Goal: Task Accomplishment & Management: Use online tool/utility

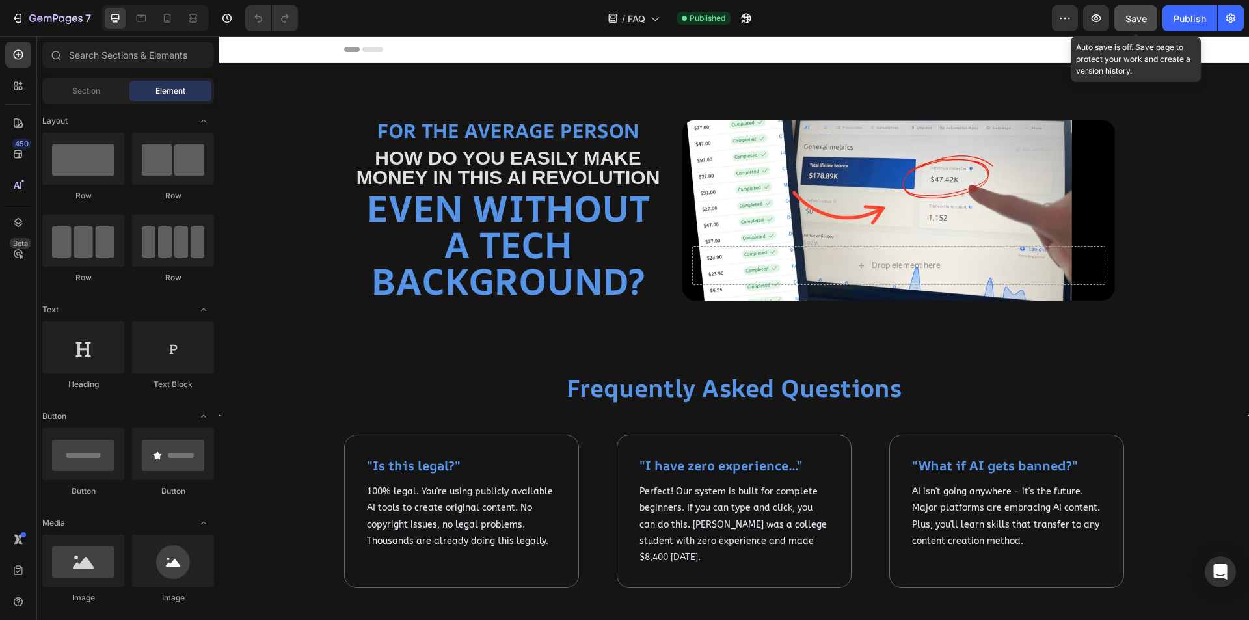
click at [1141, 14] on span "Save" at bounding box center [1136, 18] width 21 height 11
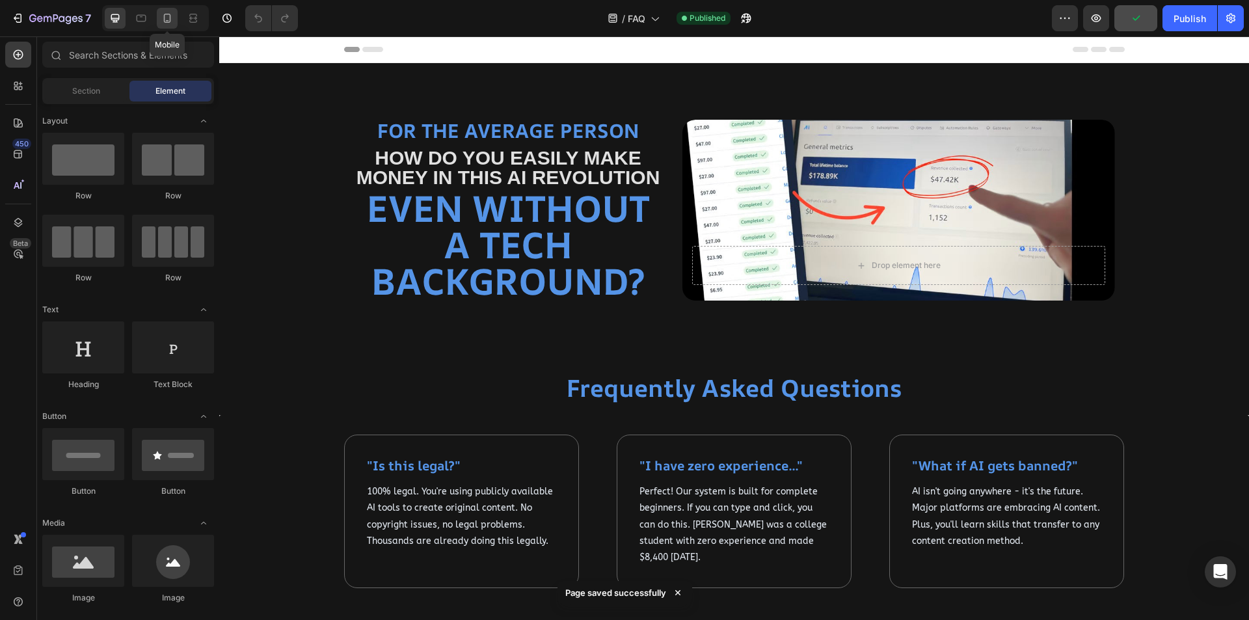
click at [163, 16] on icon at bounding box center [167, 18] width 13 height 13
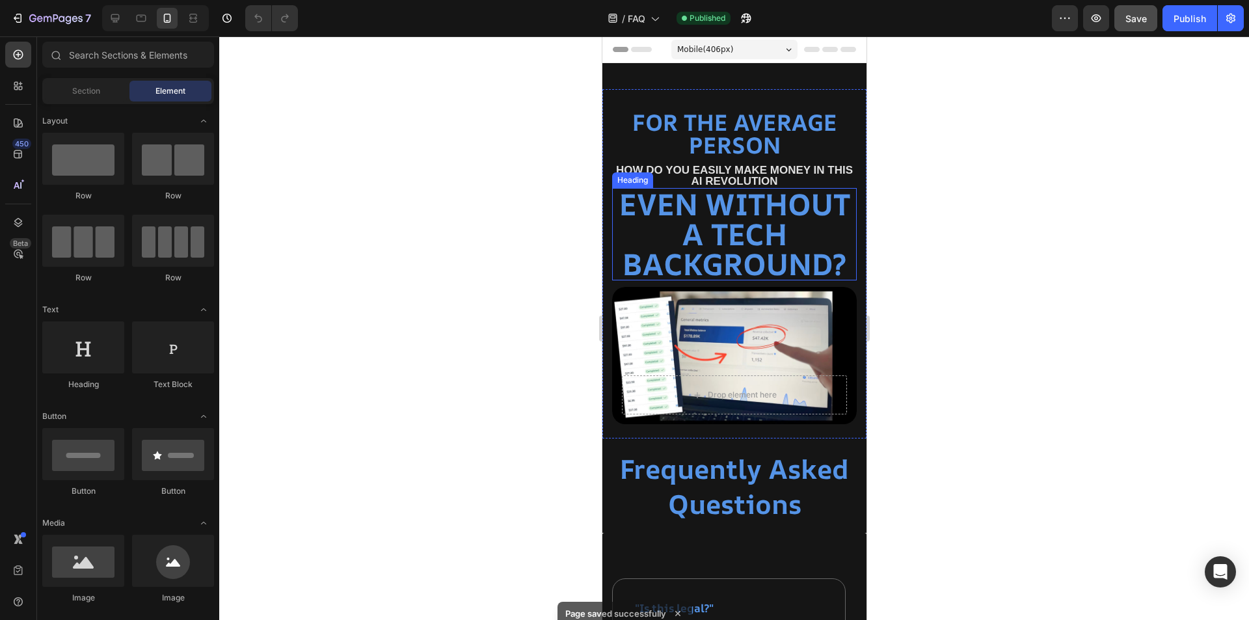
click at [779, 241] on h2 "even without a tech background?" at bounding box center [734, 234] width 245 height 92
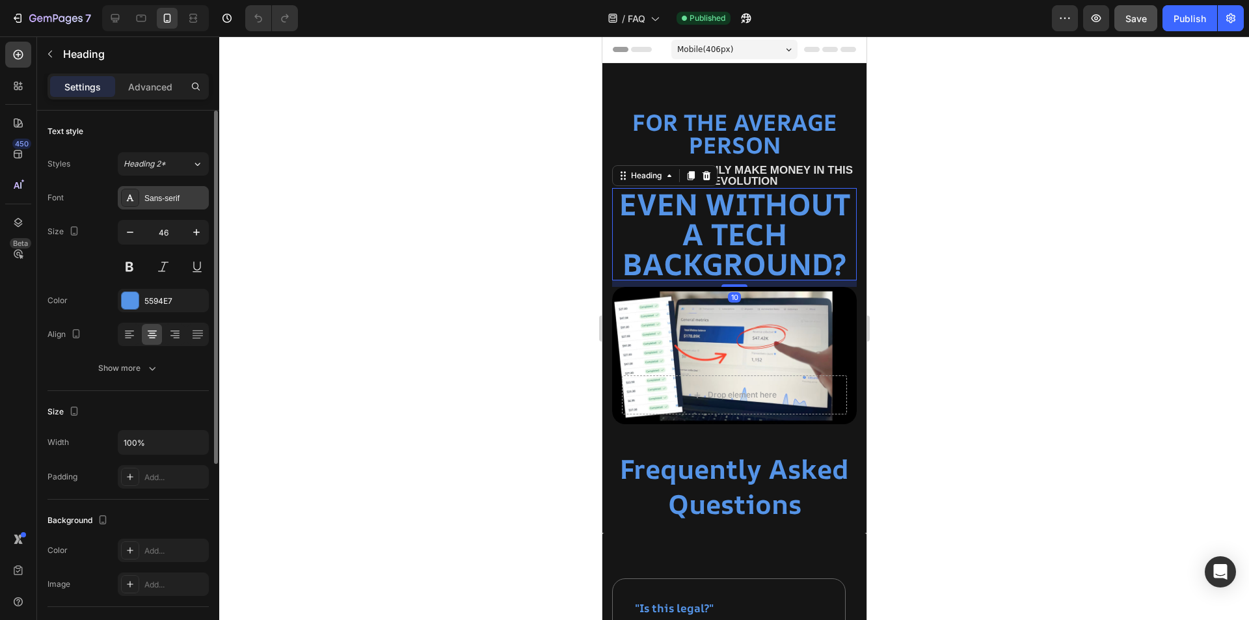
click at [162, 200] on div "Sans-serif" at bounding box center [174, 199] width 61 height 12
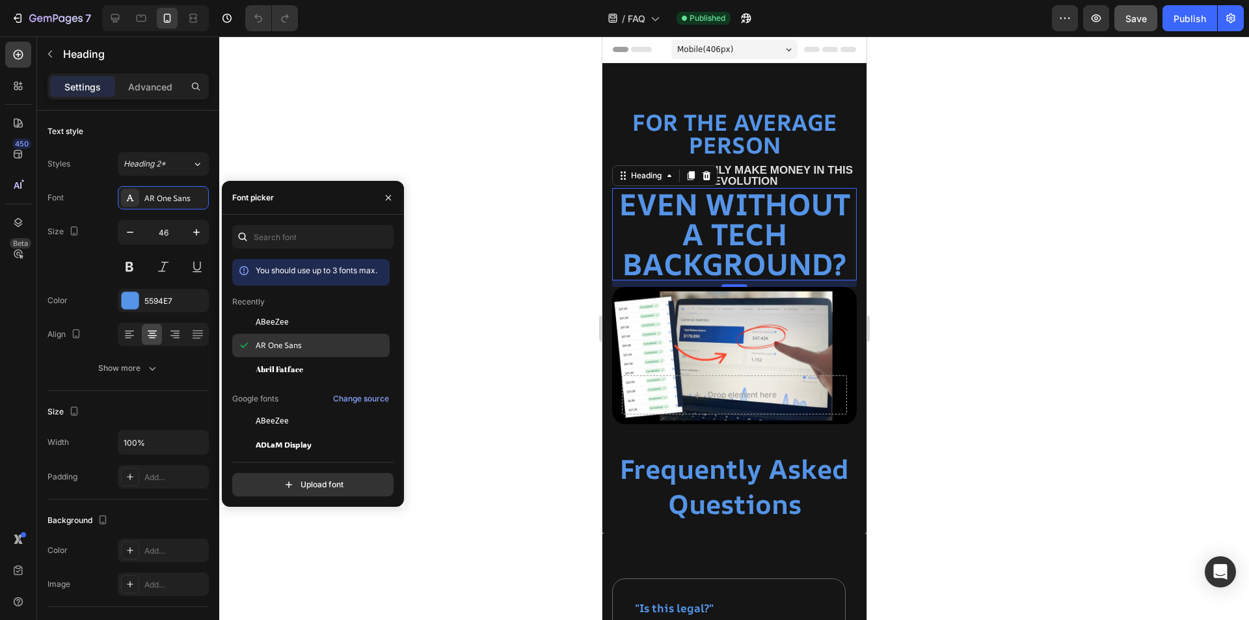
click at [315, 345] on div "AR One Sans" at bounding box center [321, 346] width 131 height 12
click at [133, 234] on icon "button" at bounding box center [130, 232] width 13 height 13
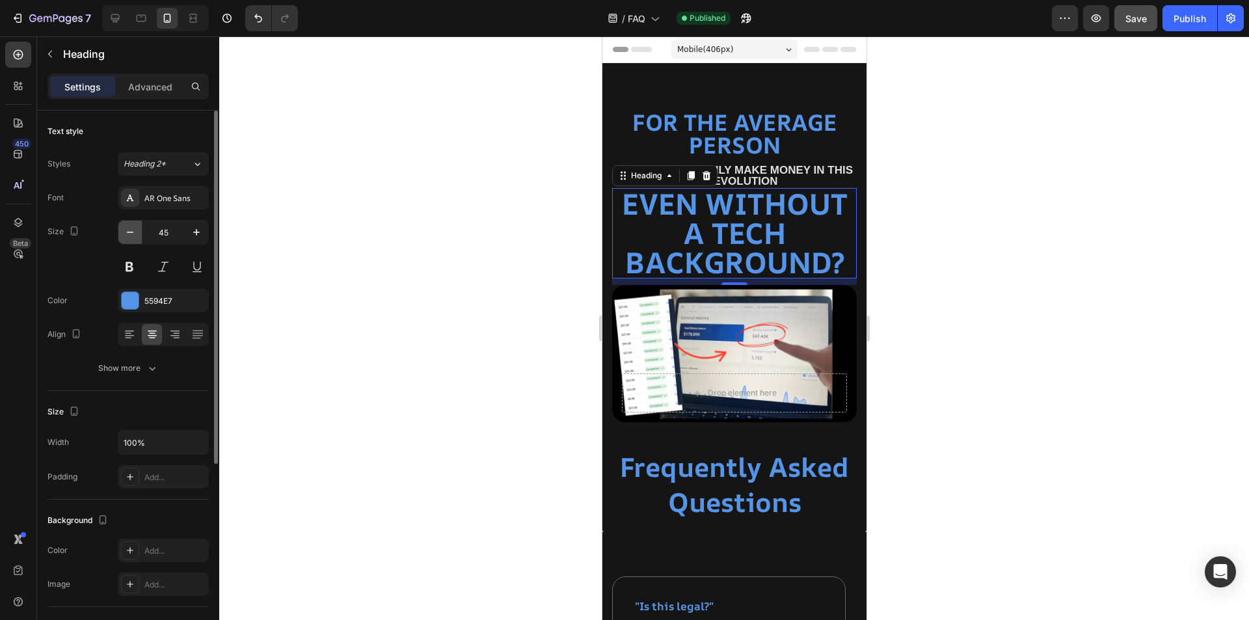
click at [133, 234] on icon "button" at bounding box center [130, 232] width 13 height 13
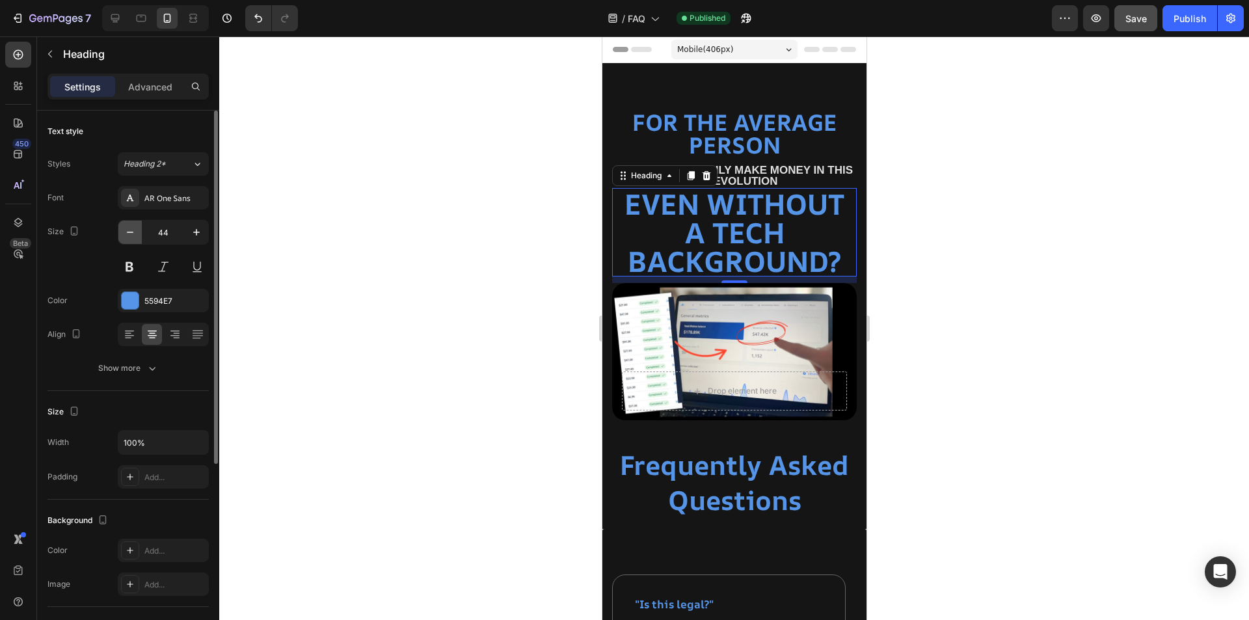
click at [133, 234] on icon "button" at bounding box center [130, 232] width 13 height 13
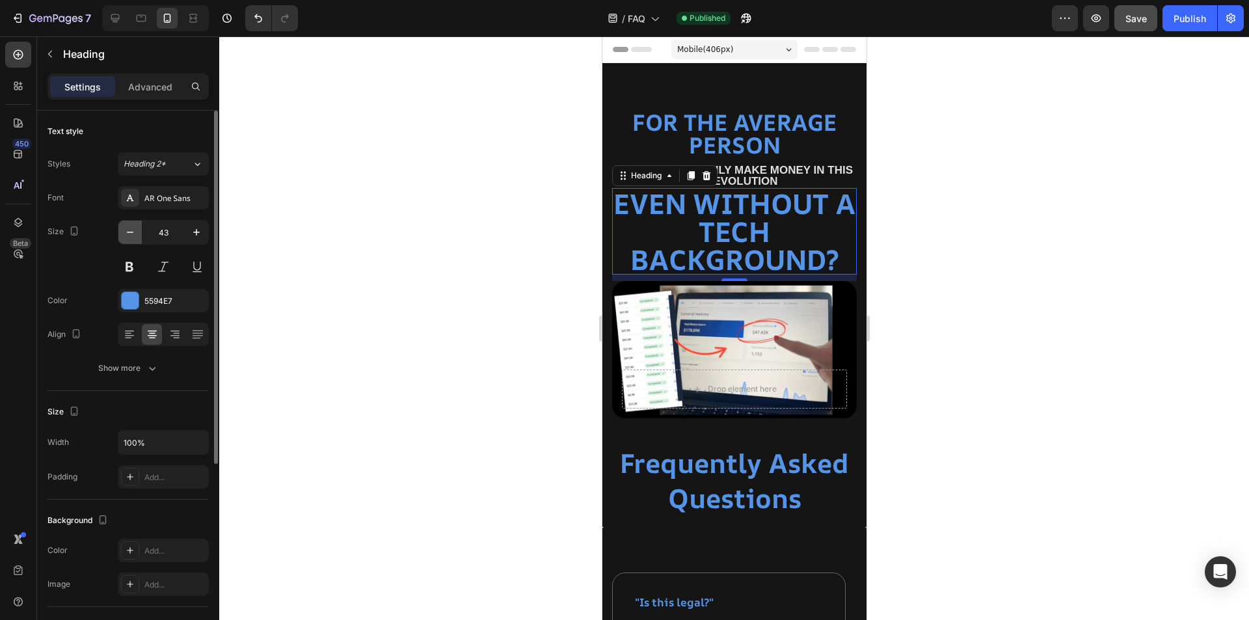
click at [133, 234] on icon "button" at bounding box center [130, 232] width 13 height 13
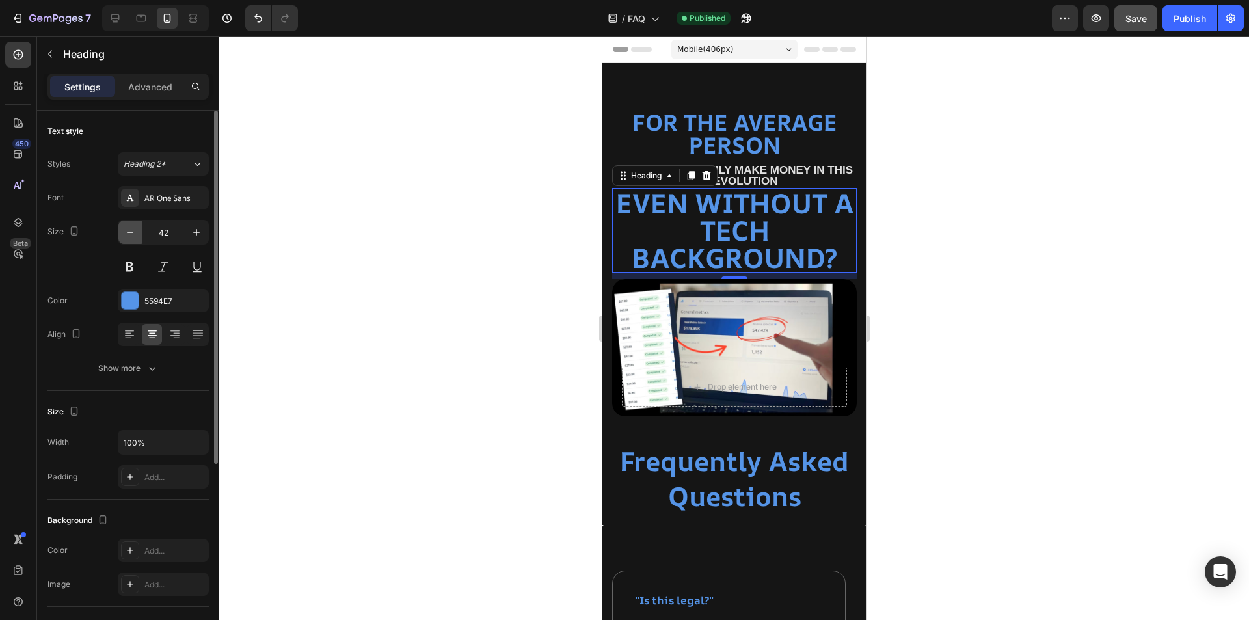
click at [133, 234] on icon "button" at bounding box center [130, 232] width 13 height 13
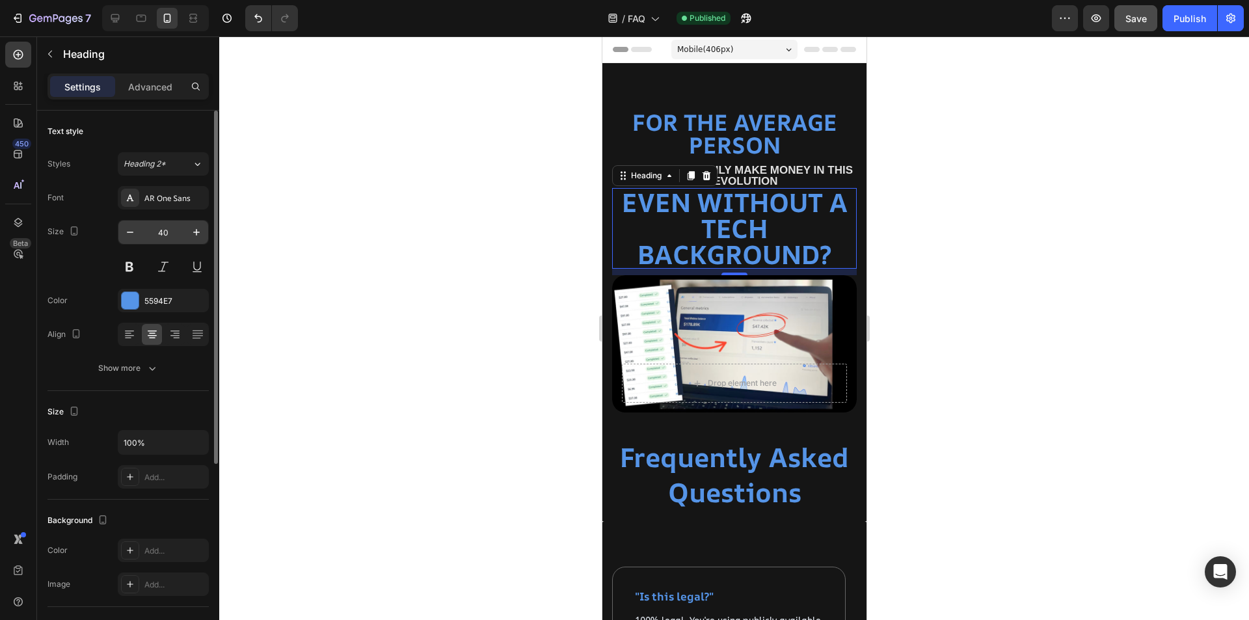
click at [178, 232] on input "40" at bounding box center [163, 232] width 43 height 23
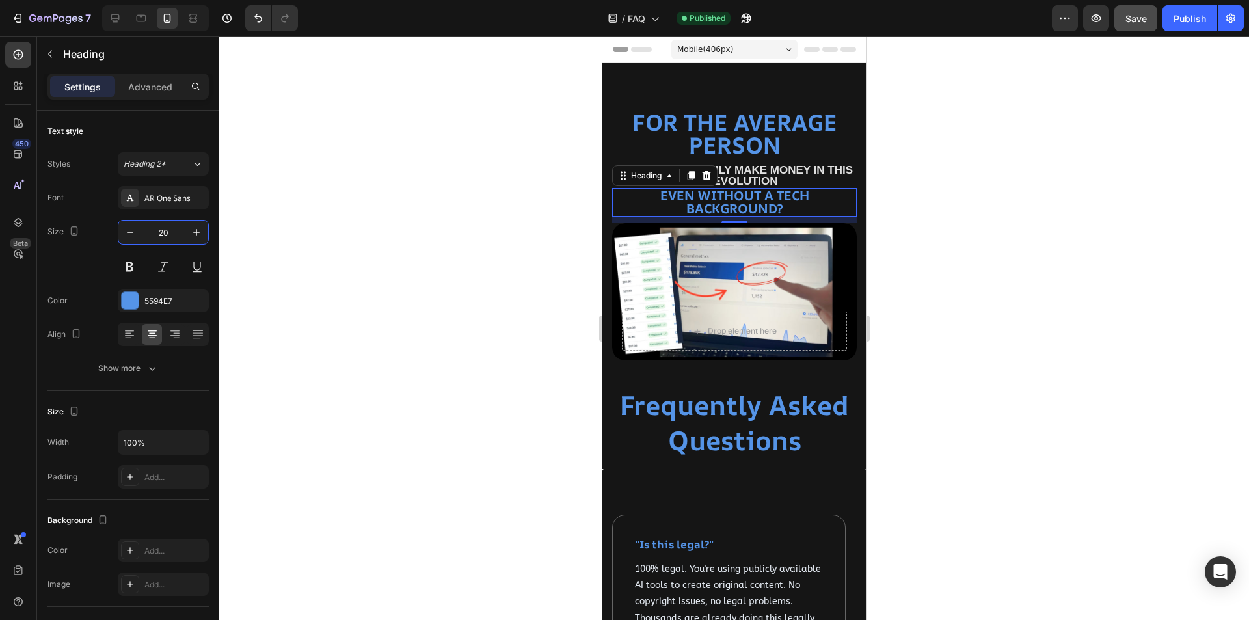
click at [731, 202] on h2 "even without a tech background?" at bounding box center [734, 202] width 245 height 29
click at [731, 202] on p "even without a tech background?" at bounding box center [734, 202] width 242 height 26
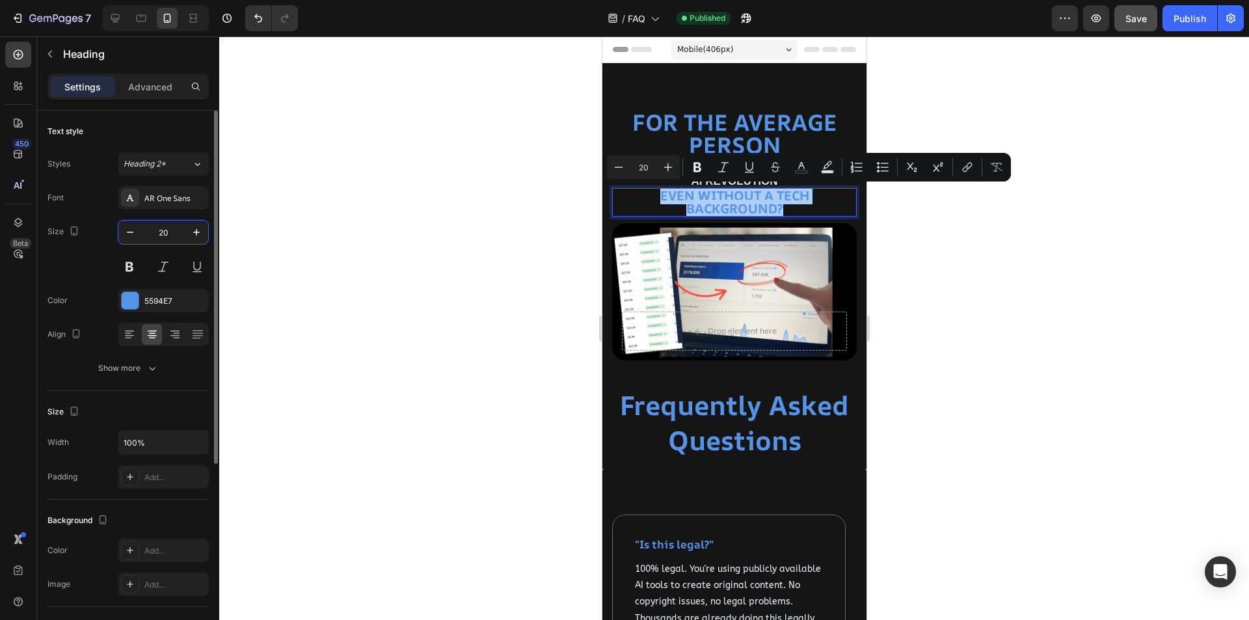
click at [182, 234] on input "20" at bounding box center [163, 232] width 43 height 23
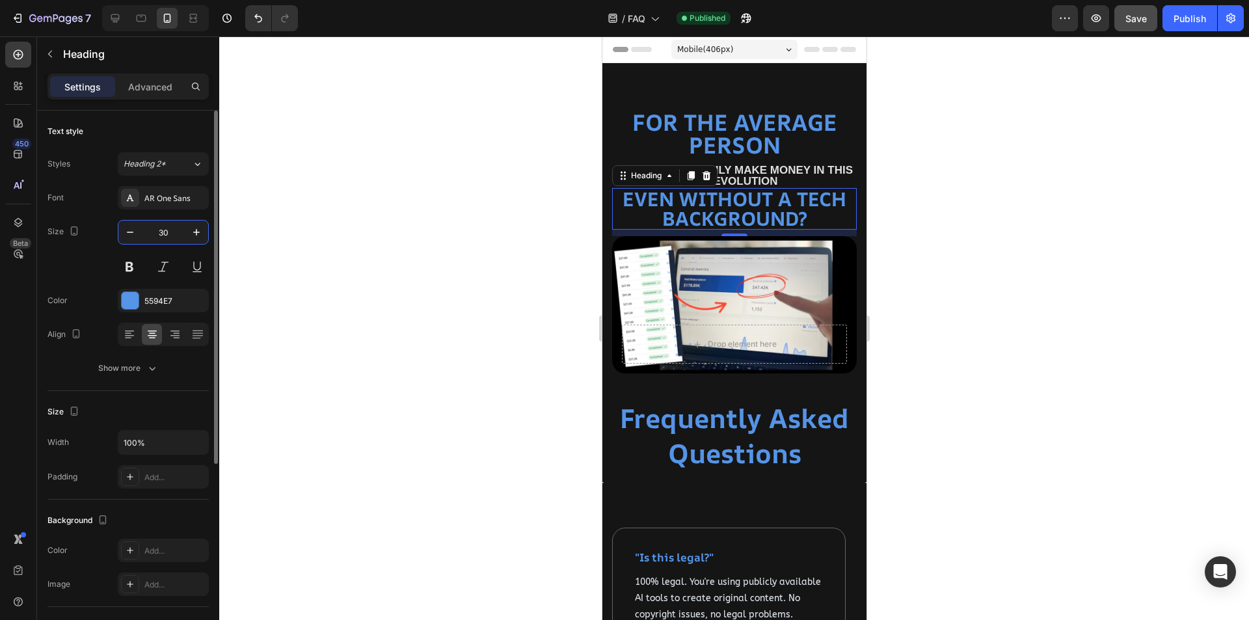
type input "30"
click at [463, 262] on div at bounding box center [734, 328] width 1030 height 584
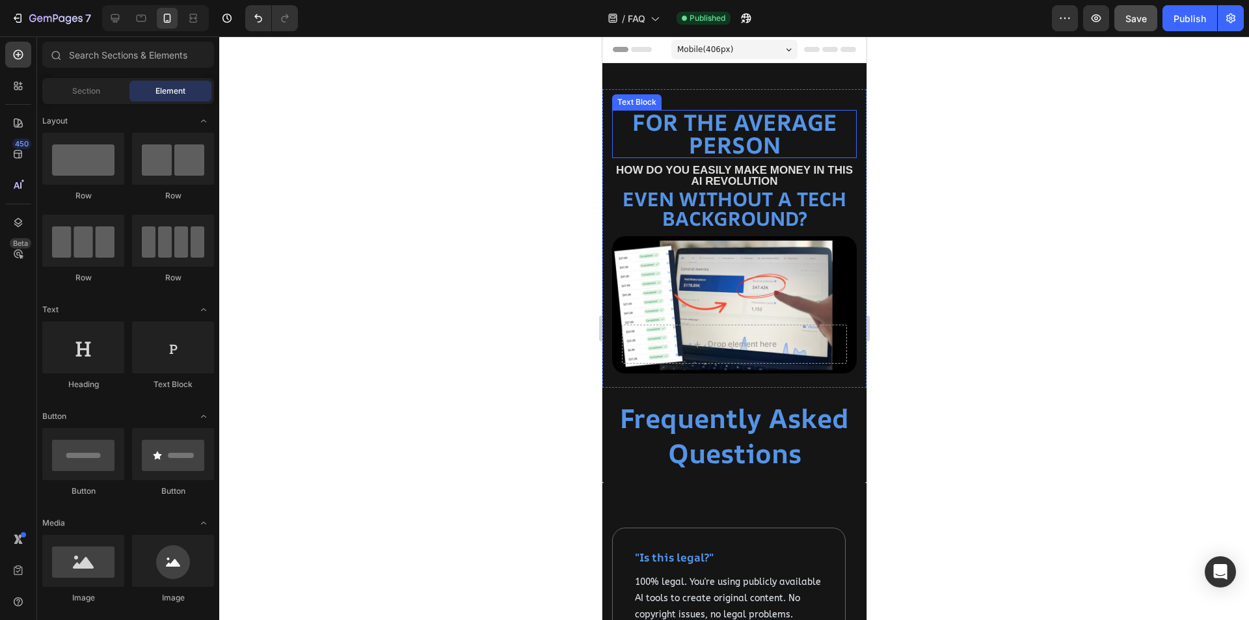
click at [750, 135] on p "For the average person" at bounding box center [734, 134] width 242 height 46
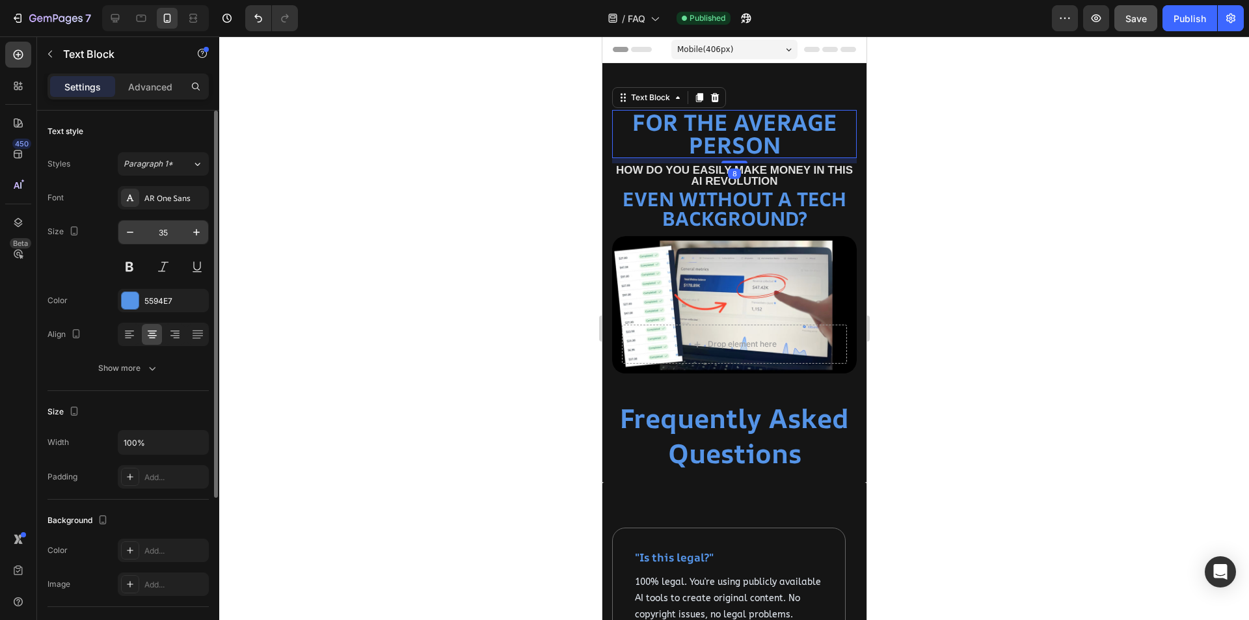
click at [180, 235] on input "35" at bounding box center [163, 232] width 43 height 23
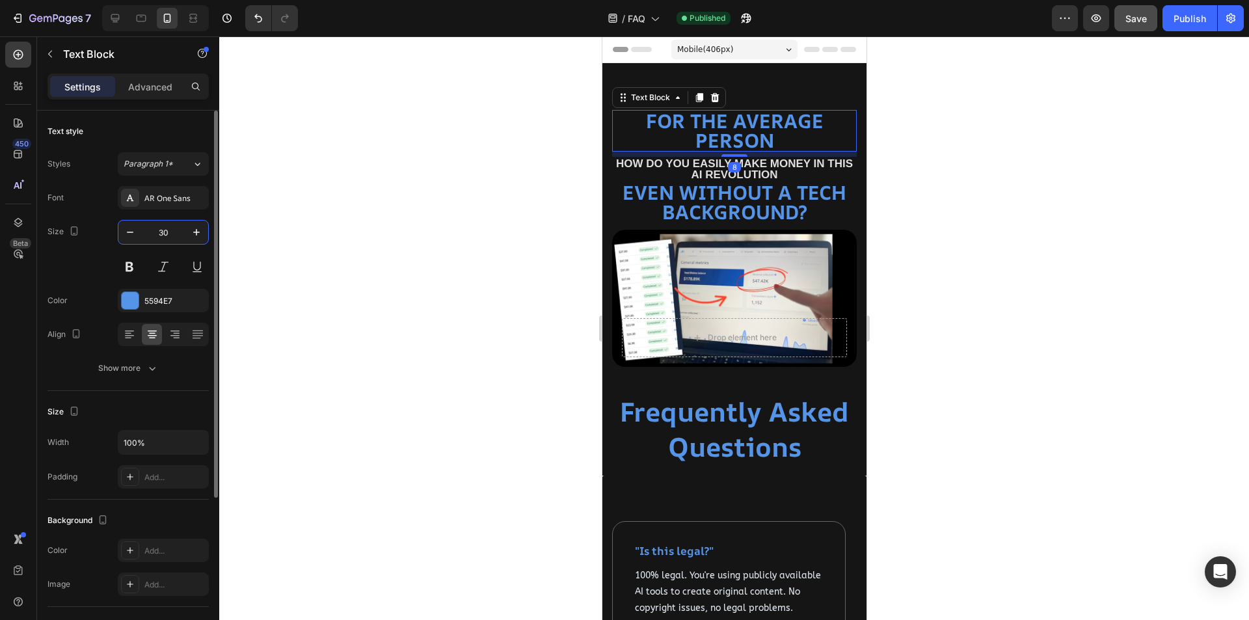
type input "30"
click at [392, 298] on div at bounding box center [734, 328] width 1030 height 584
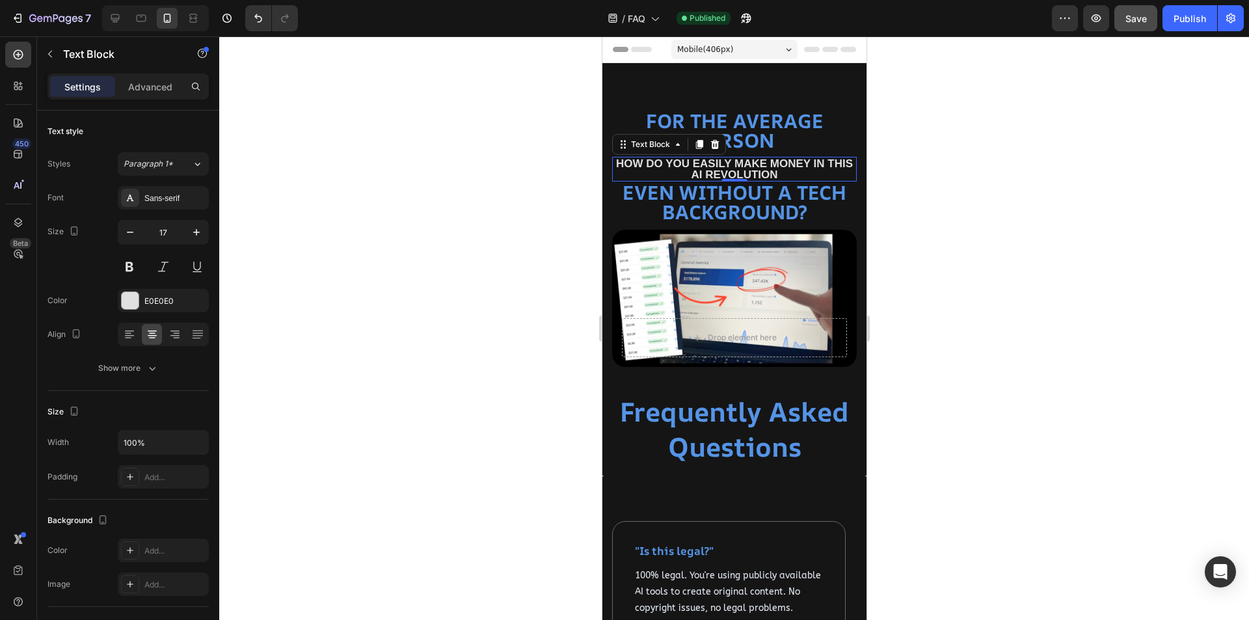
click at [751, 169] on p "how do you easily make money in this AI revolution" at bounding box center [734, 169] width 242 height 22
click at [181, 234] on input "17" at bounding box center [163, 232] width 43 height 23
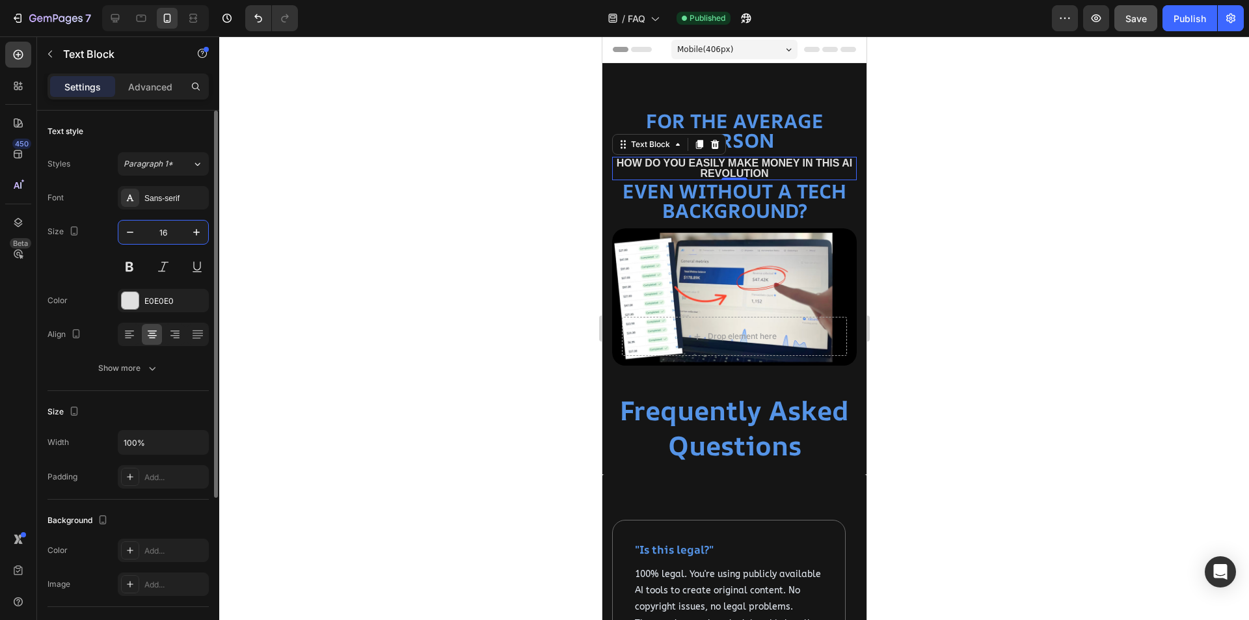
type input "16"
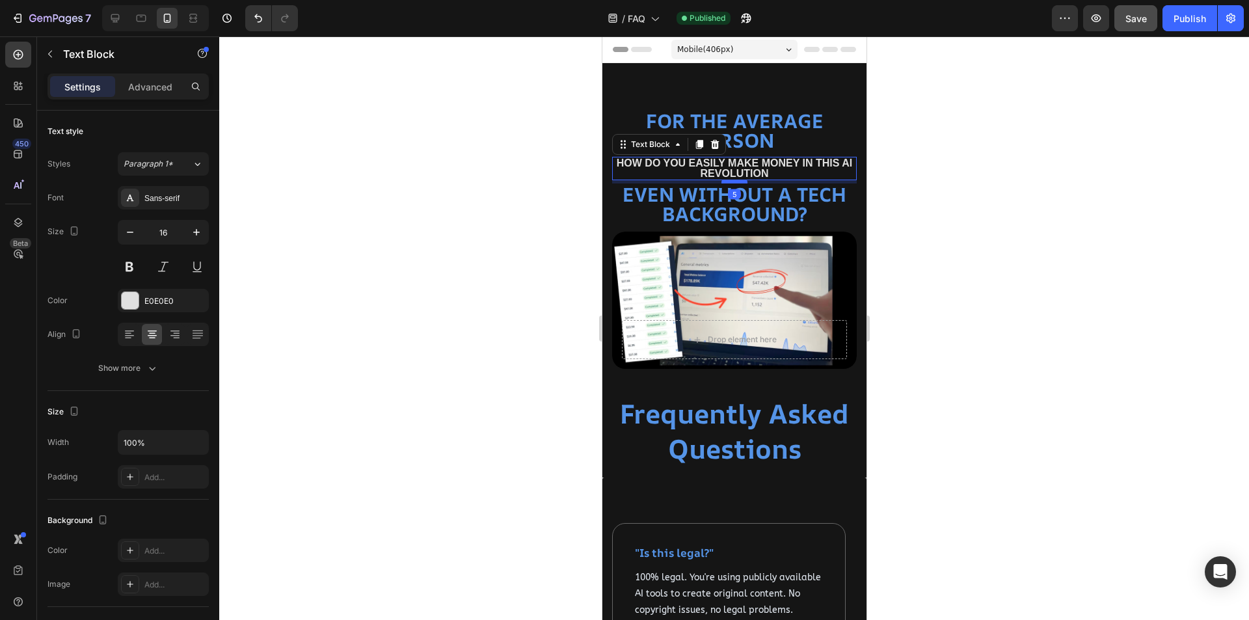
click at [737, 182] on div at bounding box center [734, 182] width 26 height 4
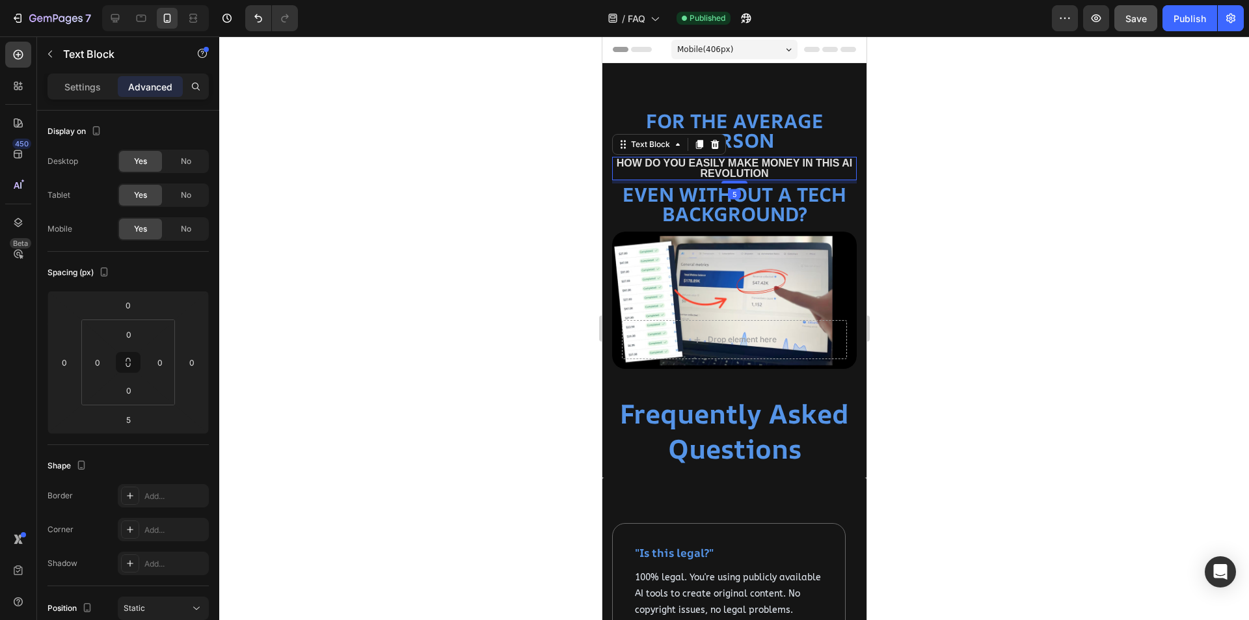
click at [977, 314] on div at bounding box center [734, 328] width 1030 height 584
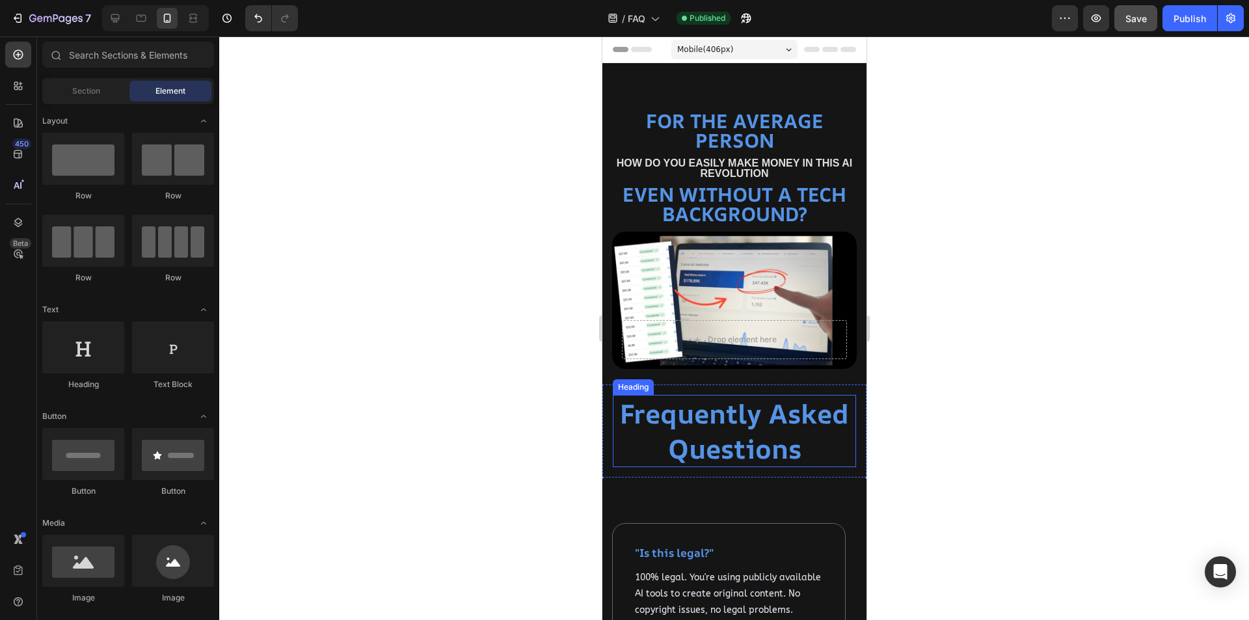
click at [741, 425] on strong "Frequently Asked Questions" at bounding box center [733, 431] width 229 height 70
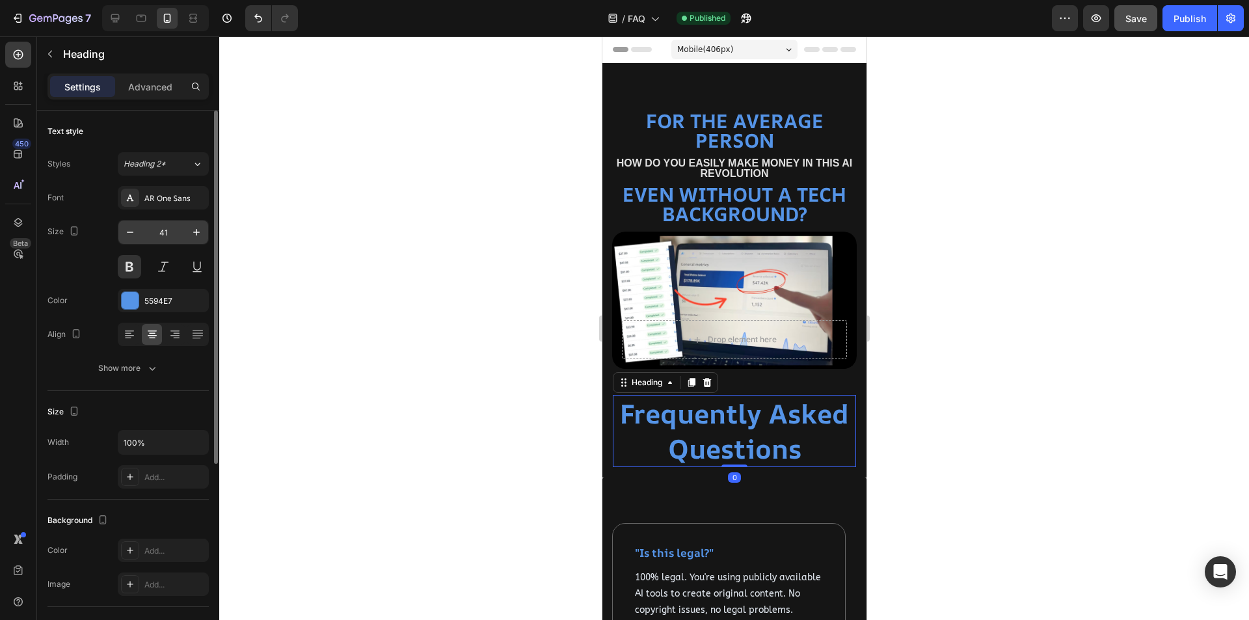
click at [173, 230] on input "41" at bounding box center [163, 232] width 43 height 23
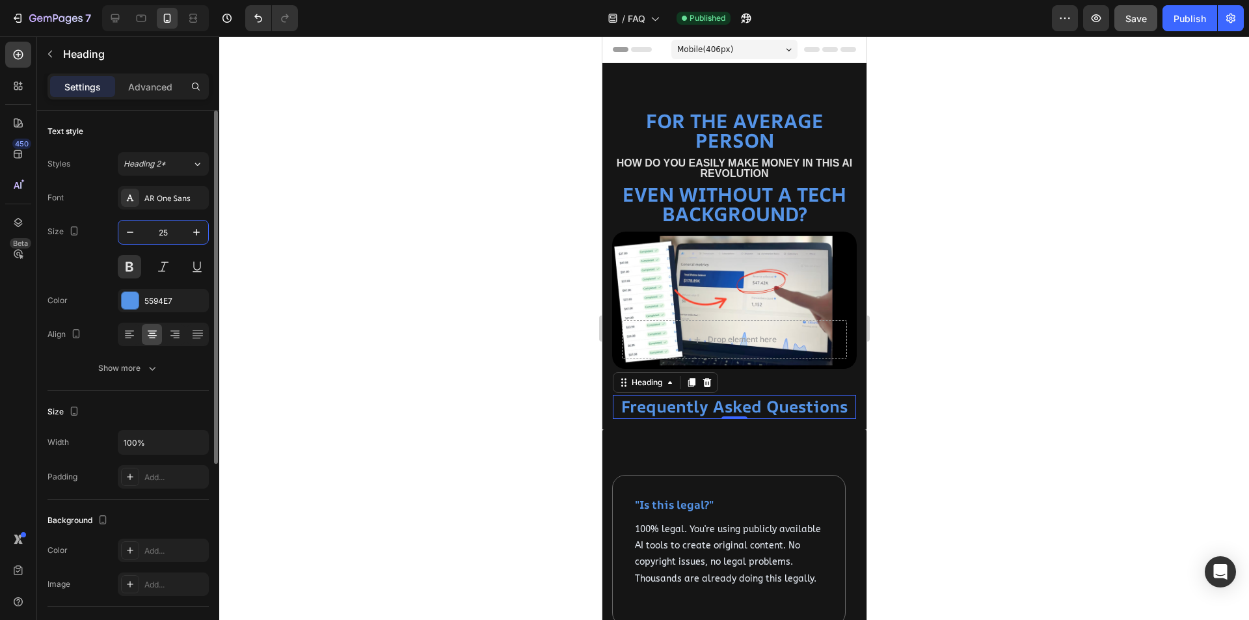
type input "25"
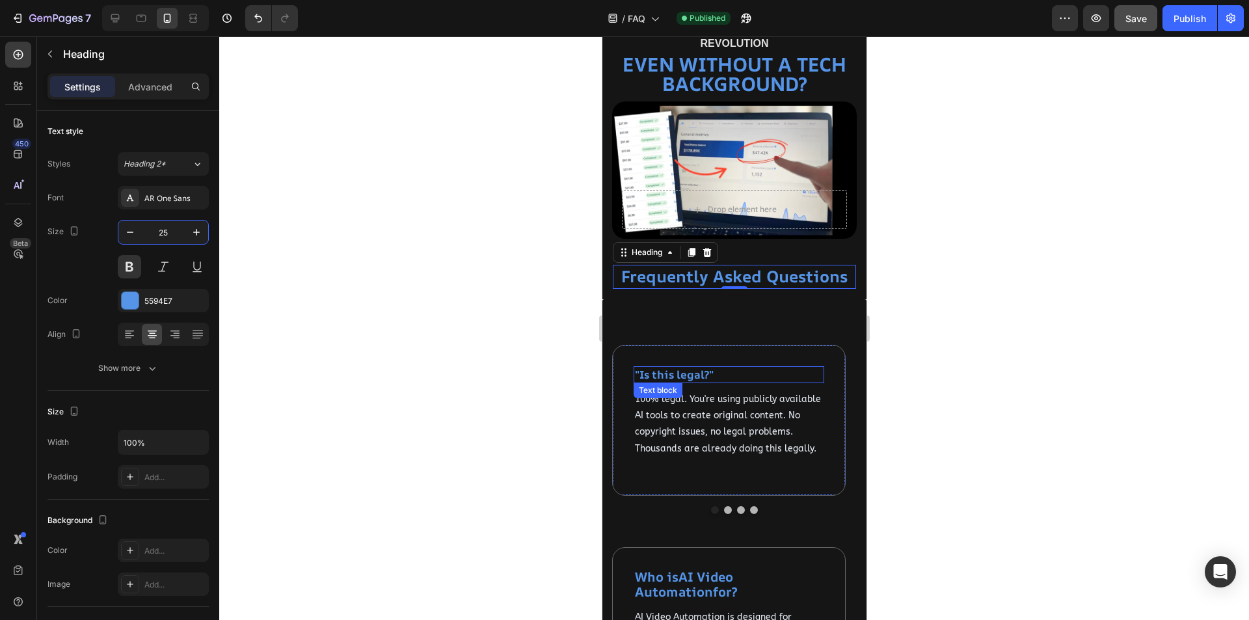
scroll to position [195, 0]
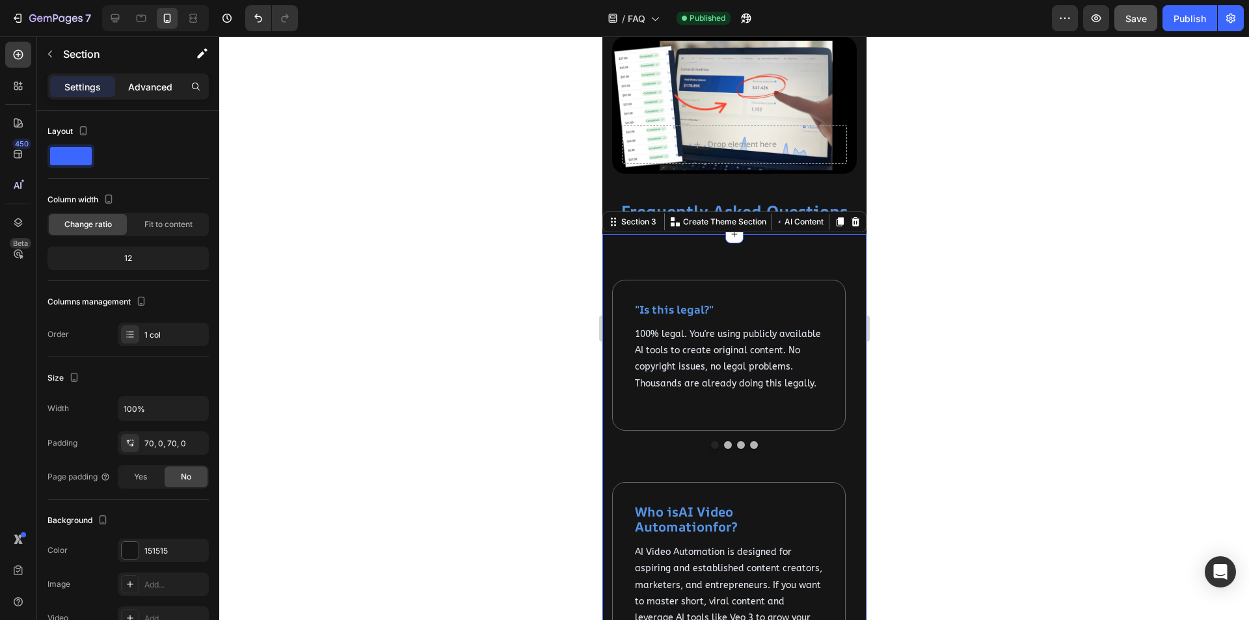
click at [148, 87] on p "Advanced" at bounding box center [150, 87] width 44 height 14
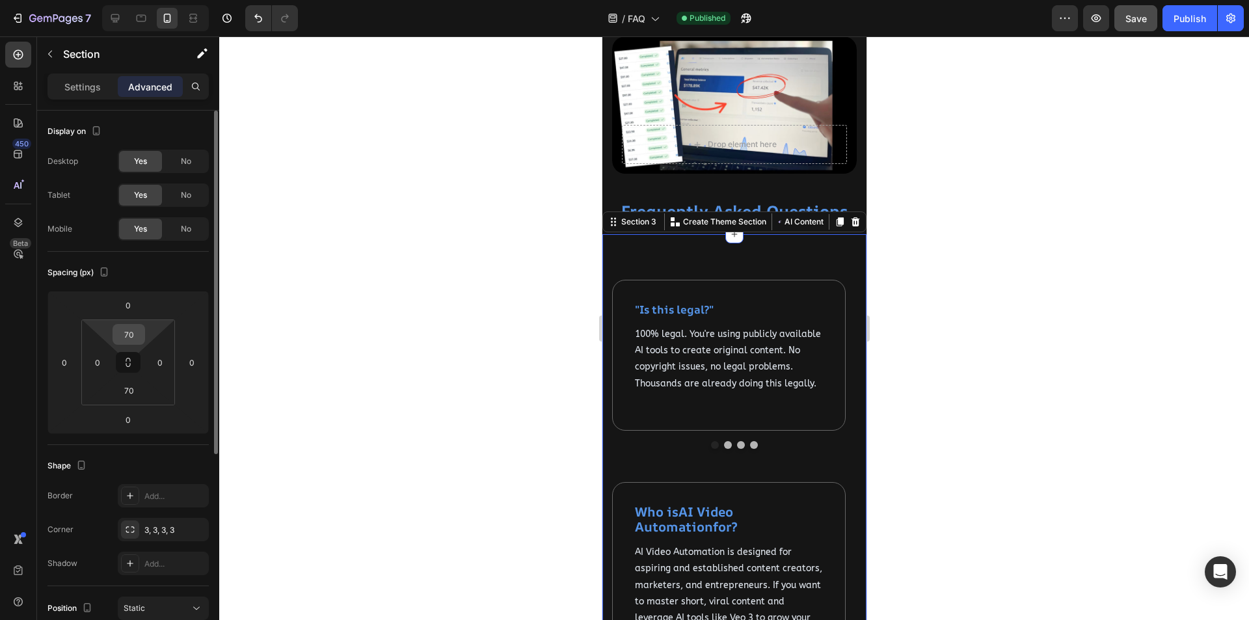
click at [133, 340] on input "70" at bounding box center [129, 335] width 26 height 20
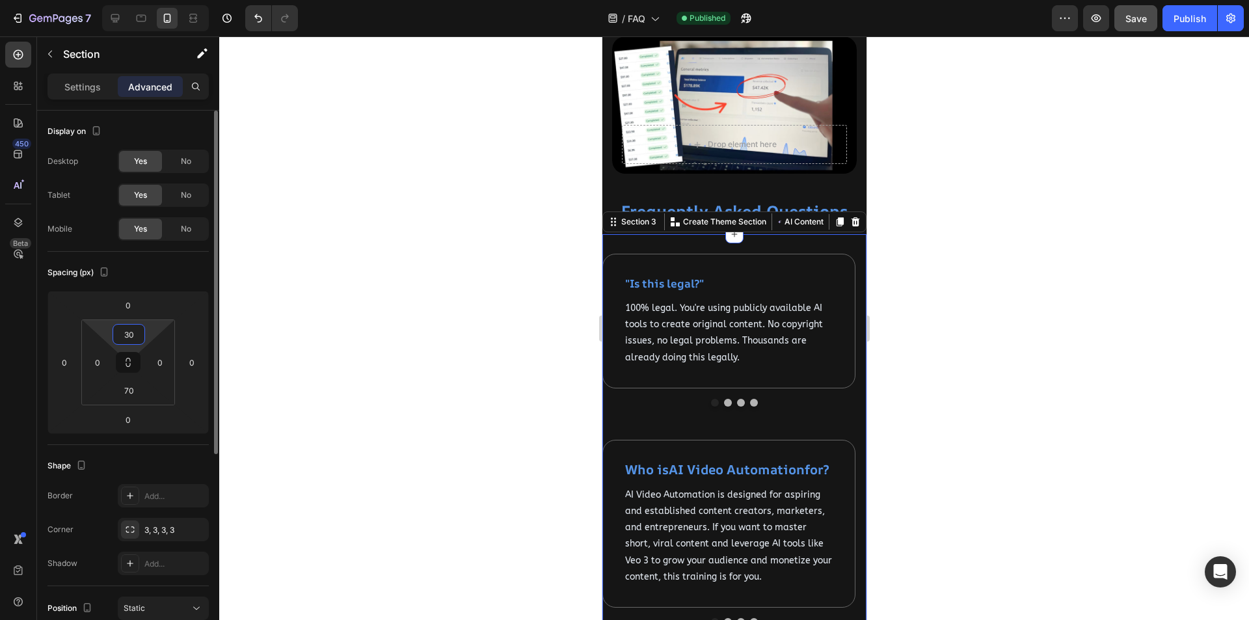
type input "30"
click at [574, 312] on div at bounding box center [734, 328] width 1030 height 584
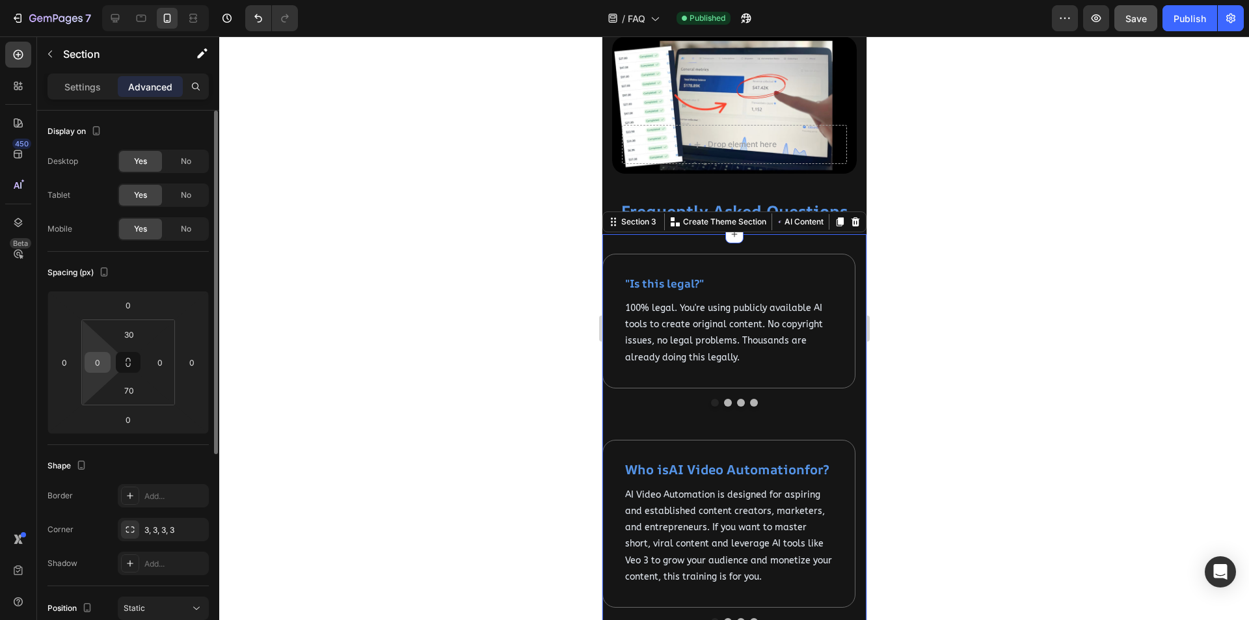
click at [105, 368] on input "0" at bounding box center [98, 363] width 20 height 20
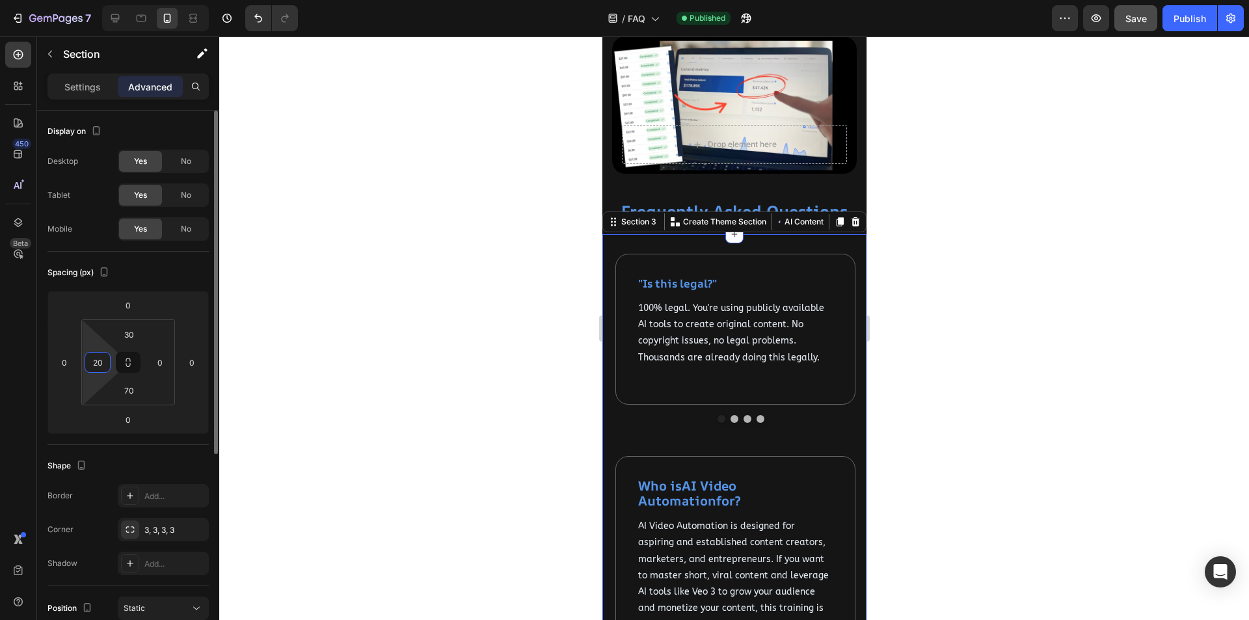
type input "20"
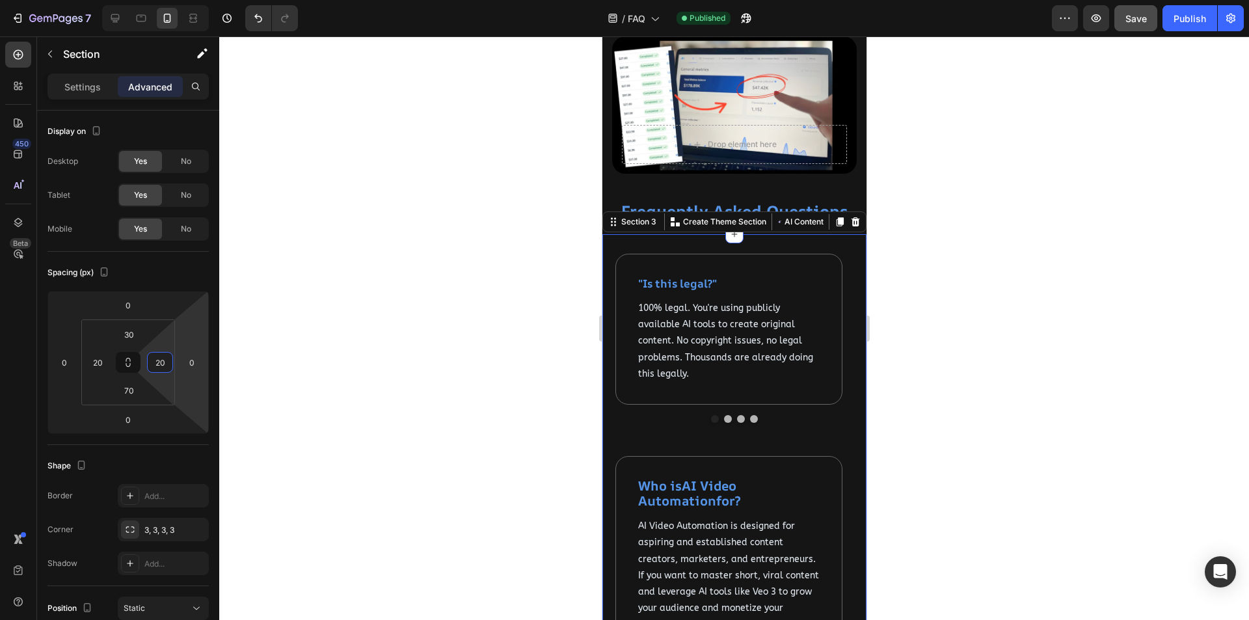
click at [517, 407] on div at bounding box center [734, 328] width 1030 height 584
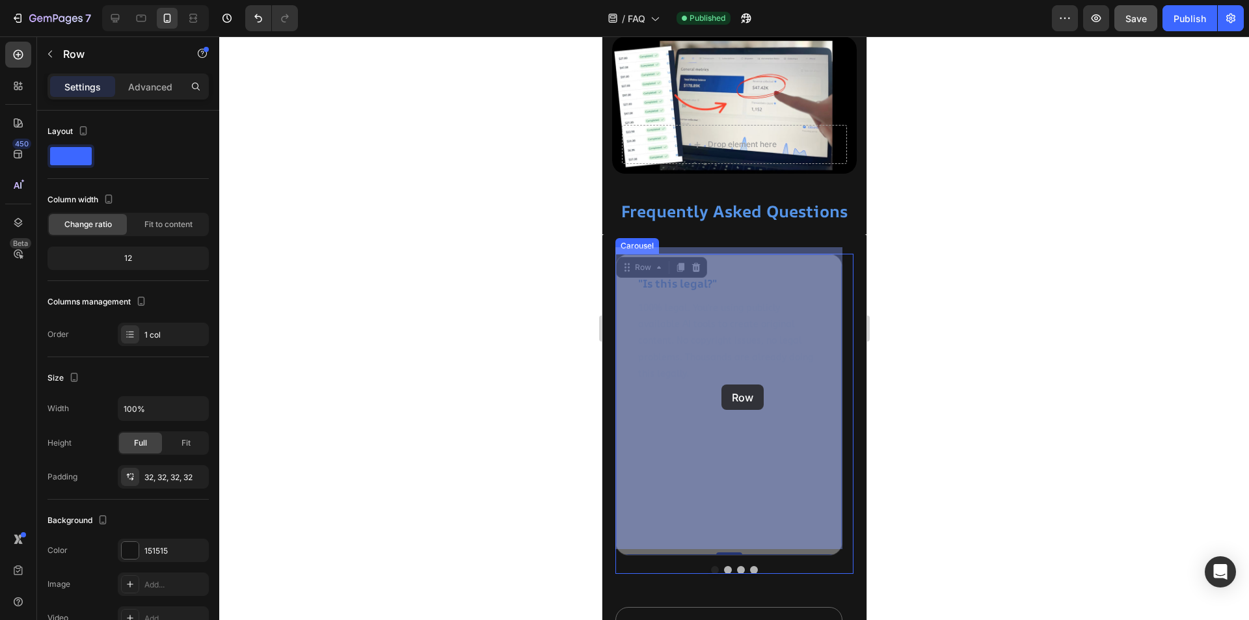
drag, startPoint x: 799, startPoint y: 385, endPoint x: 722, endPoint y: 385, distance: 77.4
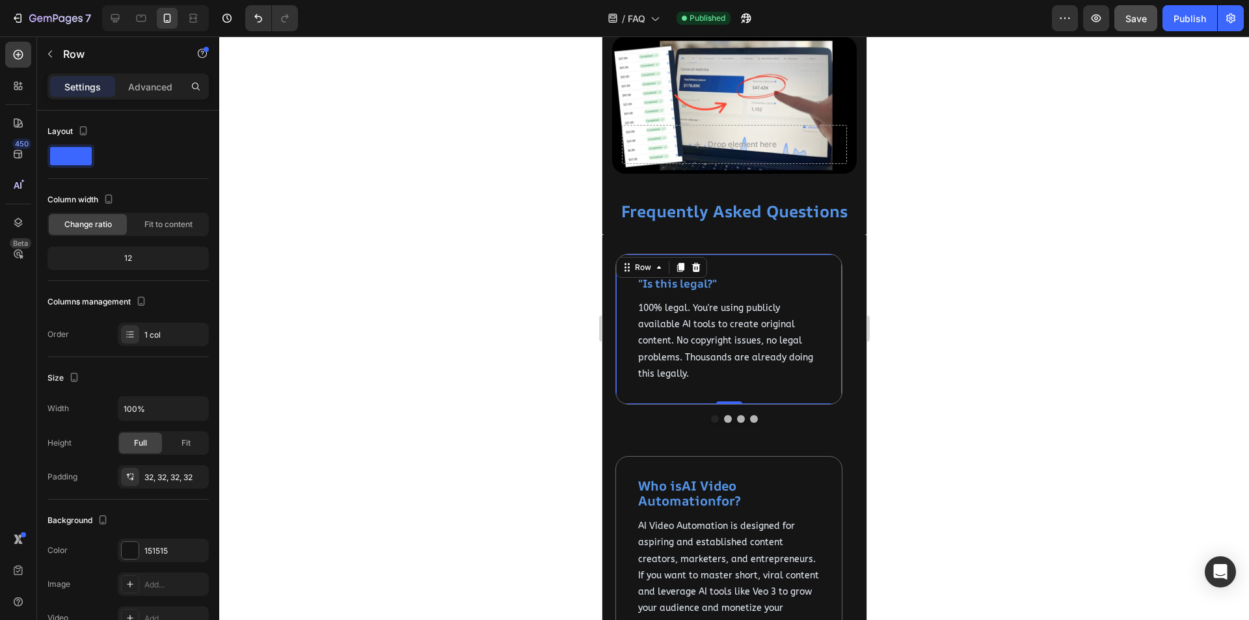
click at [790, 385] on div ""Is this legal?" Text block 100% legal. You're using publicly available AI tool…" at bounding box center [728, 329] width 227 height 151
click at [759, 415] on div at bounding box center [734, 419] width 238 height 8
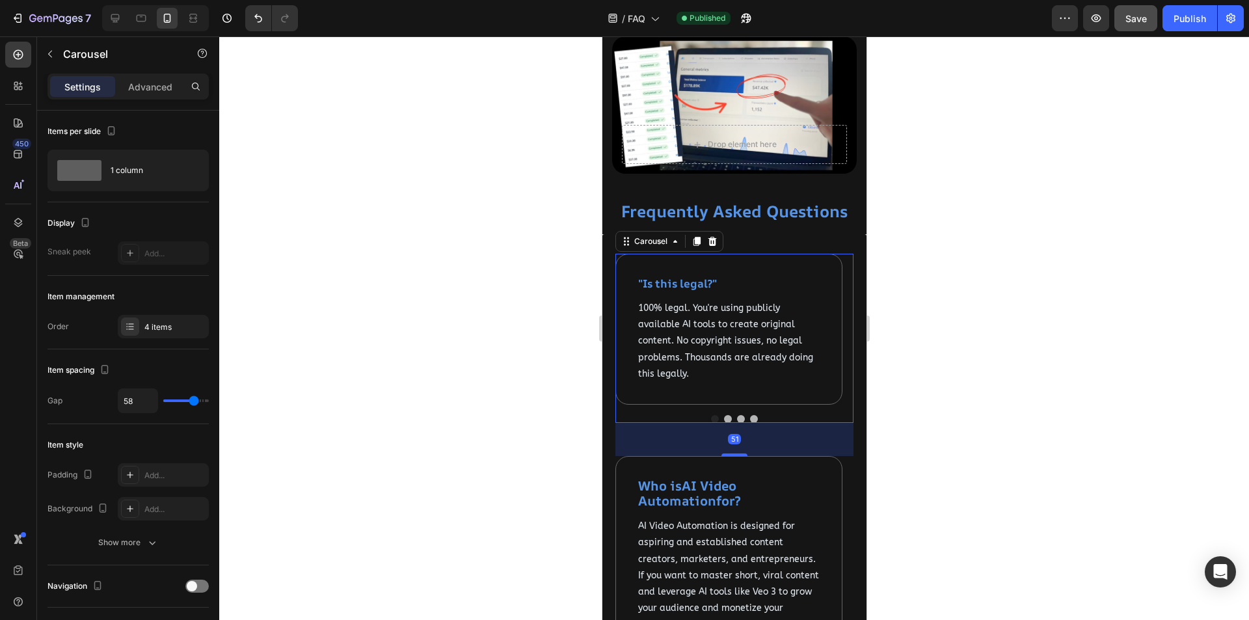
click at [899, 417] on div at bounding box center [734, 328] width 1030 height 584
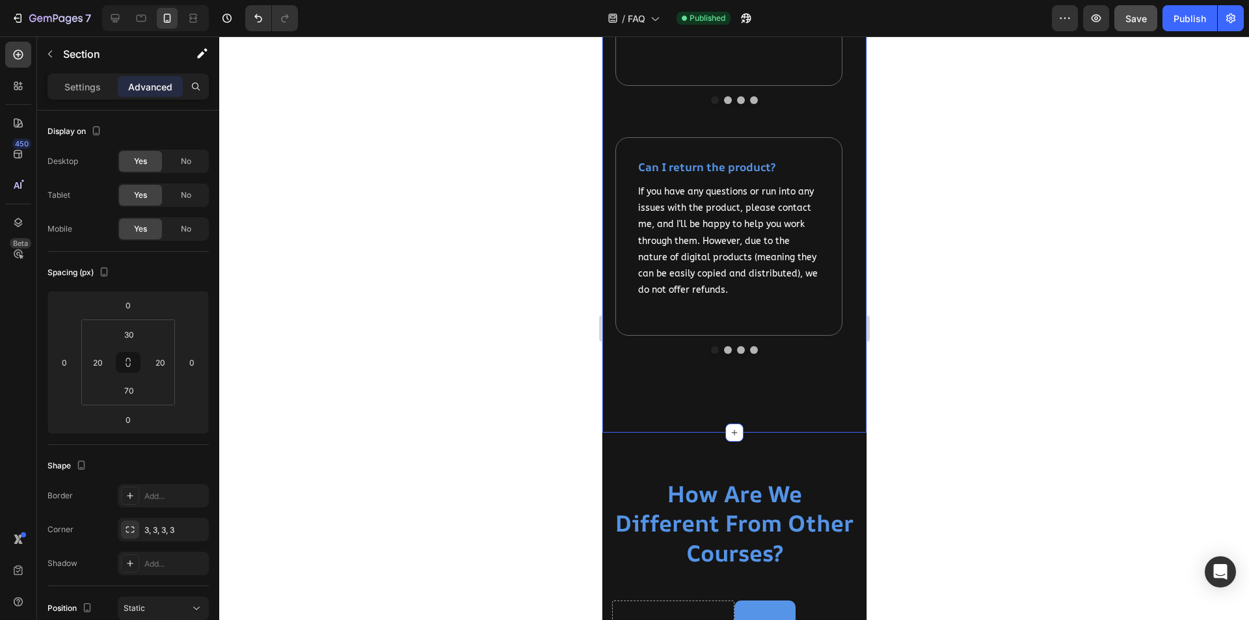
scroll to position [1106, 0]
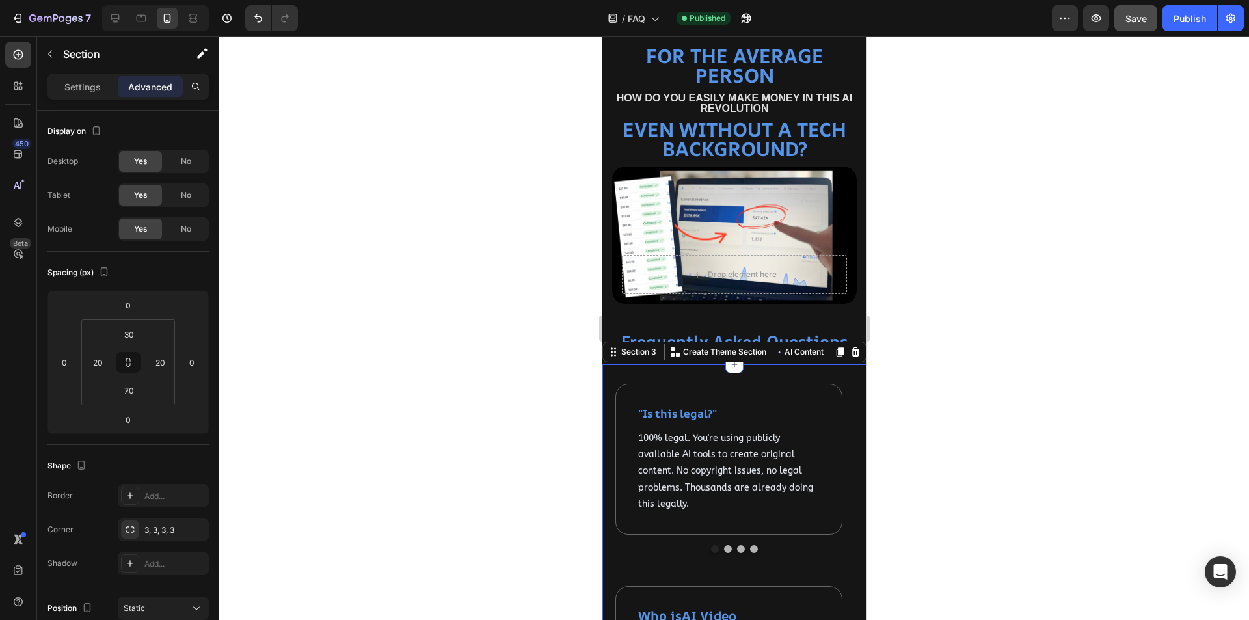
scroll to position [195, 0]
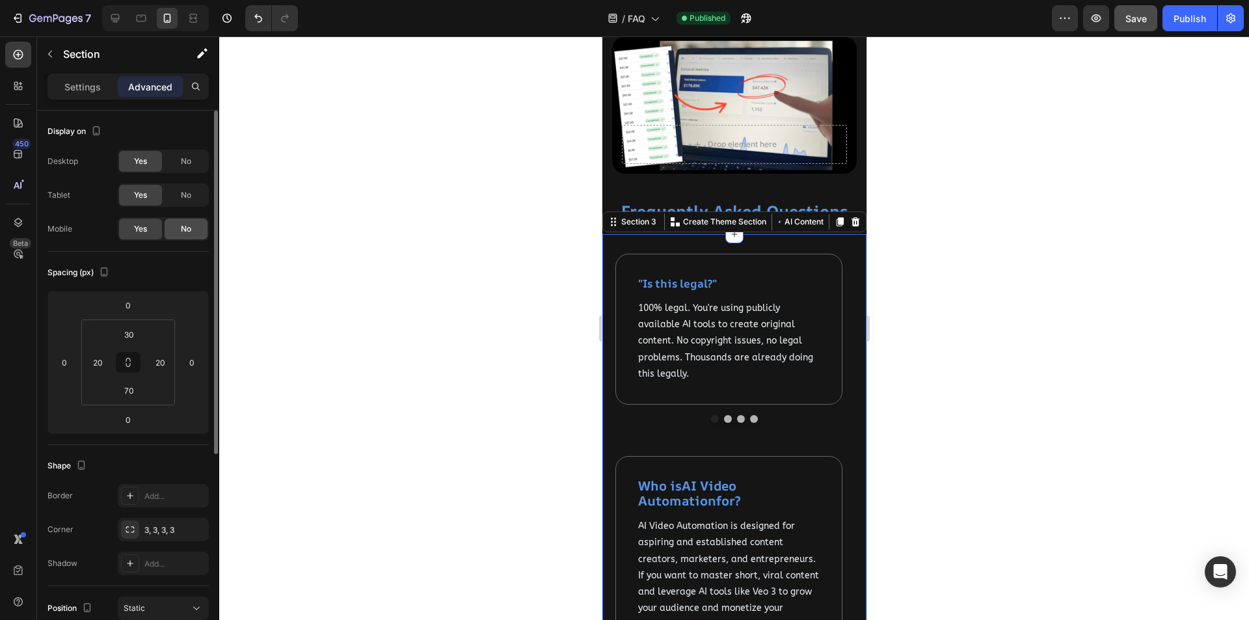
click at [181, 228] on span "No" at bounding box center [186, 229] width 10 height 12
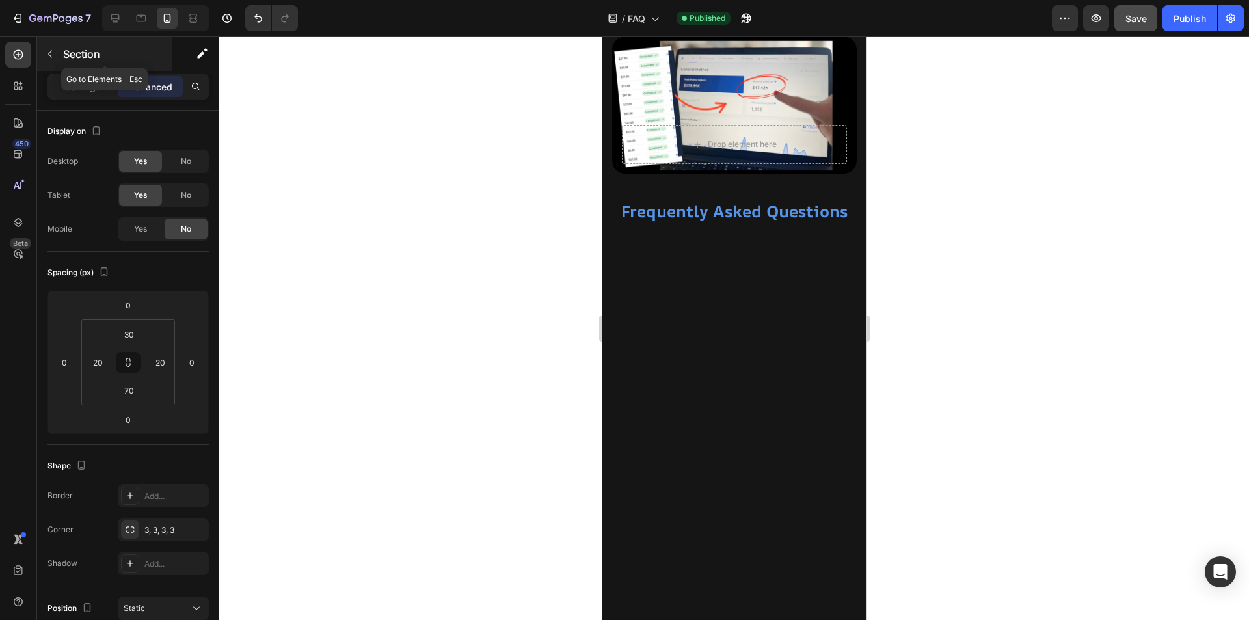
click at [53, 52] on icon "button" at bounding box center [50, 54] width 10 height 10
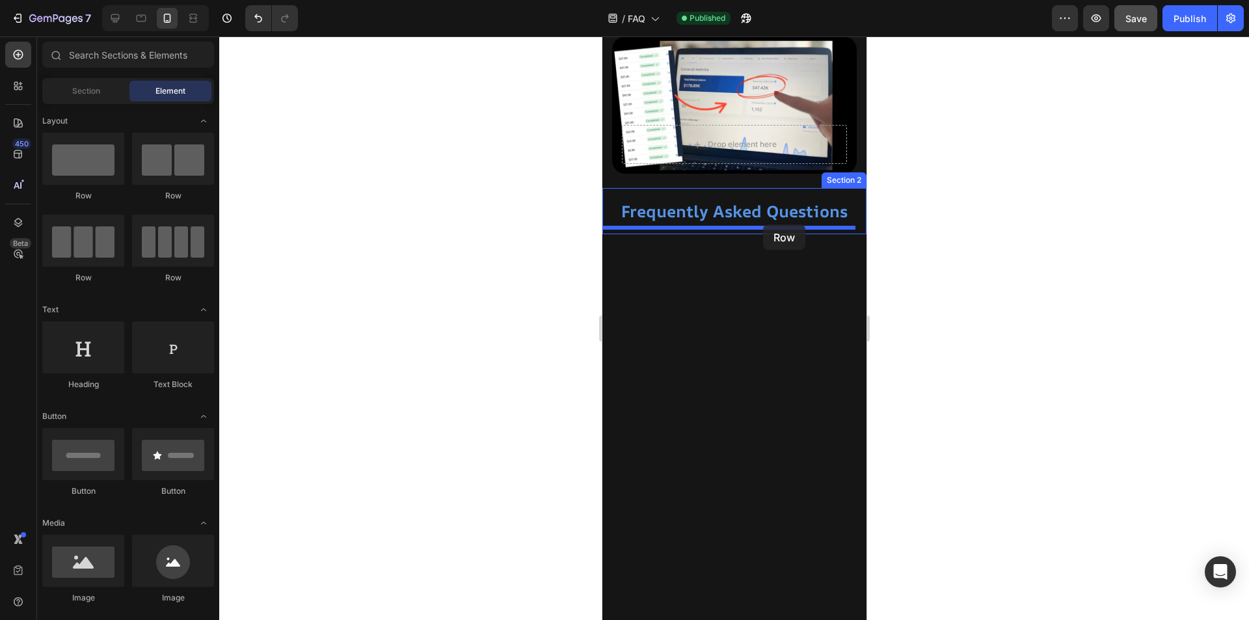
drag, startPoint x: 1076, startPoint y: 250, endPoint x: 763, endPoint y: 224, distance: 314.7
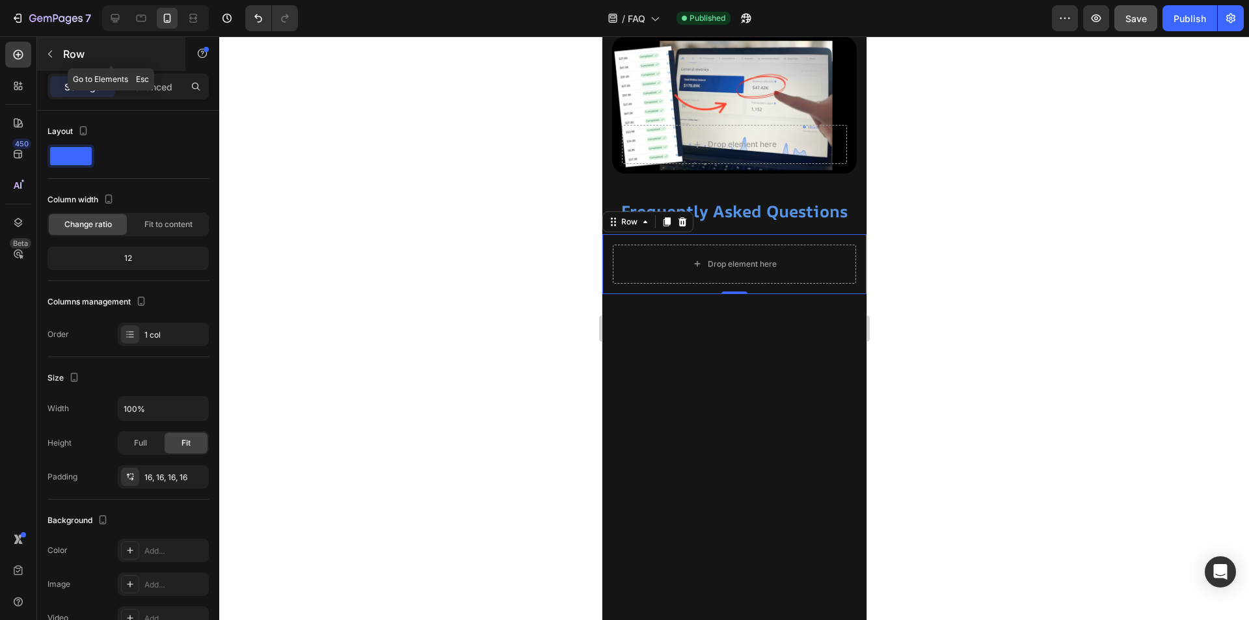
click at [50, 55] on icon "button" at bounding box center [50, 54] width 10 height 10
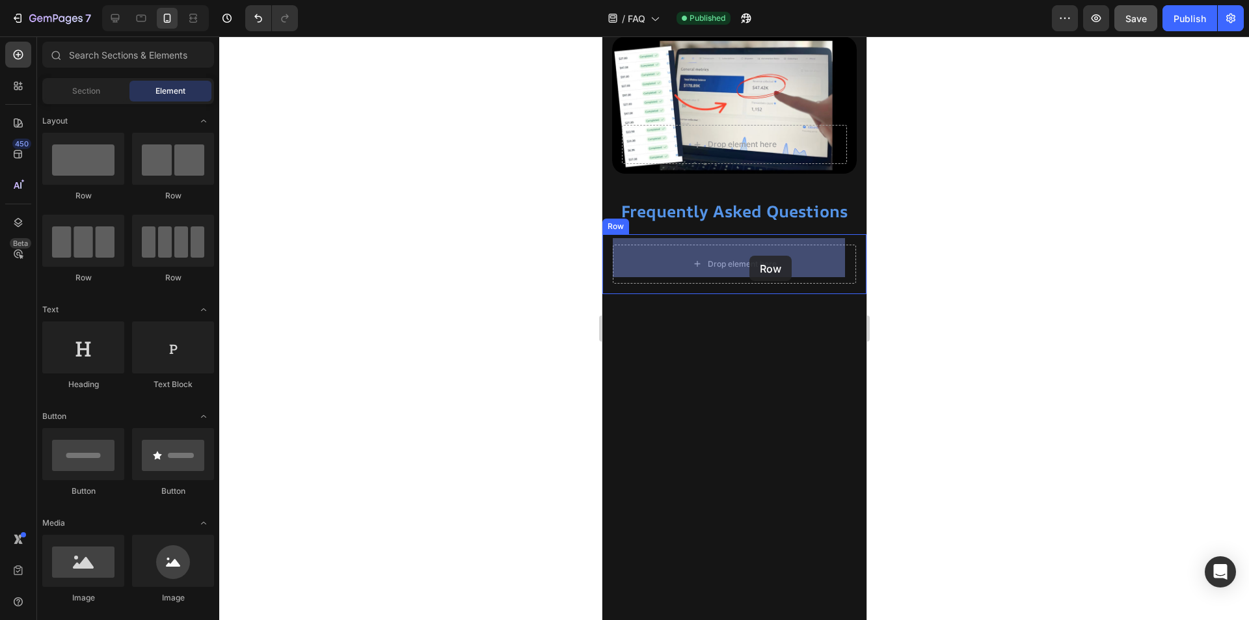
drag, startPoint x: 695, startPoint y: 198, endPoint x: 749, endPoint y: 256, distance: 79.2
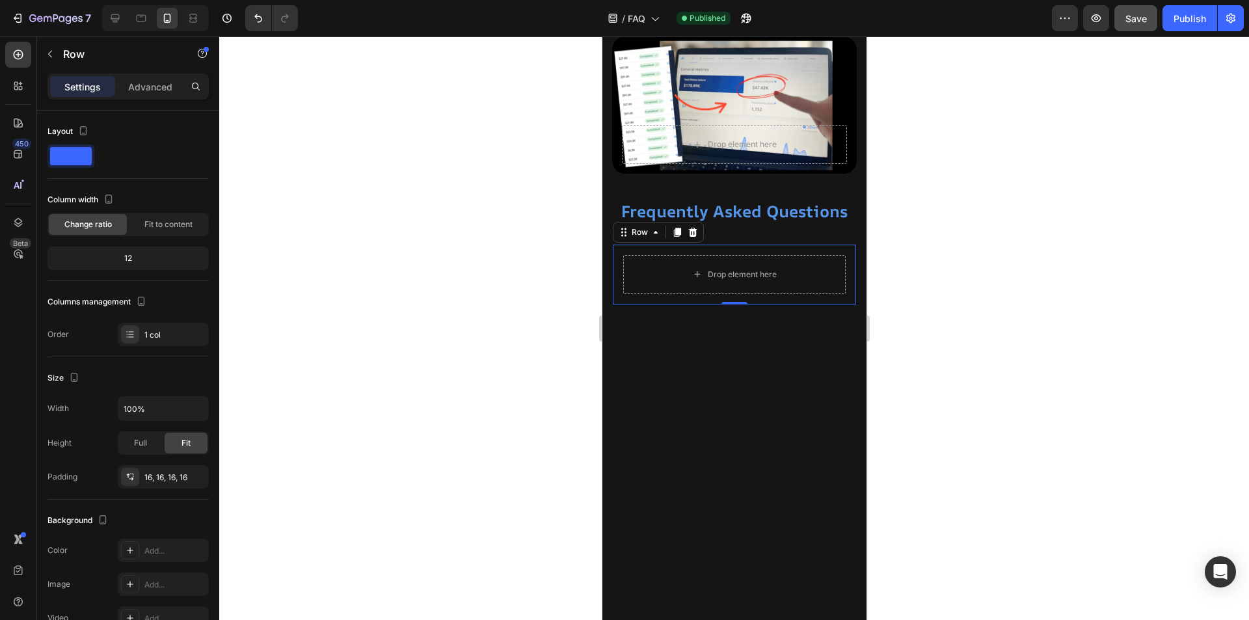
click at [838, 246] on div "Drop element here Row 0" at bounding box center [733, 275] width 243 height 60
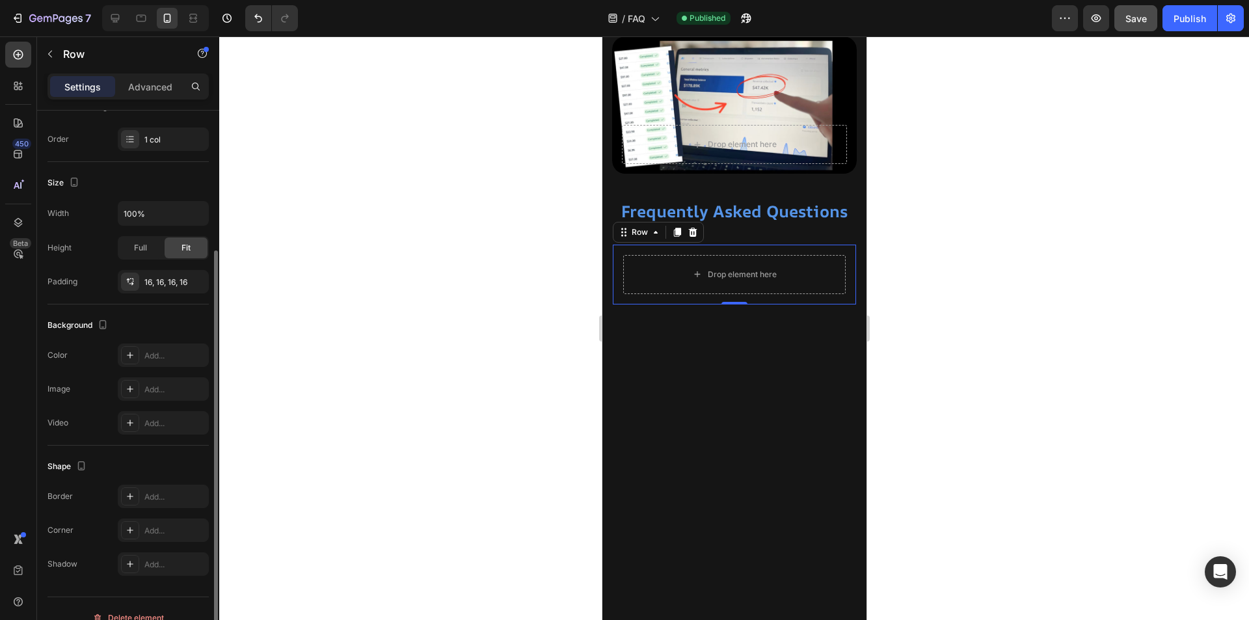
scroll to position [213, 0]
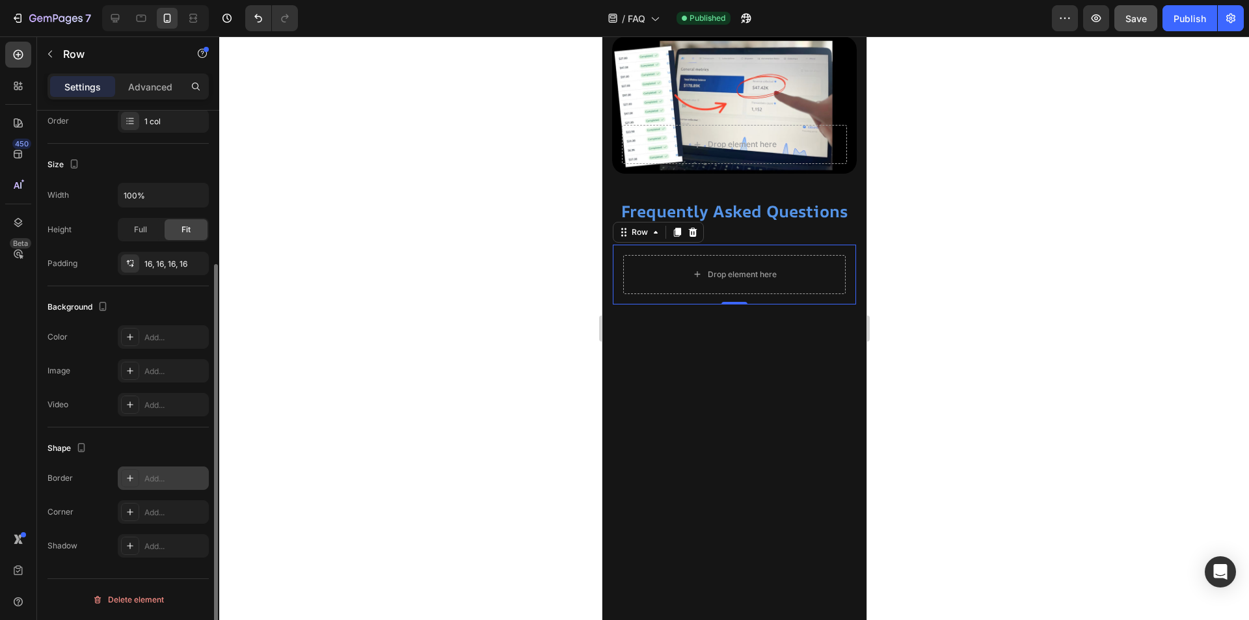
click at [154, 480] on div "Add..." at bounding box center [174, 479] width 61 height 12
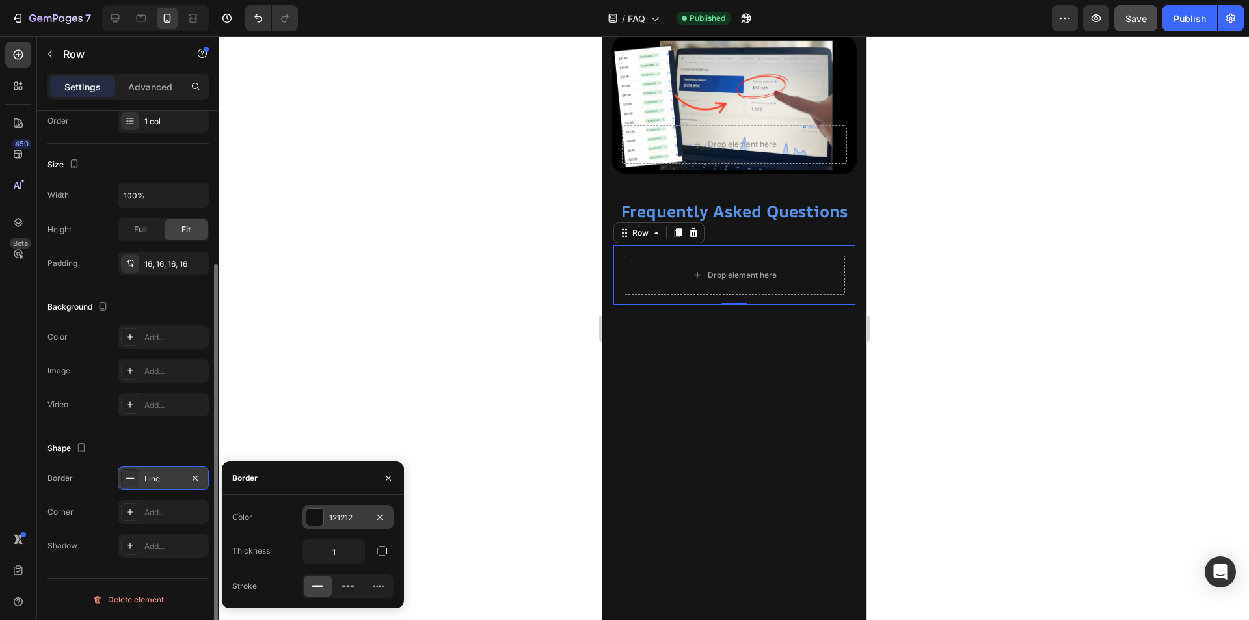
click at [322, 518] on div at bounding box center [314, 517] width 17 height 17
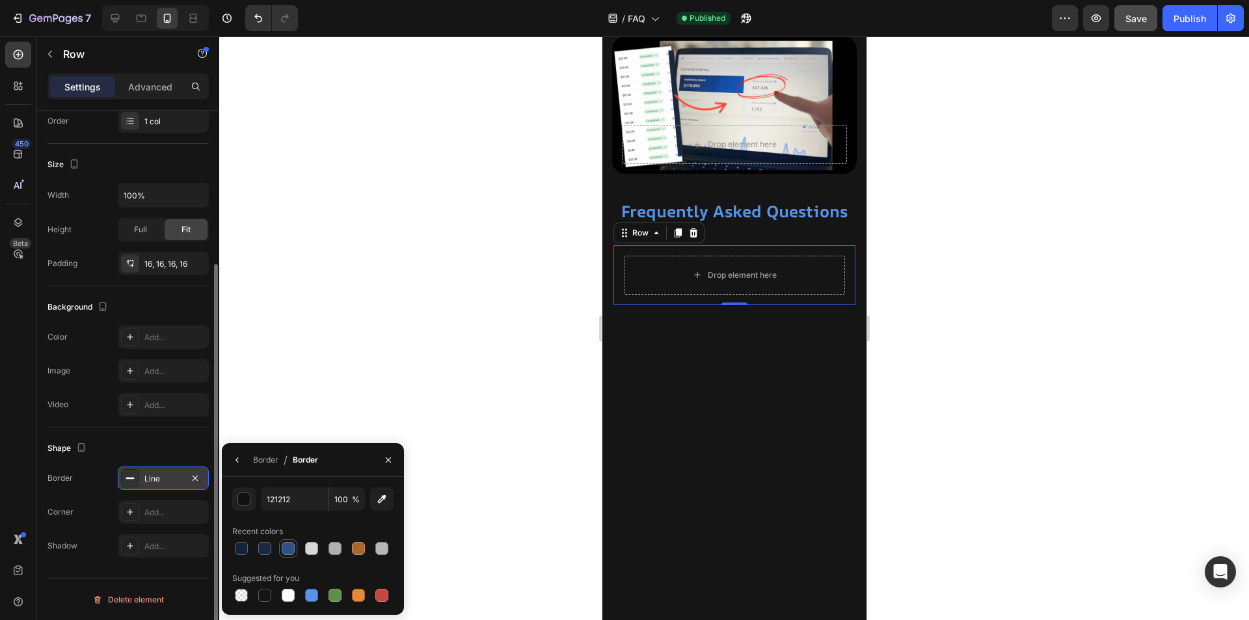
click at [288, 550] on div at bounding box center [288, 548] width 13 height 13
type input "2D5282"
click at [151, 510] on div "Add..." at bounding box center [174, 513] width 61 height 12
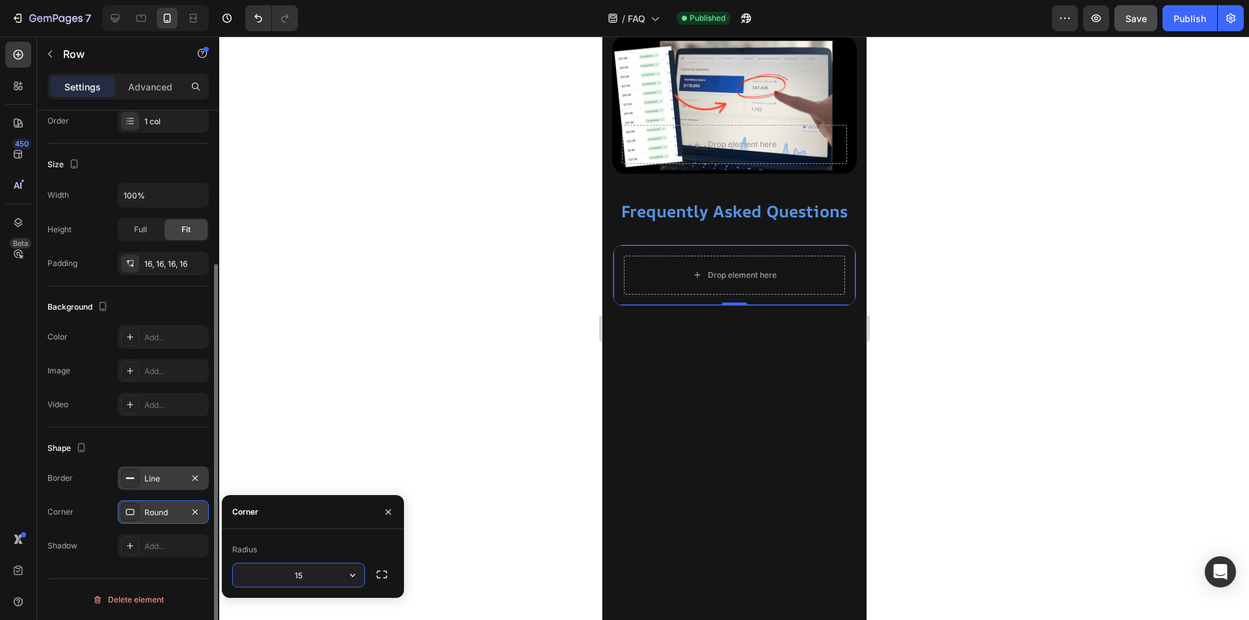
type input "15"
click at [489, 293] on div at bounding box center [734, 328] width 1030 height 584
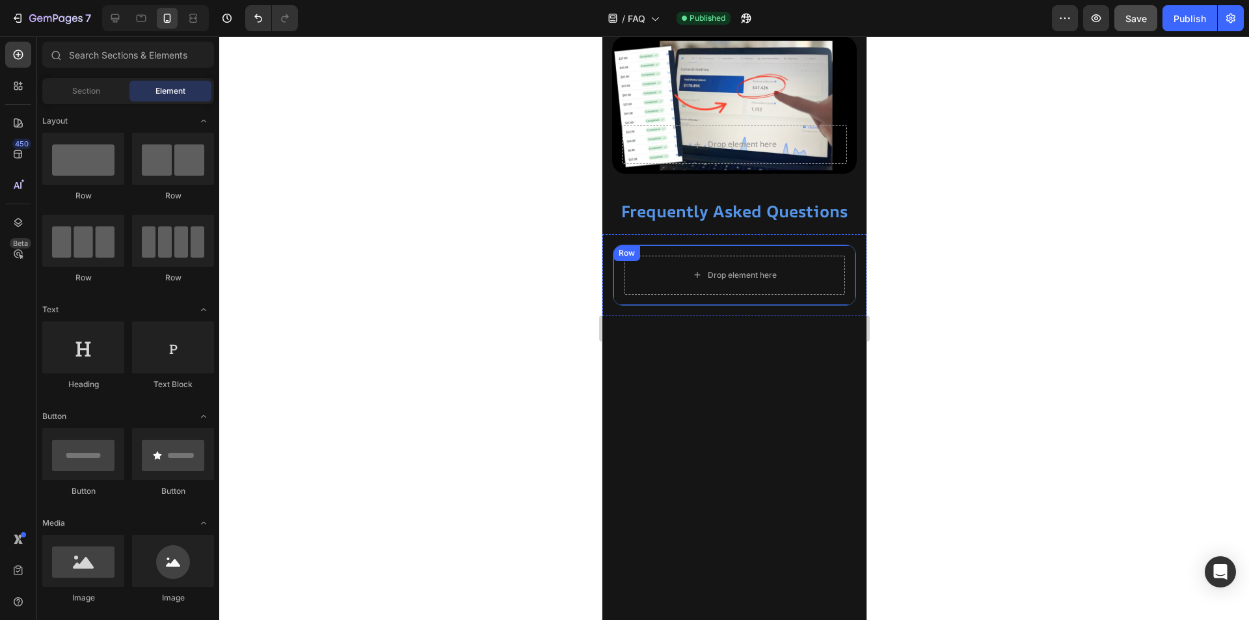
click at [622, 295] on div "Drop element here Row" at bounding box center [733, 275] width 243 height 61
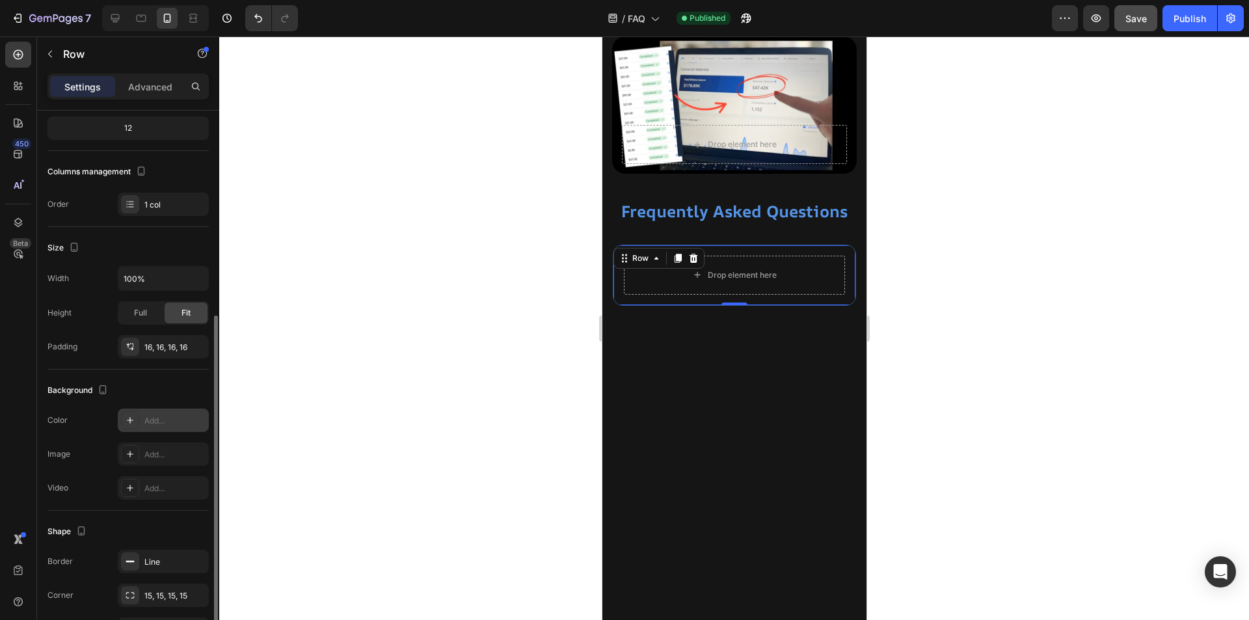
scroll to position [195, 0]
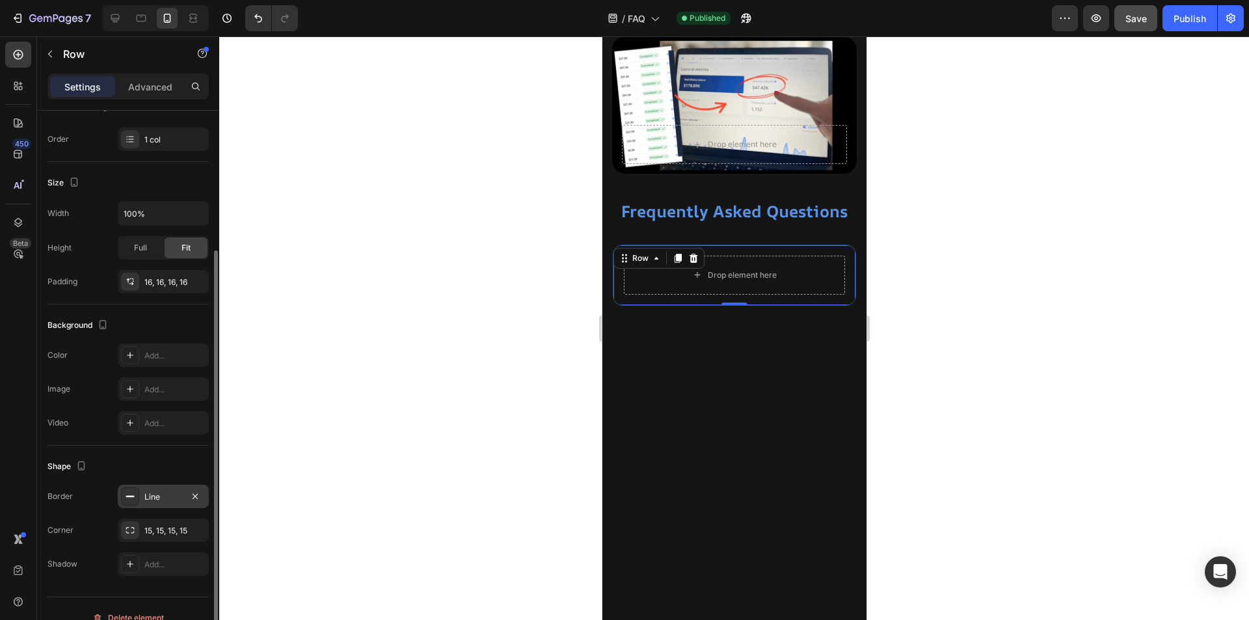
click at [161, 496] on div "Line" at bounding box center [163, 497] width 38 height 12
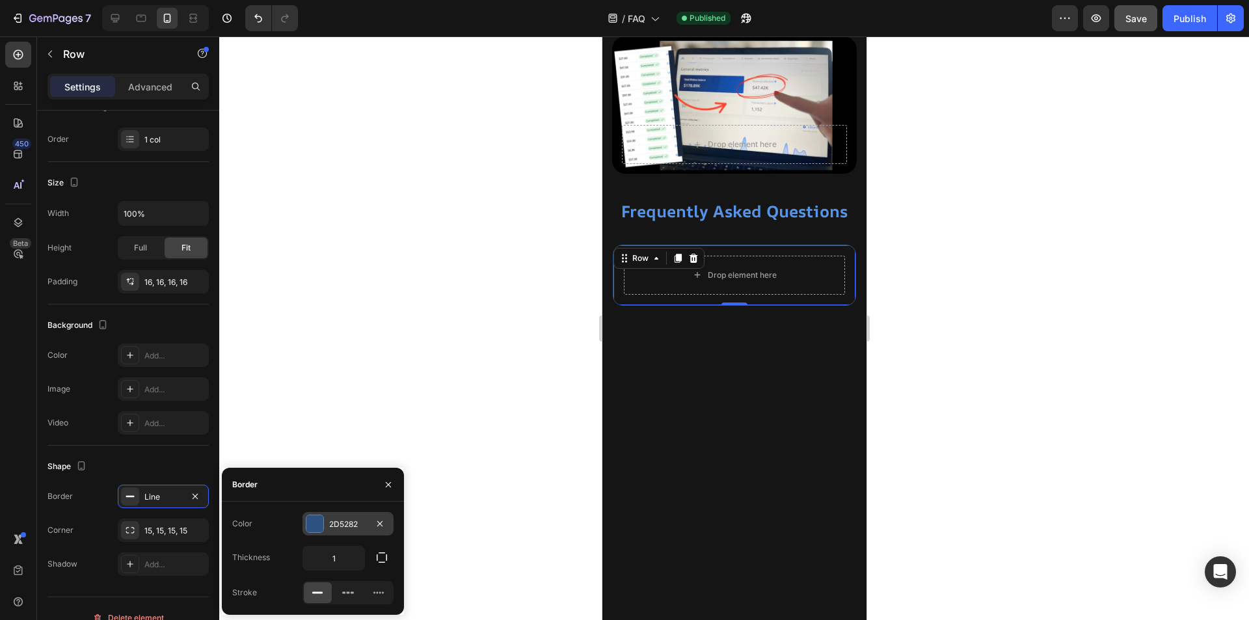
click at [316, 524] on div at bounding box center [314, 523] width 17 height 17
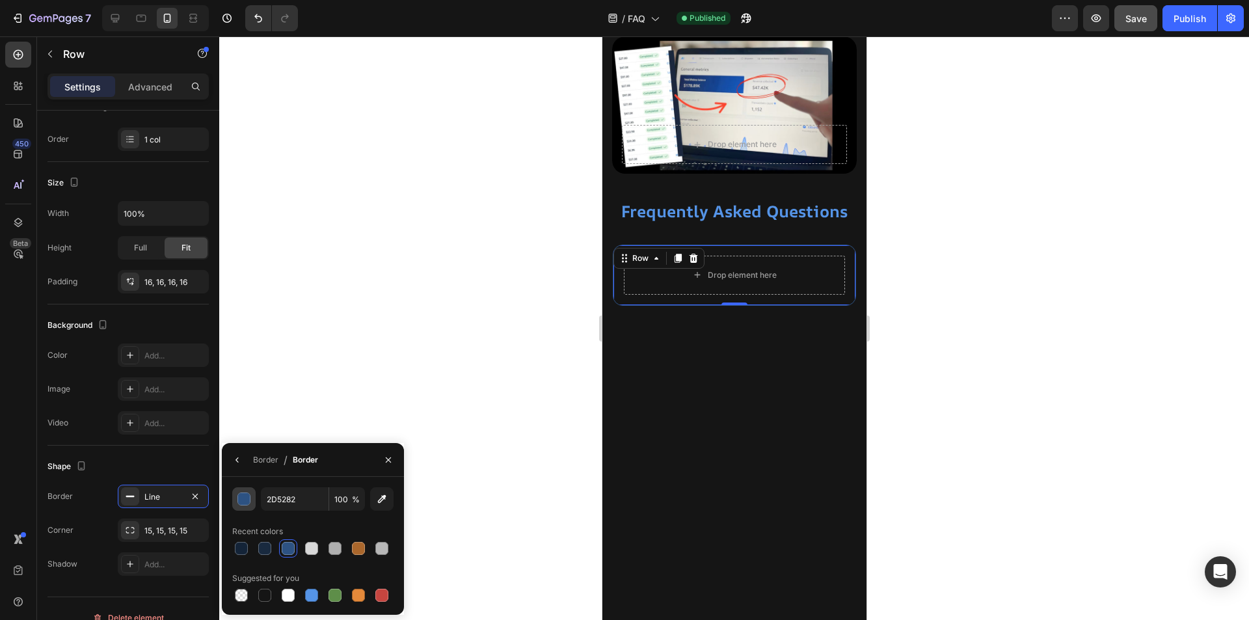
click at [241, 503] on div "button" at bounding box center [244, 499] width 13 height 13
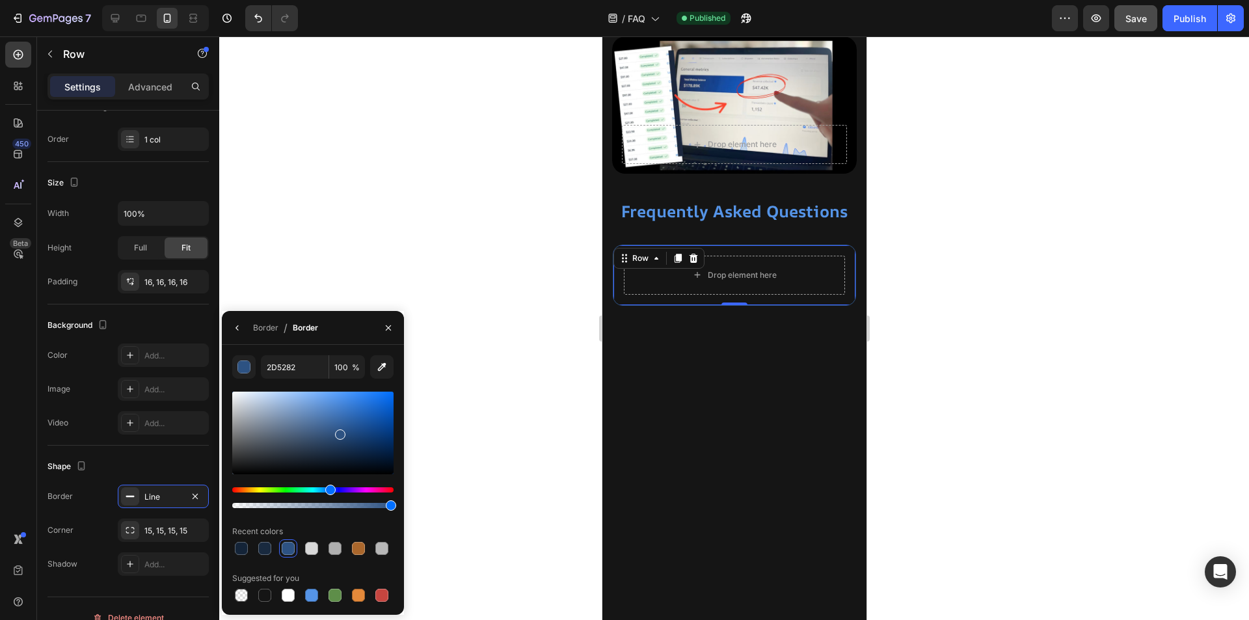
click at [344, 426] on div at bounding box center [312, 433] width 161 height 83
click at [366, 245] on div at bounding box center [734, 328] width 1030 height 584
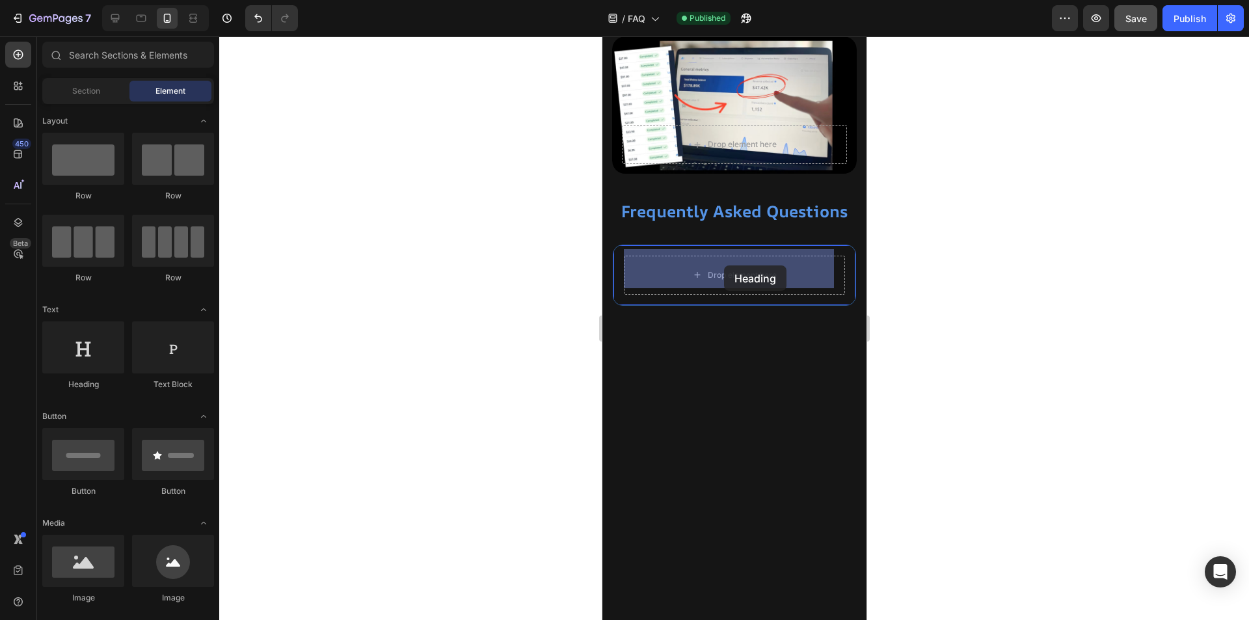
drag, startPoint x: 727, startPoint y: 383, endPoint x: 993, endPoint y: 372, distance: 266.3
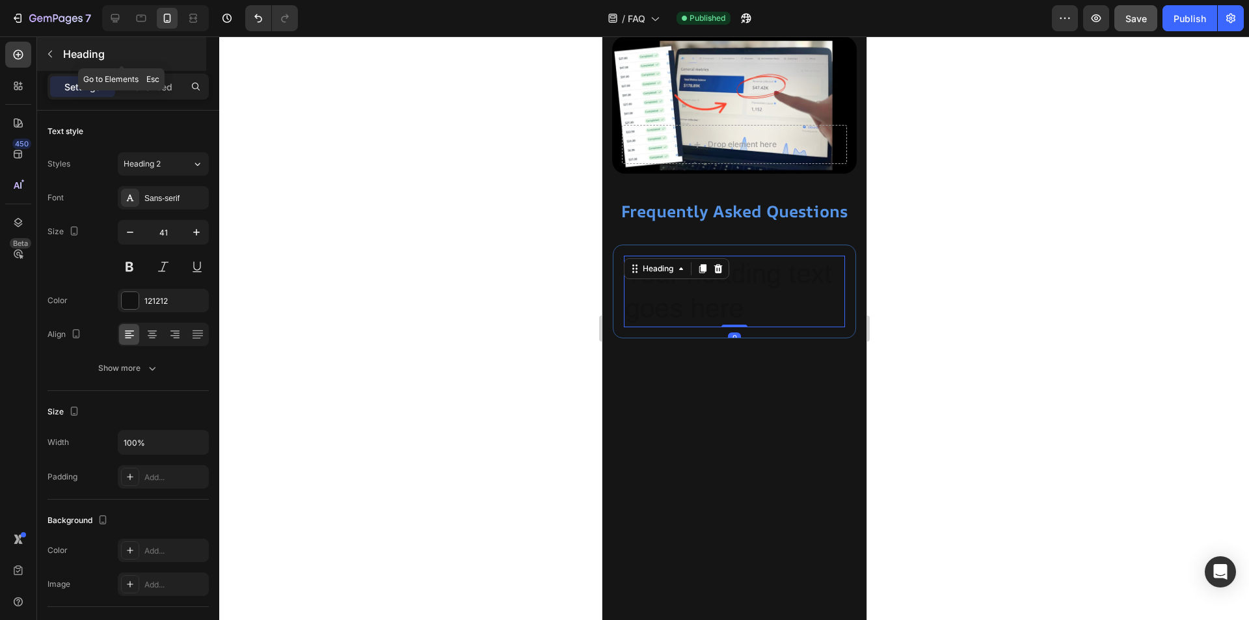
click at [55, 56] on button "button" at bounding box center [50, 54] width 21 height 21
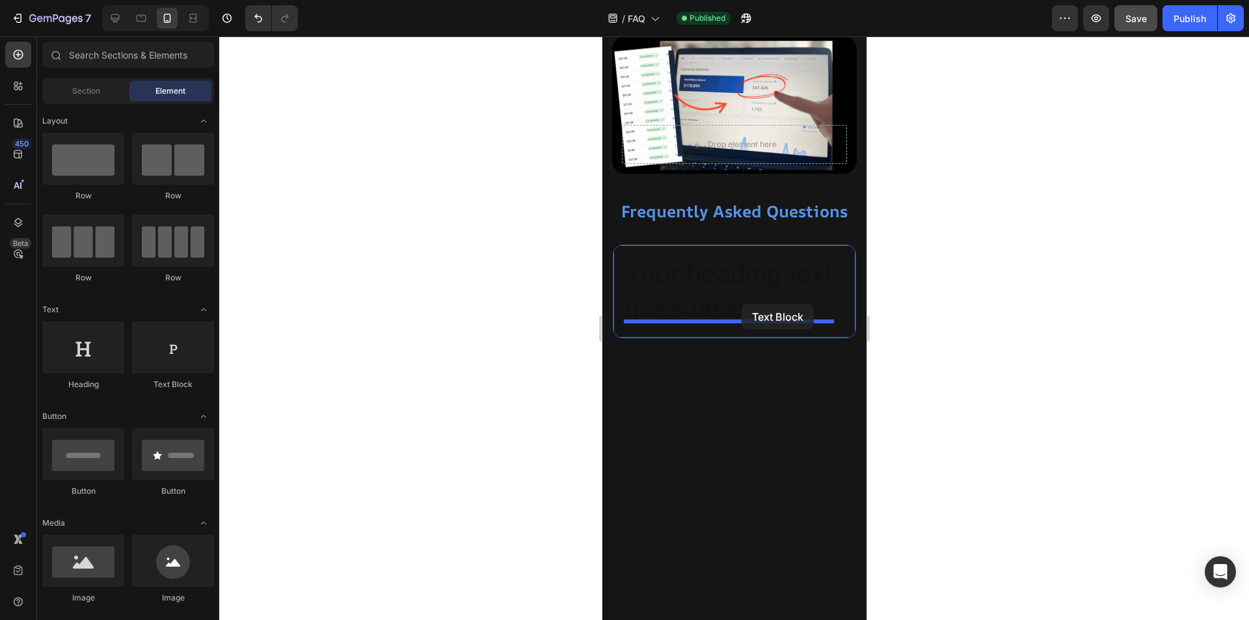
drag, startPoint x: 813, startPoint y: 388, endPoint x: 741, endPoint y: 304, distance: 111.2
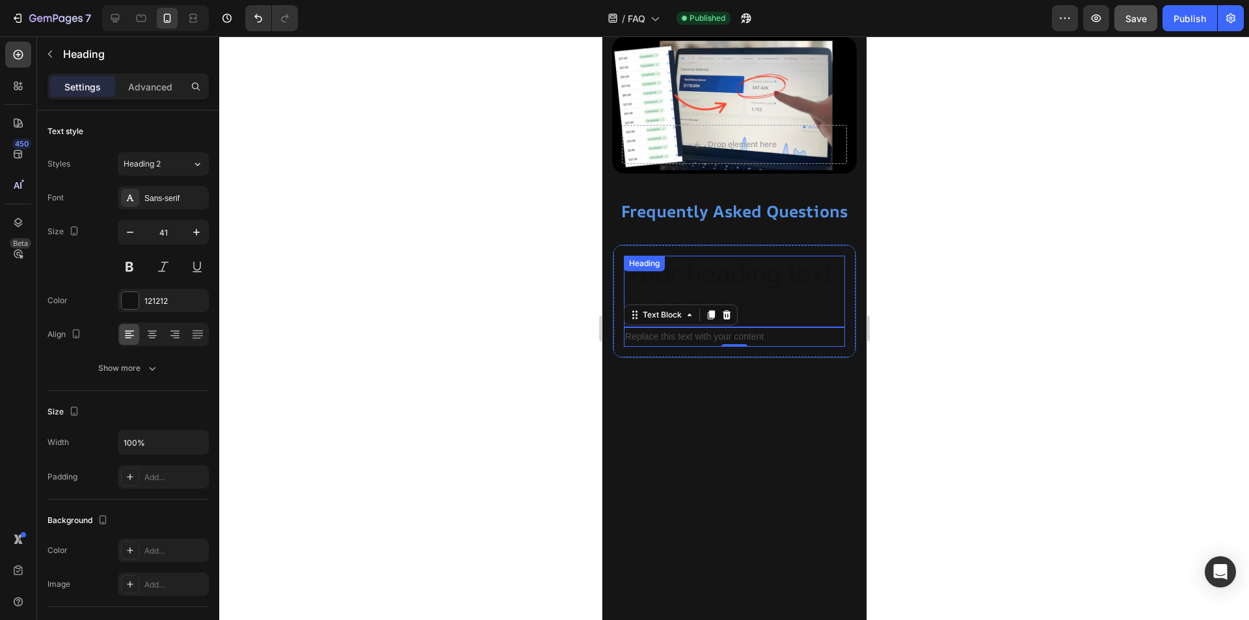
click at [711, 274] on h2 "Your heading text goes here" at bounding box center [733, 292] width 221 height 72
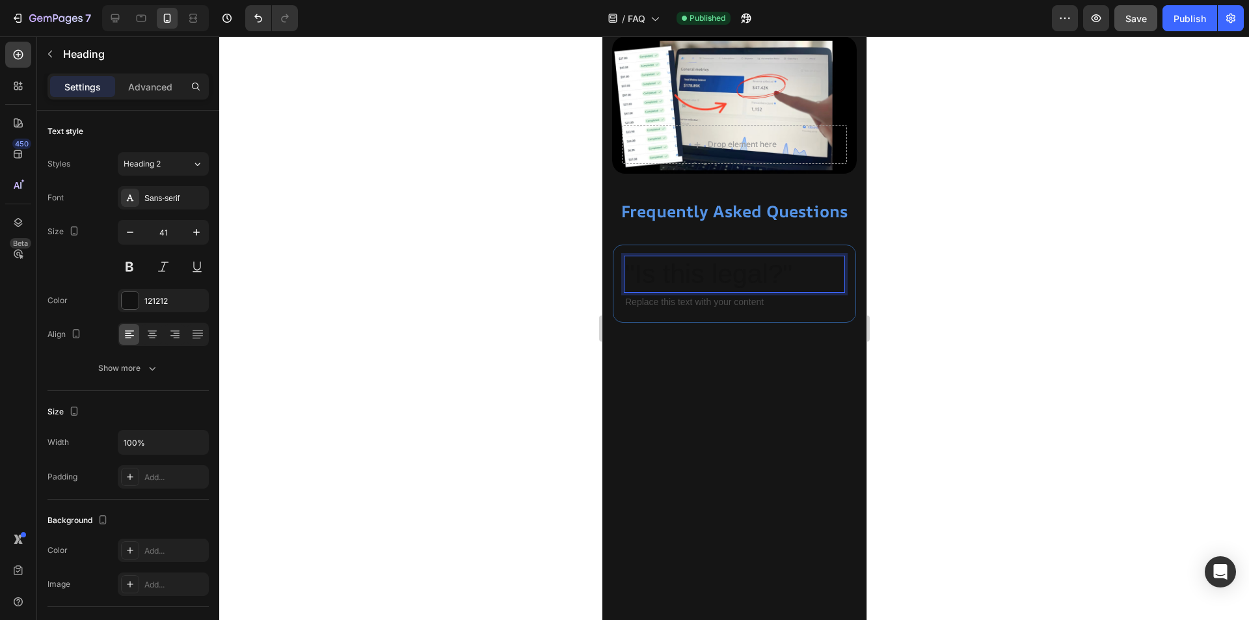
click at [746, 265] on p ""Is this legal?"" at bounding box center [734, 274] width 219 height 34
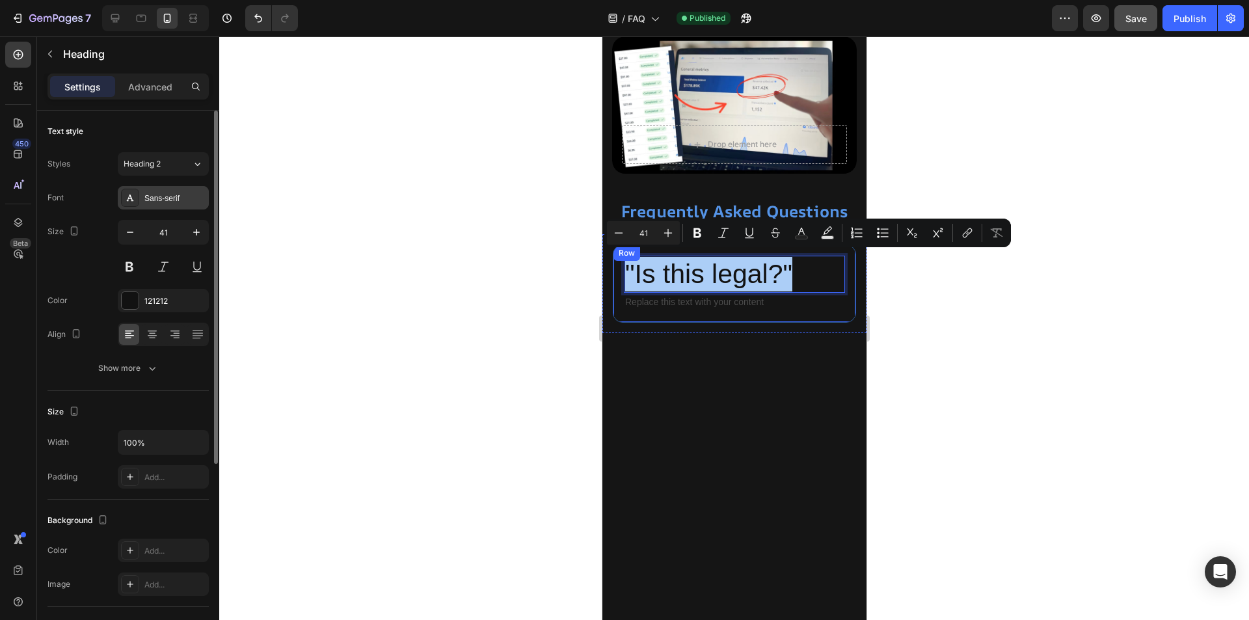
click at [176, 200] on div "Sans-serif" at bounding box center [174, 199] width 61 height 12
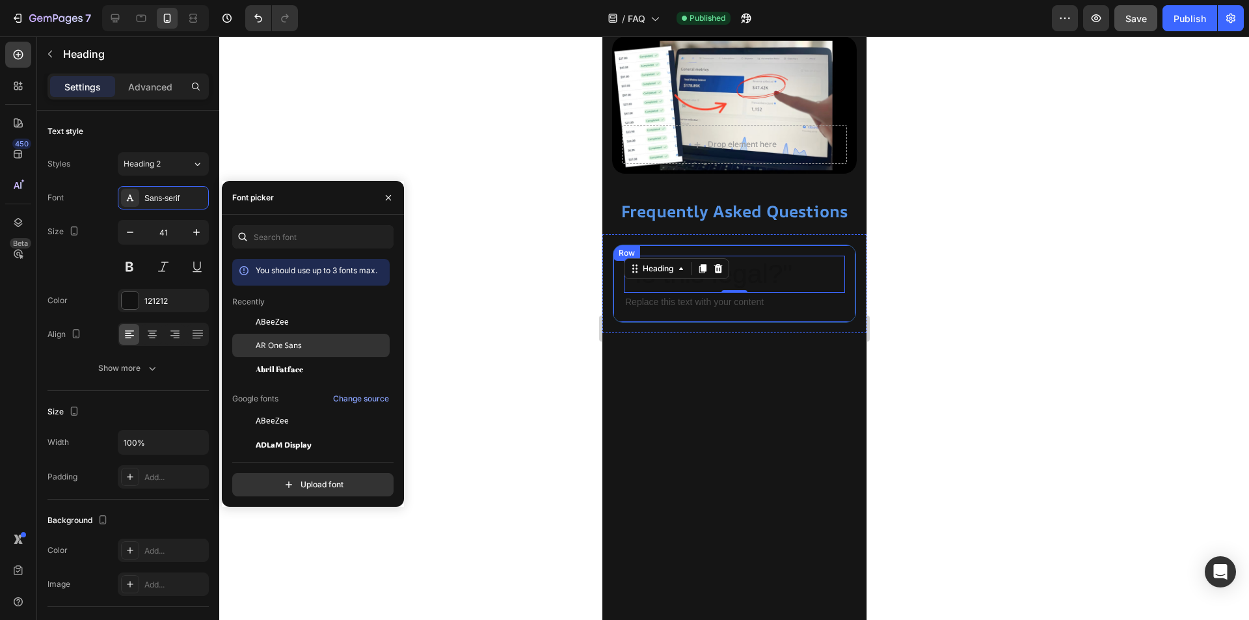
click at [306, 350] on div "AR One Sans" at bounding box center [321, 346] width 131 height 12
click at [171, 230] on input "41" at bounding box center [163, 232] width 43 height 23
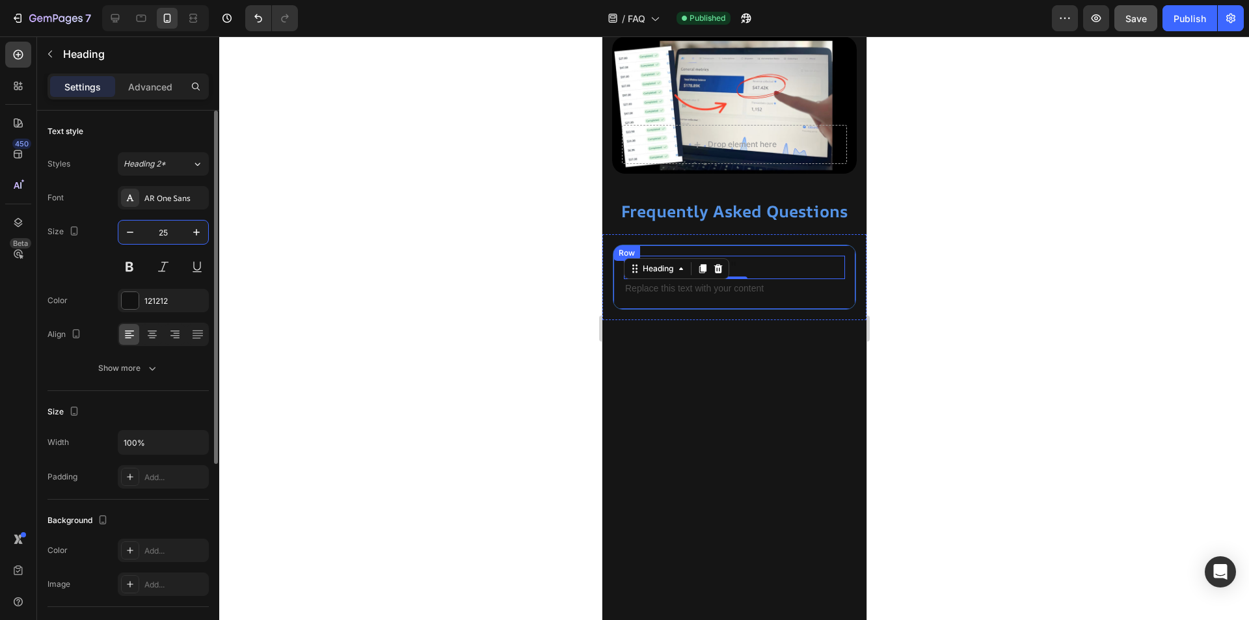
type input "25"
click at [159, 299] on div "121212" at bounding box center [163, 301] width 38 height 12
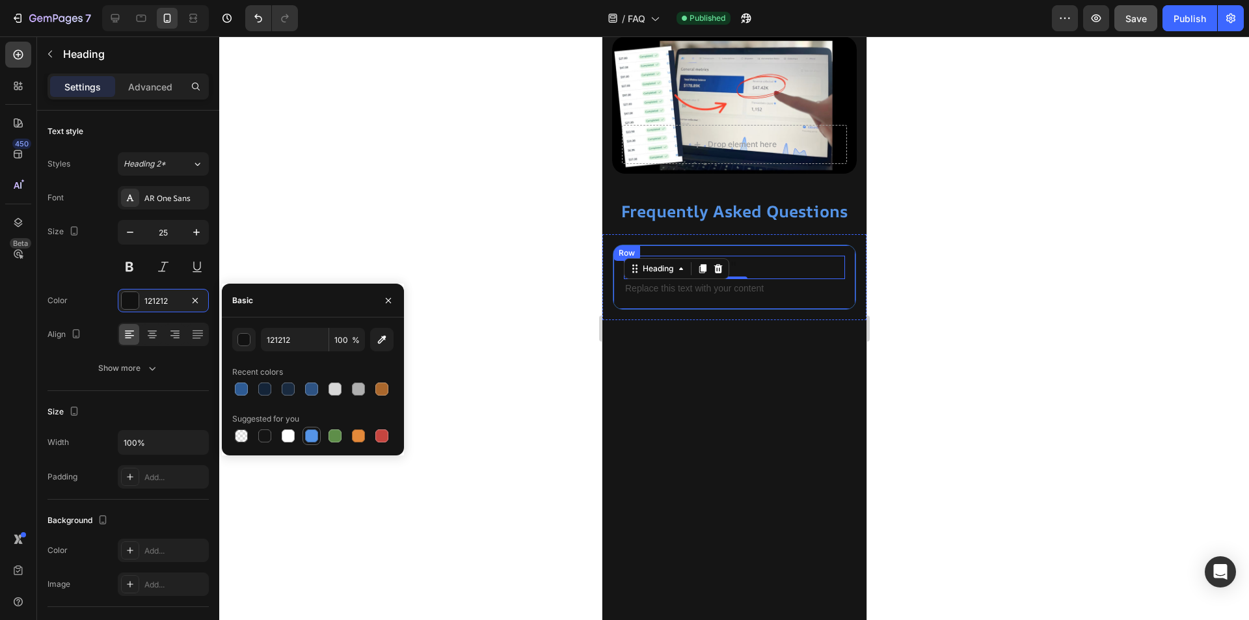
click at [315, 436] on div at bounding box center [311, 435] width 13 height 13
type input "5594E7"
click at [478, 381] on div at bounding box center [734, 328] width 1030 height 584
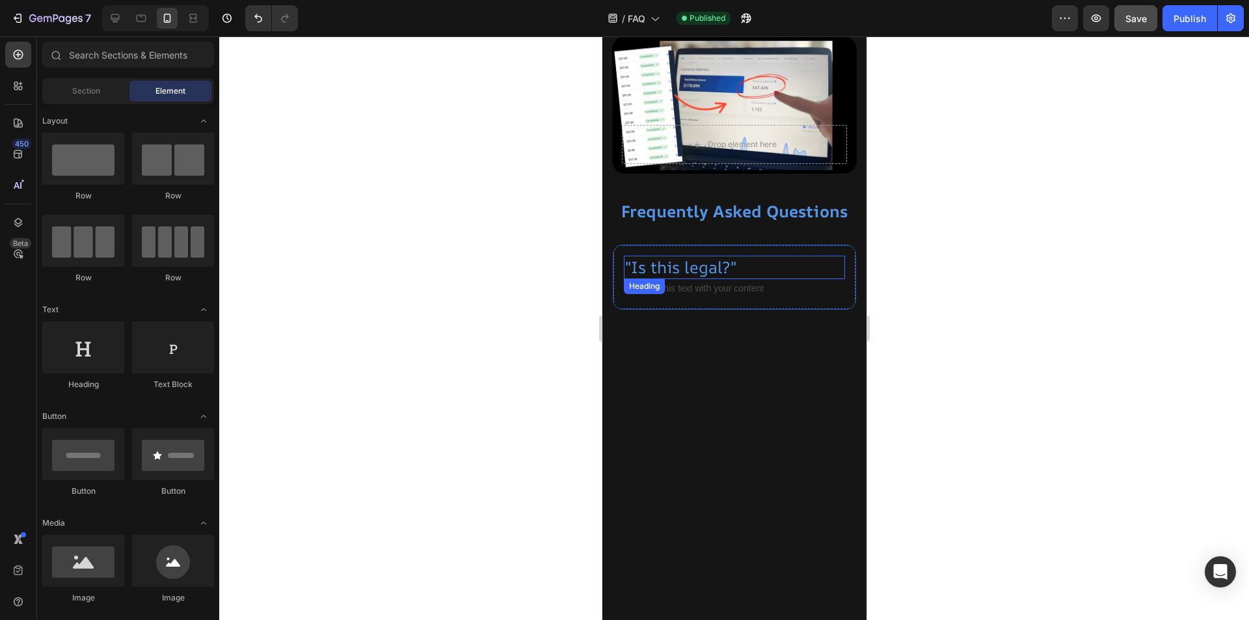
click at [706, 262] on p ""Is this legal?"" at bounding box center [734, 267] width 219 height 21
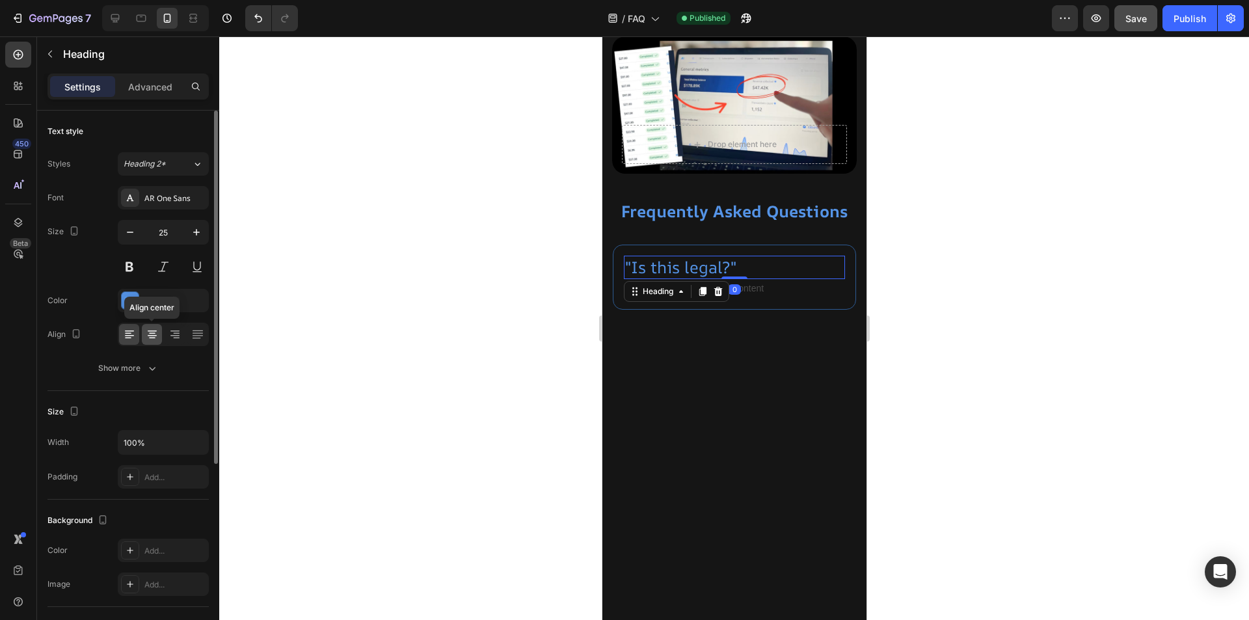
click at [154, 334] on icon at bounding box center [152, 334] width 13 height 13
click at [130, 267] on button at bounding box center [129, 266] width 23 height 23
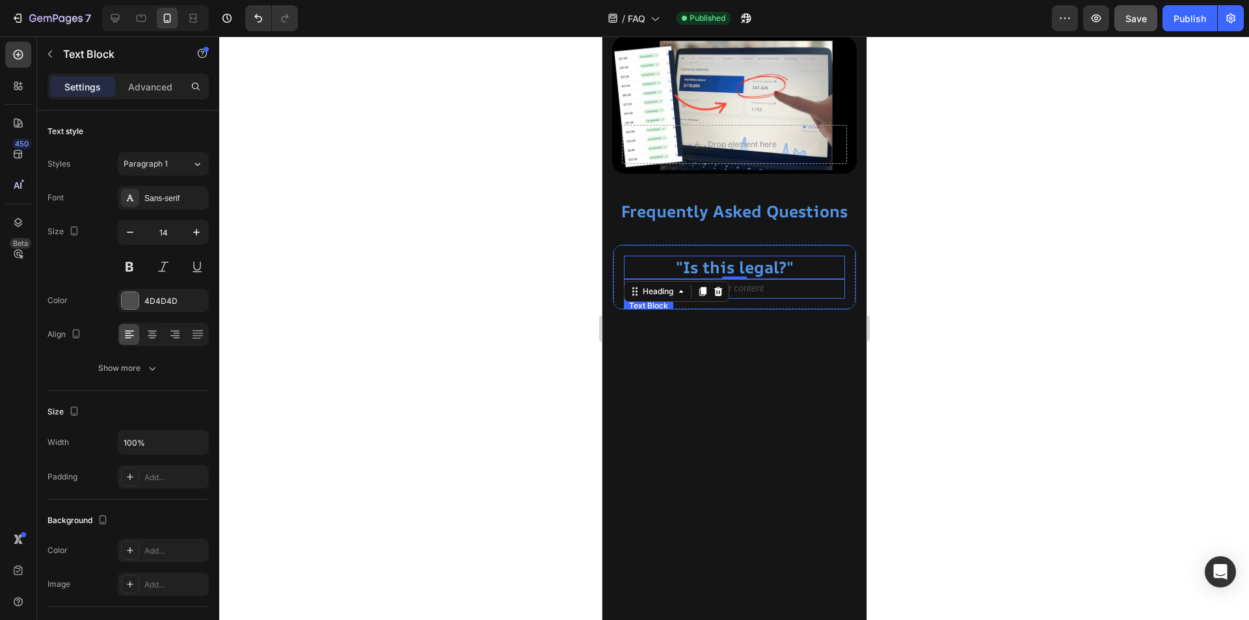
click at [764, 284] on div "Replace this text with your content" at bounding box center [733, 288] width 221 height 19
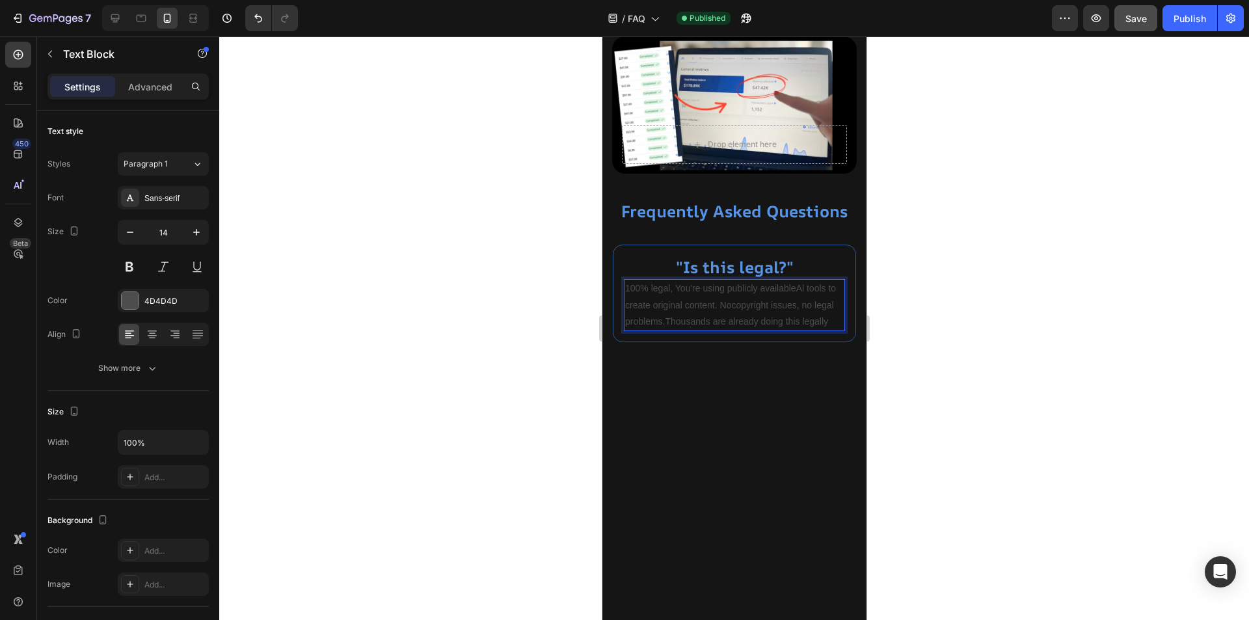
click at [760, 302] on p "100% legal, You're using publicly availableAl tools to create original content.…" at bounding box center [734, 304] width 219 height 49
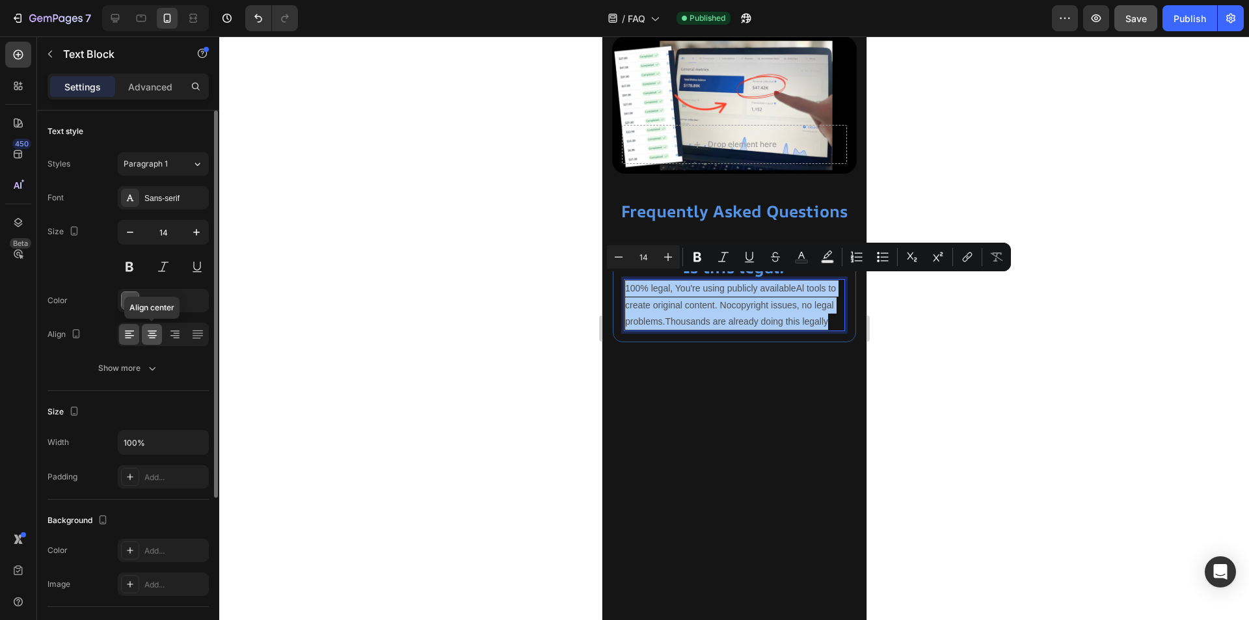
click at [154, 334] on icon at bounding box center [152, 333] width 7 height 1
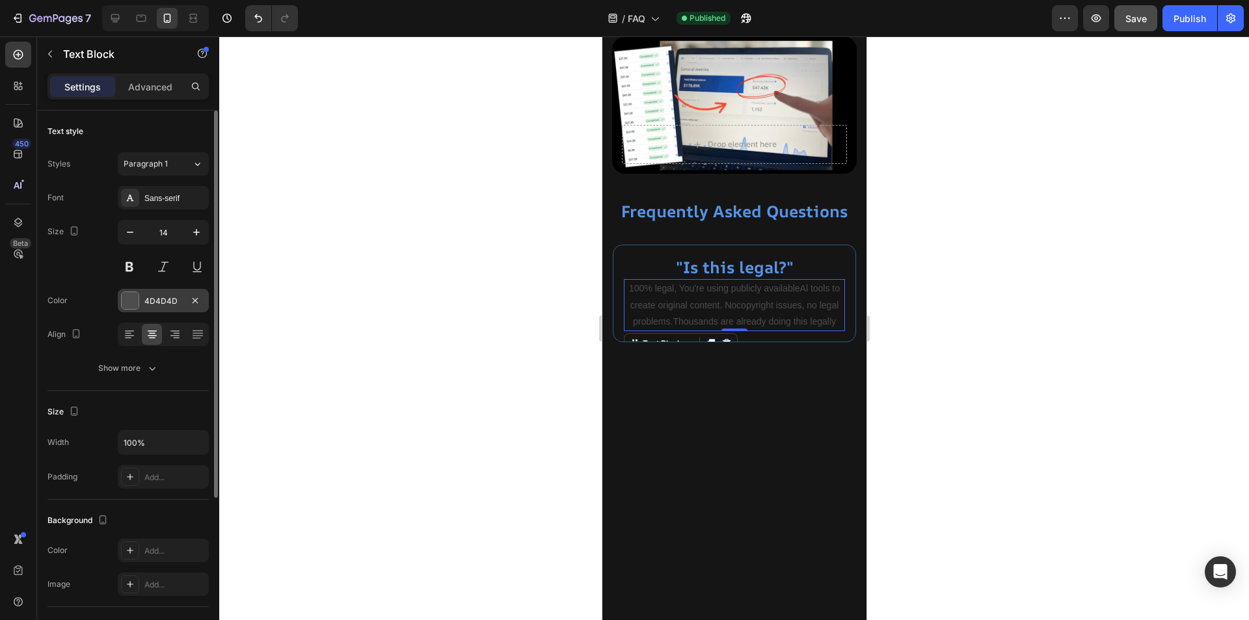
click at [154, 294] on div "4D4D4D" at bounding box center [163, 300] width 91 height 23
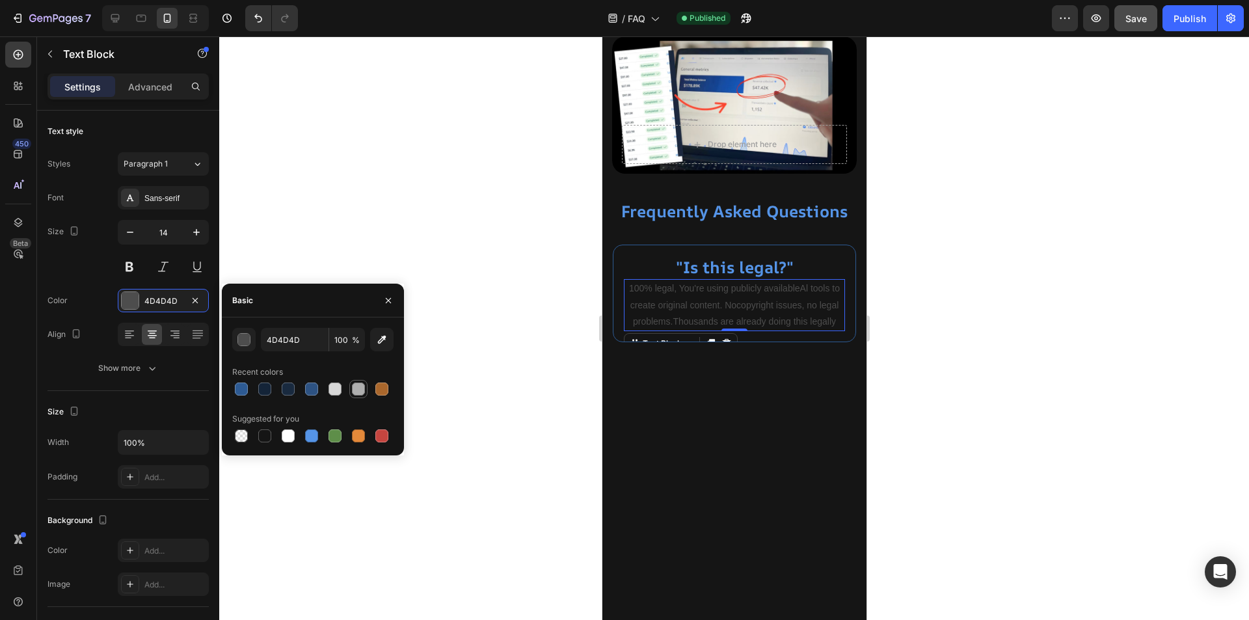
click at [357, 388] on div at bounding box center [358, 389] width 13 height 13
type input "AFAFAF"
click at [504, 403] on div at bounding box center [734, 328] width 1030 height 584
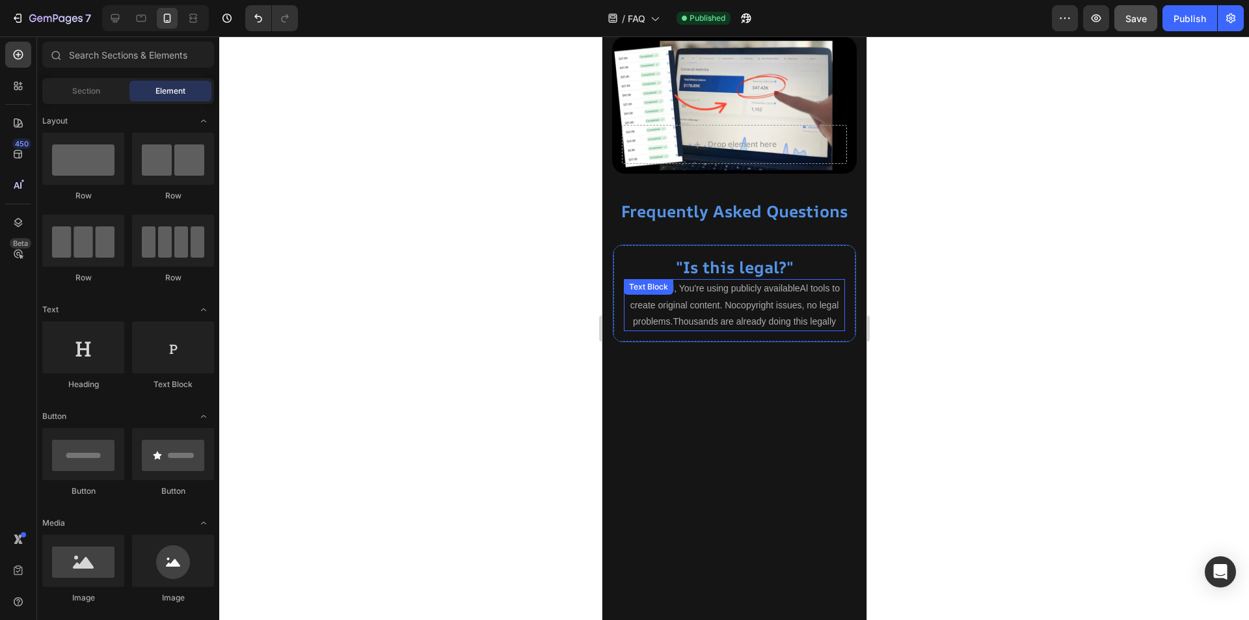
click at [709, 299] on p "100% legal, You're using publicly availableAl tools to create original content.…" at bounding box center [734, 304] width 219 height 49
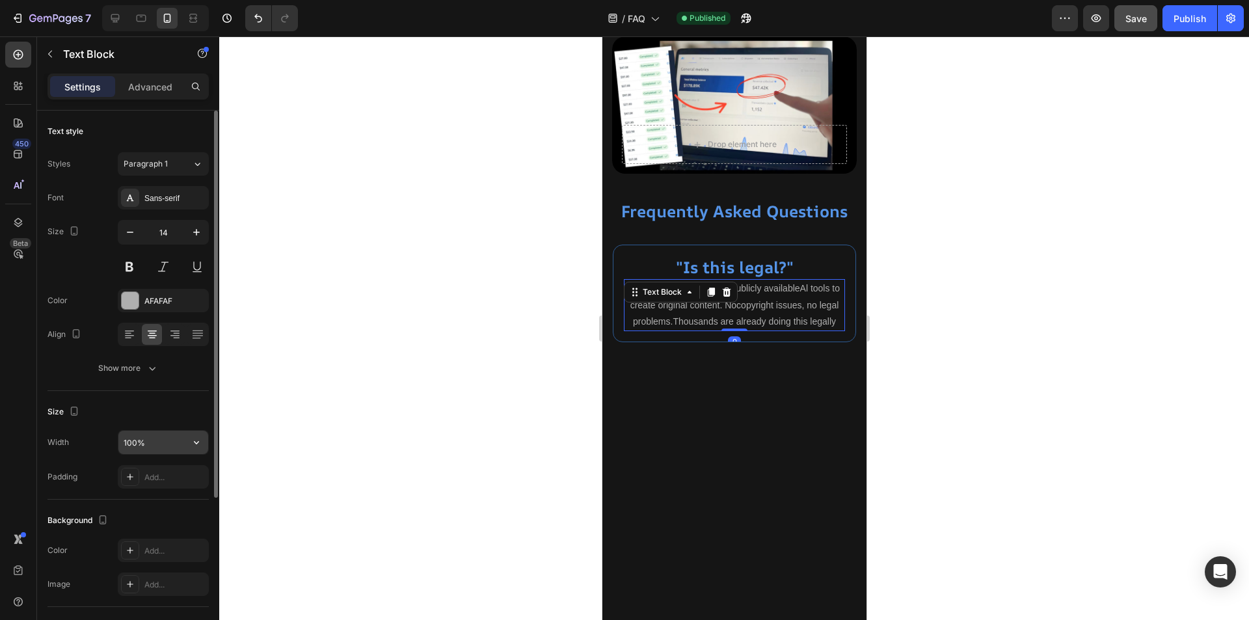
click at [135, 446] on input "100%" at bounding box center [163, 442] width 90 height 23
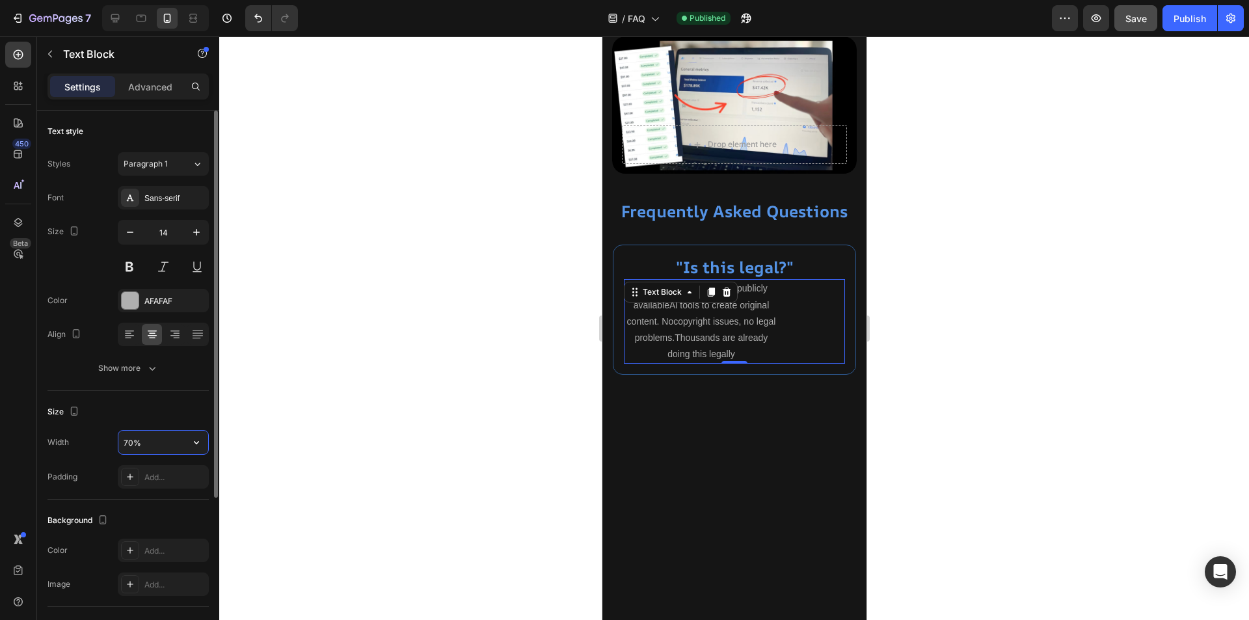
type input "70%"
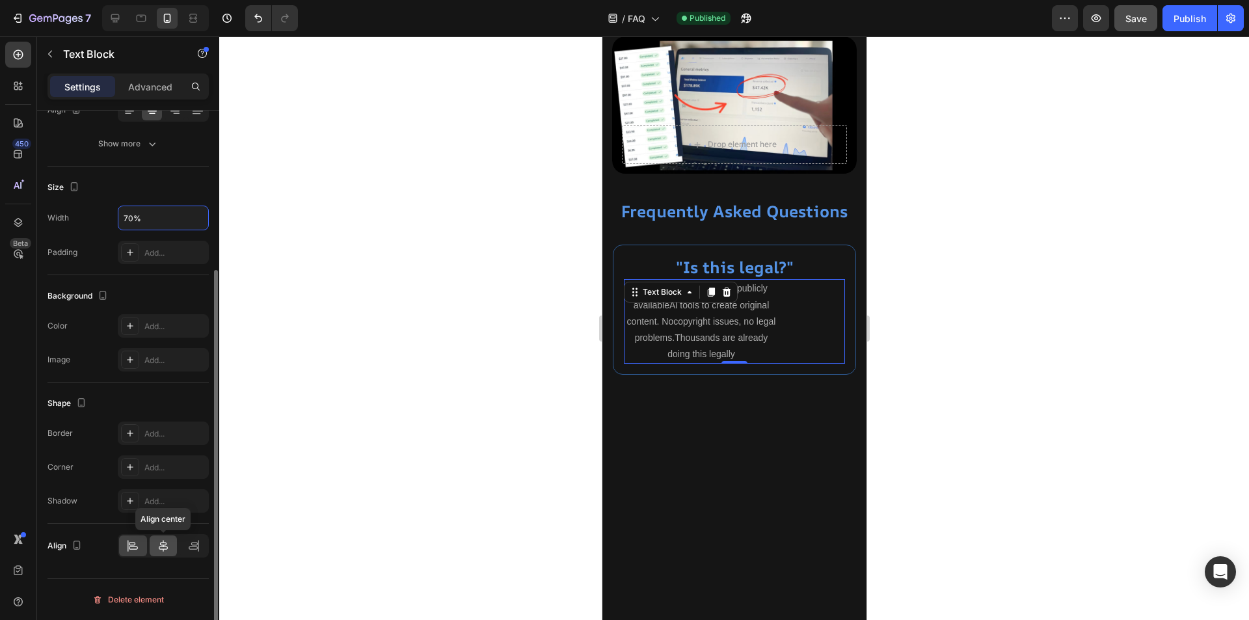
click at [164, 548] on icon at bounding box center [163, 545] width 13 height 13
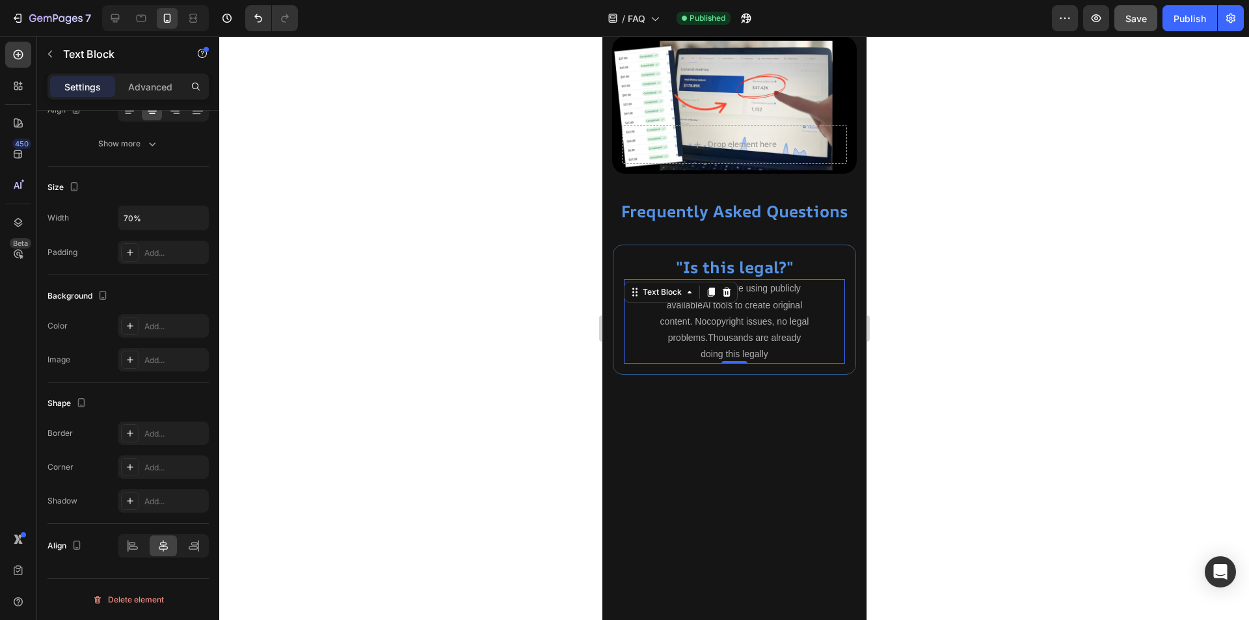
click at [433, 427] on div at bounding box center [734, 328] width 1030 height 584
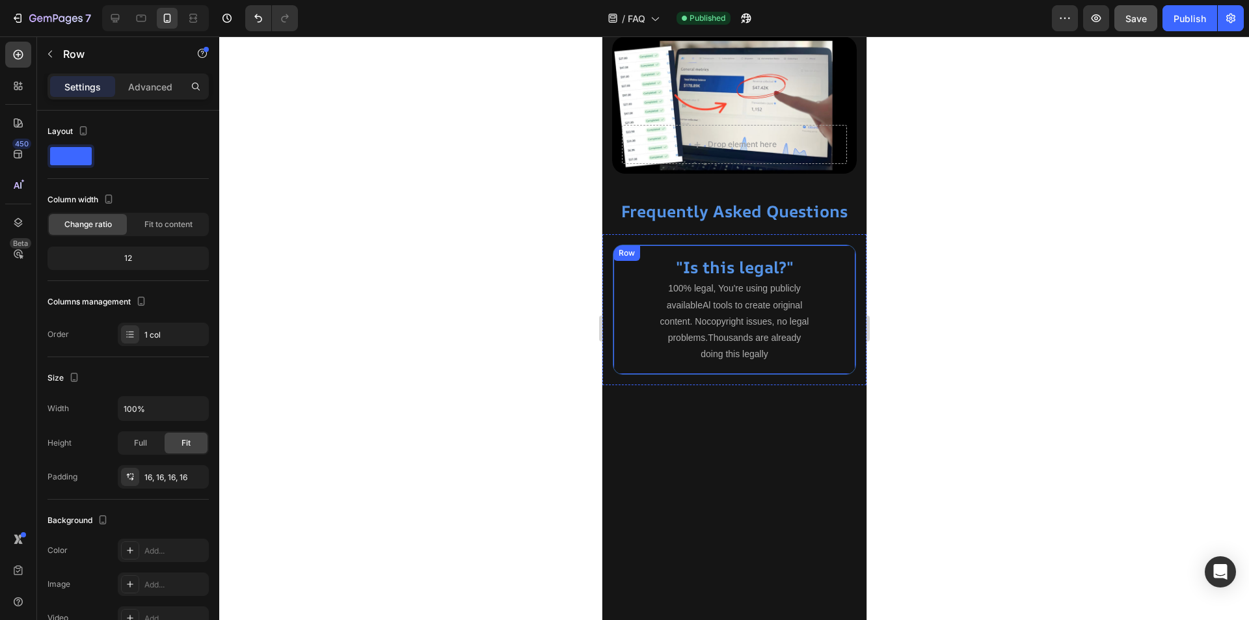
click at [833, 358] on div ""Is this legal?" Heading 100% legal, You're using publicly availableAl tools to…" at bounding box center [733, 310] width 243 height 131
click at [152, 80] on p "Advanced" at bounding box center [150, 87] width 44 height 14
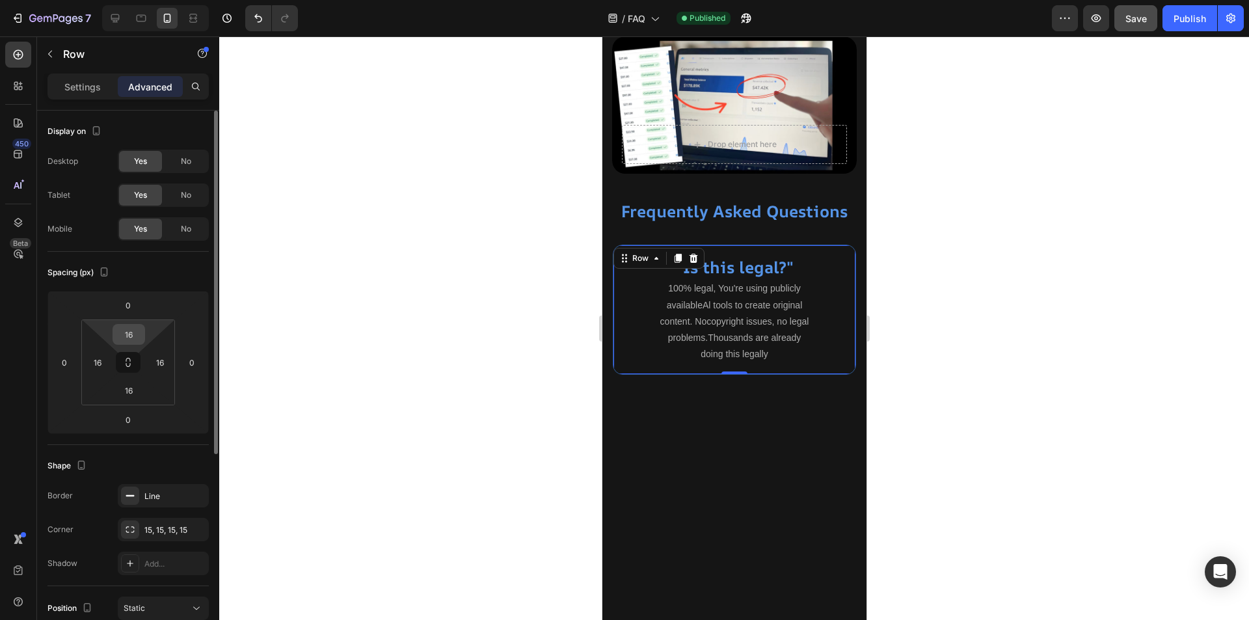
click at [138, 338] on input "16" at bounding box center [129, 335] width 26 height 20
type input "25"
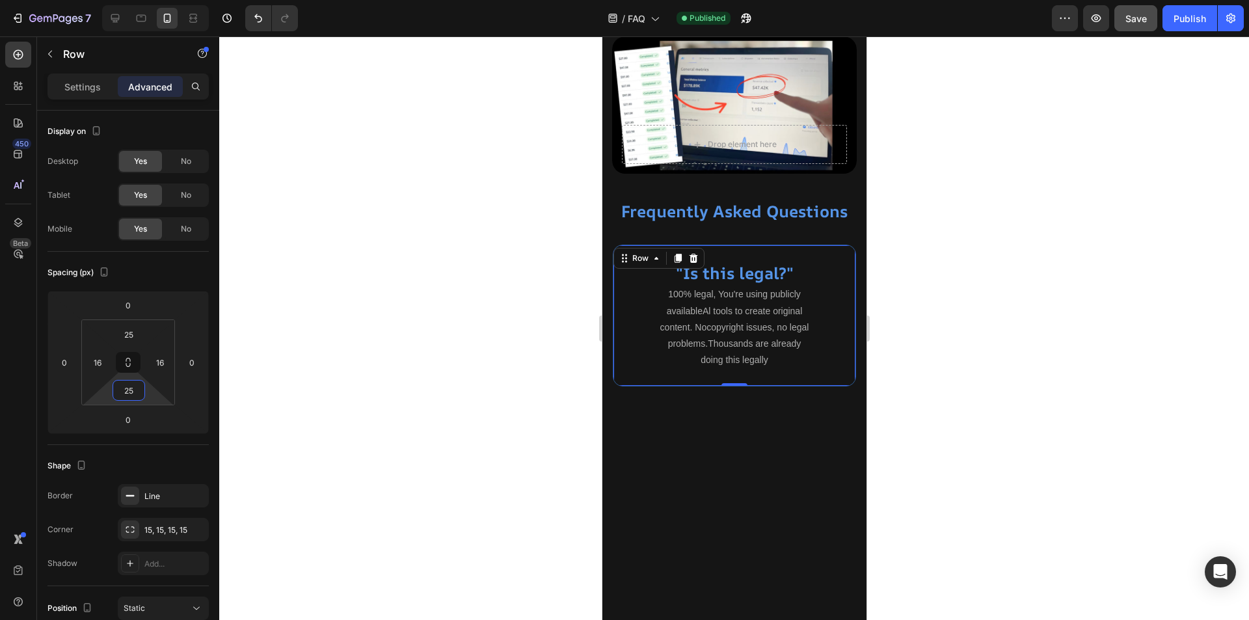
click at [500, 345] on div at bounding box center [734, 328] width 1030 height 584
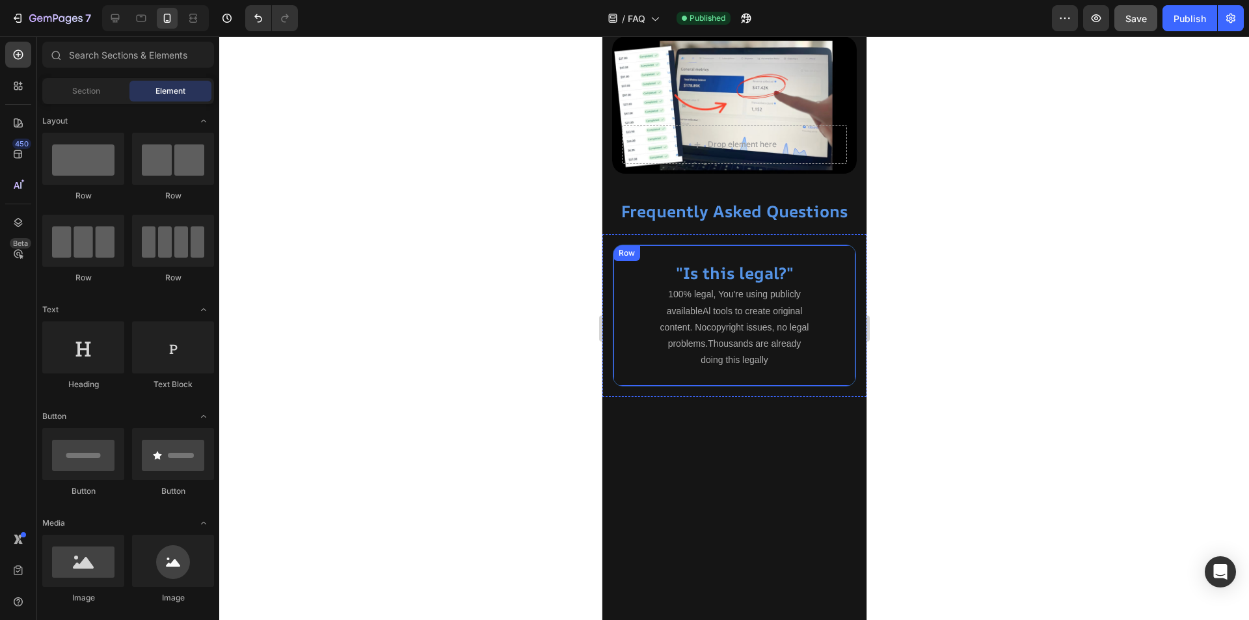
click at [617, 323] on div ""Is this legal?" Heading 100% legal, You're using publicly availableAl tools to…" at bounding box center [733, 316] width 243 height 142
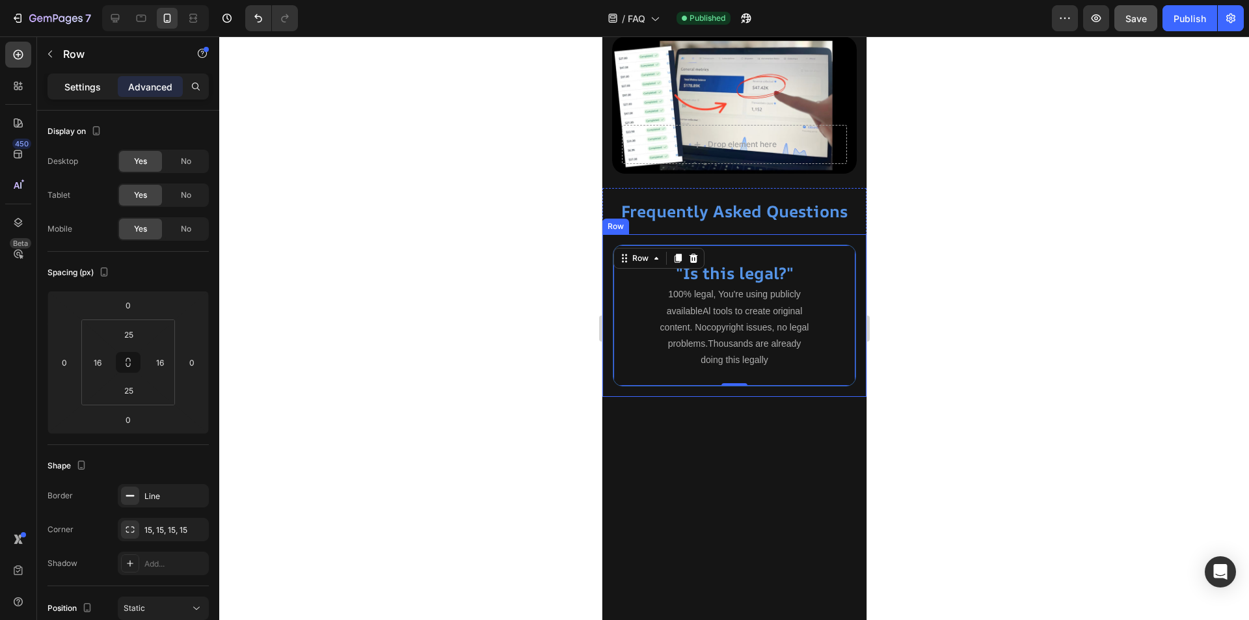
click at [83, 88] on p "Settings" at bounding box center [82, 87] width 36 height 14
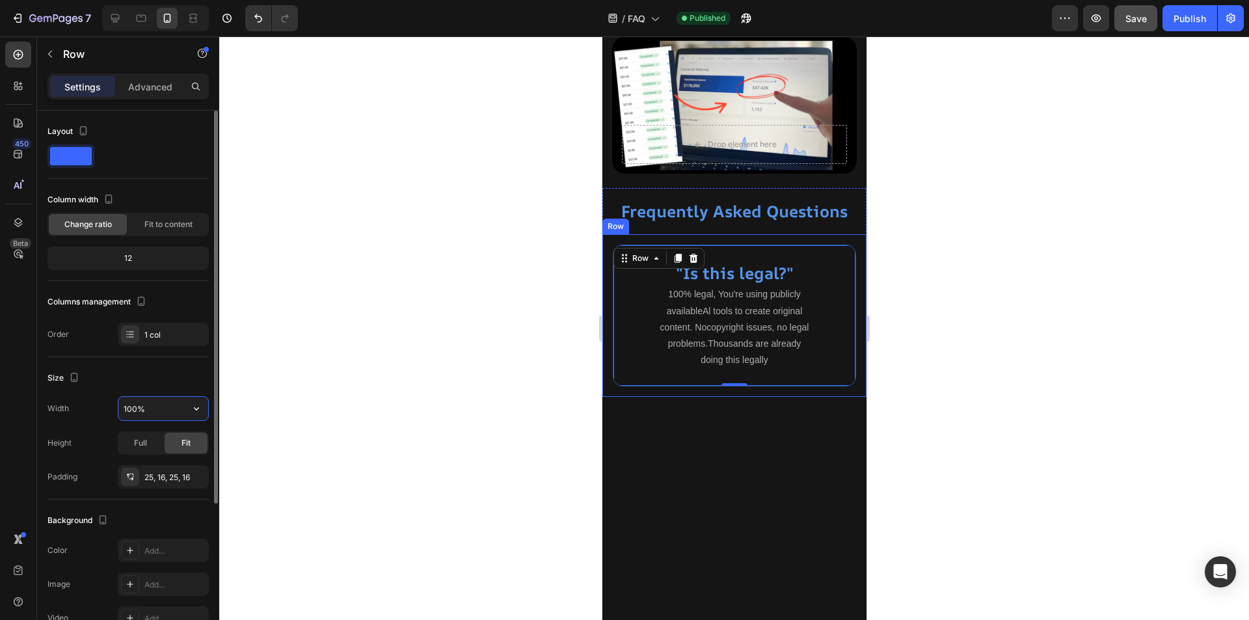
click at [125, 407] on input "100%" at bounding box center [163, 408] width 90 height 23
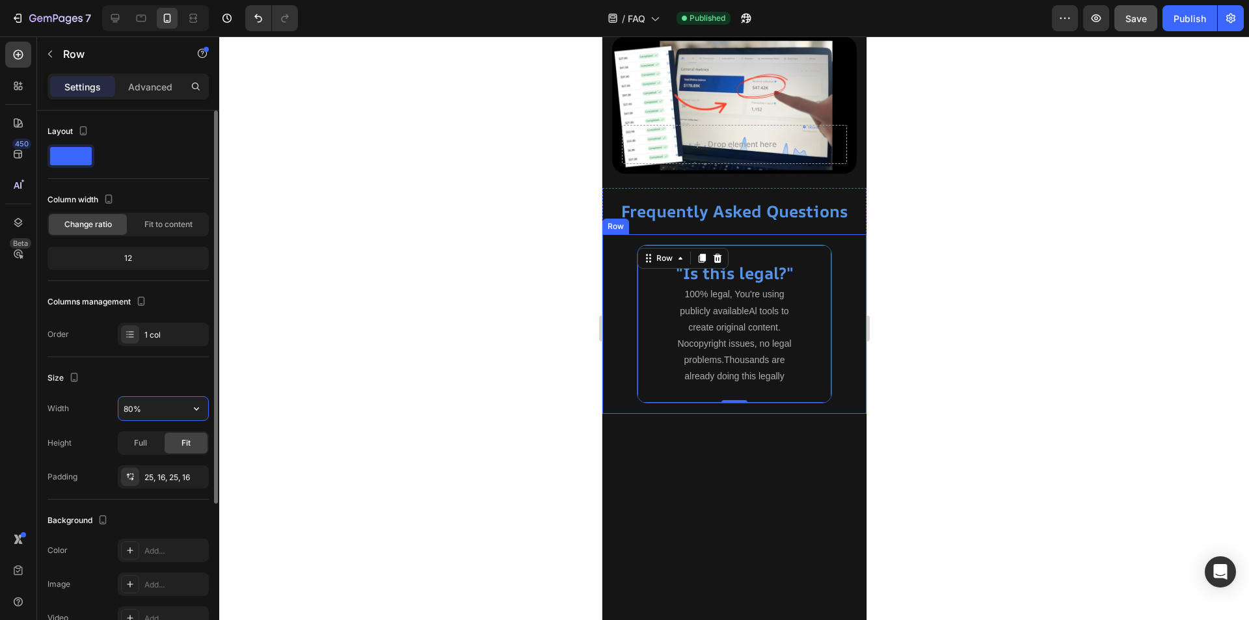
drag, startPoint x: 129, startPoint y: 411, endPoint x: 115, endPoint y: 407, distance: 14.7
click at [115, 407] on div "Width 80%" at bounding box center [127, 408] width 161 height 25
type input "90%"
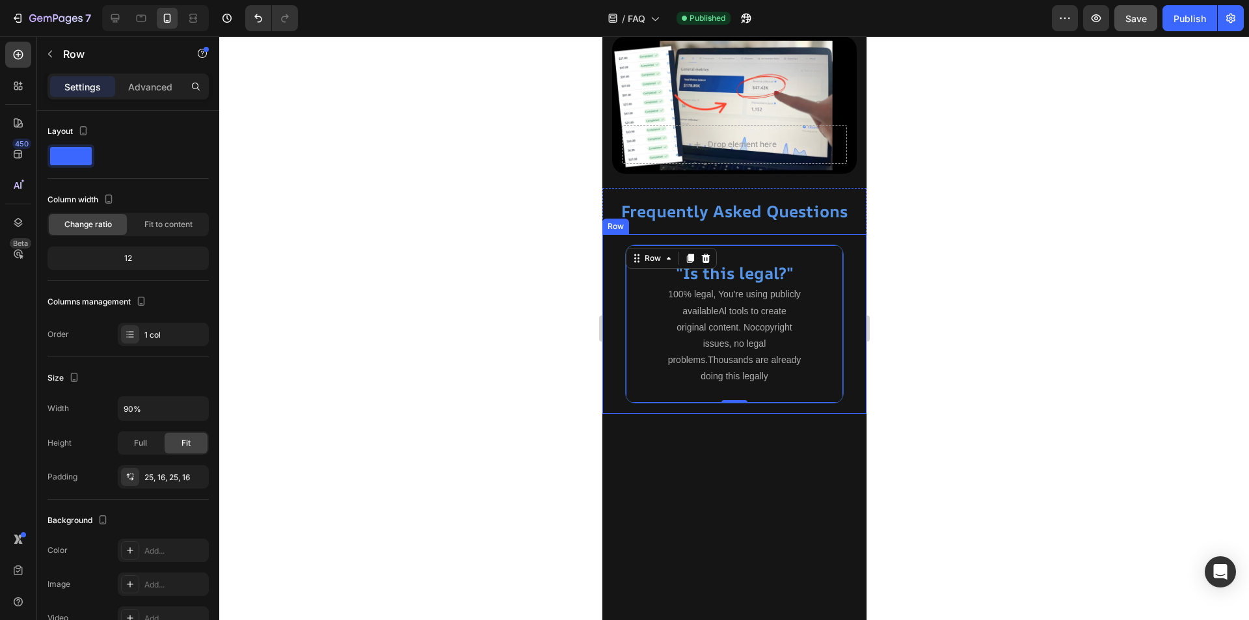
click at [401, 460] on div at bounding box center [734, 328] width 1030 height 584
click at [826, 250] on div ""Is this legal?" Heading 100% legal, You're using publicly availableAl tools to…" at bounding box center [734, 324] width 219 height 159
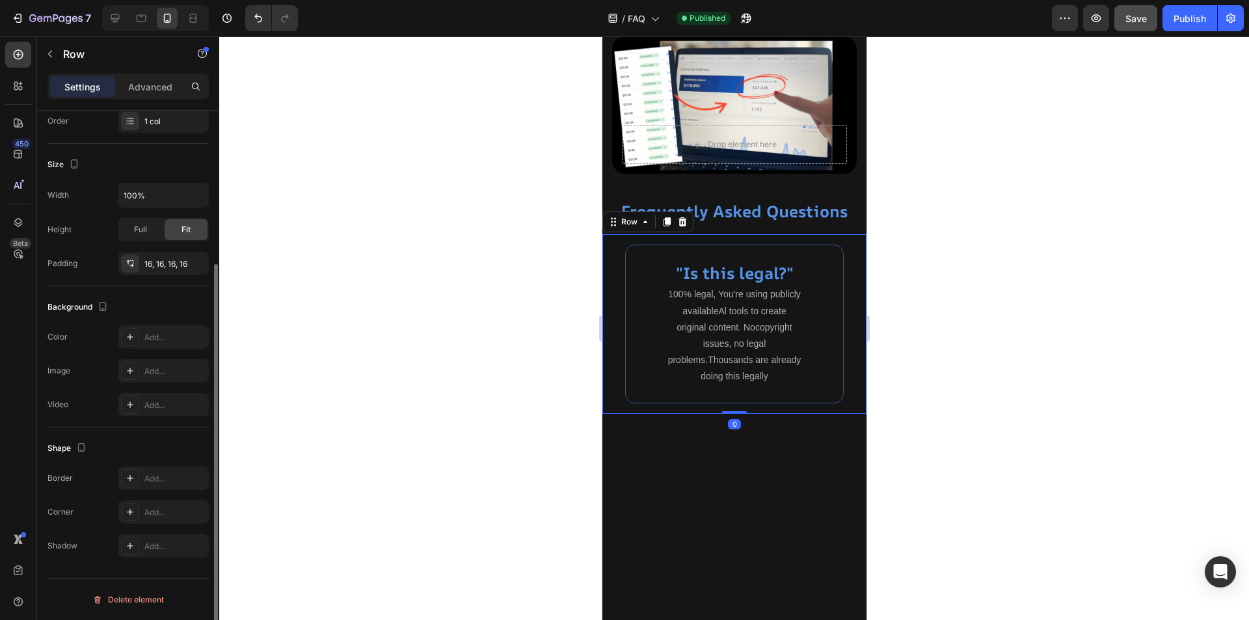
click at [843, 234] on div ""Is this legal?" Heading 100% legal, You're using publicly availableAl tools to…" at bounding box center [734, 324] width 264 height 180
click at [820, 246] on div ""Is this legal?" Heading 100% legal, You're using publicly availableAl tools to…" at bounding box center [734, 324] width 219 height 159
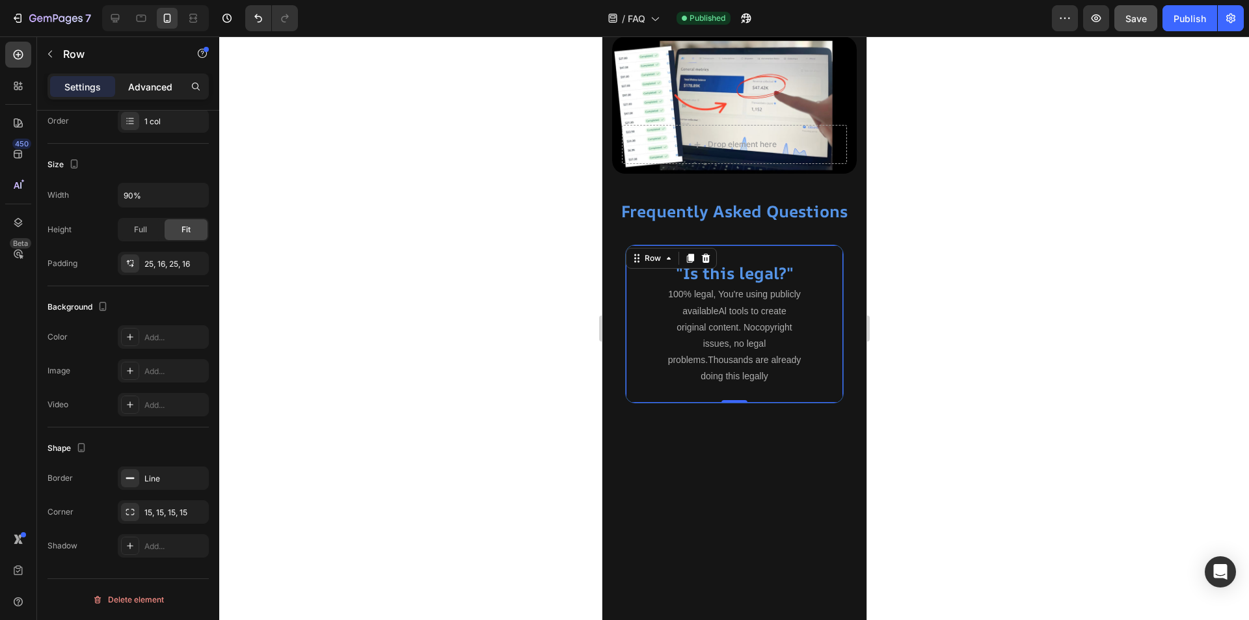
click at [150, 83] on p "Advanced" at bounding box center [150, 87] width 44 height 14
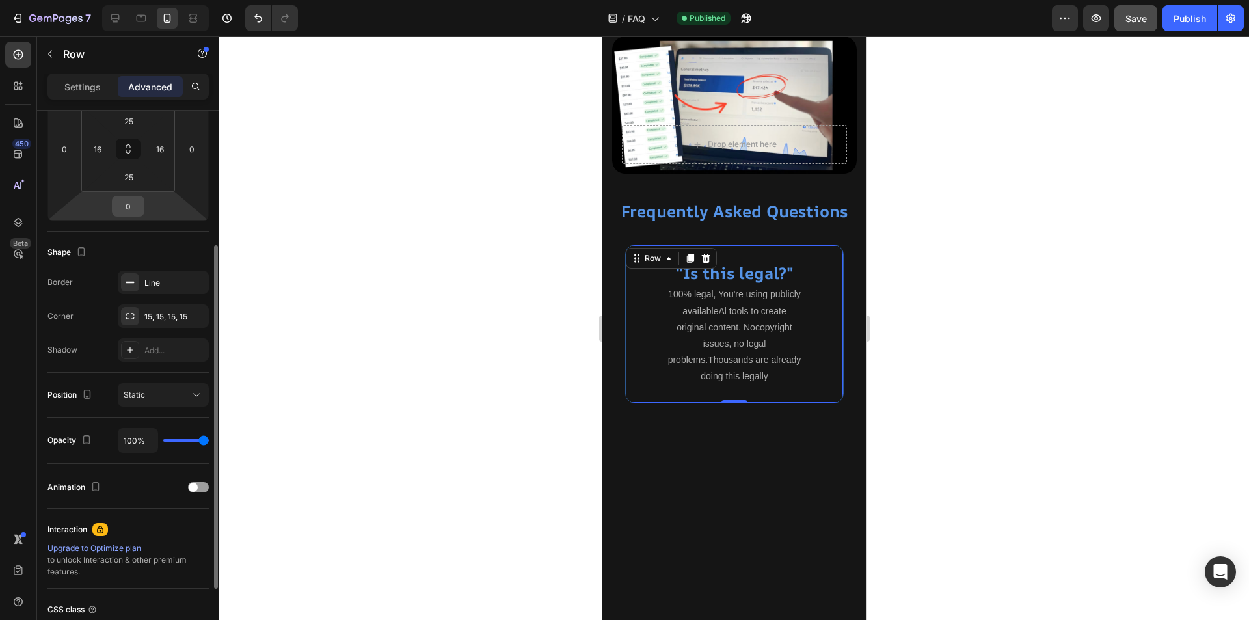
click at [135, 203] on input "0" at bounding box center [128, 206] width 26 height 20
type input "30"
click at [441, 327] on div at bounding box center [734, 328] width 1030 height 584
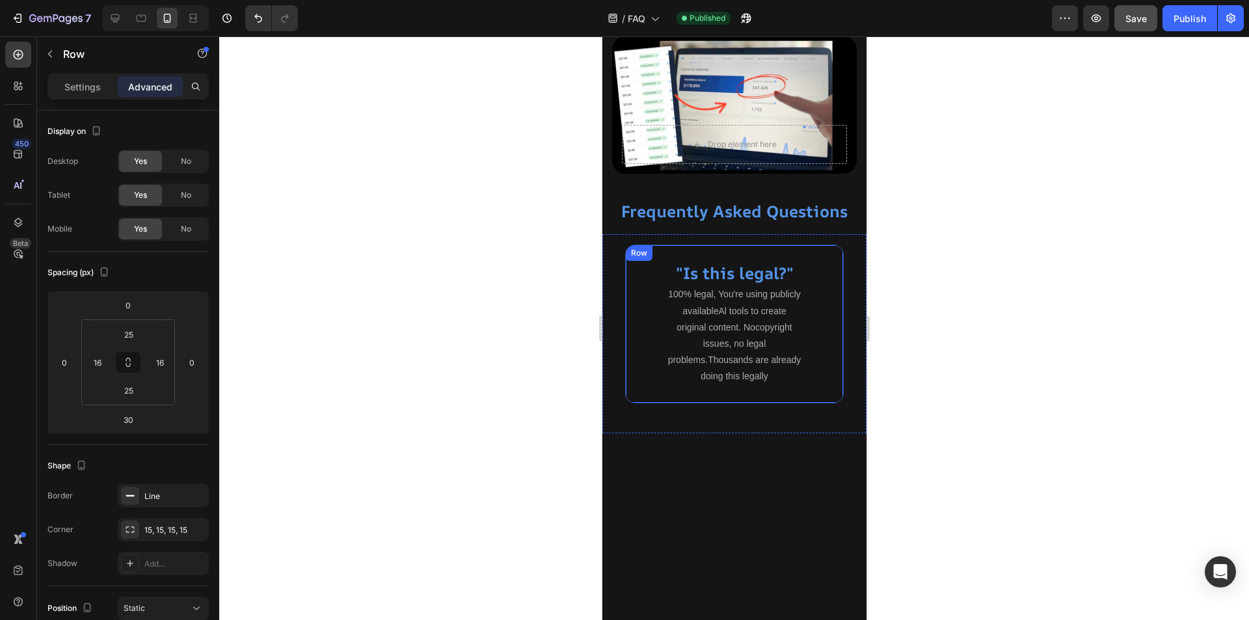
click at [826, 260] on div ""Is this legal?" Heading 100% legal, You're using publicly availableAl tools to…" at bounding box center [734, 324] width 219 height 159
click at [731, 273] on p ""Is this legal?"" at bounding box center [734, 273] width 195 height 21
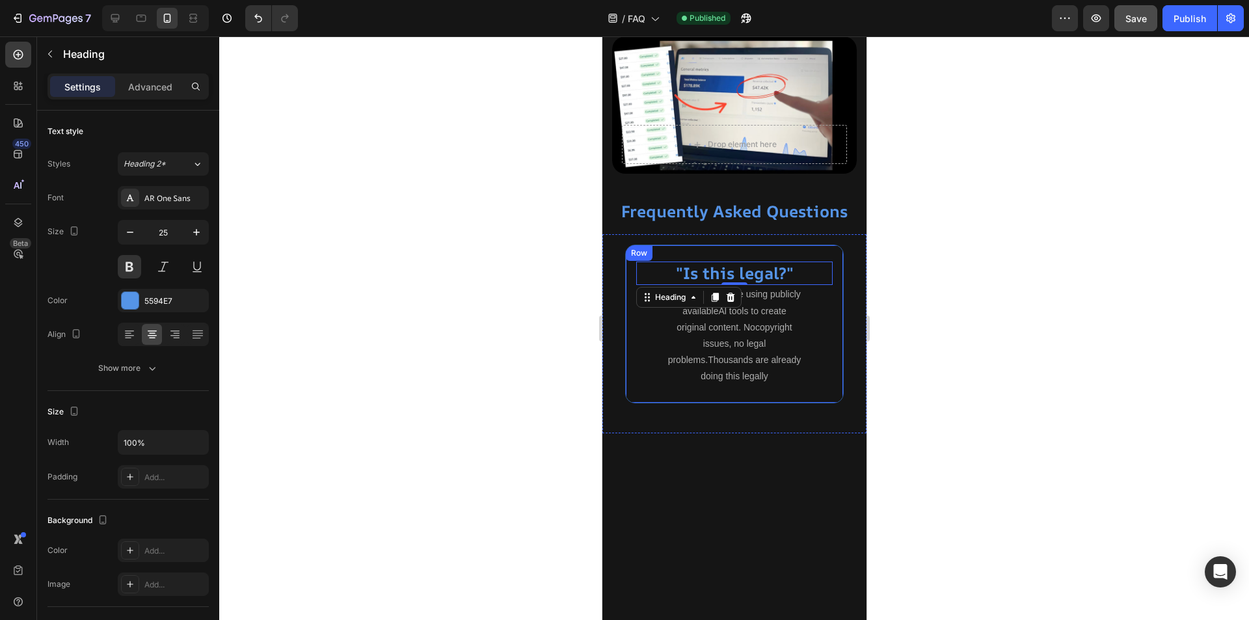
click at [827, 305] on div ""Is this legal?" Heading 0 100% legal, You're using publicly availableAl tools …" at bounding box center [734, 324] width 219 height 159
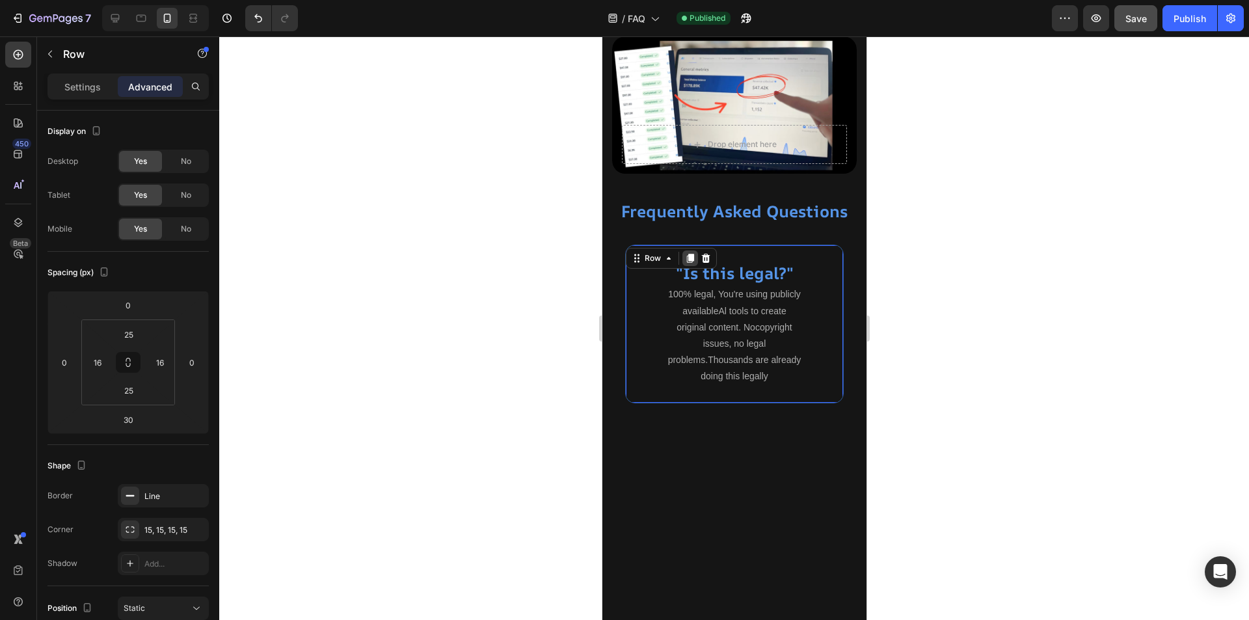
click at [687, 254] on icon at bounding box center [689, 258] width 7 height 9
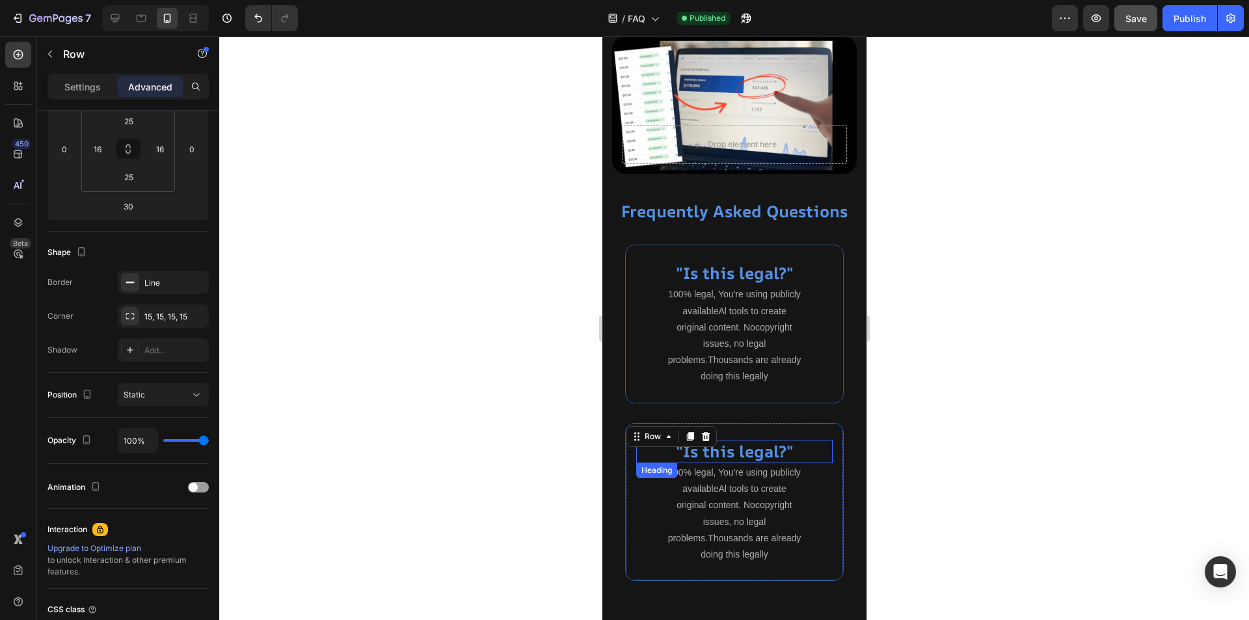
click at [753, 448] on h2 ""Is this legal?"" at bounding box center [734, 452] width 197 height 24
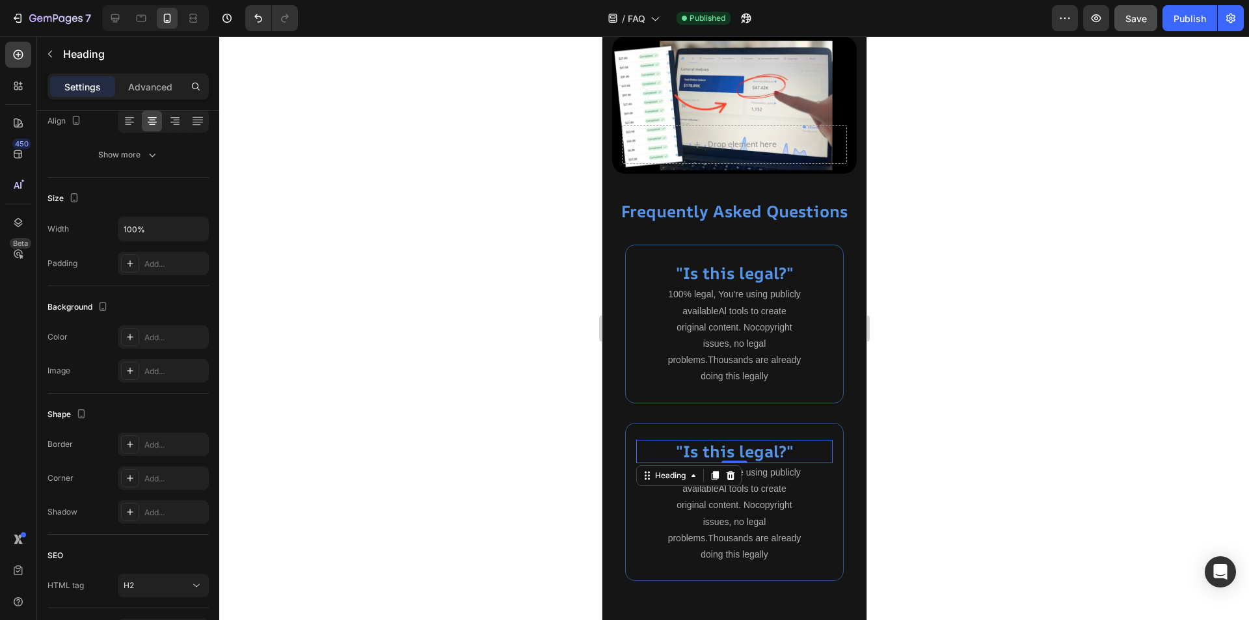
scroll to position [0, 0]
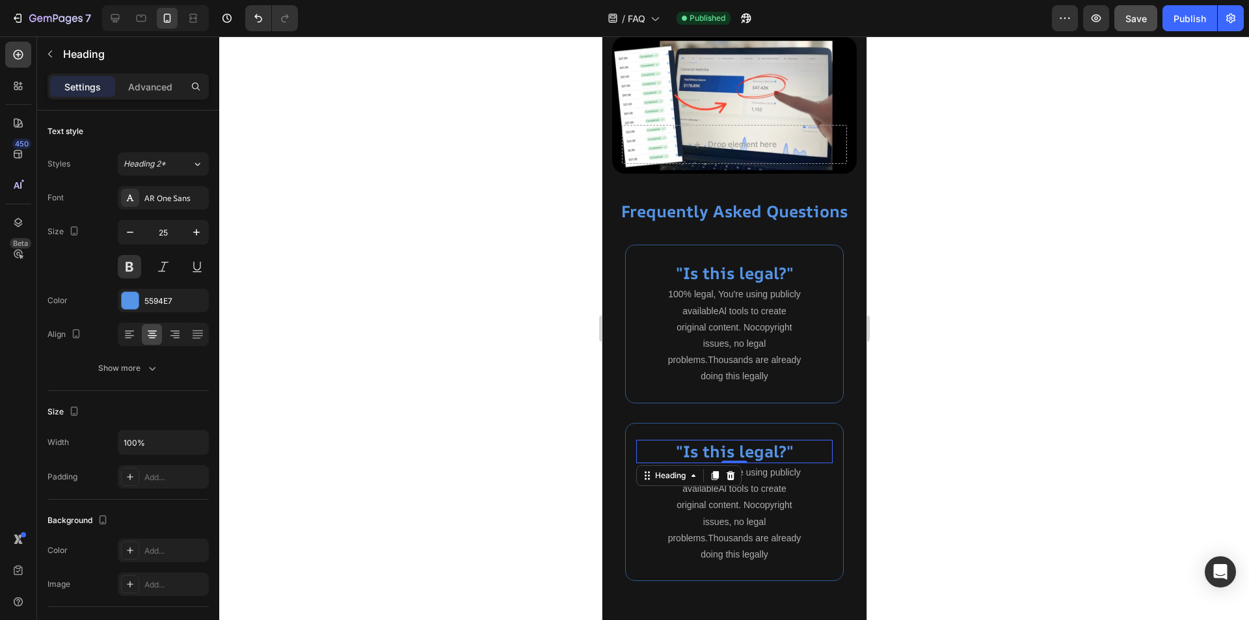
click at [753, 448] on h2 ""Is this legal?"" at bounding box center [734, 452] width 197 height 24
click at [912, 489] on div at bounding box center [734, 328] width 1030 height 584
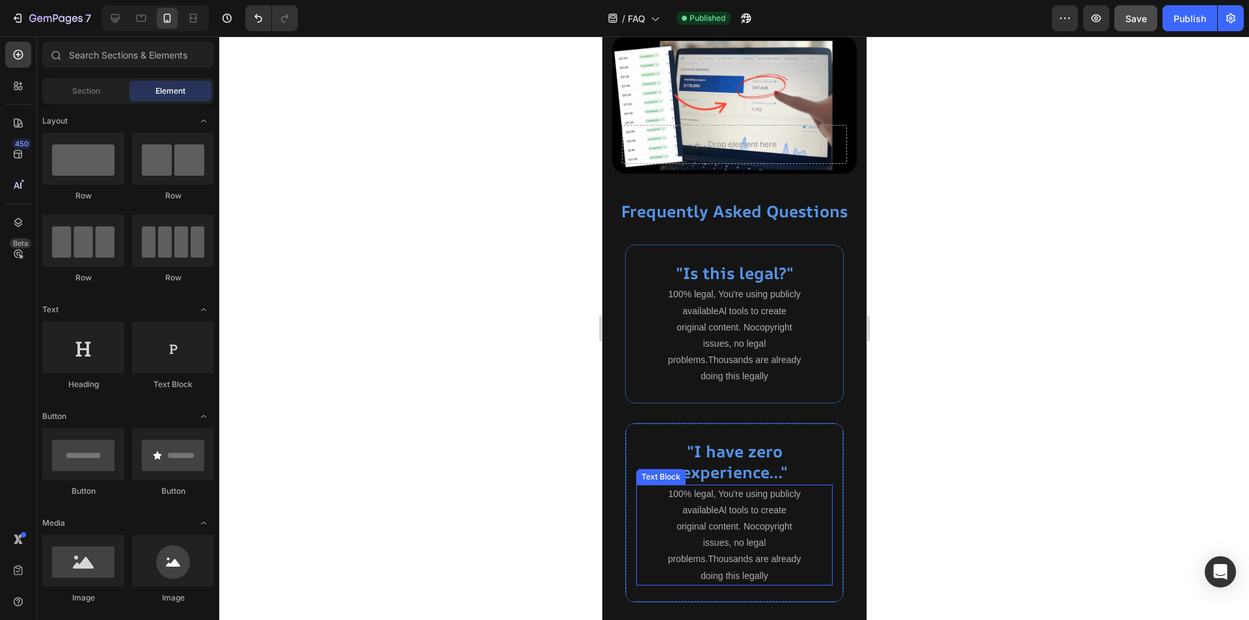
scroll to position [325, 0]
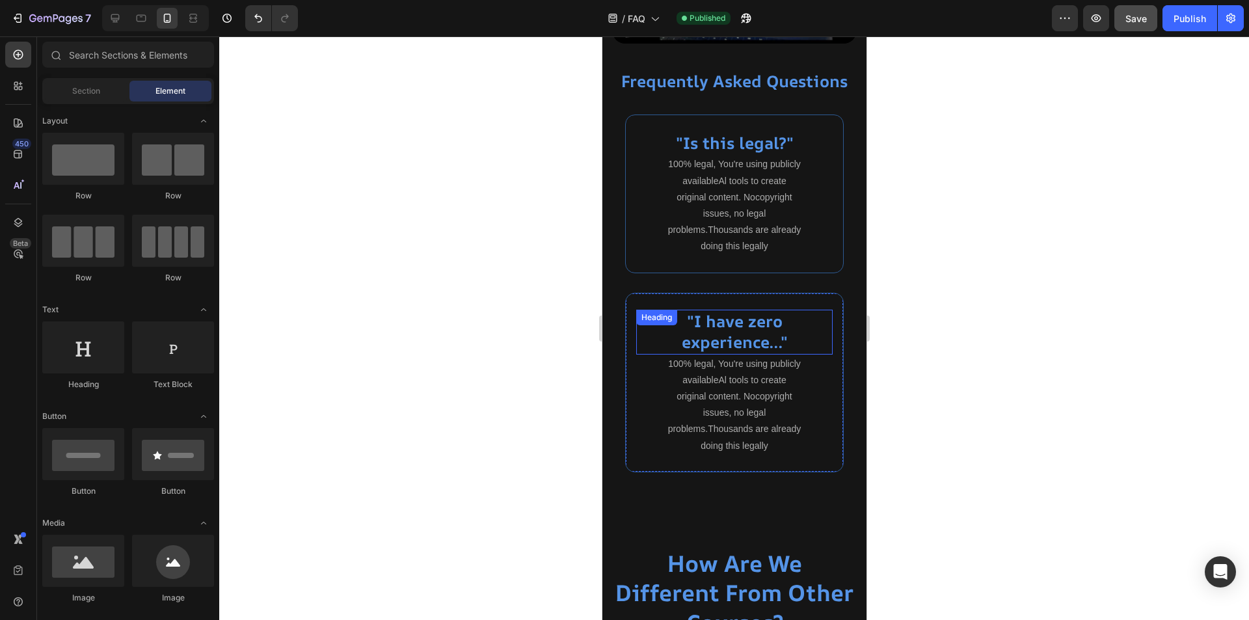
click at [756, 325] on p ""I have zero experience..."" at bounding box center [734, 332] width 195 height 42
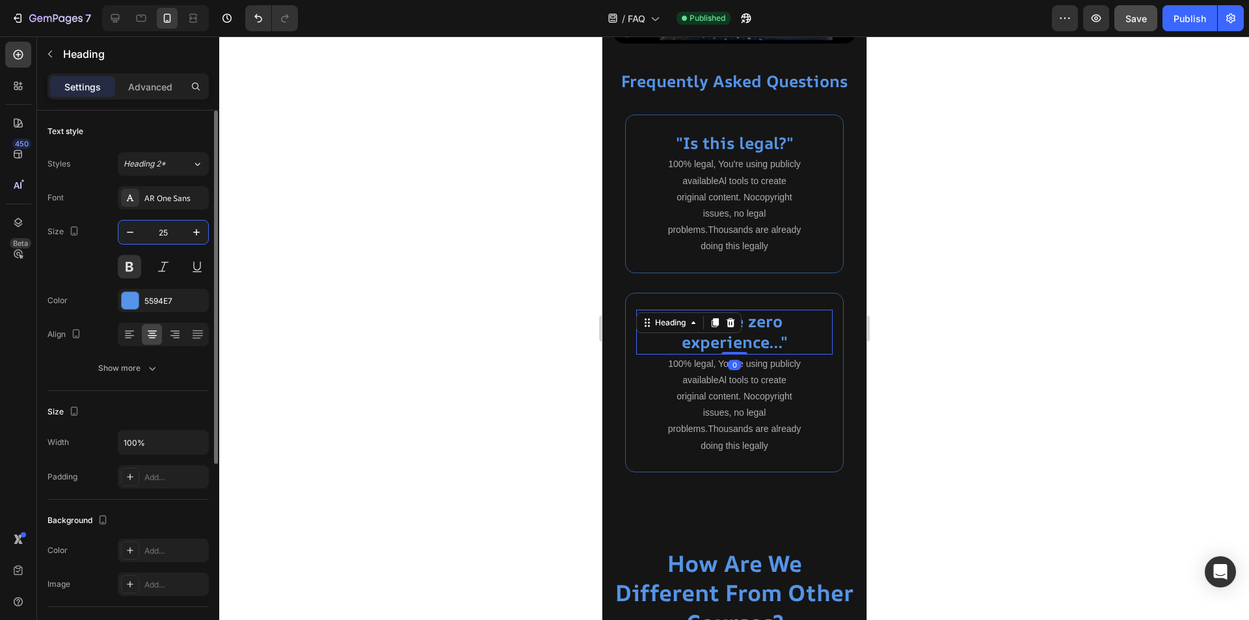
click at [176, 232] on input "25" at bounding box center [163, 232] width 43 height 23
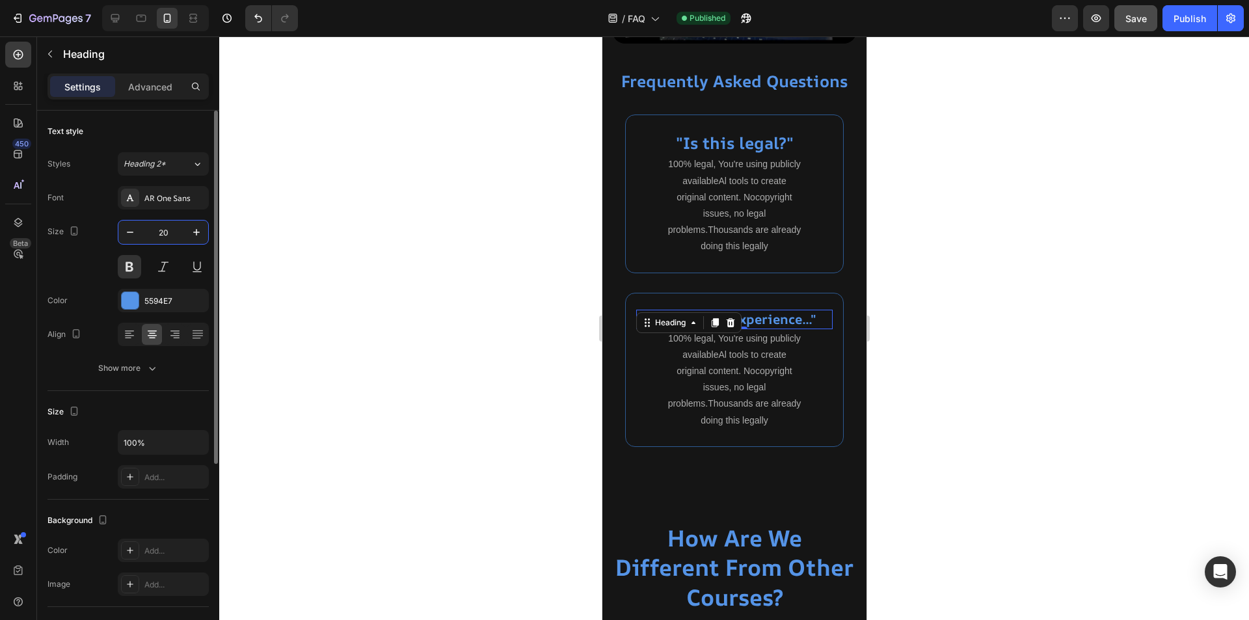
type input "20"
click at [710, 136] on p ""Is this legal?"" at bounding box center [734, 143] width 195 height 21
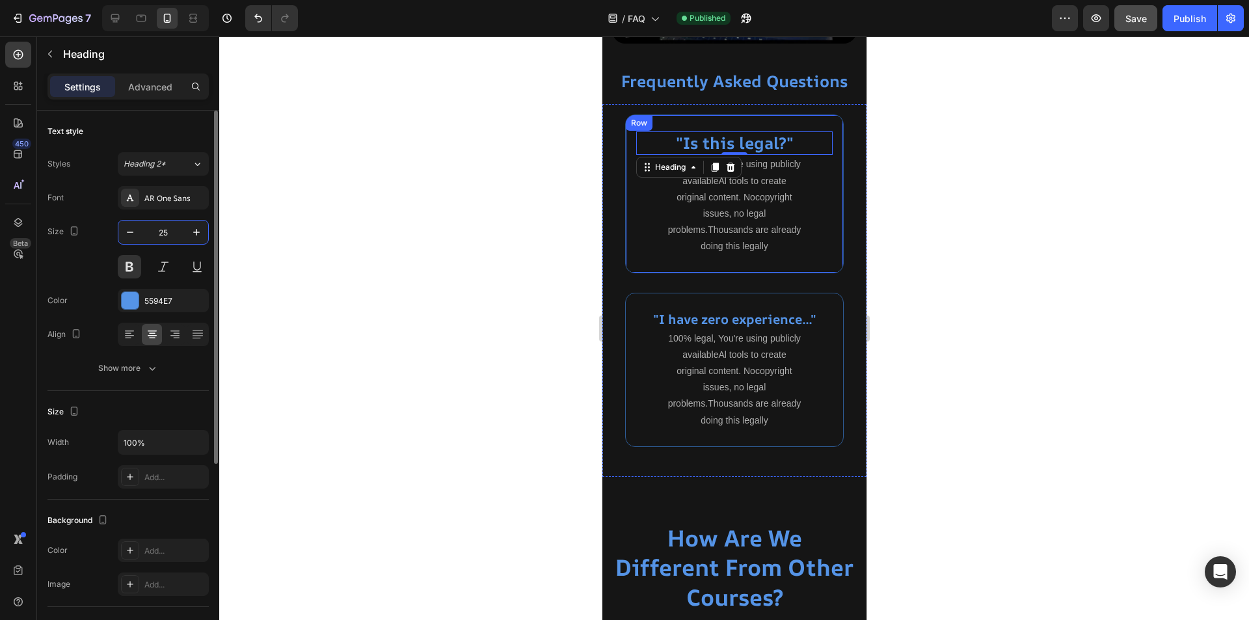
click at [163, 228] on input "25" at bounding box center [163, 232] width 43 height 23
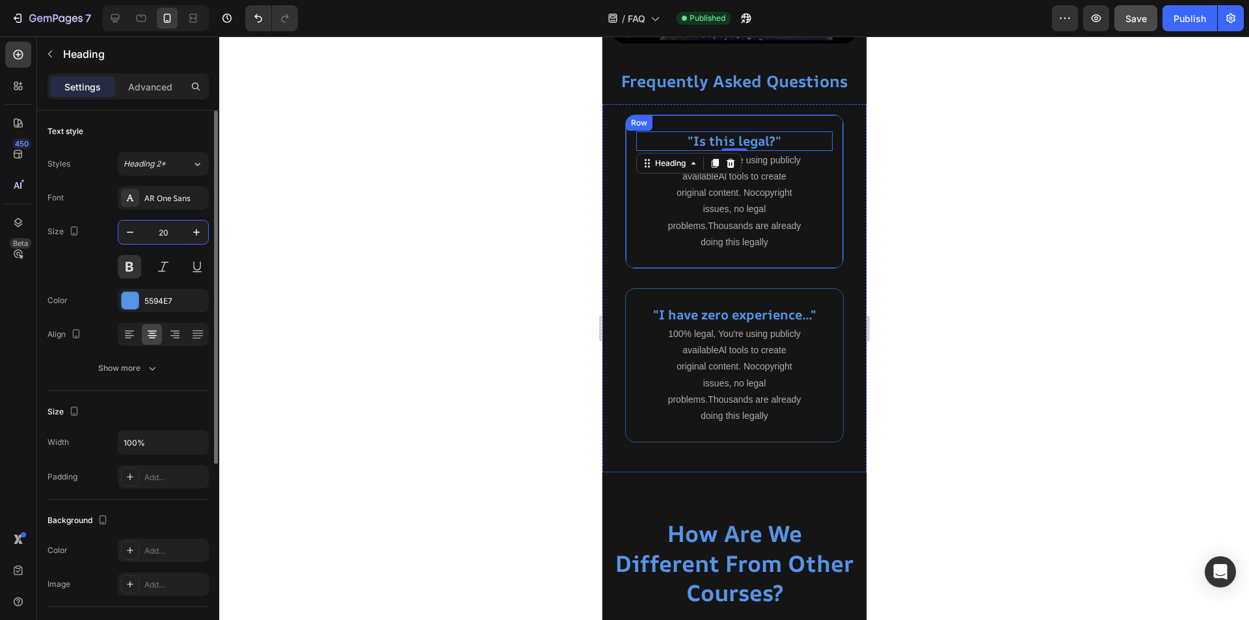
type input "20"
click at [422, 290] on div at bounding box center [734, 328] width 1030 height 584
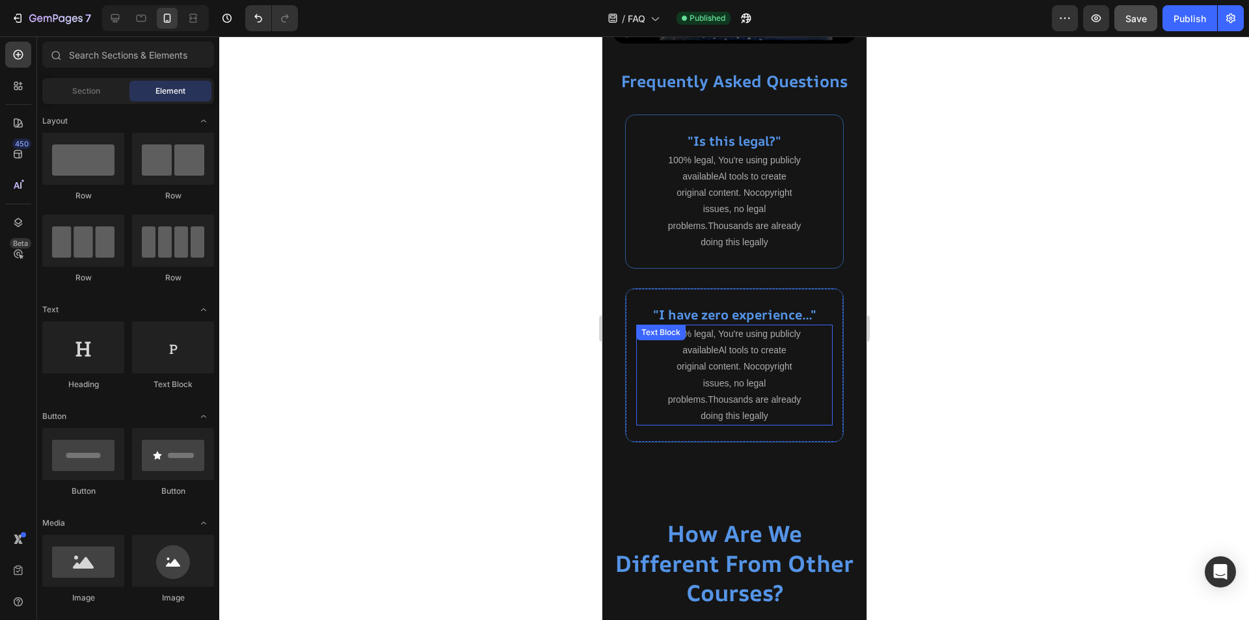
click at [736, 362] on p "100% legal, You're using publicly availableAl tools to create original content.…" at bounding box center [733, 375] width 135 height 98
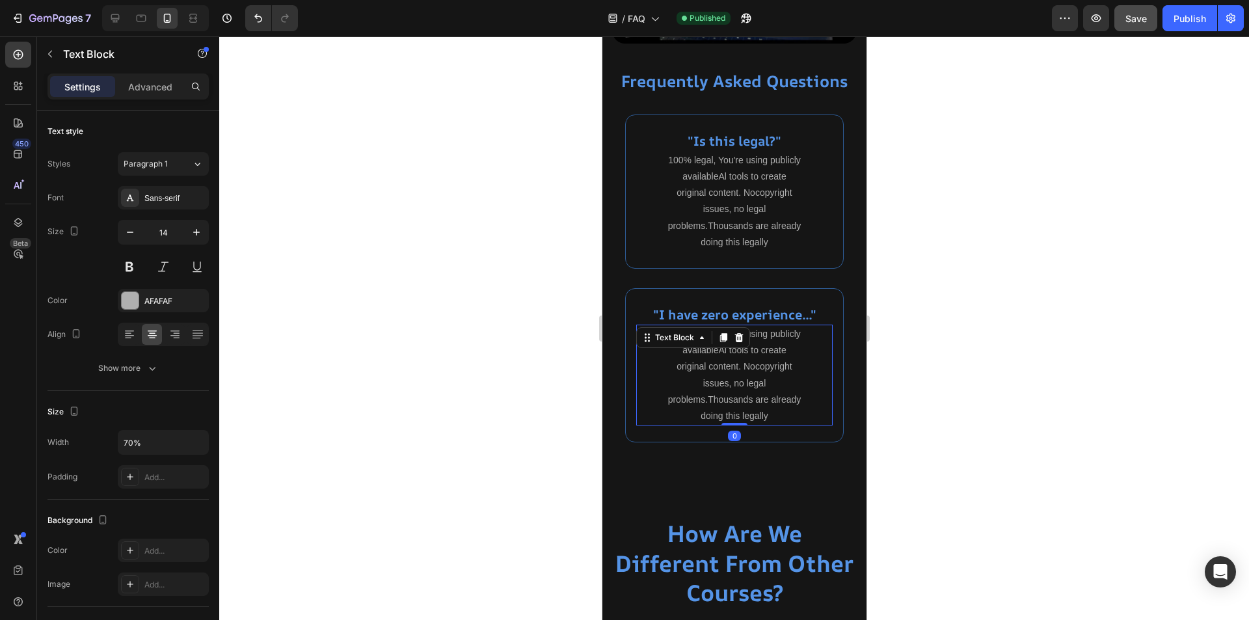
click at [736, 362] on p "100% legal, You're using publicly availableAl tools to create original content.…" at bounding box center [733, 375] width 135 height 98
click at [967, 447] on div at bounding box center [734, 328] width 1030 height 584
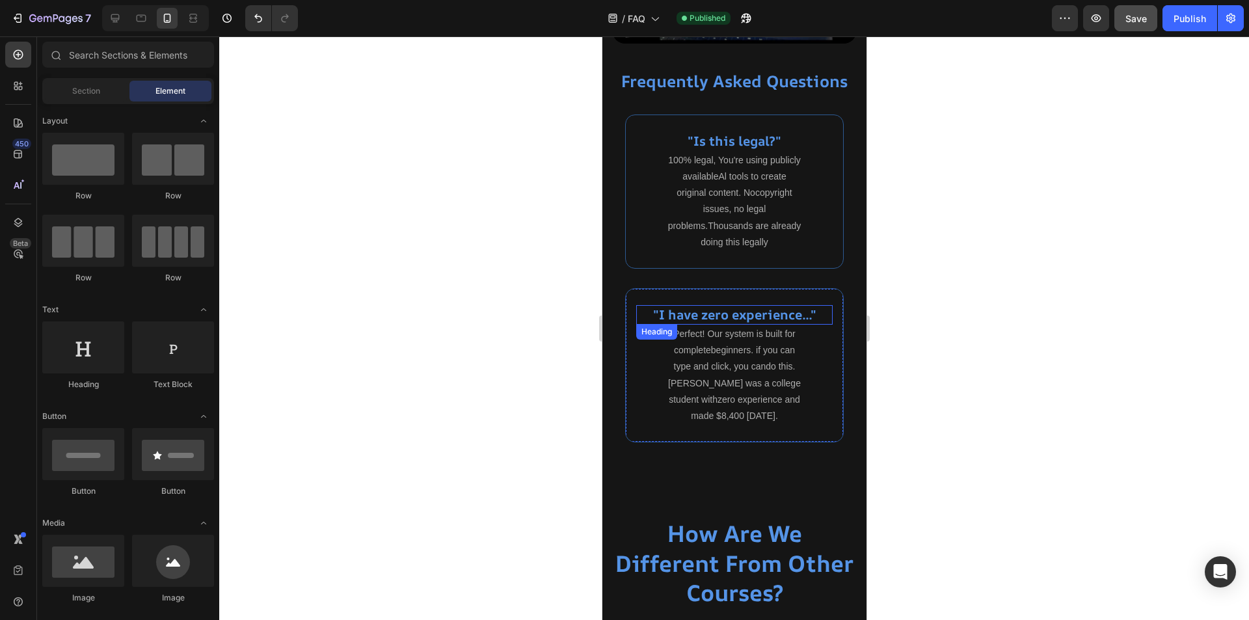
click at [762, 310] on p ""I have zero experience..."" at bounding box center [734, 314] width 195 height 17
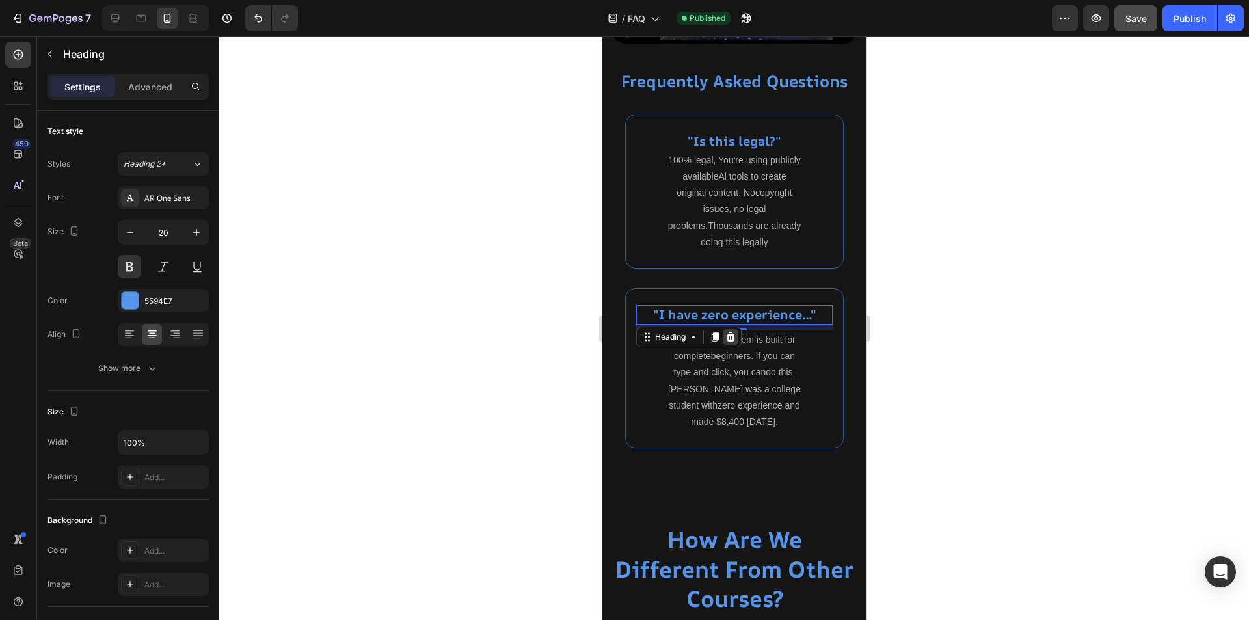
click at [729, 323] on div ""I have zero experience..." Heading 9" at bounding box center [734, 315] width 197 height 20
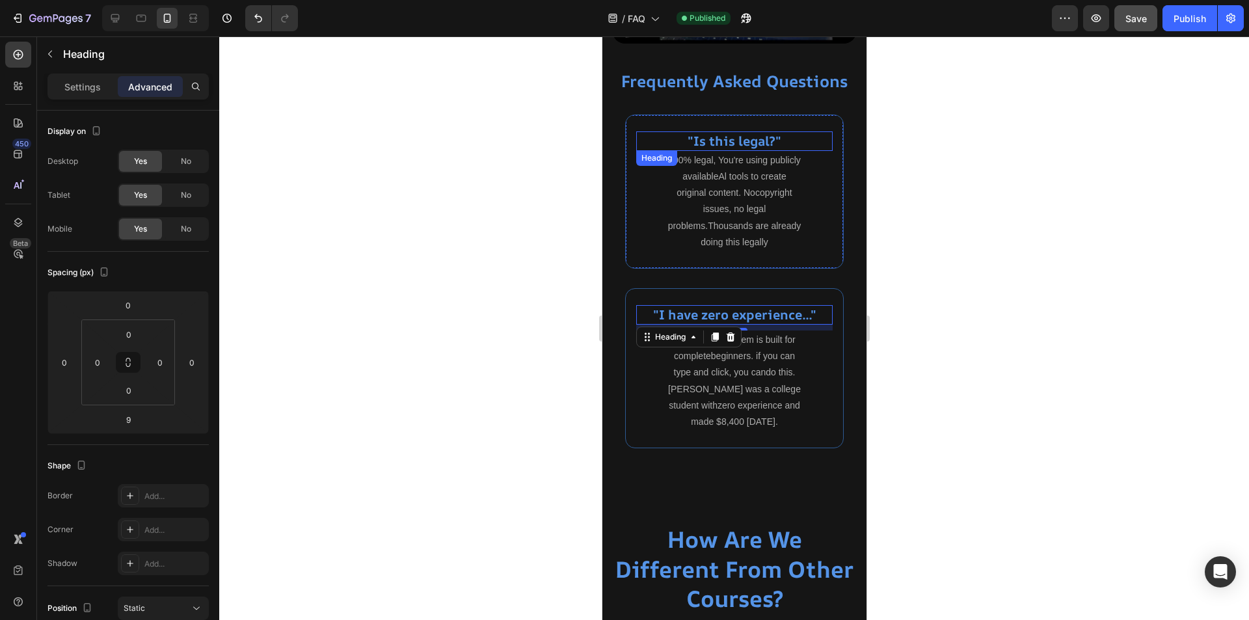
click at [733, 135] on p ""Is this legal?"" at bounding box center [734, 141] width 195 height 17
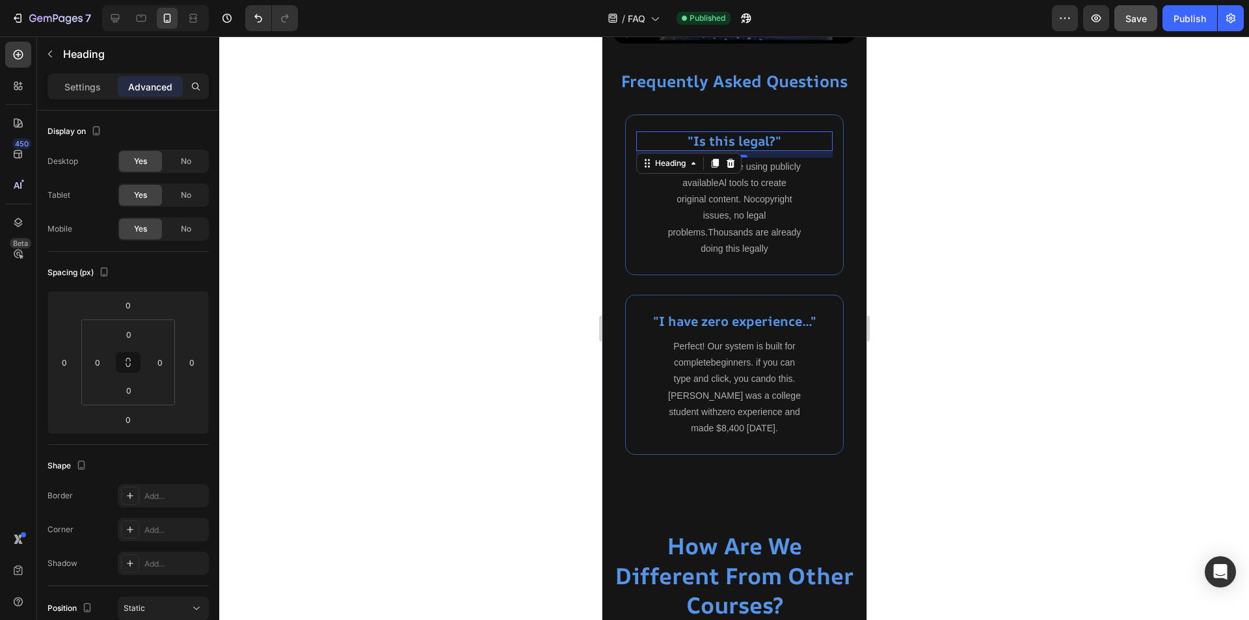
click at [731, 148] on div ""Is this legal?" Heading 10" at bounding box center [734, 141] width 197 height 20
type input "10"
click at [750, 206] on p "100% legal, You're using publicly availableAl tools to create original content.…" at bounding box center [733, 208] width 135 height 98
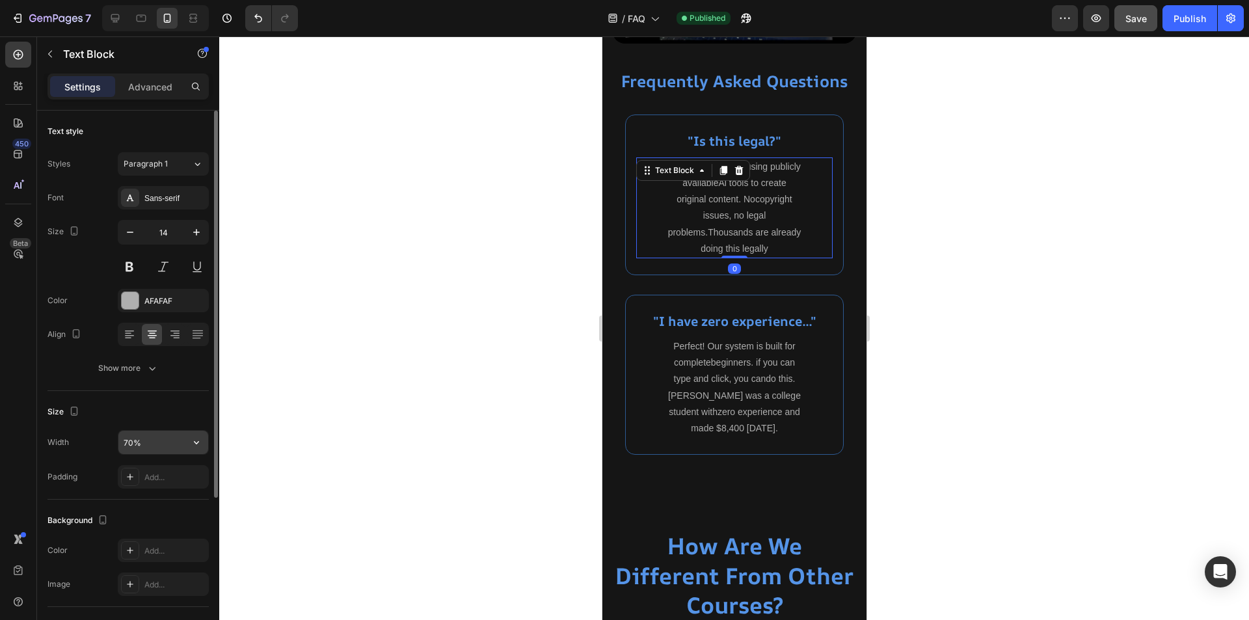
click at [122, 444] on input "70%" at bounding box center [163, 442] width 90 height 23
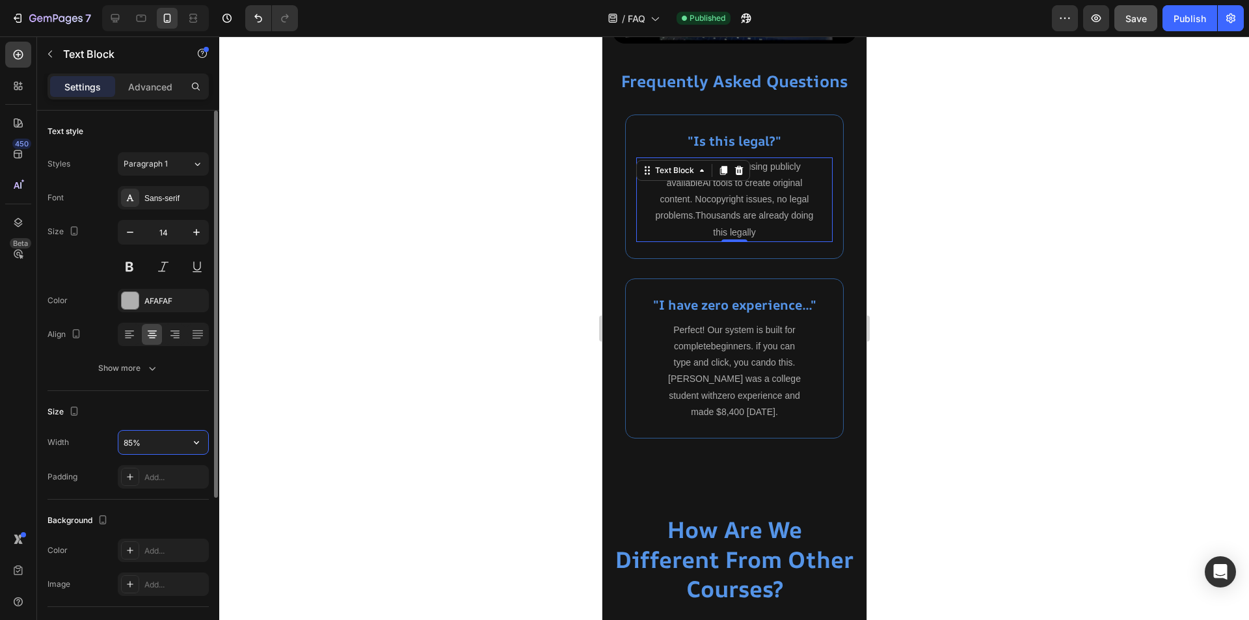
type input "85%"
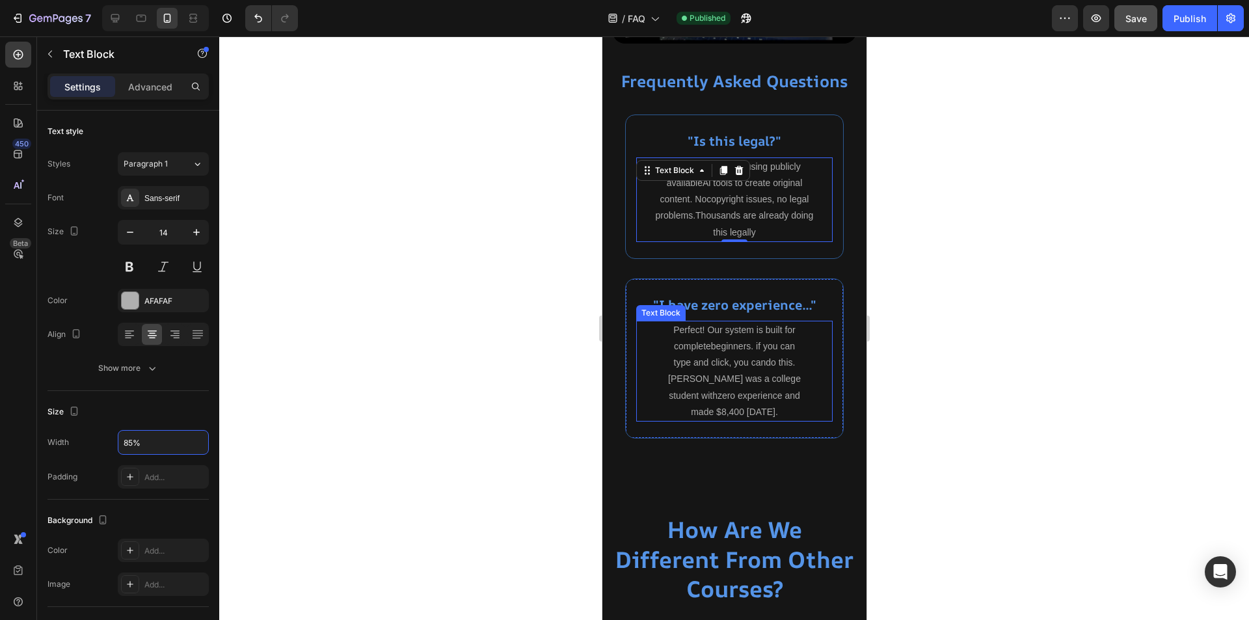
click at [716, 364] on p "Perfect! Our system is built for completebeginners. if you can type and click, …" at bounding box center [733, 371] width 135 height 98
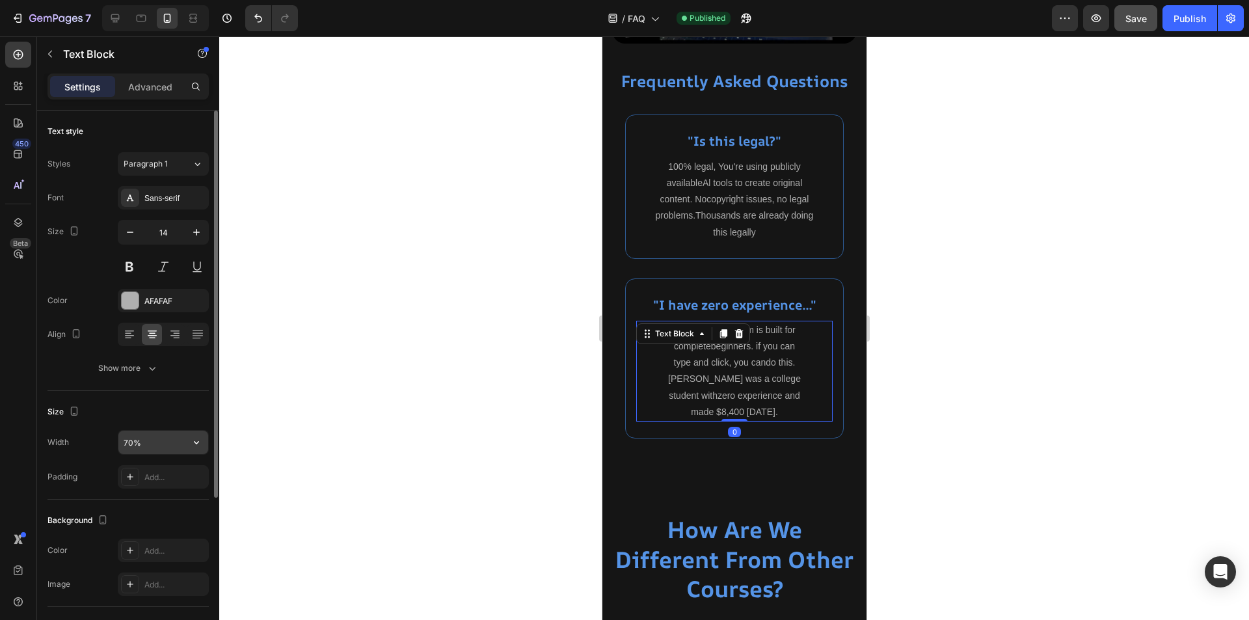
click at [128, 444] on input "70%" at bounding box center [163, 442] width 90 height 23
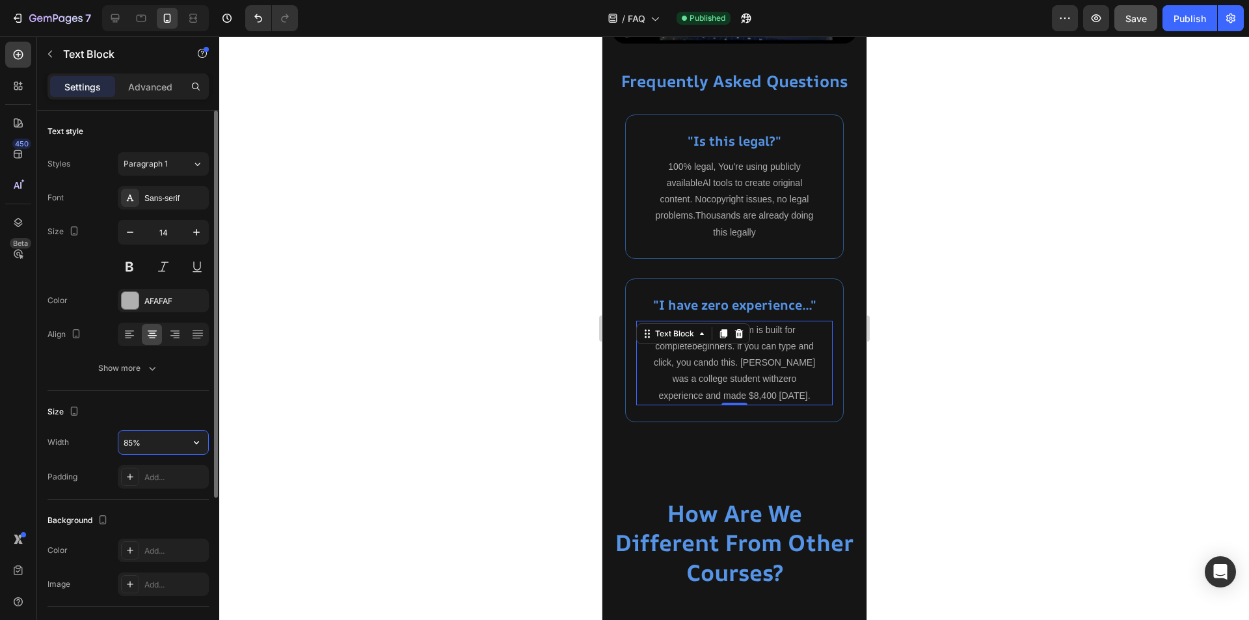
type input "85%"
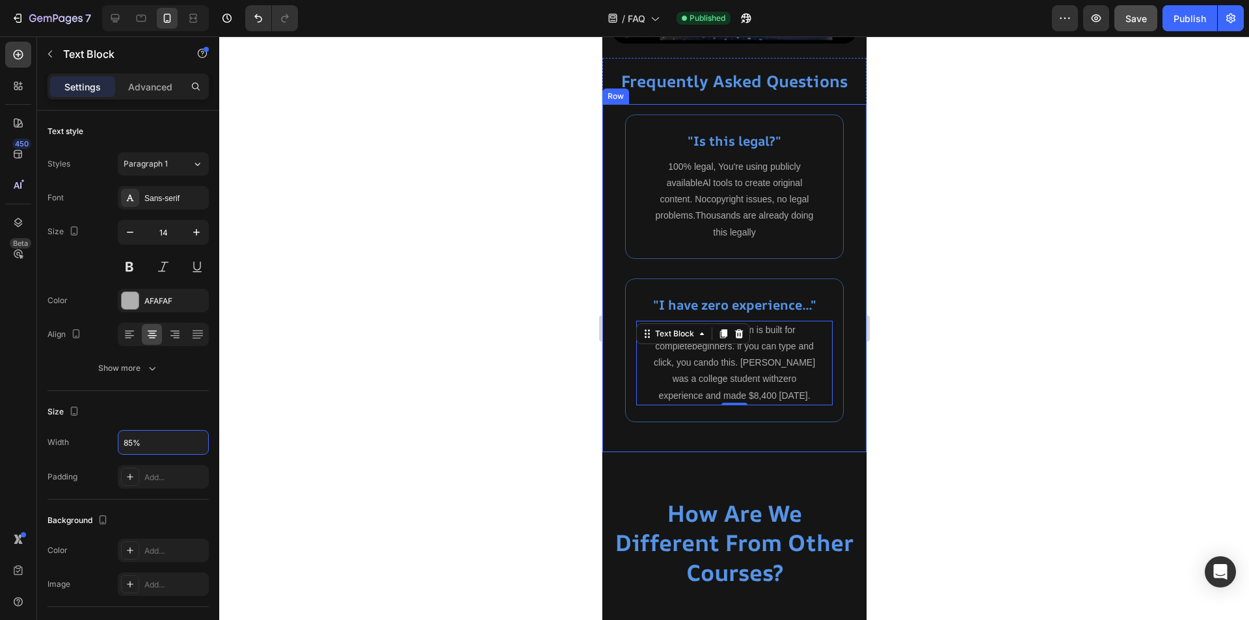
click at [850, 271] on div ""Is this legal?" Heading 100% legal, You're using publicly availableAl tools to…" at bounding box center [734, 278] width 264 height 348
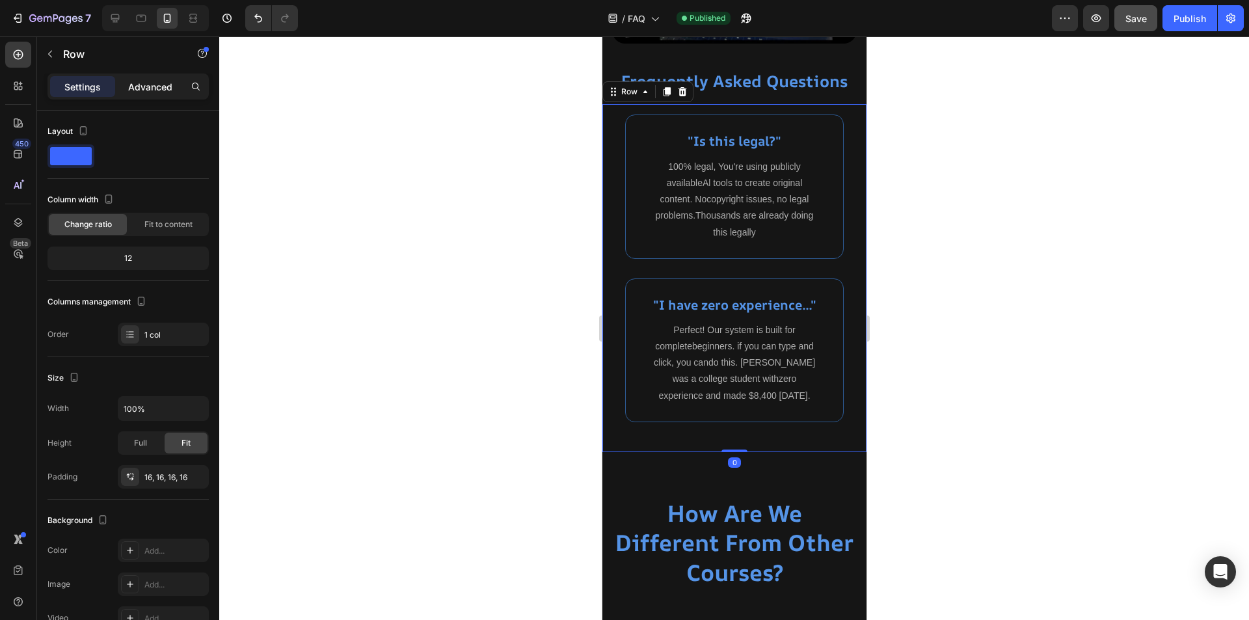
click at [145, 92] on p "Advanced" at bounding box center [150, 87] width 44 height 14
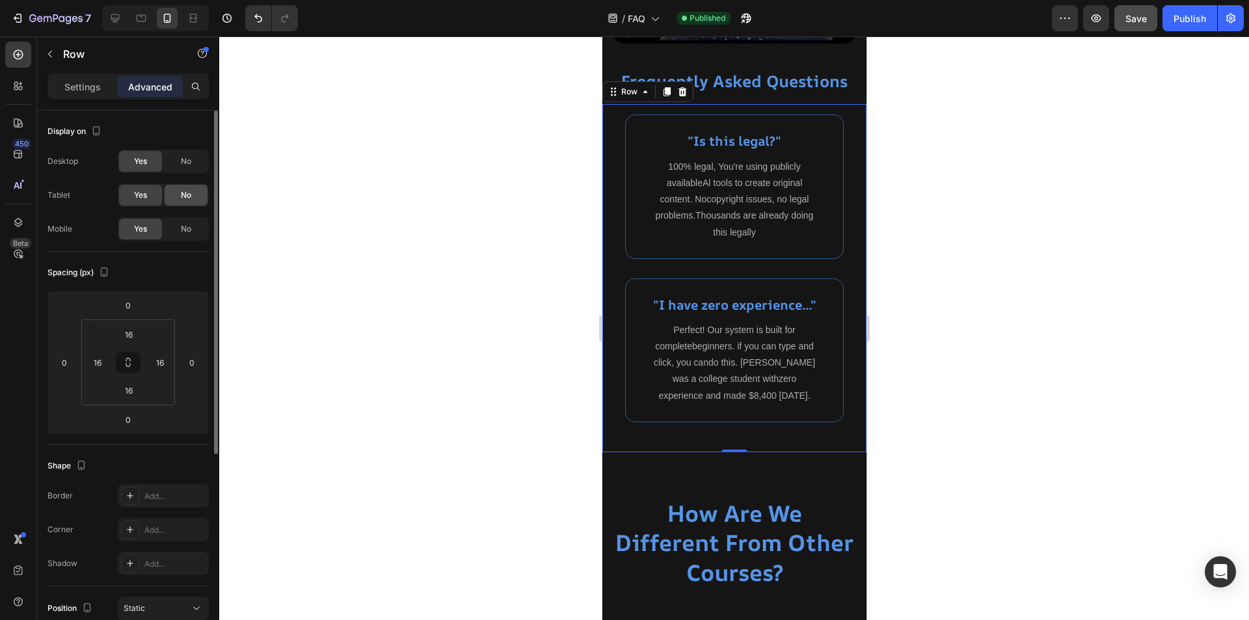
drag, startPoint x: 185, startPoint y: 160, endPoint x: 183, endPoint y: 188, distance: 28.0
click at [185, 163] on span "No" at bounding box center [186, 162] width 10 height 12
click at [183, 188] on div "No" at bounding box center [186, 195] width 43 height 21
click at [450, 316] on div at bounding box center [734, 328] width 1030 height 584
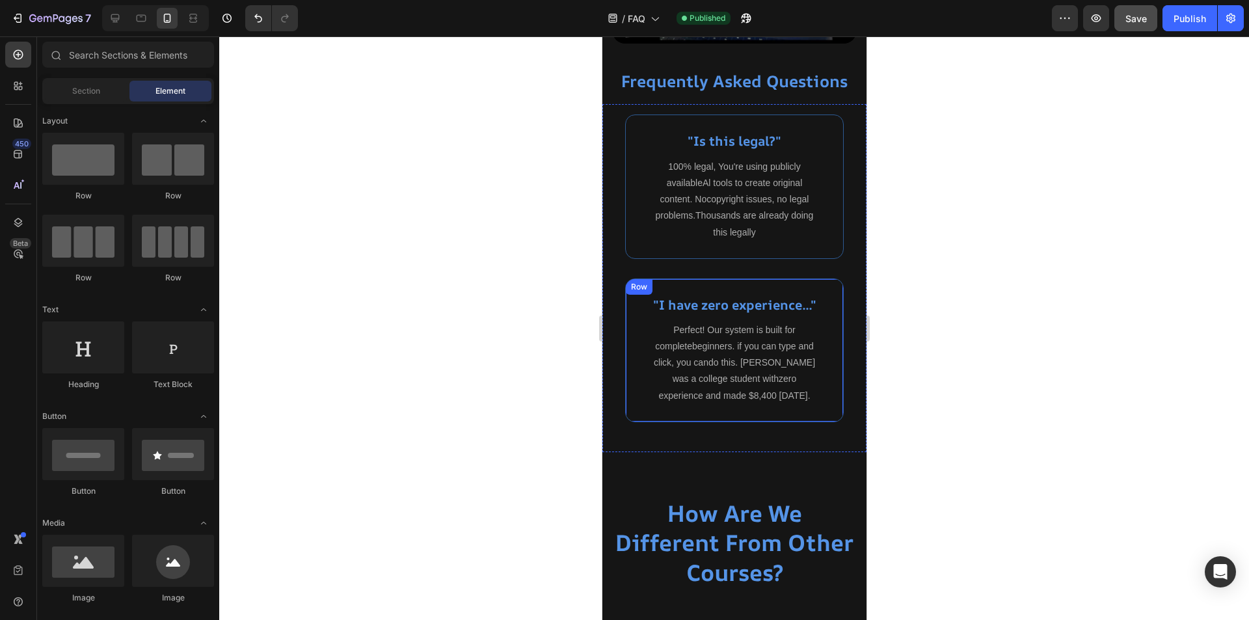
click at [826, 283] on div ""I have zero experience..." Heading Perfect! Our system is built for completebe…" at bounding box center [734, 350] width 219 height 144
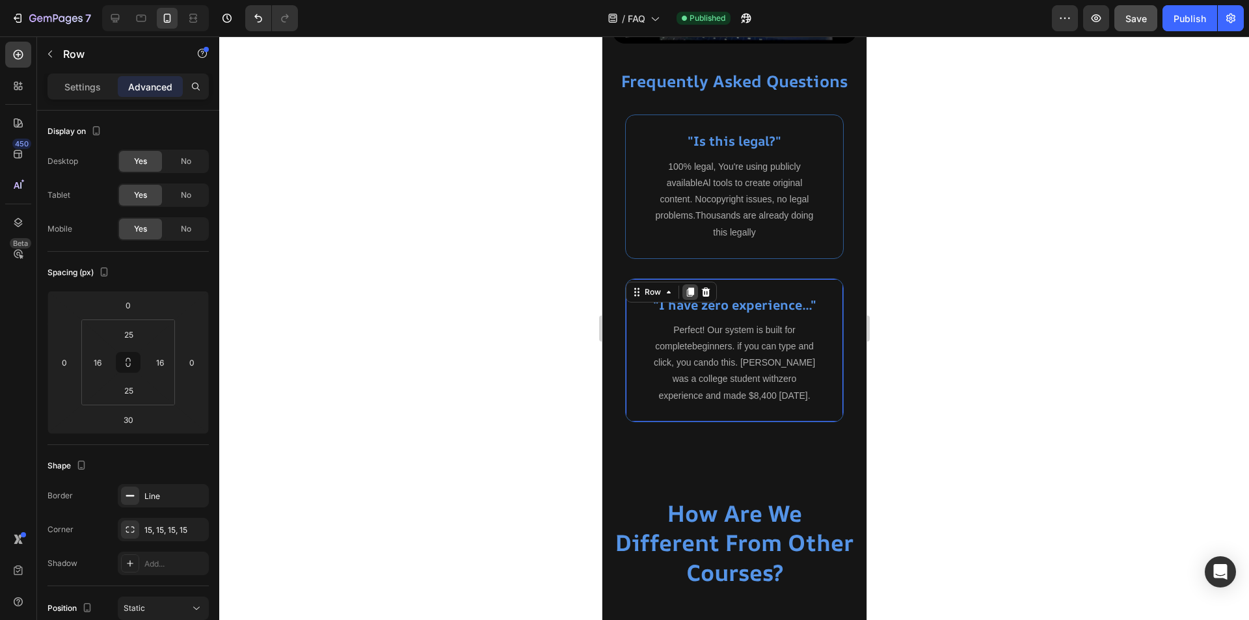
drag, startPoint x: 687, startPoint y: 284, endPoint x: 1423, endPoint y: 59, distance: 769.7
click at [687, 288] on icon at bounding box center [689, 292] width 7 height 9
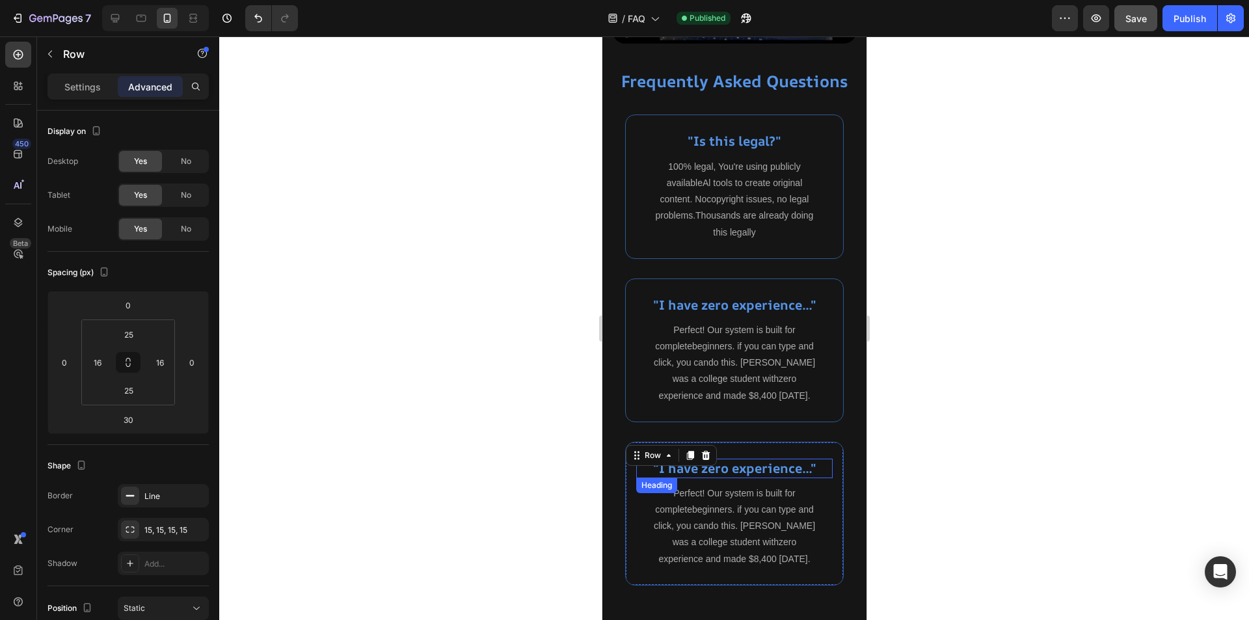
click at [746, 465] on h2 ""I have zero experience..."" at bounding box center [734, 469] width 197 height 20
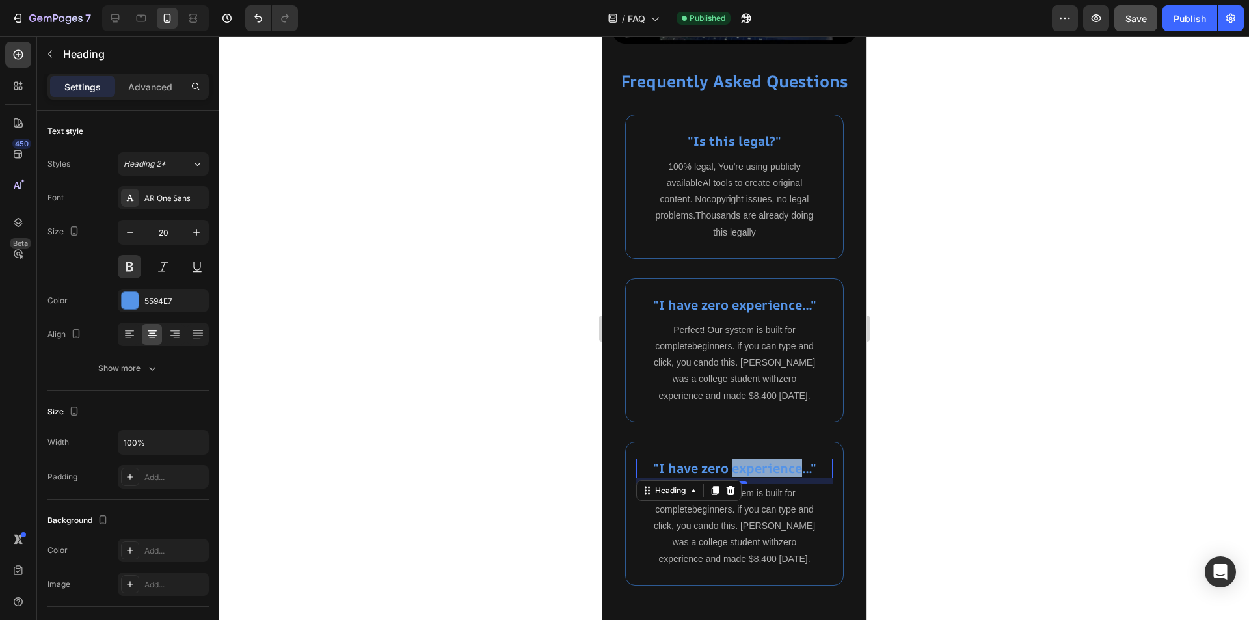
click at [746, 465] on h2 ""I have zero experience..."" at bounding box center [734, 469] width 197 height 20
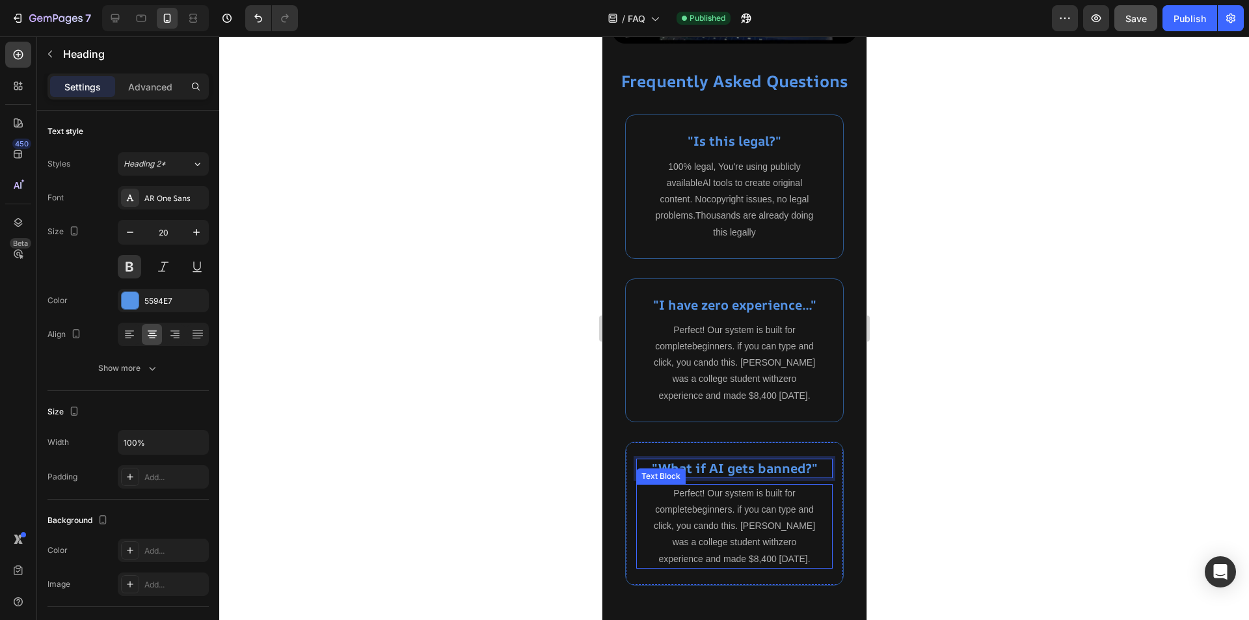
click at [740, 522] on p "Perfect! Our system is built for completebeginners. if you can type and click, …" at bounding box center [733, 526] width 165 height 82
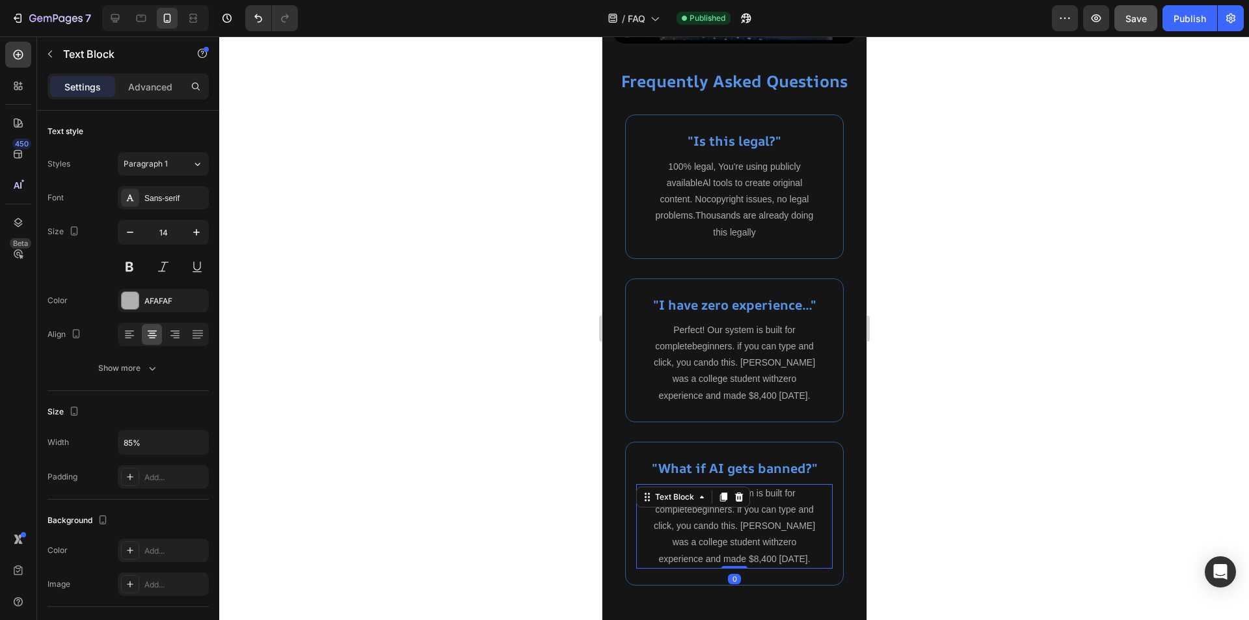
click at [740, 522] on p "Perfect! Our system is built for completebeginners. if you can type and click, …" at bounding box center [733, 526] width 165 height 82
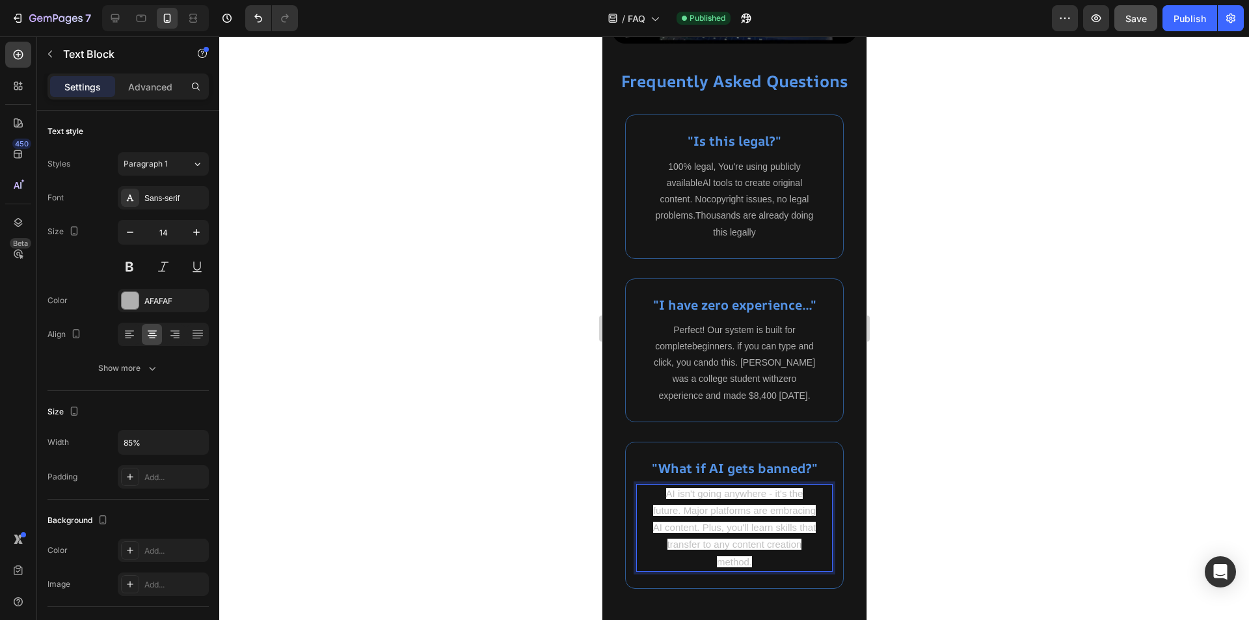
click at [802, 525] on p "AI isn't going anywhere - it's the future. Major platforms are embracing AI con…" at bounding box center [733, 527] width 165 height 85
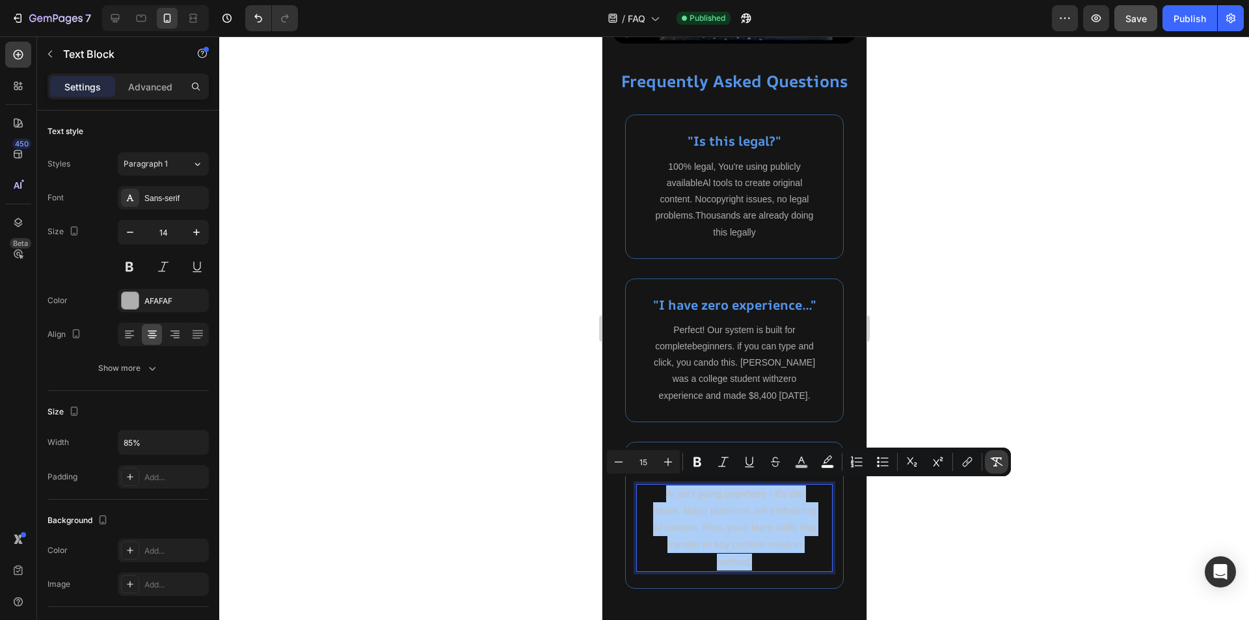
click at [997, 460] on icon "Editor contextual toolbar" at bounding box center [997, 461] width 12 height 9
type input "14"
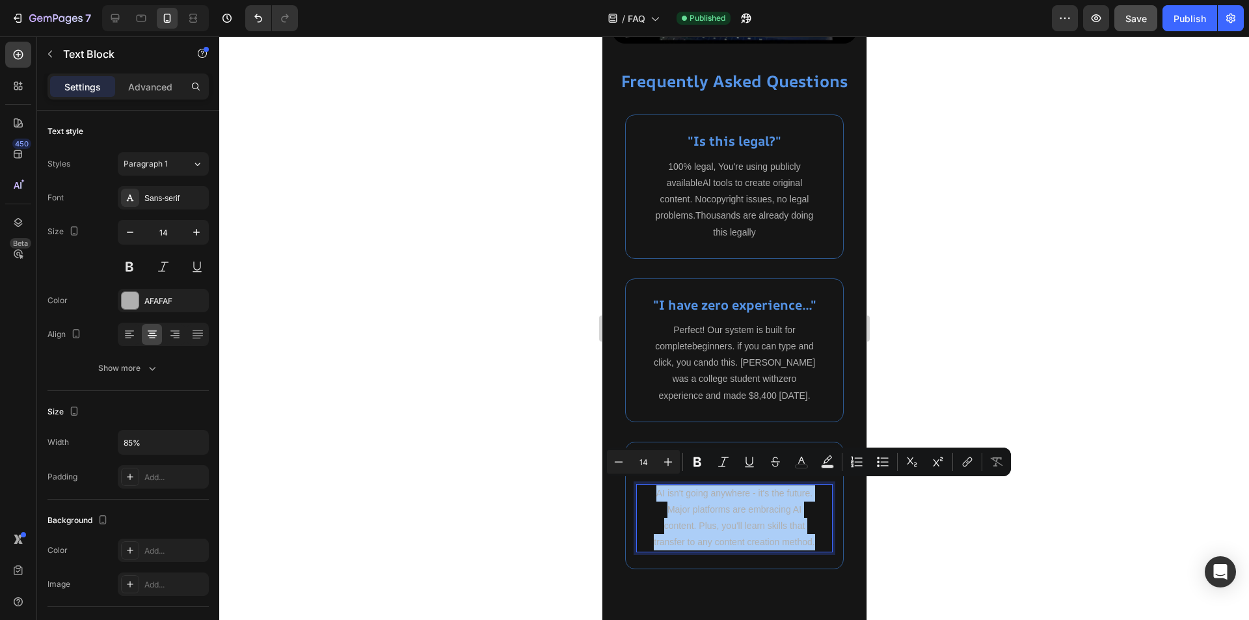
click at [963, 534] on div at bounding box center [734, 328] width 1030 height 584
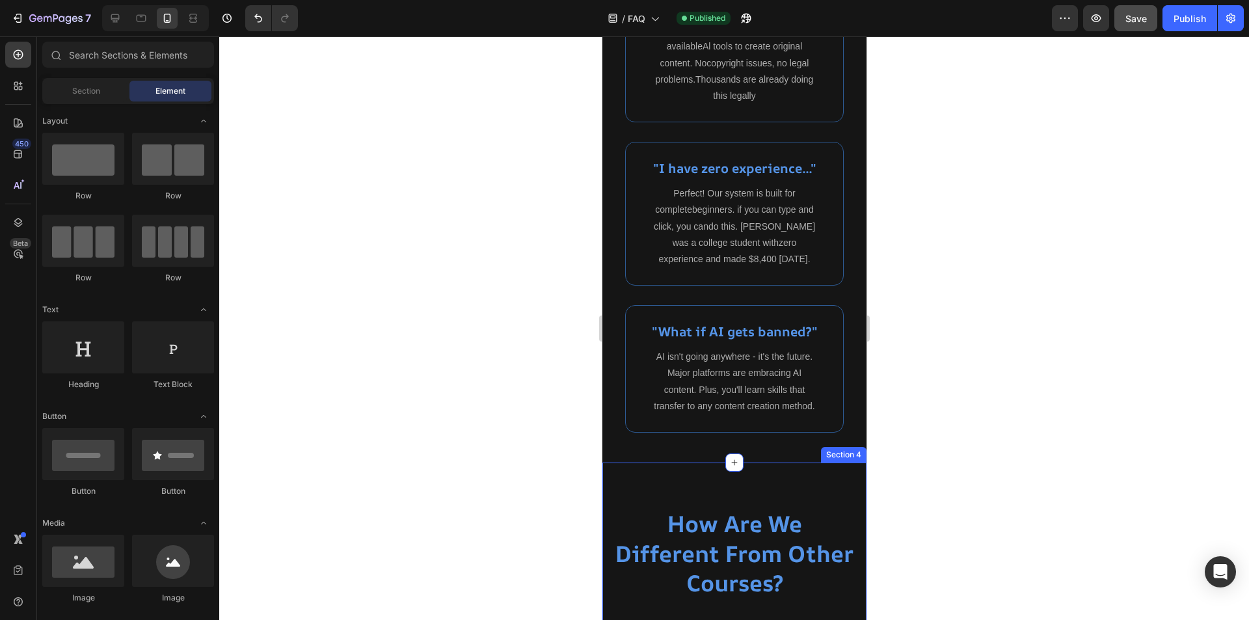
scroll to position [521, 0]
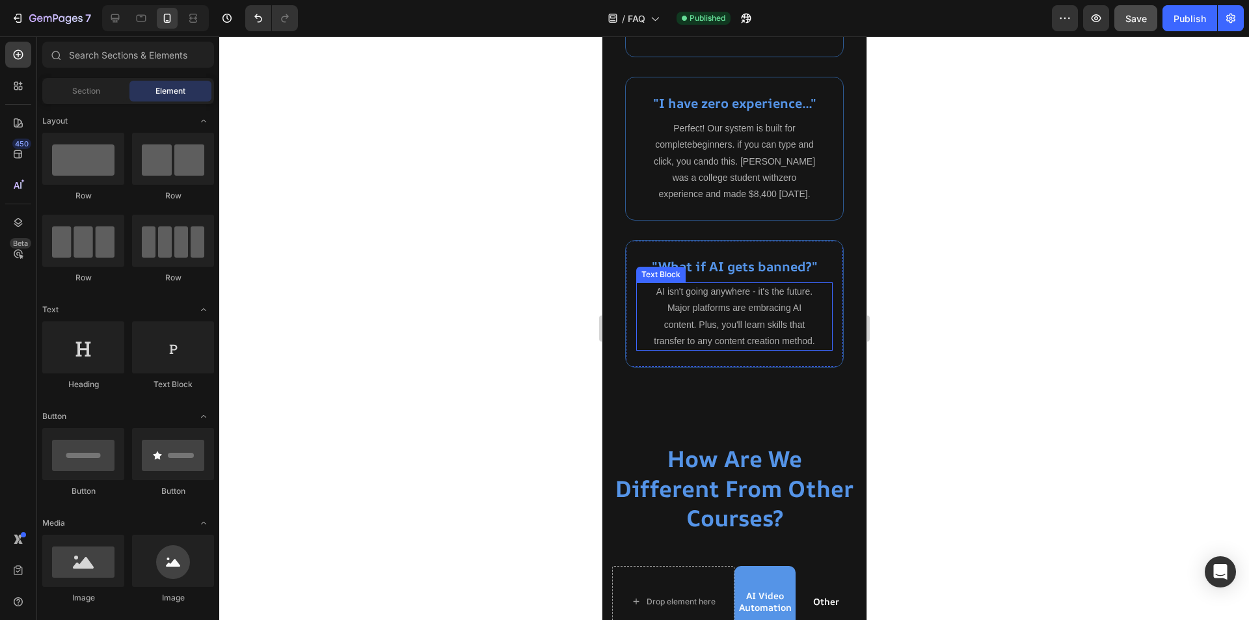
click at [771, 342] on p "AI isn't going anywhere - it's the future. Major platforms are embracing AI con…" at bounding box center [733, 317] width 165 height 66
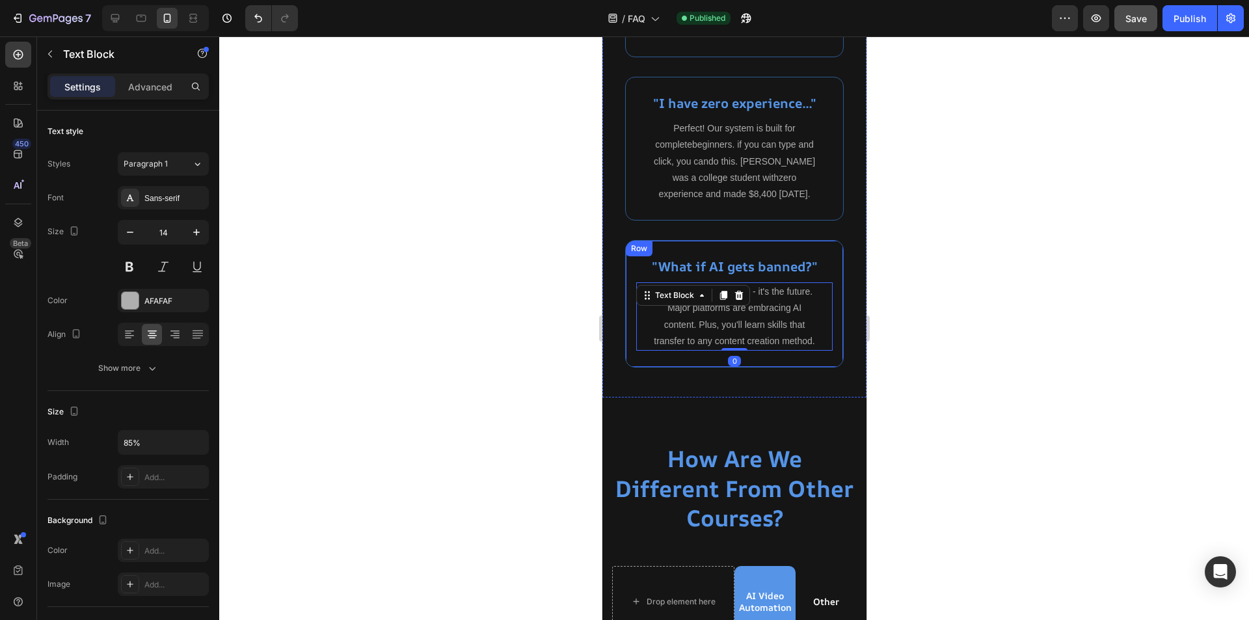
click at [817, 368] on div ""What if AI gets banned?" Heading AI isn't going anywhere - it's the future. Ma…" at bounding box center [734, 304] width 219 height 128
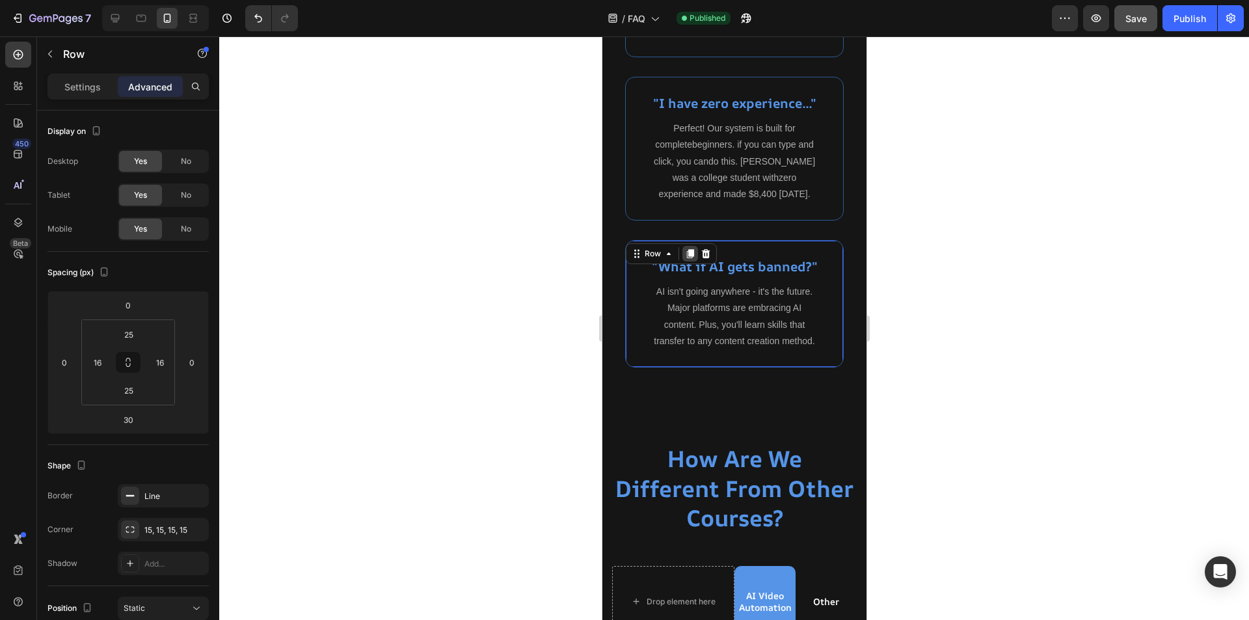
click at [684, 254] on icon at bounding box center [689, 254] width 10 height 10
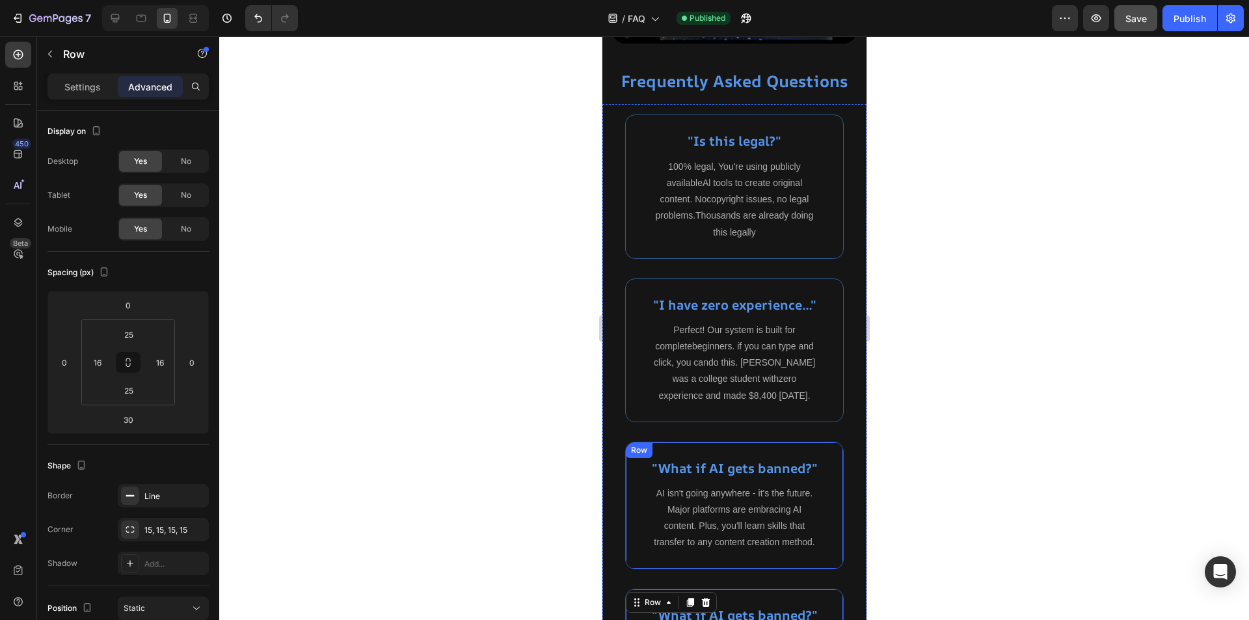
scroll to position [260, 0]
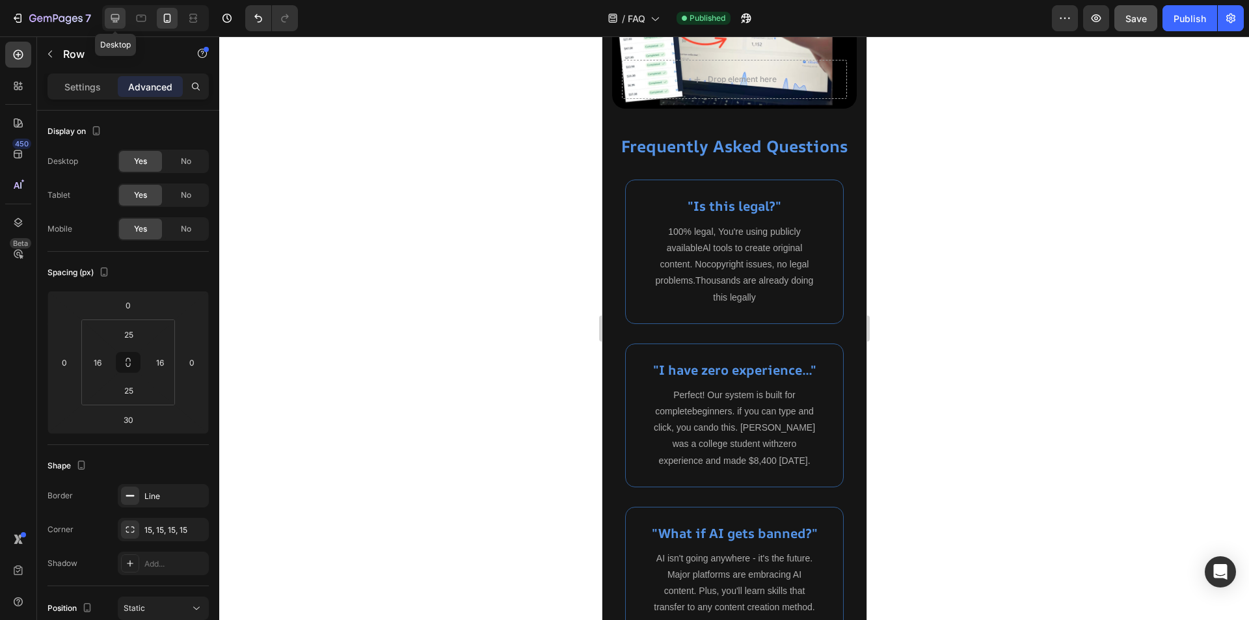
click at [116, 14] on icon at bounding box center [115, 18] width 8 height 8
type input "0"
type input "16"
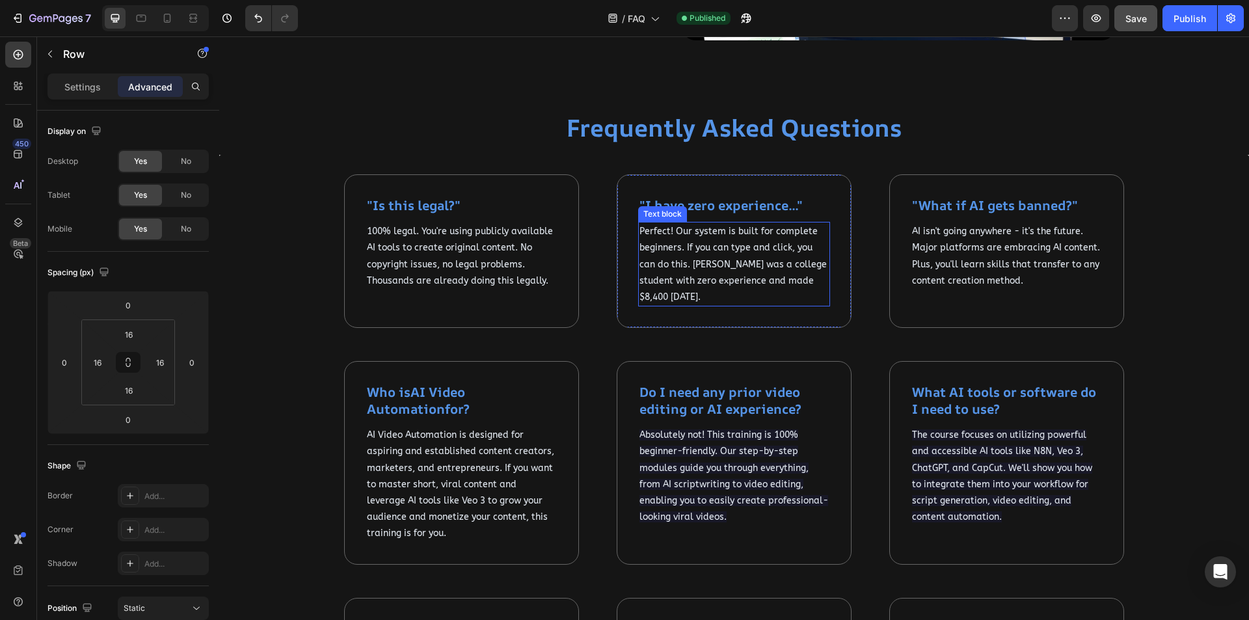
scroll to position [215, 0]
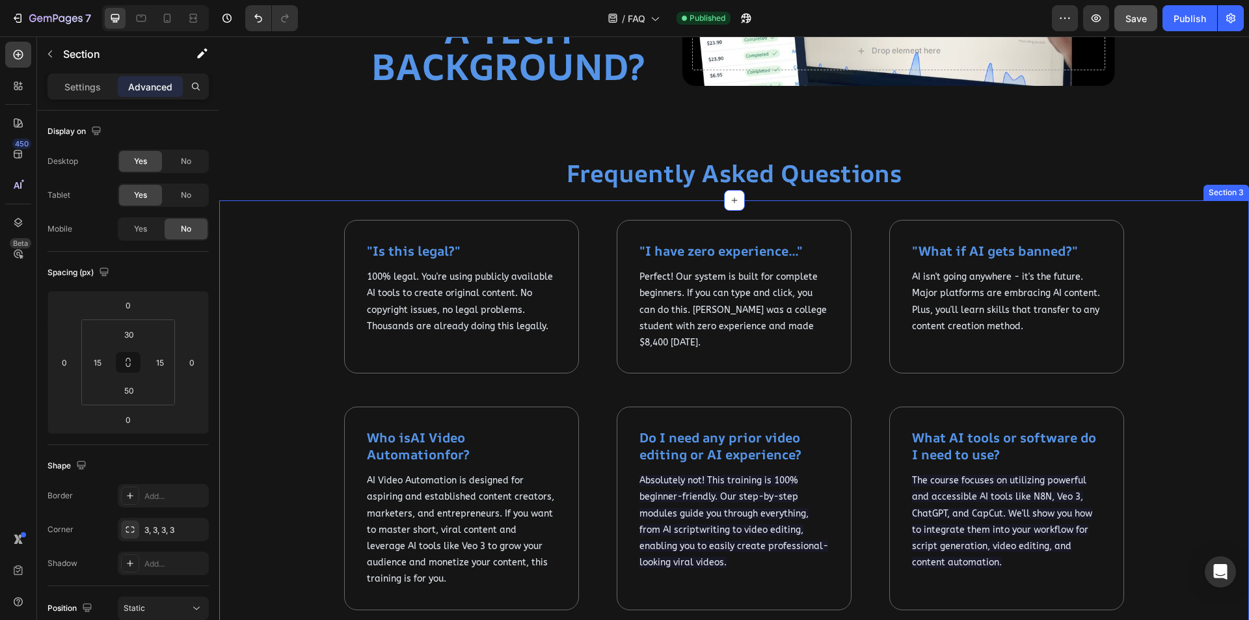
click at [132, 227] on div "Yes" at bounding box center [140, 229] width 43 height 21
click at [165, 20] on icon at bounding box center [167, 18] width 7 height 9
type input "20"
type input "70"
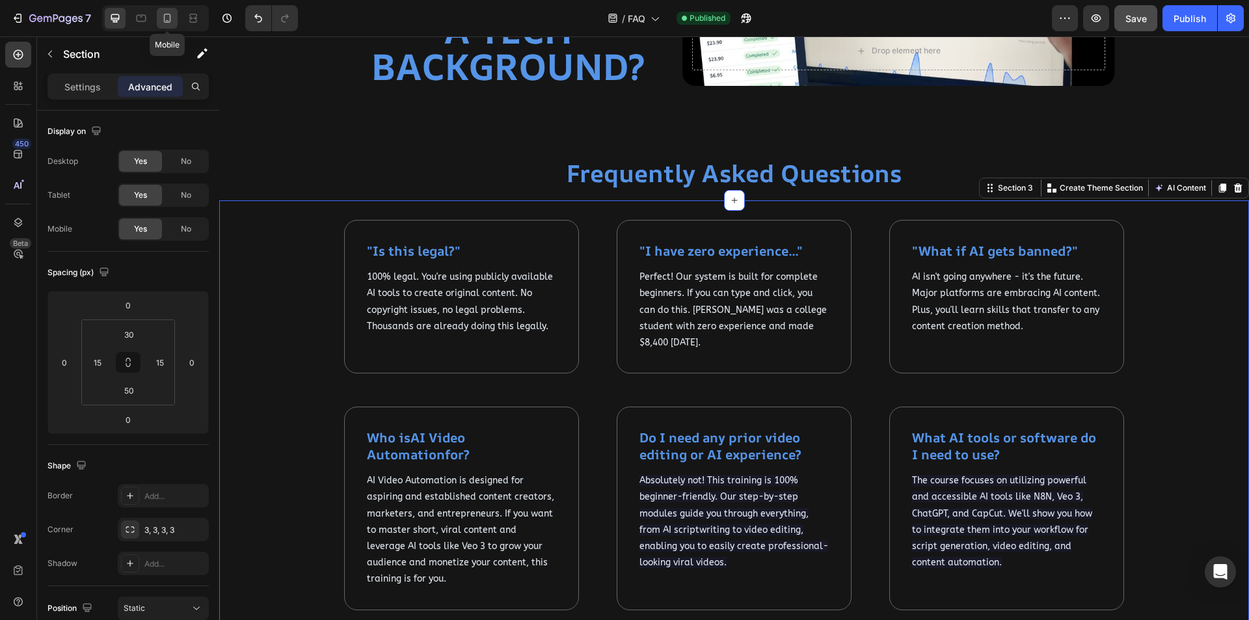
type input "20"
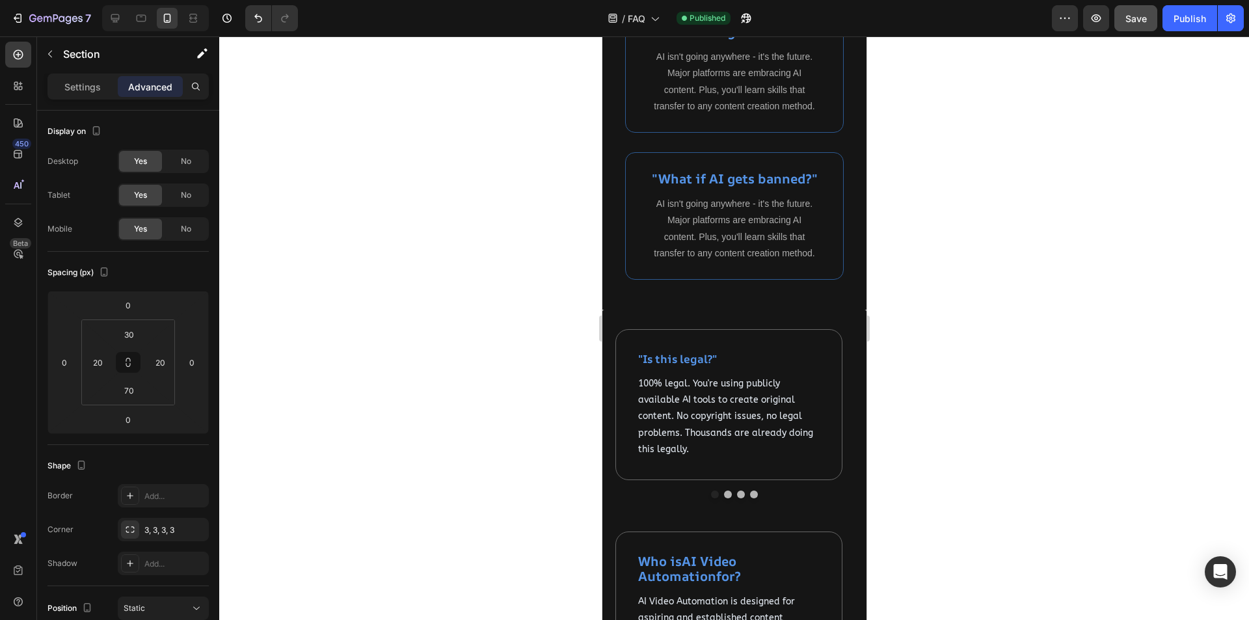
scroll to position [886, 0]
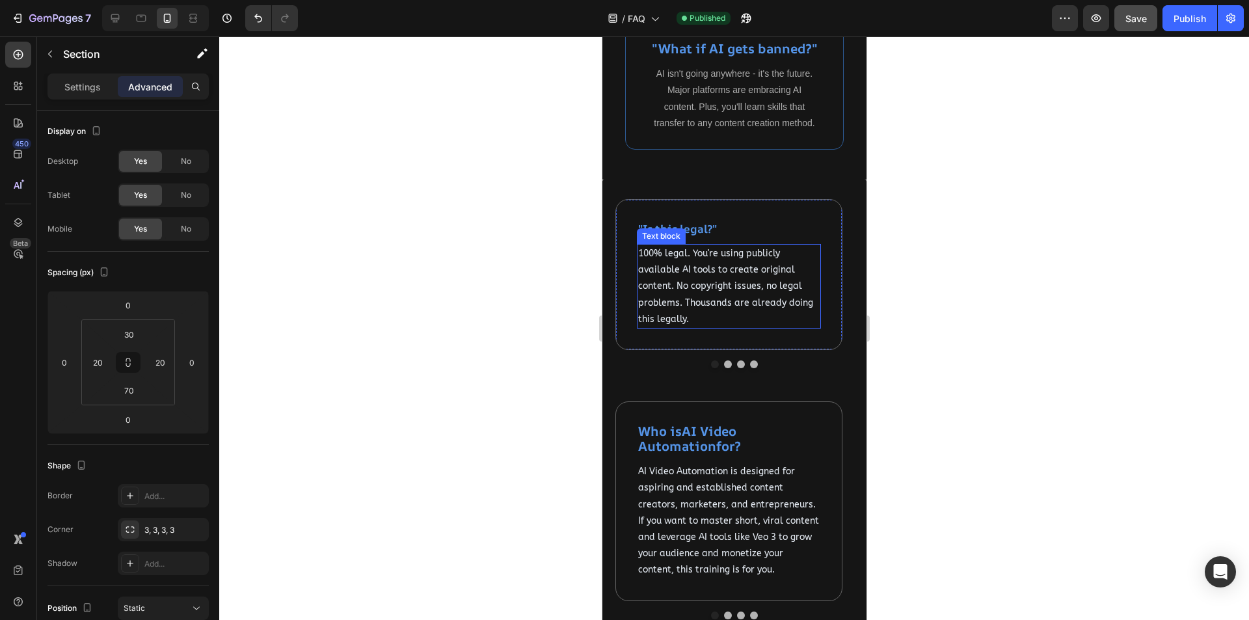
click at [725, 317] on span "100% legal. You're using publicly available AI tools to create original content…" at bounding box center [725, 286] width 175 height 77
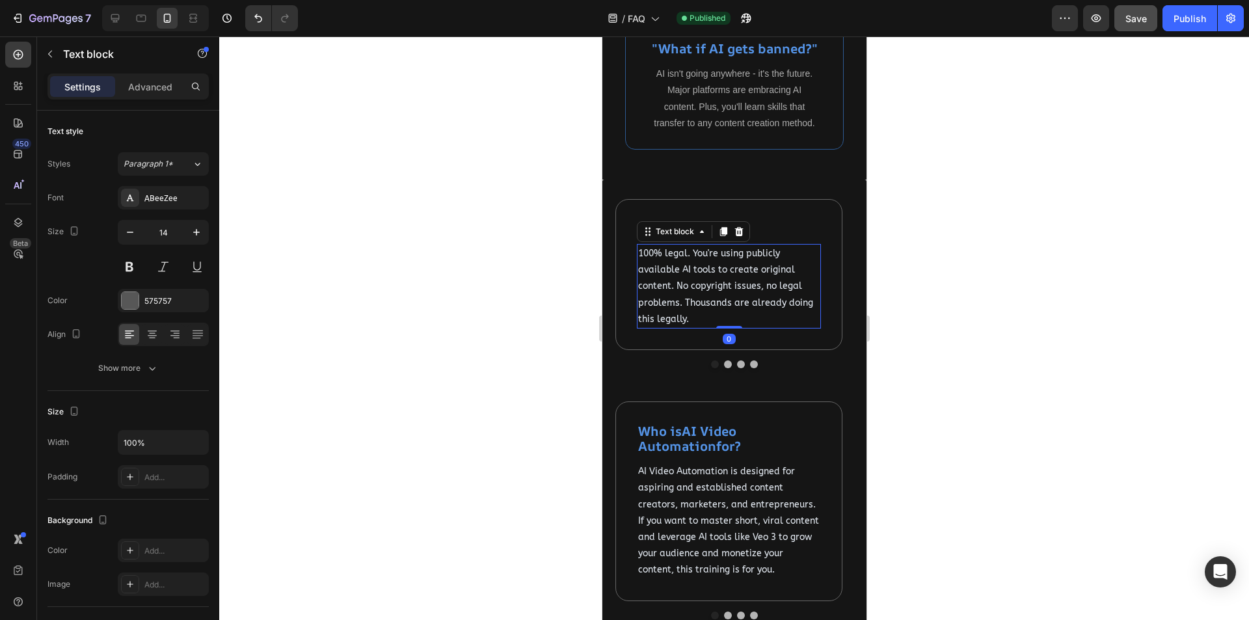
click at [725, 317] on span "100% legal. You're using publicly available AI tools to create original content…" at bounding box center [725, 286] width 175 height 77
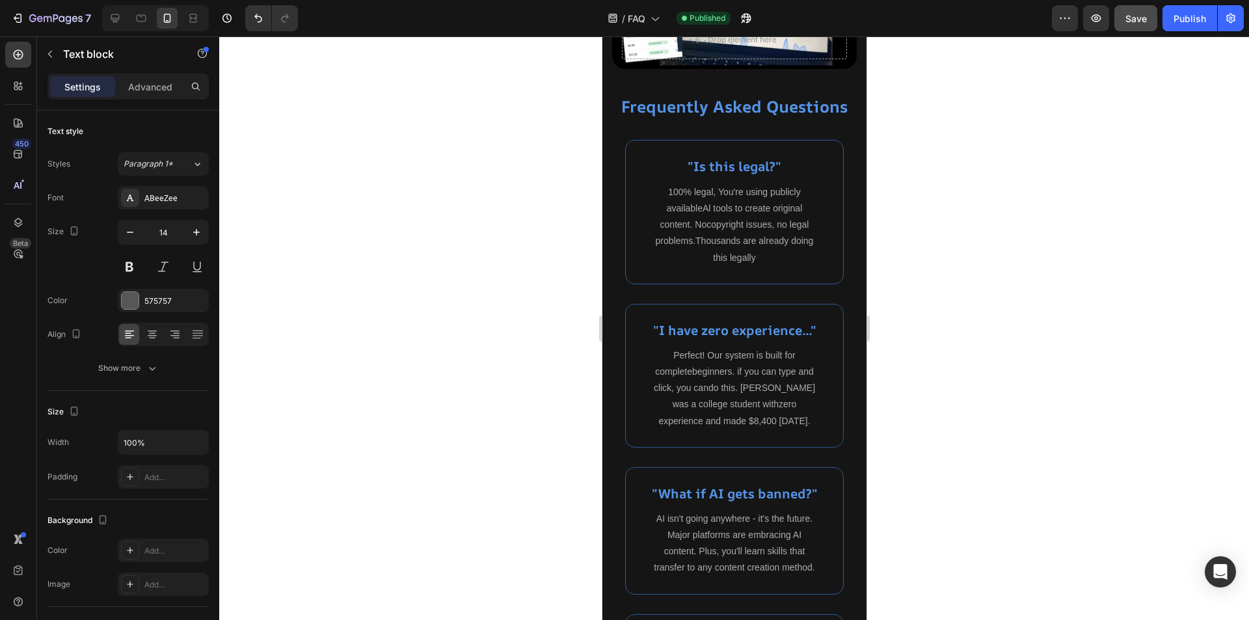
scroll to position [235, 0]
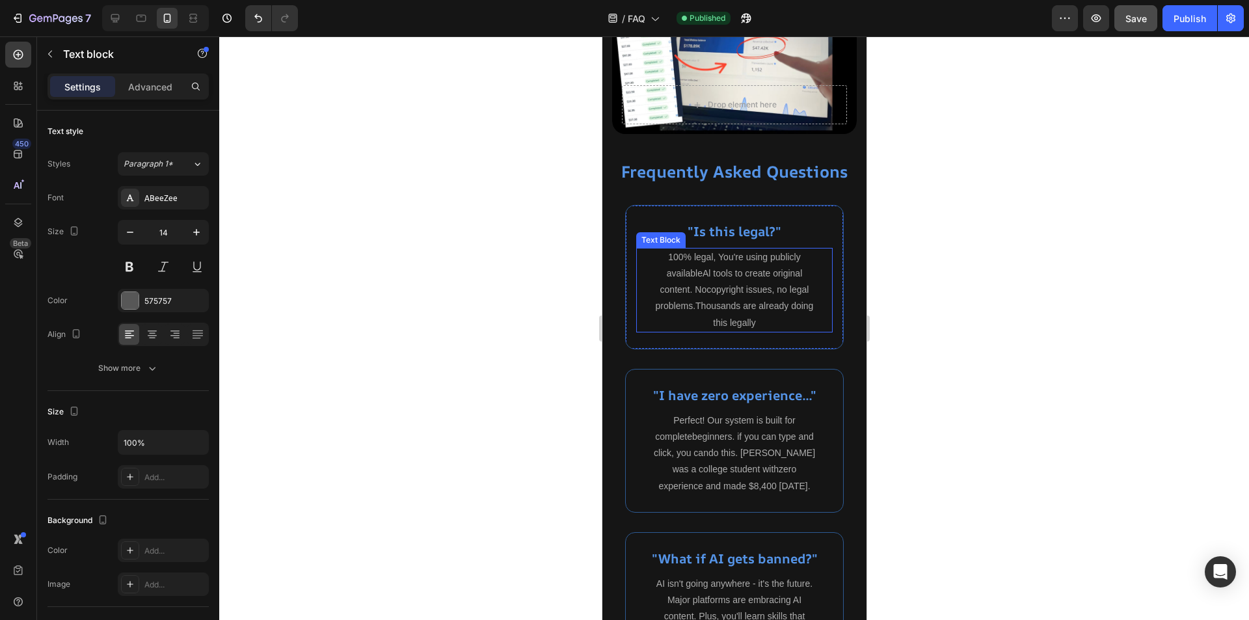
click at [728, 267] on p "100% legal, You're using publicly availableAl tools to create original content.…" at bounding box center [733, 290] width 165 height 82
click at [928, 325] on div at bounding box center [734, 328] width 1030 height 584
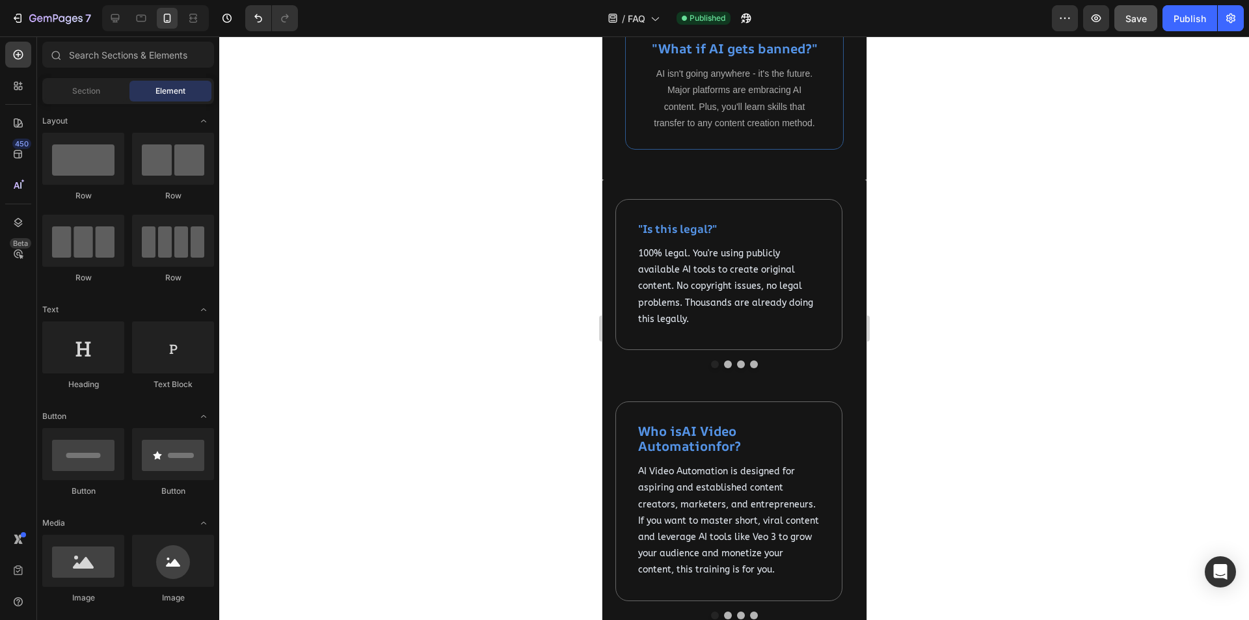
scroll to position [1016, 0]
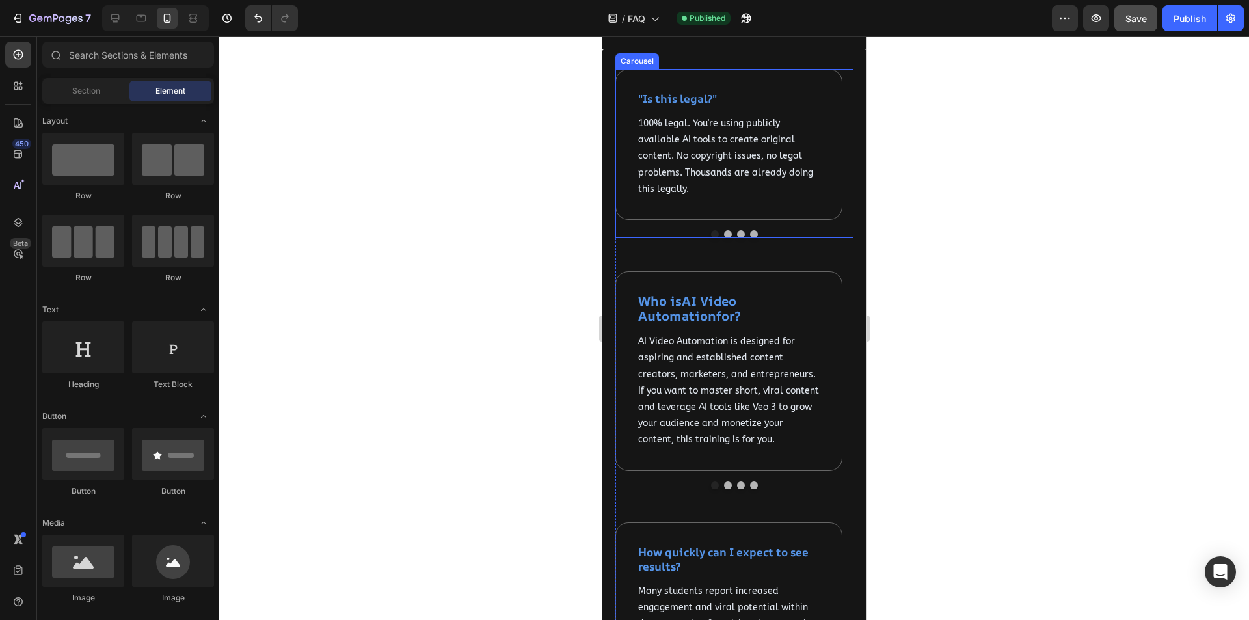
click at [737, 238] on button "Dot" at bounding box center [741, 234] width 8 height 8
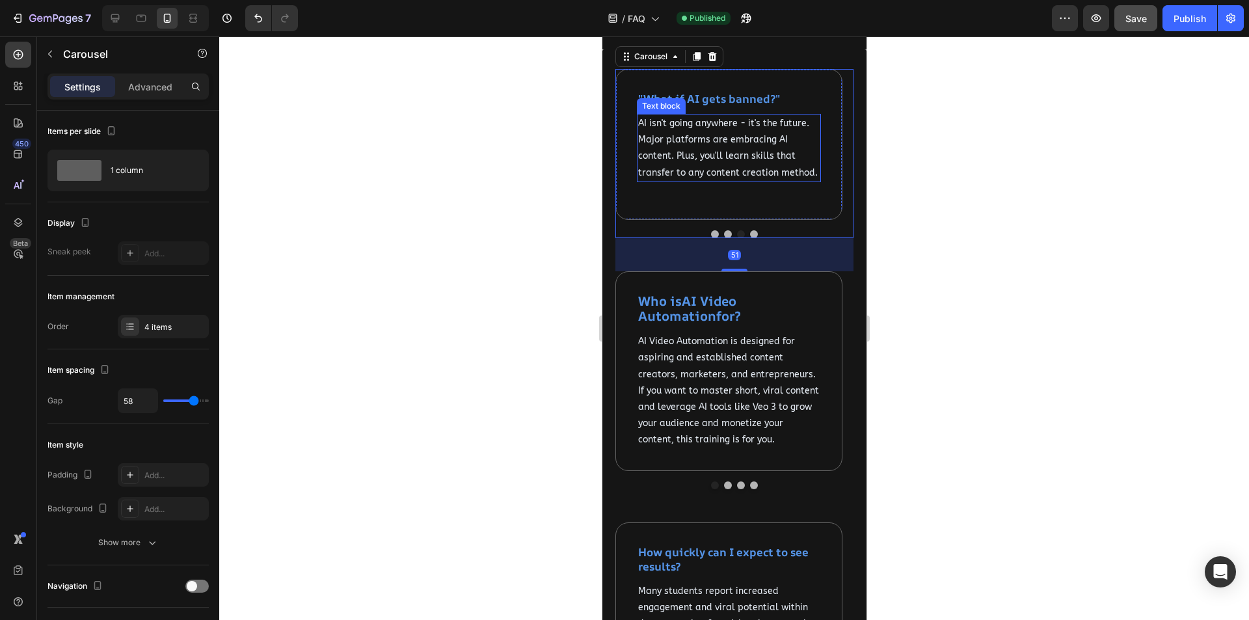
click at [724, 178] on span "AI isn't going anywhere - it's the future. Major platforms are embracing AI con…" at bounding box center [728, 148] width 180 height 61
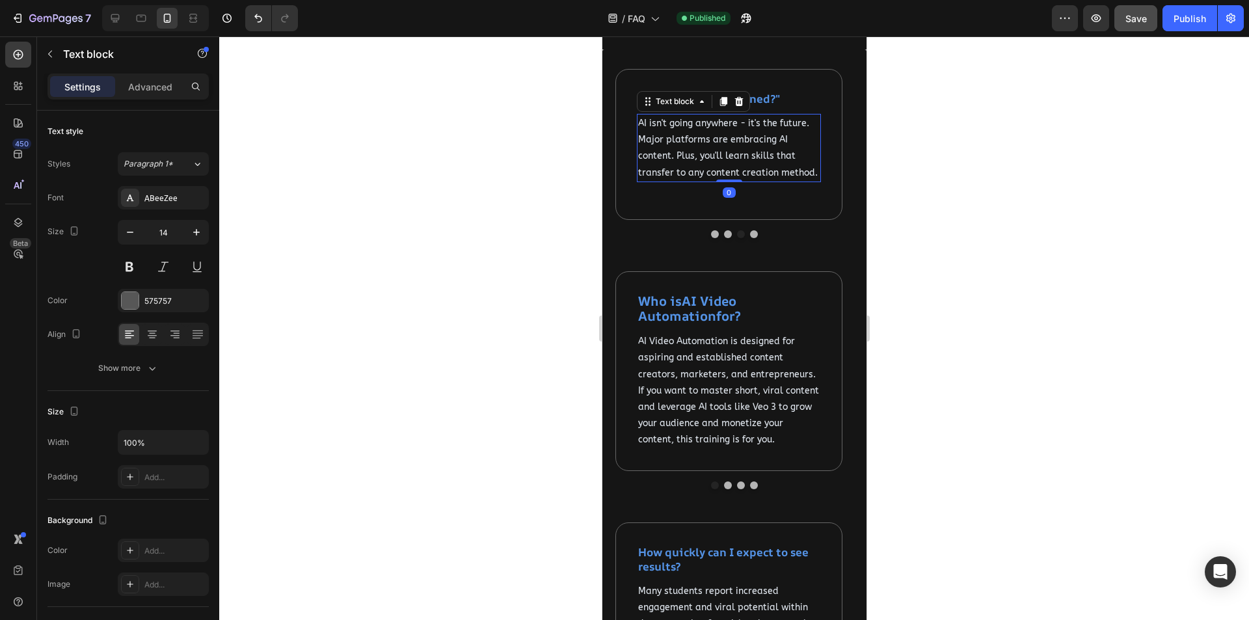
click at [724, 178] on span "AI isn't going anywhere - it's the future. Major platforms are embracing AI con…" at bounding box center [728, 148] width 180 height 61
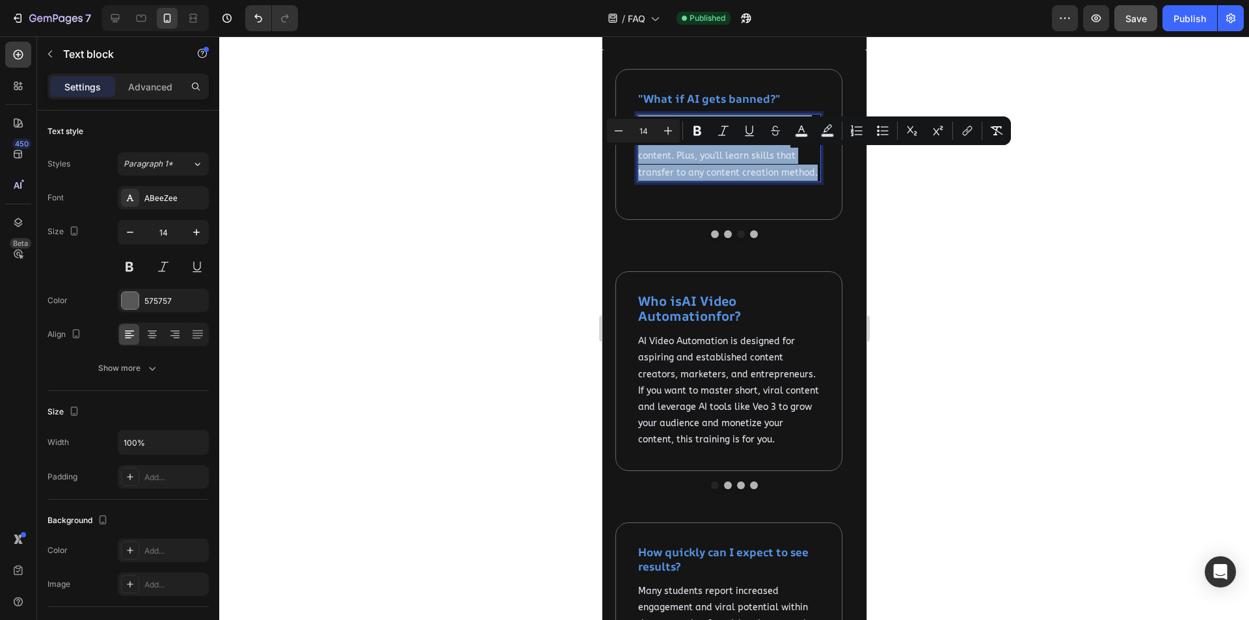
copy span "AI isn't going anywhere - it's the future. Major platforms are embracing AI con…"
click at [979, 275] on div at bounding box center [734, 328] width 1030 height 584
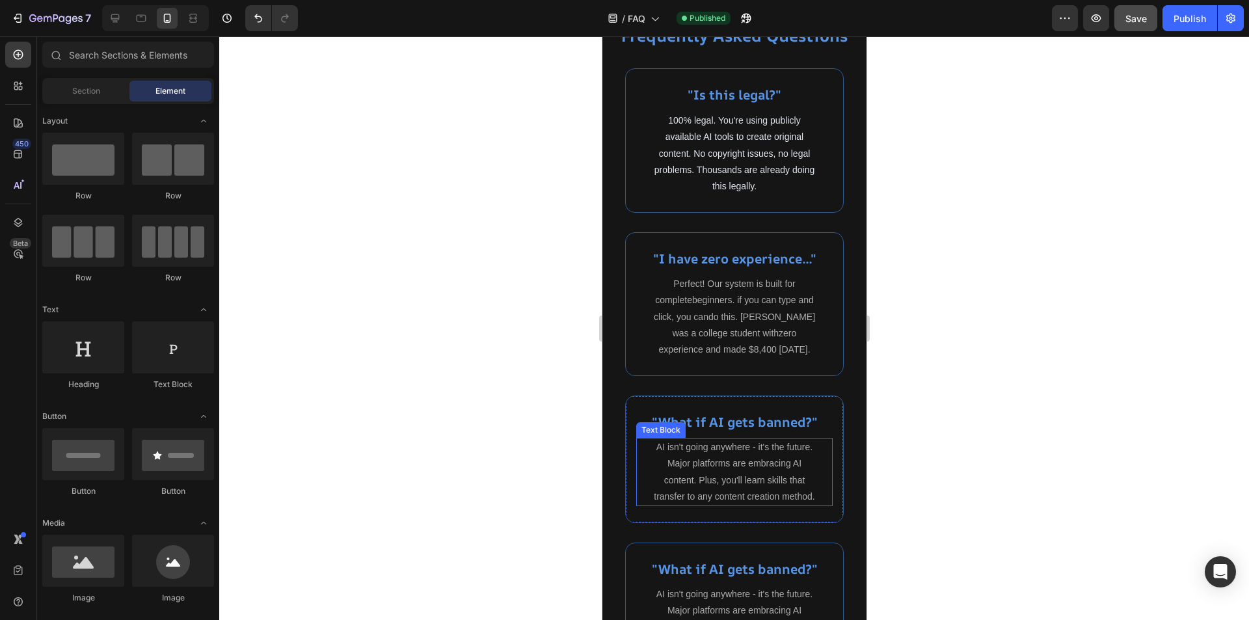
scroll to position [560, 0]
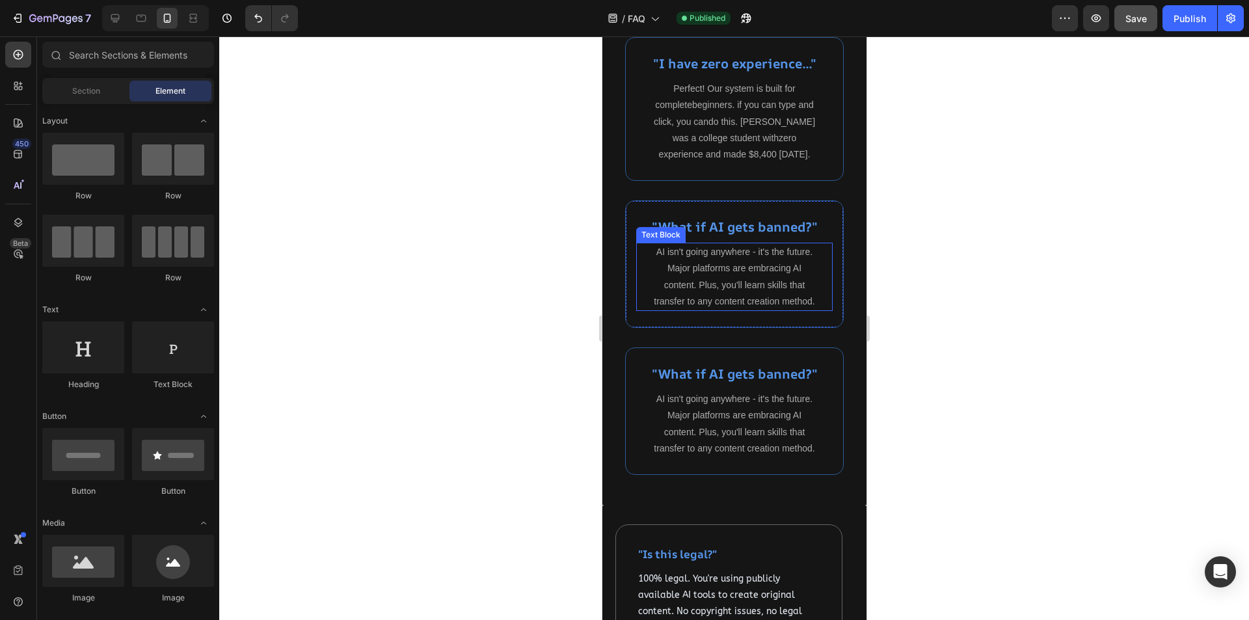
click at [740, 284] on p "AI isn't going anywhere - it's the future. Major platforms are embracing AI con…" at bounding box center [733, 277] width 165 height 66
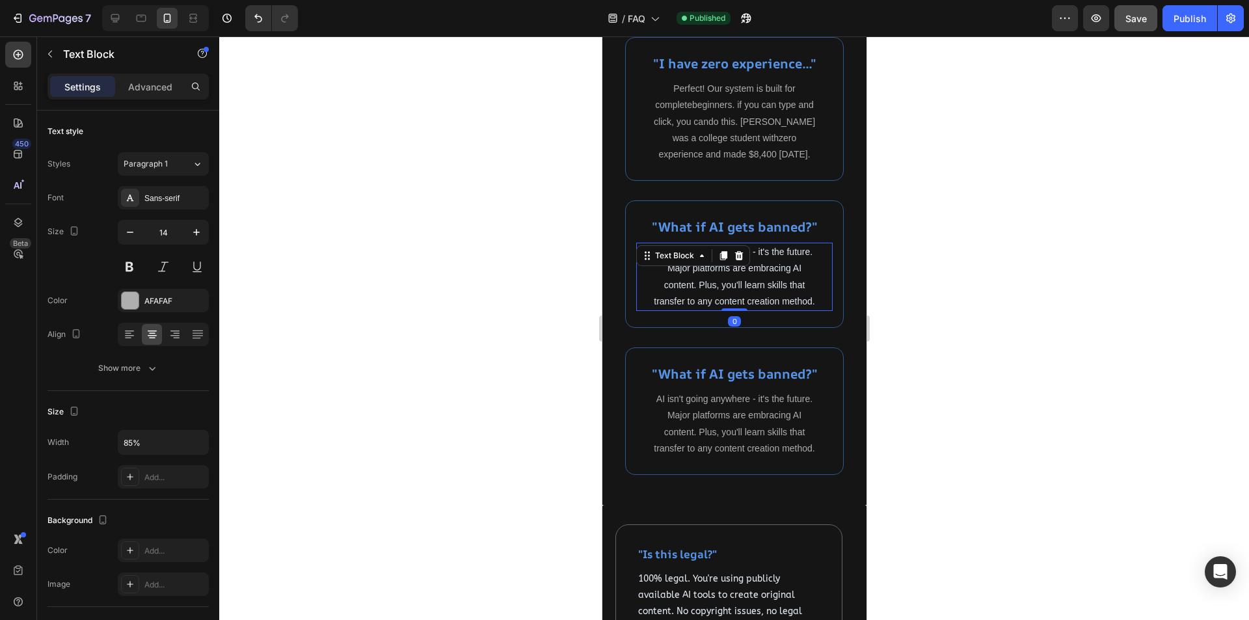
click at [943, 371] on div at bounding box center [734, 328] width 1030 height 584
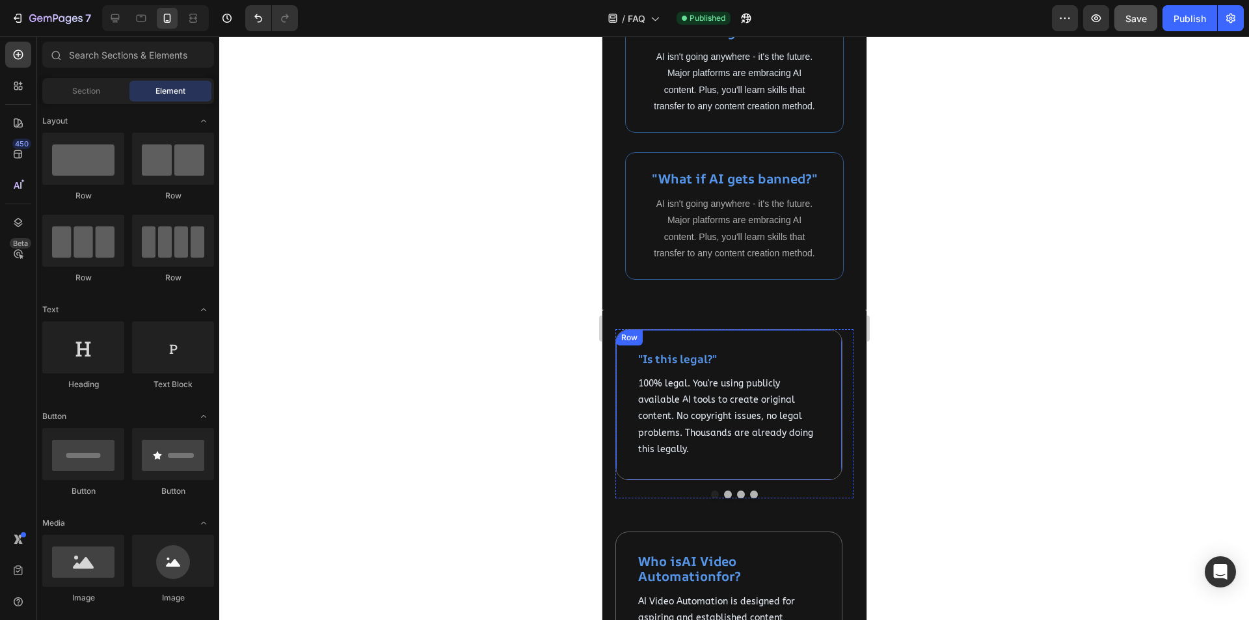
scroll to position [886, 0]
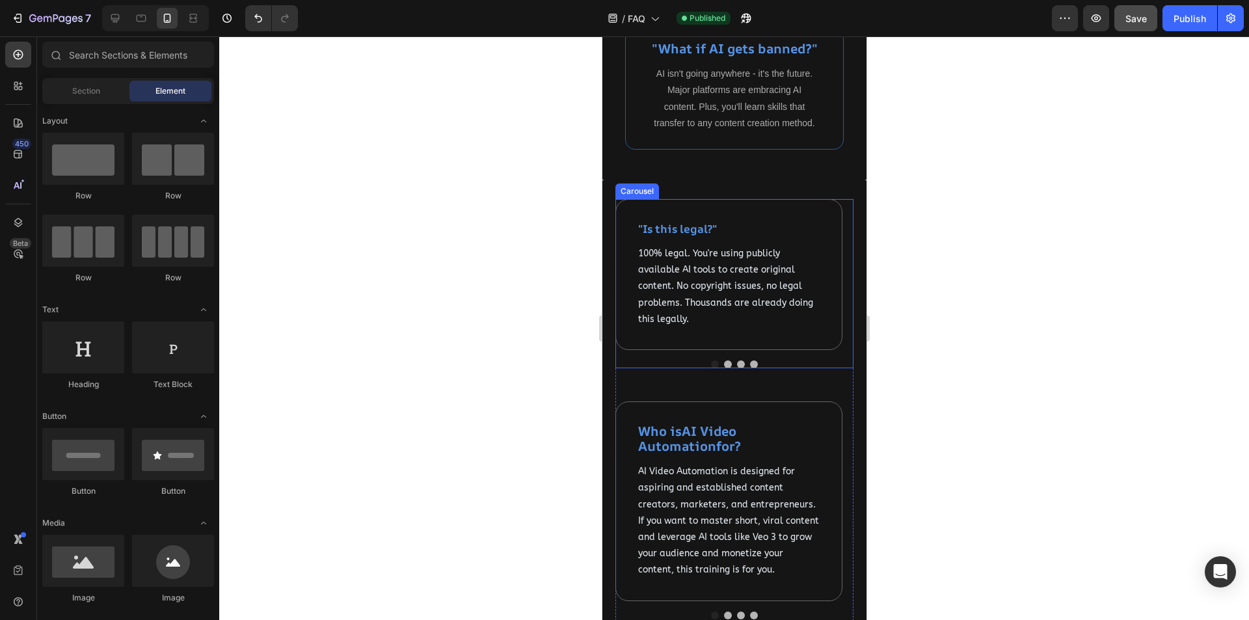
click at [750, 368] on button "Dot" at bounding box center [754, 364] width 8 height 8
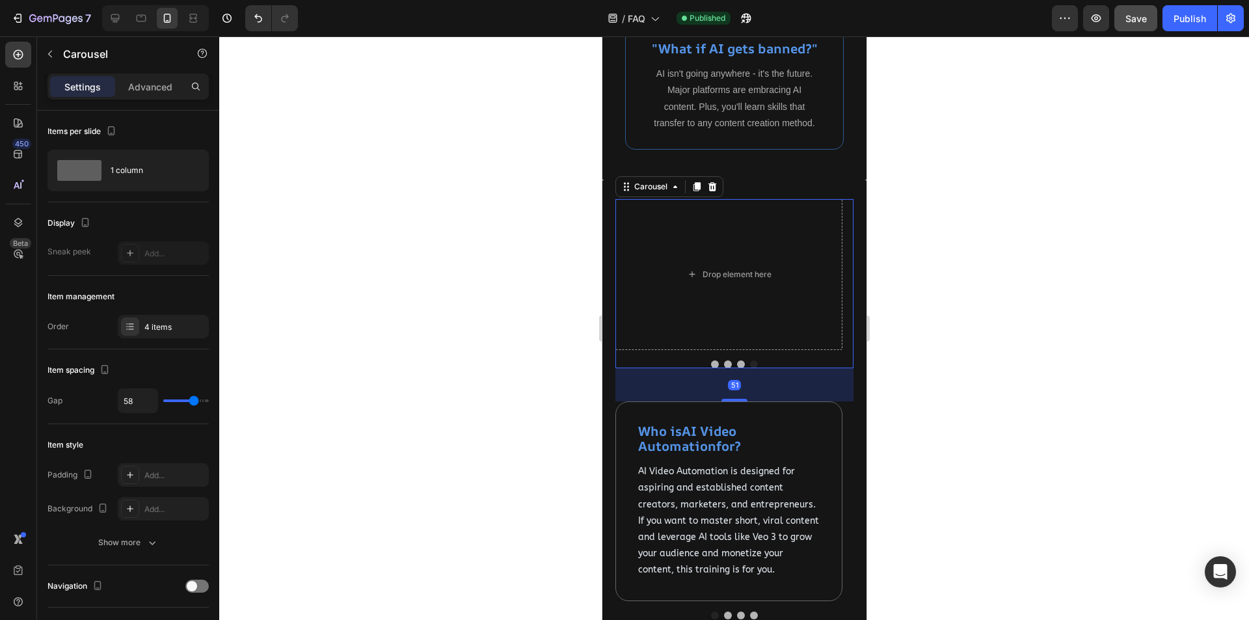
click at [724, 368] on button "Dot" at bounding box center [728, 364] width 8 height 8
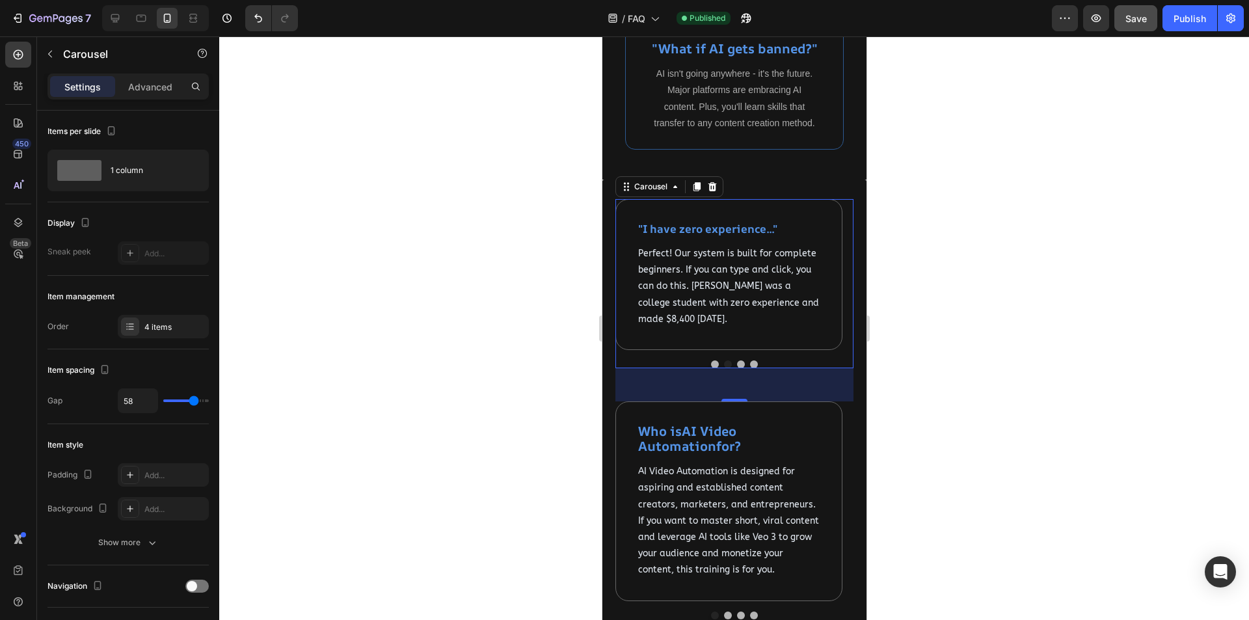
click at [710, 368] on button "Dot" at bounding box center [714, 364] width 8 height 8
click at [737, 368] on button "Dot" at bounding box center [741, 364] width 8 height 8
click at [724, 368] on button "Dot" at bounding box center [728, 364] width 8 height 8
click at [724, 236] on strong ""I have zero experience..."" at bounding box center [707, 228] width 139 height 15
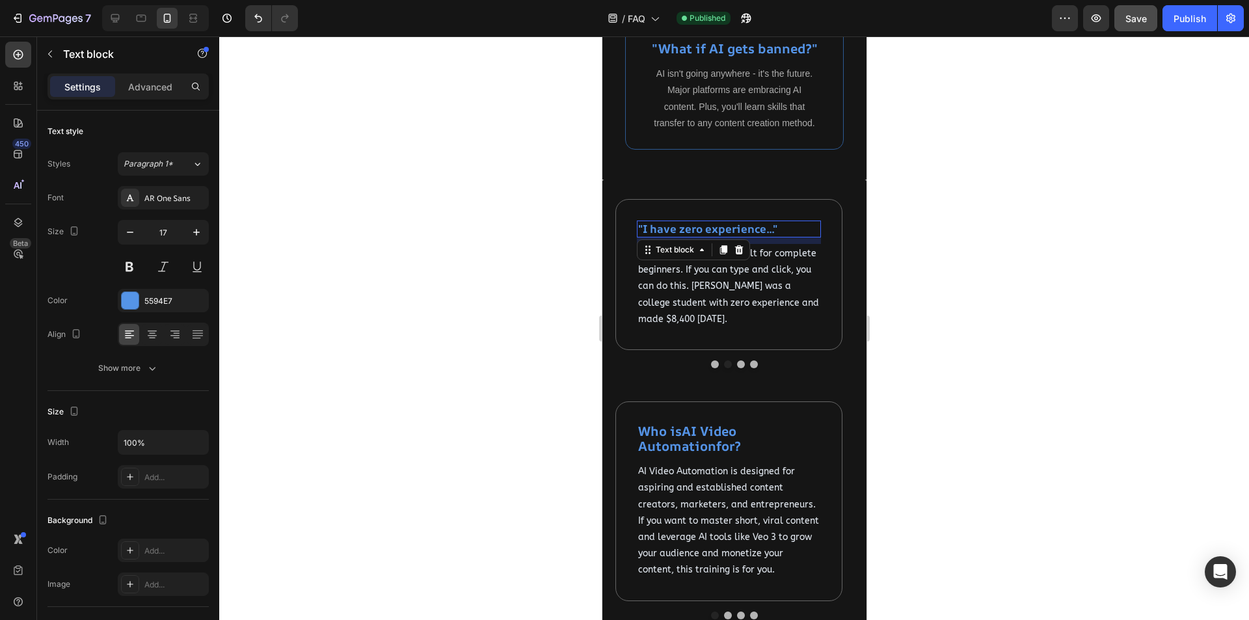
click at [724, 236] on strong ""I have zero experience..."" at bounding box center [707, 228] width 139 height 15
copy strong ""I have zero experience...""
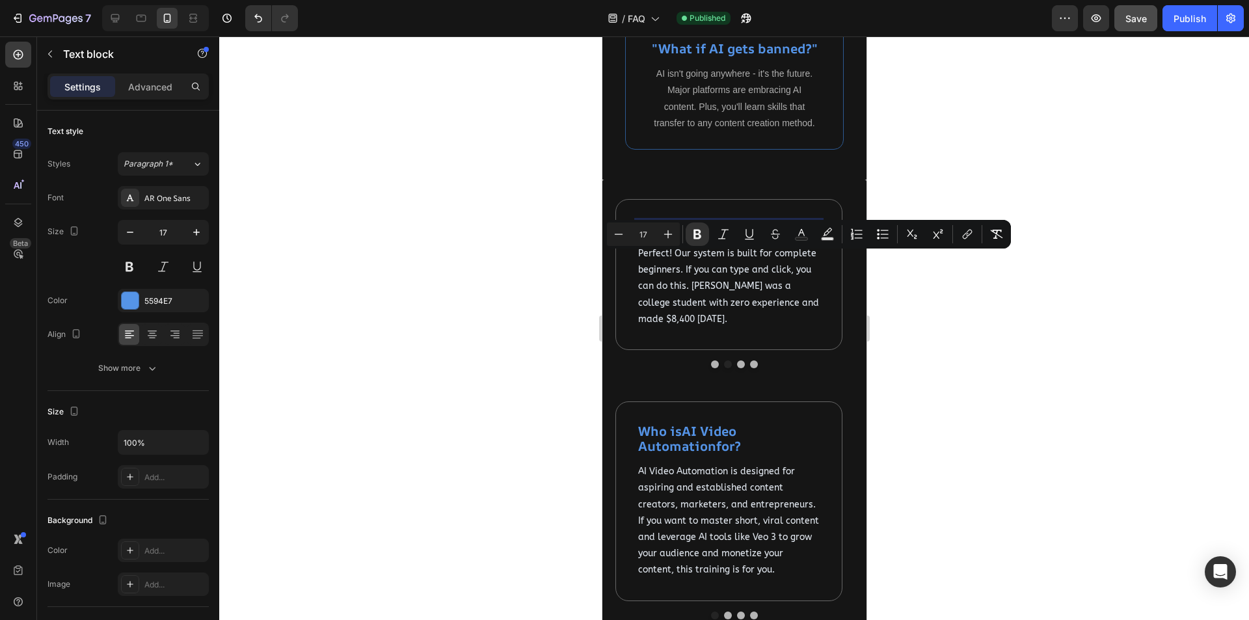
click at [973, 375] on div at bounding box center [734, 328] width 1030 height 584
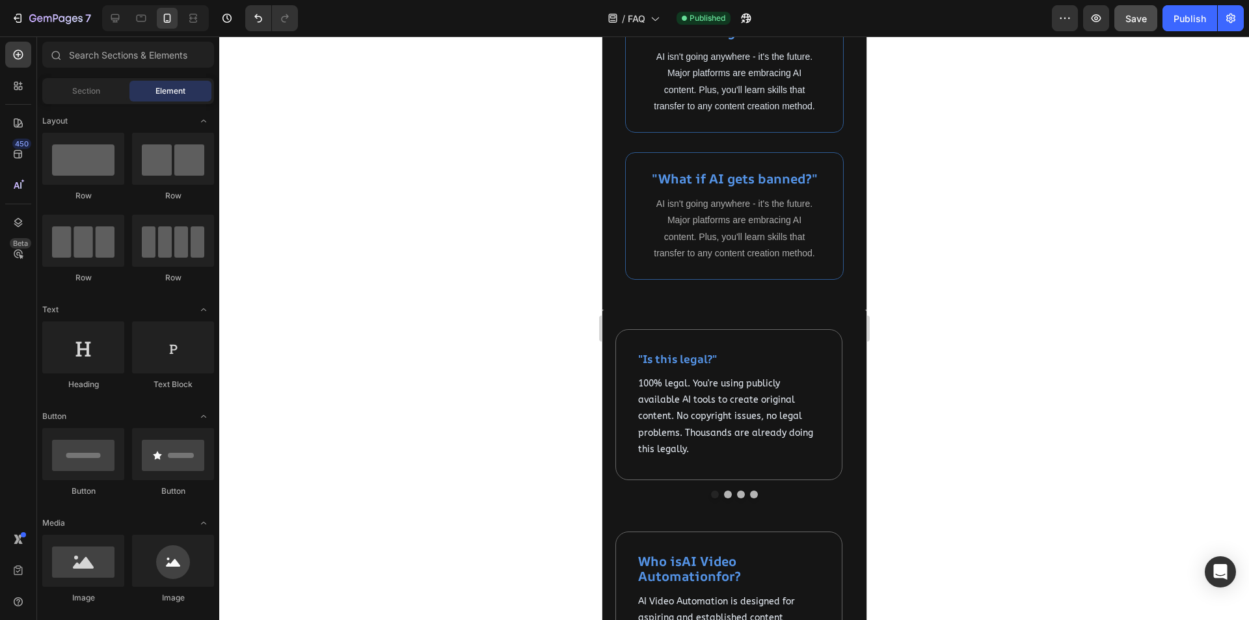
scroll to position [495, 0]
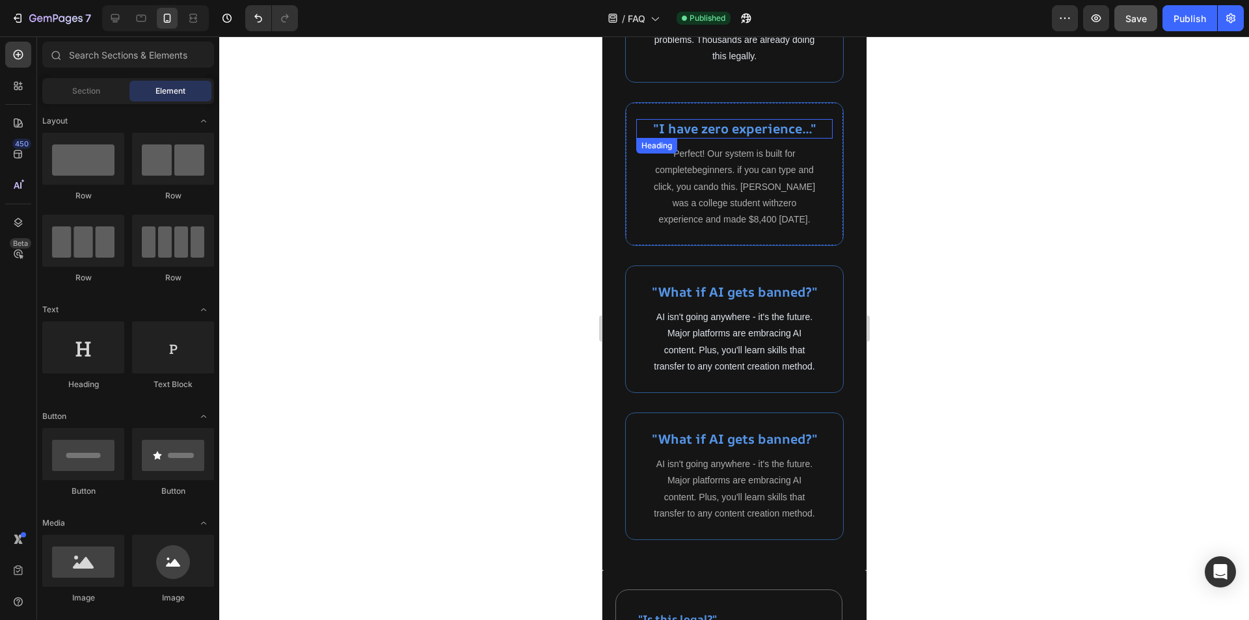
click at [756, 128] on p ""I have zero experience..."" at bounding box center [734, 128] width 195 height 17
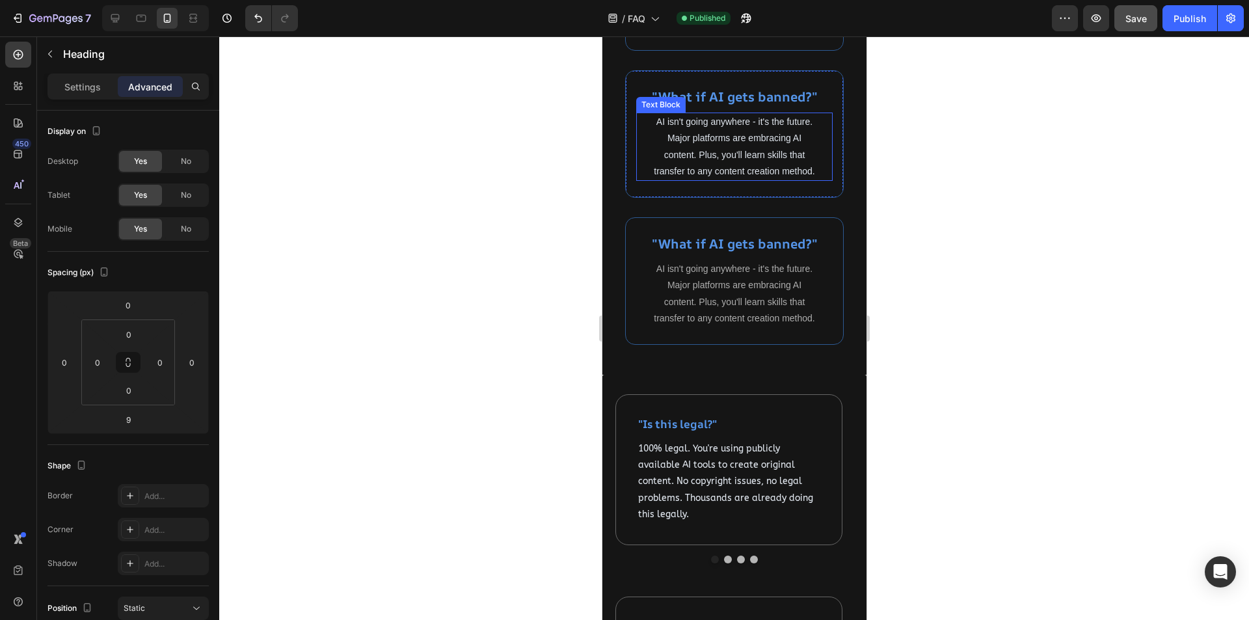
scroll to position [755, 0]
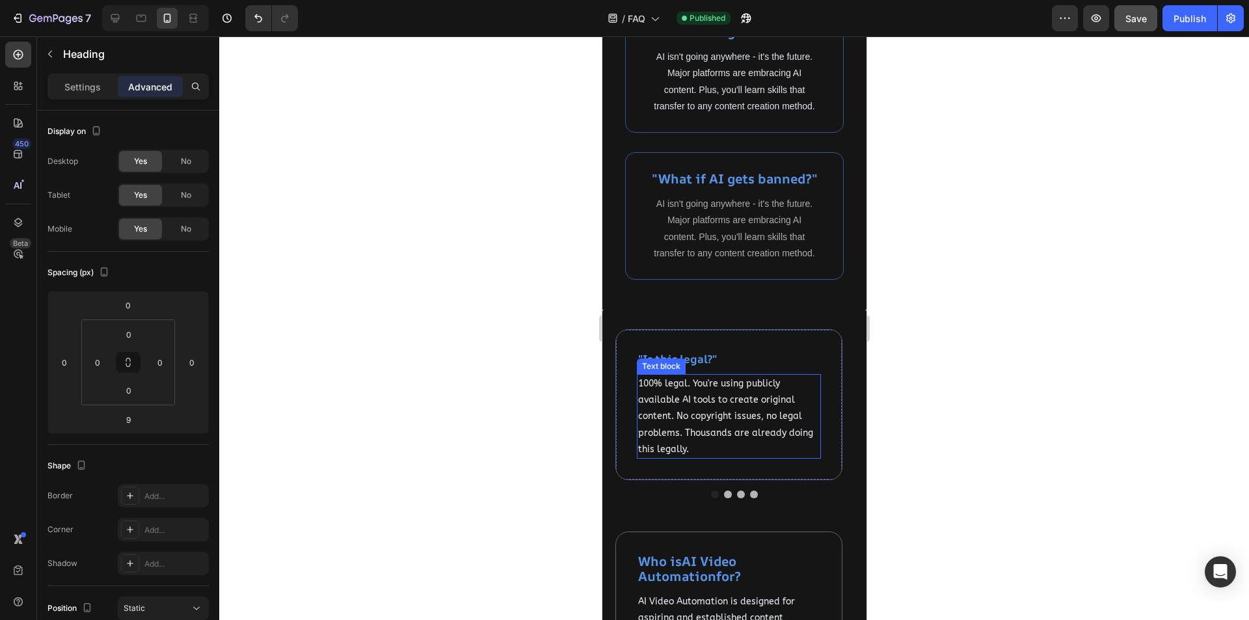
click at [725, 440] on p "100% legal. You're using publicly available AI tools to create original content…" at bounding box center [729, 416] width 182 height 82
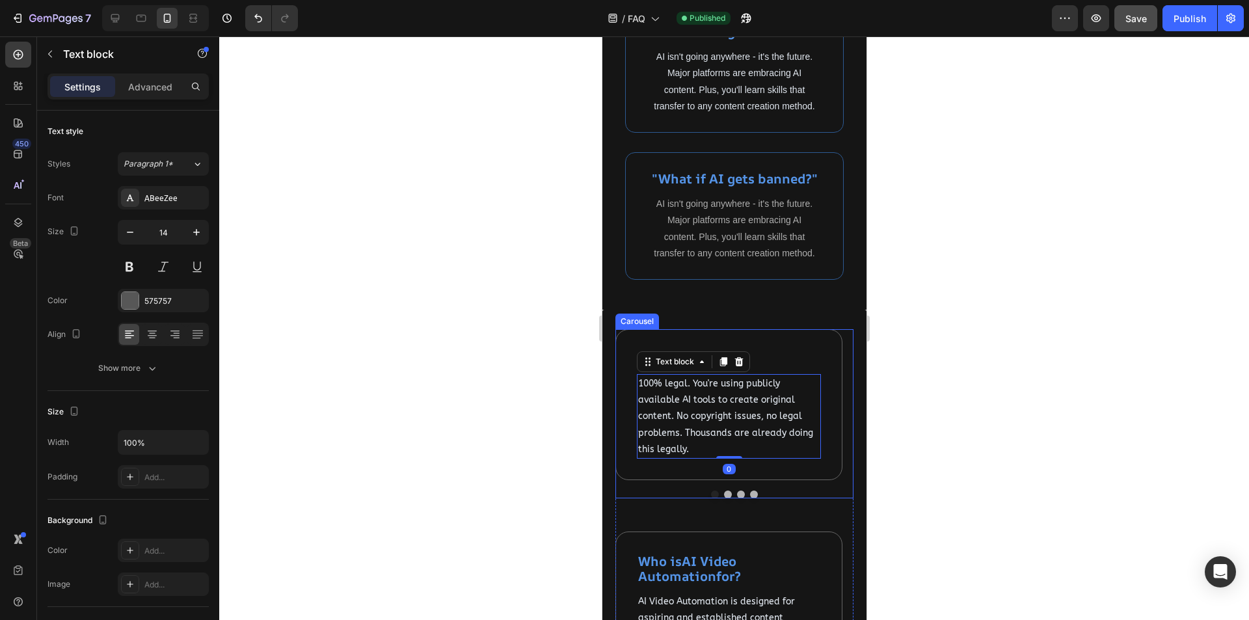
click at [737, 498] on button "Dot" at bounding box center [741, 495] width 8 height 8
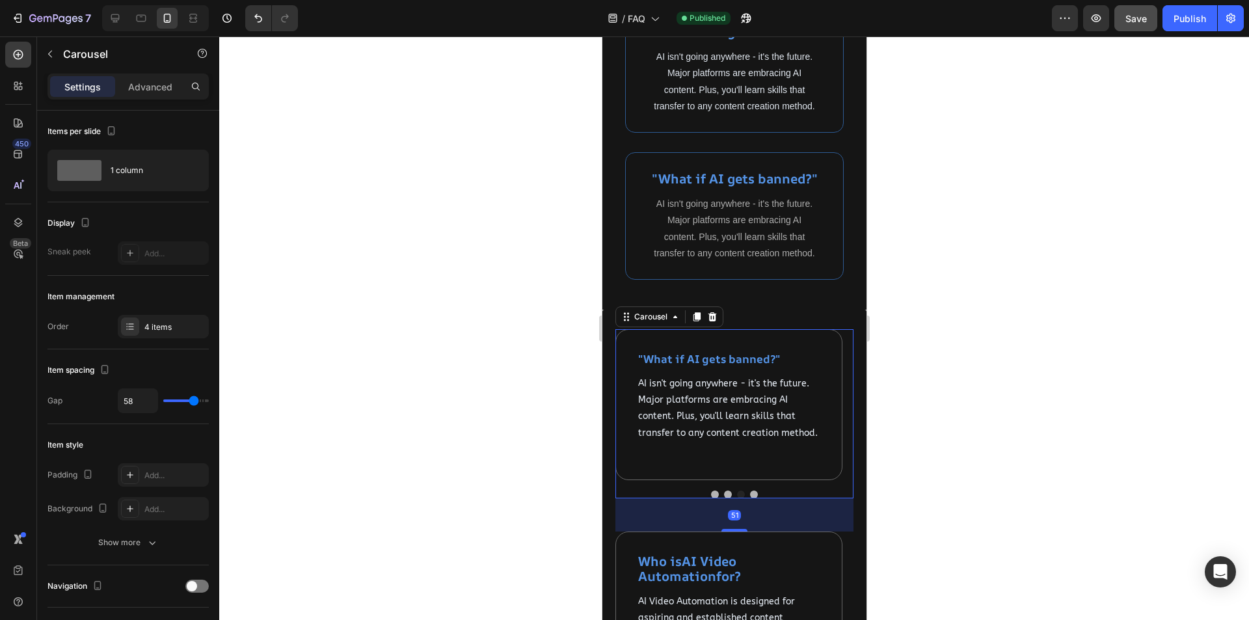
click at [724, 498] on button "Dot" at bounding box center [728, 495] width 8 height 8
click at [752, 450] on span "Perfect! Our system is built for complete beginners. If you can type and click,…" at bounding box center [728, 416] width 181 height 77
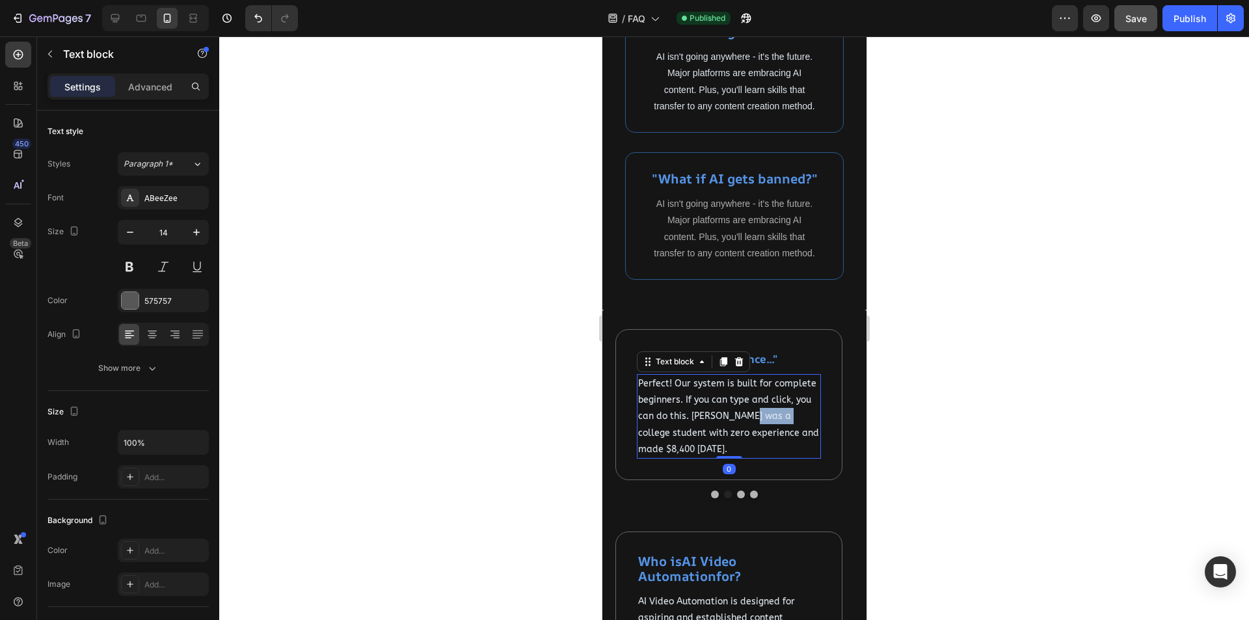
click at [752, 450] on span "Perfect! Our system is built for complete beginners. If you can type and click,…" at bounding box center [728, 416] width 181 height 77
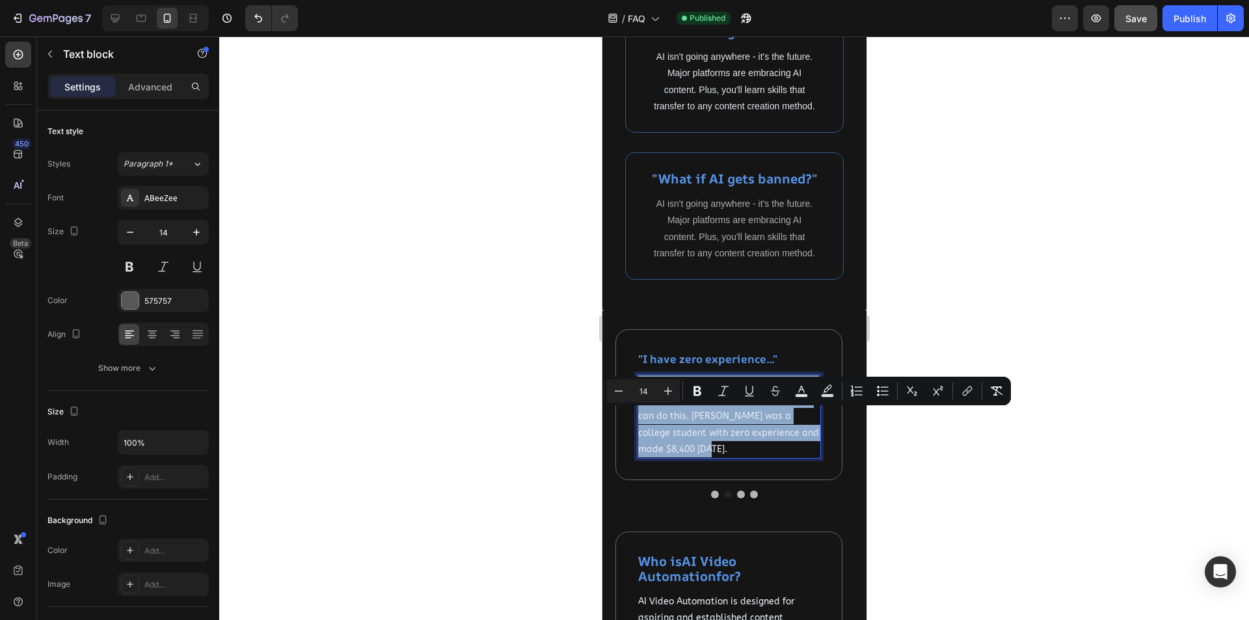
copy span "Perfect! Our system is built for complete beginners. If you can type and click,…"
click at [796, 498] on div at bounding box center [734, 495] width 238 height 8
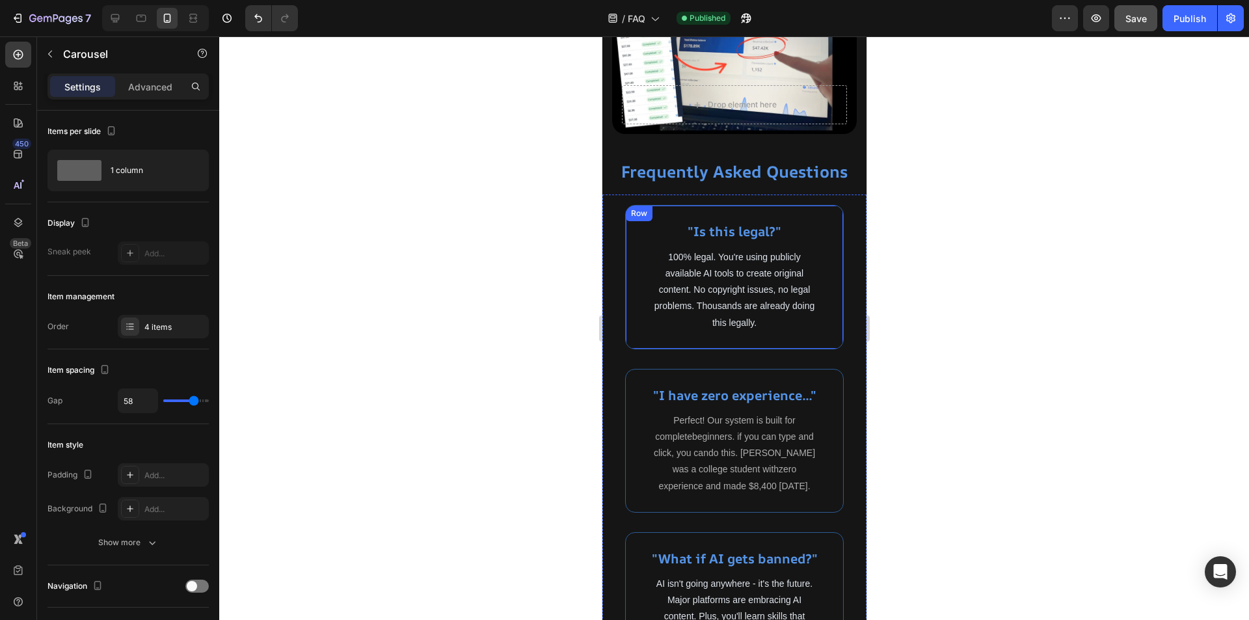
scroll to position [430, 0]
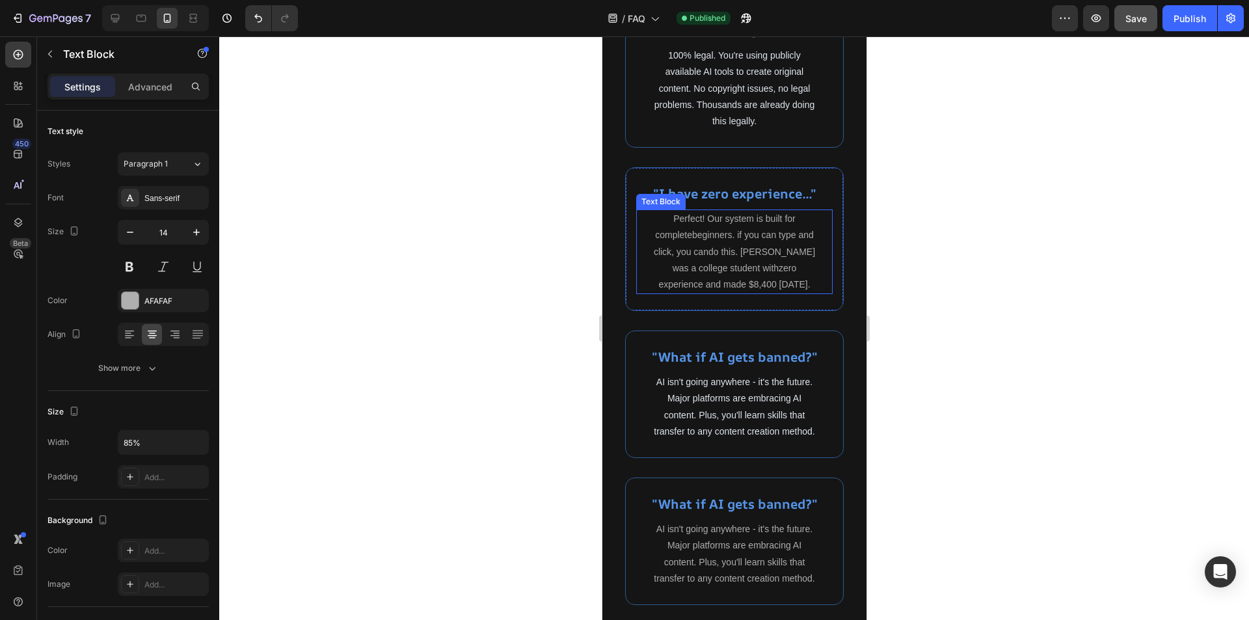
click at [755, 261] on p "Perfect! Our system is built for completebeginners. if you can type and click, …" at bounding box center [733, 252] width 165 height 82
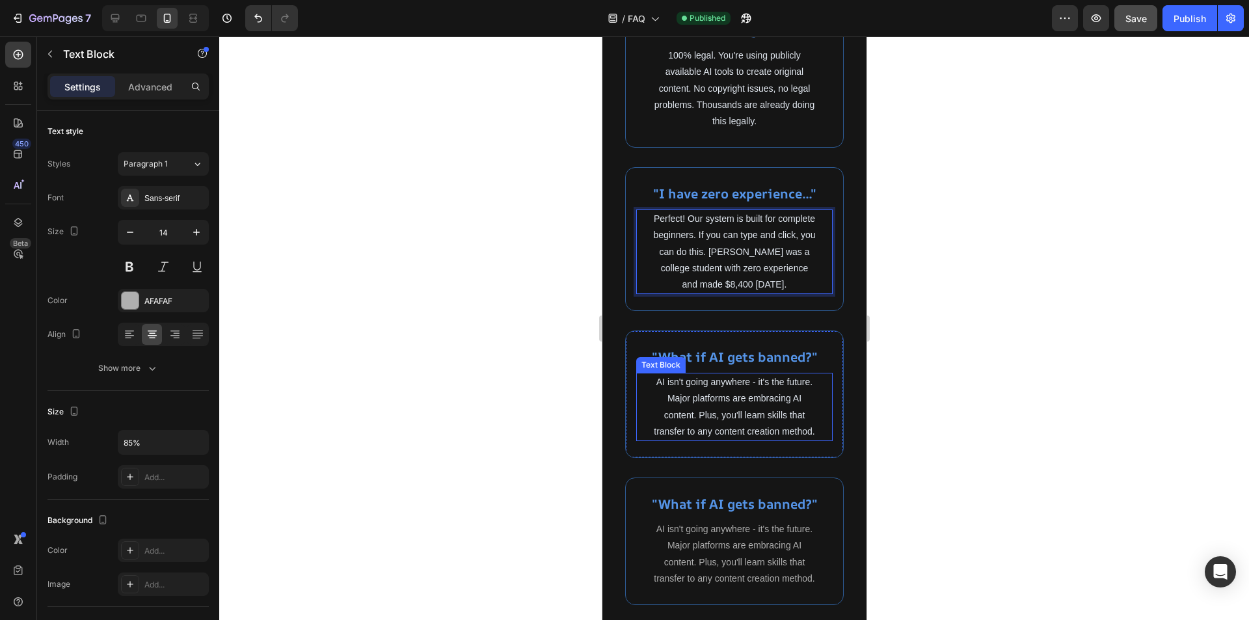
scroll to position [755, 0]
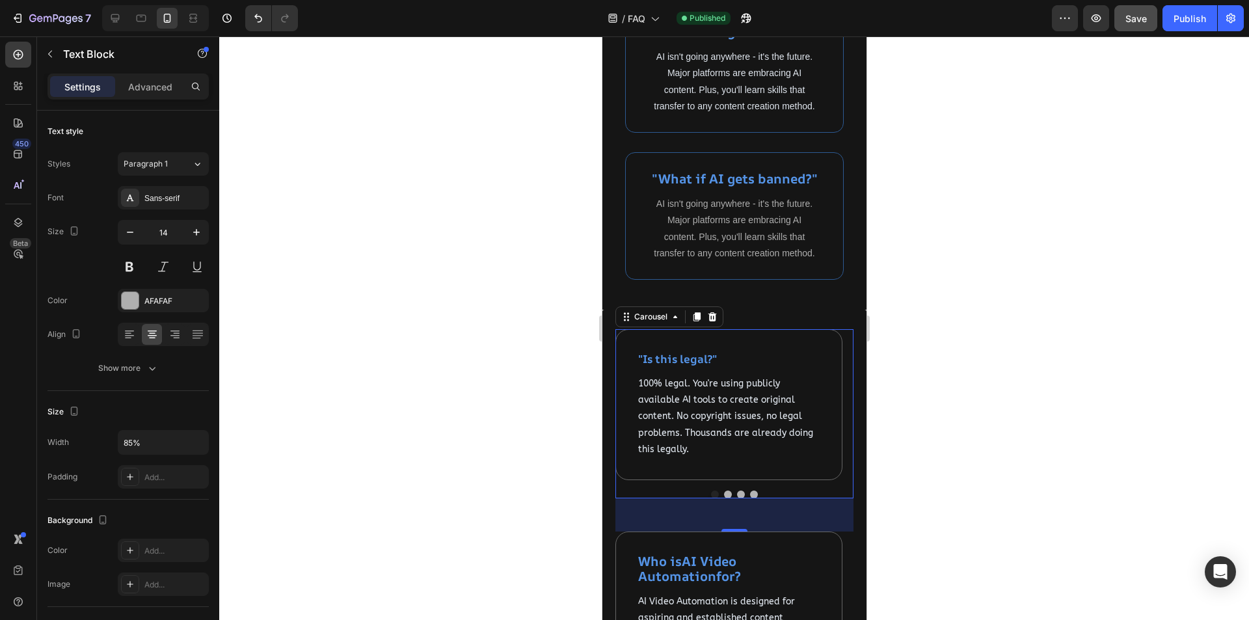
click at [756, 498] on div at bounding box center [734, 495] width 238 height 8
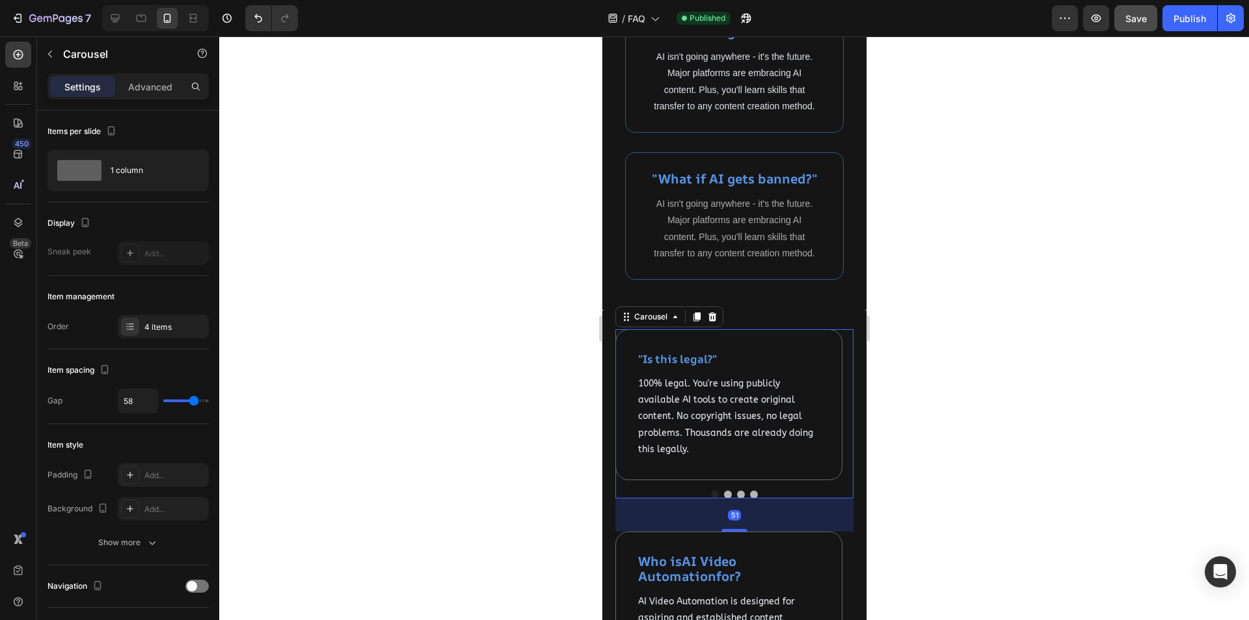
click at [750, 498] on button "Dot" at bounding box center [754, 495] width 8 height 8
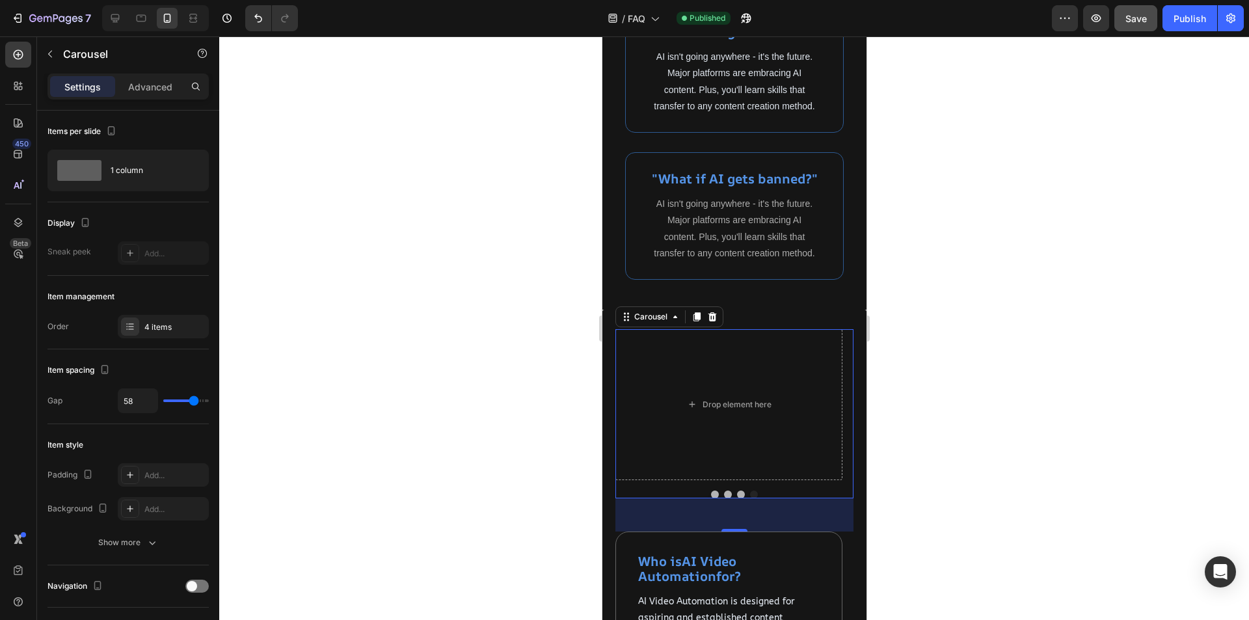
click at [737, 498] on button "Dot" at bounding box center [741, 495] width 8 height 8
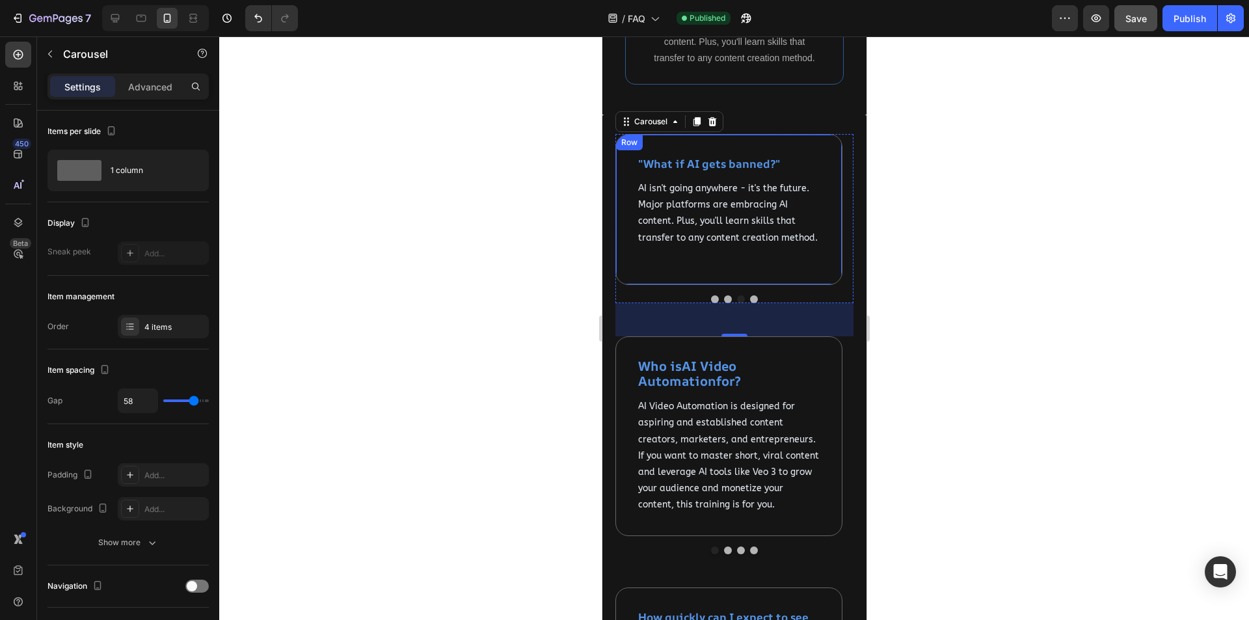
scroll to position [1016, 0]
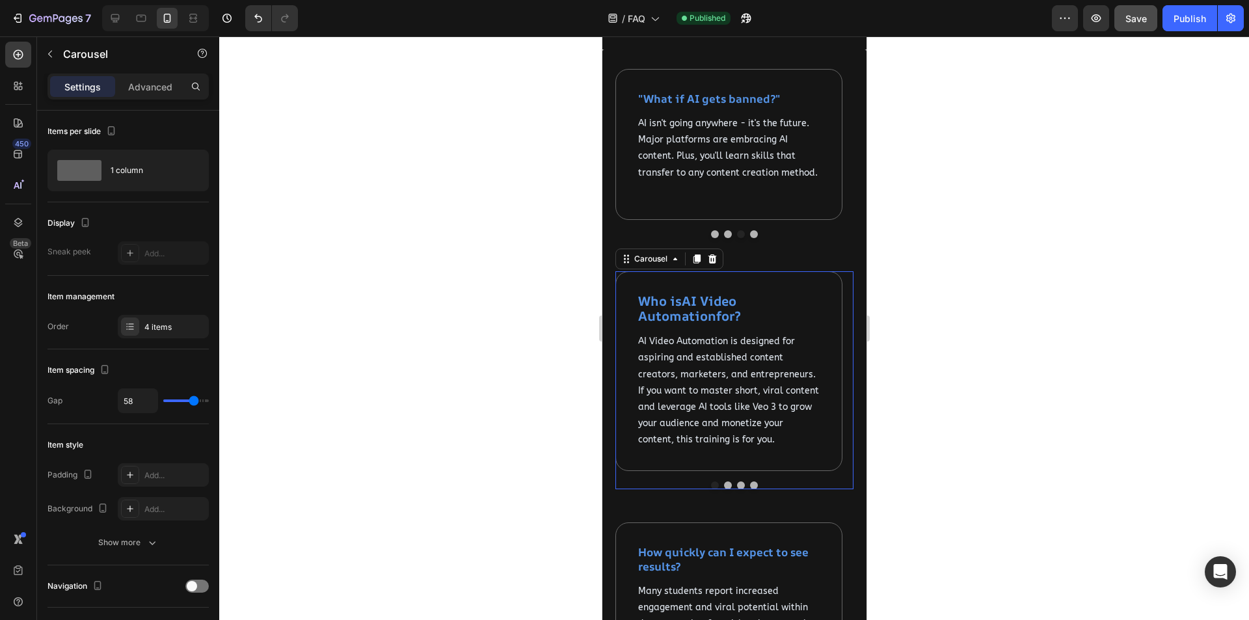
click at [710, 489] on button "Dot" at bounding box center [714, 485] width 8 height 8
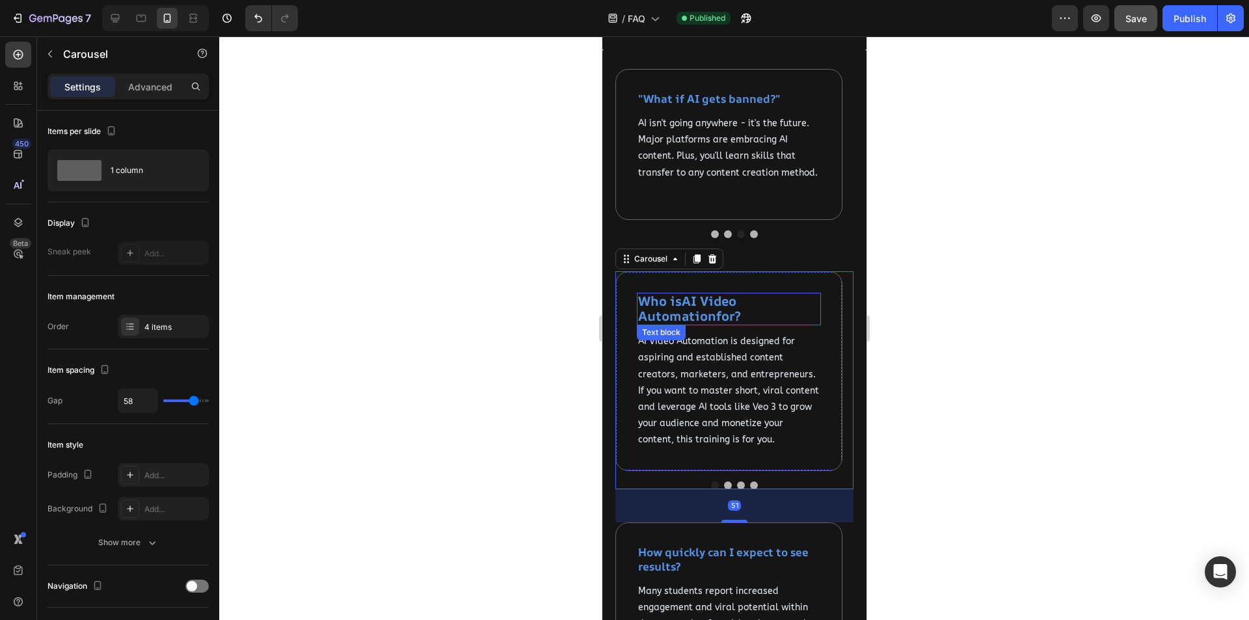
click at [712, 325] on strong "AI Video Automation" at bounding box center [687, 308] width 98 height 33
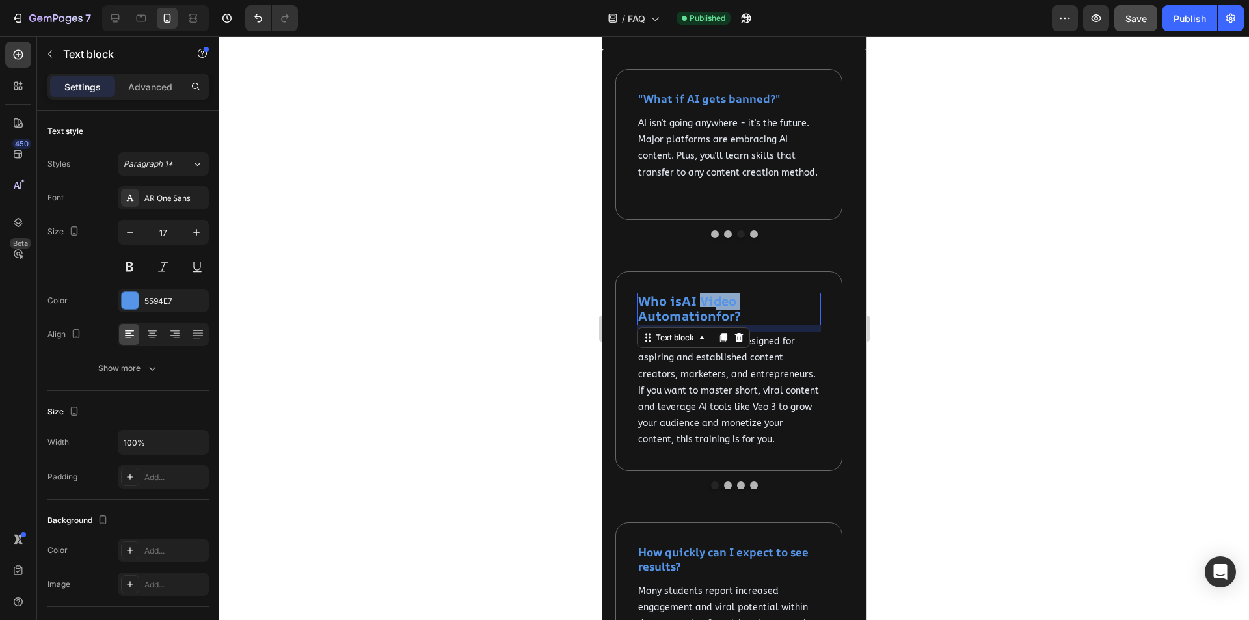
click at [712, 325] on strong "AI Video Automation" at bounding box center [687, 308] width 98 height 33
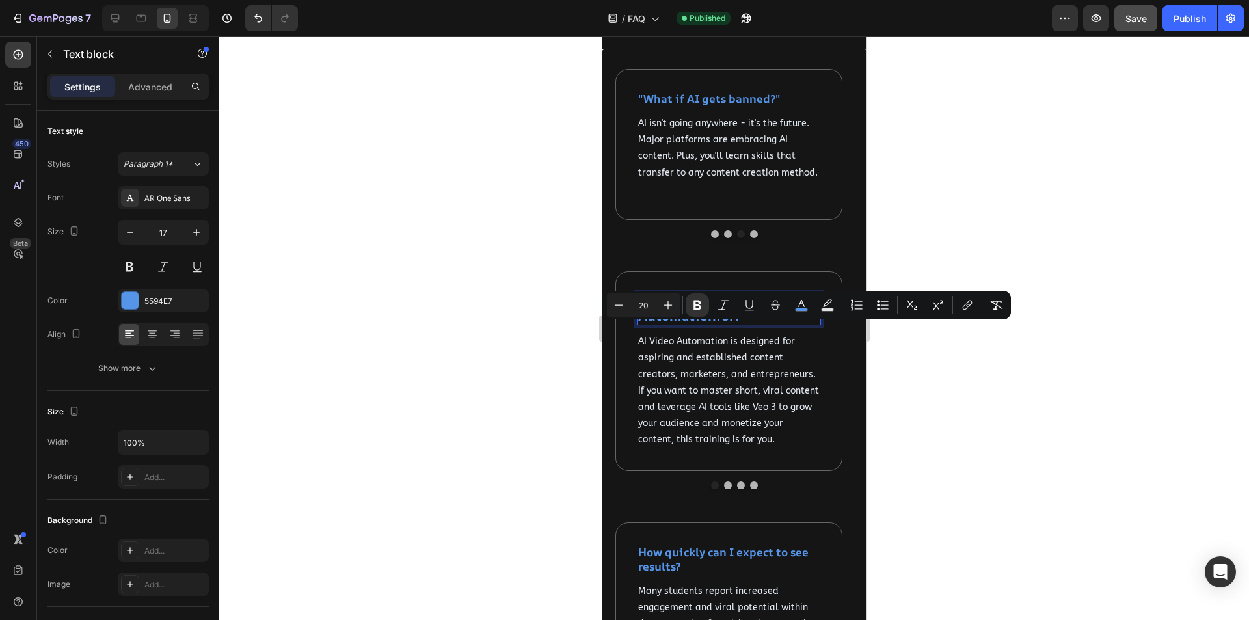
copy p "Who is AI Video Automation for?"
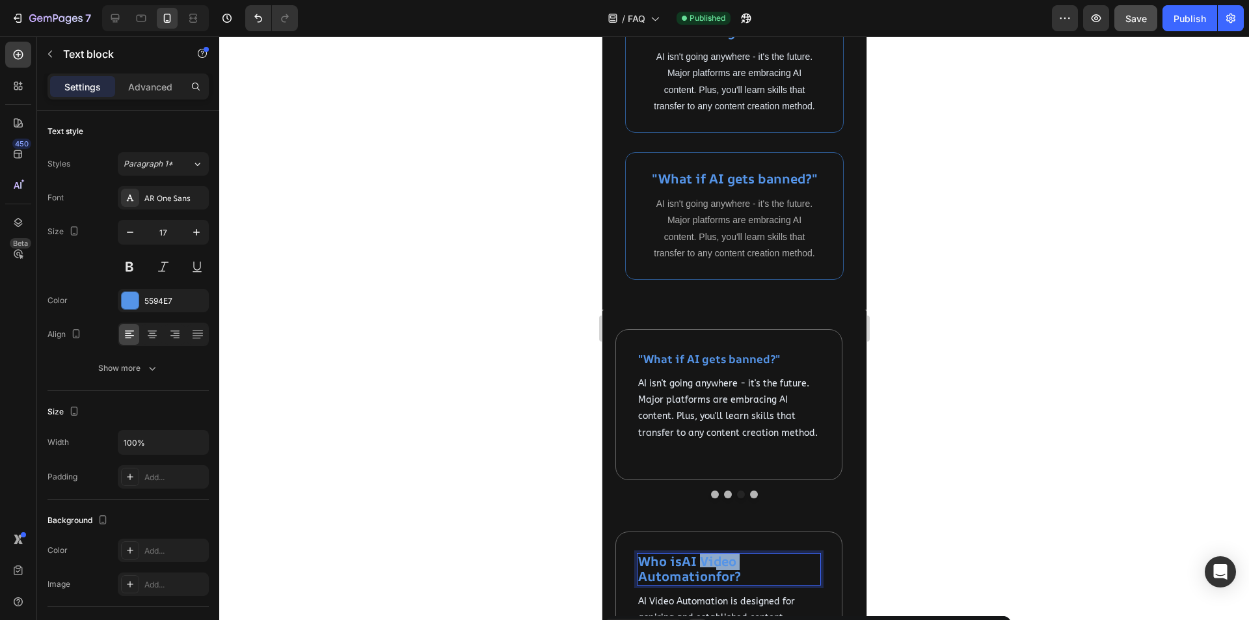
scroll to position [690, 0]
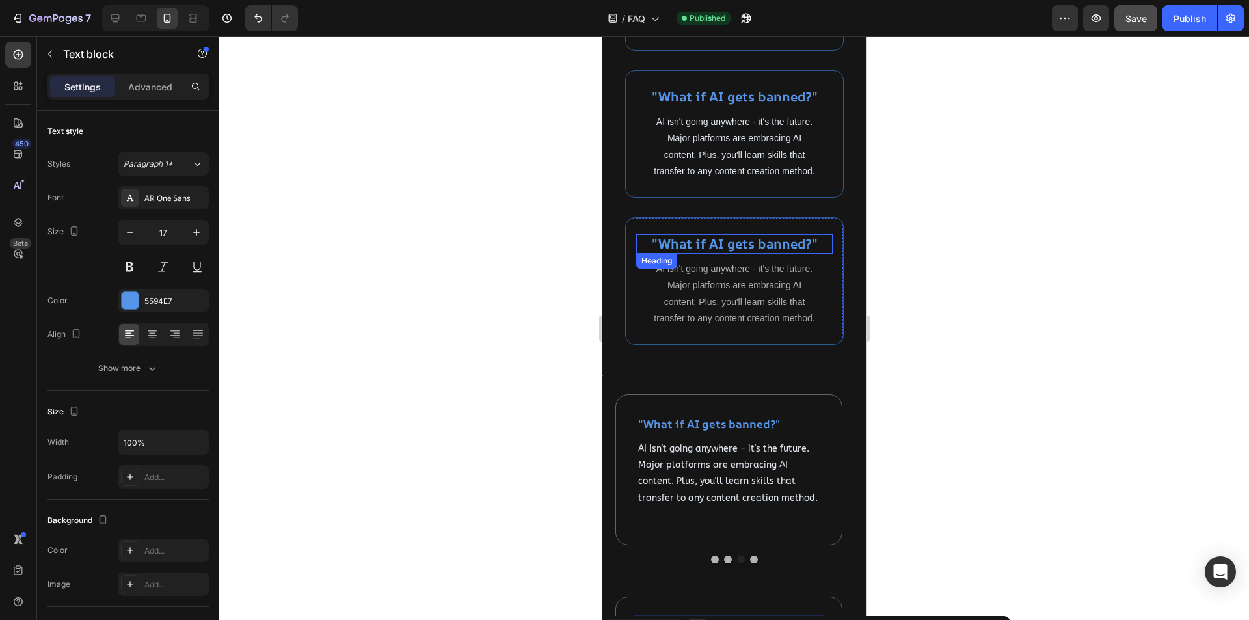
click at [740, 254] on h2 ""What if AI gets banned?"" at bounding box center [734, 244] width 197 height 20
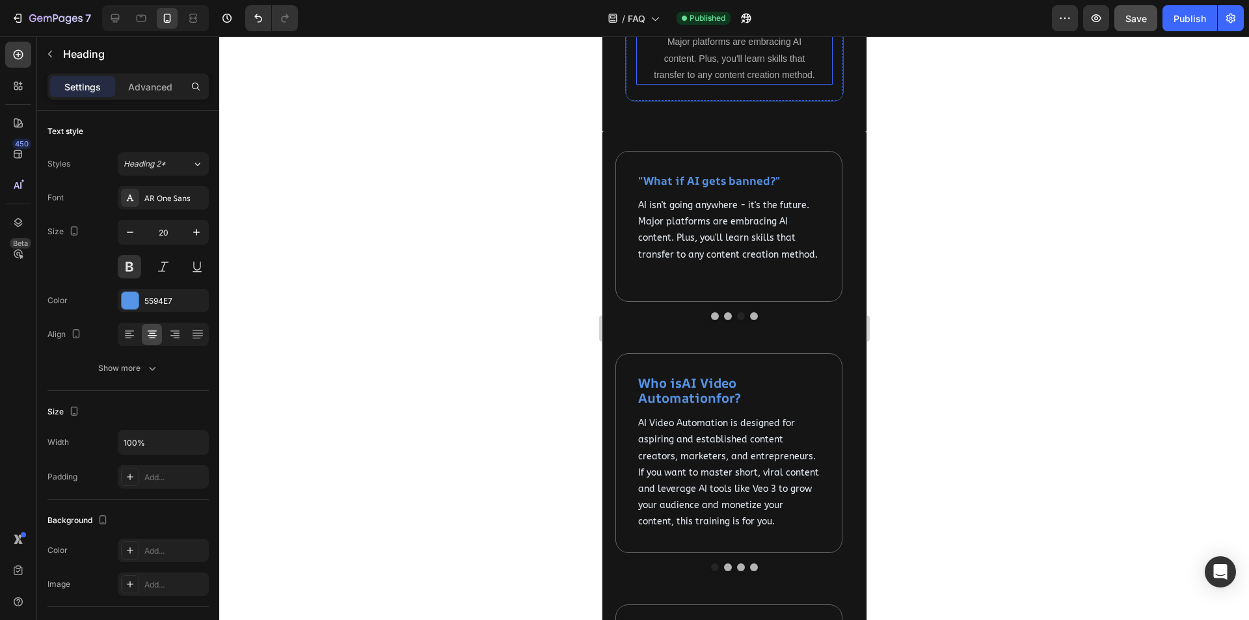
scroll to position [1016, 0]
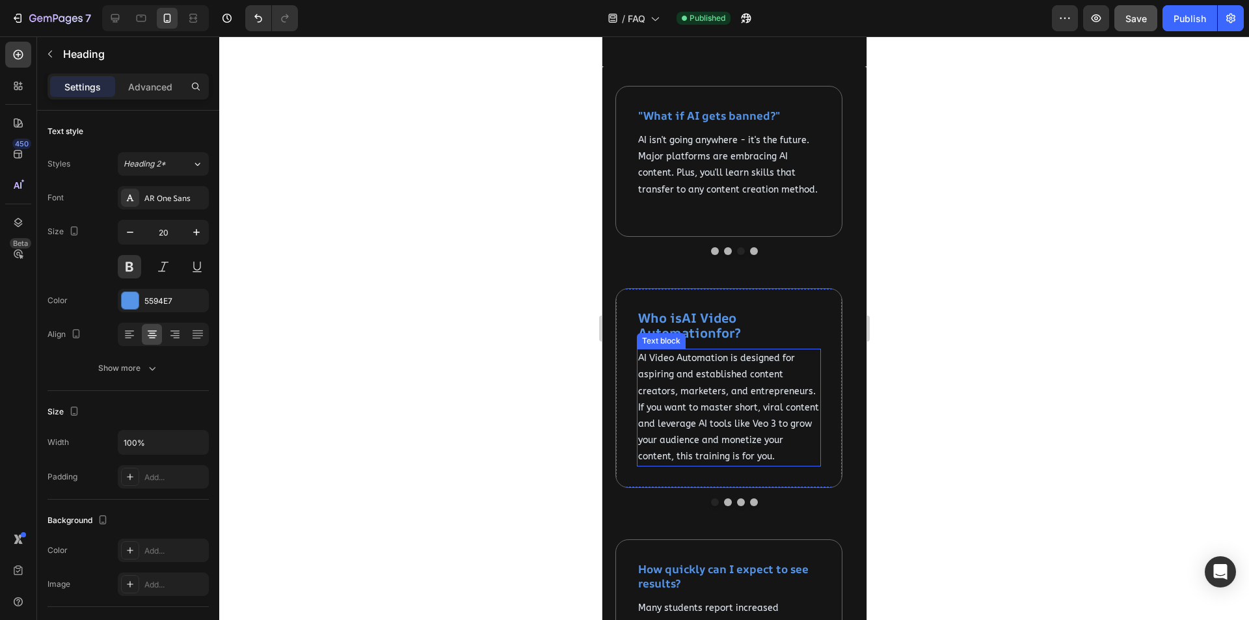
click at [721, 422] on span "AI Video Automation is designed for aspiring and established content creators, …" at bounding box center [728, 407] width 181 height 109
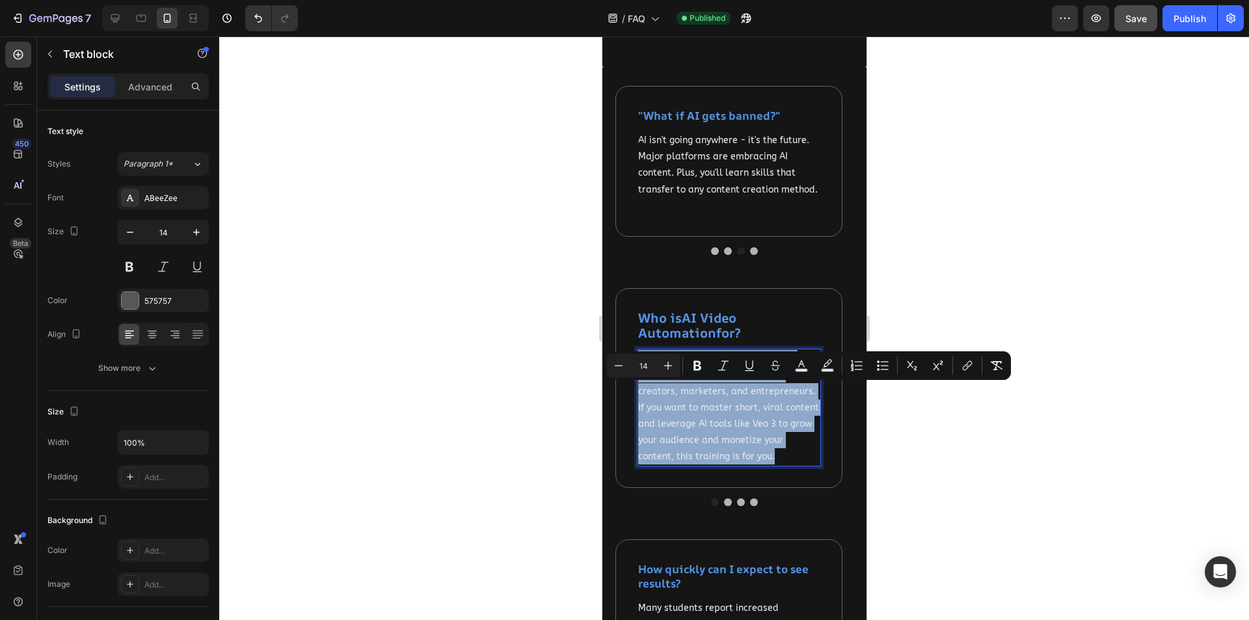
copy span "AI Video Automation is designed for aspiring and established content creators, …"
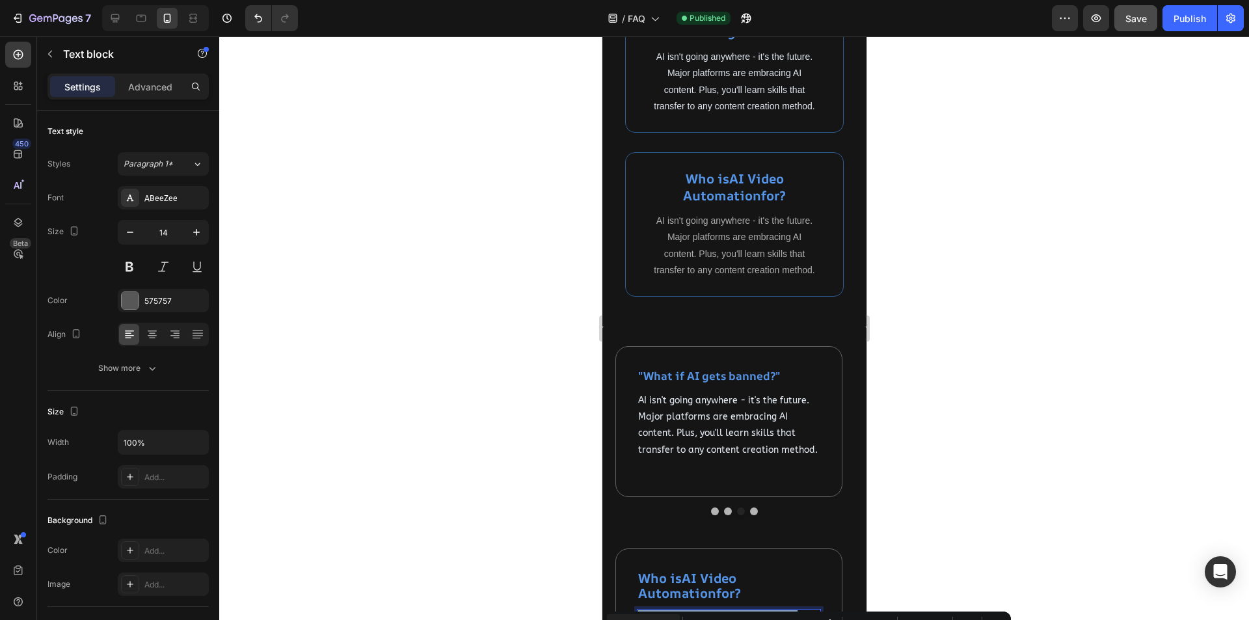
scroll to position [690, 0]
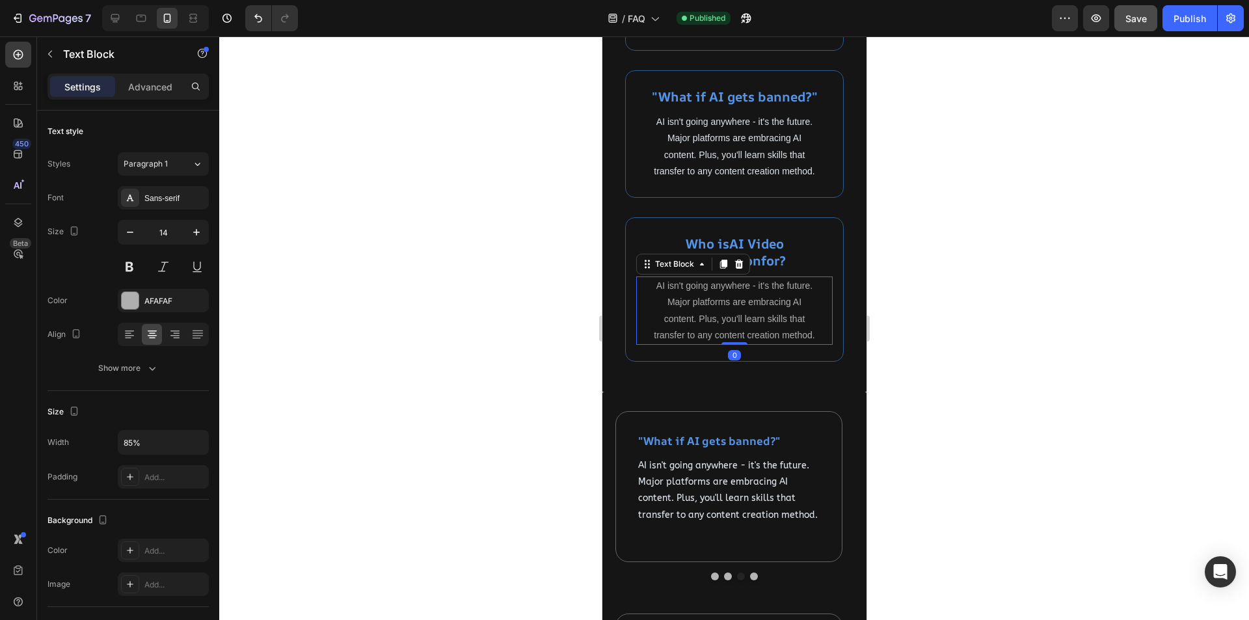
click at [737, 338] on p "AI isn't going anywhere - it's the future. Major platforms are embracing AI con…" at bounding box center [733, 311] width 165 height 66
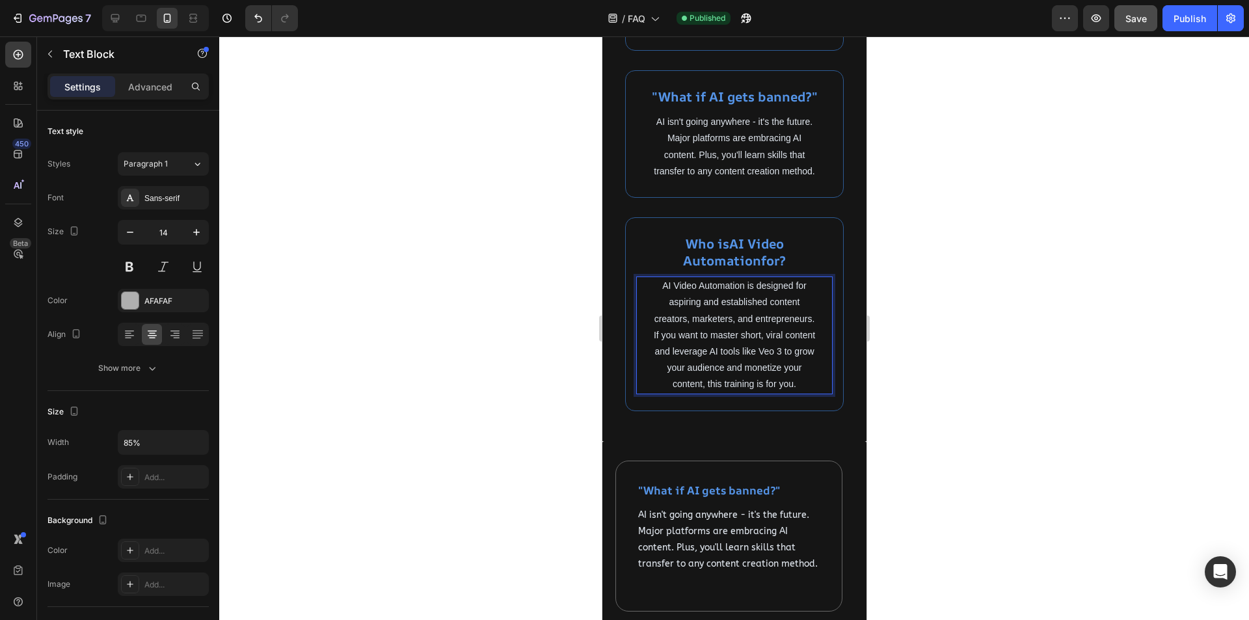
click at [949, 369] on div at bounding box center [734, 328] width 1030 height 584
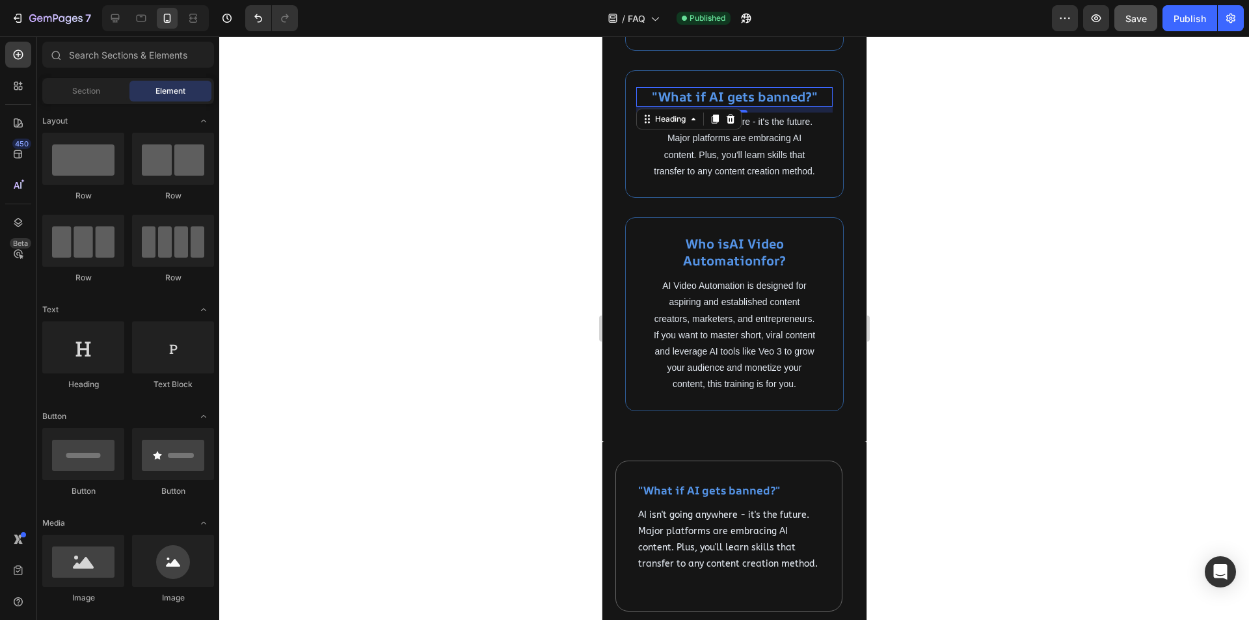
click at [766, 92] on p ""What if AI gets banned?"" at bounding box center [734, 96] width 195 height 17
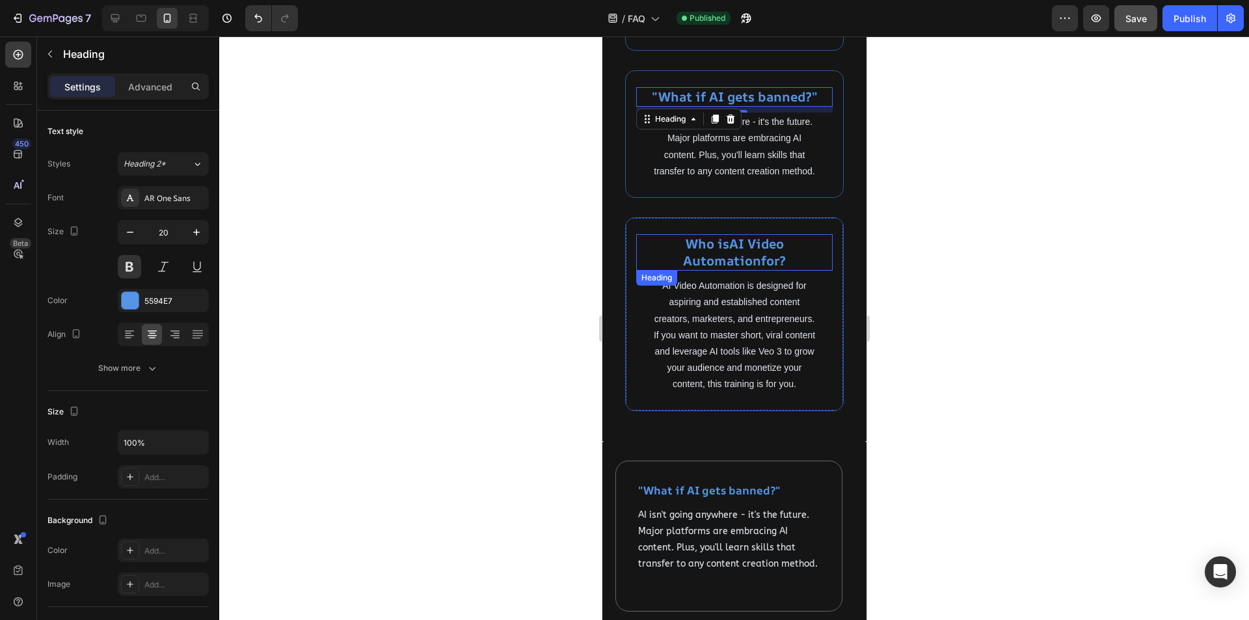
click at [747, 269] on strong "AI Video Automation" at bounding box center [733, 252] width 101 height 34
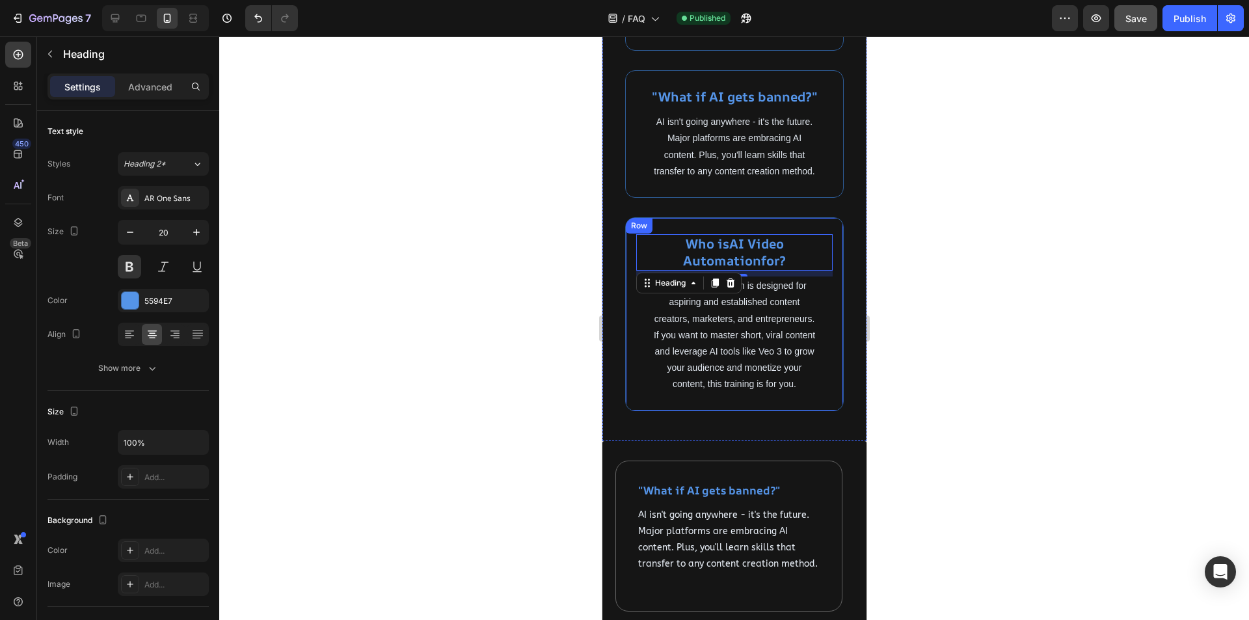
click at [696, 239] on div "⁠⁠⁠⁠⁠⁠⁠ Who is AI Video Automation for? Heading 9 AI Video Automation is design…" at bounding box center [734, 313] width 219 height 193
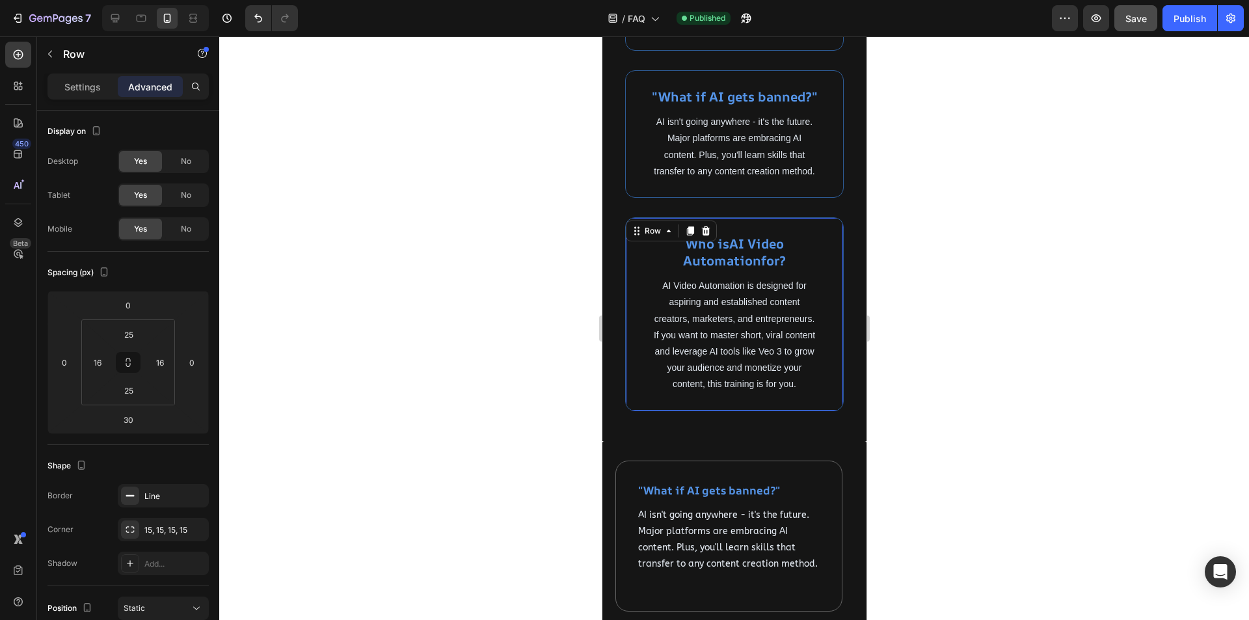
drag, startPoint x: 688, startPoint y: 250, endPoint x: 790, endPoint y: 293, distance: 110.5
click at [688, 236] on icon at bounding box center [689, 230] width 7 height 9
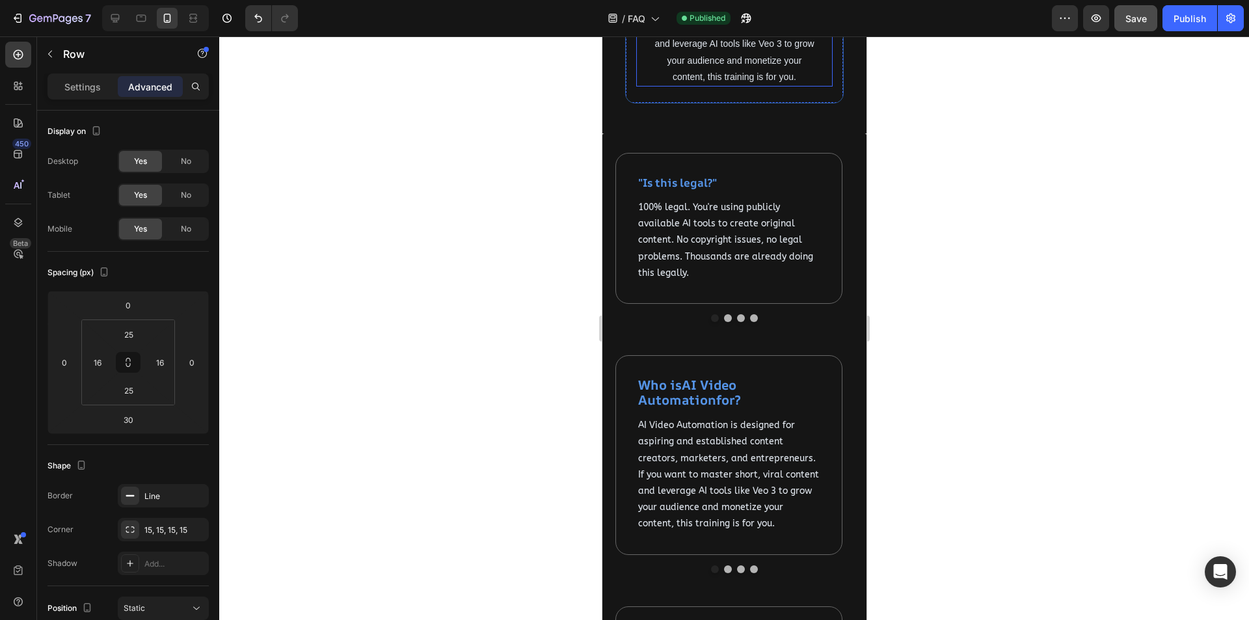
scroll to position [1341, 0]
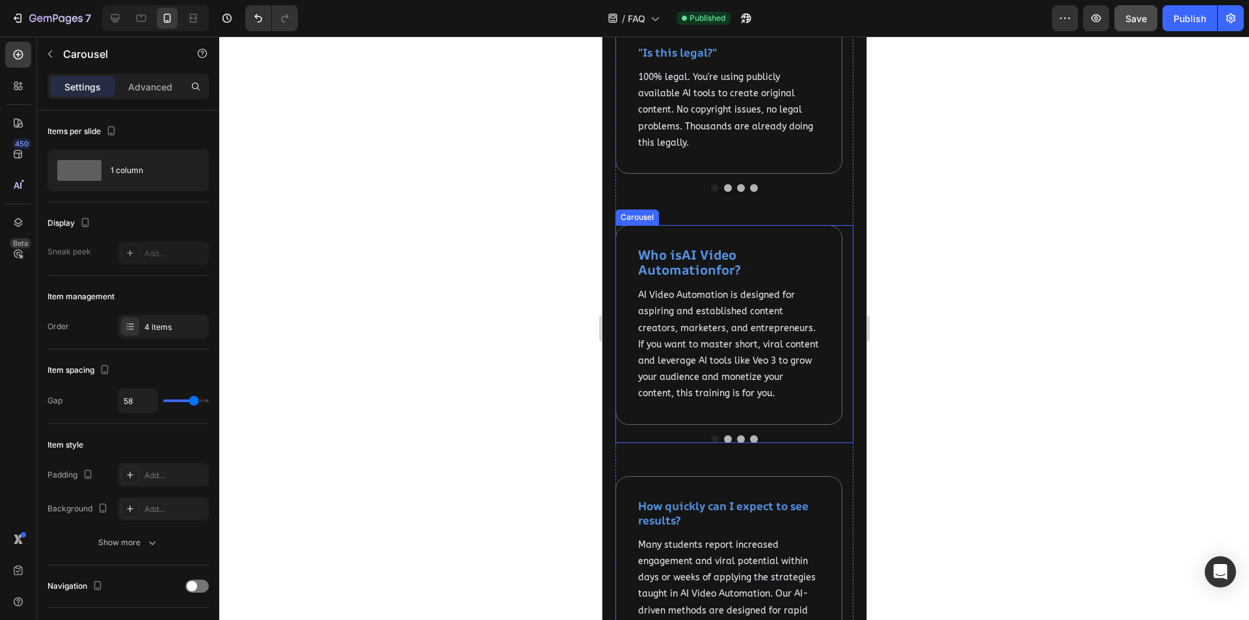
click at [724, 443] on button "Dot" at bounding box center [728, 439] width 8 height 8
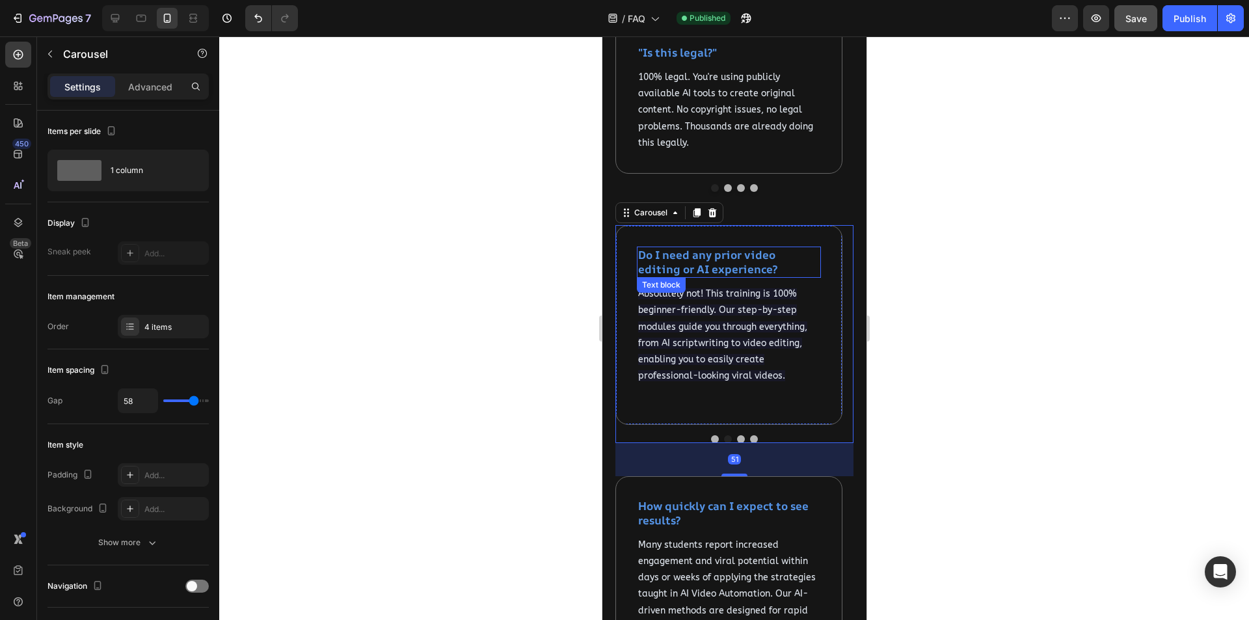
click at [699, 277] on strong "Do I need any prior video editing or AI experience?" at bounding box center [707, 261] width 139 height 29
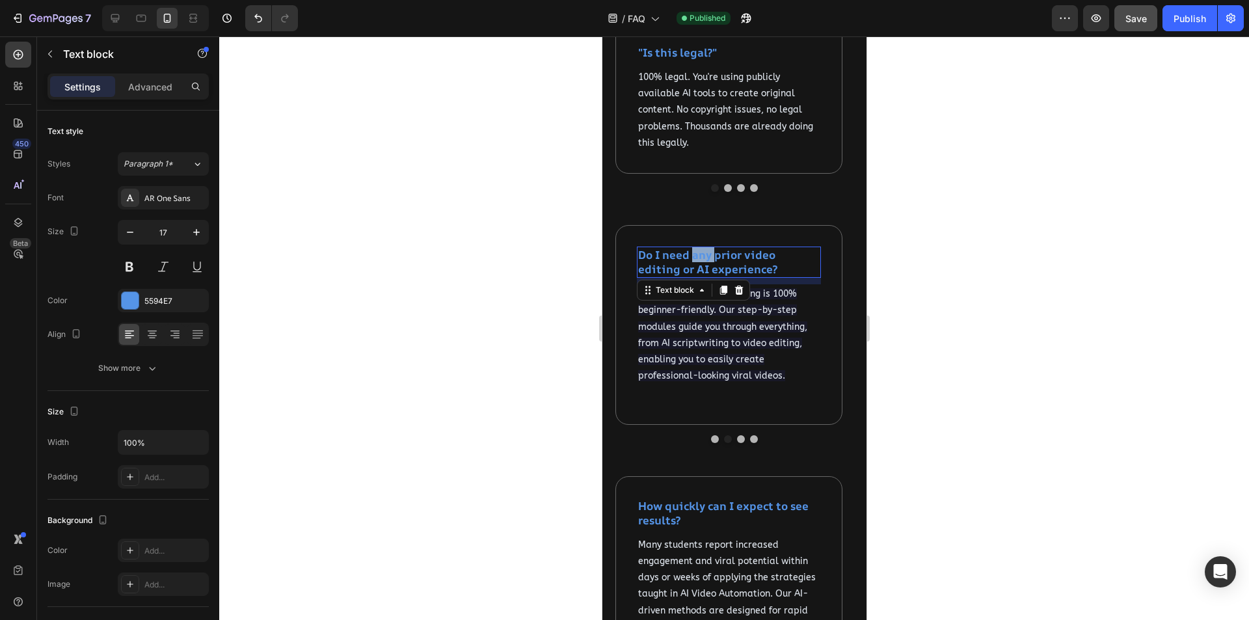
click at [699, 277] on strong "Do I need any prior video editing or AI experience?" at bounding box center [707, 261] width 139 height 29
copy strong "Do I need any prior video editing or AI experience?"
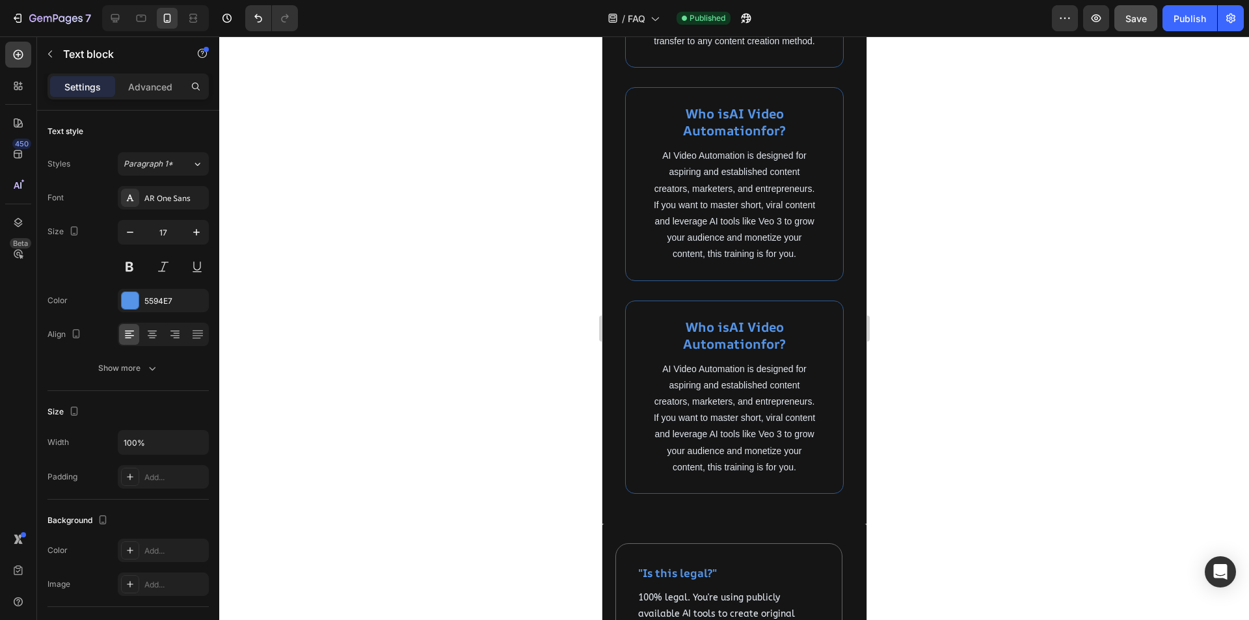
type input "16"
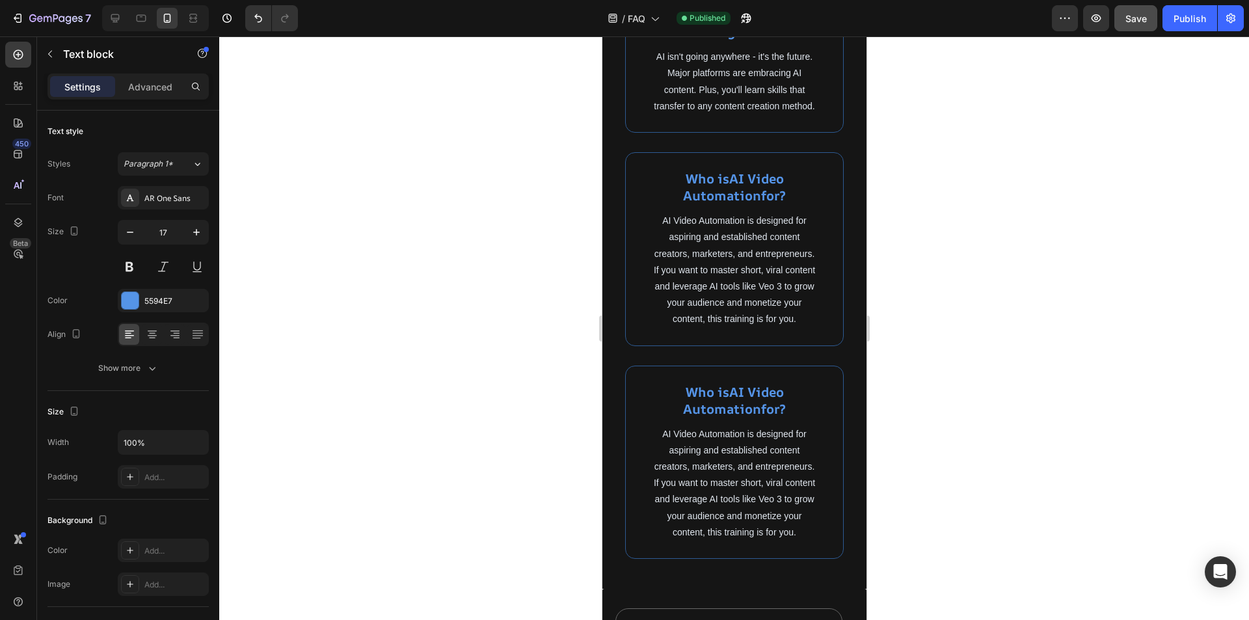
scroll to position [886, 0]
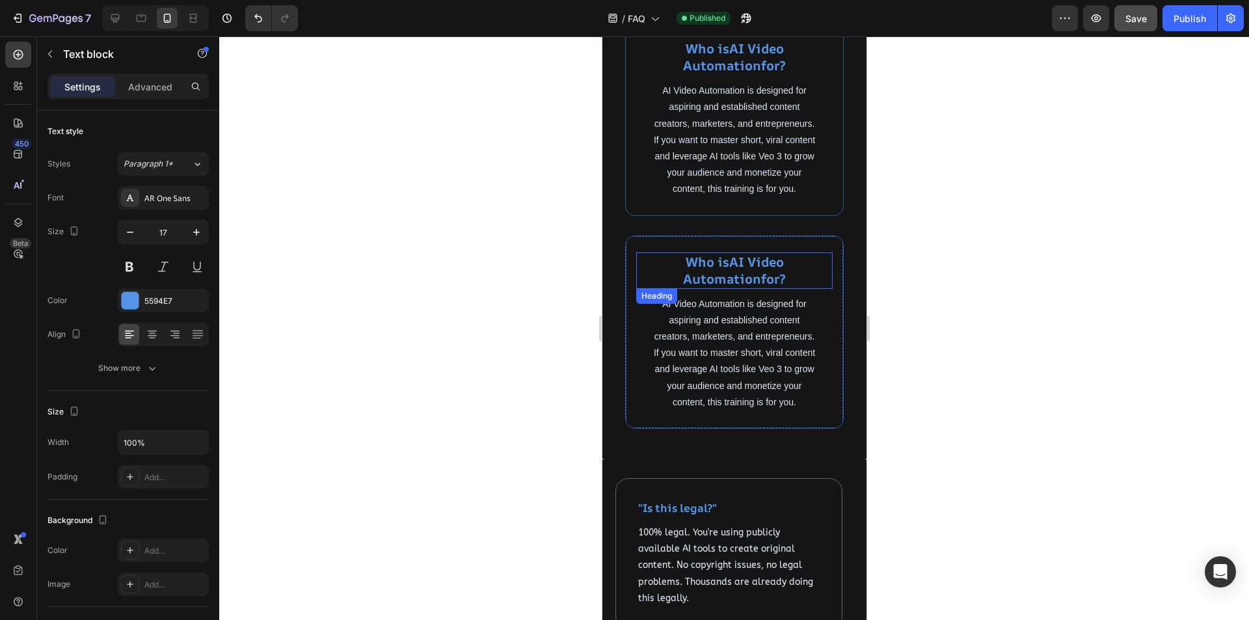
click at [750, 288] on strong "AI Video Automation" at bounding box center [733, 270] width 101 height 34
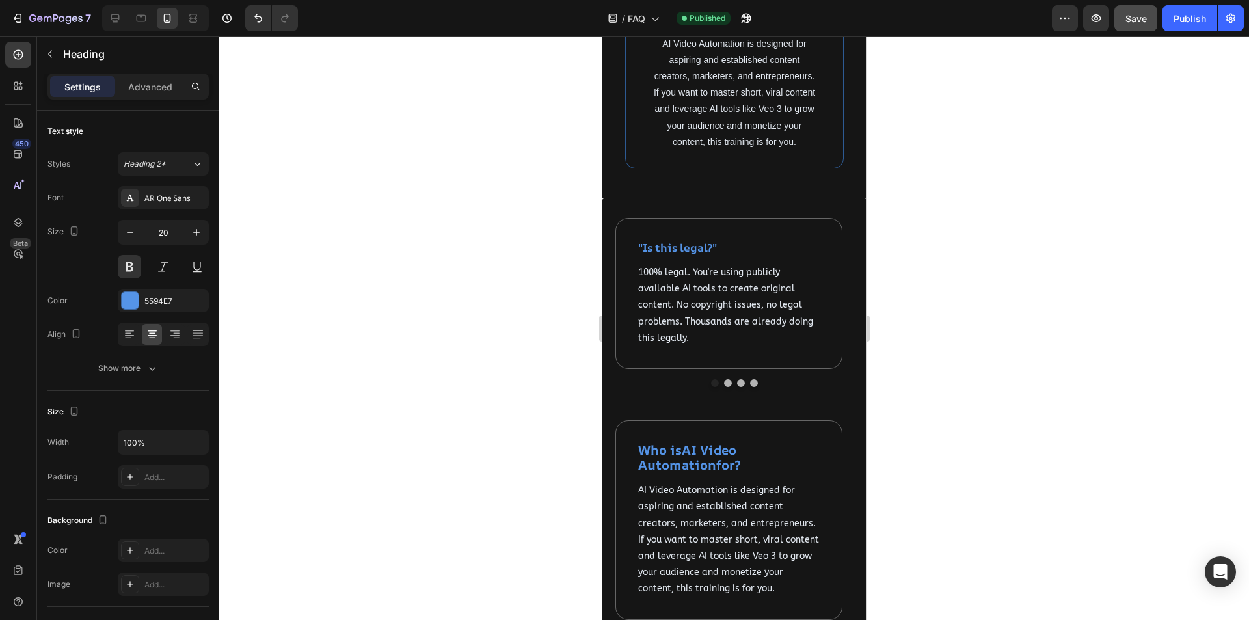
scroll to position [1341, 0]
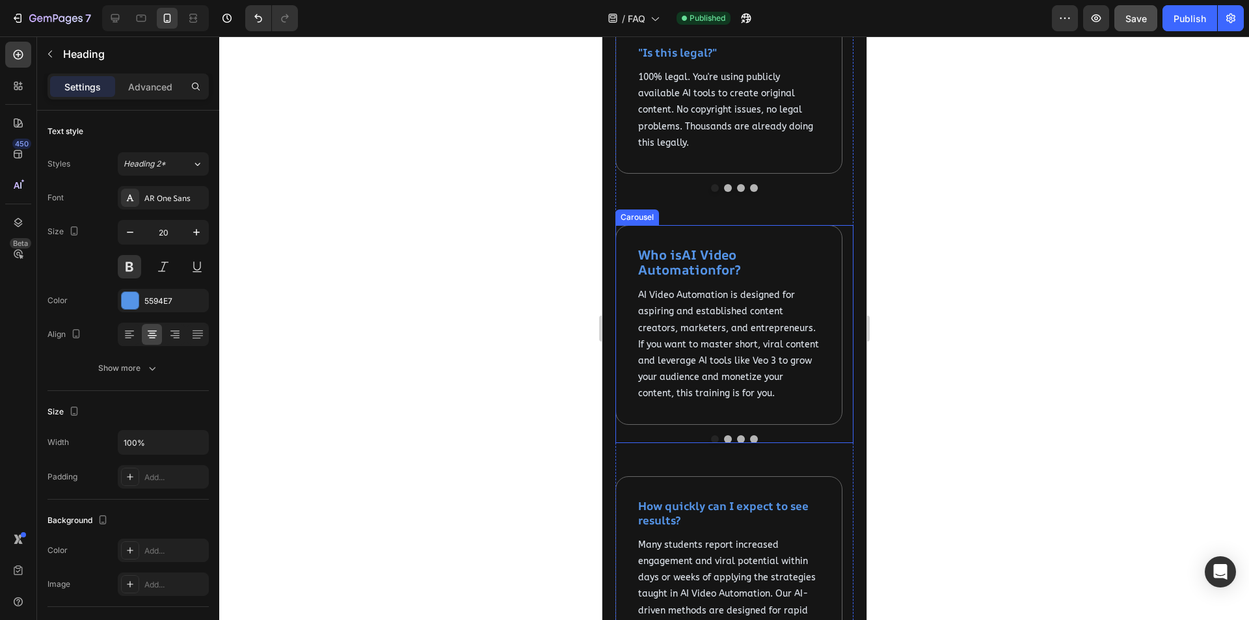
click at [724, 443] on button "Dot" at bounding box center [728, 439] width 8 height 8
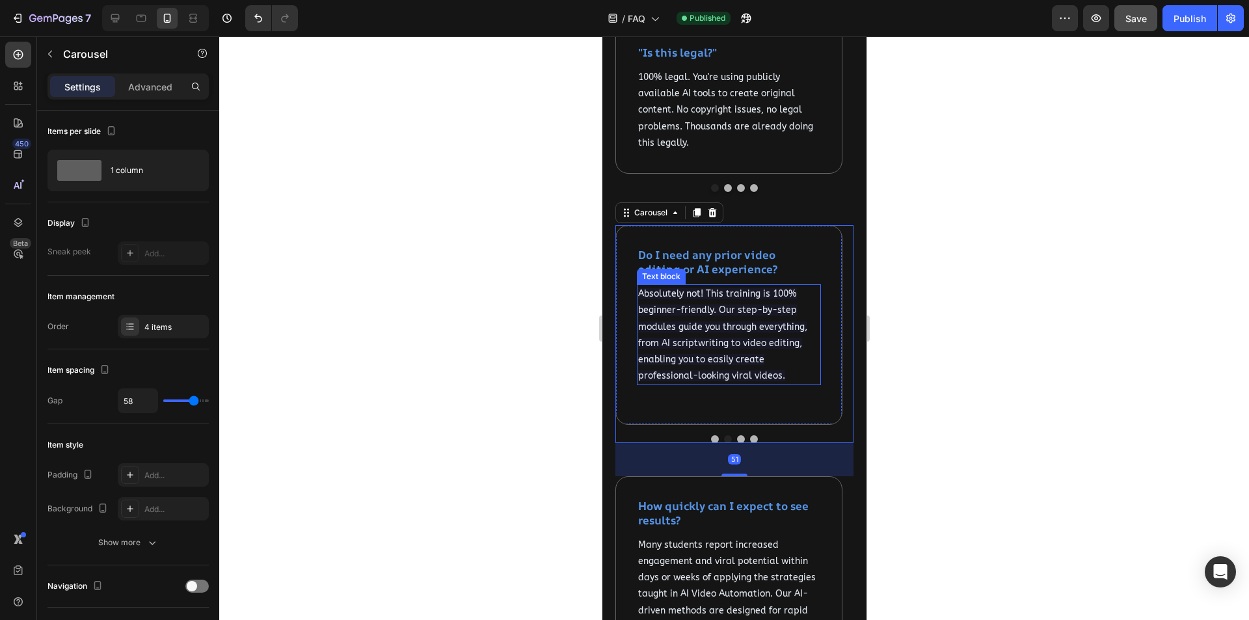
click at [720, 381] on span "Absolutely not! This training is 100% beginner-friendly. Our step-by-step modul…" at bounding box center [722, 334] width 169 height 93
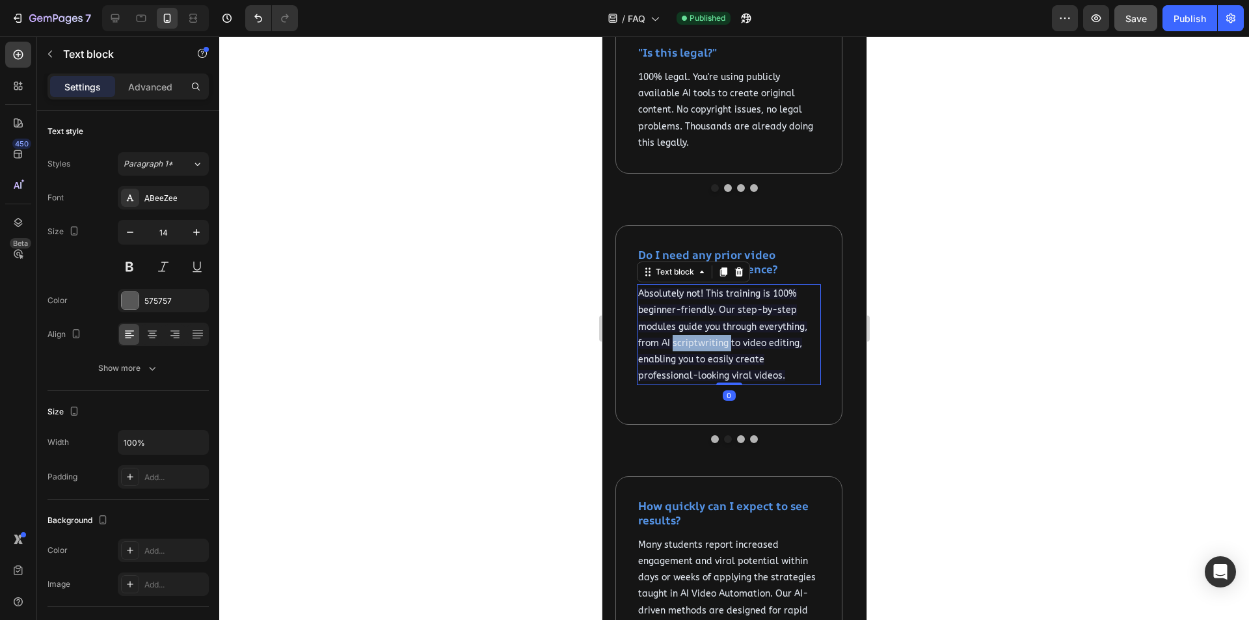
click at [720, 381] on span "Absolutely not! This training is 100% beginner-friendly. Our step-by-step modul…" at bounding box center [722, 334] width 169 height 93
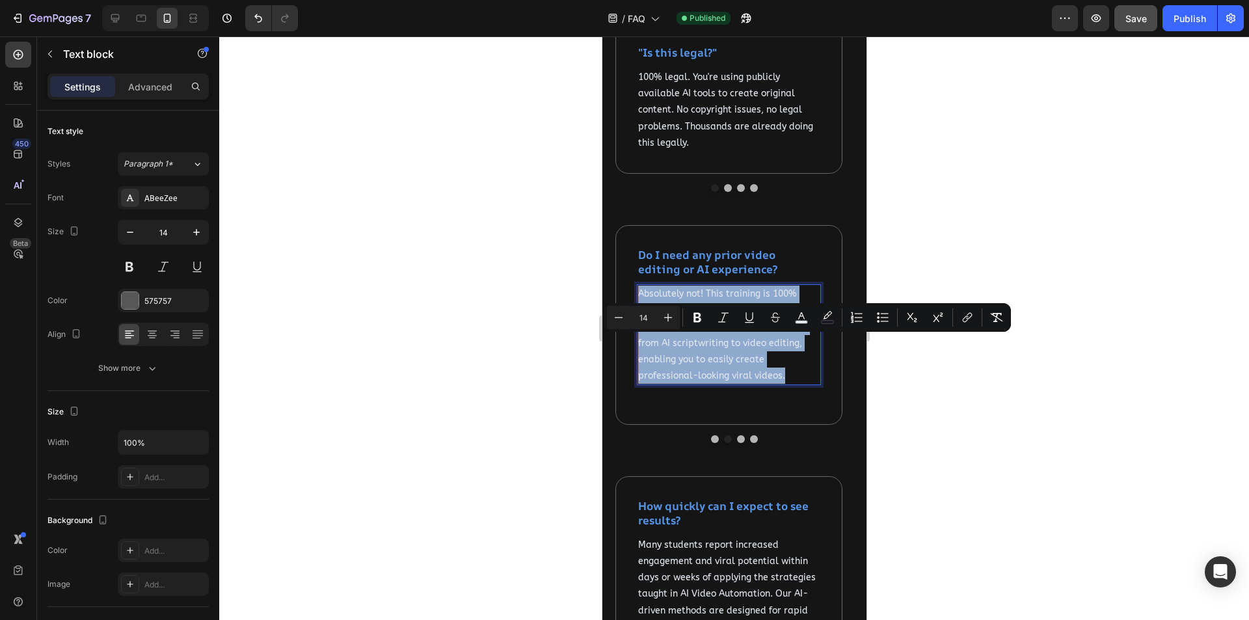
copy span "Absolutely not! This training is 100% beginner-friendly. Our step-by-step modul…"
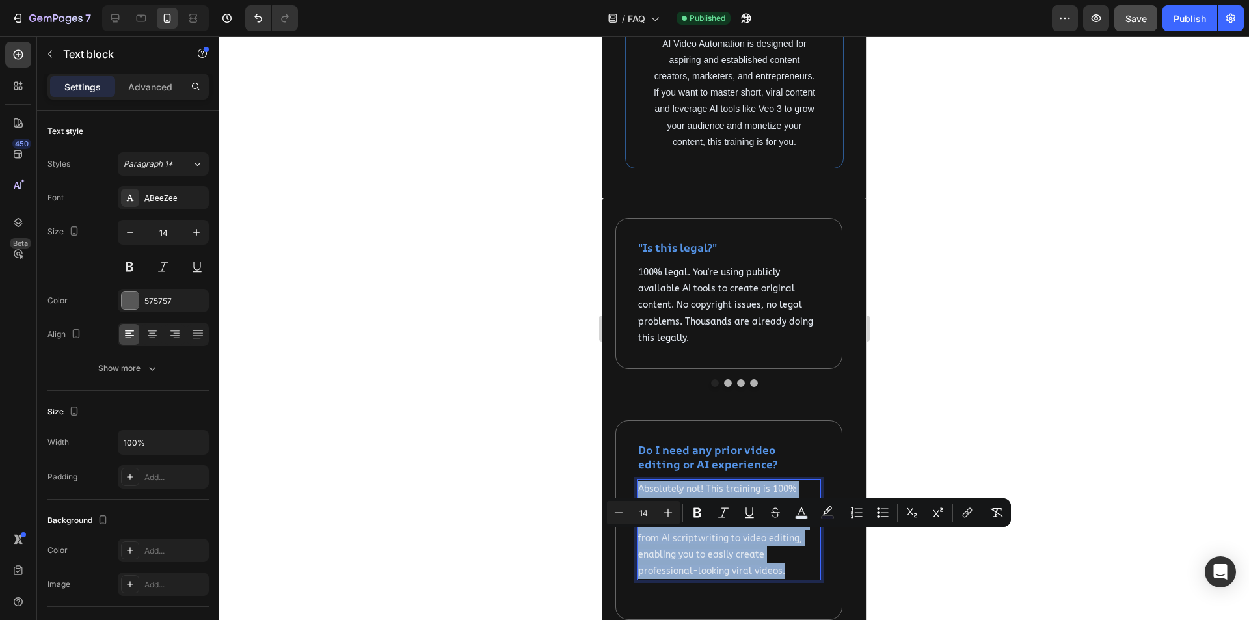
scroll to position [1016, 0]
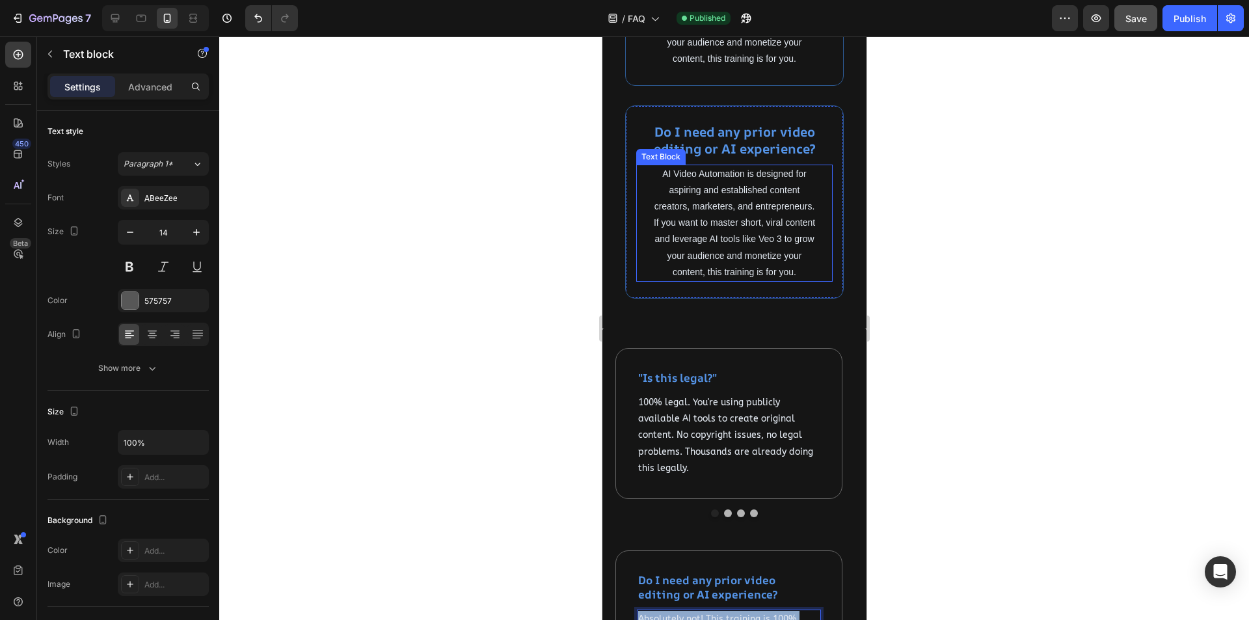
click at [718, 277] on span "AI Video Automation is designed for aspiring and established content creators, …" at bounding box center [733, 223] width 161 height 109
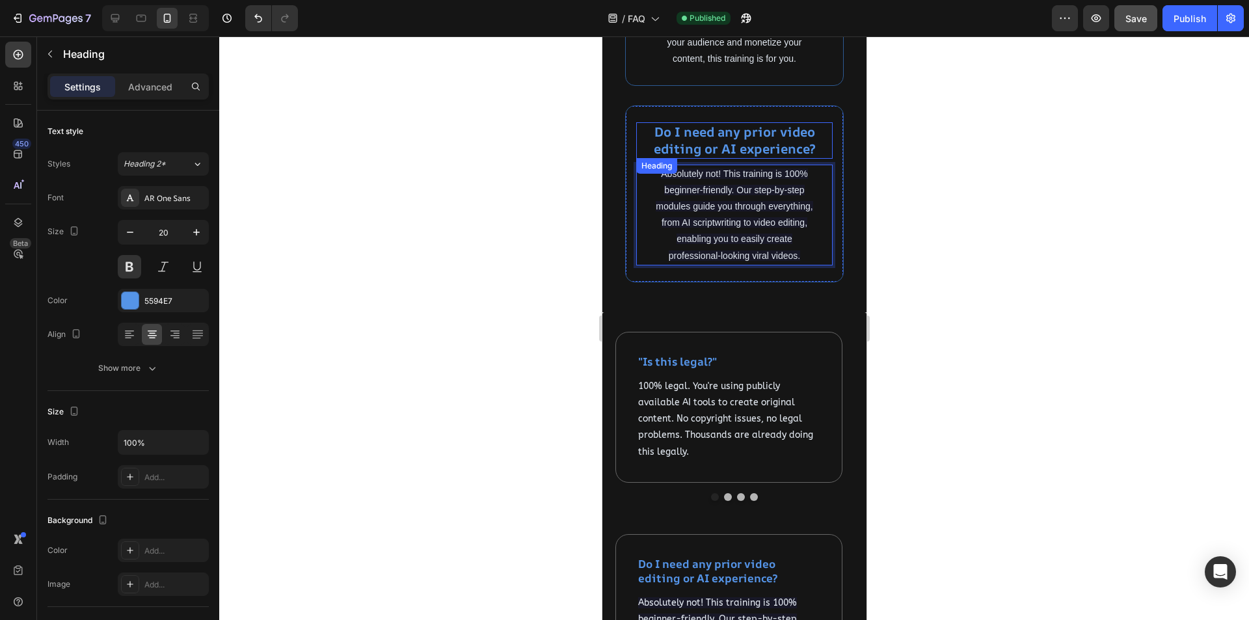
click at [757, 157] on strong "Do I need any prior video editing or AI experience?" at bounding box center [734, 140] width 162 height 34
click at [754, 261] on span "Absolutely not! This training is 100% beginner-friendly. Our step-by-step modul…" at bounding box center [733, 215] width 157 height 92
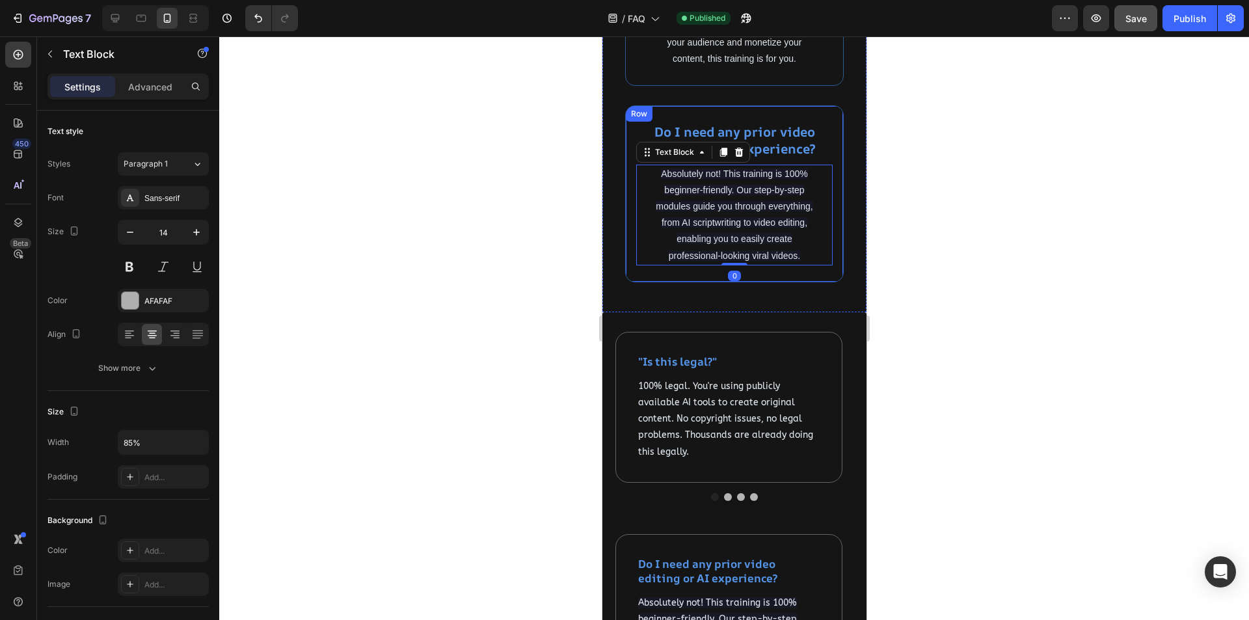
click at [768, 282] on div "Do I need any prior video editing or AI experience? Heading Absolutely not! Thi…" at bounding box center [734, 193] width 219 height 177
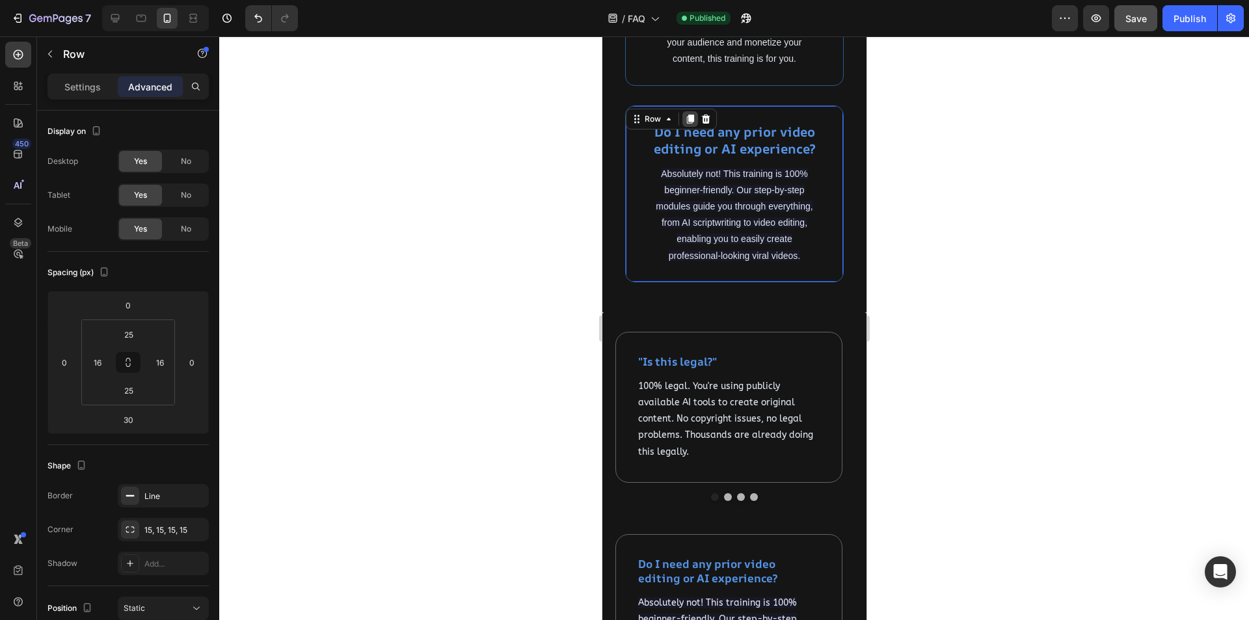
click at [688, 124] on icon at bounding box center [689, 119] width 7 height 9
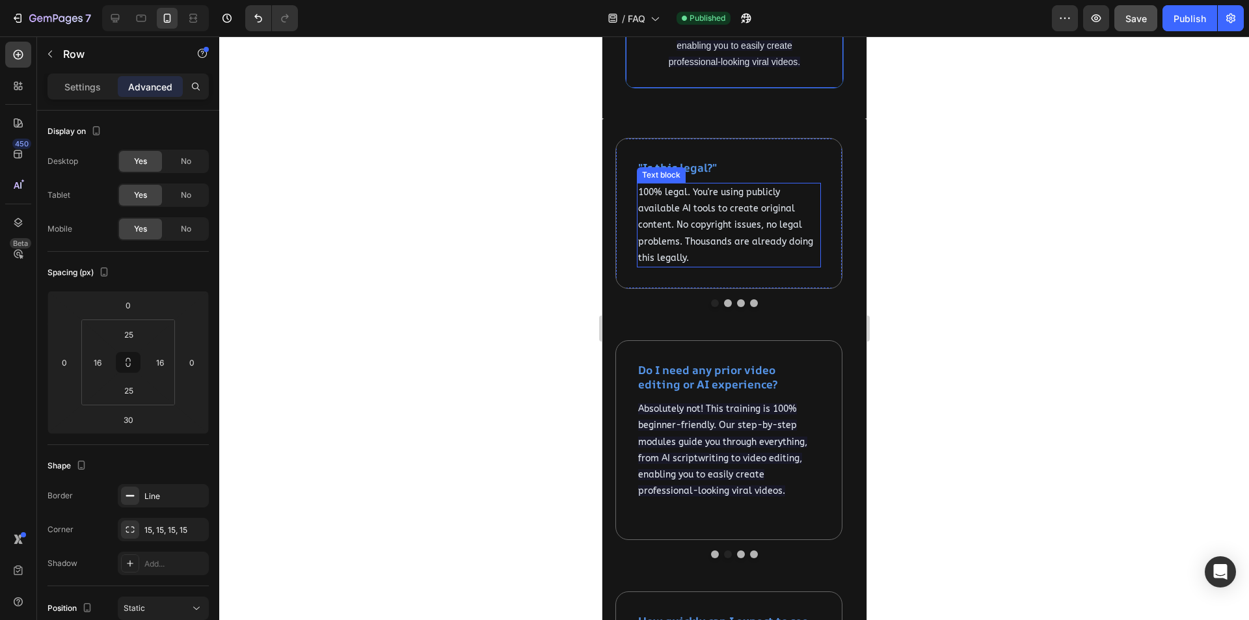
scroll to position [1536, 0]
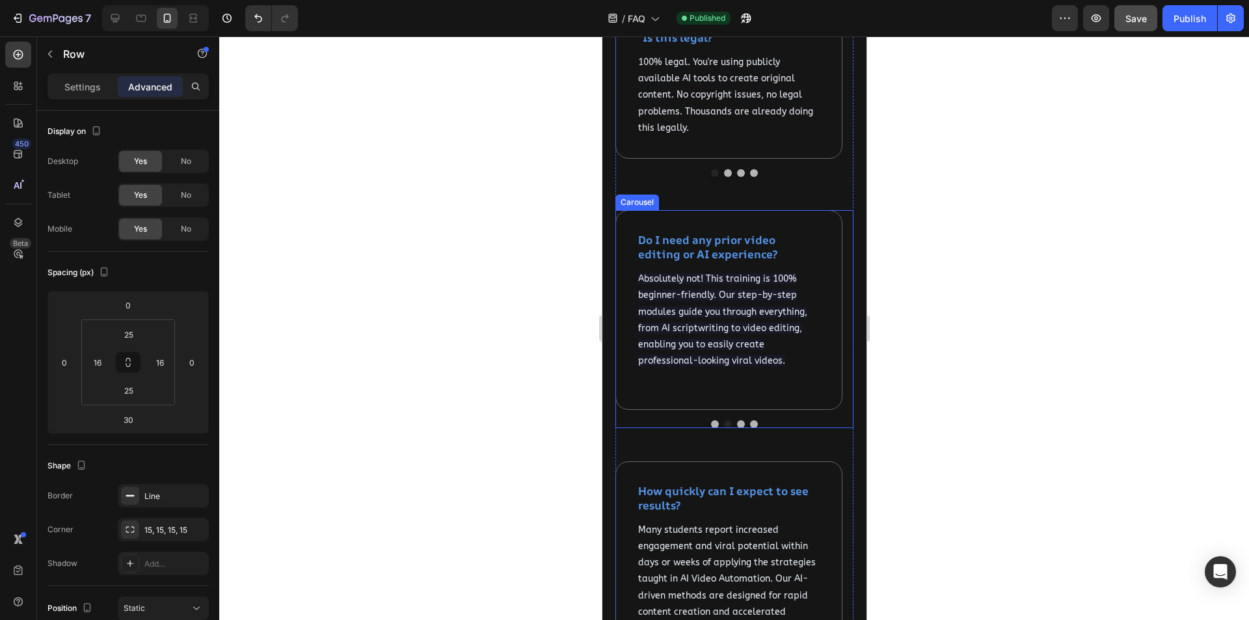
click at [737, 428] on button "Dot" at bounding box center [741, 424] width 8 height 8
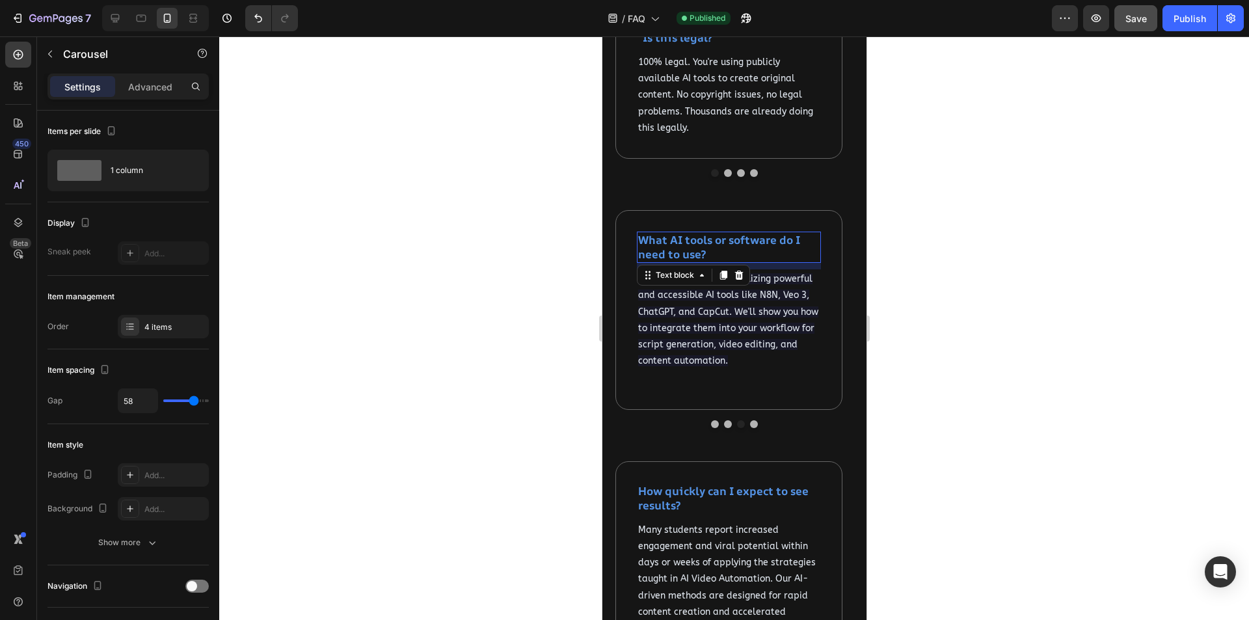
click at [721, 262] on strong "What AI tools or software do I need to use?" at bounding box center [719, 246] width 162 height 29
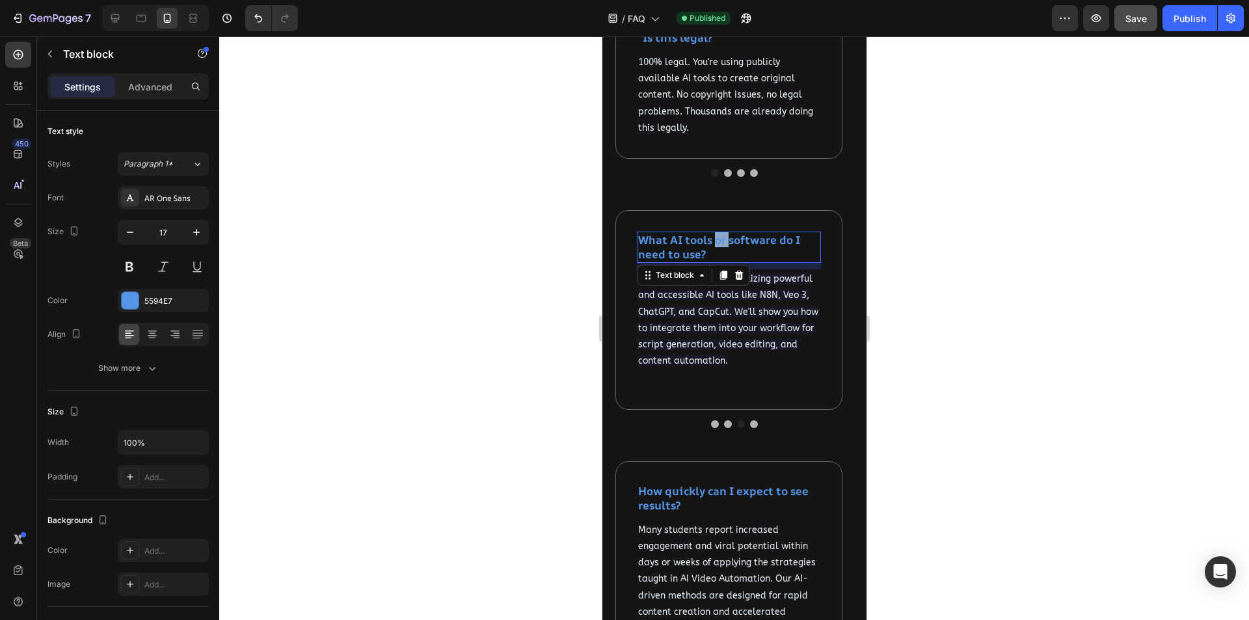
click at [721, 262] on strong "What AI tools or software do I need to use?" at bounding box center [719, 246] width 162 height 29
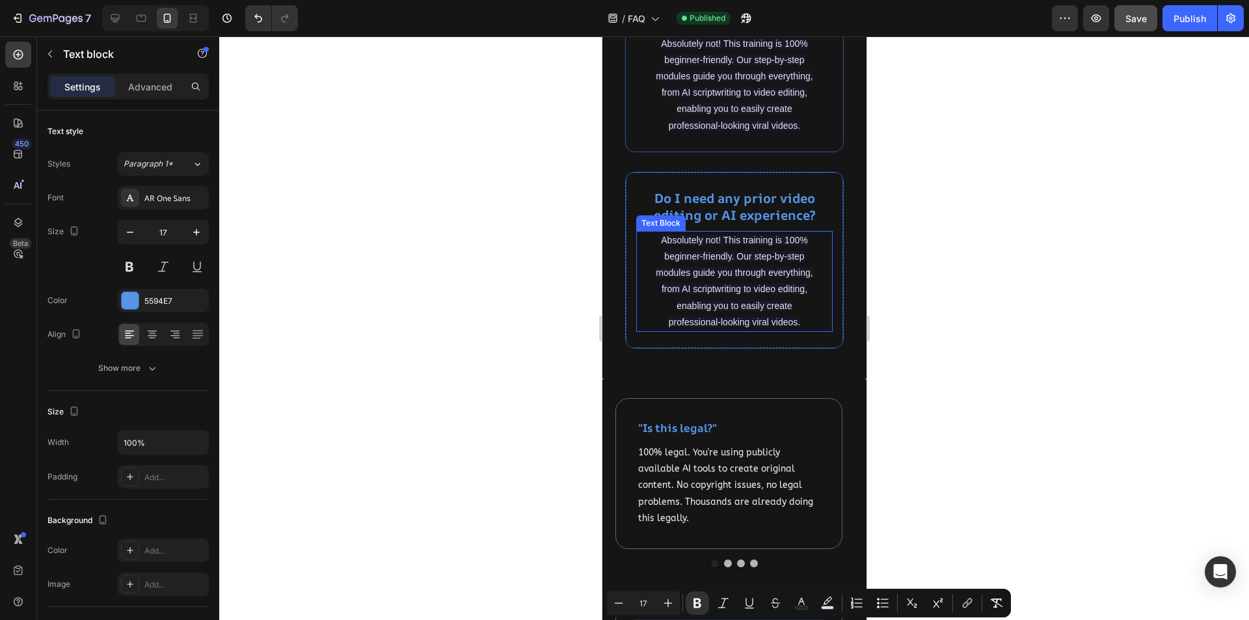
scroll to position [1081, 0]
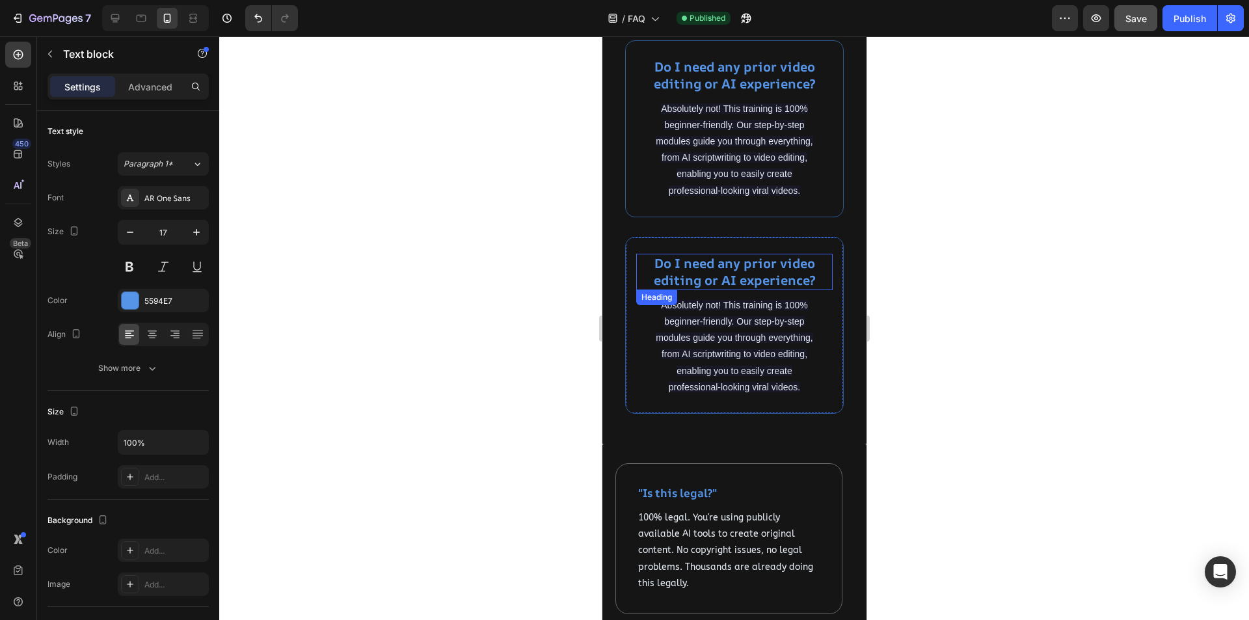
click at [739, 289] on strong "Do I need any prior video editing or AI experience?" at bounding box center [734, 271] width 162 height 34
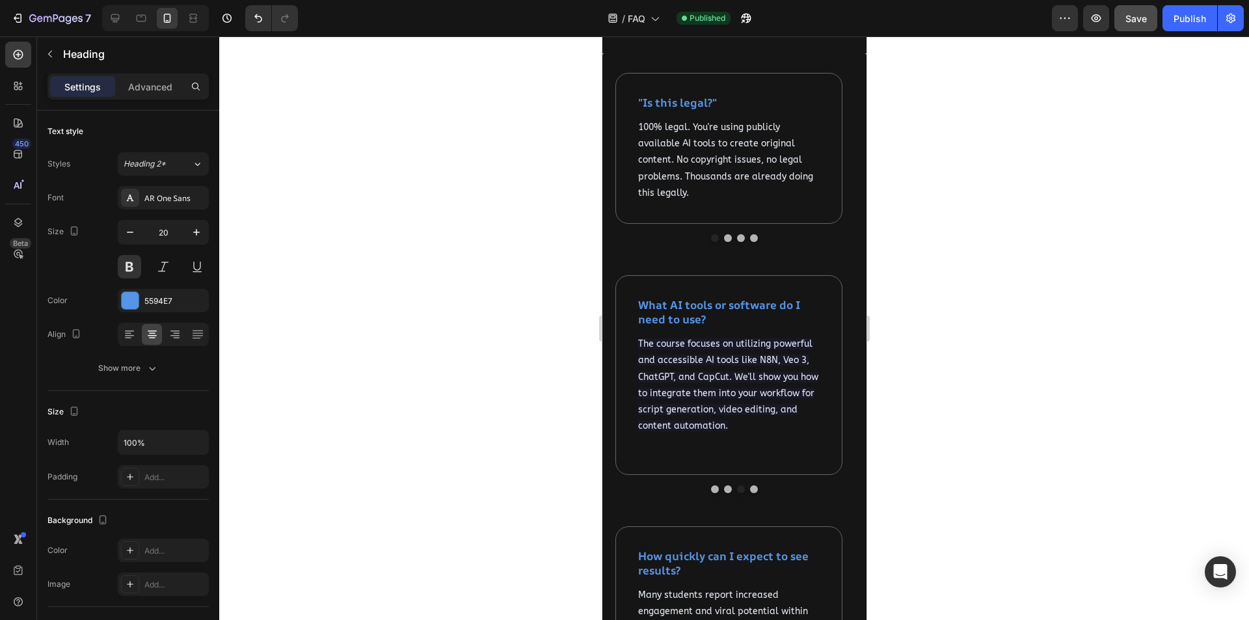
scroll to position [1536, 0]
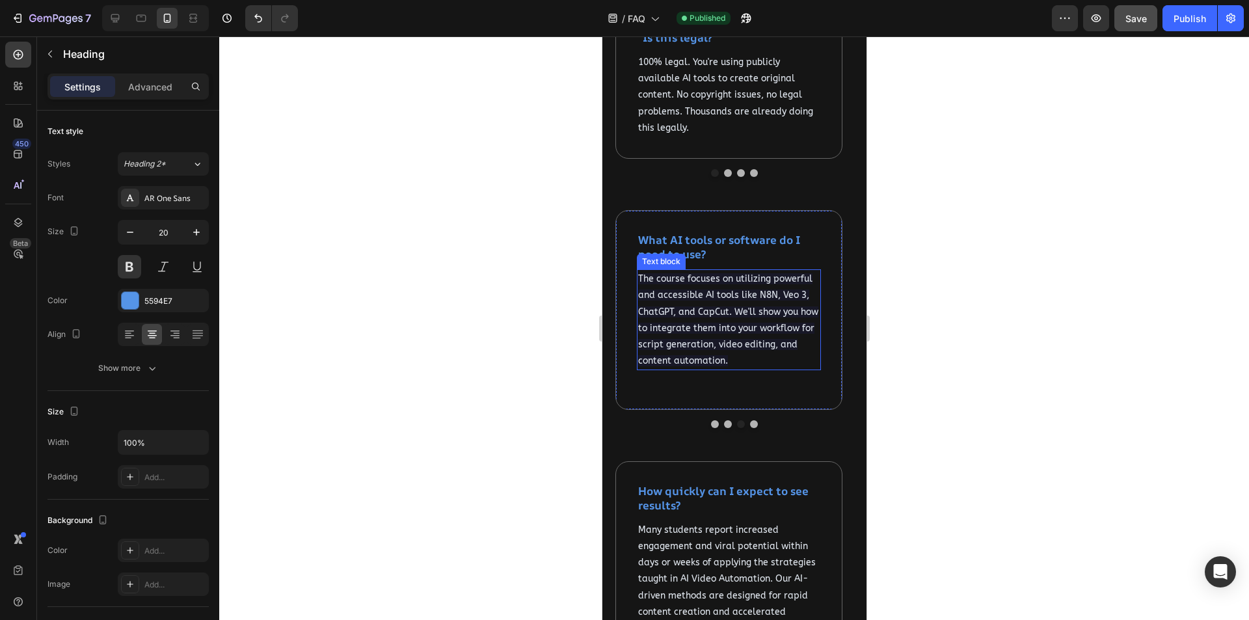
click at [733, 366] on p "The course focuses on utilizing powerful and accessible AI tools like N8N, Veo …" at bounding box center [729, 320] width 182 height 98
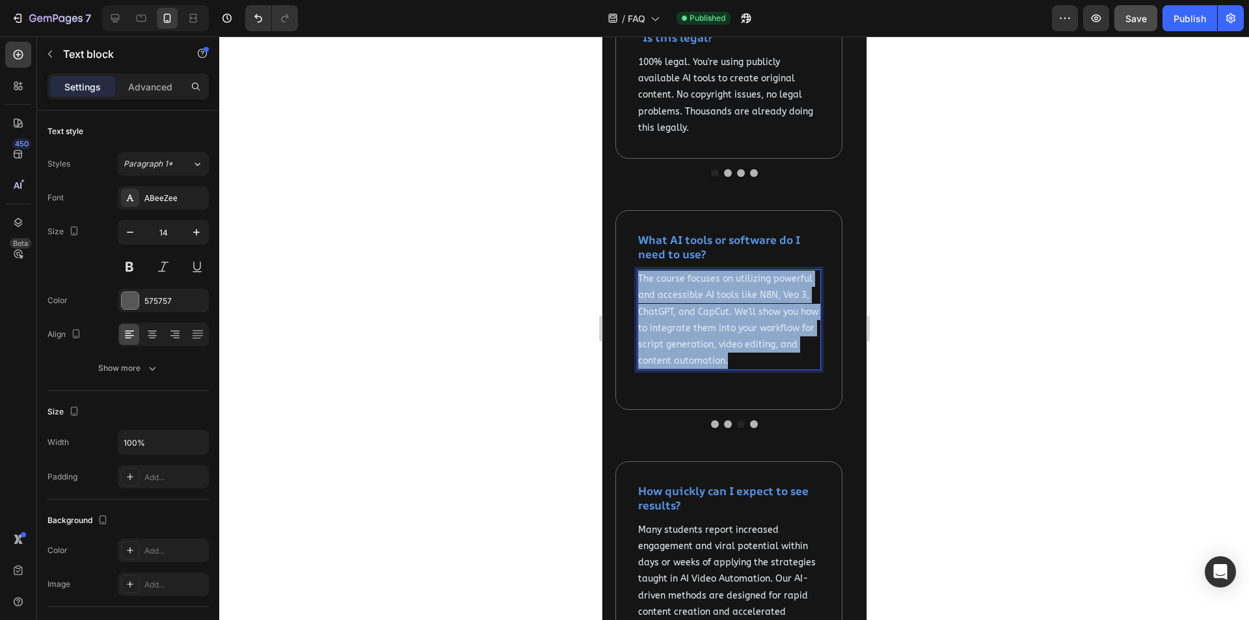
copy span "The course focuses on utilizing powerful and accessible AI tools like N8N, Veo …"
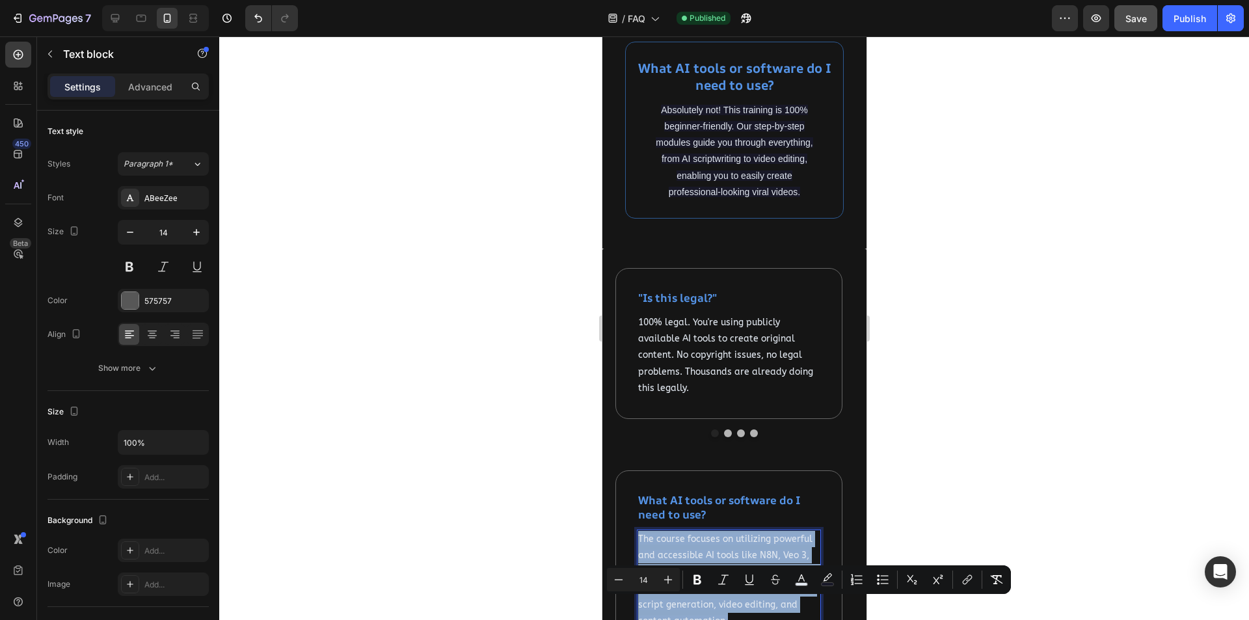
scroll to position [1211, 0]
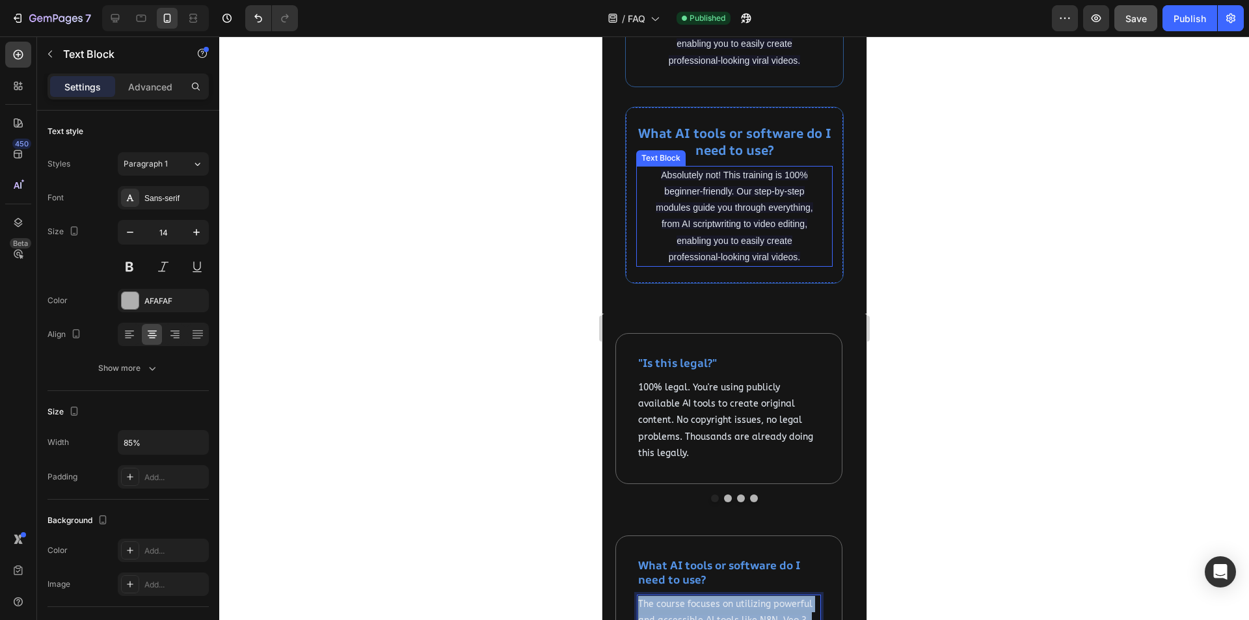
click at [735, 262] on span "Absolutely not! This training is 100% beginner-friendly. Our step-by-step modul…" at bounding box center [733, 216] width 157 height 92
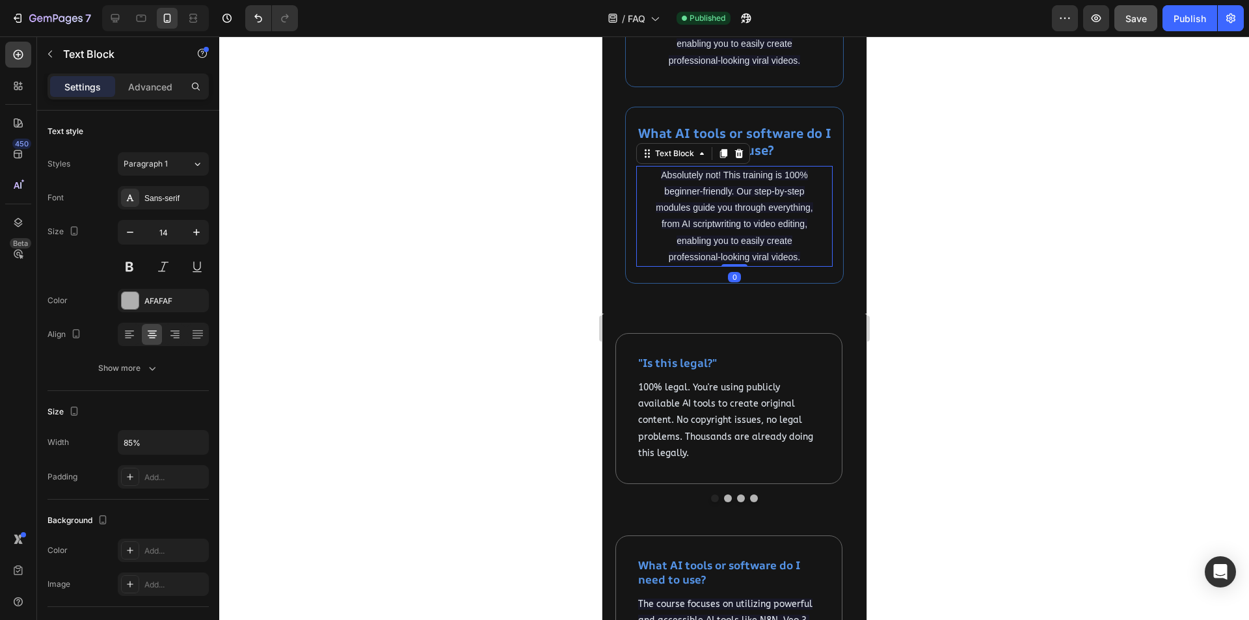
click at [735, 262] on span "Absolutely not! This training is 100% beginner-friendly. Our step-by-step modul…" at bounding box center [733, 216] width 157 height 92
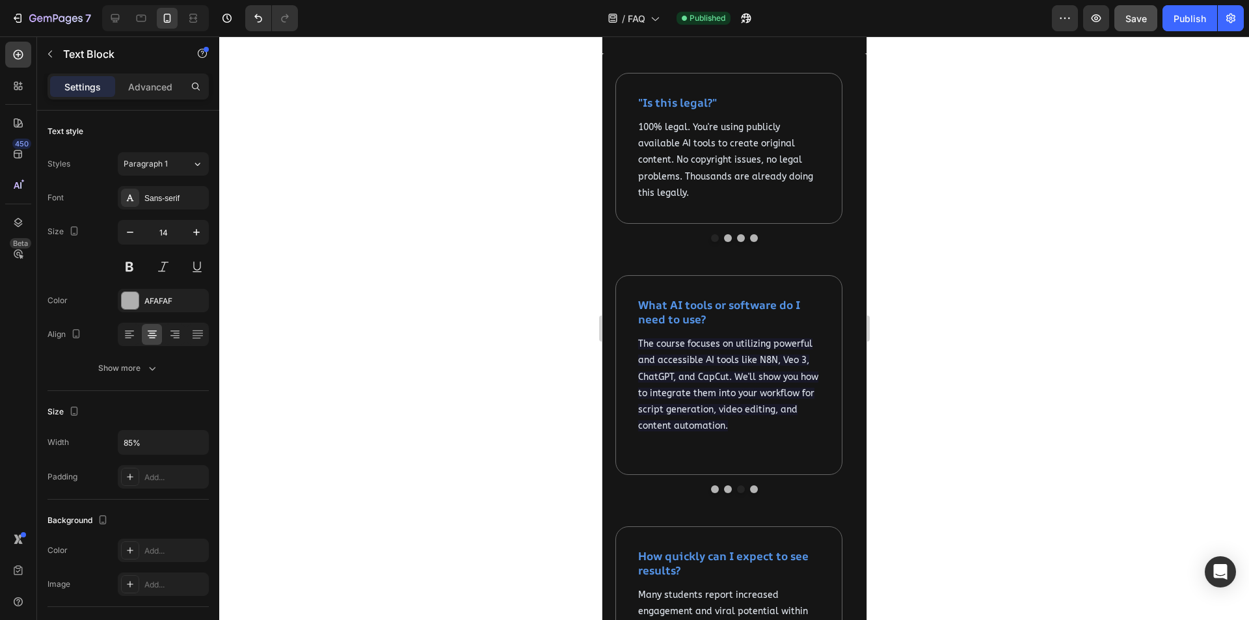
scroll to position [1536, 0]
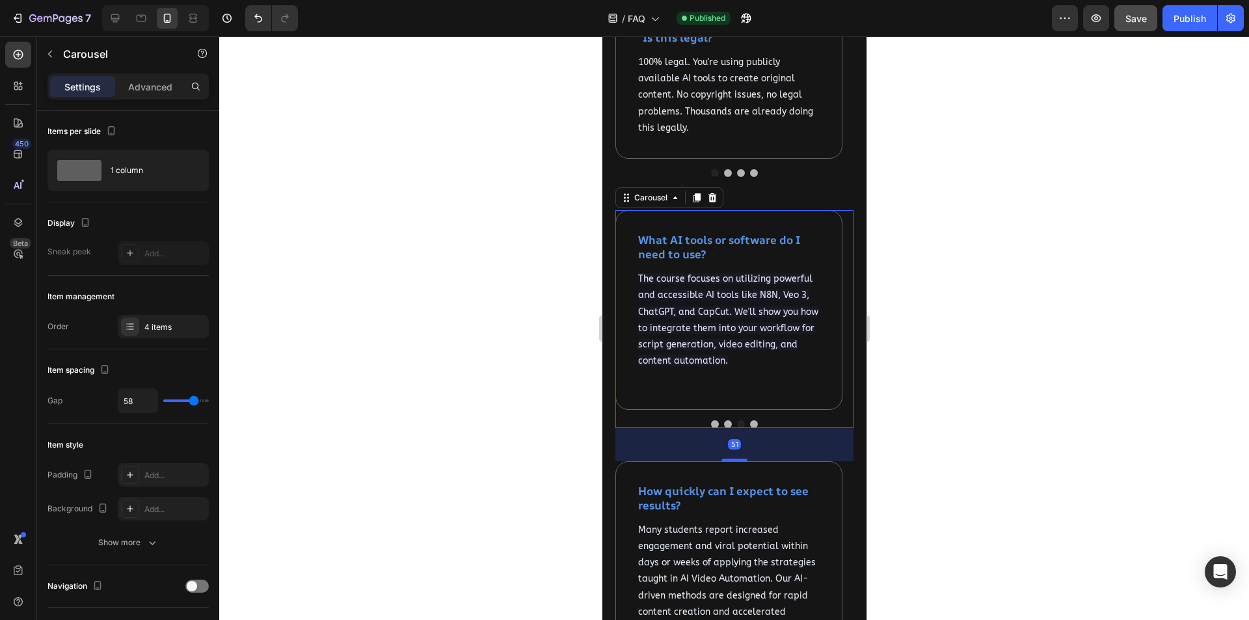
click at [750, 428] on button "Dot" at bounding box center [754, 424] width 8 height 8
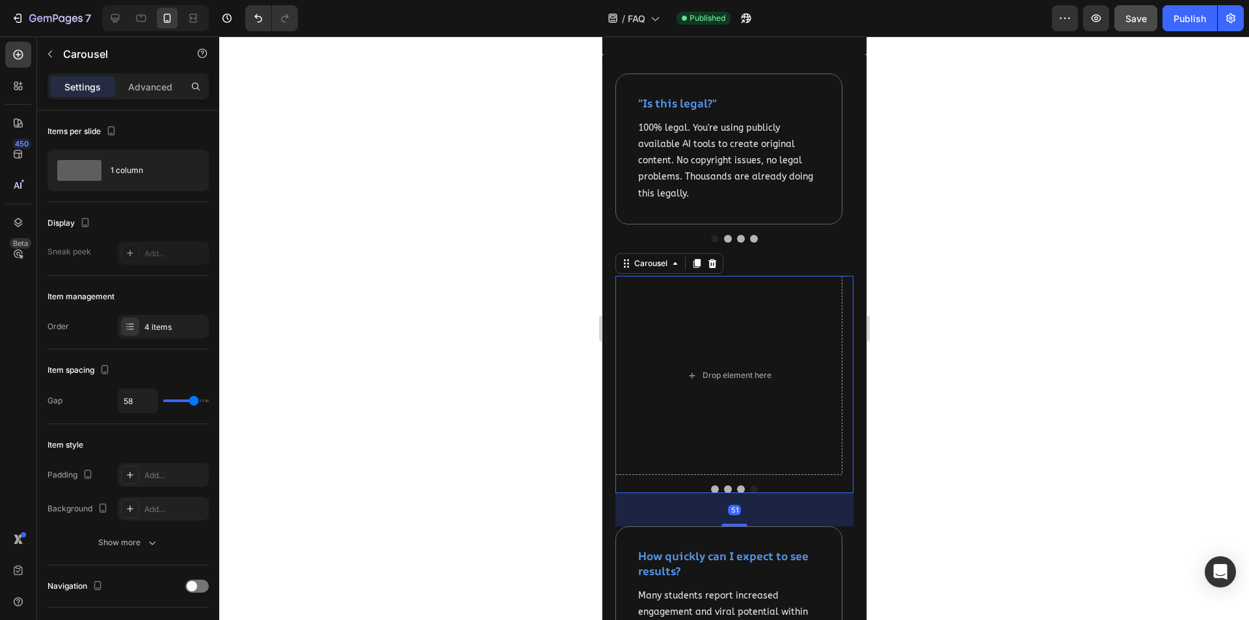
scroll to position [1666, 0]
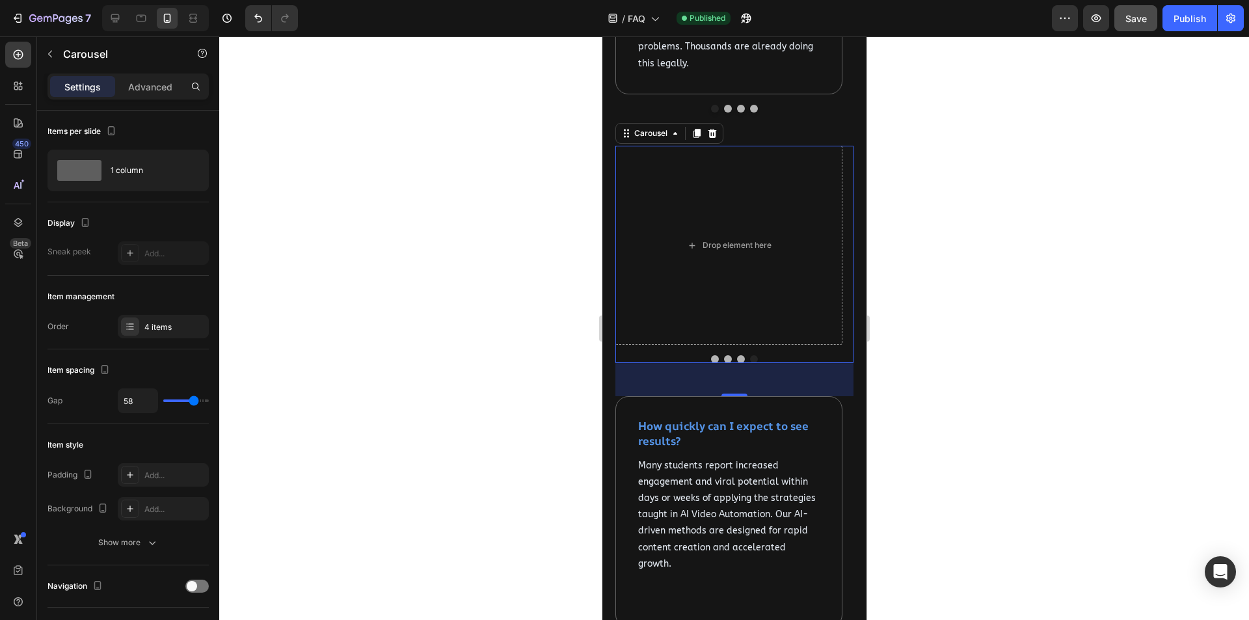
click at [710, 361] on button "Dot" at bounding box center [714, 359] width 8 height 8
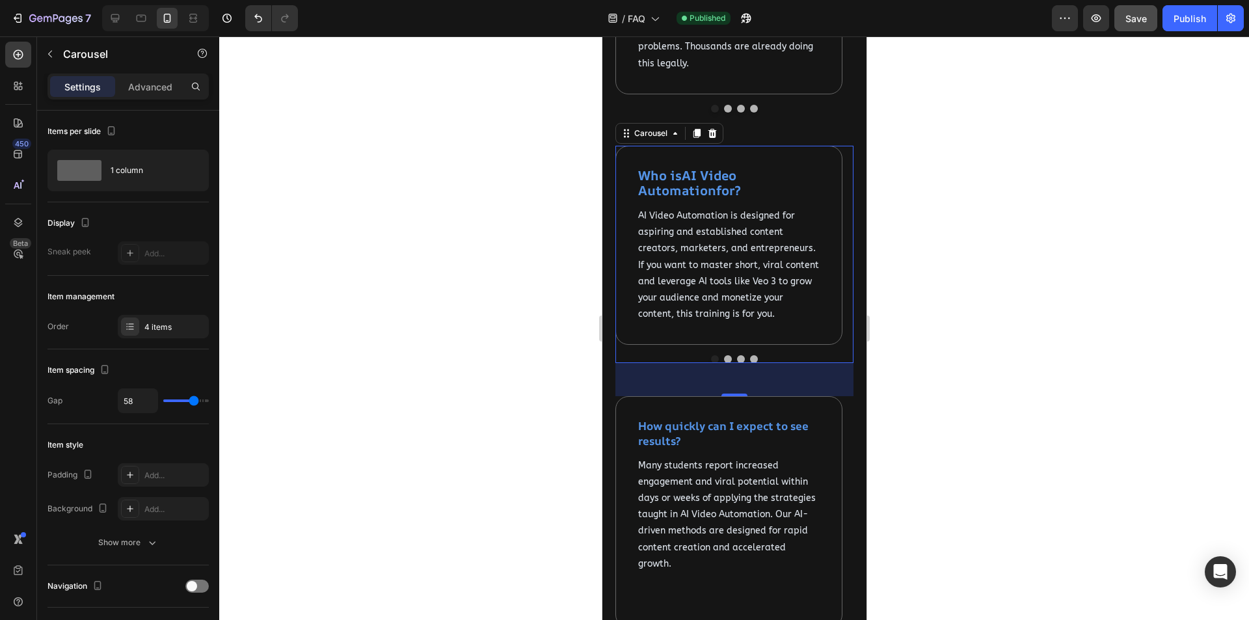
click at [750, 359] on button "Dot" at bounding box center [754, 359] width 8 height 8
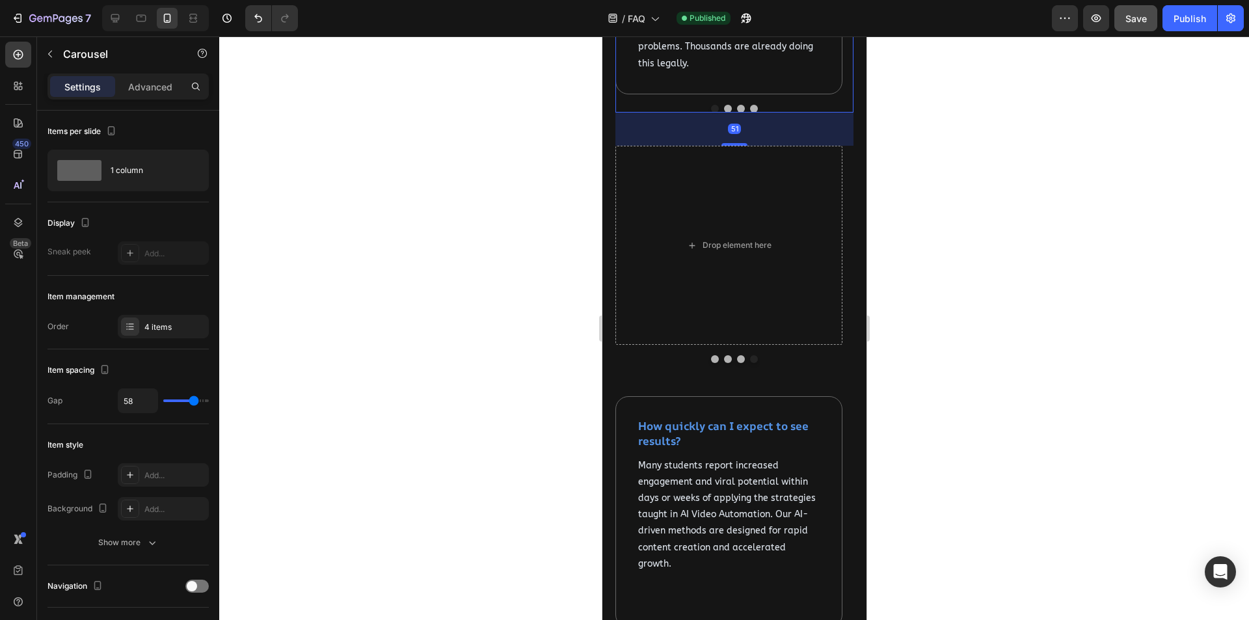
click at [750, 109] on button "Dot" at bounding box center [754, 109] width 8 height 8
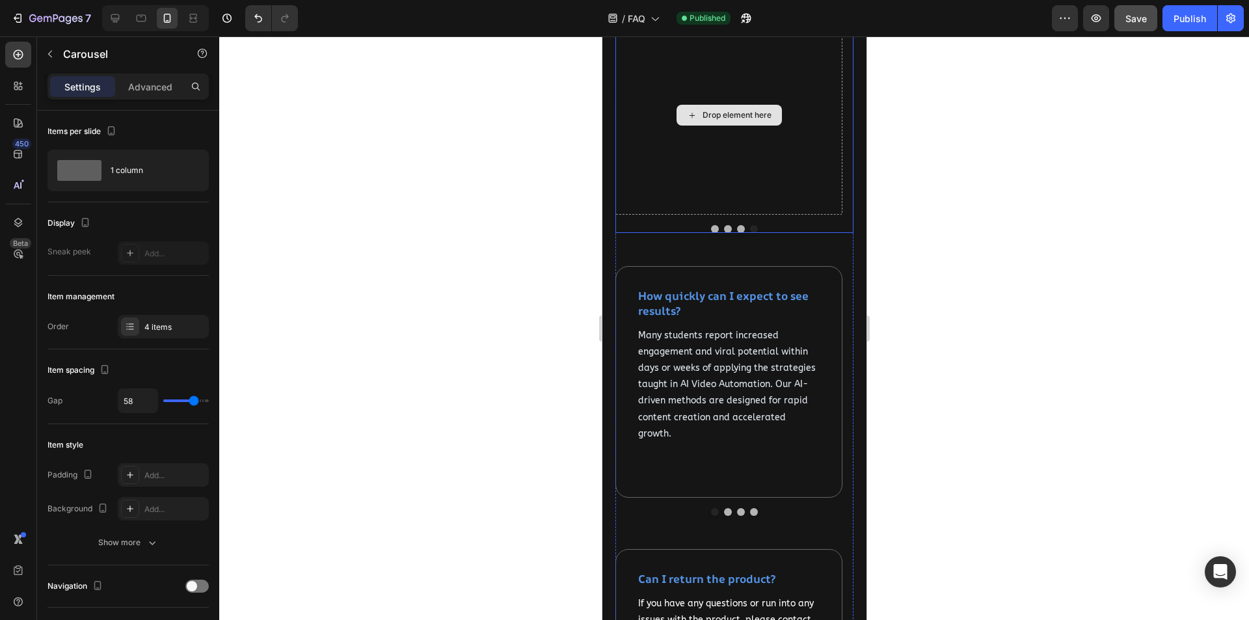
scroll to position [1861, 0]
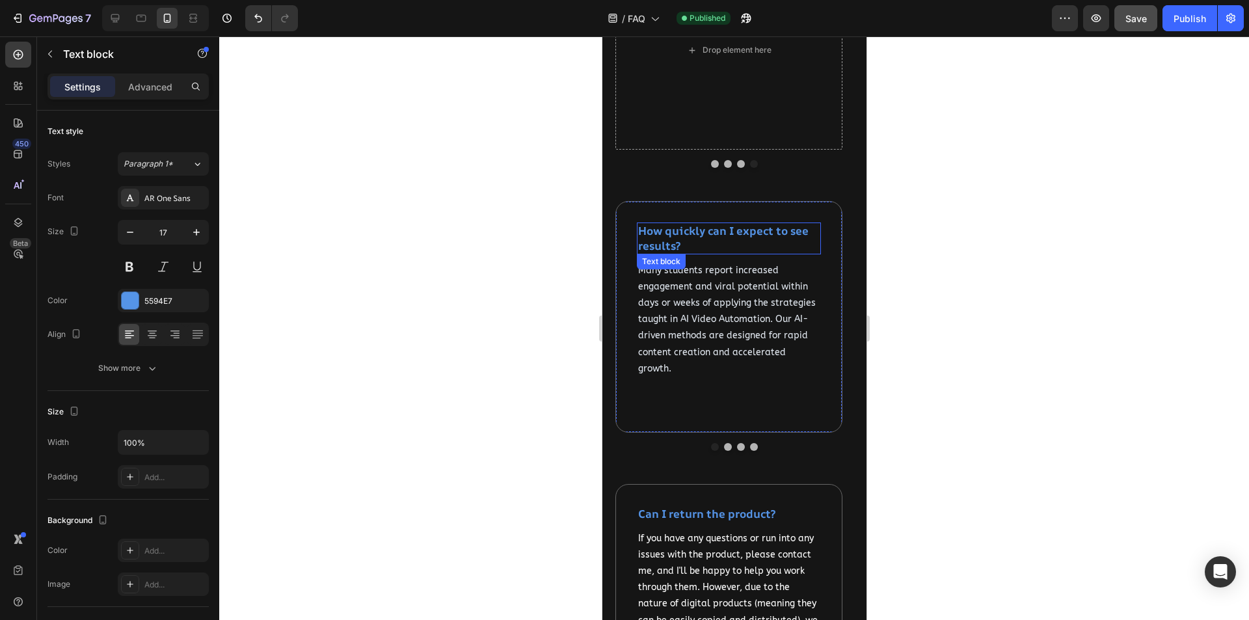
click at [720, 234] on strong "How quickly can I expect to see results?" at bounding box center [723, 237] width 170 height 29
copy strong "How quickly can I expect to see results?"
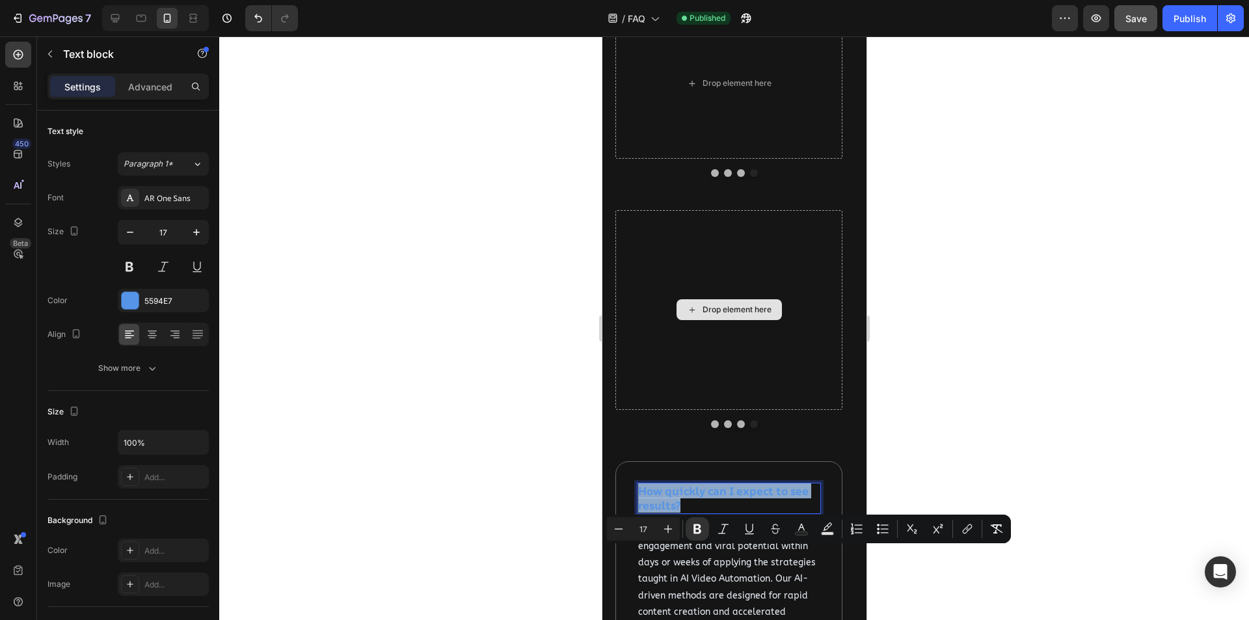
scroll to position [1276, 0]
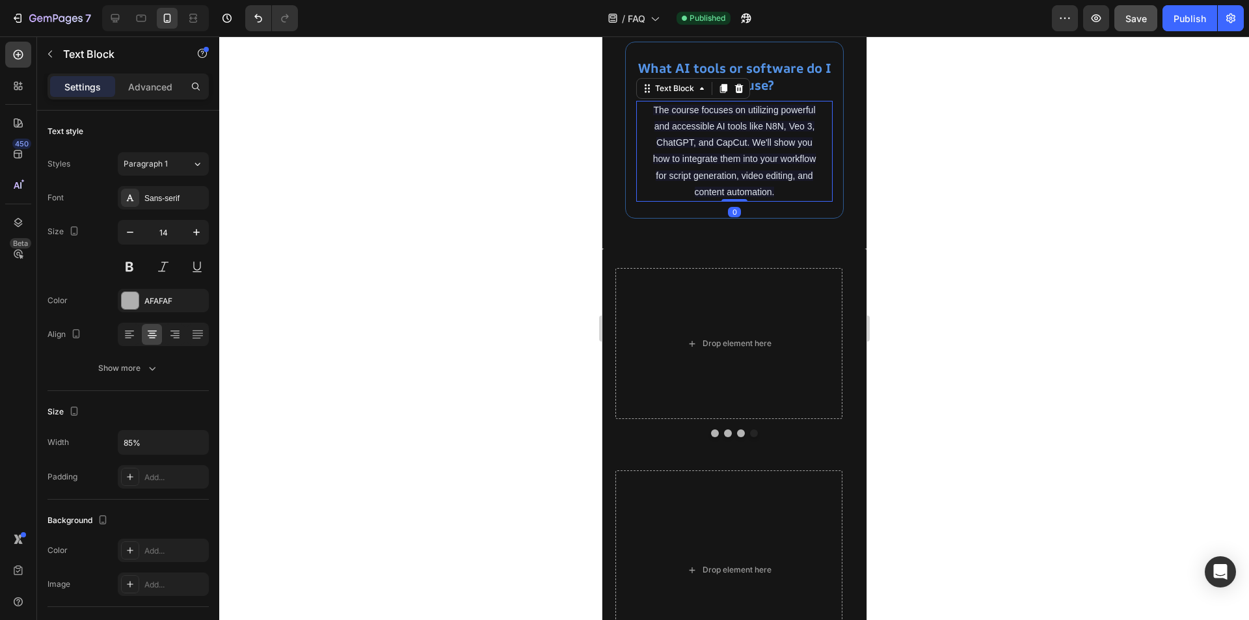
click at [793, 200] on p "The course focuses on utilizing powerful and accessible AI tools like N8N, Veo …" at bounding box center [733, 151] width 165 height 98
click at [796, 219] on div "What AI tools or software do I need to use? Heading The course focuses on utili…" at bounding box center [734, 130] width 219 height 177
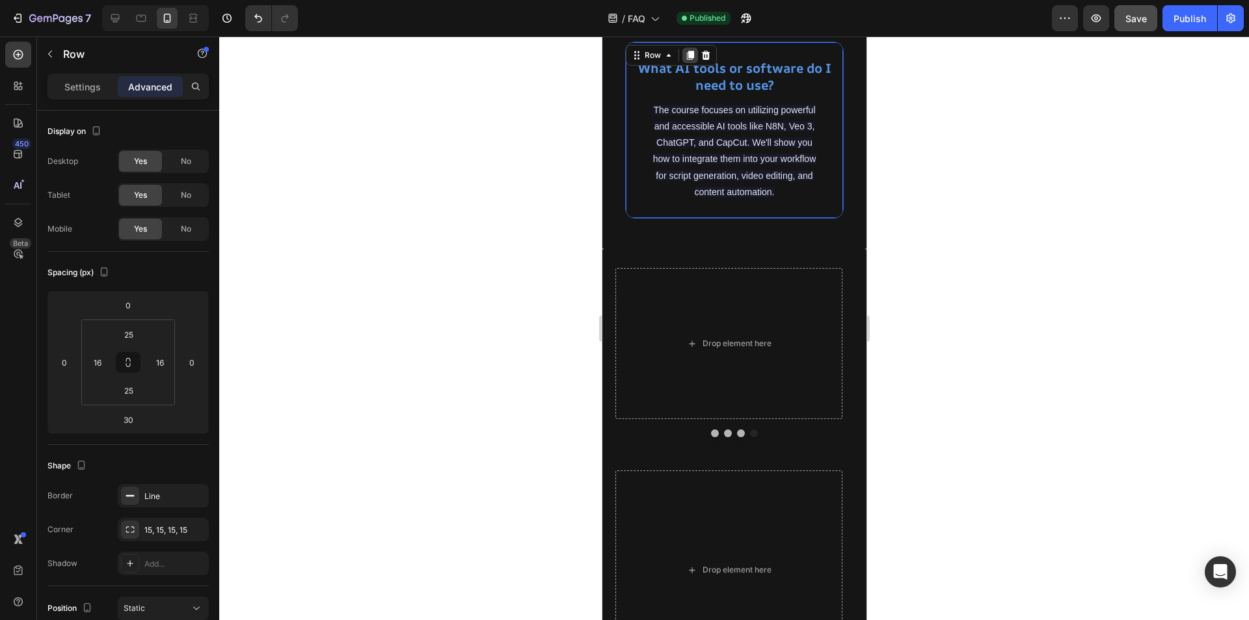
click at [690, 61] on icon at bounding box center [689, 55] width 10 height 10
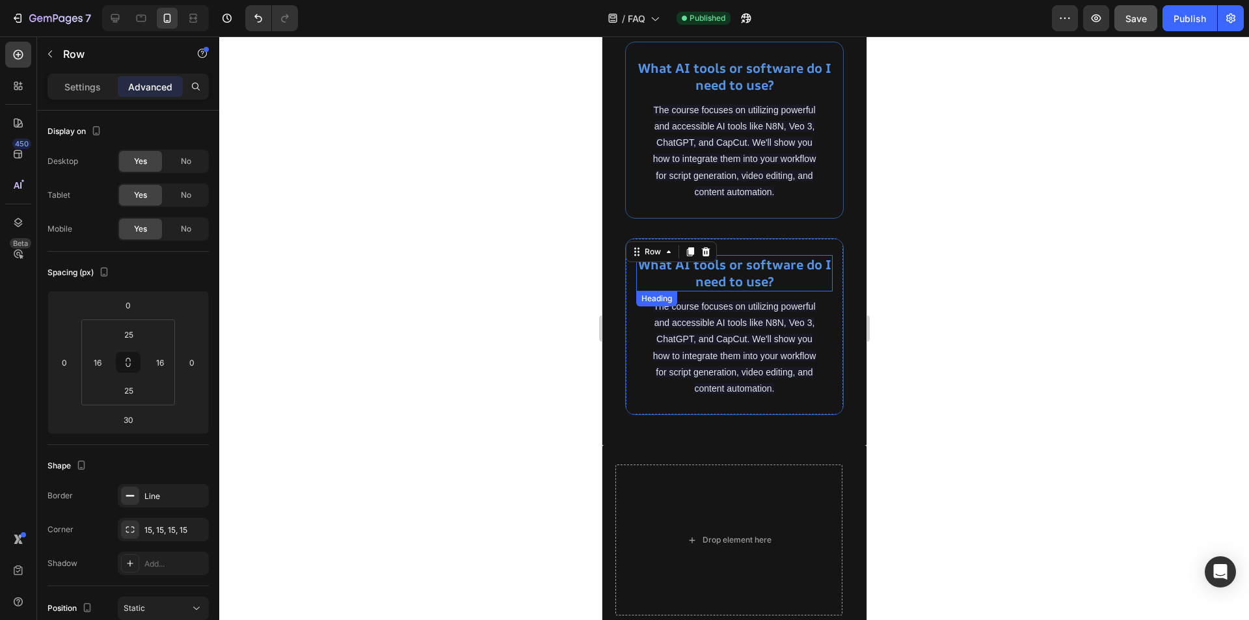
click at [757, 290] on strong "What AI tools or software do I need to use?" at bounding box center [734, 273] width 193 height 34
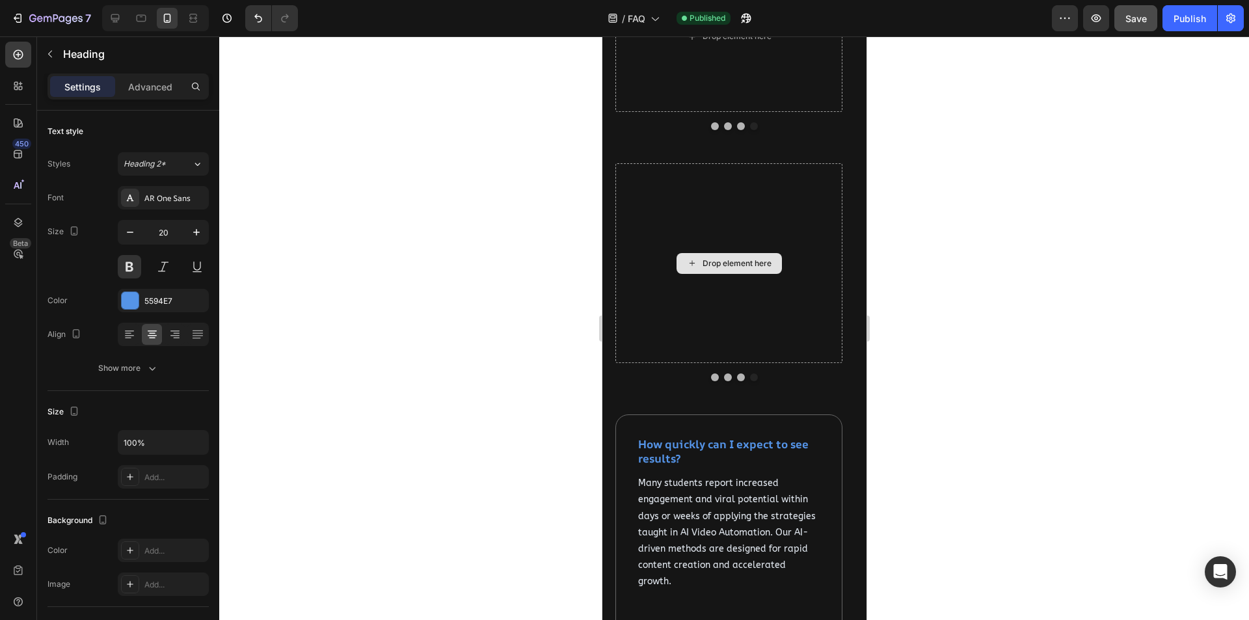
scroll to position [1992, 0]
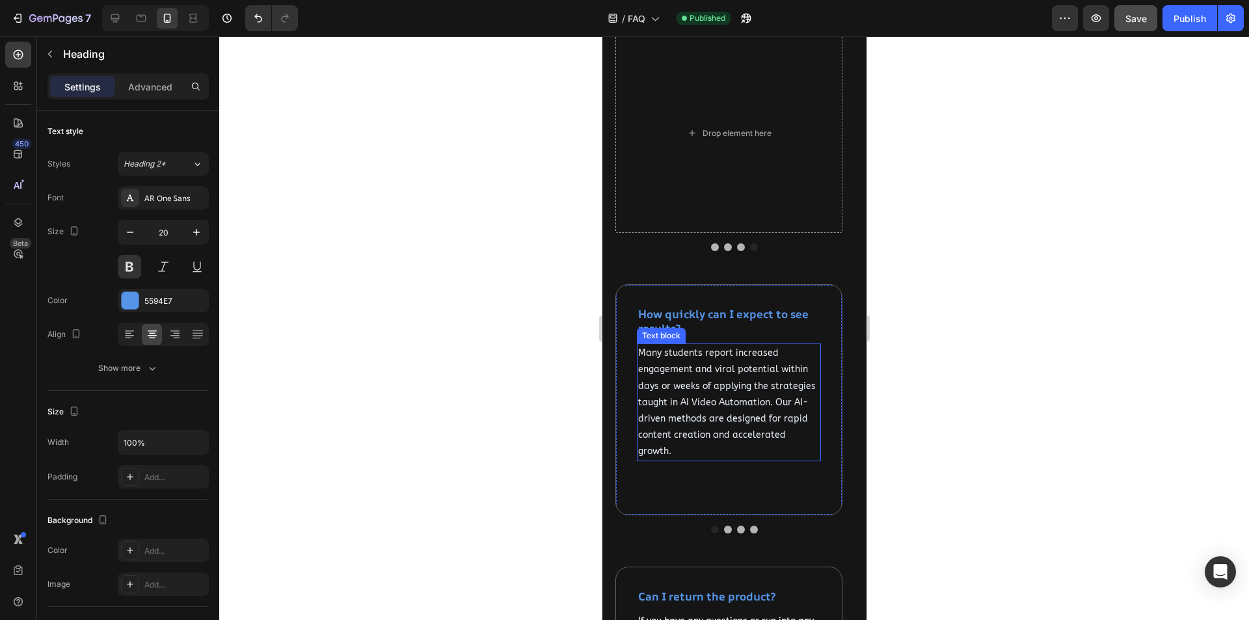
click at [726, 404] on span "Many students report increased engagement and viral potential within days or we…" at bounding box center [727, 401] width 178 height 109
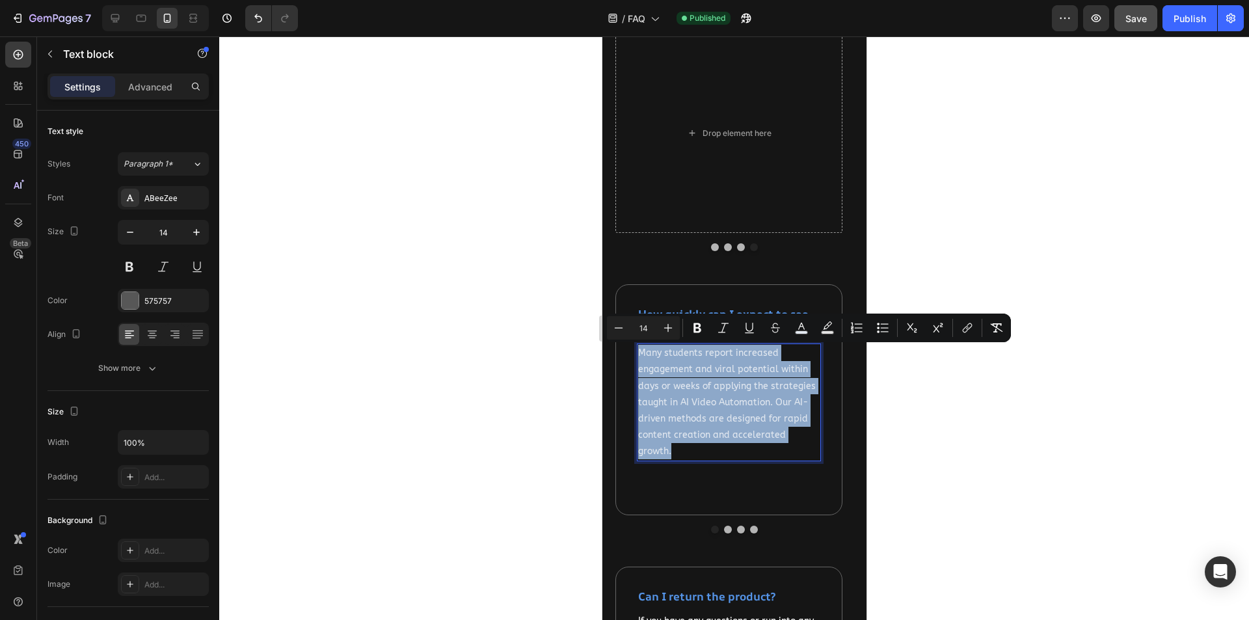
copy span "Many students report increased engagement and viral potential within days or we…"
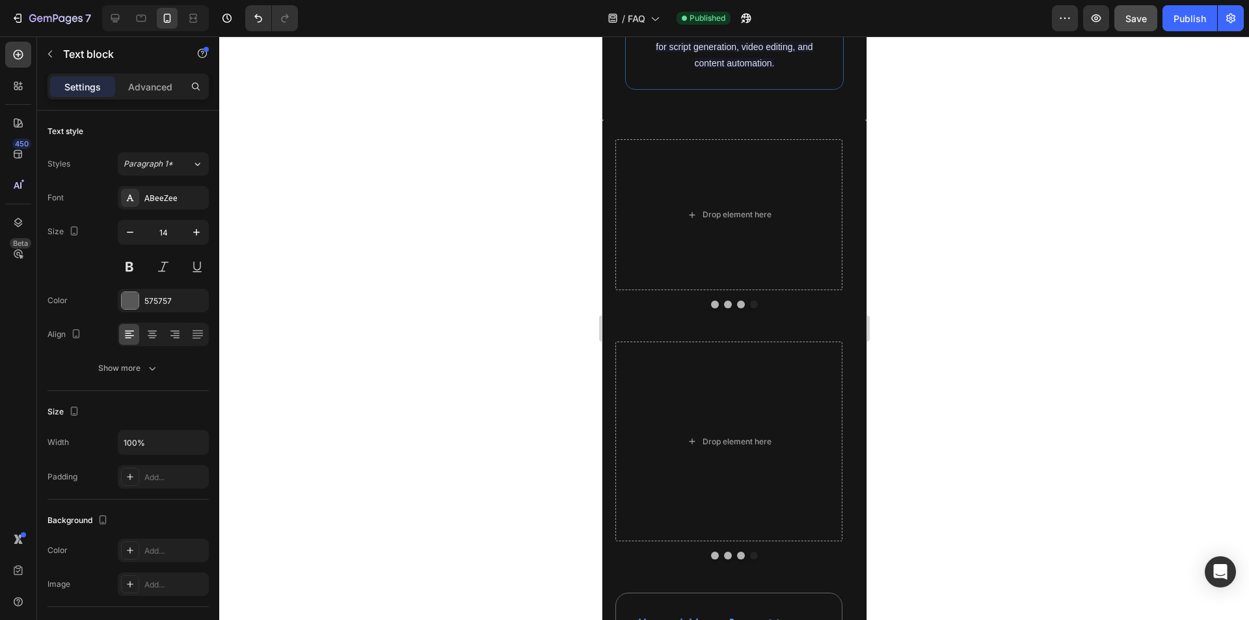
scroll to position [1276, 0]
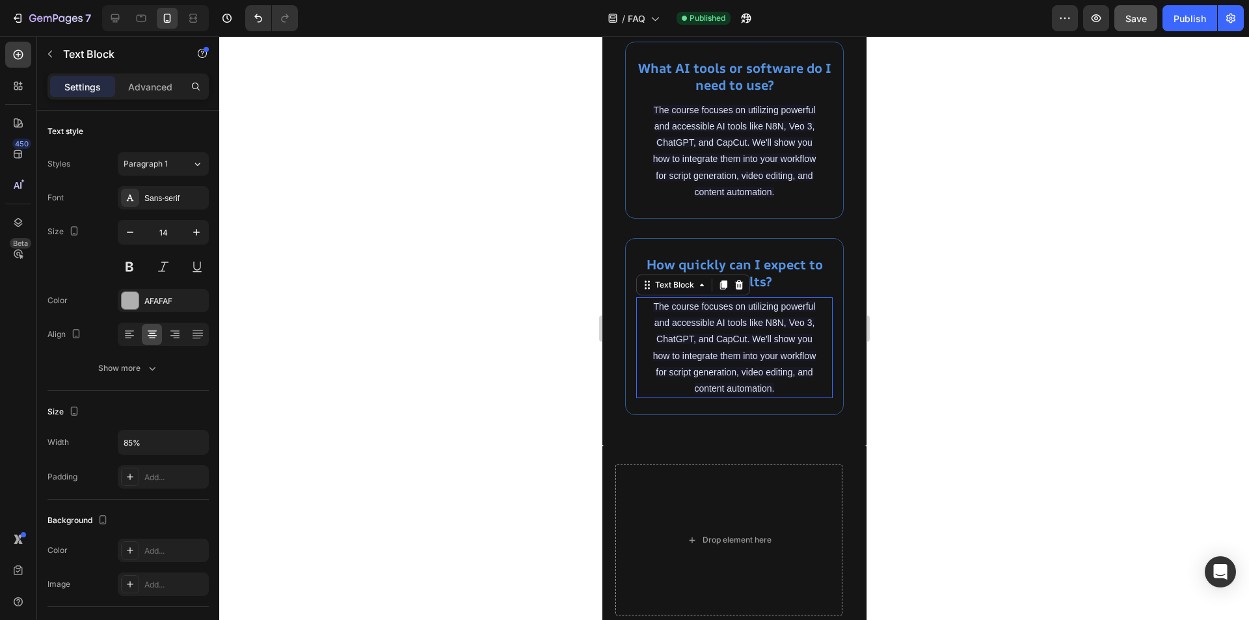
click at [735, 394] on span "The course focuses on utilizing powerful and accessible AI tools like N8N, Veo …" at bounding box center [734, 347] width 163 height 92
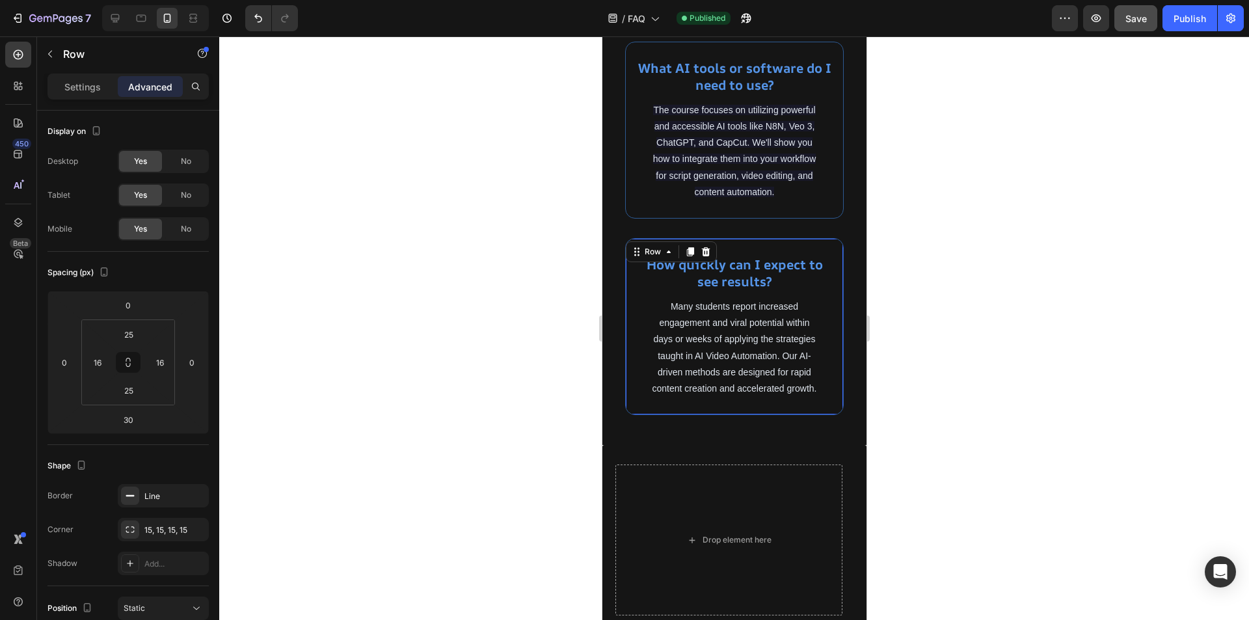
click at [811, 415] on div "How quickly can I expect to see results? Heading Many students report increased…" at bounding box center [734, 326] width 219 height 177
click at [689, 256] on icon at bounding box center [689, 251] width 7 height 9
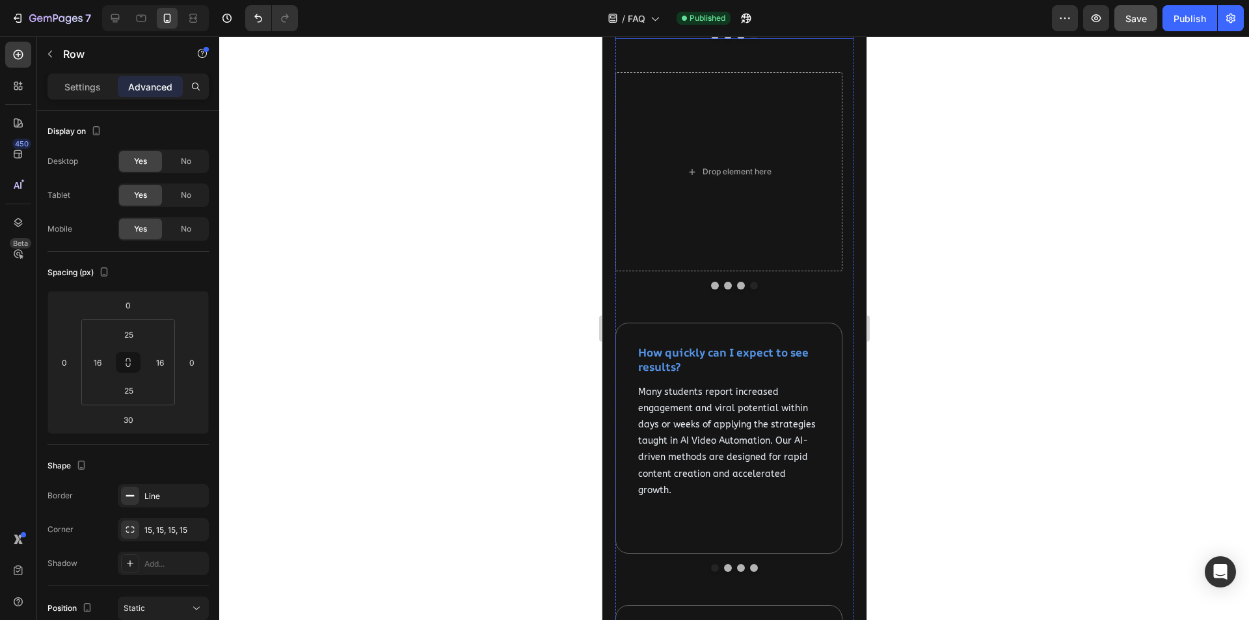
scroll to position [2231, 0]
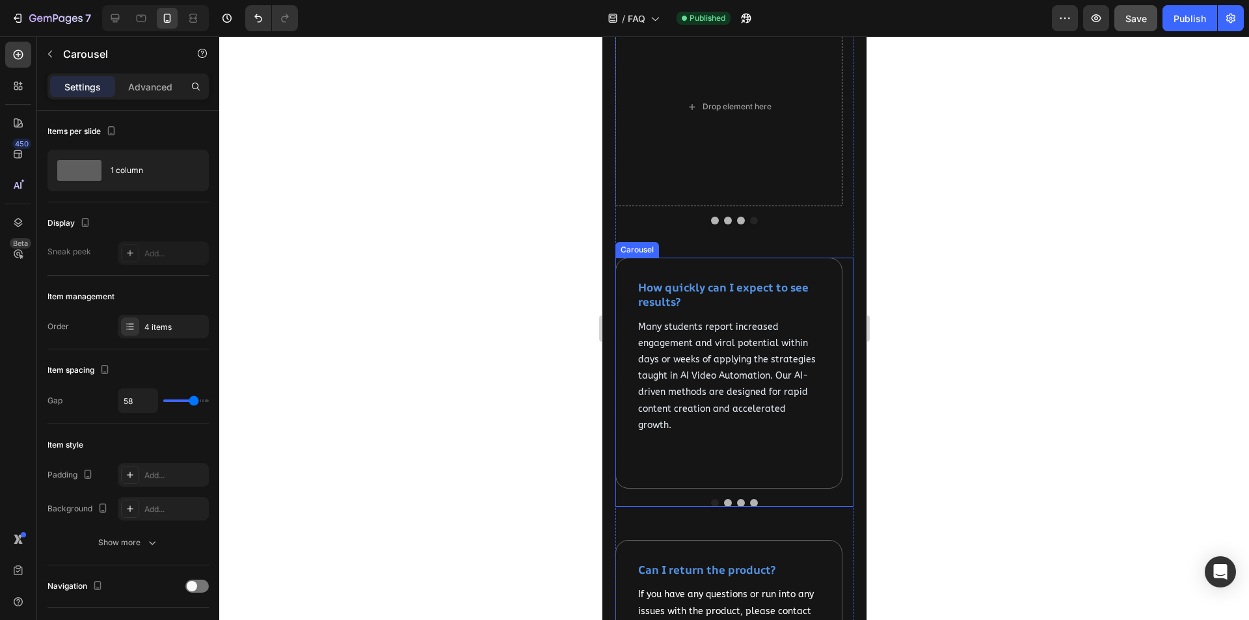
click at [724, 502] on button "Dot" at bounding box center [728, 503] width 8 height 8
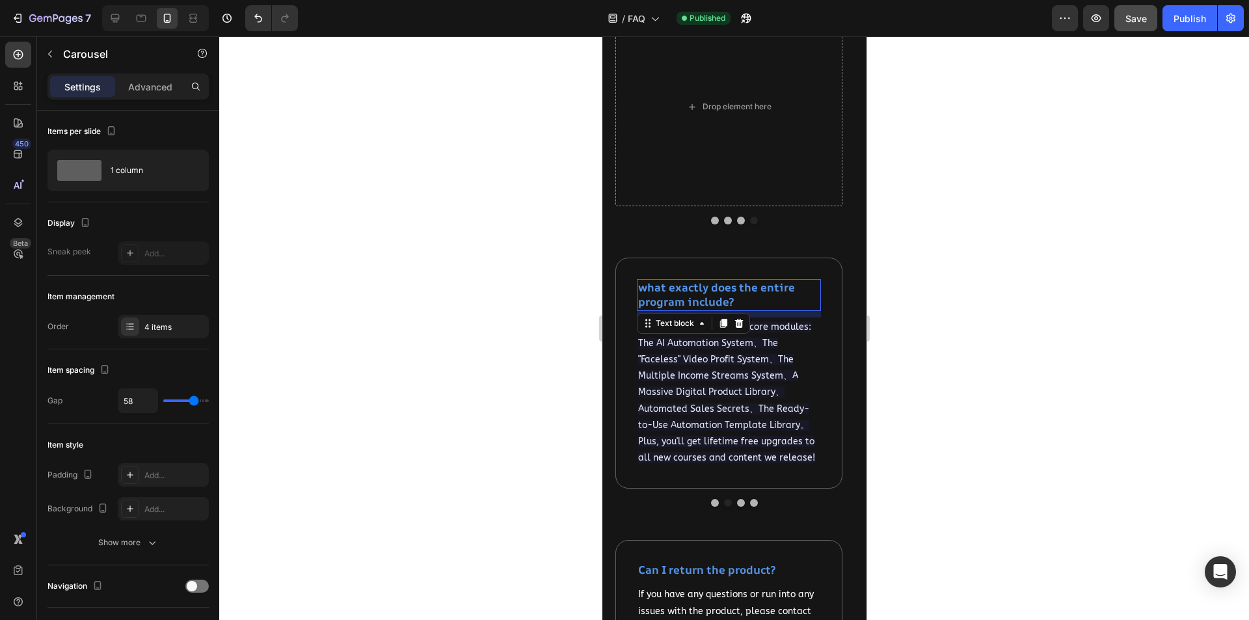
click at [720, 299] on strong "what exactly does the entire program include?" at bounding box center [716, 294] width 157 height 29
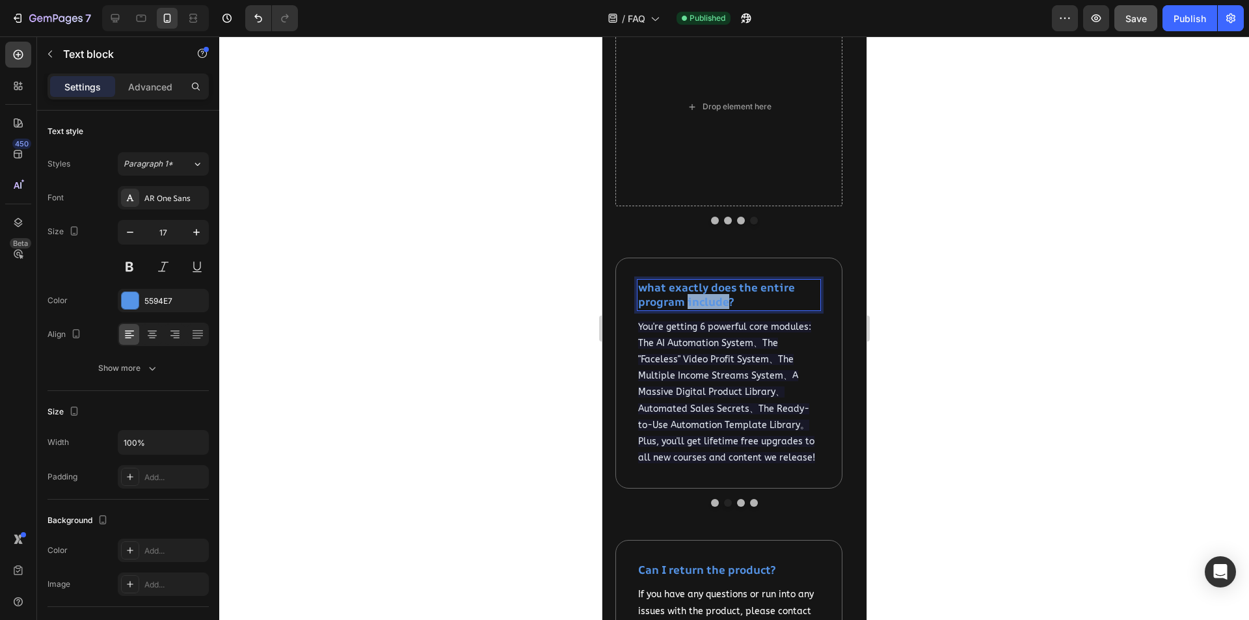
click at [720, 299] on strong "what exactly does the entire program include?" at bounding box center [716, 294] width 157 height 29
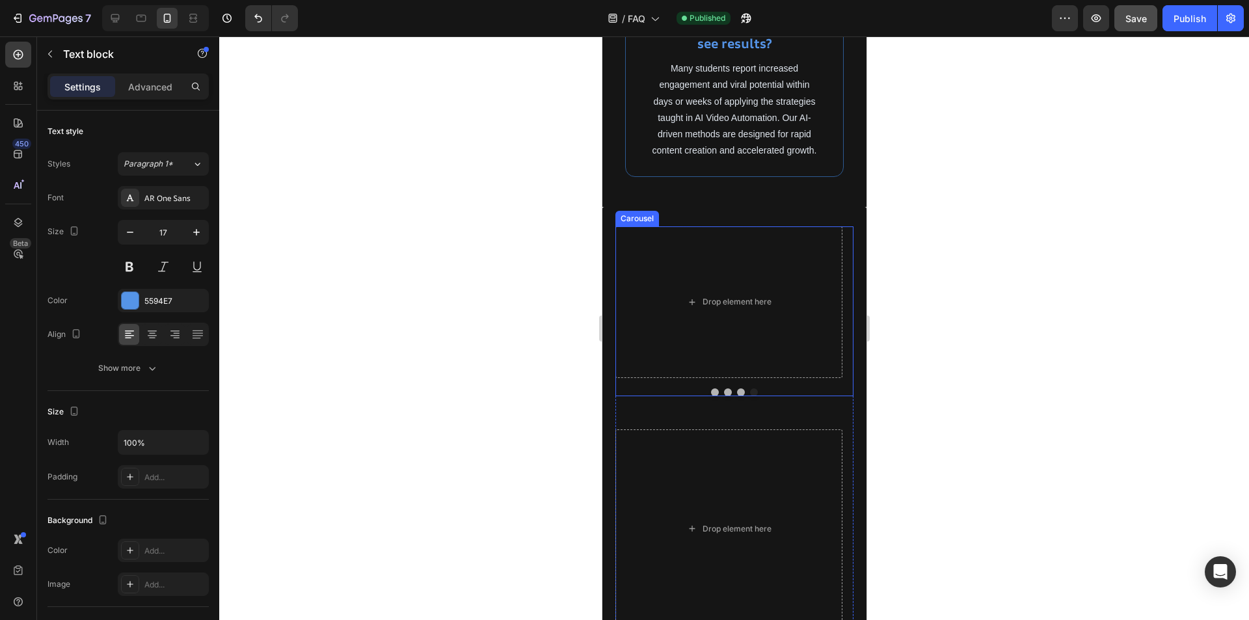
scroll to position [1515, 0]
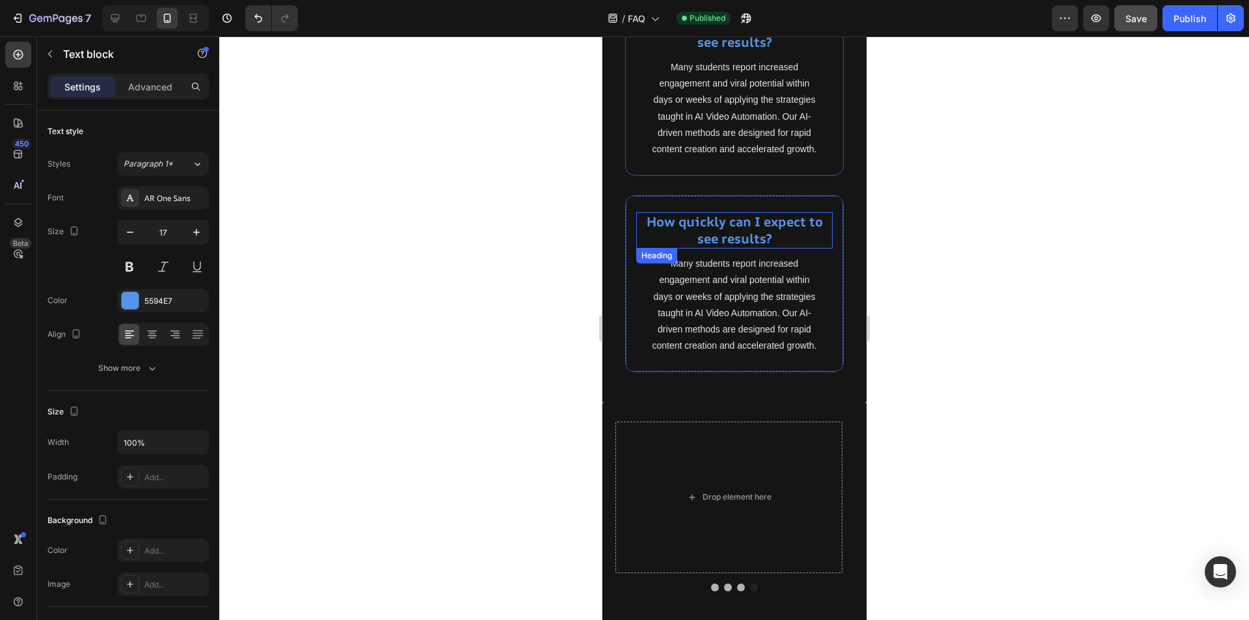
click at [737, 247] on strong "How quickly can I expect to see results?" at bounding box center [734, 230] width 176 height 34
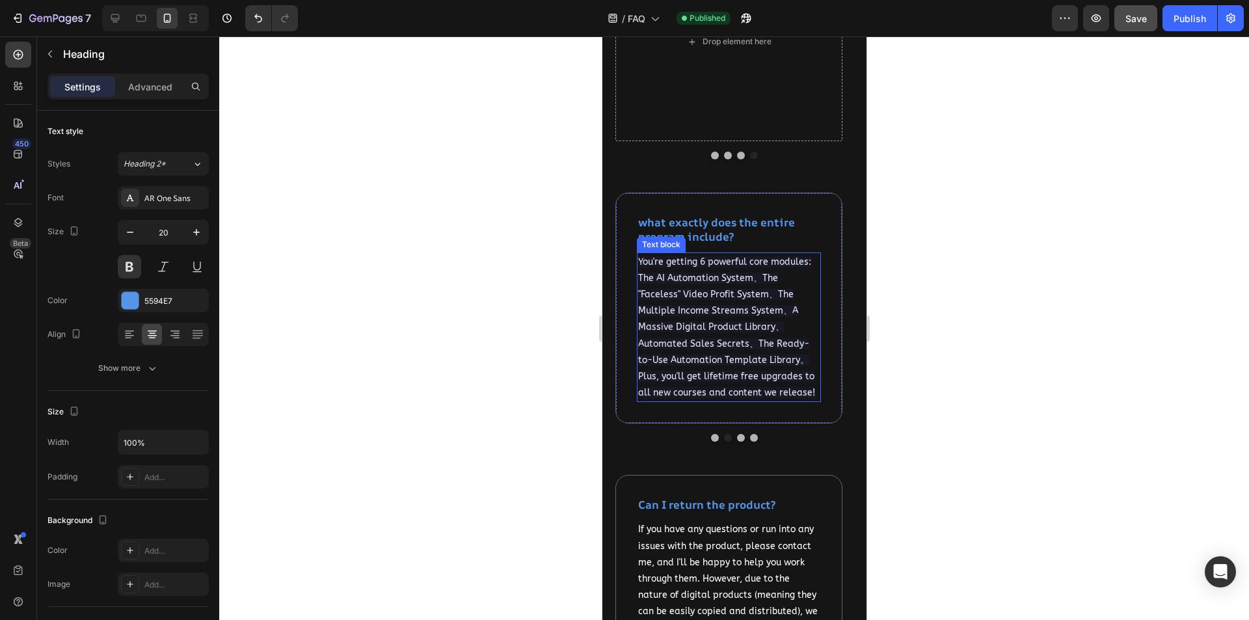
scroll to position [2231, 0]
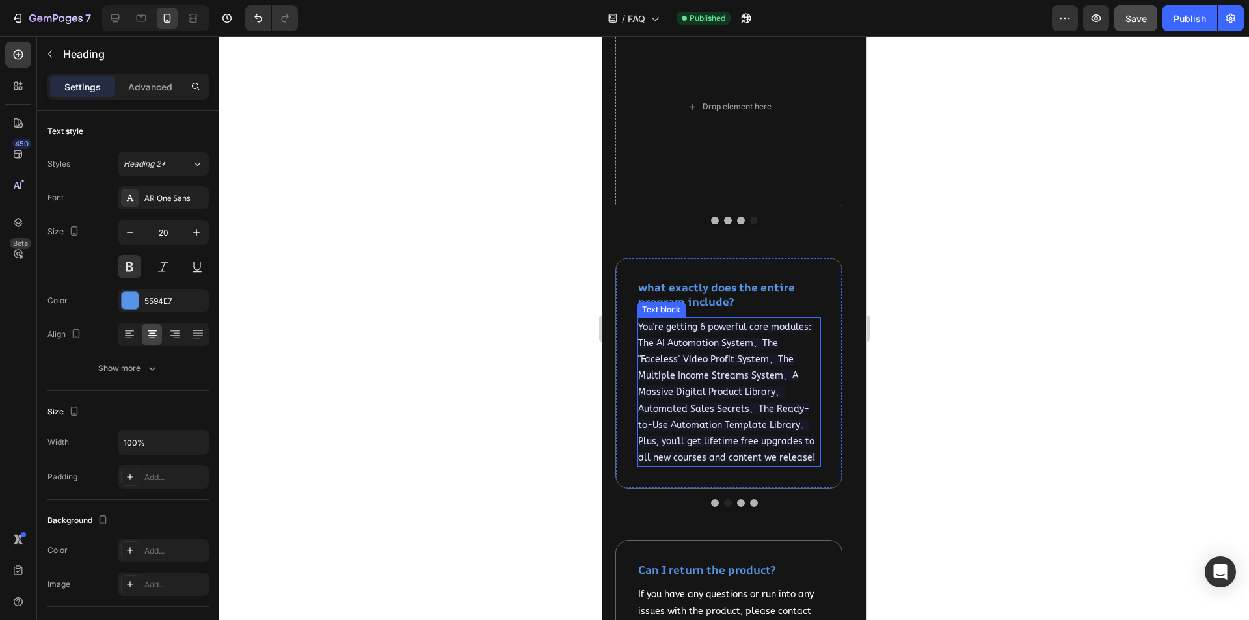
click at [745, 383] on p "You're getting 6 powerful core modules: The AI Automation System、The "Faceless"…" at bounding box center [729, 393] width 182 height 148
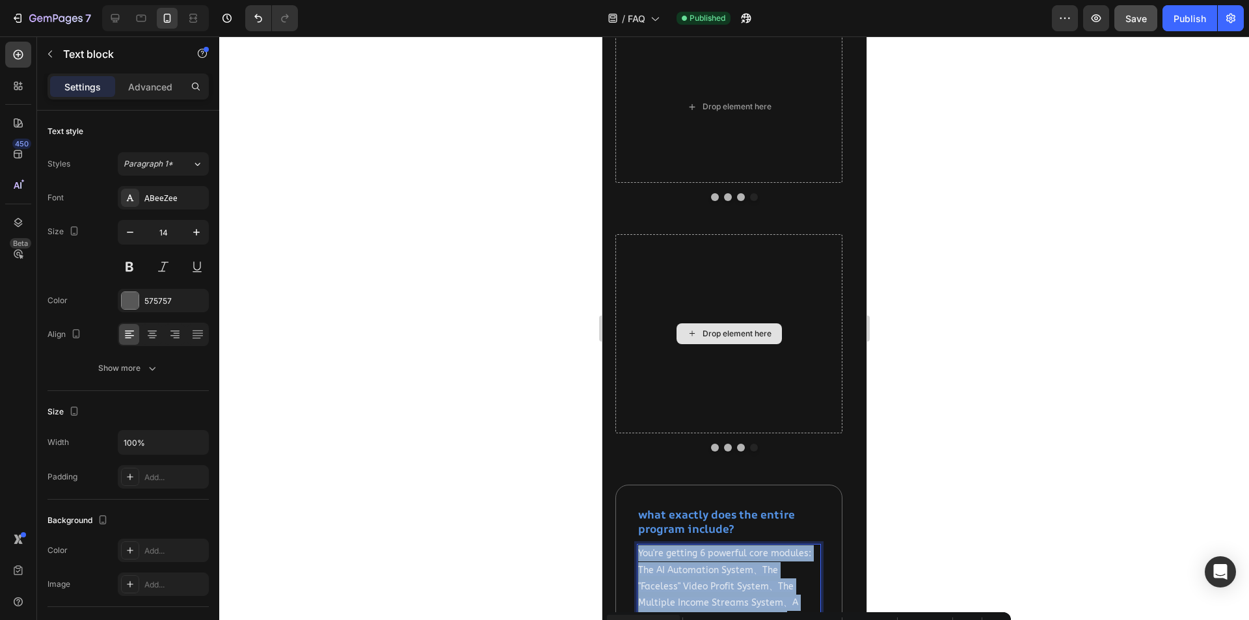
scroll to position [1711, 0]
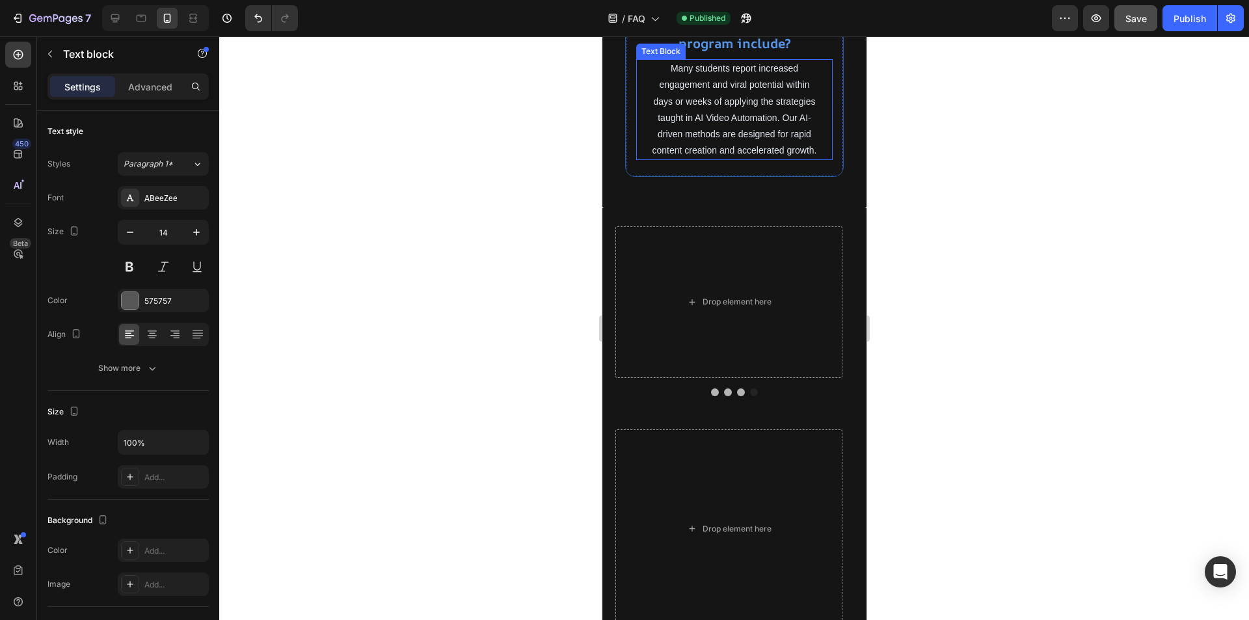
click at [738, 159] on p "Many students report increased engagement and viral potential within days or we…" at bounding box center [733, 110] width 165 height 98
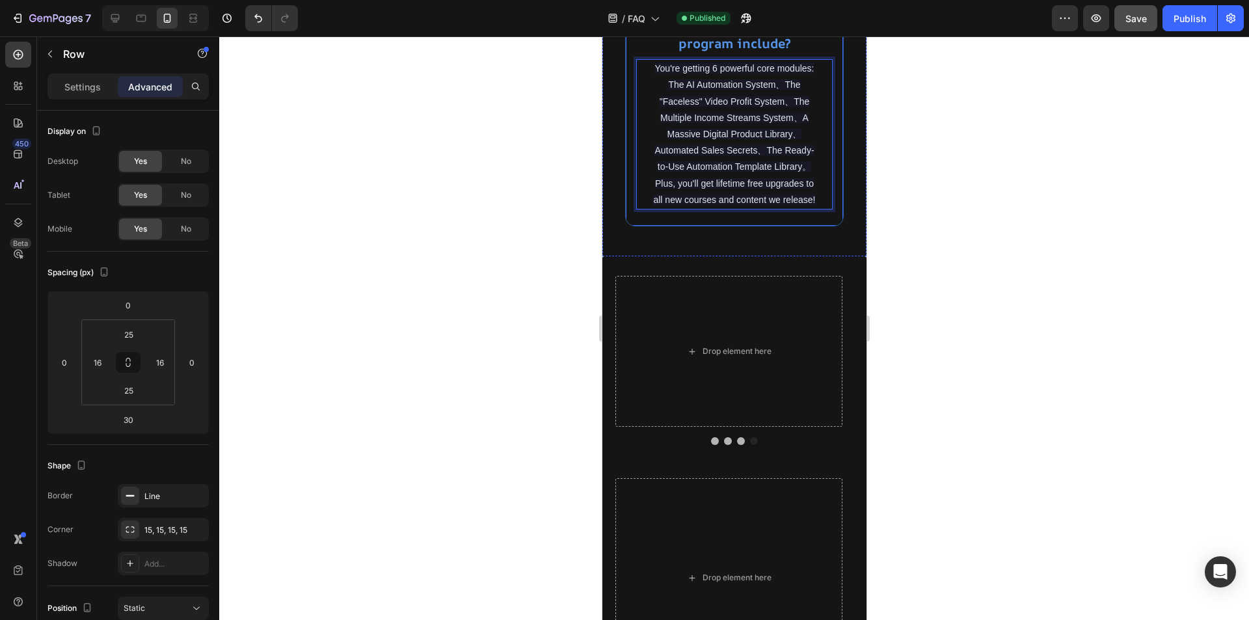
click at [791, 226] on div "what exactly does the entire program include? Heading You're getting 6 powerful…" at bounding box center [734, 113] width 219 height 226
click at [688, 18] on icon at bounding box center [689, 13] width 7 height 9
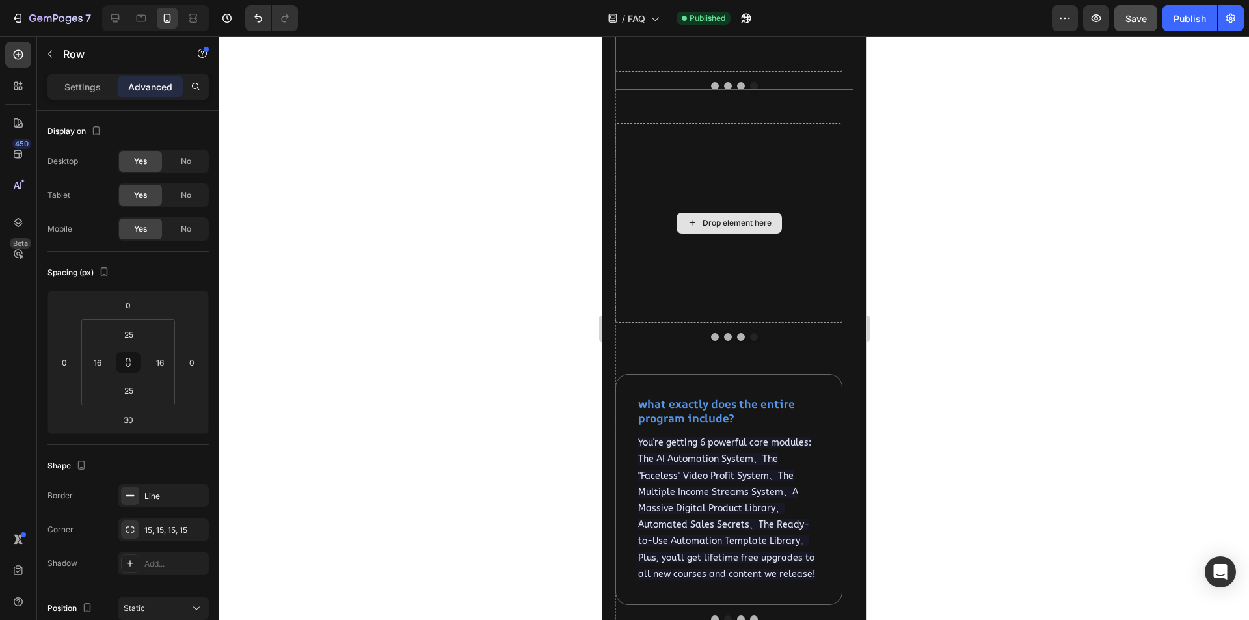
scroll to position [2491, 0]
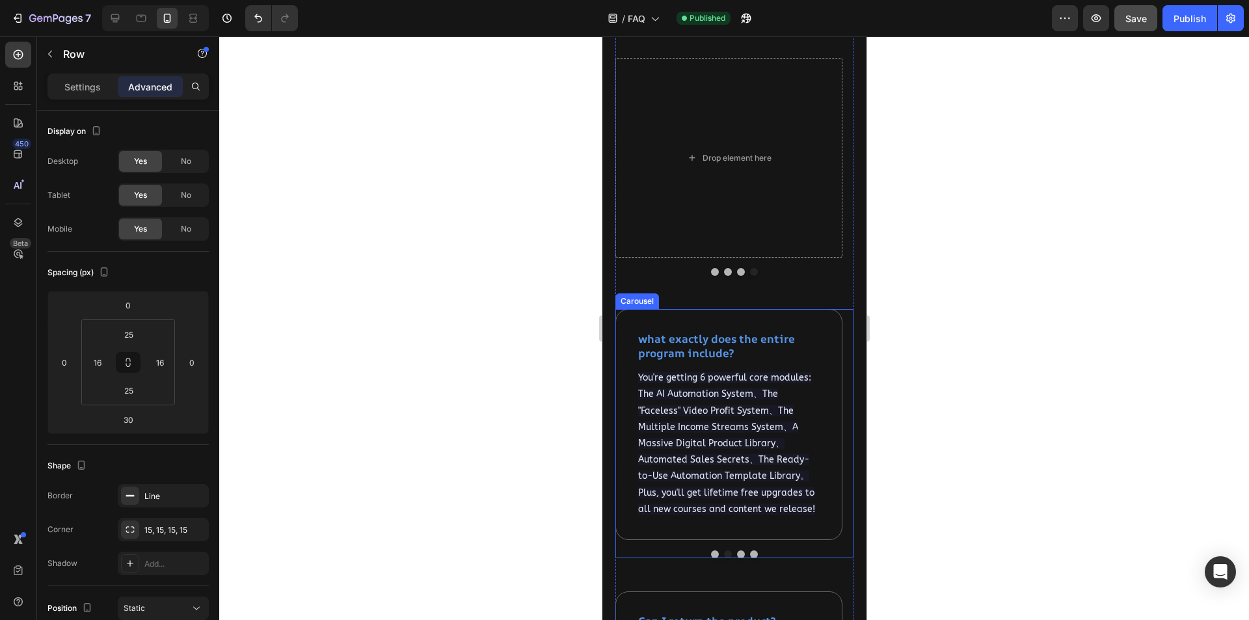
click at [737, 552] on button "Dot" at bounding box center [741, 554] width 8 height 8
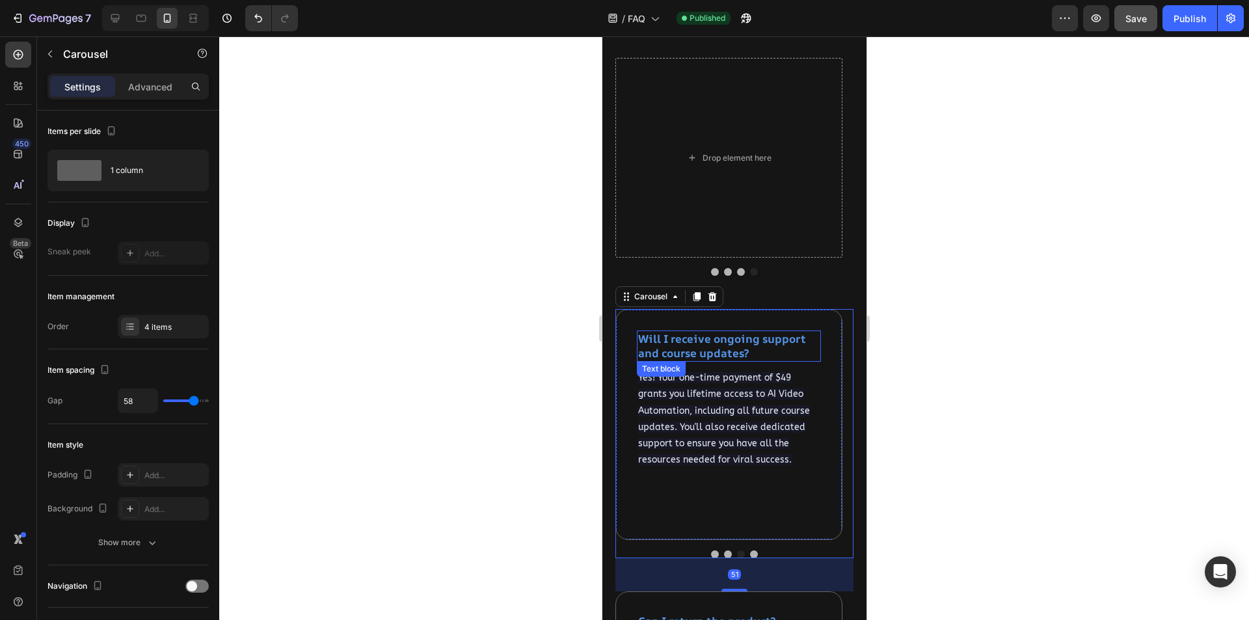
click at [735, 345] on strong "Will I receive ongoing support and course updates?" at bounding box center [722, 345] width 168 height 29
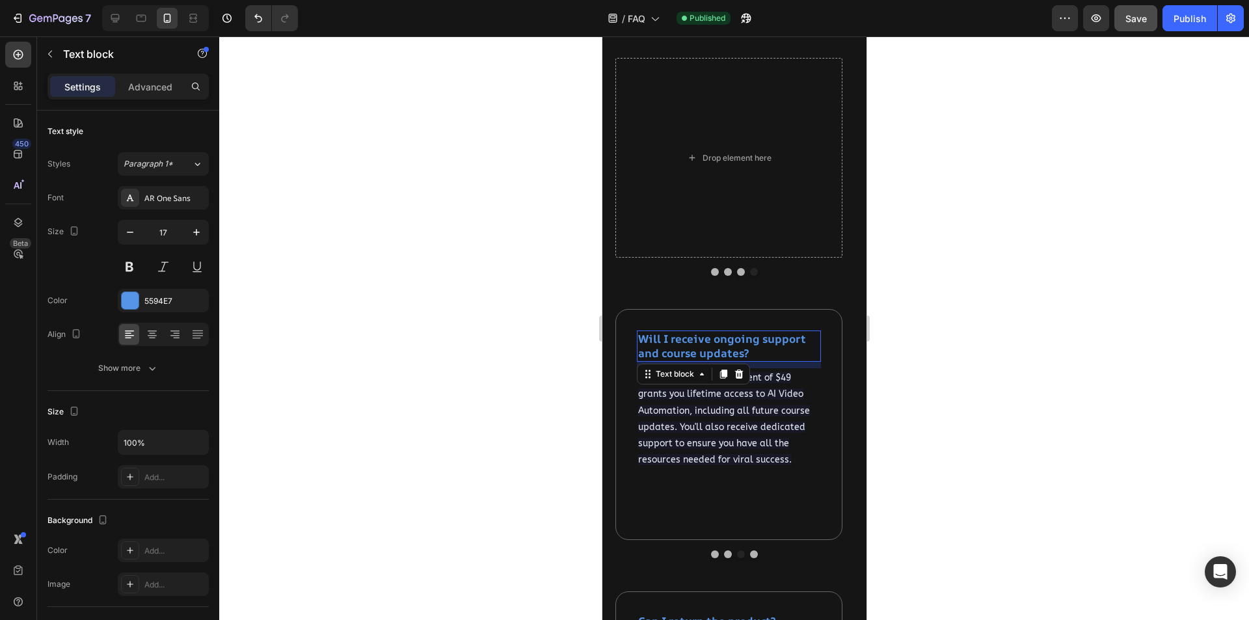
click at [735, 345] on strong "Will I receive ongoing support and course updates?" at bounding box center [722, 345] width 168 height 29
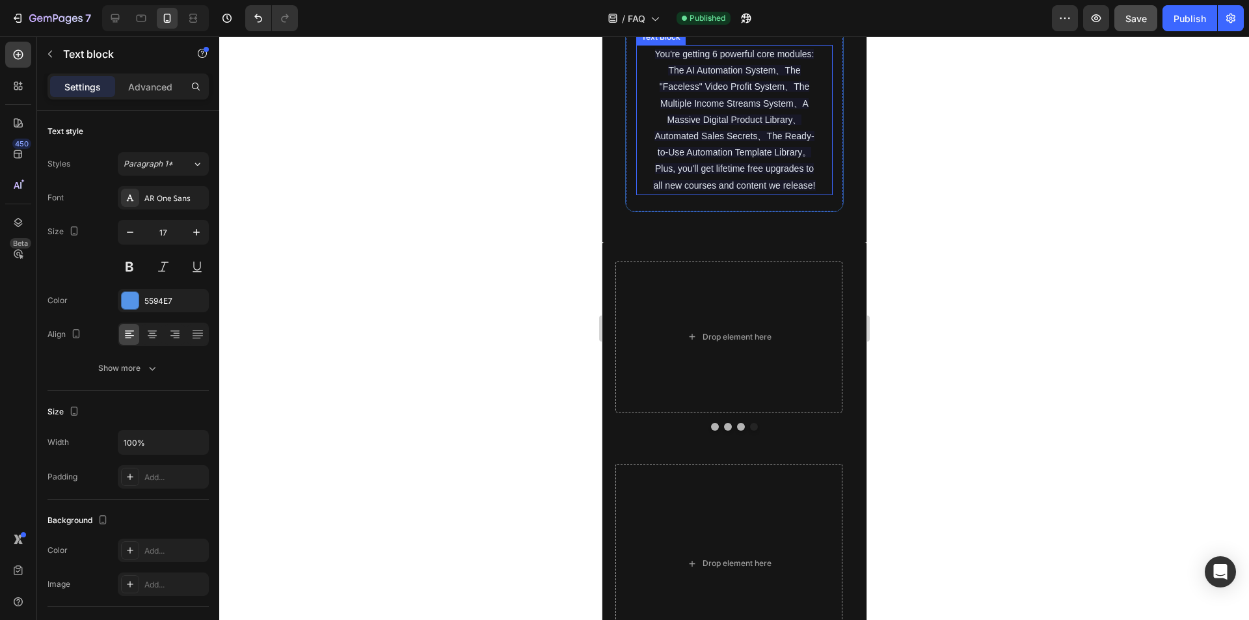
scroll to position [1776, 0]
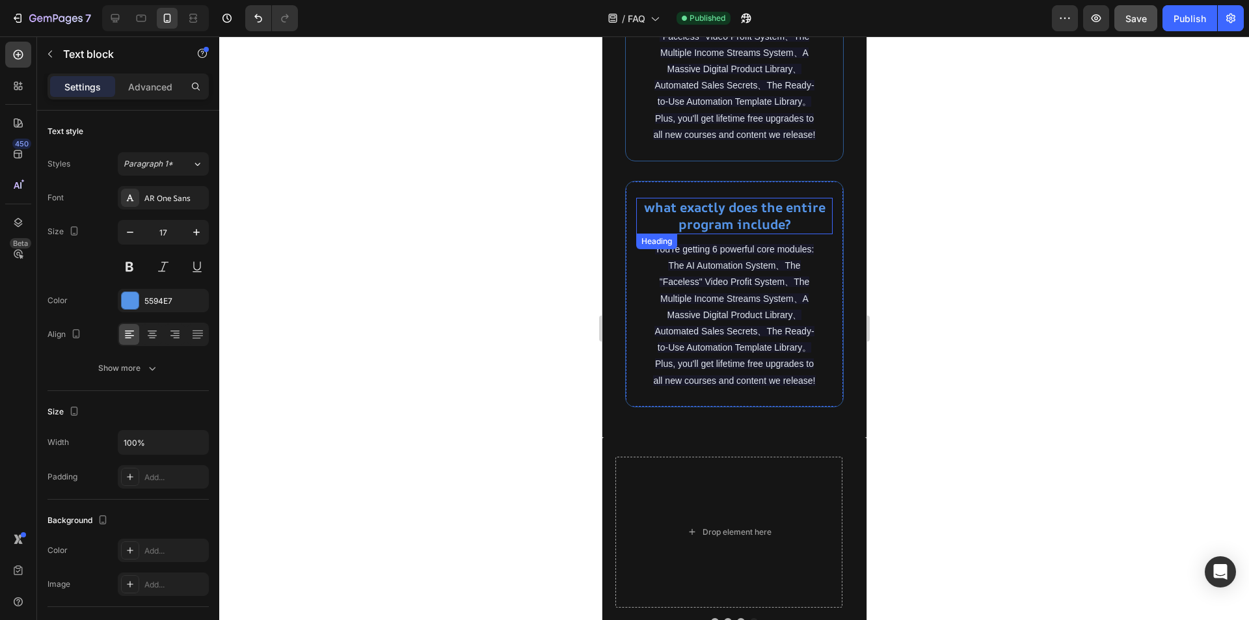
click at [742, 233] on strong "what exactly does the entire program include?" at bounding box center [734, 215] width 182 height 34
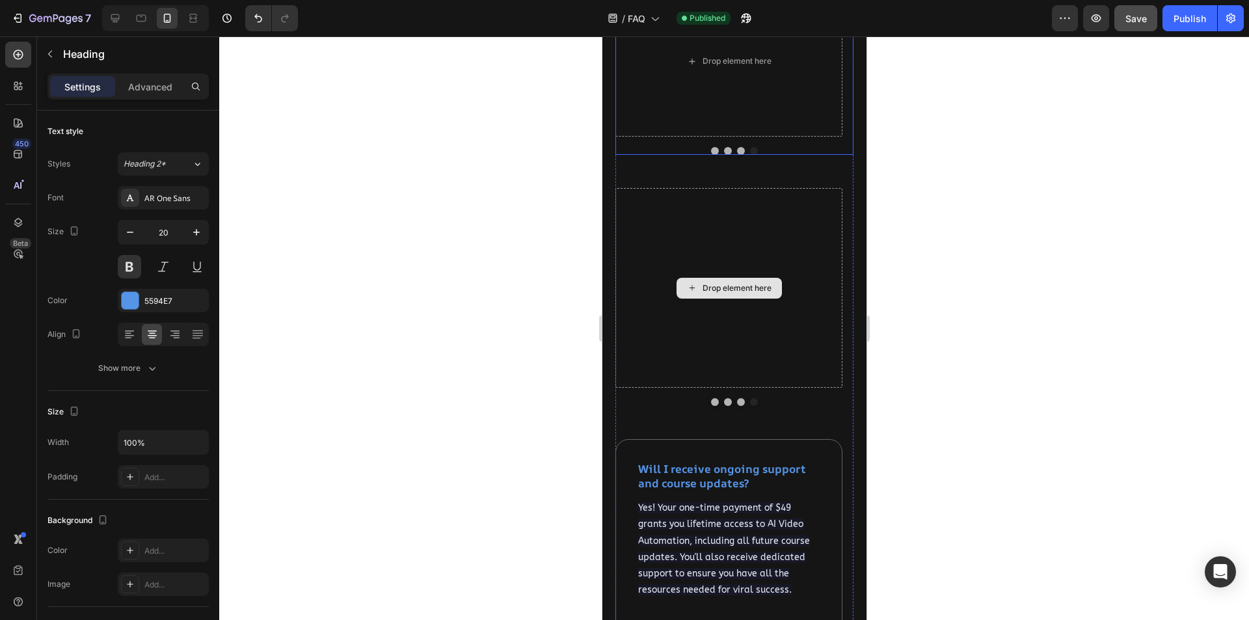
scroll to position [2491, 0]
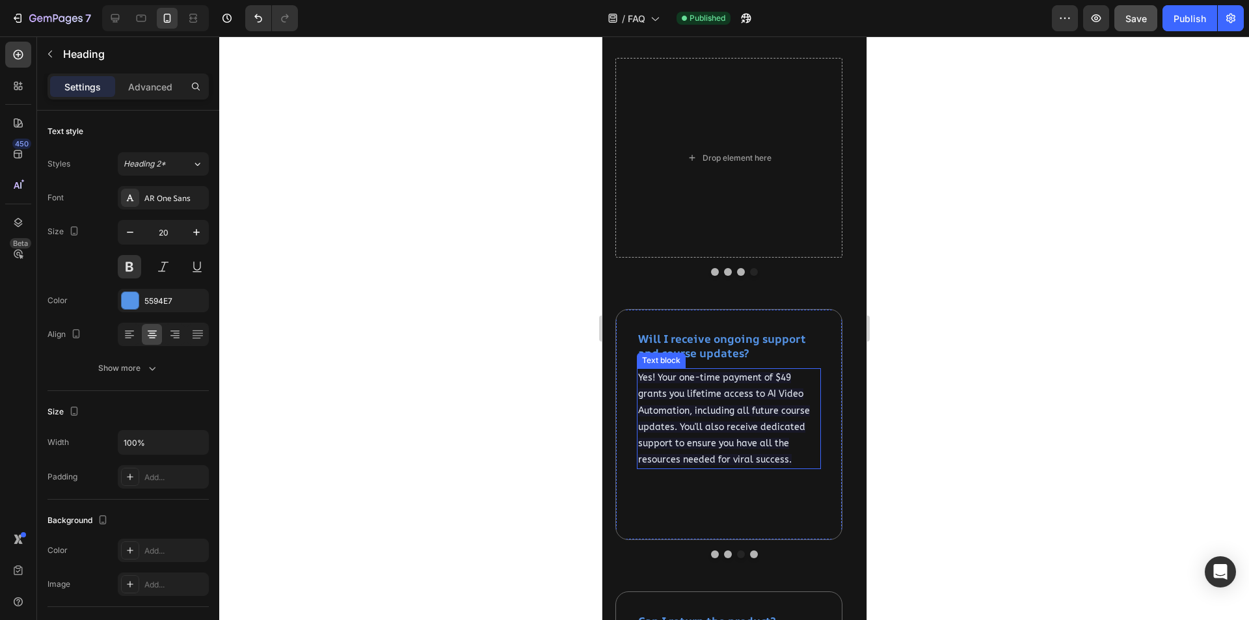
click at [703, 411] on span "Yes! Your one-time payment of $49 grants you lifetime access to AI Video Automa…" at bounding box center [724, 418] width 172 height 93
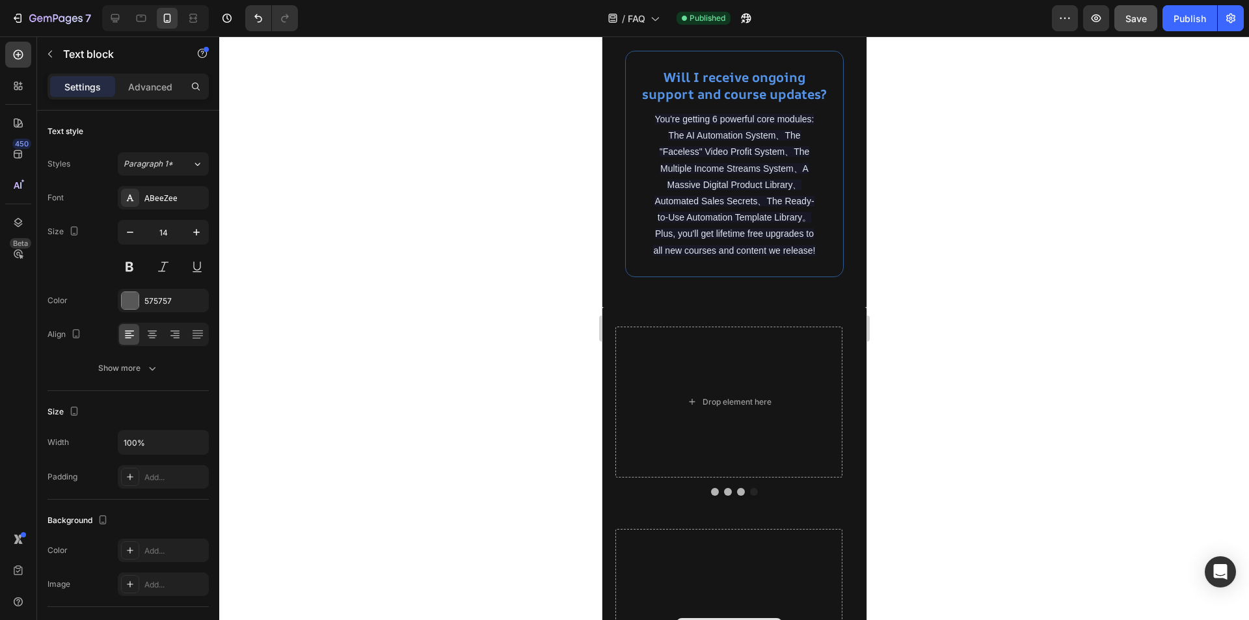
scroll to position [1841, 0]
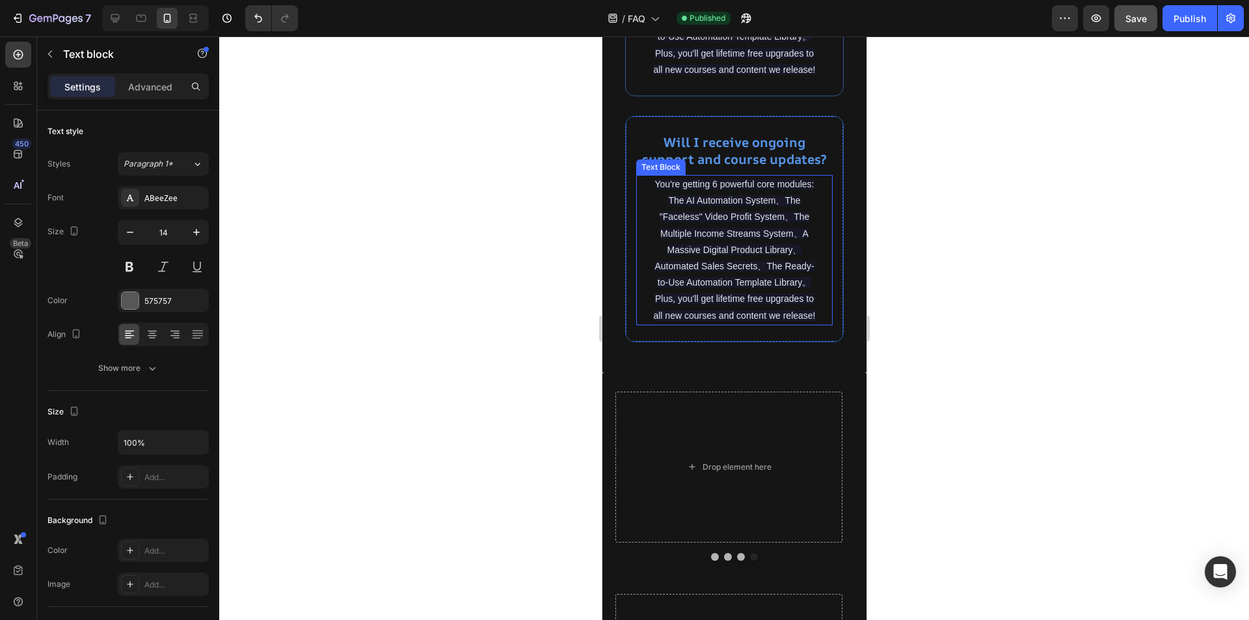
click at [724, 321] on span "You're getting 6 powerful core modules: The AI Automation System、The "Faceless"…" at bounding box center [734, 250] width 162 height 142
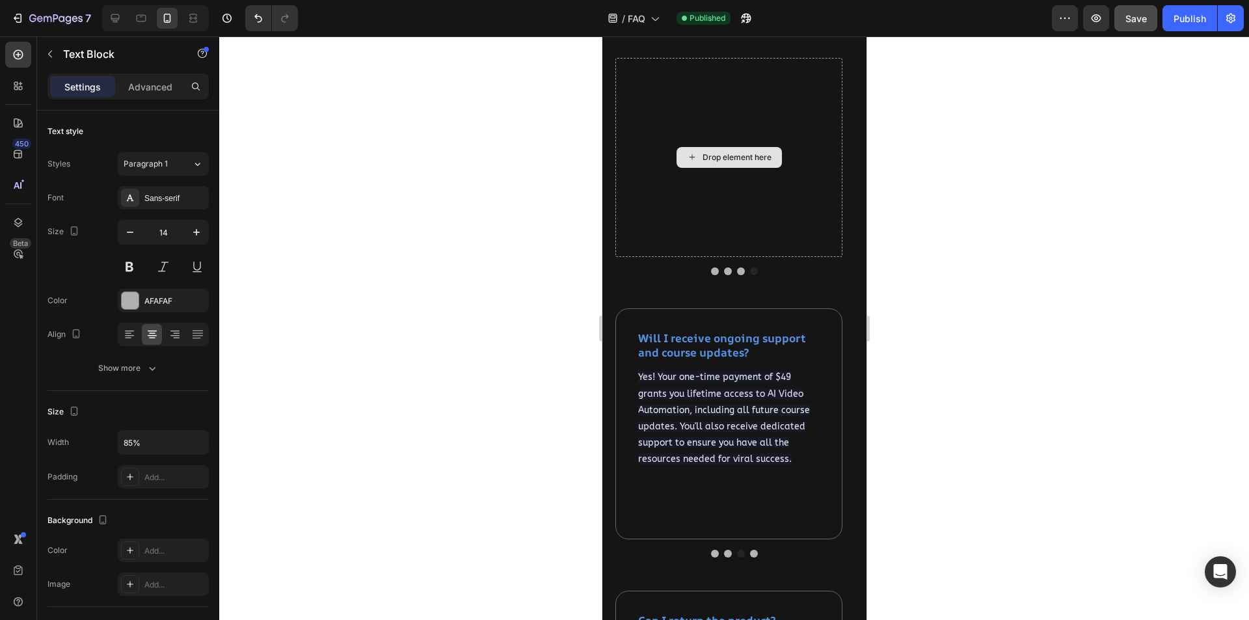
scroll to position [2491, 0]
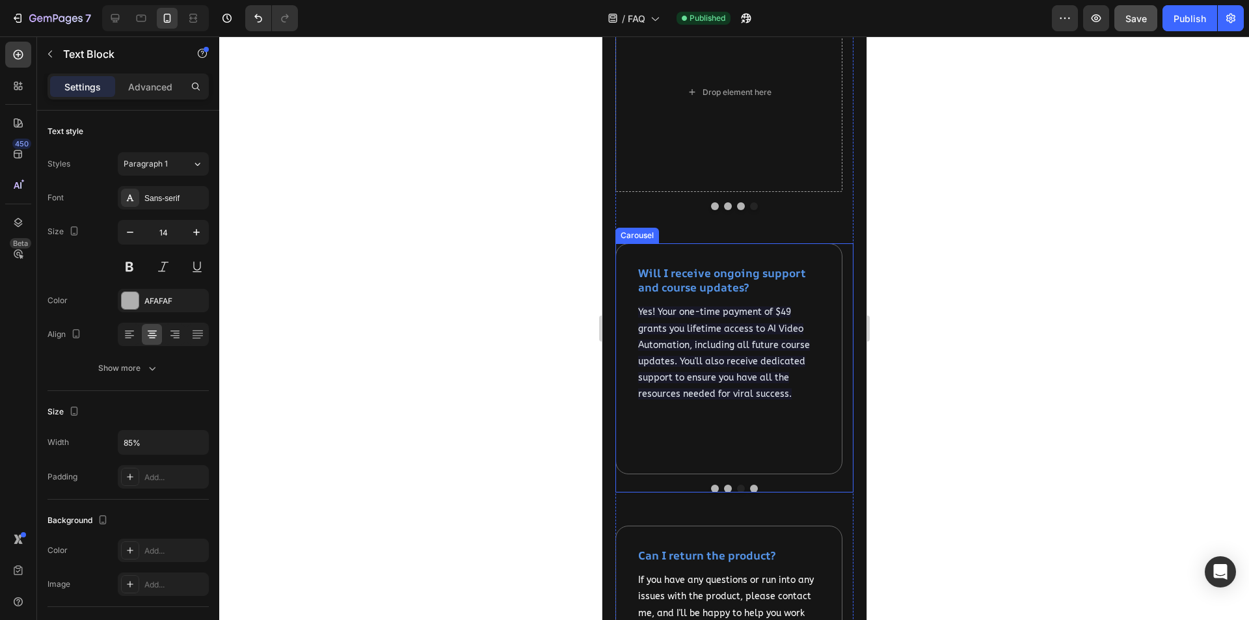
click at [750, 487] on button "Dot" at bounding box center [754, 489] width 8 height 8
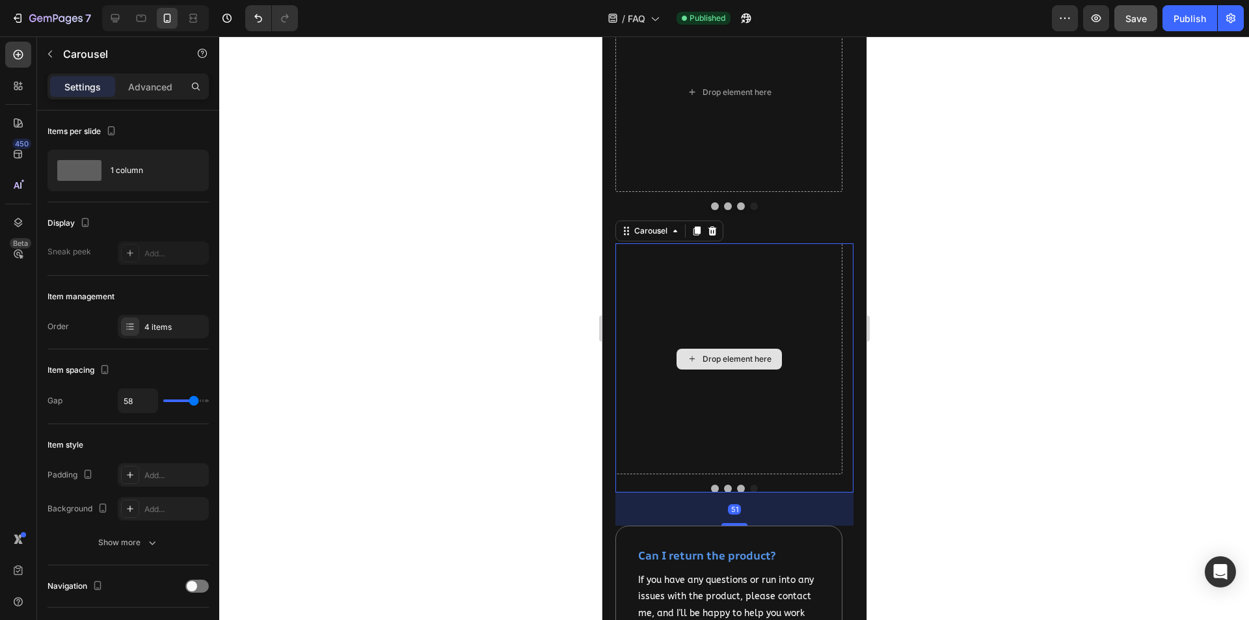
scroll to position [2621, 0]
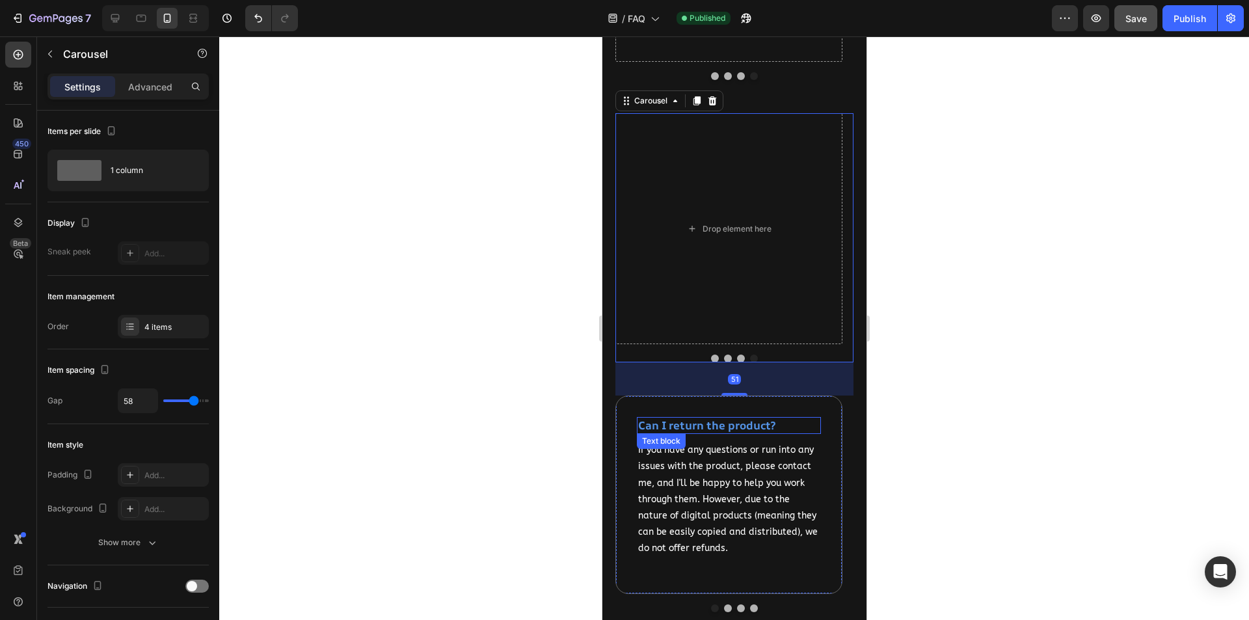
click at [742, 430] on strong "Can I return the product?" at bounding box center [706, 425] width 137 height 15
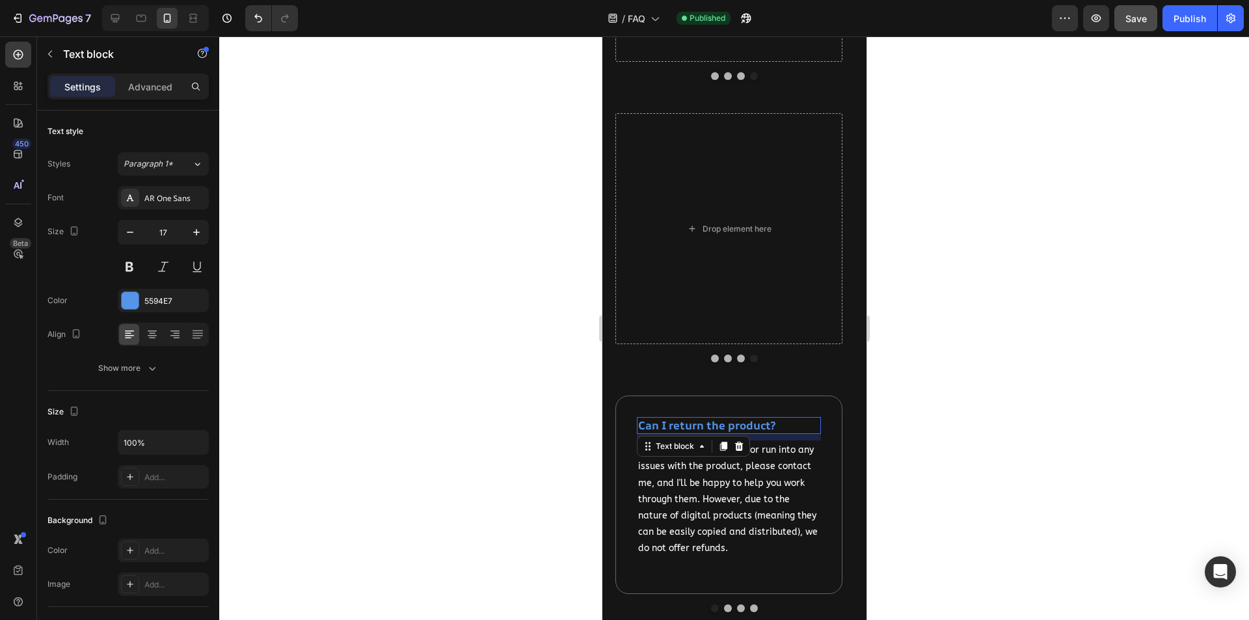
click at [742, 430] on strong "Can I return the product?" at bounding box center [706, 425] width 137 height 15
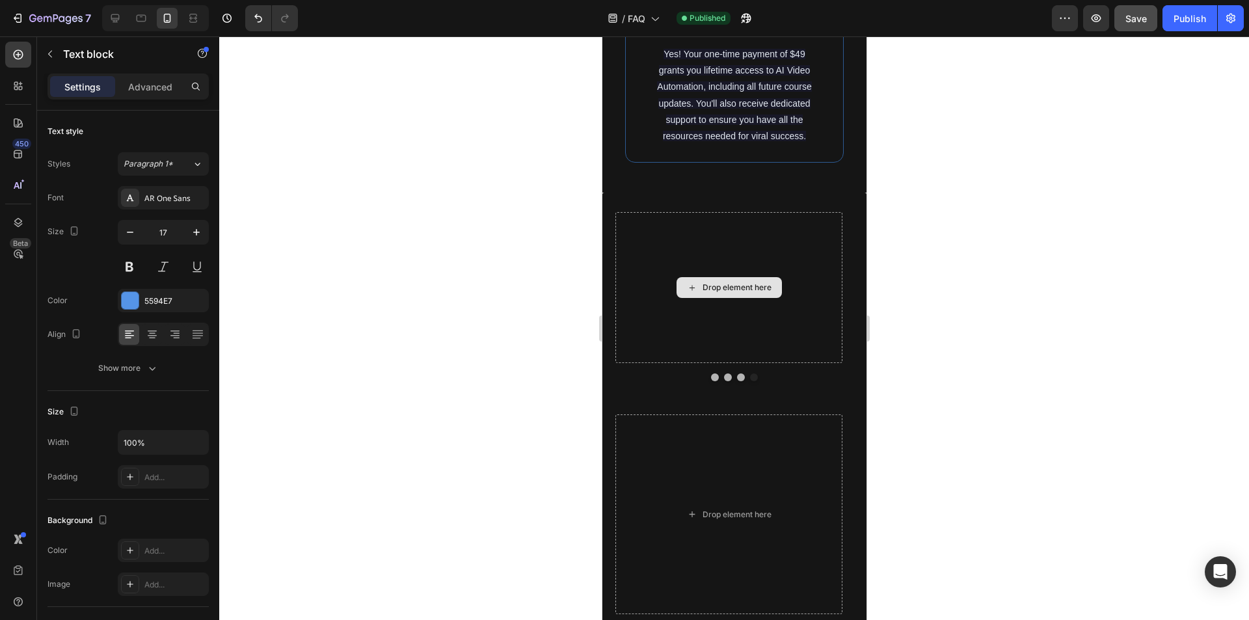
scroll to position [1776, 0]
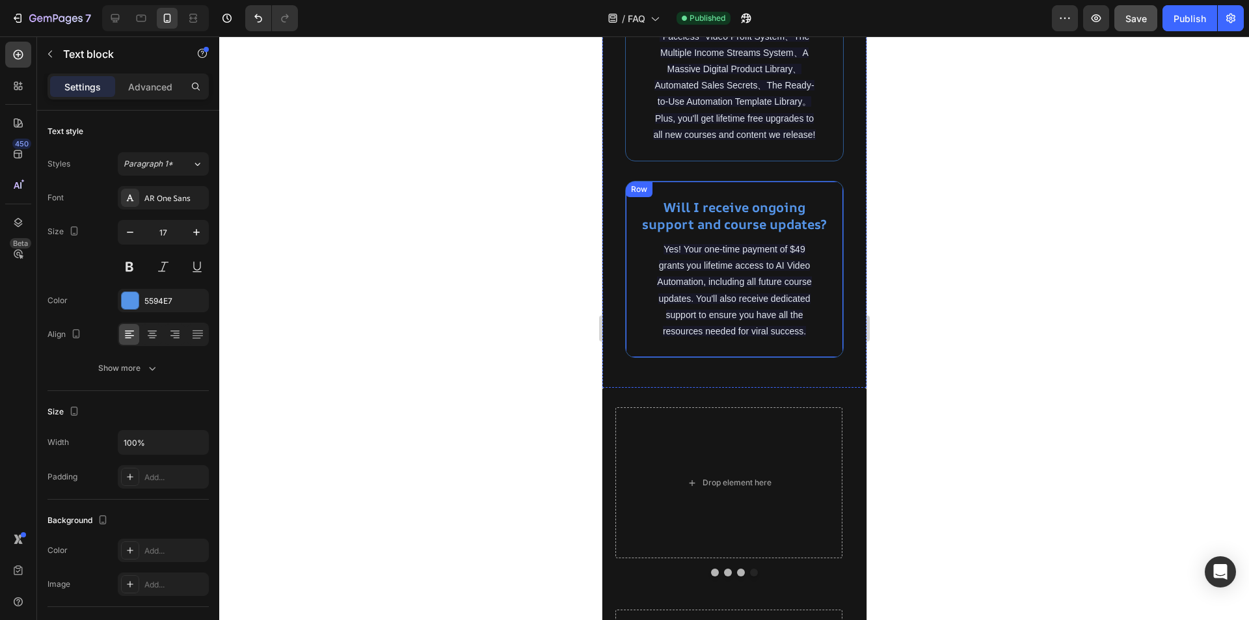
click at [807, 358] on div "Will I receive ongoing support and course updates? Heading Yes! Your one-time p…" at bounding box center [734, 269] width 219 height 177
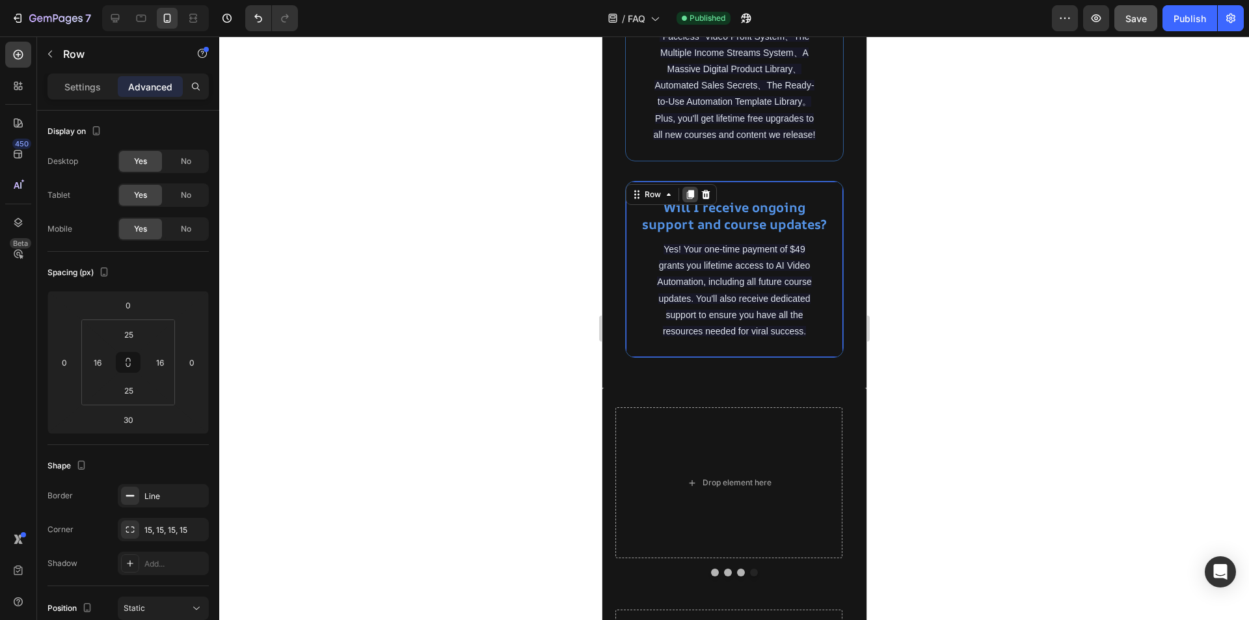
click at [688, 199] on icon at bounding box center [689, 194] width 7 height 9
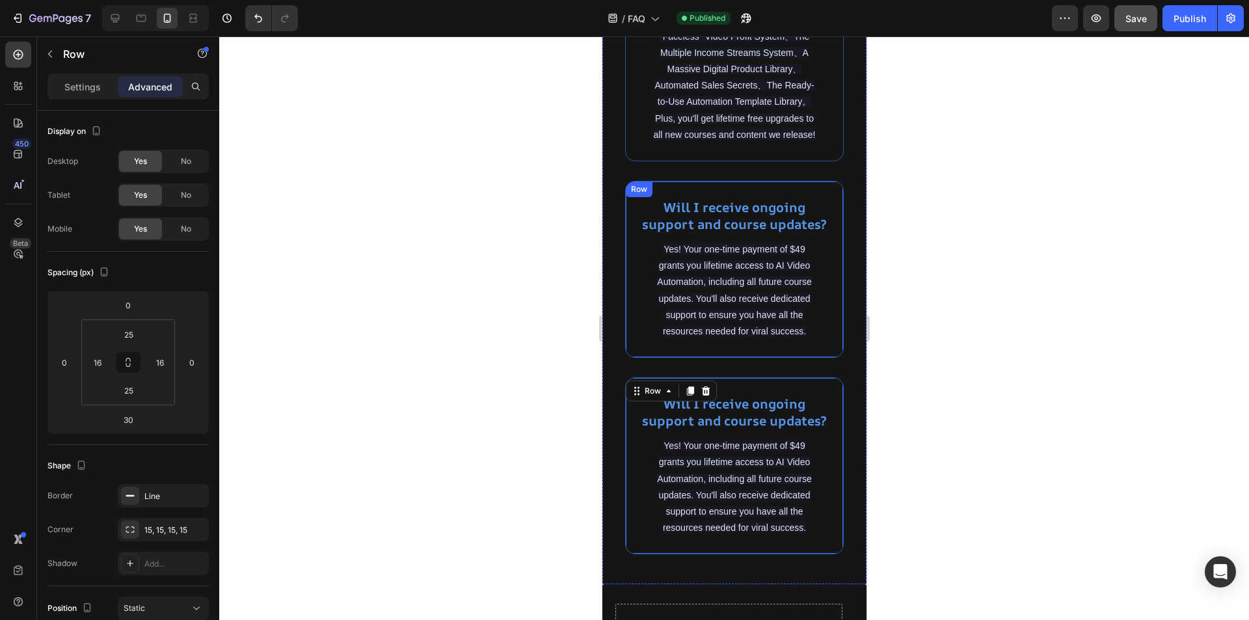
scroll to position [1971, 0]
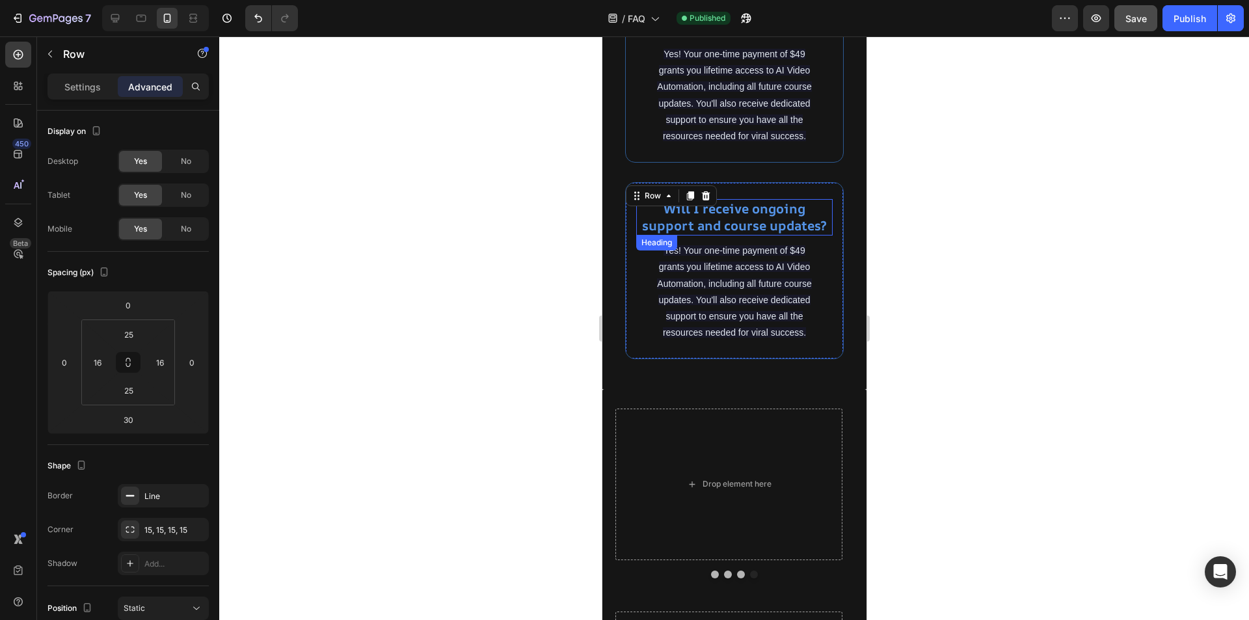
click at [755, 234] on strong "Will I receive ongoing support and course updates?" at bounding box center [734, 217] width 185 height 34
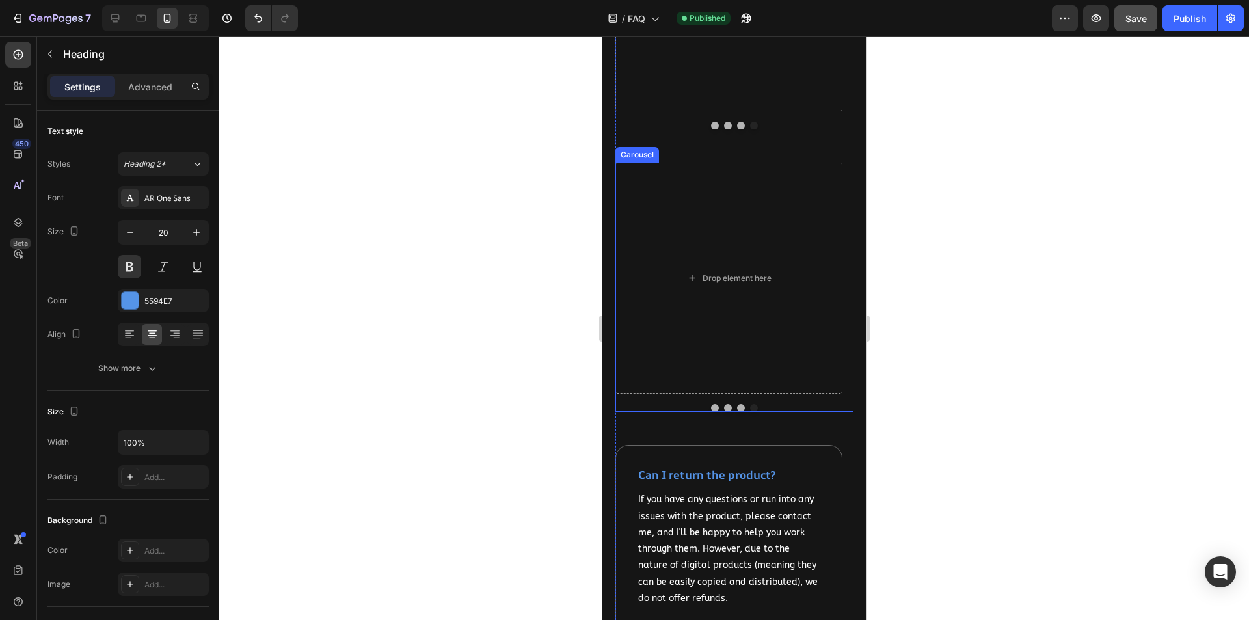
scroll to position [2882, 0]
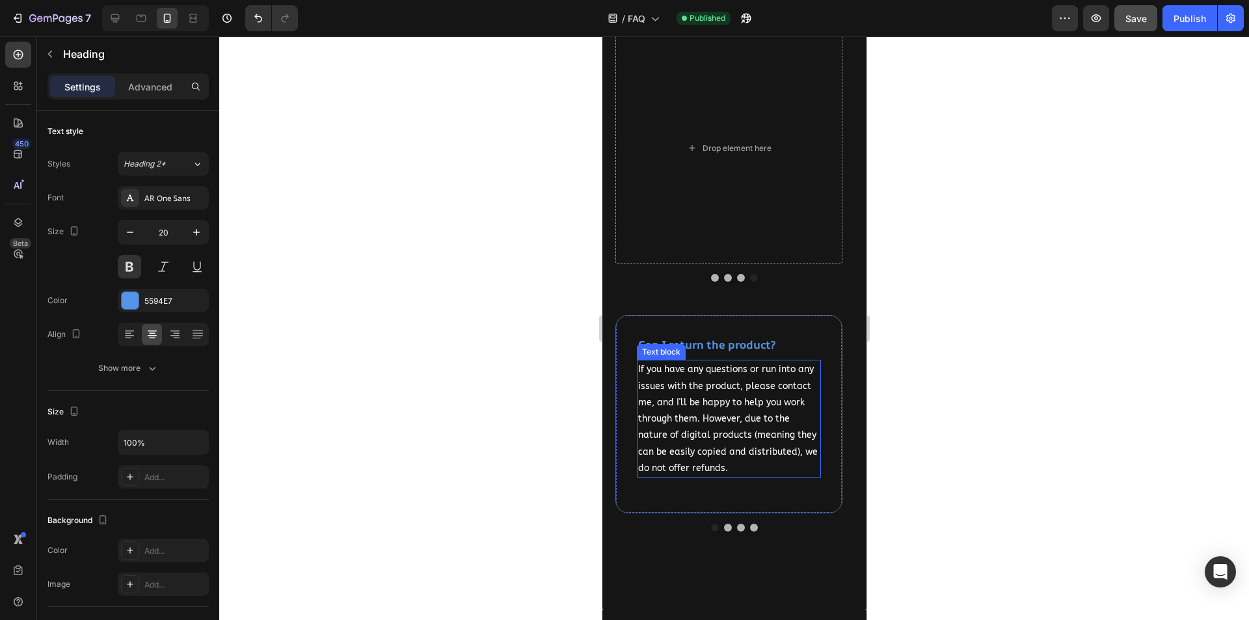
click at [720, 413] on p "If you have any questions or run into any issues with the product, please conta…" at bounding box center [729, 418] width 182 height 115
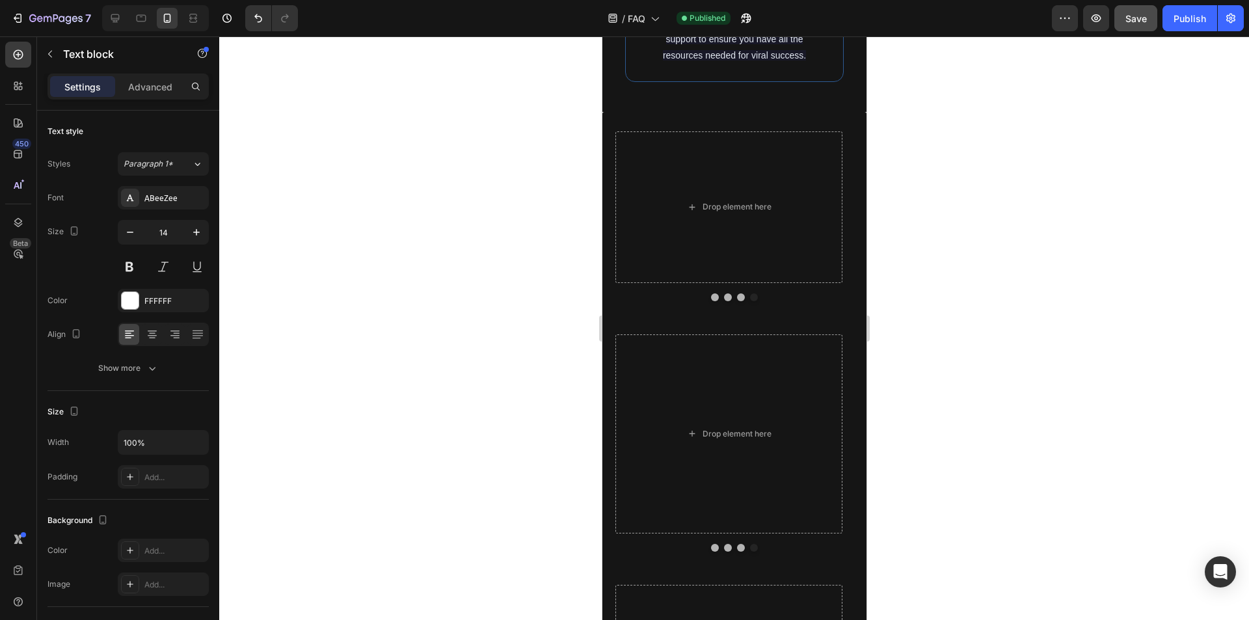
scroll to position [2101, 0]
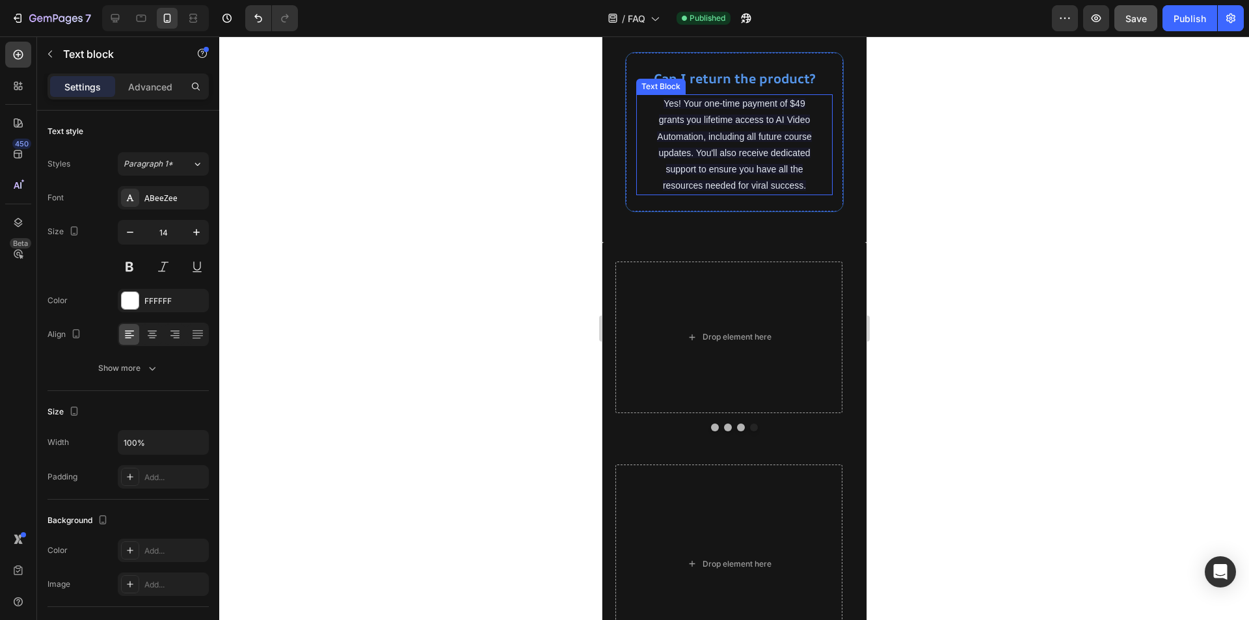
click at [738, 191] on span "Yes! Your one-time payment of $49 grants you lifetime access to AI Video Automa…" at bounding box center [733, 144] width 154 height 92
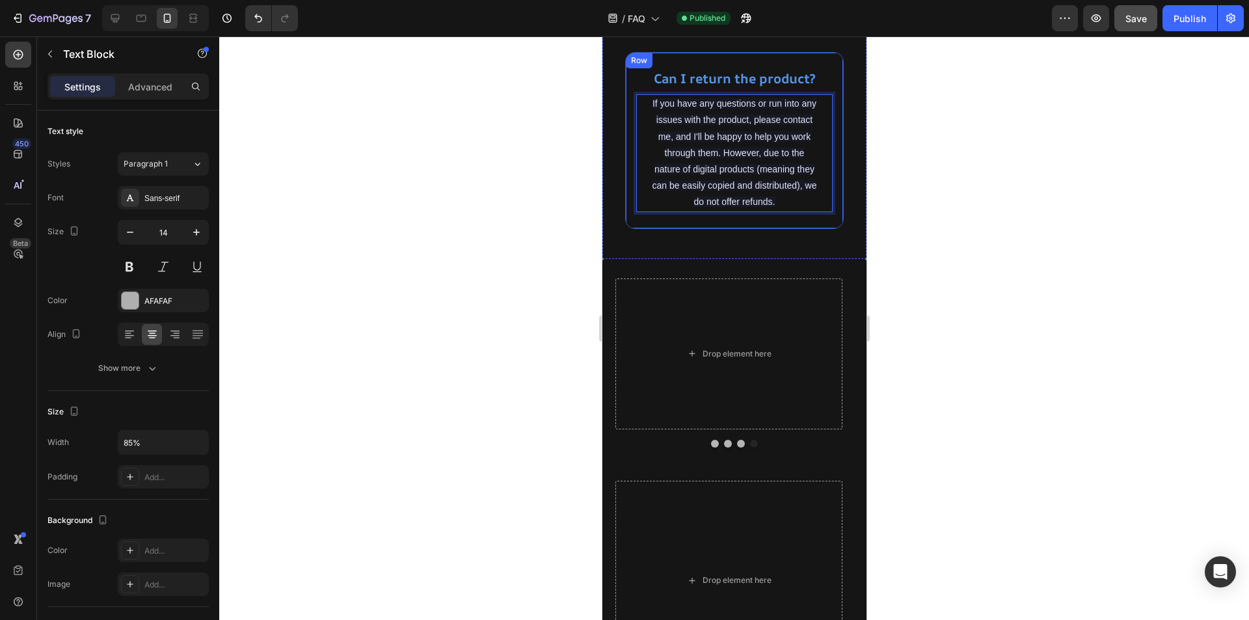
click at [782, 228] on div "Can I return the product? Heading If you have any questions or run into any iss…" at bounding box center [734, 140] width 219 height 176
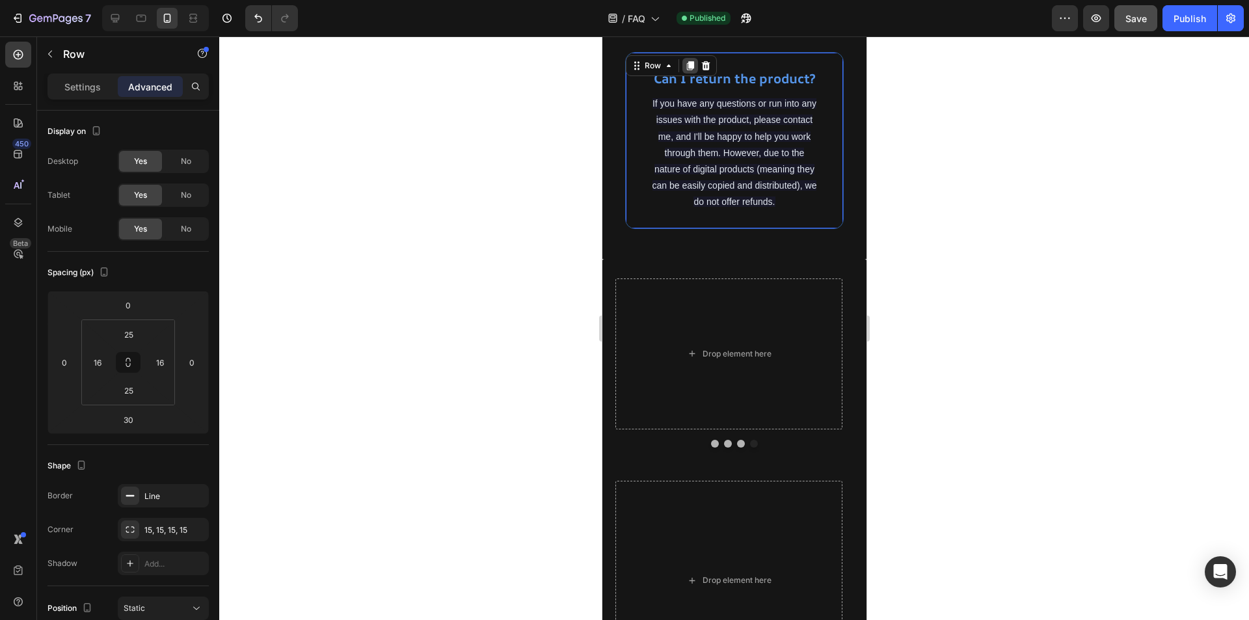
click at [685, 71] on icon at bounding box center [689, 66] width 10 height 10
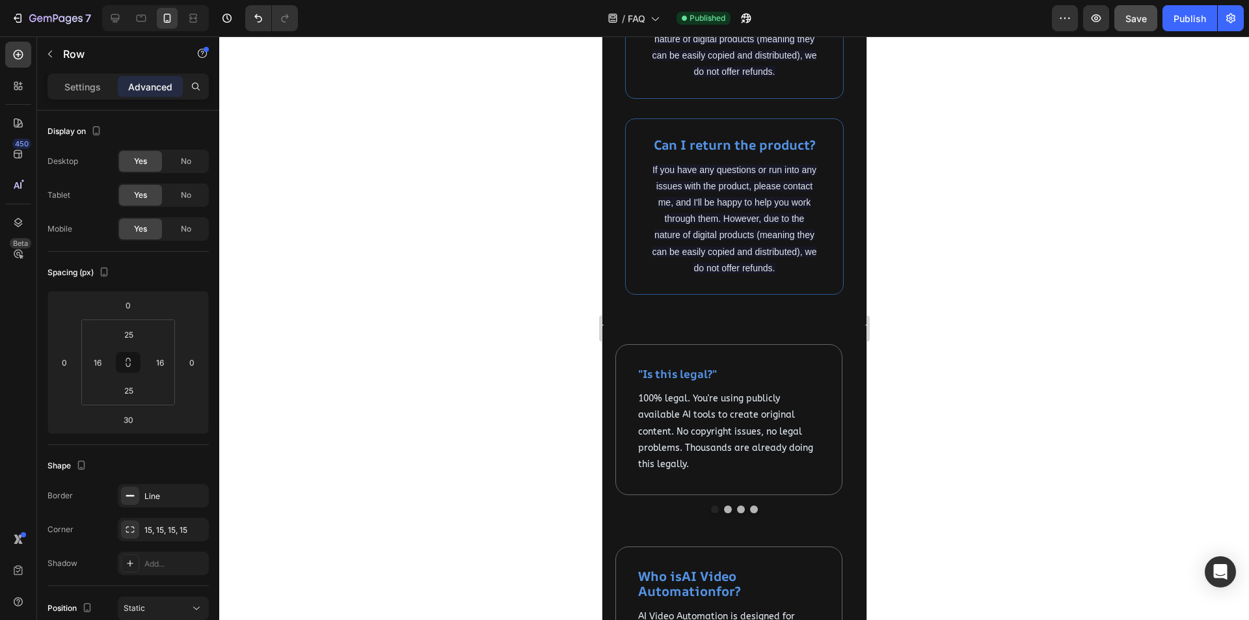
scroll to position [2426, 0]
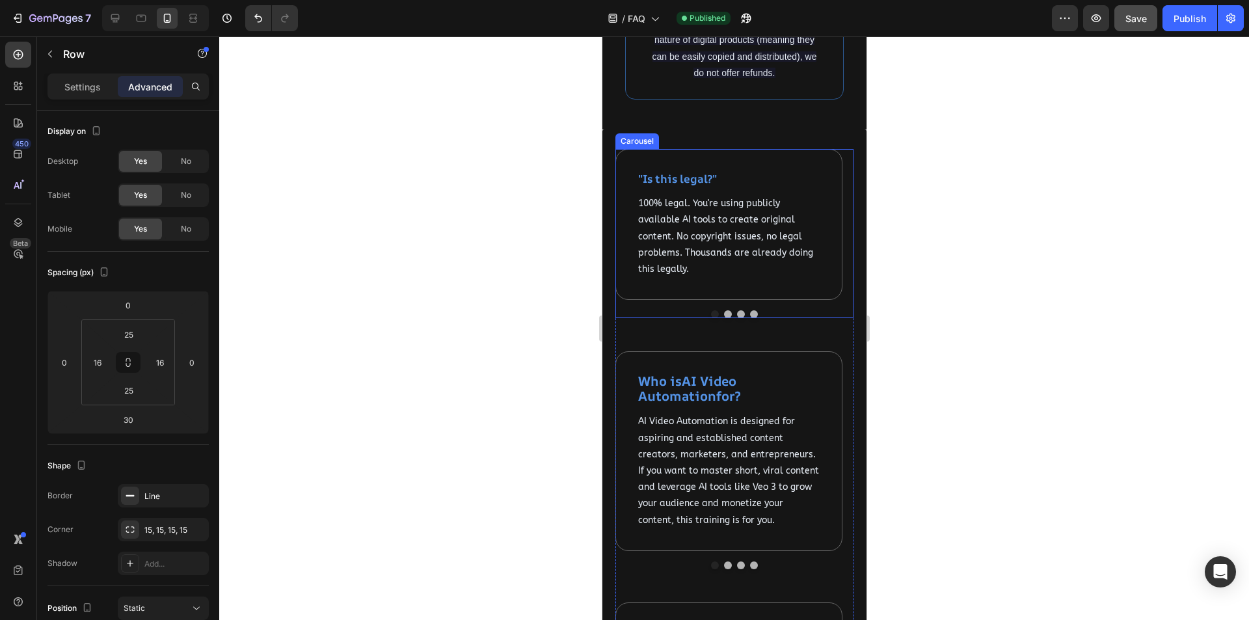
click at [750, 318] on button "Dot" at bounding box center [754, 314] width 8 height 8
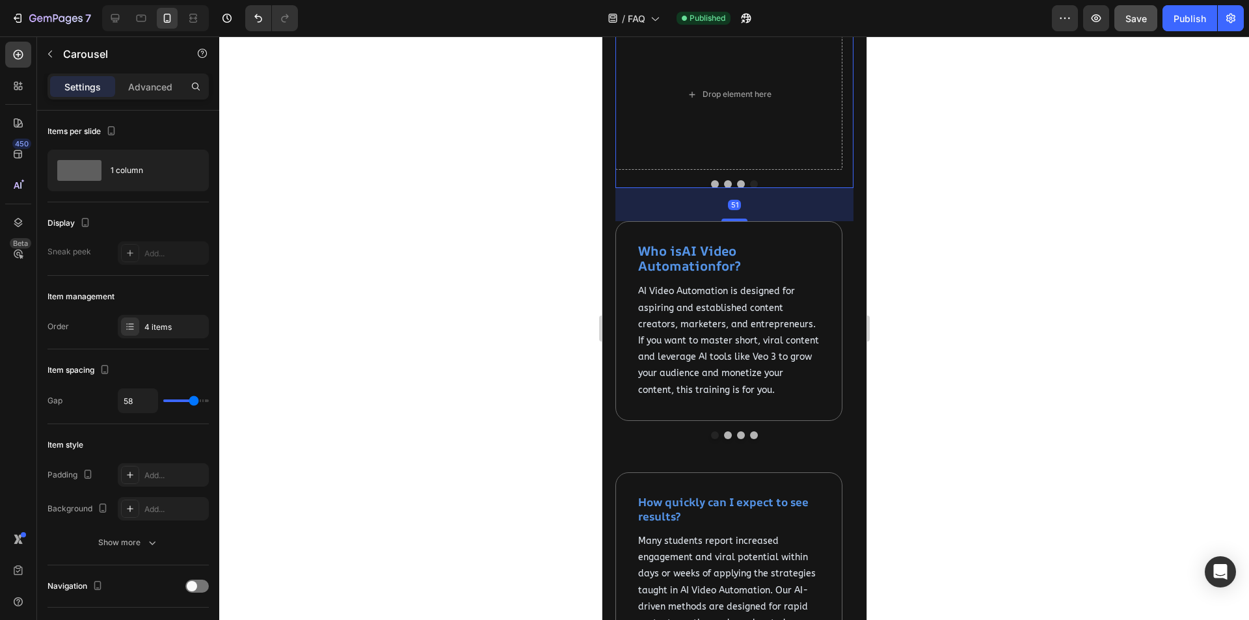
scroll to position [2621, 0]
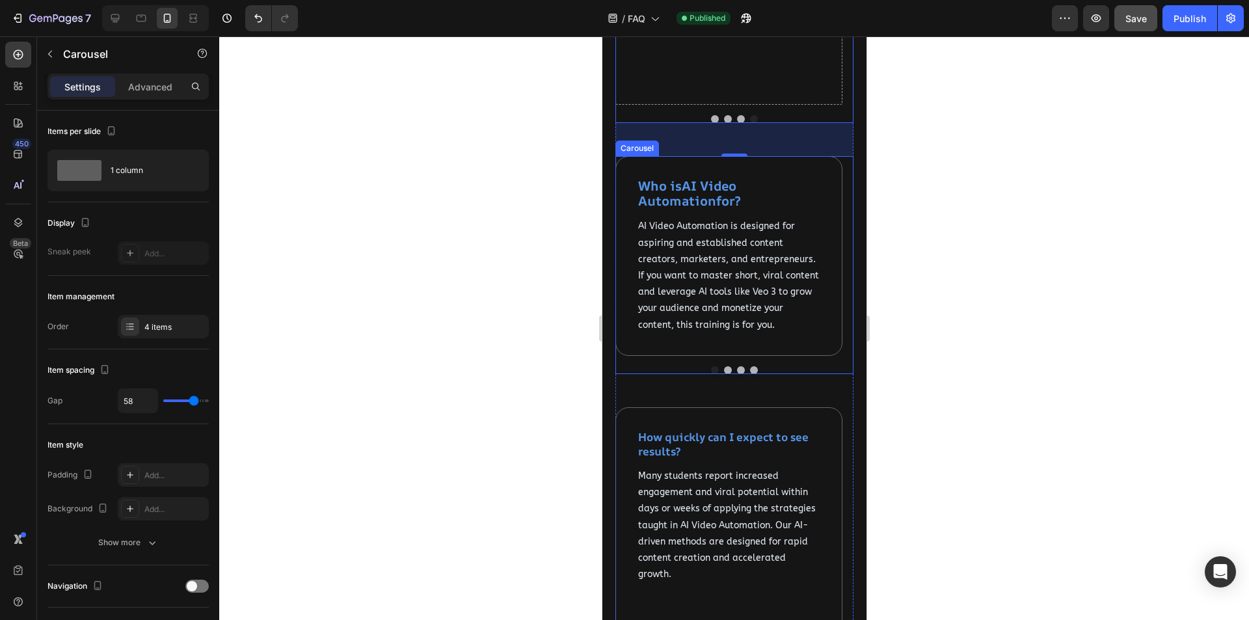
click at [750, 374] on button "Dot" at bounding box center [754, 370] width 8 height 8
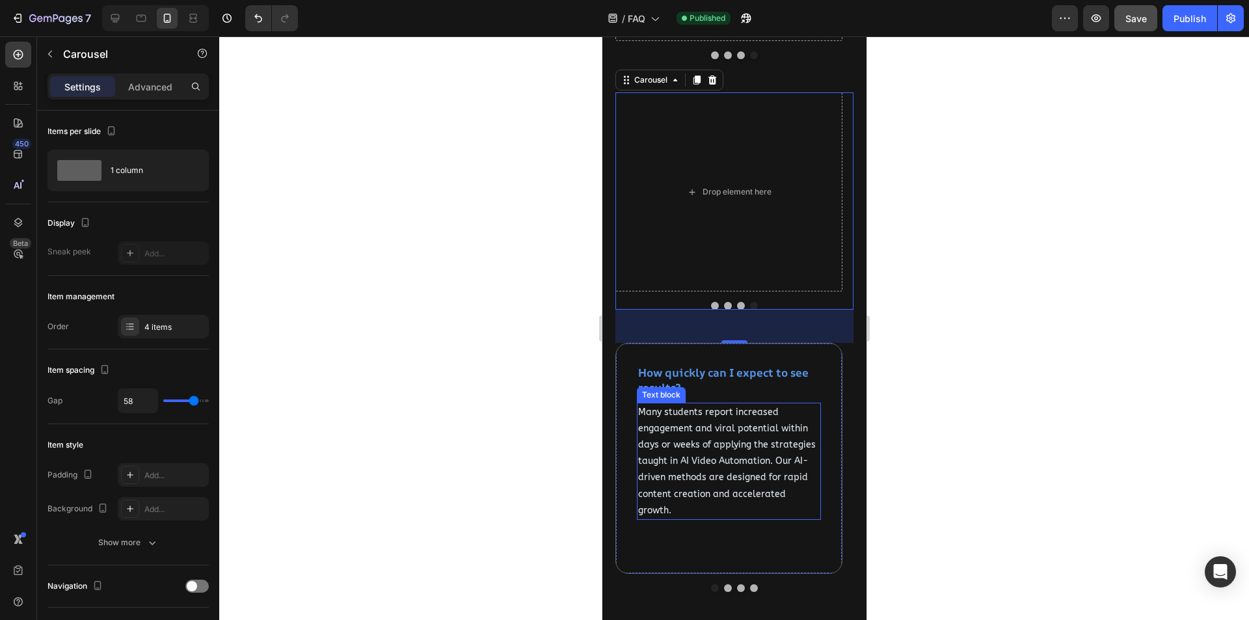
scroll to position [3012, 0]
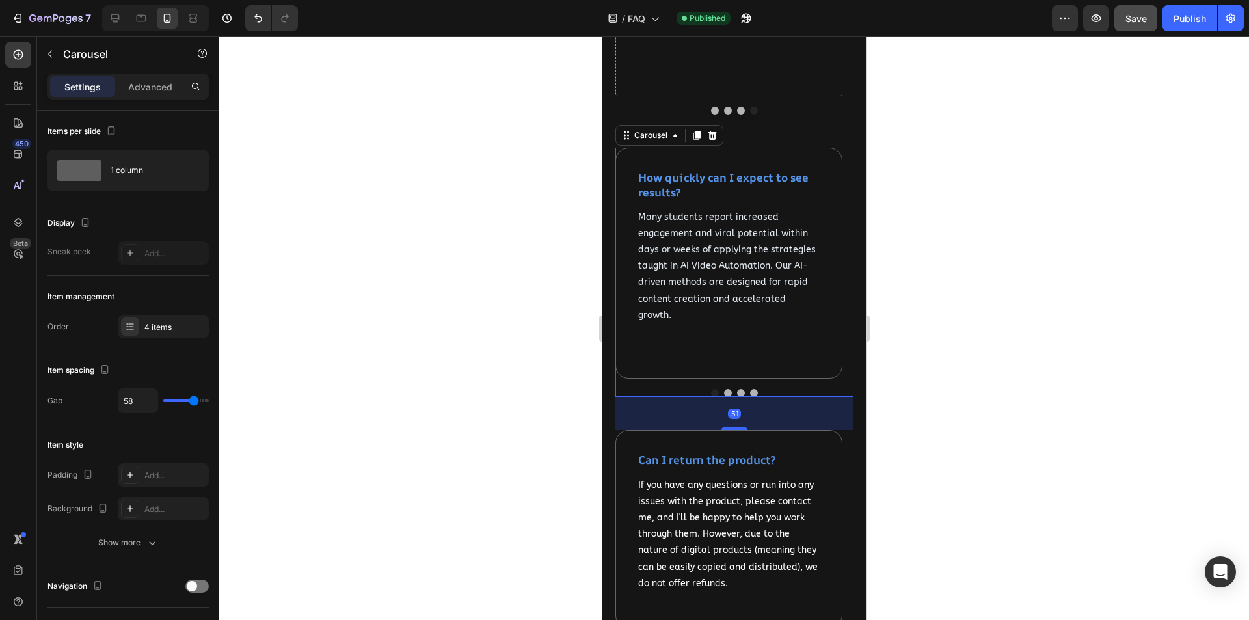
click at [750, 392] on button "Dot" at bounding box center [754, 393] width 8 height 8
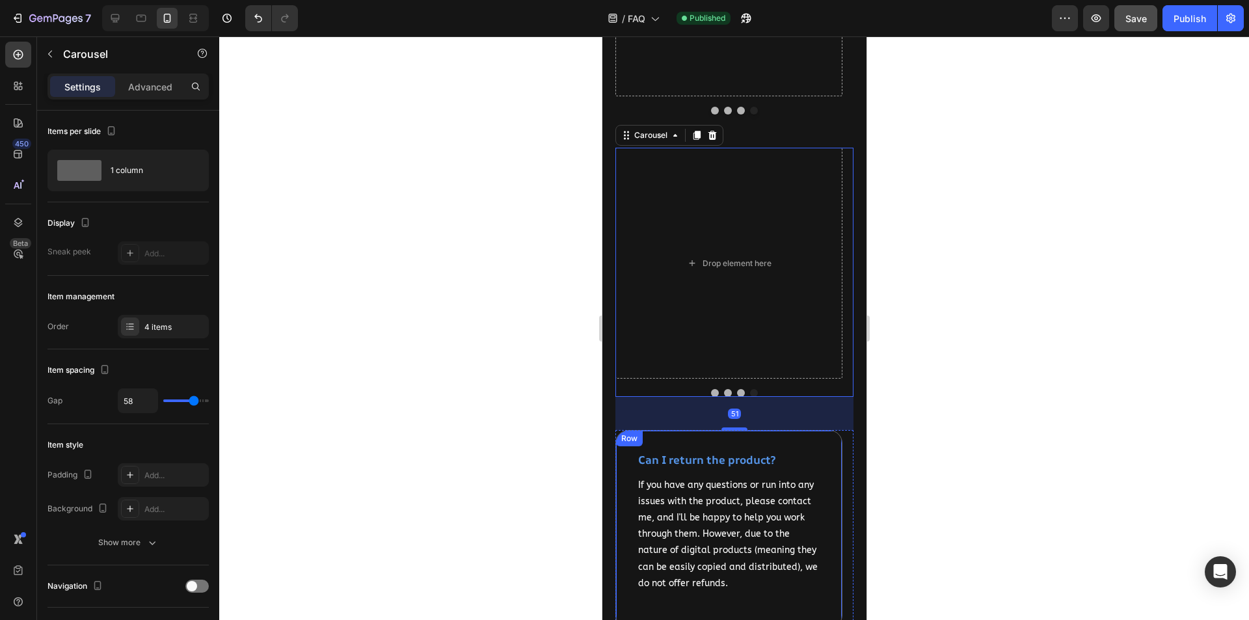
scroll to position [3142, 0]
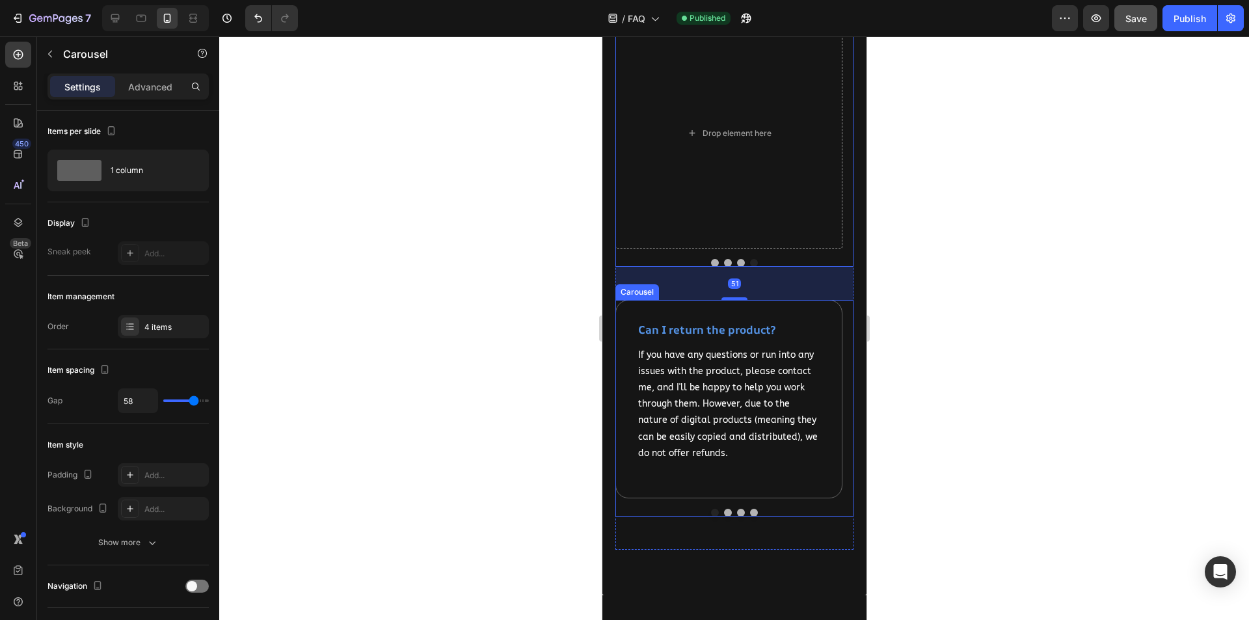
click at [724, 511] on button "Dot" at bounding box center [728, 513] width 8 height 8
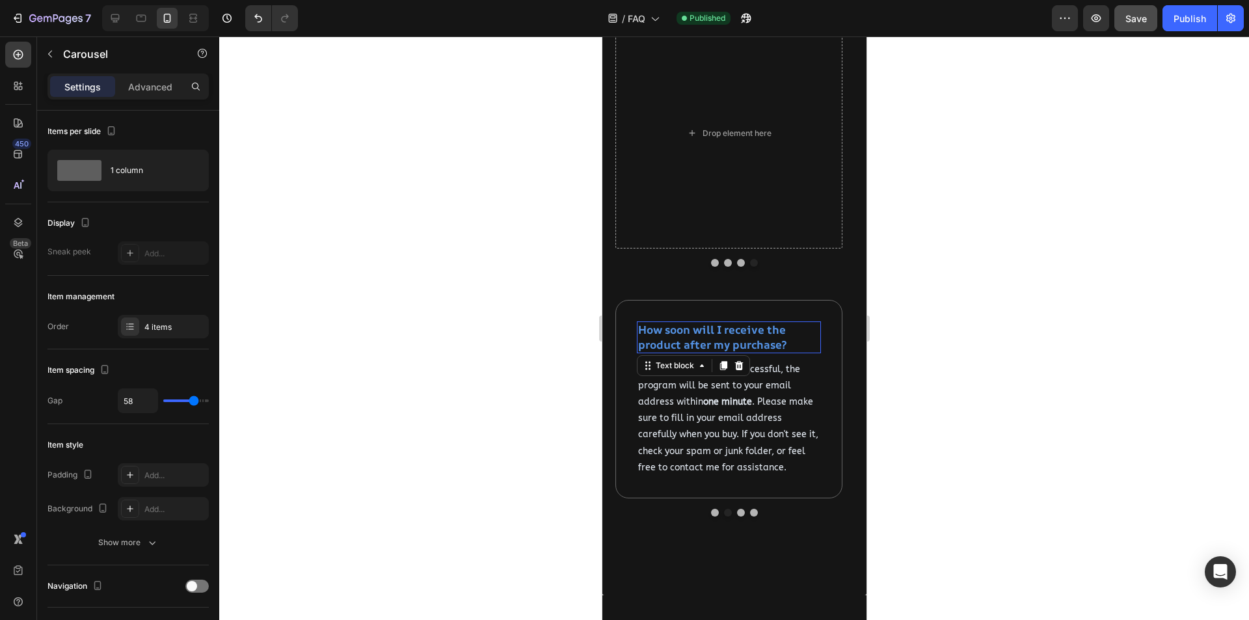
click at [727, 335] on strong "How soon will I receive the product after my purchase?" at bounding box center [712, 336] width 148 height 29
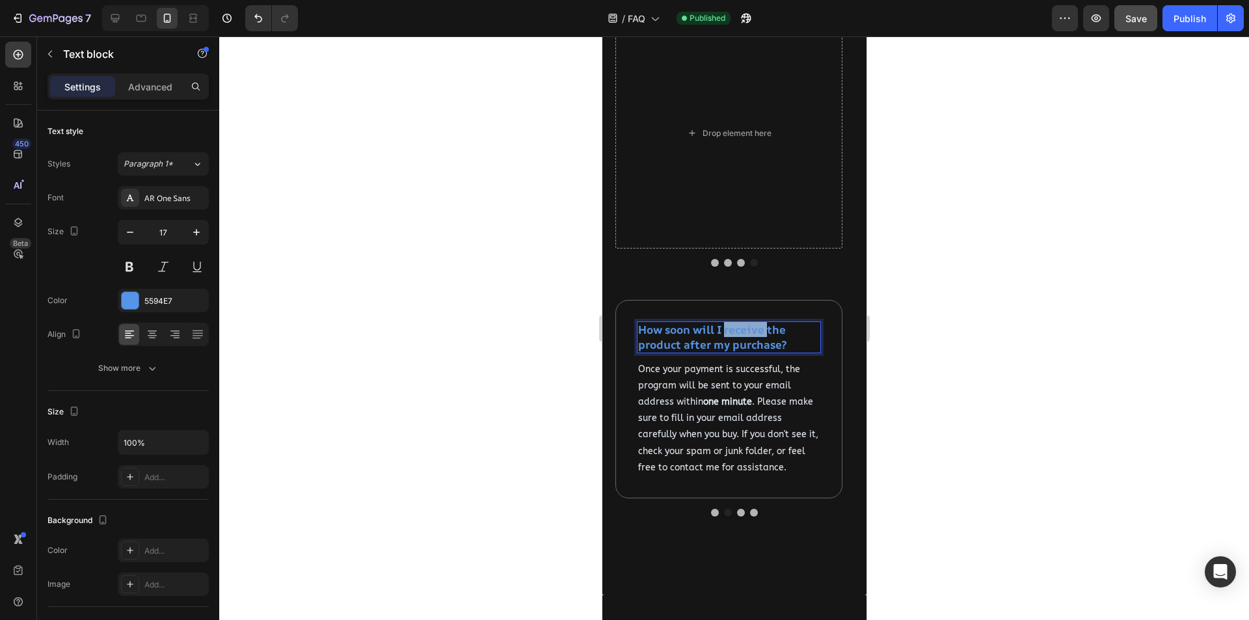
click at [727, 335] on strong "How soon will I receive the product after my purchase?" at bounding box center [712, 336] width 148 height 29
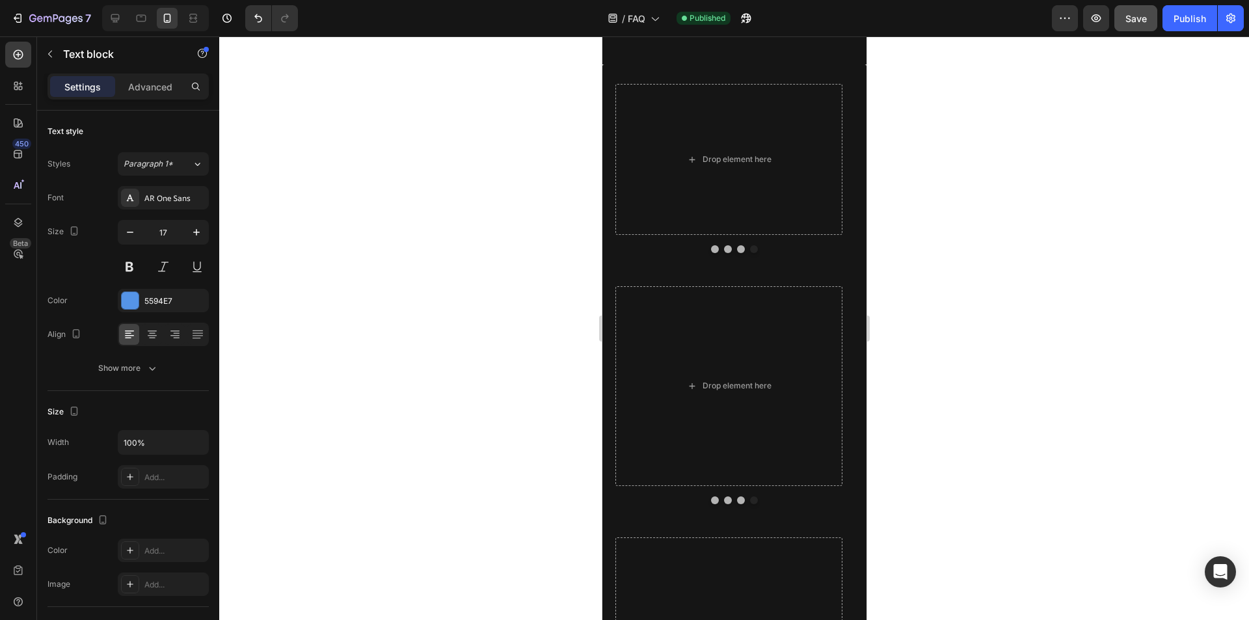
scroll to position [2166, 0]
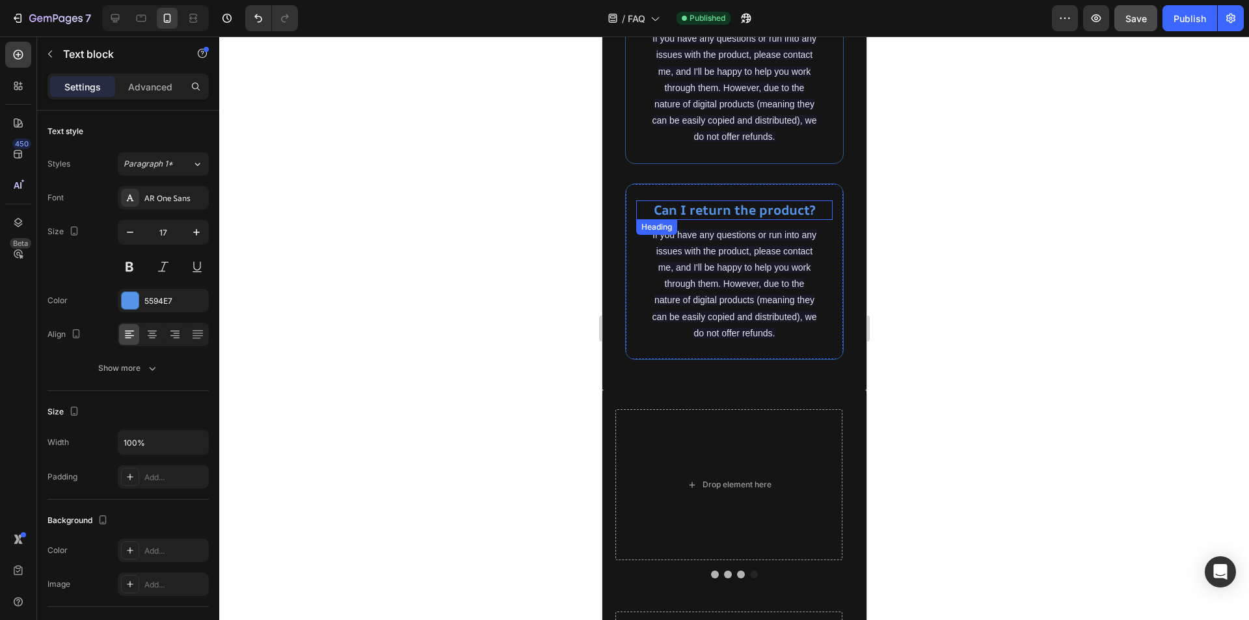
click at [722, 219] on strong "Can I return the product?" at bounding box center [734, 210] width 162 height 18
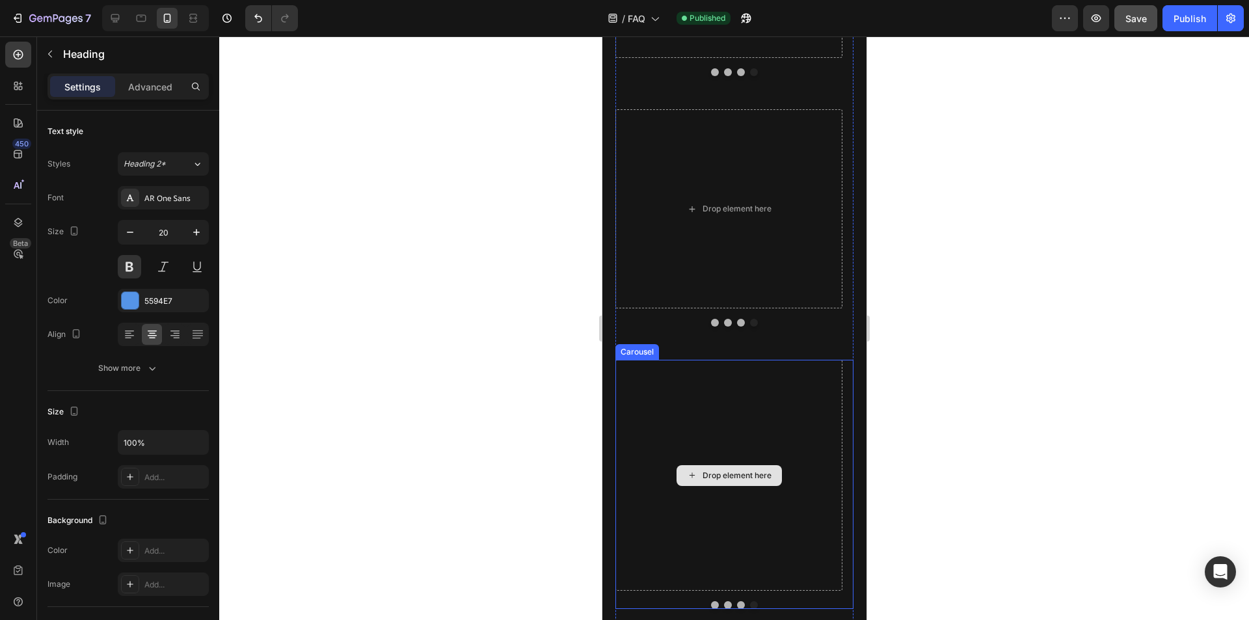
scroll to position [3077, 0]
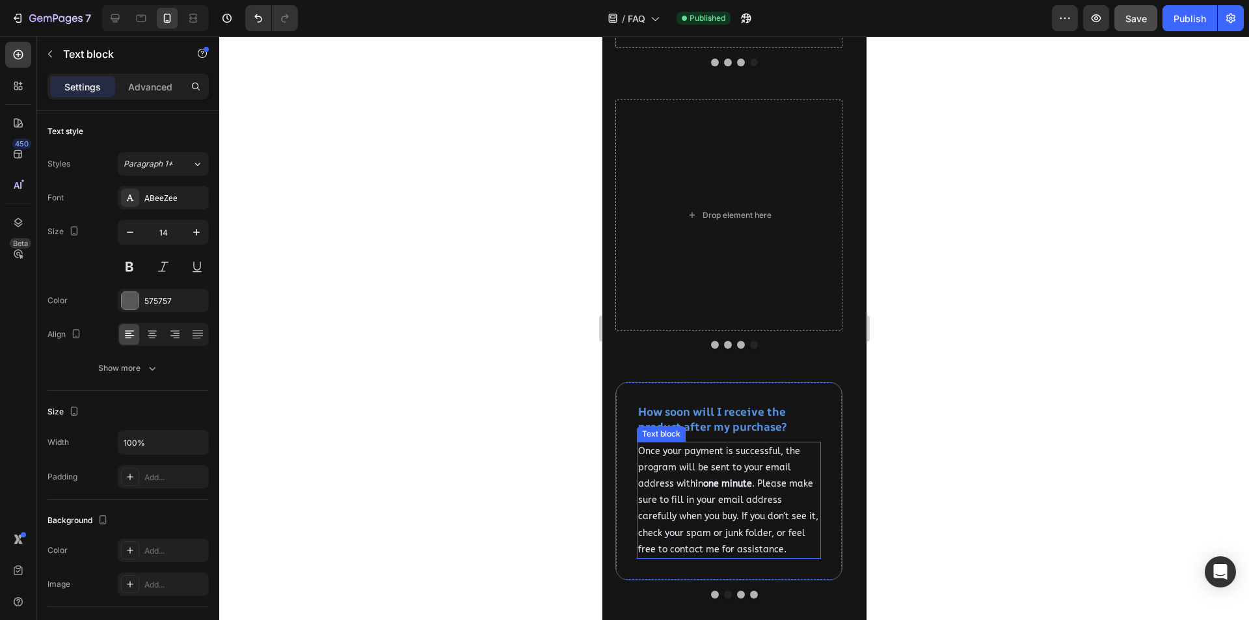
click at [705, 507] on p "Once your payment is successful, the program will be sent to your email address…" at bounding box center [729, 500] width 182 height 115
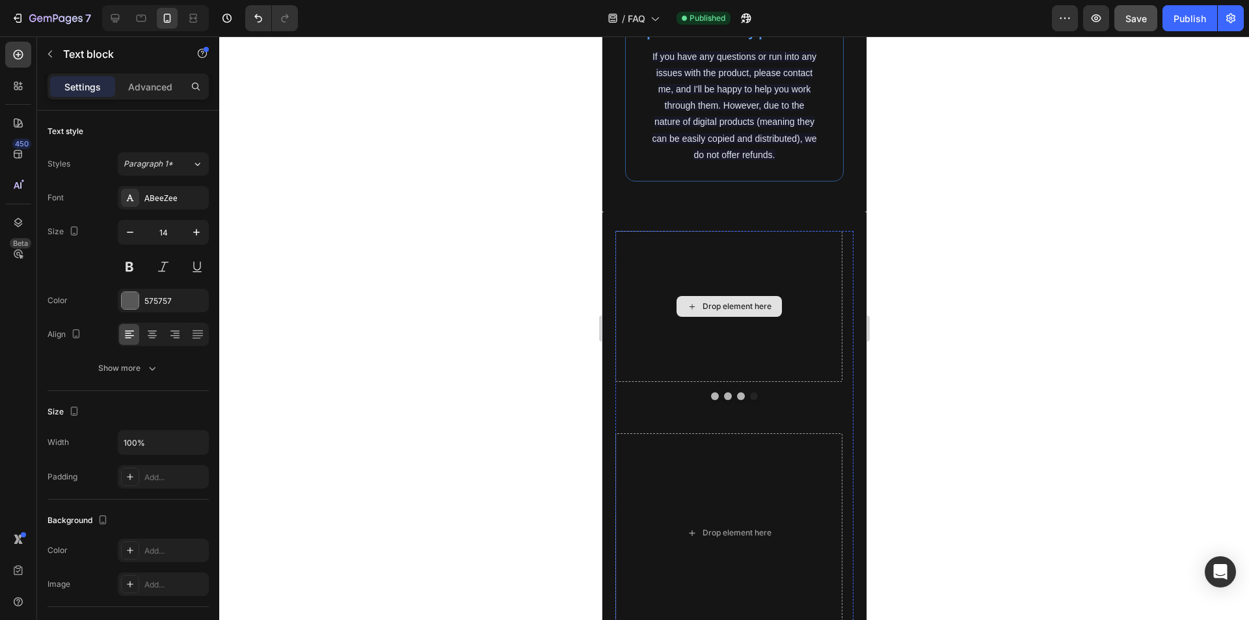
scroll to position [2231, 0]
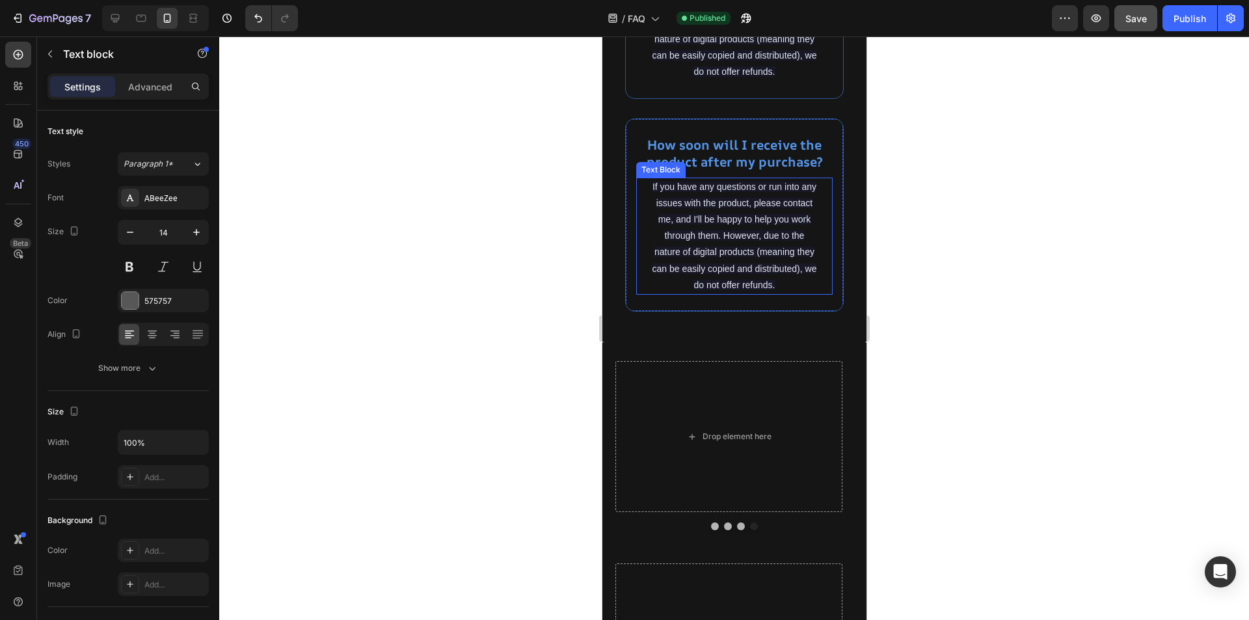
click at [733, 293] on p "If you have any questions or run into any issues with the product, please conta…" at bounding box center [733, 236] width 165 height 115
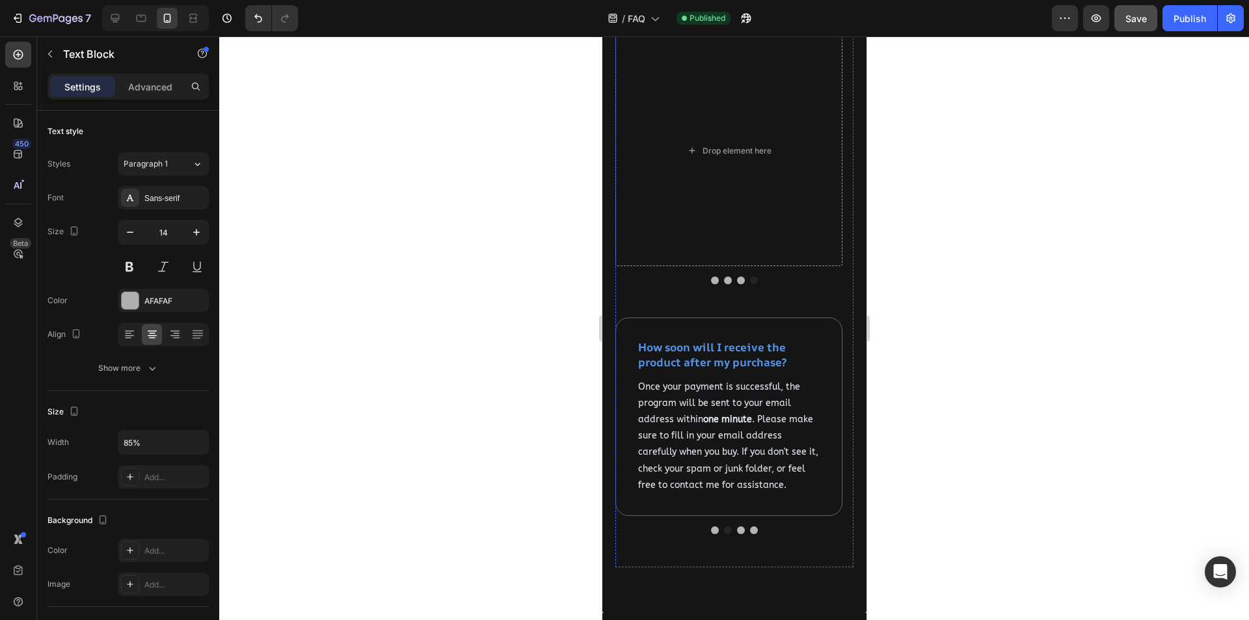
scroll to position [3272, 0]
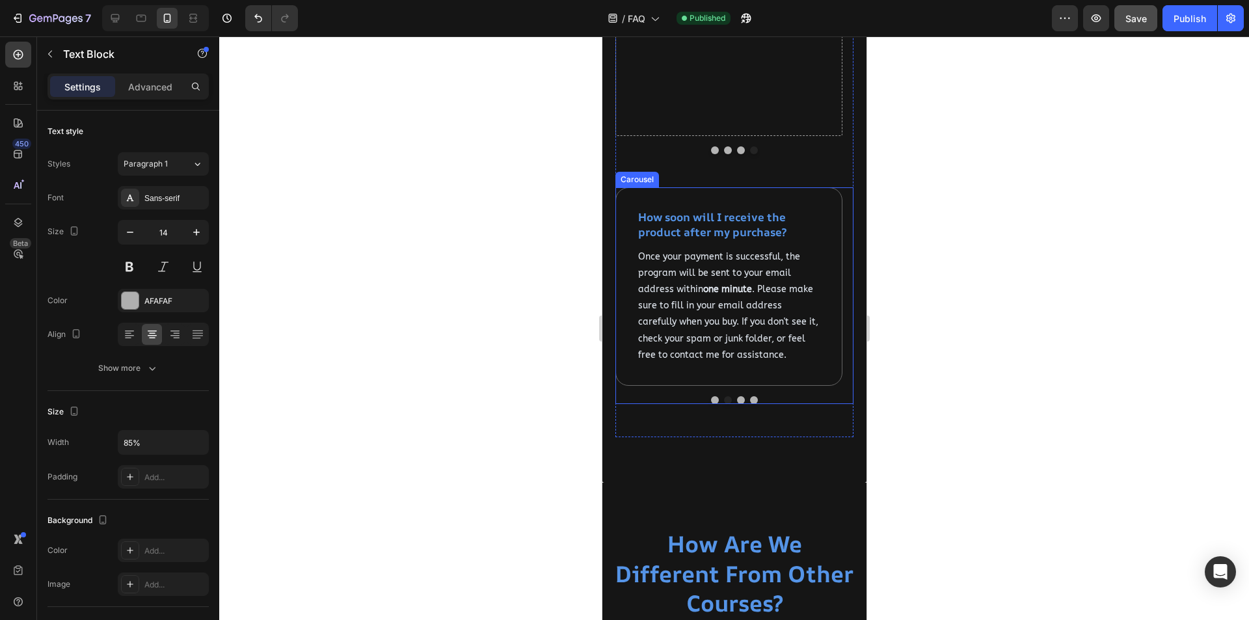
click at [737, 401] on button "Dot" at bounding box center [741, 400] width 8 height 8
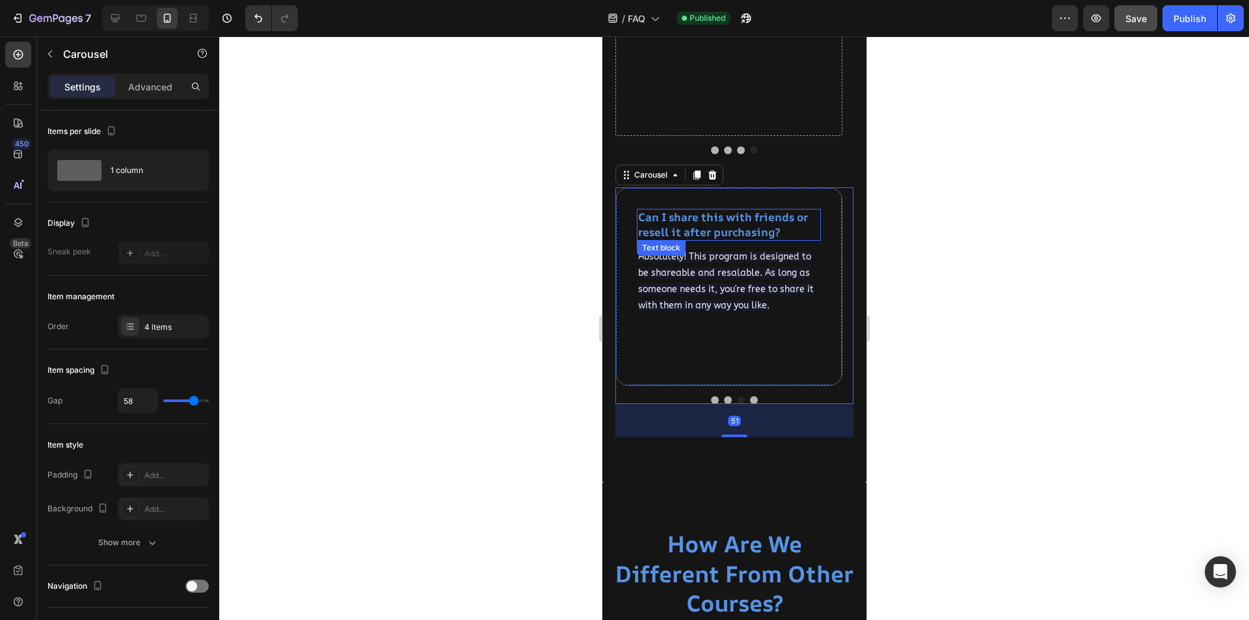
click at [722, 227] on strong "Can I share this with friends or resell it after purchasing?" at bounding box center [723, 224] width 170 height 29
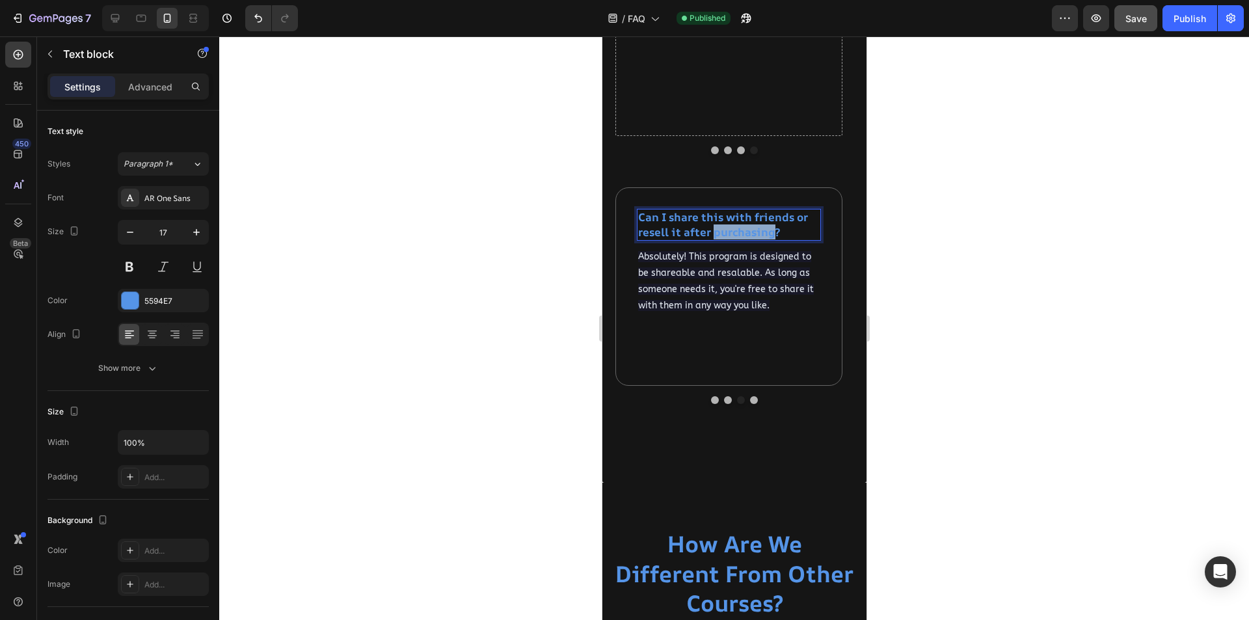
click at [722, 227] on strong "Can I share this with friends or resell it after purchasing?" at bounding box center [723, 224] width 170 height 29
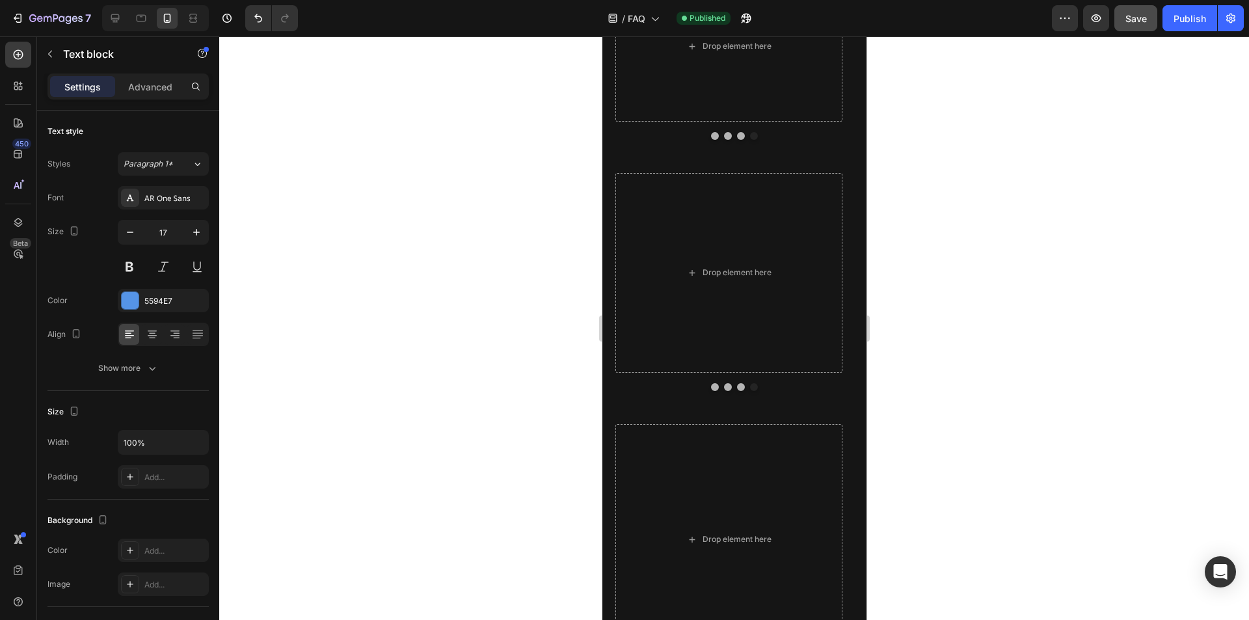
scroll to position [2361, 0]
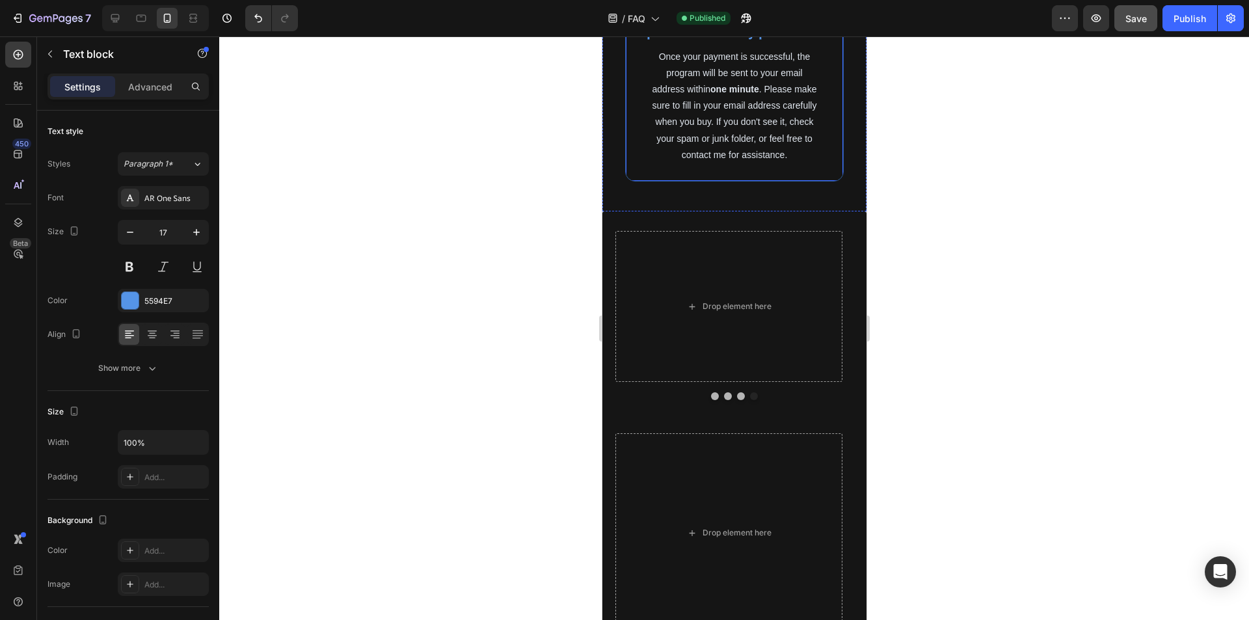
click at [791, 182] on div "How soon will I receive the product after my purchase? Heading Once your paymen…" at bounding box center [734, 84] width 219 height 193
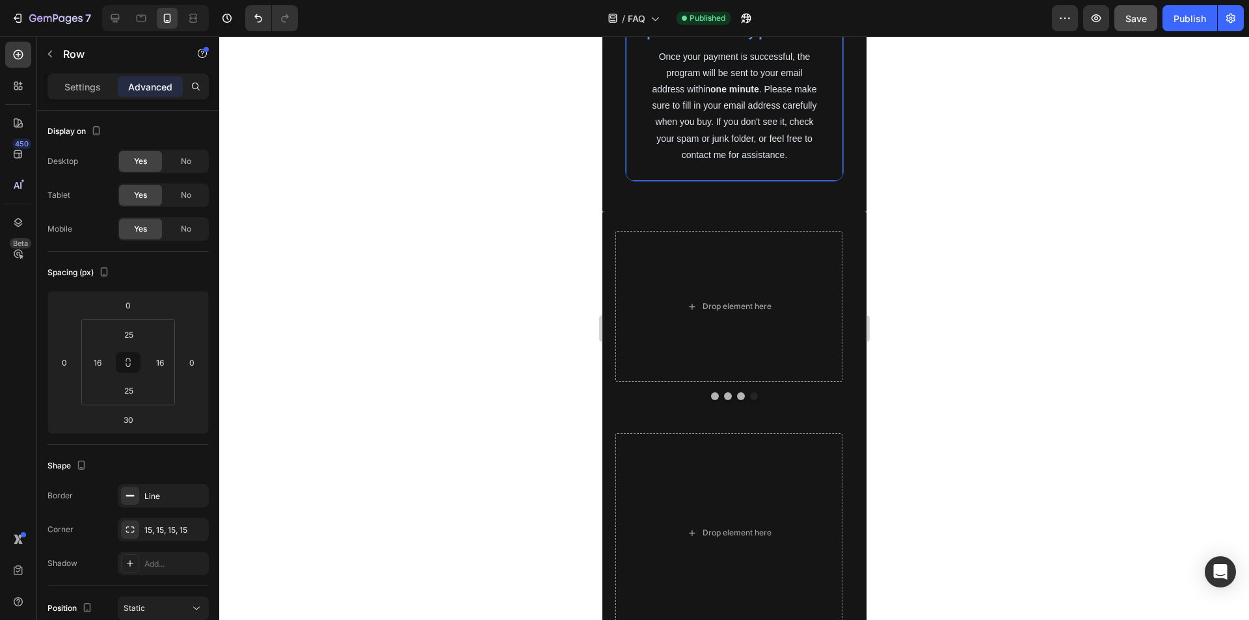
click at [689, 7] on icon at bounding box center [689, 1] width 7 height 9
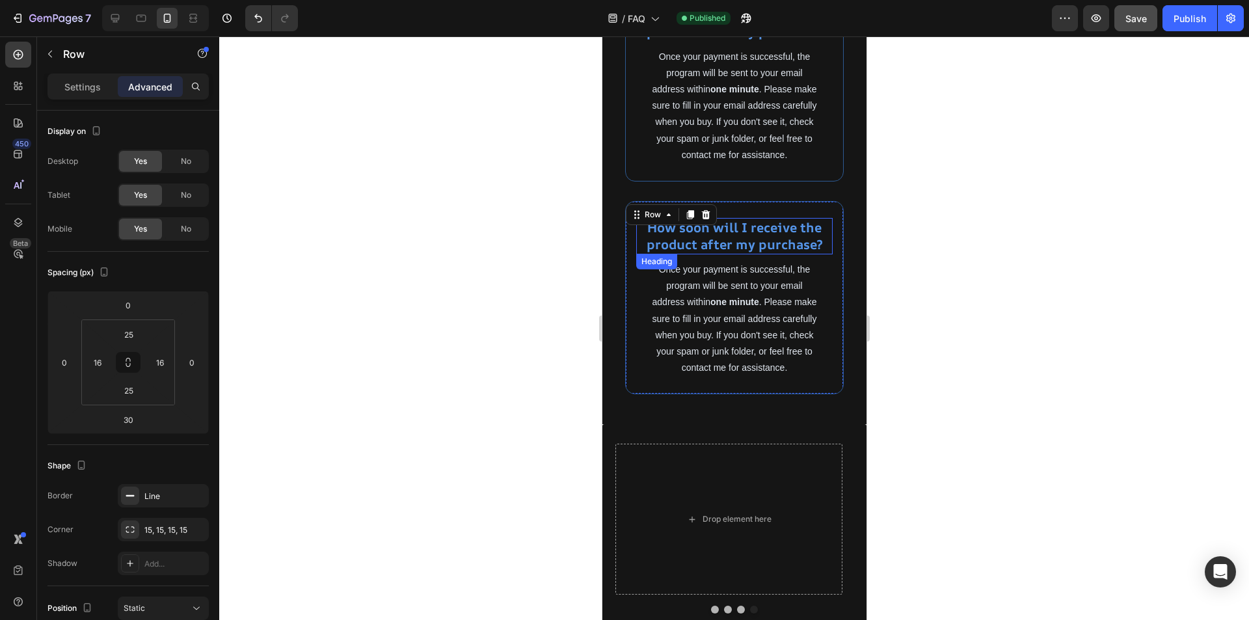
click at [738, 253] on strong "How soon will I receive the product after my purchase?" at bounding box center [734, 236] width 176 height 34
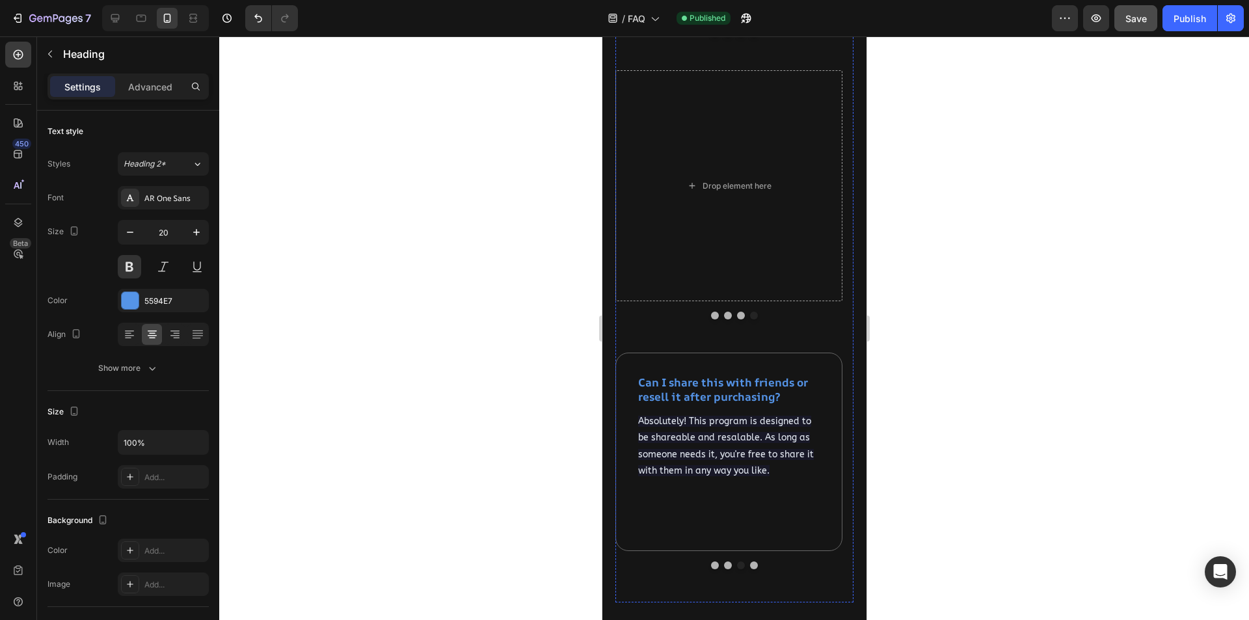
scroll to position [3402, 0]
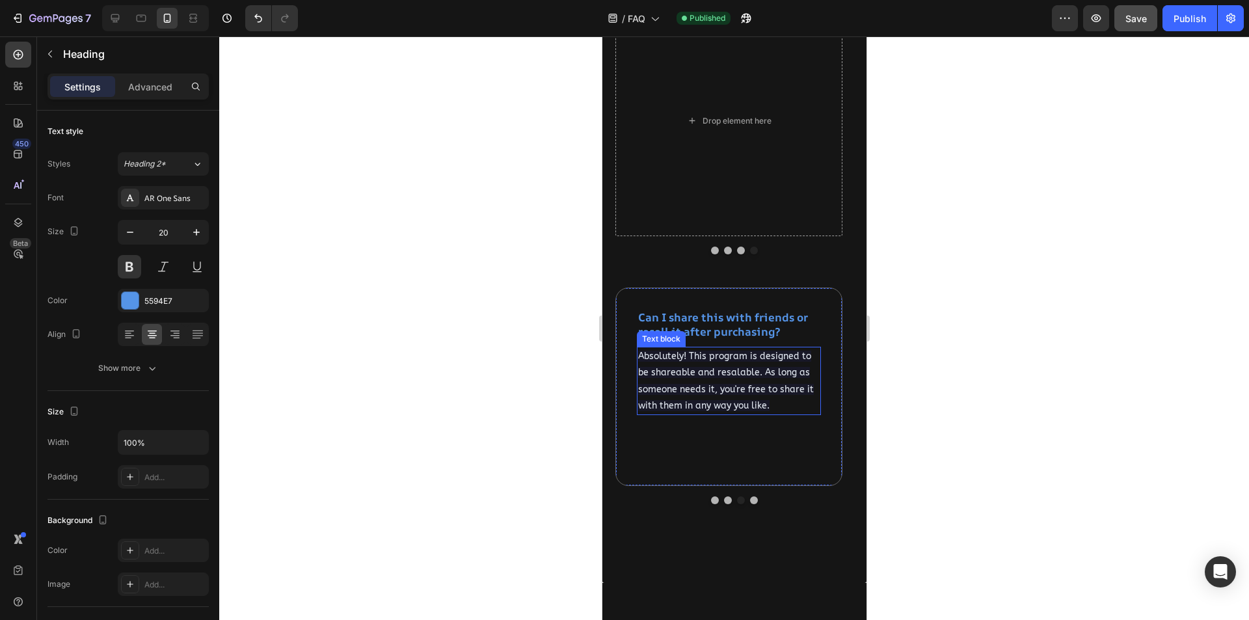
click at [738, 373] on span "Absolutely! This program is designed to be shareable and resalable. As long as …" at bounding box center [726, 381] width 176 height 61
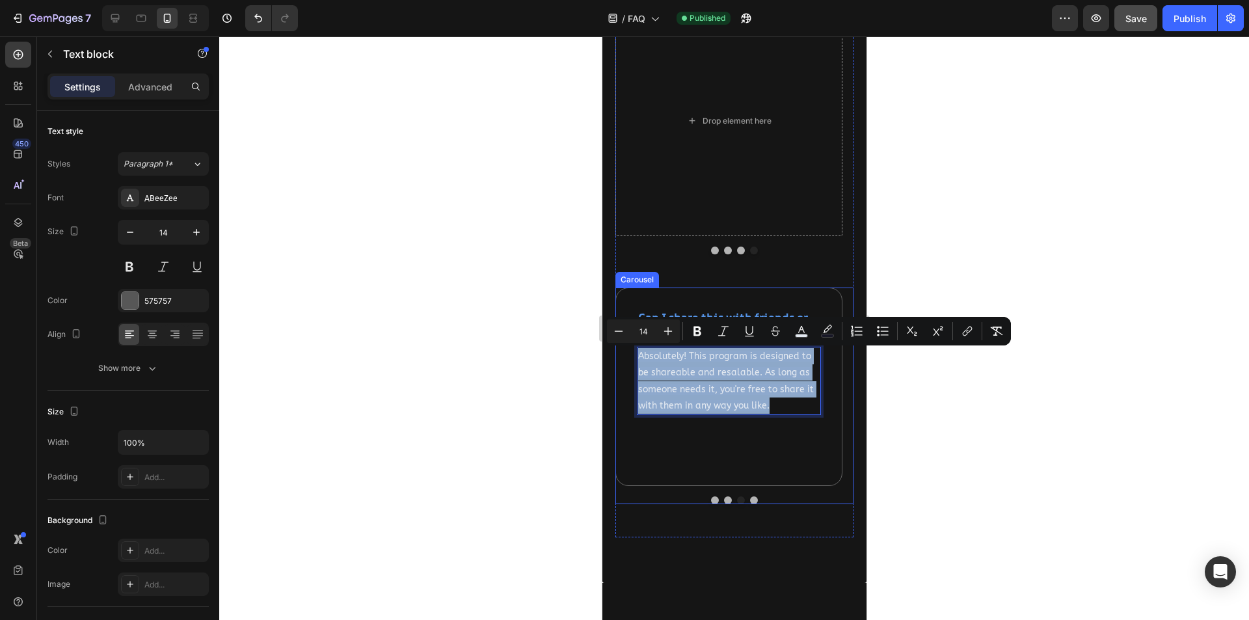
click at [750, 500] on button "Dot" at bounding box center [754, 500] width 8 height 8
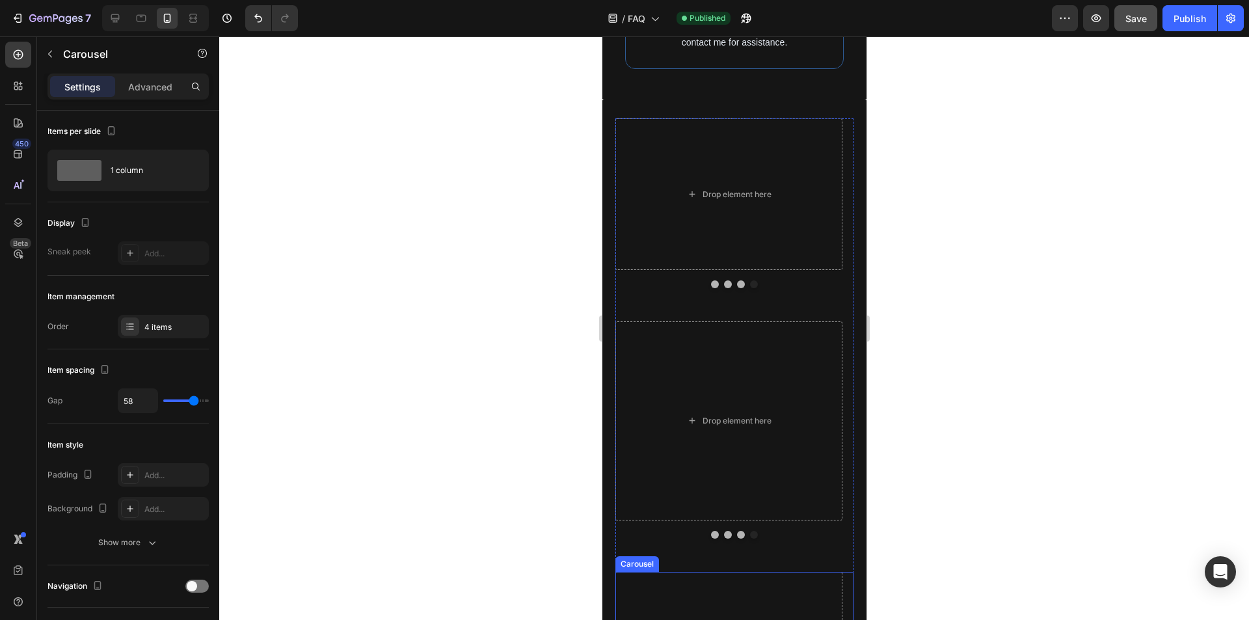
scroll to position [2556, 0]
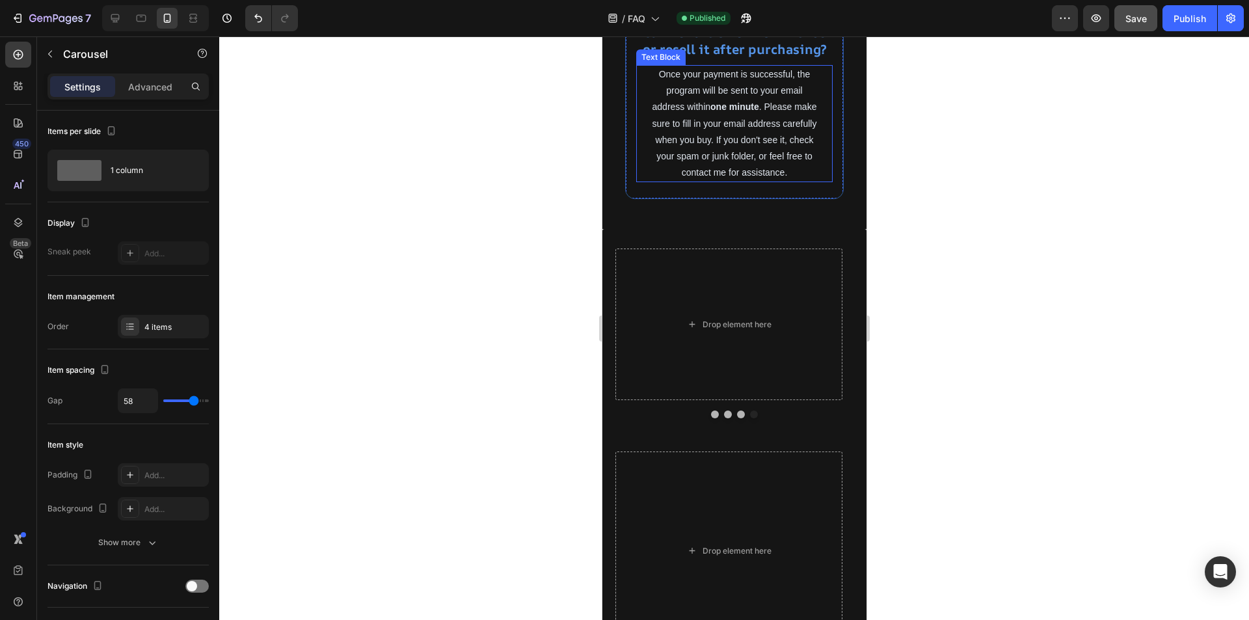
click at [748, 178] on span "Once your payment is successful, the program will be sent to your email address…" at bounding box center [734, 123] width 165 height 109
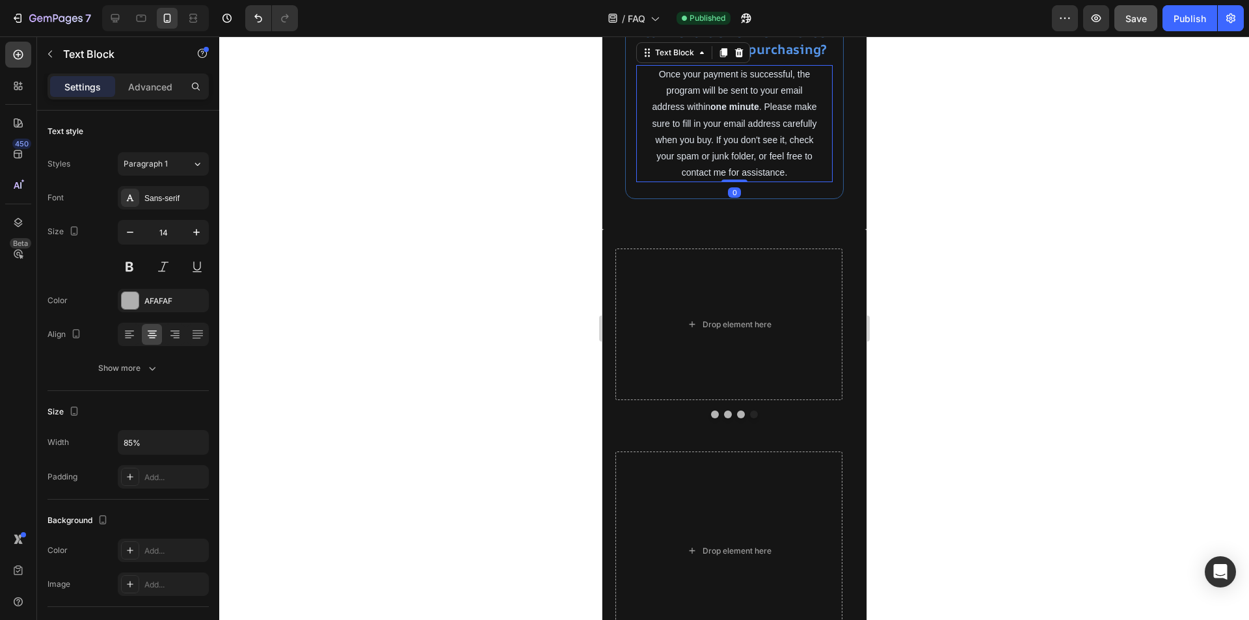
click at [748, 178] on span "Once your payment is successful, the program will be sent to your email address…" at bounding box center [734, 123] width 165 height 109
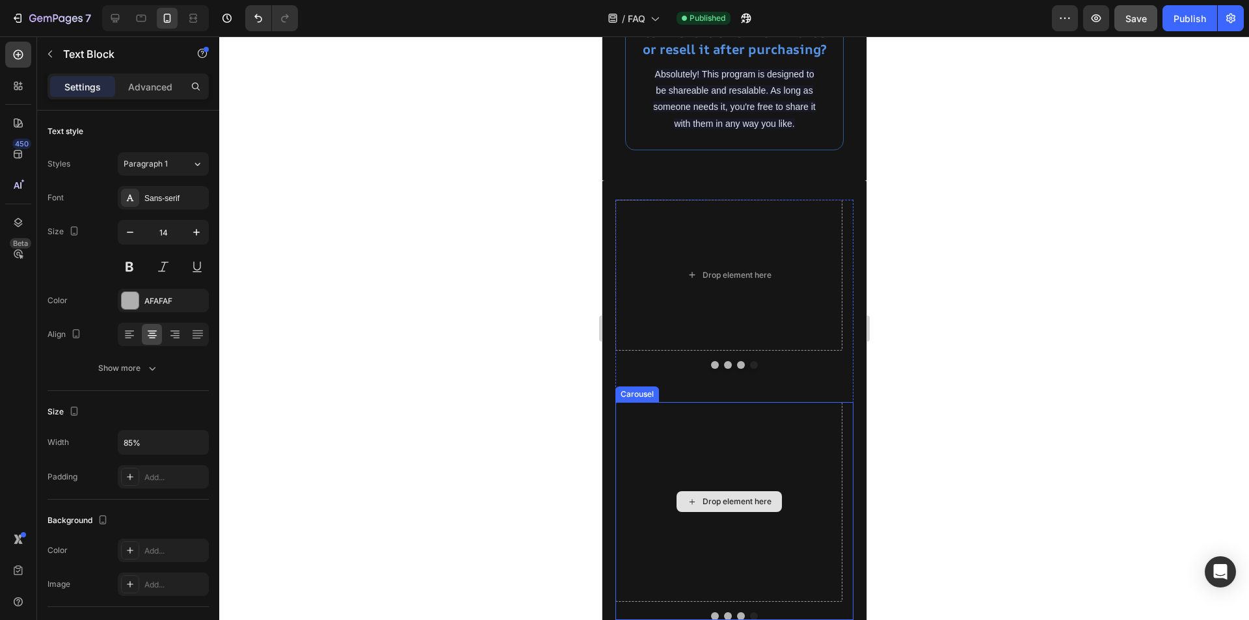
scroll to position [2361, 0]
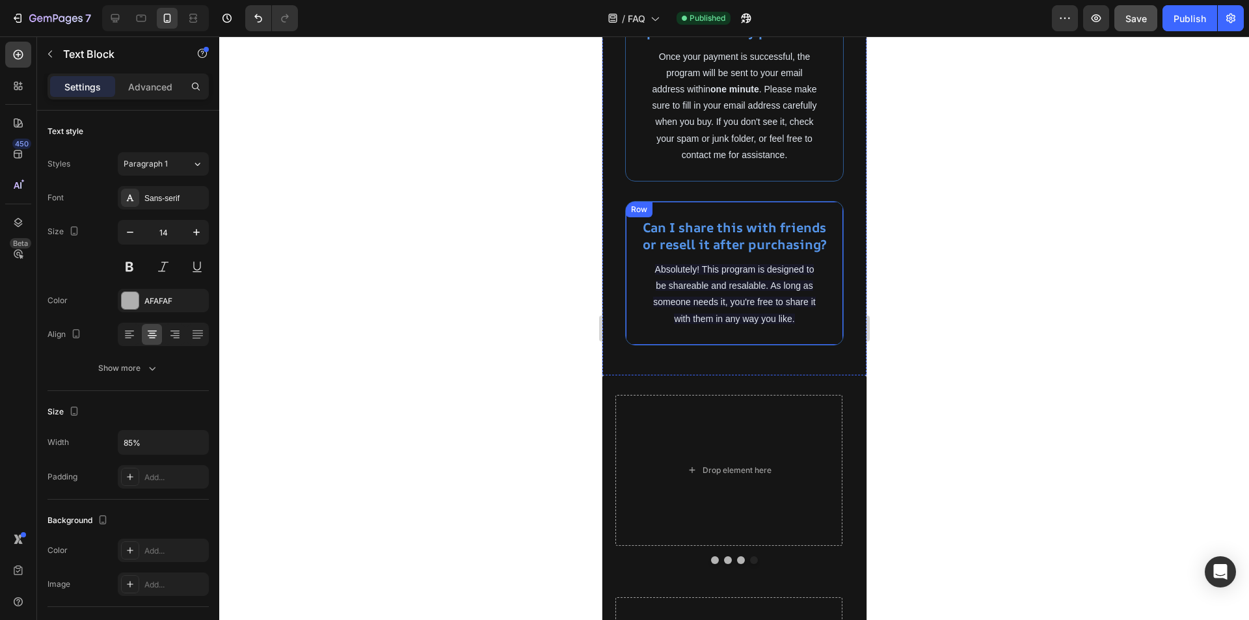
click at [817, 345] on div "Can I share this with friends or resell it after purchasing? Heading Absolutely…" at bounding box center [734, 273] width 219 height 144
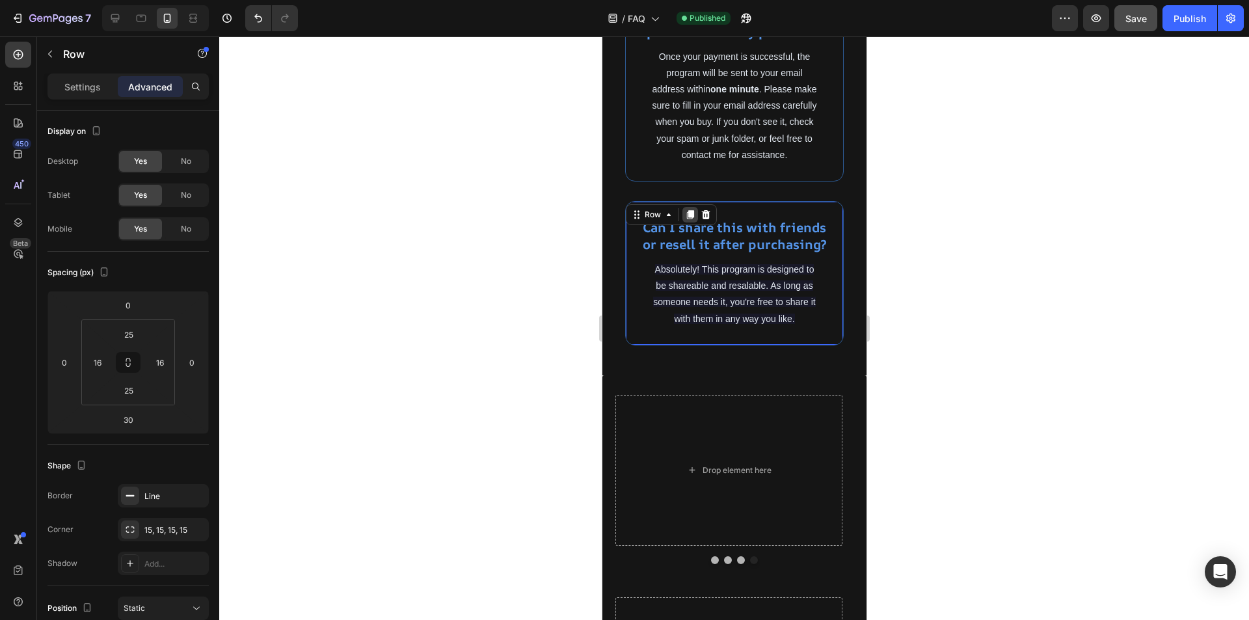
click at [688, 219] on icon at bounding box center [689, 214] width 7 height 9
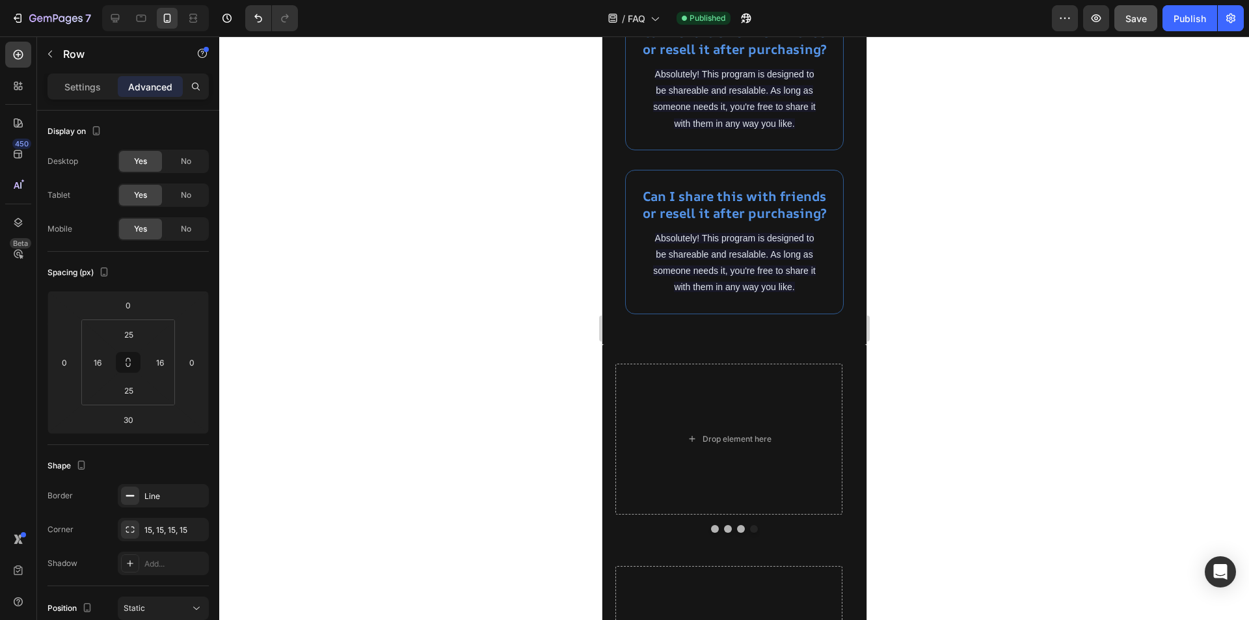
scroll to position [2491, 0]
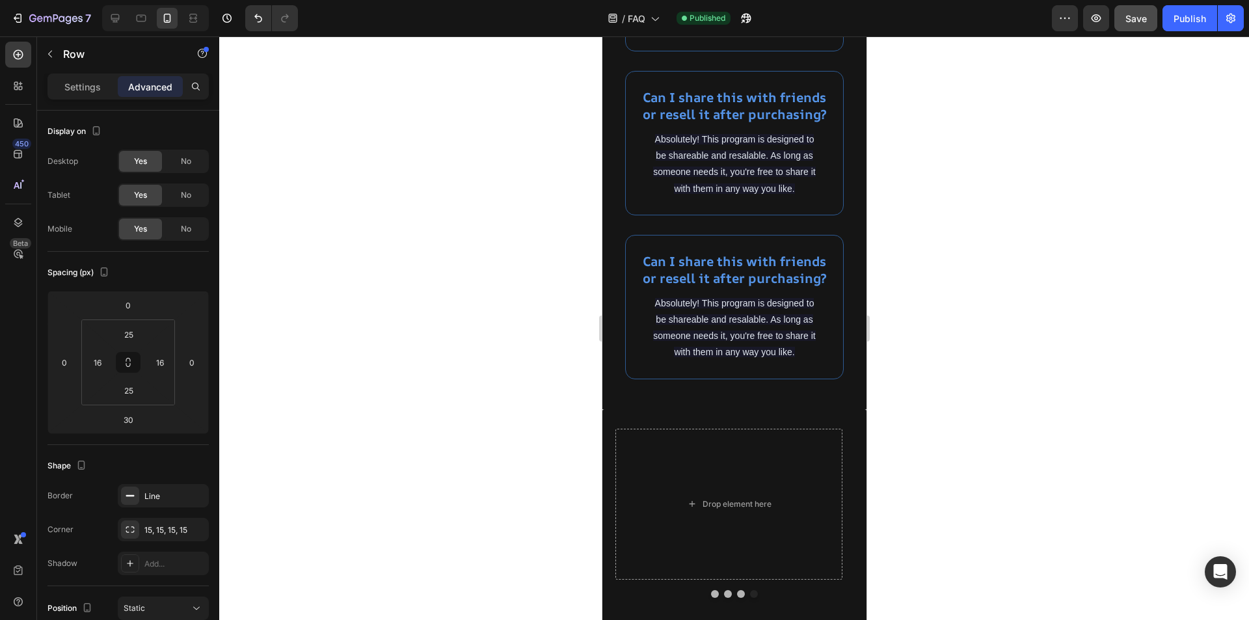
click at [823, 379] on div "Can I share this with friends or resell it after purchasing? Heading Absolutely…" at bounding box center [734, 307] width 219 height 144
click at [832, 379] on div "Can I share this with friends or resell it after purchasing? Heading Absolutely…" at bounding box center [734, 307] width 219 height 144
click at [789, 369] on div "Can I share this with friends or resell it after purchasing? Heading Absolutely…" at bounding box center [734, 307] width 219 height 144
click at [773, 287] on strong "Can I share this with friends or resell it after purchasing?" at bounding box center [734, 269] width 184 height 34
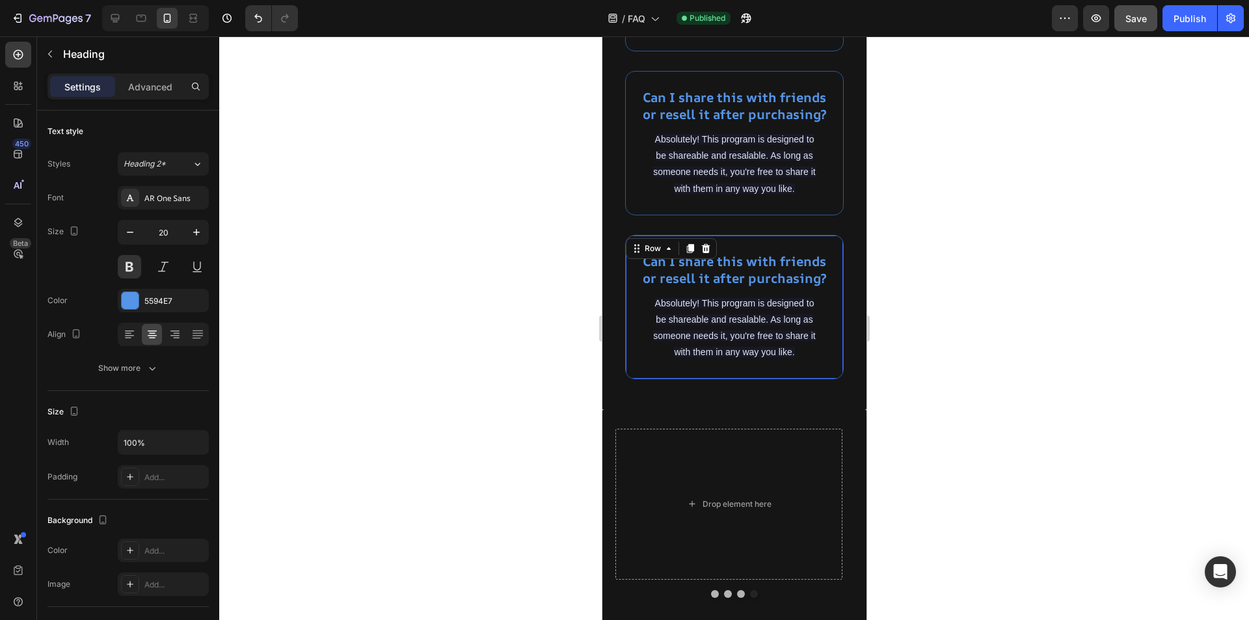
click at [820, 377] on div "Can I share this with friends or resell it after purchasing? Heading Absolutely…" at bounding box center [734, 307] width 219 height 144
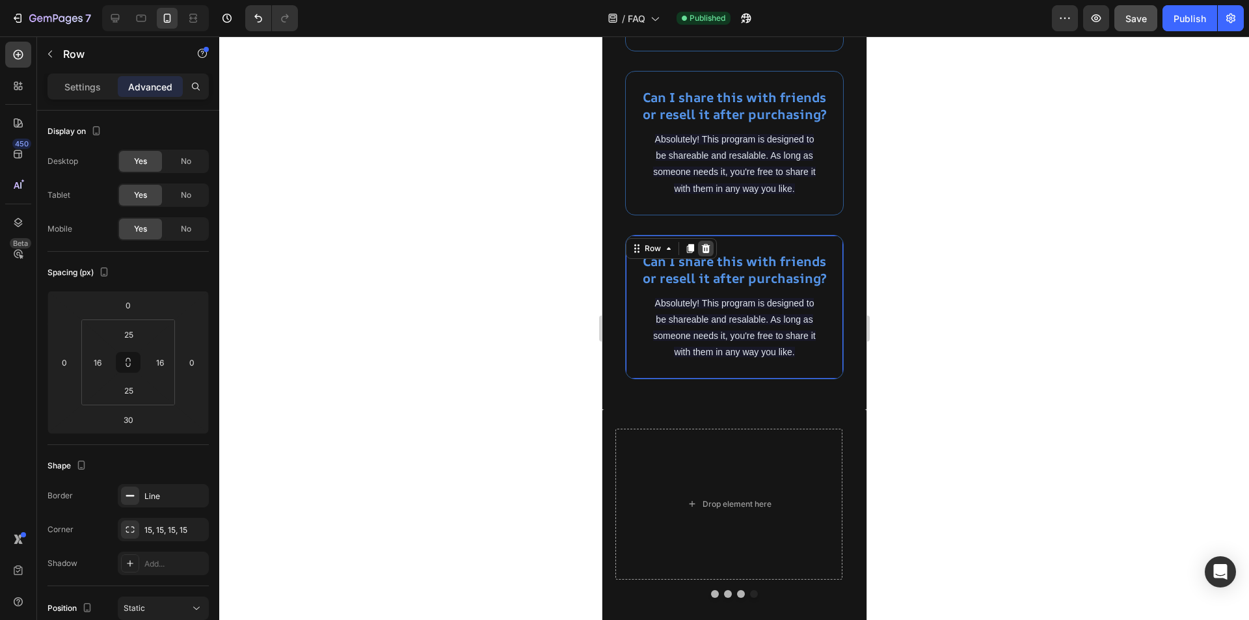
click at [702, 253] on icon at bounding box center [705, 248] width 8 height 9
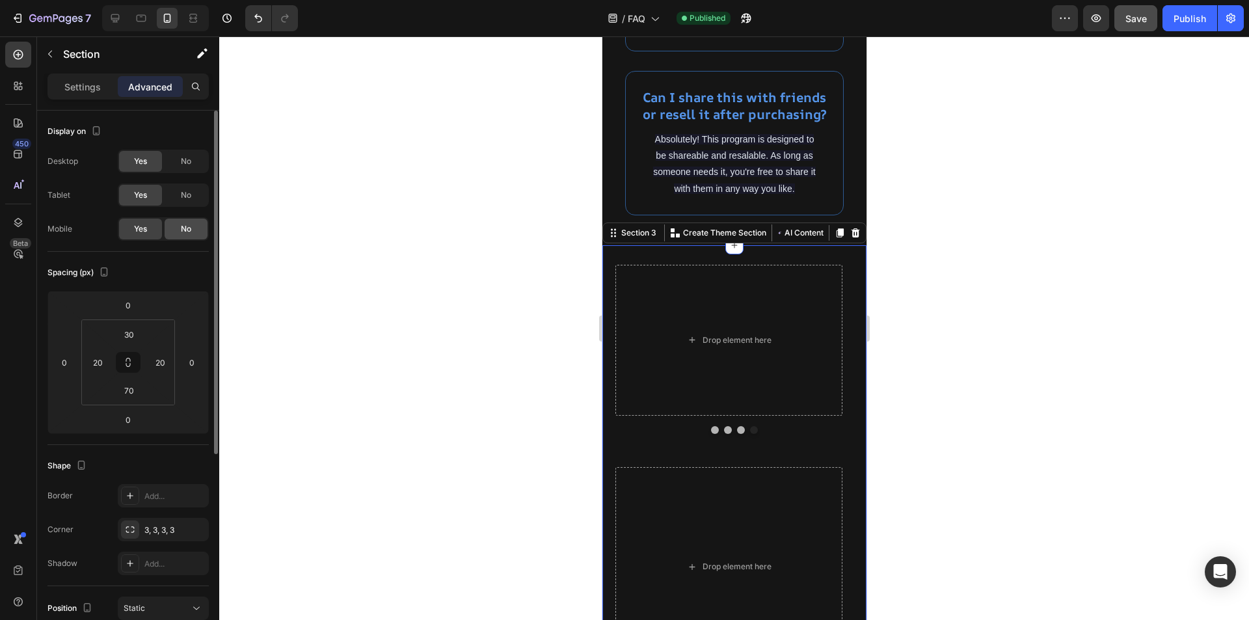
click at [190, 228] on span "No" at bounding box center [186, 229] width 10 height 12
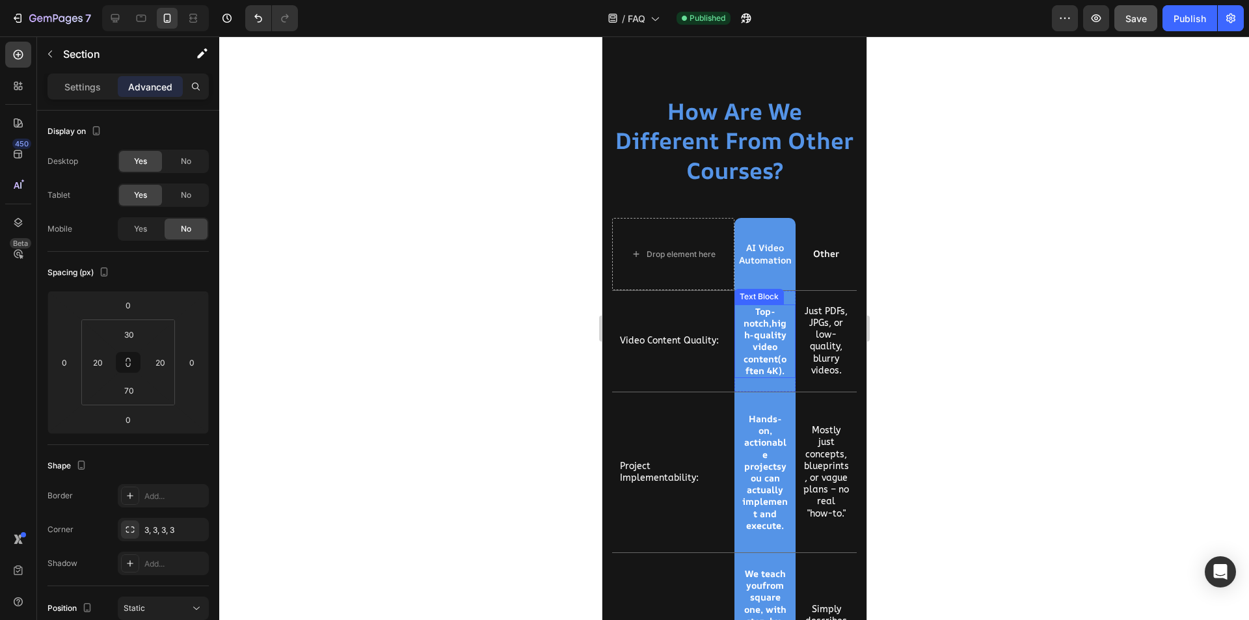
scroll to position [2621, 0]
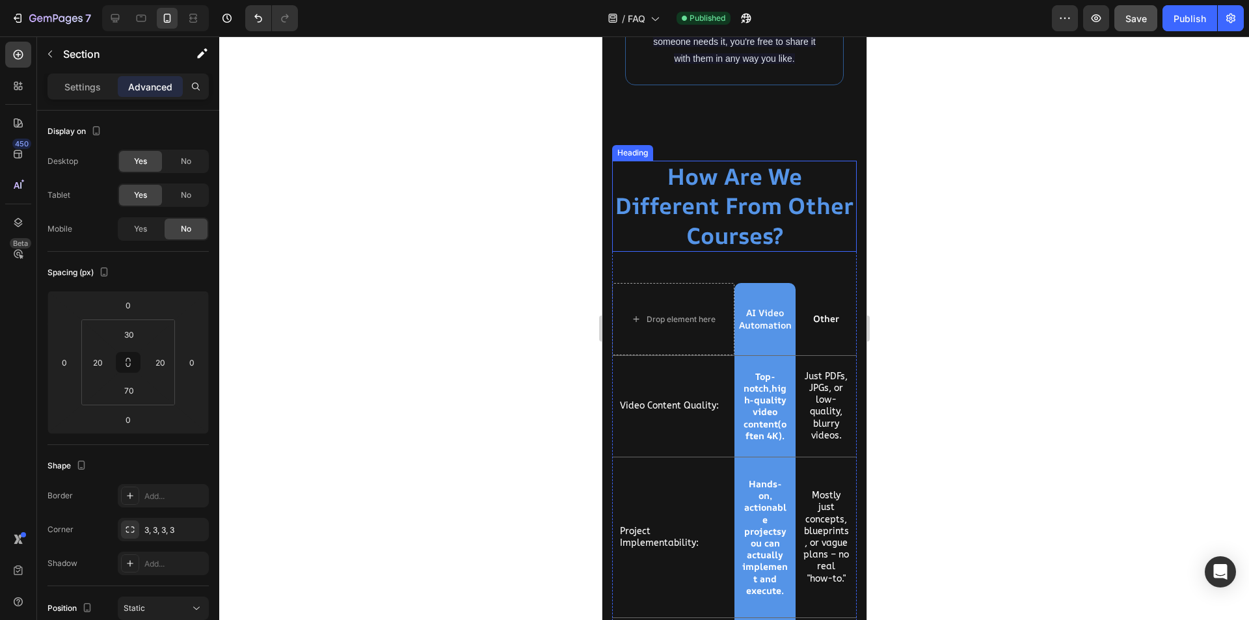
click at [743, 252] on h2 "How Are We Different From Other Courses?" at bounding box center [734, 207] width 245 height 92
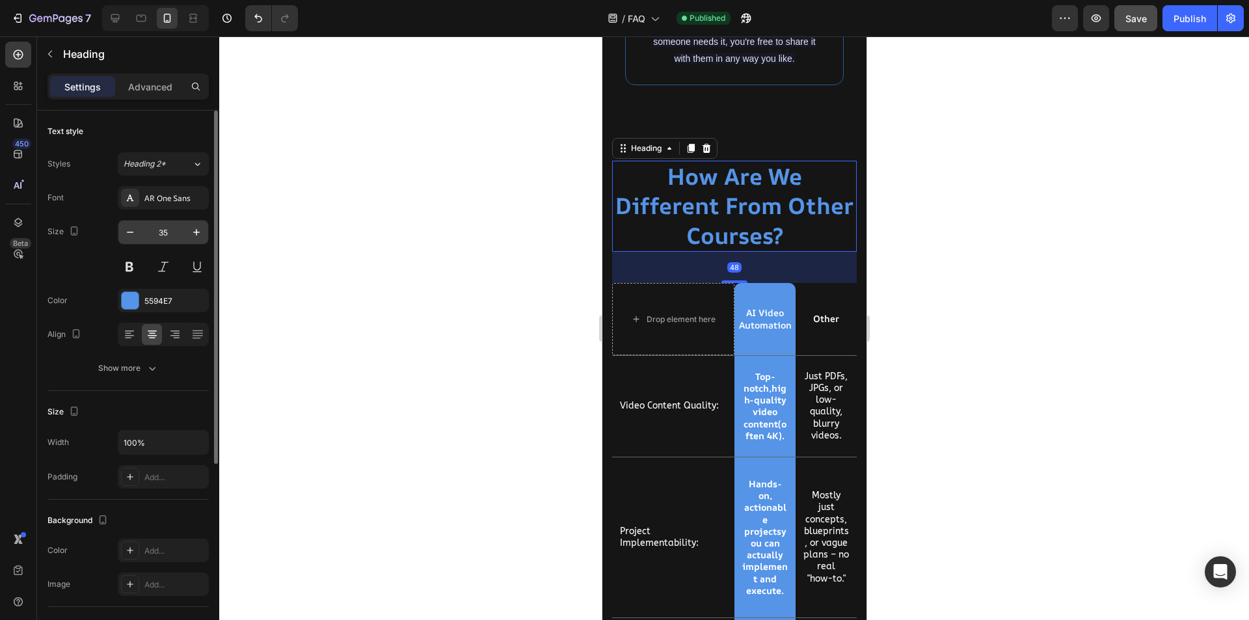
click at [163, 234] on input "35" at bounding box center [163, 232] width 43 height 23
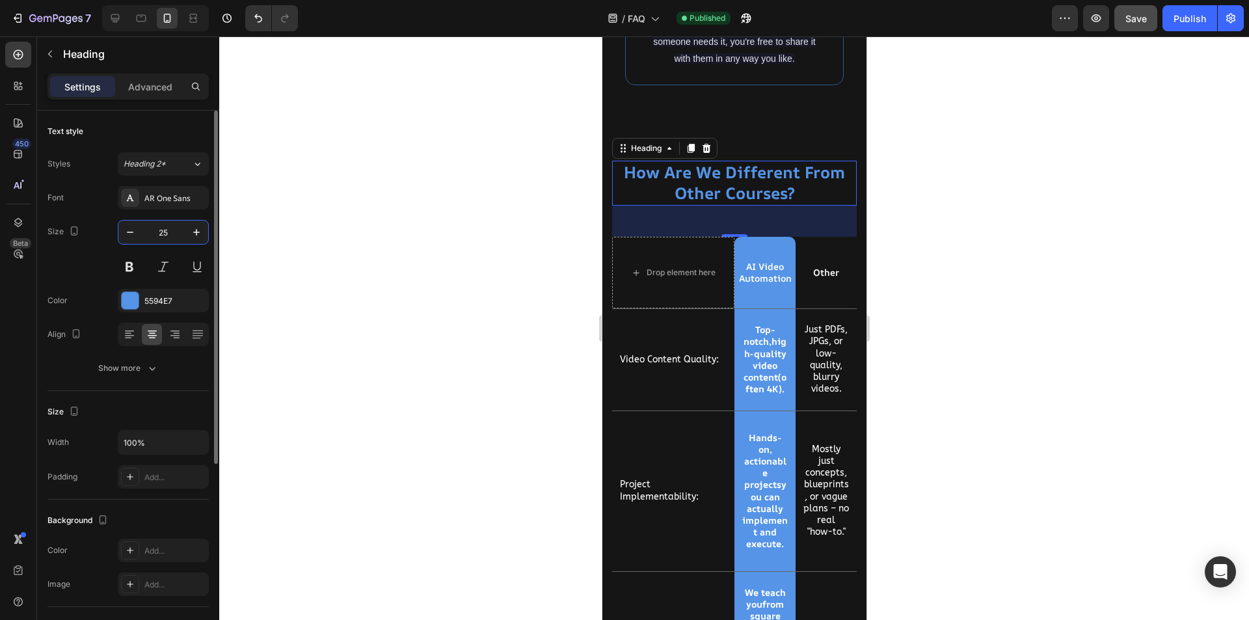
type input "25"
click at [545, 356] on div at bounding box center [734, 328] width 1030 height 584
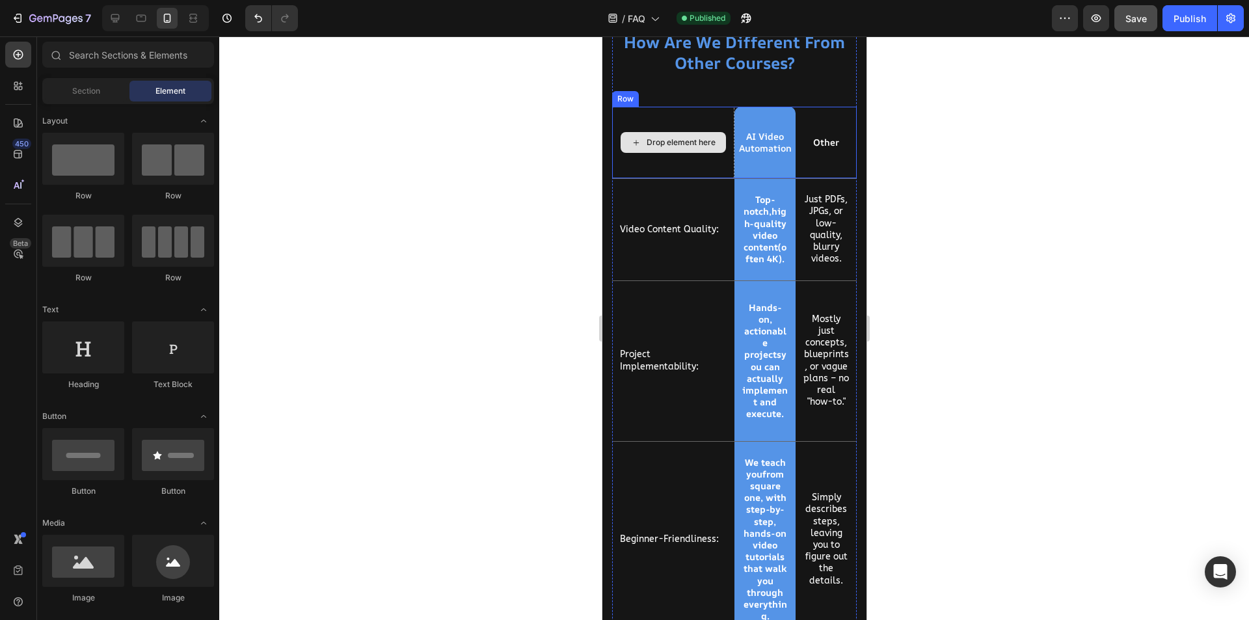
scroll to position [2817, 0]
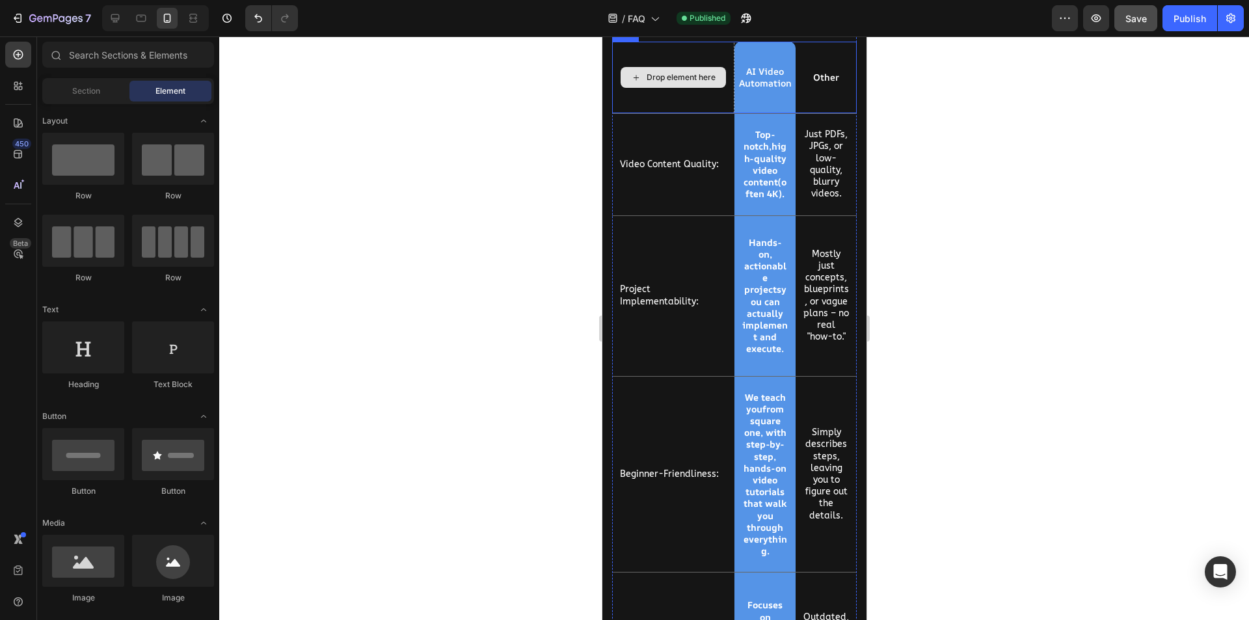
click at [720, 113] on div "Drop element here" at bounding box center [673, 78] width 122 height 72
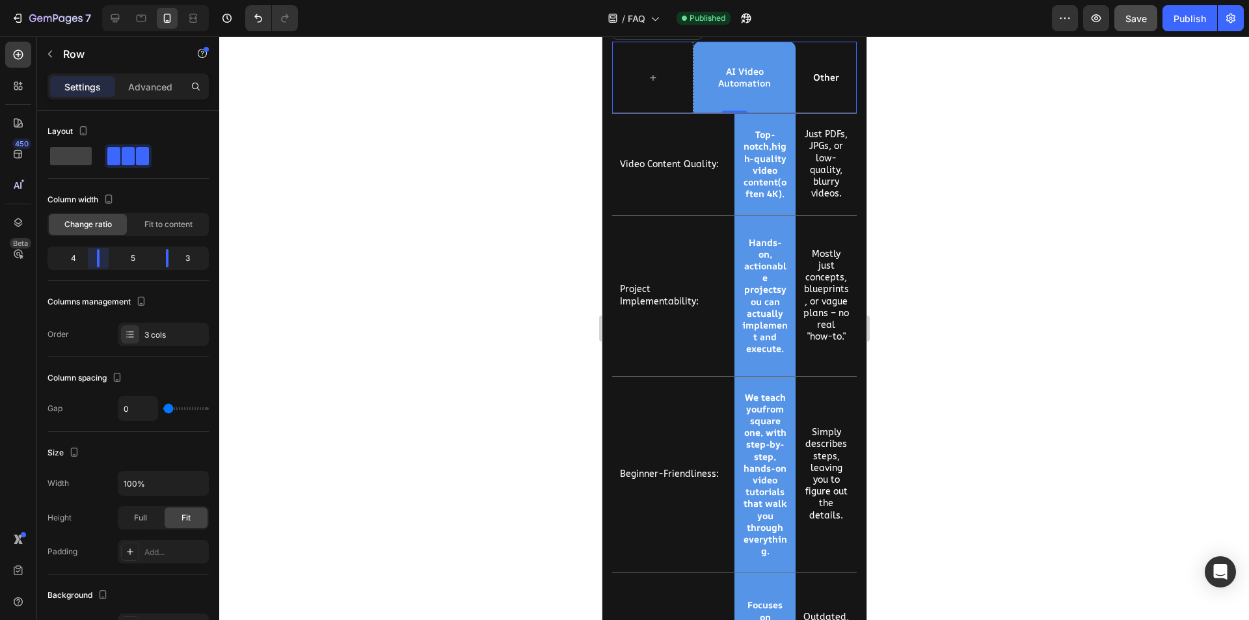
drag, startPoint x: 117, startPoint y: 261, endPoint x: 101, endPoint y: 262, distance: 15.6
click at [101, 0] on body "7 Version history / FAQ Published Preview Save Publish 450 Beta Sections(18) El…" at bounding box center [624, 0] width 1249 height 0
drag, startPoint x: 167, startPoint y: 264, endPoint x: 152, endPoint y: 264, distance: 15.0
click at [152, 0] on body "7 Version history / FAQ Published Preview Save Publish 450 Beta Sections(18) El…" at bounding box center [624, 0] width 1249 height 0
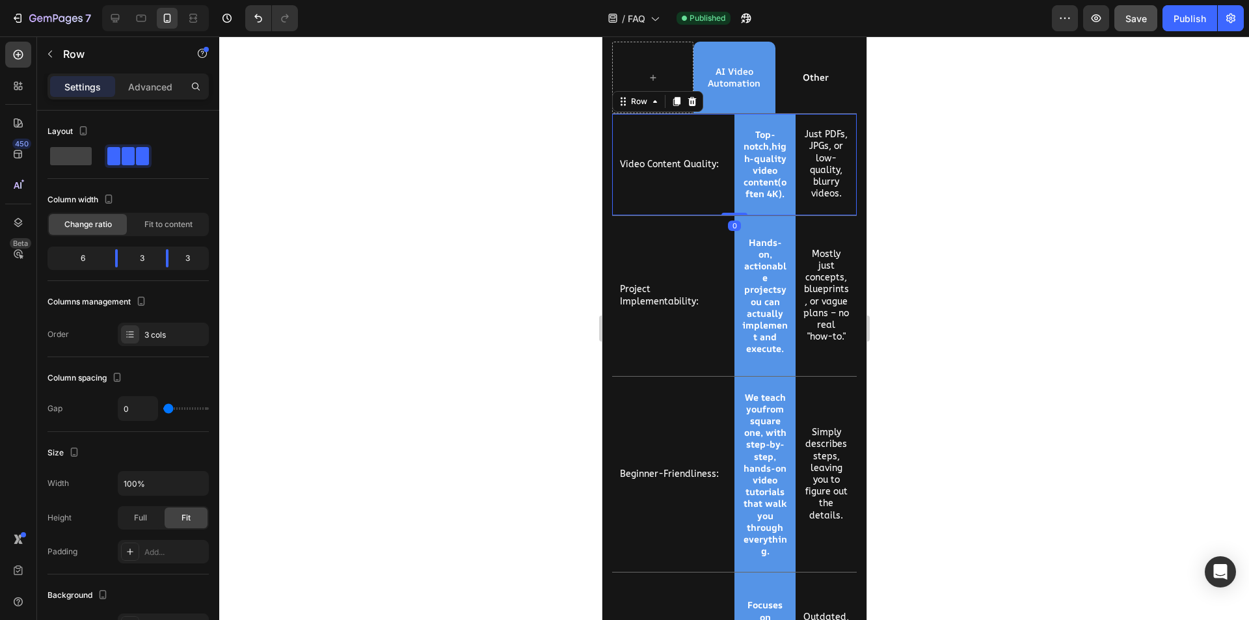
click at [727, 215] on div "Video Content Quality: Text Block" at bounding box center [673, 164] width 122 height 101
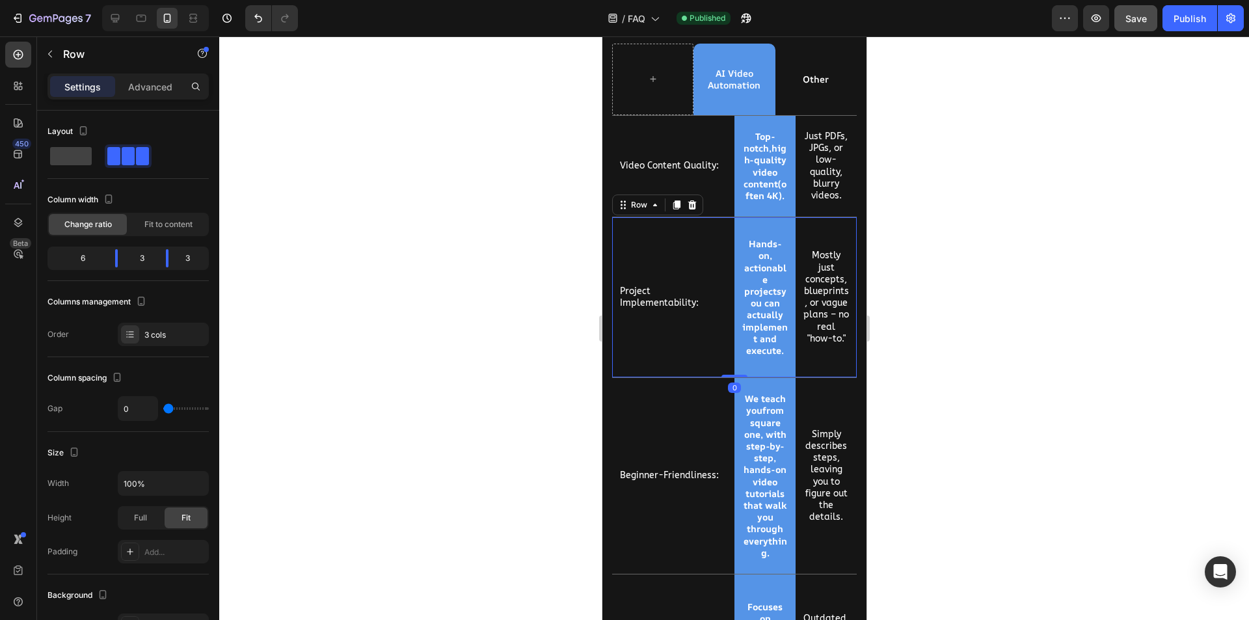
click at [716, 278] on div "Project Implementability: Text Block" at bounding box center [673, 297] width 122 height 160
click at [720, 147] on div "Video Content Quality: Text Block" at bounding box center [673, 166] width 122 height 101
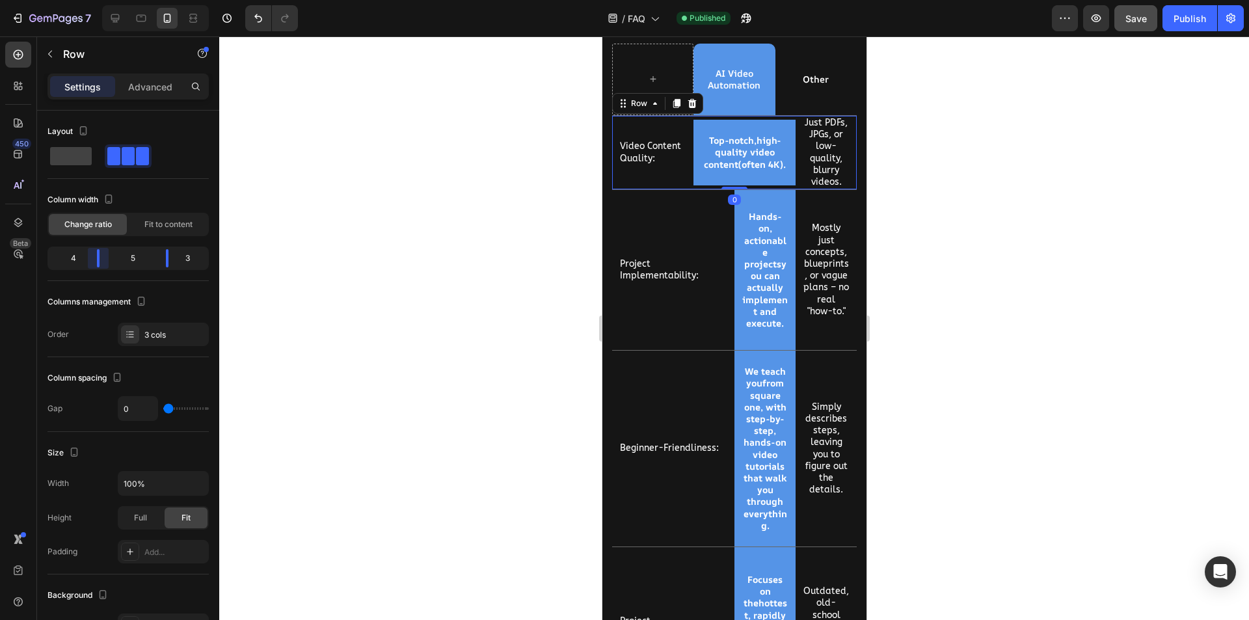
drag, startPoint x: 116, startPoint y: 261, endPoint x: 105, endPoint y: 263, distance: 11.2
click at [105, 0] on body "7 Version history / FAQ Published Preview Save Publish 450 Beta Sections(18) El…" at bounding box center [624, 0] width 1249 height 0
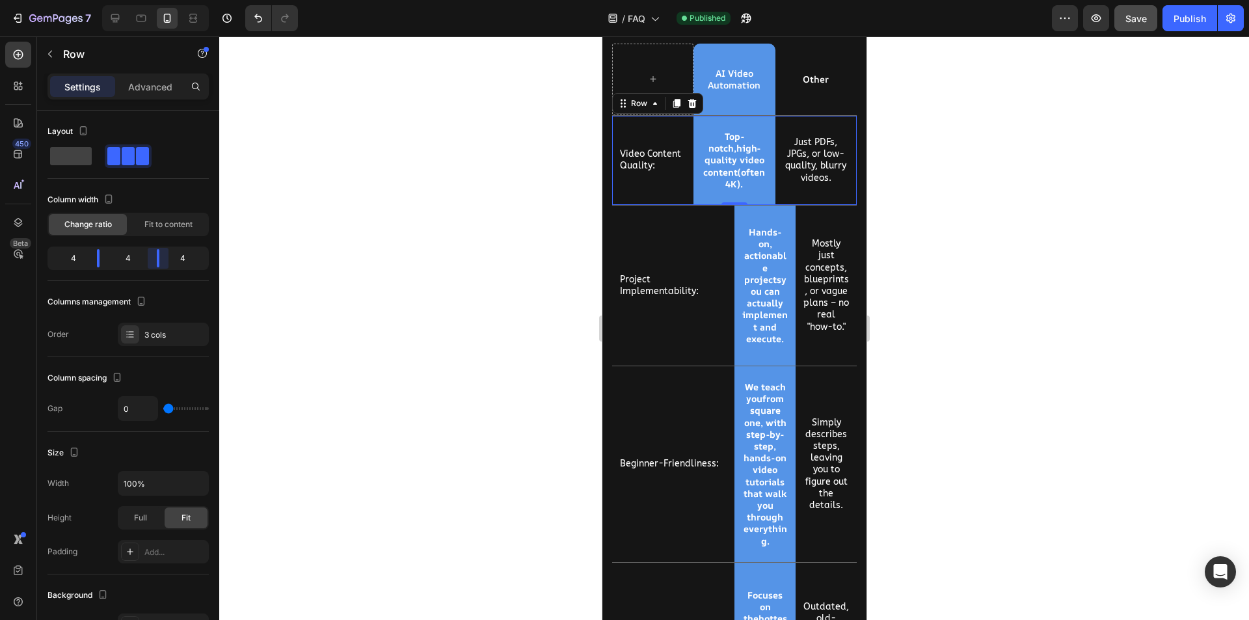
drag, startPoint x: 165, startPoint y: 262, endPoint x: 154, endPoint y: 262, distance: 11.7
click at [154, 0] on body "7 Version history / FAQ Published Preview Save Publish 450 Beta Sections(18) El…" at bounding box center [624, 0] width 1249 height 0
click at [699, 237] on div "Project Implementability: Text Block" at bounding box center [673, 286] width 122 height 160
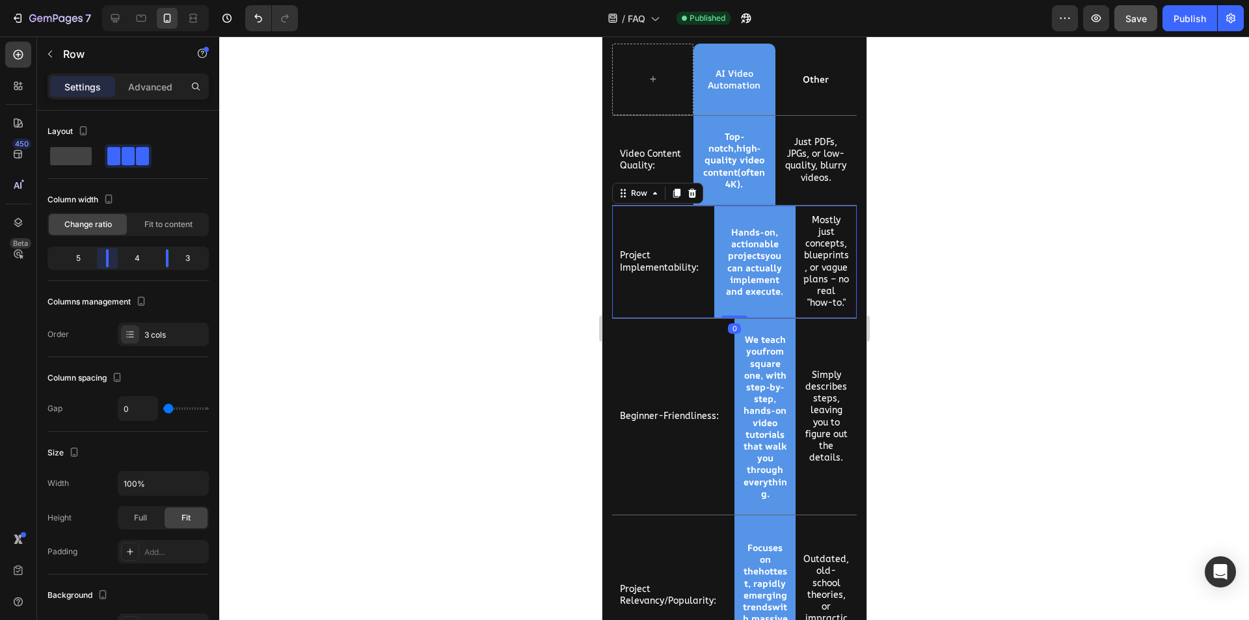
click at [110, 0] on body "7 Version history / FAQ Published Preview Save Publish 450 Beta Sections(18) El…" at bounding box center [624, 0] width 1249 height 0
click at [104, 0] on body "7 Version history / FAQ Published Preview Save Publish 450 Beta Sections(18) El…" at bounding box center [624, 0] width 1249 height 0
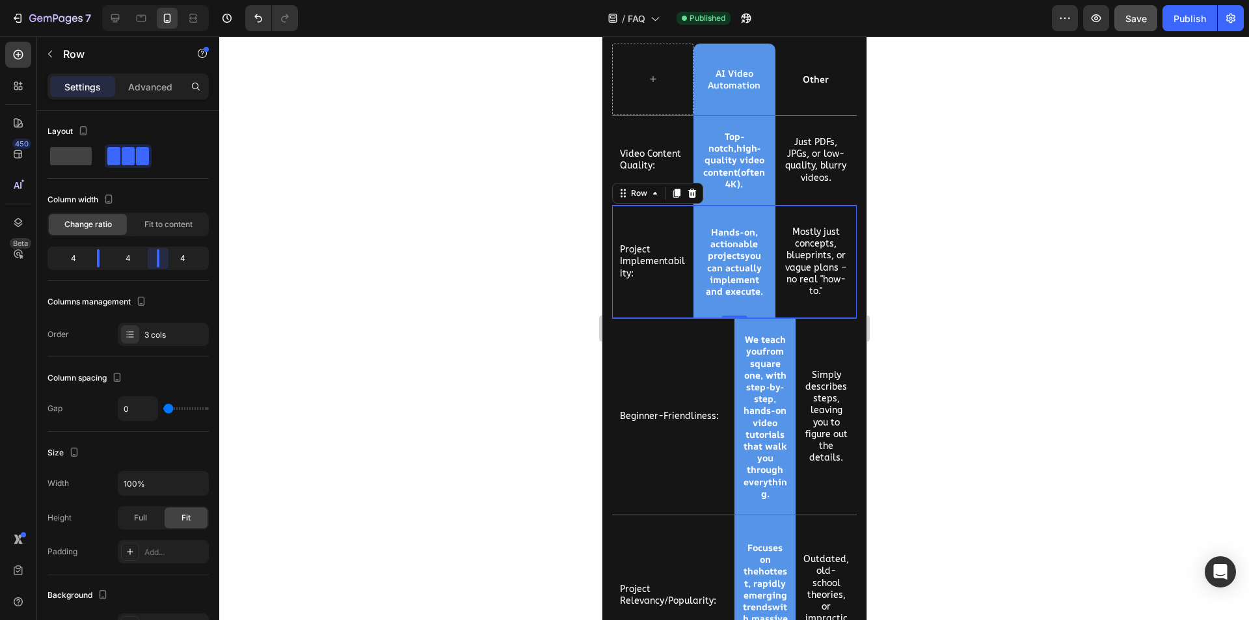
drag, startPoint x: 165, startPoint y: 261, endPoint x: 157, endPoint y: 261, distance: 7.2
click at [157, 0] on body "7 Version history / FAQ Published Preview Save Publish 450 Beta Sections(18) El…" at bounding box center [624, 0] width 1249 height 0
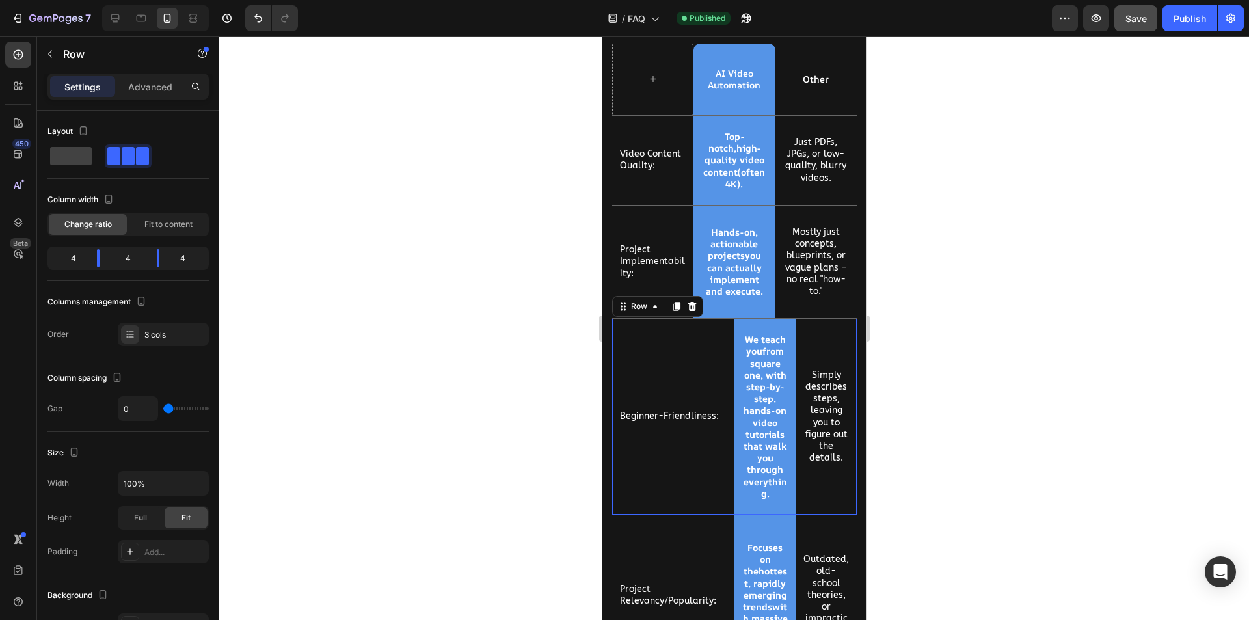
click at [694, 334] on div "Beginner-Friendliness: Text Block" at bounding box center [673, 417] width 122 height 196
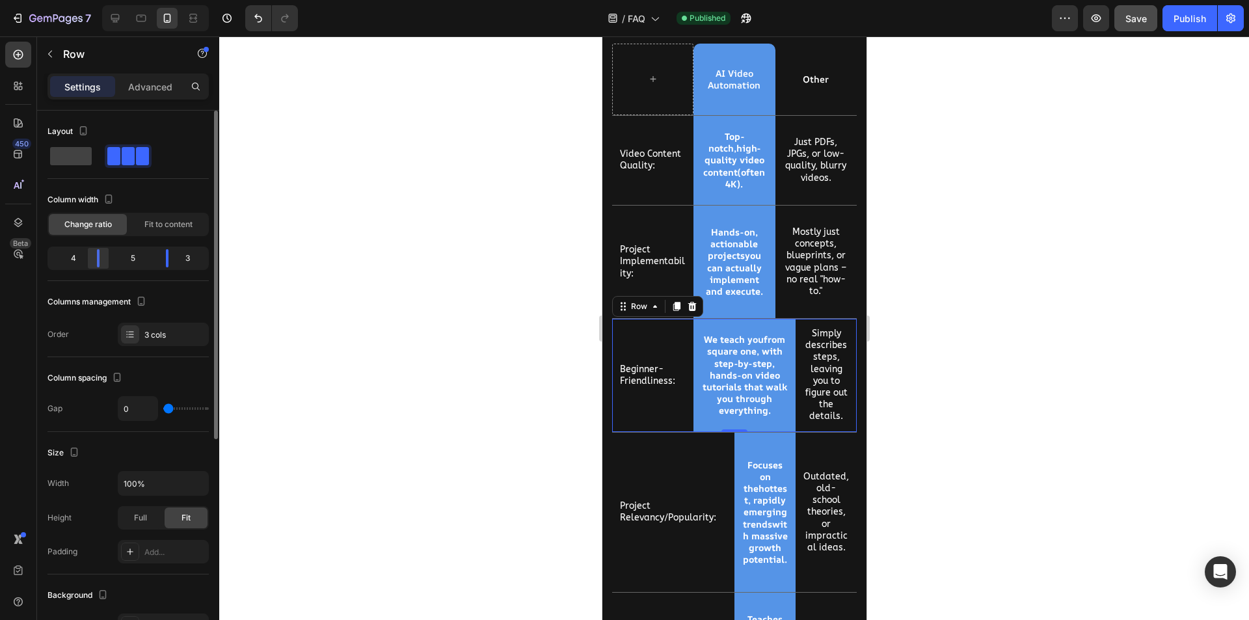
drag, startPoint x: 115, startPoint y: 264, endPoint x: 101, endPoint y: 265, distance: 13.8
click at [101, 0] on body "7 Version history / FAQ Published Preview Save Publish 450 Beta Sections(18) El…" at bounding box center [624, 0] width 1249 height 0
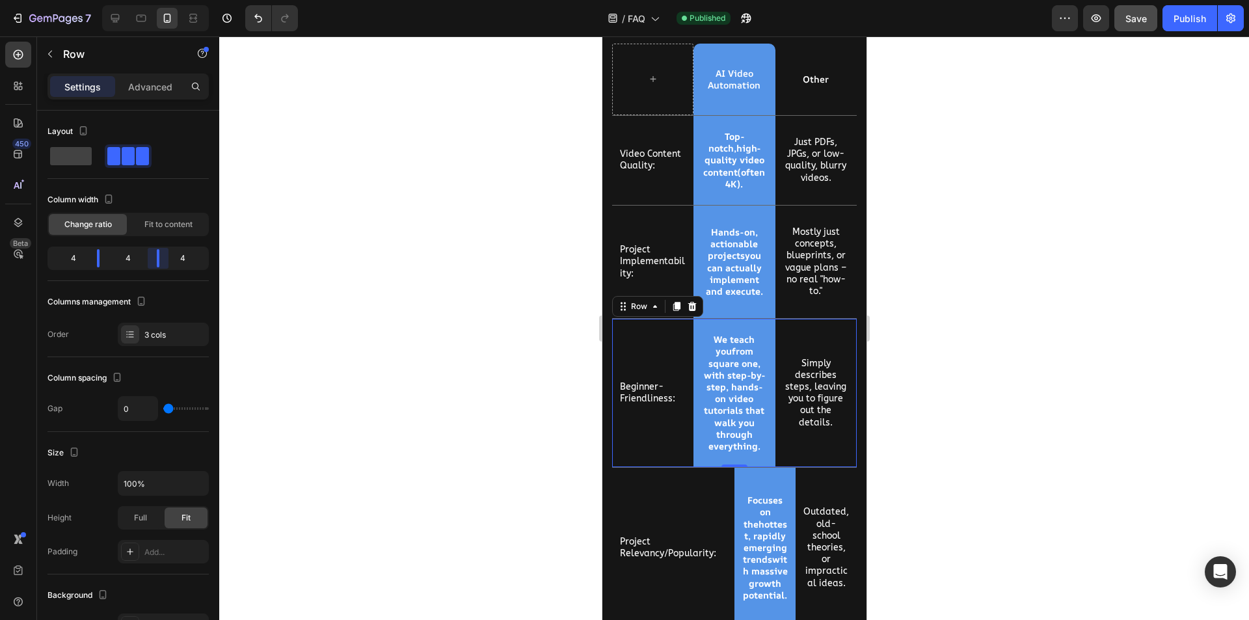
drag, startPoint x: 164, startPoint y: 264, endPoint x: 156, endPoint y: 265, distance: 8.5
click at [156, 0] on body "7 Version history / FAQ Published Preview Save Publish 450 Beta Sections(18) El…" at bounding box center [624, 0] width 1249 height 0
click at [679, 489] on div "Project Relevancy/Popularity: Text Block" at bounding box center [673, 548] width 122 height 160
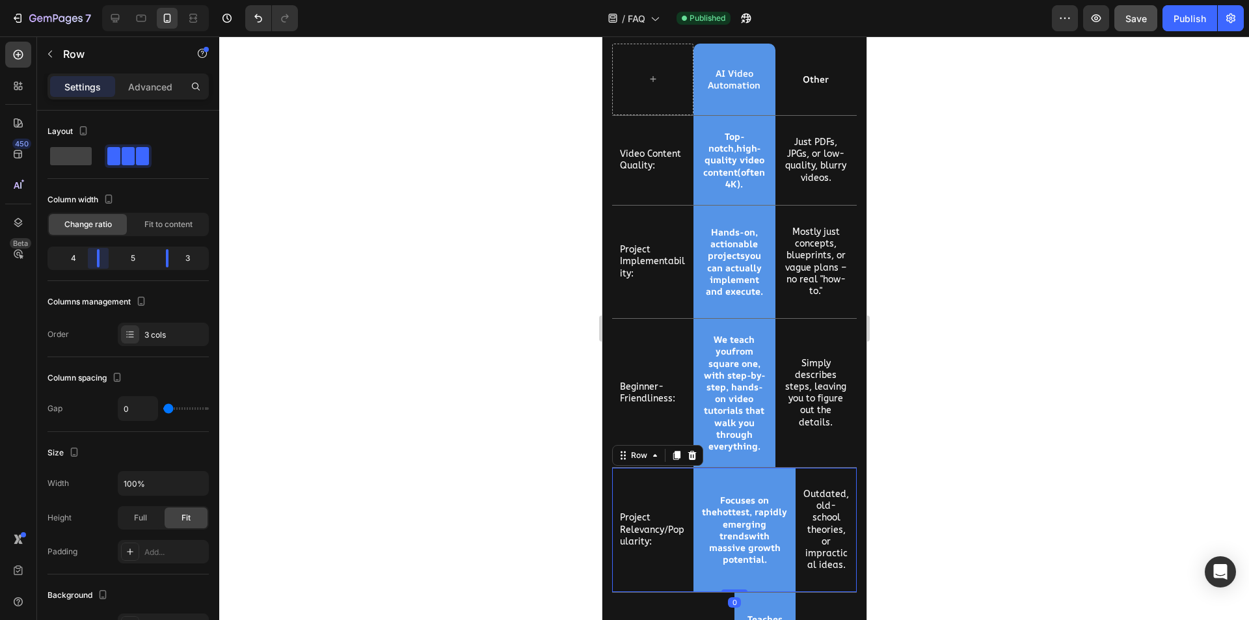
click at [107, 0] on body "7 Version history / FAQ Published Preview Save Publish 450 Beta Sections(18) El…" at bounding box center [624, 0] width 1249 height 0
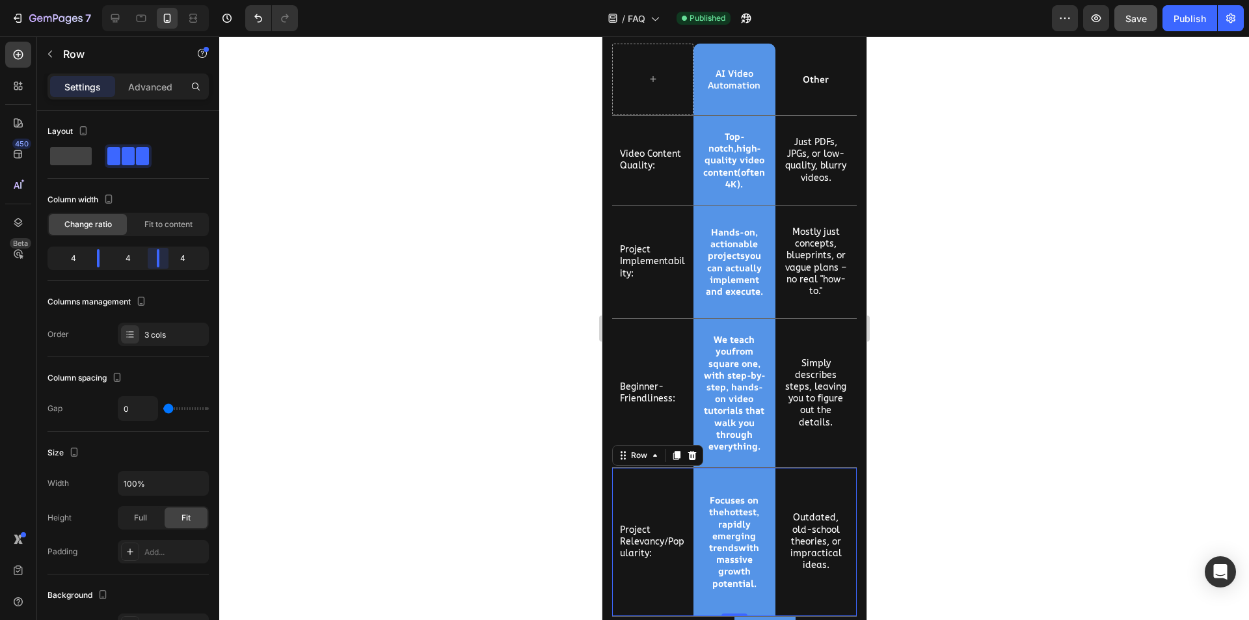
drag, startPoint x: 167, startPoint y: 264, endPoint x: 152, endPoint y: 262, distance: 15.1
click at [152, 0] on body "7 Version history / FAQ Published Preview Save Publish 450 Beta Sections(18) El…" at bounding box center [624, 0] width 1249 height 0
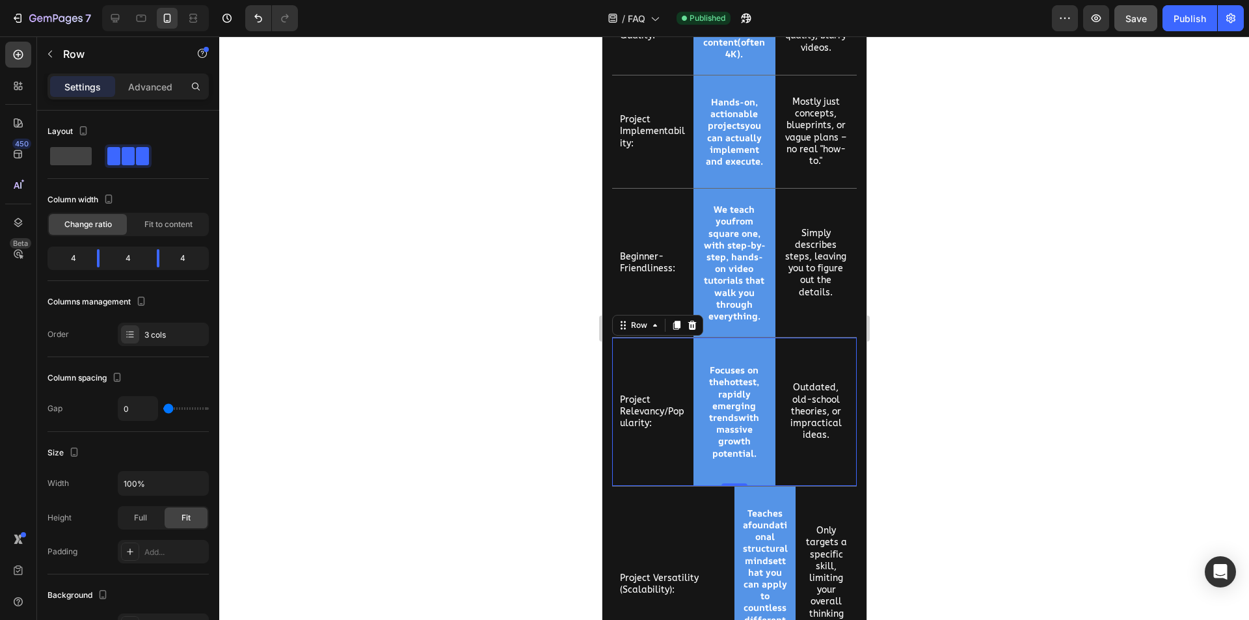
scroll to position [3142, 0]
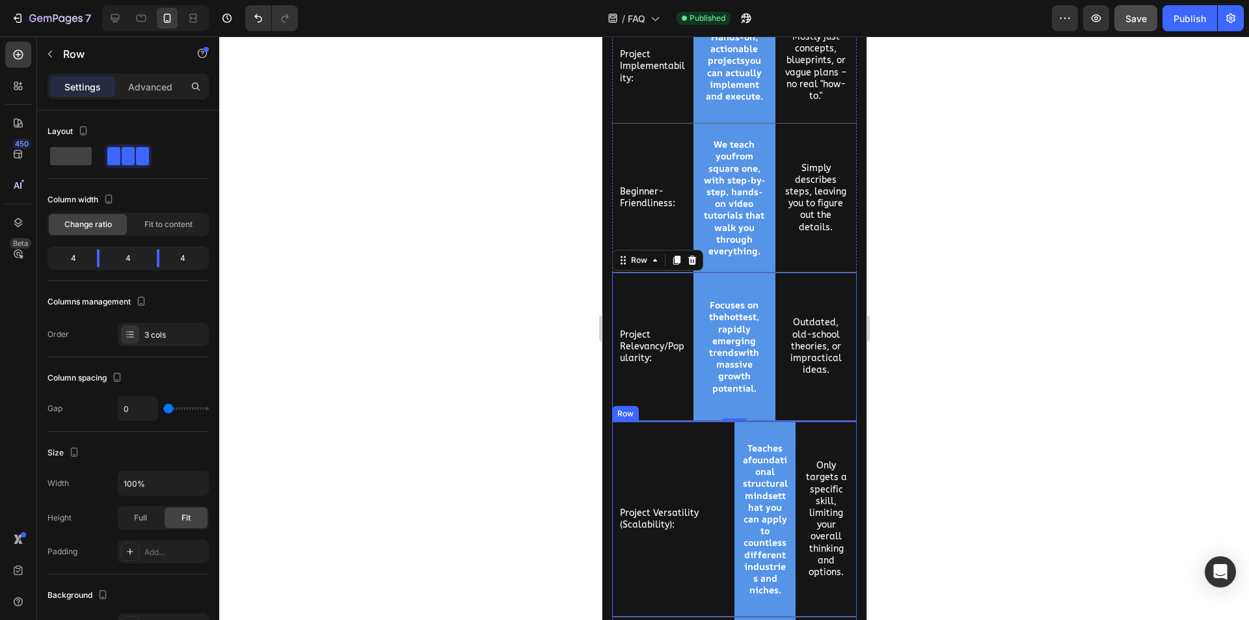
click at [685, 445] on div "Project Versatility (Scalability): Text Block" at bounding box center [673, 520] width 122 height 196
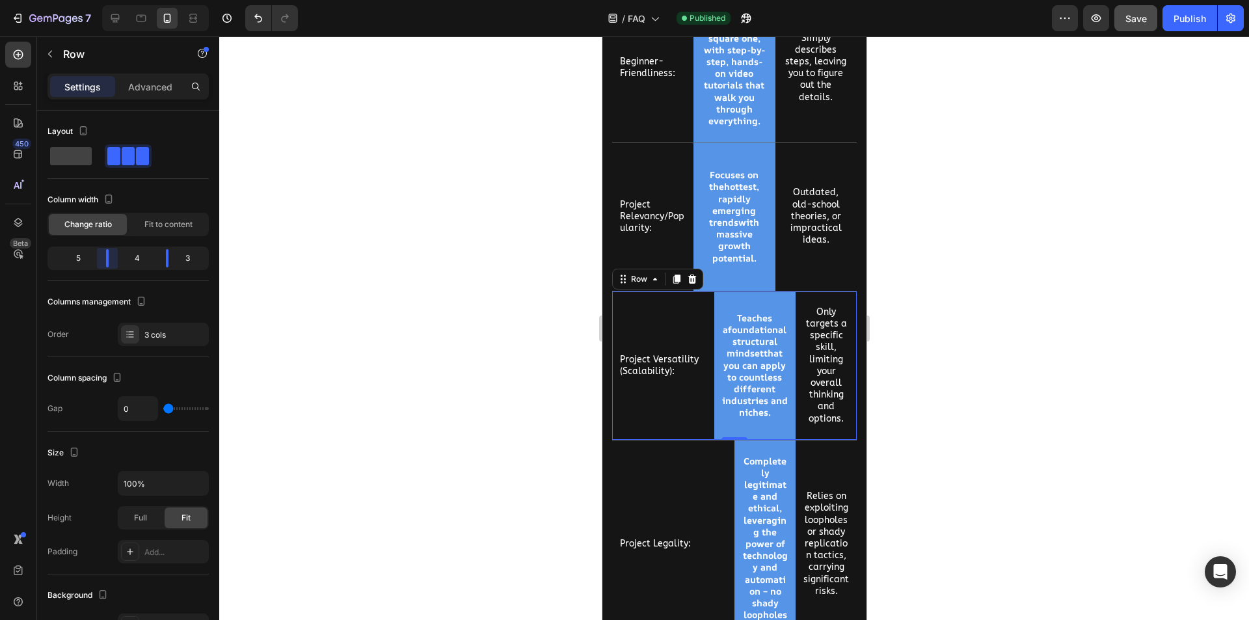
drag, startPoint x: 118, startPoint y: 262, endPoint x: 110, endPoint y: 263, distance: 7.8
click at [110, 0] on body "7 Version history / FAQ Published Preview Save Publish 450 Beta Sections(18) El…" at bounding box center [624, 0] width 1249 height 0
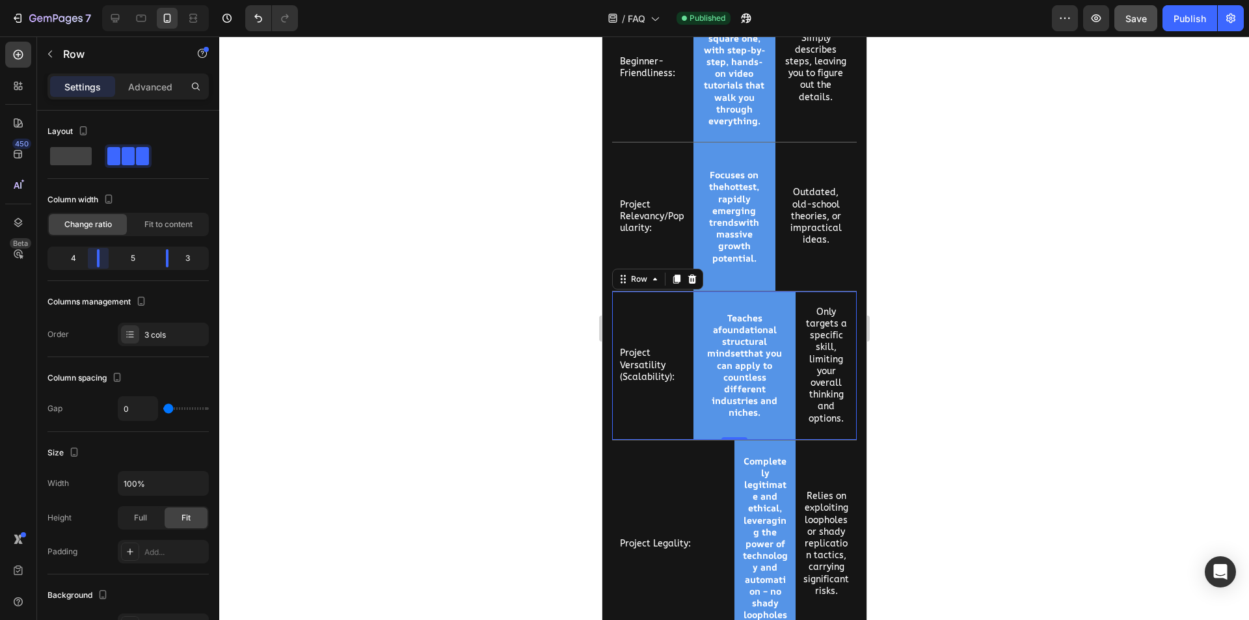
click at [102, 0] on body "7 Version history / FAQ Published Preview Save Publish 450 Beta Sections(18) El…" at bounding box center [624, 0] width 1249 height 0
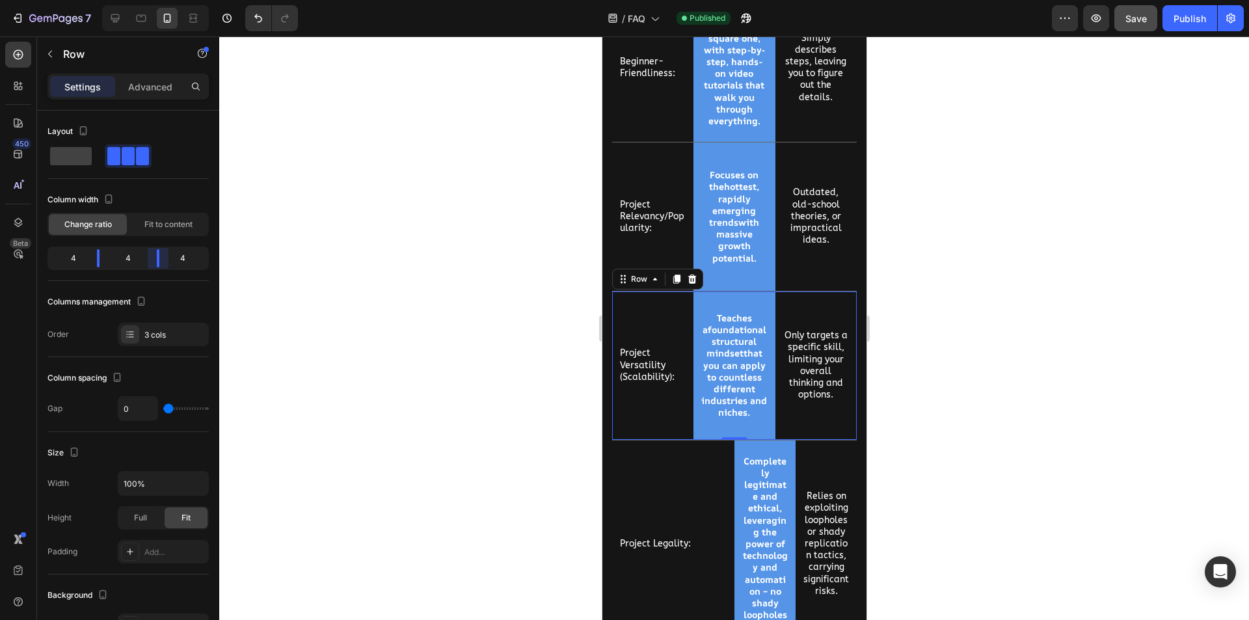
drag, startPoint x: 167, startPoint y: 263, endPoint x: 160, endPoint y: 264, distance: 7.3
click at [160, 0] on body "7 Version history / FAQ Published Preview Save Publish 450 Beta Sections(18) El…" at bounding box center [624, 0] width 1249 height 0
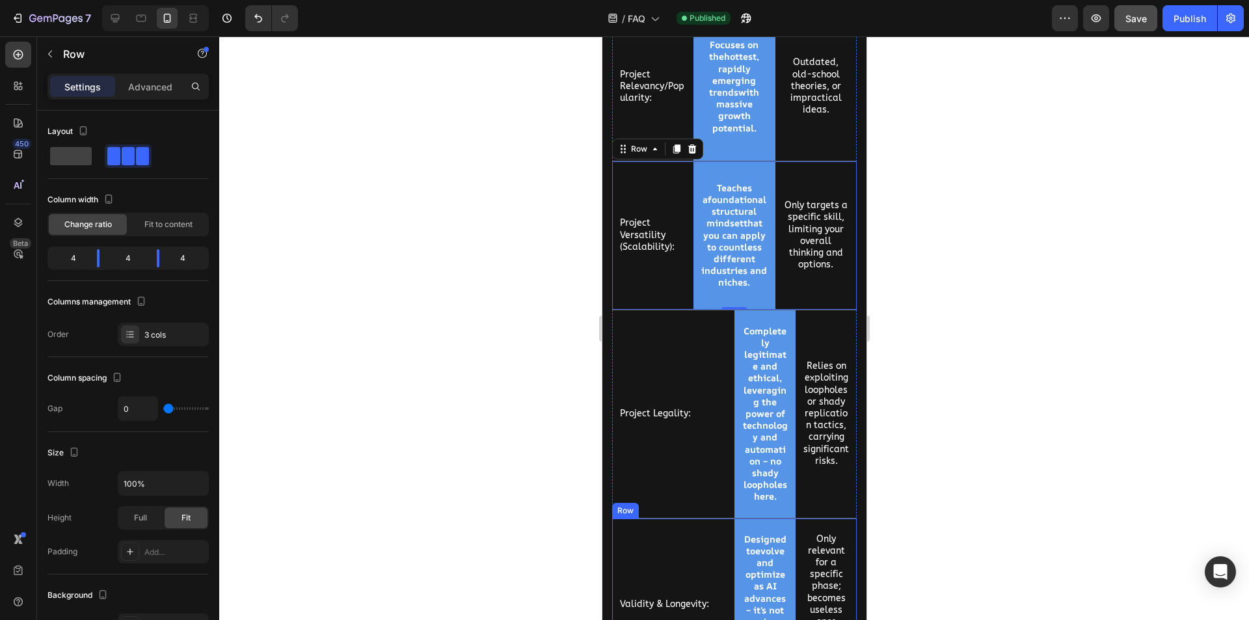
scroll to position [3467, 0]
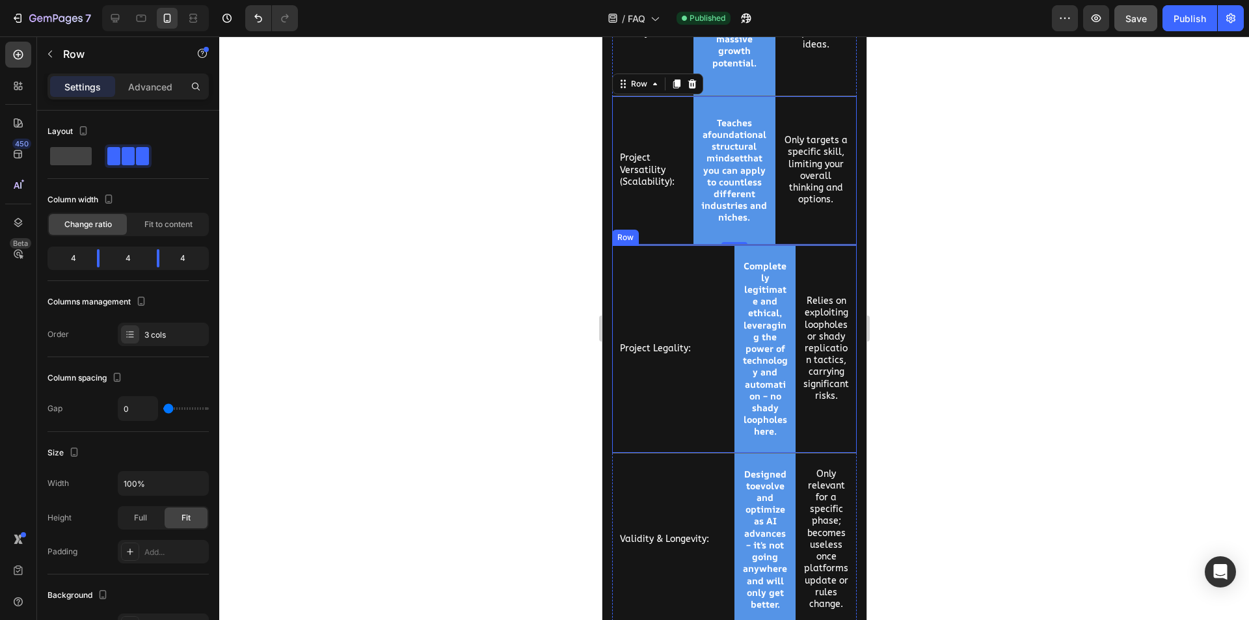
click at [662, 298] on div "Project Legality: Text Block" at bounding box center [673, 349] width 122 height 208
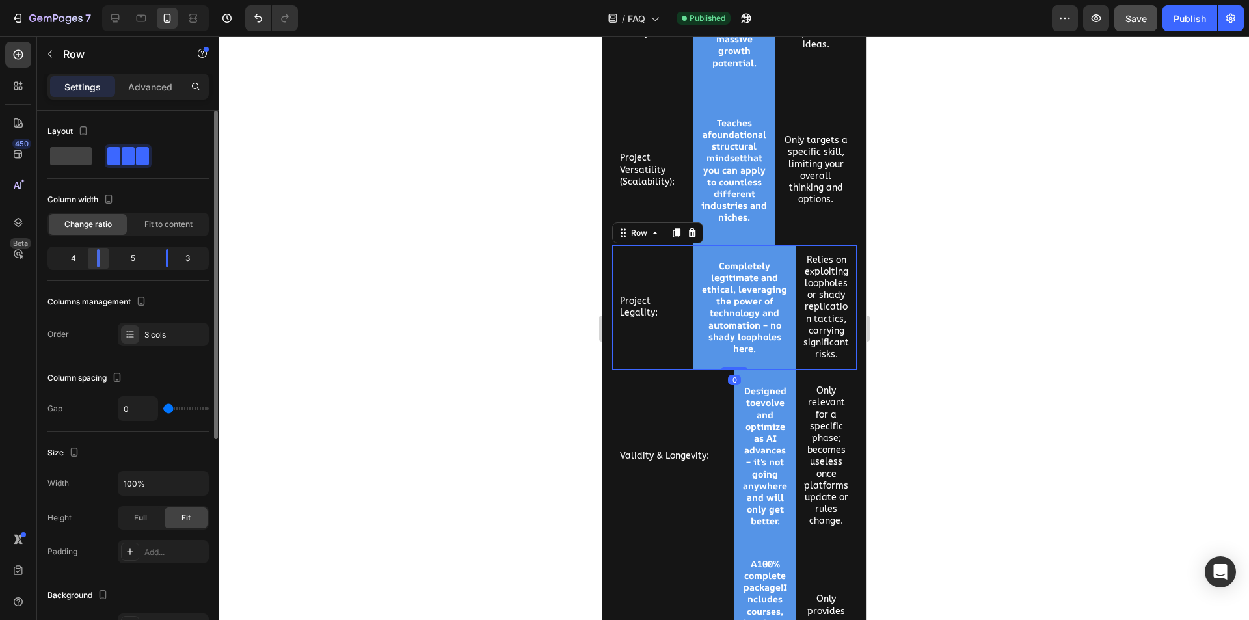
drag, startPoint x: 116, startPoint y: 264, endPoint x: 106, endPoint y: 265, distance: 10.0
click at [106, 0] on body "7 Version history / FAQ Published Preview Save Publish 450 Beta Sections(18) El…" at bounding box center [624, 0] width 1249 height 0
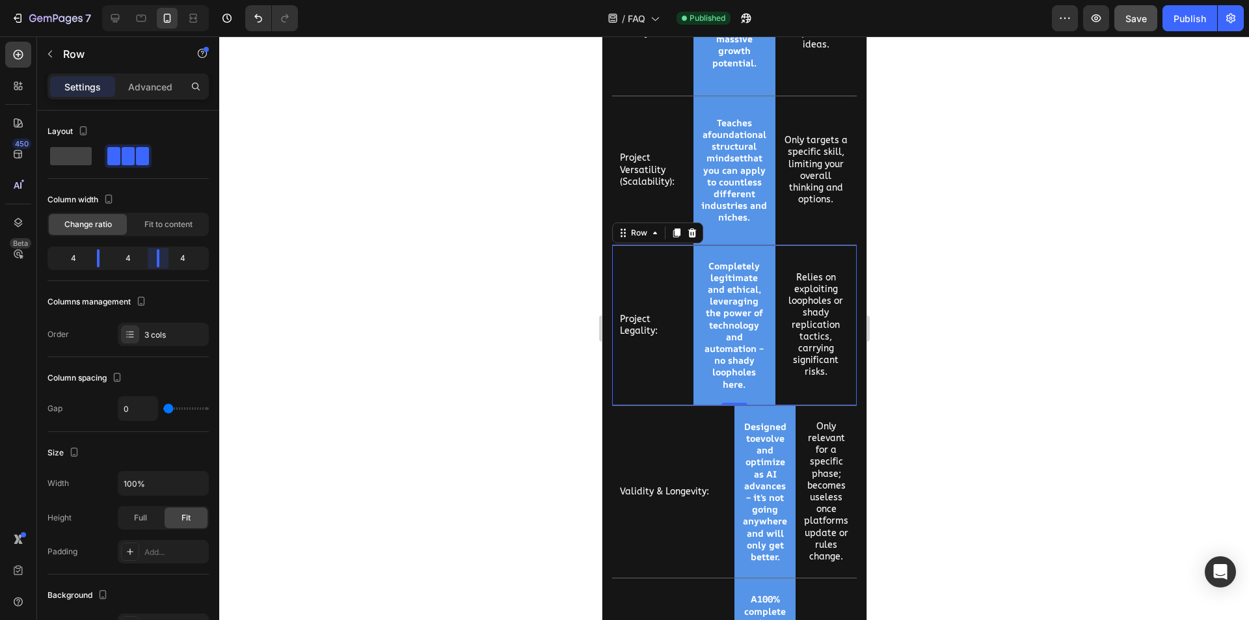
drag, startPoint x: 167, startPoint y: 265, endPoint x: 156, endPoint y: 264, distance: 11.1
click at [156, 0] on body "7 Version history / FAQ Published Preview Save Publish 450 Beta Sections(18) El…" at bounding box center [624, 0] width 1249 height 0
click at [716, 439] on div "Validity & Longevity: Text Block" at bounding box center [673, 492] width 122 height 172
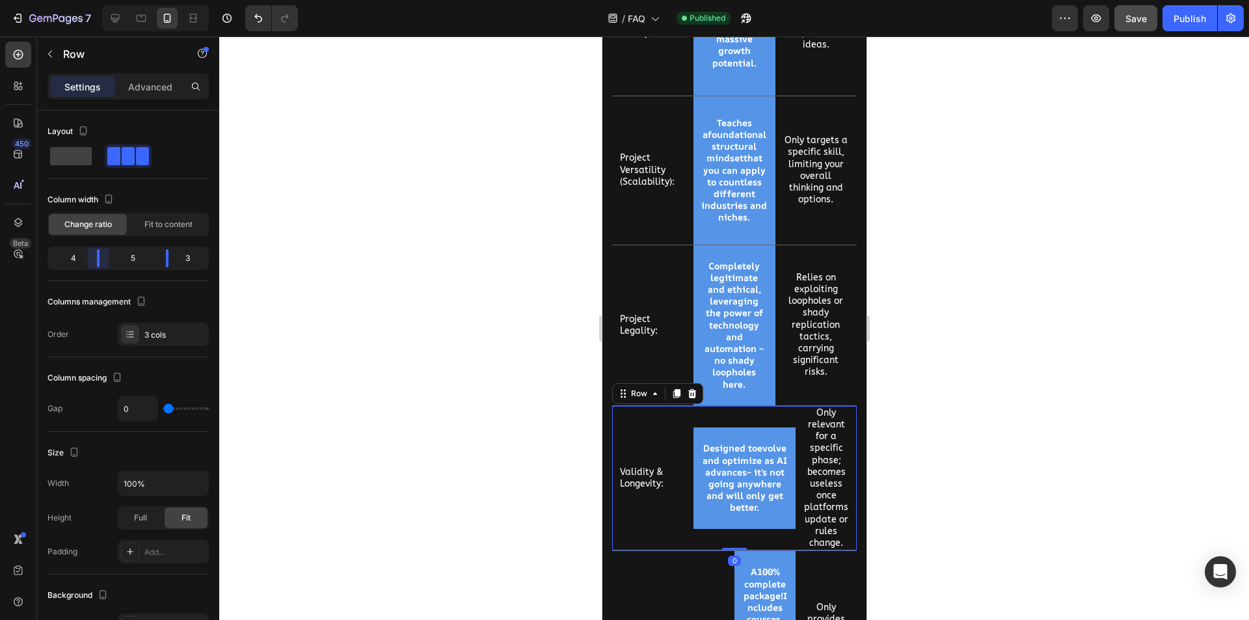
drag, startPoint x: 116, startPoint y: 263, endPoint x: 105, endPoint y: 264, distance: 10.4
click at [105, 0] on body "7 Version history / FAQ Published Preview Save Publish 450 Beta Sections(18) El…" at bounding box center [624, 0] width 1249 height 0
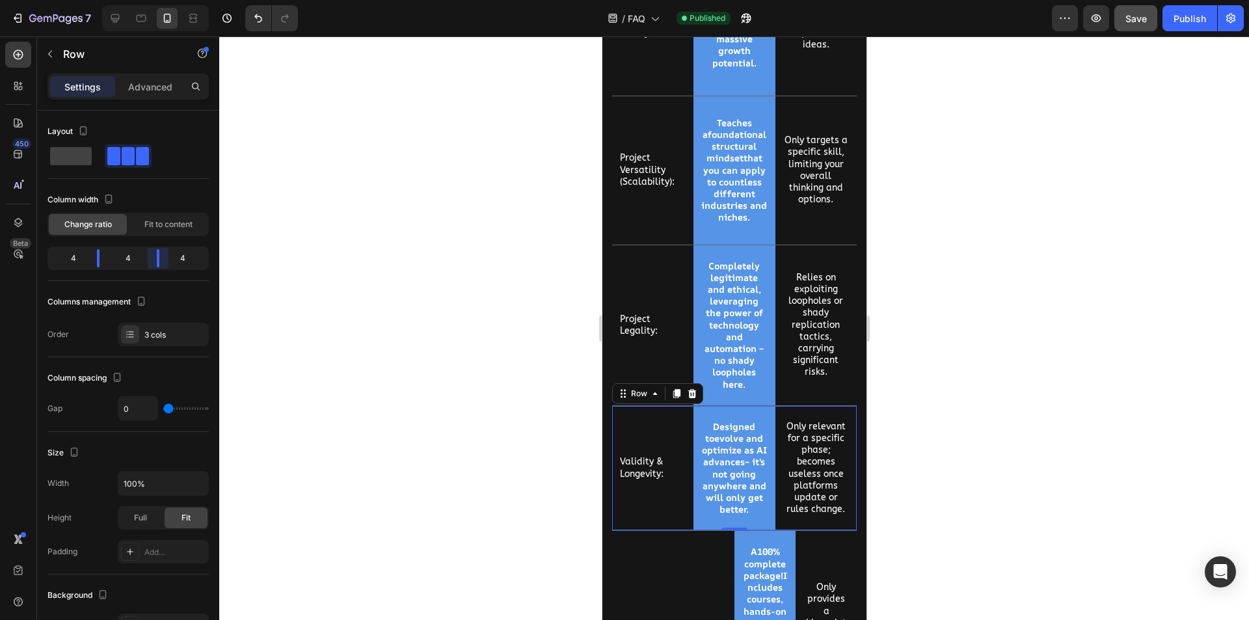
drag, startPoint x: 167, startPoint y: 262, endPoint x: 155, endPoint y: 262, distance: 12.4
click at [155, 0] on body "7 Version history / FAQ Published Preview Save Publish 450 Beta Sections(18) El…" at bounding box center [624, 0] width 1249 height 0
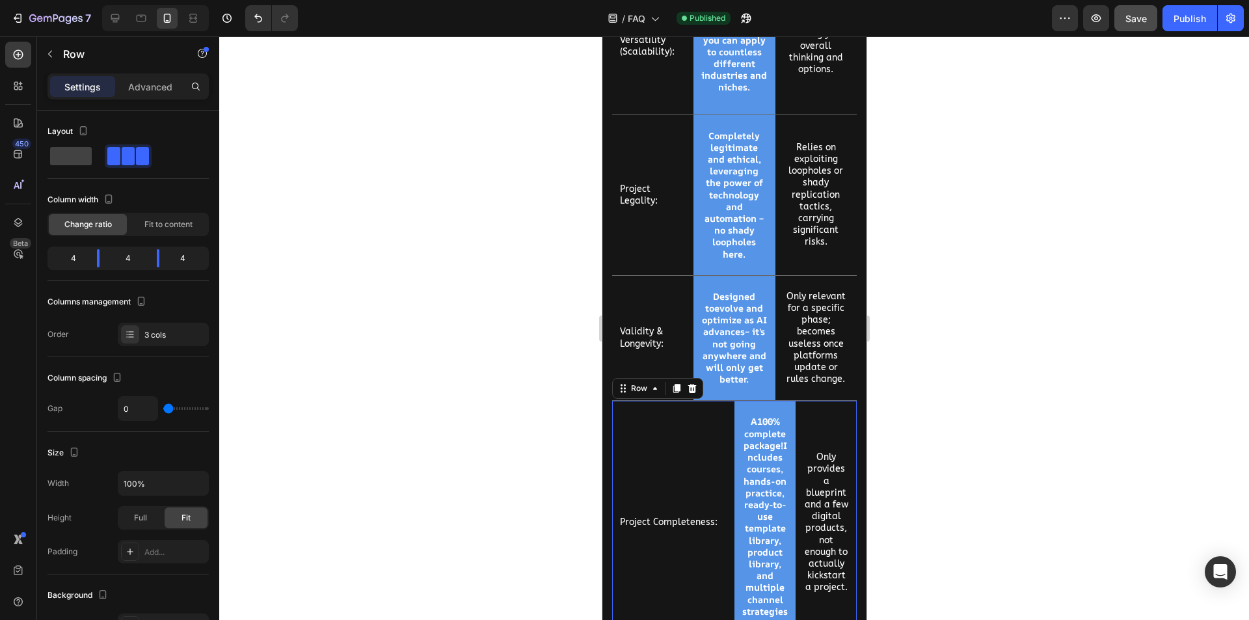
click at [668, 414] on div "Project Completeness: Text Block" at bounding box center [673, 522] width 122 height 243
click at [115, 267] on div "6 3 3" at bounding box center [127, 258] width 161 height 23
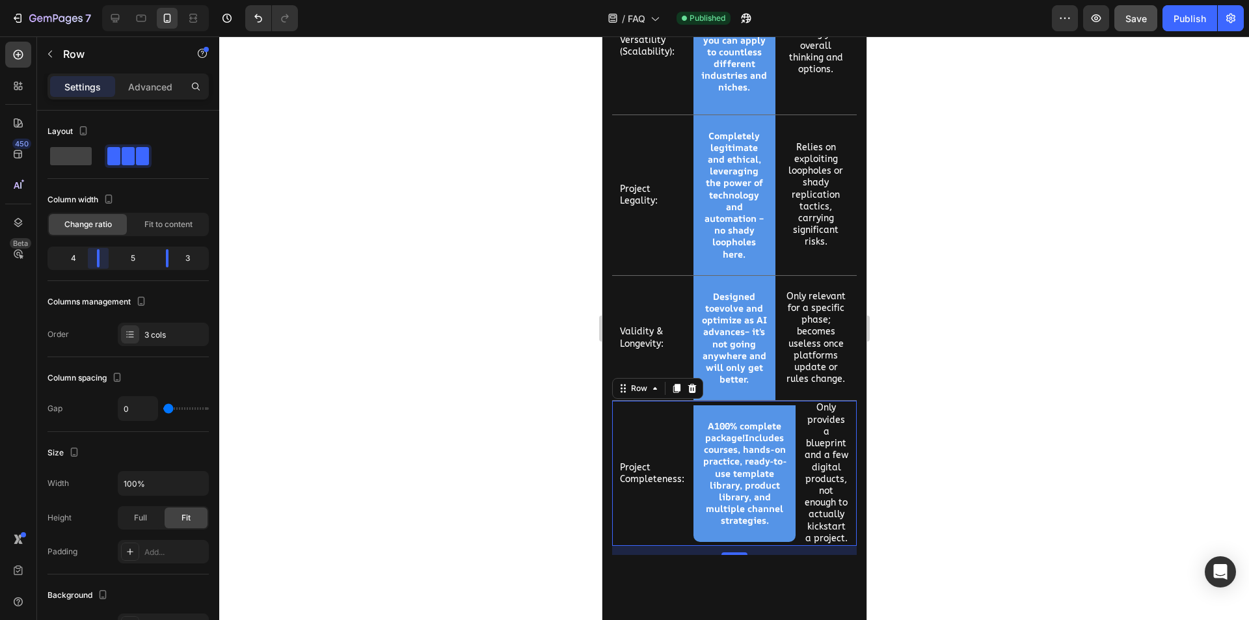
drag, startPoint x: 115, startPoint y: 263, endPoint x: 102, endPoint y: 265, distance: 12.6
click at [102, 0] on body "7 Version history / FAQ Published Preview Save Publish 450 Beta Sections(18) El…" at bounding box center [624, 0] width 1249 height 0
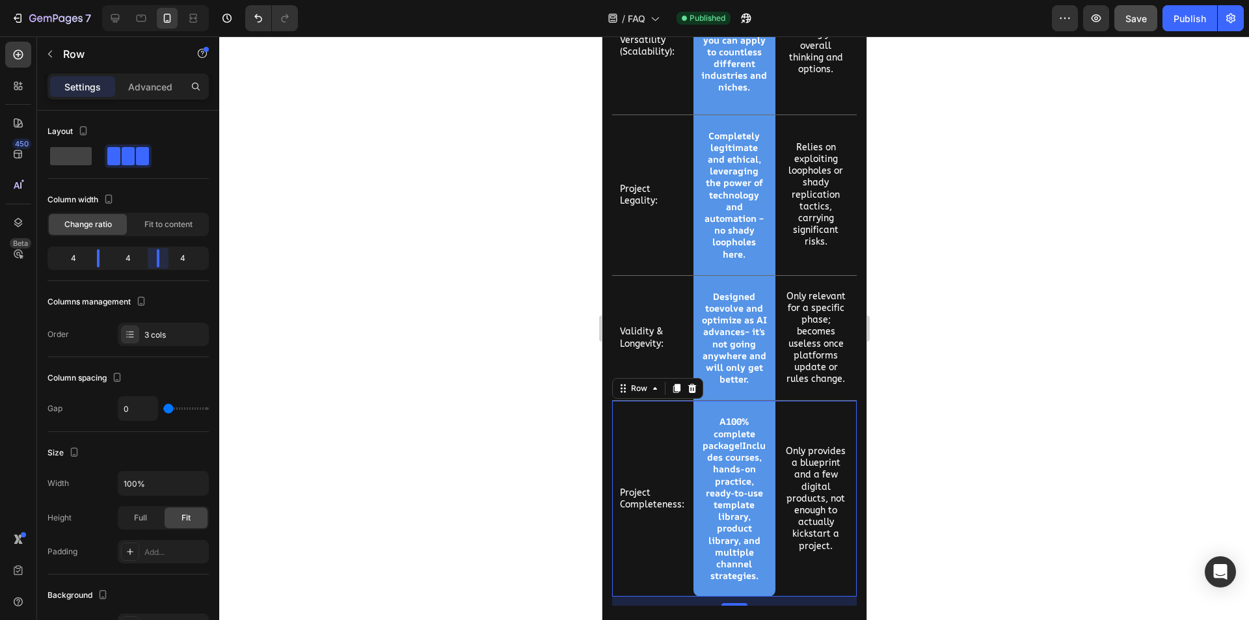
drag, startPoint x: 165, startPoint y: 262, endPoint x: 158, endPoint y: 262, distance: 7.2
click at [158, 0] on body "7 Version history / FAQ Published Preview Save Publish 450 Beta Sections(18) El…" at bounding box center [624, 0] width 1249 height 0
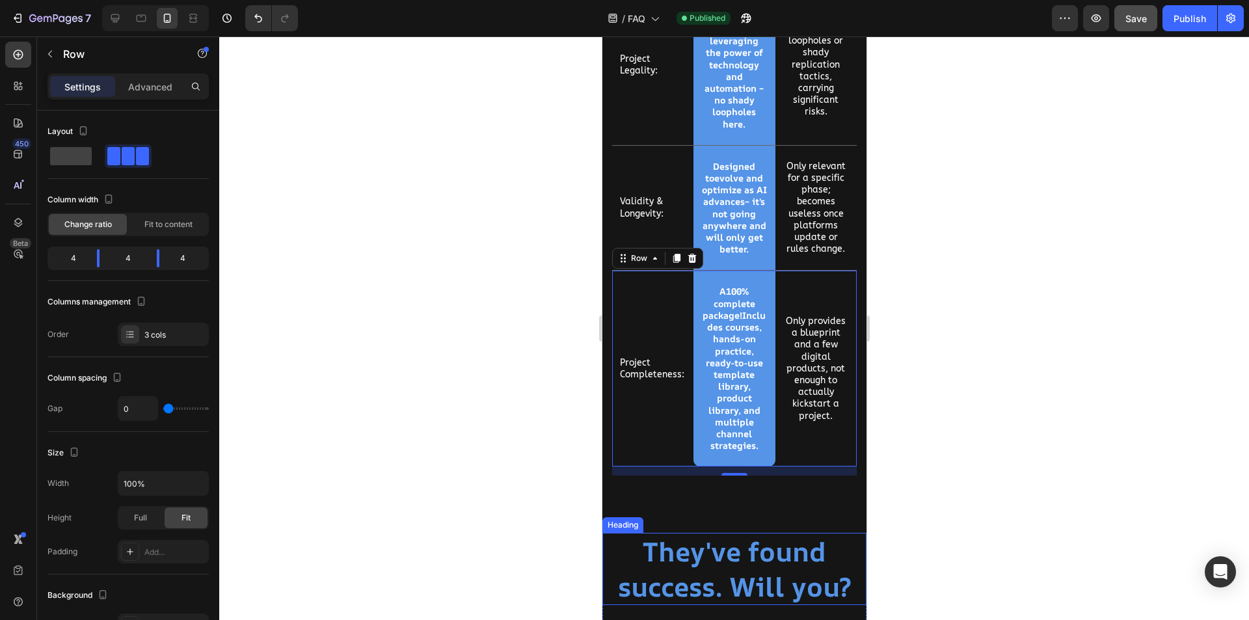
scroll to position [3662, 0]
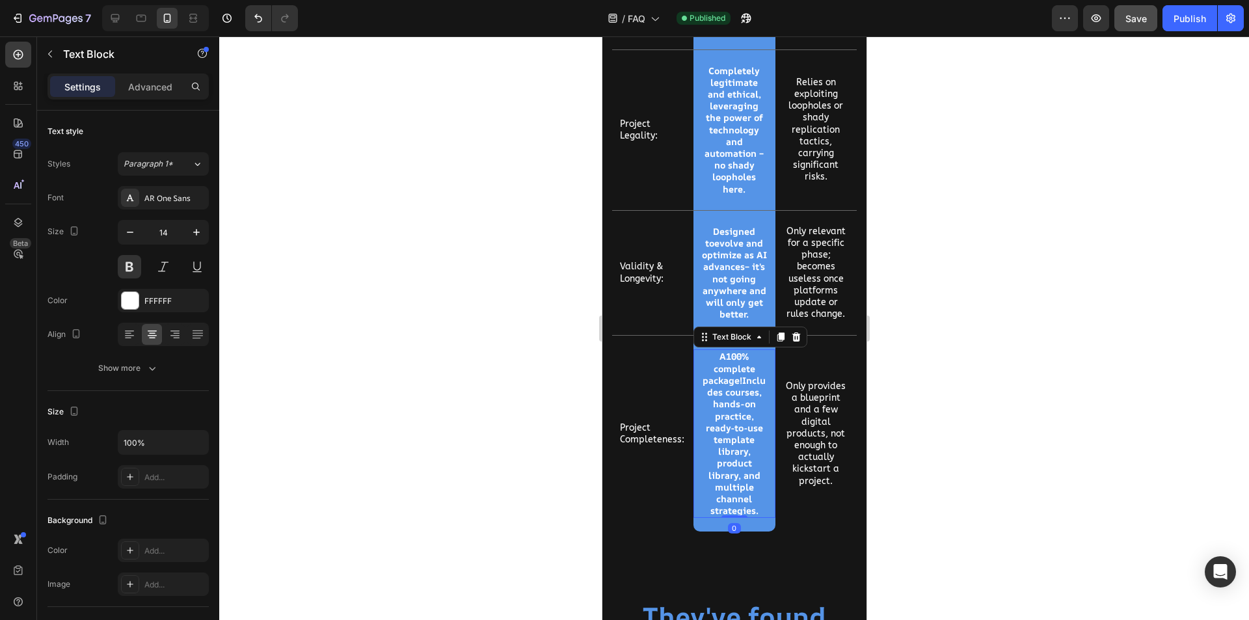
click at [729, 430] on p "A 100% complete package! Includes courses, hands-on practice, ready-to-use temp…" at bounding box center [734, 434] width 66 height 166
click at [814, 459] on p "Only provides a blueprint and a few digital products, not enough to actually ki…" at bounding box center [816, 434] width 66 height 107
click at [640, 440] on p "Project Completeness:" at bounding box center [652, 433] width 66 height 23
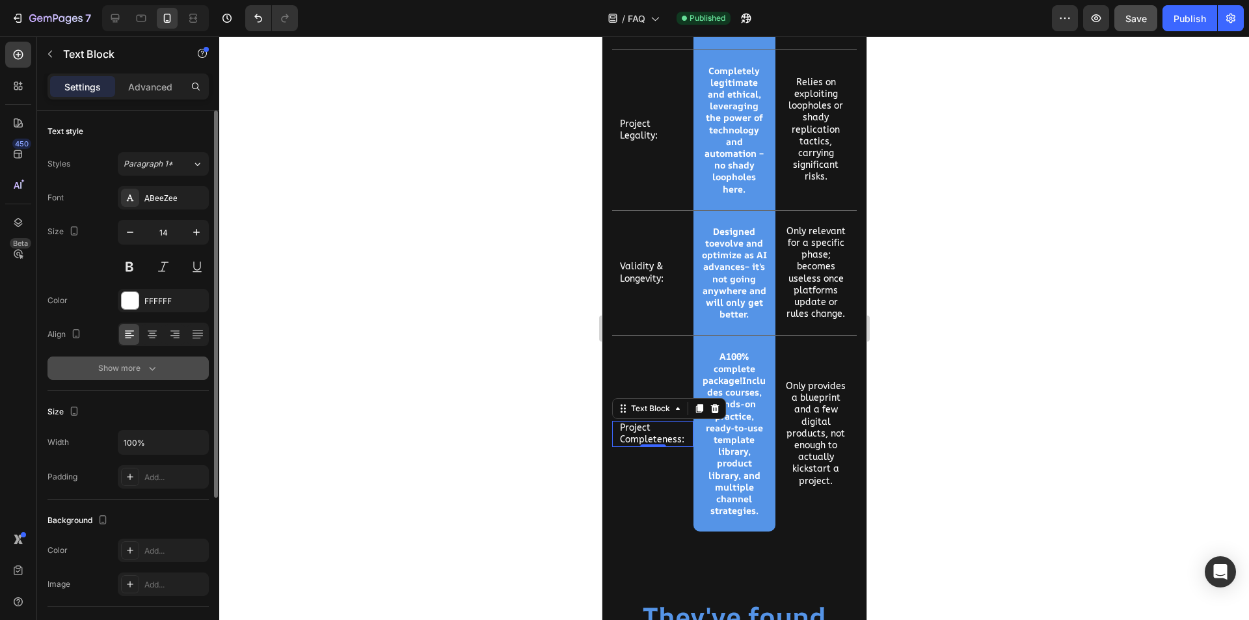
click at [138, 368] on div "Show more" at bounding box center [128, 368] width 61 height 13
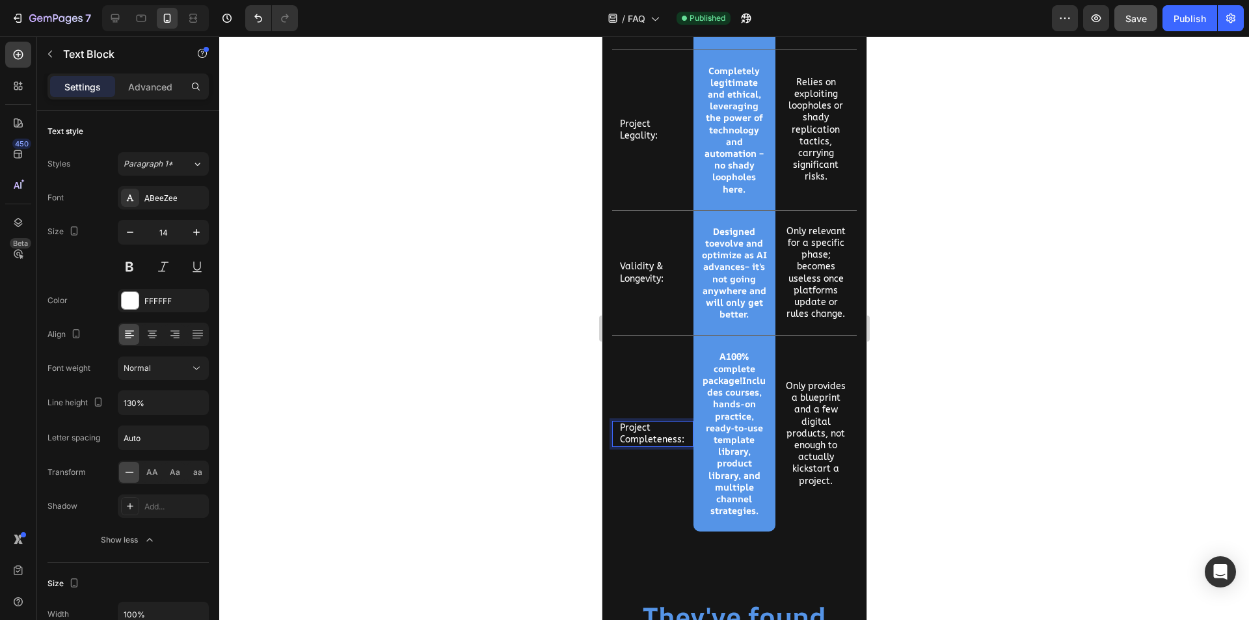
click at [647, 446] on p "Project Completeness:" at bounding box center [652, 433] width 66 height 23
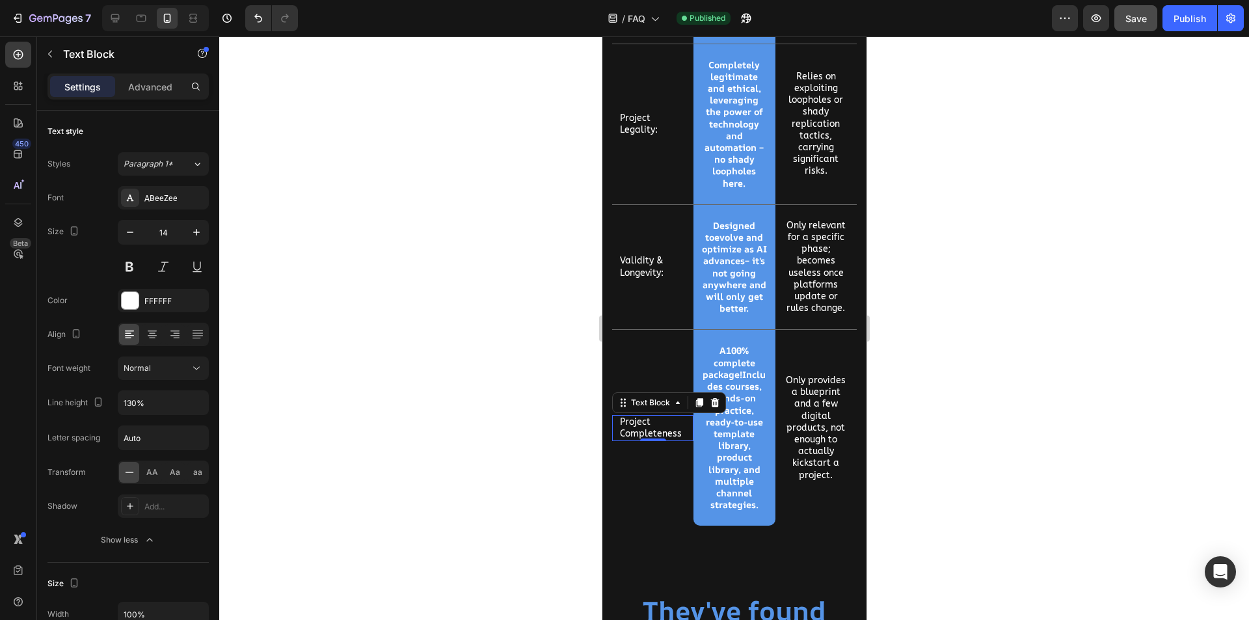
click at [550, 451] on div at bounding box center [734, 328] width 1030 height 584
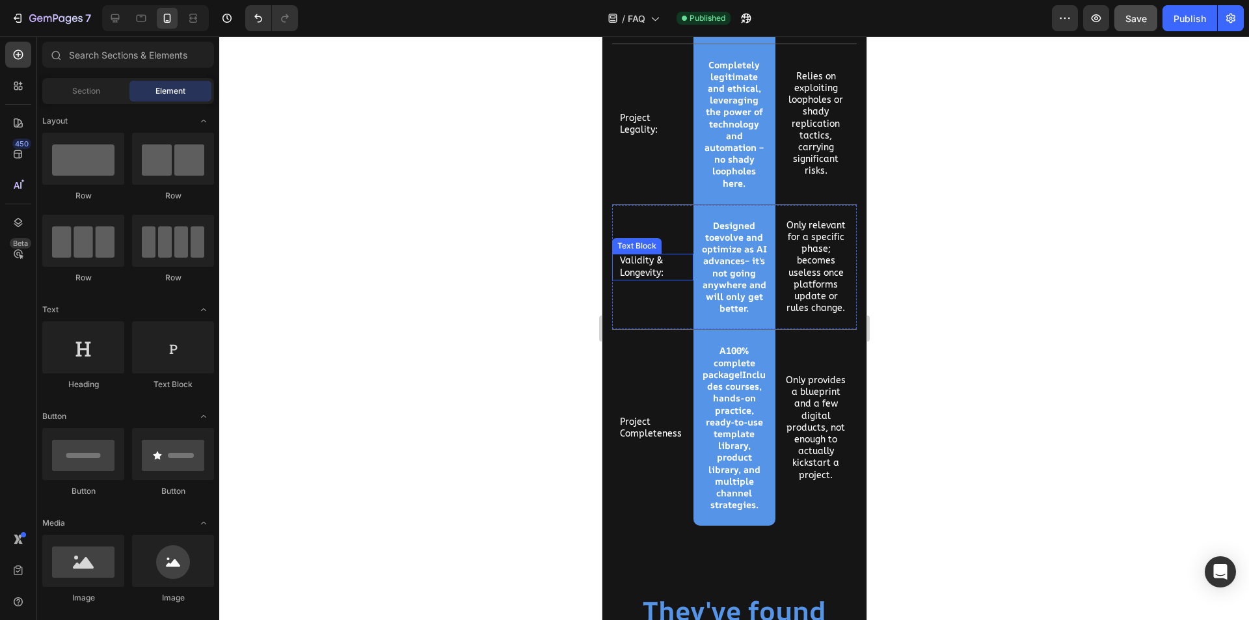
click at [670, 273] on p "Validity & Longevity:" at bounding box center [652, 266] width 66 height 23
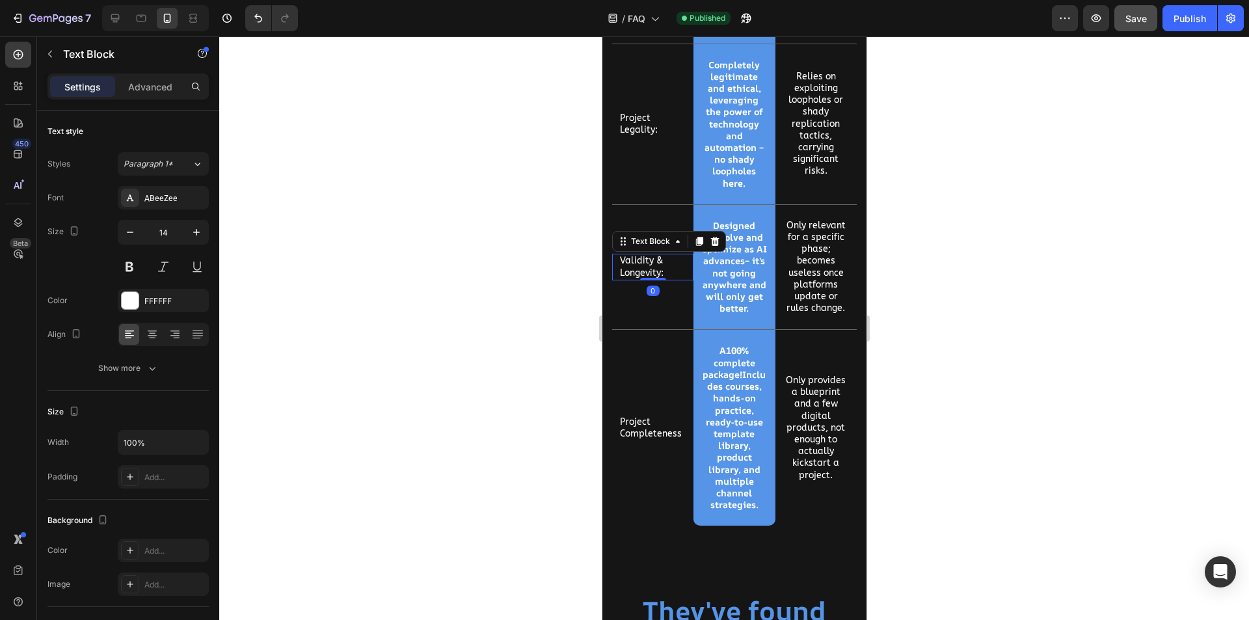
click at [670, 273] on p "Validity & Longevity:" at bounding box center [652, 266] width 66 height 23
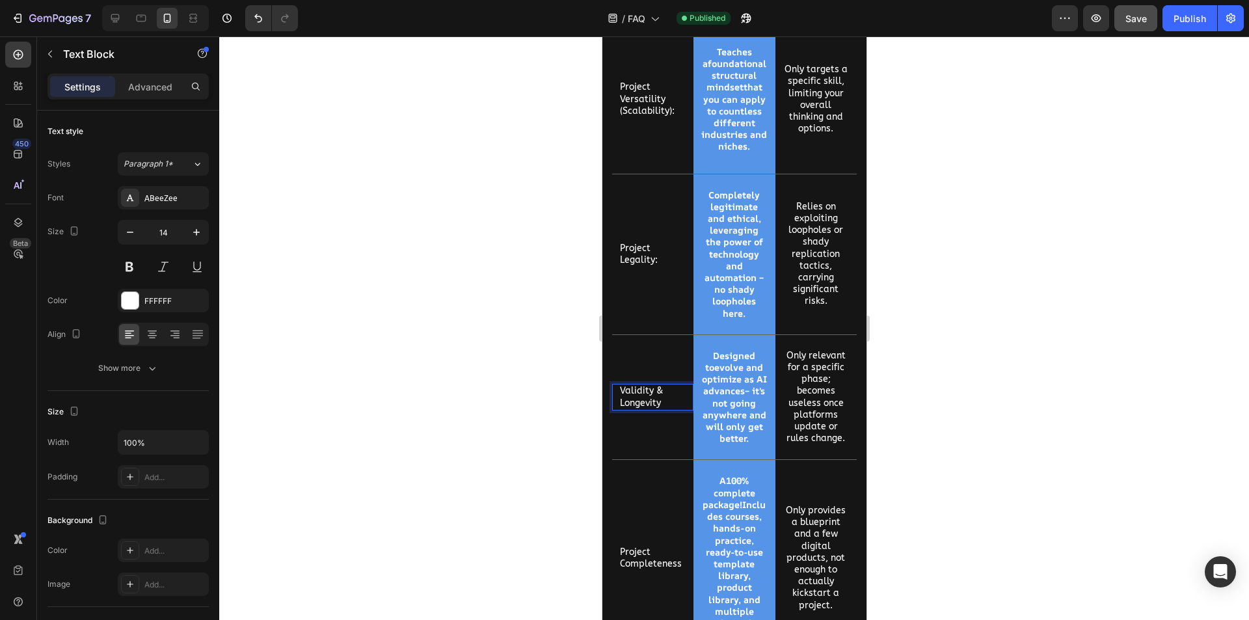
scroll to position [3473, 0]
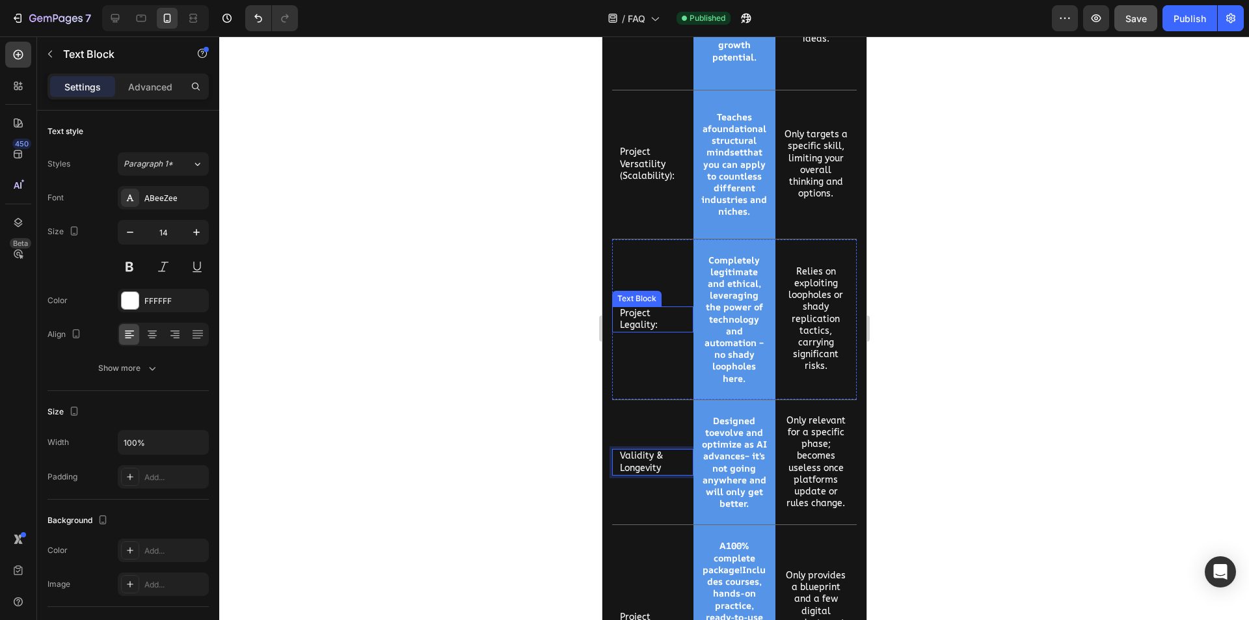
click at [666, 323] on p "Project Legality:" at bounding box center [652, 319] width 66 height 23
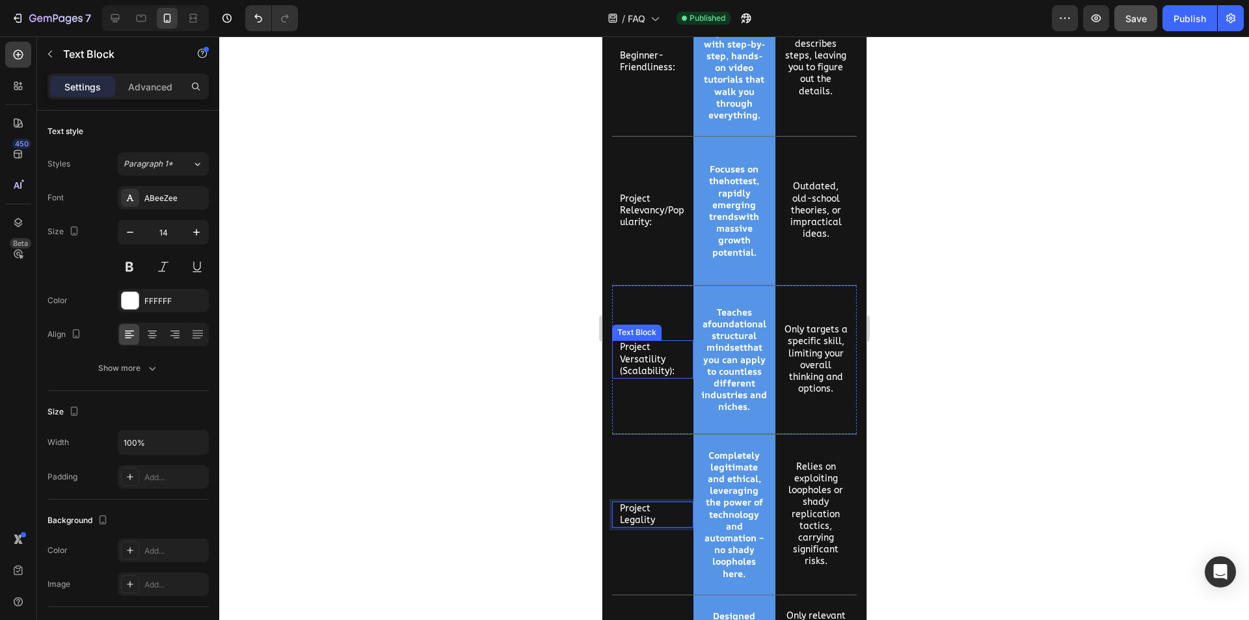
click at [677, 370] on p "Project Versatility (Scalability):" at bounding box center [652, 360] width 66 height 36
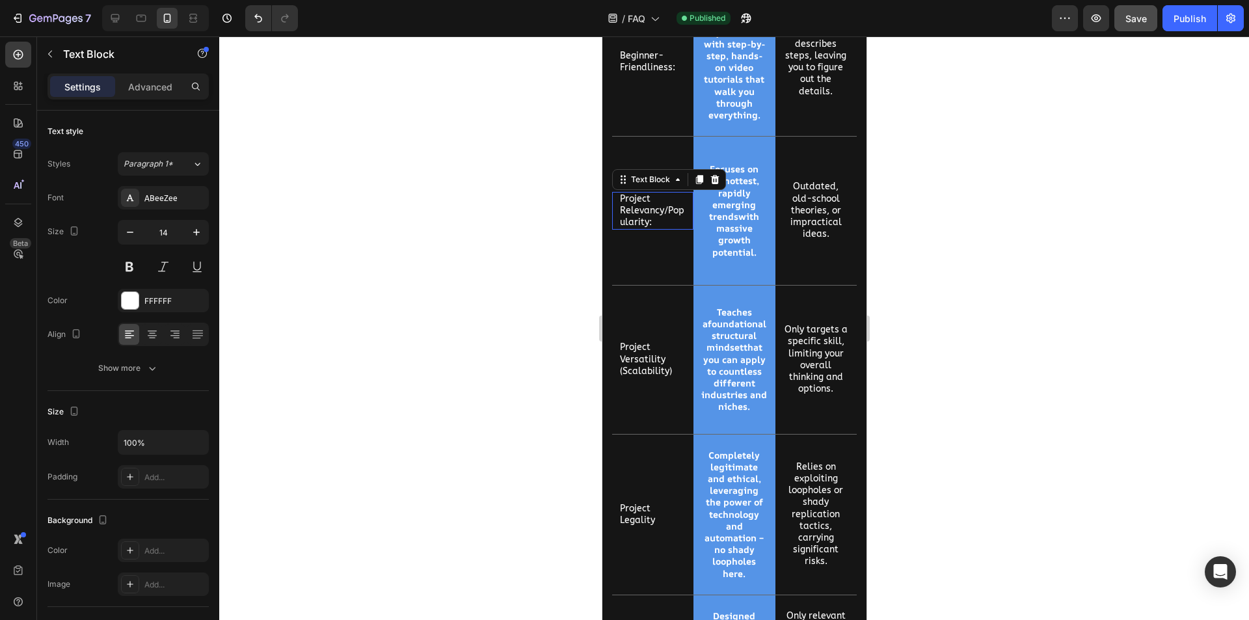
click at [670, 223] on p "Project Relevancy/Popularity:" at bounding box center [652, 211] width 66 height 36
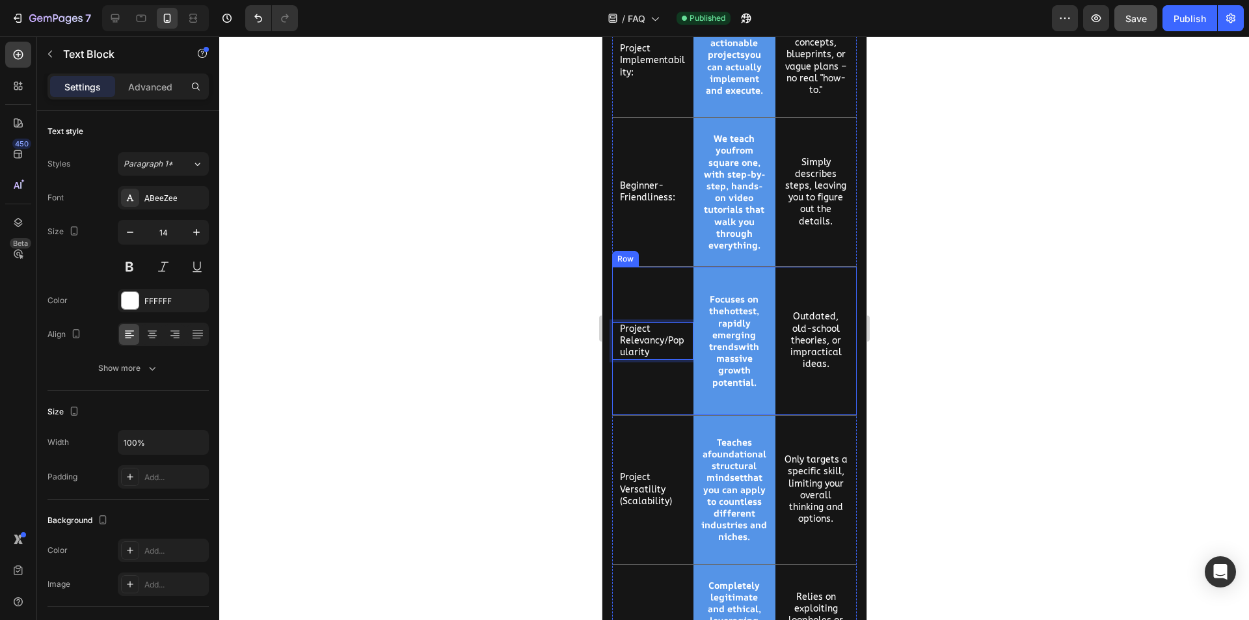
scroll to position [3083, 0]
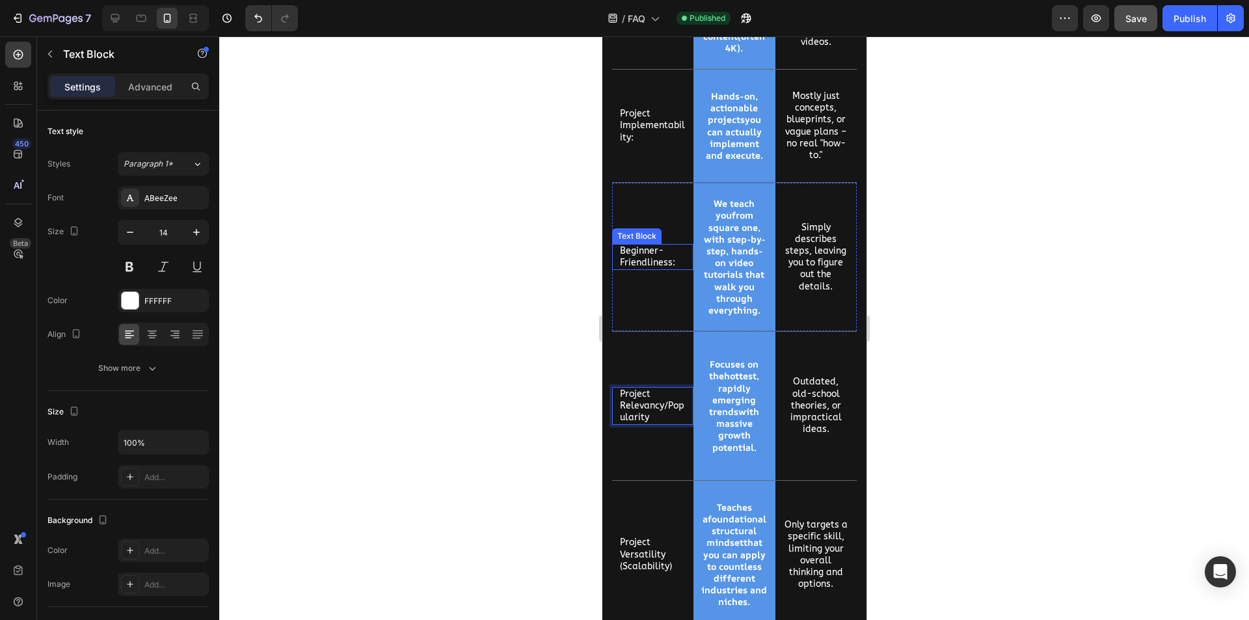
click at [675, 262] on p "Beginner-Friendliness:" at bounding box center [652, 256] width 66 height 23
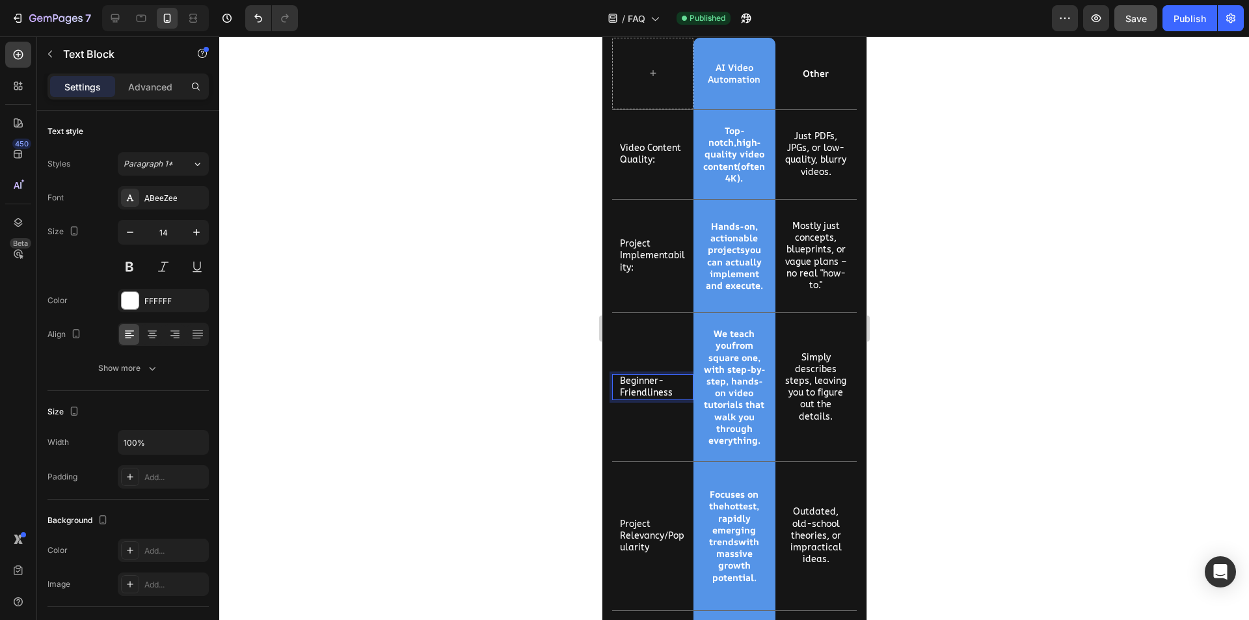
scroll to position [2888, 0]
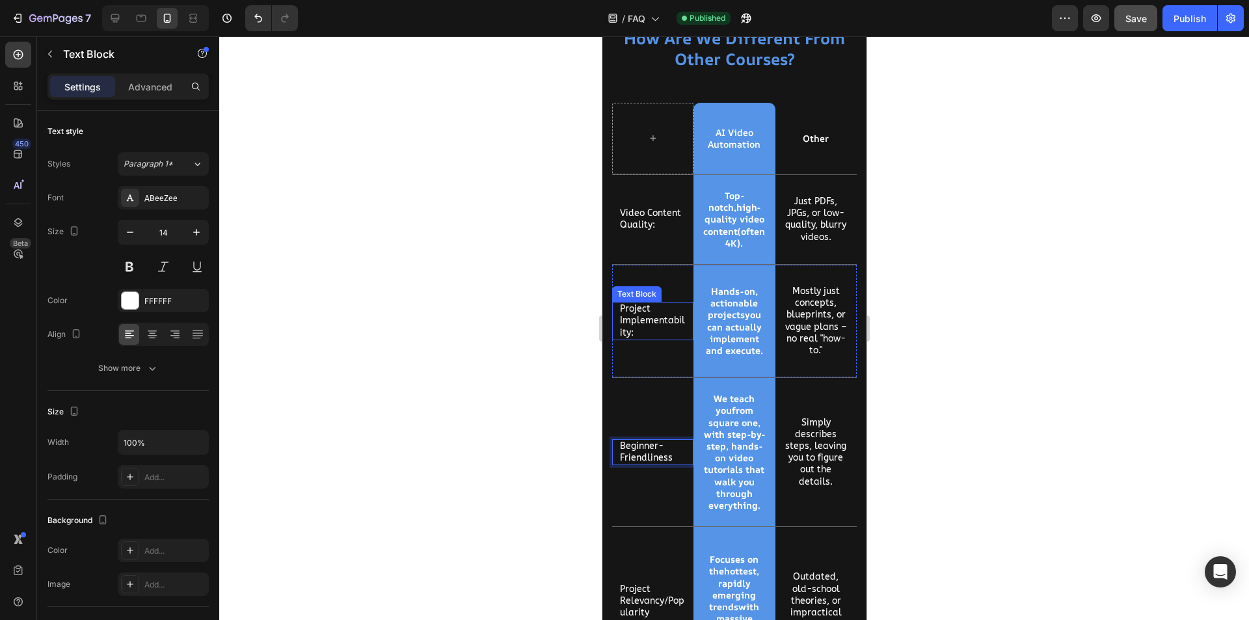
click at [651, 334] on p "Project Implementability:" at bounding box center [652, 321] width 66 height 36
click at [667, 225] on p "Video Content Quality:" at bounding box center [652, 219] width 66 height 23
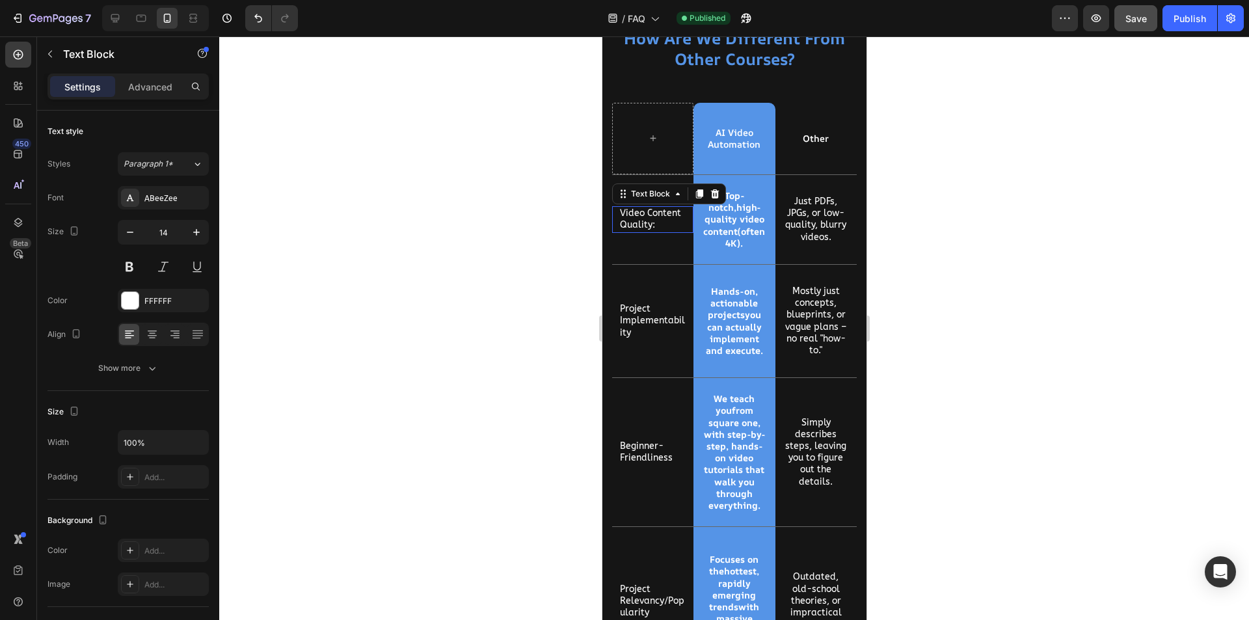
click at [667, 225] on p "Video Content Quality:" at bounding box center [652, 219] width 66 height 23
click at [527, 308] on div at bounding box center [734, 328] width 1030 height 584
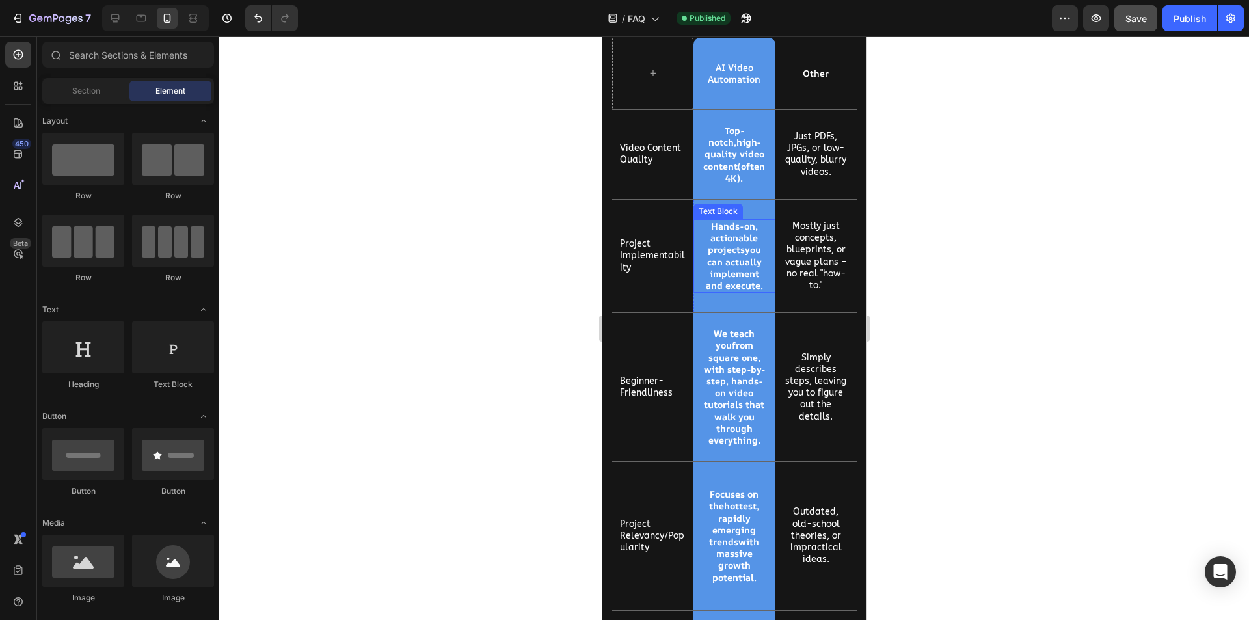
scroll to position [2822, 0]
click at [662, 165] on p "Video Content Quality" at bounding box center [652, 152] width 66 height 23
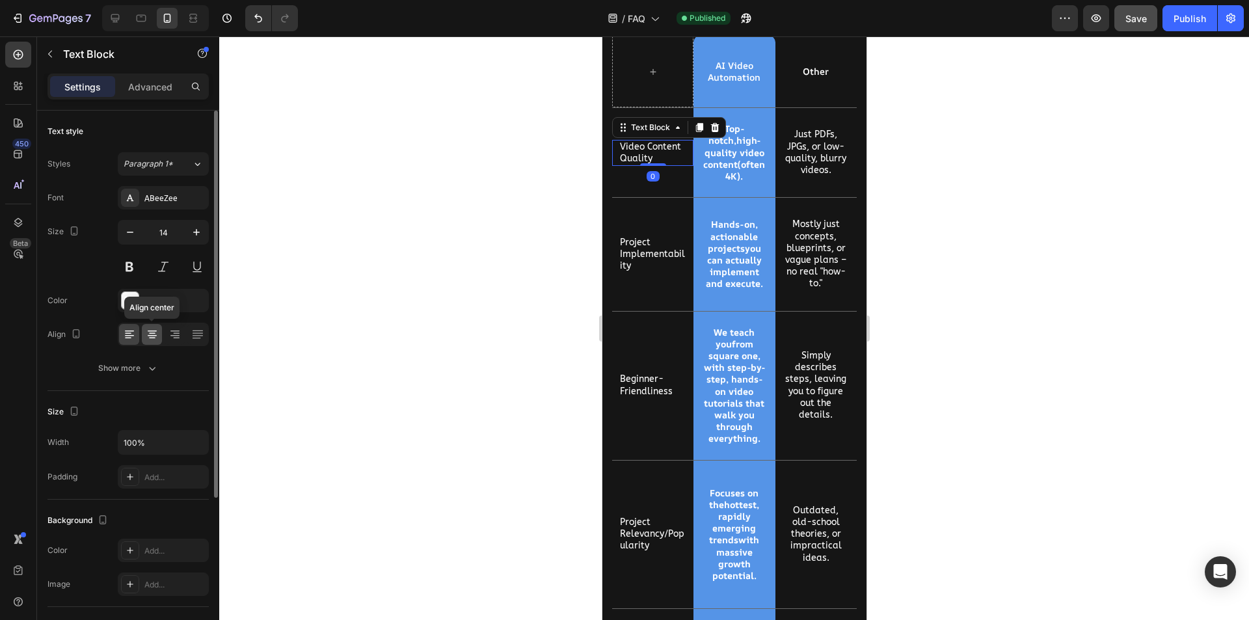
click at [149, 332] on icon at bounding box center [152, 334] width 13 height 13
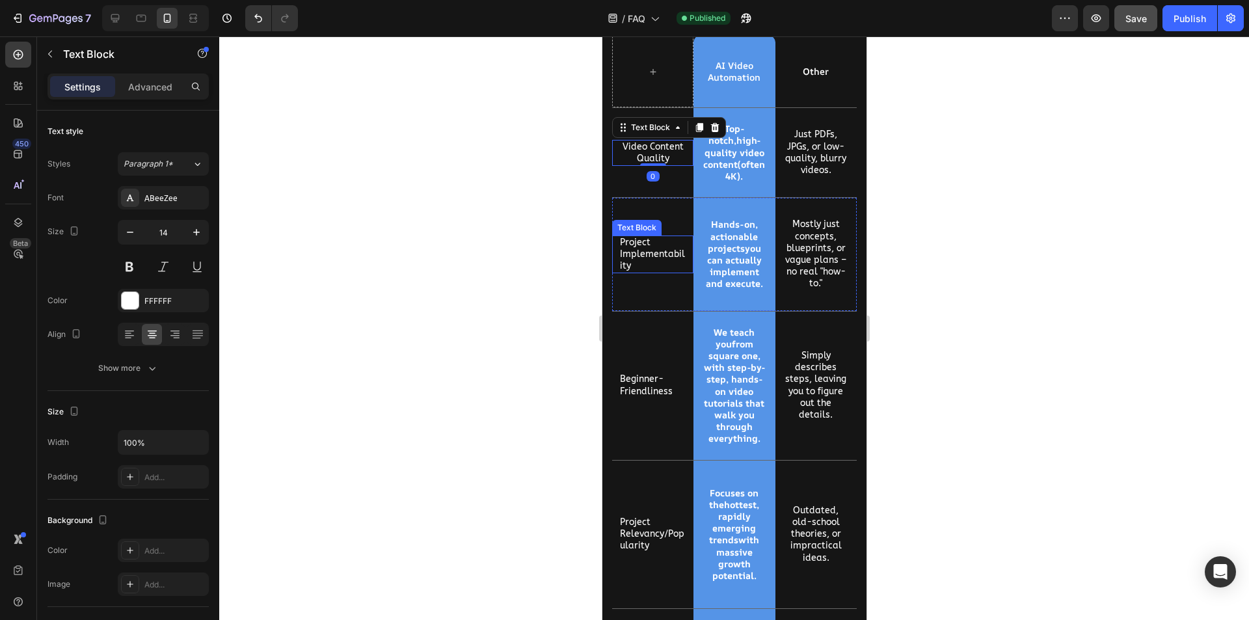
click at [657, 273] on p "Project Implementability" at bounding box center [652, 255] width 66 height 36
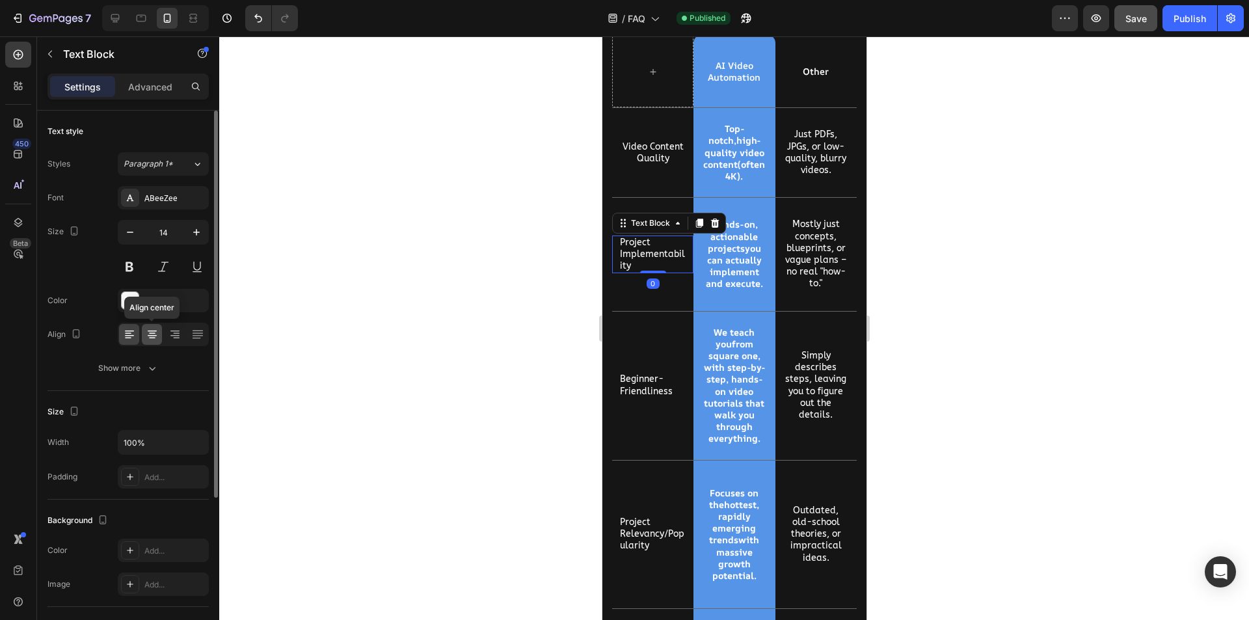
click at [148, 333] on icon at bounding box center [152, 334] width 13 height 13
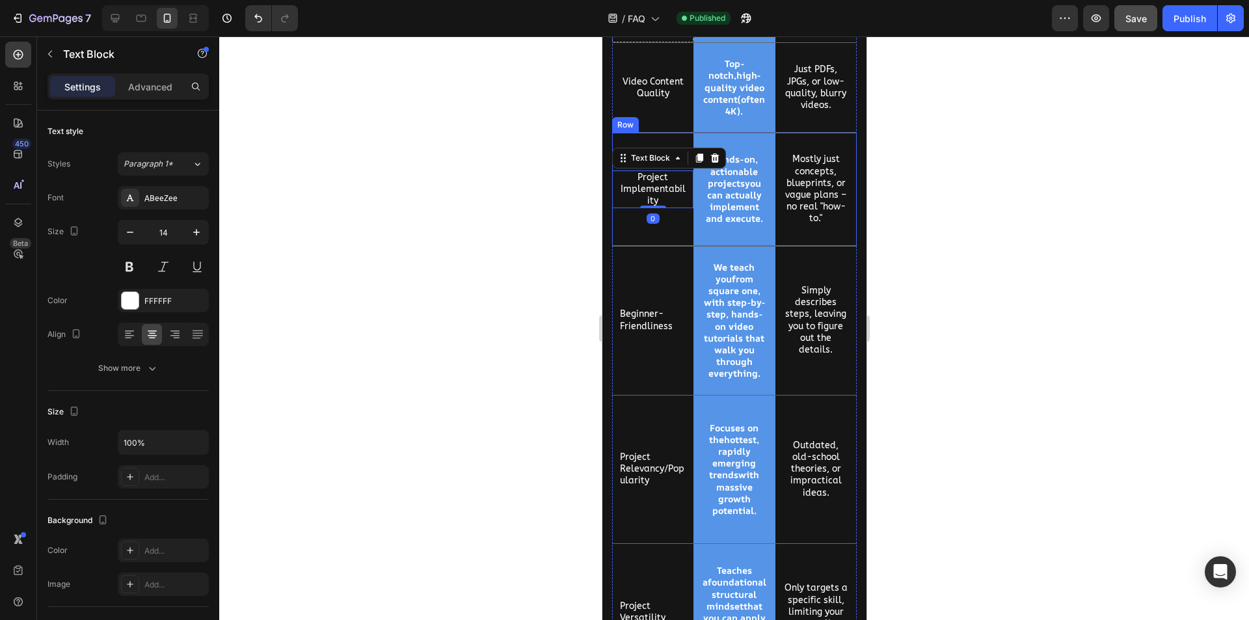
scroll to position [2953, 0]
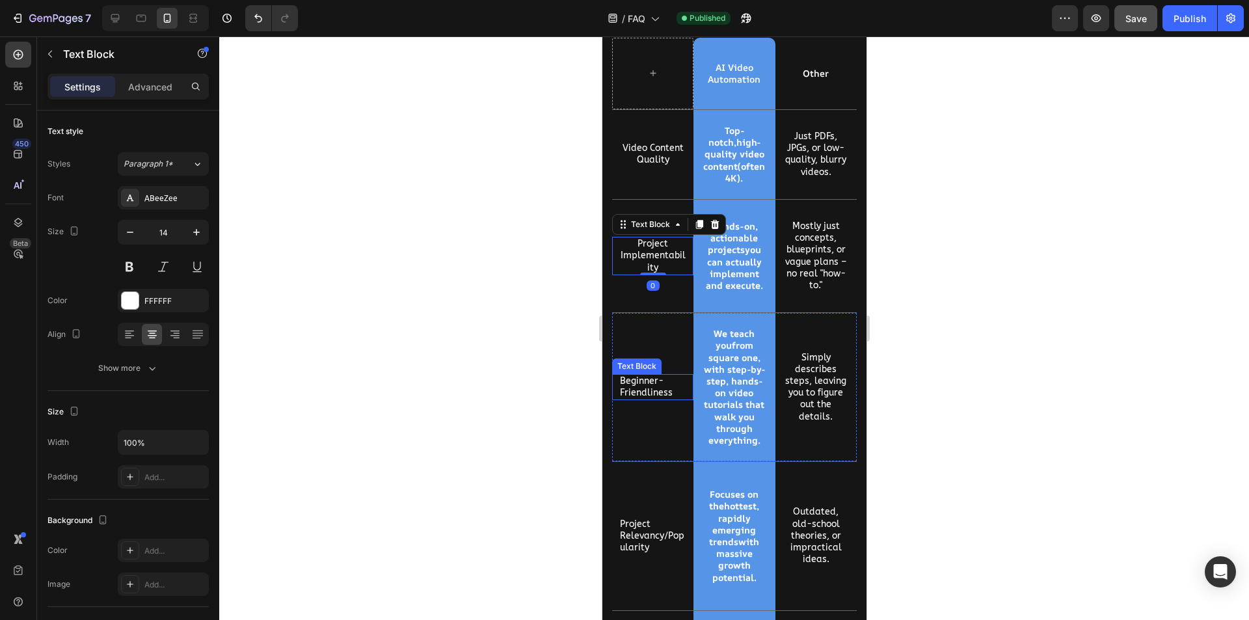
click at [648, 379] on p "Beginner-Friendliness" at bounding box center [652, 386] width 66 height 23
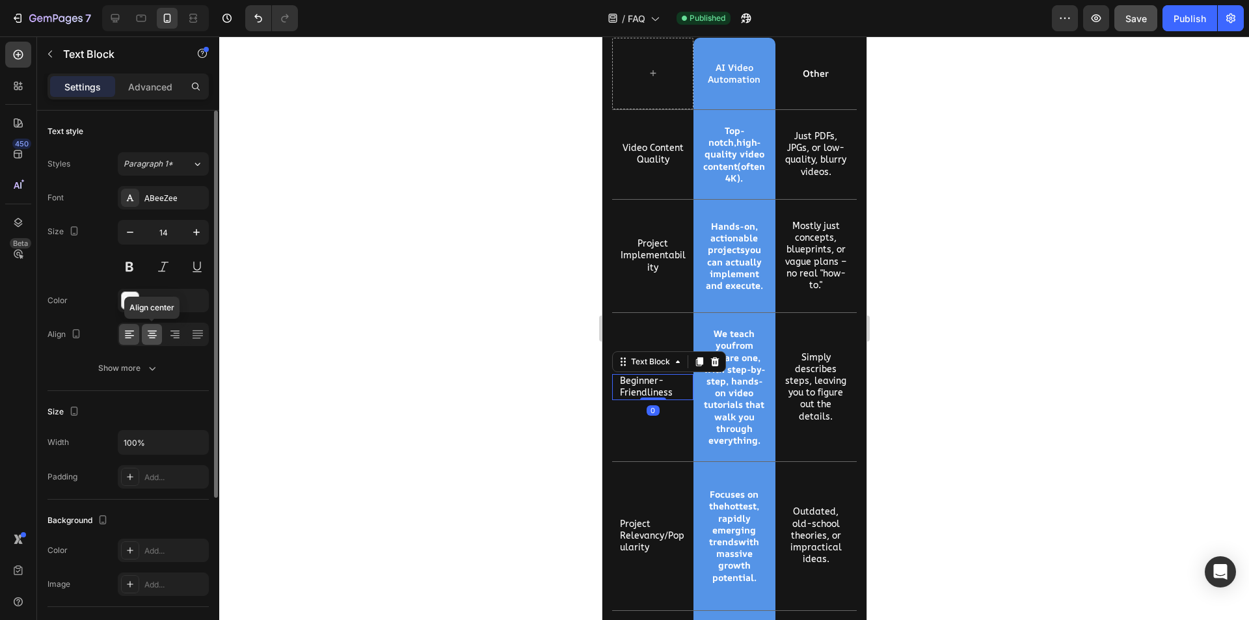
click at [144, 336] on div at bounding box center [152, 334] width 20 height 21
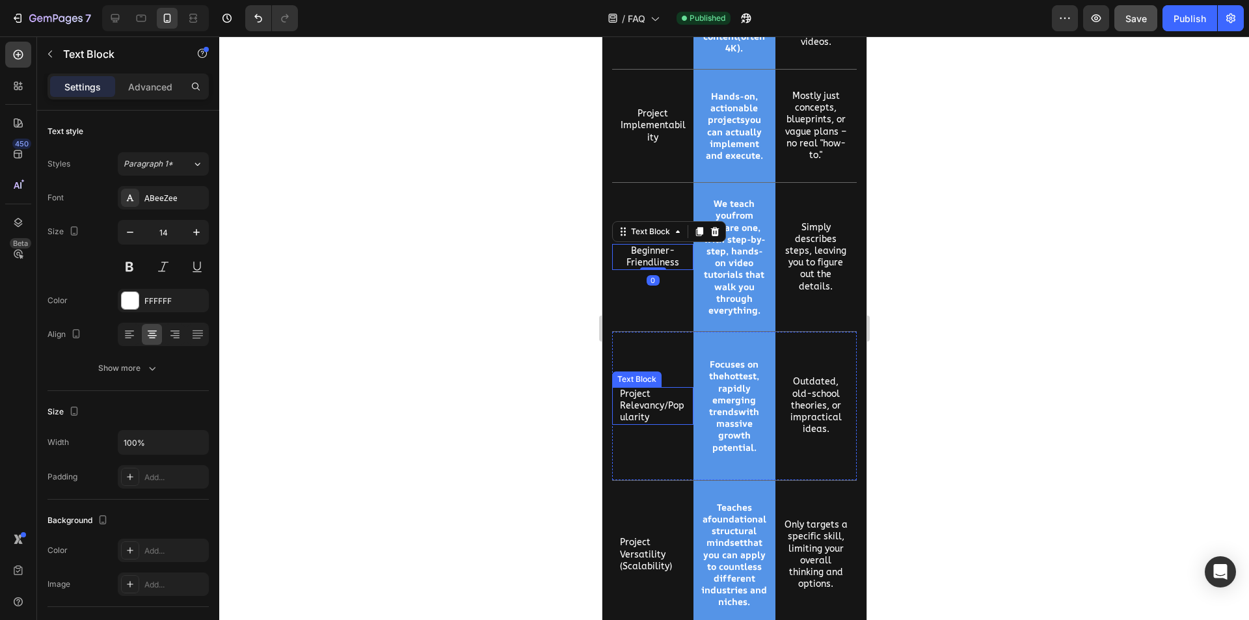
click at [655, 407] on p "Project Relevancy/Popularity" at bounding box center [652, 406] width 66 height 36
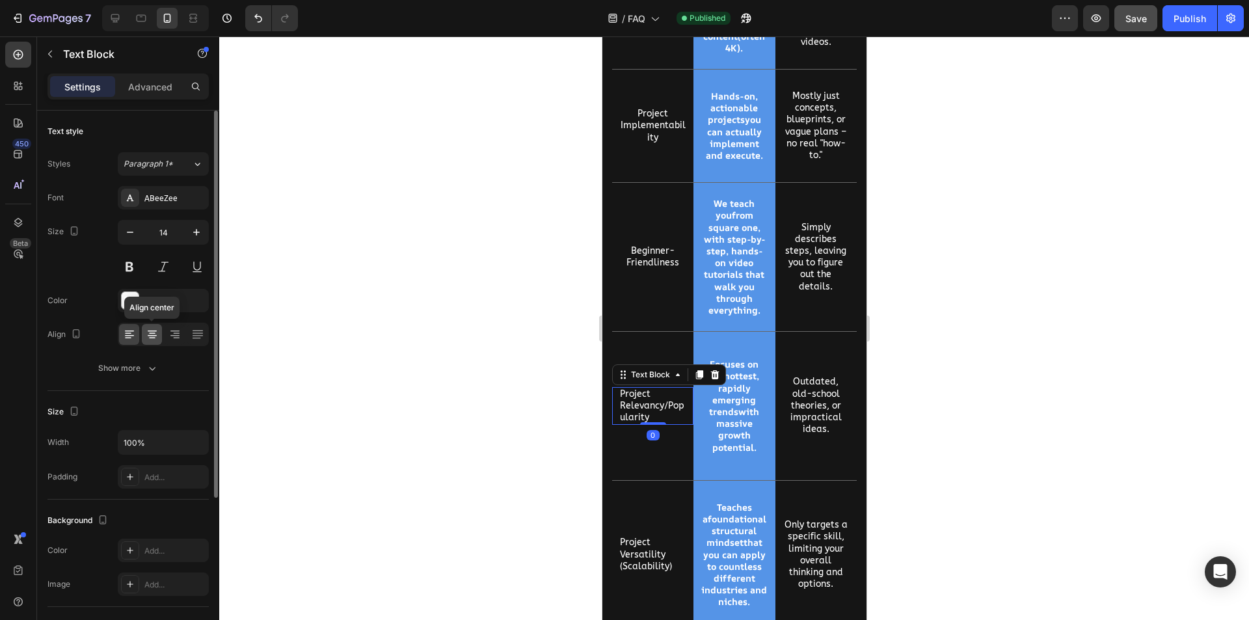
click at [152, 332] on icon at bounding box center [152, 334] width 13 height 13
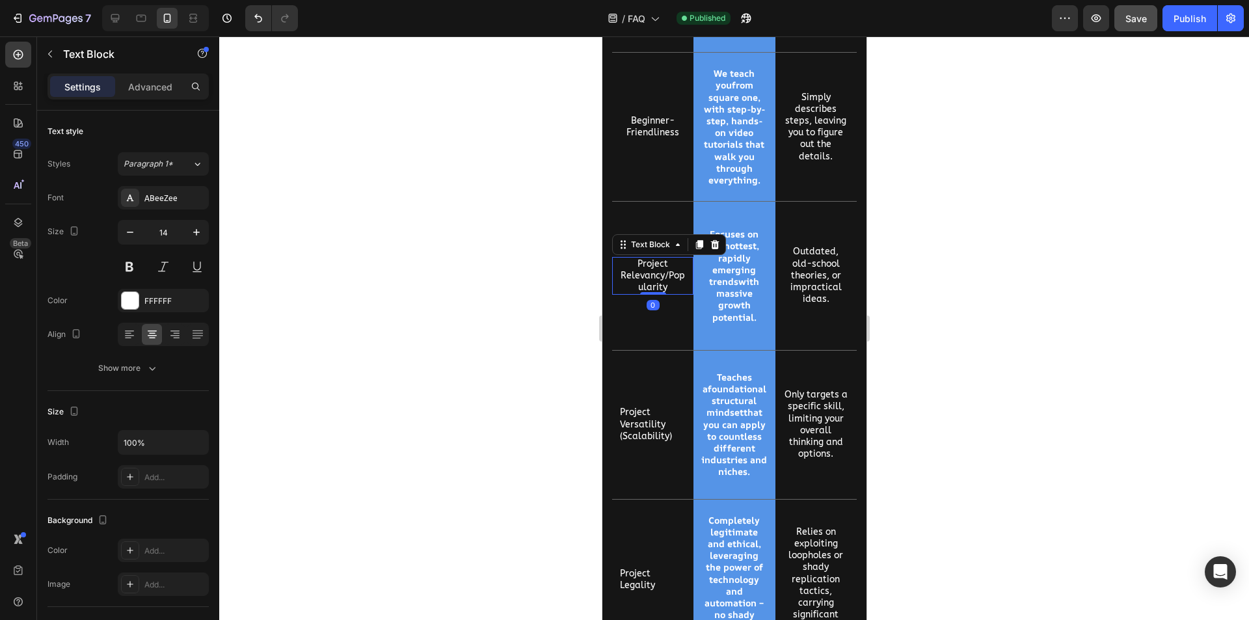
scroll to position [3278, 0]
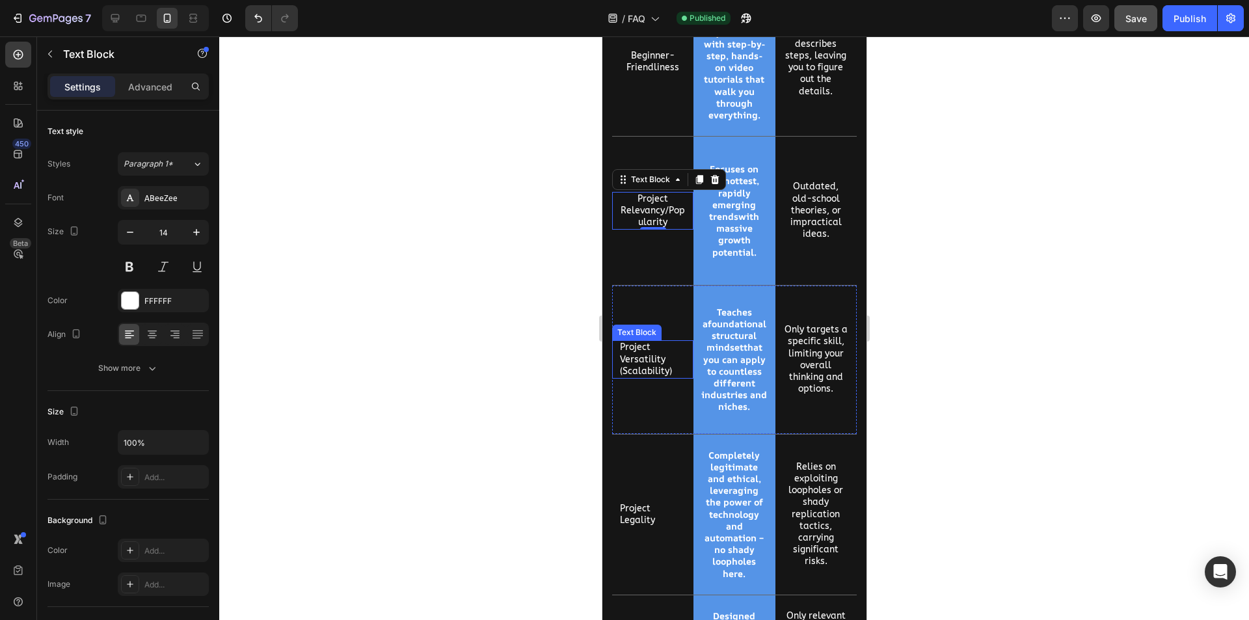
click at [642, 351] on p "Project Versatility (Scalability)" at bounding box center [652, 360] width 66 height 36
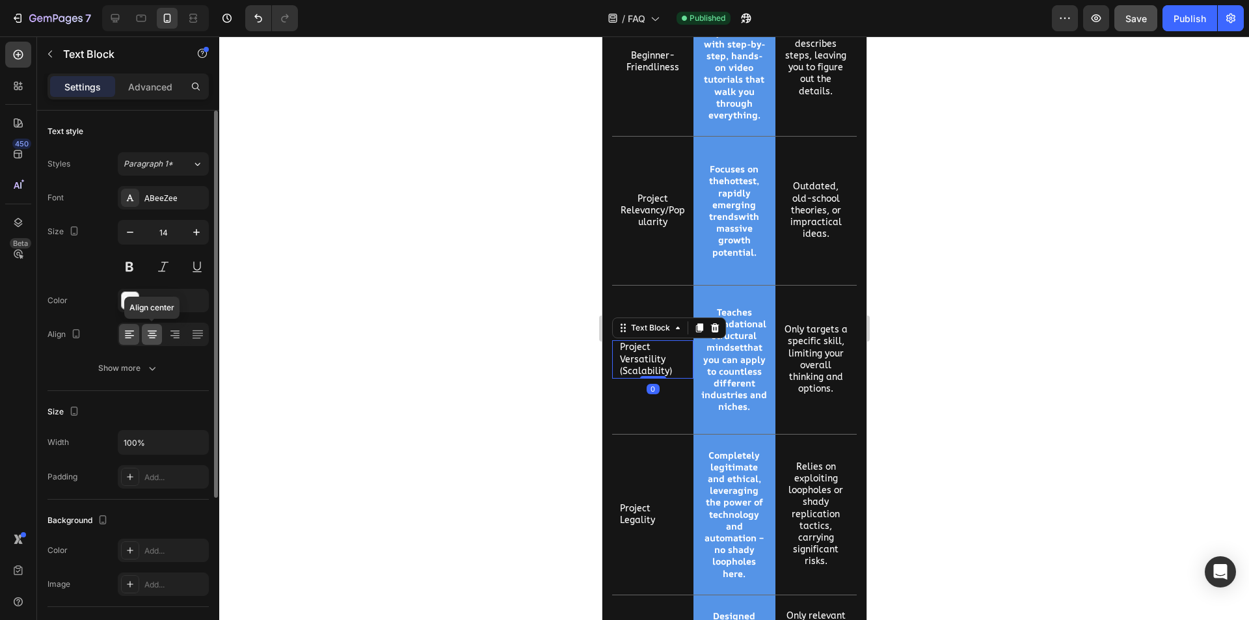
drag, startPoint x: 150, startPoint y: 331, endPoint x: 245, endPoint y: 365, distance: 101.1
click at [150, 331] on icon at bounding box center [152, 331] width 9 height 1
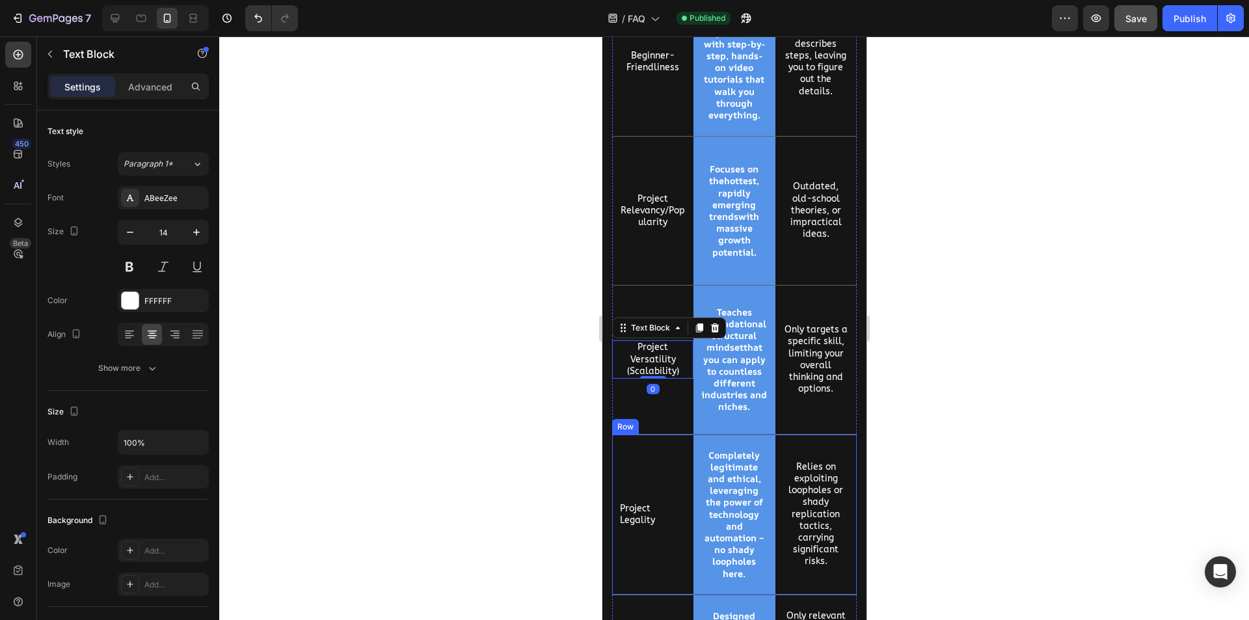
scroll to position [3408, 0]
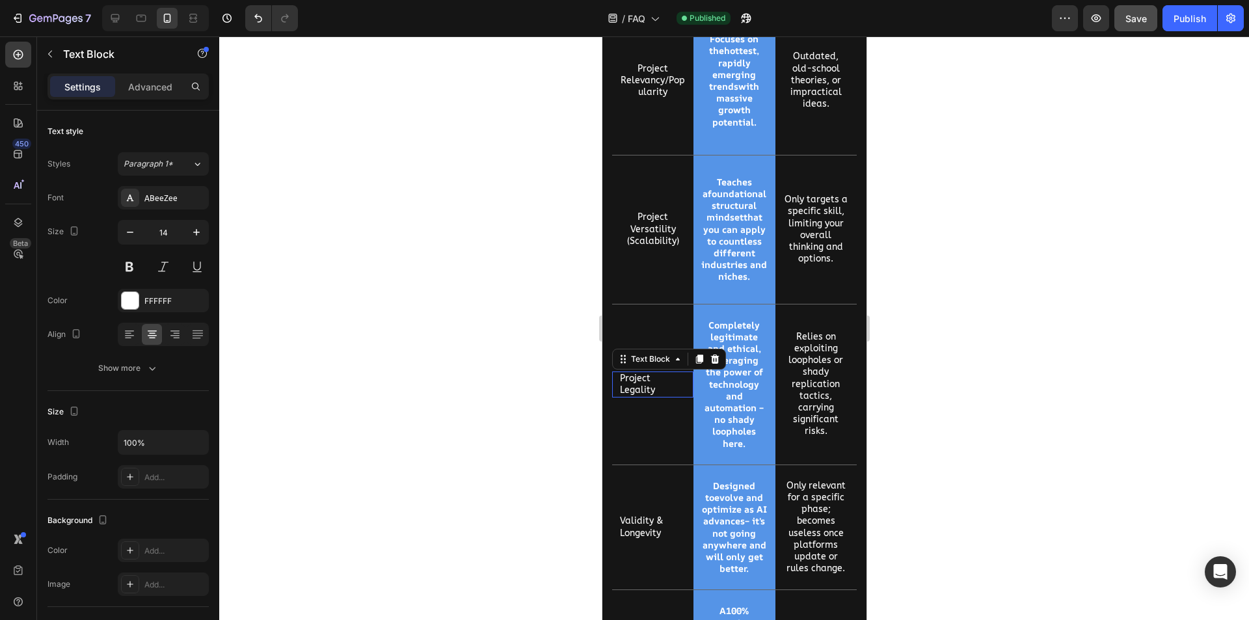
drag, startPoint x: 636, startPoint y: 383, endPoint x: 1199, endPoint y: 420, distance: 564.6
click at [636, 383] on p "Project Legality" at bounding box center [652, 384] width 66 height 23
click at [148, 334] on icon at bounding box center [152, 334] width 13 height 13
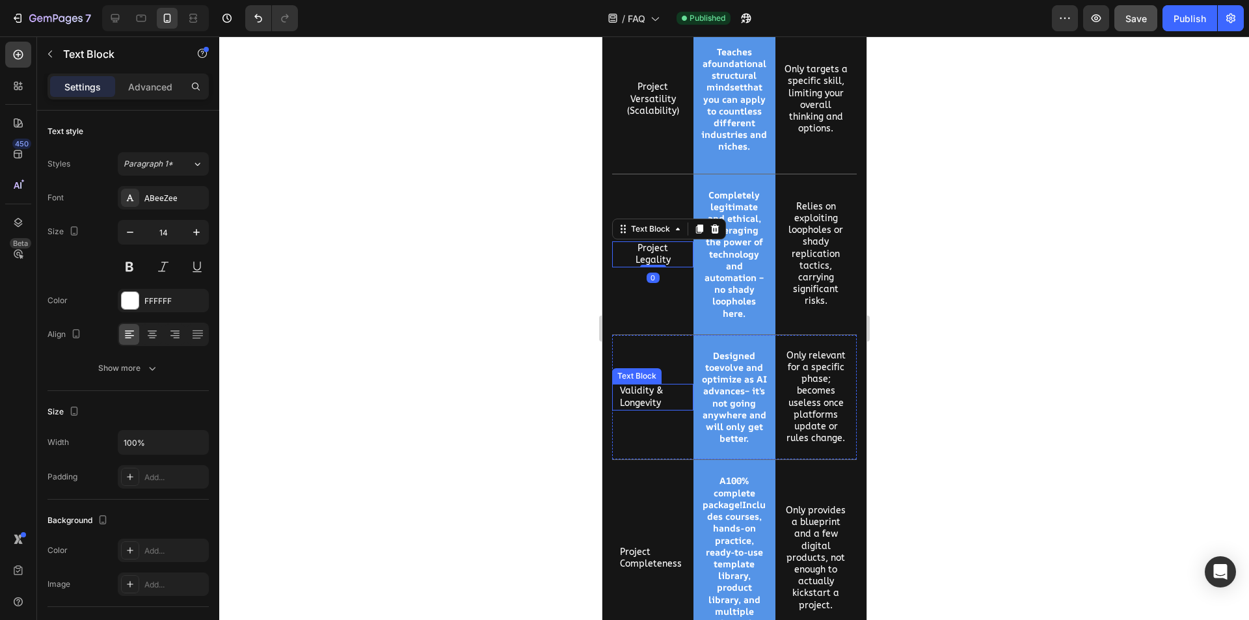
click at [628, 404] on p "Validity & Longevity" at bounding box center [652, 396] width 66 height 23
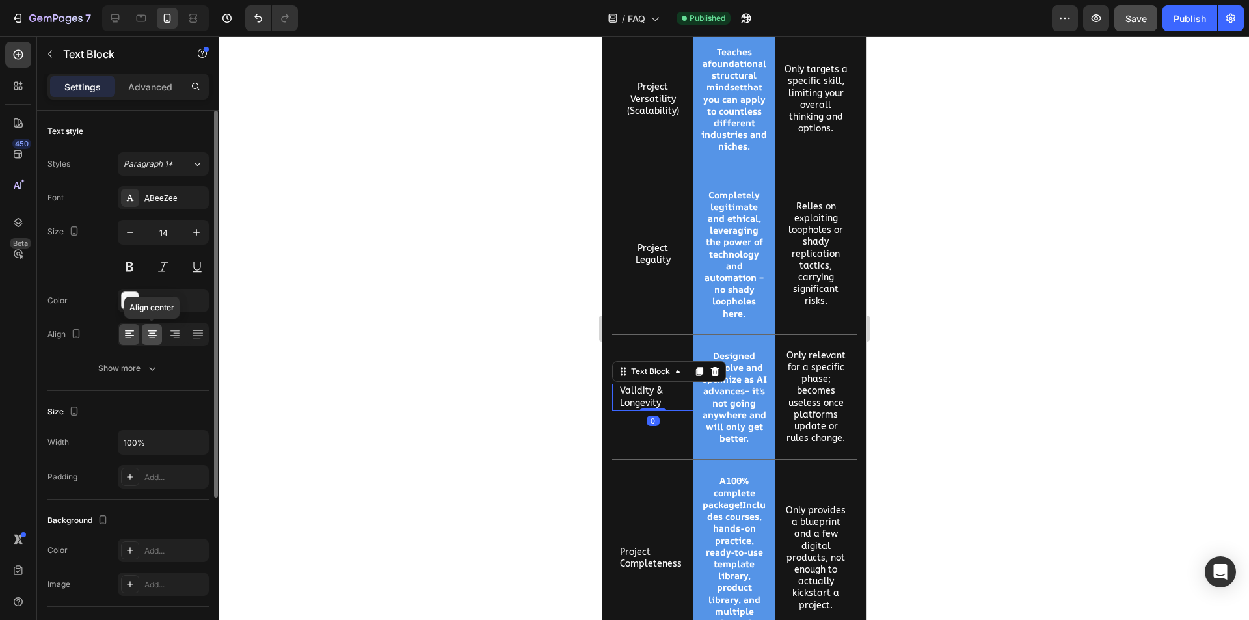
drag, startPoint x: 147, startPoint y: 336, endPoint x: 290, endPoint y: 379, distance: 148.8
click at [147, 336] on icon at bounding box center [152, 334] width 13 height 13
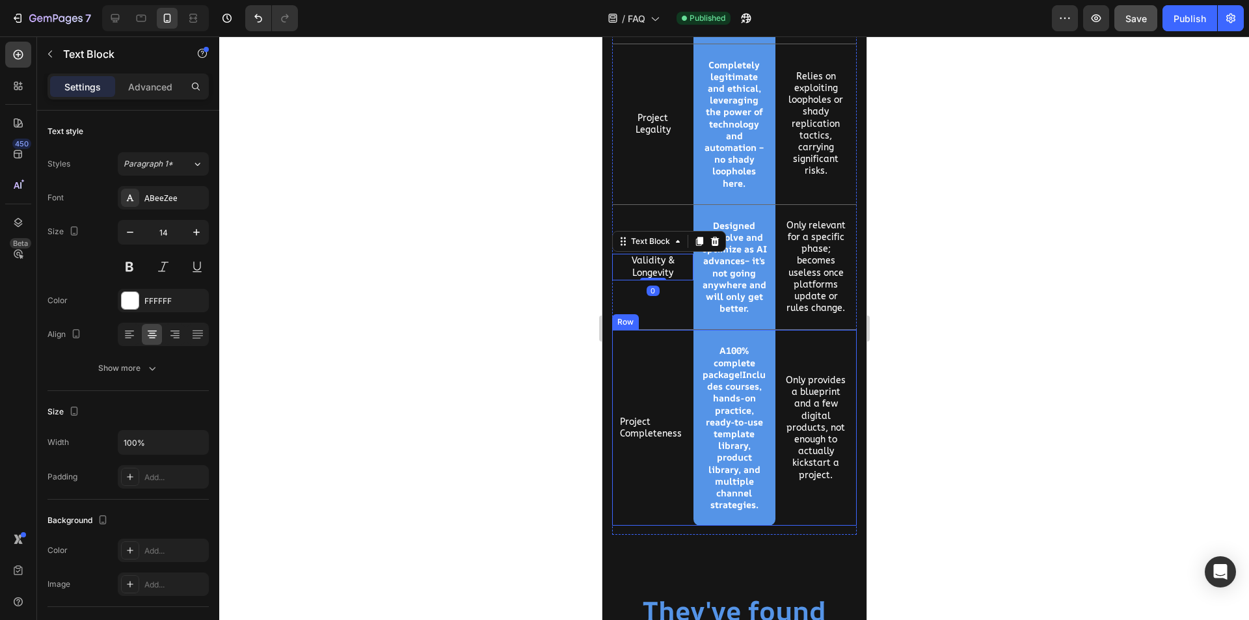
scroll to position [3733, 0]
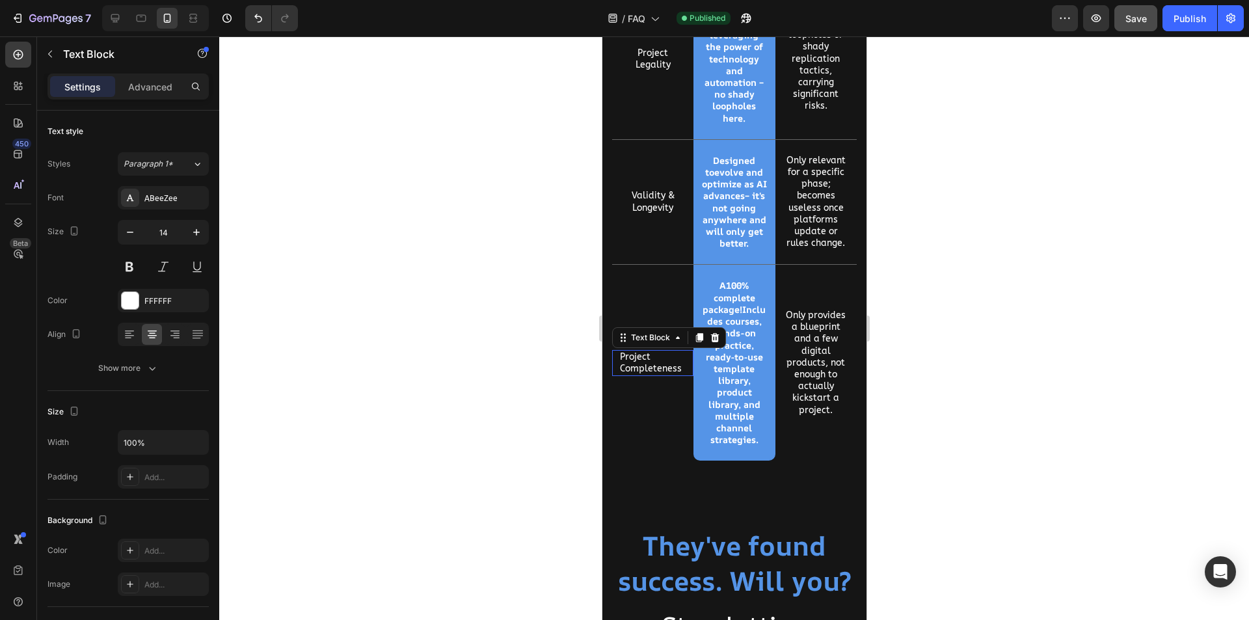
click at [647, 375] on p "Project Completeness" at bounding box center [652, 362] width 66 height 23
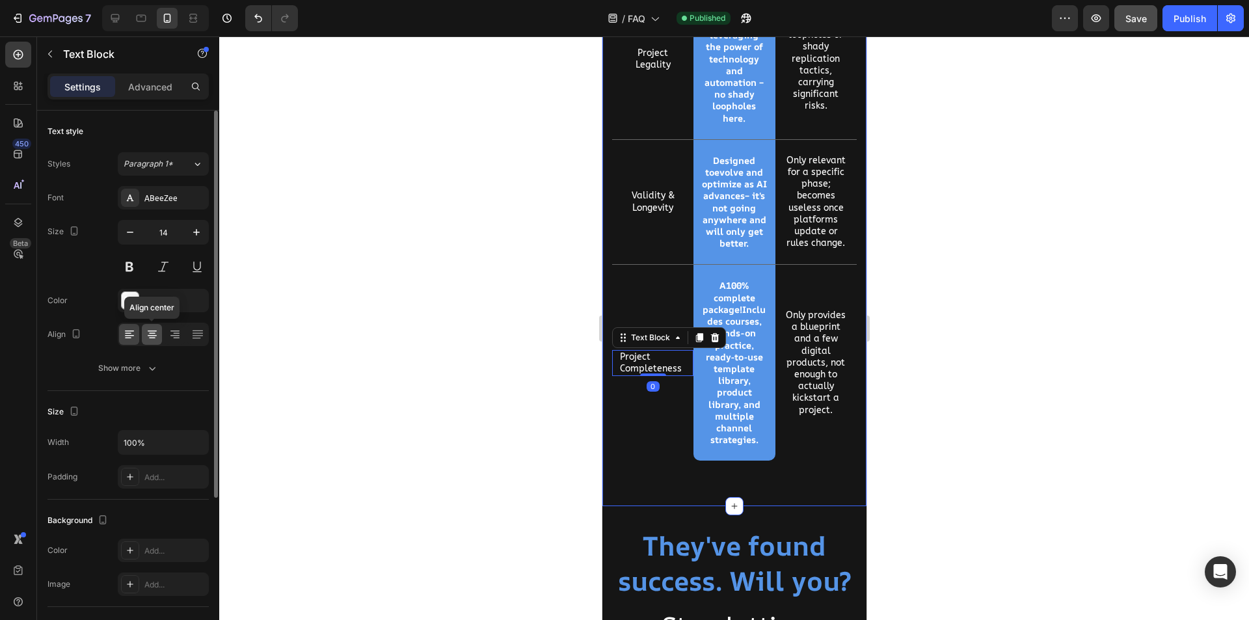
click at [157, 333] on icon at bounding box center [152, 334] width 13 height 13
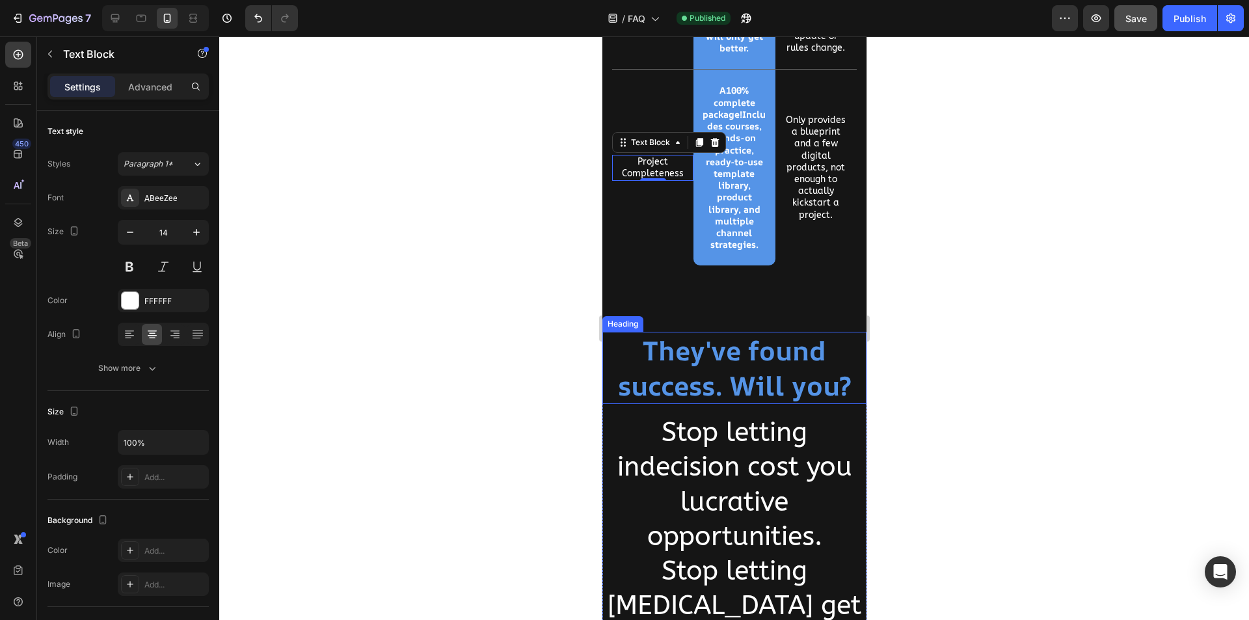
click at [770, 379] on h2 "They've found success. Will you?" at bounding box center [734, 368] width 264 height 72
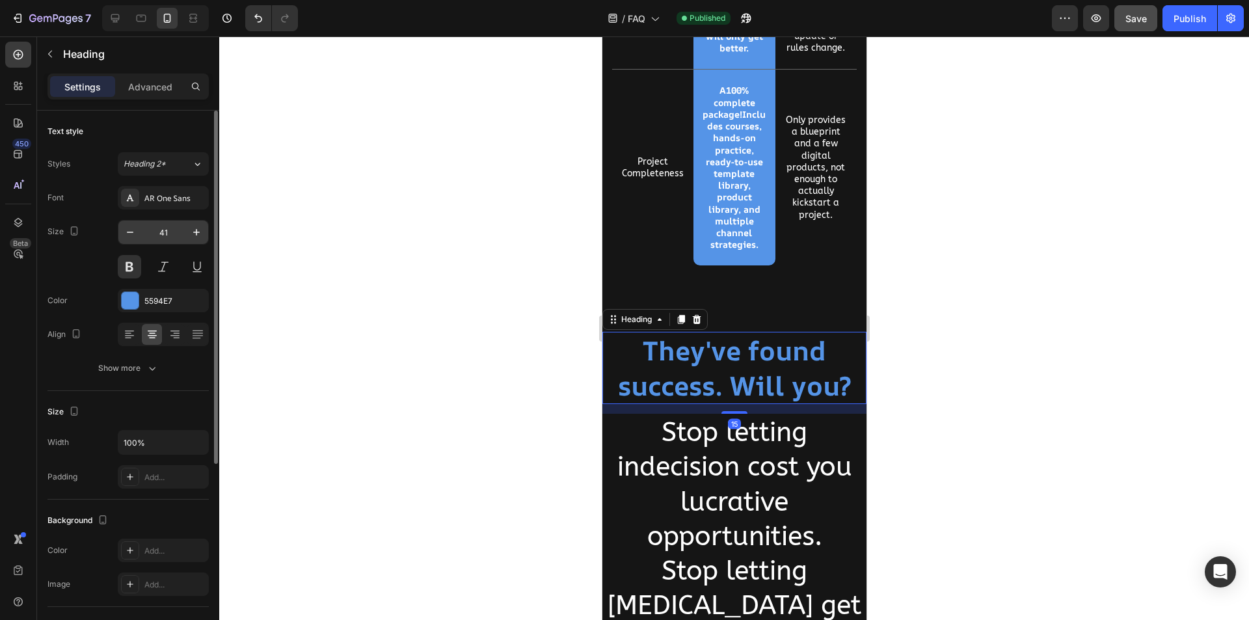
click at [174, 234] on input "41" at bounding box center [163, 232] width 43 height 23
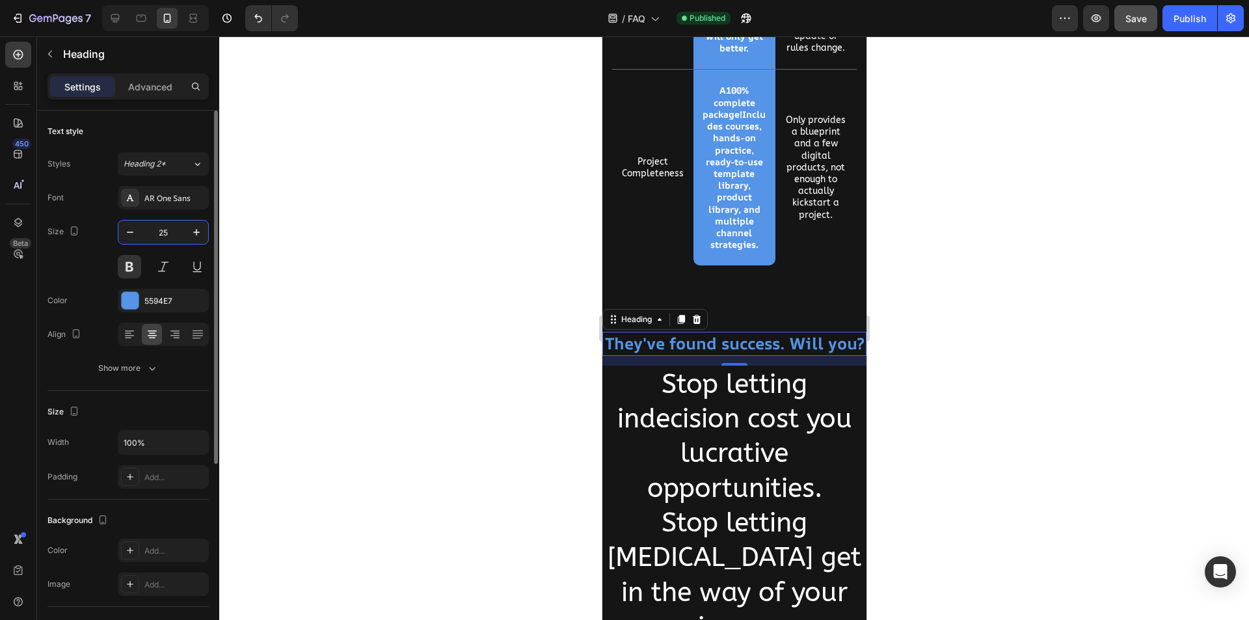
type input "25"
click at [502, 397] on div at bounding box center [734, 328] width 1030 height 584
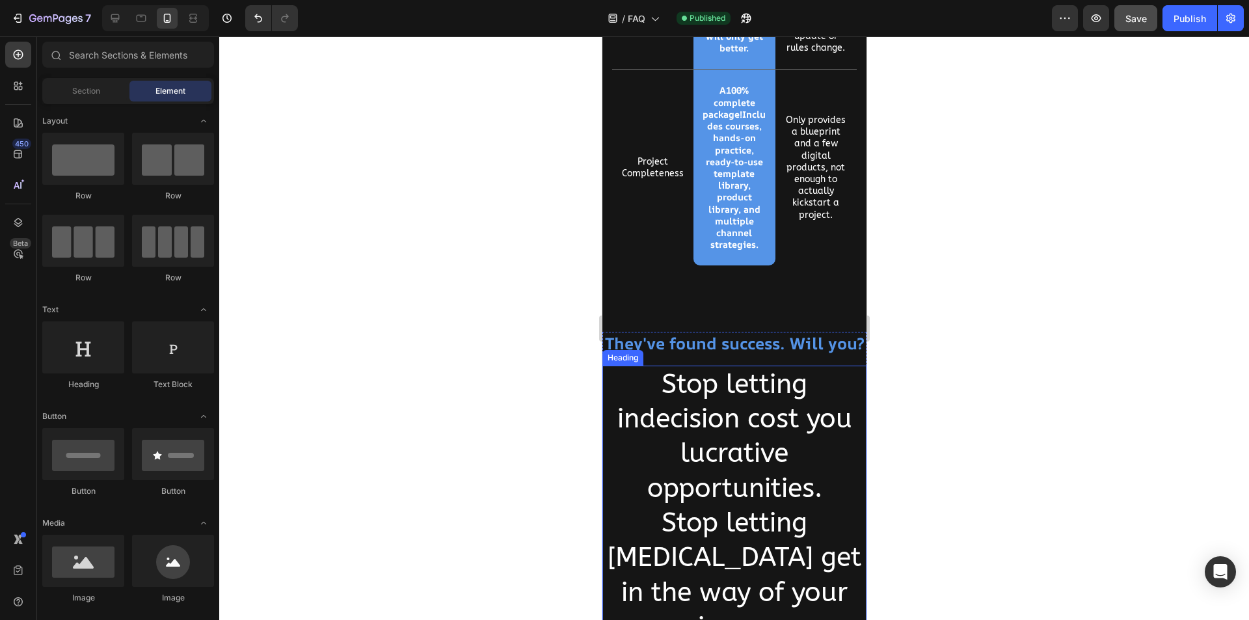
click at [724, 459] on h2 "Stop letting indecision cost you lucrative opportunities. Stop letting [MEDICAL…" at bounding box center [734, 506] width 264 height 280
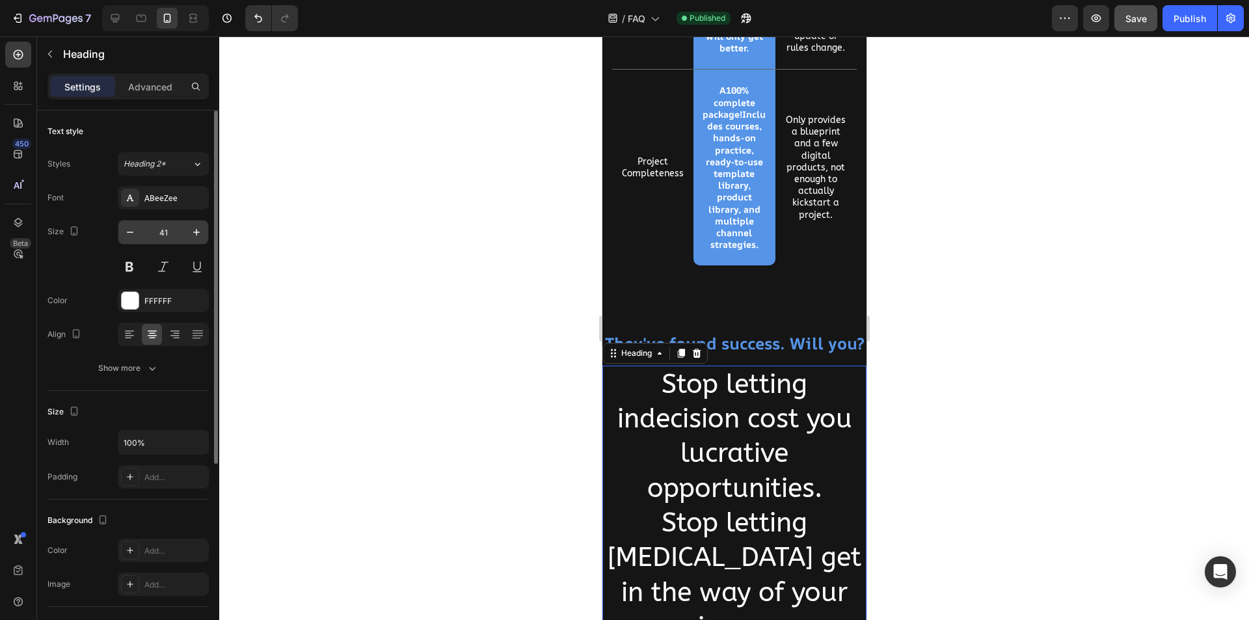
click at [176, 224] on input "41" at bounding box center [163, 232] width 43 height 23
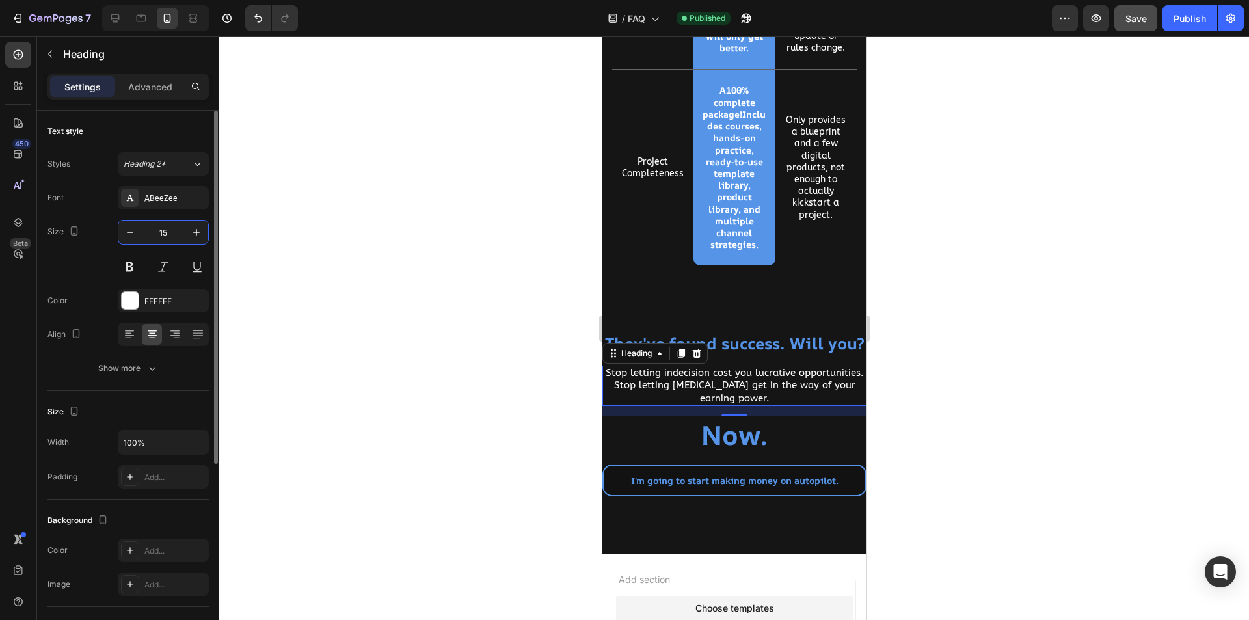
type input "15"
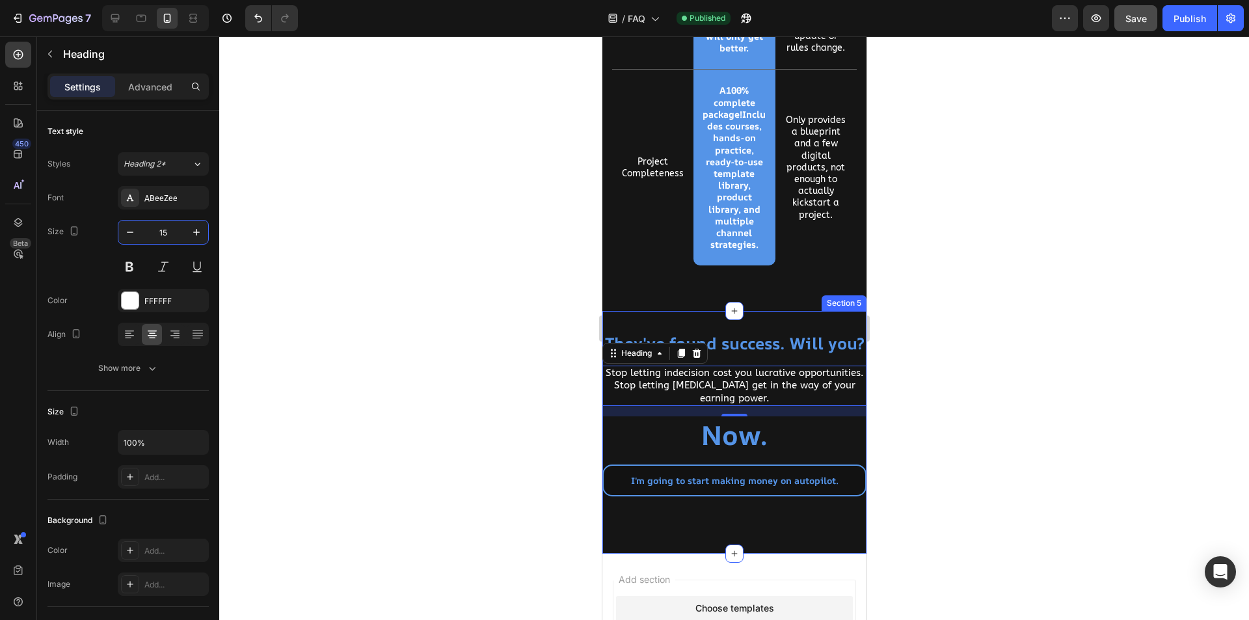
click at [839, 332] on div "They've found success. Will you? Heading Stop letting indecision cost you lucra…" at bounding box center [734, 432] width 264 height 243
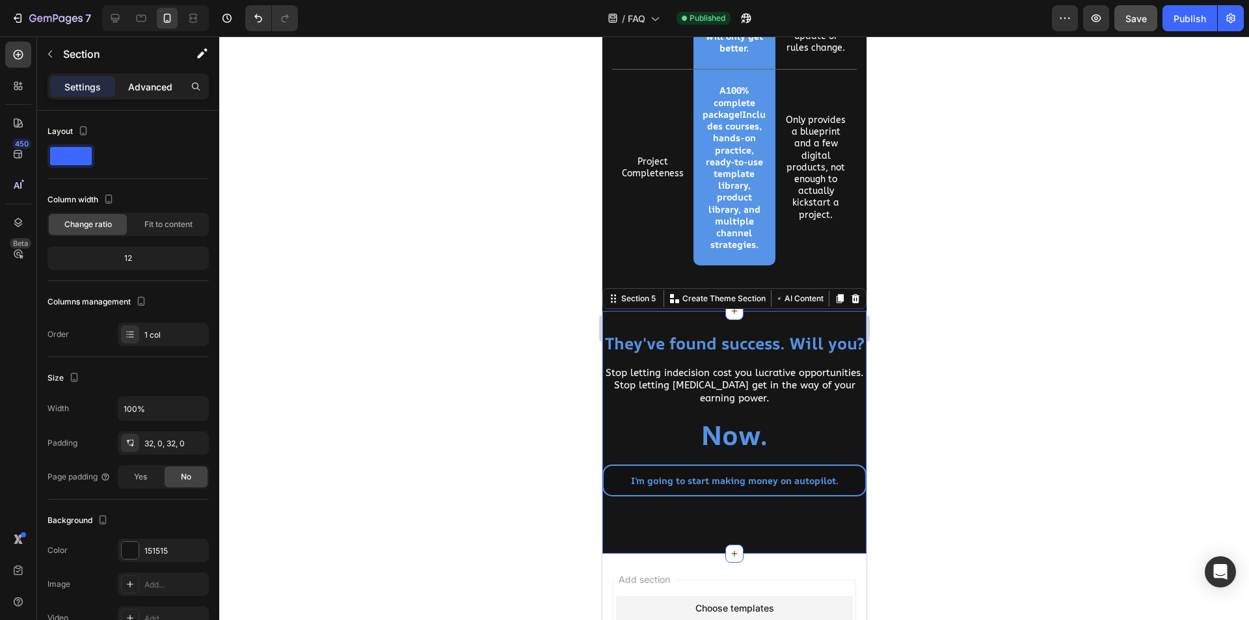
click at [153, 76] on div "Advanced" at bounding box center [150, 86] width 65 height 21
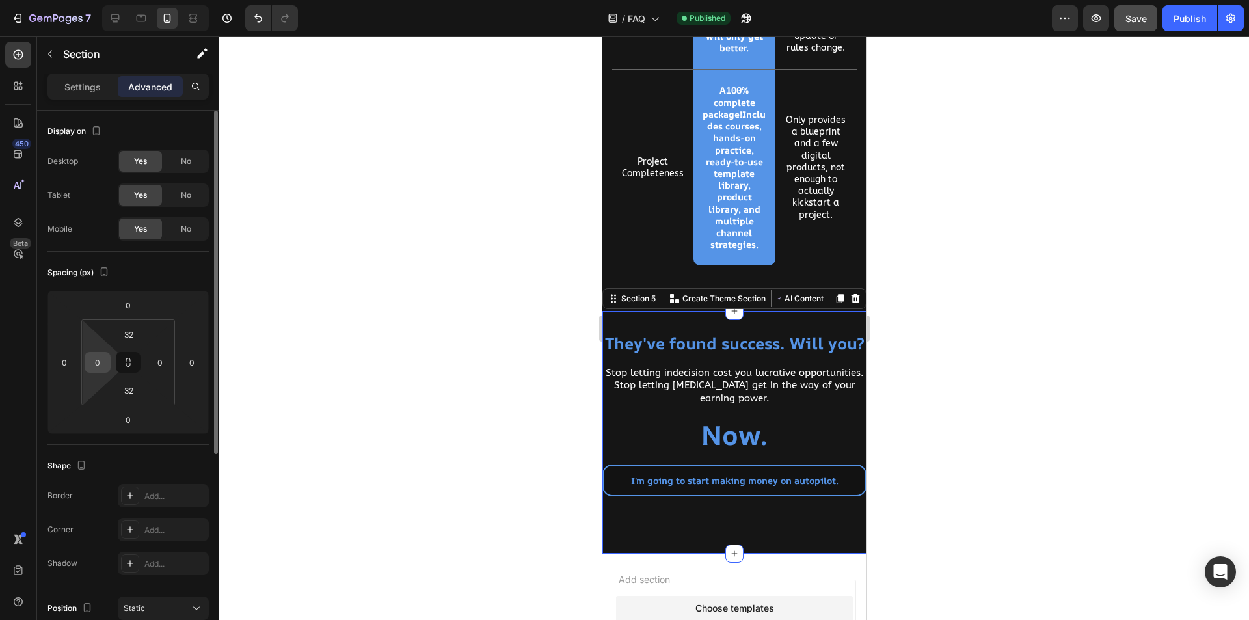
click at [103, 0] on html "7 Version history / FAQ Published Preview Save Publish 450 Beta Sections(18) El…" at bounding box center [624, 0] width 1249 height 0
click at [100, 357] on input "0" at bounding box center [98, 363] width 20 height 20
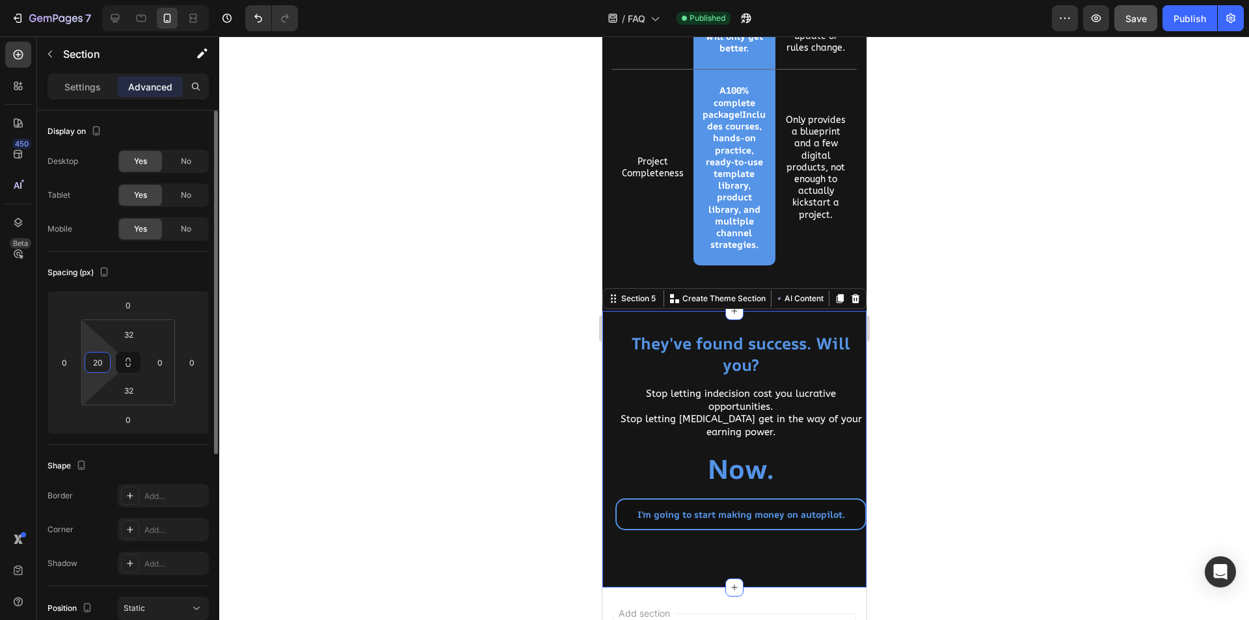
type input "20"
type input "2"
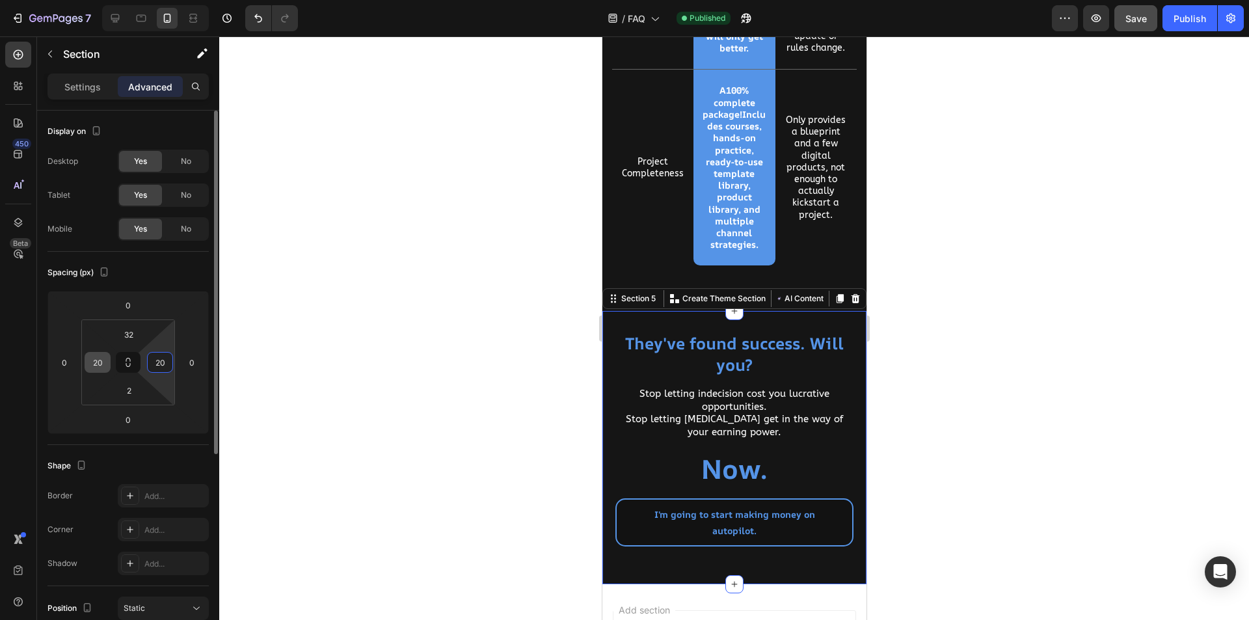
type input "20"
click at [454, 481] on div at bounding box center [734, 328] width 1030 height 584
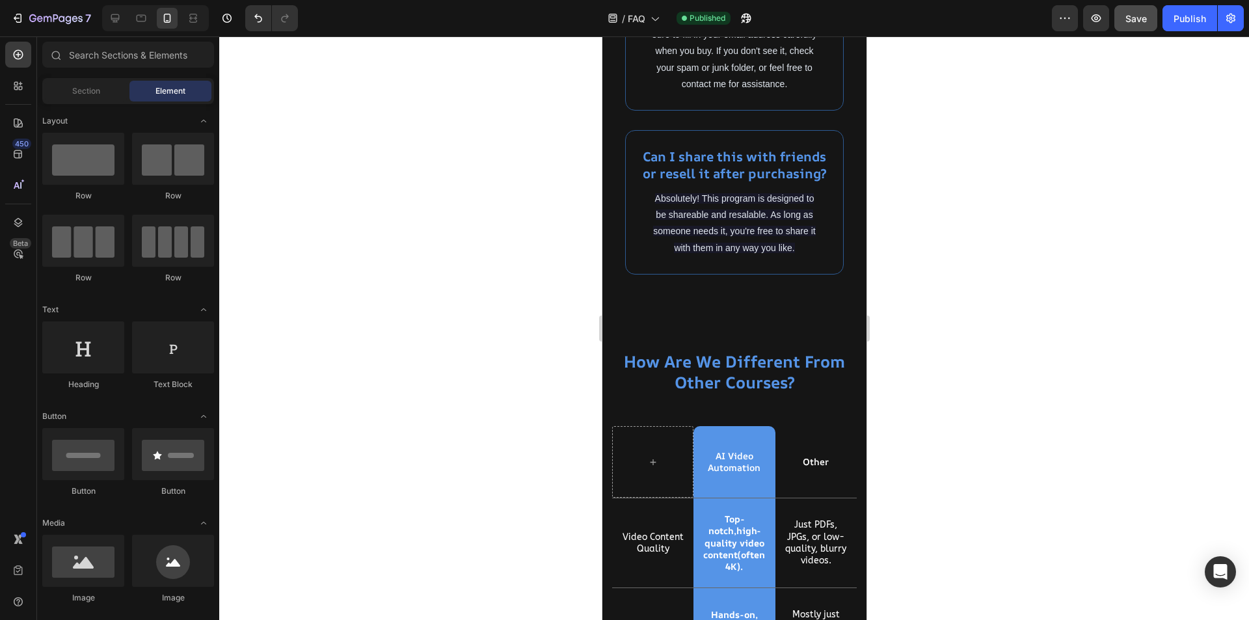
scroll to position [2627, 0]
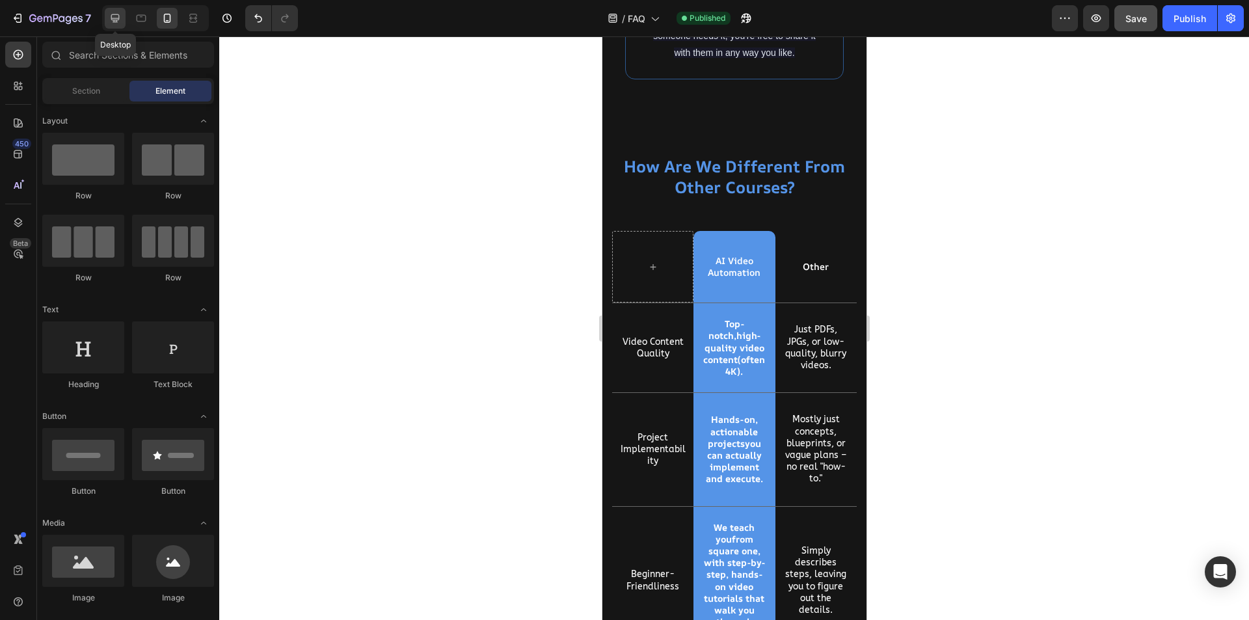
click at [118, 14] on icon at bounding box center [115, 18] width 8 height 8
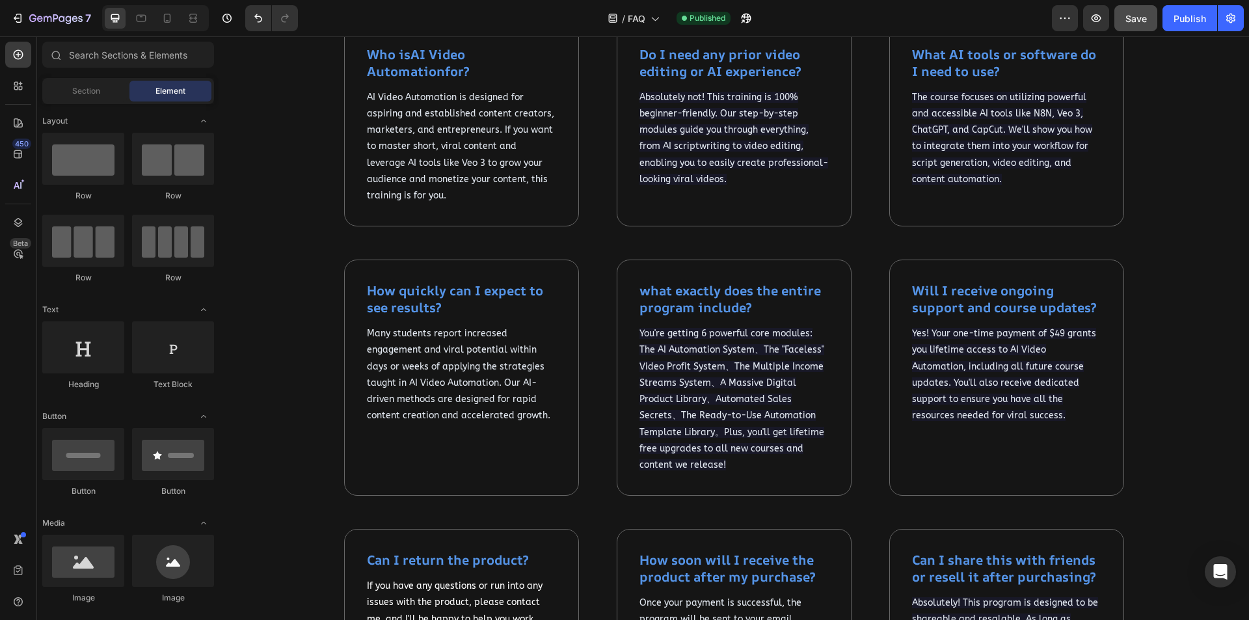
scroll to position [558, 0]
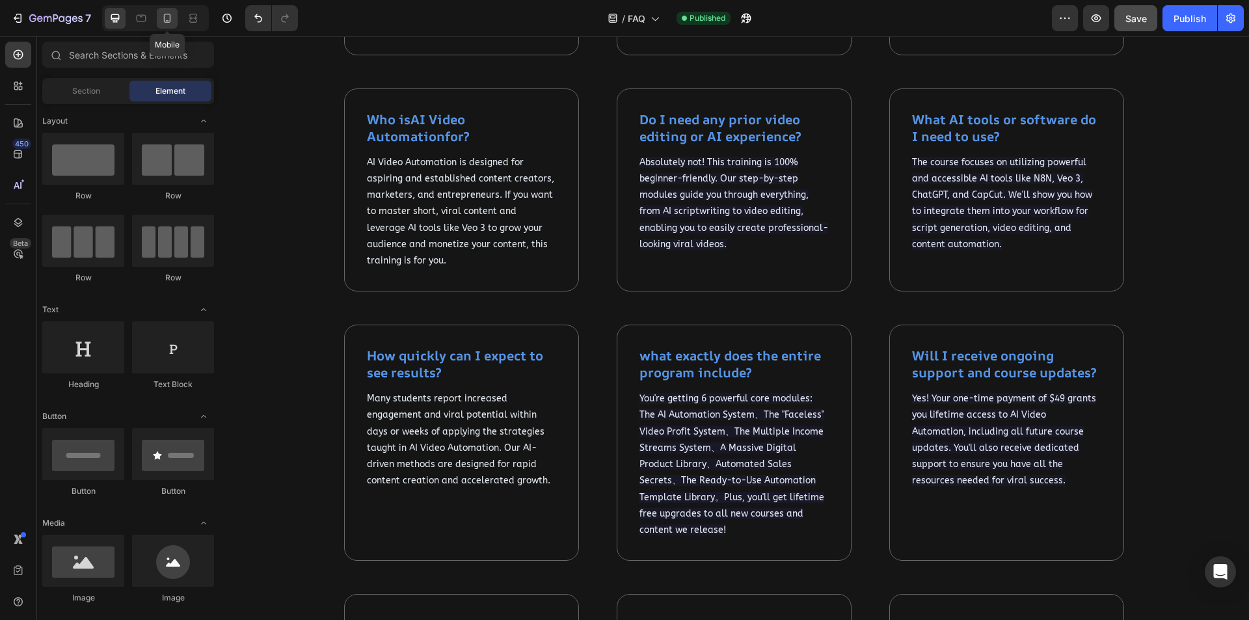
click at [164, 13] on icon at bounding box center [167, 18] width 13 height 13
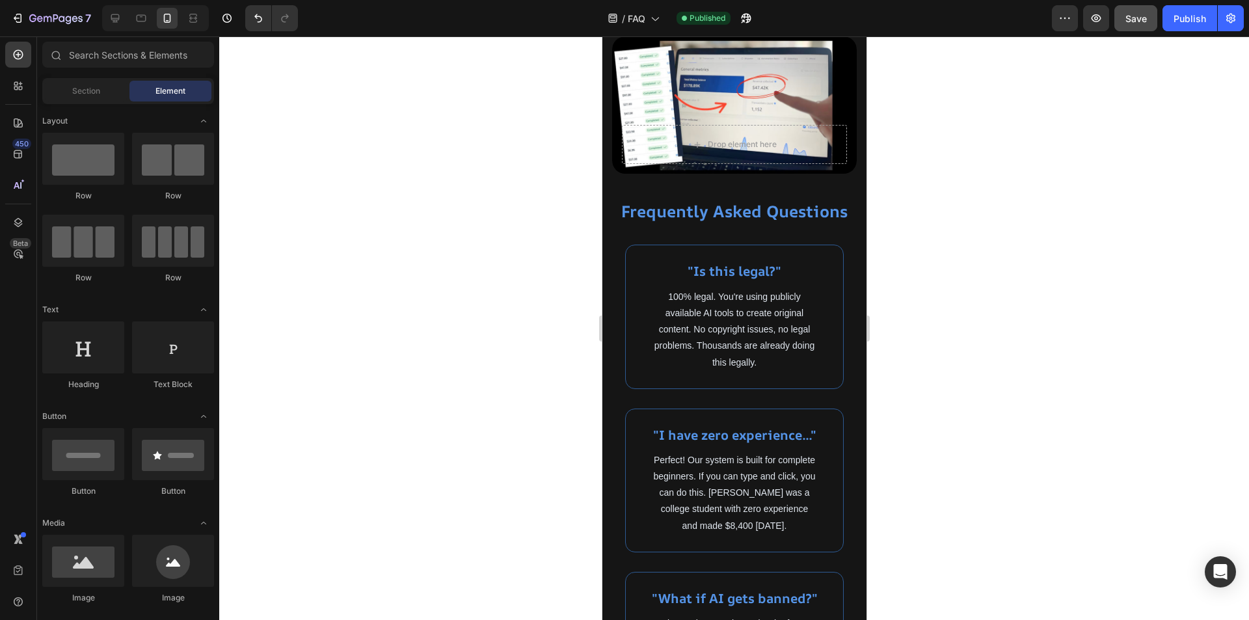
scroll to position [260, 0]
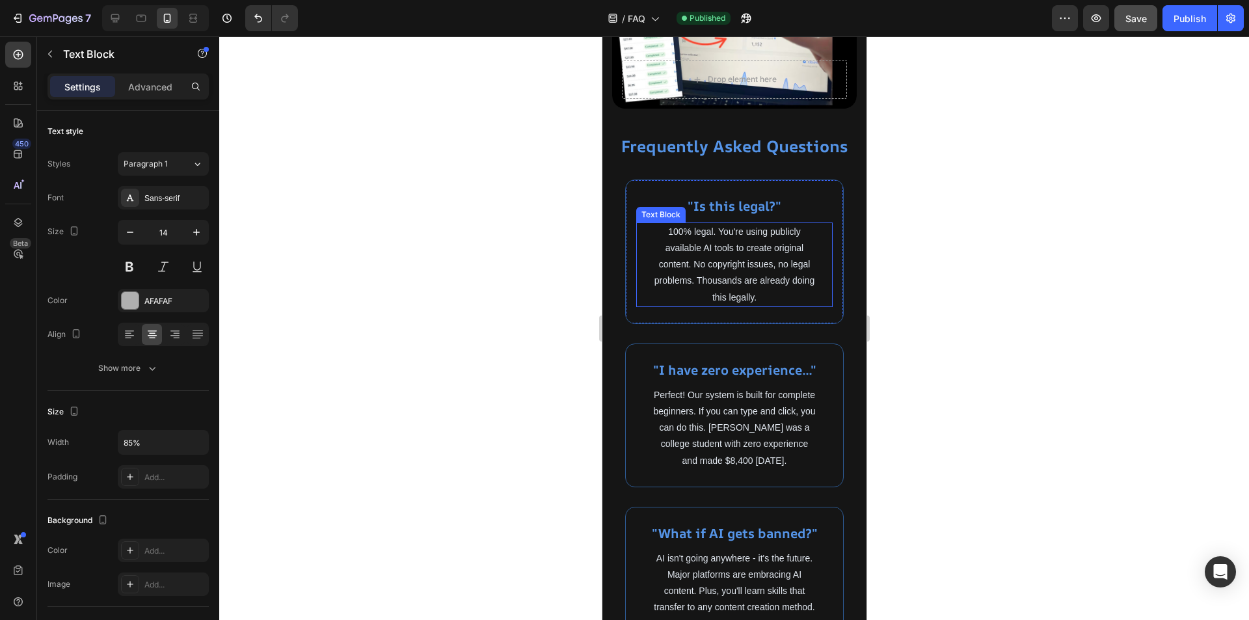
click at [733, 265] on p "100% legal. You're using publicly available AI tools to create original content…" at bounding box center [733, 265] width 165 height 82
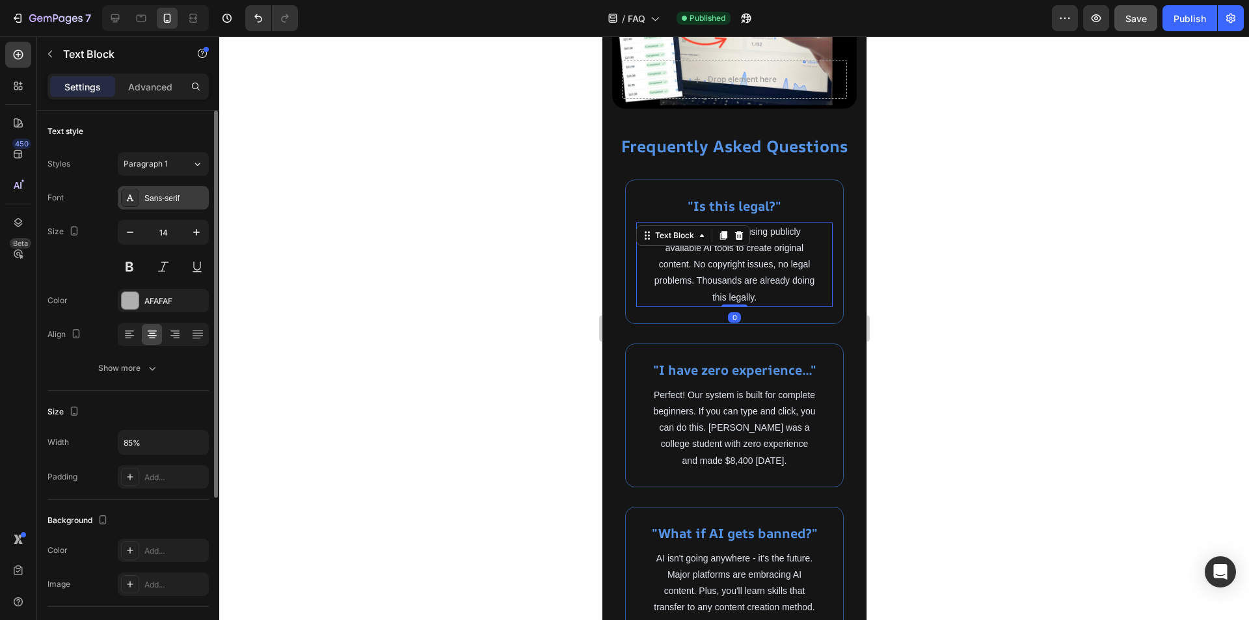
click at [165, 196] on div "Sans-serif" at bounding box center [174, 199] width 61 height 12
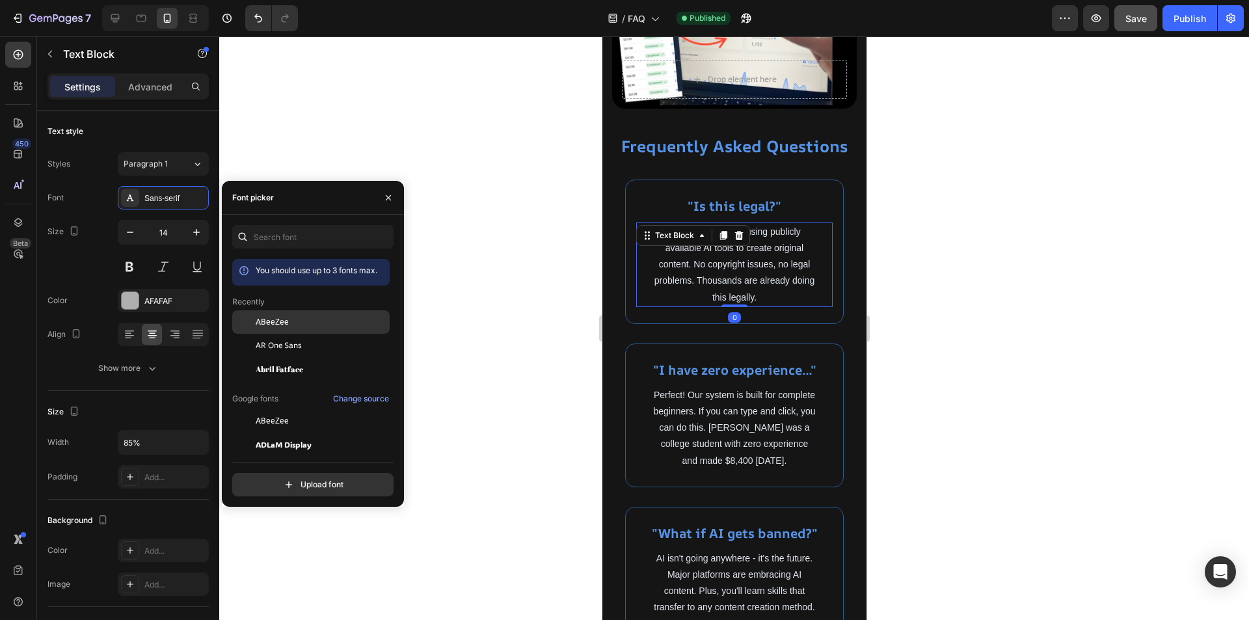
click at [273, 326] on span "ABeeZee" at bounding box center [272, 322] width 33 height 12
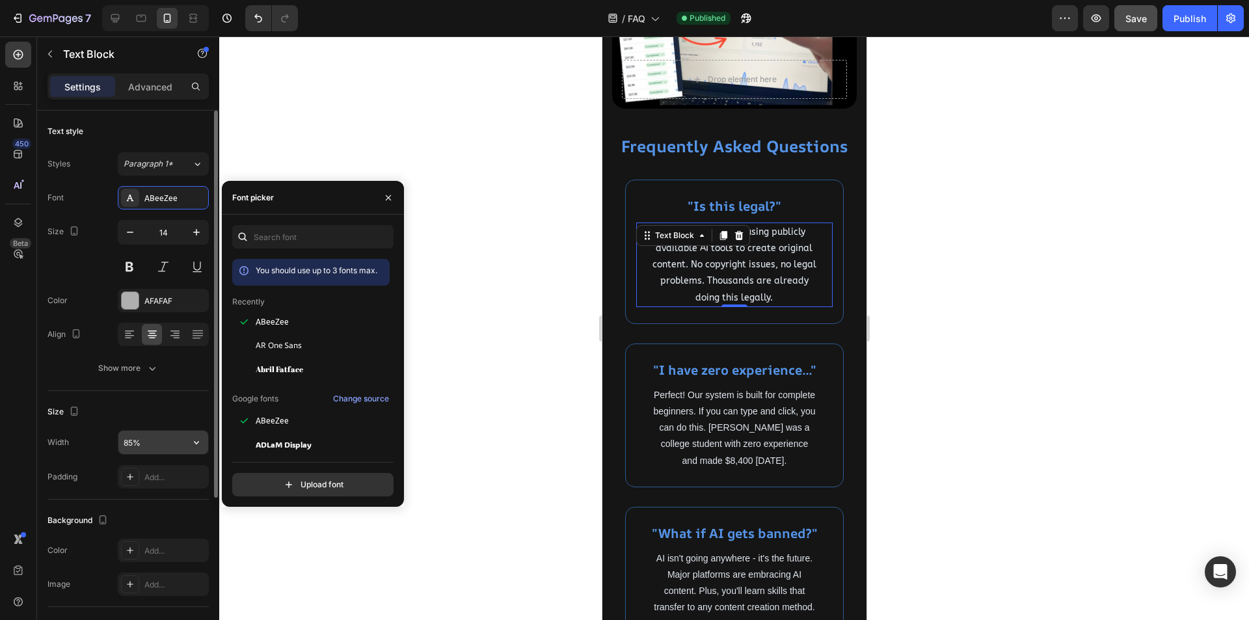
click at [128, 445] on input "85%" at bounding box center [163, 442] width 90 height 23
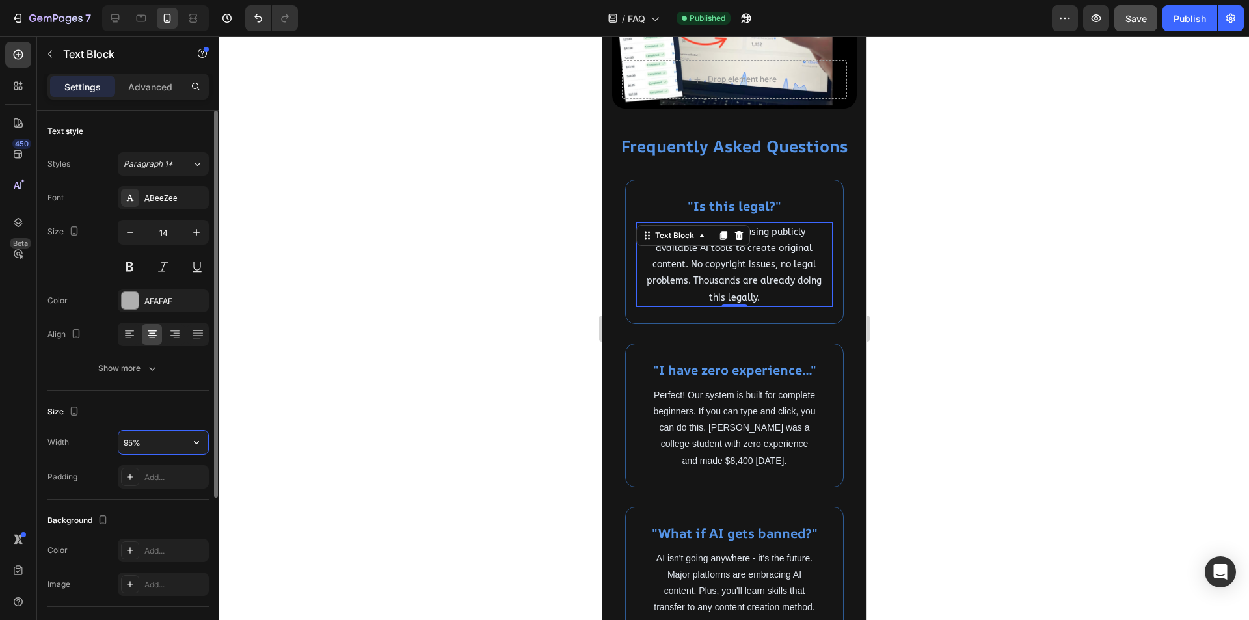
type input "95%"
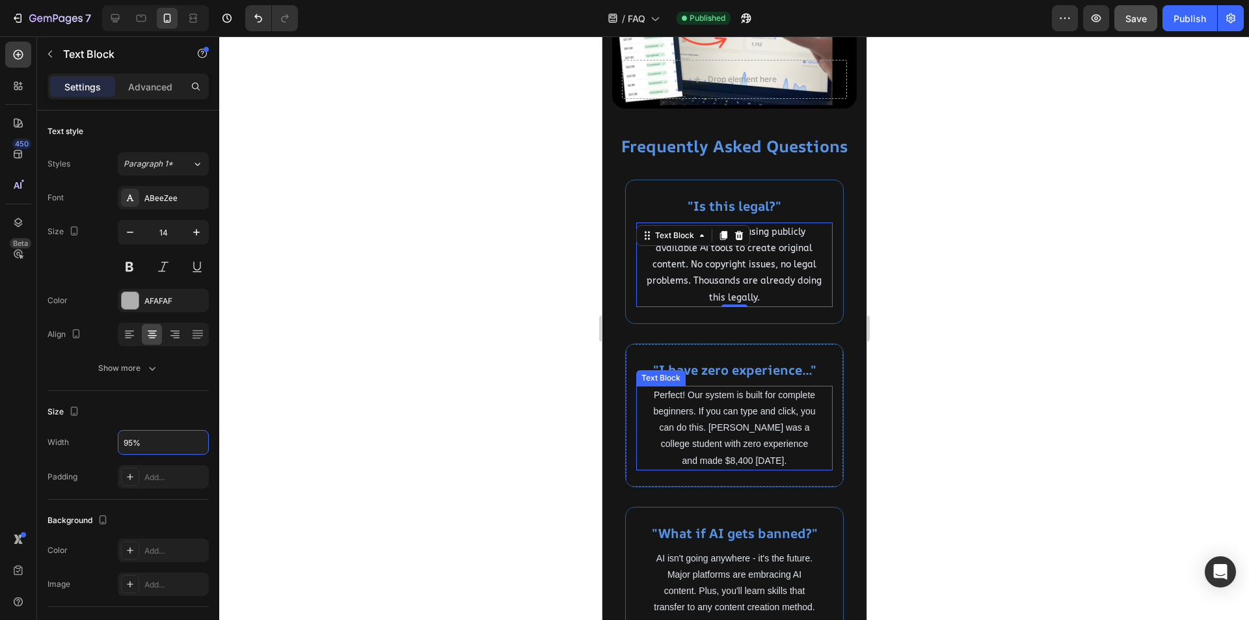
click at [758, 438] on span "Perfect! Our system is built for complete beginners. If you can type and click,…" at bounding box center [734, 428] width 162 height 76
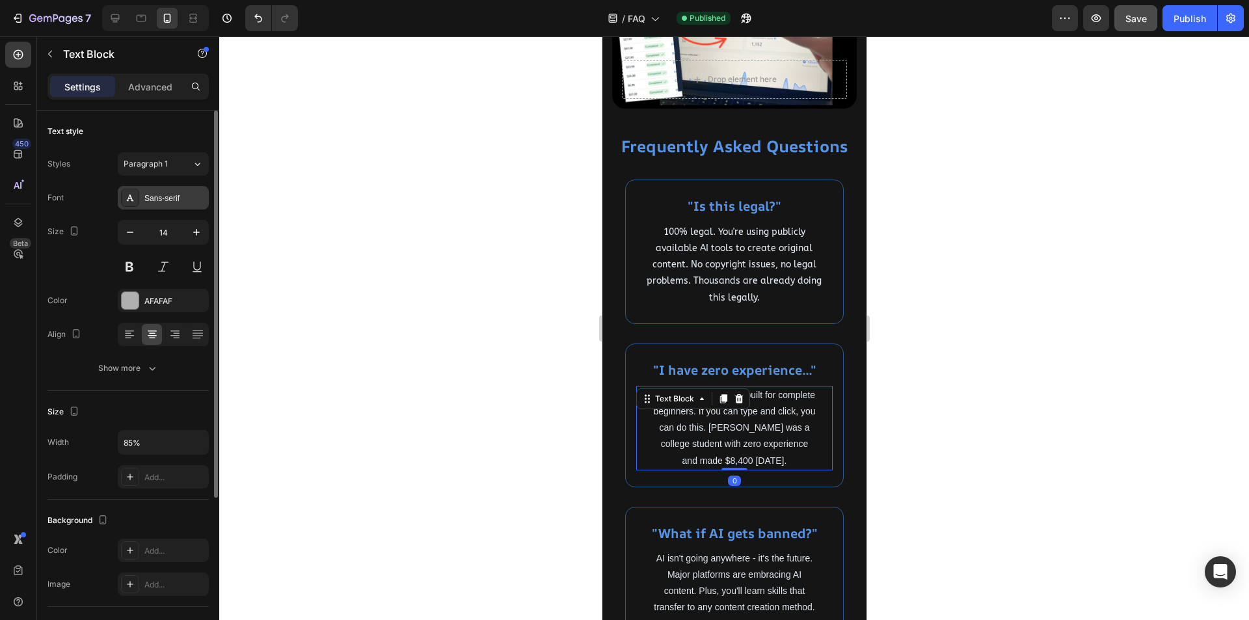
click at [161, 196] on div "Sans-serif" at bounding box center [174, 199] width 61 height 12
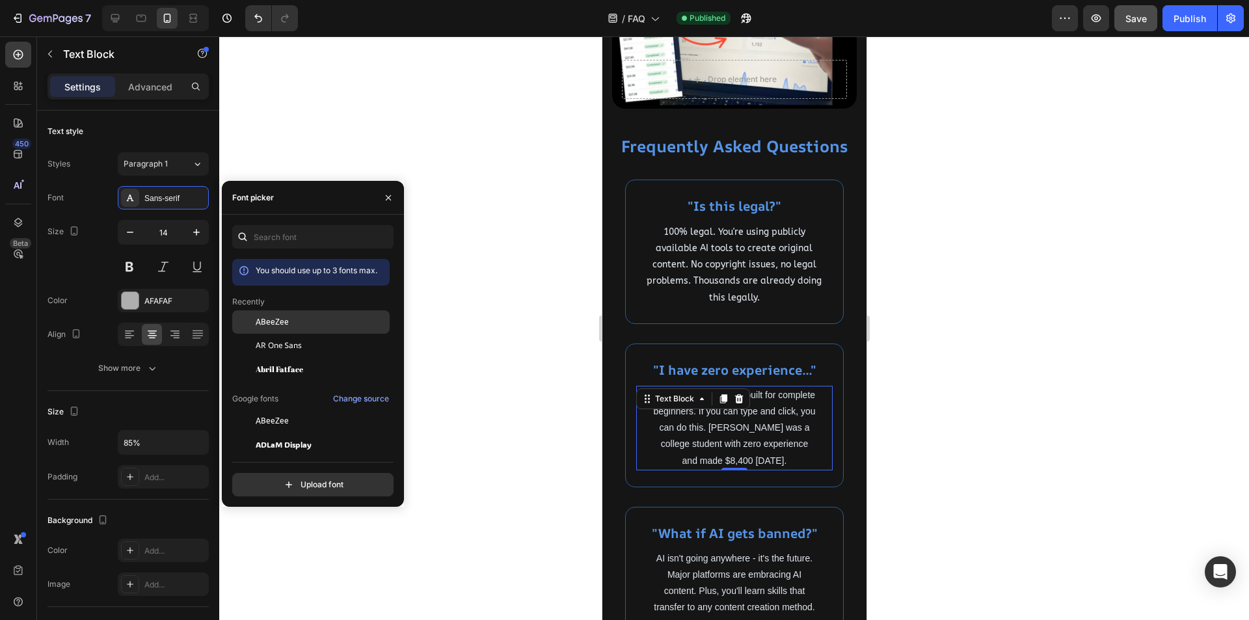
click at [279, 323] on span "ABeeZee" at bounding box center [272, 322] width 33 height 12
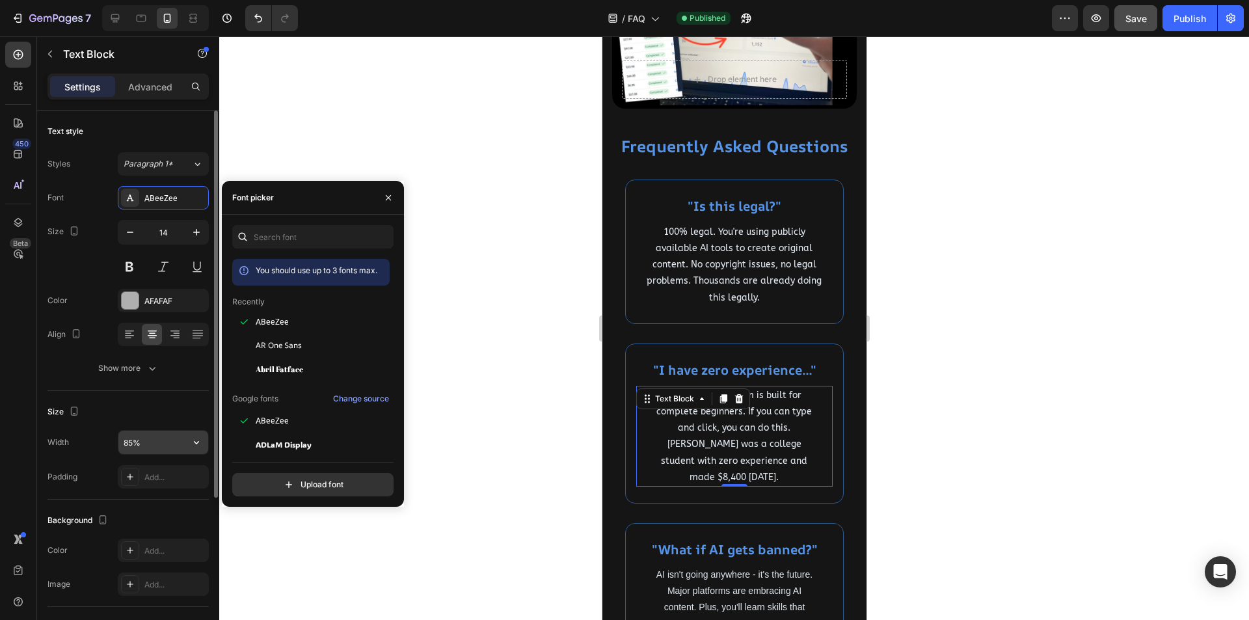
click at [143, 442] on input "85%" at bounding box center [163, 442] width 90 height 23
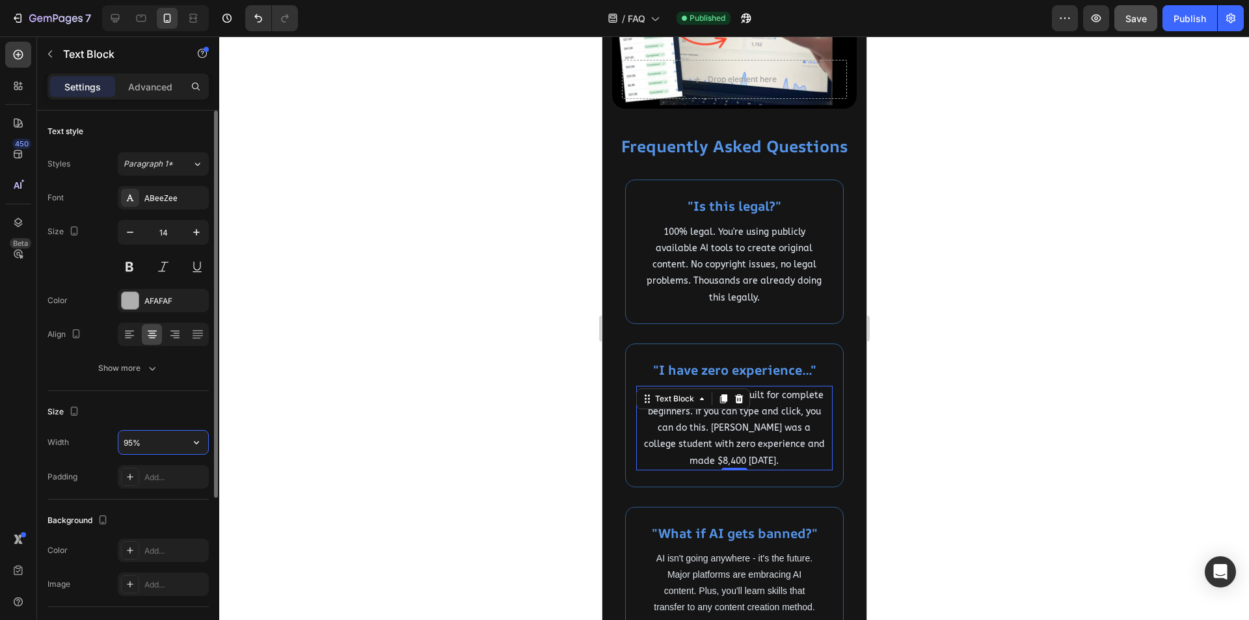
type input "95%"
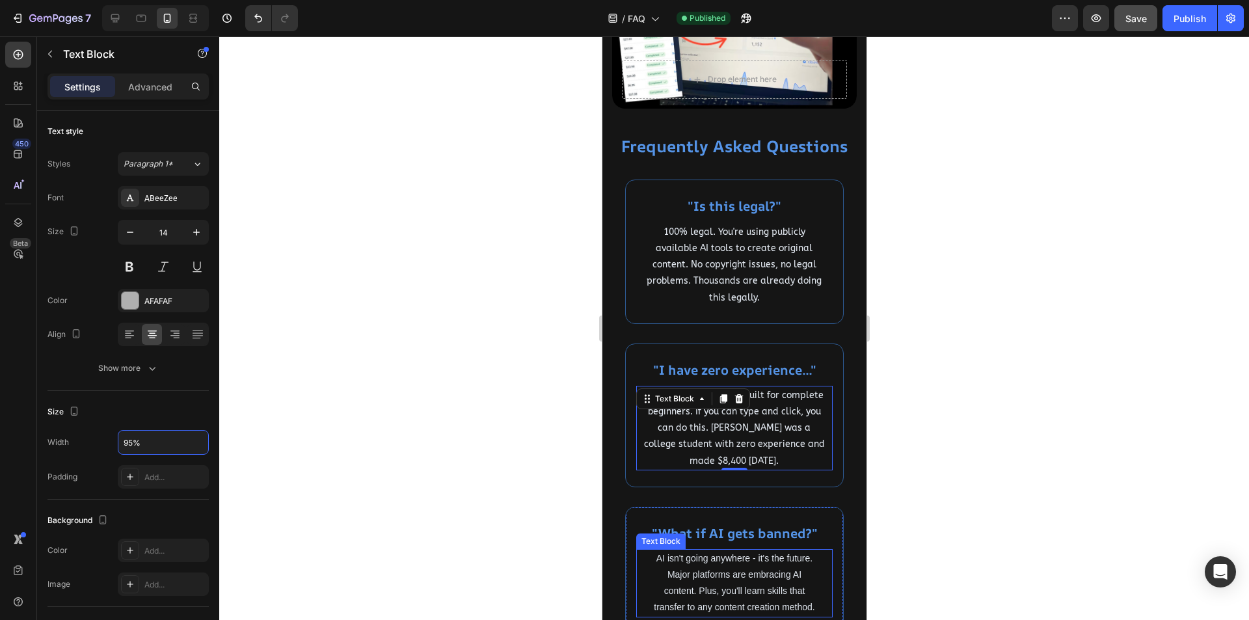
click at [738, 571] on span "AI isn't going anywhere - it's the future. Major platforms are embracing AI con…" at bounding box center [733, 583] width 161 height 60
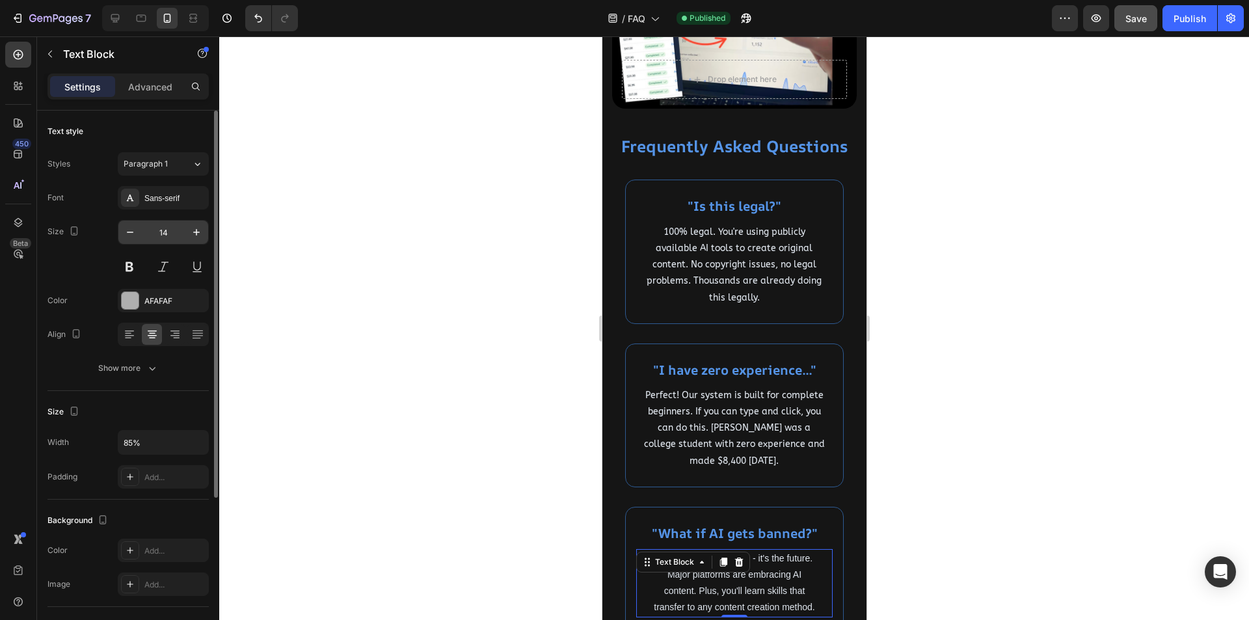
click at [172, 225] on input "14" at bounding box center [163, 232] width 43 height 23
click at [182, 195] on div "Sans-serif" at bounding box center [174, 199] width 61 height 12
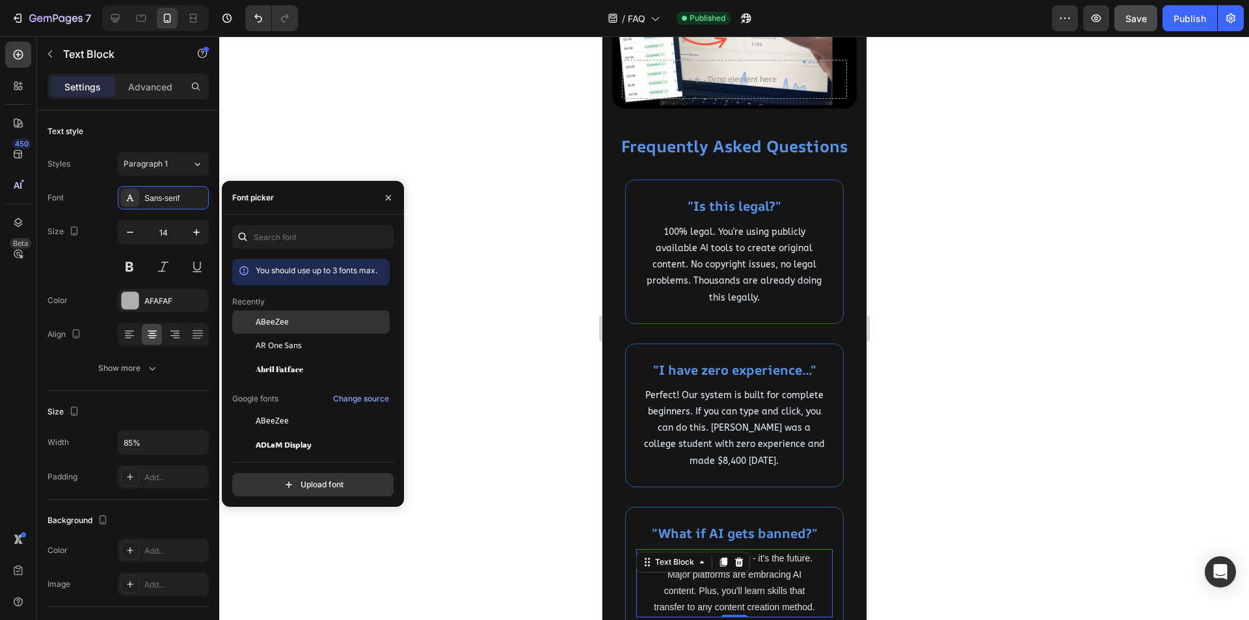
click at [324, 322] on div "ABeeZee" at bounding box center [321, 322] width 131 height 12
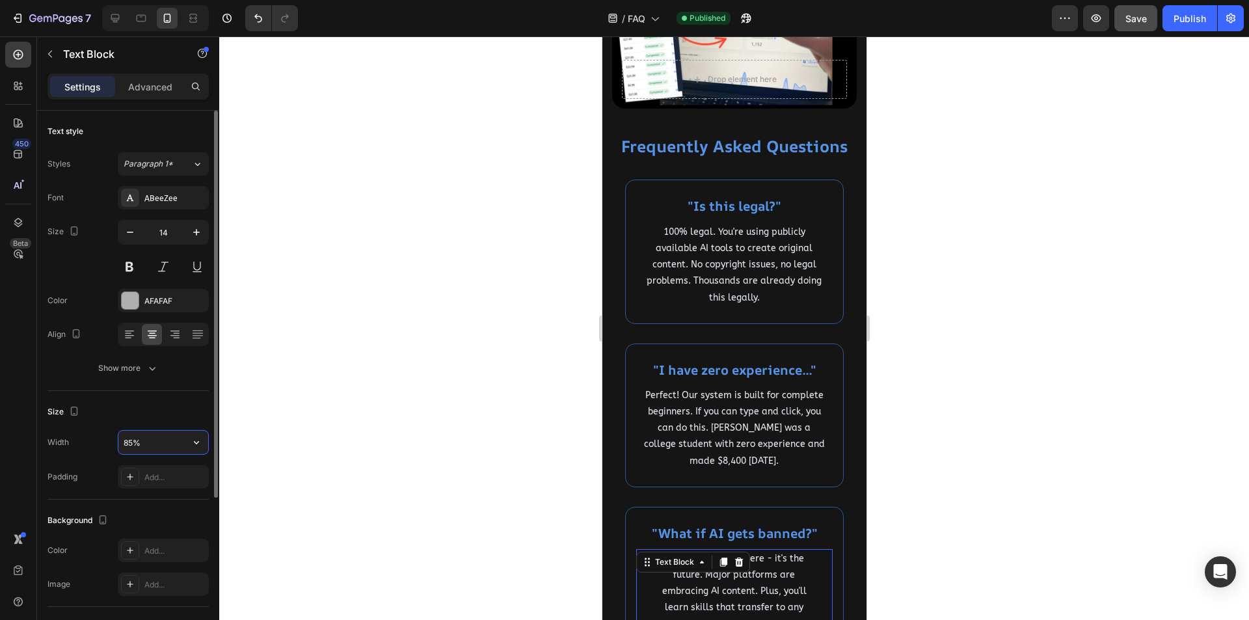
click at [128, 446] on input "85%" at bounding box center [163, 442] width 90 height 23
type input "95%"
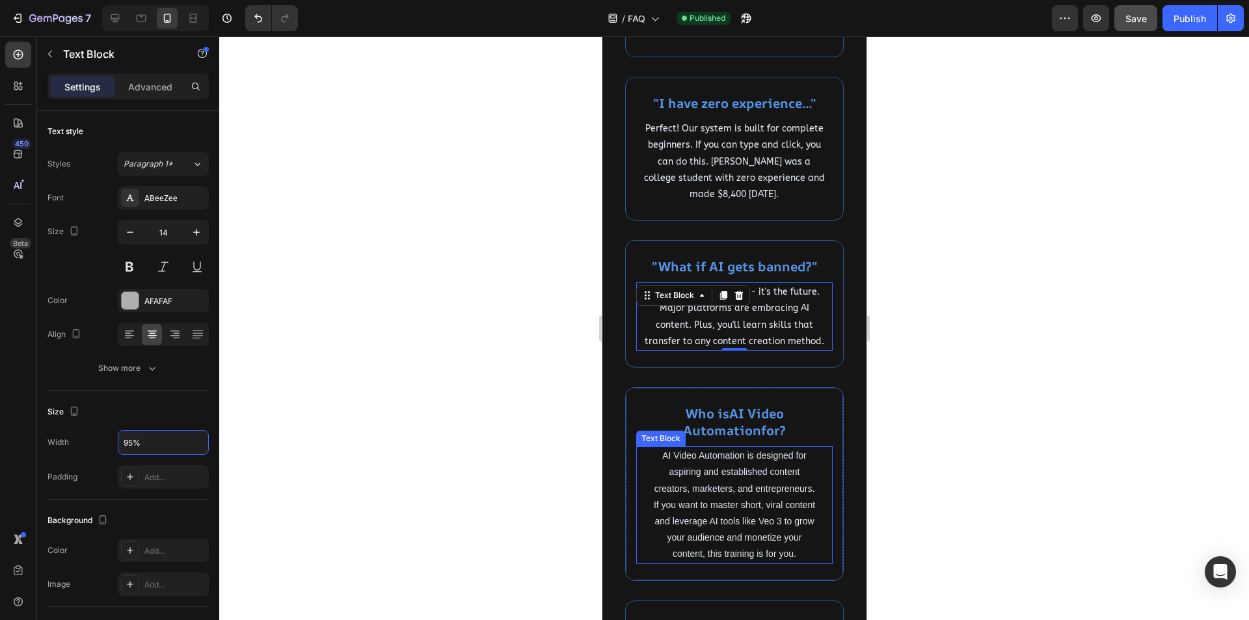
scroll to position [586, 0]
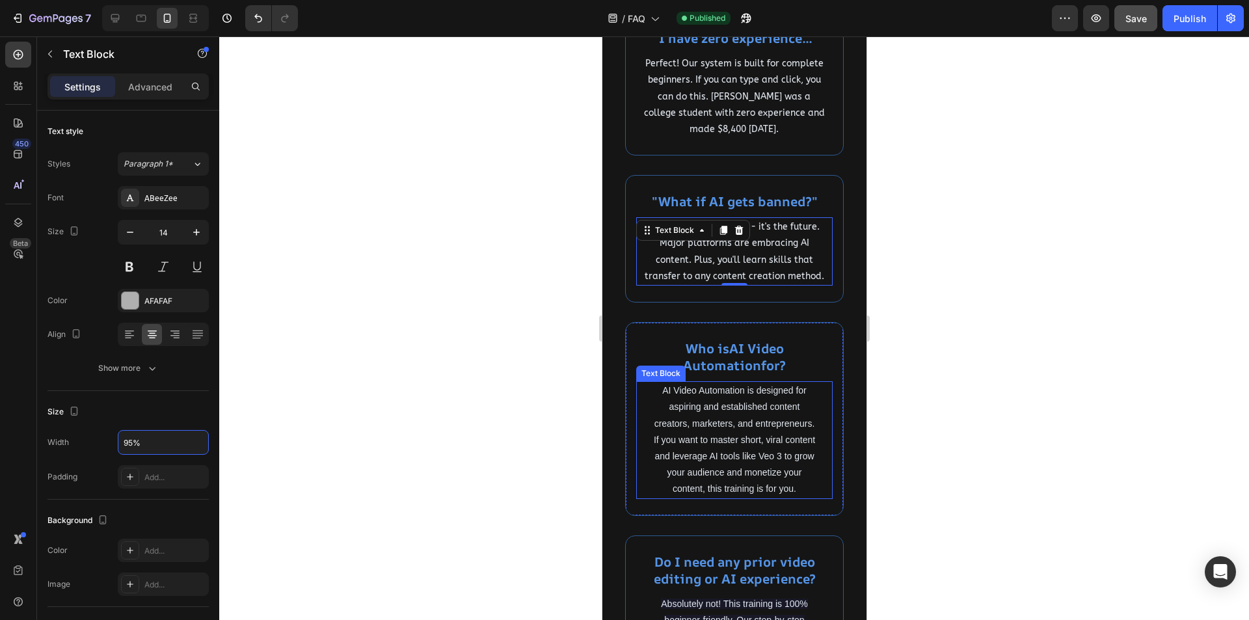
click at [729, 451] on span "AI Video Automation is designed for aspiring and established content creators, …" at bounding box center [733, 439] width 161 height 109
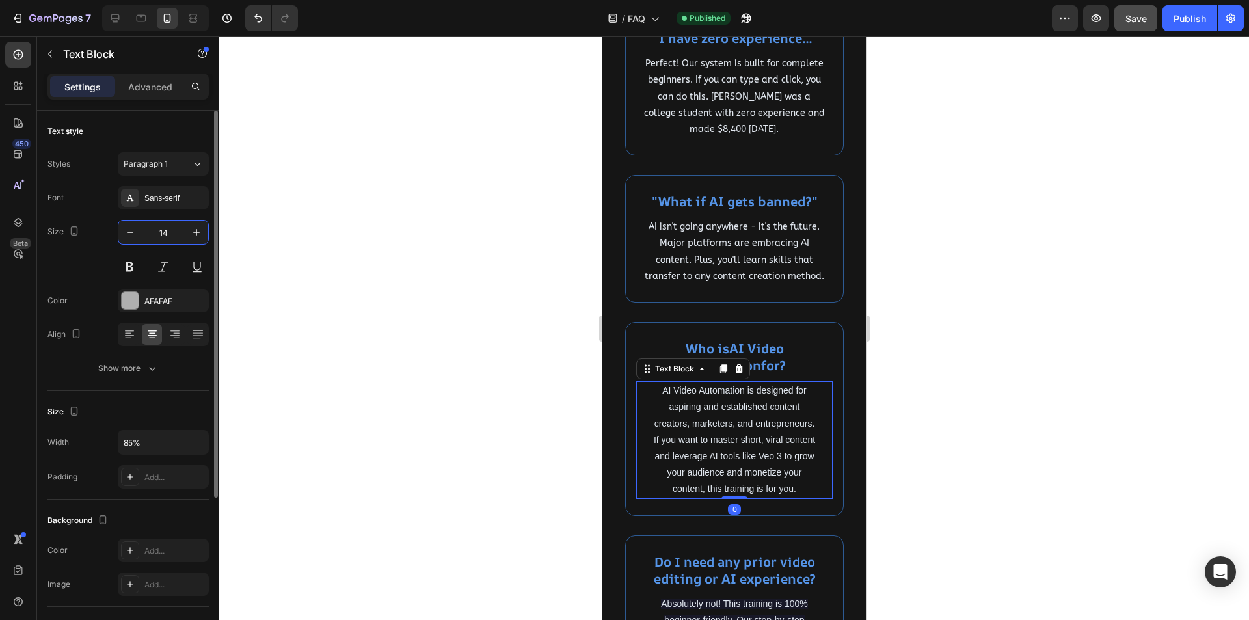
click at [163, 233] on input "14" at bounding box center [163, 232] width 43 height 23
click at [157, 199] on div "Sans-serif" at bounding box center [174, 199] width 61 height 12
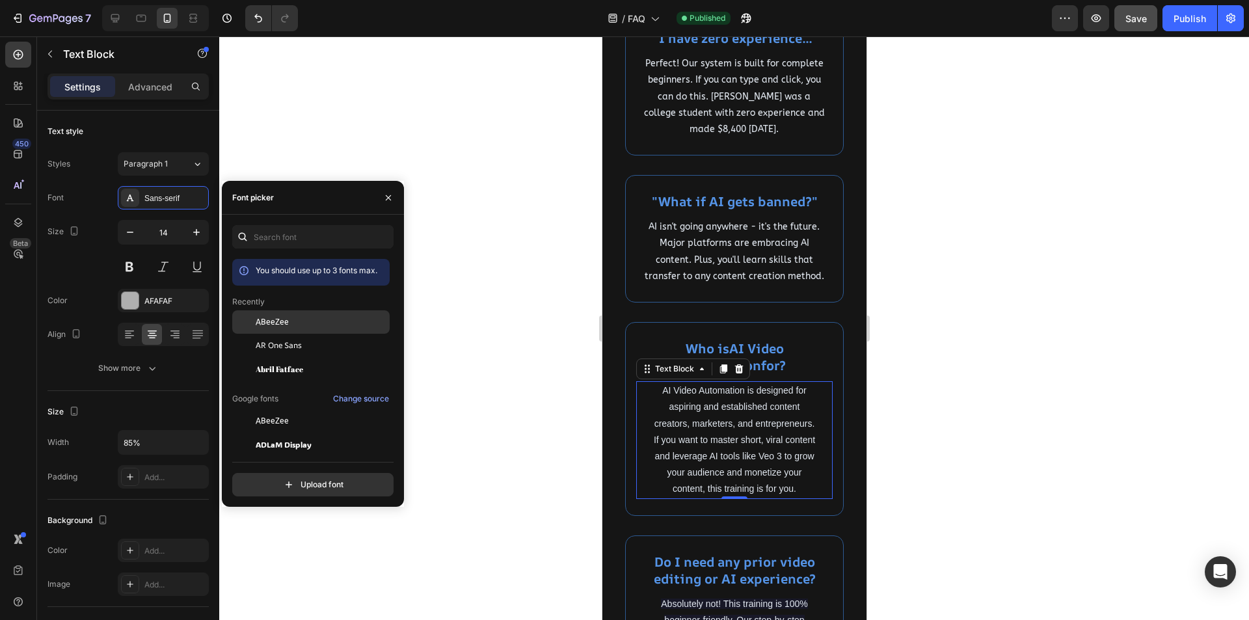
click at [312, 325] on div "ABeeZee" at bounding box center [321, 322] width 131 height 12
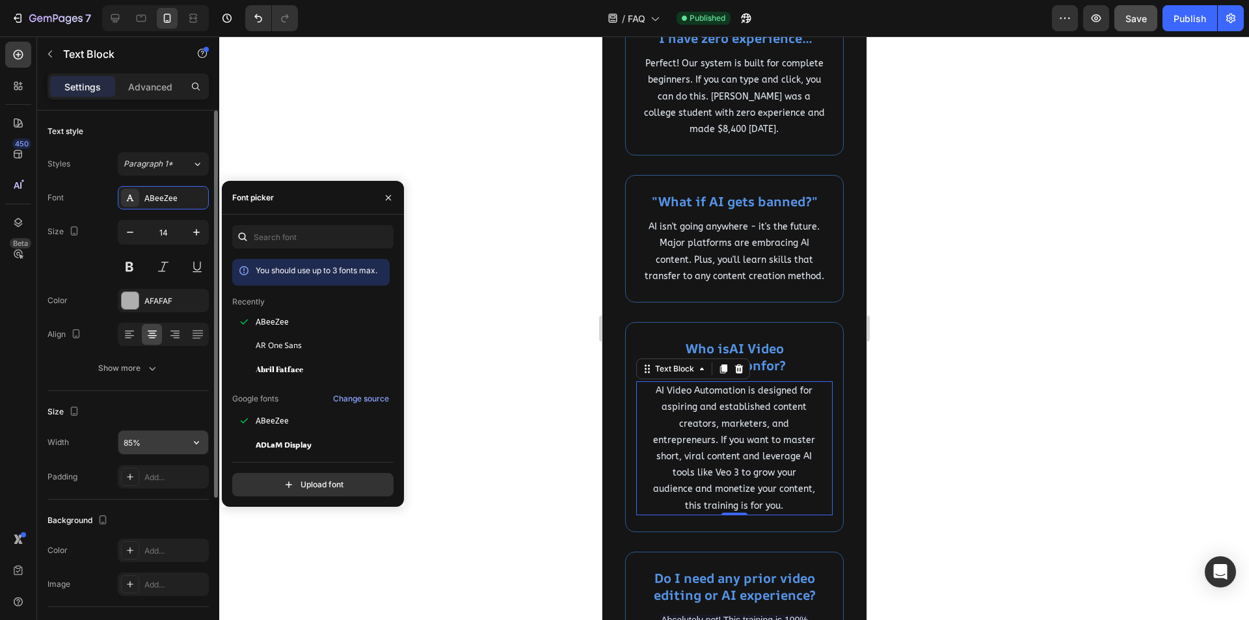
click at [130, 442] on input "85%" at bounding box center [163, 442] width 90 height 23
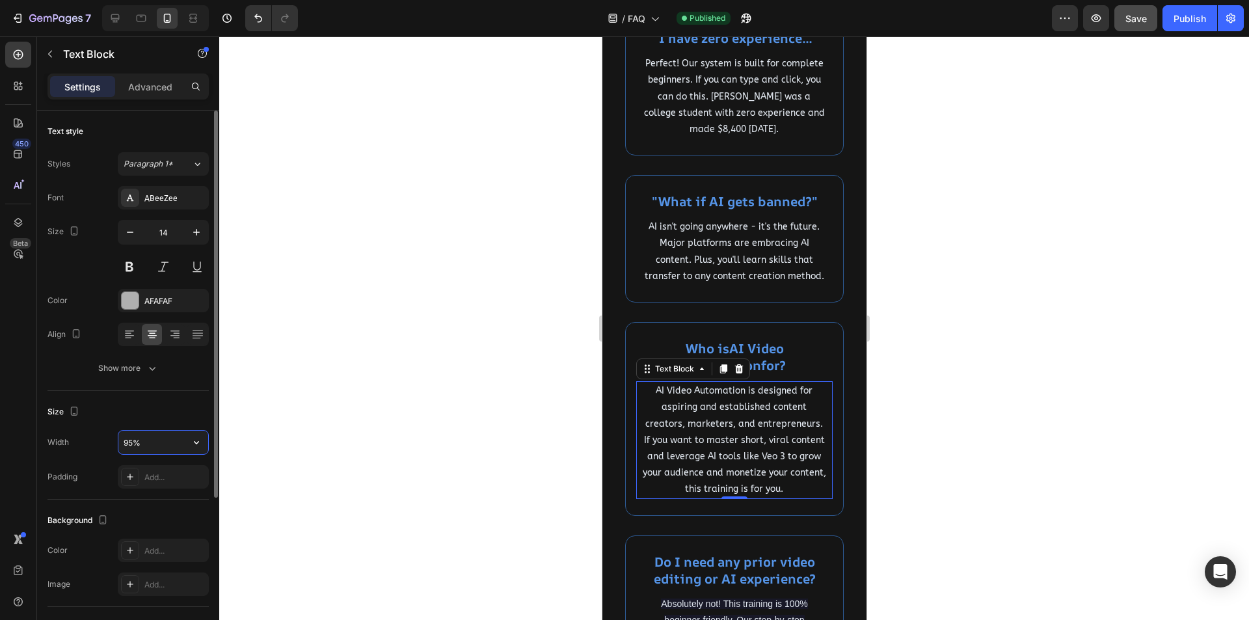
type input "95%"
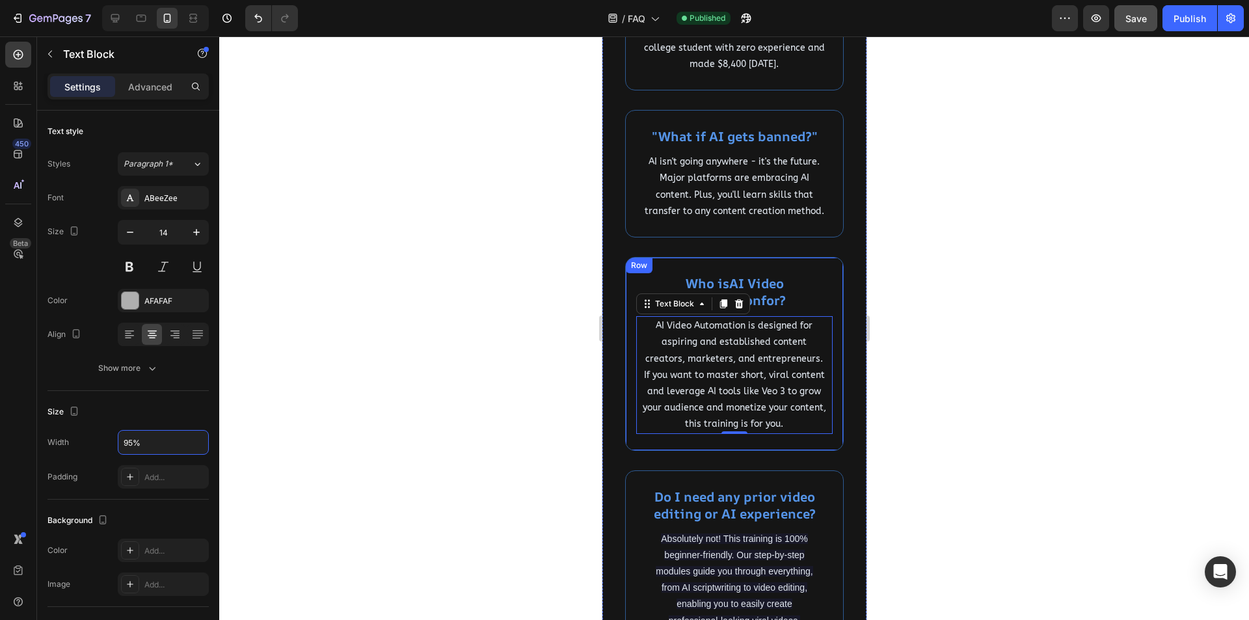
scroll to position [781, 0]
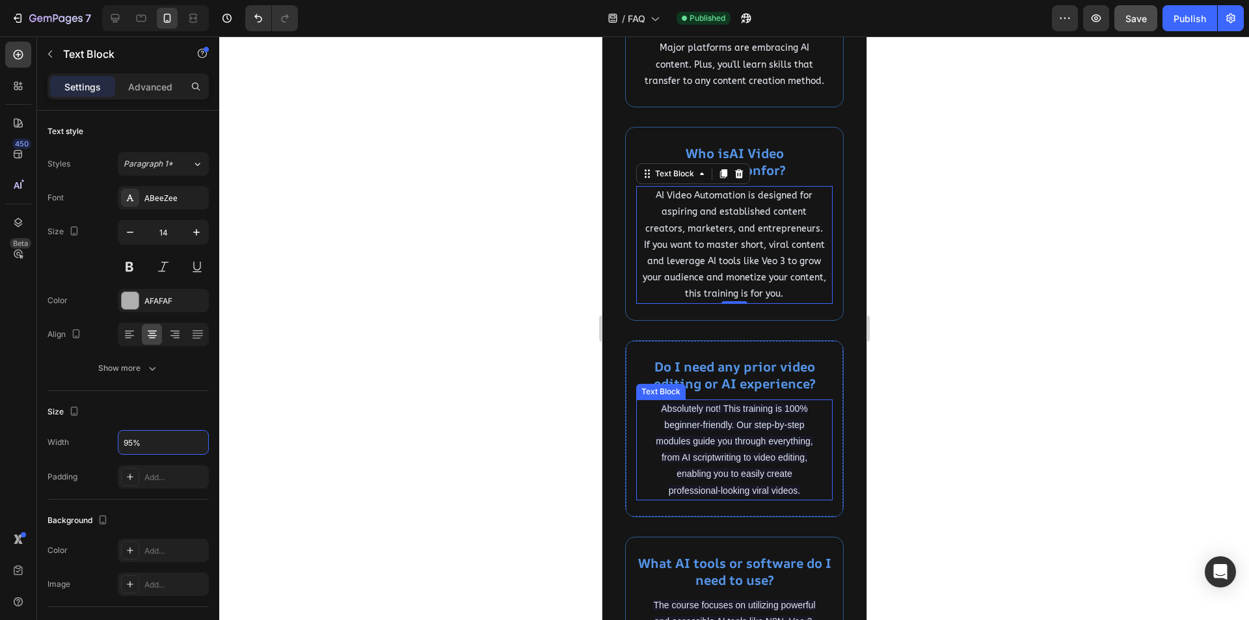
click at [736, 442] on span "Absolutely not! This training is 100% beginner-friendly. Our step-by-step modul…" at bounding box center [733, 449] width 157 height 92
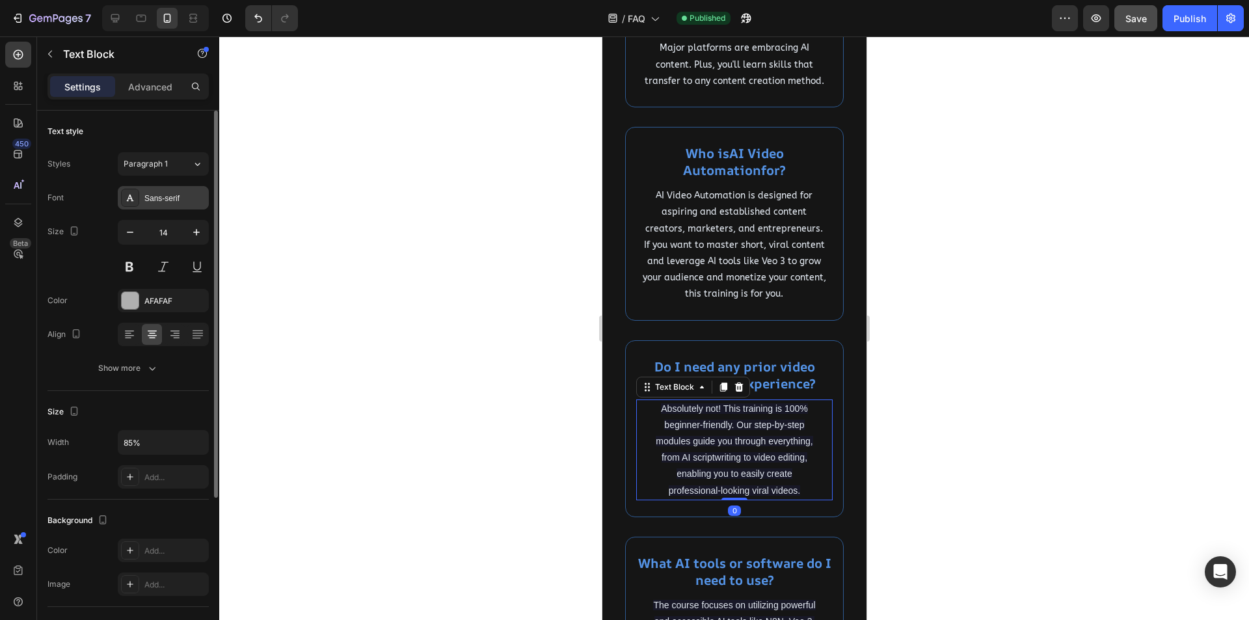
click at [164, 194] on div "Sans-serif" at bounding box center [174, 199] width 61 height 12
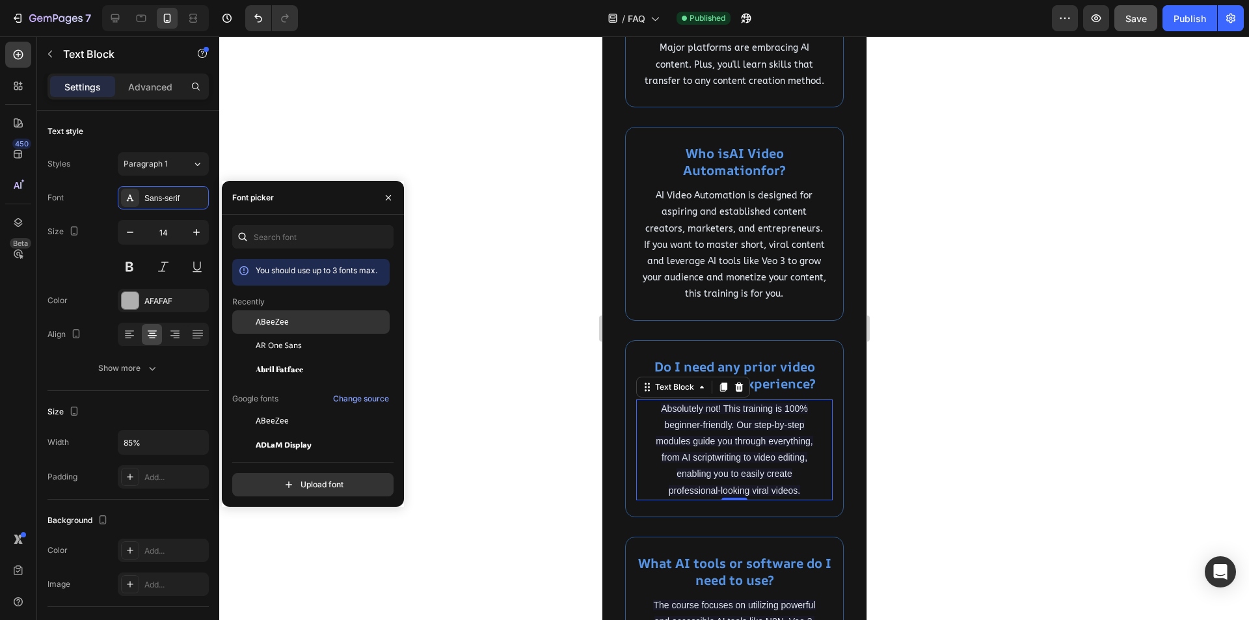
click at [283, 325] on span "ABeeZee" at bounding box center [272, 322] width 33 height 12
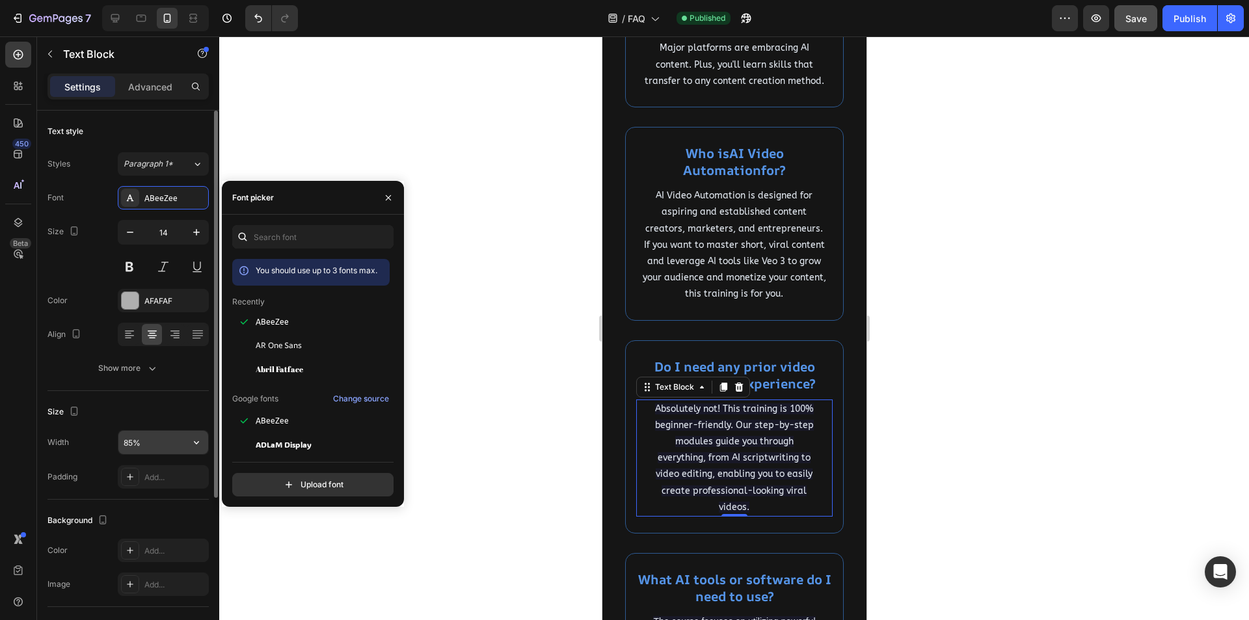
click at [128, 441] on input "85%" at bounding box center [163, 442] width 90 height 23
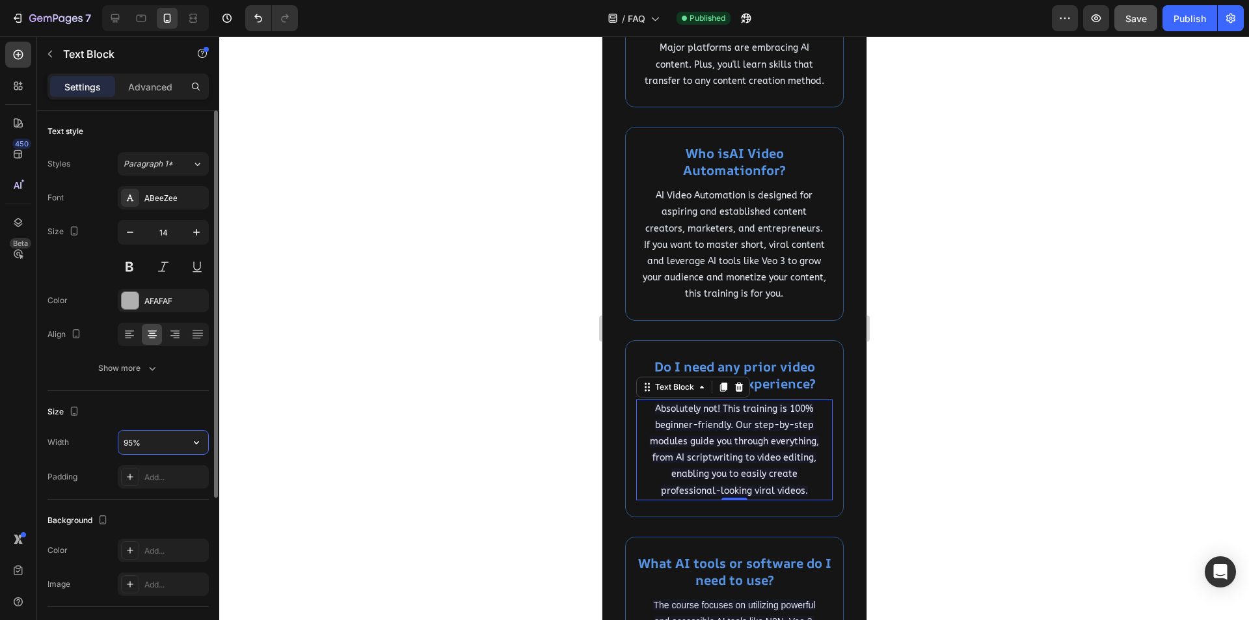
type input "95%"
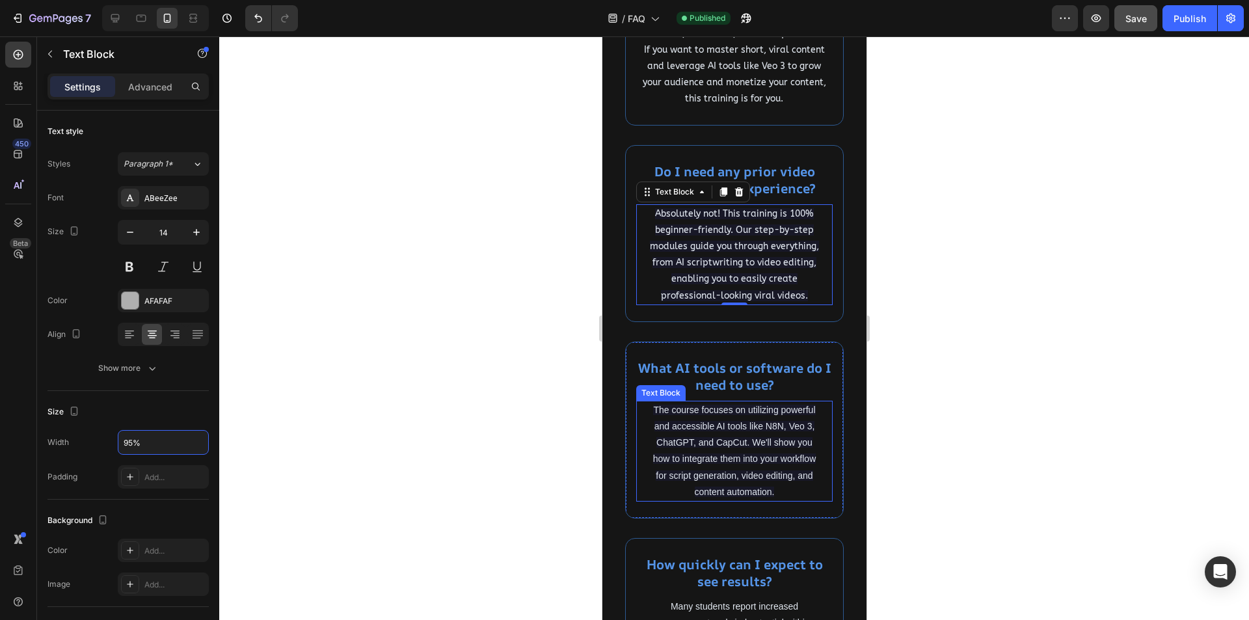
scroll to position [1041, 0]
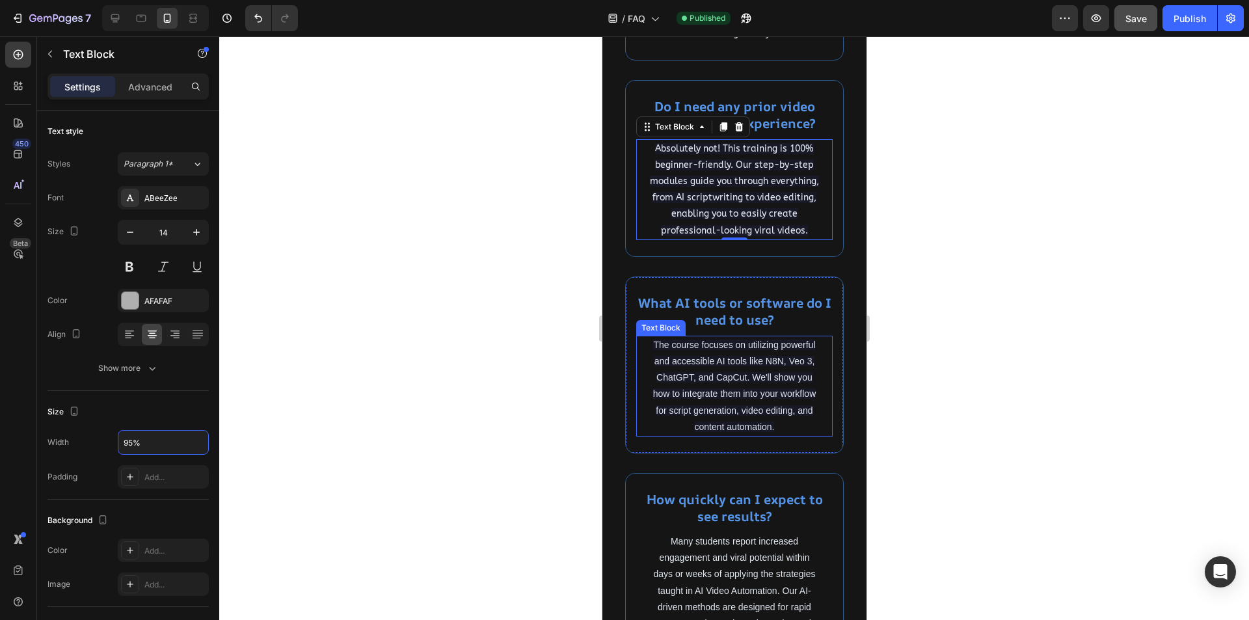
click at [737, 422] on span "The course focuses on utilizing powerful and accessible AI tools like N8N, Veo …" at bounding box center [734, 386] width 163 height 92
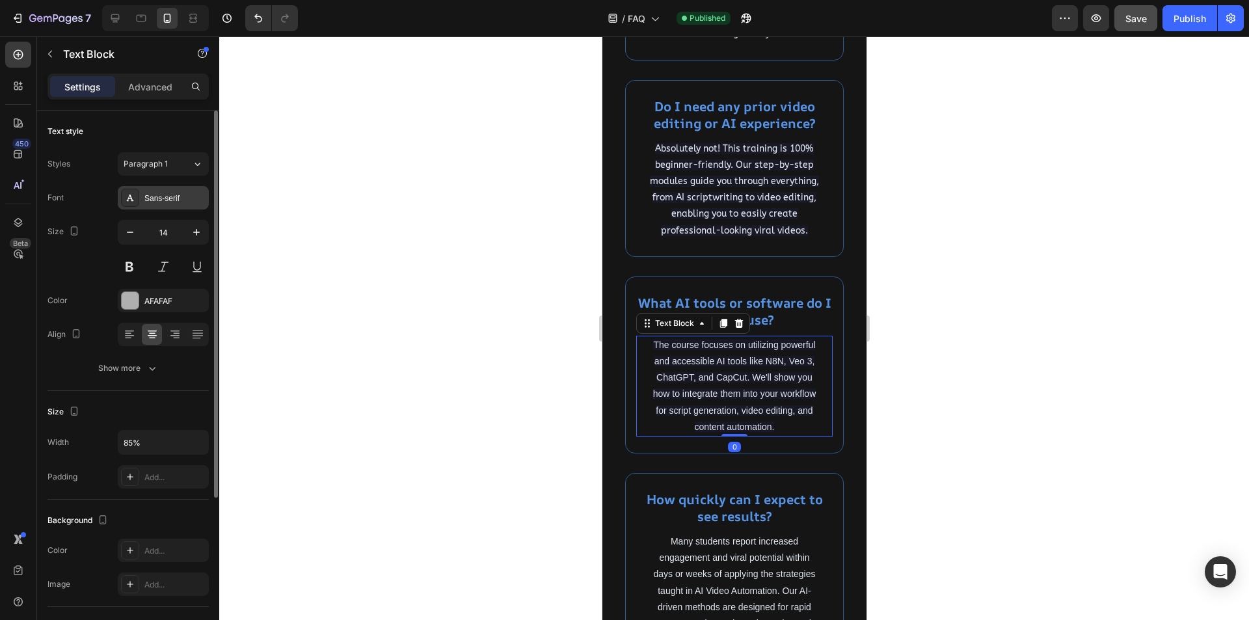
click at [159, 196] on div "Sans-serif" at bounding box center [174, 199] width 61 height 12
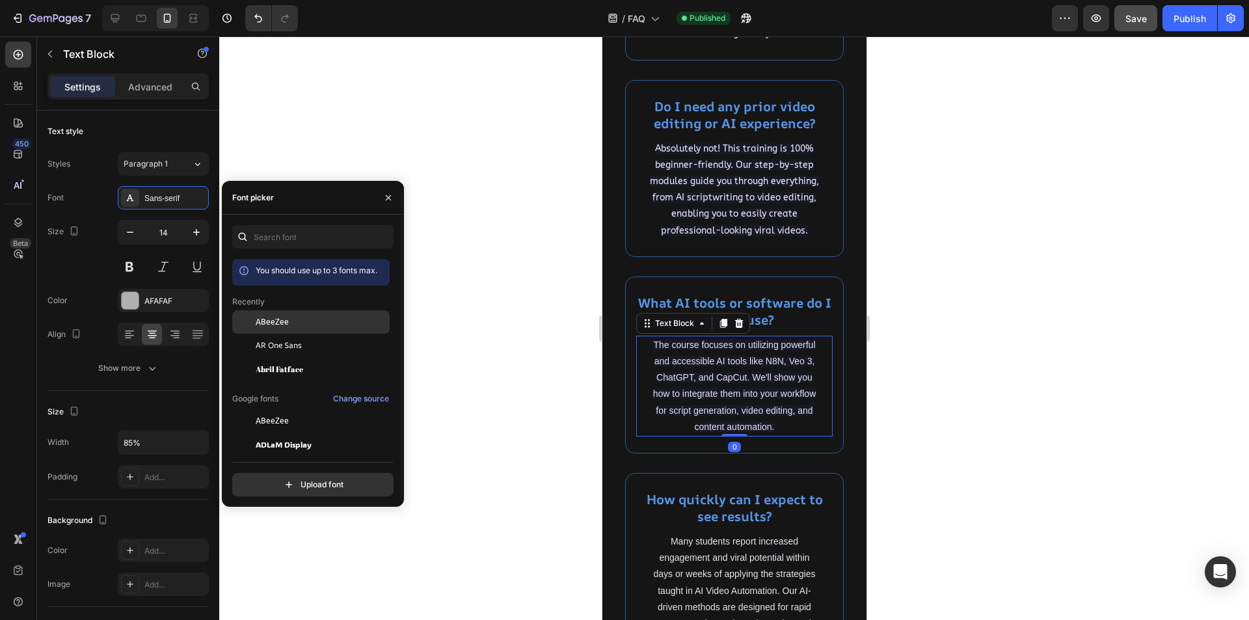
click at [287, 318] on span "ABeeZee" at bounding box center [272, 322] width 33 height 12
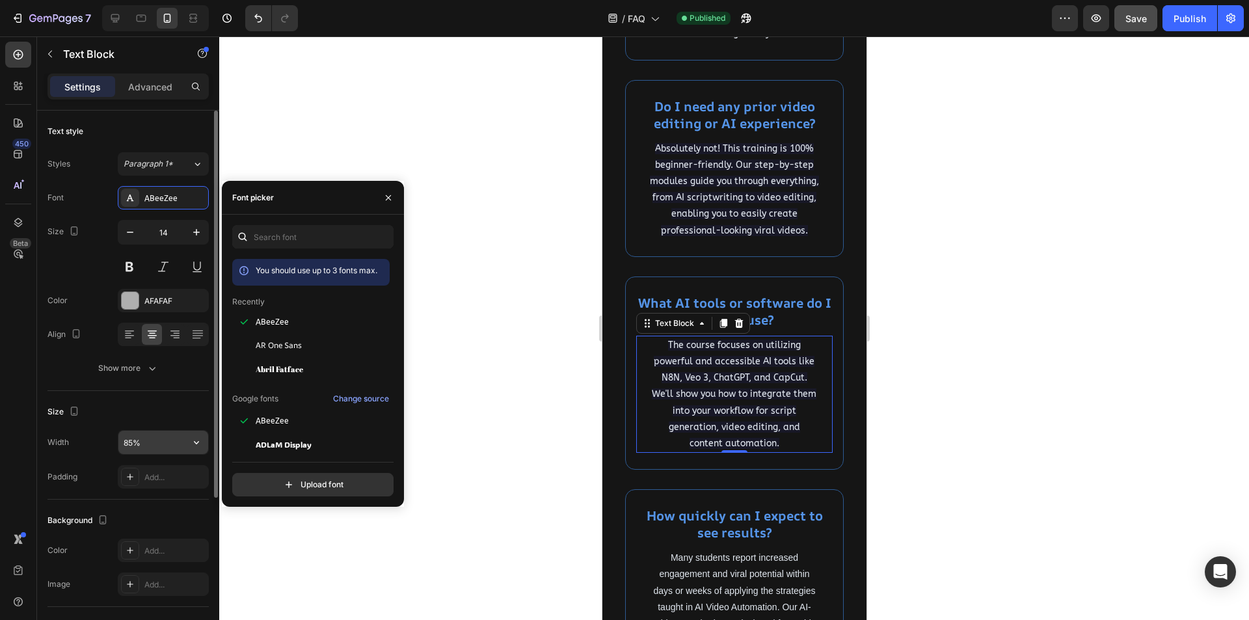
click at [125, 443] on input "85%" at bounding box center [163, 442] width 90 height 23
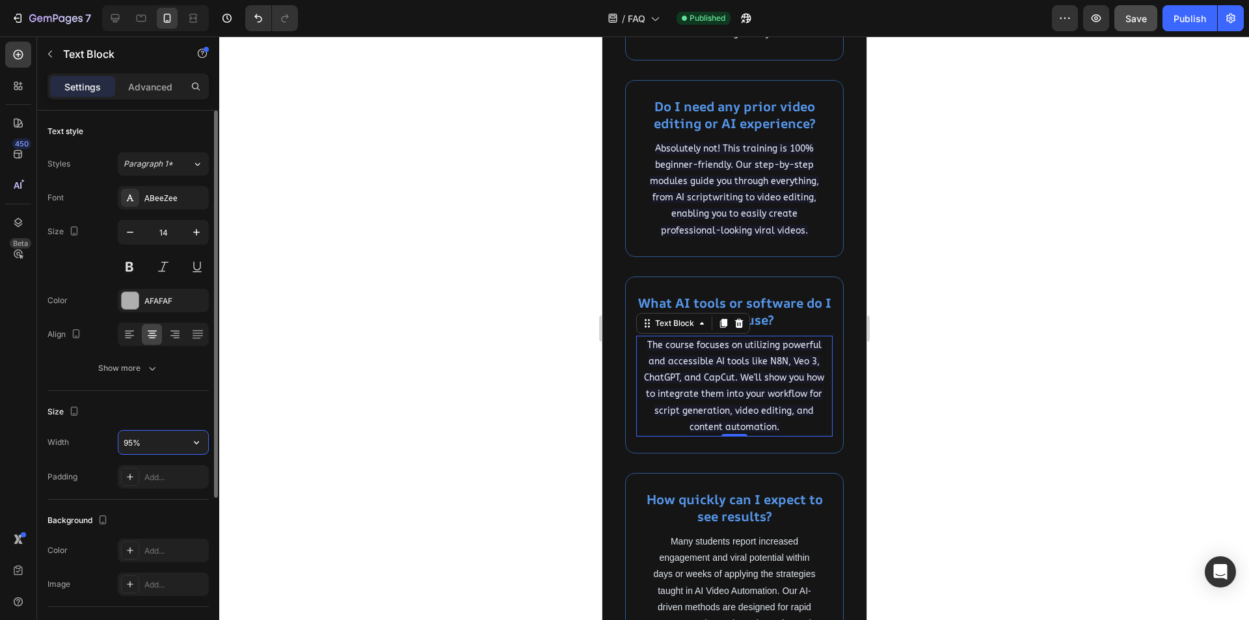
type input "95%"
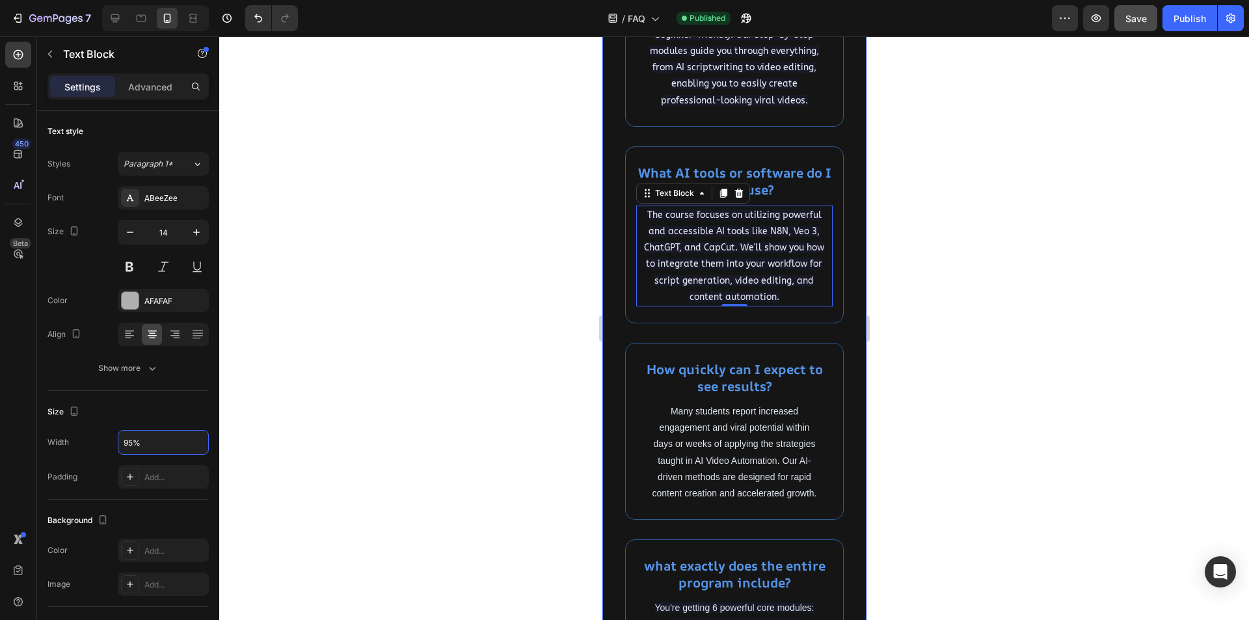
scroll to position [1236, 0]
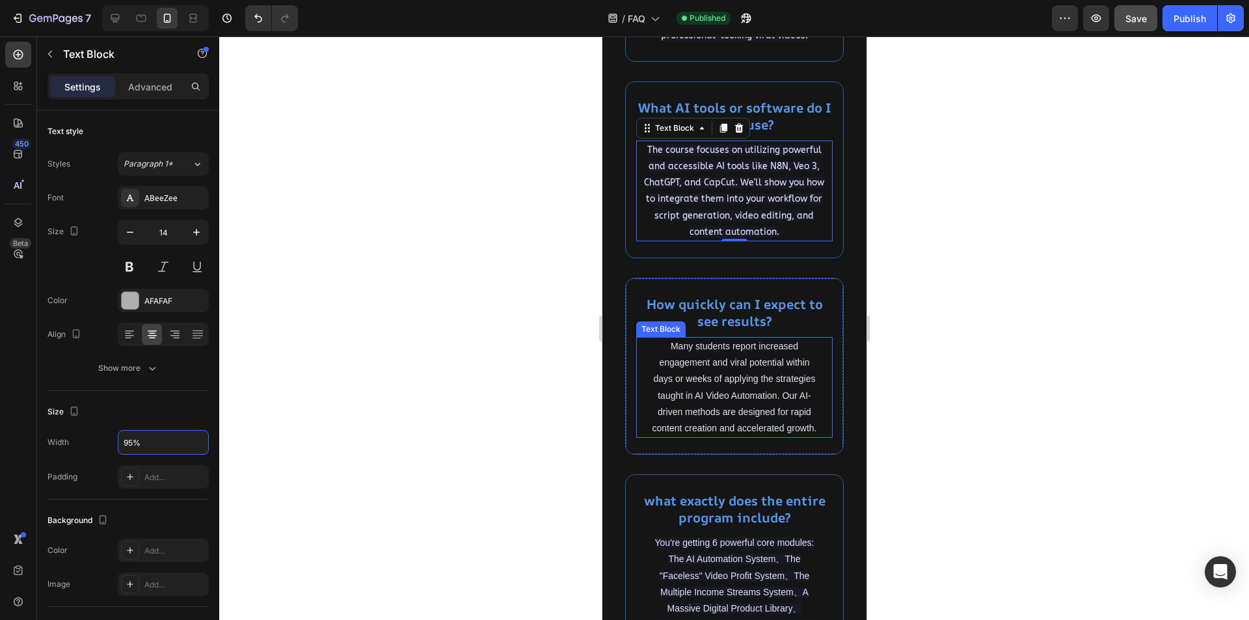
click at [725, 420] on p "Many students report increased engagement and viral potential within days or we…" at bounding box center [733, 387] width 165 height 98
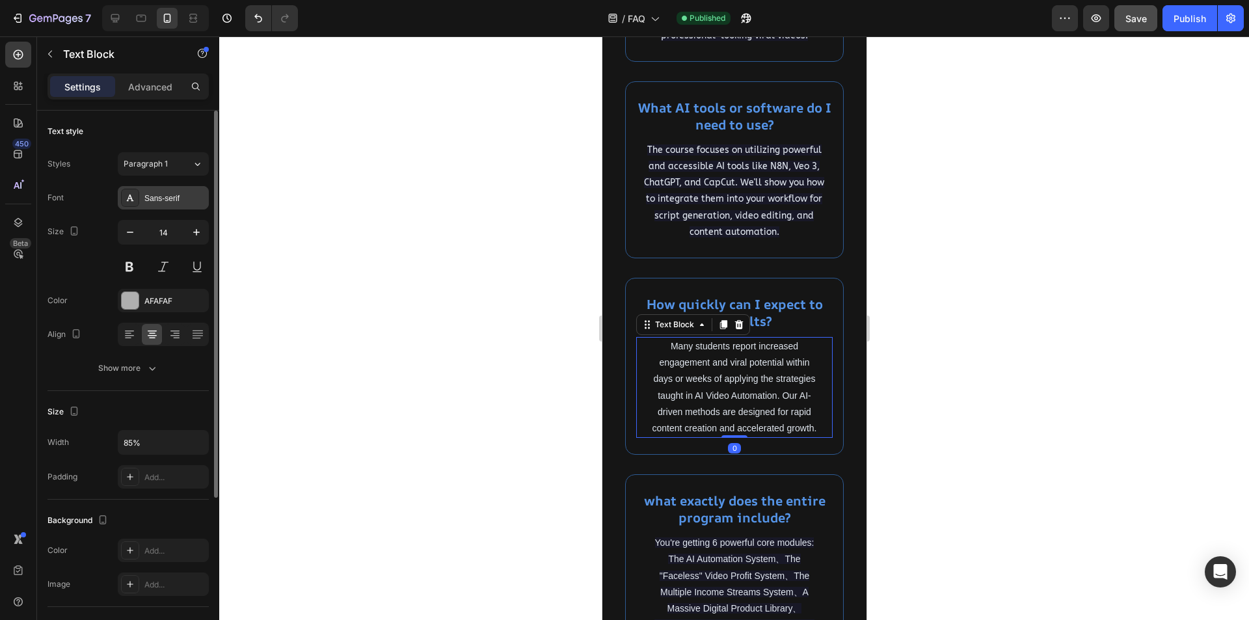
click at [157, 196] on div "Sans-serif" at bounding box center [174, 199] width 61 height 12
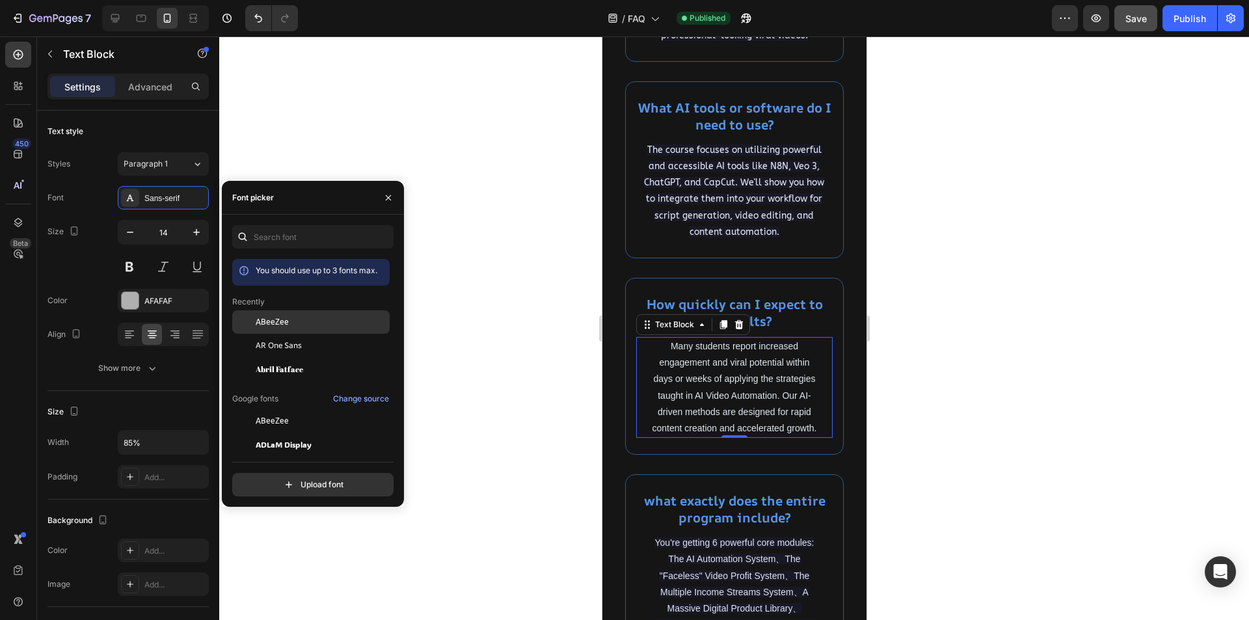
click at [267, 323] on span "ABeeZee" at bounding box center [272, 322] width 33 height 12
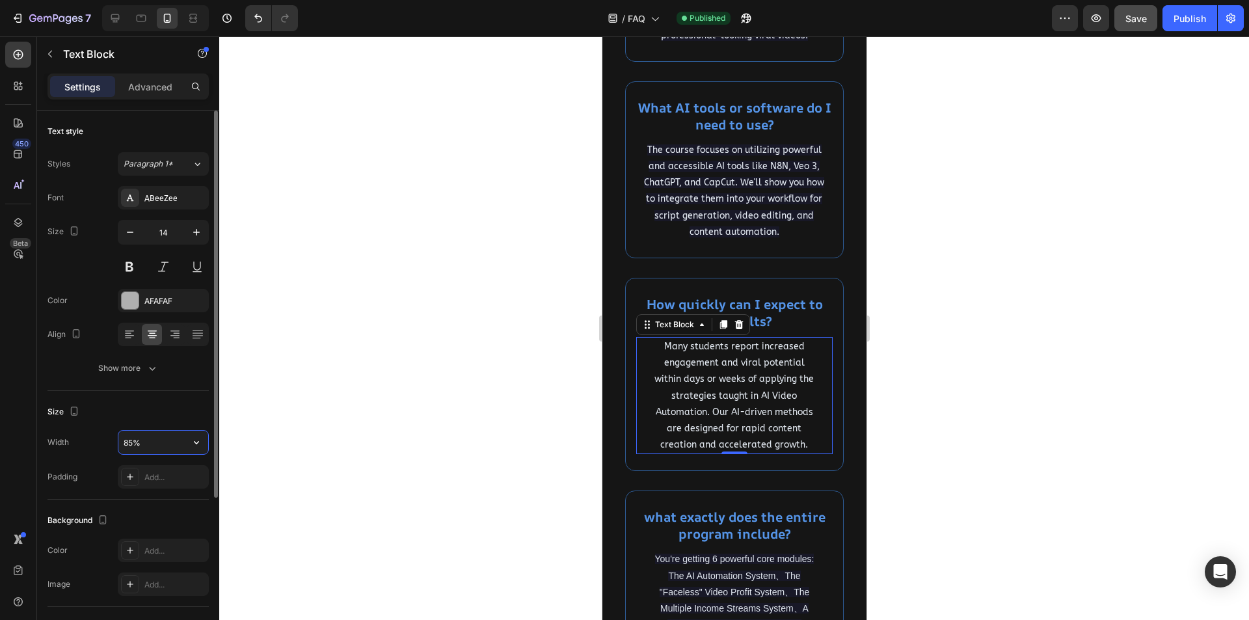
click at [126, 443] on input "85%" at bounding box center [163, 442] width 90 height 23
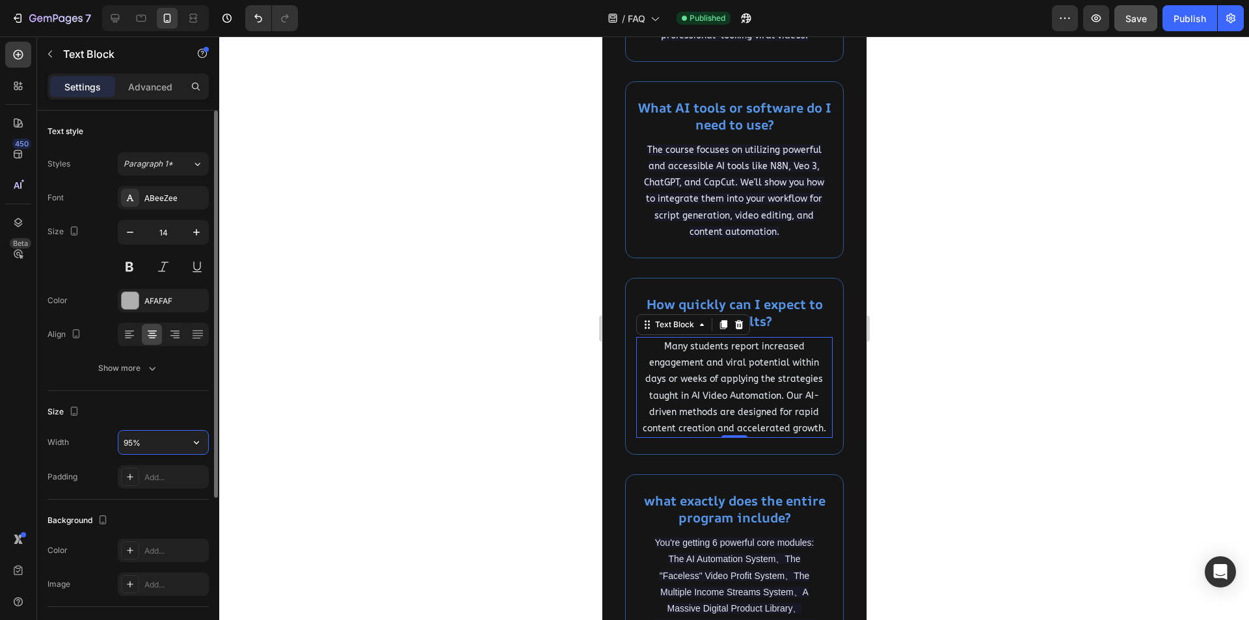
type input "95%"
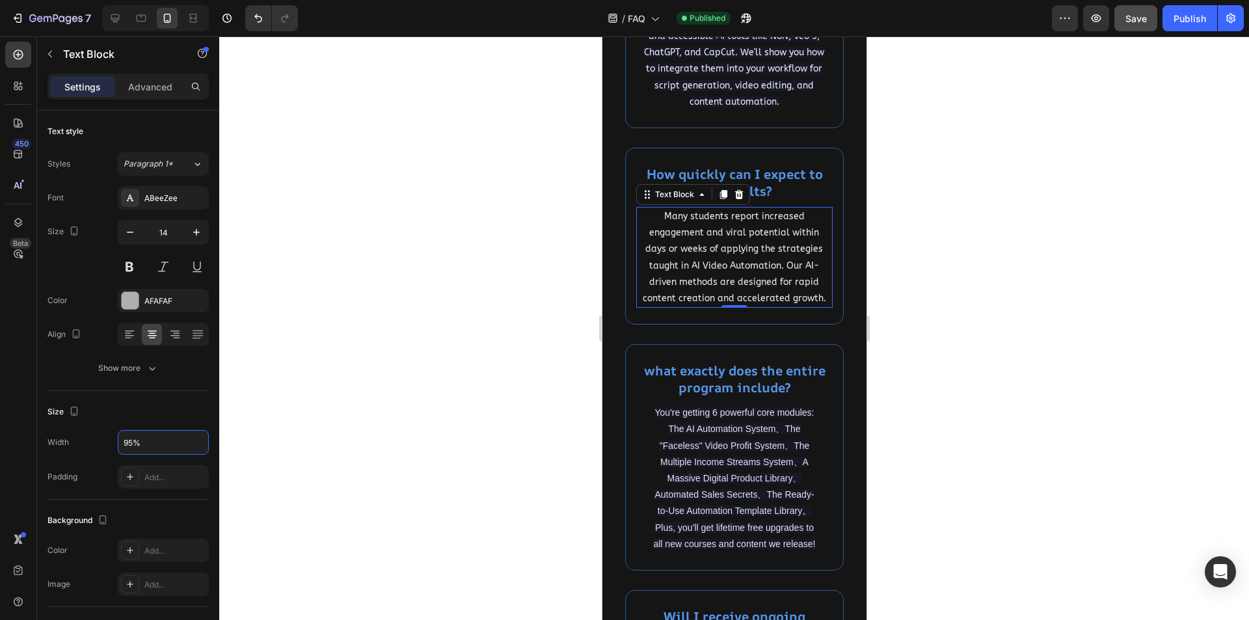
scroll to position [1431, 0]
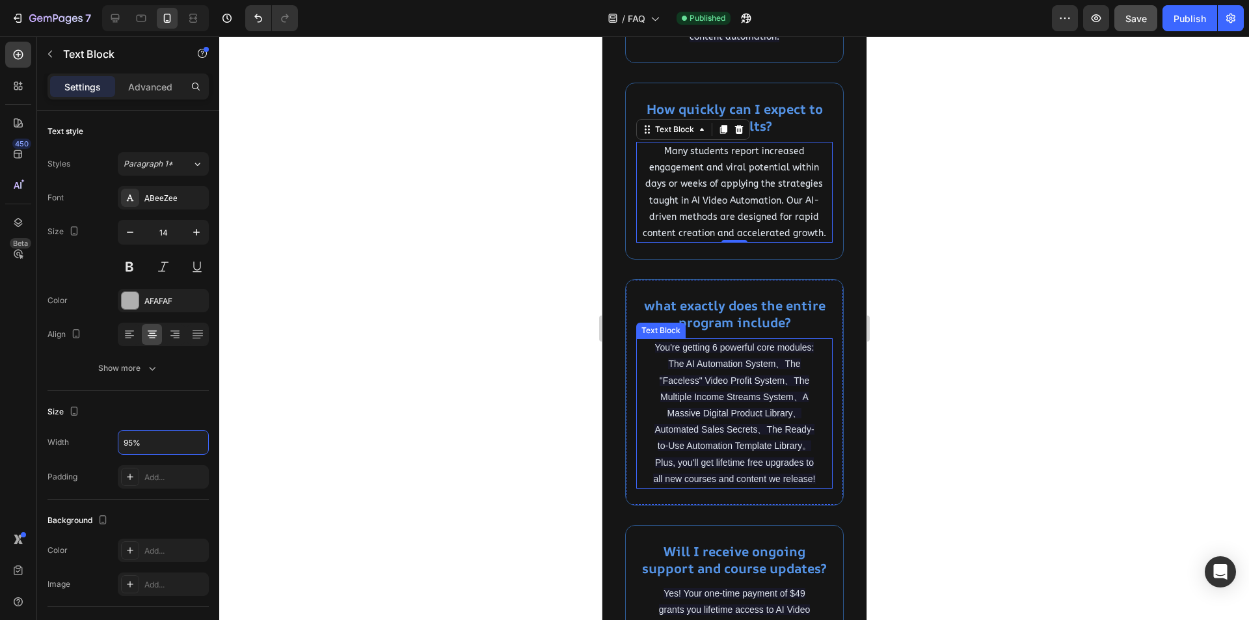
click at [705, 427] on span "You're getting 6 powerful core modules: The AI Automation System、The "Faceless"…" at bounding box center [734, 413] width 162 height 142
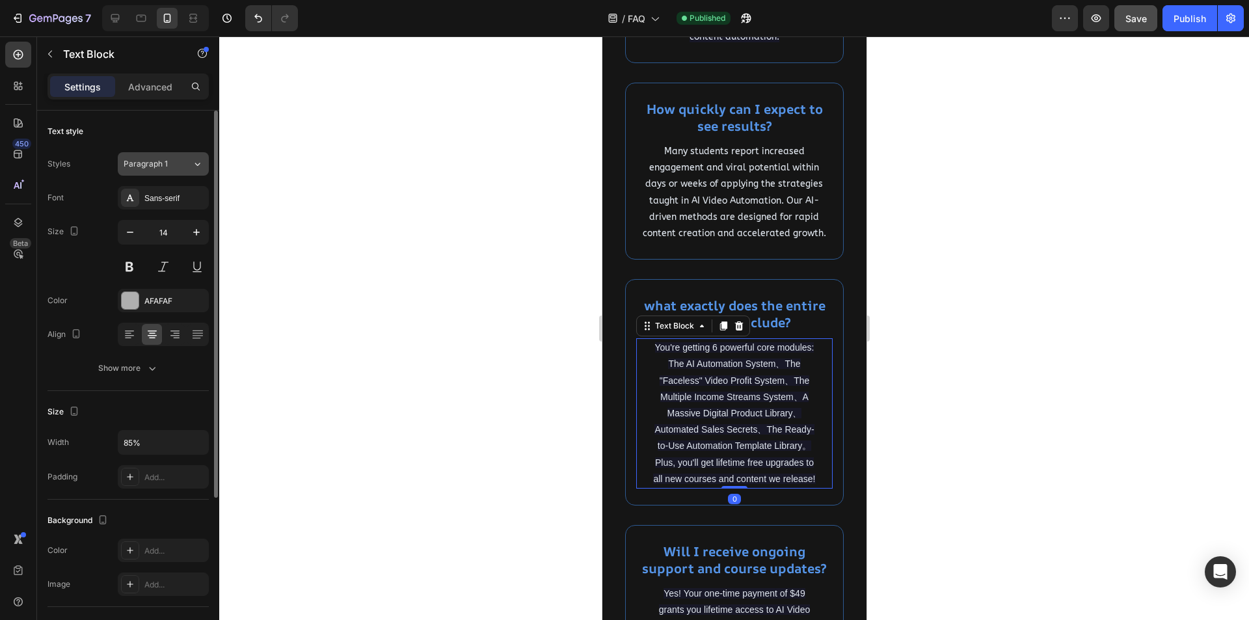
click at [180, 168] on div "Paragraph 1" at bounding box center [158, 164] width 68 height 12
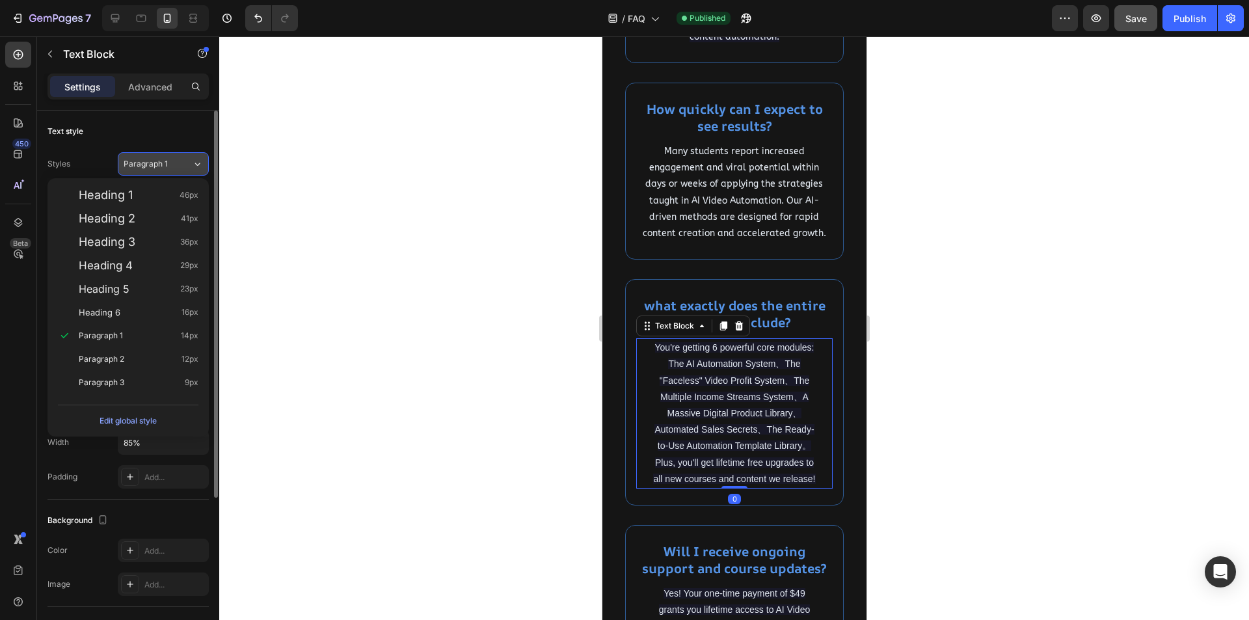
click at [180, 168] on div "Paragraph 1" at bounding box center [158, 164] width 68 height 12
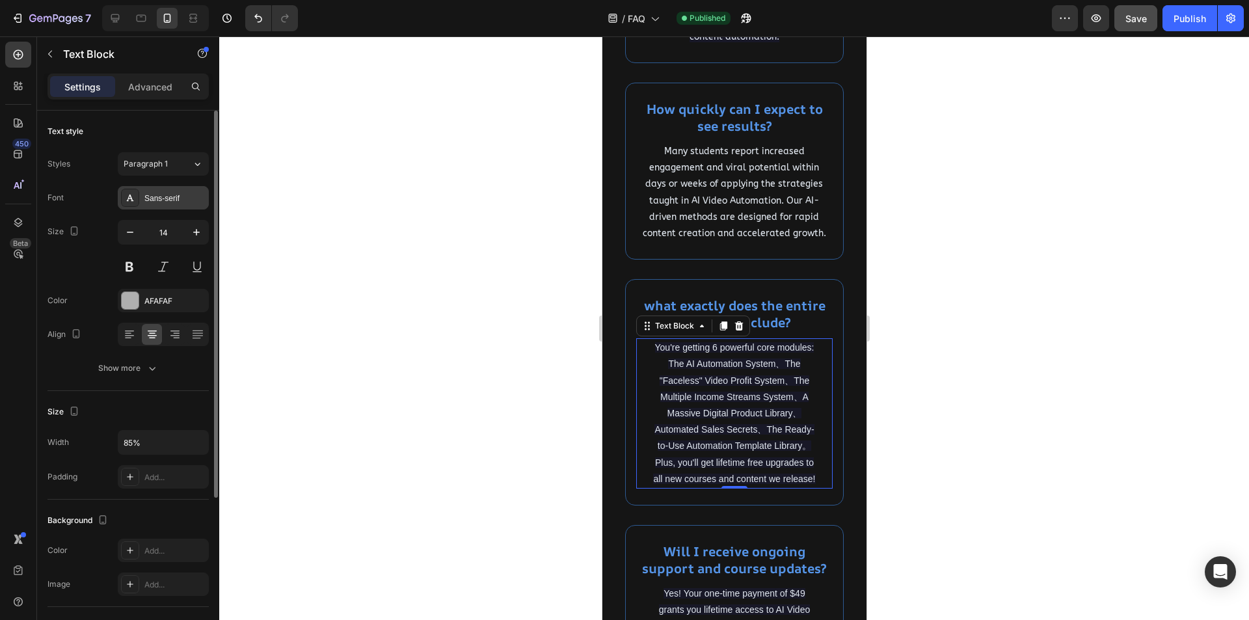
click at [185, 200] on div "Sans-serif" at bounding box center [174, 199] width 61 height 12
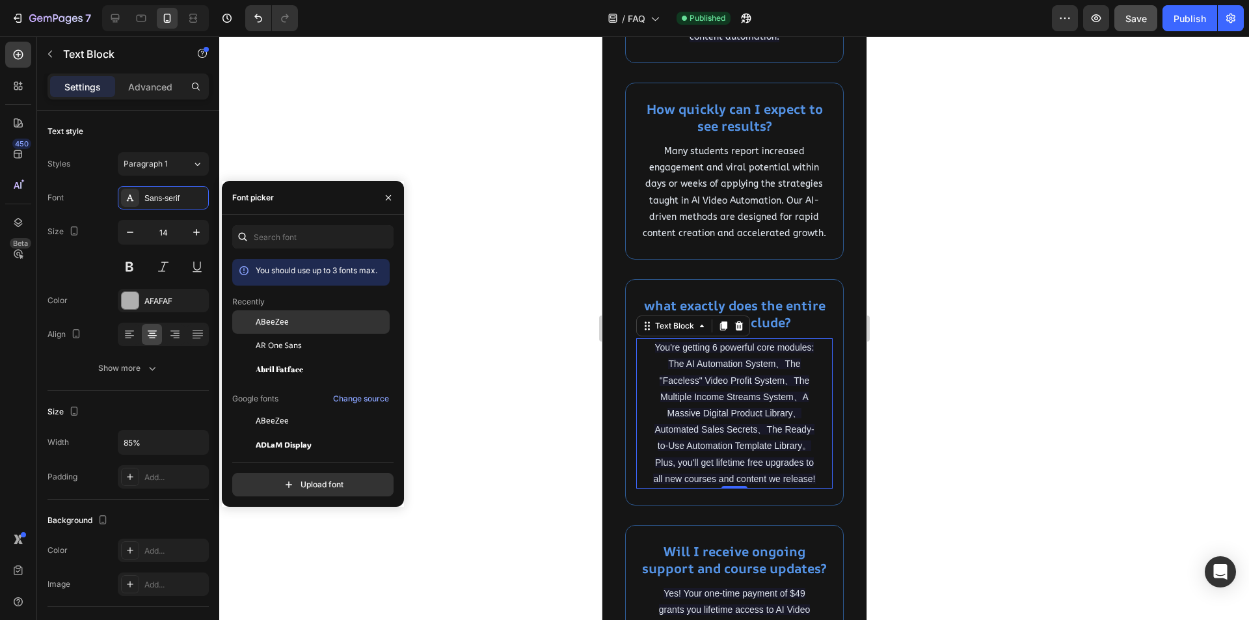
click at [290, 325] on div "ABeeZee" at bounding box center [321, 322] width 131 height 12
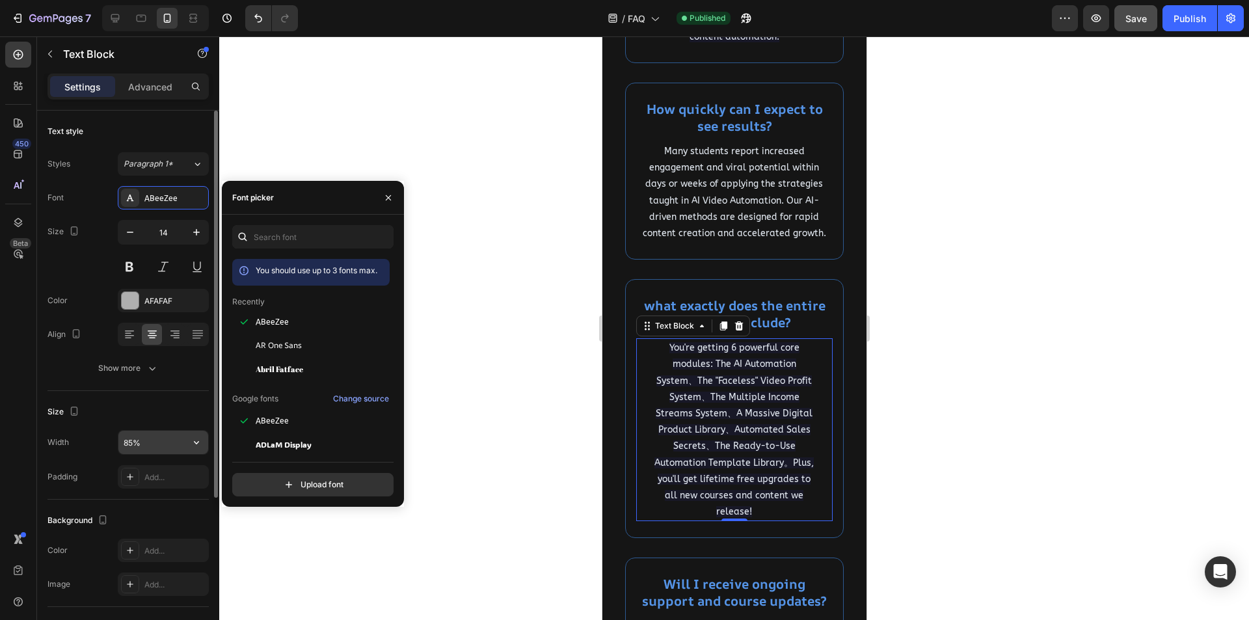
click at [134, 441] on input "85%" at bounding box center [163, 442] width 90 height 23
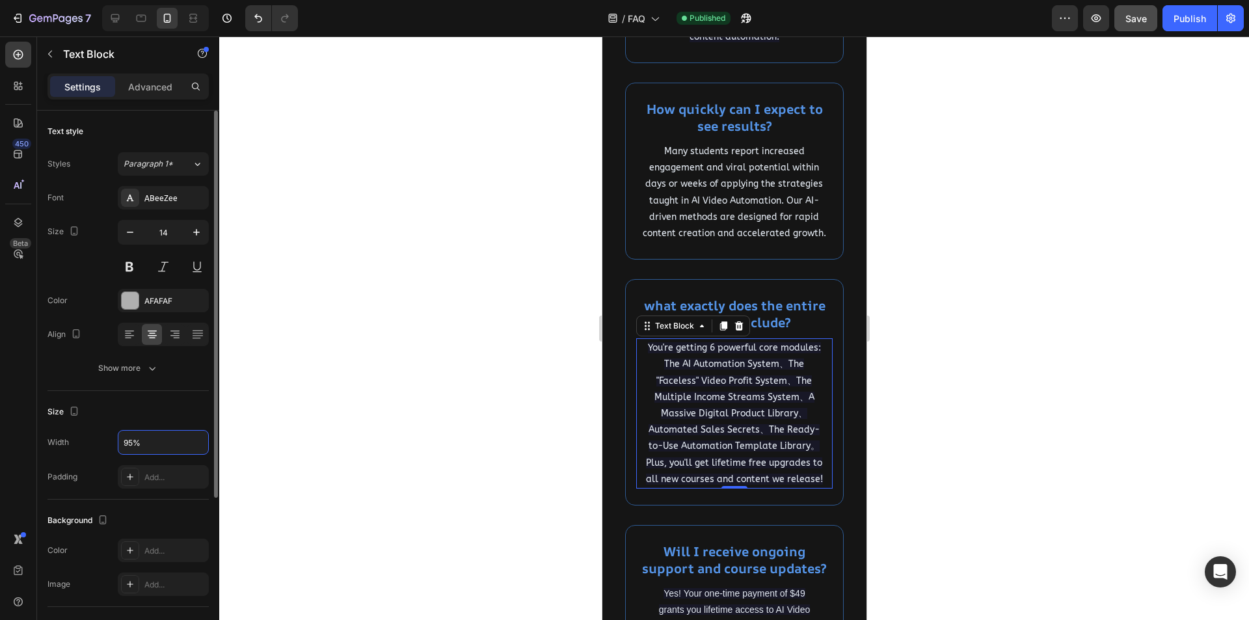
type input "95%"
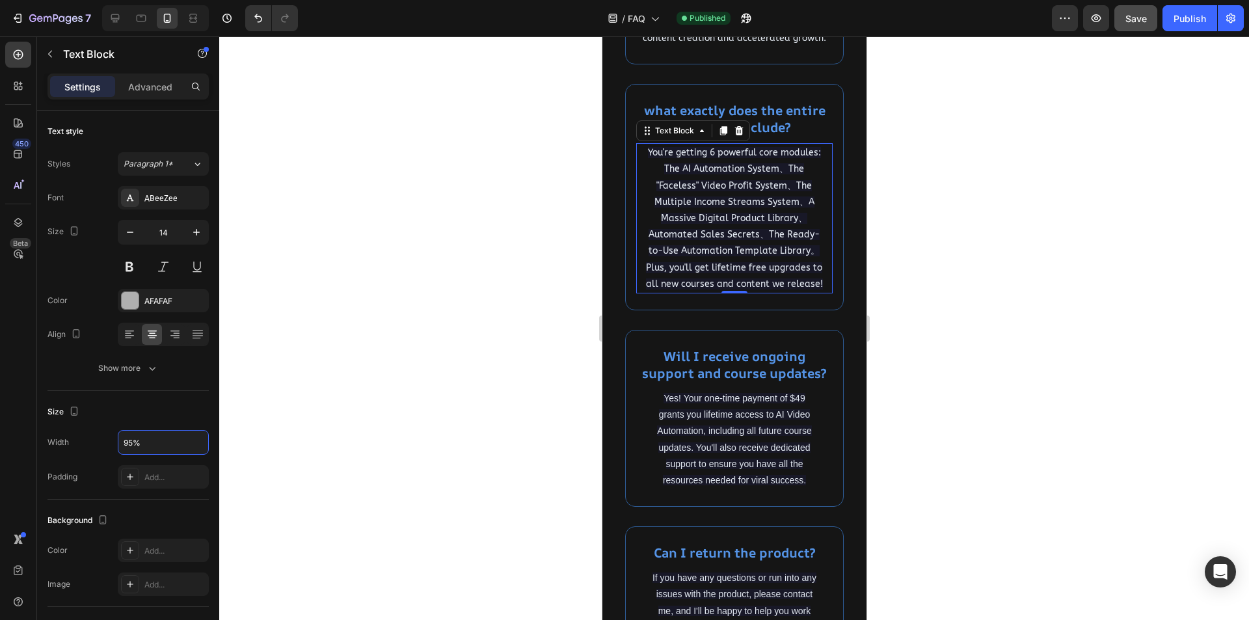
scroll to position [1692, 0]
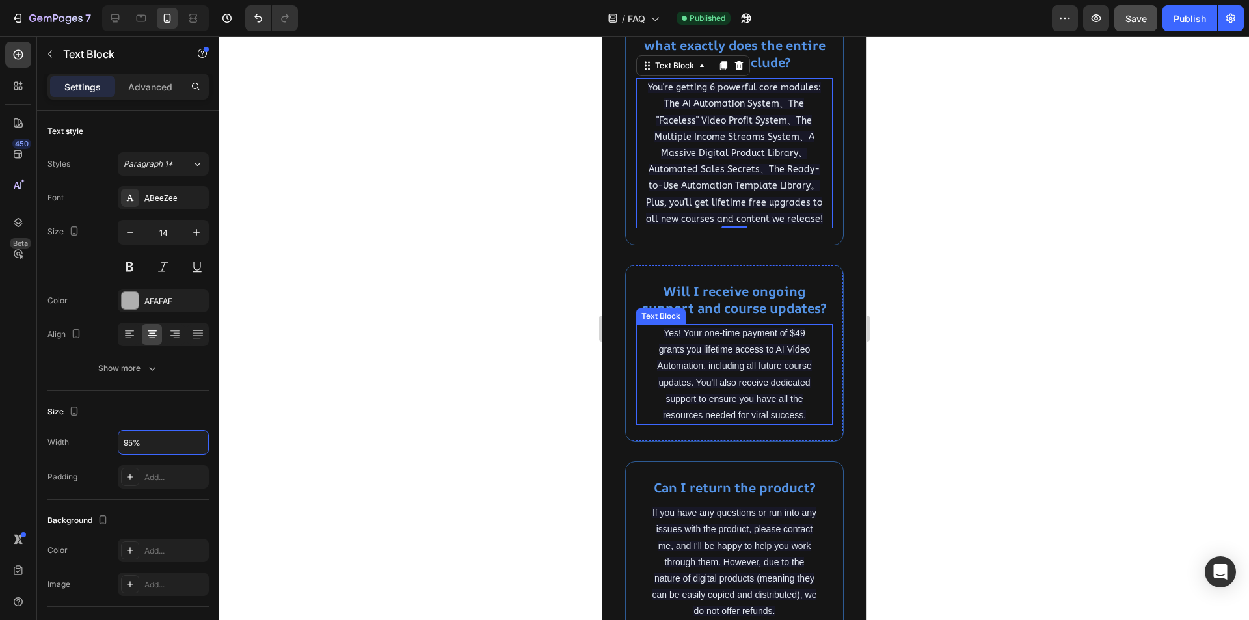
click at [738, 398] on span "Yes! Your one-time payment of $49 grants you lifetime access to AI Video Automa…" at bounding box center [733, 374] width 154 height 92
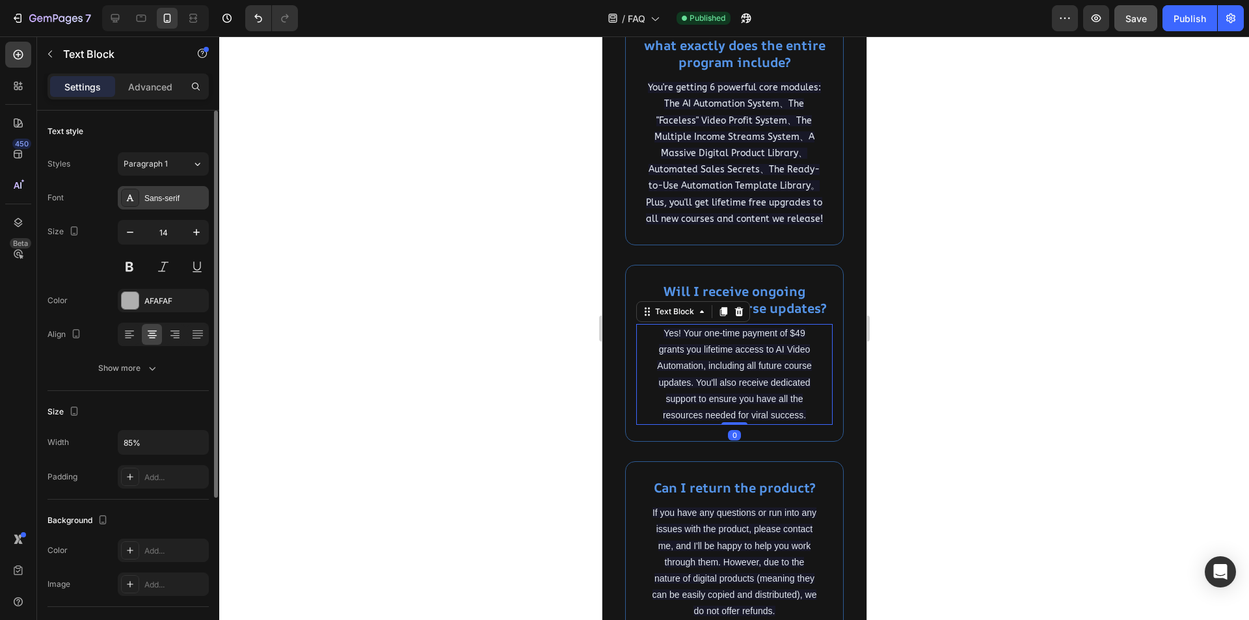
click at [165, 200] on div "Sans-serif" at bounding box center [174, 199] width 61 height 12
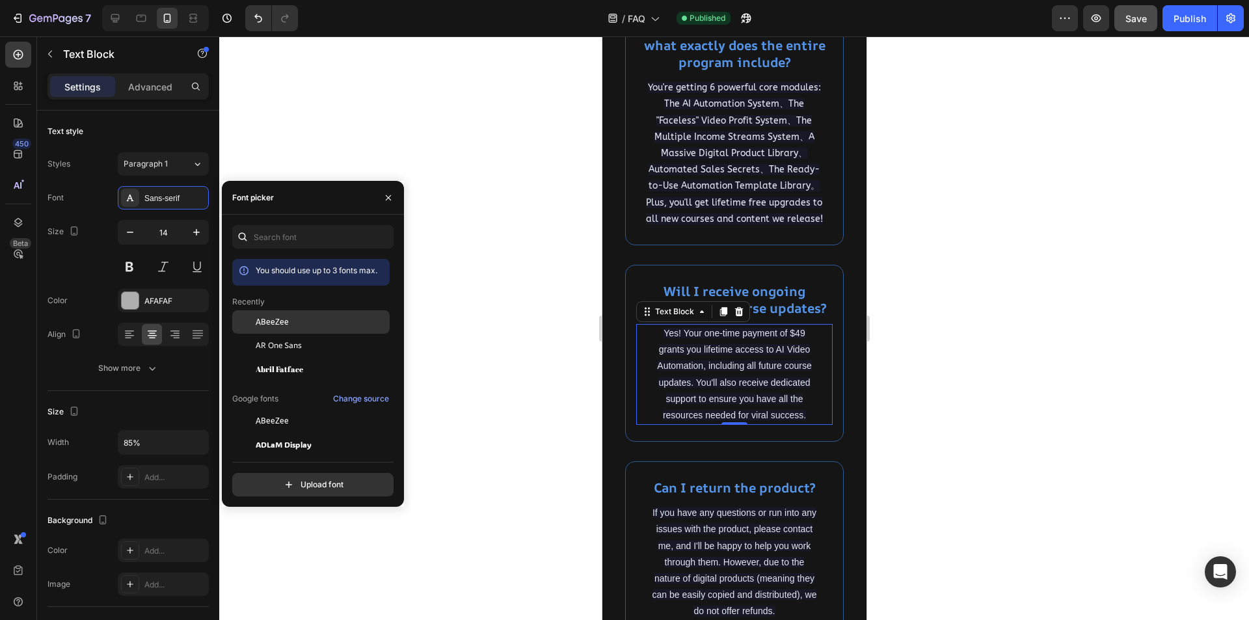
click at [269, 325] on span "ABeeZee" at bounding box center [272, 322] width 33 height 12
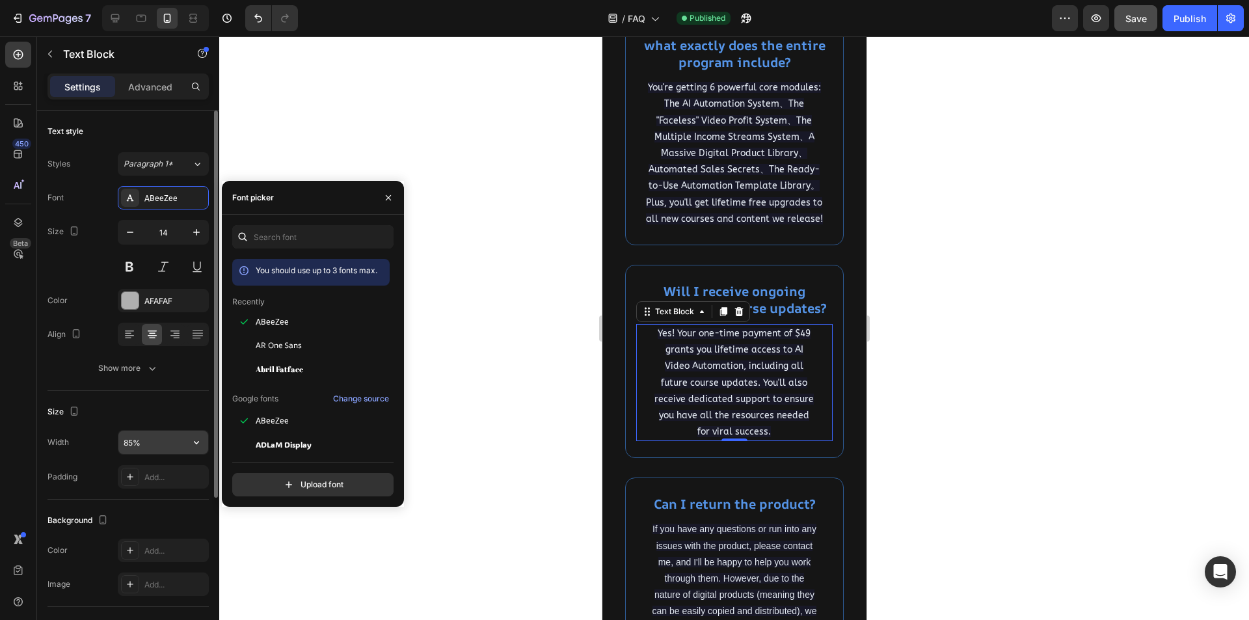
click at [129, 441] on input "85%" at bounding box center [163, 442] width 90 height 23
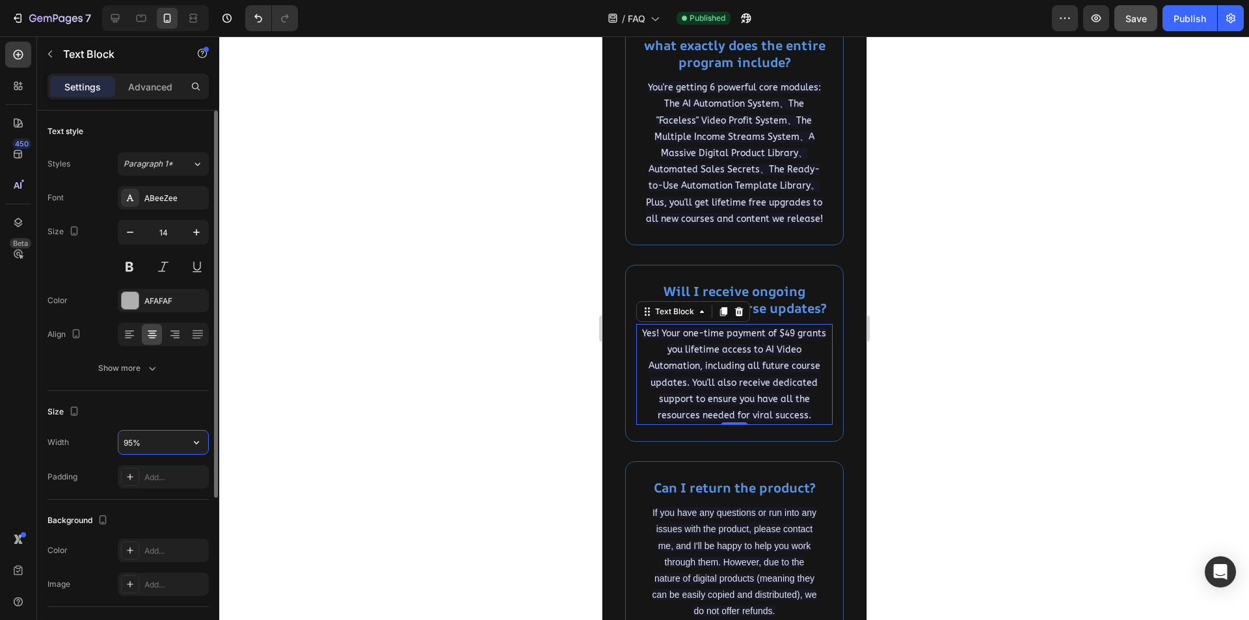
type input "95%"
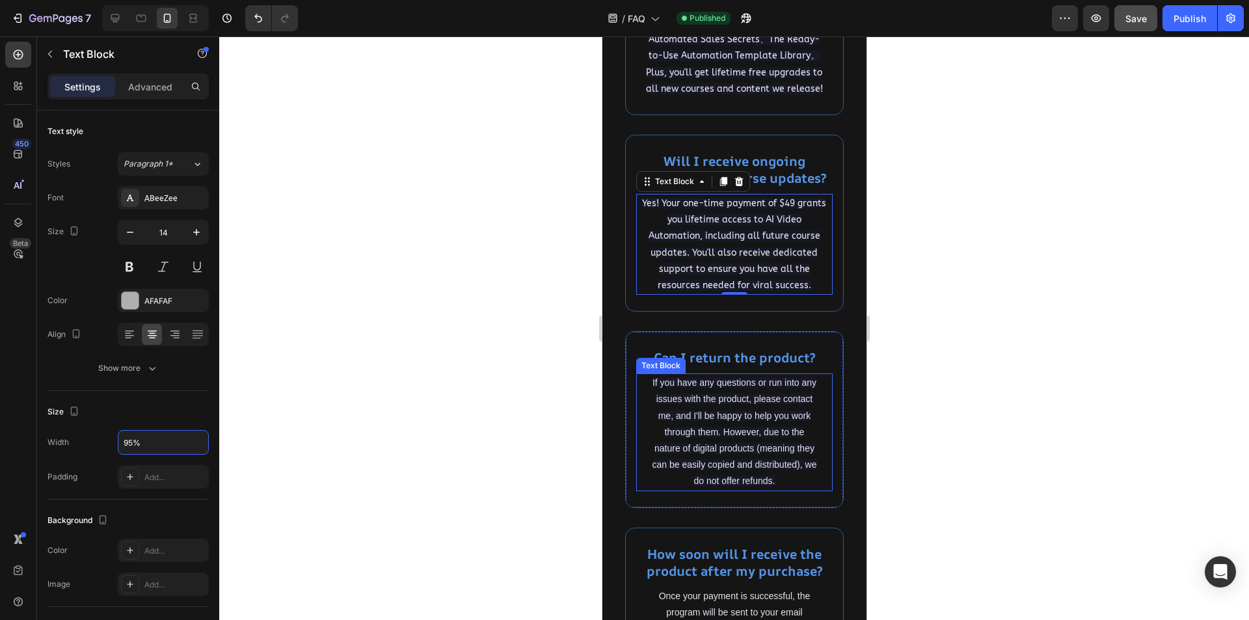
scroll to position [1887, 0]
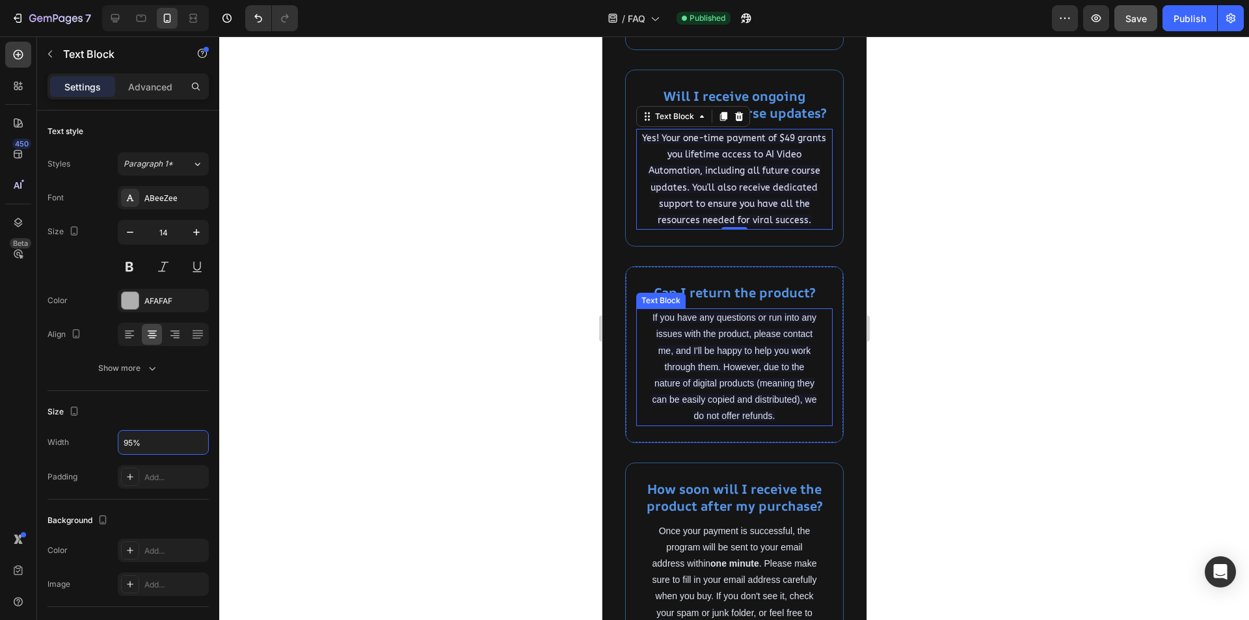
click at [705, 415] on span "If you have any questions or run into any issues with the product, please conta…" at bounding box center [734, 366] width 165 height 109
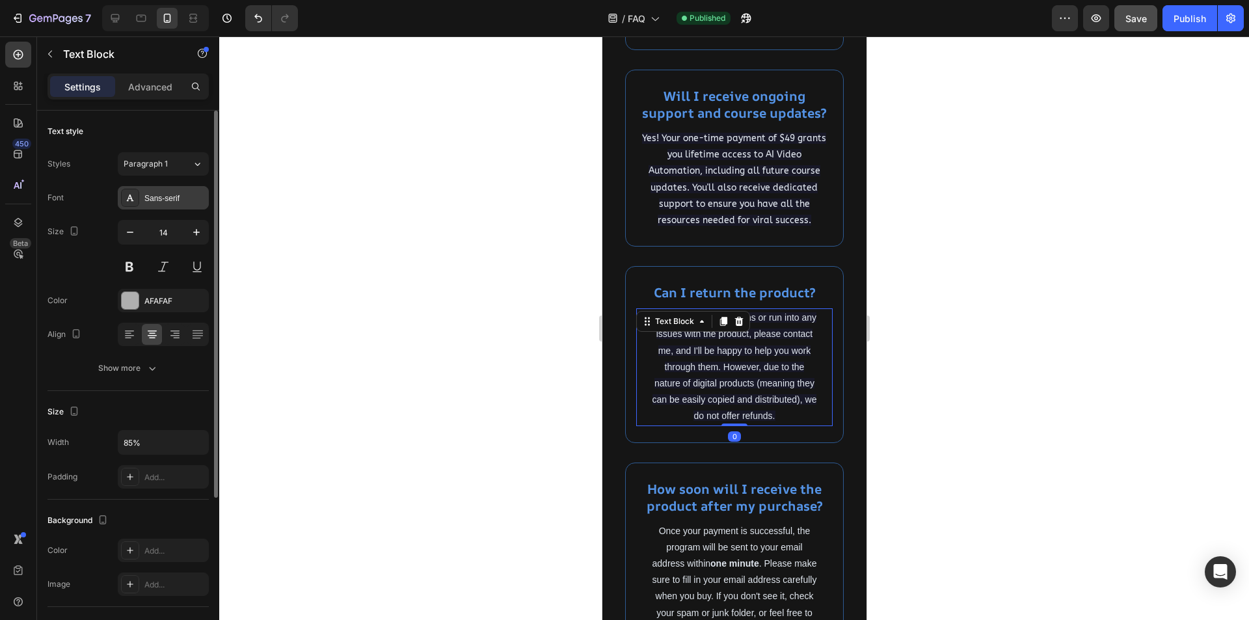
click at [153, 200] on div "Sans-serif" at bounding box center [174, 199] width 61 height 12
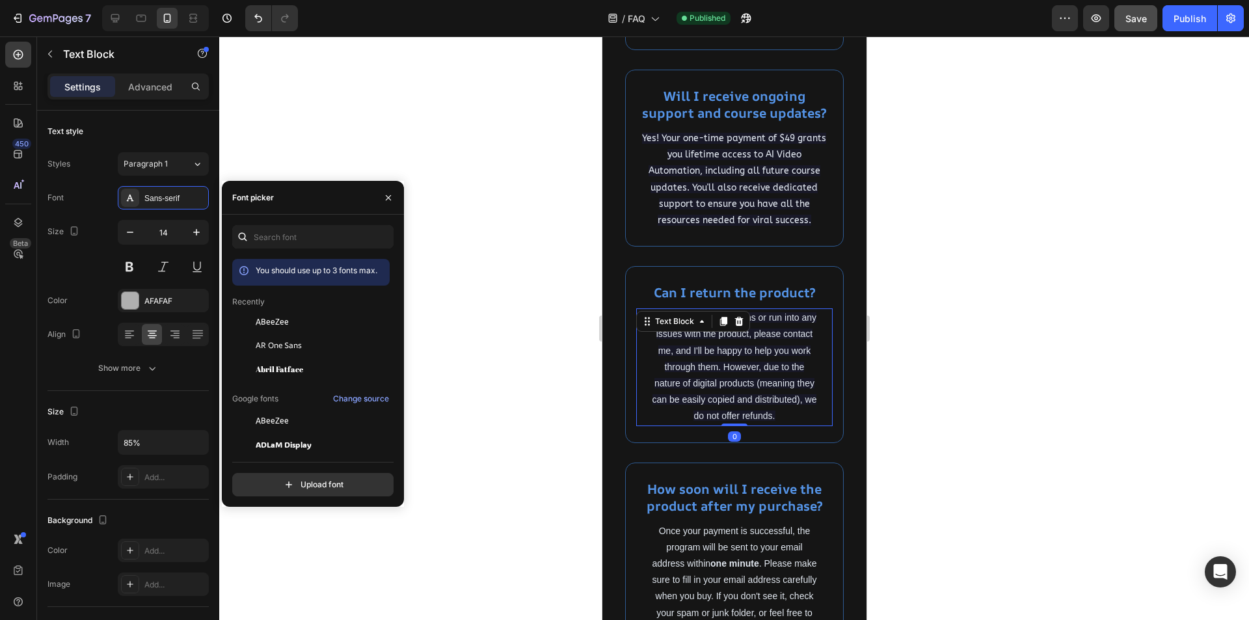
drag, startPoint x: 267, startPoint y: 323, endPoint x: 225, endPoint y: 334, distance: 43.1
click at [267, 324] on span "ABeeZee" at bounding box center [272, 322] width 33 height 12
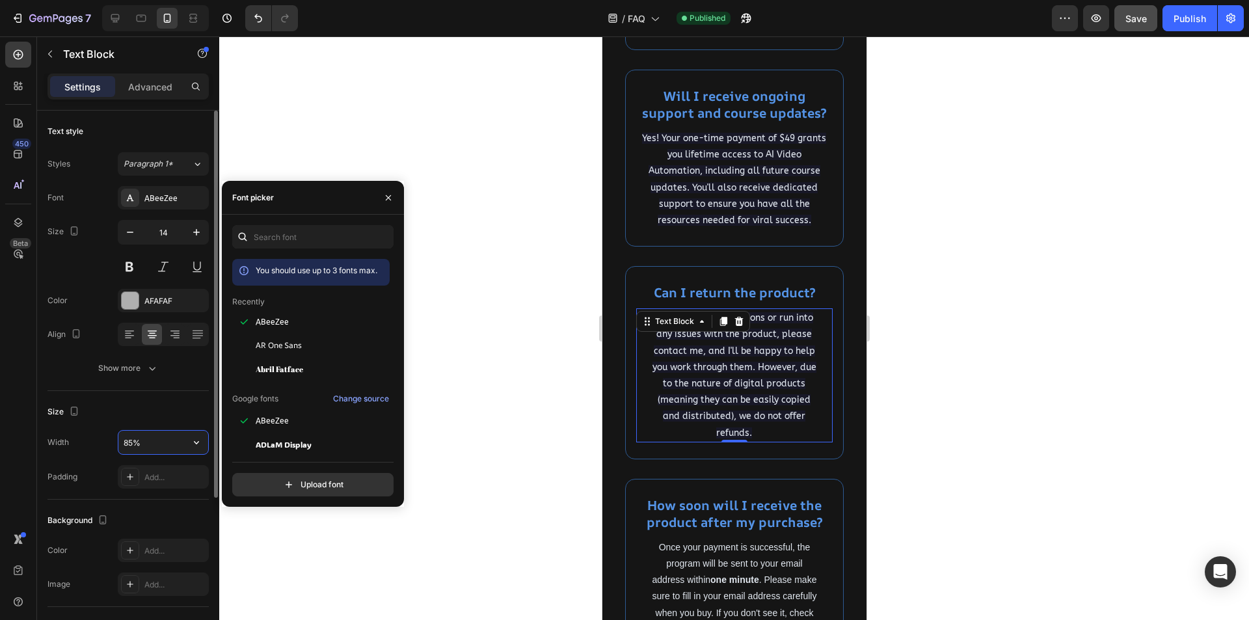
click at [129, 444] on input "85%" at bounding box center [163, 442] width 90 height 23
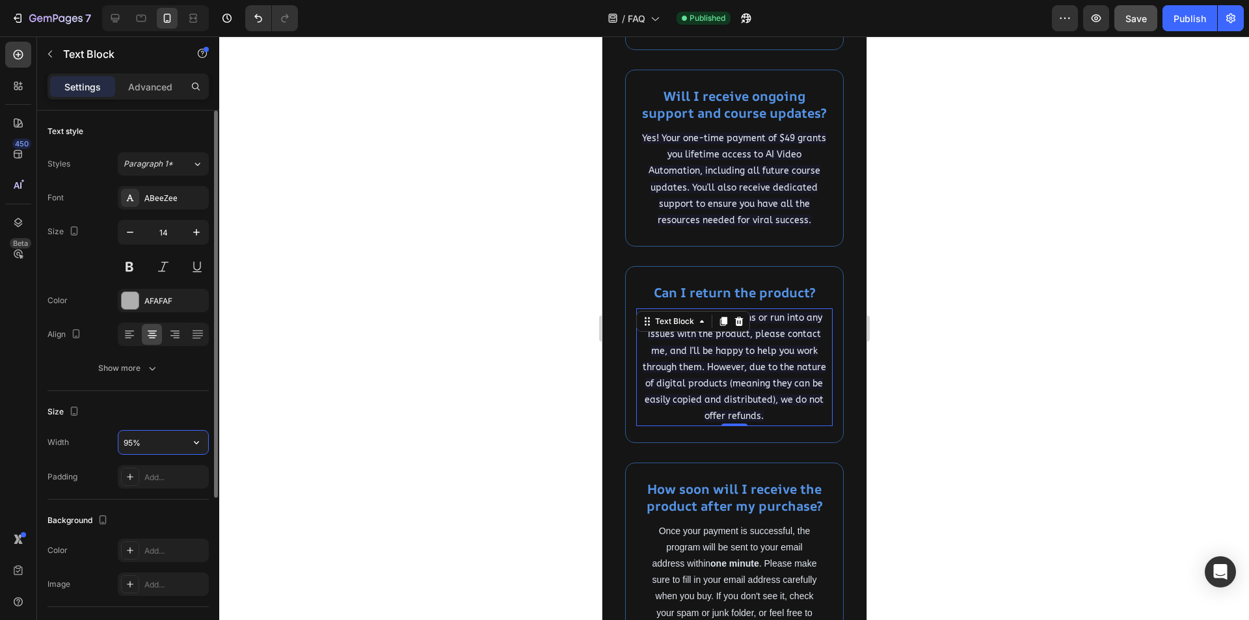
type input "95%"
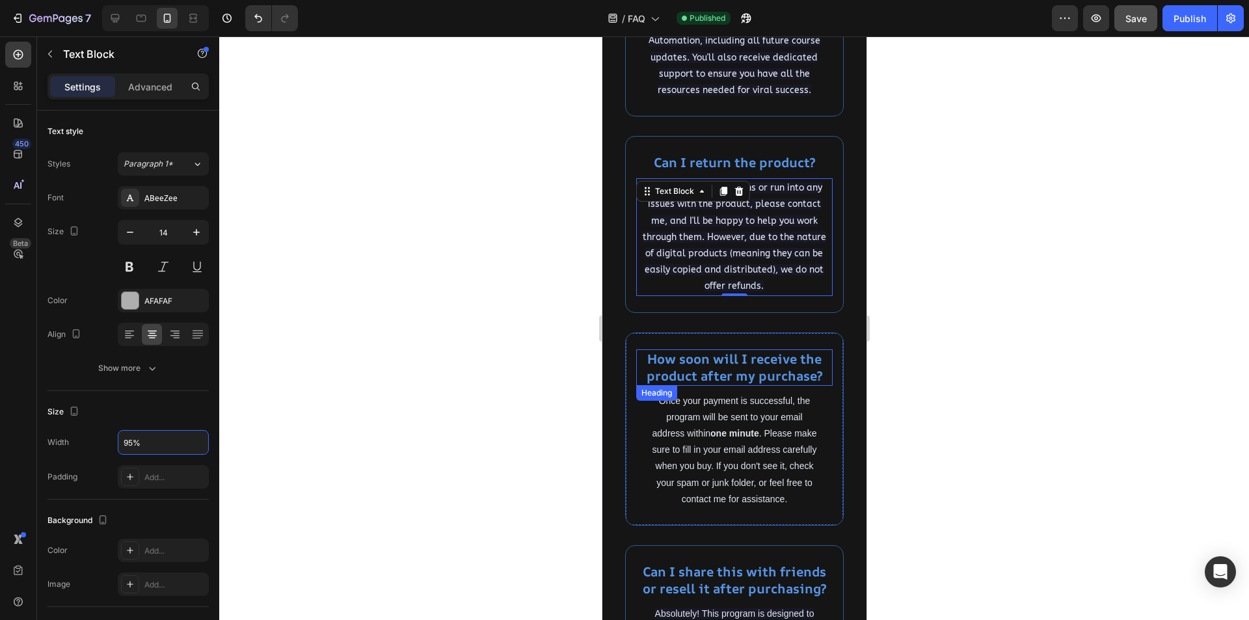
scroll to position [2147, 0]
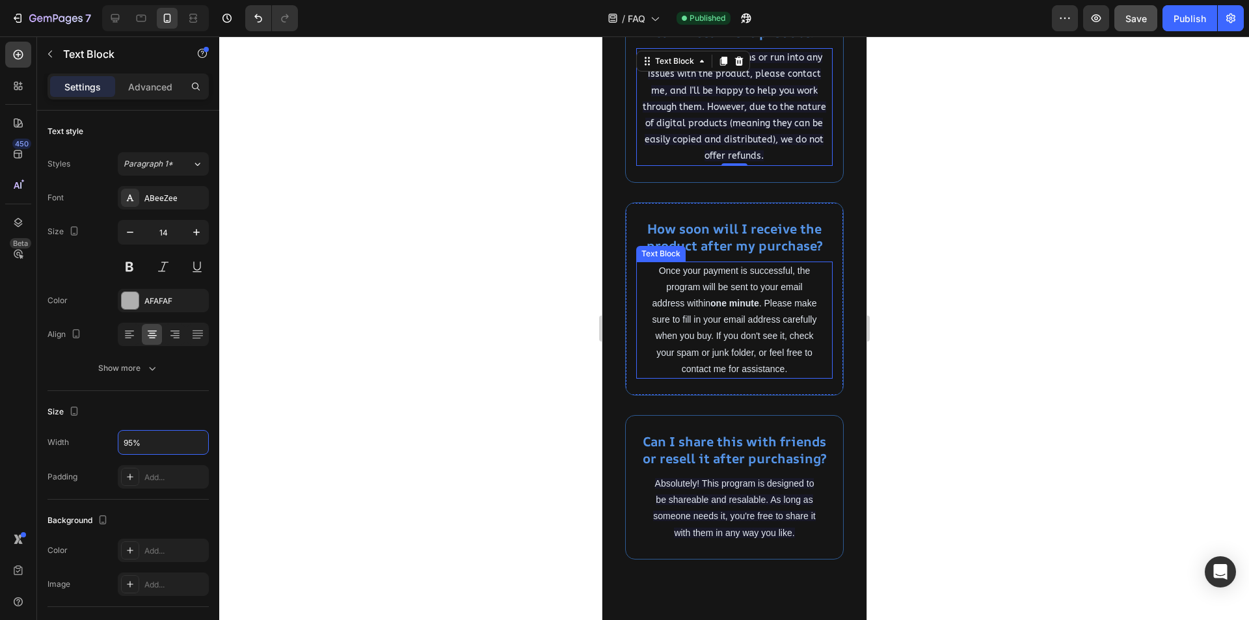
click at [708, 357] on span "Once your payment is successful, the program will be sent to your email address…" at bounding box center [734, 319] width 165 height 109
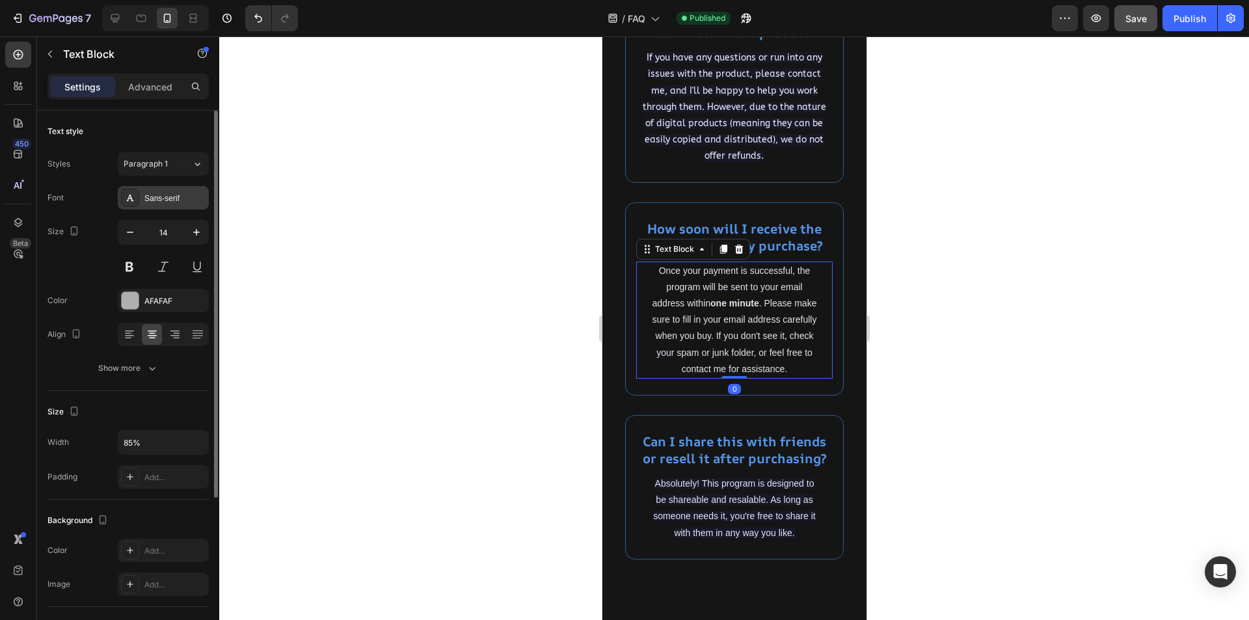
click at [165, 197] on div "Sans-serif" at bounding box center [174, 199] width 61 height 12
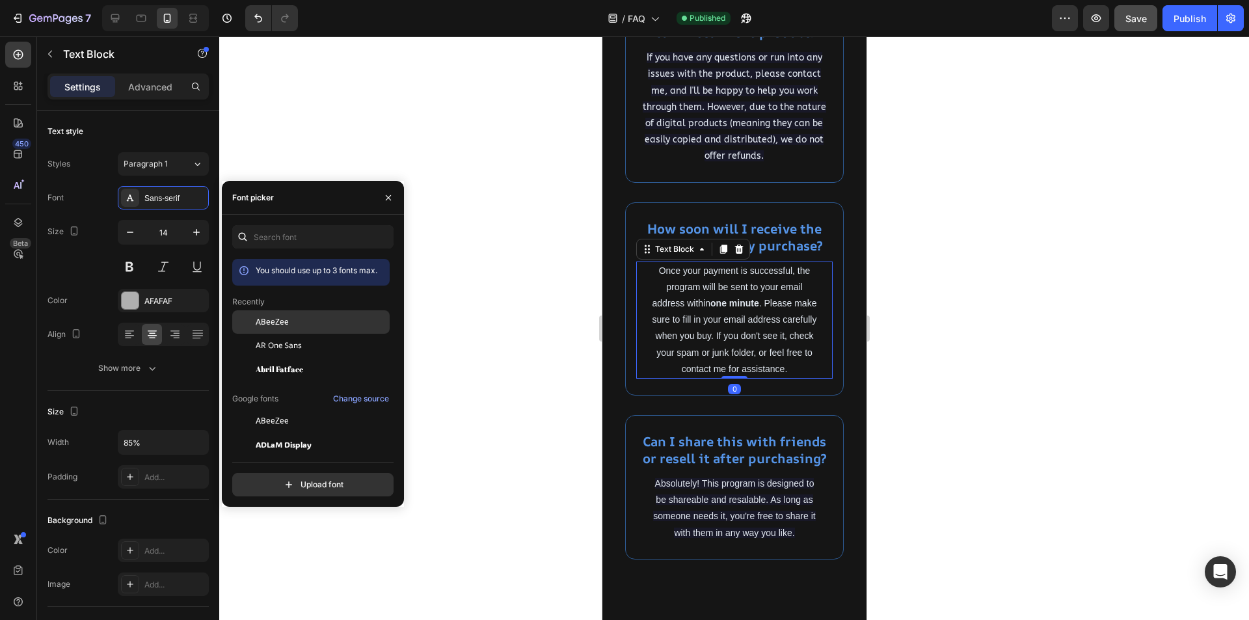
click at [286, 321] on span "ABeeZee" at bounding box center [272, 322] width 33 height 12
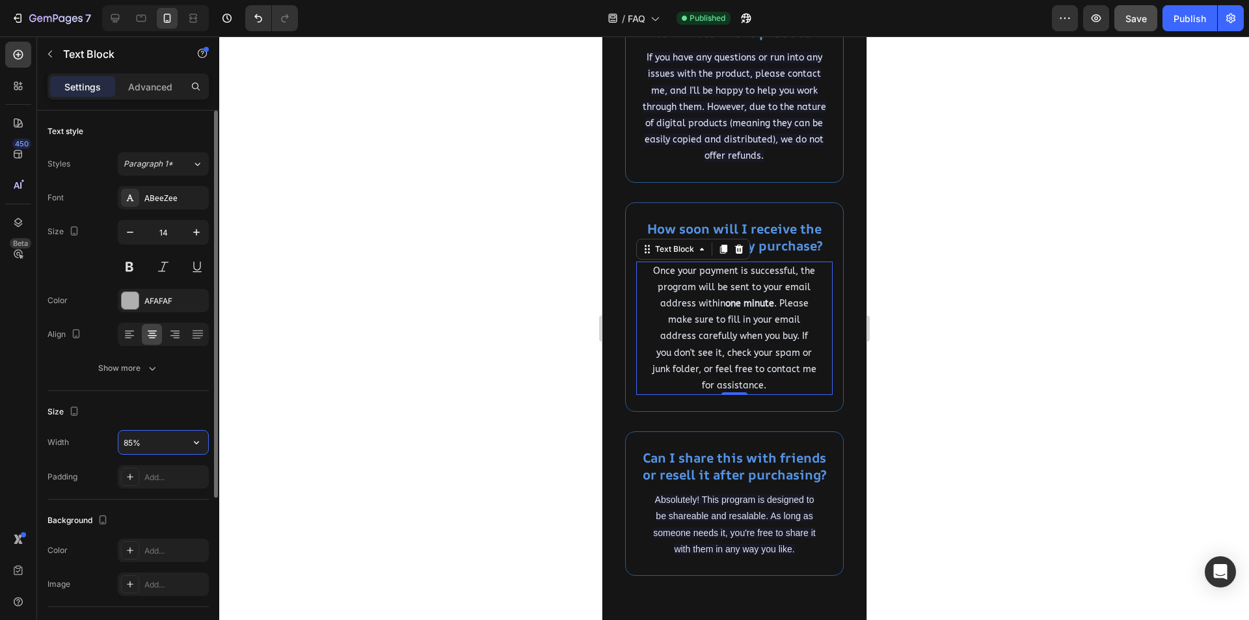
click at [131, 445] on input "85%" at bounding box center [163, 442] width 90 height 23
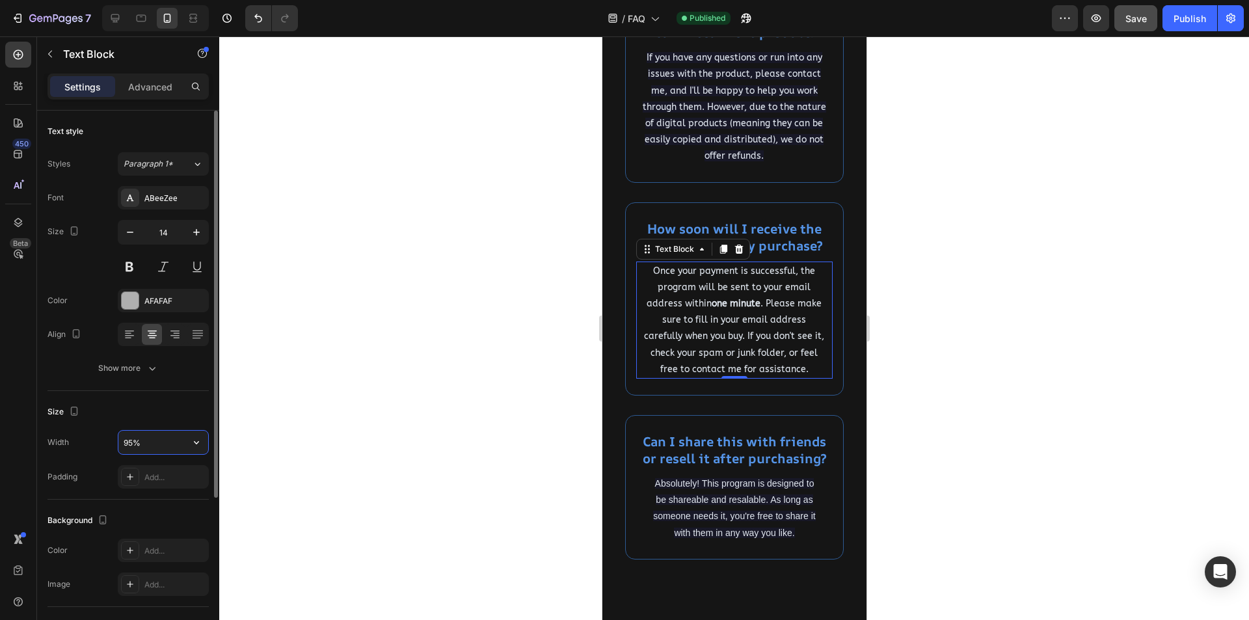
type input "95%"
click at [718, 536] on span "Absolutely! This program is designed to be shareable and resalable. As long as …" at bounding box center [734, 508] width 162 height 60
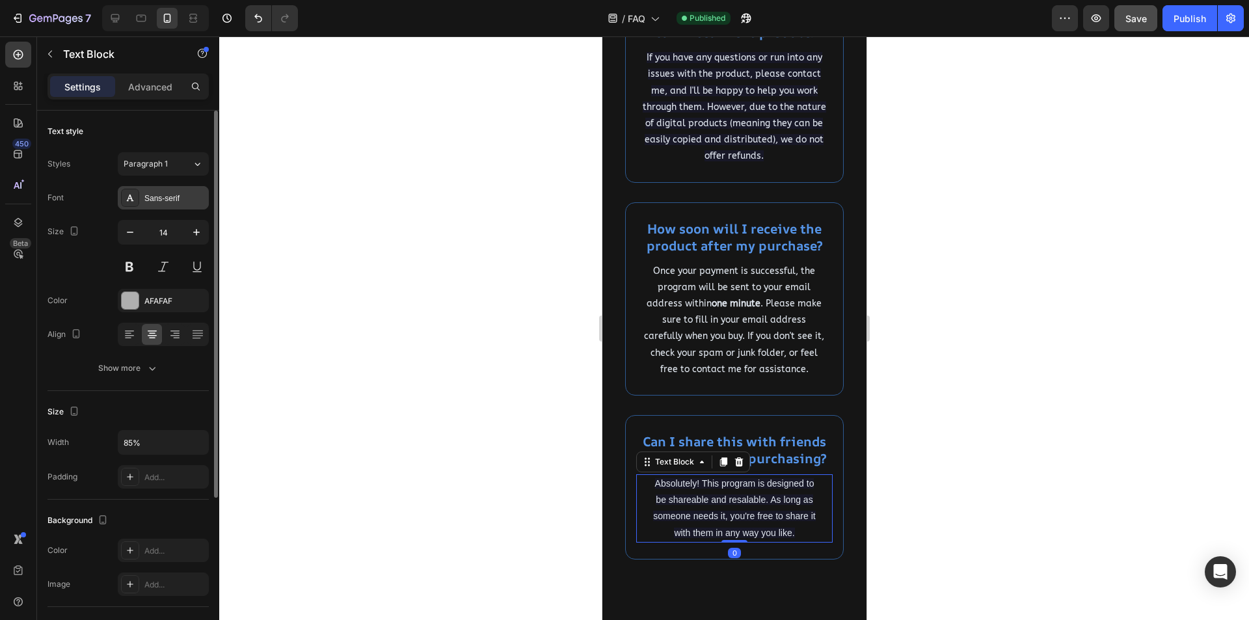
click at [172, 193] on div "Sans-serif" at bounding box center [174, 199] width 61 height 12
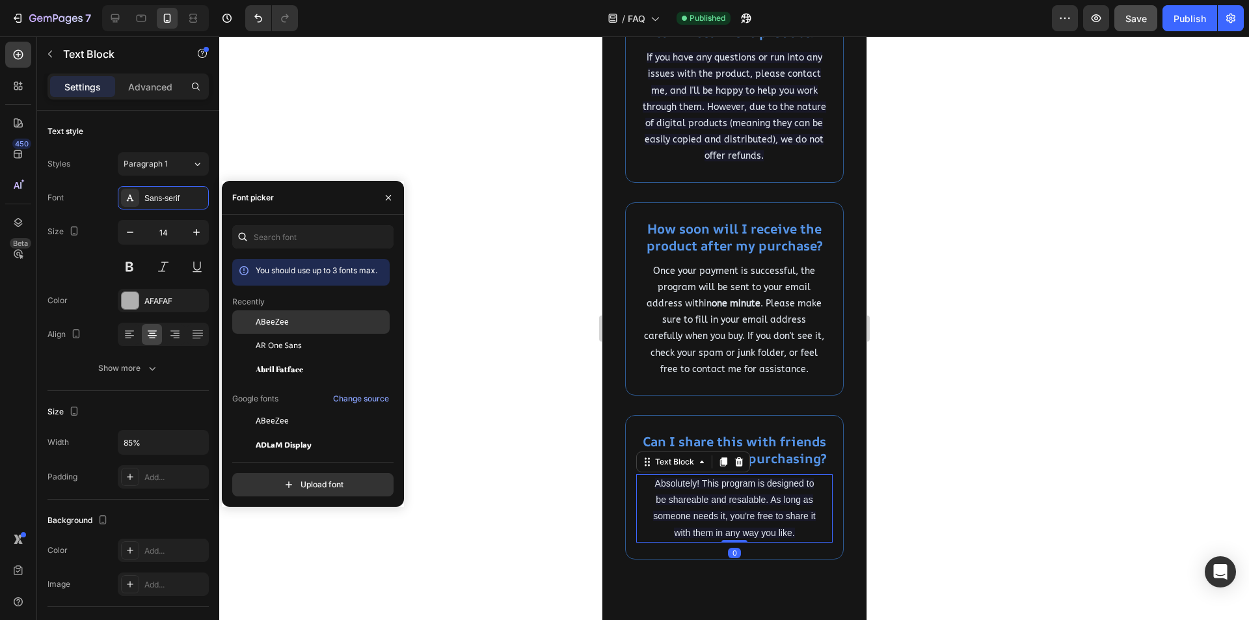
click at [277, 324] on span "ABeeZee" at bounding box center [272, 322] width 33 height 12
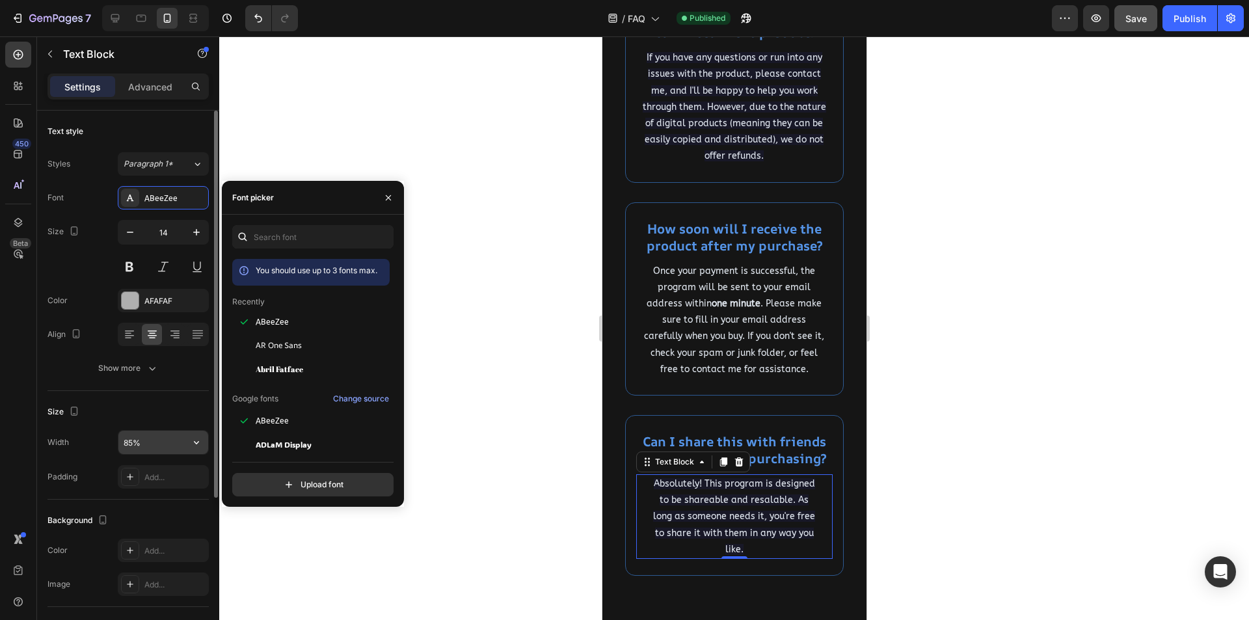
click at [131, 442] on input "85%" at bounding box center [163, 442] width 90 height 23
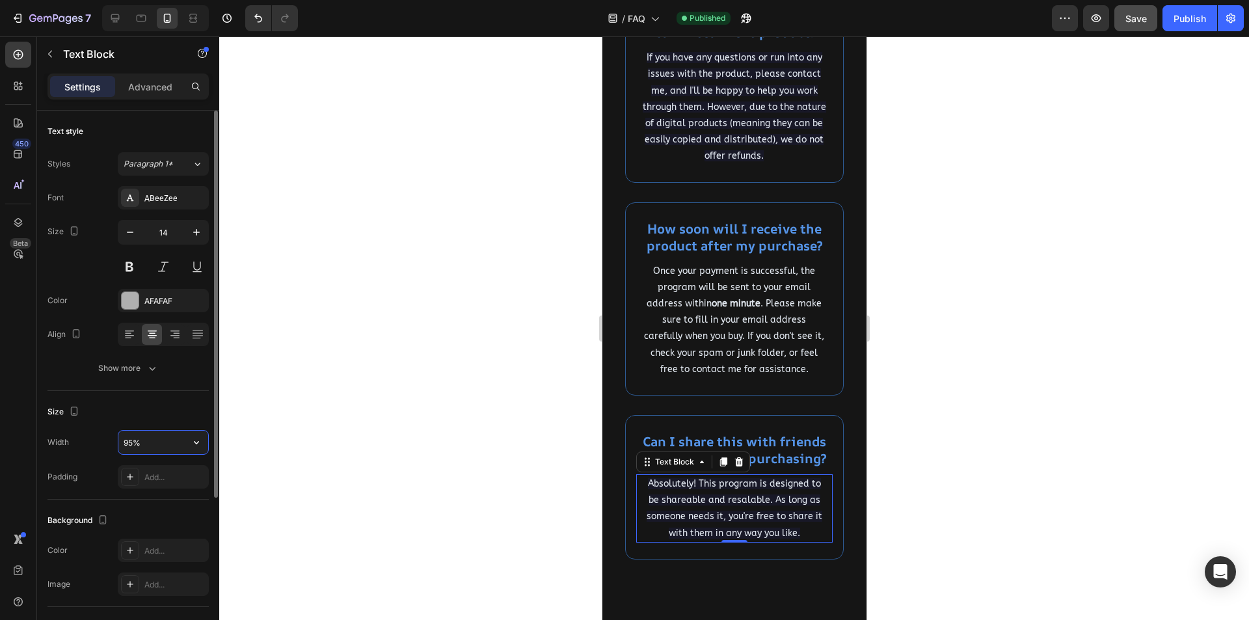
type input "95%"
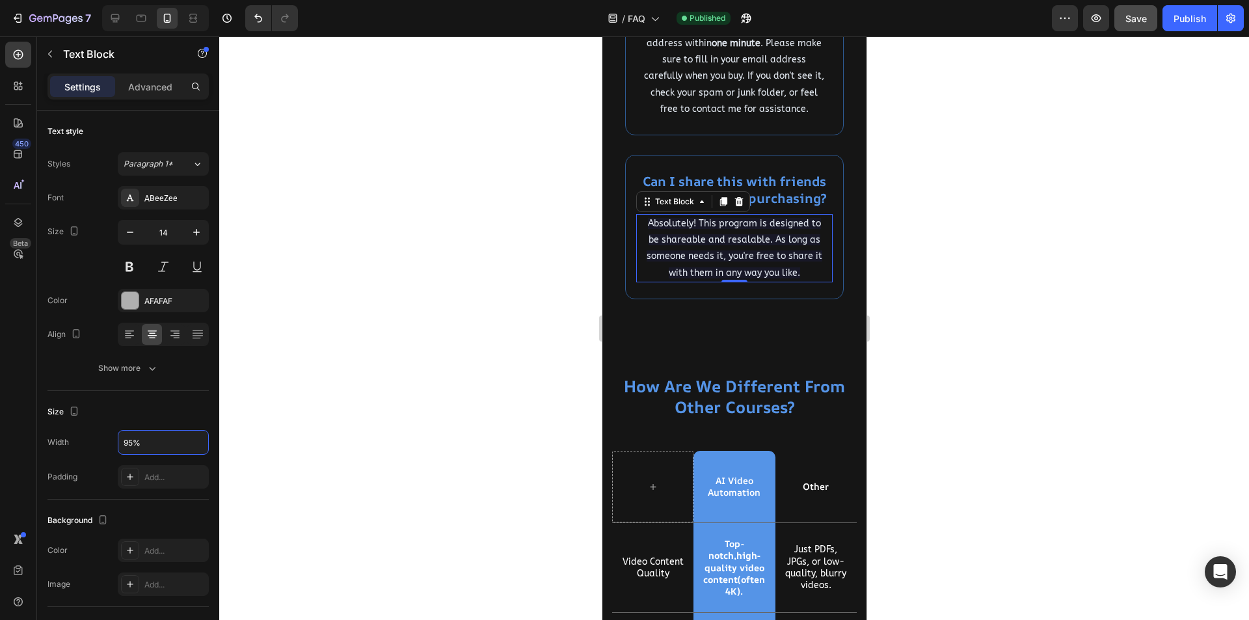
click at [754, 281] on p "Absolutely! This program is designed to be shareable and resalable. As long as …" at bounding box center [734, 248] width 184 height 66
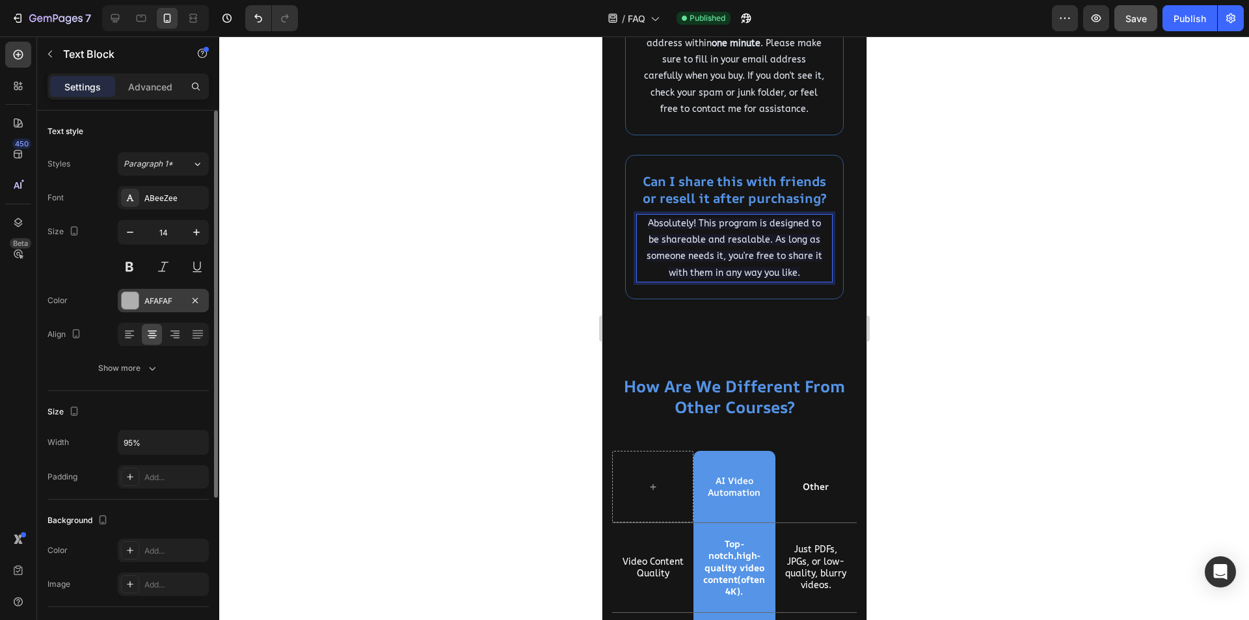
click at [176, 300] on div "AFAFAF" at bounding box center [163, 301] width 38 height 12
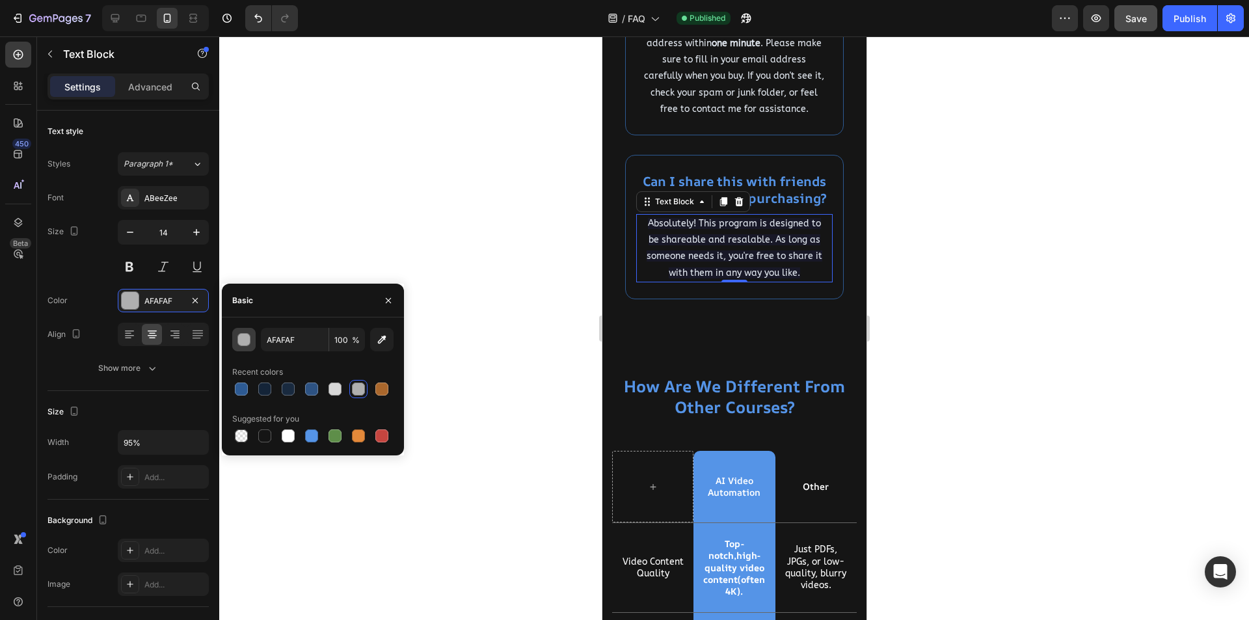
click at [248, 342] on div "button" at bounding box center [244, 340] width 13 height 13
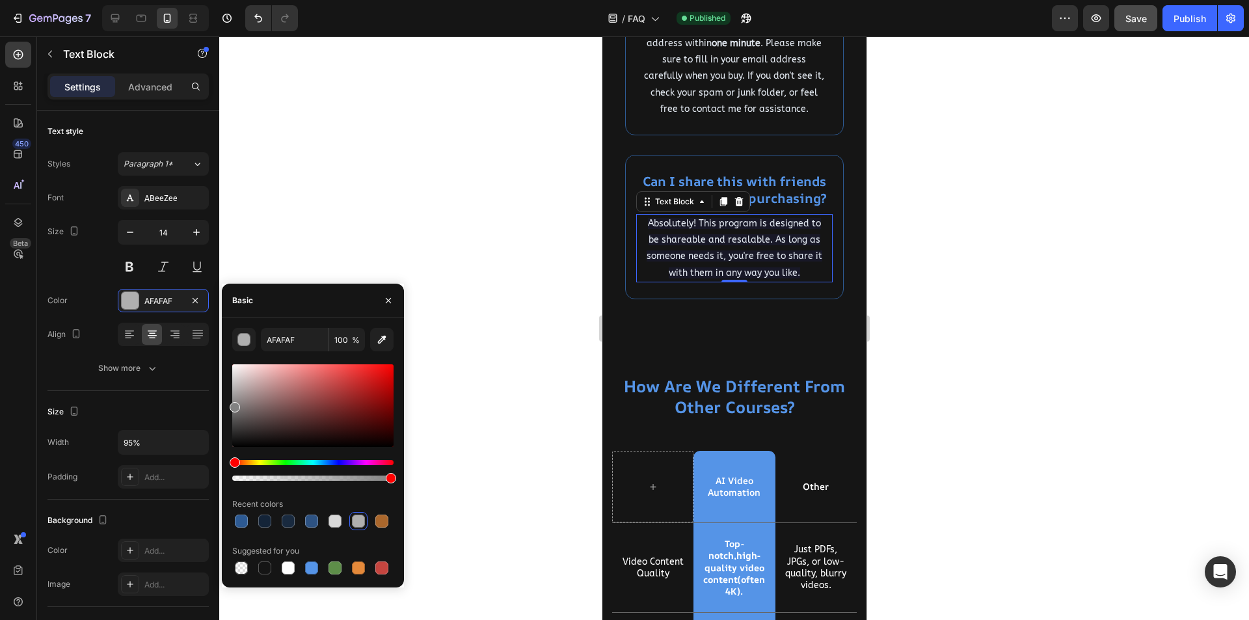
drag, startPoint x: 238, startPoint y: 404, endPoint x: 228, endPoint y: 404, distance: 10.4
click at [228, 404] on div "AFAFAF 100 % Recent colors Suggested for you" at bounding box center [313, 452] width 182 height 249
type input "707070"
drag, startPoint x: 236, startPoint y: 413, endPoint x: 227, endPoint y: 410, distance: 9.5
click at [227, 410] on div "707070 100 % Recent colors Suggested for you" at bounding box center [313, 452] width 182 height 249
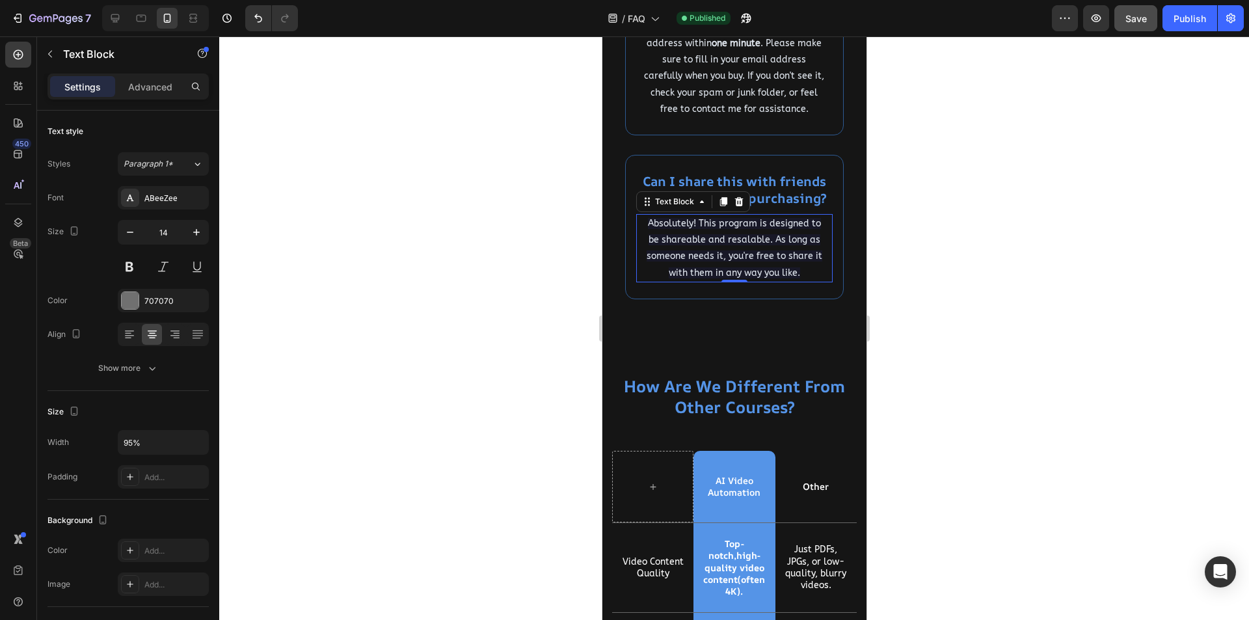
click at [511, 396] on div at bounding box center [734, 328] width 1030 height 584
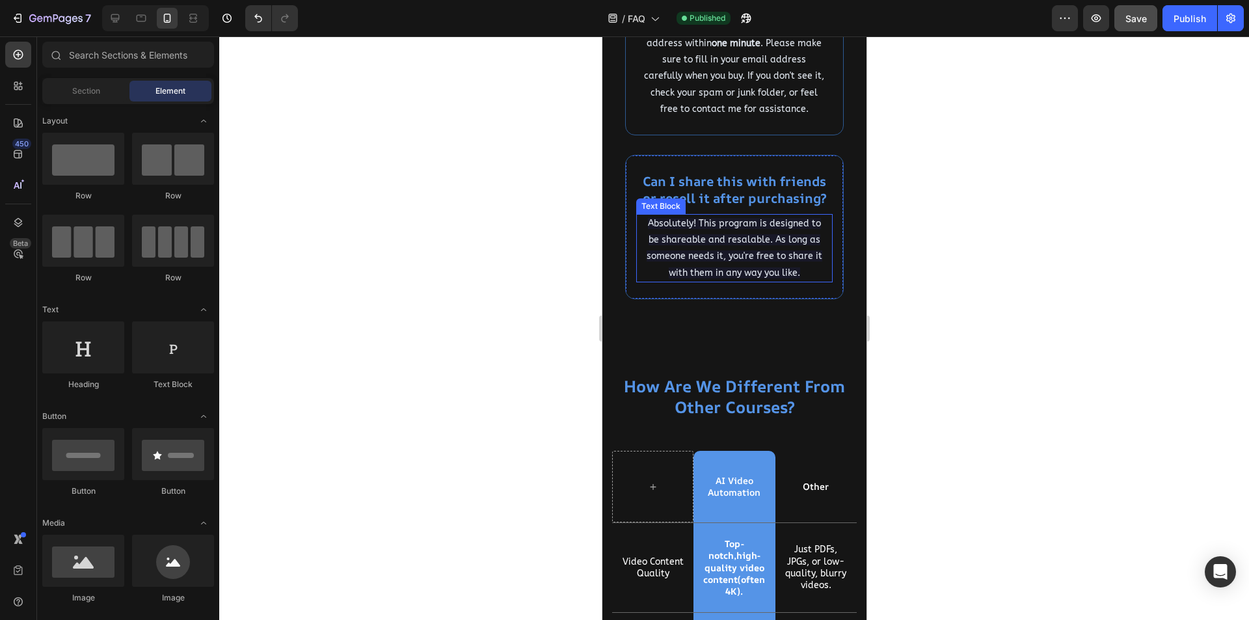
click at [753, 278] on span "Absolutely! This program is designed to be shareable and resalable. As long as …" at bounding box center [734, 248] width 176 height 61
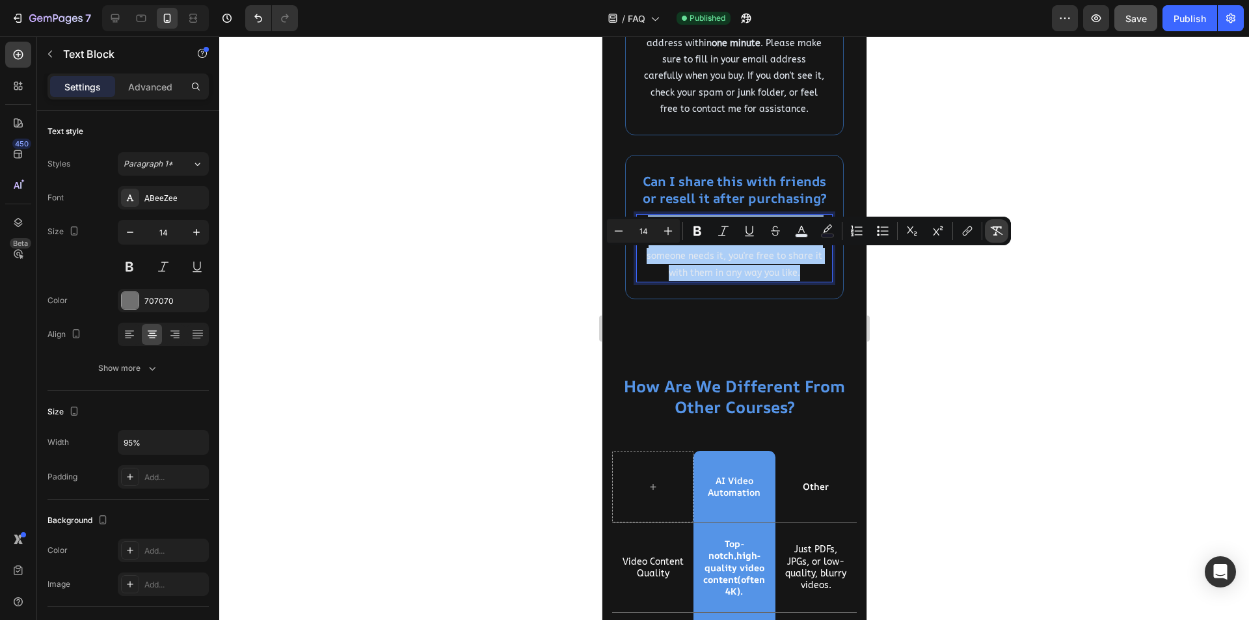
click at [1005, 230] on button "Remove Format" at bounding box center [996, 230] width 23 height 23
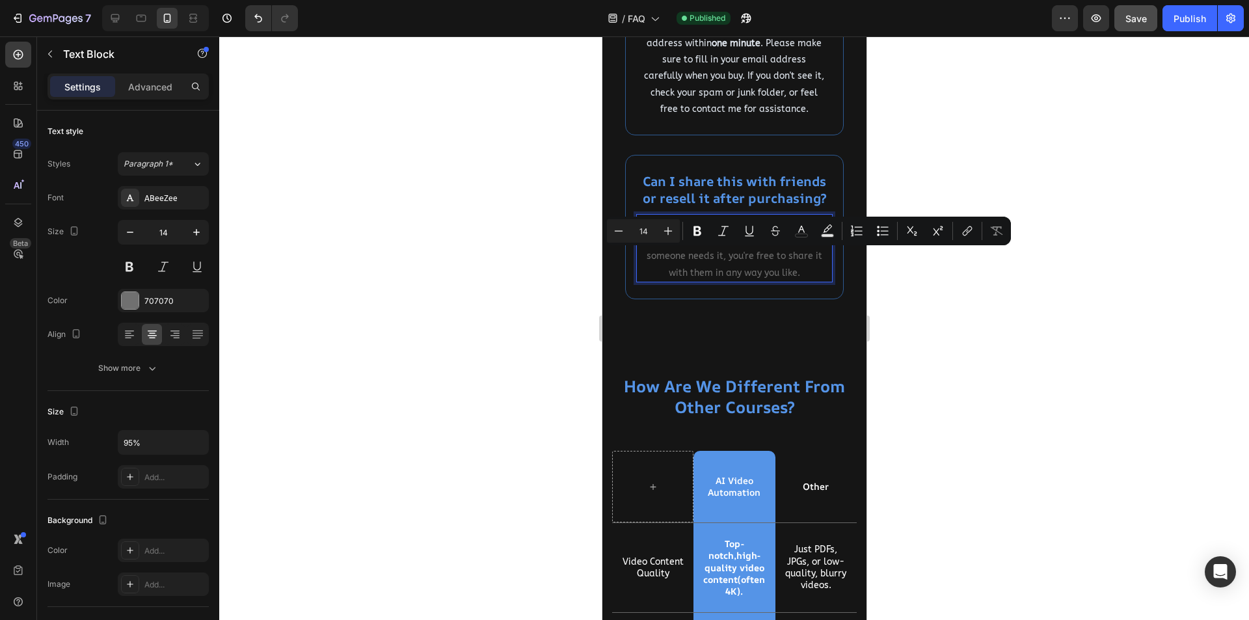
click at [498, 325] on div at bounding box center [734, 328] width 1030 height 584
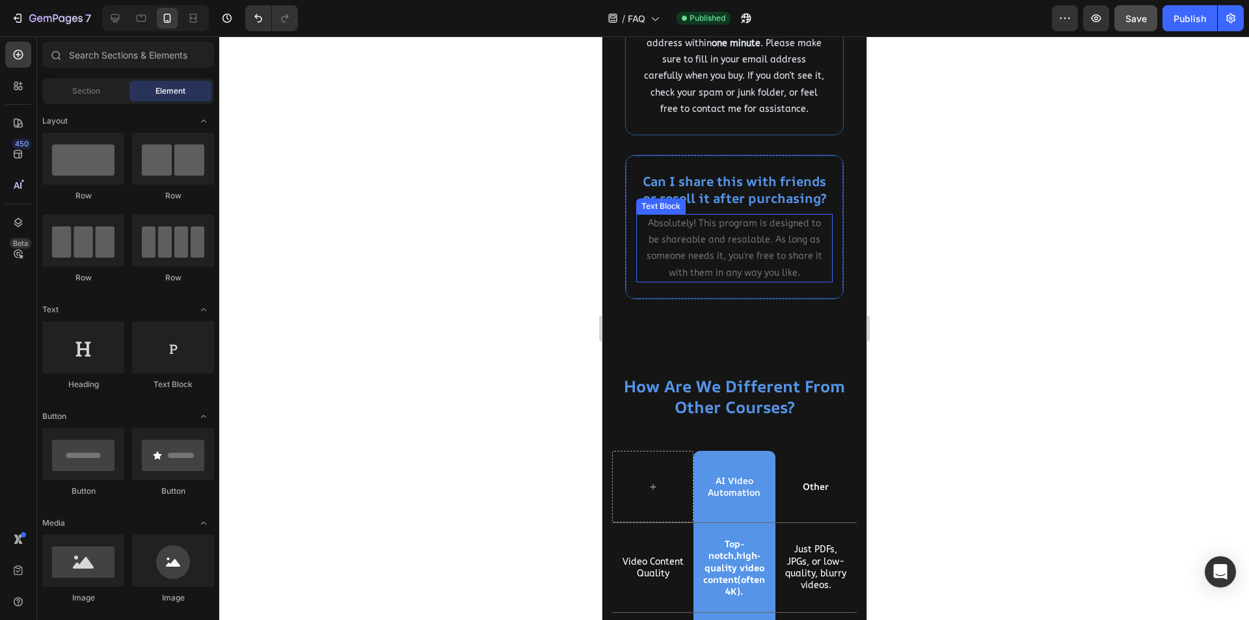
click at [712, 281] on p "Absolutely! This program is designed to be shareable and resalable. As long as …" at bounding box center [734, 248] width 184 height 66
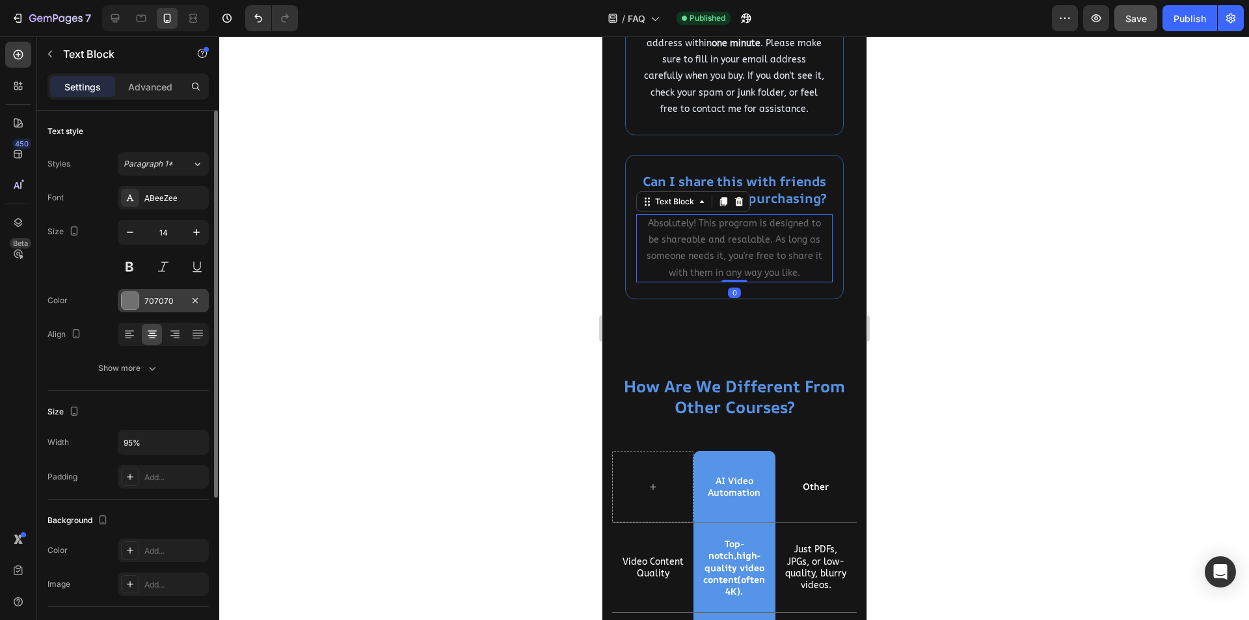
click at [137, 304] on div at bounding box center [130, 300] width 17 height 17
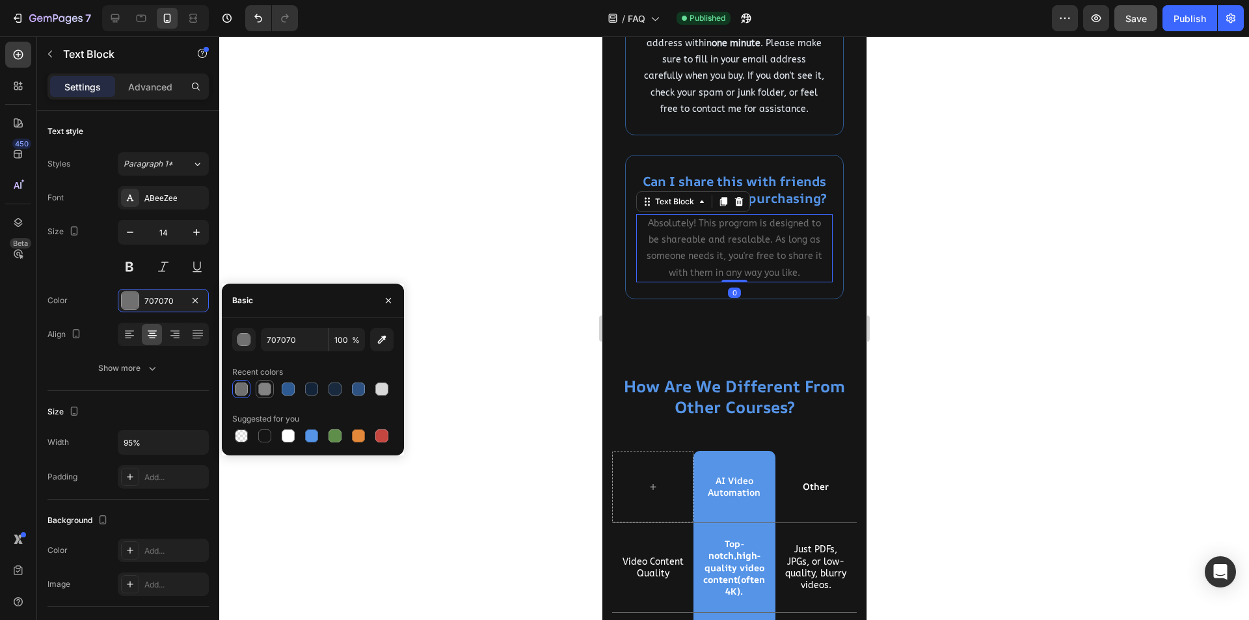
click at [267, 390] on div at bounding box center [264, 389] width 13 height 13
click at [381, 387] on div at bounding box center [381, 389] width 13 height 13
type input "D8D8D8"
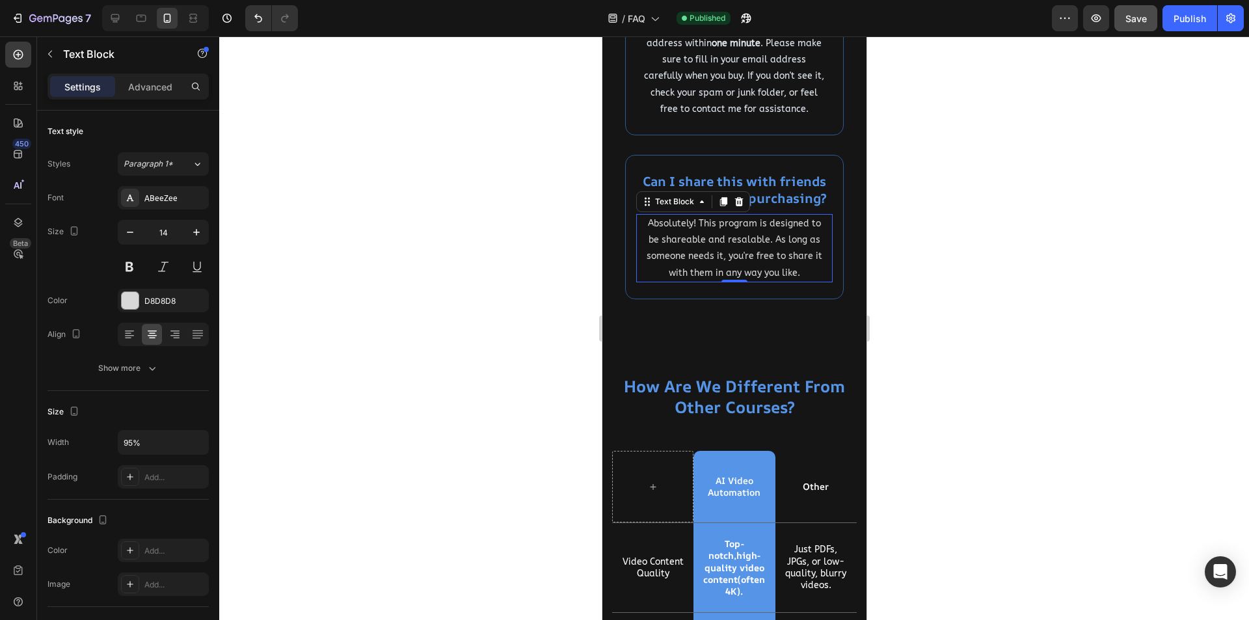
click at [506, 382] on div at bounding box center [734, 328] width 1030 height 584
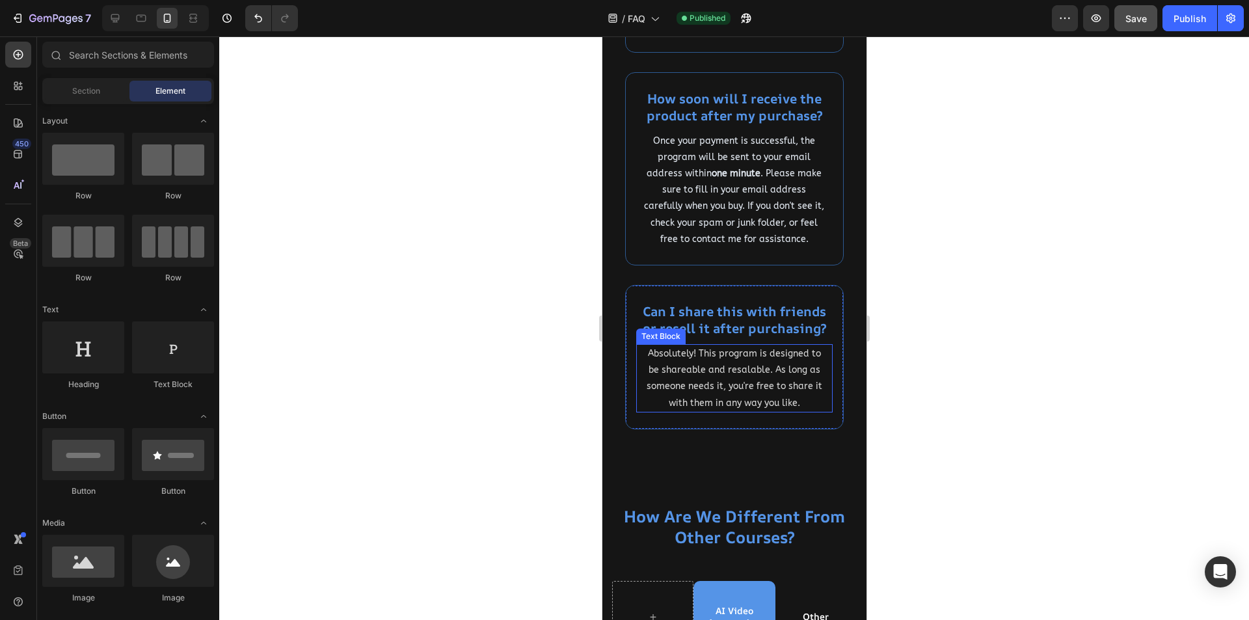
scroll to position [2212, 0]
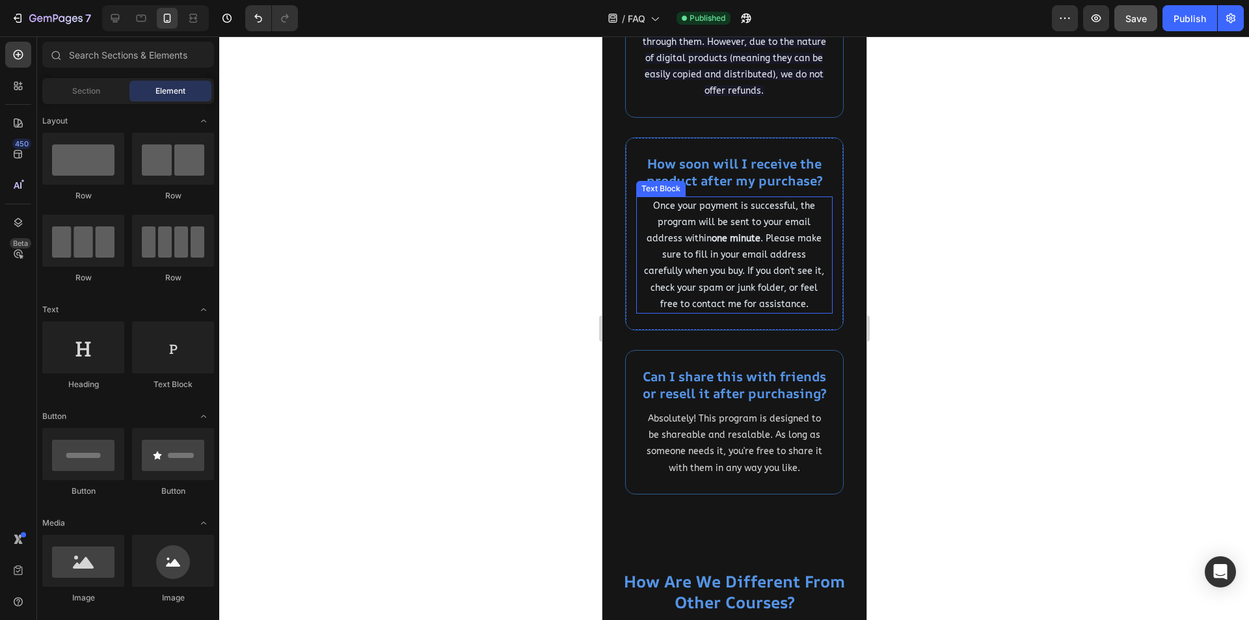
click at [761, 312] on p "Once your payment is successful, the program will be sent to your email address…" at bounding box center [734, 255] width 184 height 115
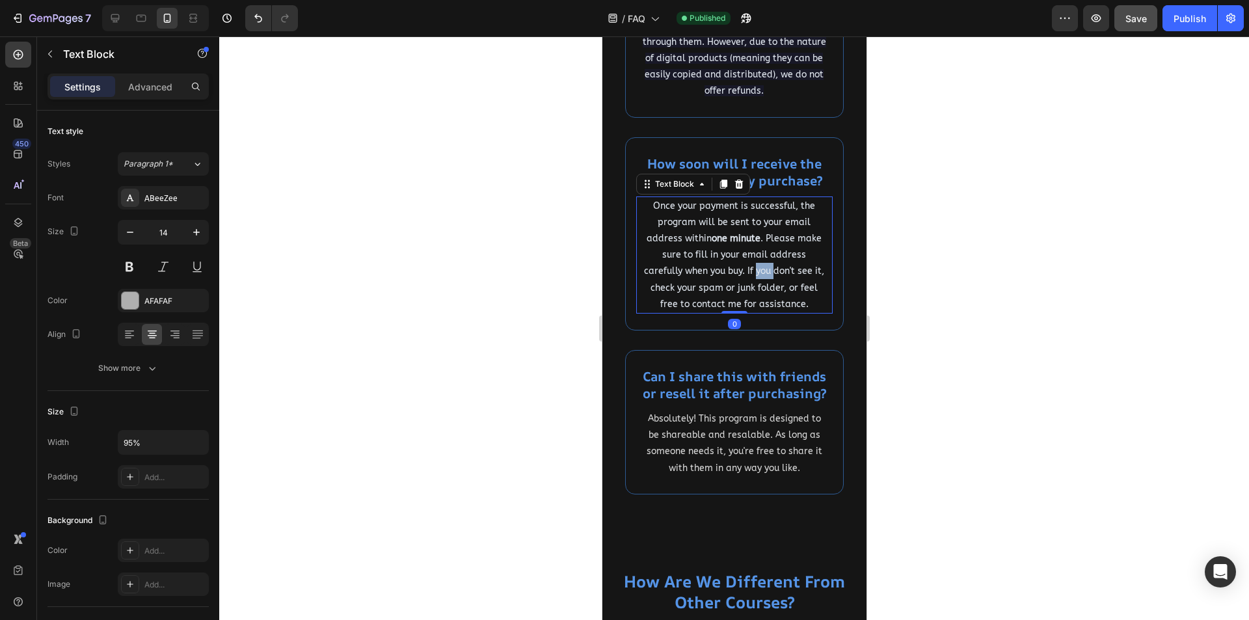
click at [761, 312] on p "Once your payment is successful, the program will be sent to your email address…" at bounding box center [734, 255] width 184 height 115
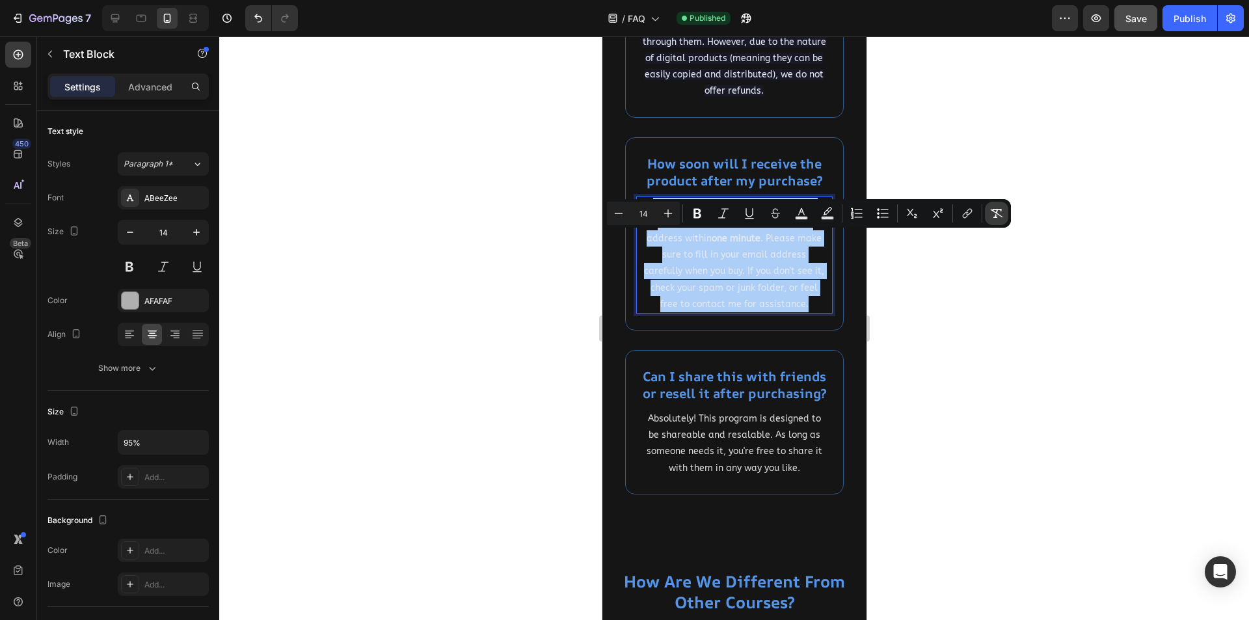
click at [997, 211] on icon "Editor contextual toolbar" at bounding box center [997, 213] width 12 height 9
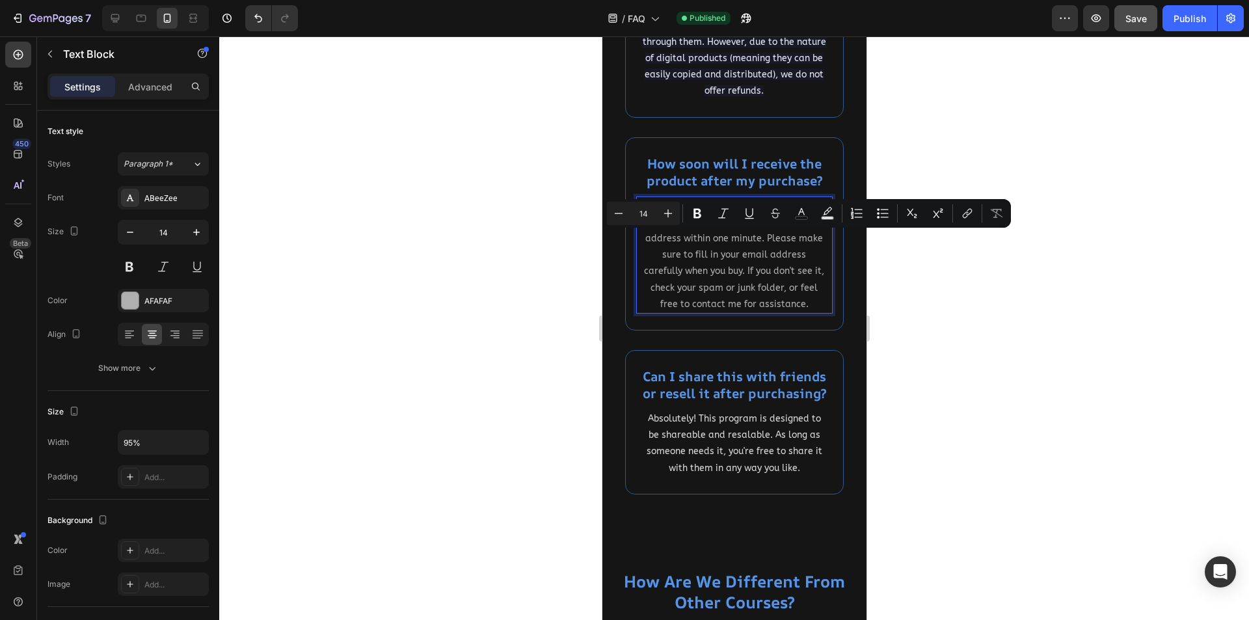
click at [396, 357] on div at bounding box center [734, 328] width 1030 height 584
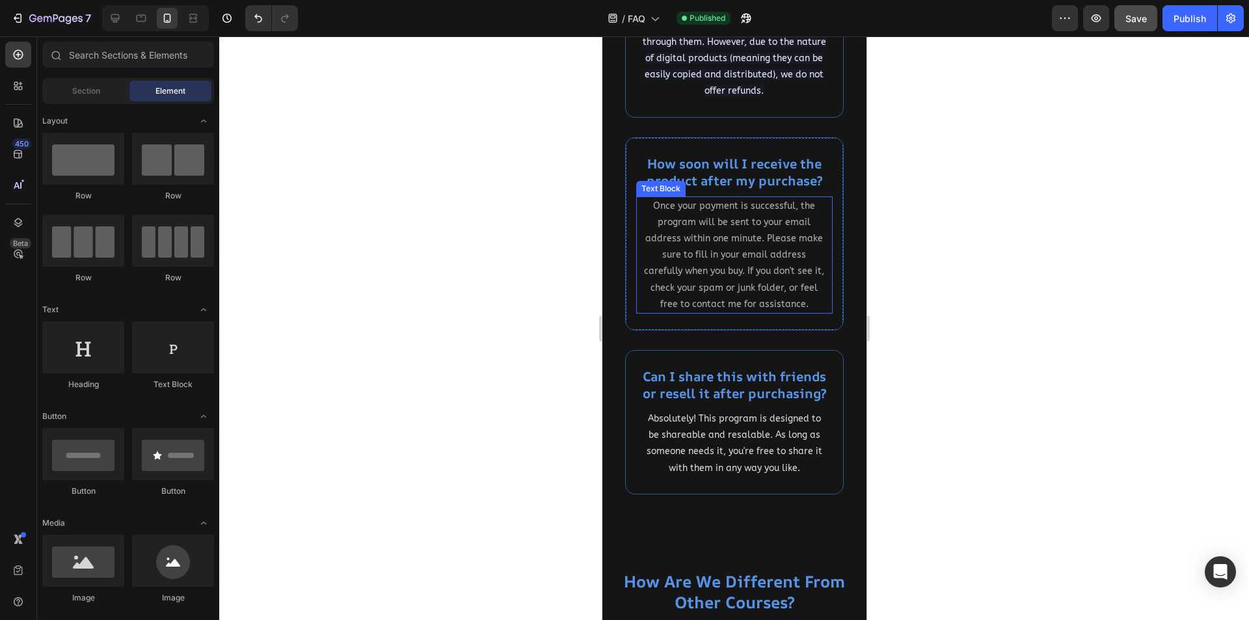
click at [689, 295] on p "Once your payment is successful, the program will be sent to your email address…" at bounding box center [734, 255] width 184 height 115
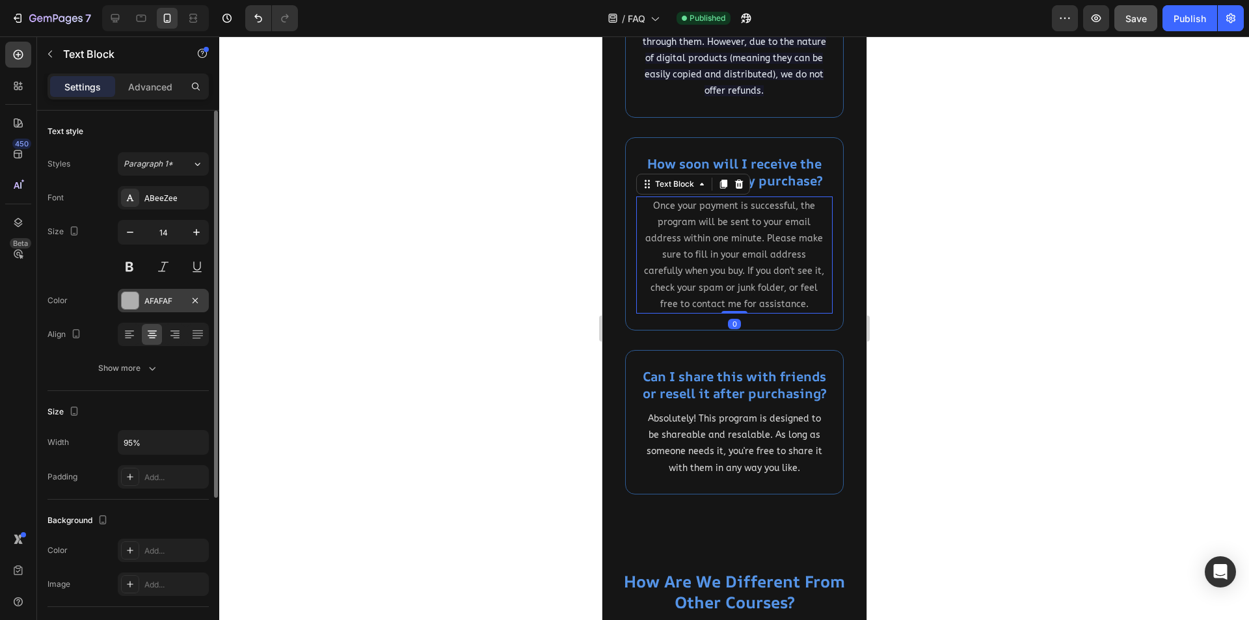
click at [157, 297] on div "AFAFAF" at bounding box center [163, 301] width 38 height 12
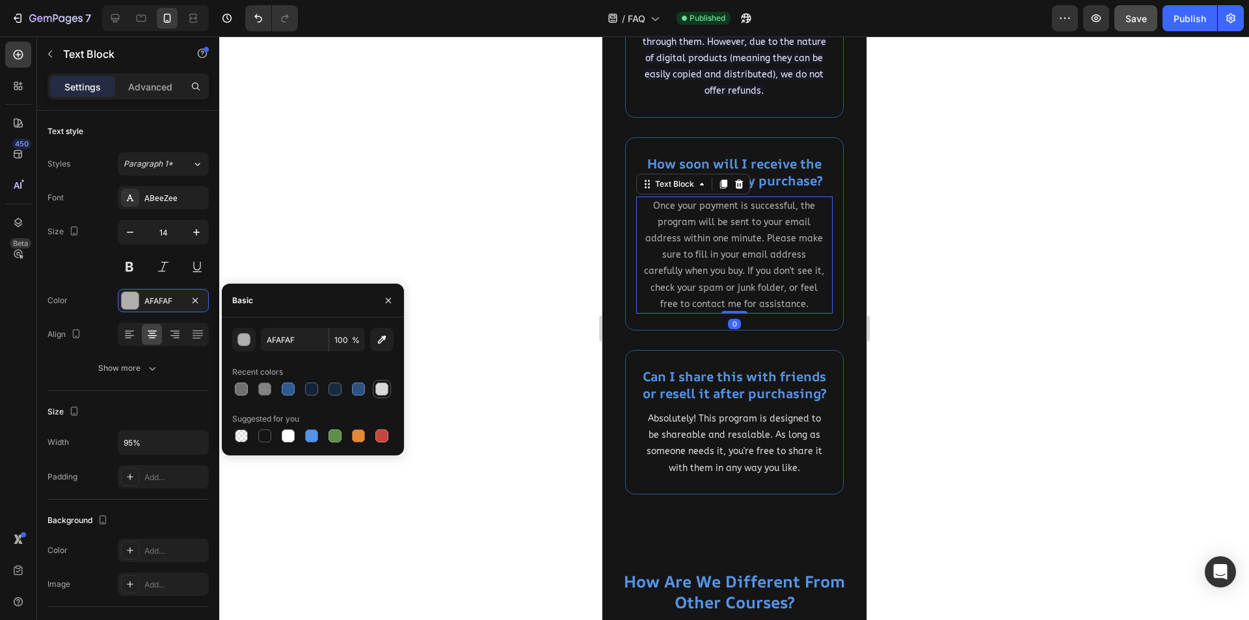
click at [381, 388] on div at bounding box center [381, 389] width 13 height 13
type input "D8D8D8"
click at [491, 368] on div at bounding box center [734, 328] width 1030 height 584
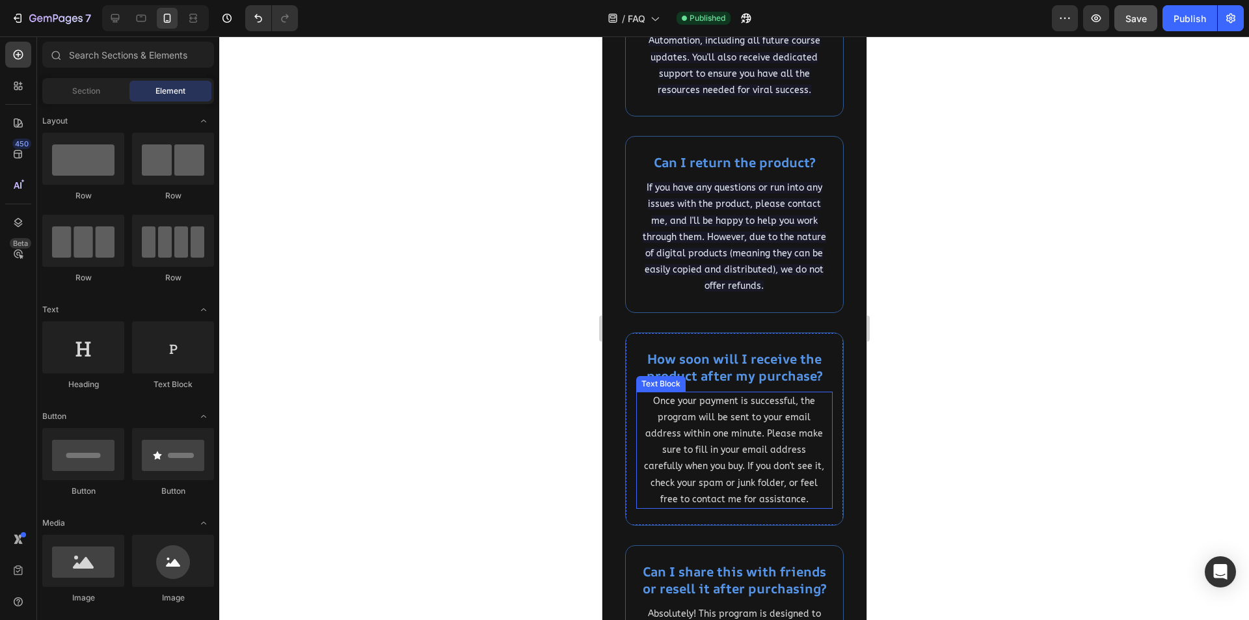
scroll to position [1952, 0]
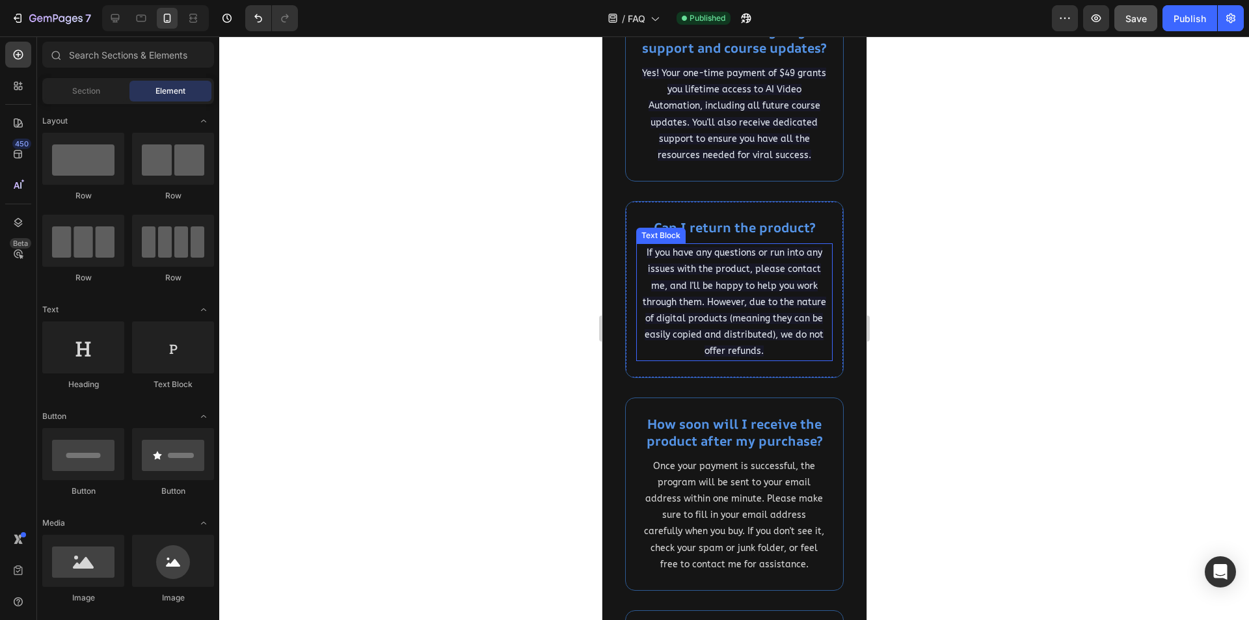
click at [746, 324] on p "If you have any questions or run into any issues with the product, please conta…" at bounding box center [734, 302] width 184 height 115
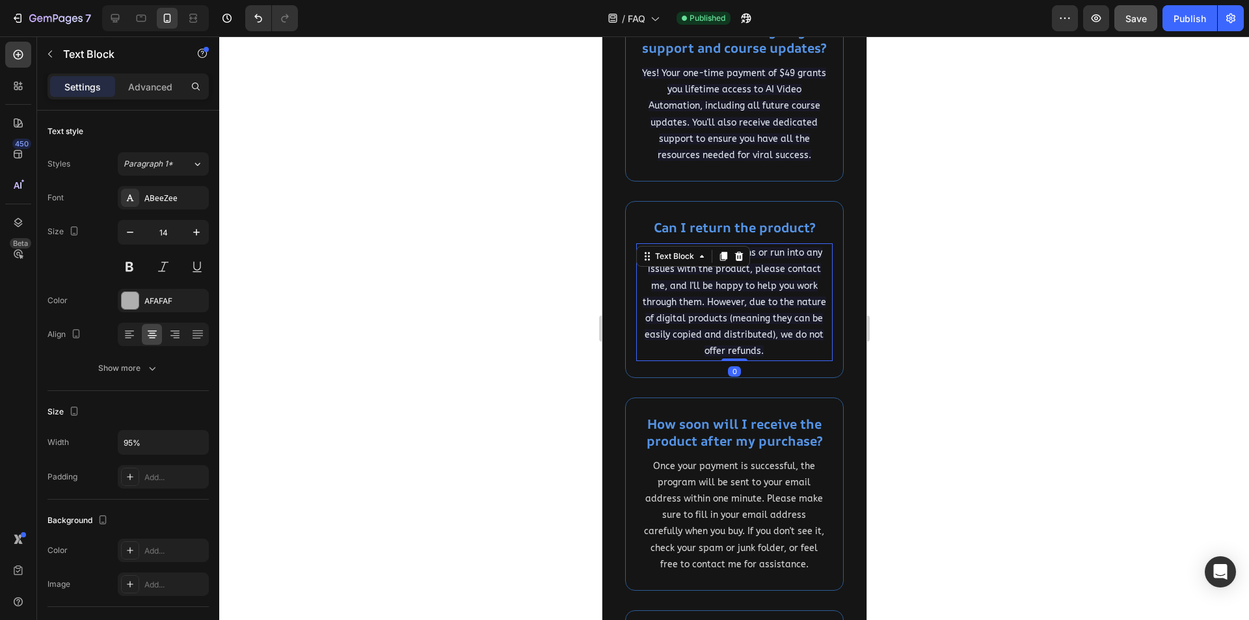
click at [746, 324] on p "If you have any questions or run into any issues with the product, please conta…" at bounding box center [734, 302] width 184 height 115
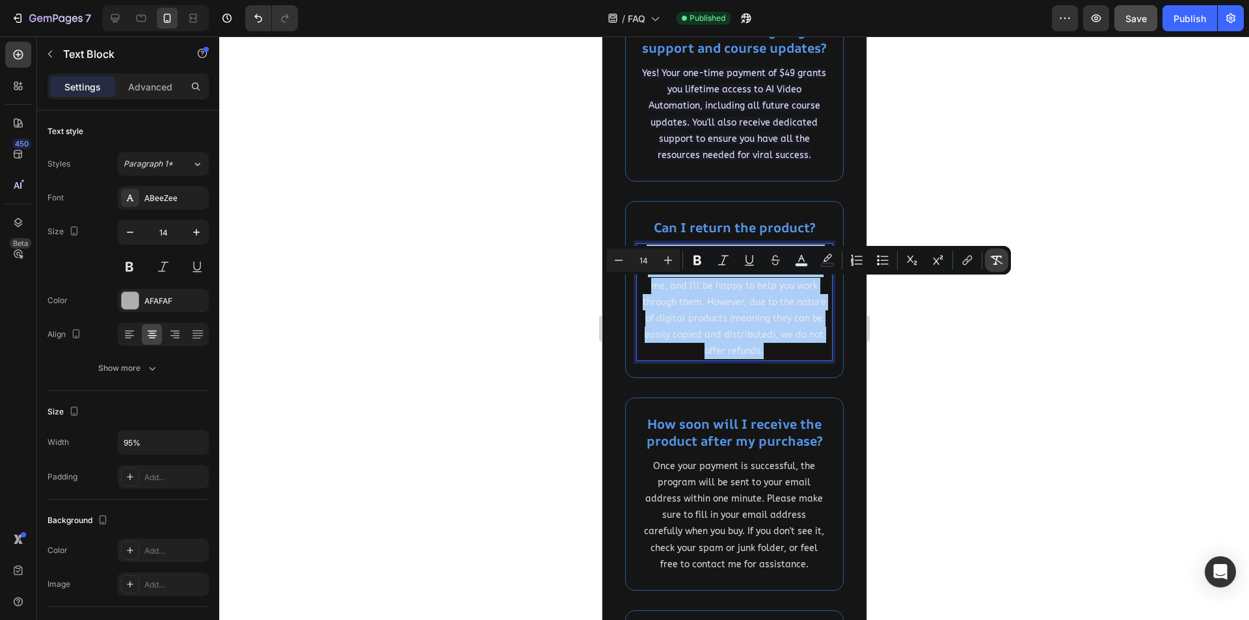
click at [999, 259] on icon "Editor contextual toolbar" at bounding box center [996, 260] width 13 height 13
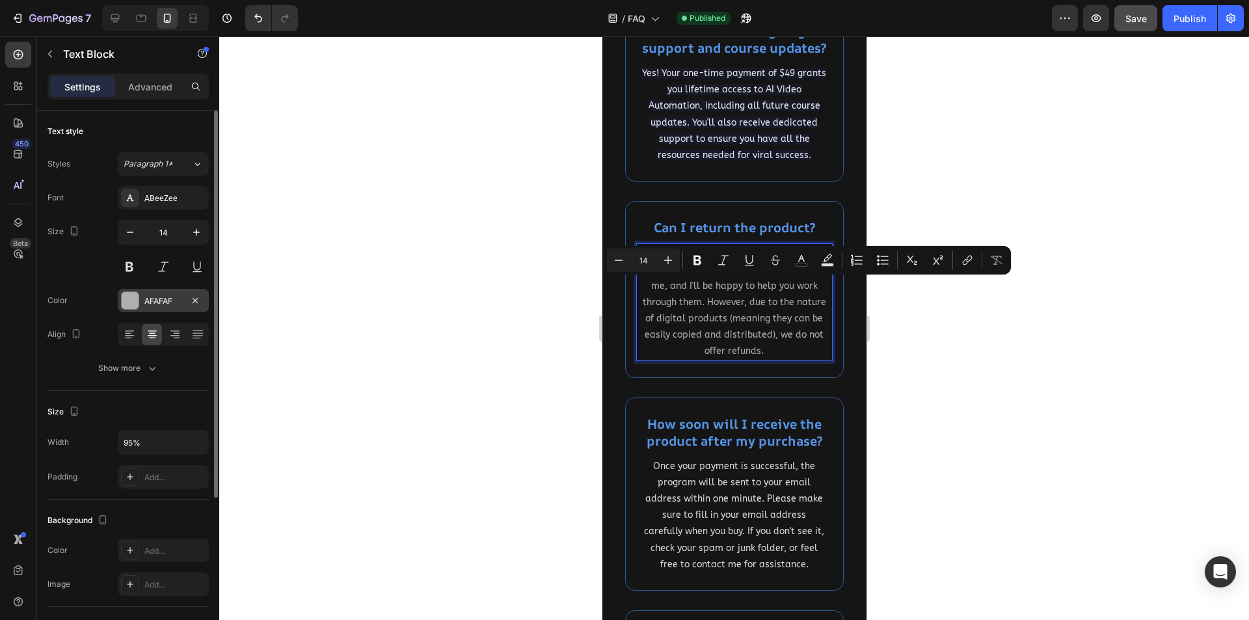
click at [141, 309] on div "AFAFAF" at bounding box center [163, 300] width 91 height 23
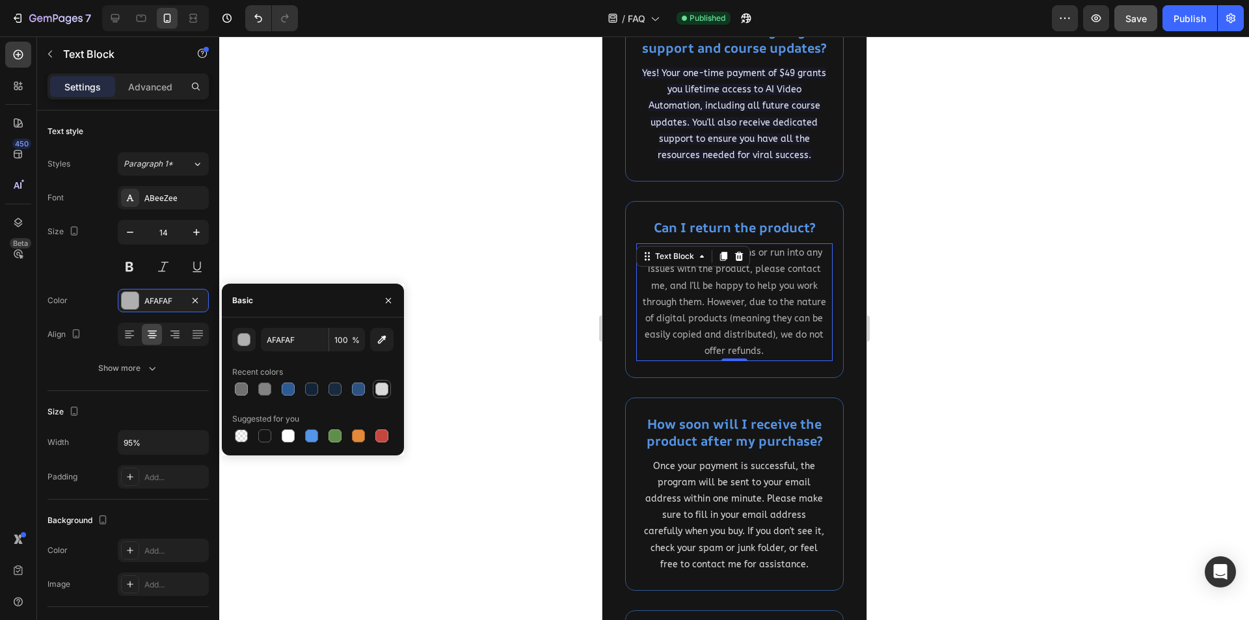
click at [388, 388] on div at bounding box center [381, 389] width 13 height 13
type input "D8D8D8"
click at [485, 311] on div at bounding box center [734, 328] width 1030 height 584
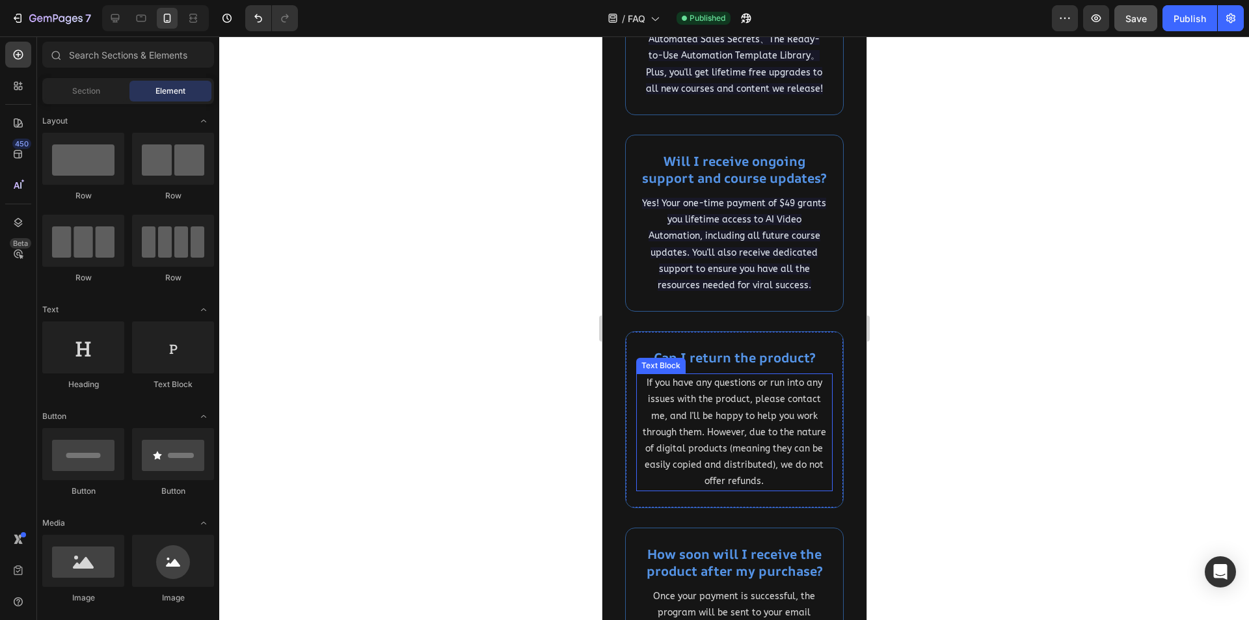
scroll to position [1757, 0]
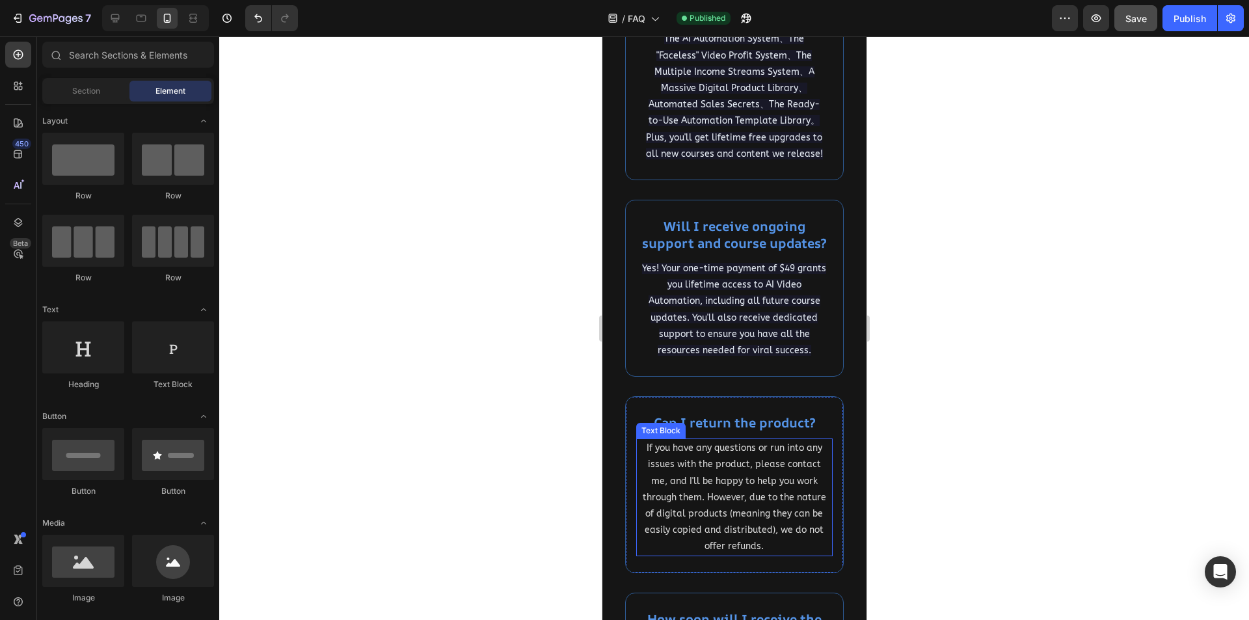
click at [734, 334] on span "Yes! Your one-time payment of $49 grants you lifetime access to AI Video Automa…" at bounding box center [734, 309] width 184 height 93
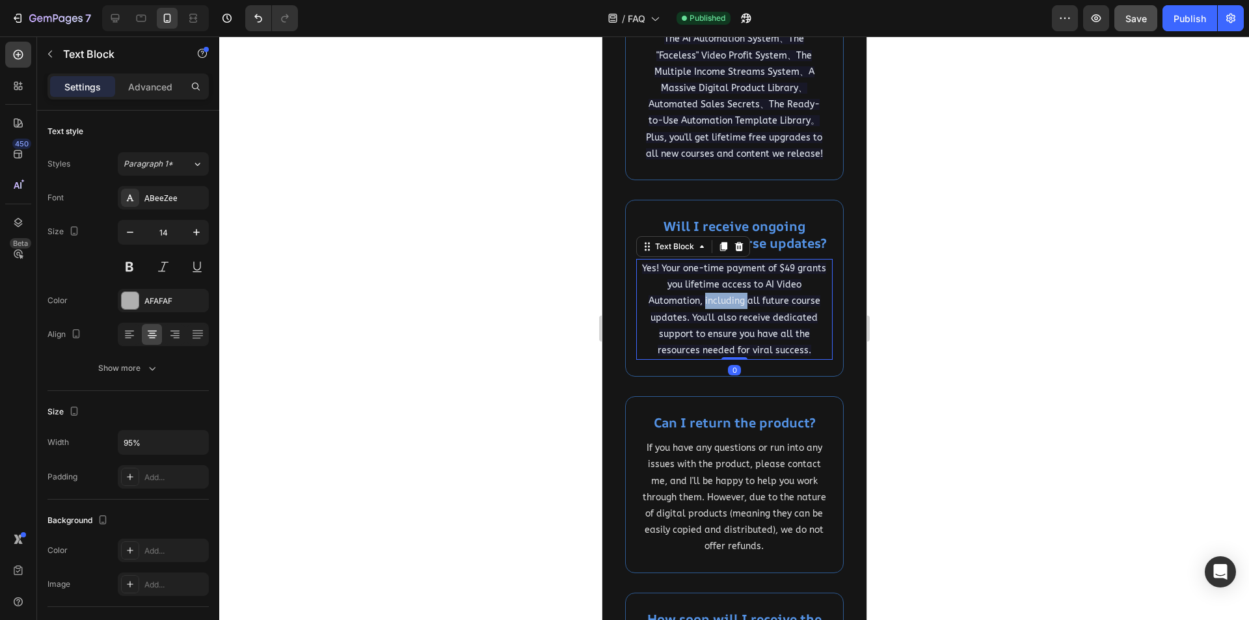
click at [734, 334] on span "Yes! Your one-time payment of $49 grants you lifetime access to AI Video Automa…" at bounding box center [734, 309] width 184 height 93
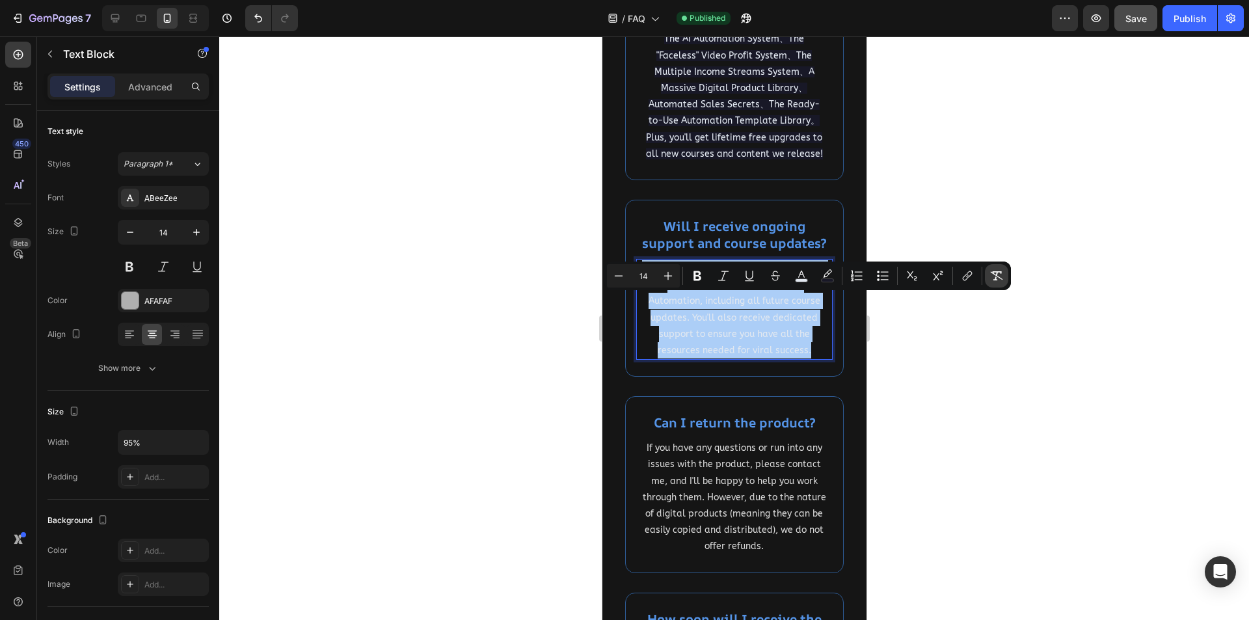
click at [994, 269] on button "Remove Format" at bounding box center [996, 275] width 23 height 23
click at [159, 293] on div "AFAFAF" at bounding box center [163, 300] width 91 height 23
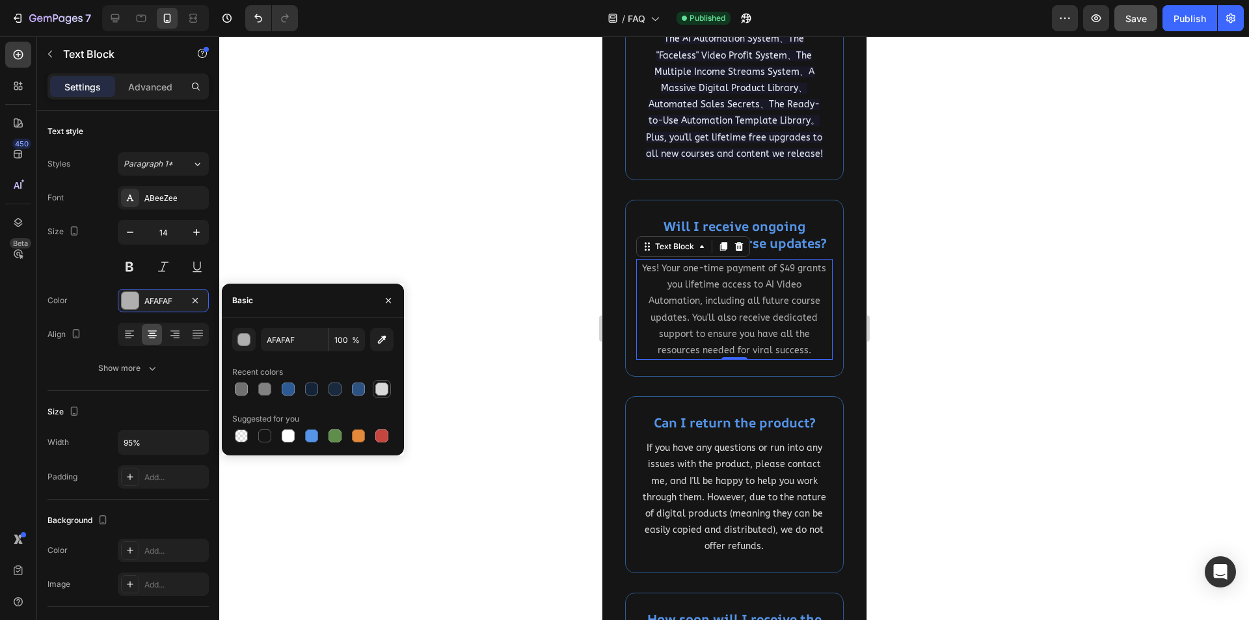
click at [379, 388] on div at bounding box center [381, 389] width 13 height 13
type input "D8D8D8"
click at [510, 329] on div at bounding box center [734, 328] width 1030 height 584
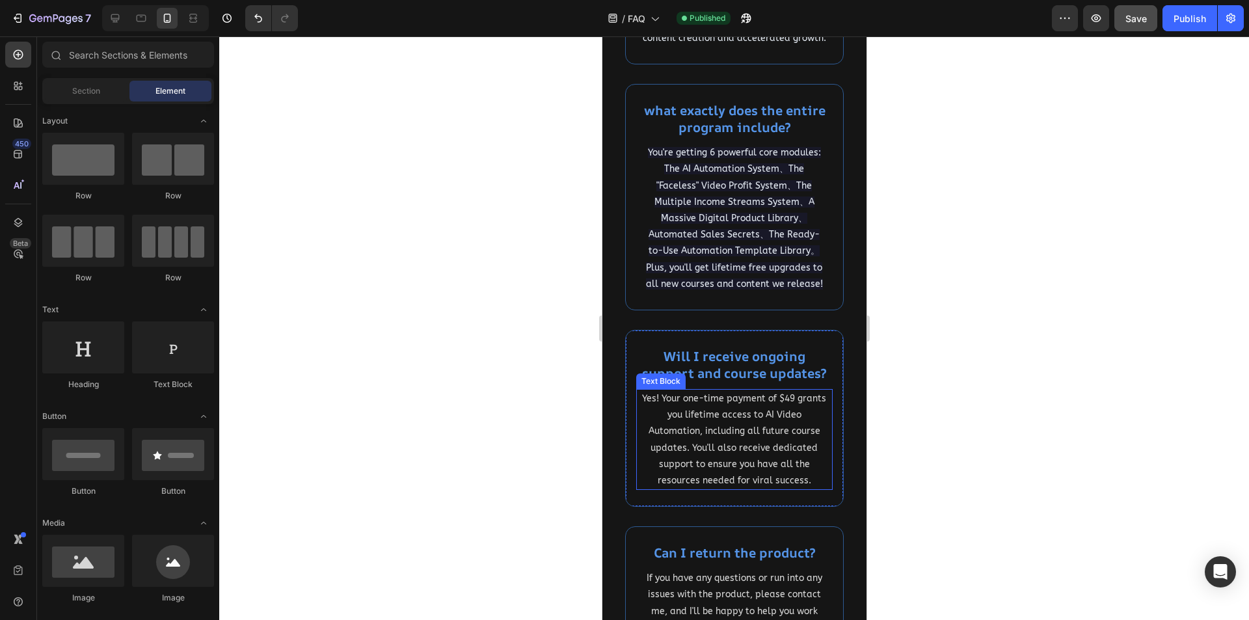
scroll to position [1562, 0]
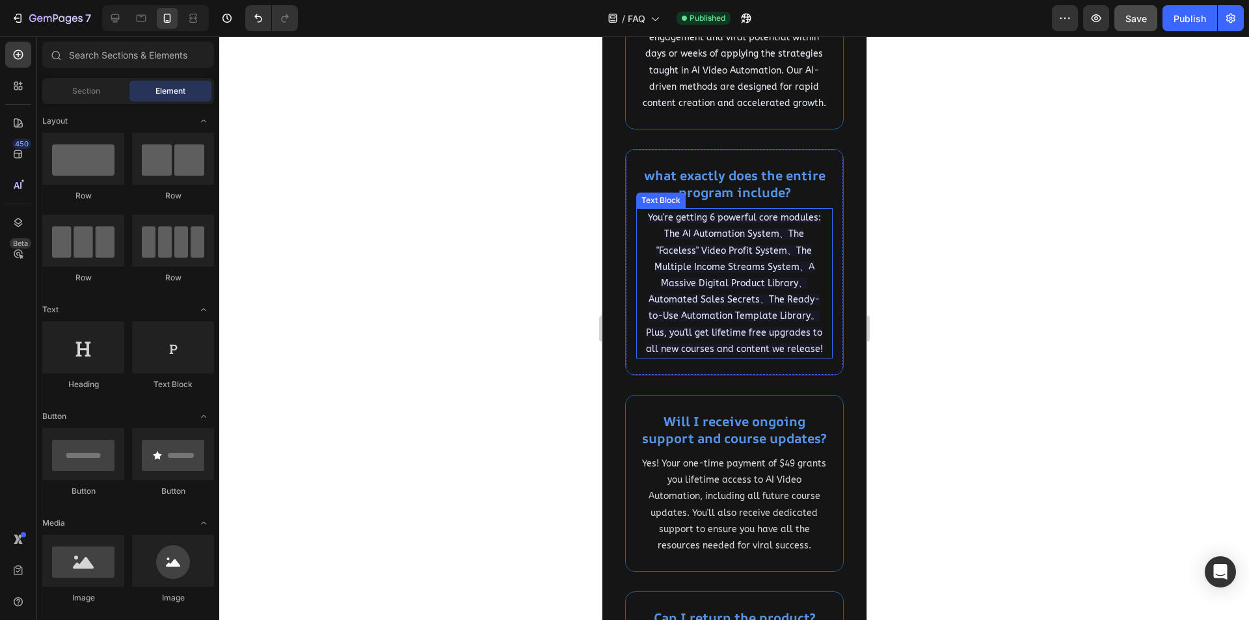
click at [742, 305] on p "You're getting 6 powerful core modules: The AI Automation System、The "Faceless"…" at bounding box center [734, 284] width 184 height 148
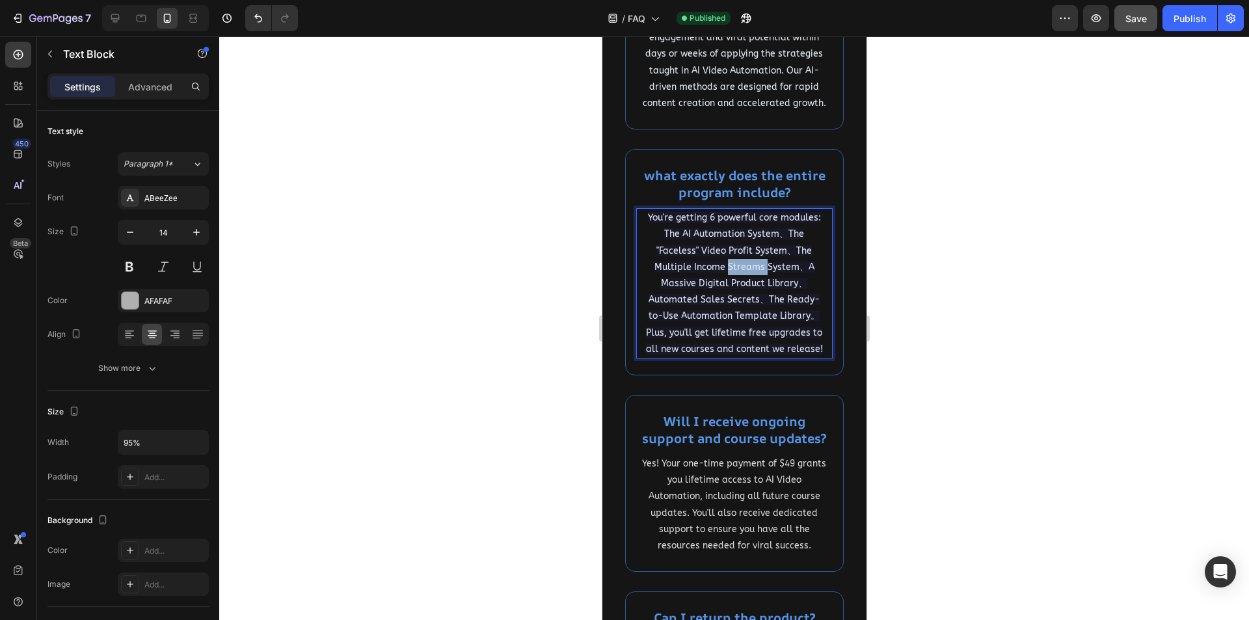
click at [742, 305] on p "You're getting 6 powerful core modules: The AI Automation System、The "Faceless"…" at bounding box center [734, 284] width 184 height 148
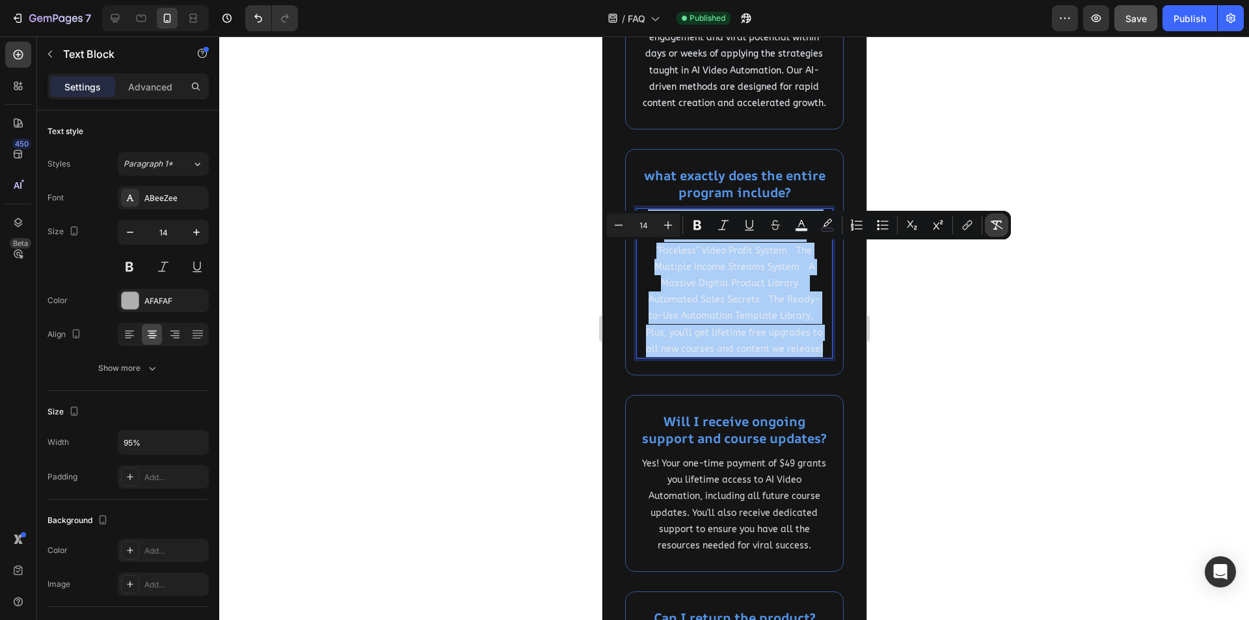
click at [993, 229] on icon "Editor contextual toolbar" at bounding box center [996, 225] width 13 height 13
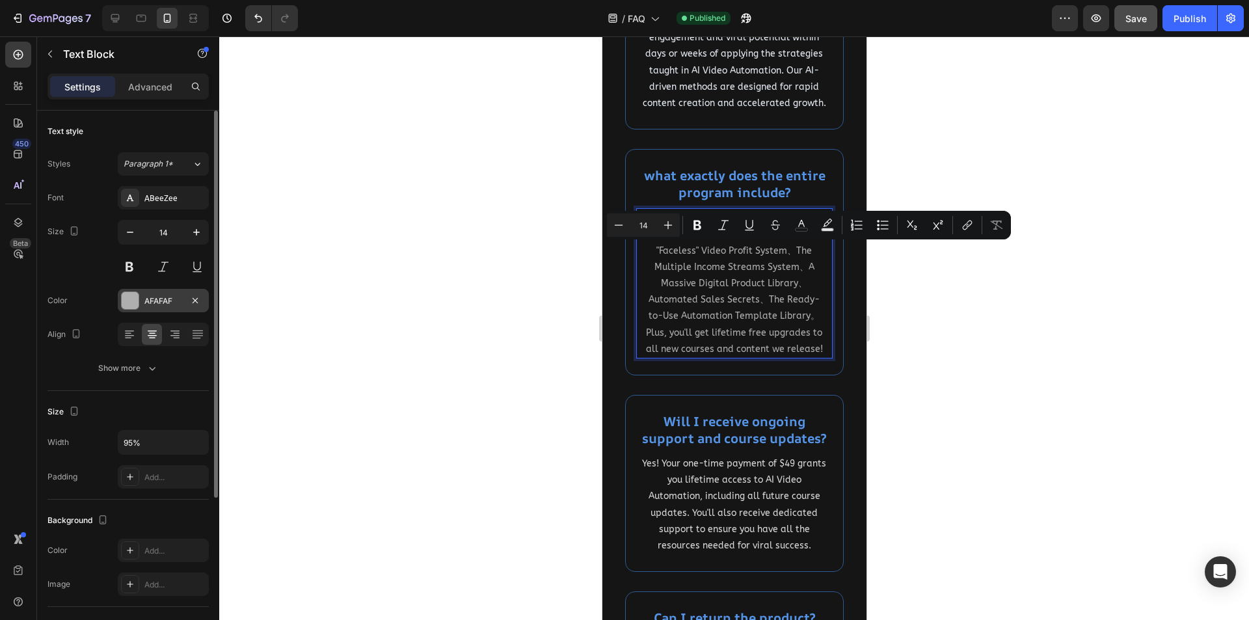
click at [151, 305] on div "AFAFAF" at bounding box center [163, 301] width 38 height 12
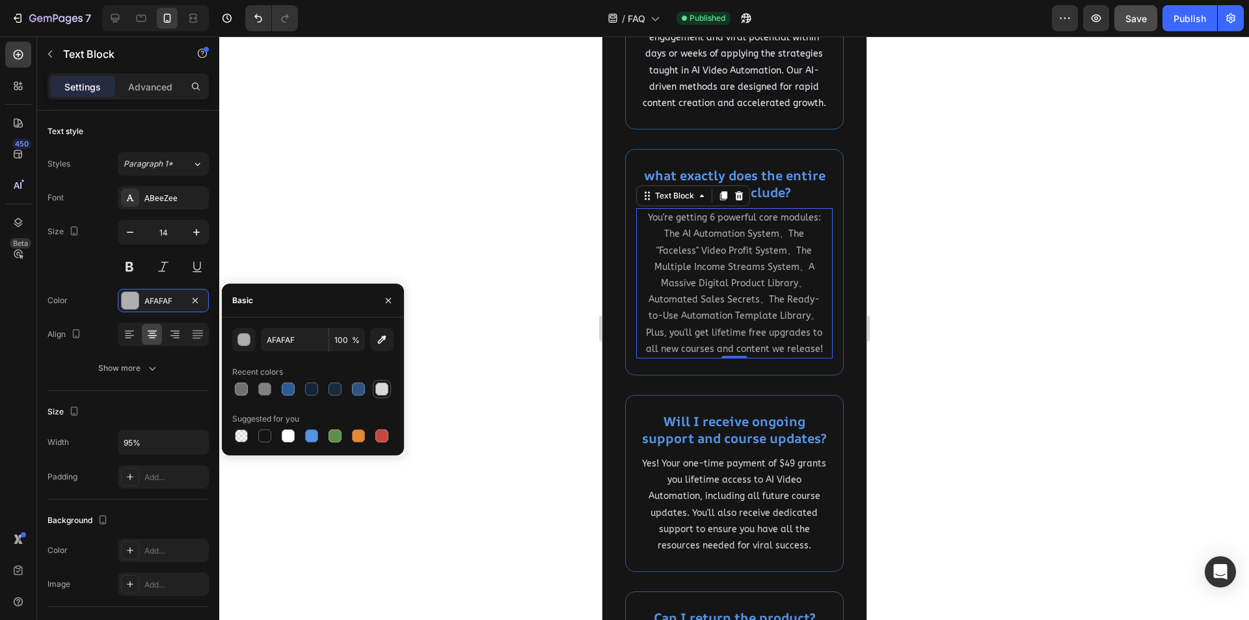
click at [380, 390] on div at bounding box center [381, 389] width 13 height 13
type input "D8D8D8"
click at [547, 290] on div at bounding box center [734, 328] width 1030 height 584
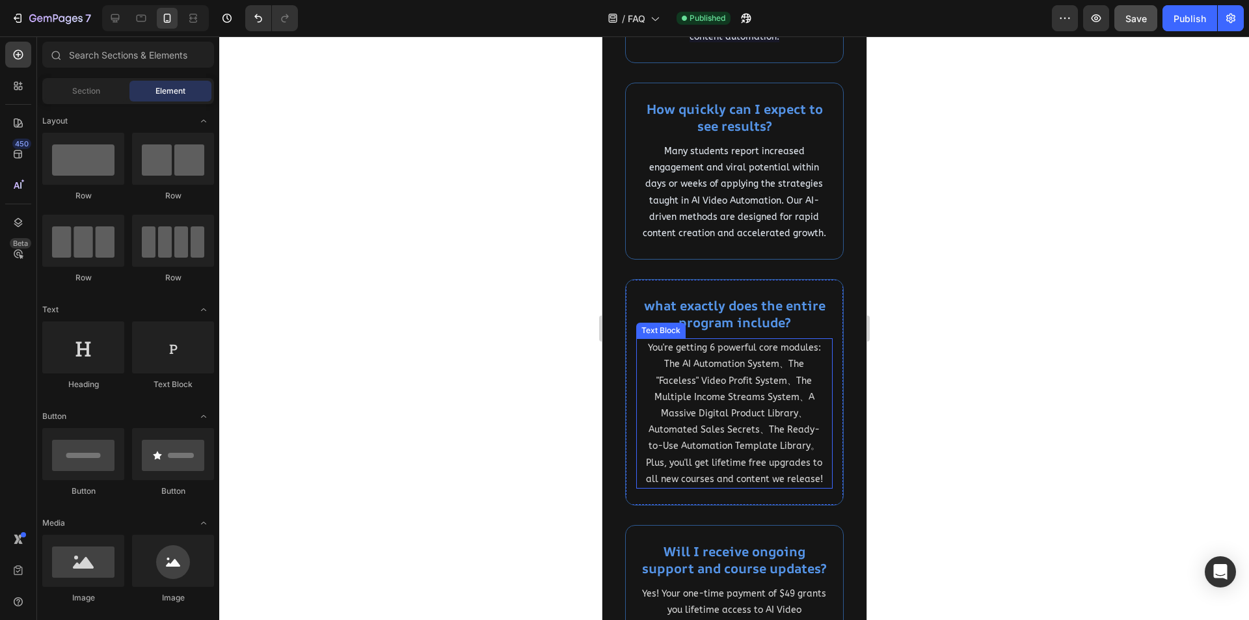
scroll to position [1366, 0]
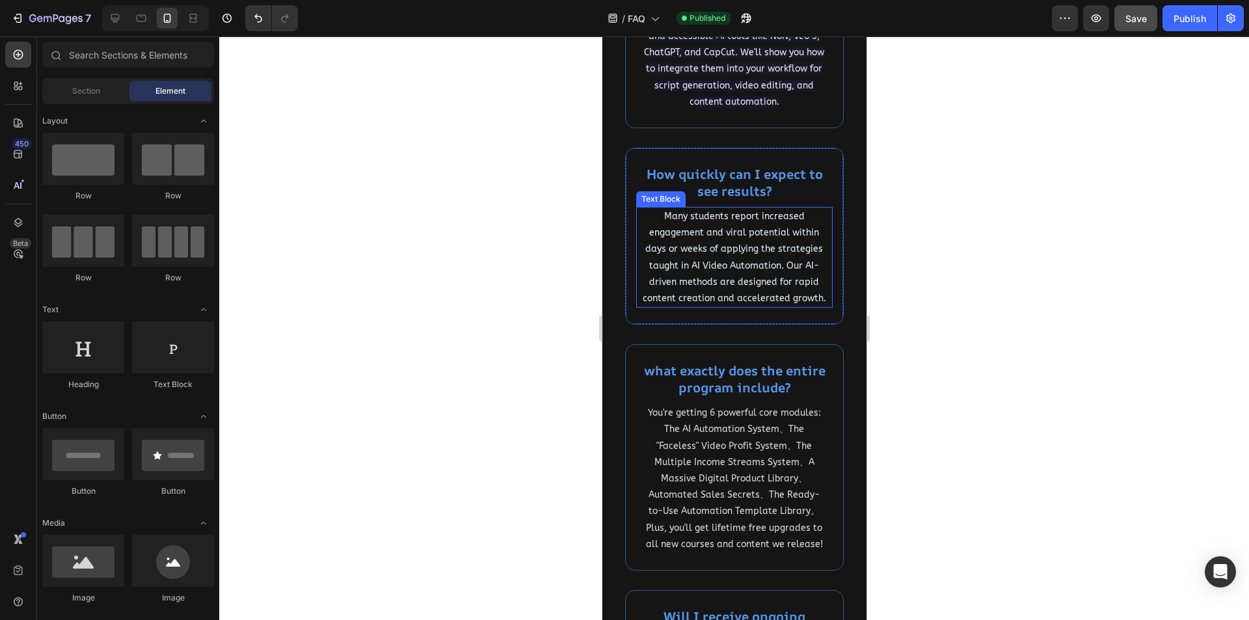
click at [758, 287] on span "Many students report increased engagement and viral potential within days or we…" at bounding box center [733, 257] width 183 height 93
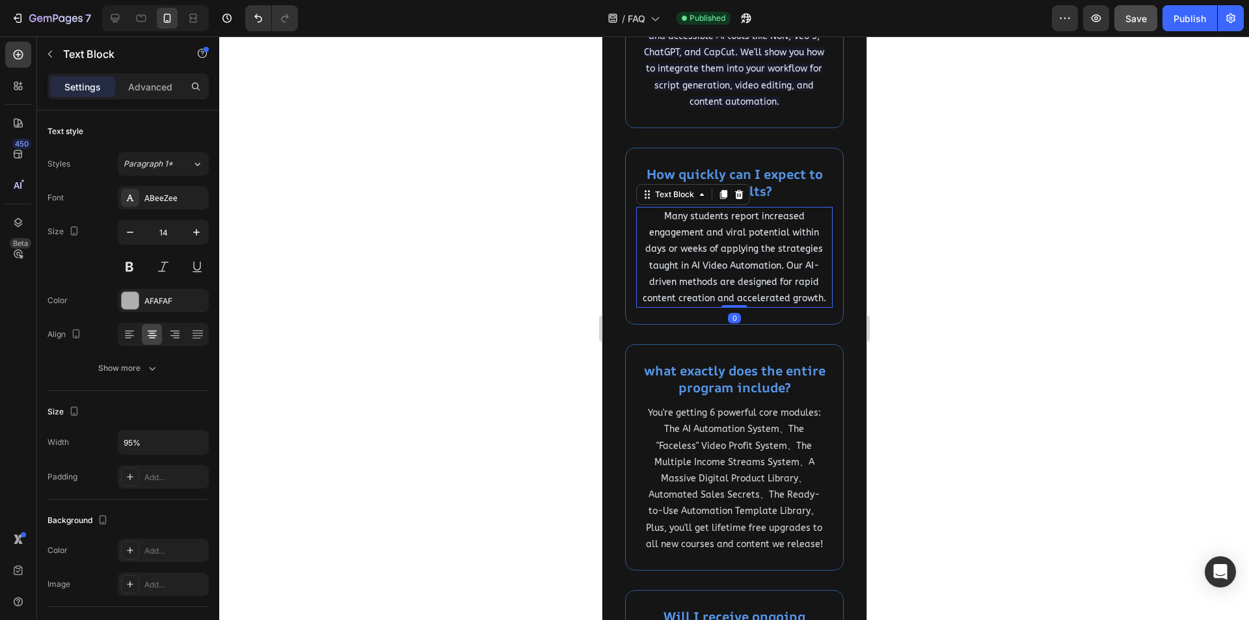
click at [758, 287] on span "Many students report increased engagement and viral potential within days or we…" at bounding box center [733, 257] width 183 height 93
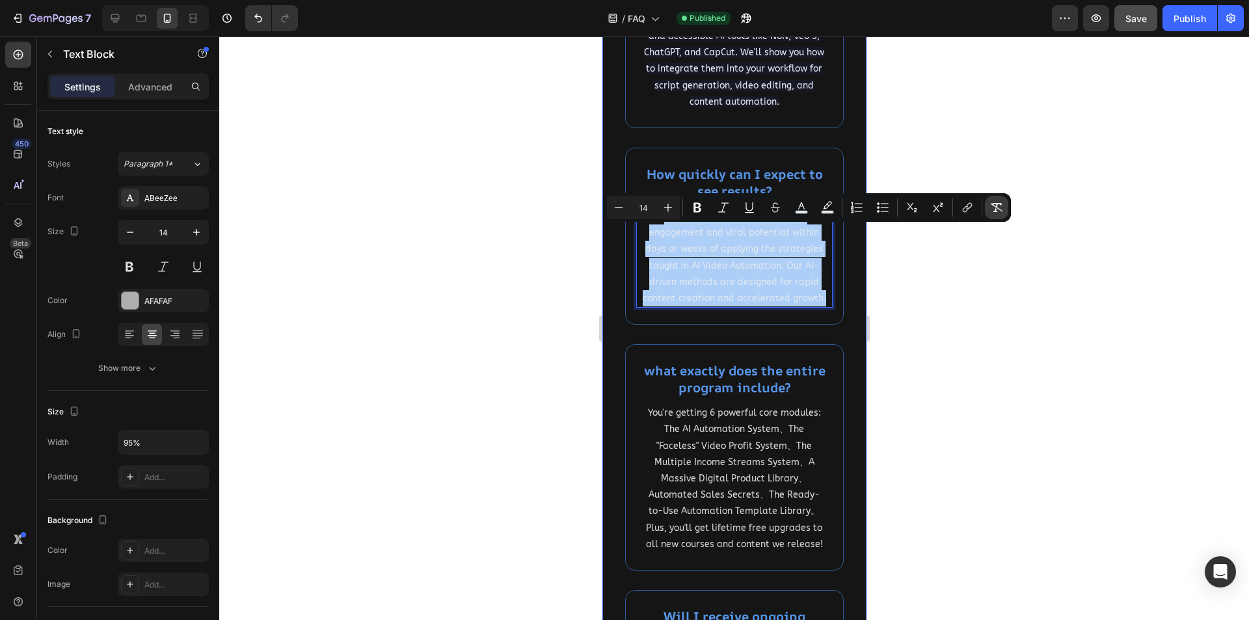
click at [991, 208] on icon "Editor contextual toolbar" at bounding box center [996, 207] width 13 height 13
click at [161, 299] on div "AFAFAF" at bounding box center [163, 301] width 38 height 12
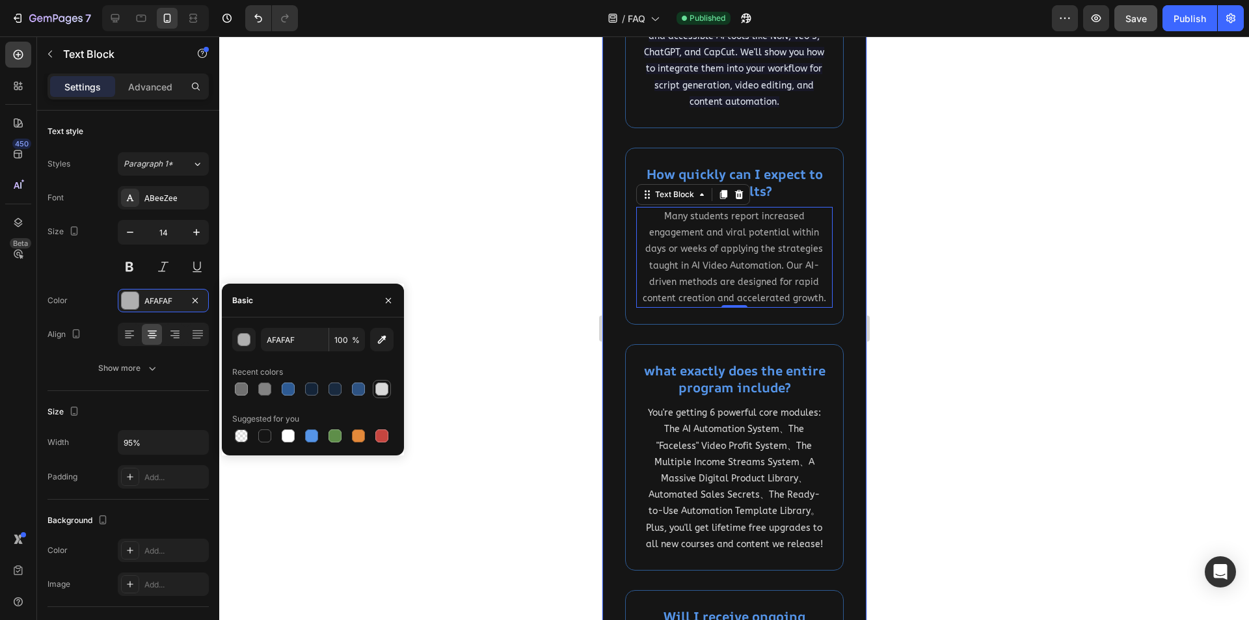
click at [385, 390] on div at bounding box center [381, 389] width 13 height 13
type input "D8D8D8"
click at [555, 267] on div at bounding box center [734, 328] width 1030 height 584
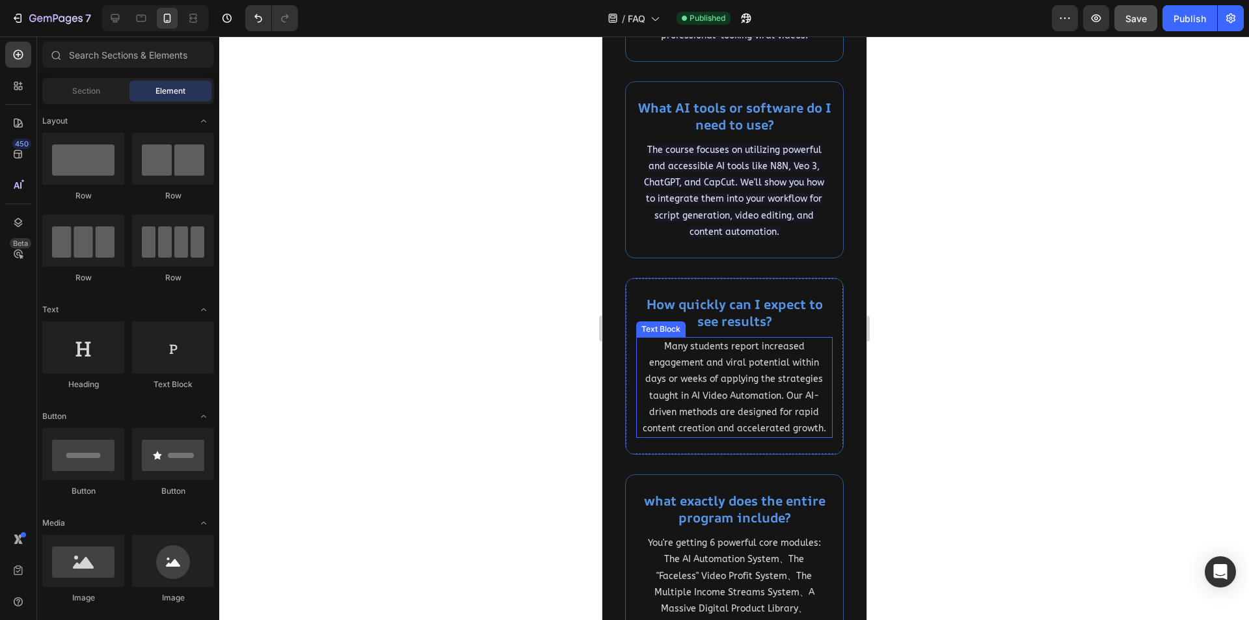
scroll to position [1106, 0]
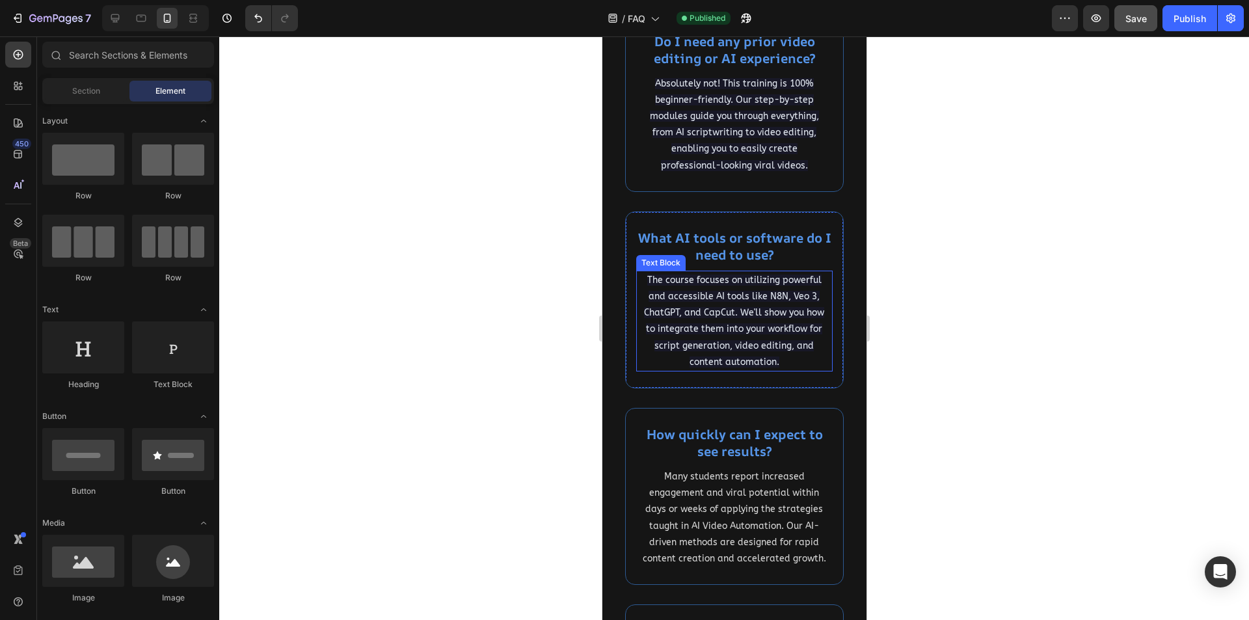
click at [738, 332] on span "The course focuses on utilizing powerful and accessible AI tools like N8N, Veo …" at bounding box center [733, 321] width 180 height 93
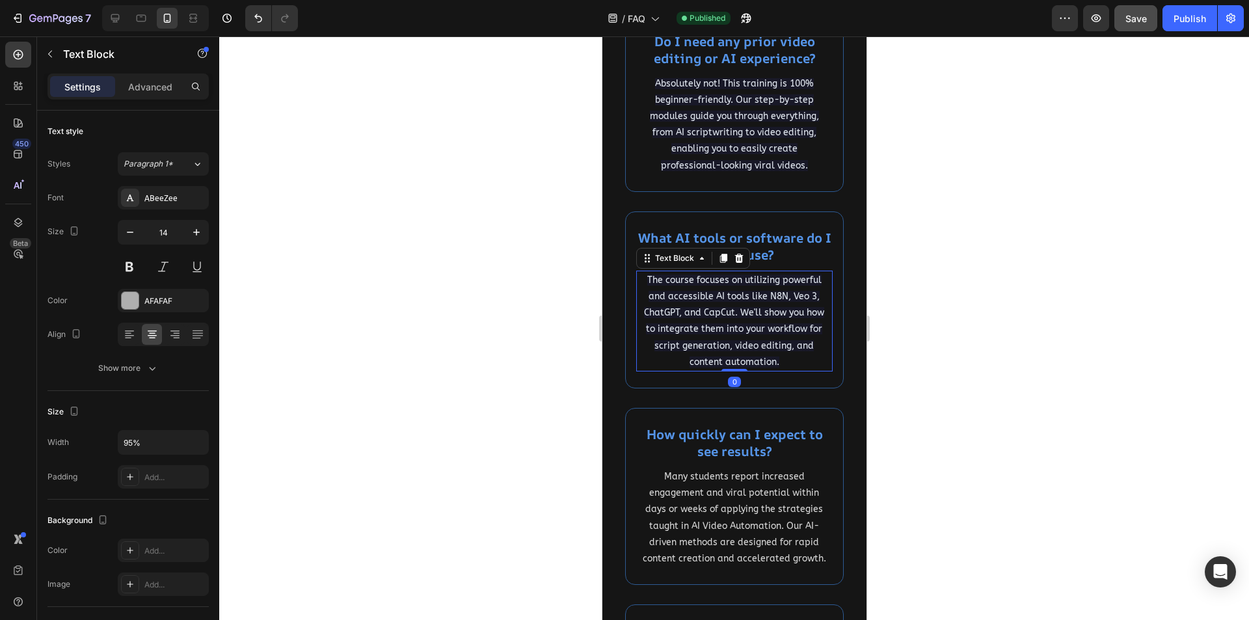
click at [738, 332] on span "The course focuses on utilizing powerful and accessible AI tools like N8N, Veo …" at bounding box center [733, 321] width 180 height 93
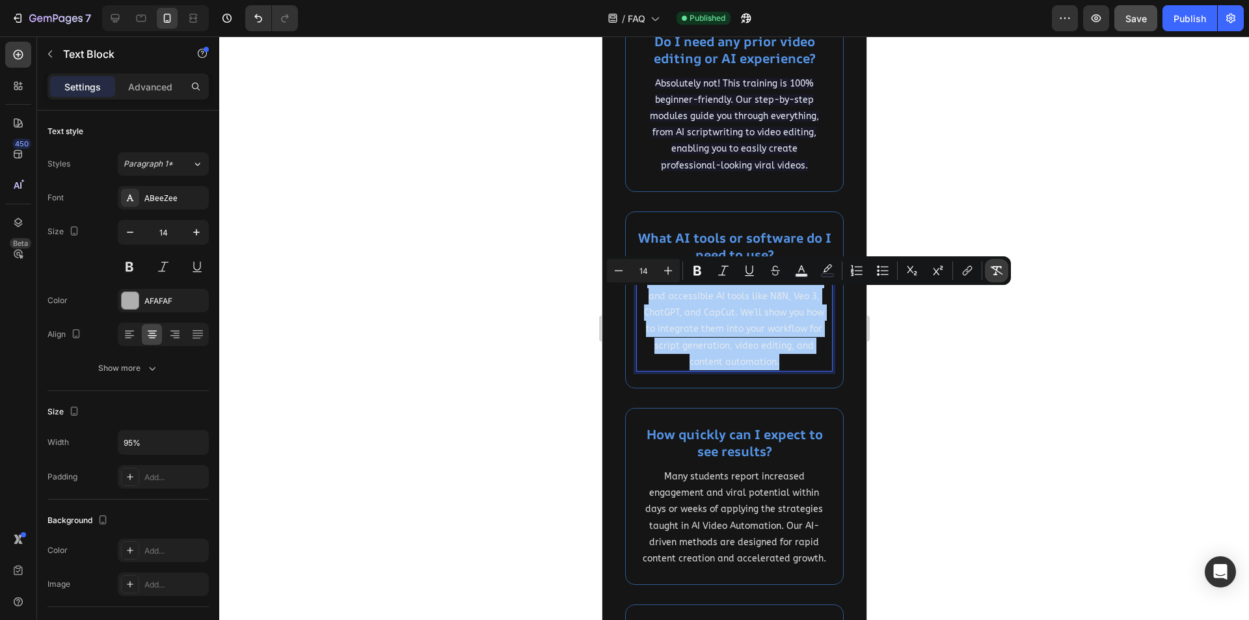
click at [994, 266] on icon "Editor contextual toolbar" at bounding box center [997, 270] width 12 height 9
click at [169, 299] on div "AFAFAF" at bounding box center [163, 301] width 38 height 12
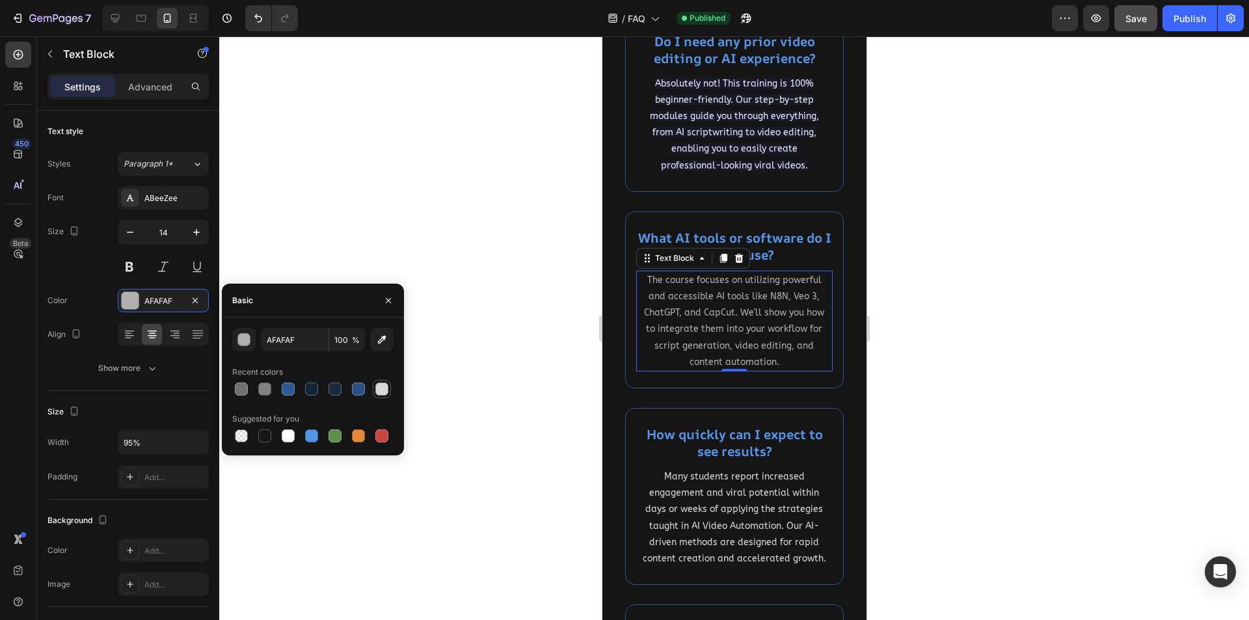
click at [381, 385] on div at bounding box center [381, 389] width 13 height 13
type input "D8D8D8"
click at [537, 293] on div at bounding box center [734, 328] width 1030 height 584
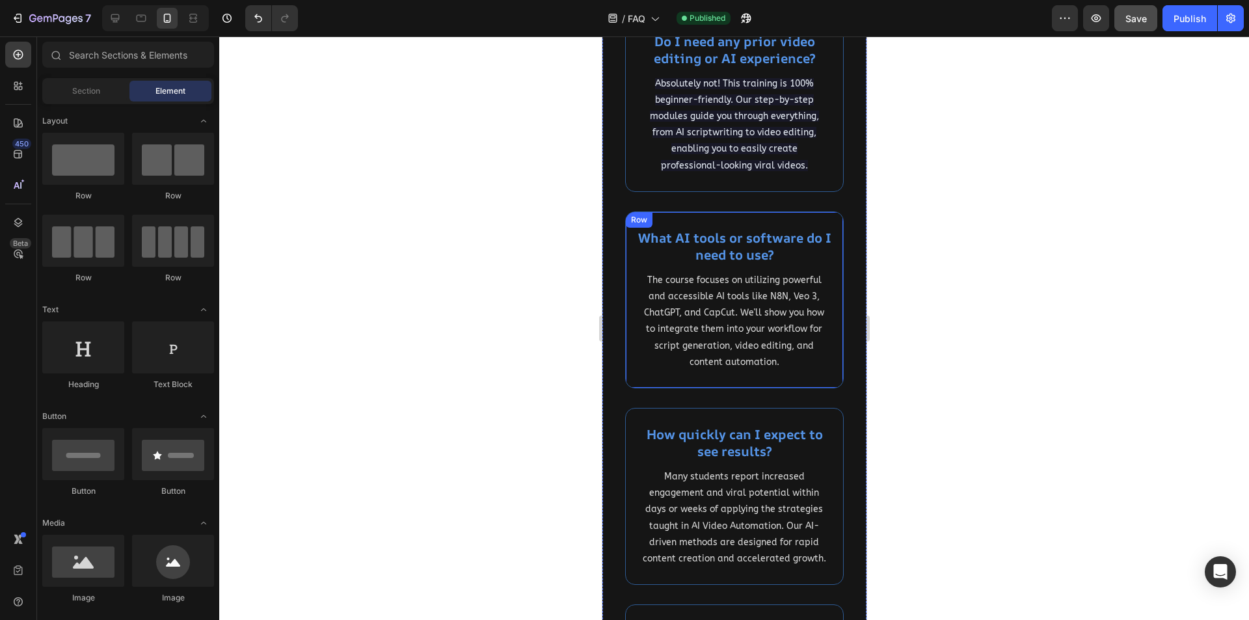
scroll to position [976, 0]
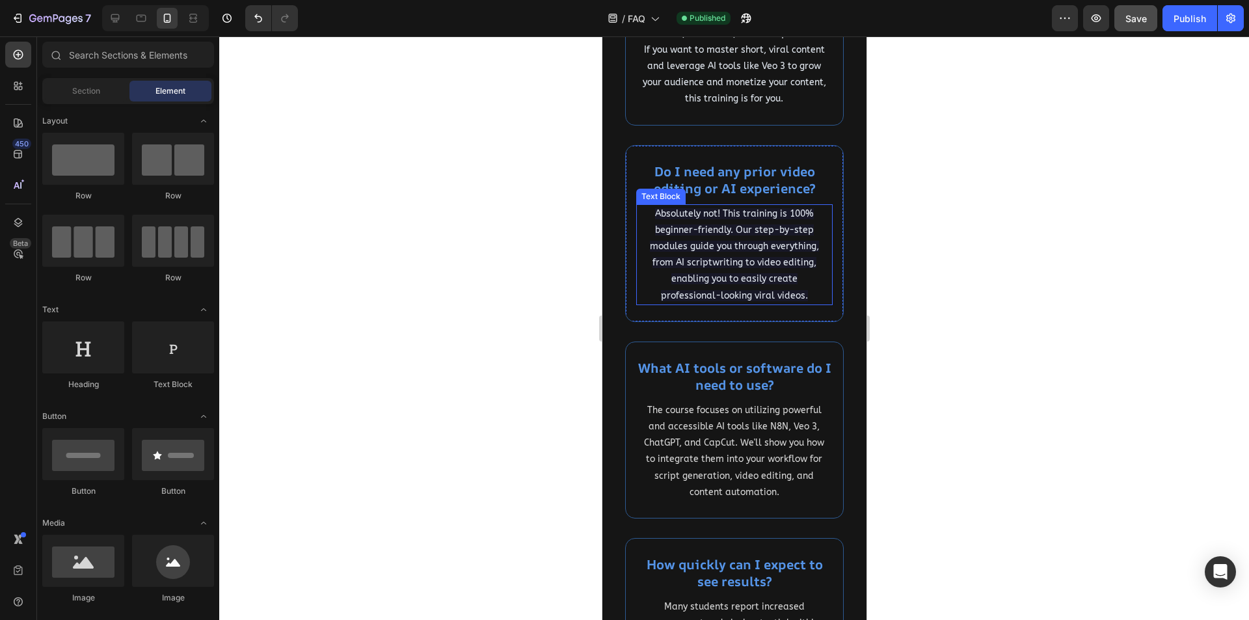
click at [745, 256] on p "Absolutely not! This training is 100% beginner-friendly. Our step-by-step modul…" at bounding box center [734, 255] width 184 height 98
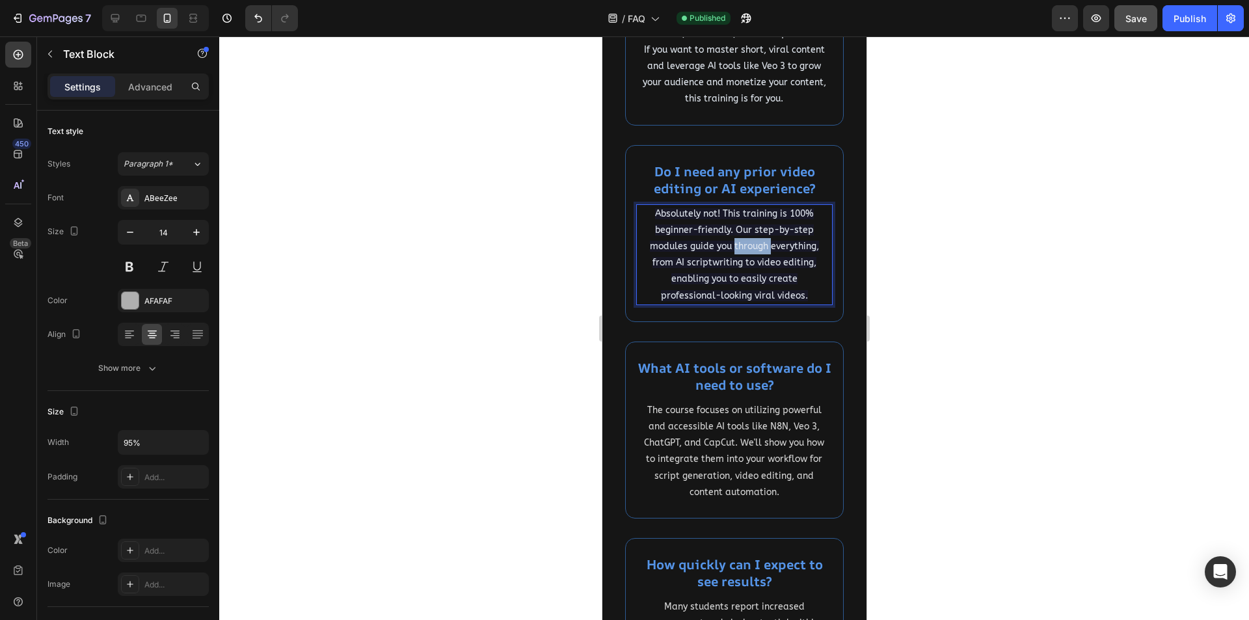
click at [745, 256] on p "Absolutely not! This training is 100% beginner-friendly. Our step-by-step modul…" at bounding box center [734, 255] width 184 height 98
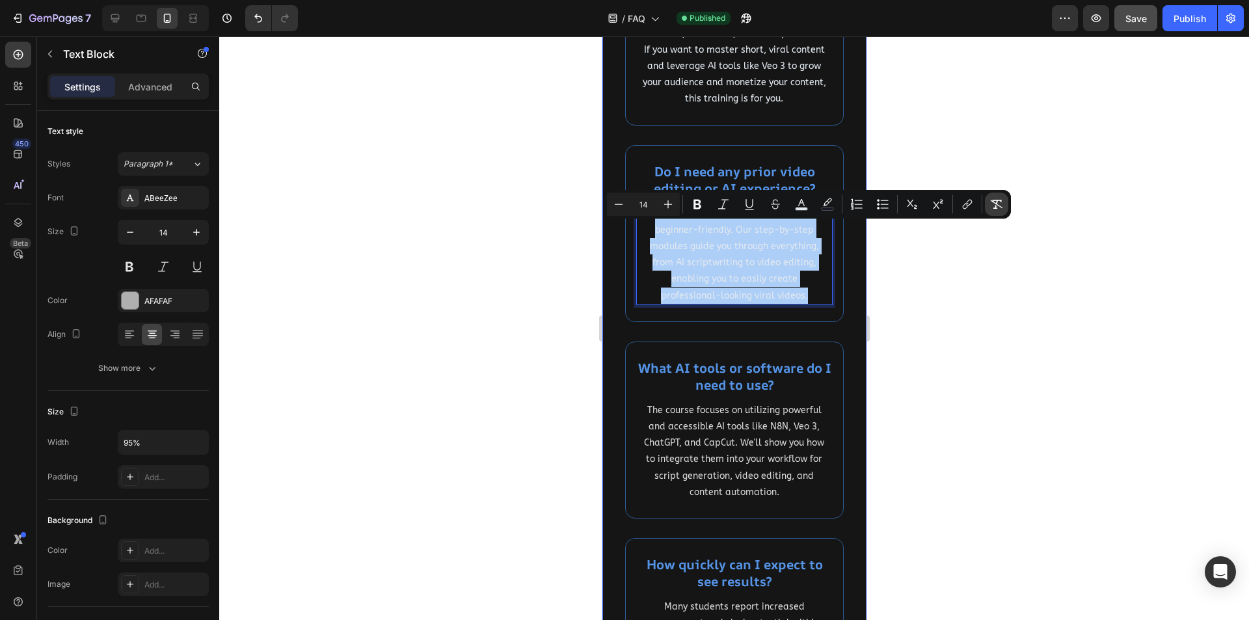
click at [993, 204] on icon "Editor contextual toolbar" at bounding box center [996, 204] width 13 height 13
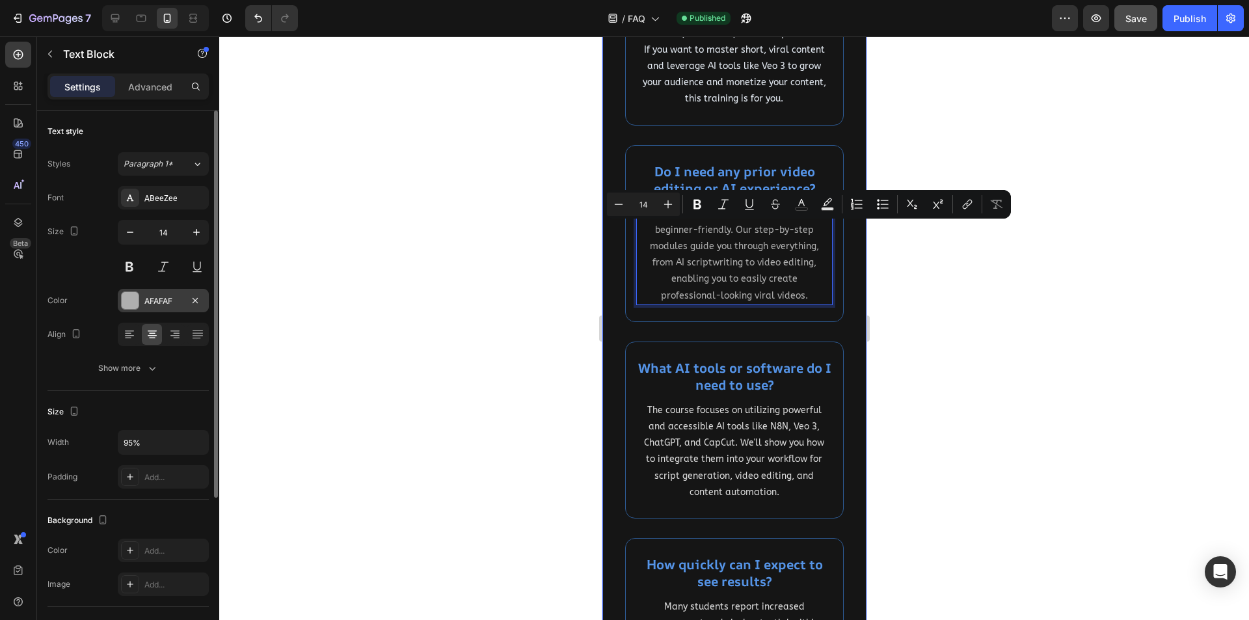
click at [154, 306] on div "AFAFAF" at bounding box center [163, 301] width 38 height 12
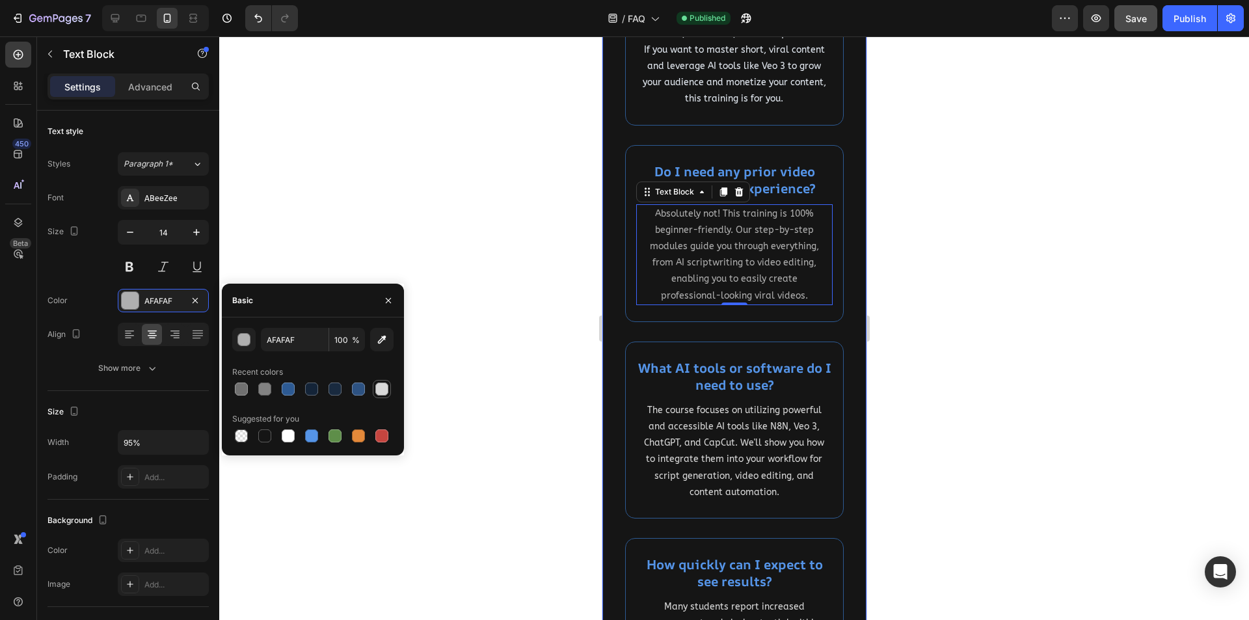
click at [387, 386] on div at bounding box center [381, 389] width 13 height 13
type input "D8D8D8"
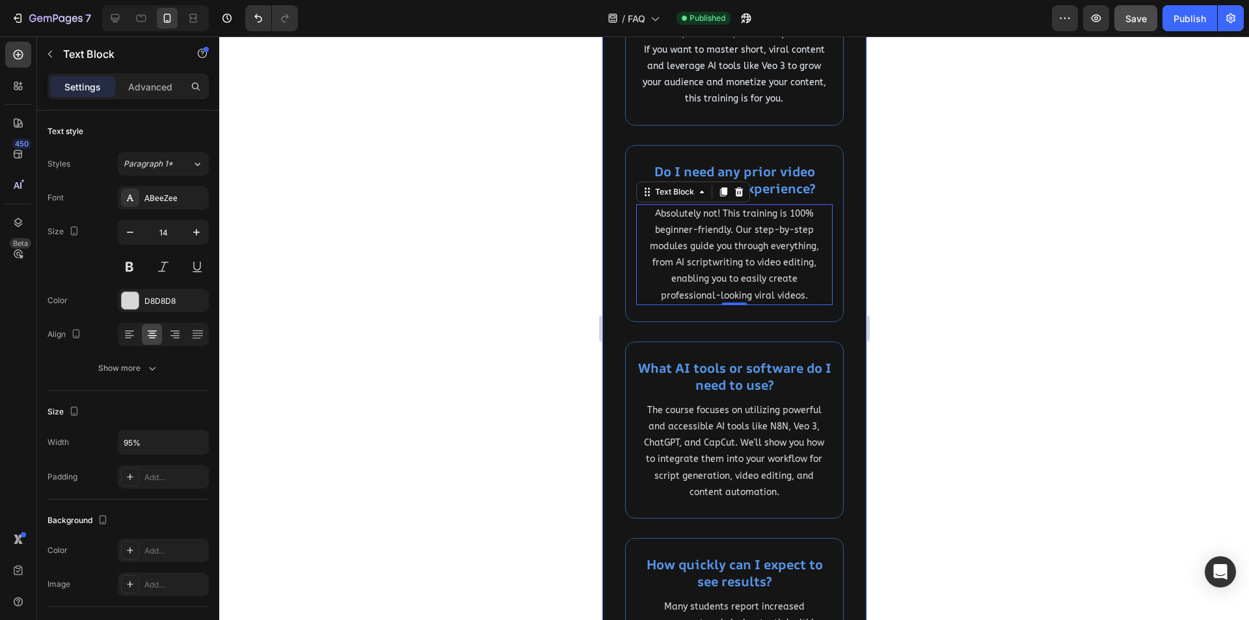
click at [537, 279] on div at bounding box center [734, 328] width 1030 height 584
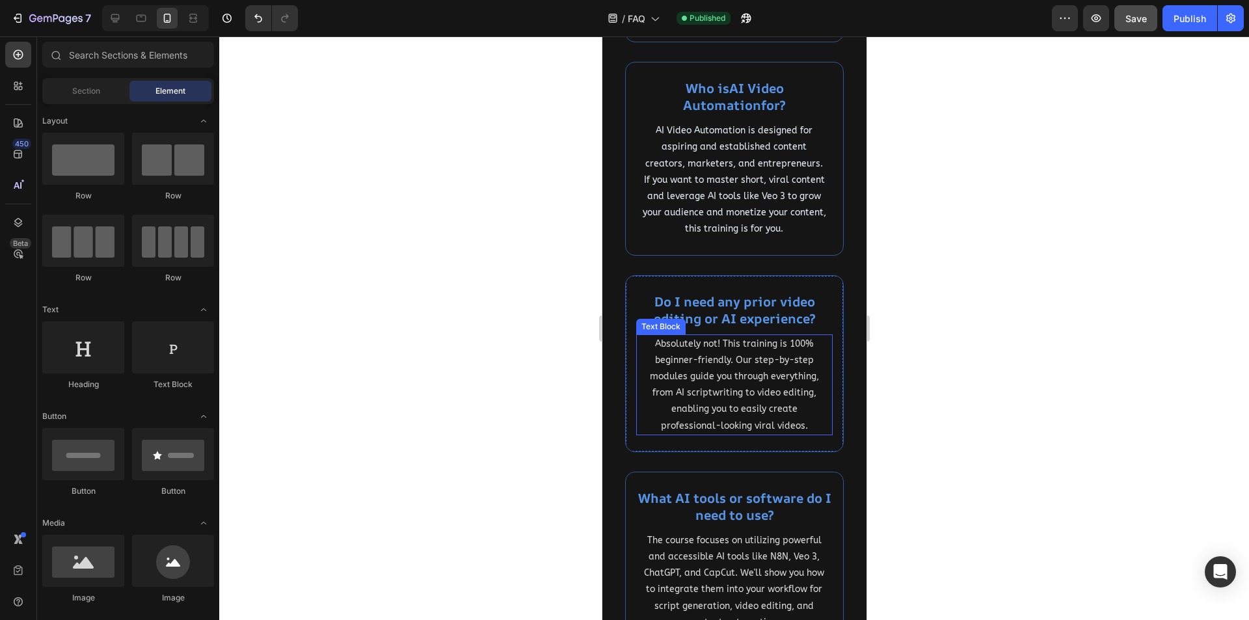
scroll to position [781, 0]
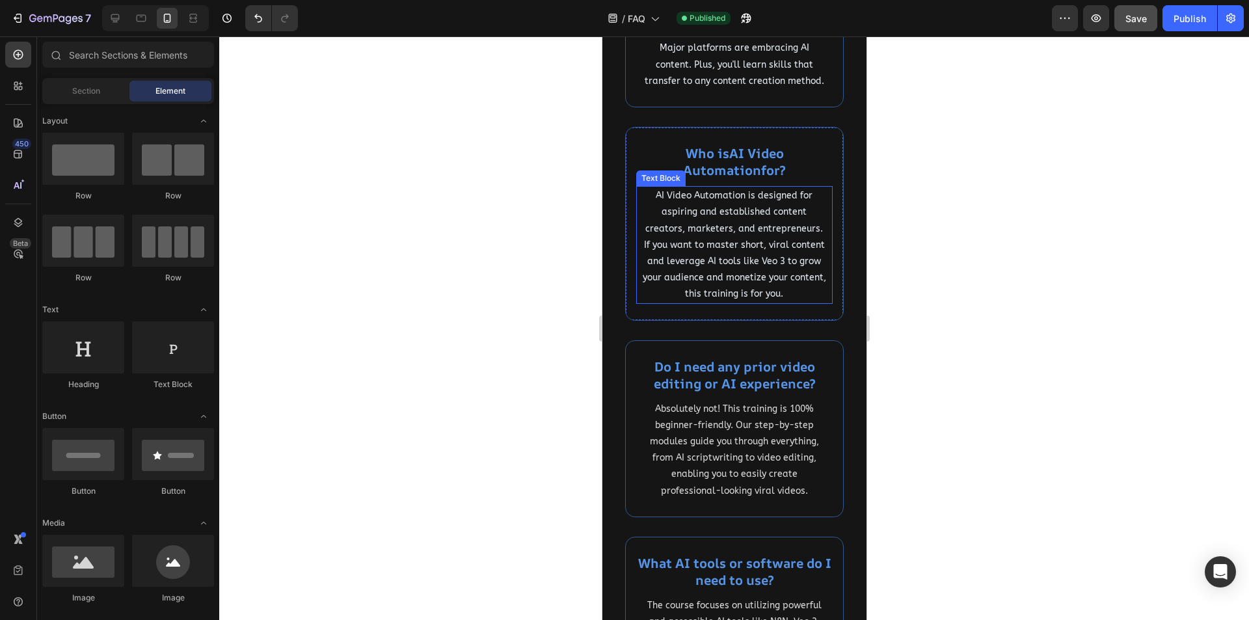
click at [738, 281] on span "AI Video Automation is designed for aspiring and established content creators, …" at bounding box center [733, 244] width 183 height 109
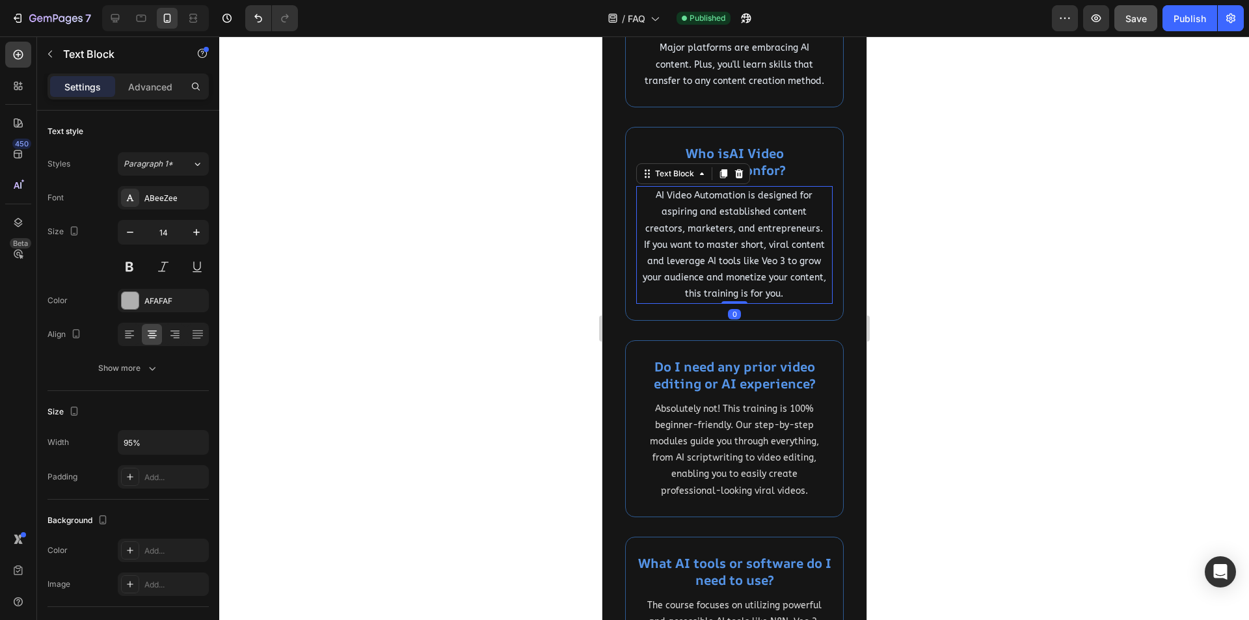
click at [738, 281] on span "AI Video Automation is designed for aspiring and established content creators, …" at bounding box center [733, 244] width 183 height 109
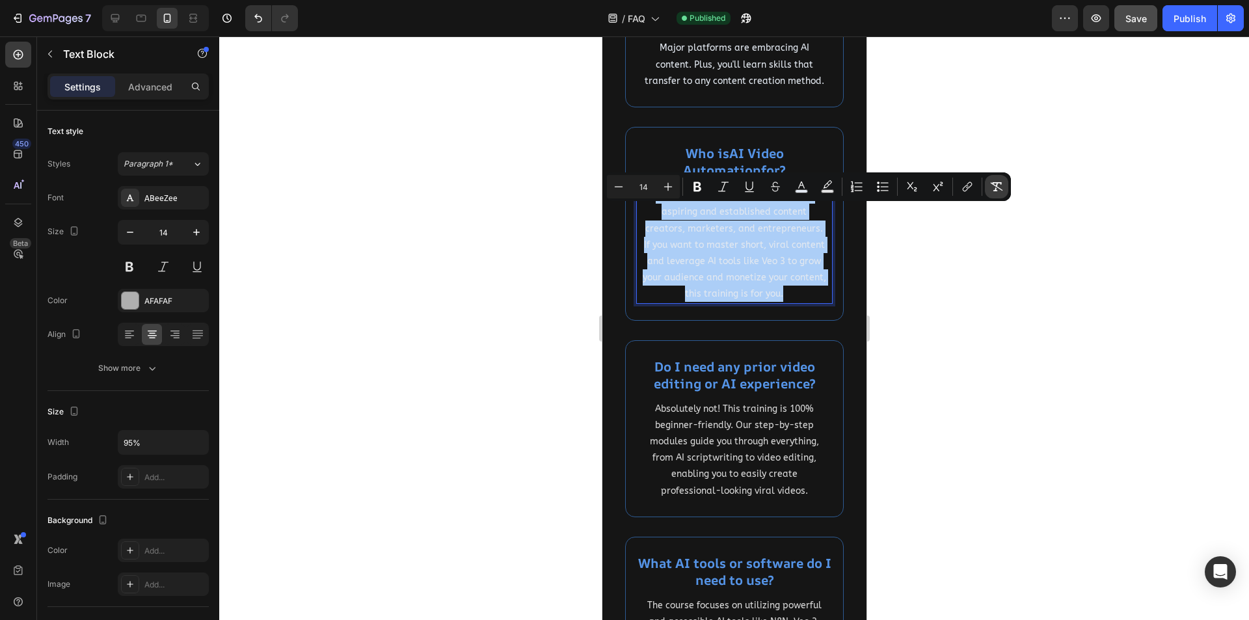
click at [1002, 185] on icon "Editor contextual toolbar" at bounding box center [996, 186] width 13 height 13
drag, startPoint x: 176, startPoint y: 294, endPoint x: 185, endPoint y: 302, distance: 11.5
click at [176, 294] on div "AFAFAF" at bounding box center [163, 300] width 91 height 23
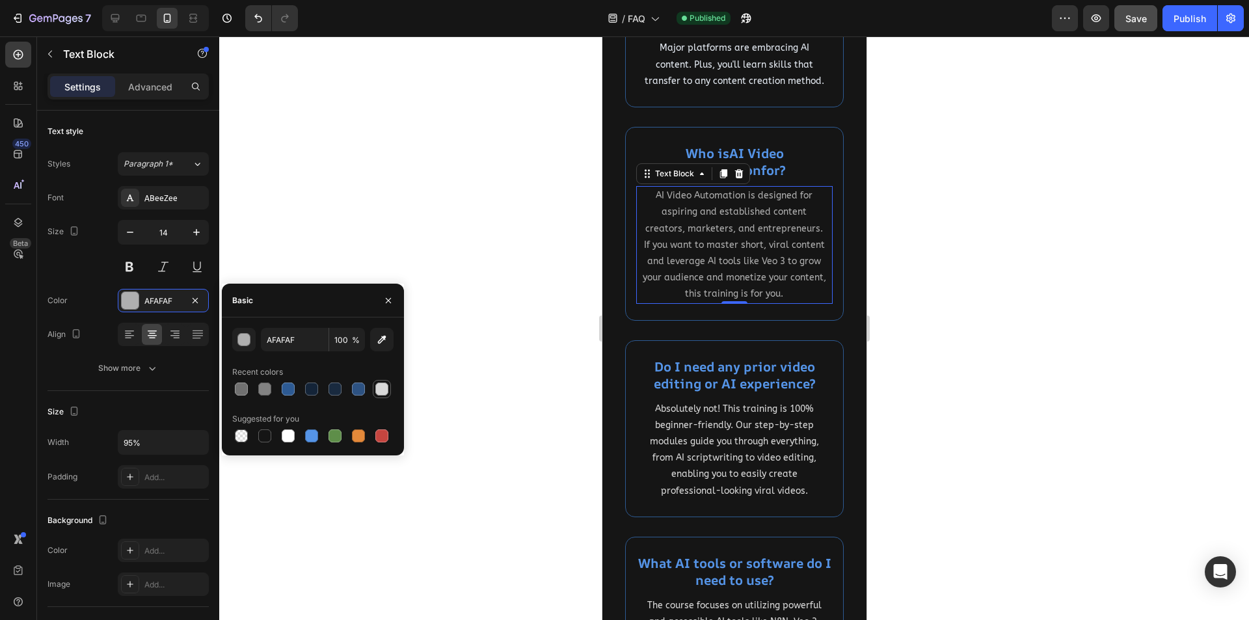
click at [381, 388] on div at bounding box center [381, 389] width 13 height 13
type input "D8D8D8"
click at [521, 275] on div at bounding box center [734, 328] width 1030 height 584
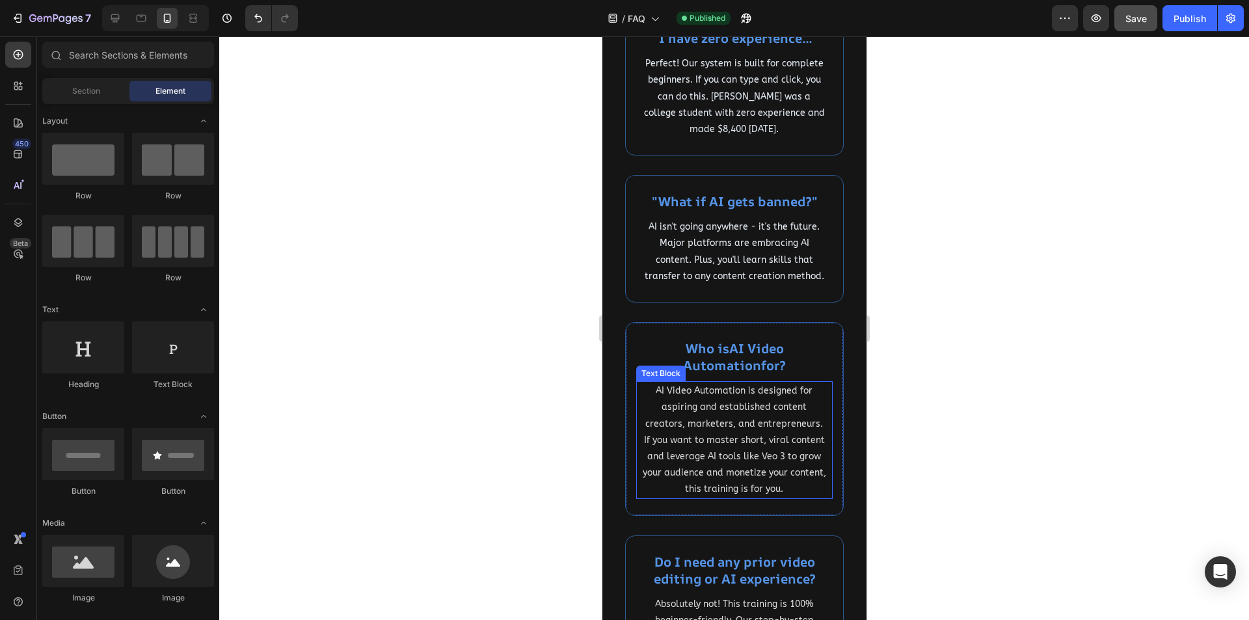
scroll to position [521, 0]
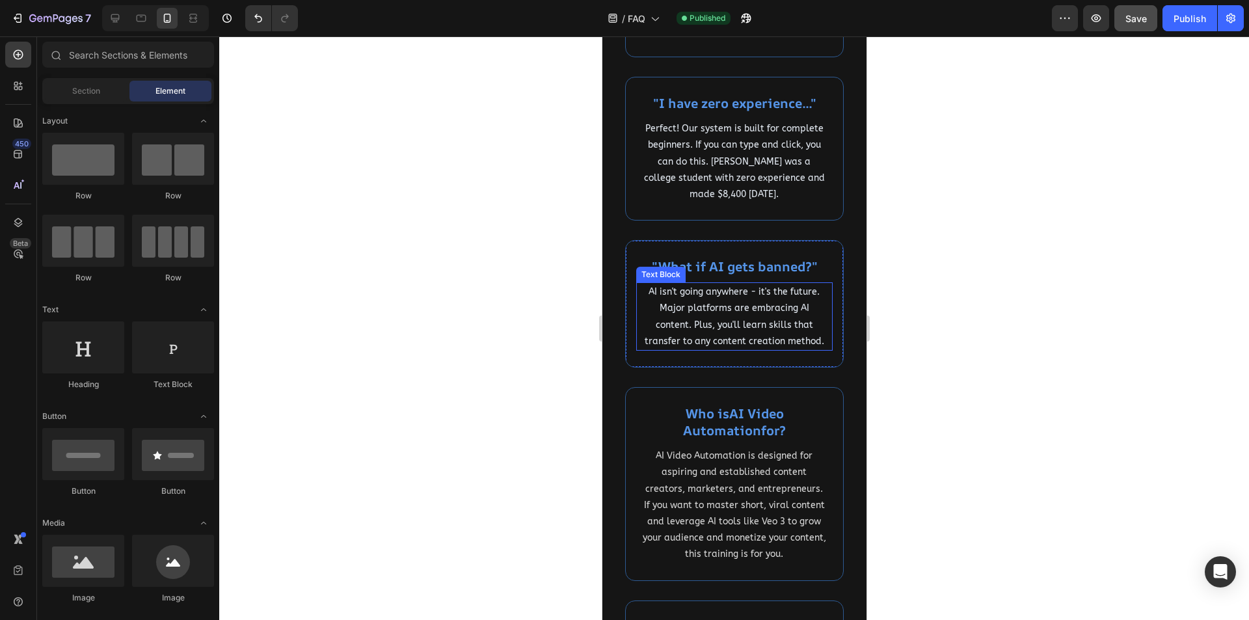
click at [747, 313] on span "AI isn't going anywhere - it's the future. Major platforms are embracing AI con…" at bounding box center [734, 316] width 180 height 61
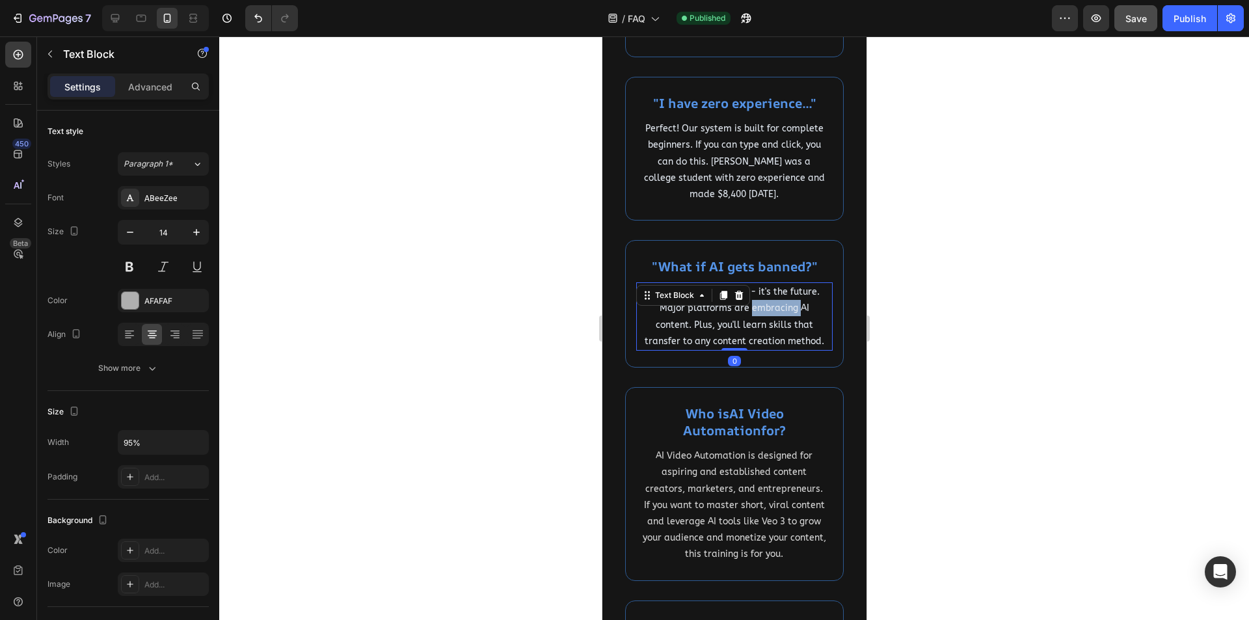
click at [747, 313] on span "AI isn't going anywhere - it's the future. Major platforms are embracing AI con…" at bounding box center [734, 316] width 180 height 61
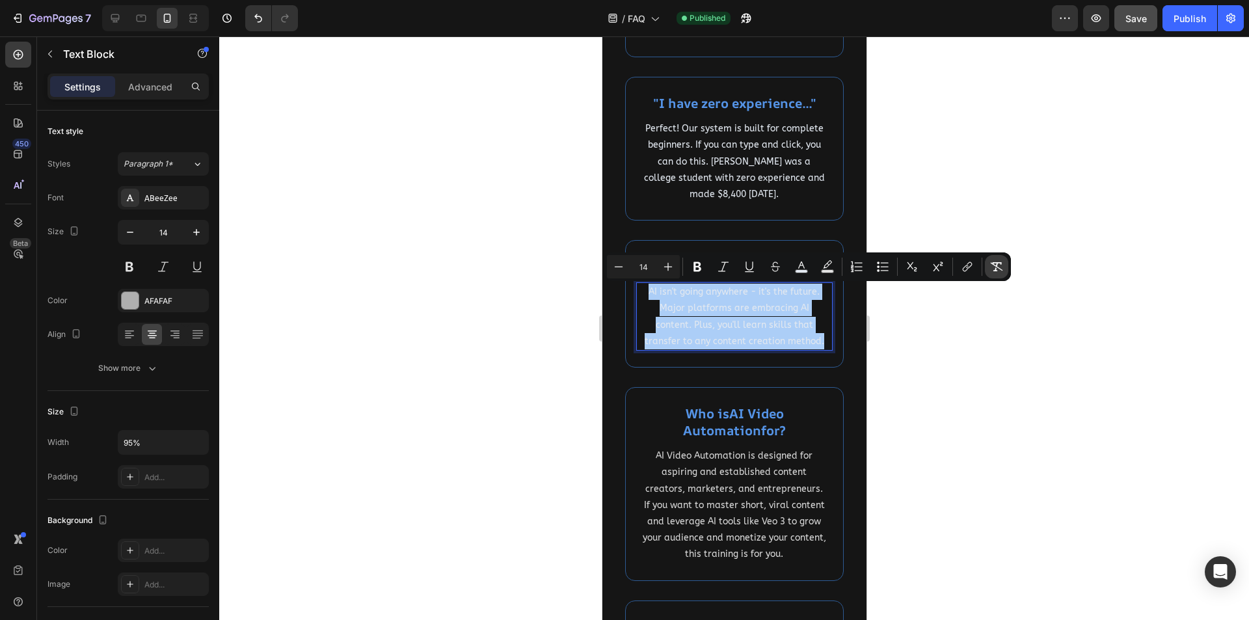
click at [1001, 266] on icon "Editor contextual toolbar" at bounding box center [996, 266] width 13 height 13
click at [157, 302] on div "AFAFAF" at bounding box center [163, 301] width 38 height 12
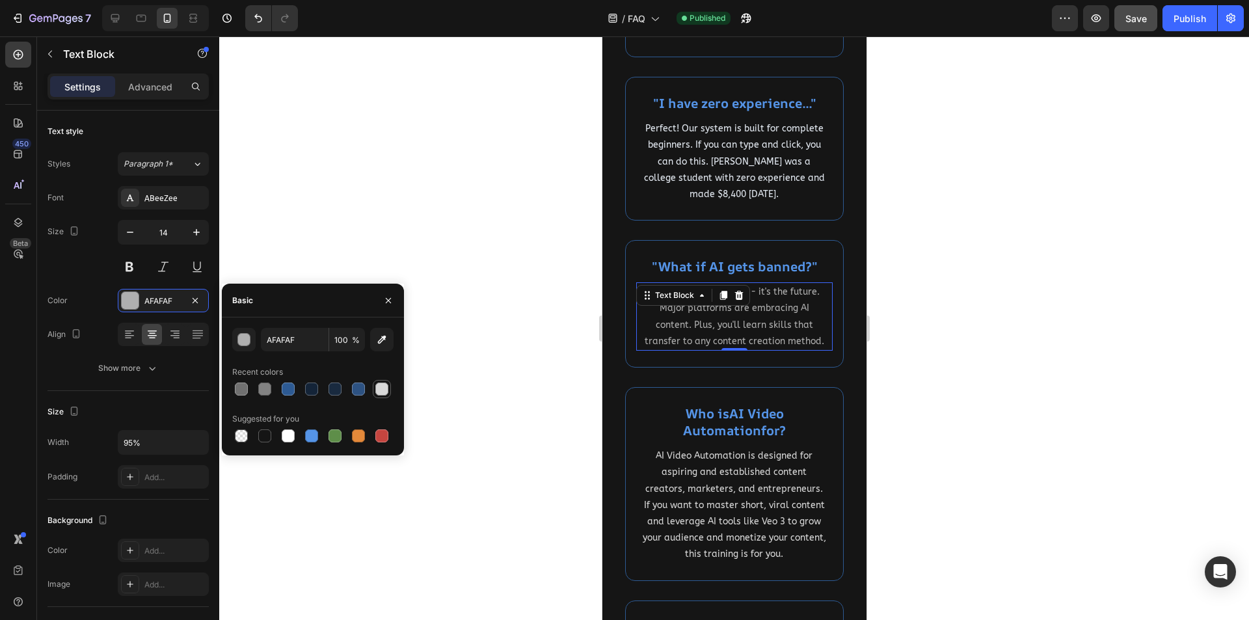
click at [386, 392] on div at bounding box center [381, 389] width 13 height 13
type input "D8D8D8"
click at [545, 282] on div at bounding box center [734, 328] width 1030 height 584
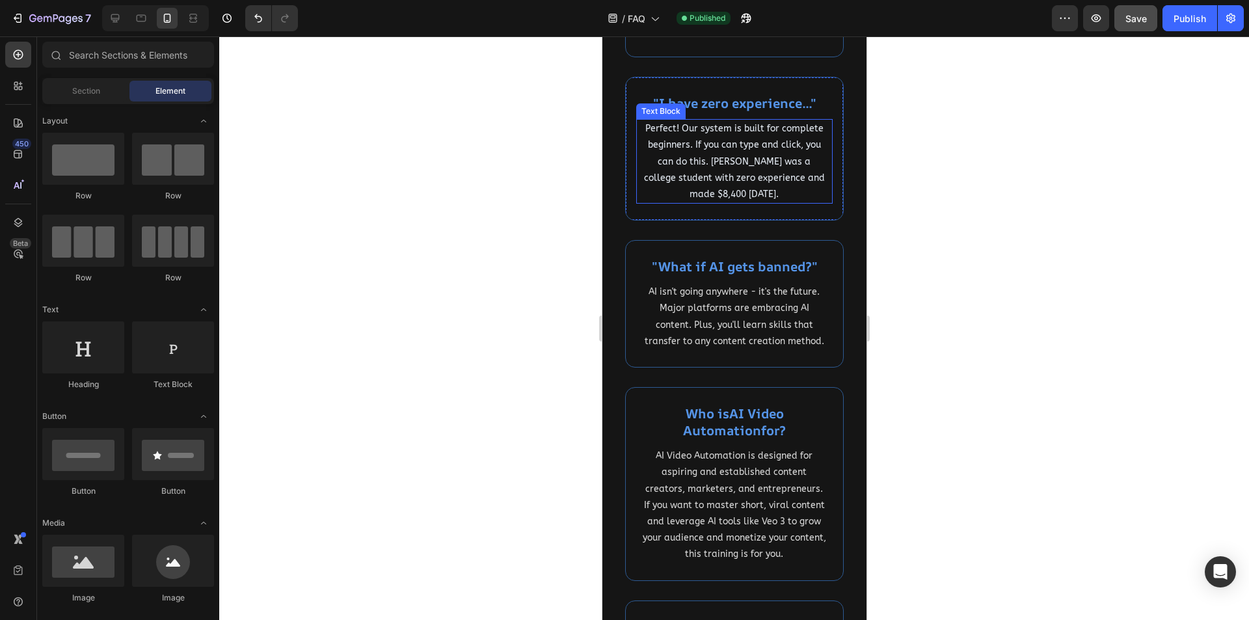
click at [731, 166] on span "Perfect! Our system is built for complete beginners. If you can type and click,…" at bounding box center [733, 161] width 181 height 77
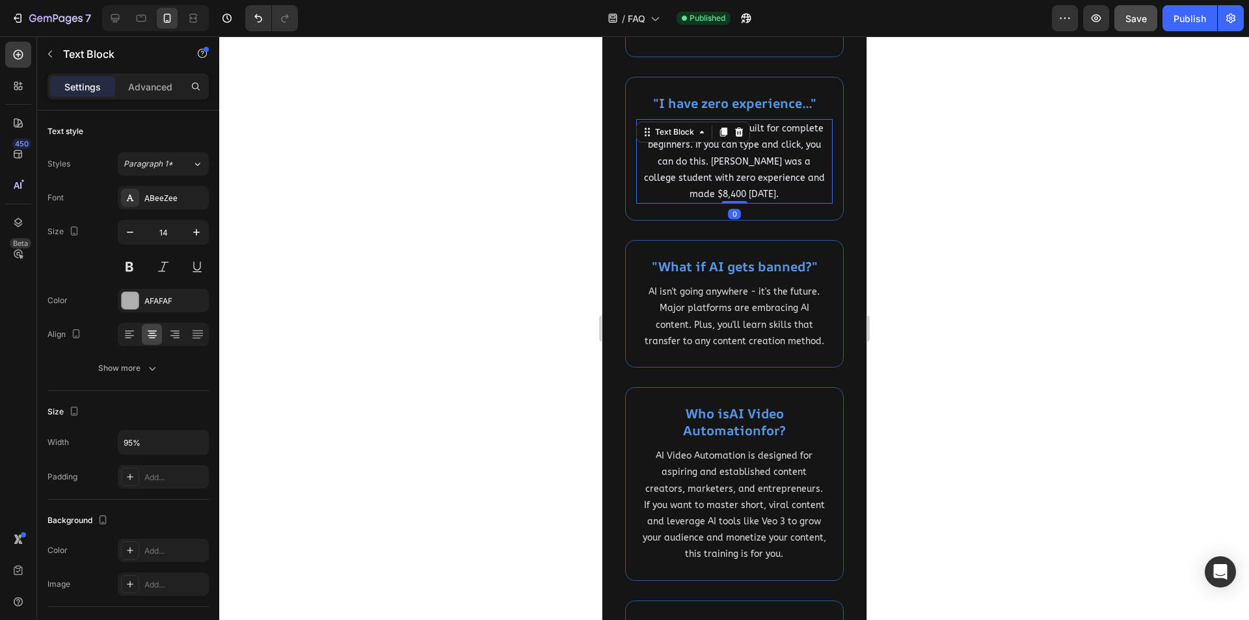
click at [731, 166] on span "Perfect! Our system is built for complete beginners. If you can type and click,…" at bounding box center [733, 161] width 181 height 77
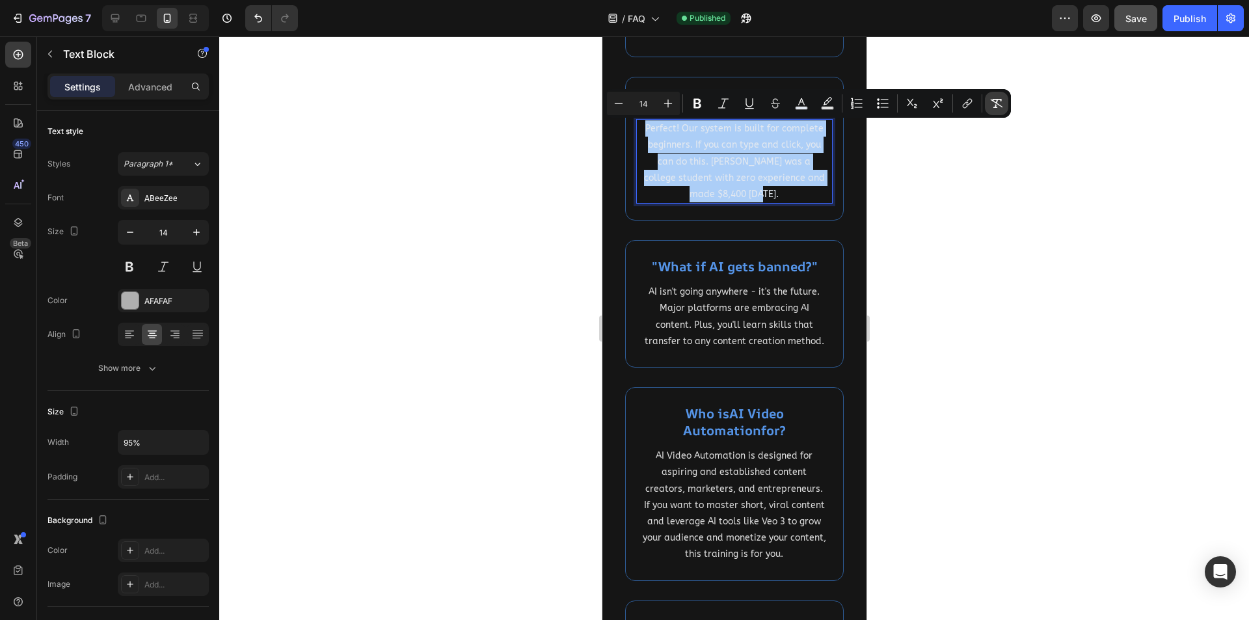
click at [1002, 101] on icon "Editor contextual toolbar" at bounding box center [996, 103] width 13 height 13
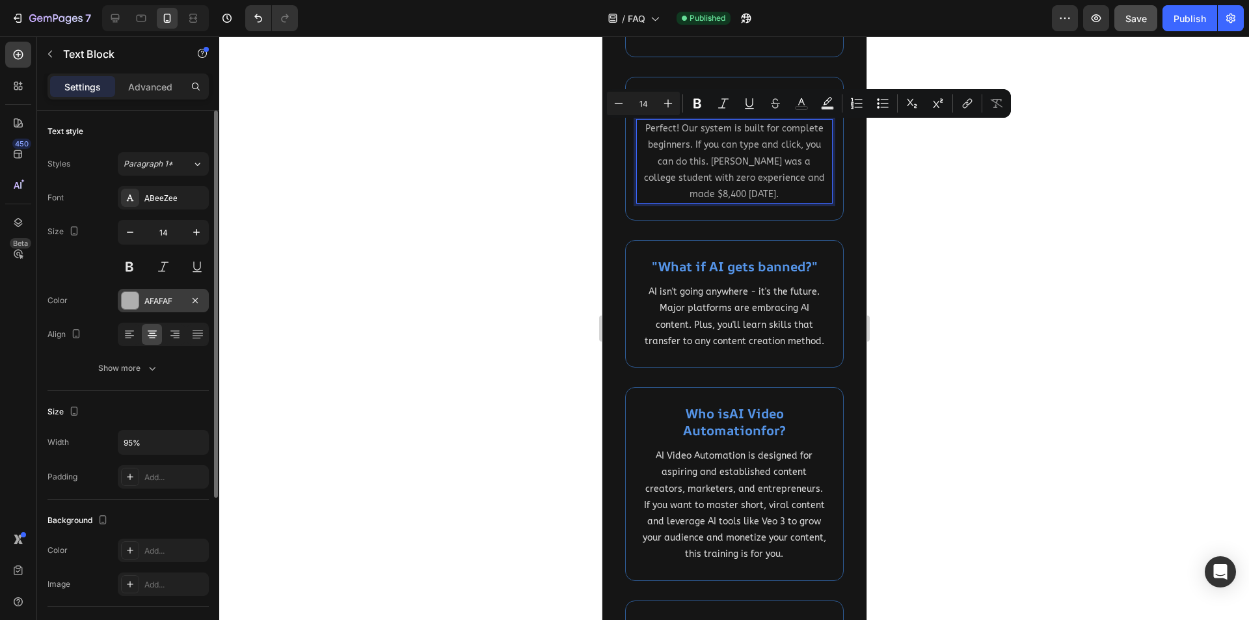
click at [169, 297] on div "AFAFAF" at bounding box center [163, 301] width 38 height 12
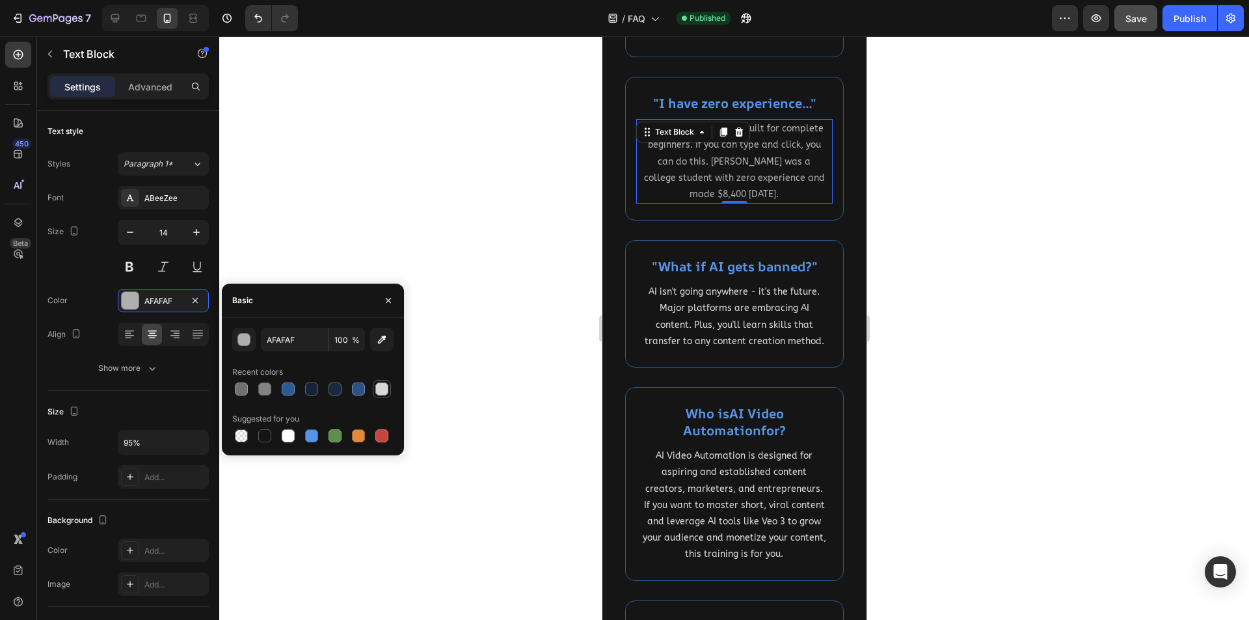
click at [382, 386] on div at bounding box center [381, 389] width 13 height 13
type input "D8D8D8"
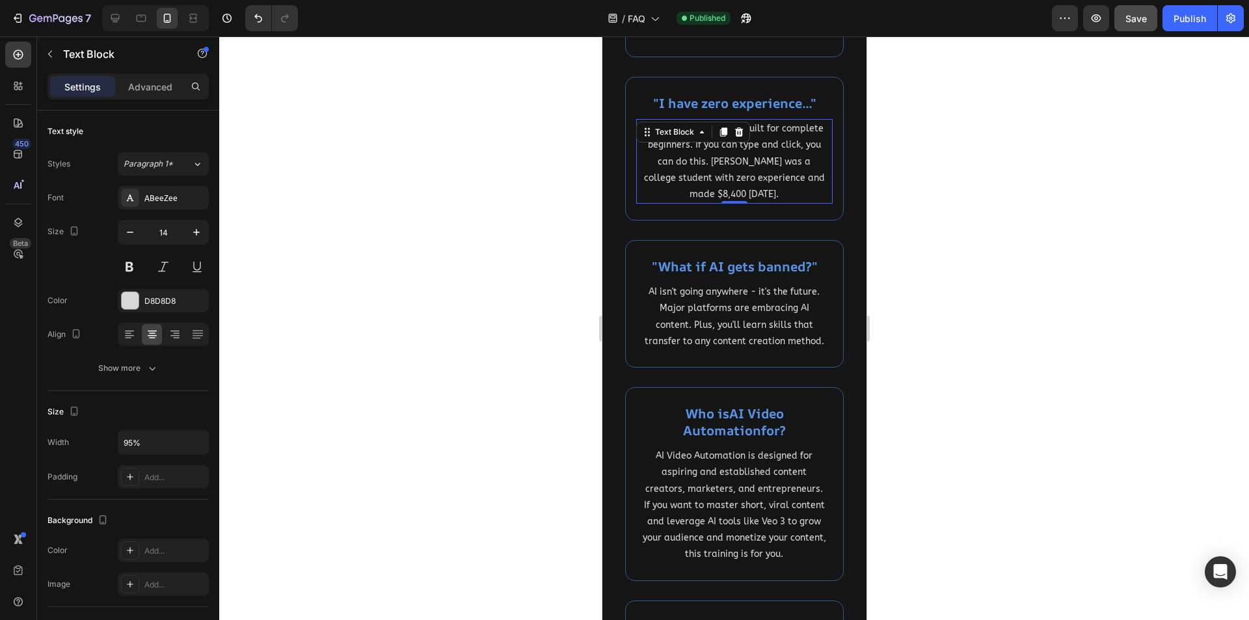
click at [509, 333] on div at bounding box center [734, 328] width 1030 height 584
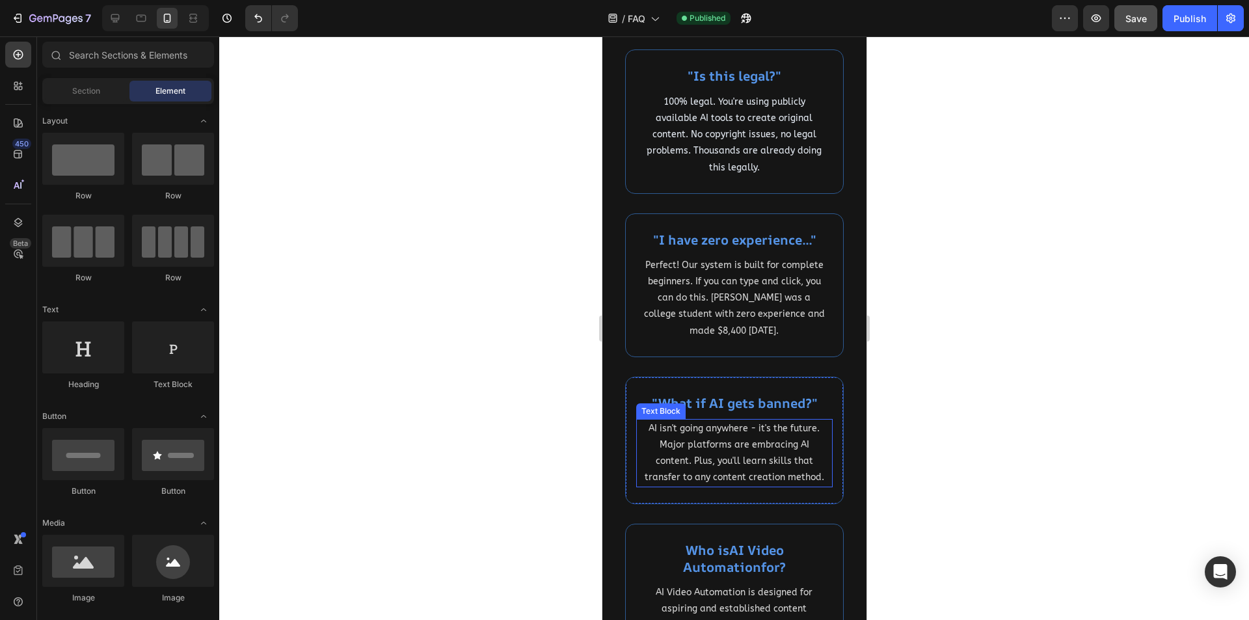
scroll to position [260, 0]
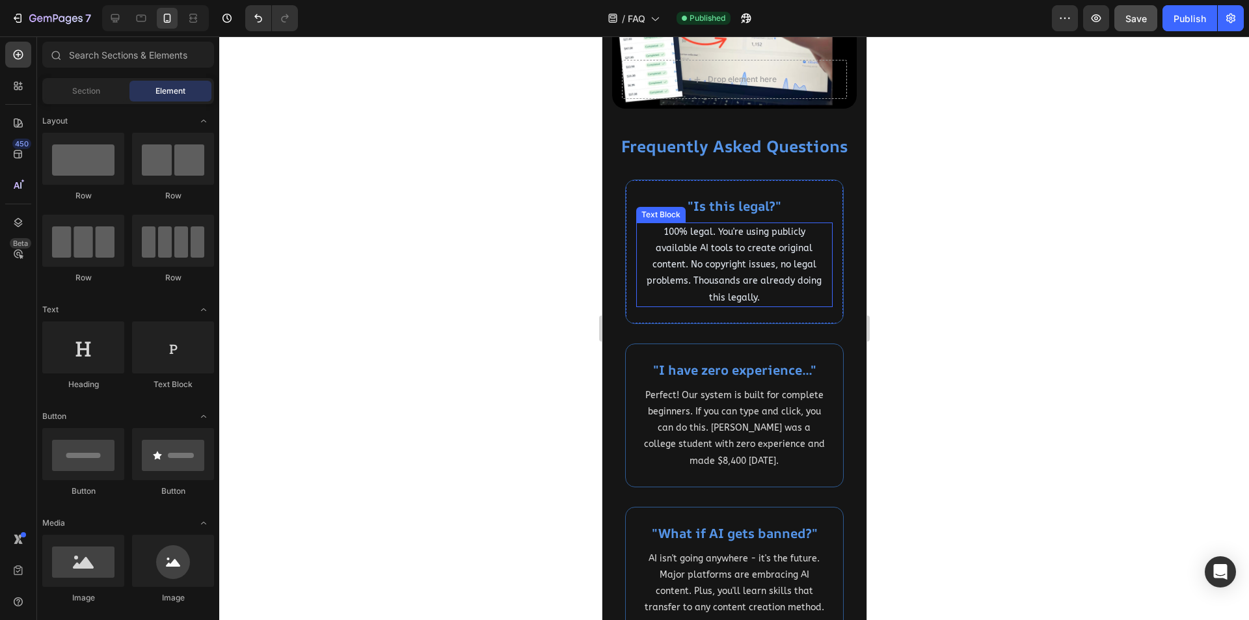
click at [747, 249] on p "100% legal. You're using publicly available AI tools to create original content…" at bounding box center [734, 265] width 184 height 82
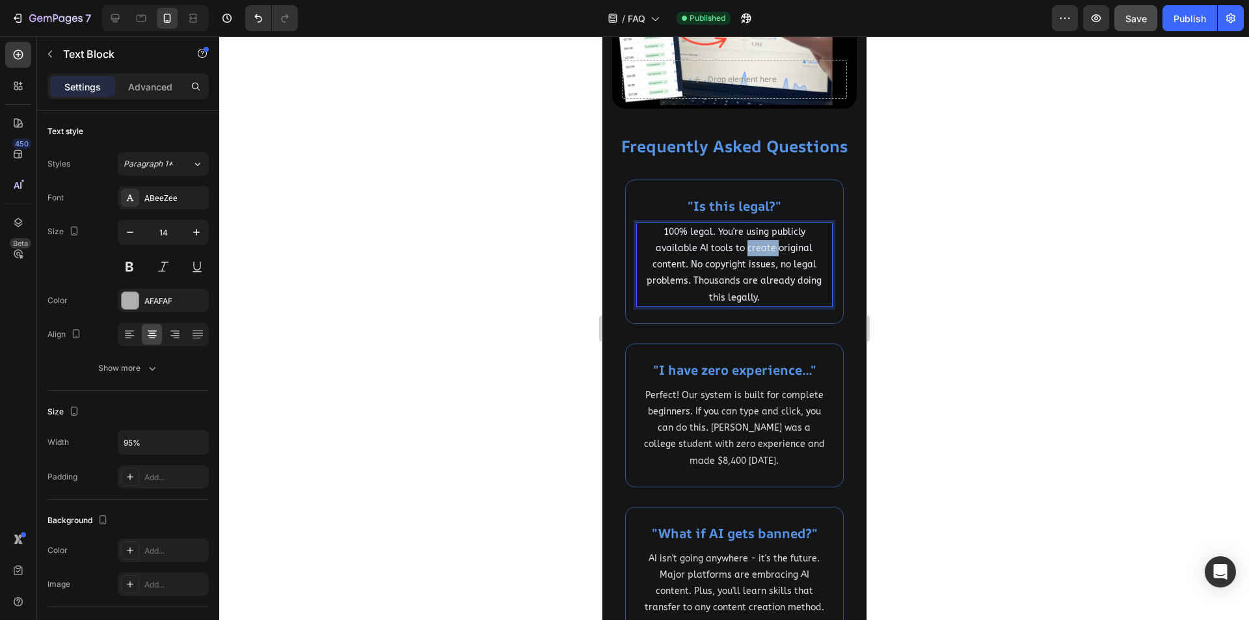
click at [747, 249] on p "100% legal. You're using publicly available AI tools to create original content…" at bounding box center [734, 265] width 184 height 82
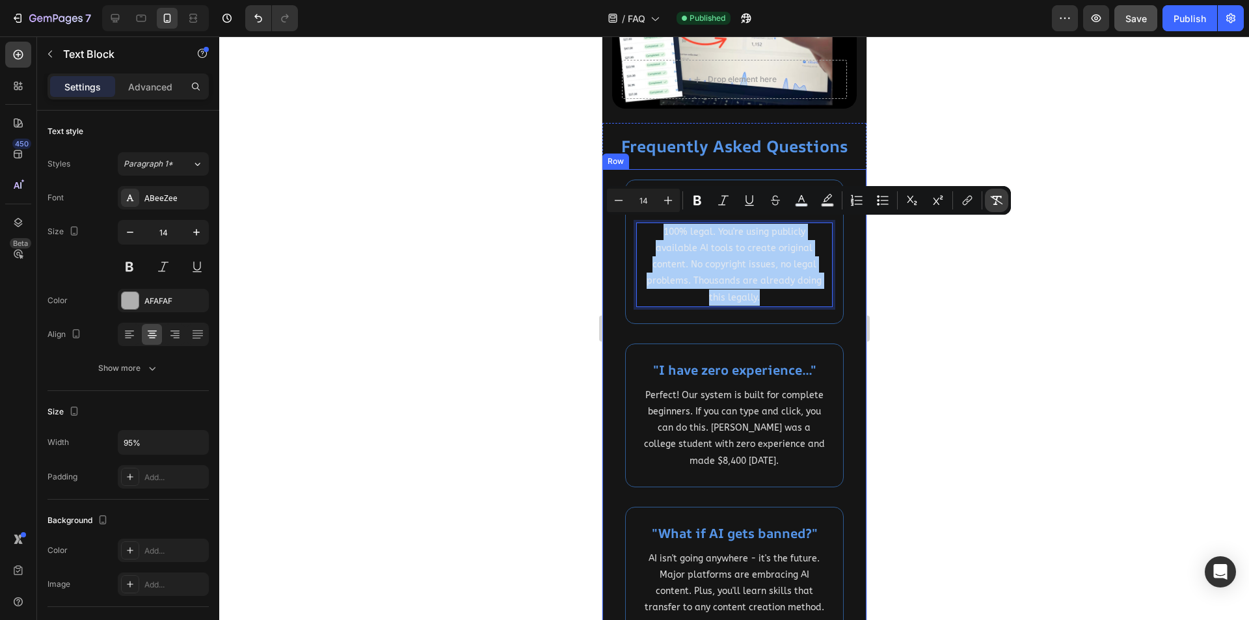
click at [996, 197] on icon "Editor contextual toolbar" at bounding box center [996, 200] width 13 height 13
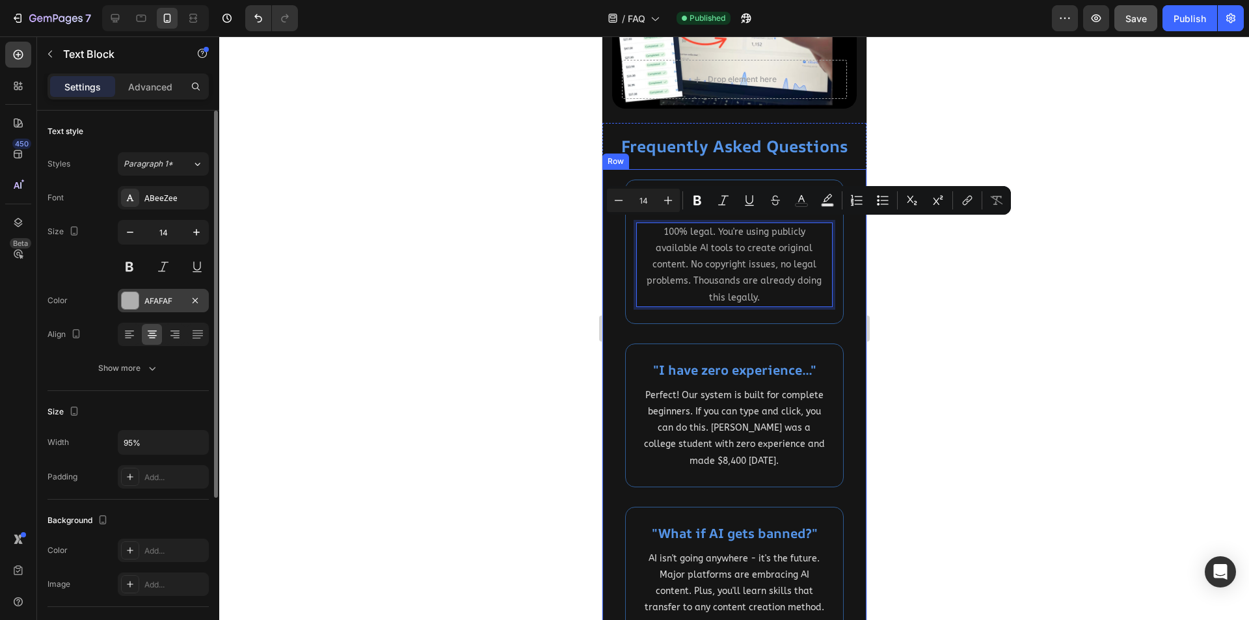
click at [160, 299] on div "AFAFAF" at bounding box center [163, 301] width 38 height 12
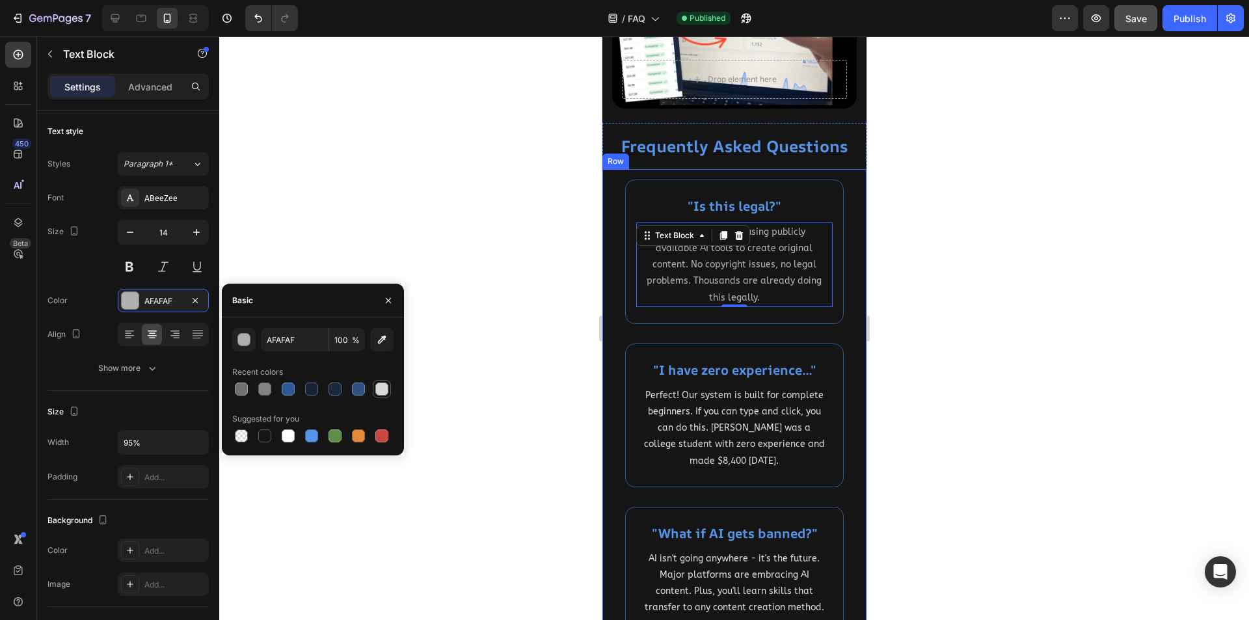
click at [383, 390] on div at bounding box center [381, 389] width 13 height 13
type input "D8D8D8"
click at [513, 378] on div at bounding box center [734, 328] width 1030 height 584
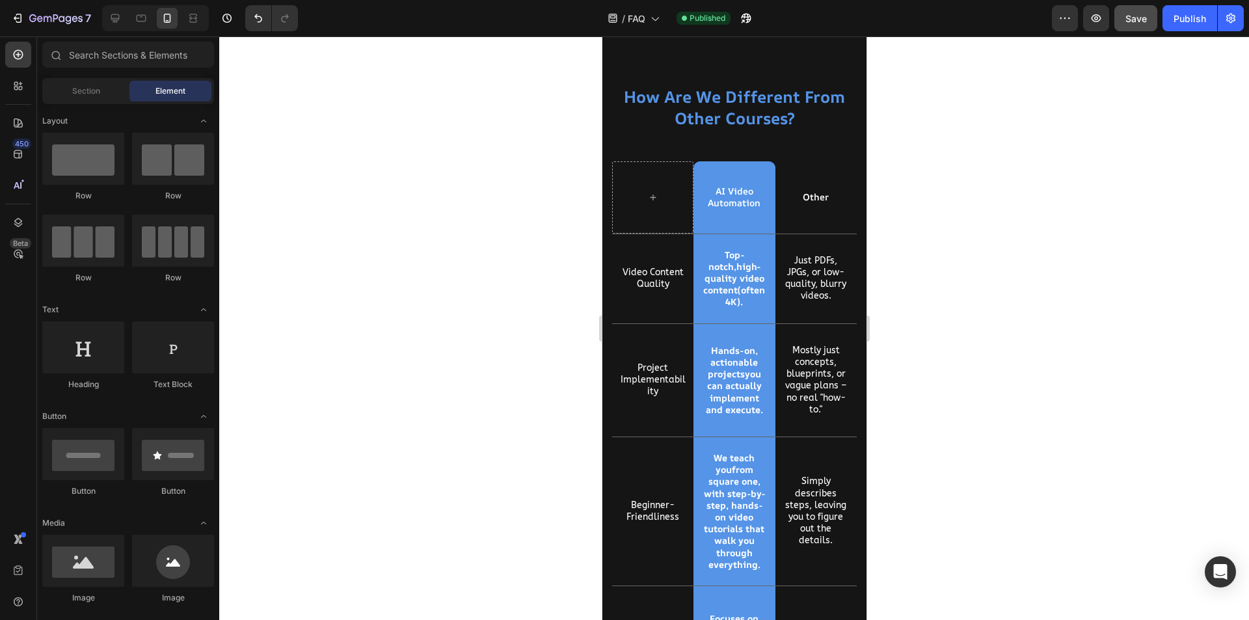
scroll to position [2779, 0]
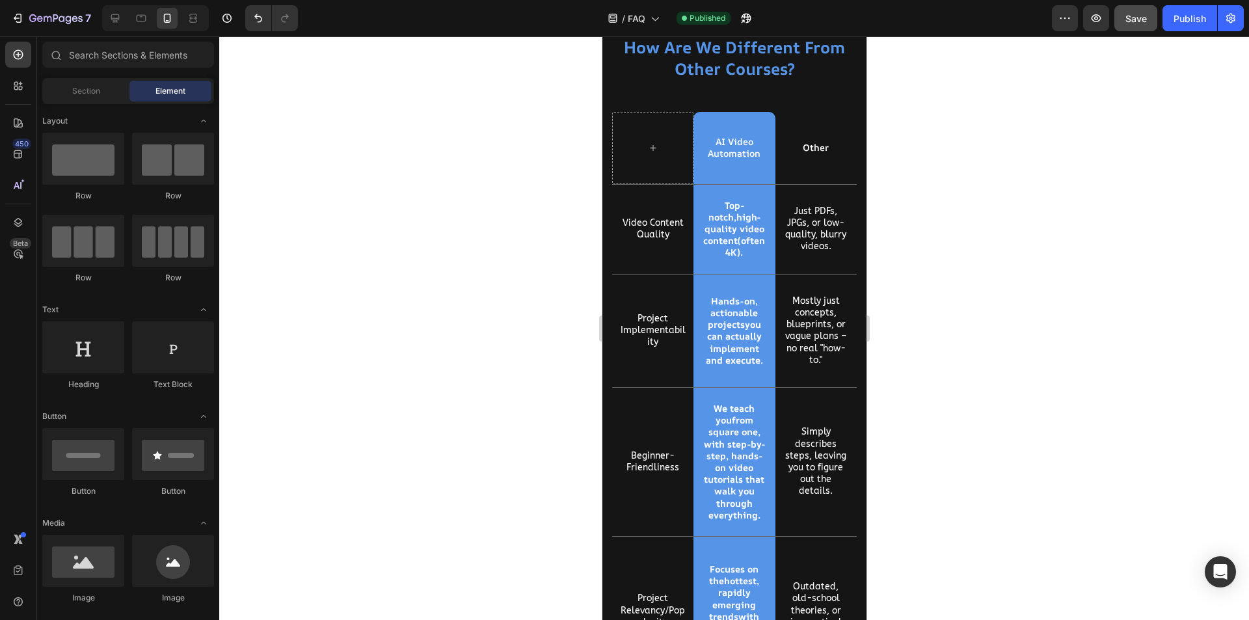
drag, startPoint x: 863, startPoint y: 122, endPoint x: 1492, endPoint y: 461, distance: 714.7
click at [806, 145] on p "Other" at bounding box center [815, 148] width 79 height 12
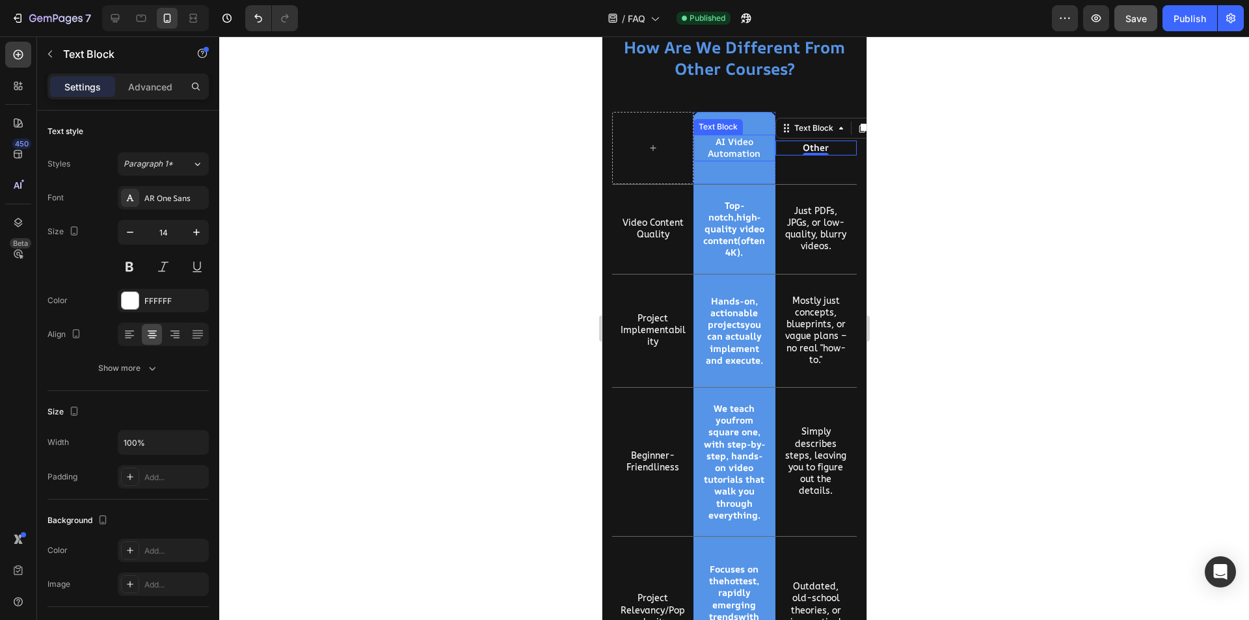
click at [736, 146] on p "AI Video" at bounding box center [733, 142] width 79 height 12
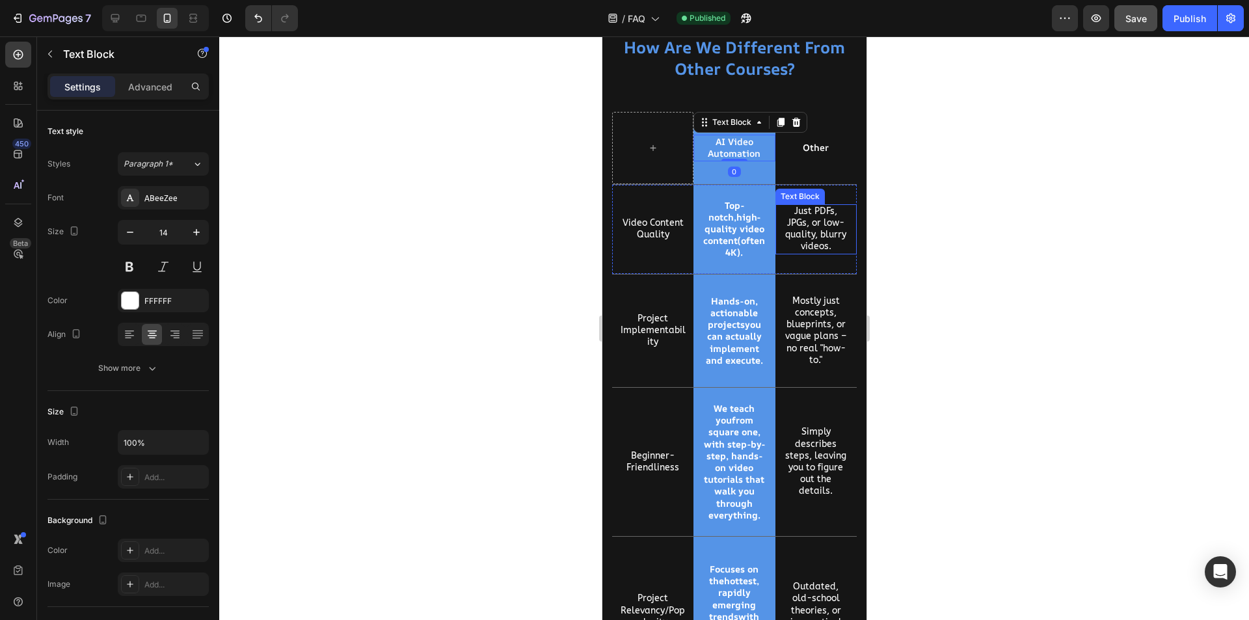
click at [813, 244] on p "Just PDFs, JPGs, or low-quality, blurry videos." at bounding box center [816, 229] width 66 height 47
click at [468, 341] on div at bounding box center [734, 328] width 1030 height 584
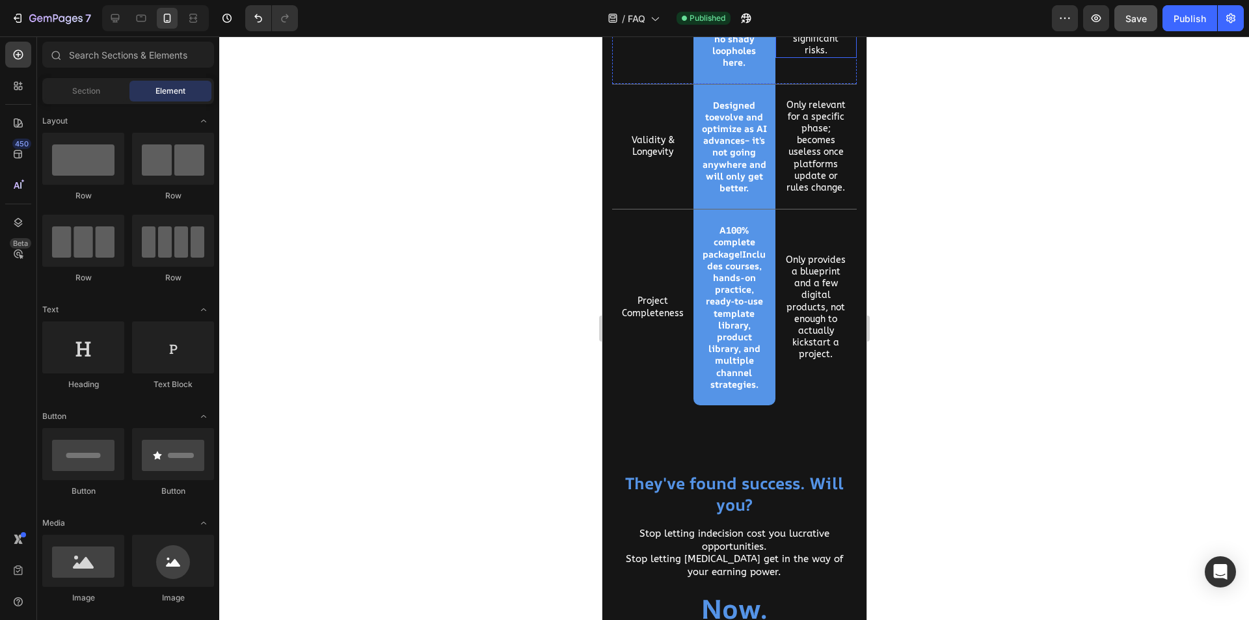
scroll to position [3950, 0]
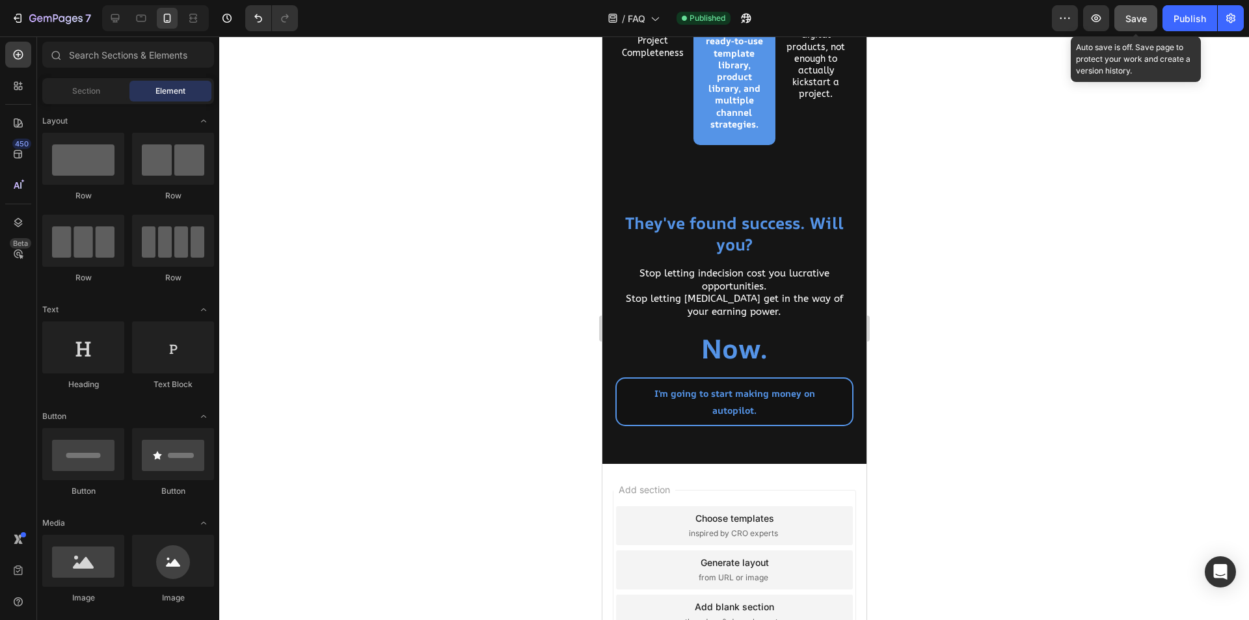
click at [1142, 16] on span "Save" at bounding box center [1136, 18] width 21 height 11
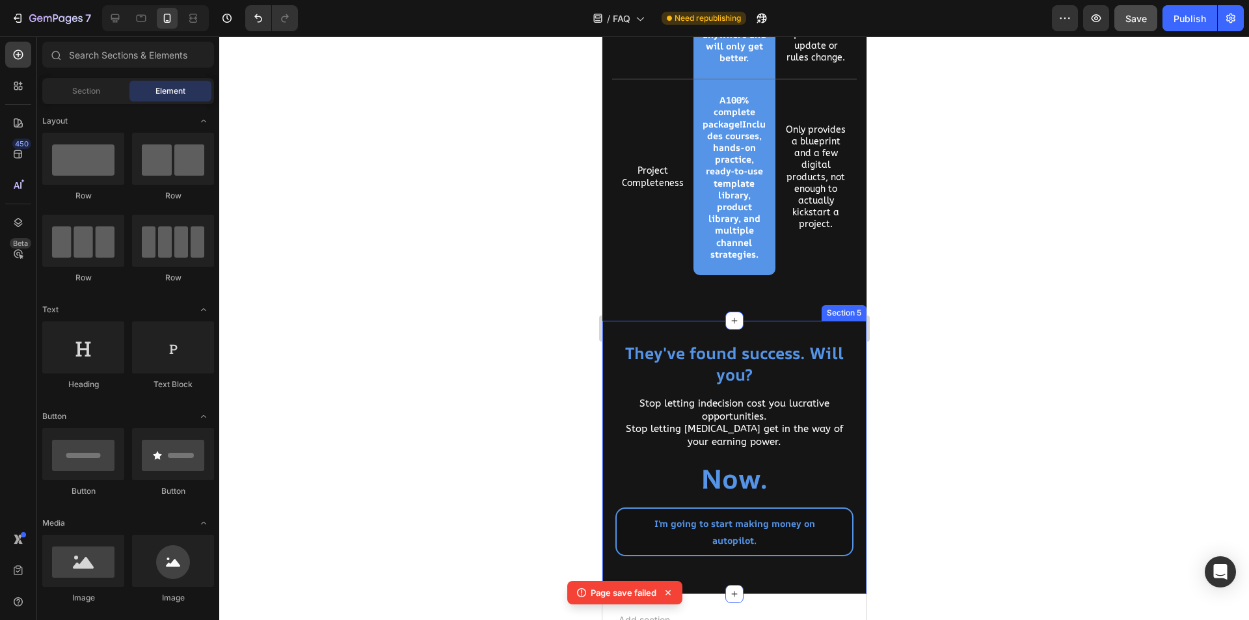
scroll to position [3755, 0]
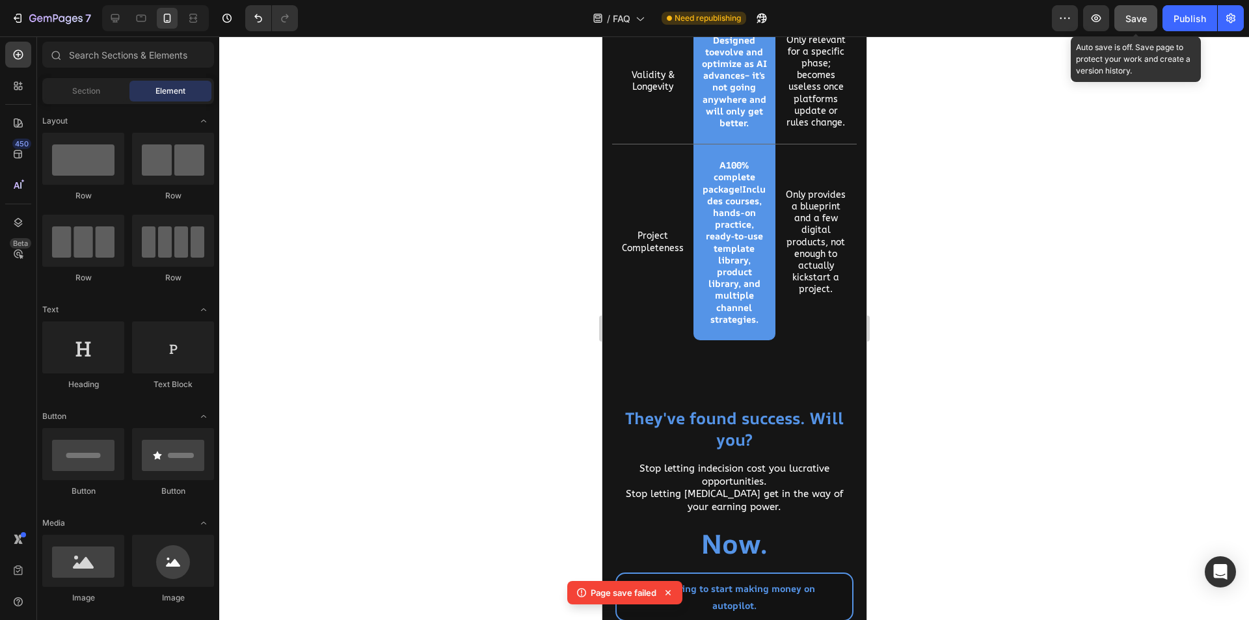
click at [1134, 20] on span "Save" at bounding box center [1136, 18] width 21 height 11
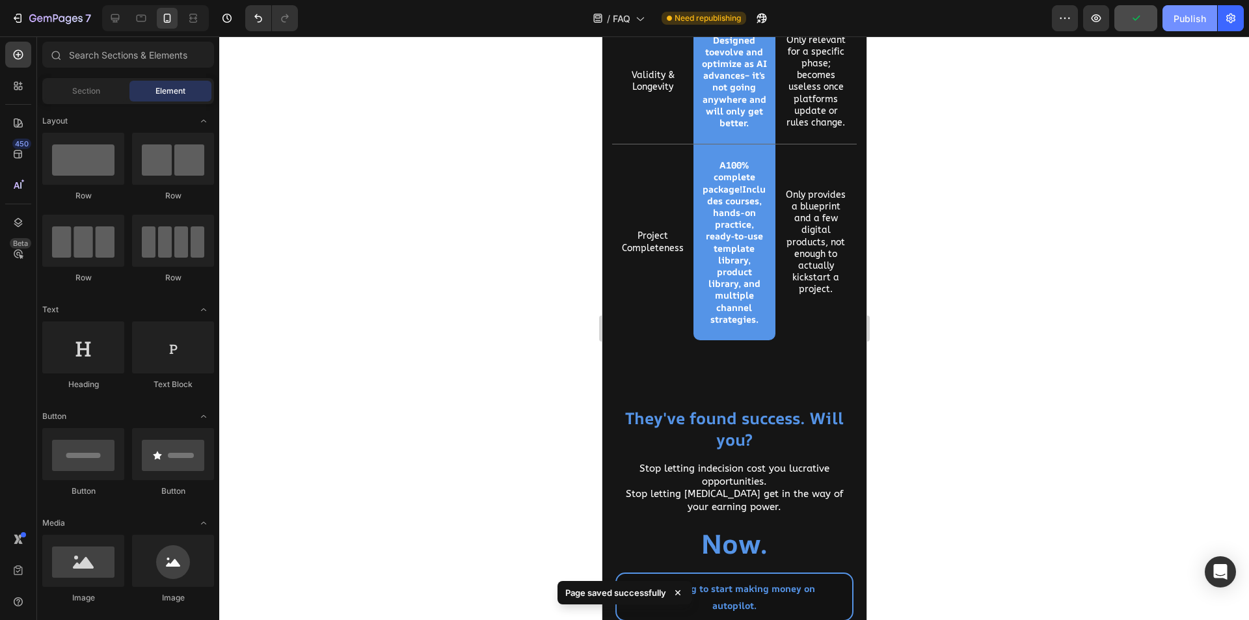
click at [1186, 23] on div "Publish" at bounding box center [1190, 19] width 33 height 14
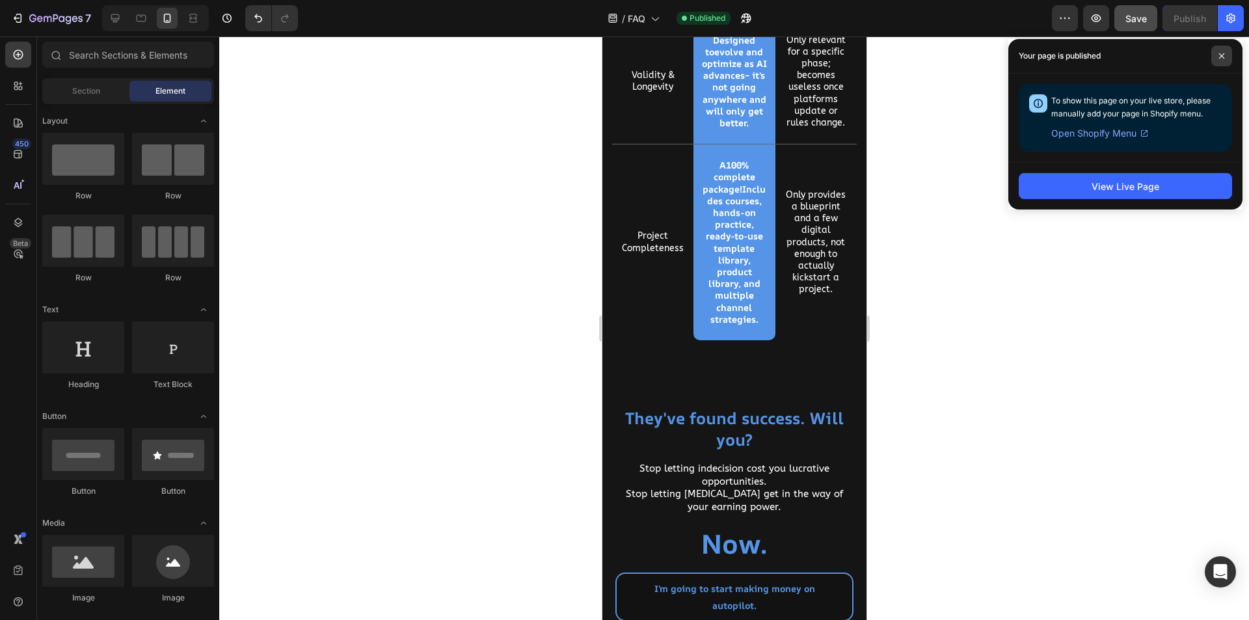
click at [1221, 57] on icon at bounding box center [1222, 56] width 7 height 7
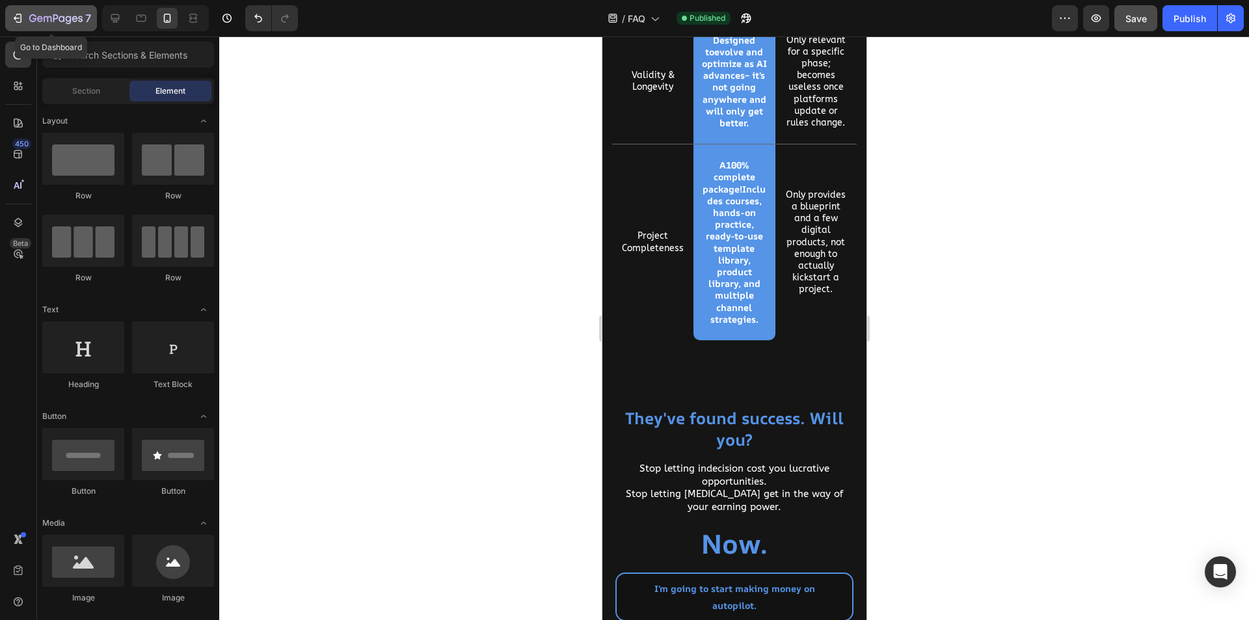
click at [51, 22] on icon "button" at bounding box center [55, 19] width 53 height 11
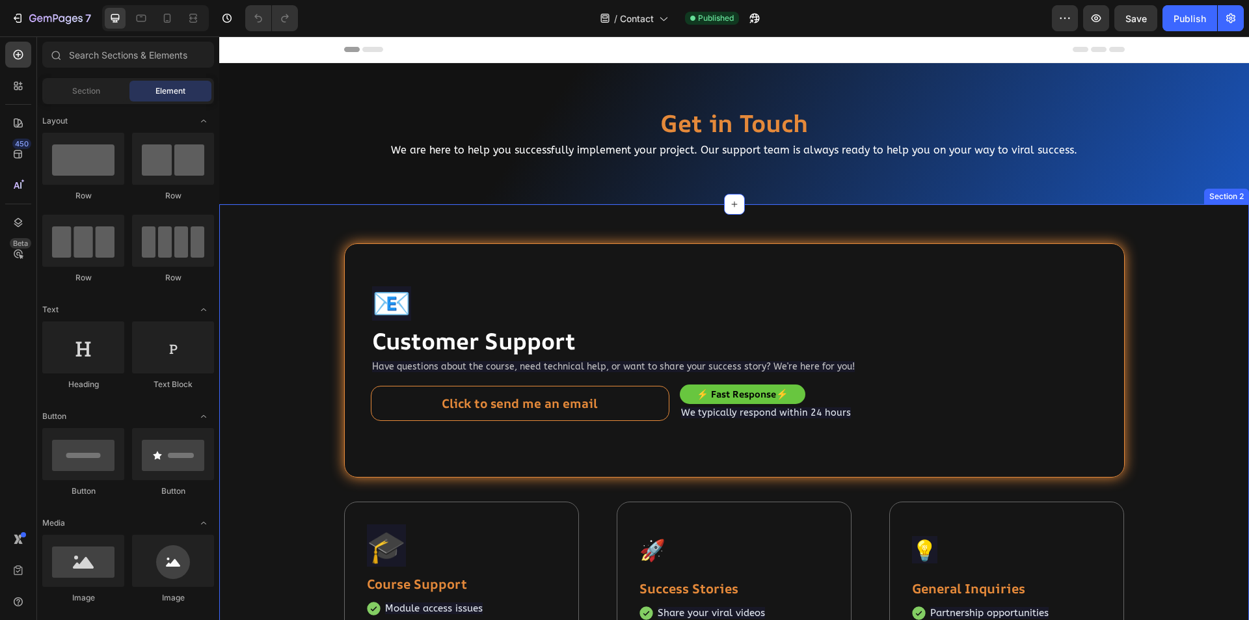
click at [1150, 411] on div "📧 Heading Customer Support Heading Have questions about the course, need techni…" at bounding box center [734, 618] width 1010 height 751
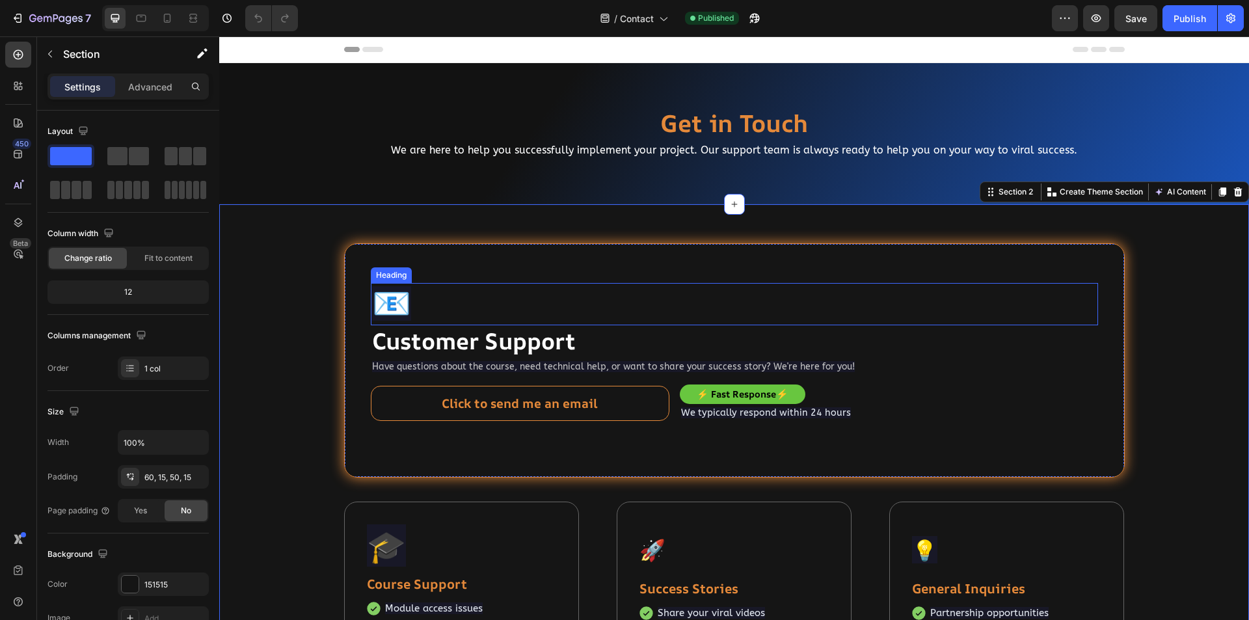
click at [426, 300] on div "📧 Heading" at bounding box center [734, 304] width 727 height 42
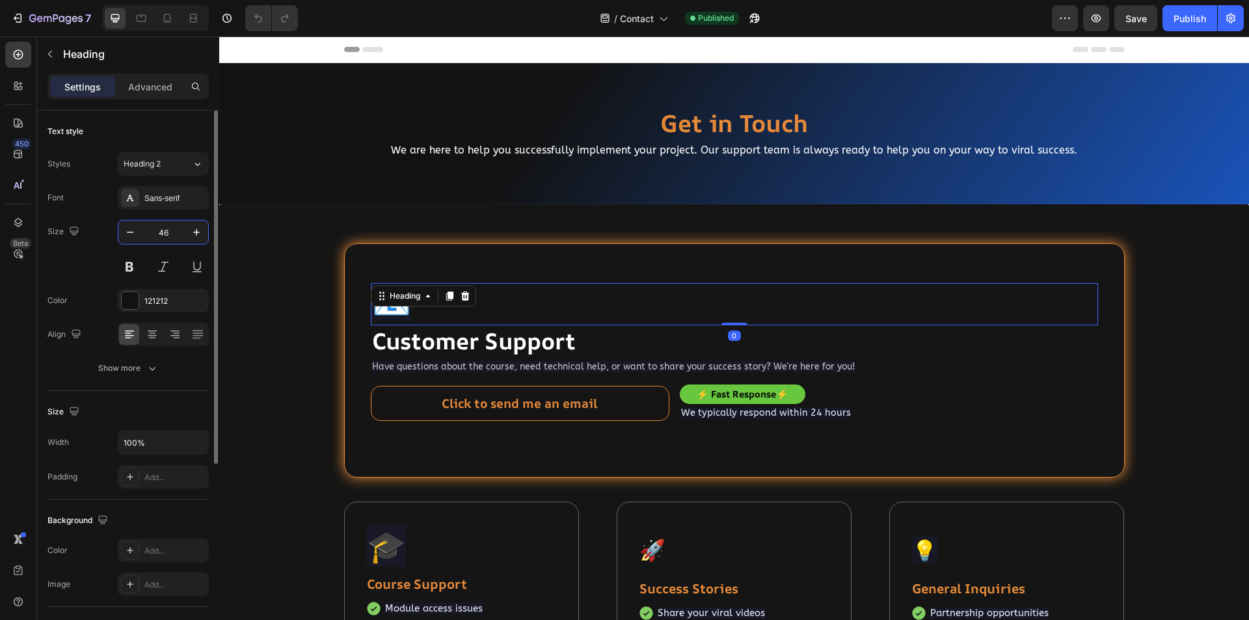
click at [169, 232] on input "46" at bounding box center [163, 232] width 43 height 23
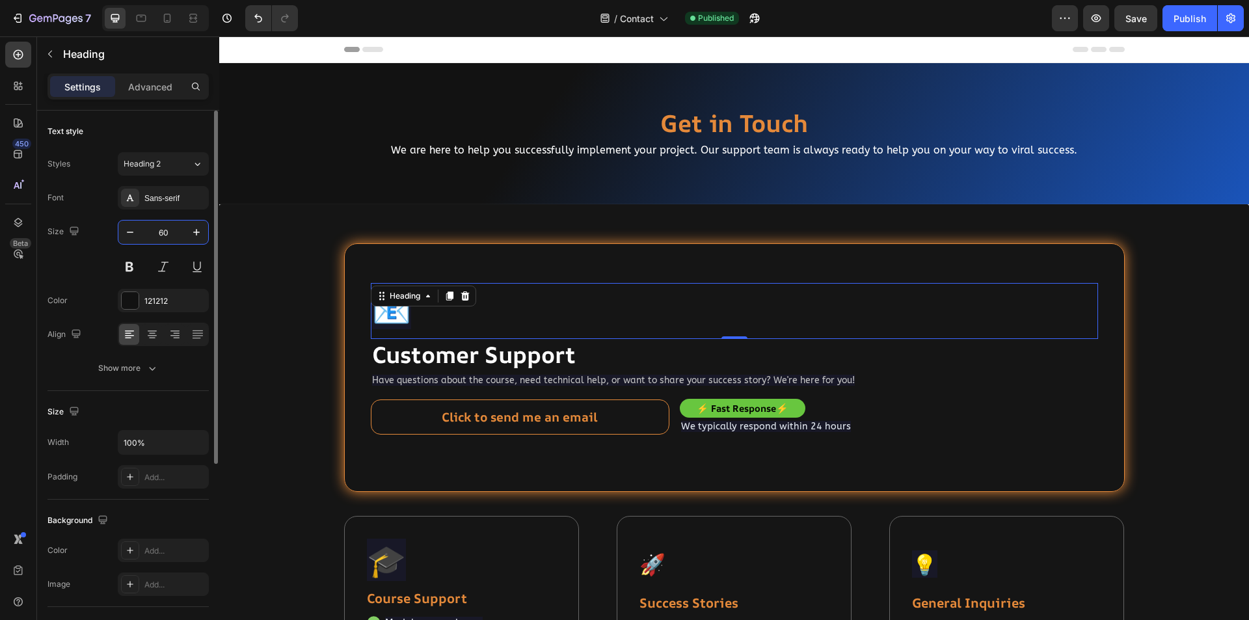
type input "60"
click at [519, 320] on h2 "📧" at bounding box center [734, 311] width 727 height 56
click at [519, 320] on p "📧" at bounding box center [734, 310] width 725 height 53
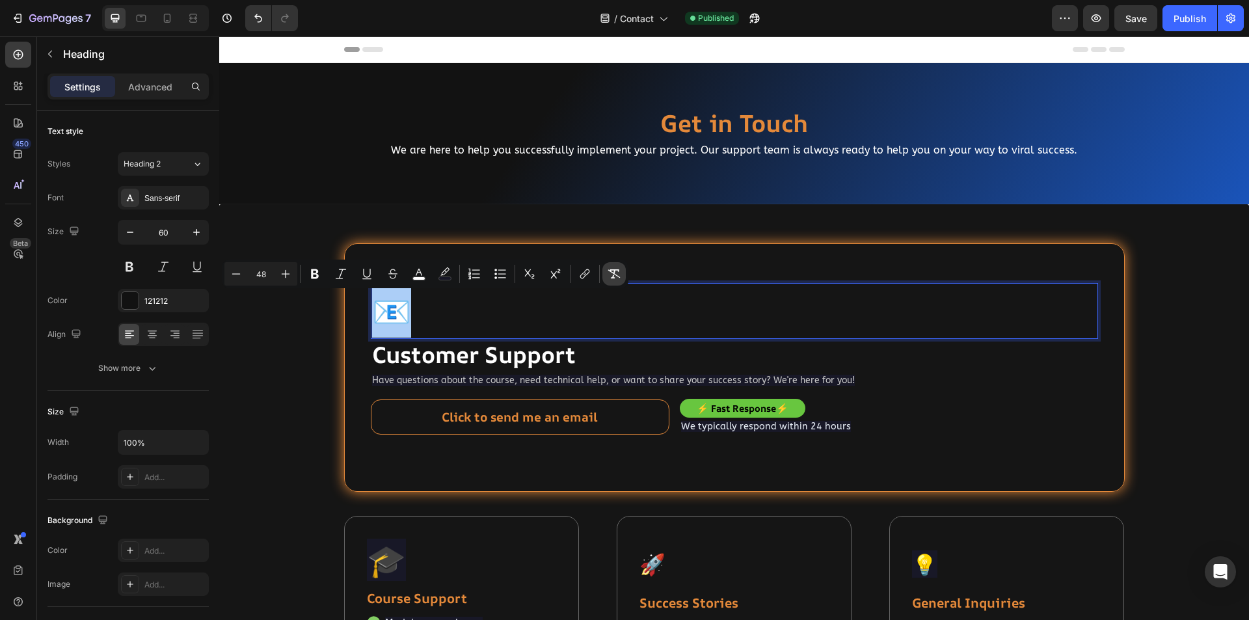
click at [612, 273] on icon "Editor contextual toolbar" at bounding box center [614, 273] width 13 height 13
type input "60"
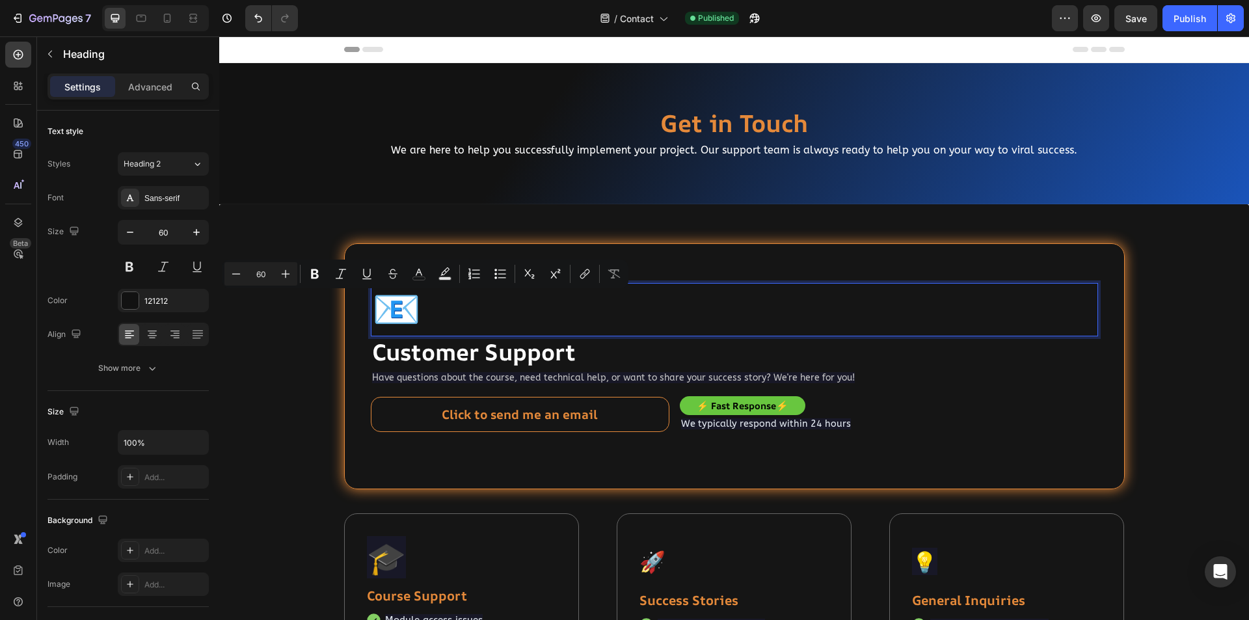
click at [521, 315] on p "📧" at bounding box center [734, 309] width 725 height 51
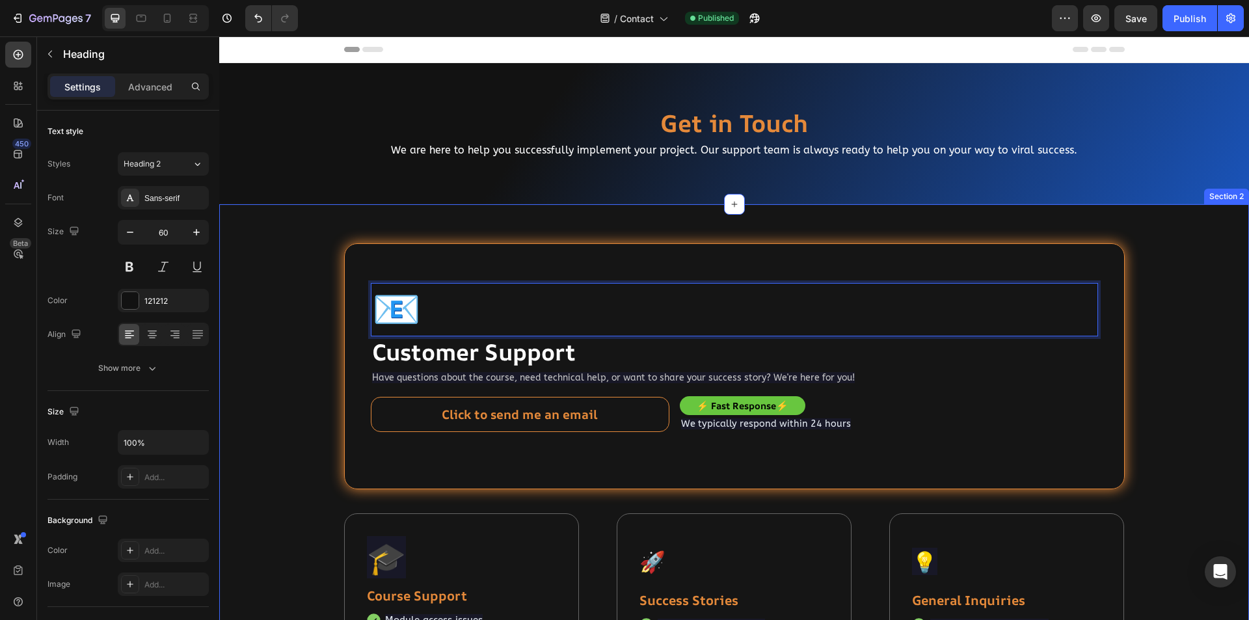
click at [264, 333] on div "📧 Heading 0 Customer Support Heading Have questions about the course, need tech…" at bounding box center [734, 624] width 1010 height 763
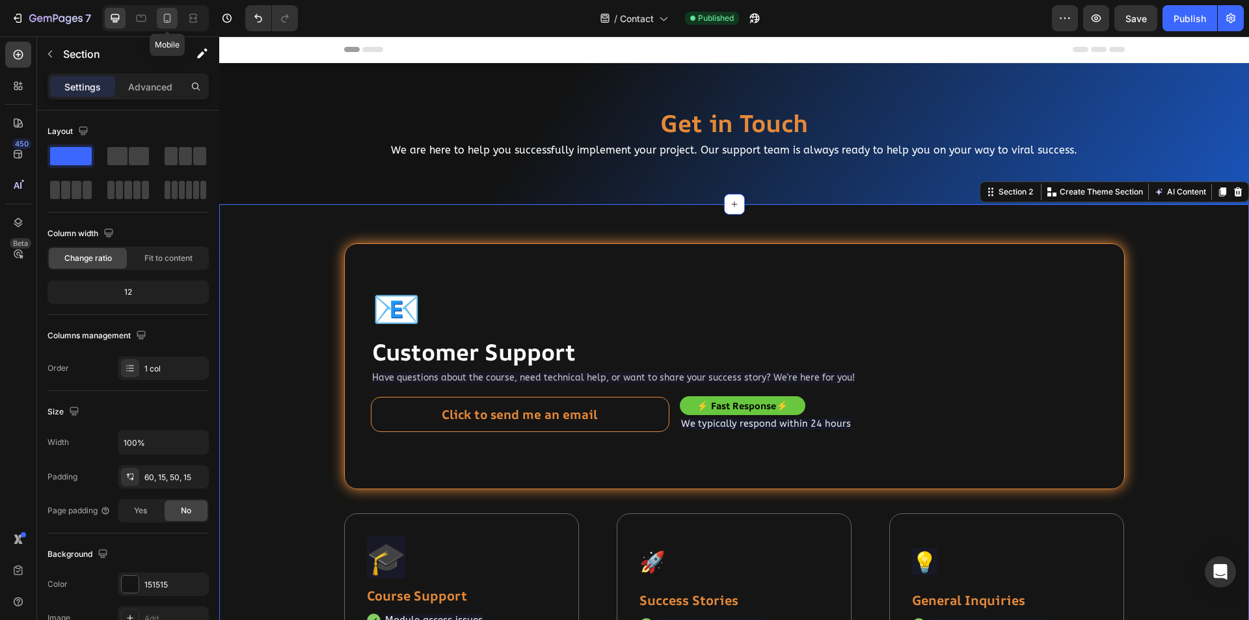
click at [163, 16] on icon at bounding box center [167, 18] width 13 height 13
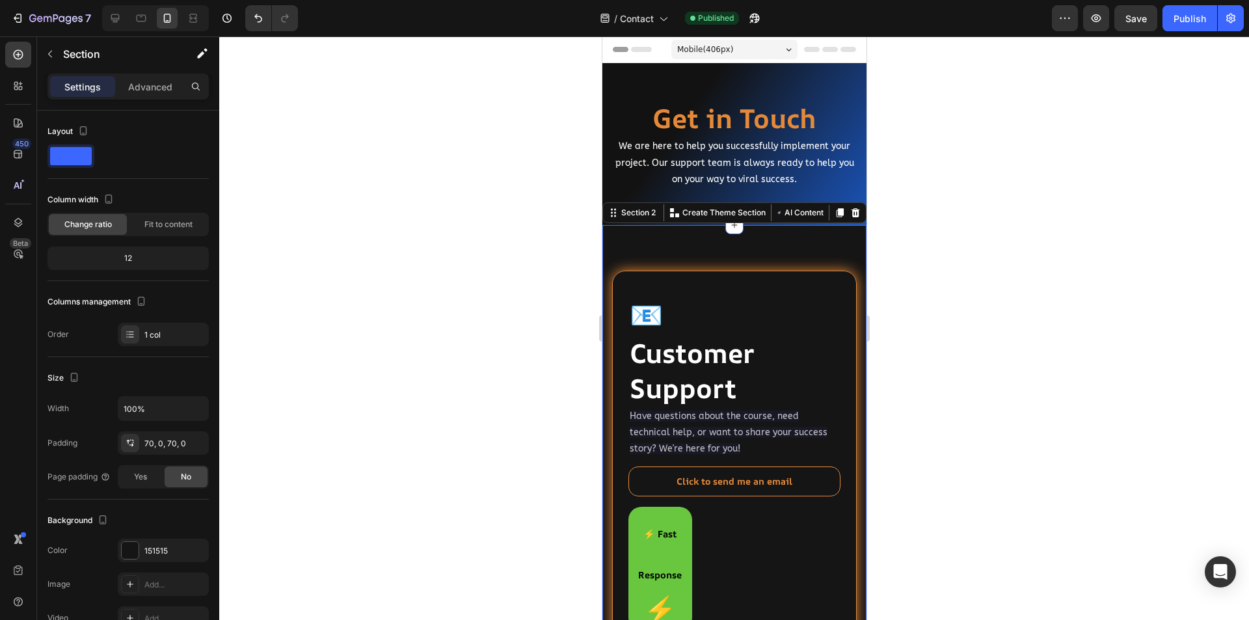
click at [928, 254] on div at bounding box center [734, 328] width 1030 height 584
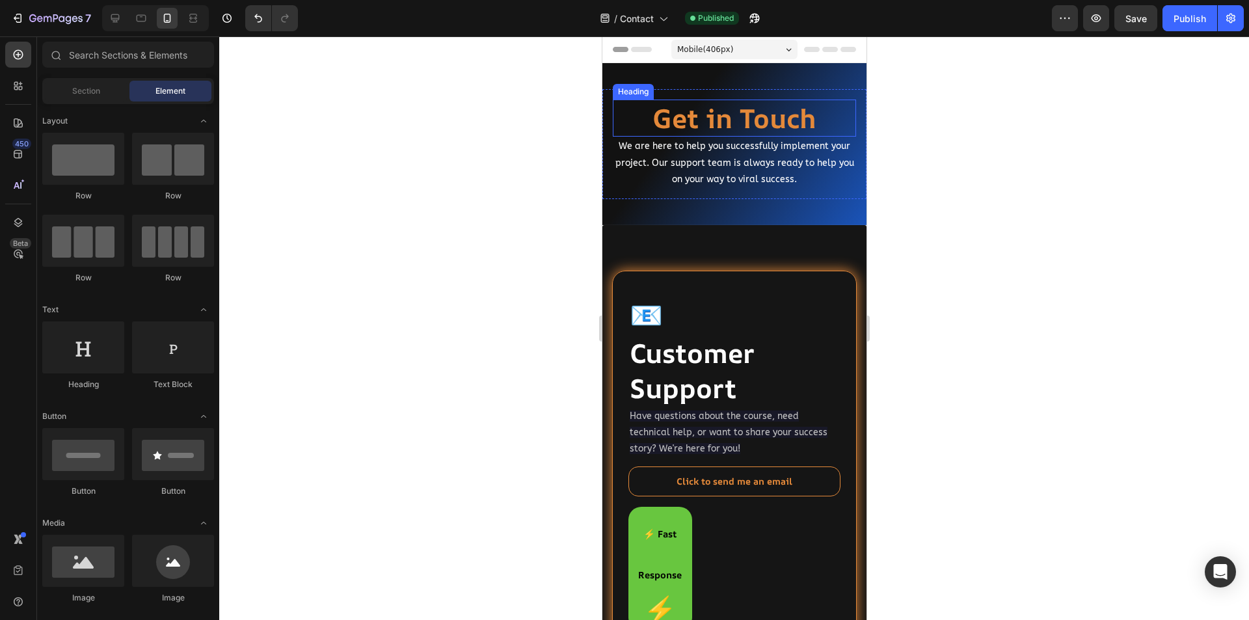
click at [764, 120] on strong "Get in Touch" at bounding box center [734, 118] width 164 height 36
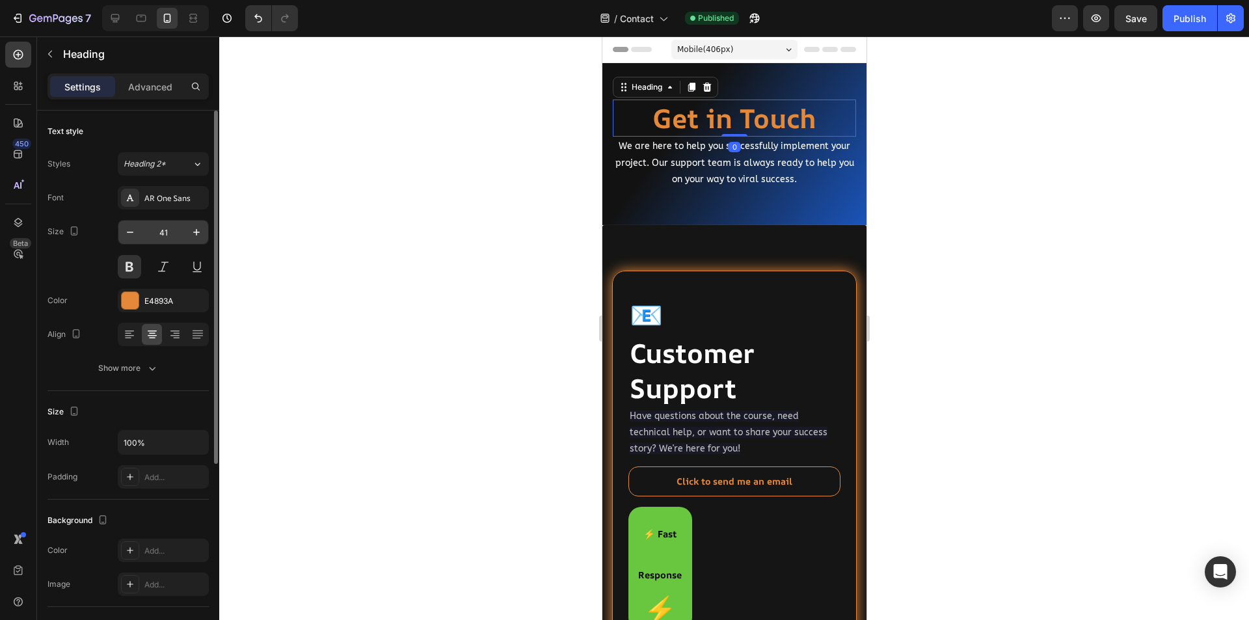
click at [176, 232] on input "41" at bounding box center [163, 232] width 43 height 23
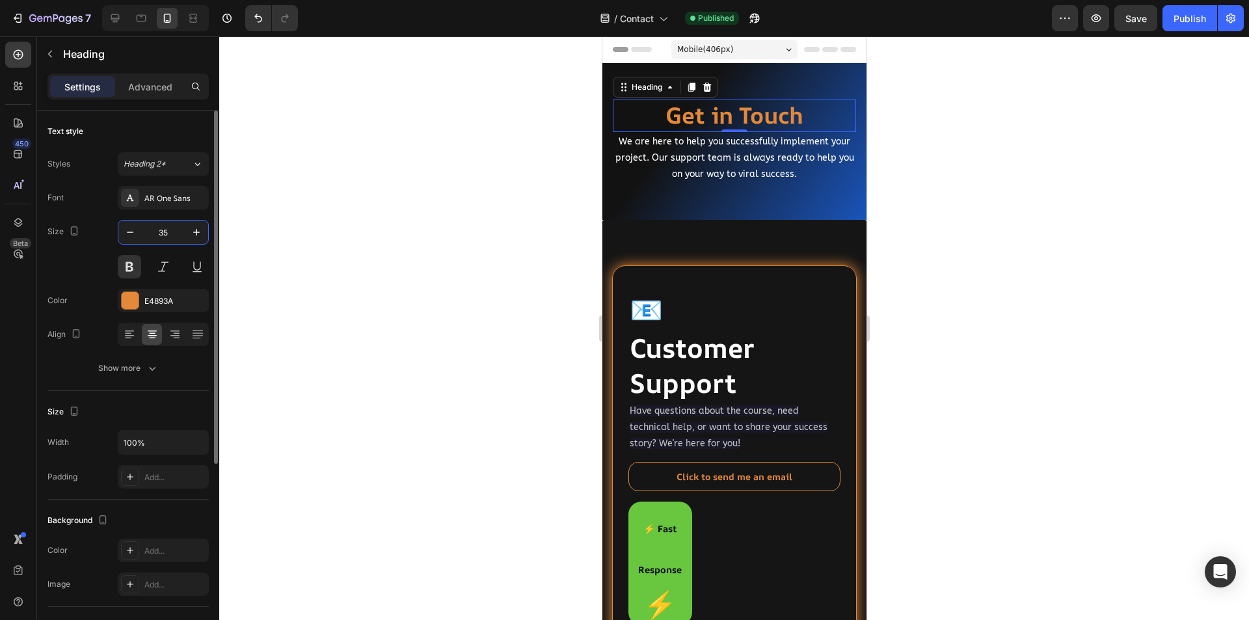
type input "35"
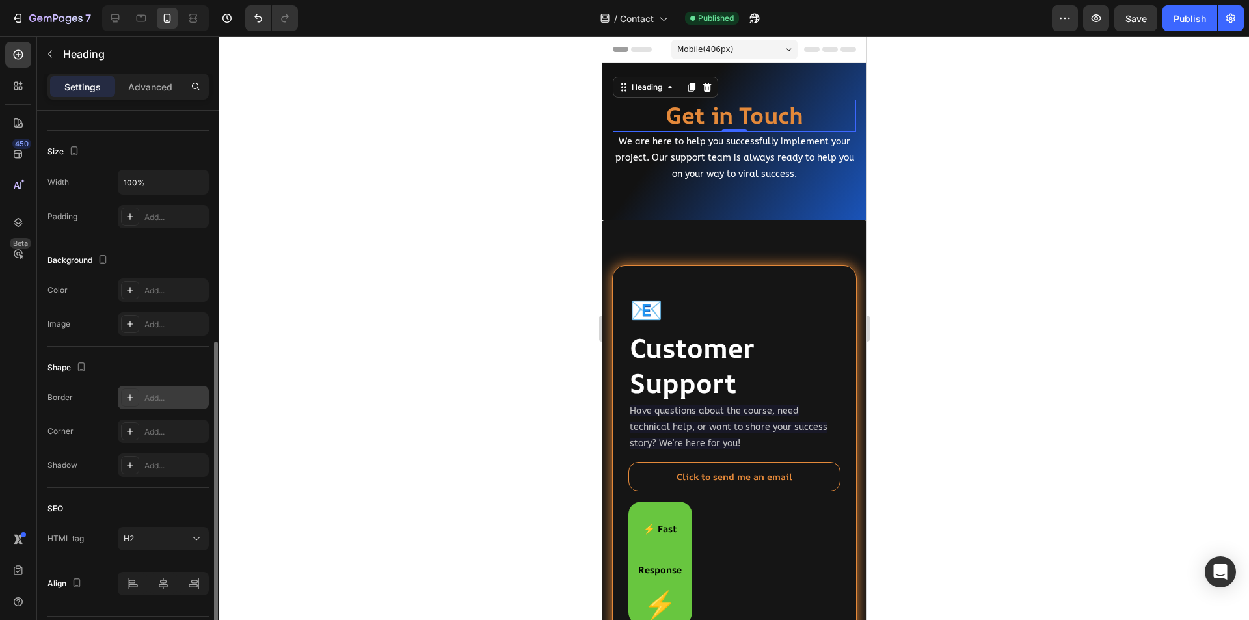
scroll to position [298, 0]
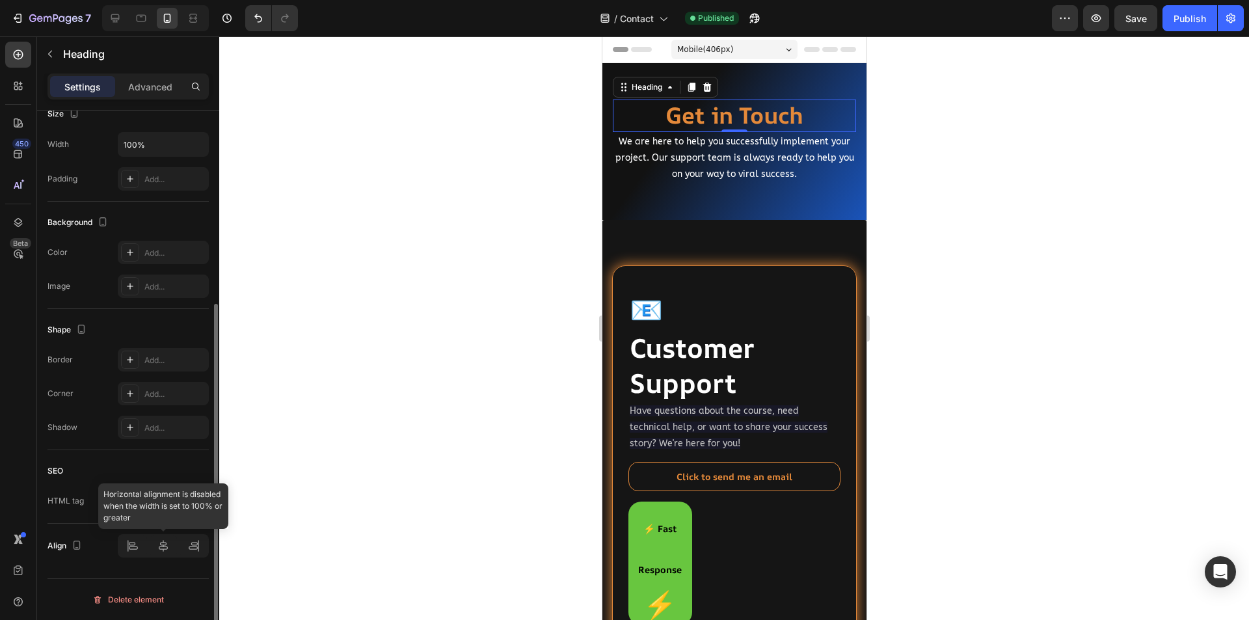
click at [162, 545] on div at bounding box center [163, 545] width 91 height 23
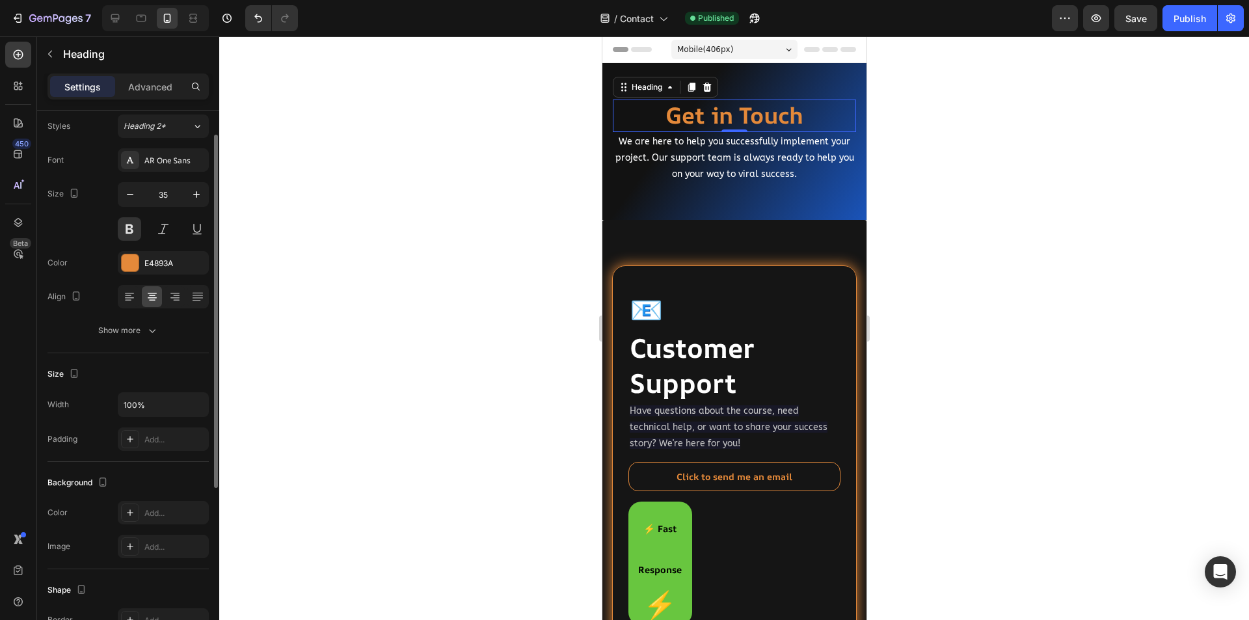
scroll to position [0, 0]
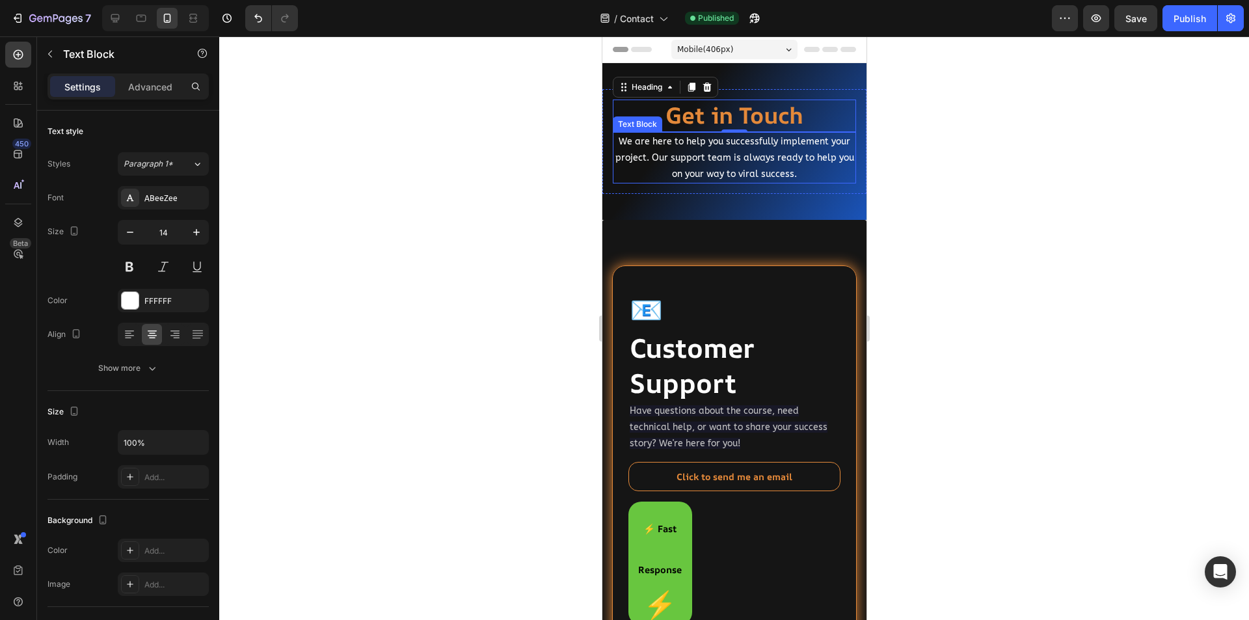
click at [701, 170] on p "We are here to help you successfully implement your project. Our support team i…" at bounding box center [734, 157] width 241 height 49
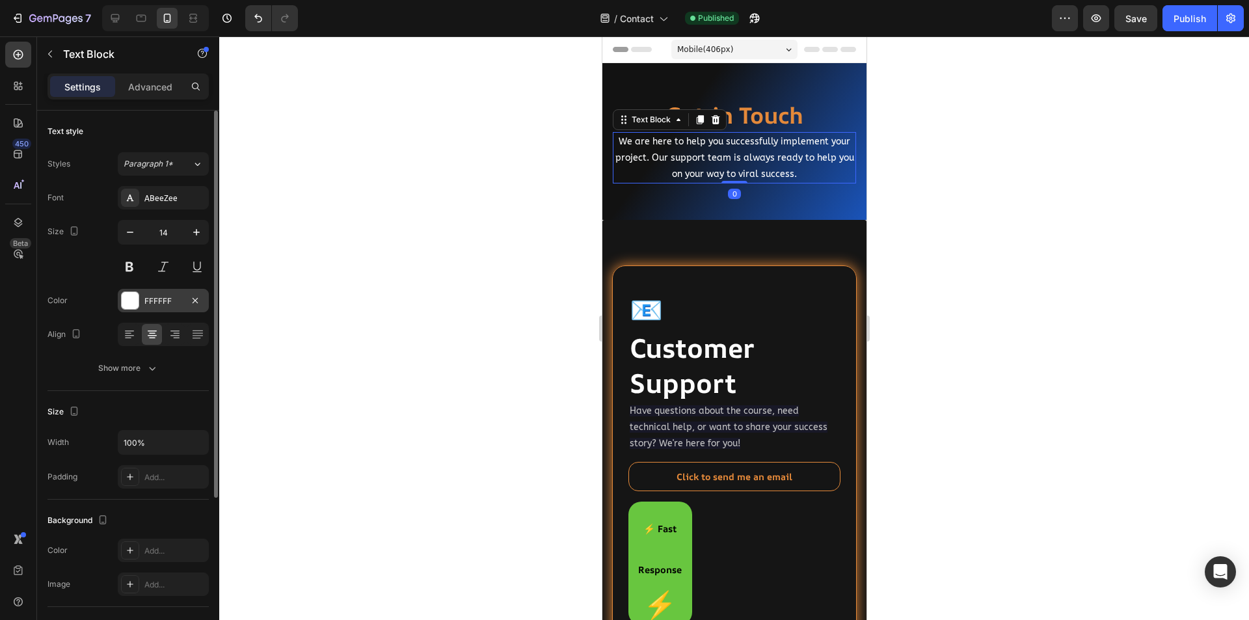
click at [153, 302] on div "FFFFFF" at bounding box center [163, 301] width 38 height 12
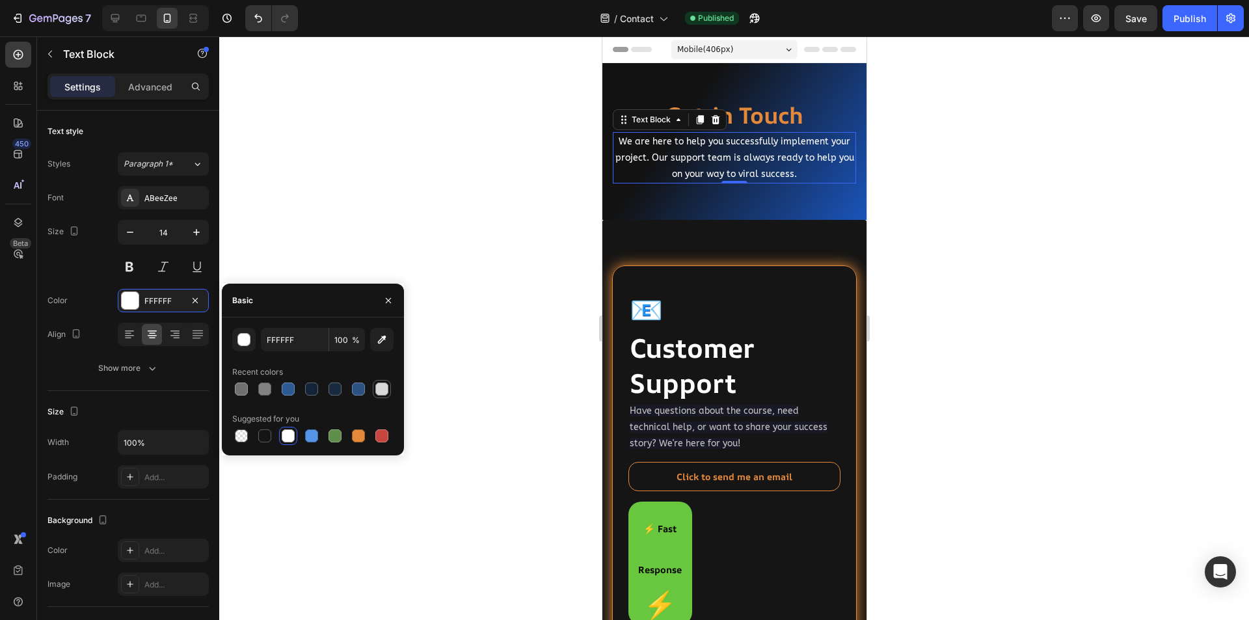
click at [381, 389] on div at bounding box center [381, 389] width 13 height 13
type input "D8D8D8"
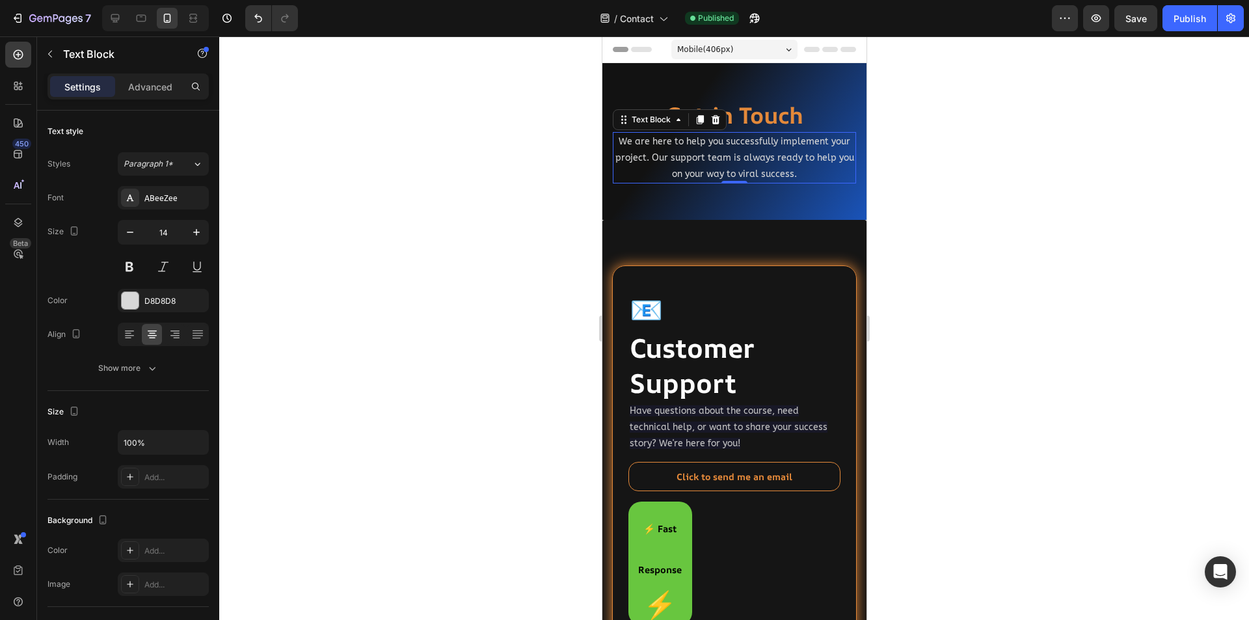
click at [512, 355] on div at bounding box center [734, 328] width 1030 height 584
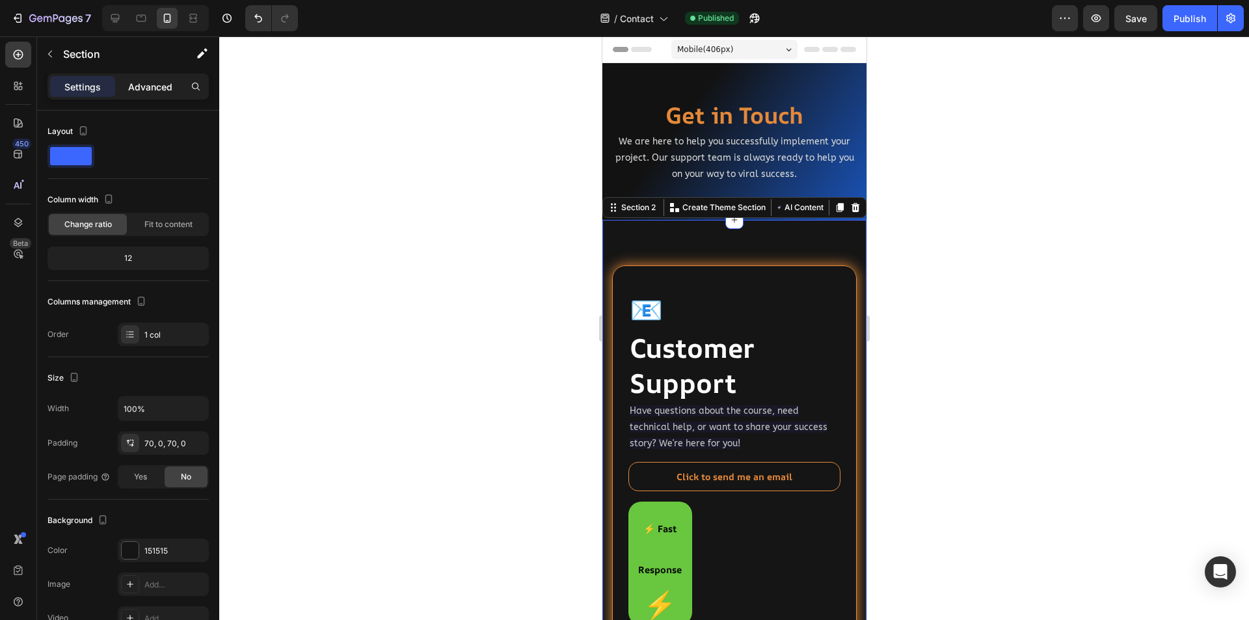
click at [150, 86] on p "Advanced" at bounding box center [150, 87] width 44 height 14
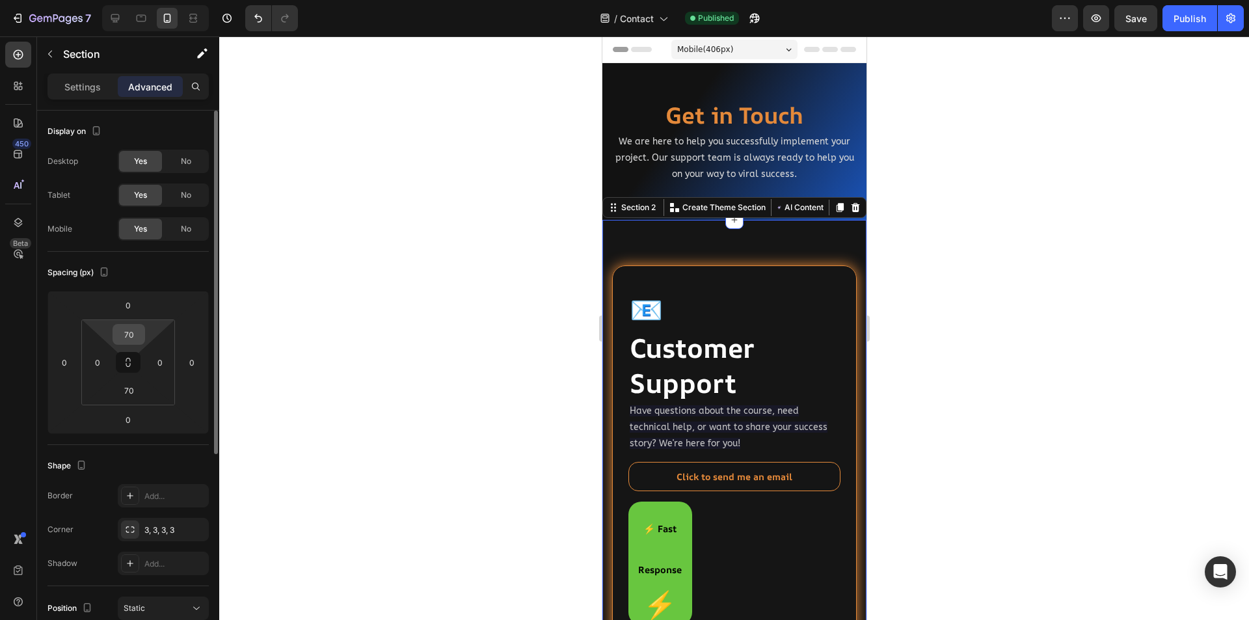
click at [126, 337] on input "70" at bounding box center [129, 335] width 26 height 20
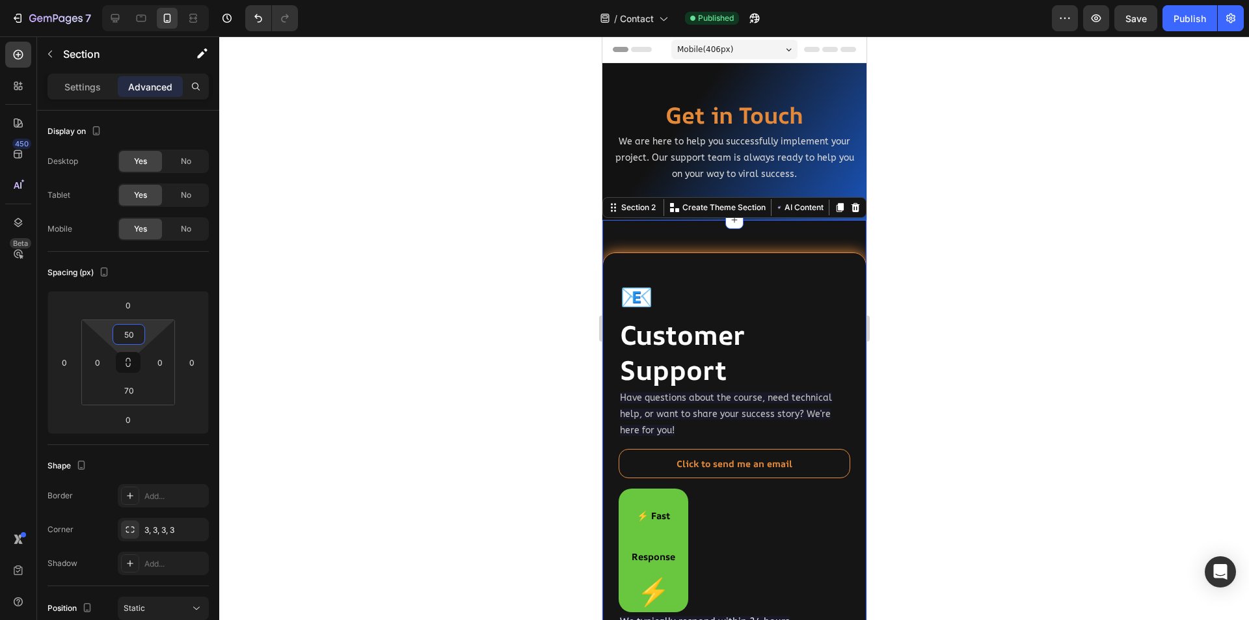
type input "5"
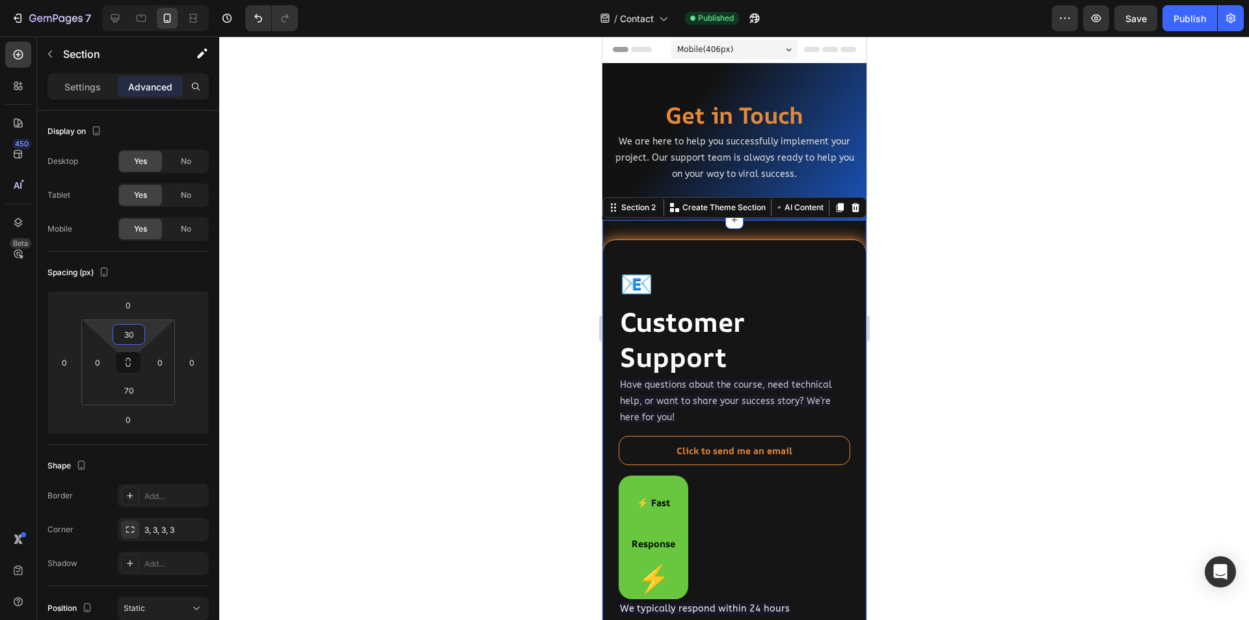
type input "30"
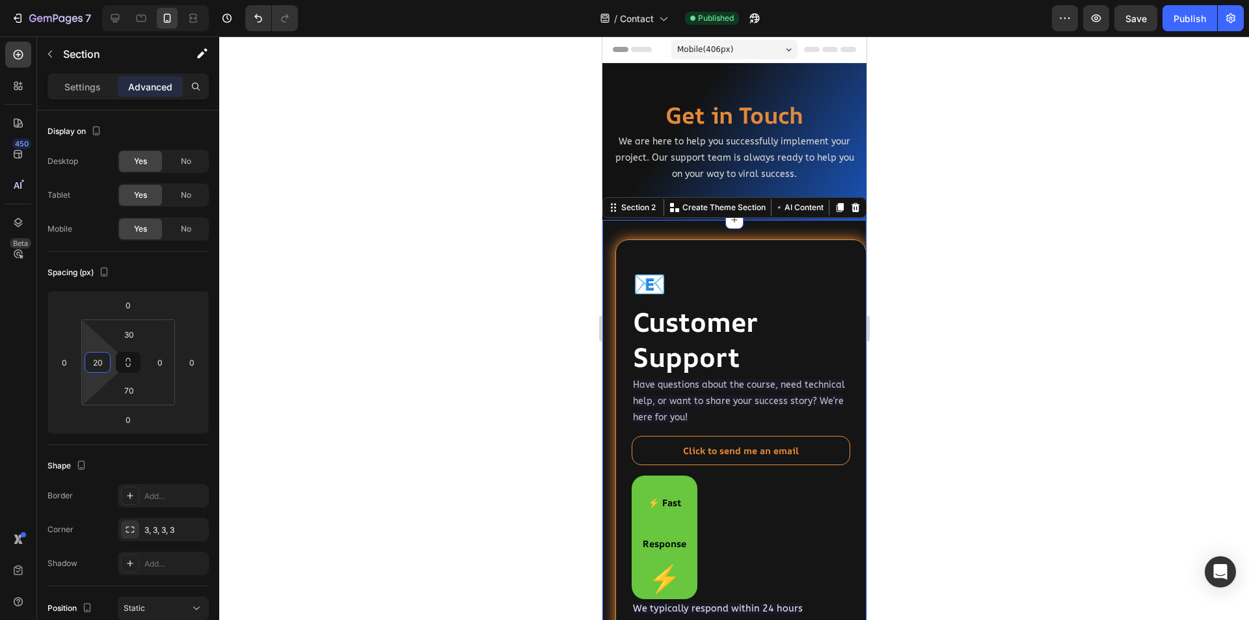
type input "20"
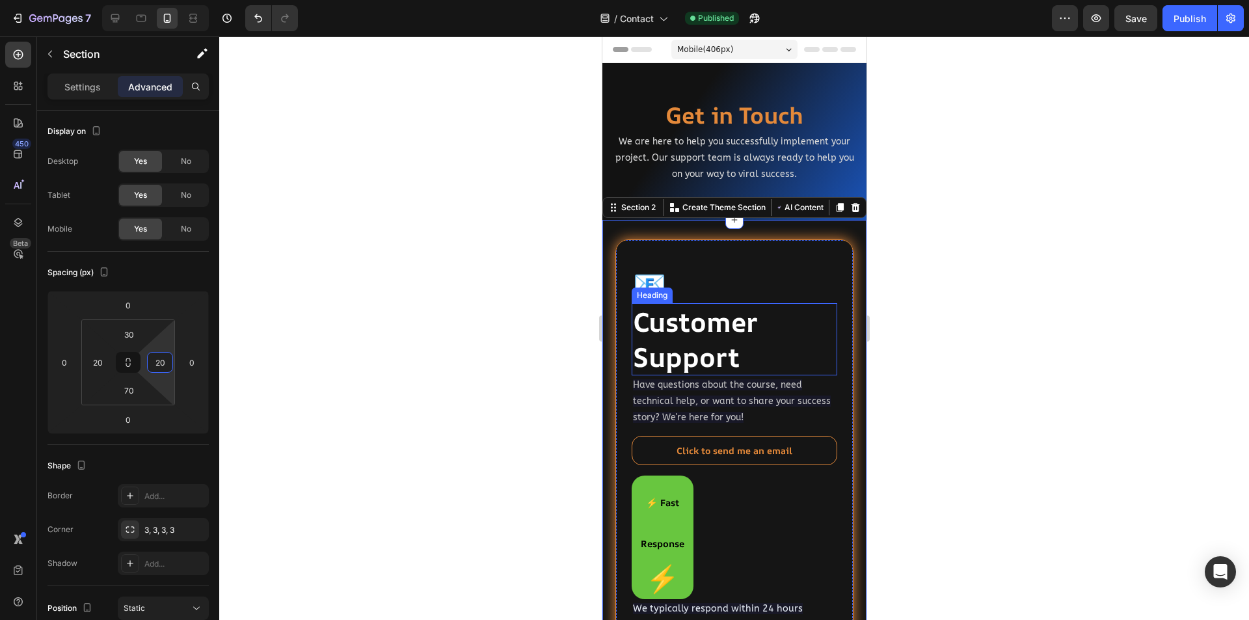
click at [722, 335] on strong "Customer Support" at bounding box center [694, 339] width 125 height 70
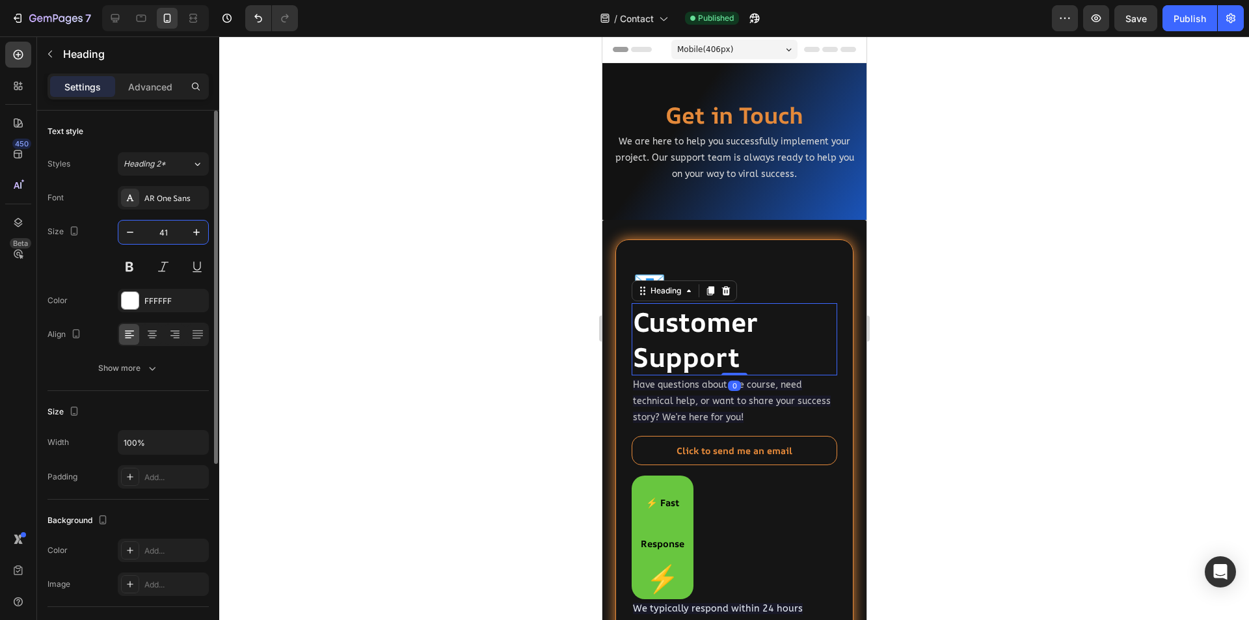
click at [178, 232] on input "41" at bounding box center [163, 232] width 43 height 23
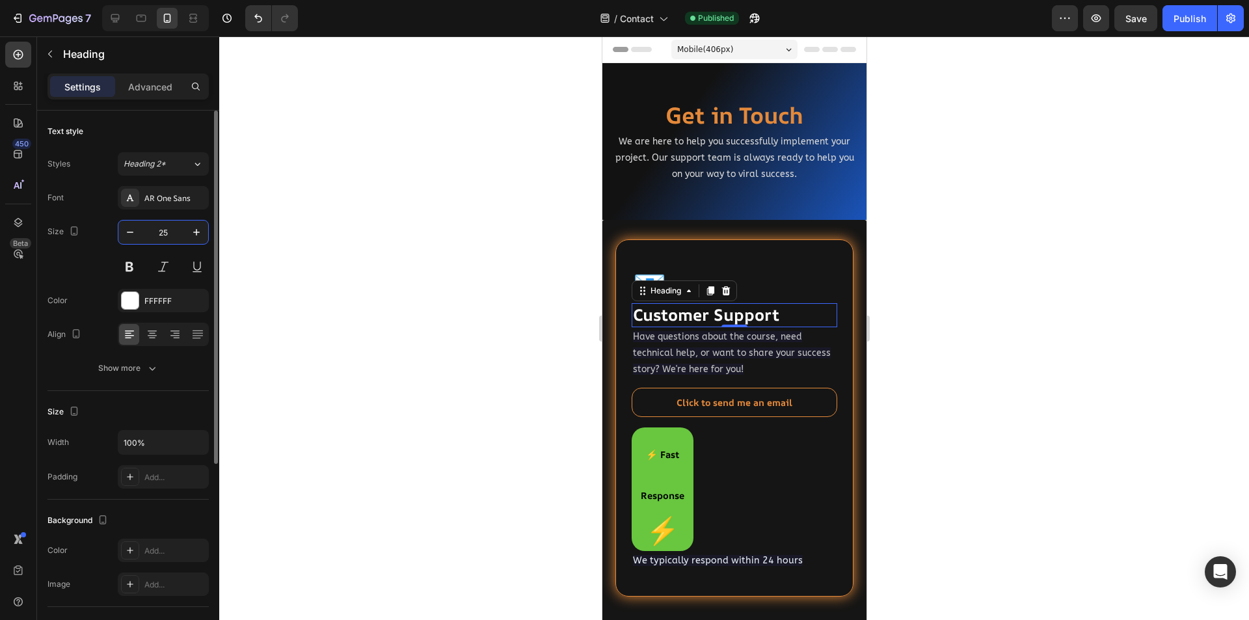
type input "25"
click at [686, 349] on span "Have questions about the course, need technical help, or want to share your suc…" at bounding box center [731, 353] width 198 height 44
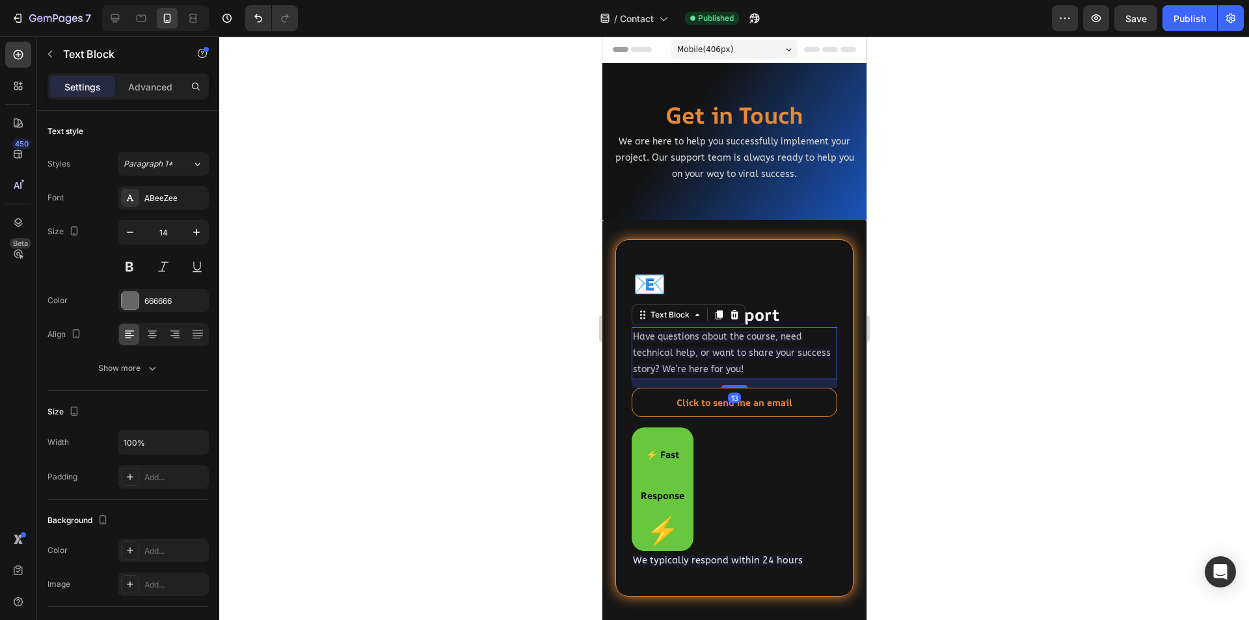
click at [383, 415] on div at bounding box center [734, 328] width 1030 height 584
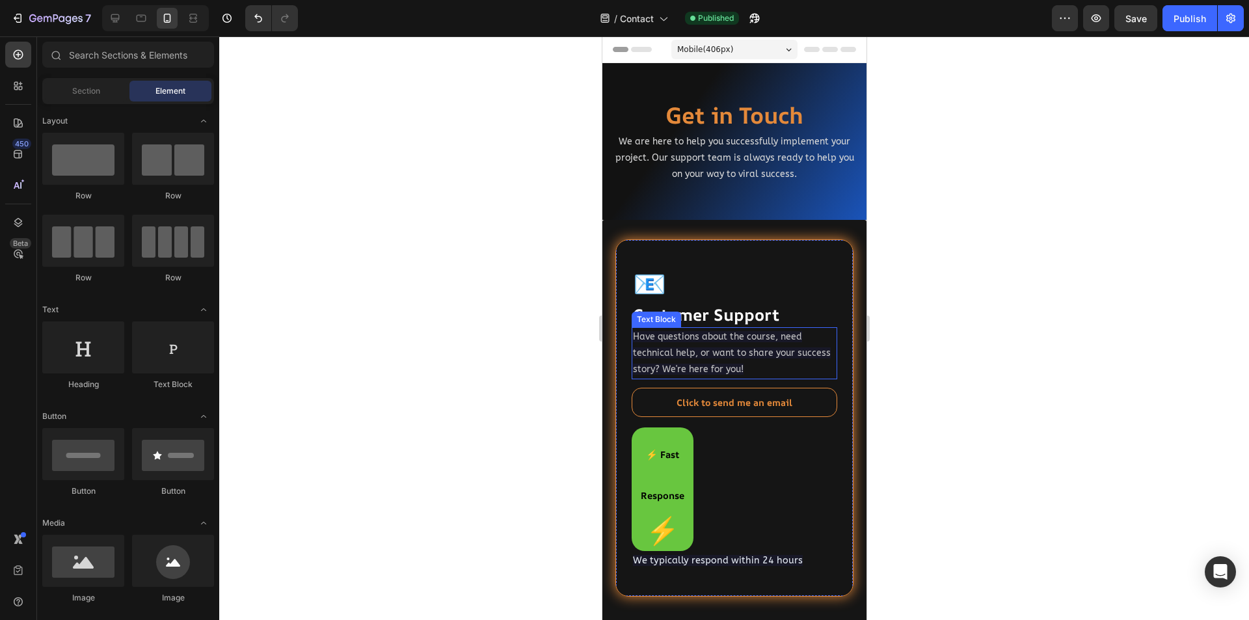
scroll to position [65, 0]
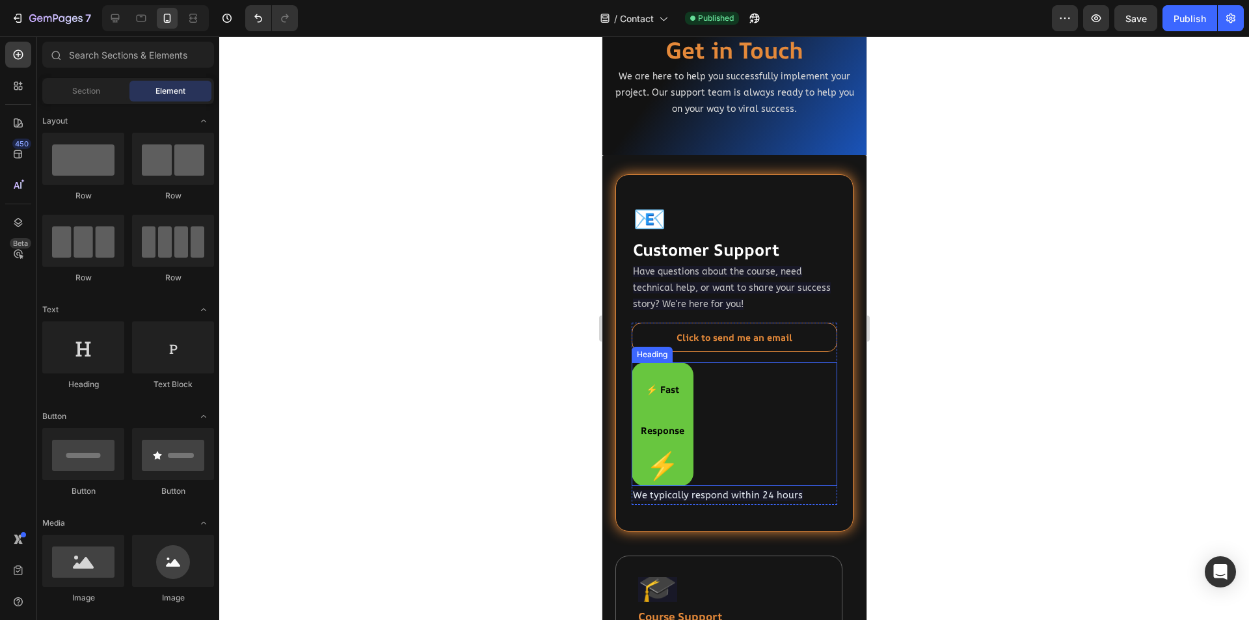
click at [679, 447] on span "⚡" at bounding box center [661, 465] width 33 height 36
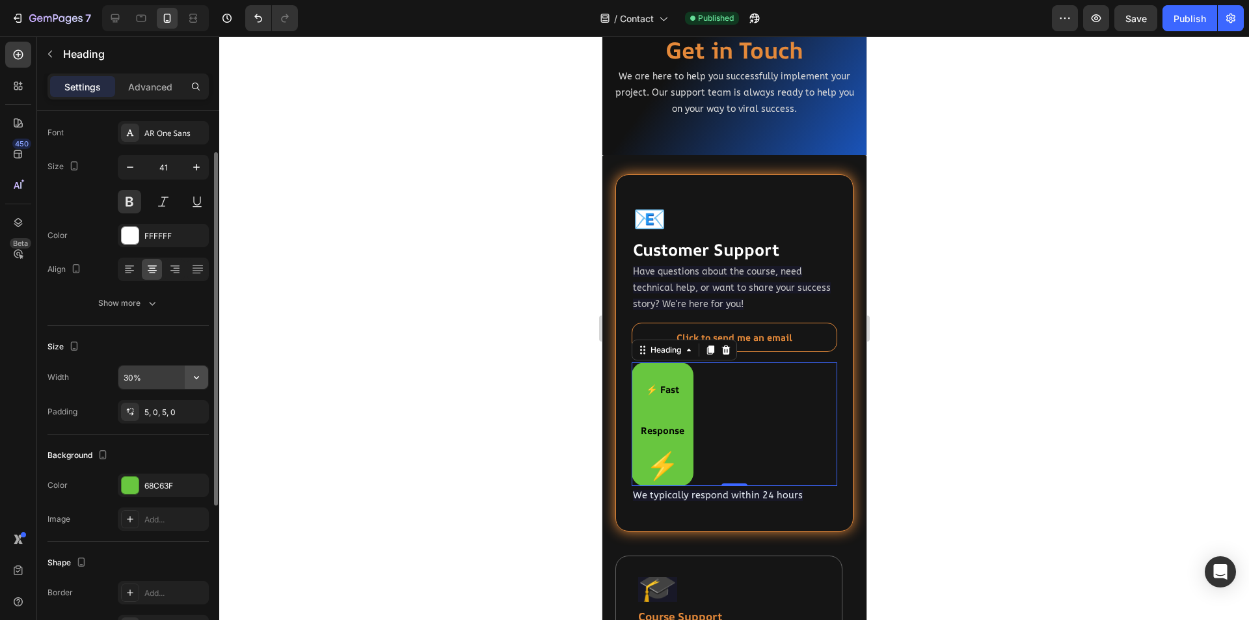
click at [199, 382] on icon "button" at bounding box center [196, 377] width 13 height 13
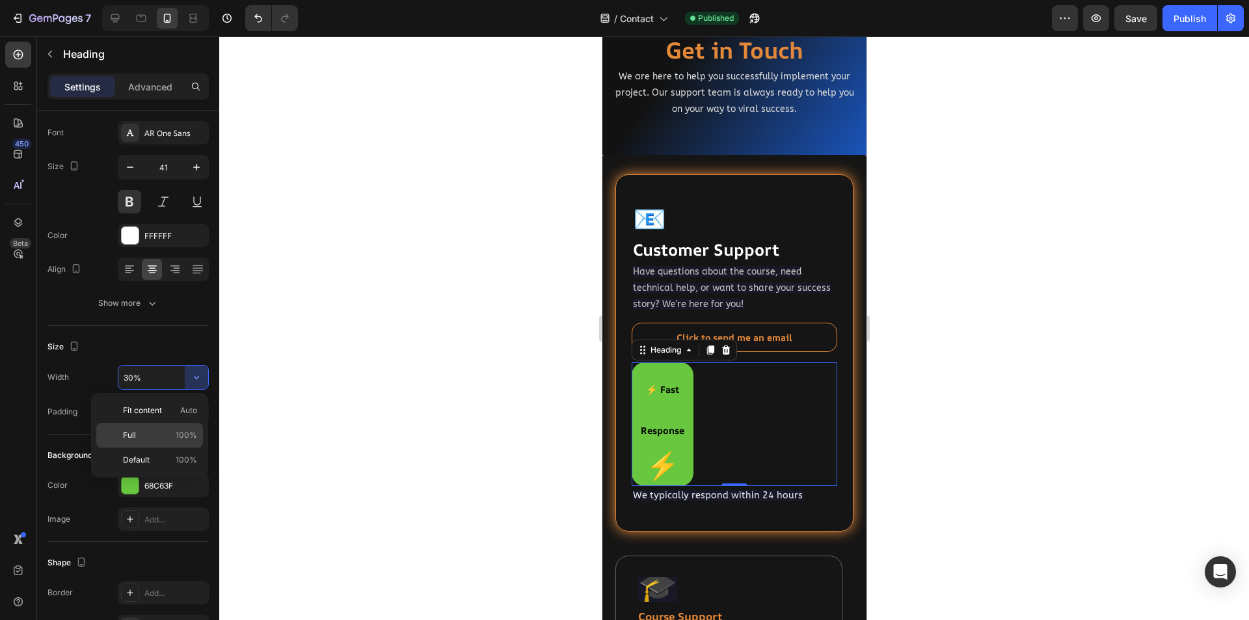
click at [154, 437] on p "Full 100%" at bounding box center [160, 435] width 74 height 12
type input "100%"
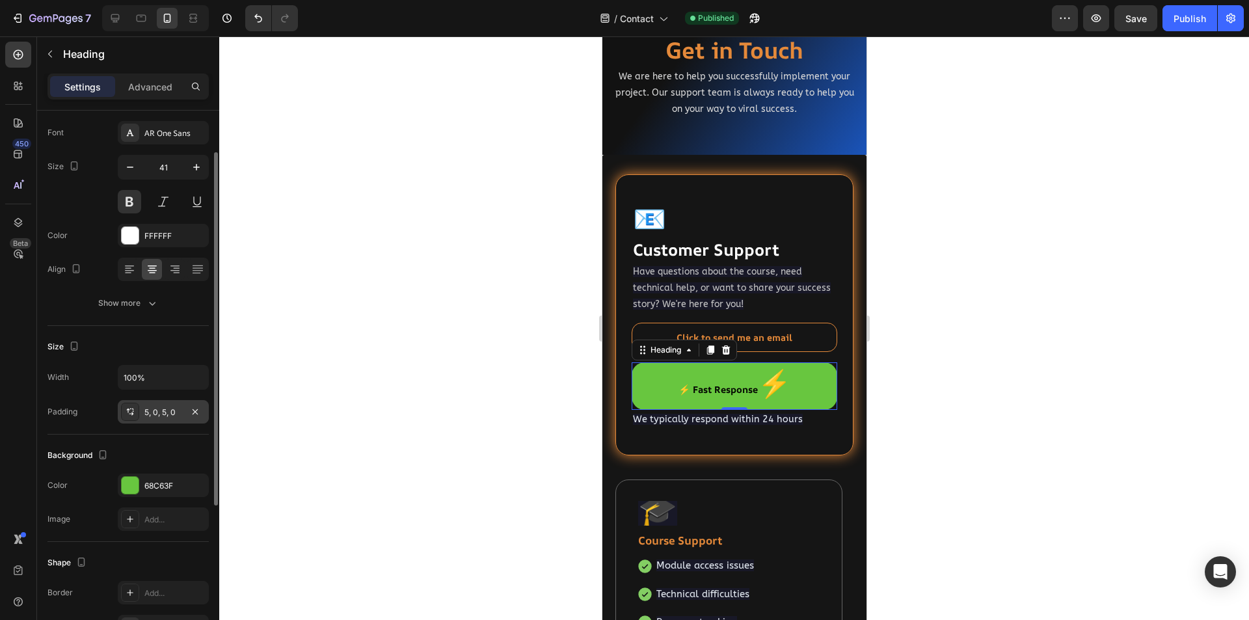
click at [161, 413] on div "5, 0, 5, 0" at bounding box center [163, 413] width 38 height 12
click at [138, 435] on div "Text style Styles Heading 2* Font AR One Sans Size 41 Color FFFFFF Align Show m…" at bounding box center [127, 488] width 161 height 107
click at [784, 391] on span "⚡" at bounding box center [773, 383] width 33 height 36
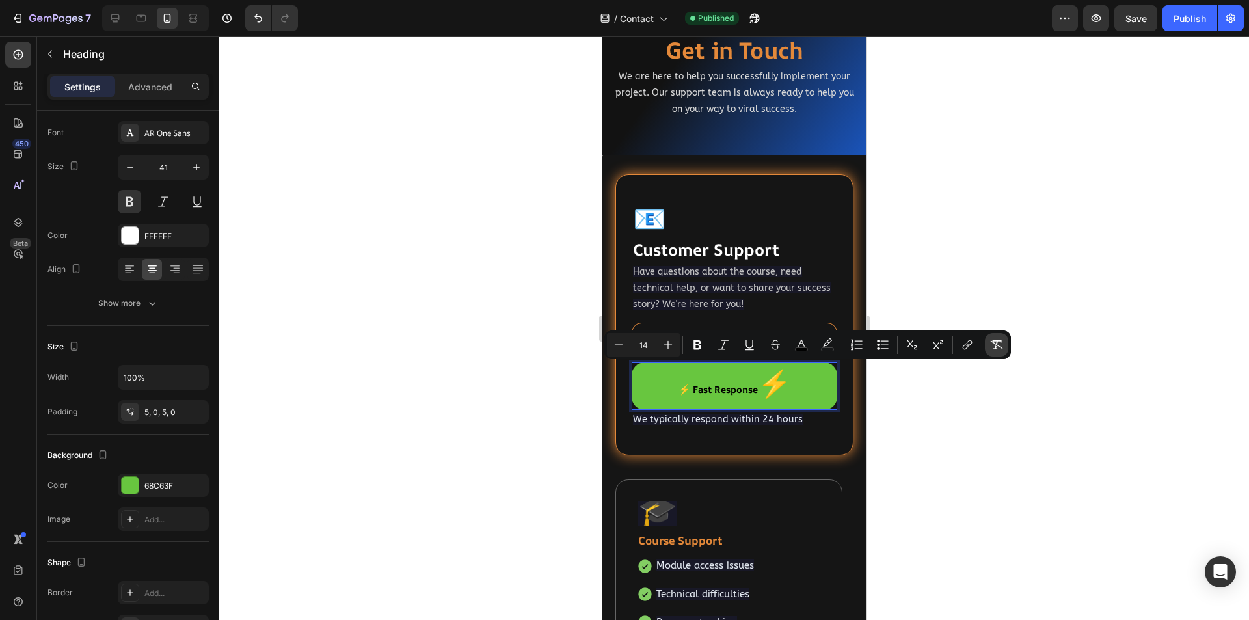
click at [995, 345] on icon "Editor contextual toolbar" at bounding box center [996, 344] width 13 height 13
type input "41"
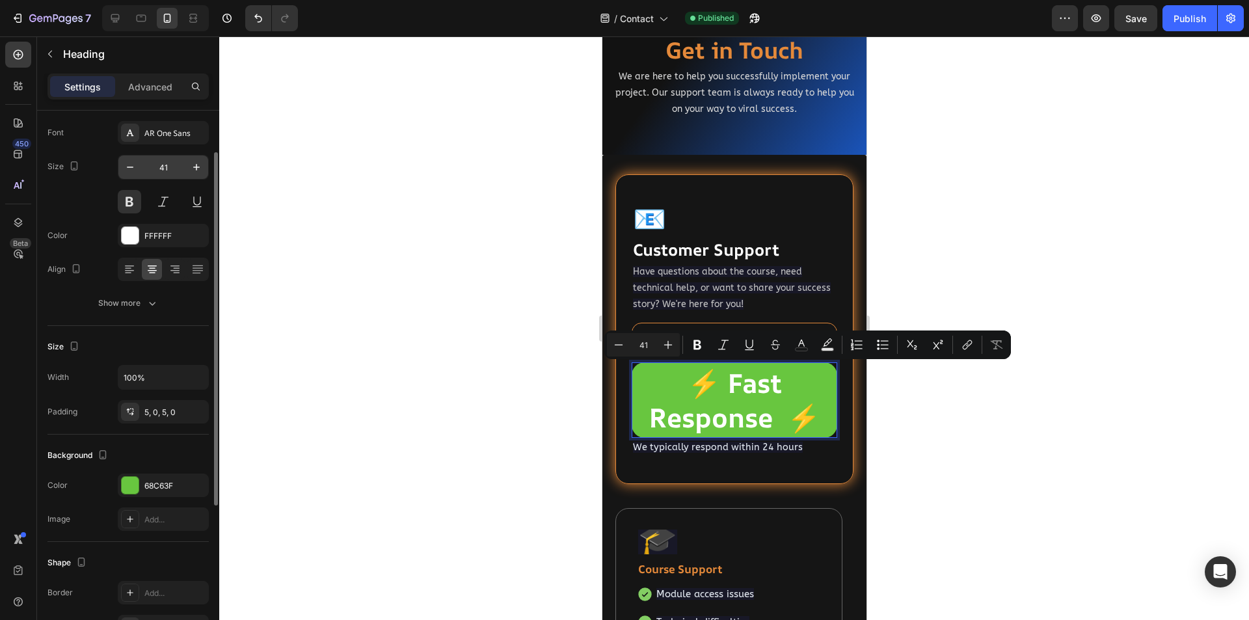
click at [179, 169] on input "41" at bounding box center [163, 167] width 43 height 23
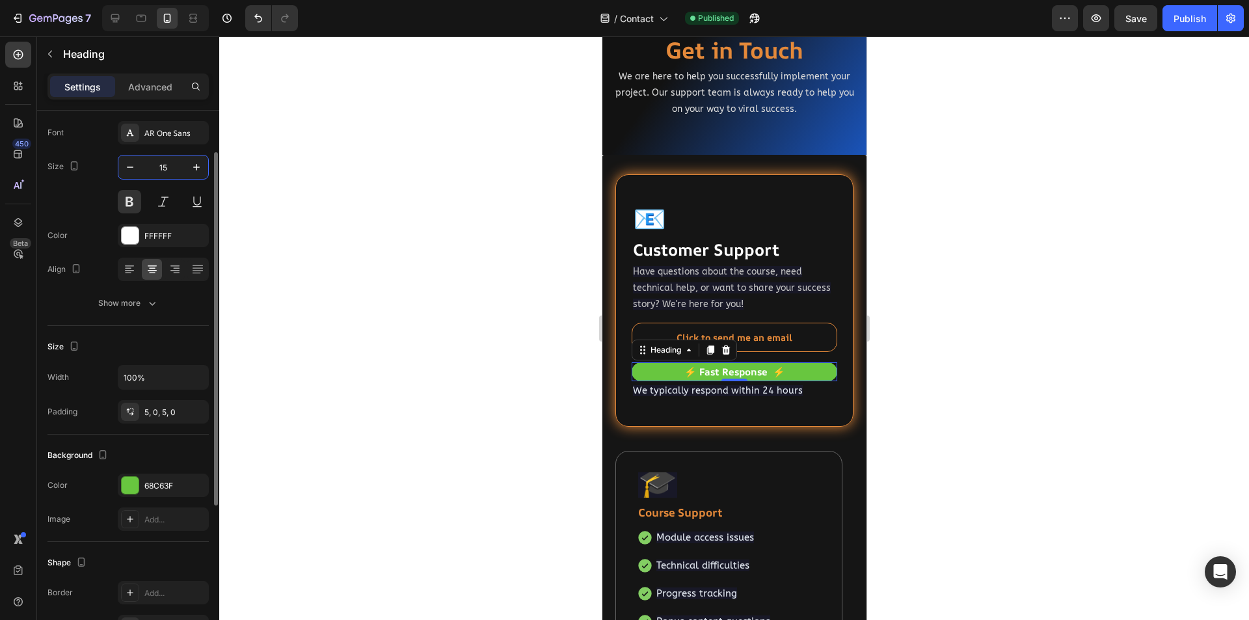
type input "15"
click at [528, 390] on div at bounding box center [734, 328] width 1030 height 584
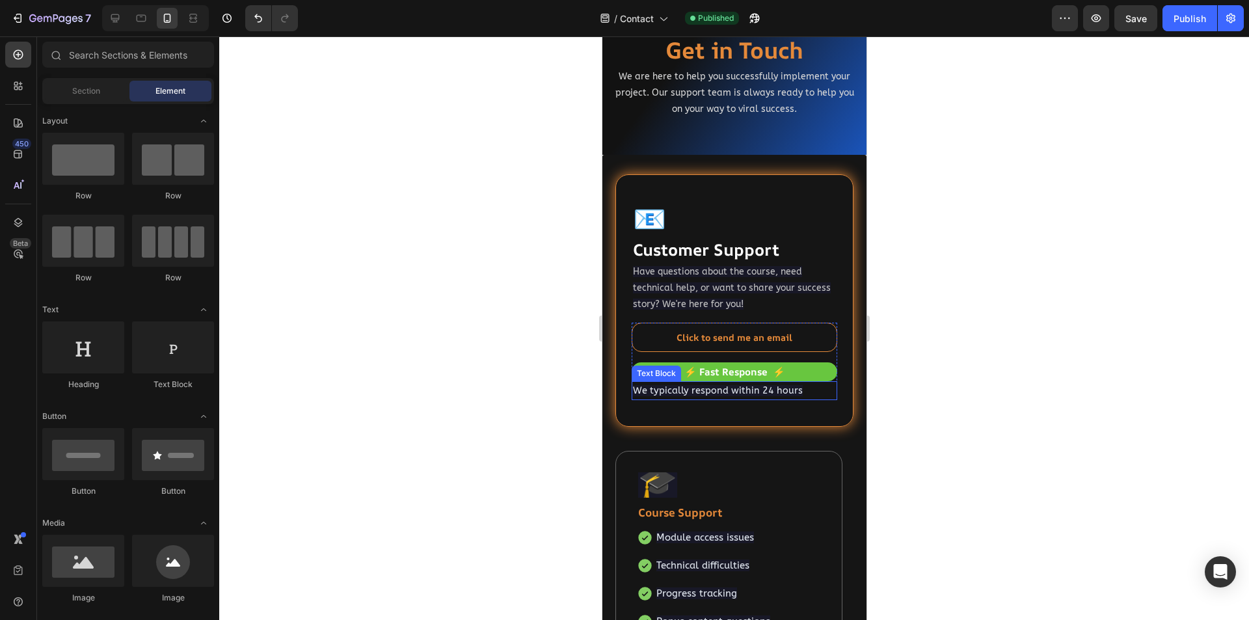
click at [729, 394] on span "We typically respond within 24 hours" at bounding box center [717, 390] width 170 height 11
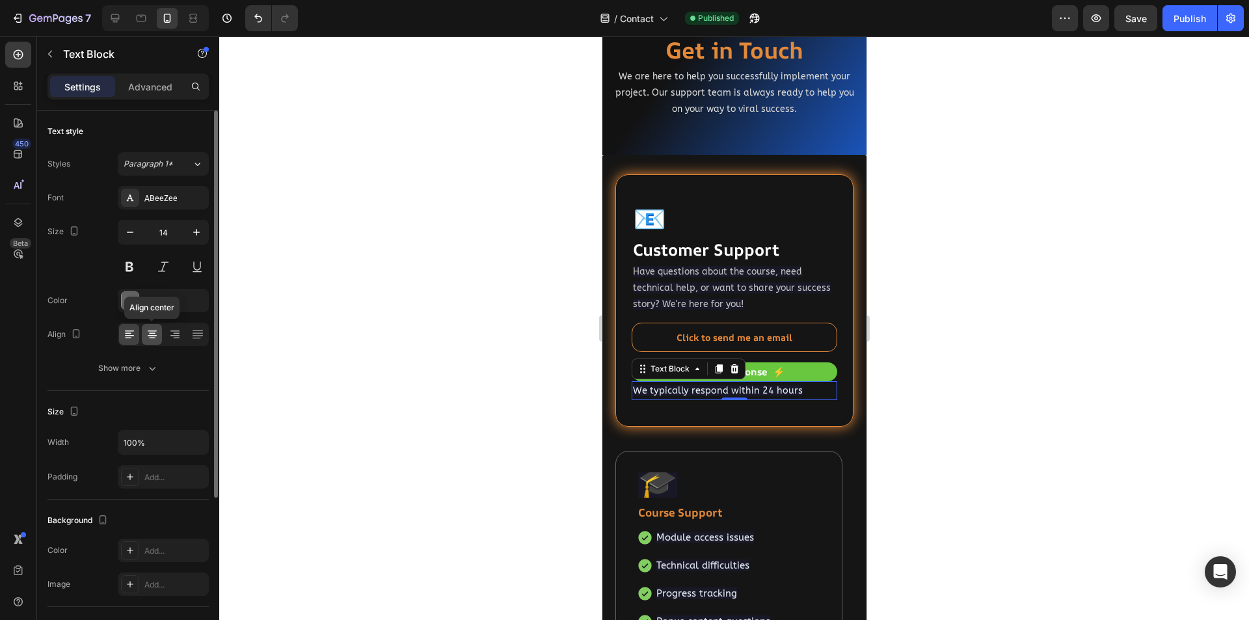
click at [157, 334] on icon at bounding box center [152, 334] width 13 height 13
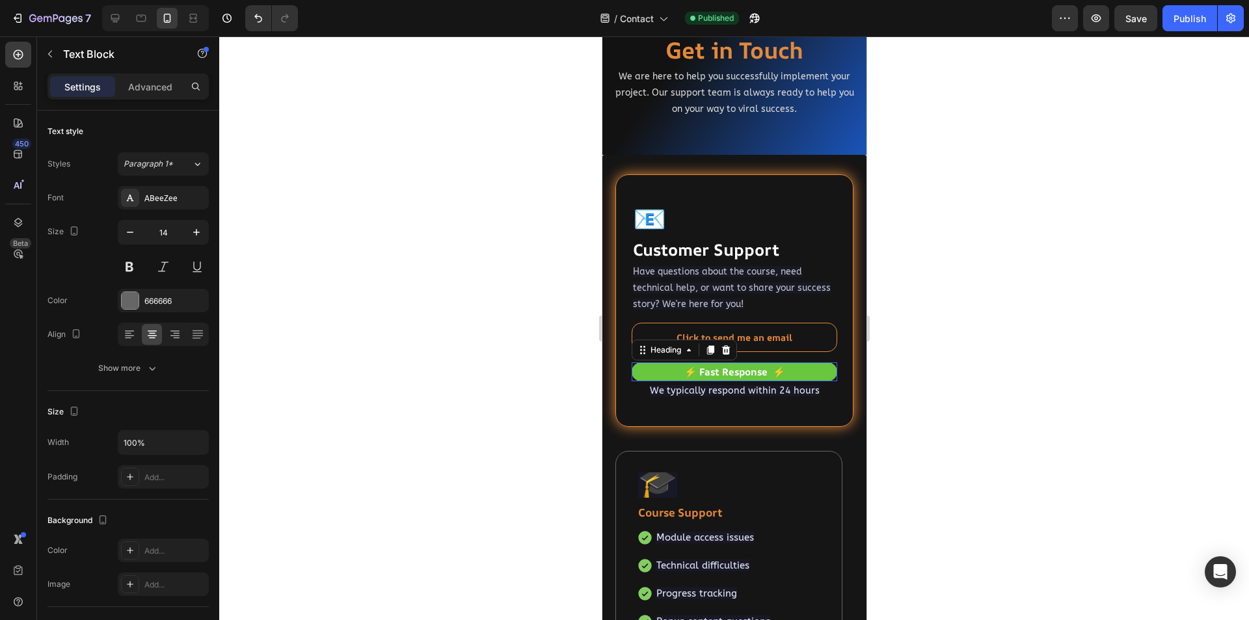
click at [811, 375] on p "⚡ Fast Response ⚡" at bounding box center [734, 372] width 206 height 13
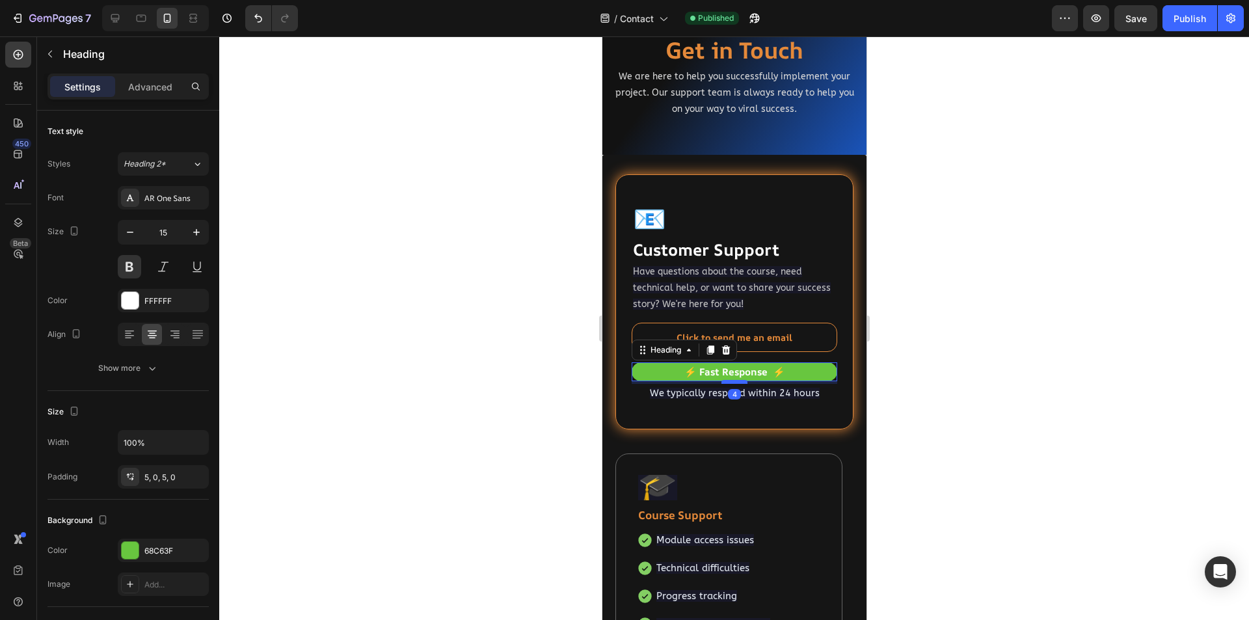
click at [733, 381] on div at bounding box center [734, 382] width 26 height 4
click at [789, 393] on span "We typically respond within 24 hours" at bounding box center [734, 393] width 170 height 11
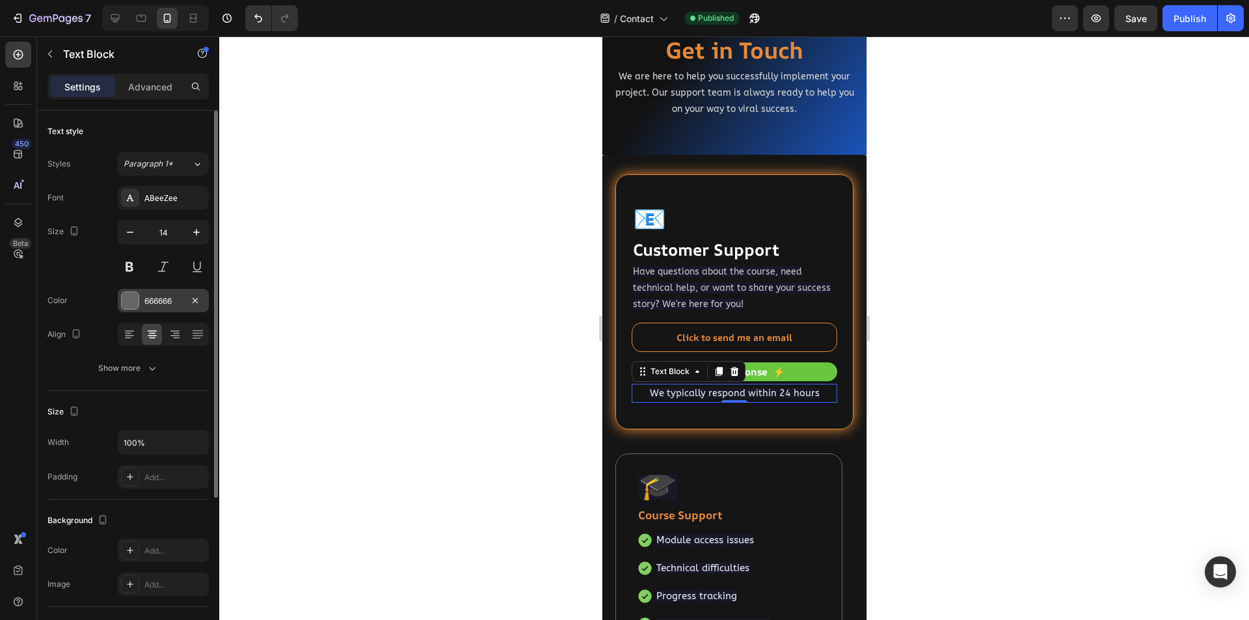
click at [151, 300] on div "666666" at bounding box center [163, 301] width 38 height 12
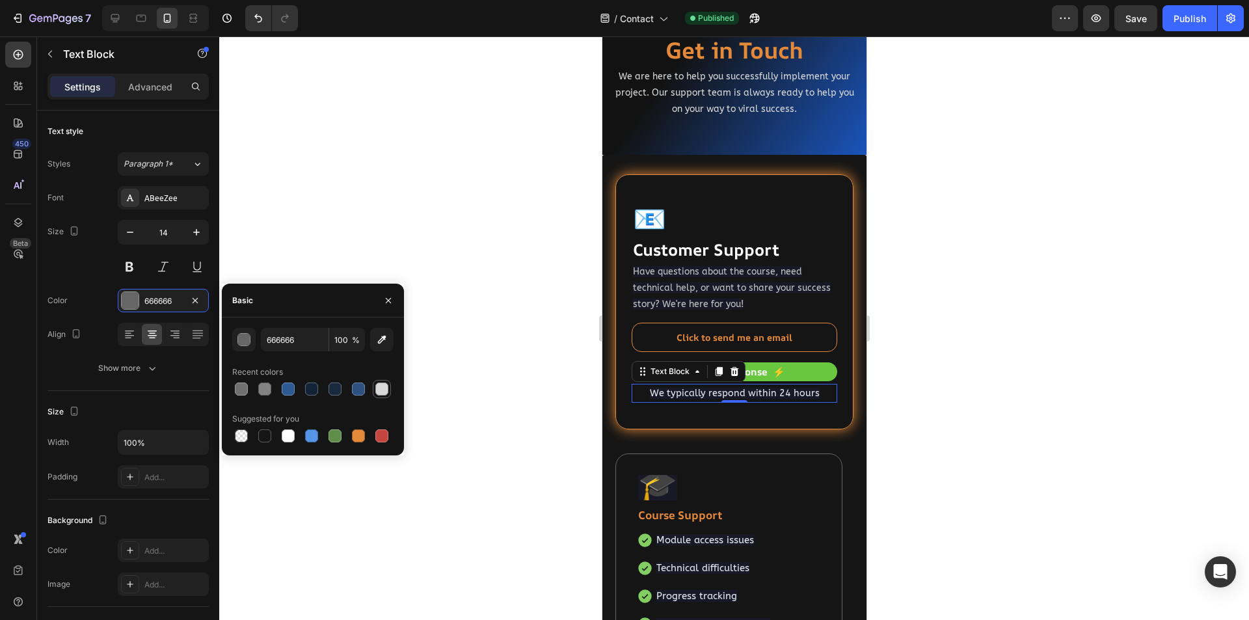
click at [381, 388] on div at bounding box center [381, 389] width 13 height 13
click at [264, 392] on div at bounding box center [264, 389] width 13 height 13
type input "828282"
click at [706, 397] on span "We typically respond within 24 hours" at bounding box center [734, 393] width 170 height 11
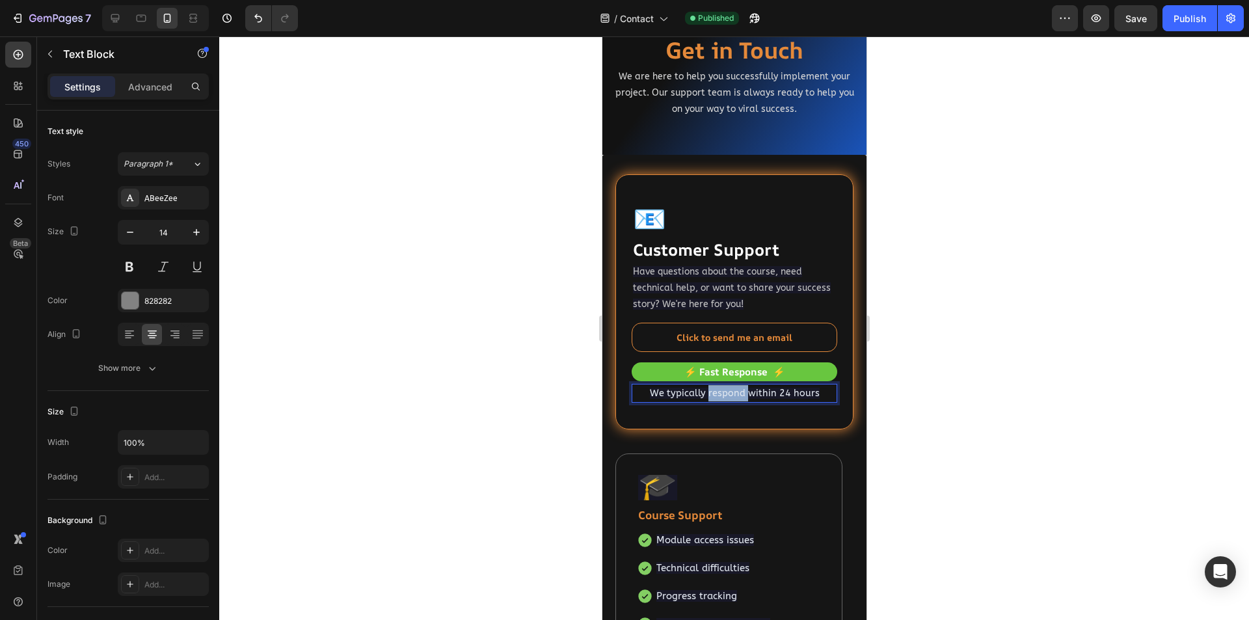
click at [706, 397] on span "We typically respond within 24 hours" at bounding box center [734, 393] width 170 height 11
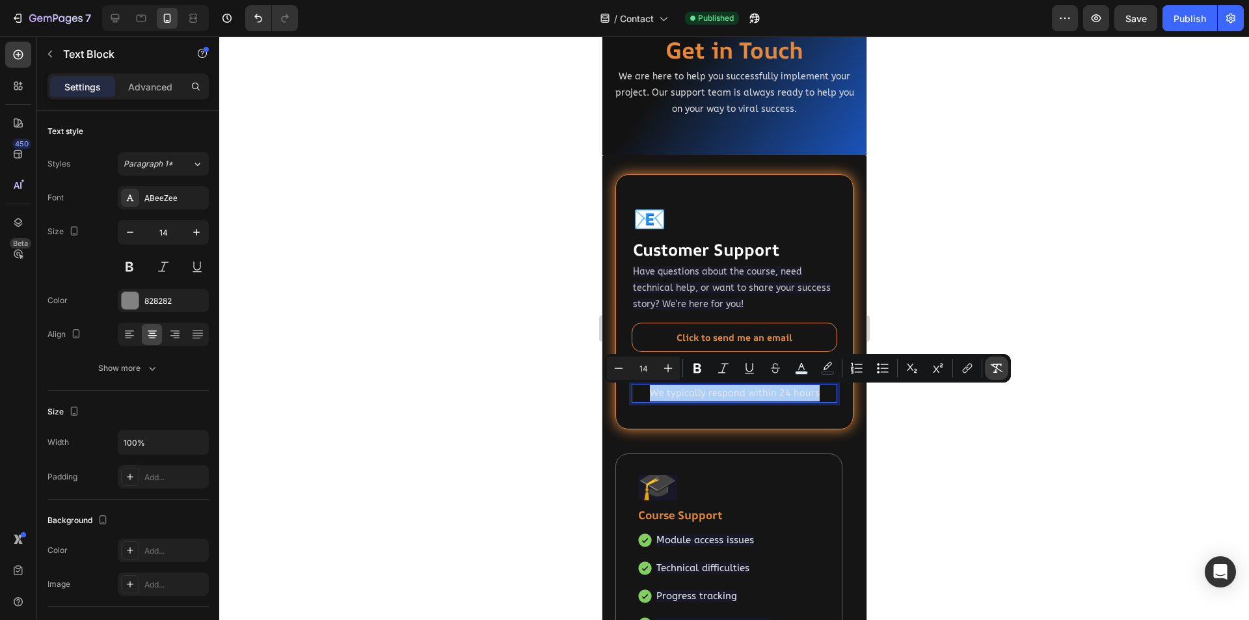
click at [995, 364] on icon "Editor contextual toolbar" at bounding box center [997, 368] width 12 height 9
click at [966, 444] on div at bounding box center [734, 328] width 1030 height 584
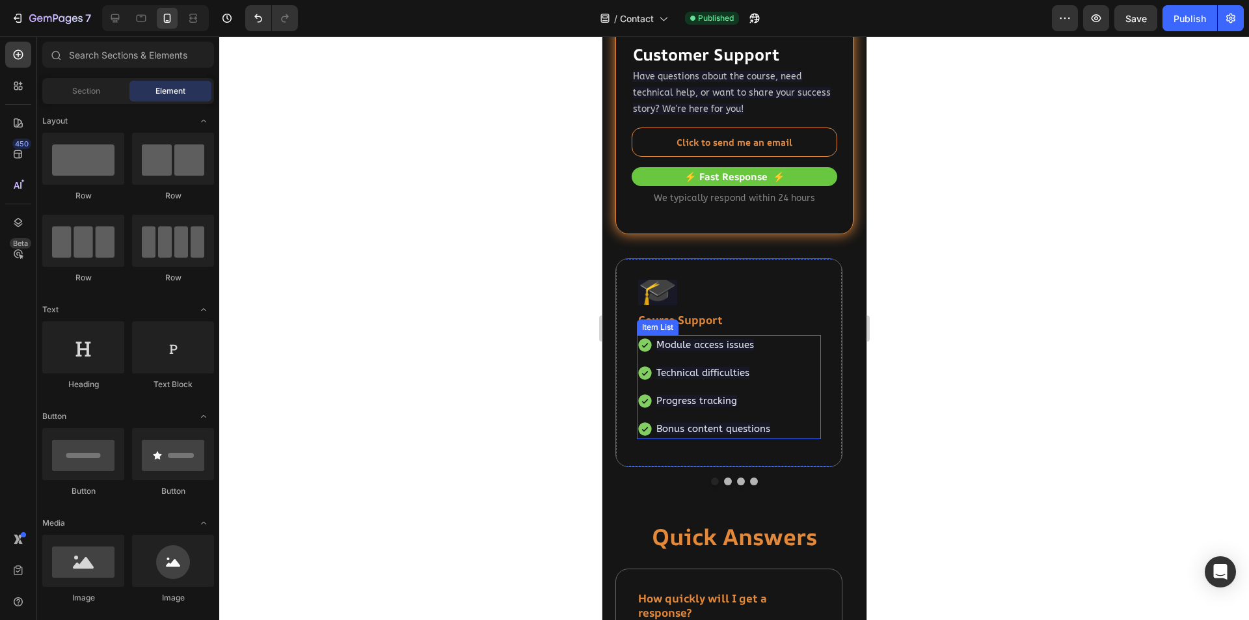
scroll to position [325, 0]
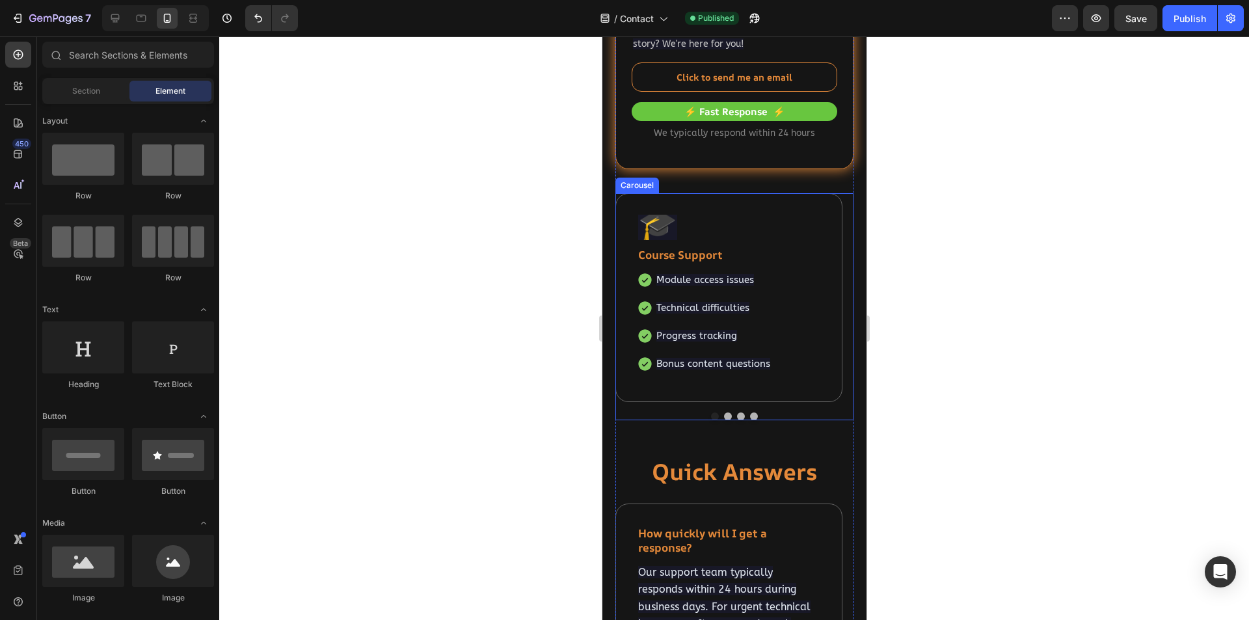
click at [737, 417] on button "Dot" at bounding box center [741, 417] width 8 height 8
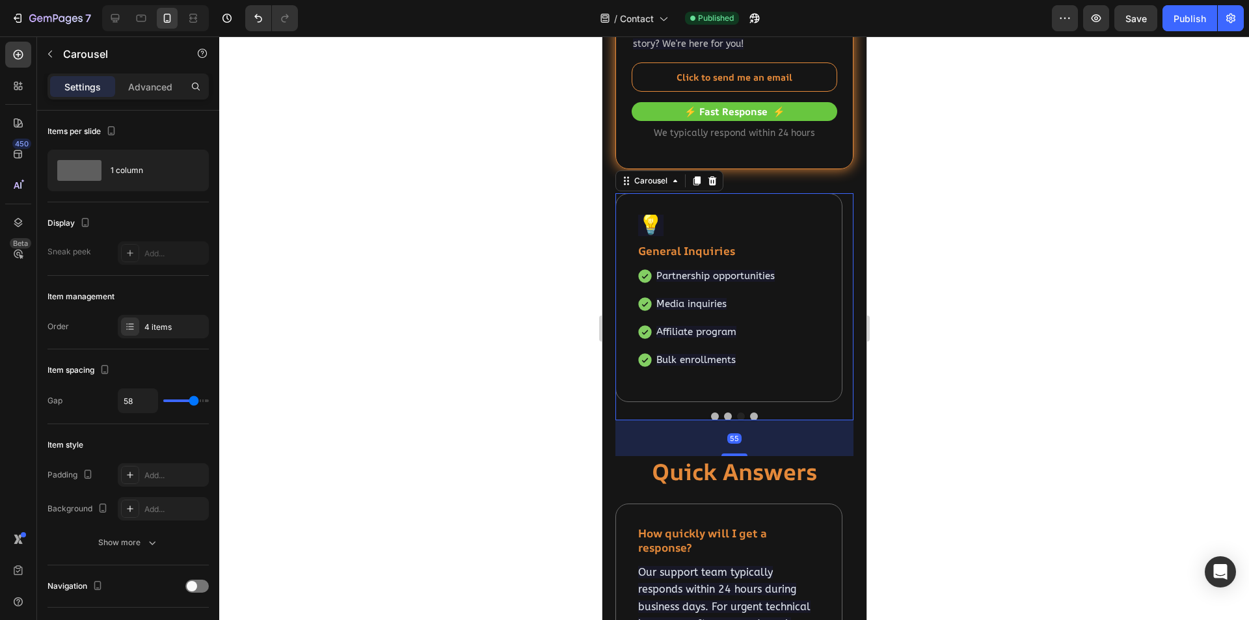
click at [750, 414] on button "Dot" at bounding box center [754, 417] width 8 height 8
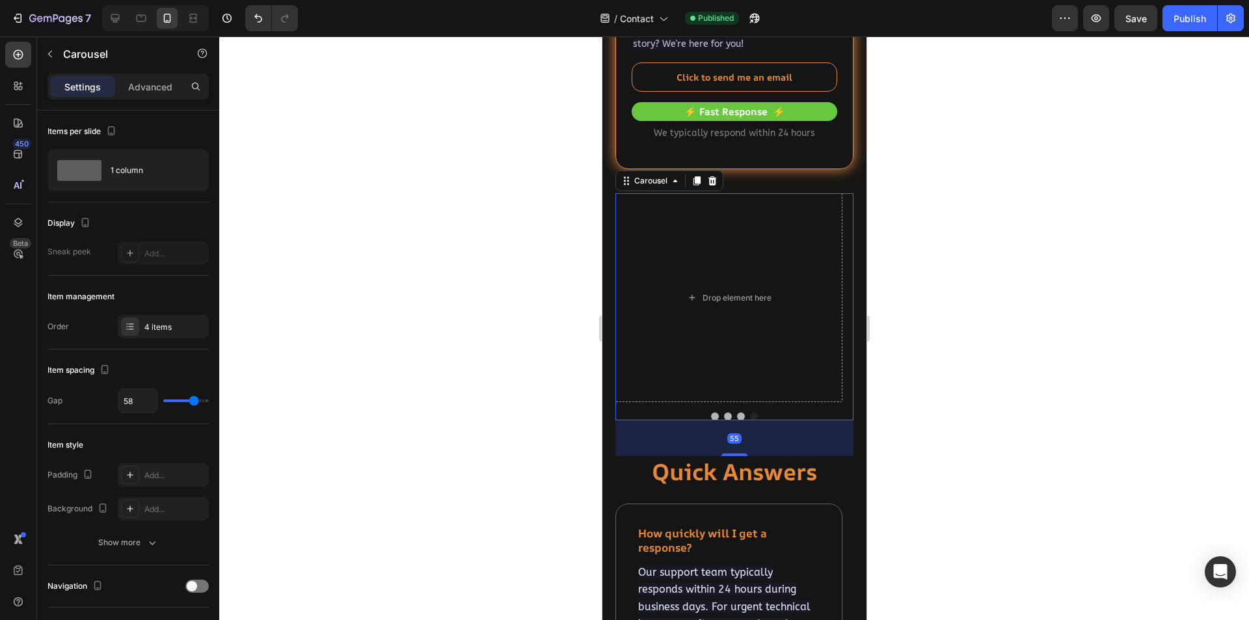
click at [710, 416] on button "Dot" at bounding box center [714, 417] width 8 height 8
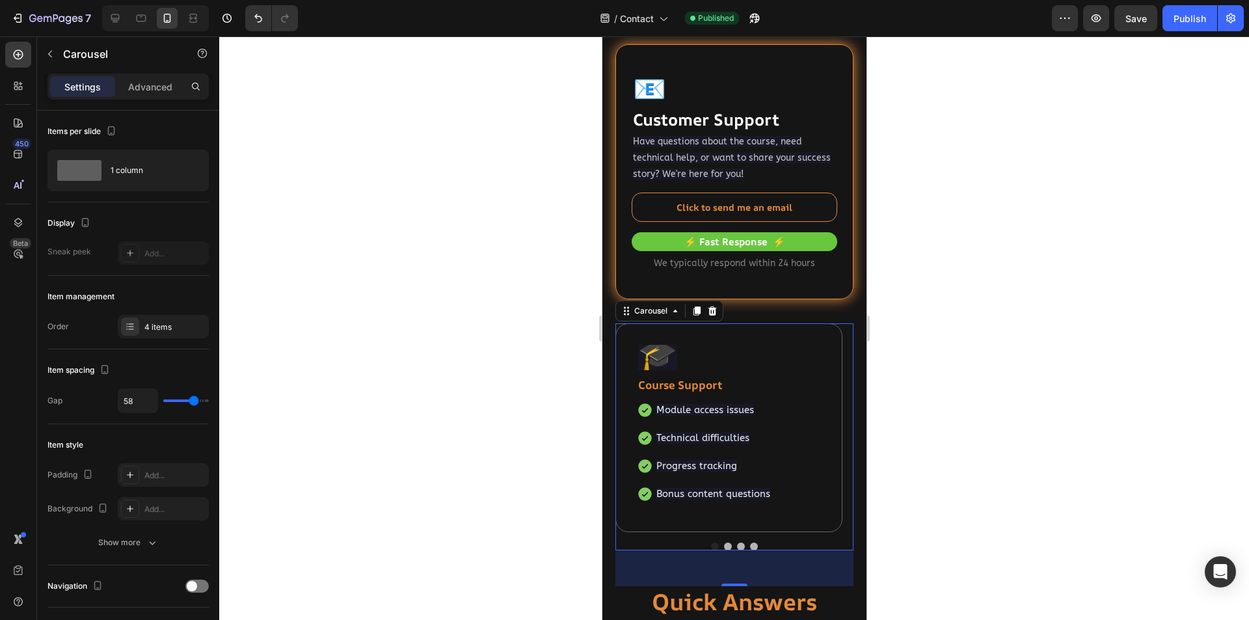
scroll to position [130, 0]
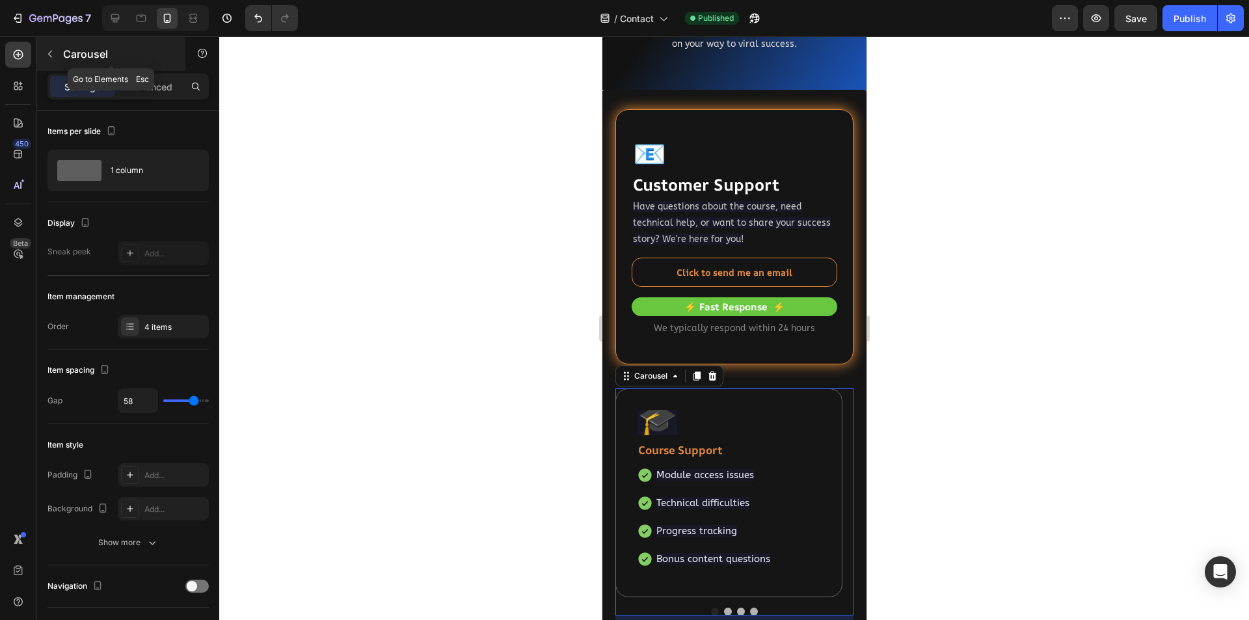
click at [49, 53] on icon "button" at bounding box center [50, 54] width 10 height 10
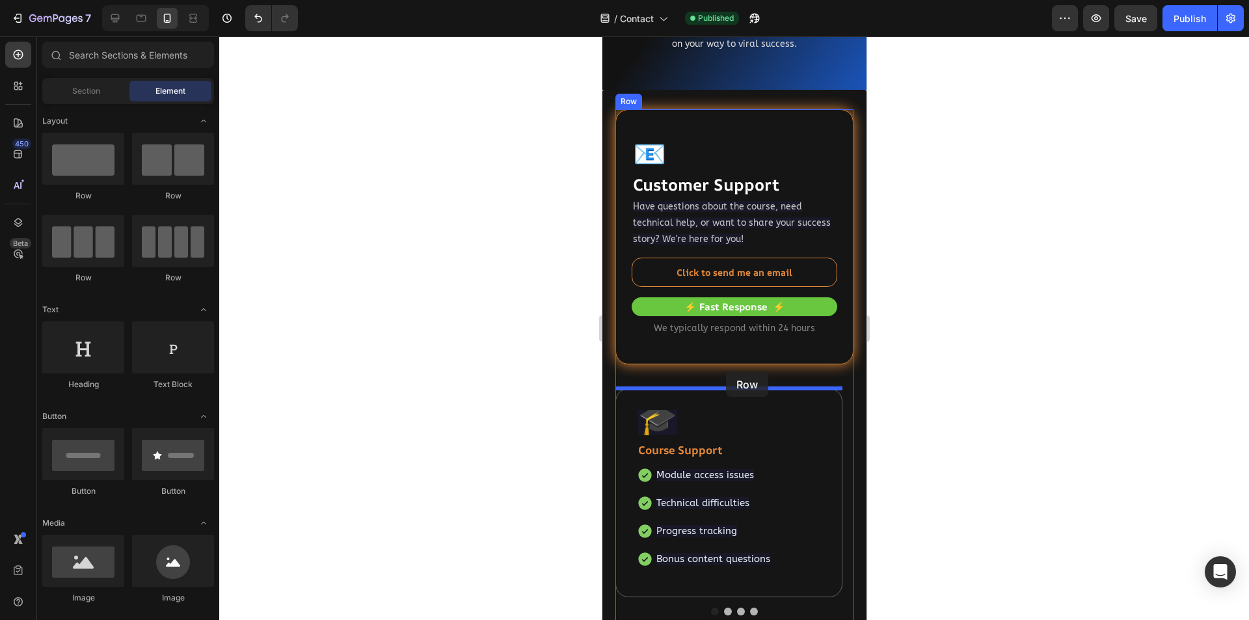
drag, startPoint x: 684, startPoint y: 206, endPoint x: 725, endPoint y: 372, distance: 170.4
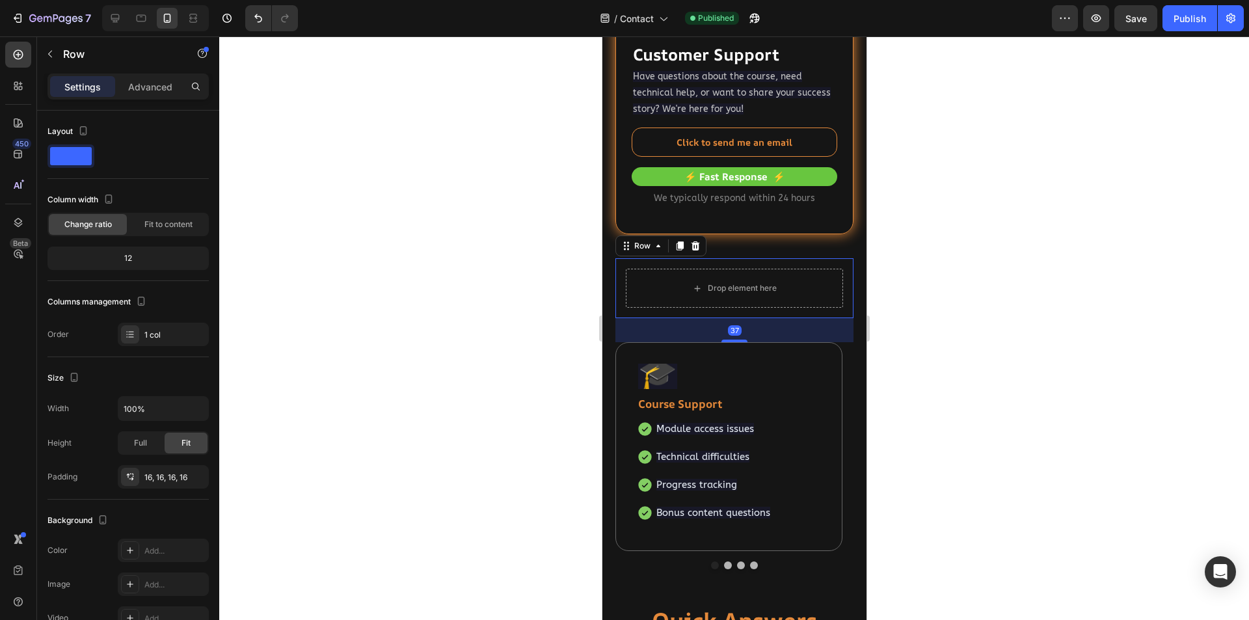
scroll to position [325, 0]
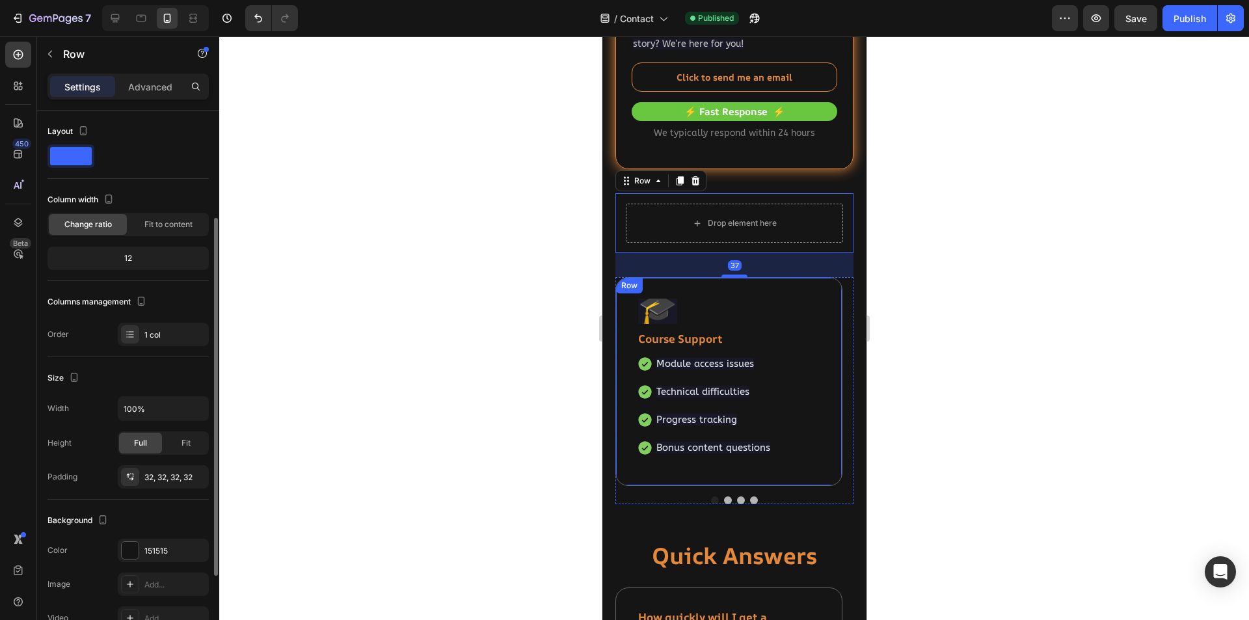
click at [809, 293] on div "🎓 Text block Course Support Text block Module access issues Technical difficult…" at bounding box center [728, 381] width 227 height 209
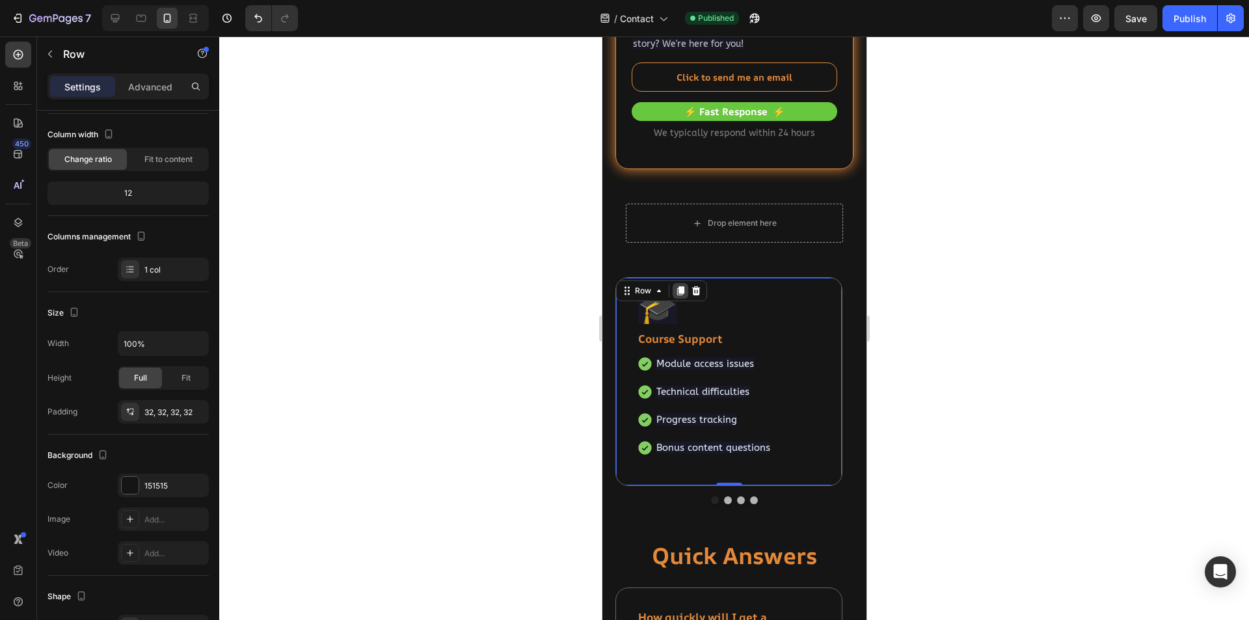
click at [680, 290] on icon at bounding box center [680, 291] width 7 height 9
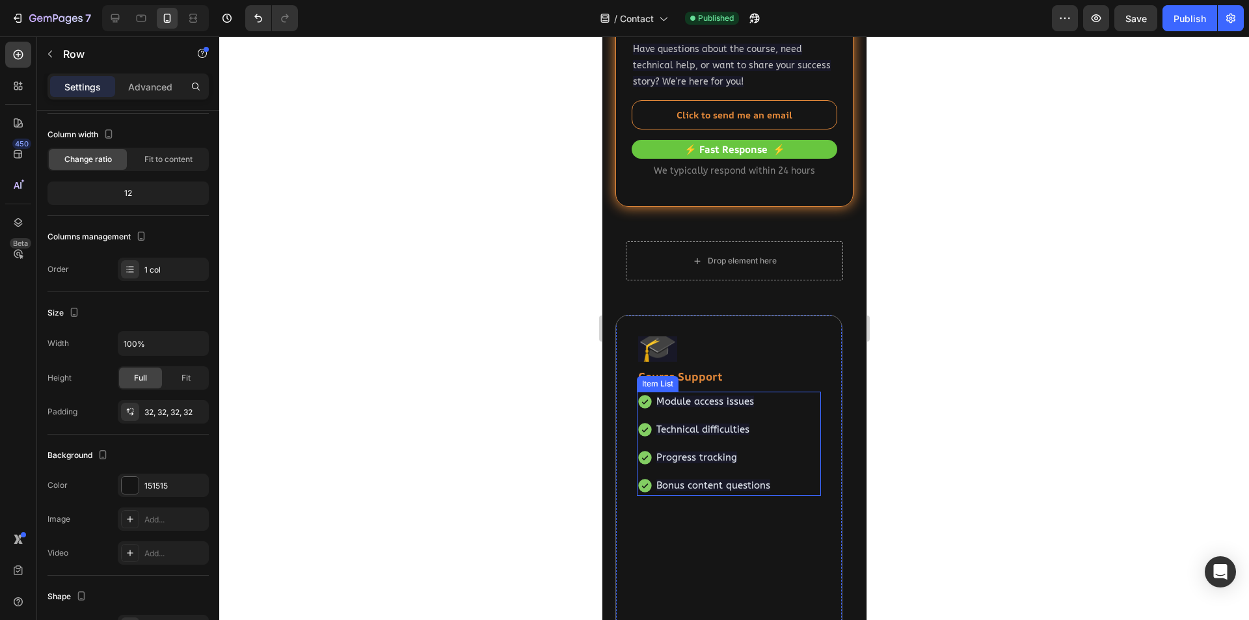
scroll to position [223, 0]
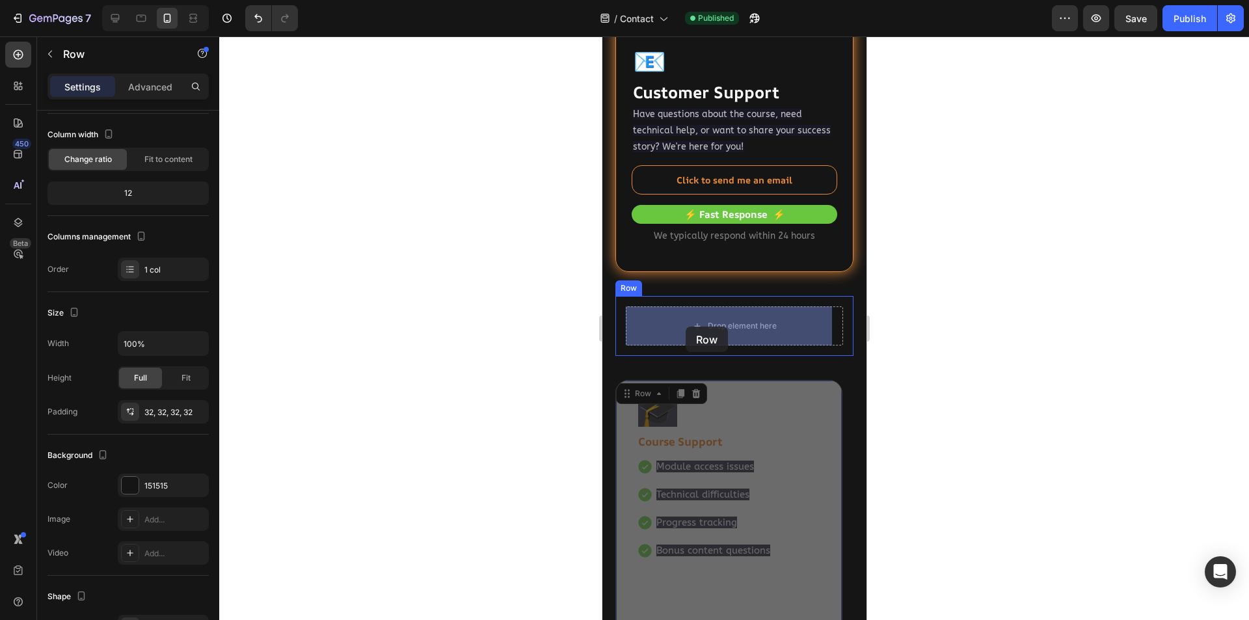
drag, startPoint x: 630, startPoint y: 390, endPoint x: 677, endPoint y: 339, distance: 69.5
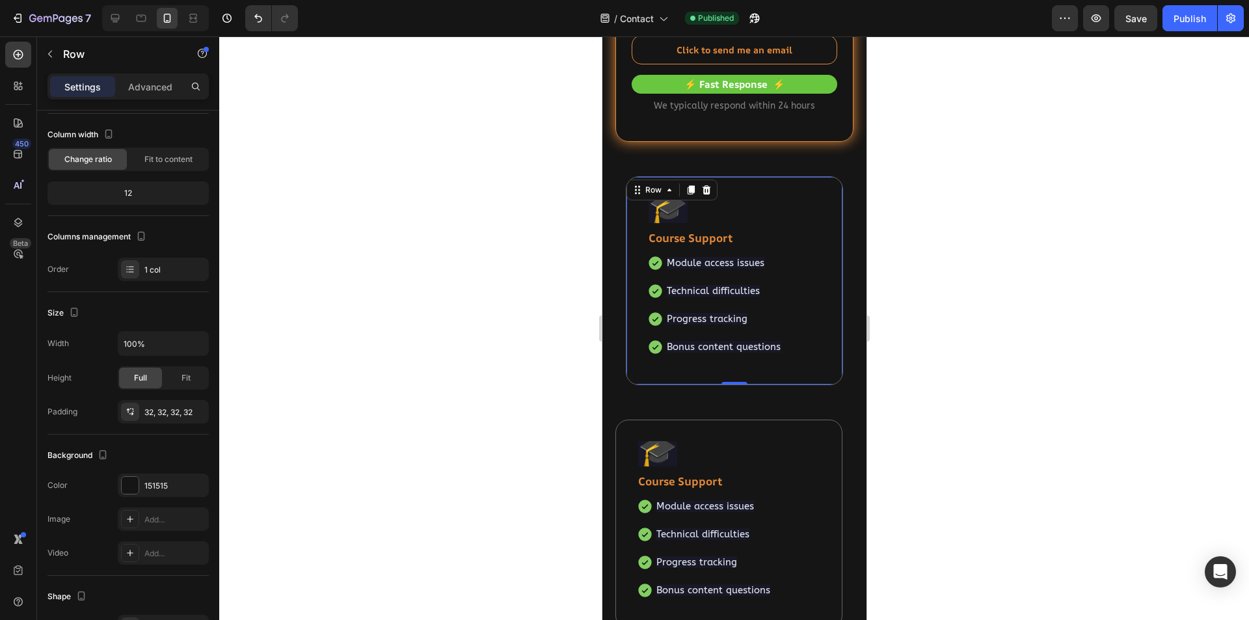
scroll to position [418, 0]
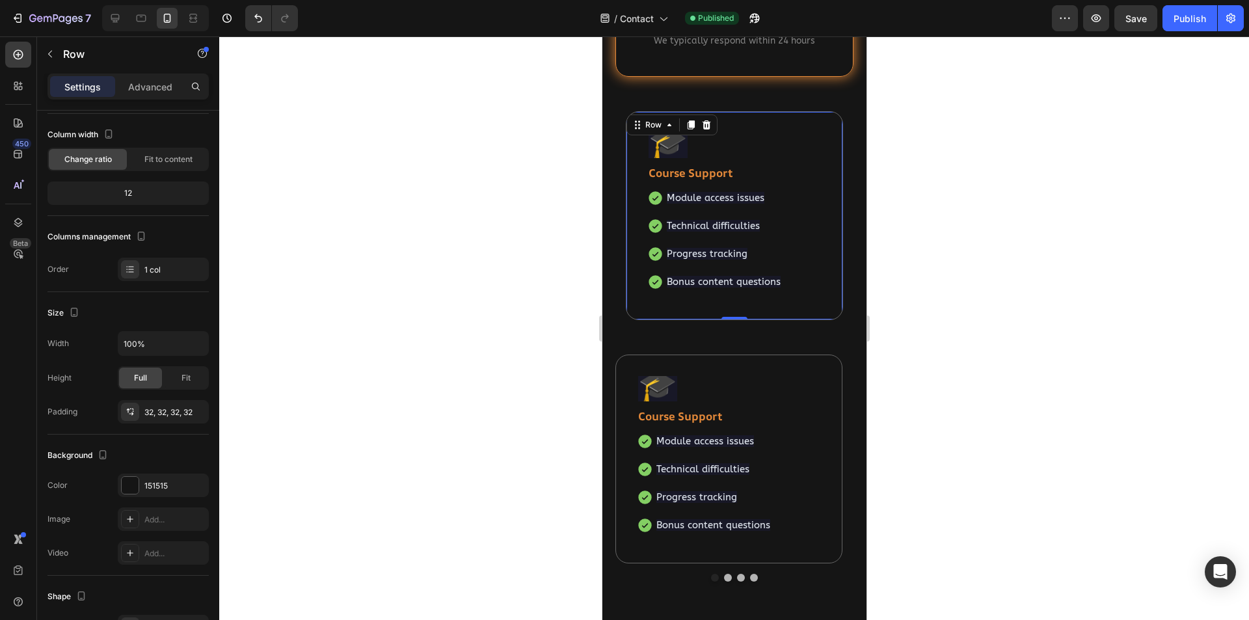
click at [824, 315] on div "🎓 Text block Course Support Text block Module access issues Technical difficult…" at bounding box center [733, 215] width 217 height 209
click at [823, 312] on div "🎓 Text block Course Support Text block Module access issues Technical difficult…" at bounding box center [733, 215] width 217 height 209
click at [137, 88] on p "Advanced" at bounding box center [150, 87] width 44 height 14
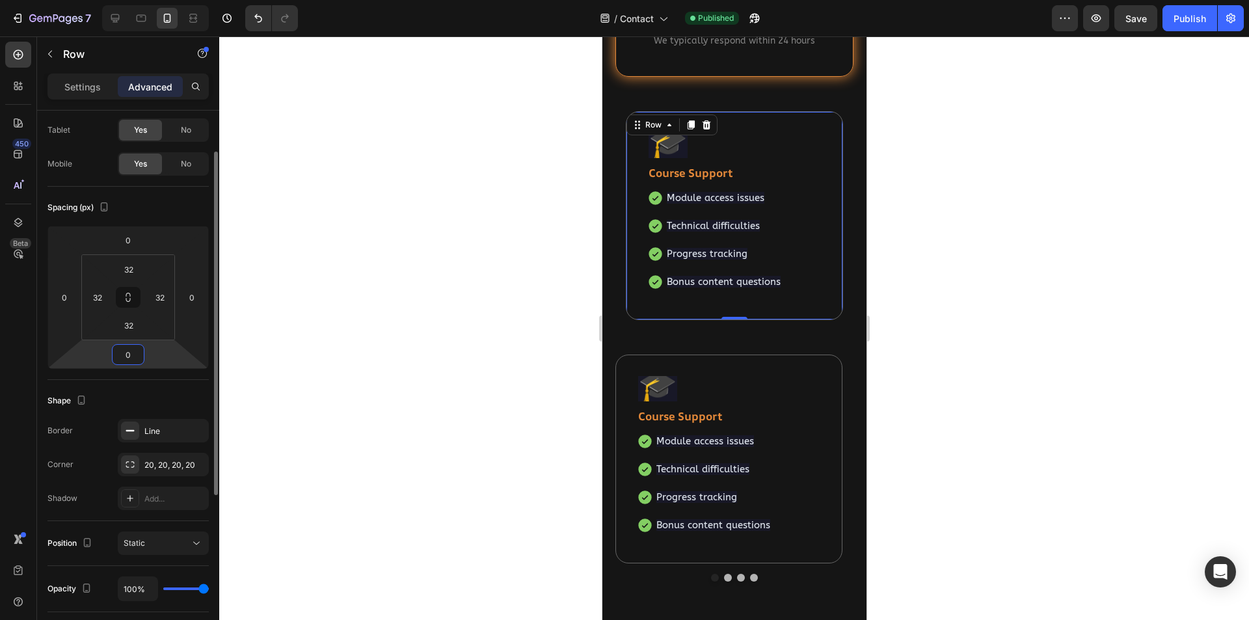
click at [139, 355] on input "0" at bounding box center [128, 355] width 26 height 20
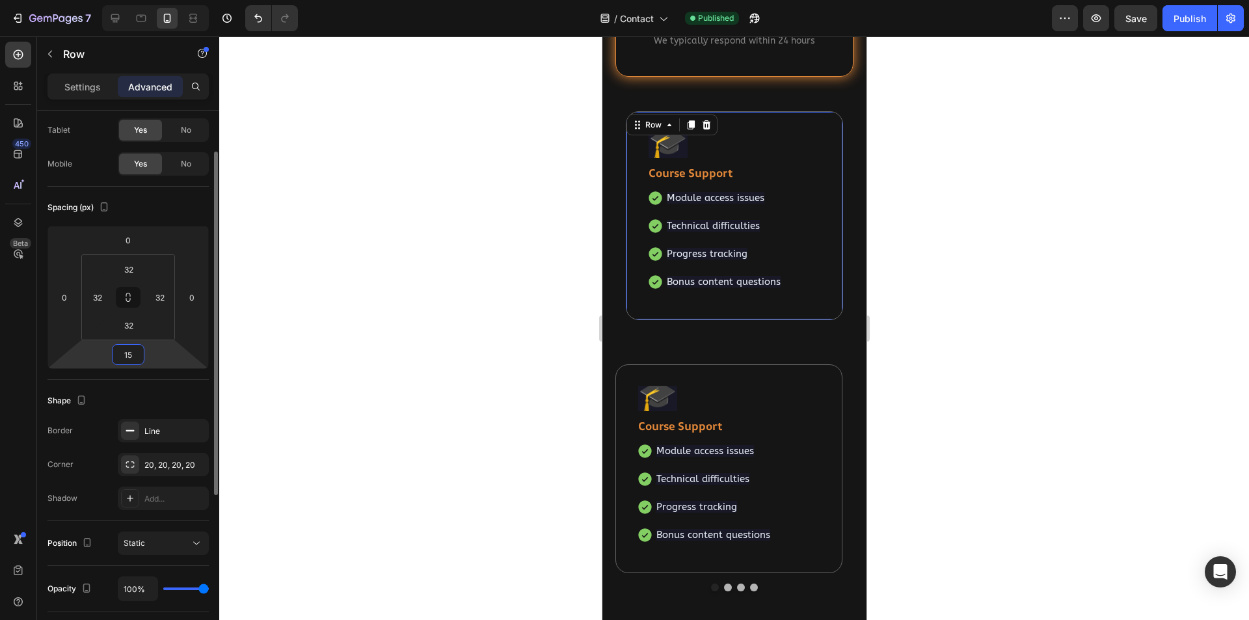
type input "15"
click at [690, 124] on icon at bounding box center [690, 125] width 7 height 9
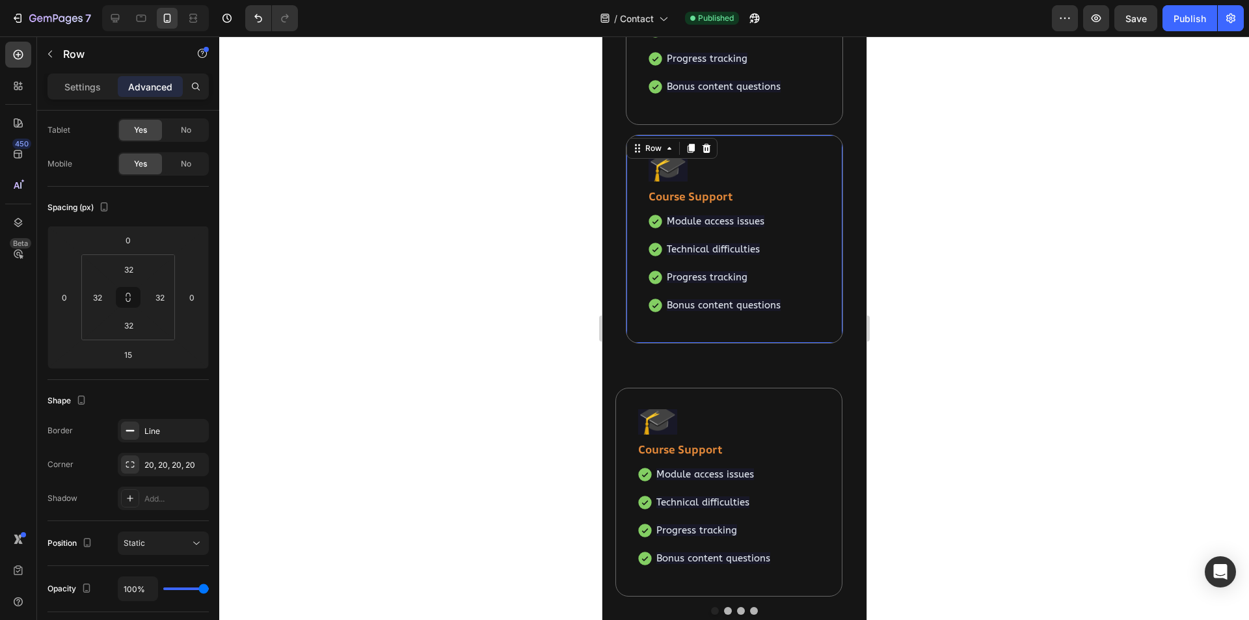
scroll to position [678, 0]
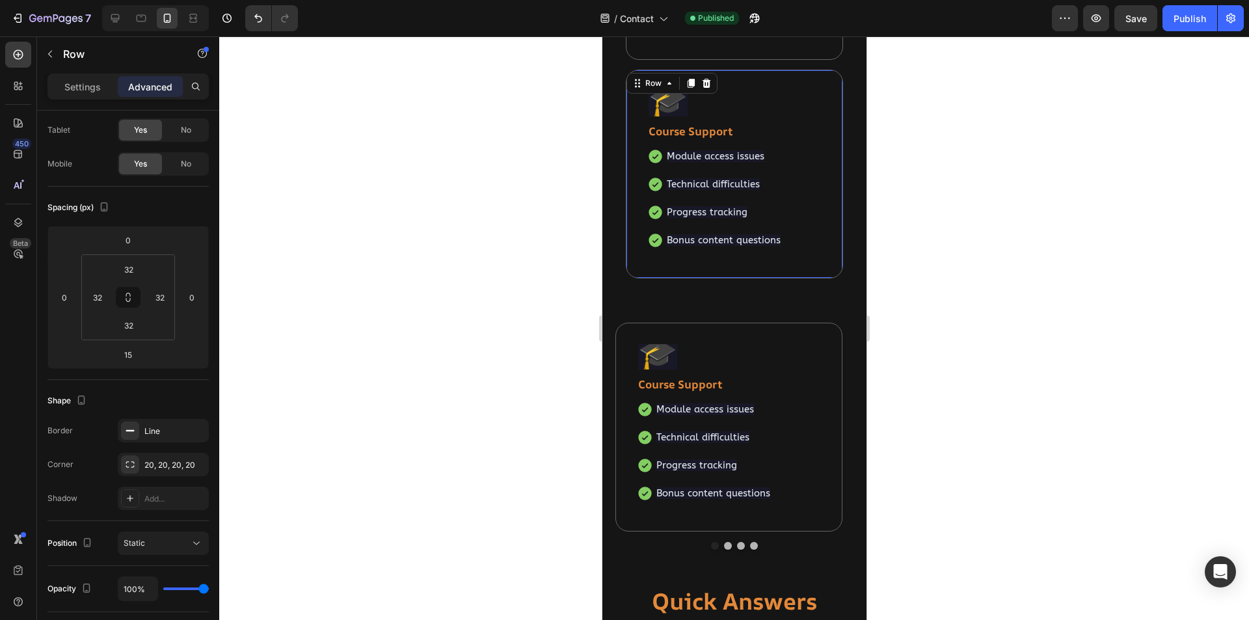
click at [808, 262] on div "🎓 Text block Course Support Text block Module access issues Technical difficult…" at bounding box center [733, 174] width 217 height 209
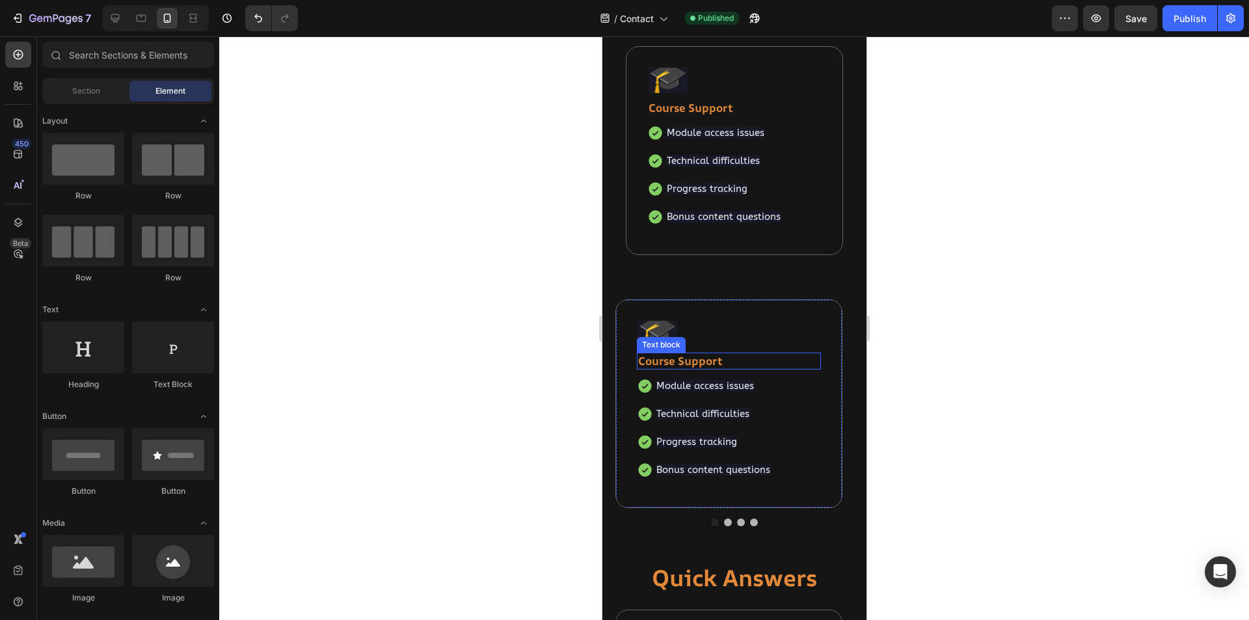
scroll to position [613, 0]
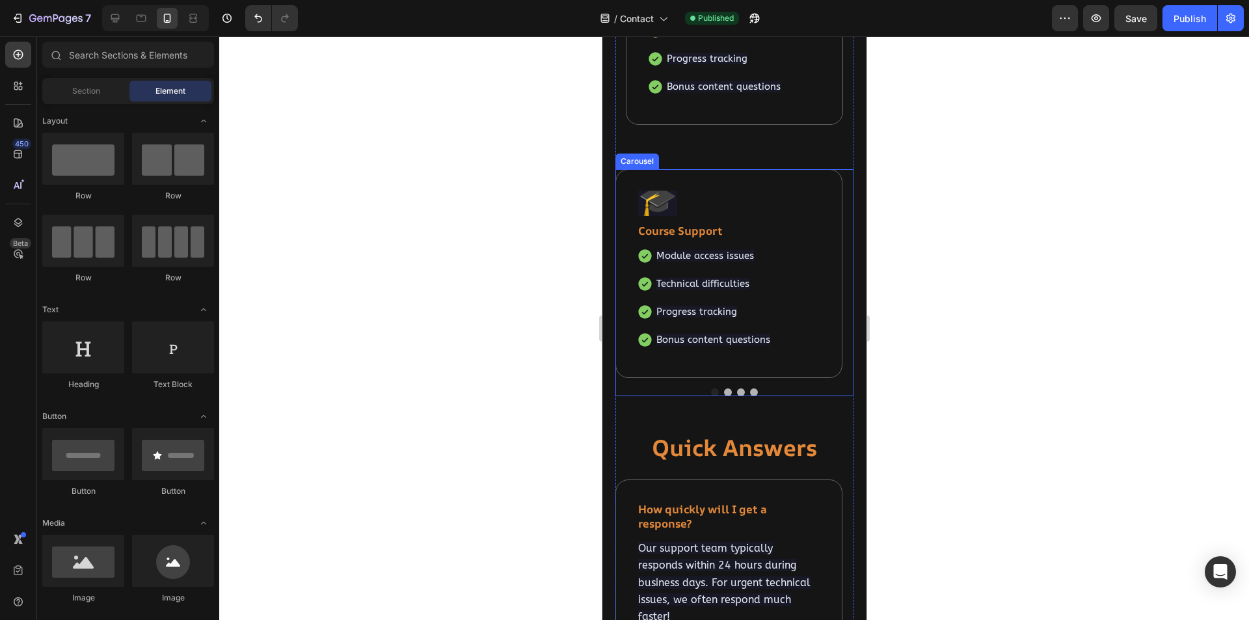
click at [737, 389] on button "Dot" at bounding box center [741, 392] width 8 height 8
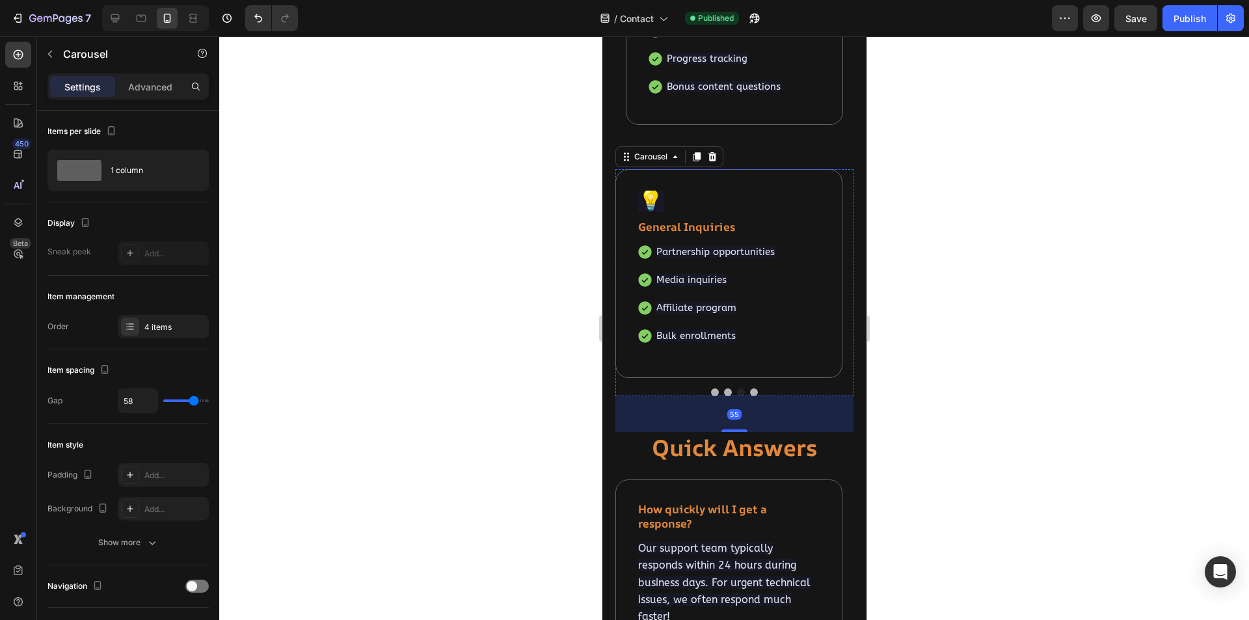
scroll to position [483, 0]
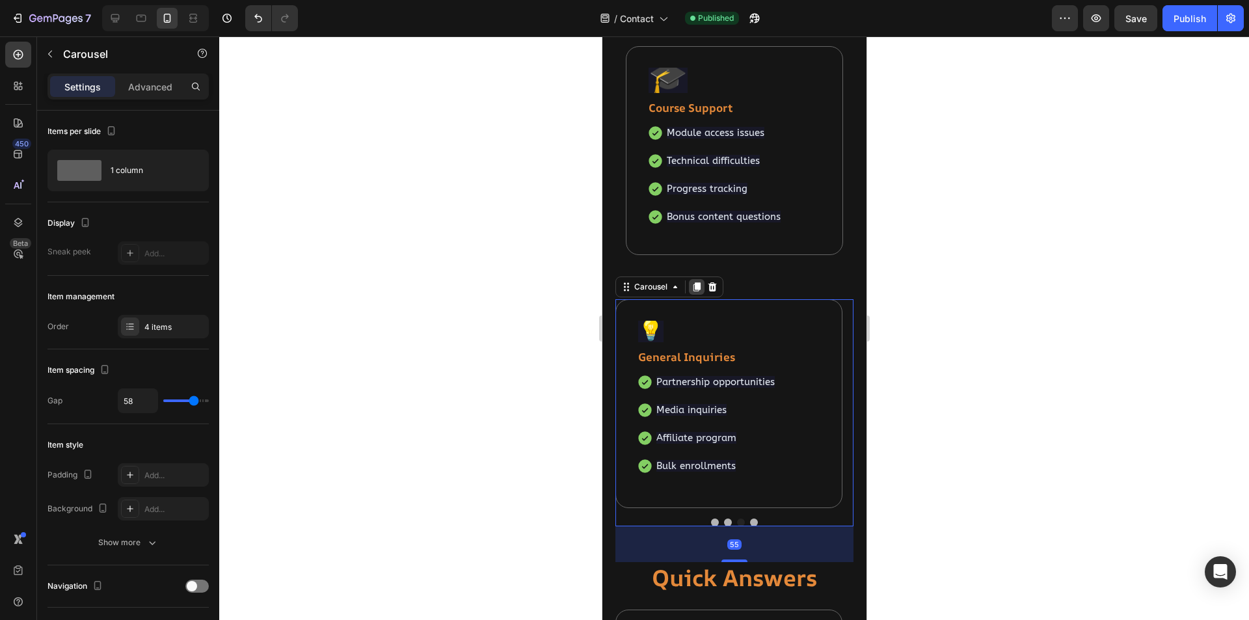
click at [698, 288] on icon at bounding box center [696, 287] width 7 height 9
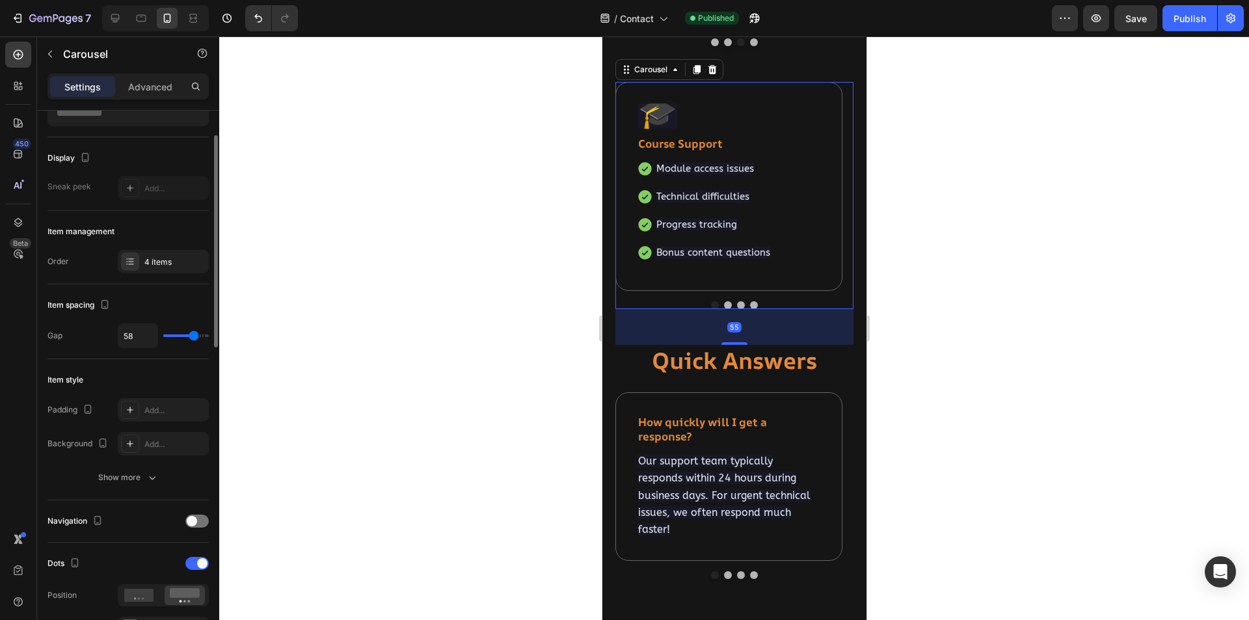
scroll to position [703, 0]
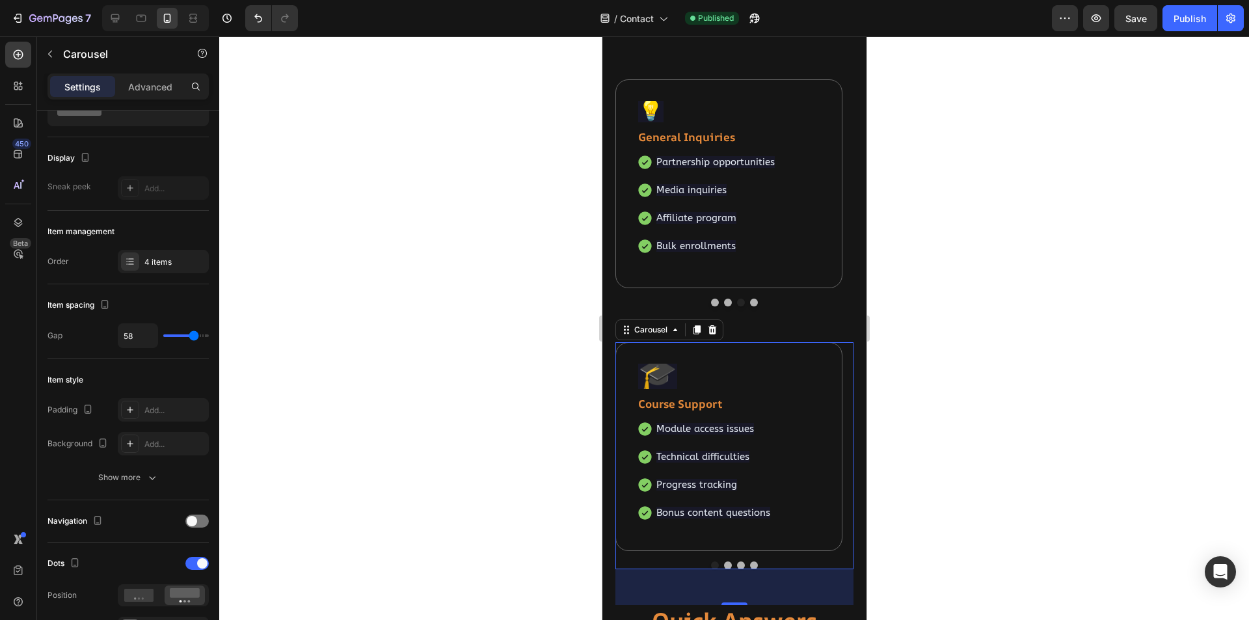
click at [737, 567] on button "Dot" at bounding box center [741, 566] width 8 height 8
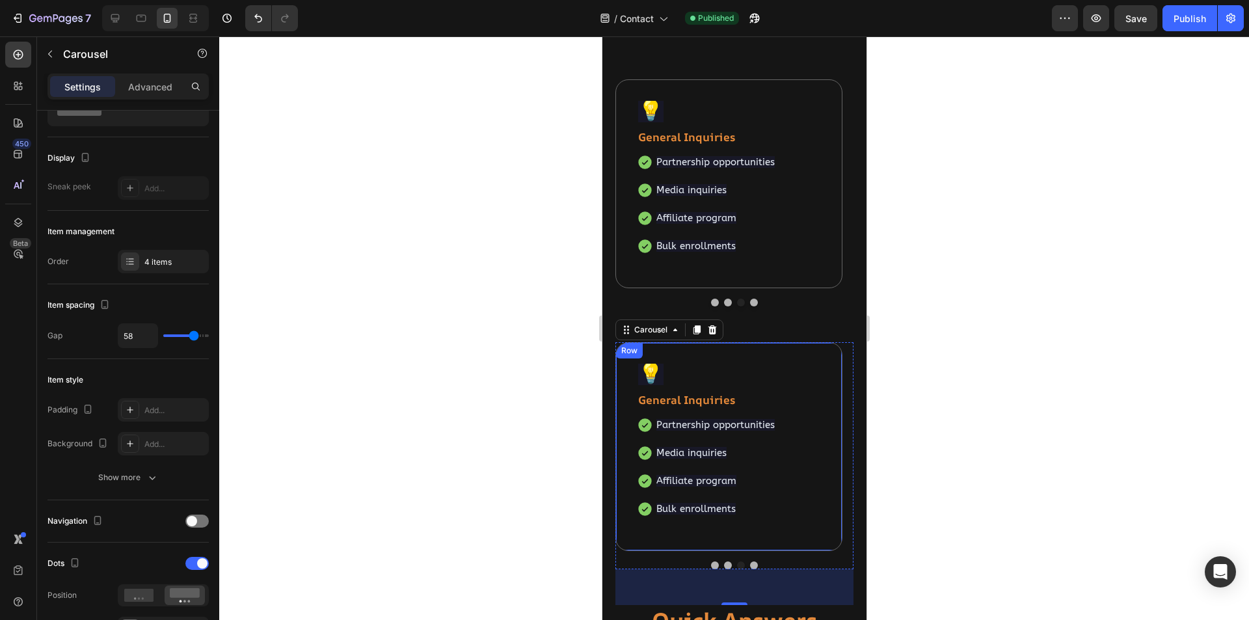
click at [796, 538] on div "💡 Text block General Inquiries Text block Partnership opportunities Media inqui…" at bounding box center [728, 446] width 227 height 209
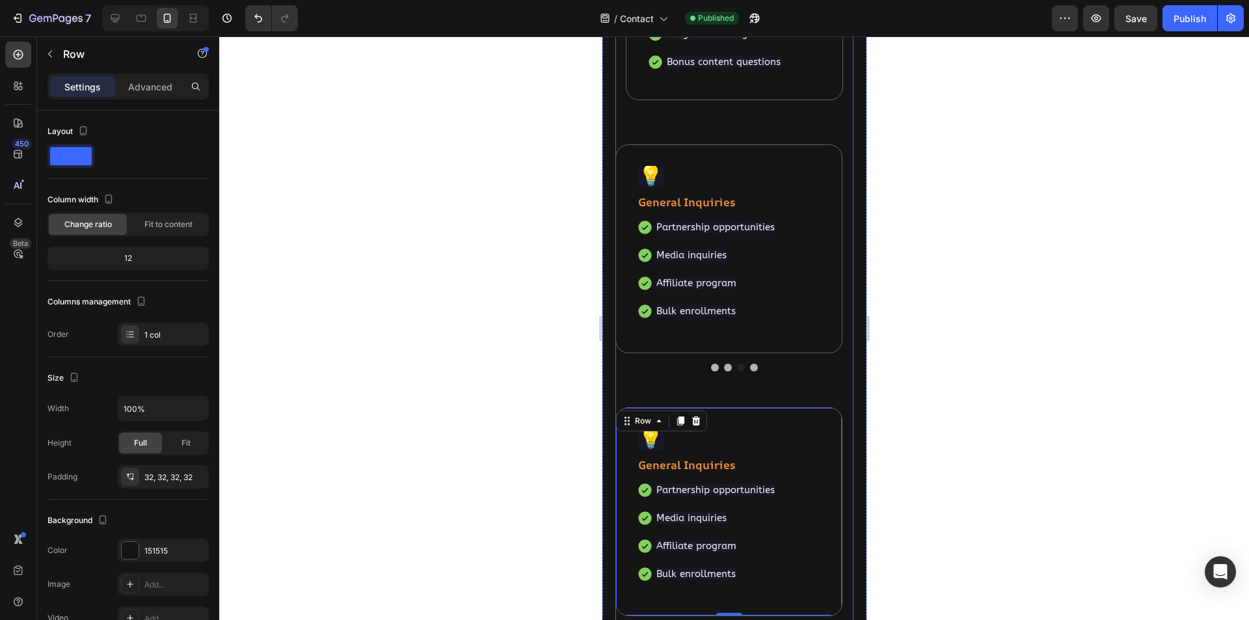
scroll to position [768, 0]
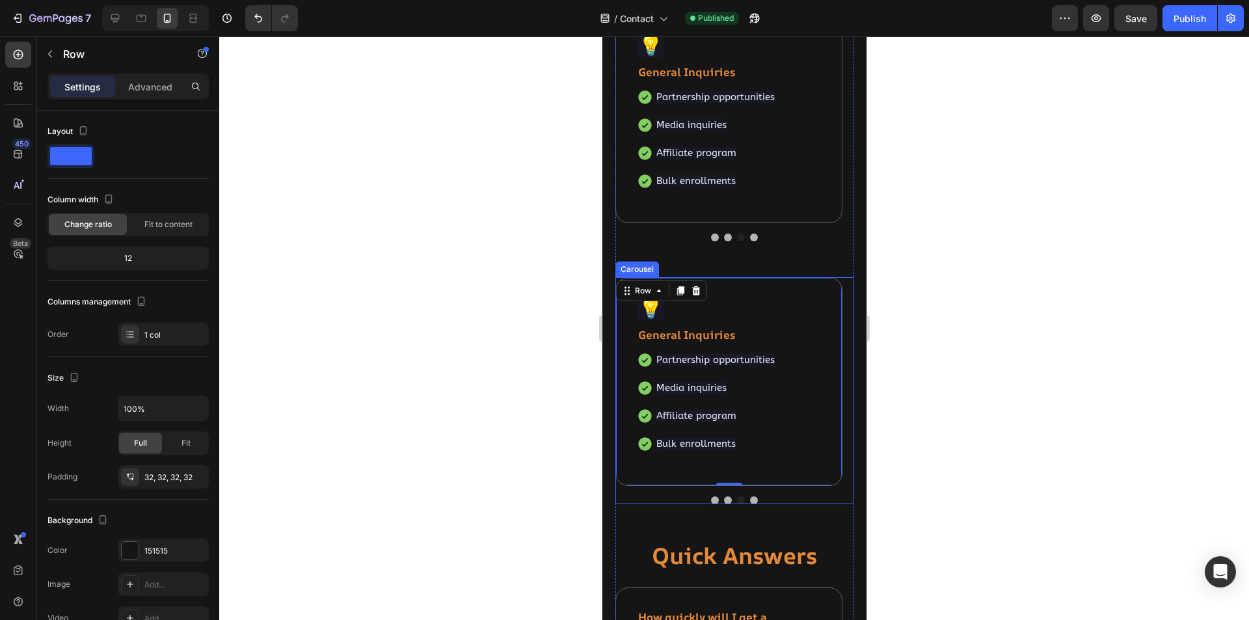
click at [710, 498] on button "Dot" at bounding box center [714, 500] width 8 height 8
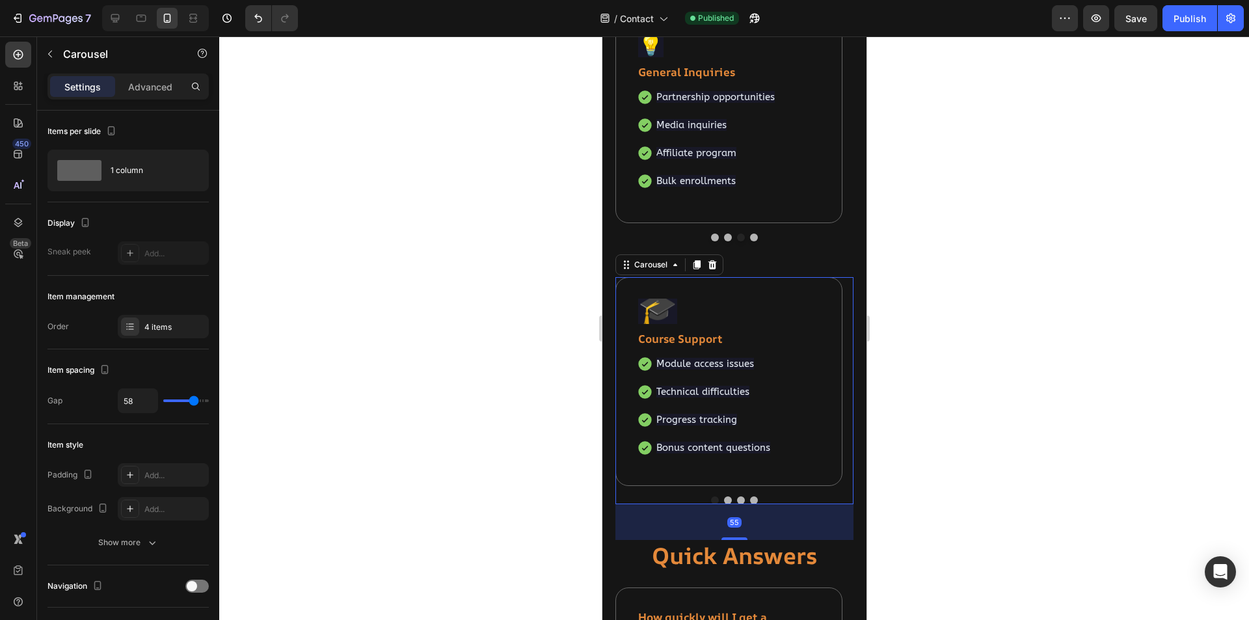
click at [737, 500] on button "Dot" at bounding box center [741, 500] width 8 height 8
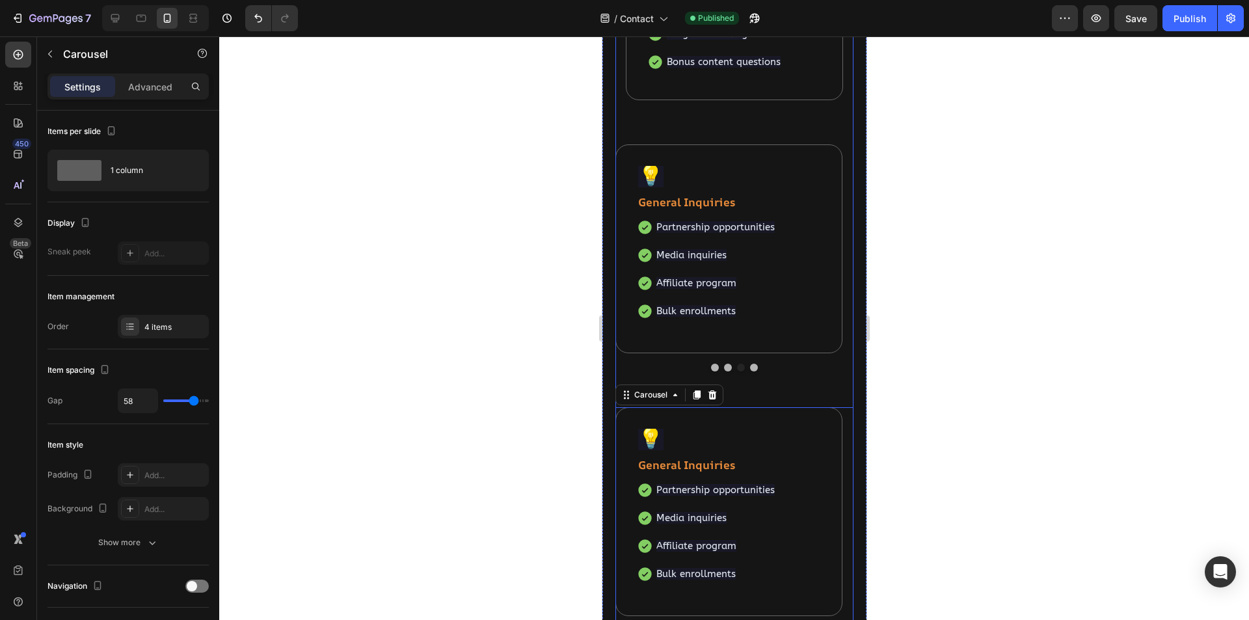
scroll to position [573, 0]
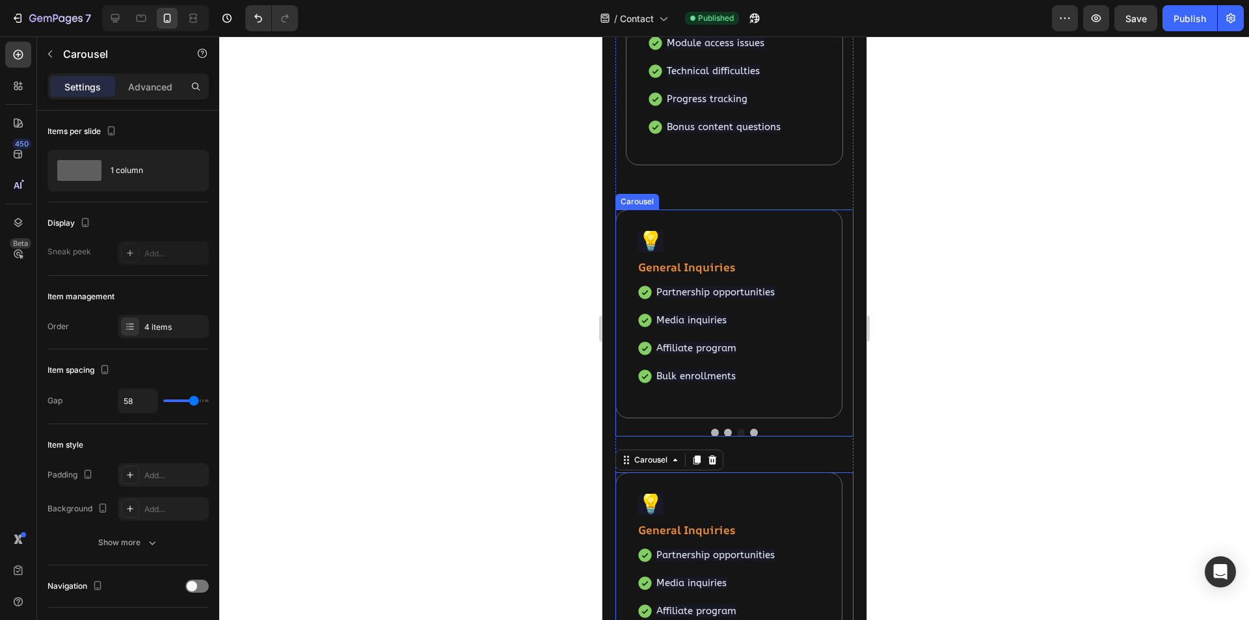
click at [710, 434] on button "Dot" at bounding box center [714, 433] width 8 height 8
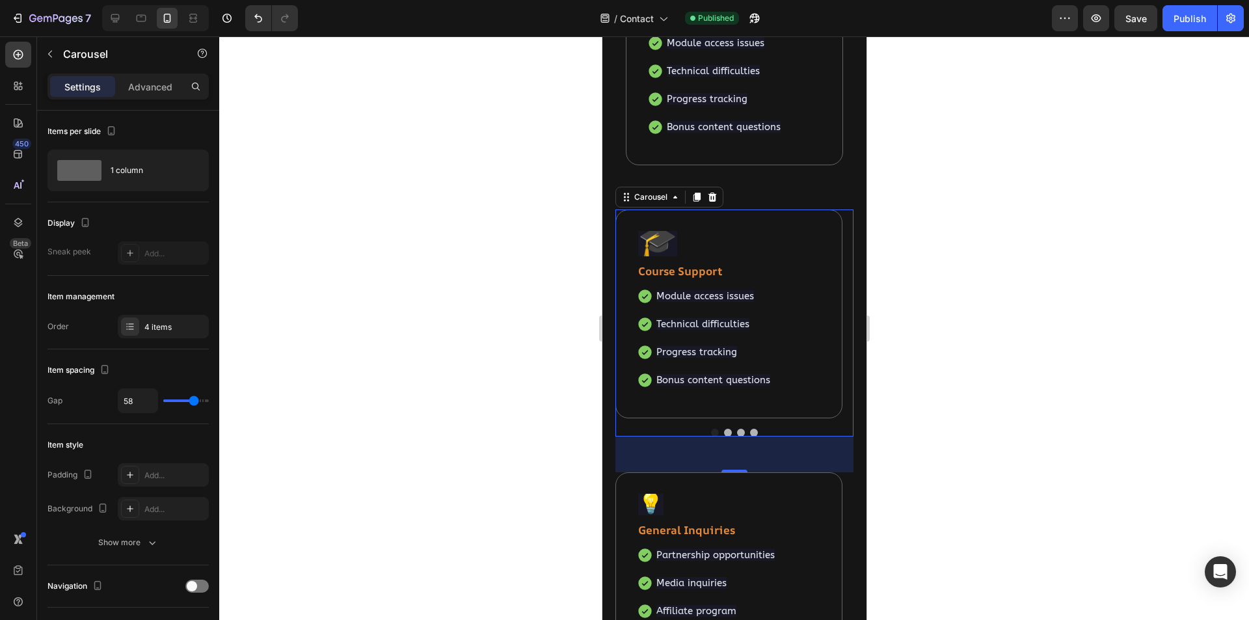
click at [724, 431] on button "Dot" at bounding box center [728, 433] width 8 height 8
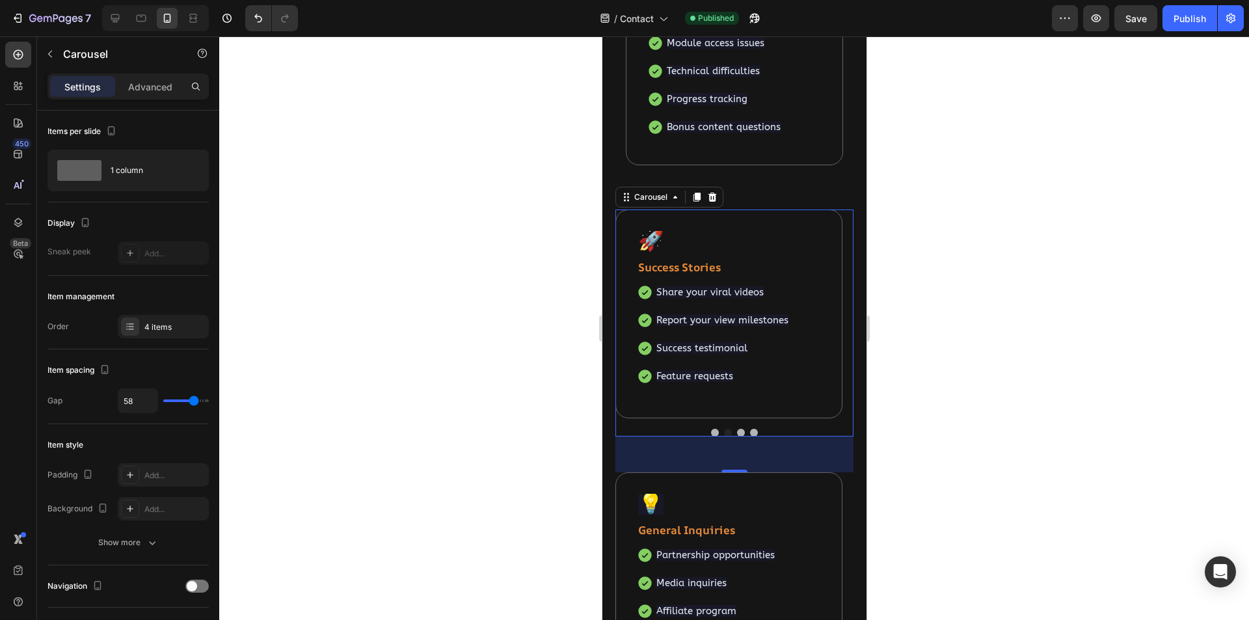
scroll to position [703, 0]
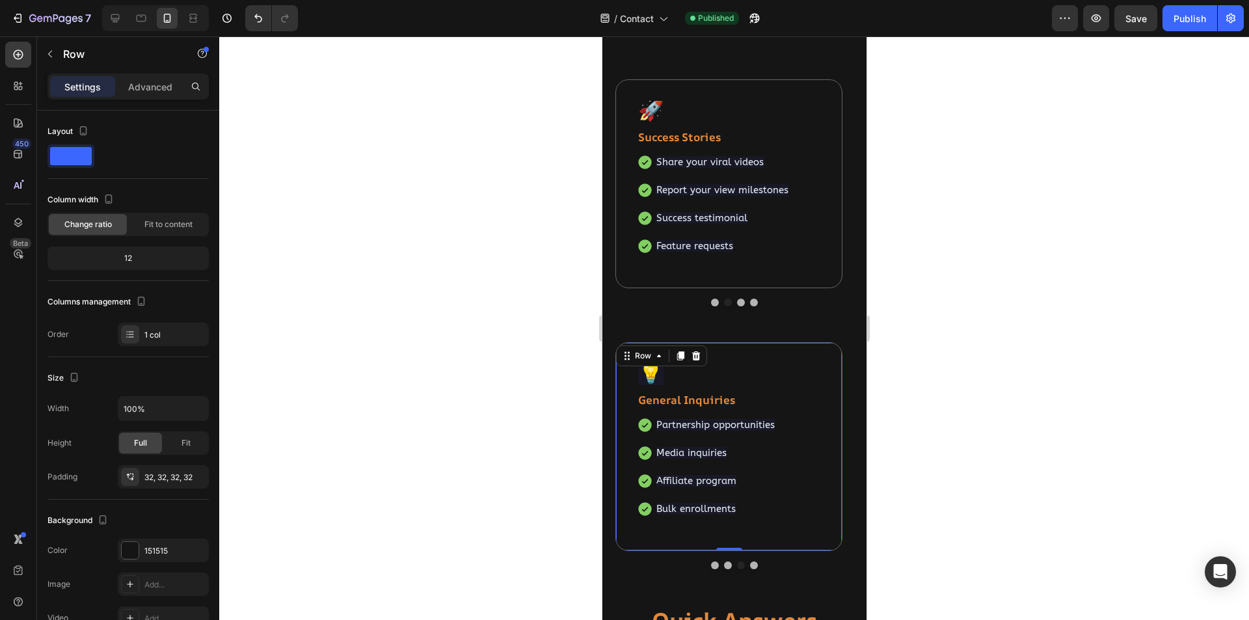
click at [831, 352] on div "💡 Text block General Inquiries Text block Partnership opportunities Media inqui…" at bounding box center [728, 446] width 227 height 209
click at [697, 357] on icon at bounding box center [696, 355] width 8 height 9
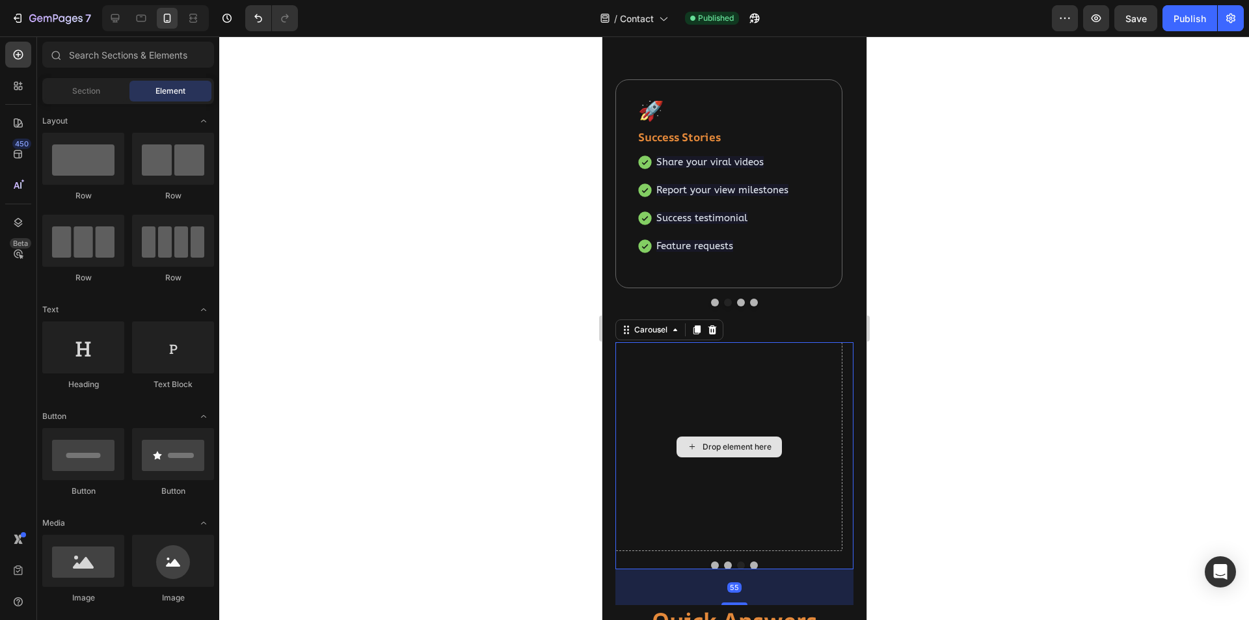
click at [791, 362] on div "Drop element here" at bounding box center [728, 446] width 227 height 209
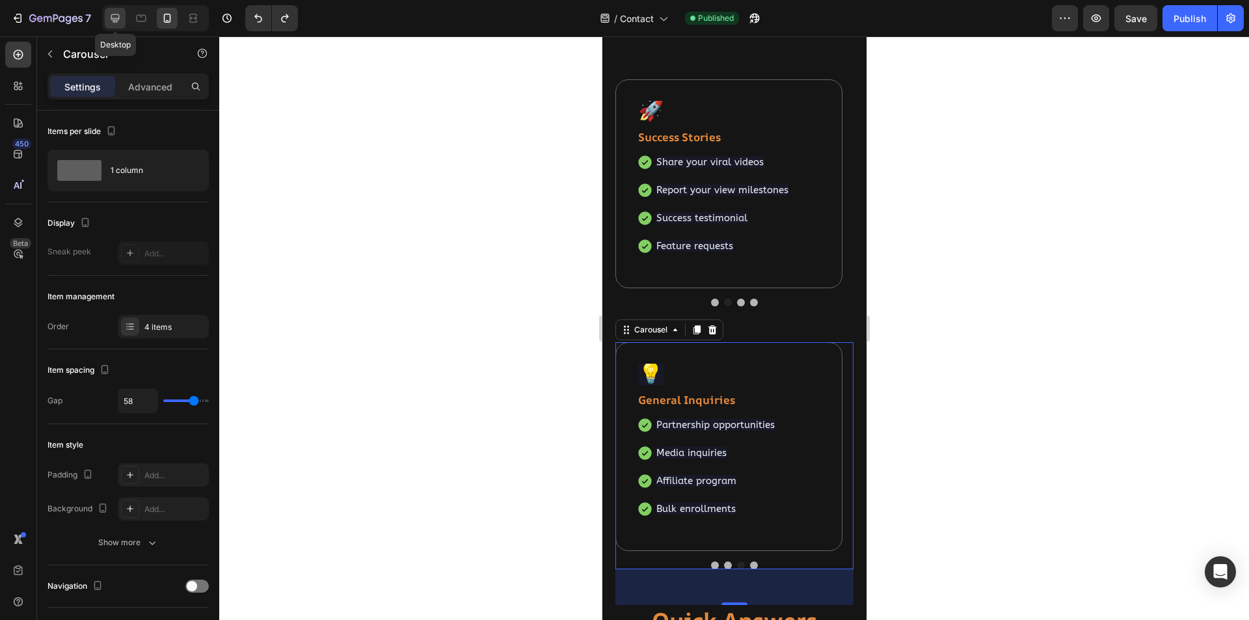
click at [114, 17] on icon at bounding box center [115, 18] width 13 height 13
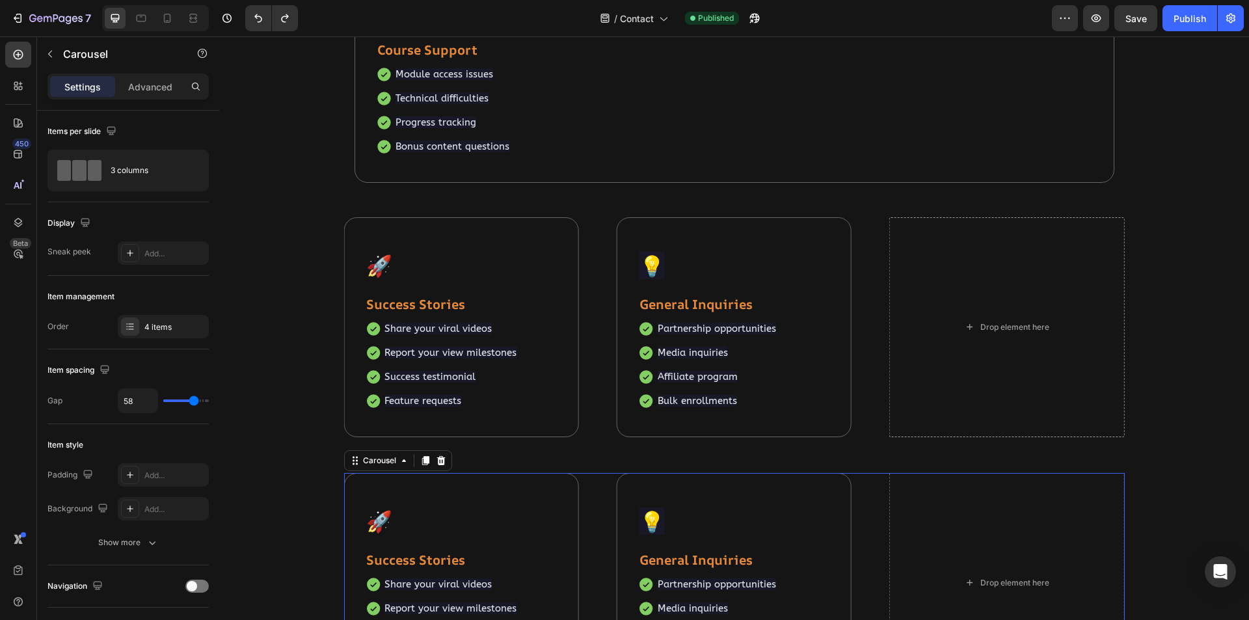
scroll to position [715, 0]
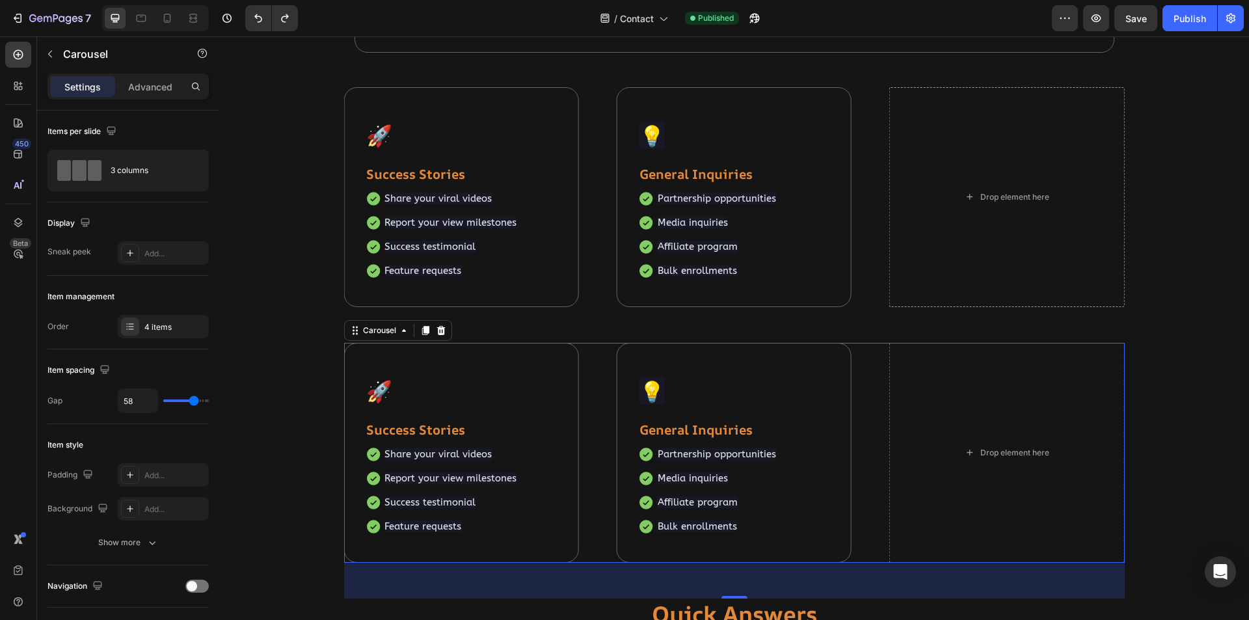
click at [864, 355] on div "🎓 Text block Course Support Text block Module access issues Technical difficult…" at bounding box center [734, 453] width 781 height 220
click at [437, 328] on icon at bounding box center [441, 330] width 8 height 9
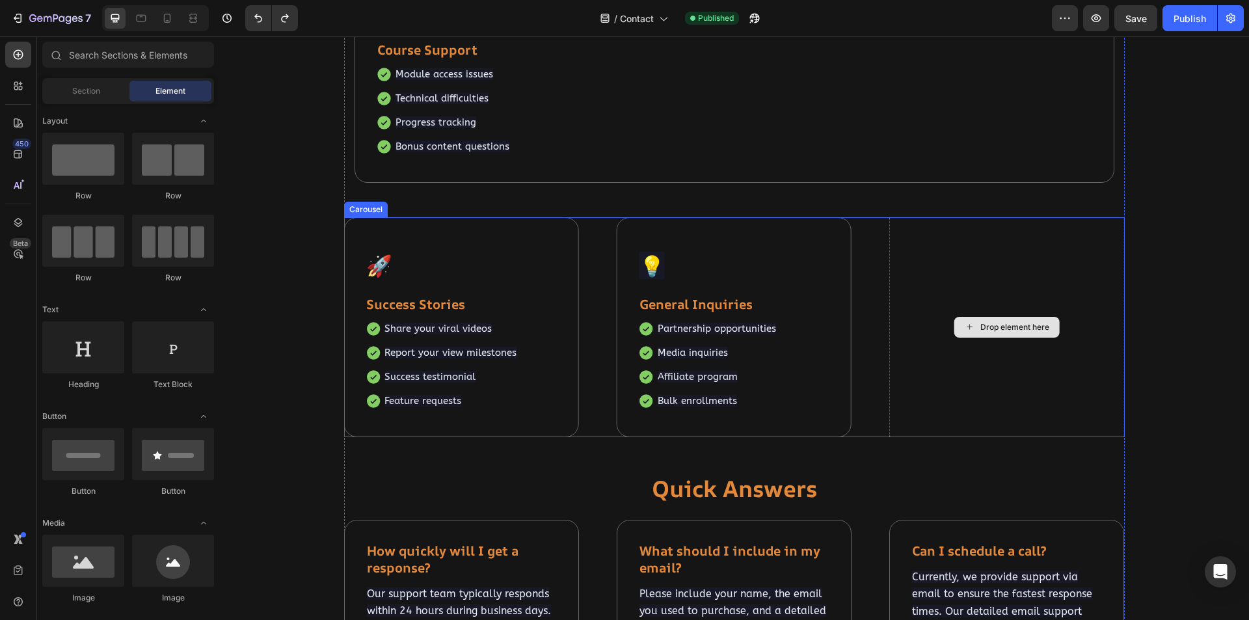
scroll to position [735, 0]
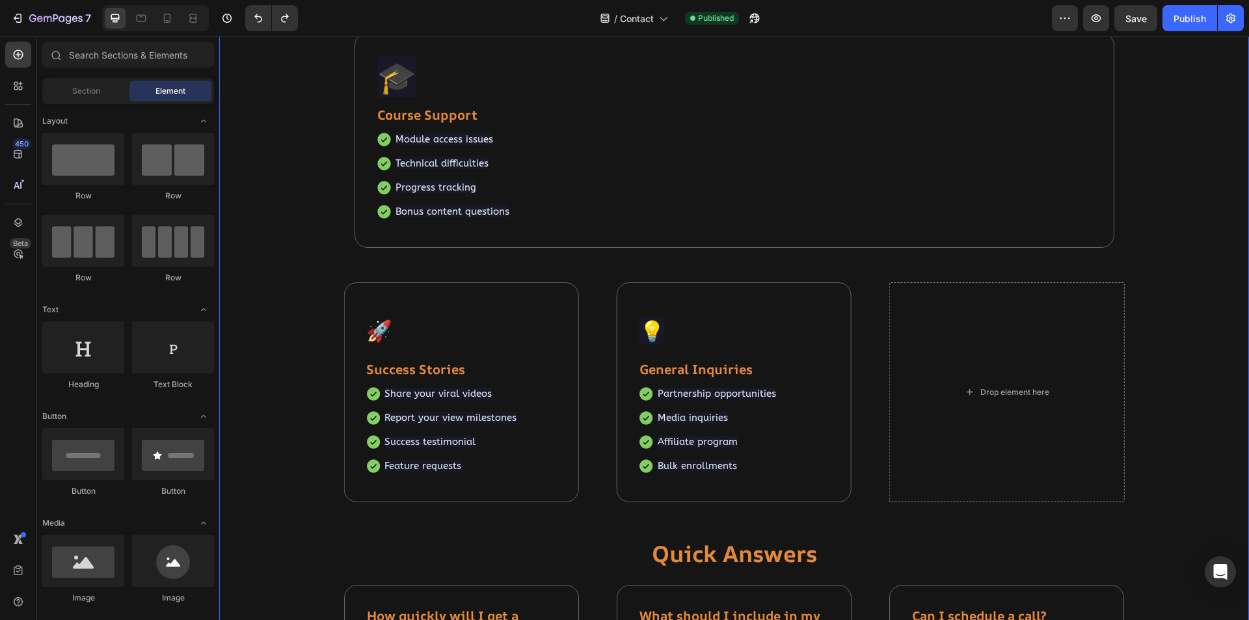
click at [1184, 353] on div "📧 Heading Customer Support Heading Have questions about the course, need techni…" at bounding box center [734, 156] width 1010 height 1238
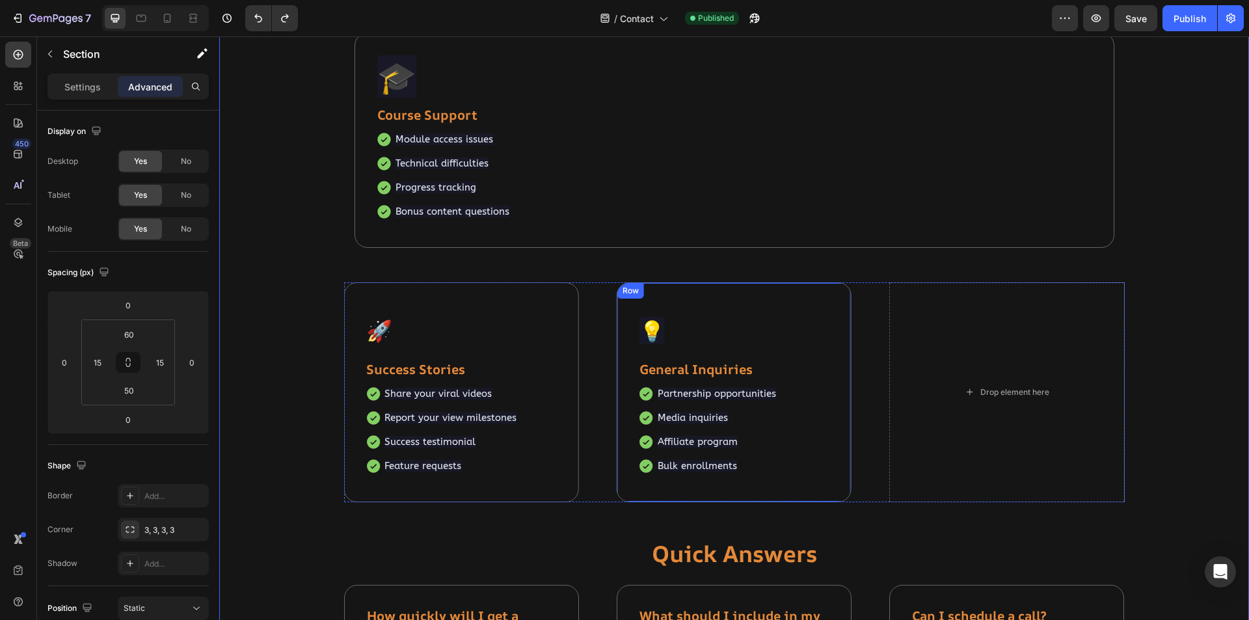
scroll to position [670, 0]
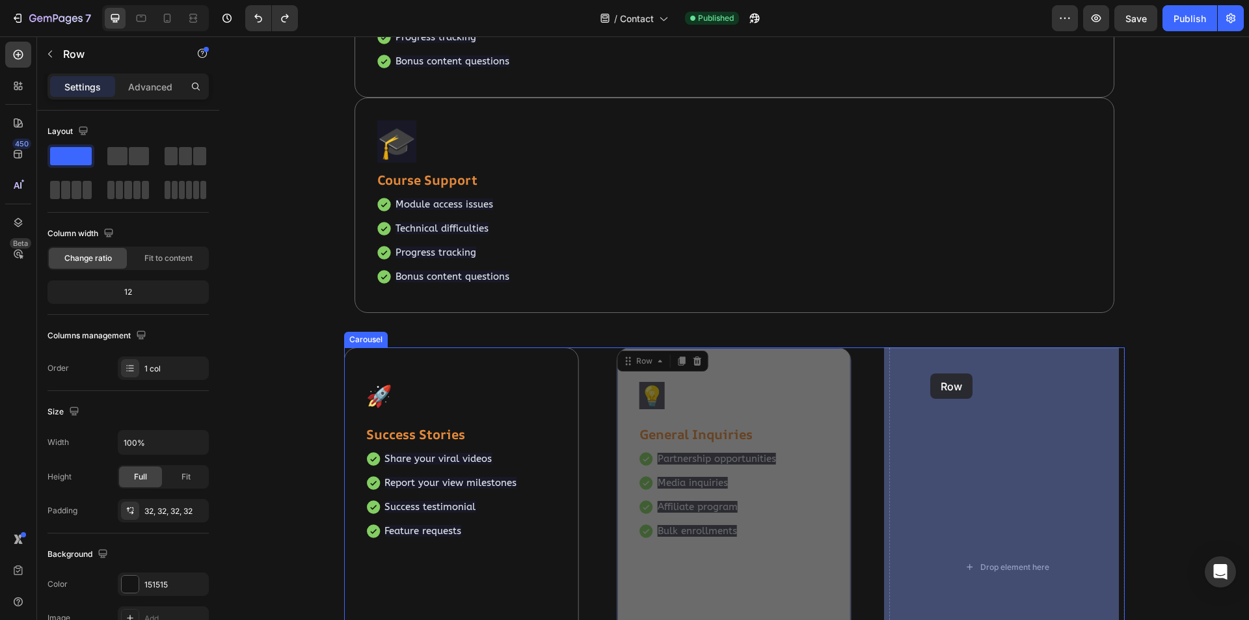
drag, startPoint x: 621, startPoint y: 357, endPoint x: 930, endPoint y: 373, distance: 309.5
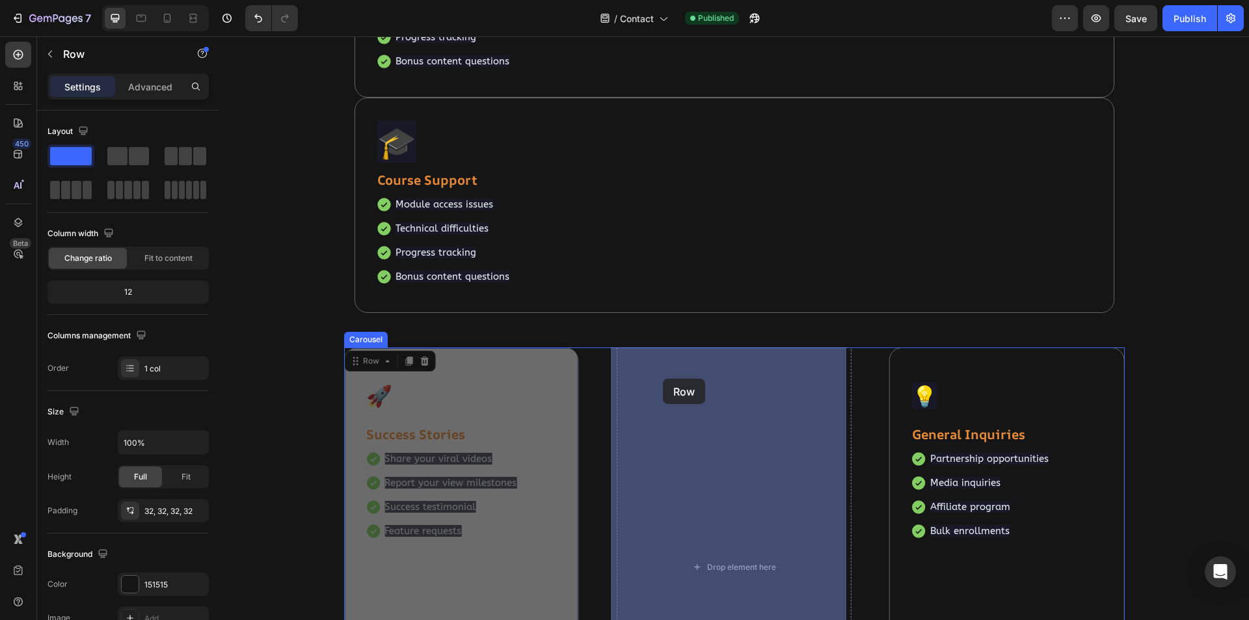
drag, startPoint x: 357, startPoint y: 356, endPoint x: 663, endPoint y: 379, distance: 307.3
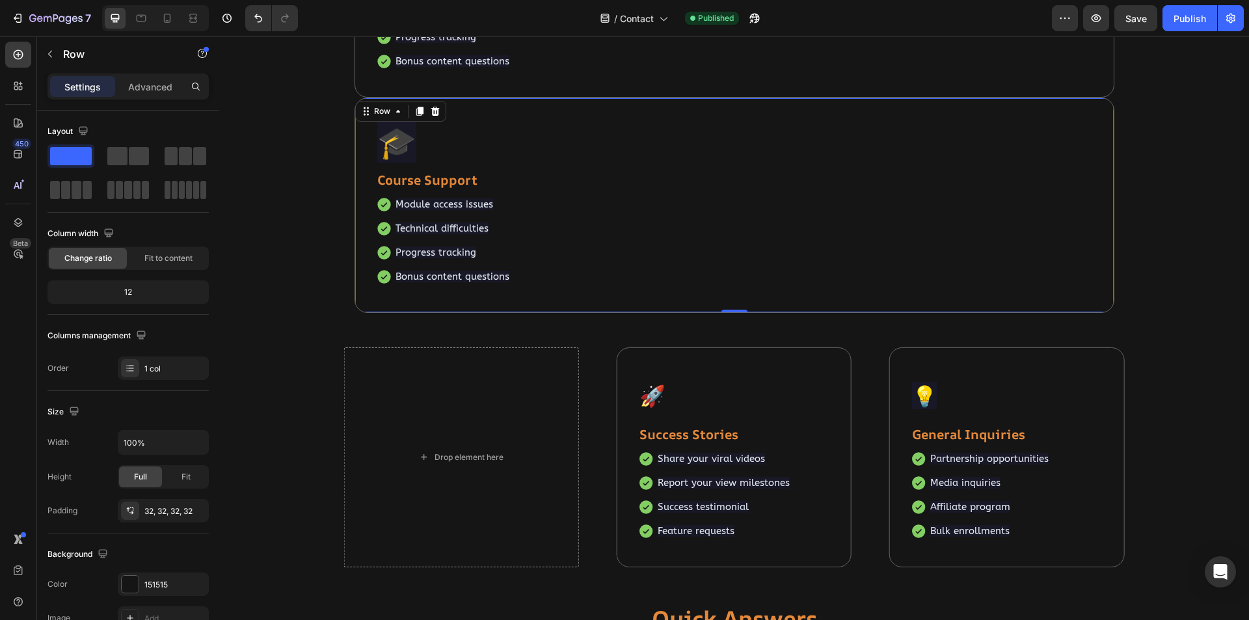
click at [479, 109] on div "🎓 Text block Course Support Text block Module access issues Technical difficult…" at bounding box center [735, 205] width 760 height 215
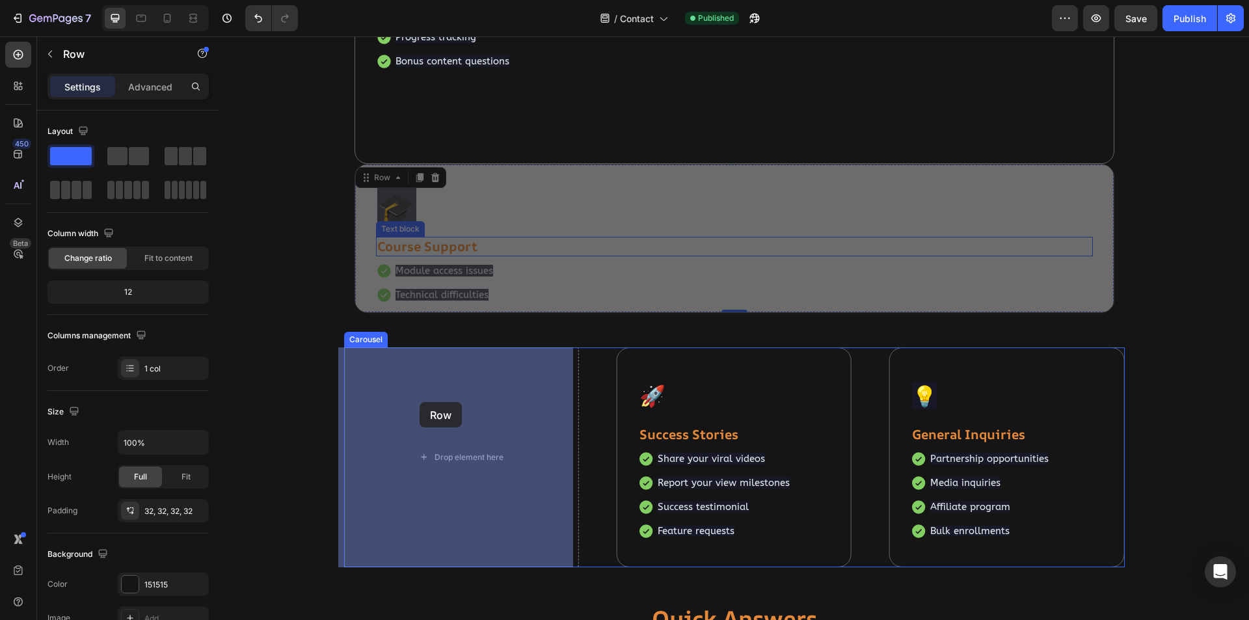
drag, startPoint x: 360, startPoint y: 111, endPoint x: 413, endPoint y: 373, distance: 266.8
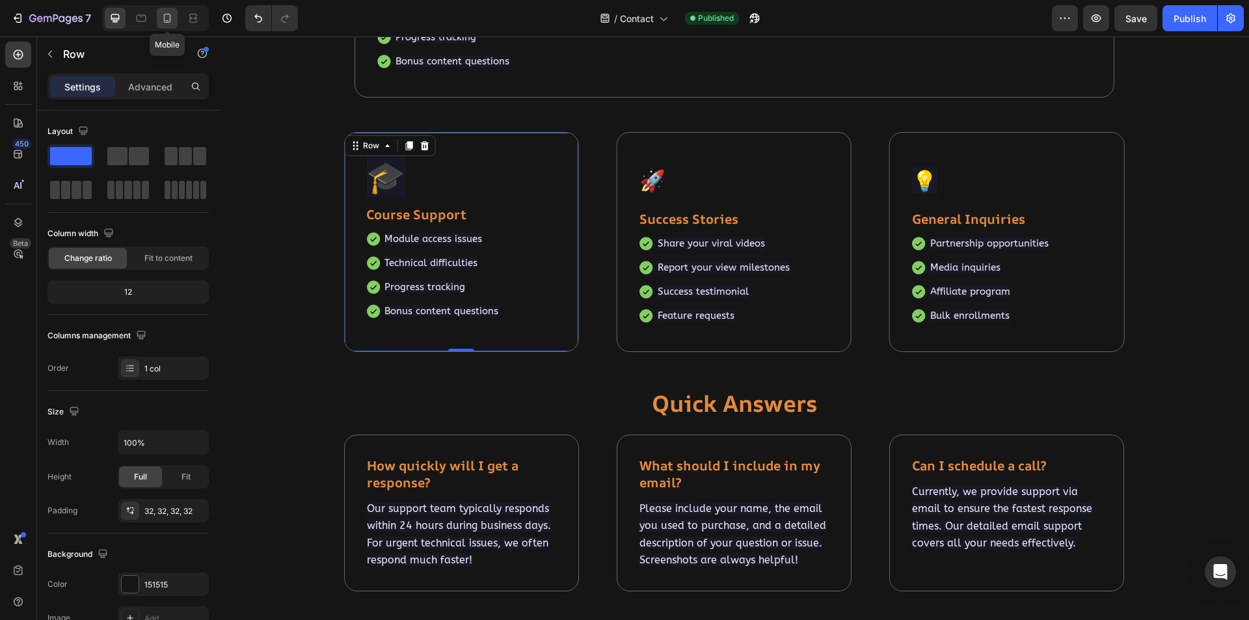
click at [168, 18] on icon at bounding box center [167, 18] width 13 height 13
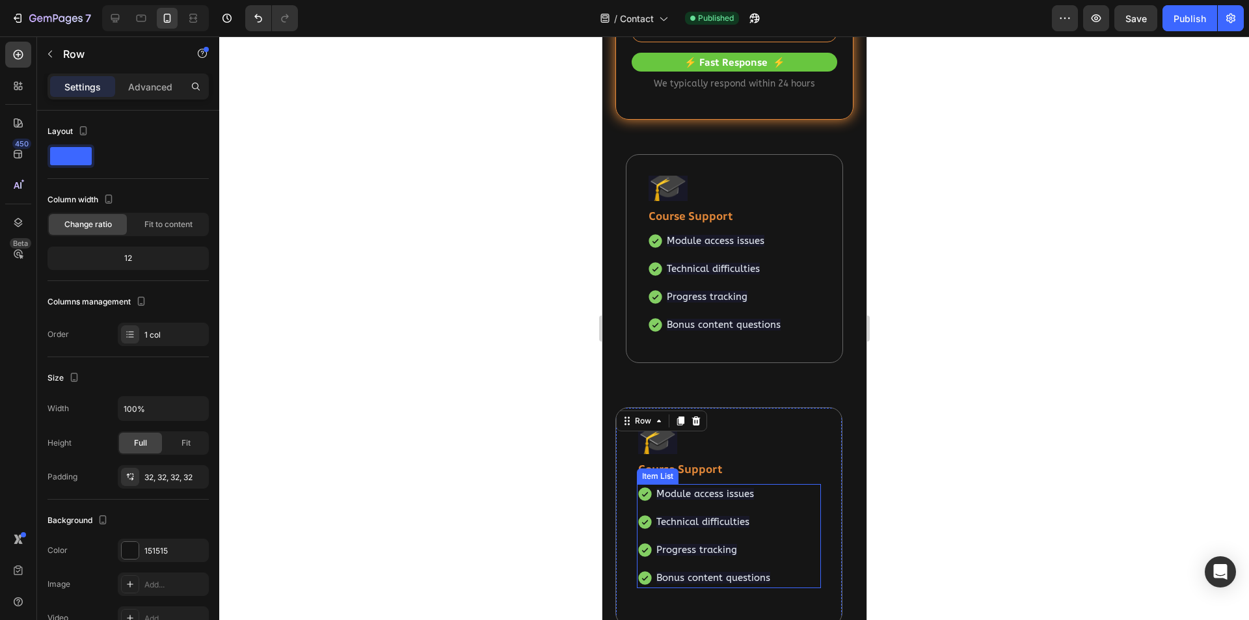
scroll to position [505, 0]
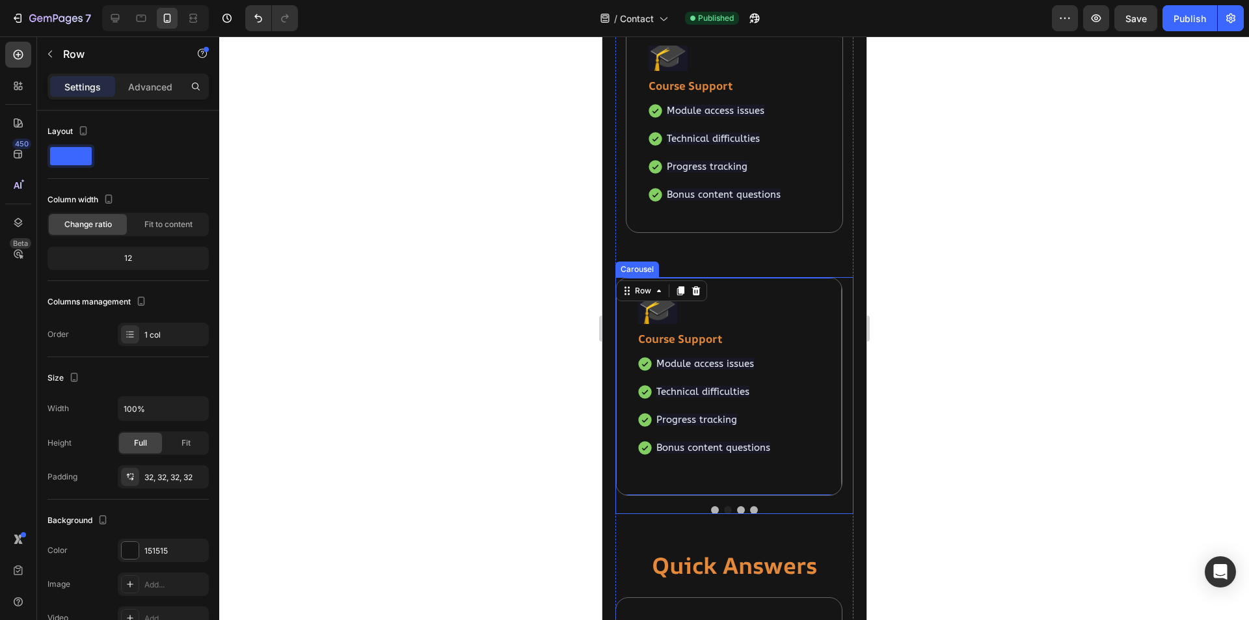
click at [710, 511] on button "Dot" at bounding box center [714, 510] width 8 height 8
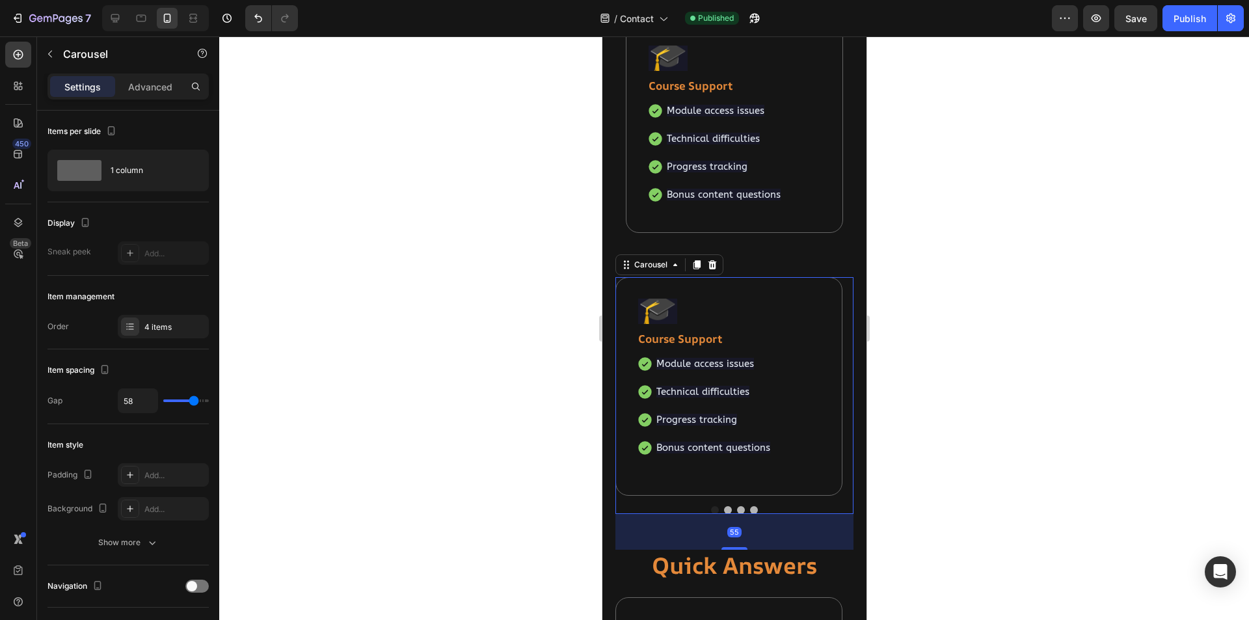
click at [724, 511] on button "Dot" at bounding box center [728, 510] width 8 height 8
click at [118, 16] on icon at bounding box center [115, 18] width 13 height 13
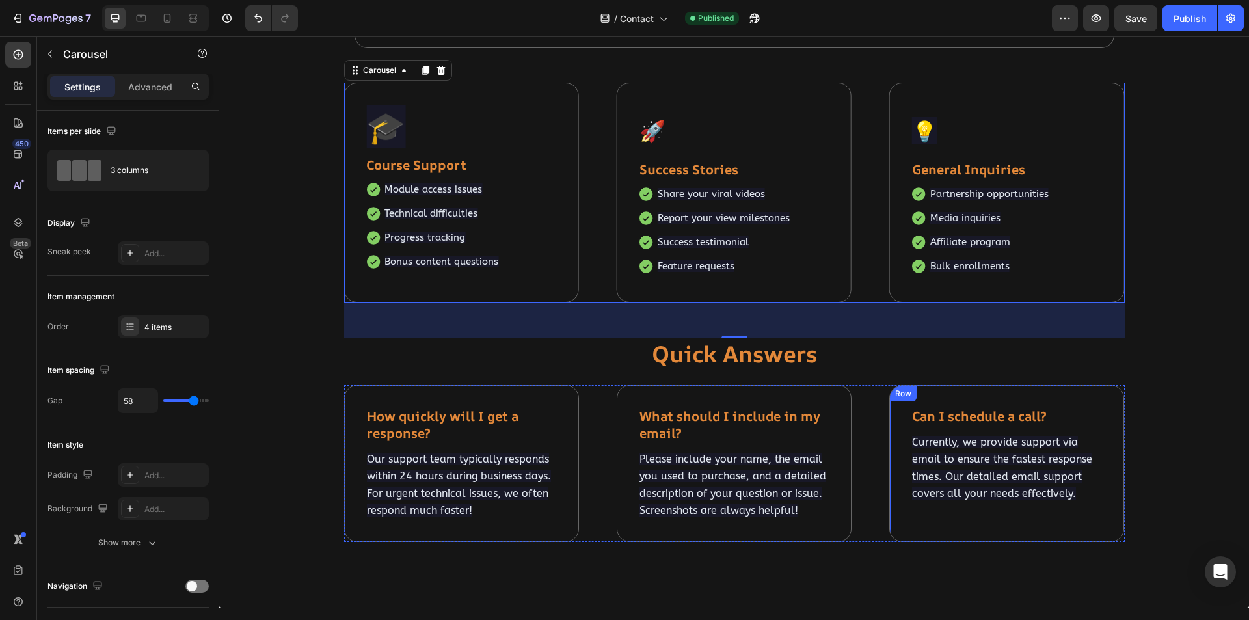
scroll to position [589, 0]
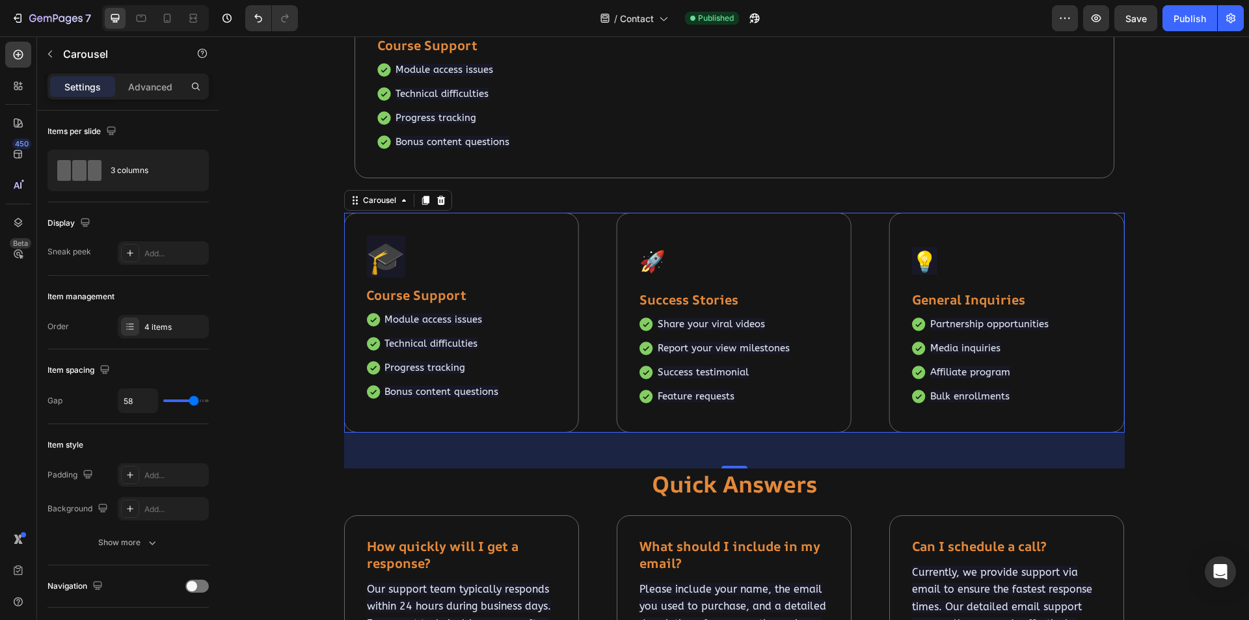
click at [597, 278] on div "🎓 Text block Course Support Text block Module access issues Technical difficult…" at bounding box center [734, 323] width 781 height 220
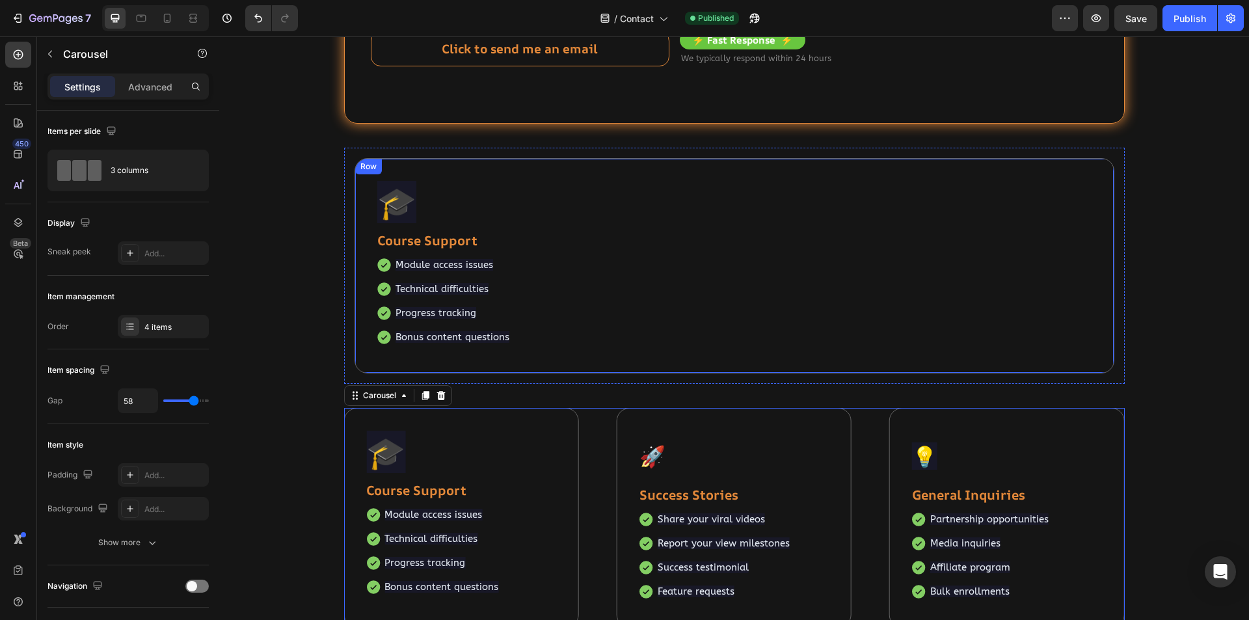
scroll to position [329, 0]
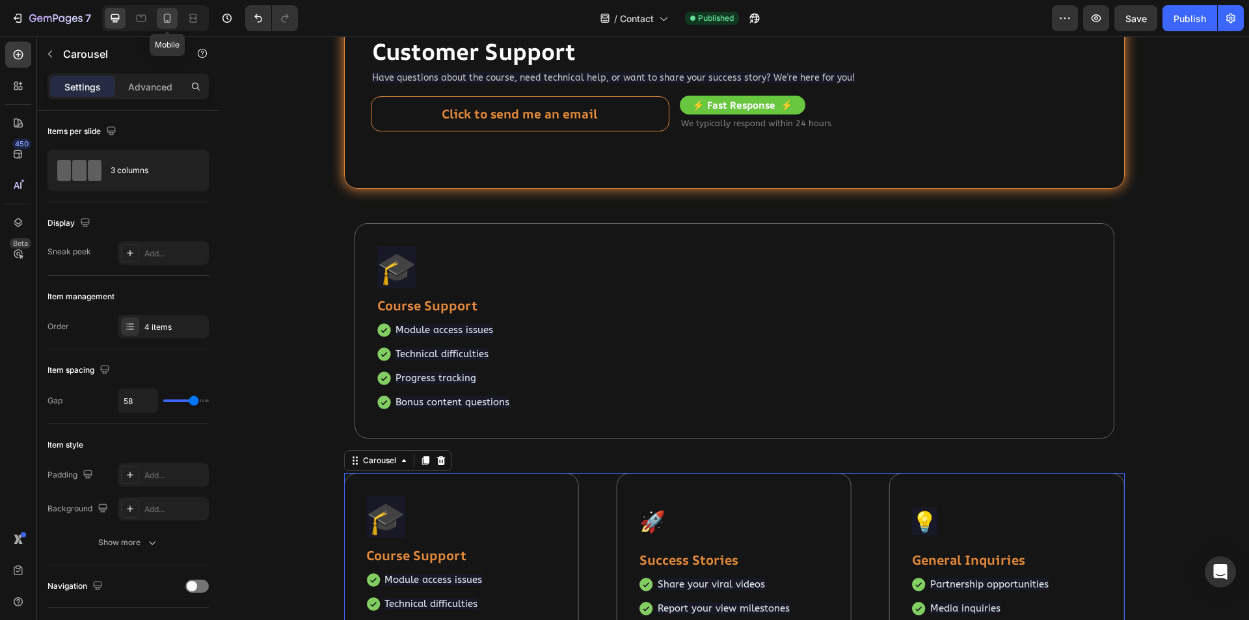
click at [164, 18] on icon at bounding box center [167, 18] width 7 height 9
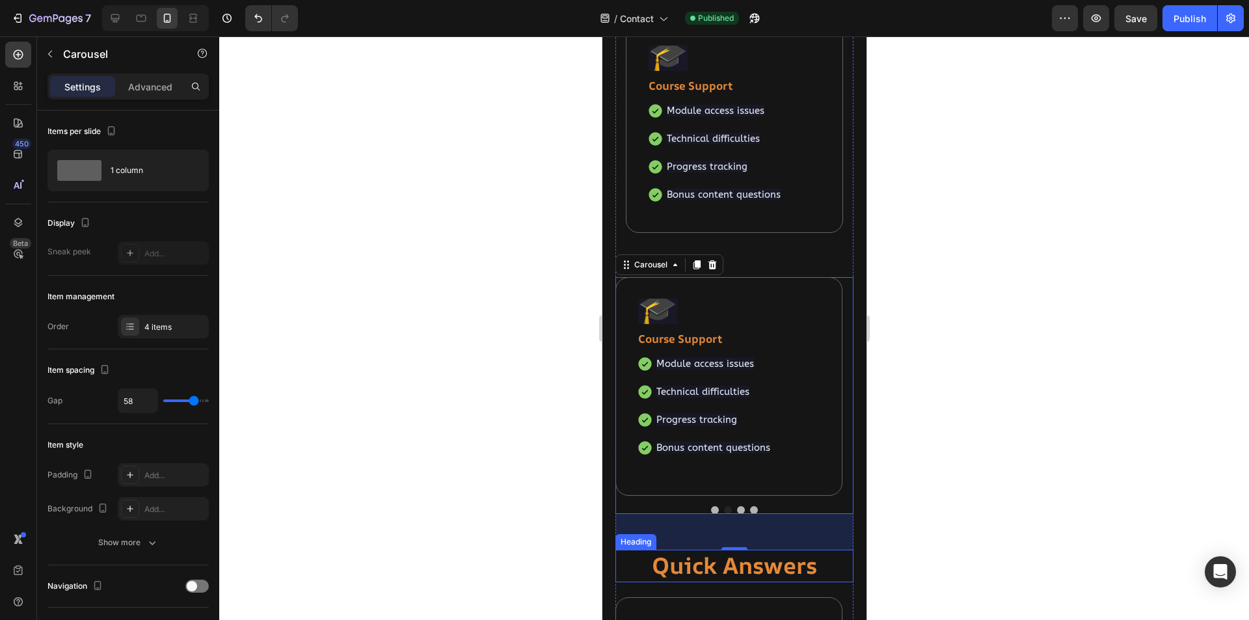
scroll to position [375, 0]
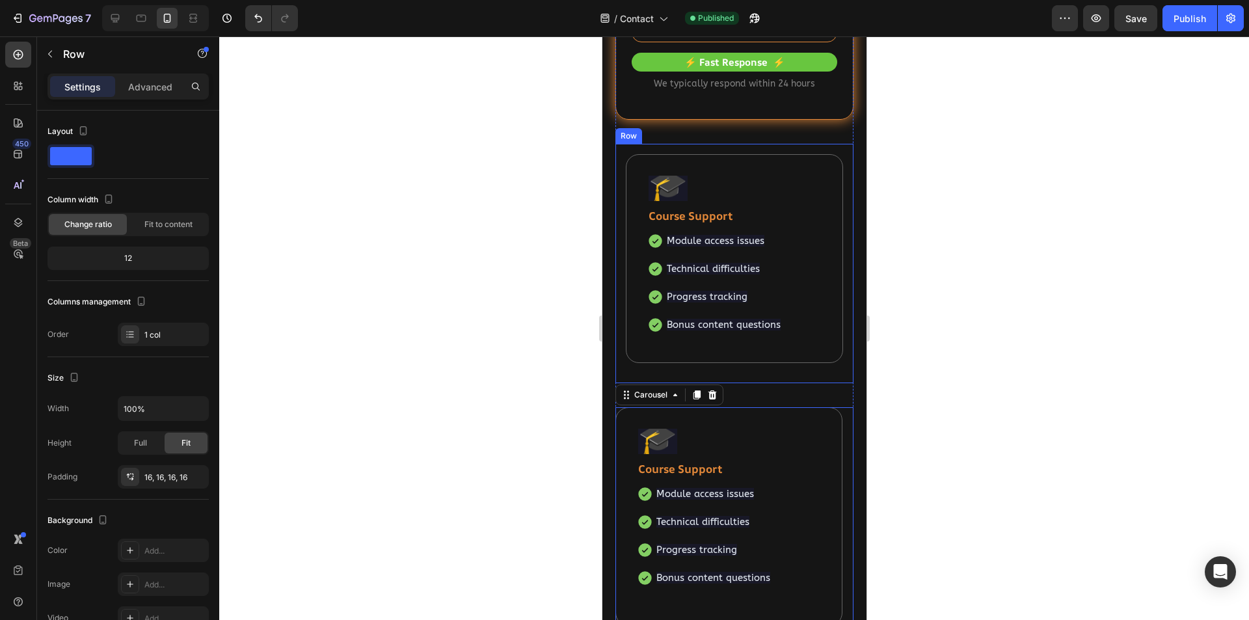
click at [821, 370] on div "🎓 Text block Course Support Text block Module access issues Technical difficult…" at bounding box center [733, 263] width 217 height 219
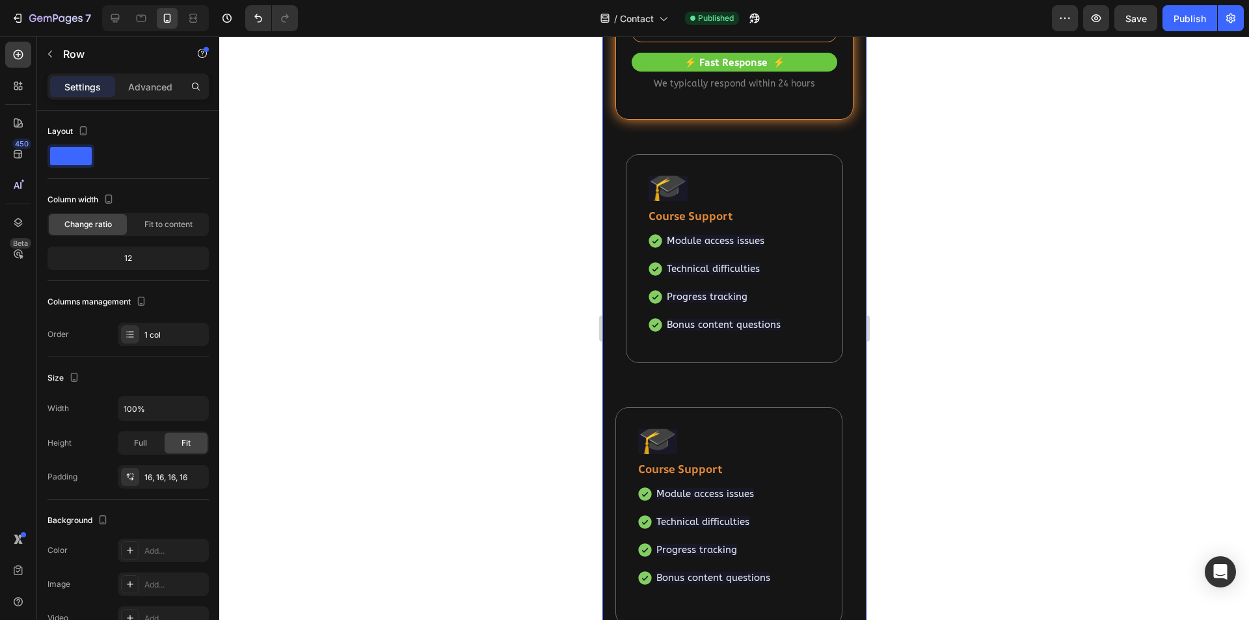
click at [608, 163] on div "📧 Heading Customer Support Heading Have questions about the course, need techni…" at bounding box center [734, 419] width 264 height 1148
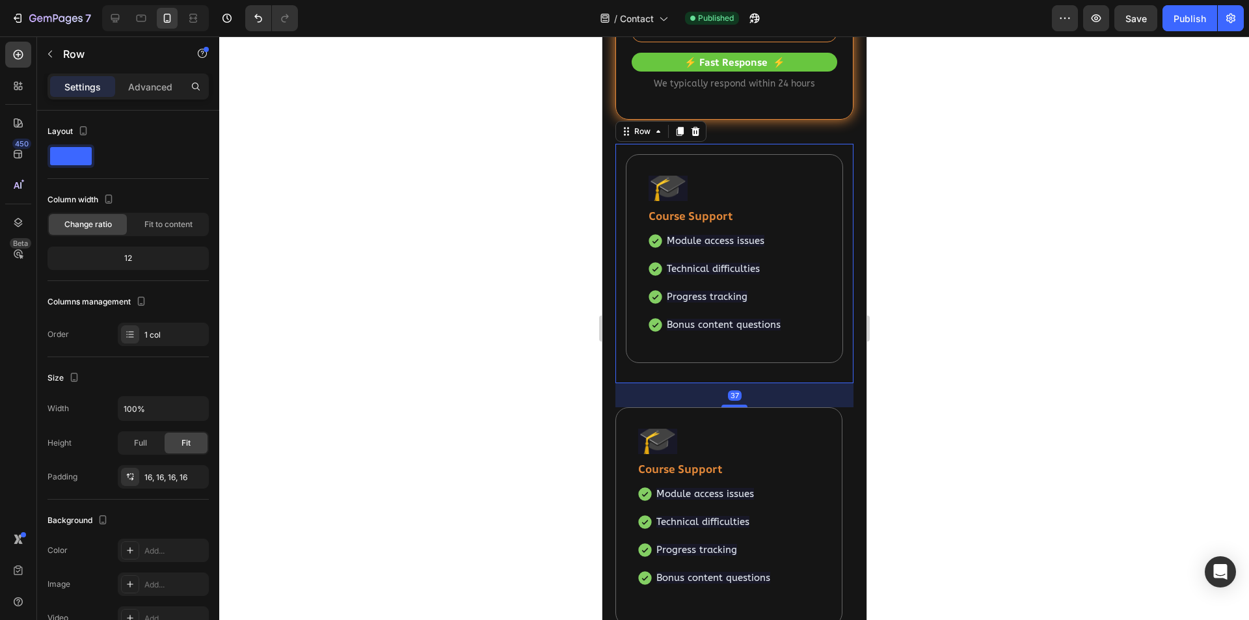
click at [618, 161] on div "🎓 Text block Course Support Text block Module access issues Technical difficult…" at bounding box center [734, 263] width 238 height 239
click at [679, 133] on icon at bounding box center [679, 132] width 7 height 9
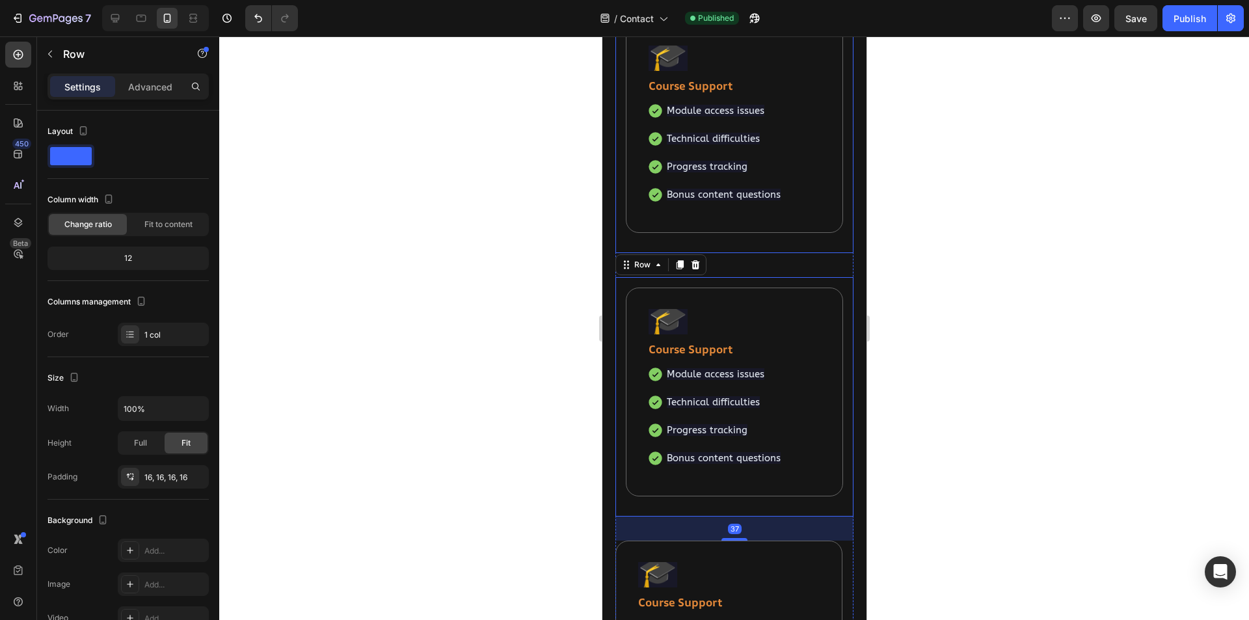
scroll to position [570, 0]
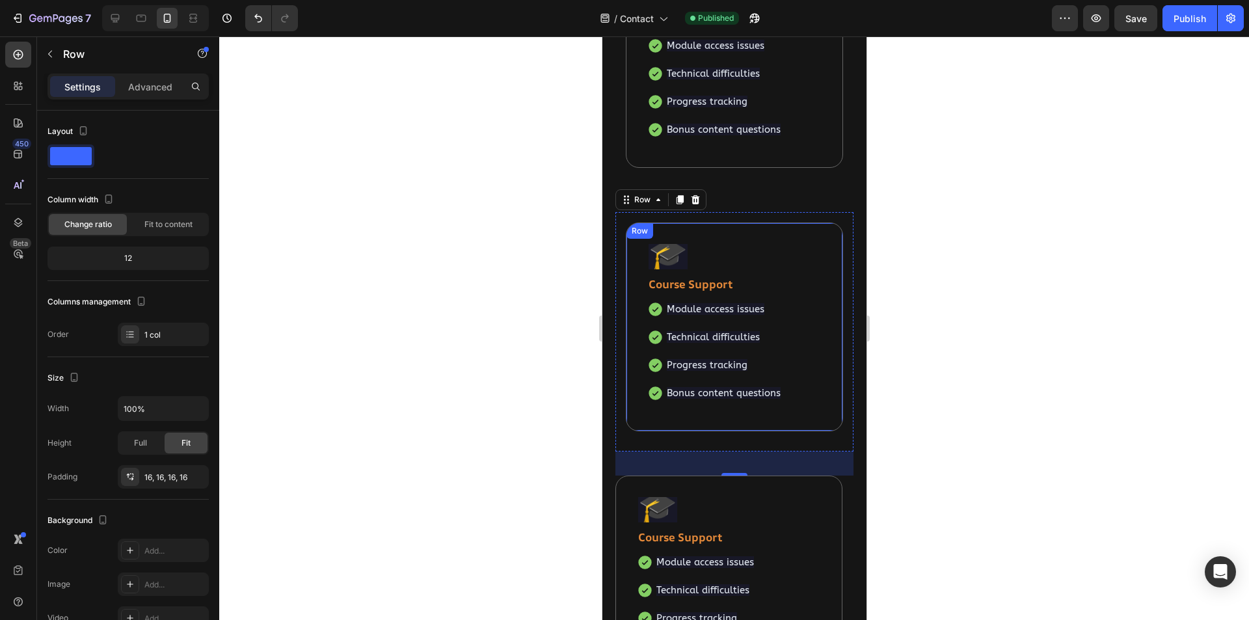
click at [822, 287] on div "🎓 Text block Course Support Text block Module access issues Technical difficult…" at bounding box center [733, 327] width 217 height 209
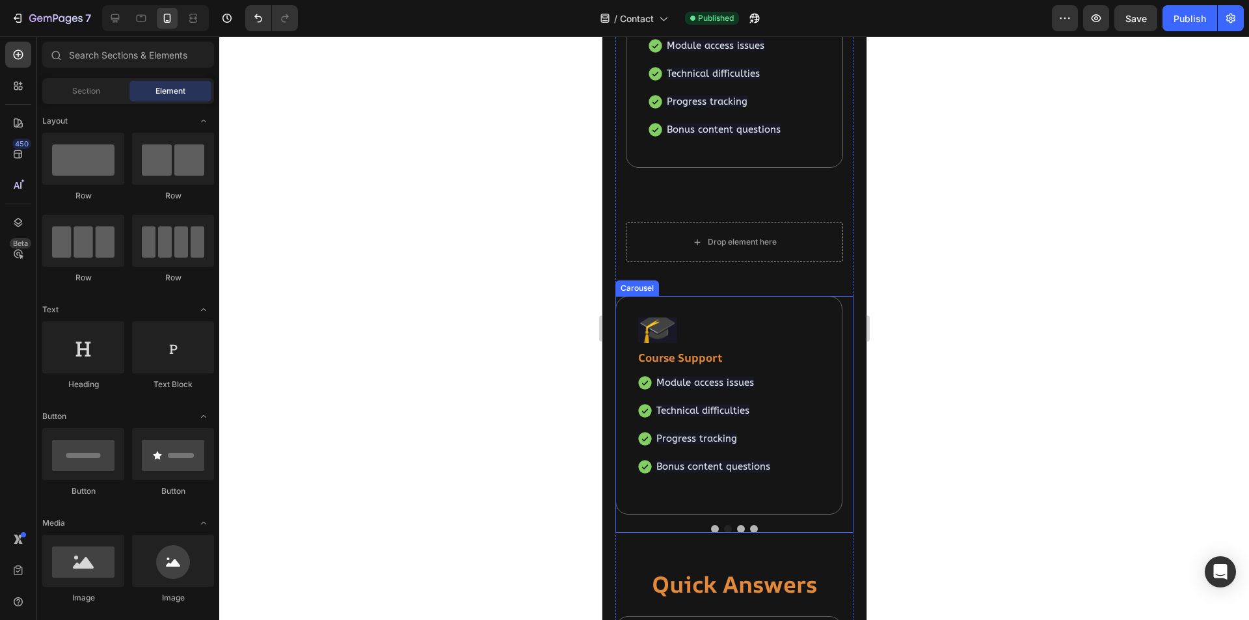
click at [710, 529] on button "Dot" at bounding box center [714, 529] width 8 height 8
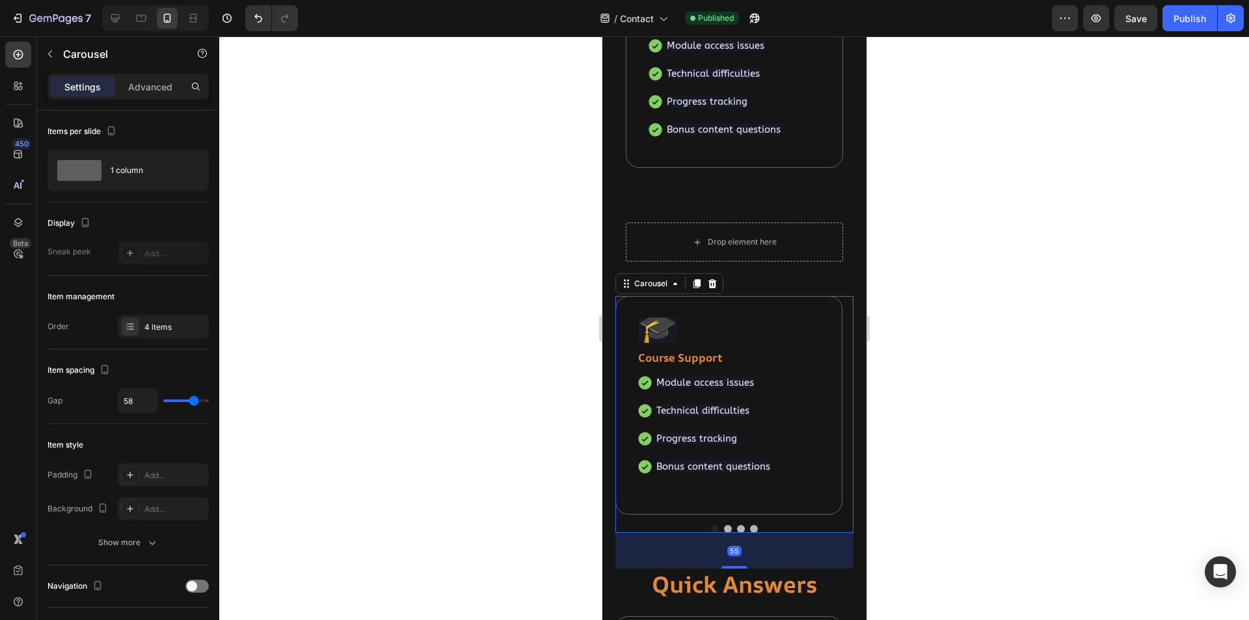
click at [724, 528] on button "Dot" at bounding box center [728, 529] width 8 height 8
click at [737, 530] on button "Dot" at bounding box center [741, 529] width 8 height 8
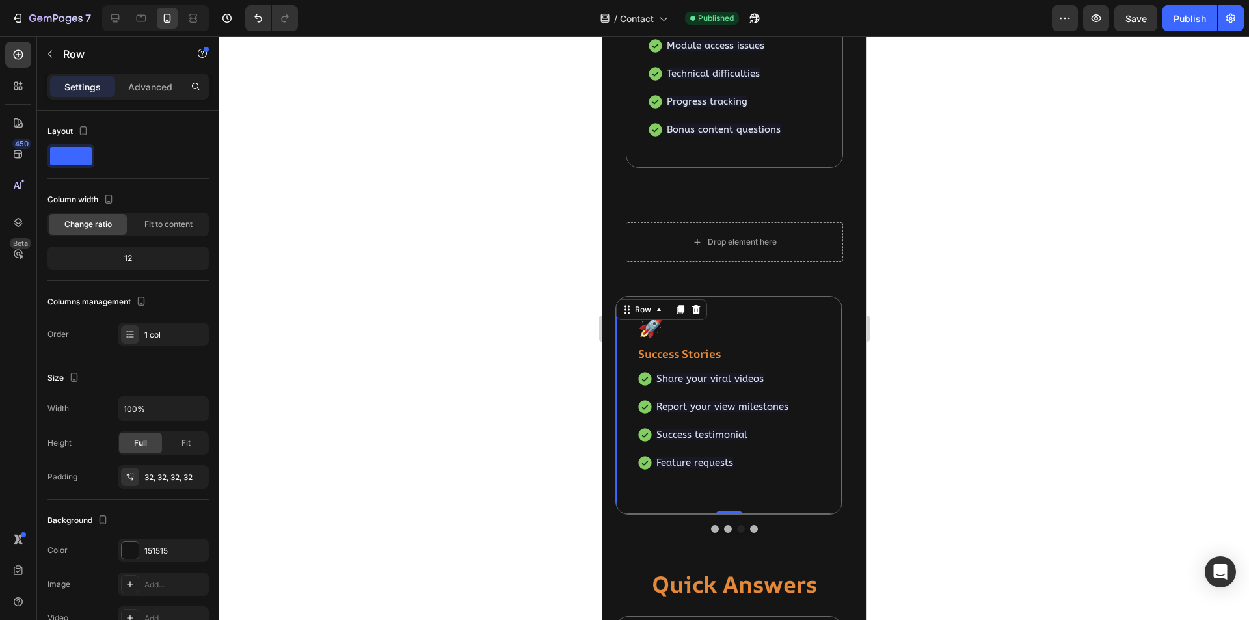
click at [777, 299] on div "🚀 Text block Success Stories Text block Share your viral videos Report your vie…" at bounding box center [728, 405] width 227 height 219
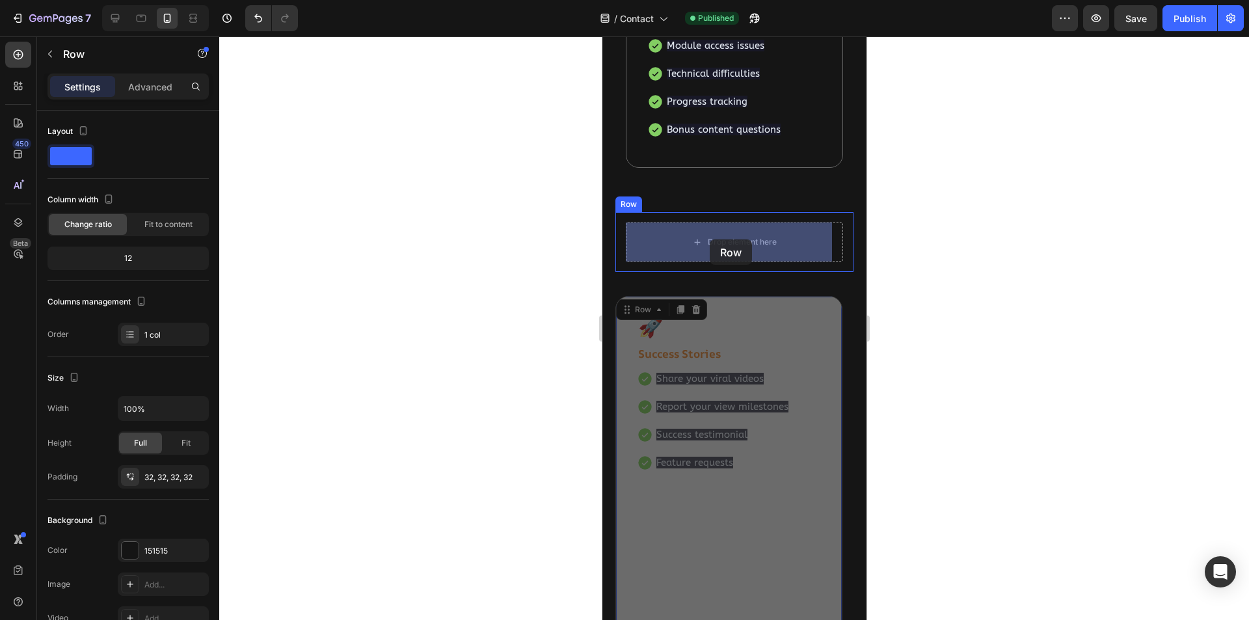
drag, startPoint x: 623, startPoint y: 313, endPoint x: 709, endPoint y: 239, distance: 113.1
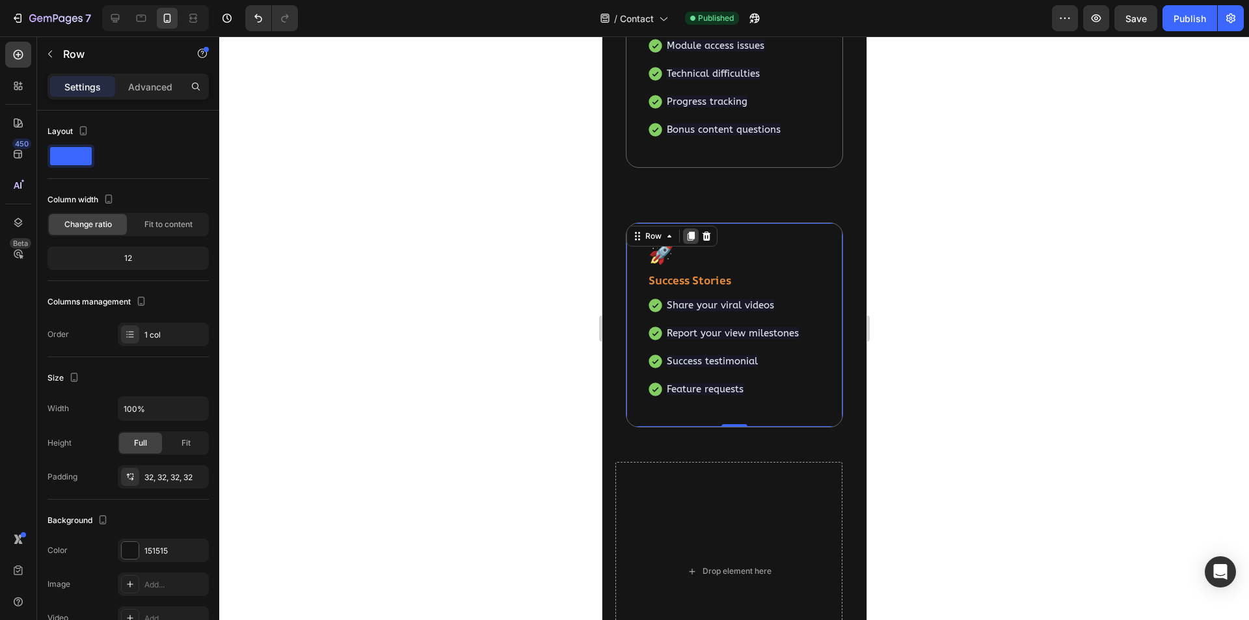
click at [693, 235] on icon at bounding box center [690, 236] width 7 height 9
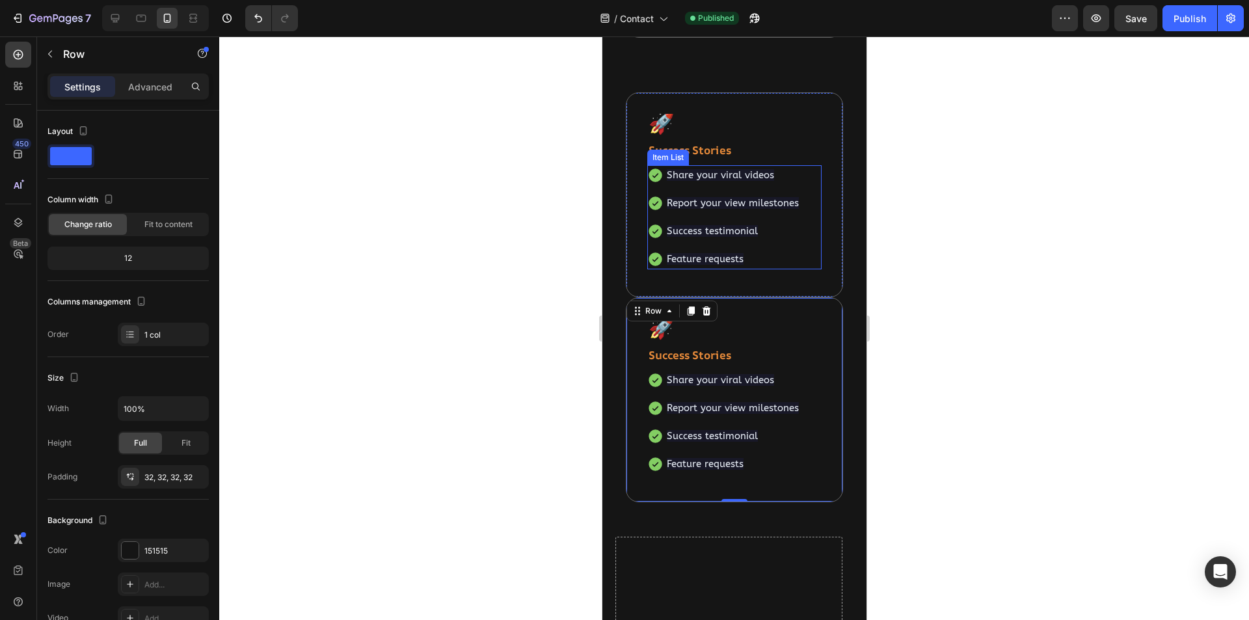
scroll to position [765, 0]
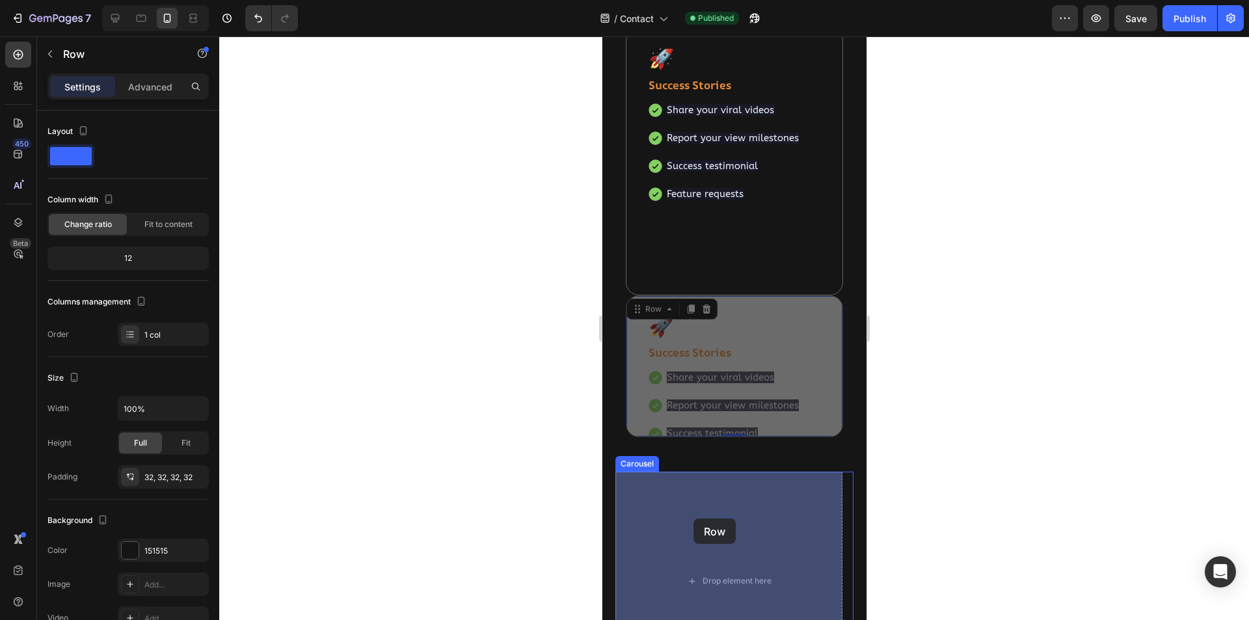
drag, startPoint x: 638, startPoint y: 246, endPoint x: 693, endPoint y: 519, distance: 278.0
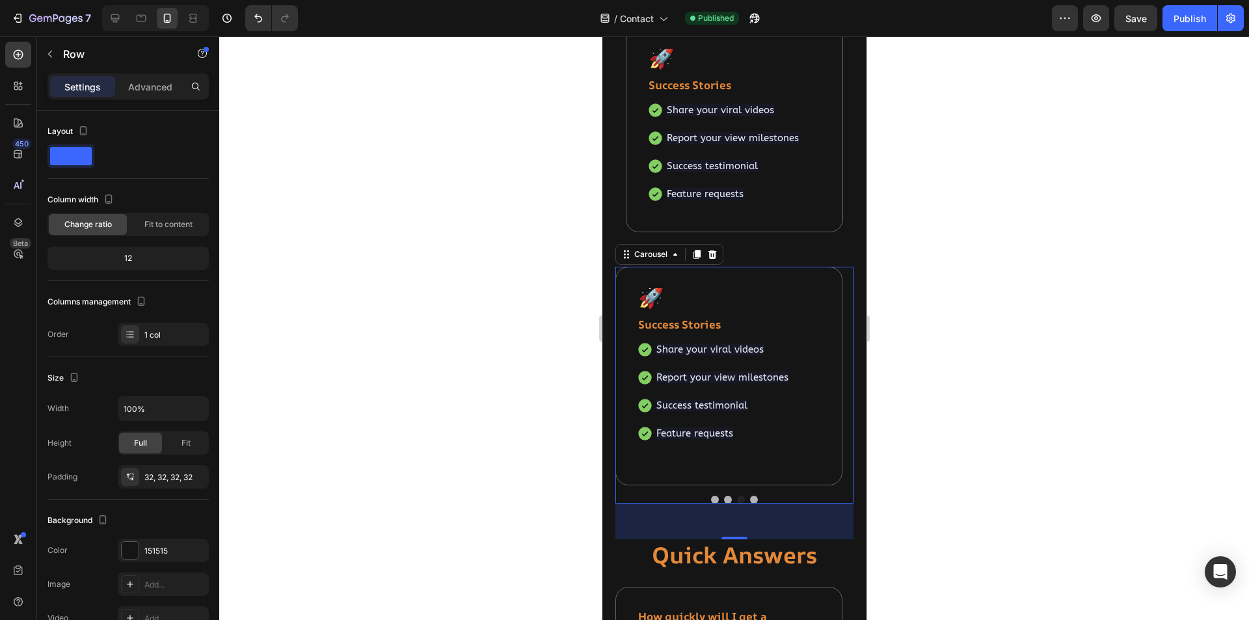
click at [750, 498] on button "Dot" at bounding box center [754, 500] width 8 height 8
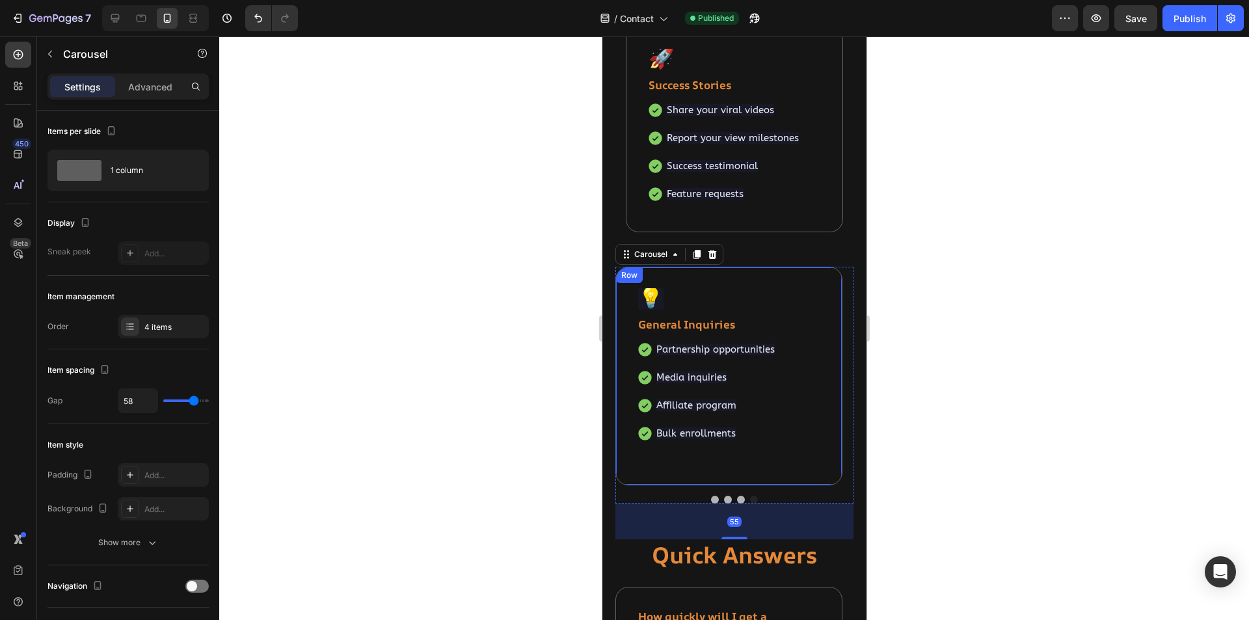
click at [779, 277] on div "💡 Text block General Inquiries Text block Partnership opportunities Media inqui…" at bounding box center [728, 376] width 227 height 219
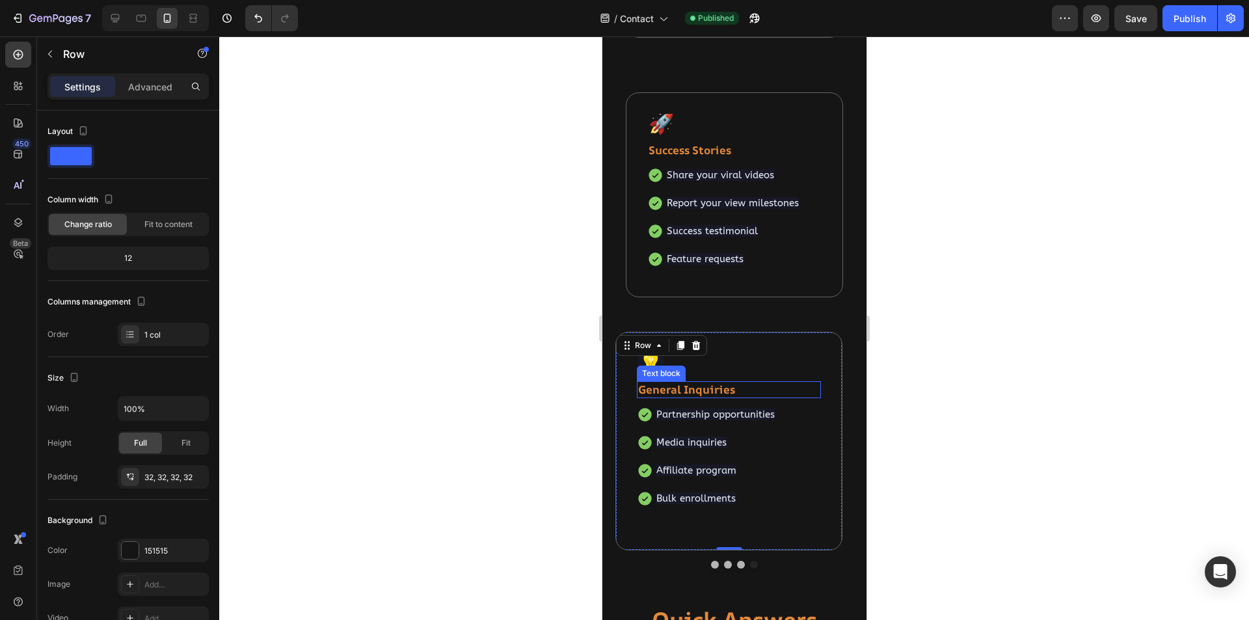
scroll to position [505, 0]
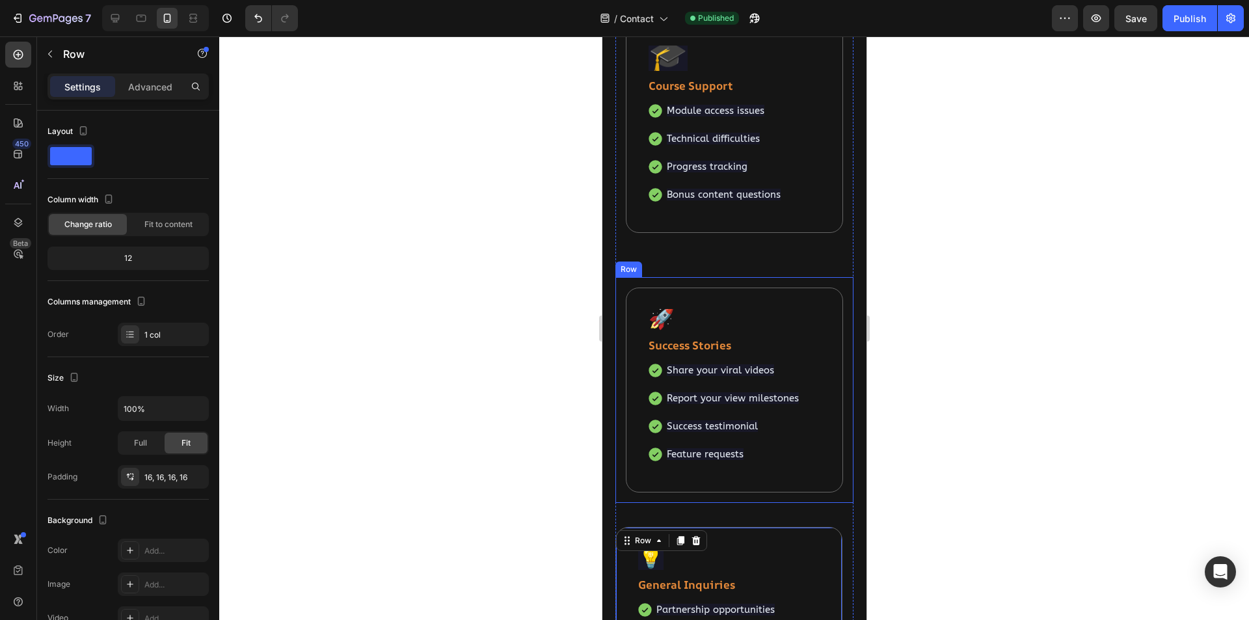
click at [833, 304] on div "🚀 Text block Success Stories Text block Share your viral videos Report your vie…" at bounding box center [734, 390] width 238 height 226
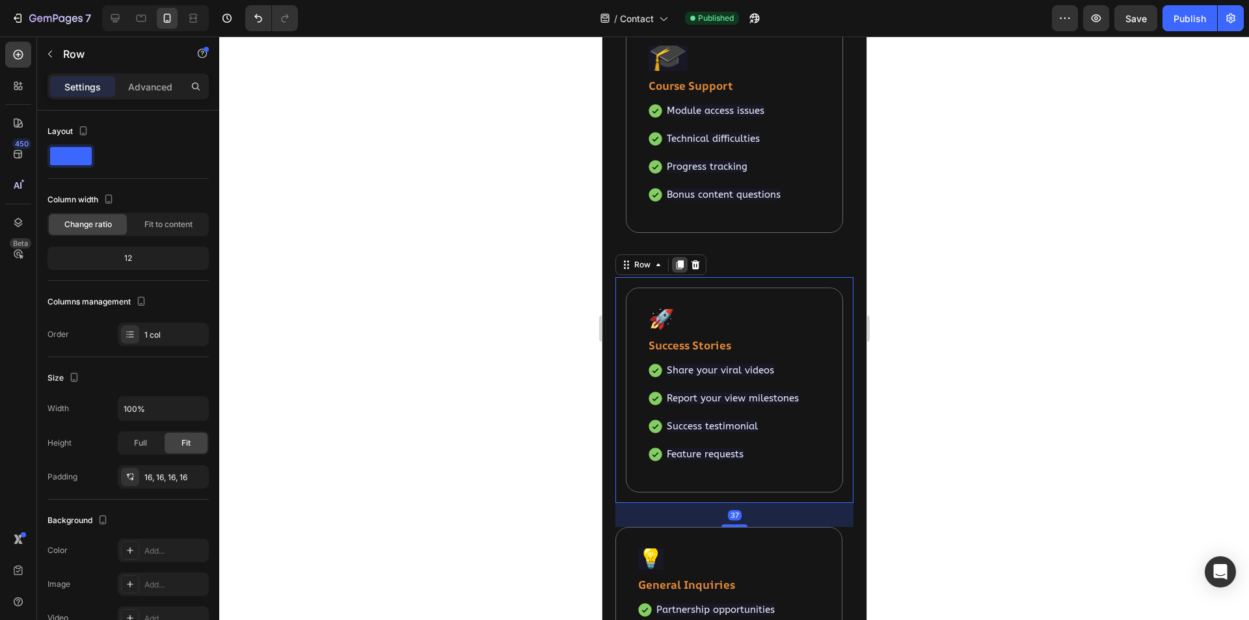
click at [679, 265] on icon at bounding box center [679, 265] width 7 height 9
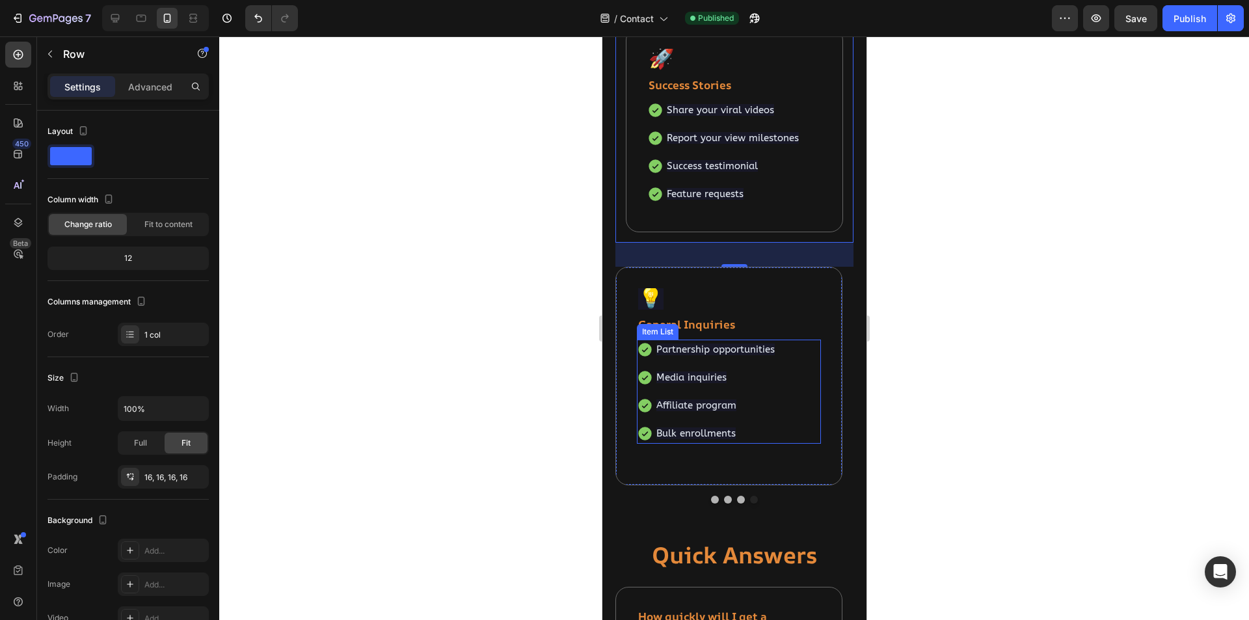
scroll to position [1145, 0]
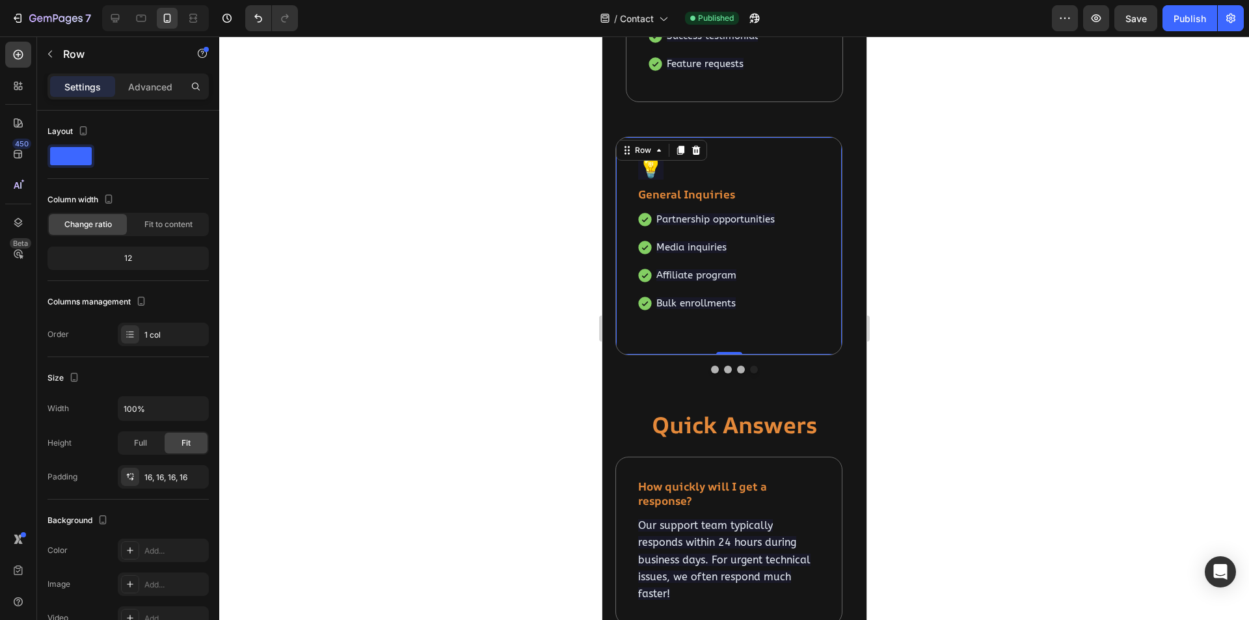
click at [832, 154] on div "💡 Text block General Inquiries Text block Partnership opportunities Media inqui…" at bounding box center [728, 246] width 227 height 219
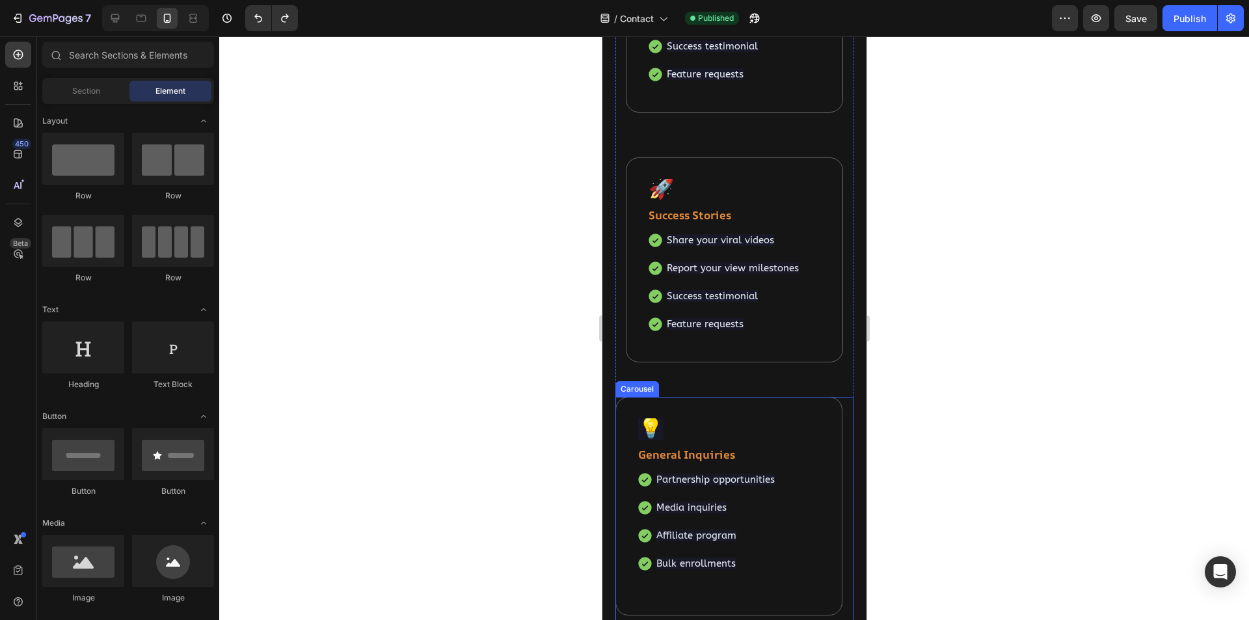
scroll to position [820, 0]
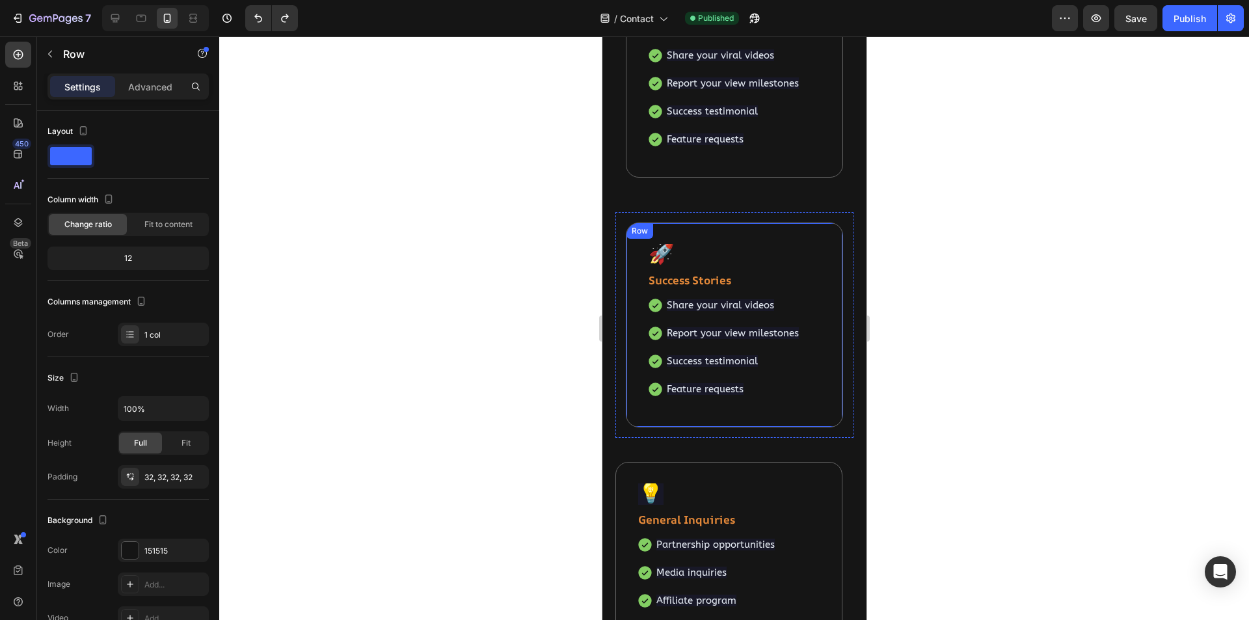
click at [824, 227] on div "🚀 Text block Success Stories Text block Share your viral videos Report your vie…" at bounding box center [733, 325] width 217 height 205
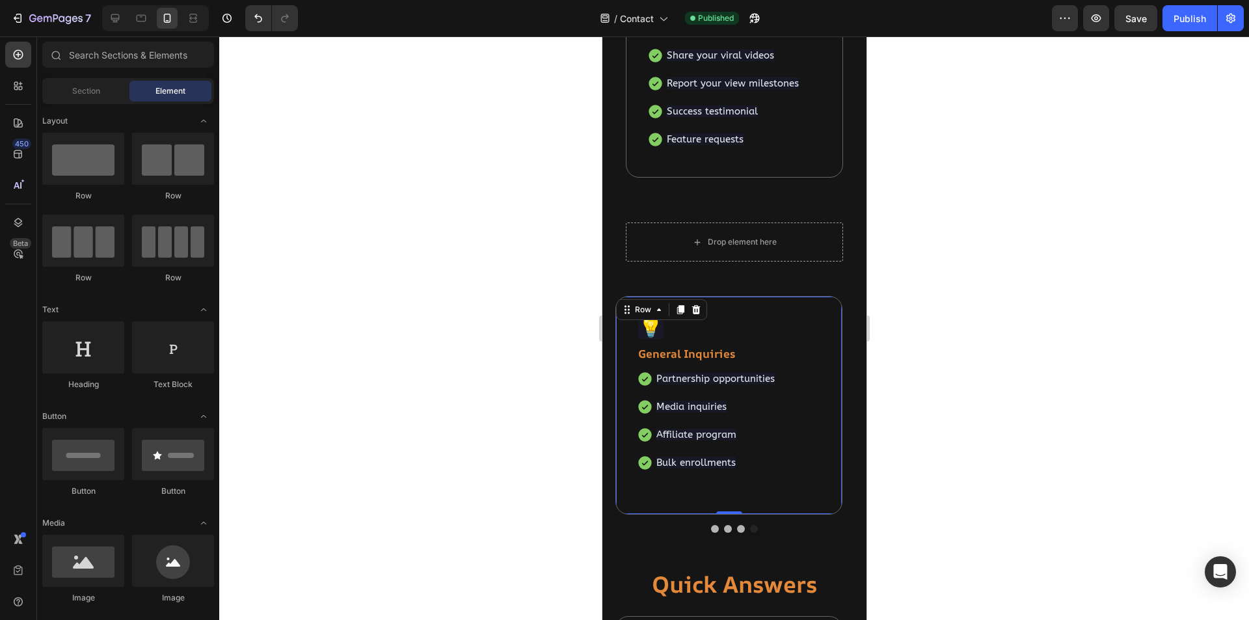
click at [813, 308] on div "💡 Text block General Inquiries Text block Partnership opportunities Media inqui…" at bounding box center [728, 405] width 227 height 219
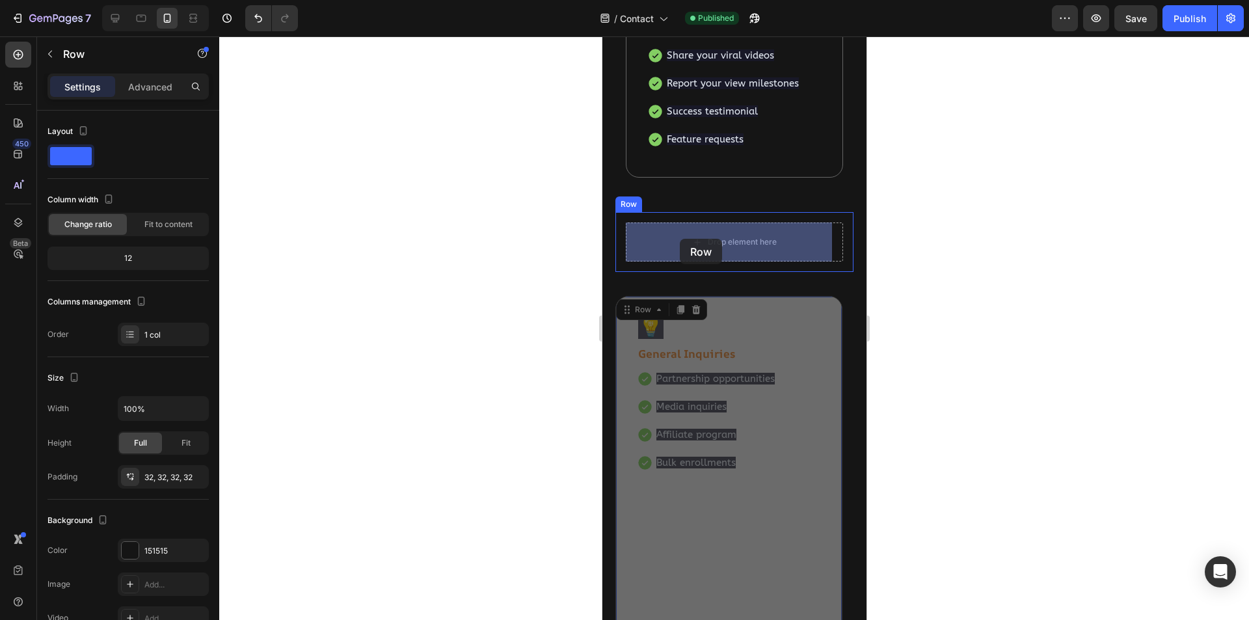
drag, startPoint x: 628, startPoint y: 310, endPoint x: 679, endPoint y: 239, distance: 87.6
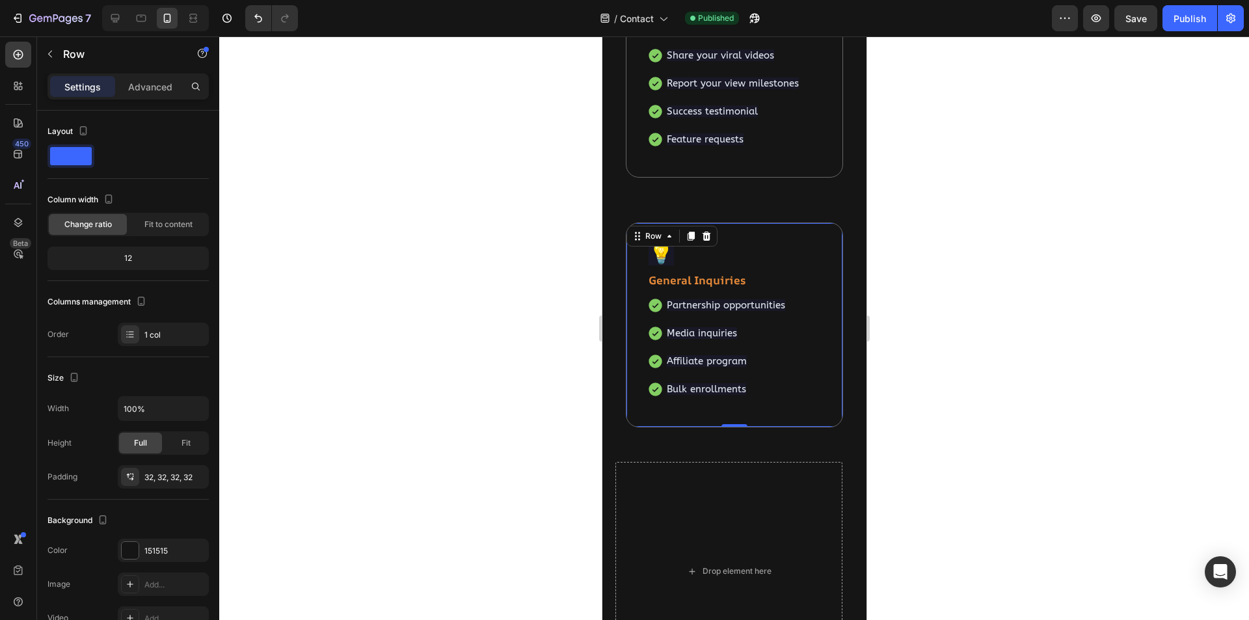
drag, startPoint x: 693, startPoint y: 230, endPoint x: 696, endPoint y: 338, distance: 107.4
click at [693, 230] on div at bounding box center [691, 236] width 16 height 16
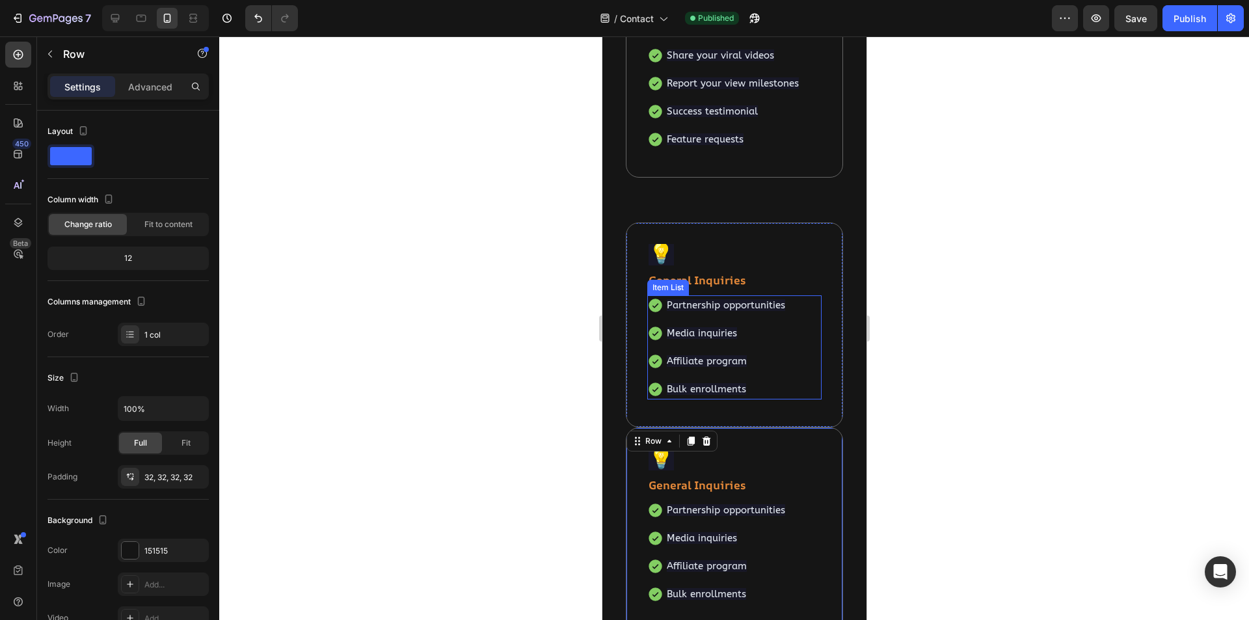
scroll to position [950, 0]
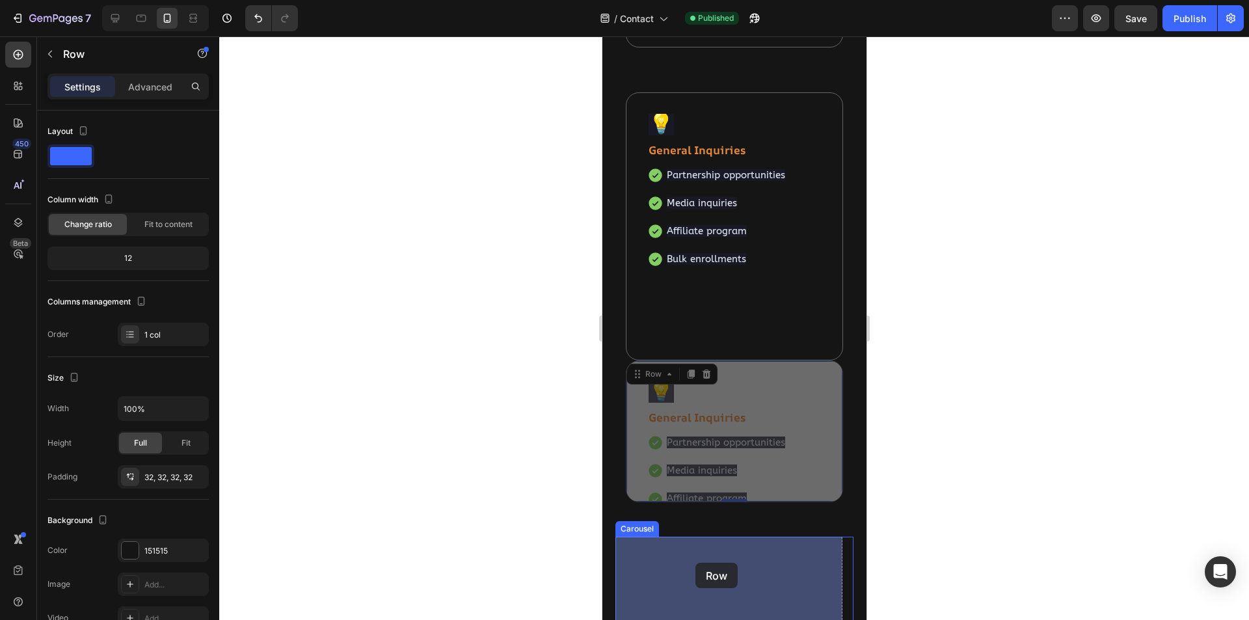
drag, startPoint x: 637, startPoint y: 312, endPoint x: 695, endPoint y: 563, distance: 257.7
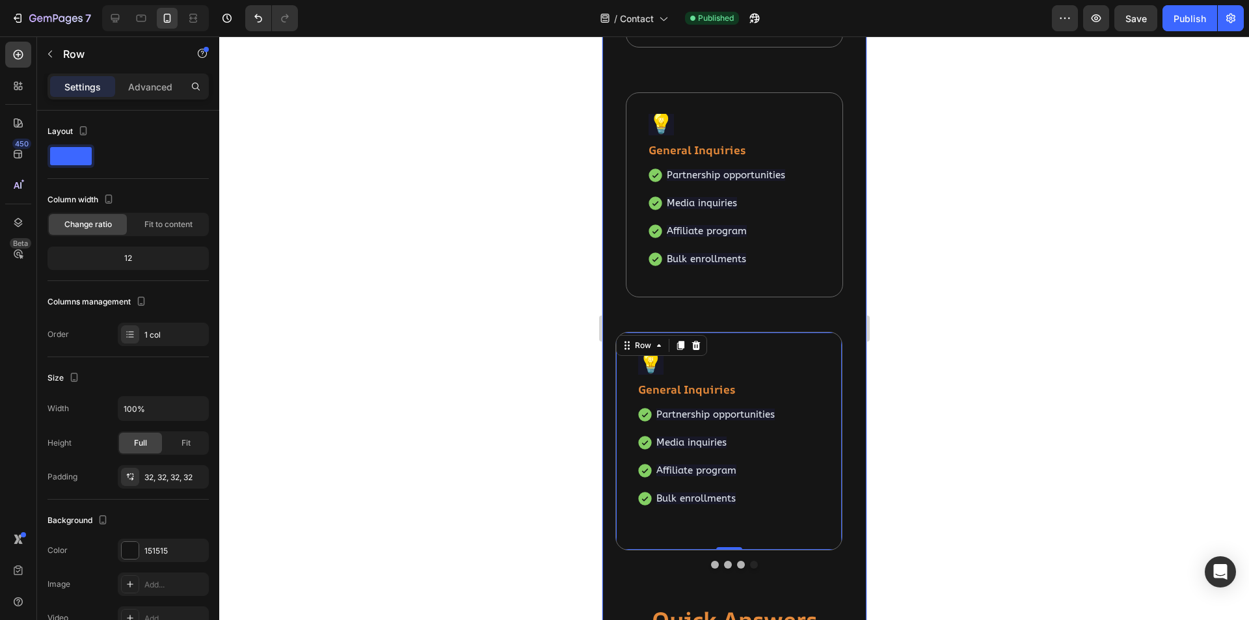
click at [848, 358] on div "📧 Heading Customer Support Heading Have questions about the course, need techni…" at bounding box center [734, 93] width 264 height 1647
click at [807, 342] on div "💡 Text block General Inquiries Text block Partnership opportunities Media inqui…" at bounding box center [728, 441] width 227 height 219
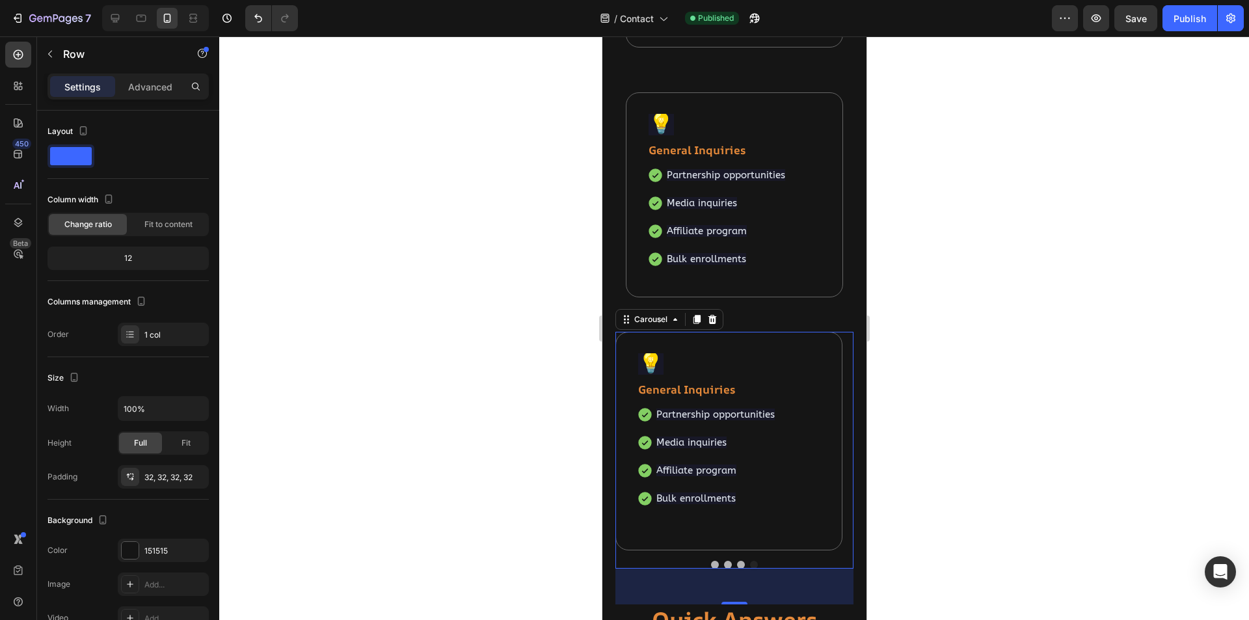
click at [794, 554] on div "🎓 Text block Course Support Text block Module access issues Technical difficult…" at bounding box center [734, 450] width 238 height 237
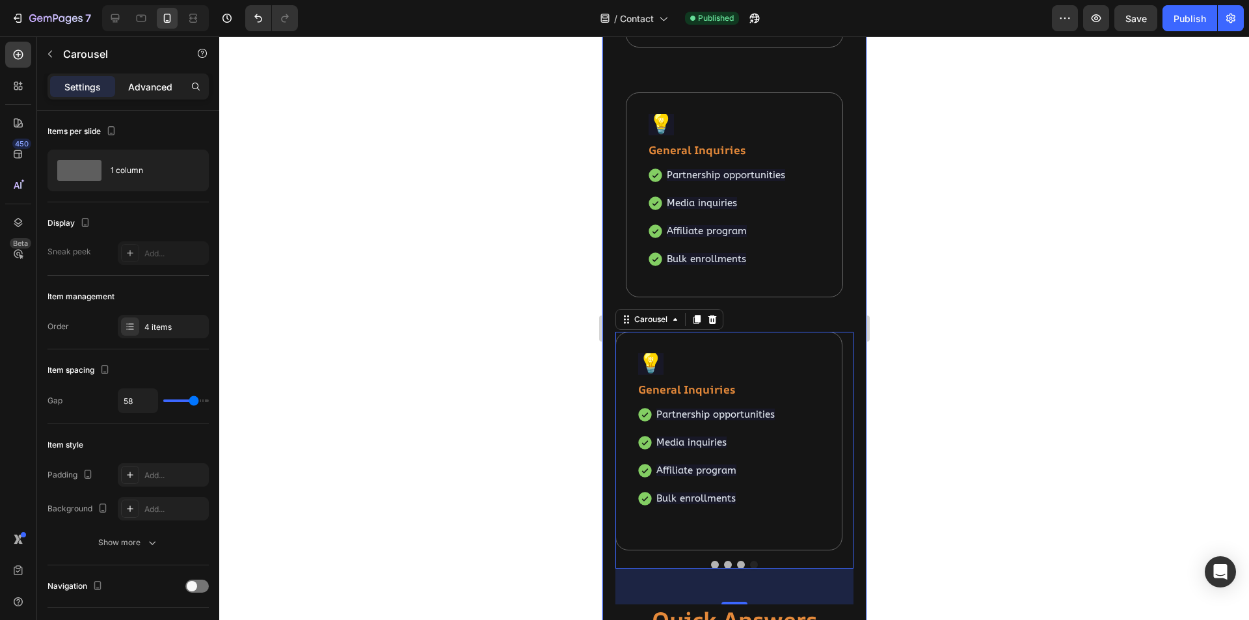
click at [157, 88] on p "Advanced" at bounding box center [150, 87] width 44 height 14
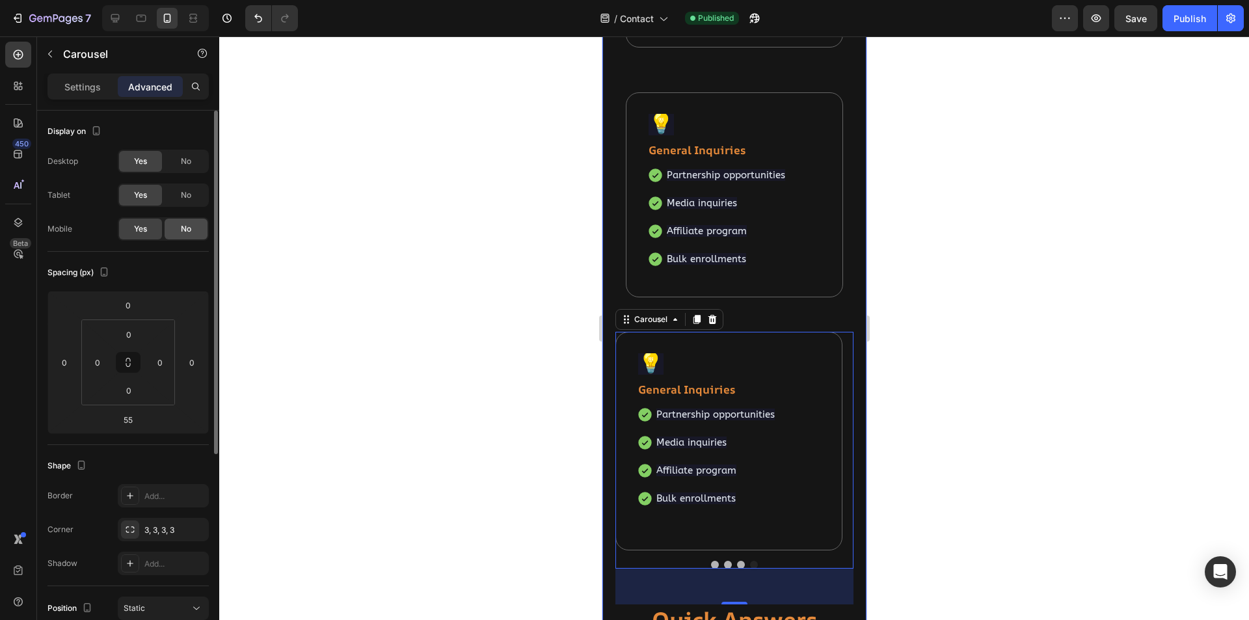
click at [181, 228] on span "No" at bounding box center [186, 229] width 10 height 12
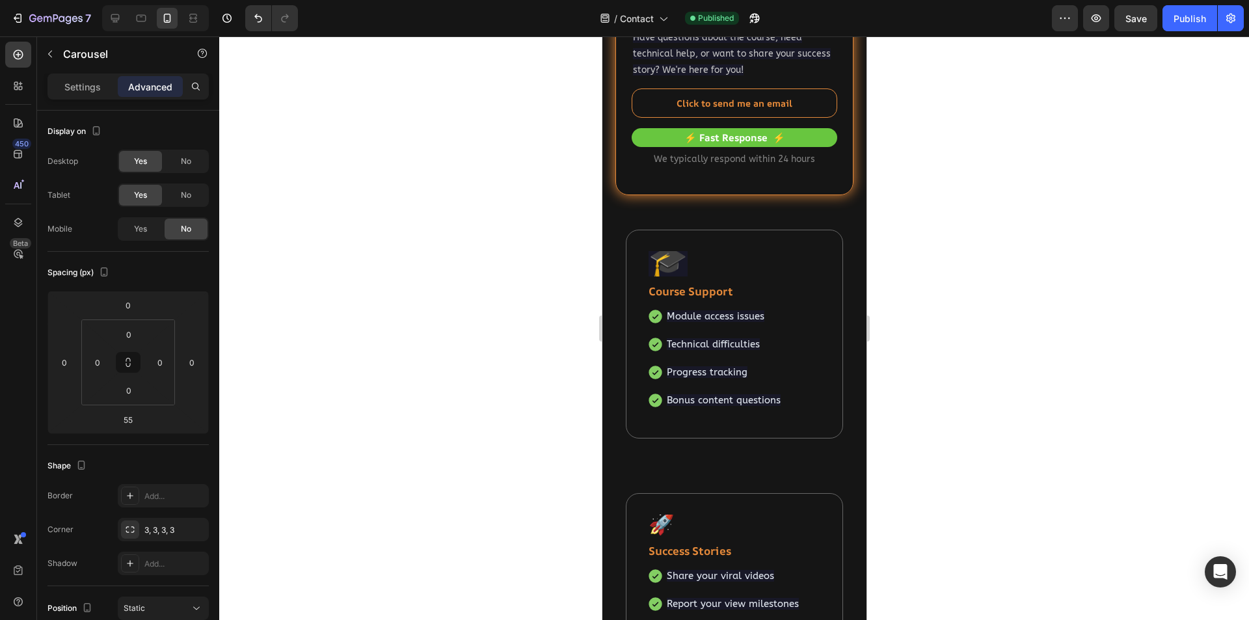
scroll to position [234, 0]
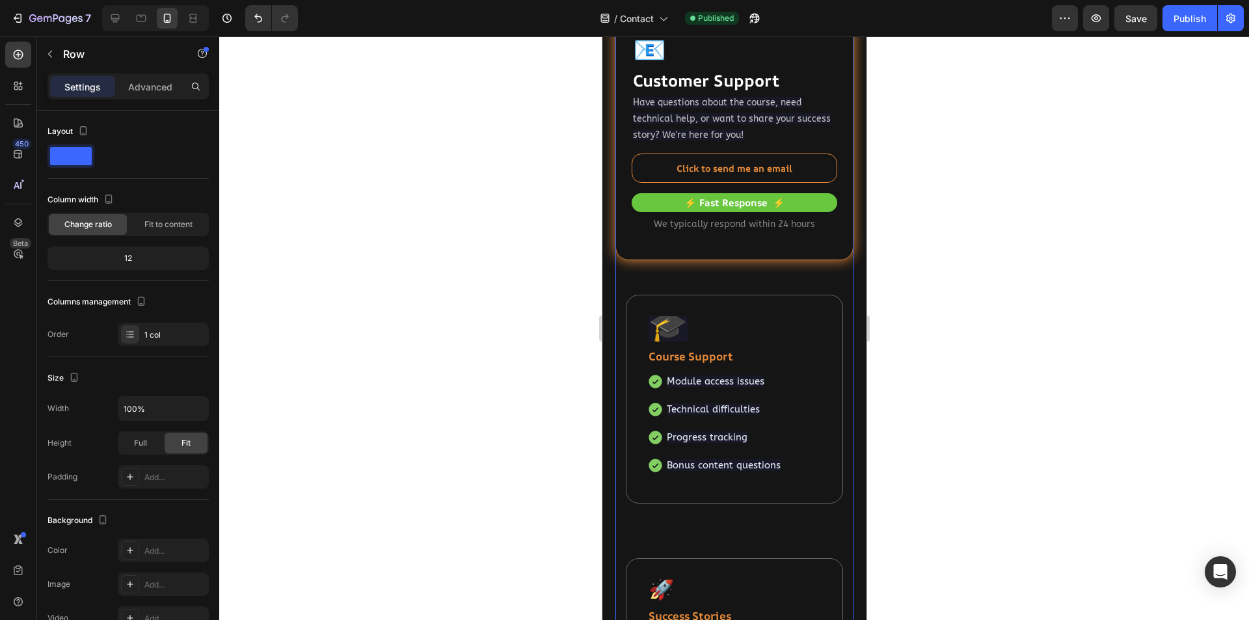
click at [753, 290] on div "🎓 Text block Course Support Text block Module access issues Technical difficult…" at bounding box center [734, 403] width 238 height 239
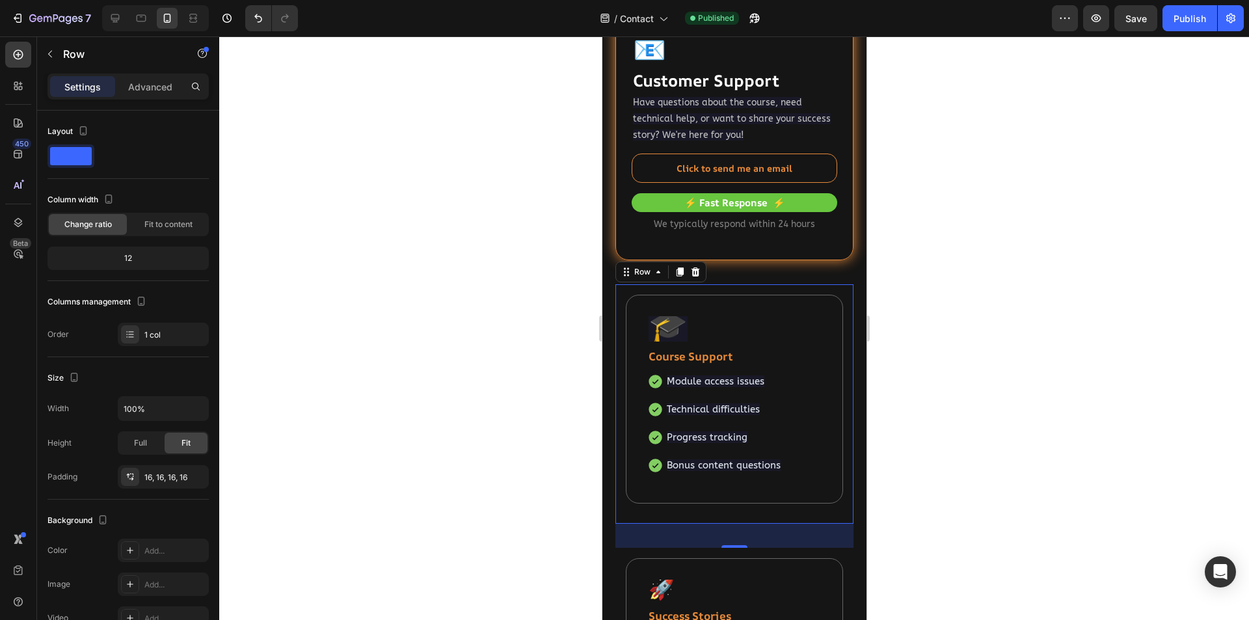
click at [586, 308] on div at bounding box center [734, 328] width 1030 height 584
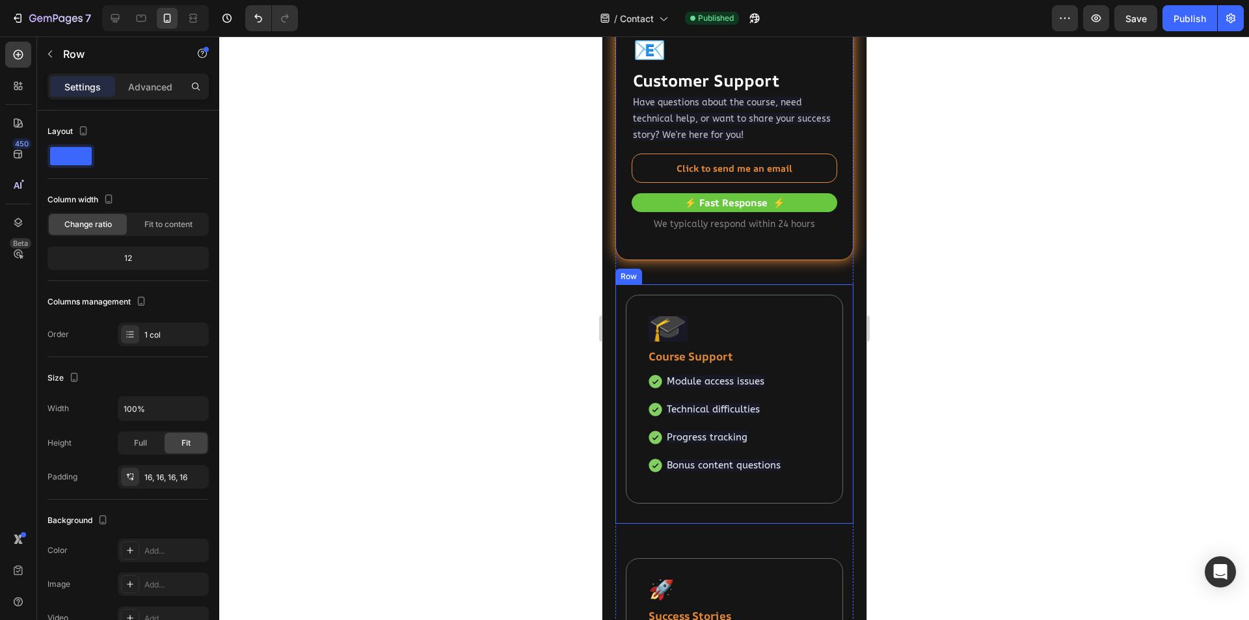
click at [704, 288] on div "🎓 Text block Course Support Text block Module access issues Technical difficult…" at bounding box center [734, 403] width 238 height 239
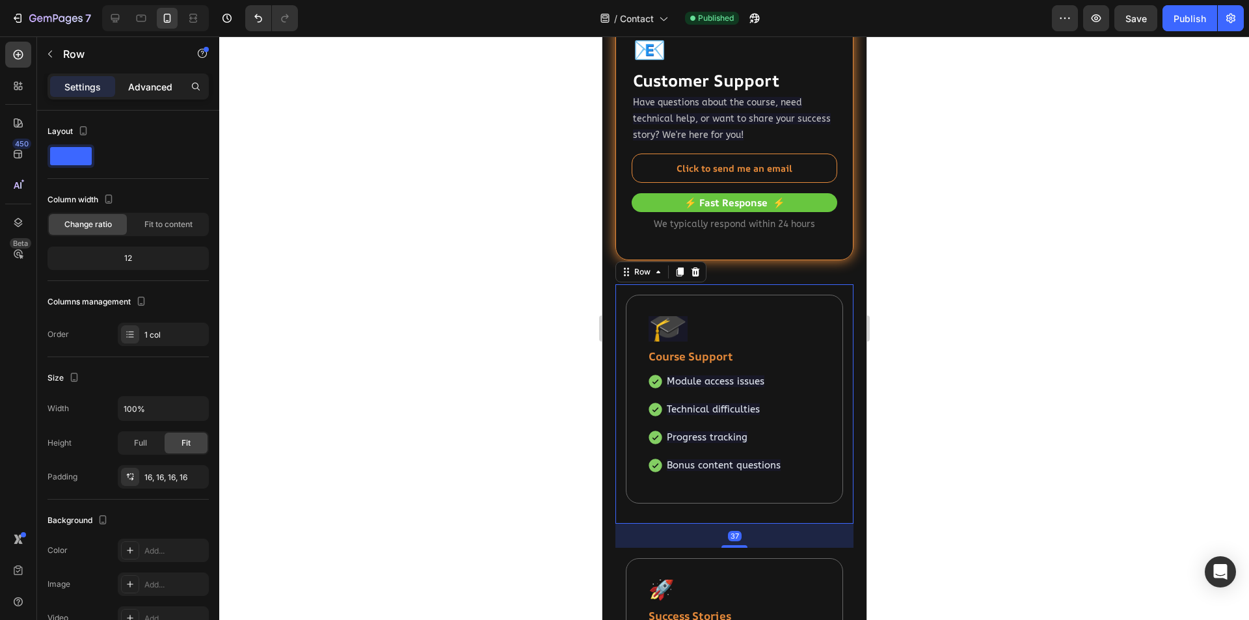
click at [143, 87] on p "Advanced" at bounding box center [150, 87] width 44 height 14
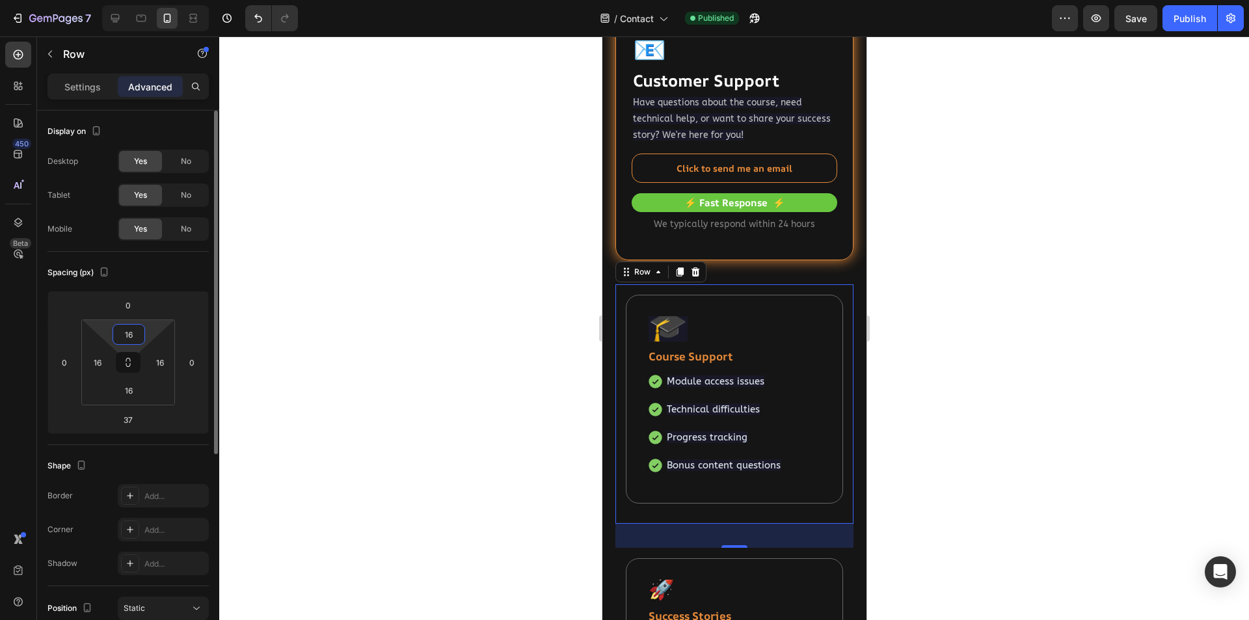
click at [129, 336] on input "16" at bounding box center [129, 335] width 26 height 20
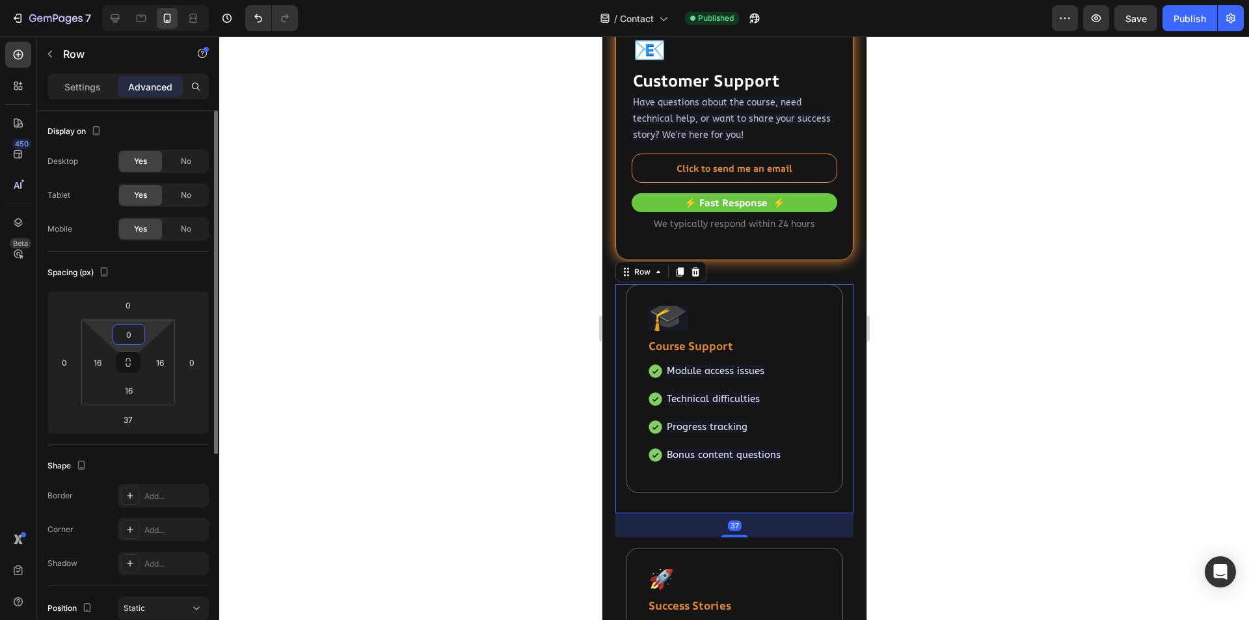
type input "0"
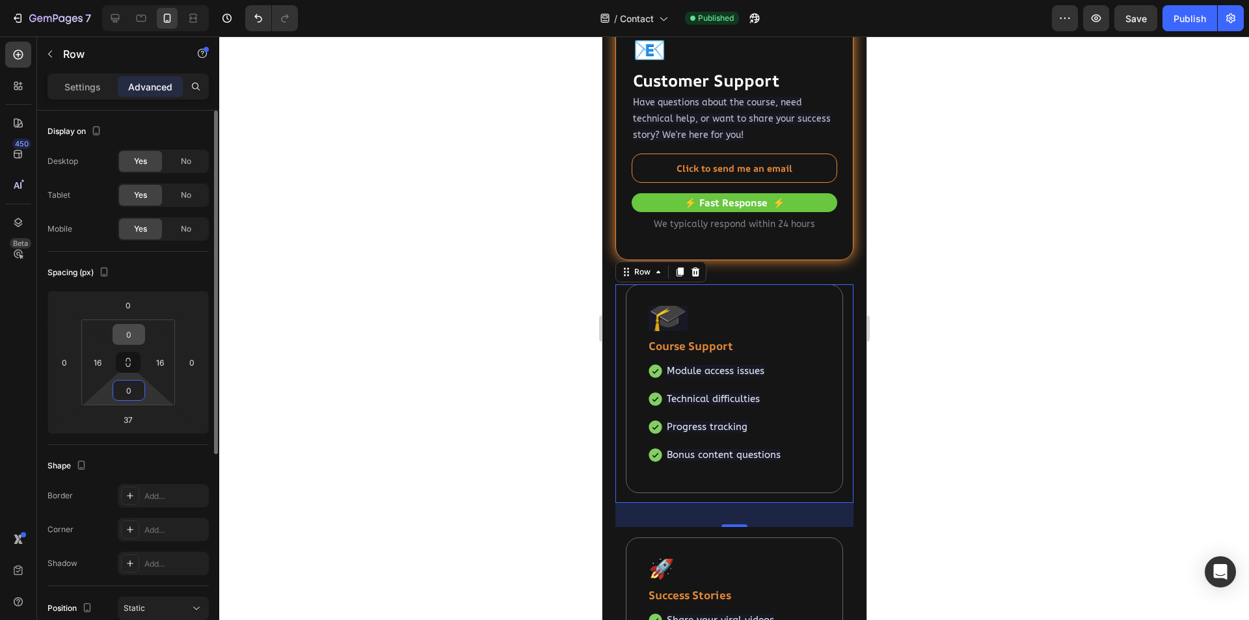
type input "0"
click at [132, 421] on input "37" at bounding box center [128, 420] width 26 height 20
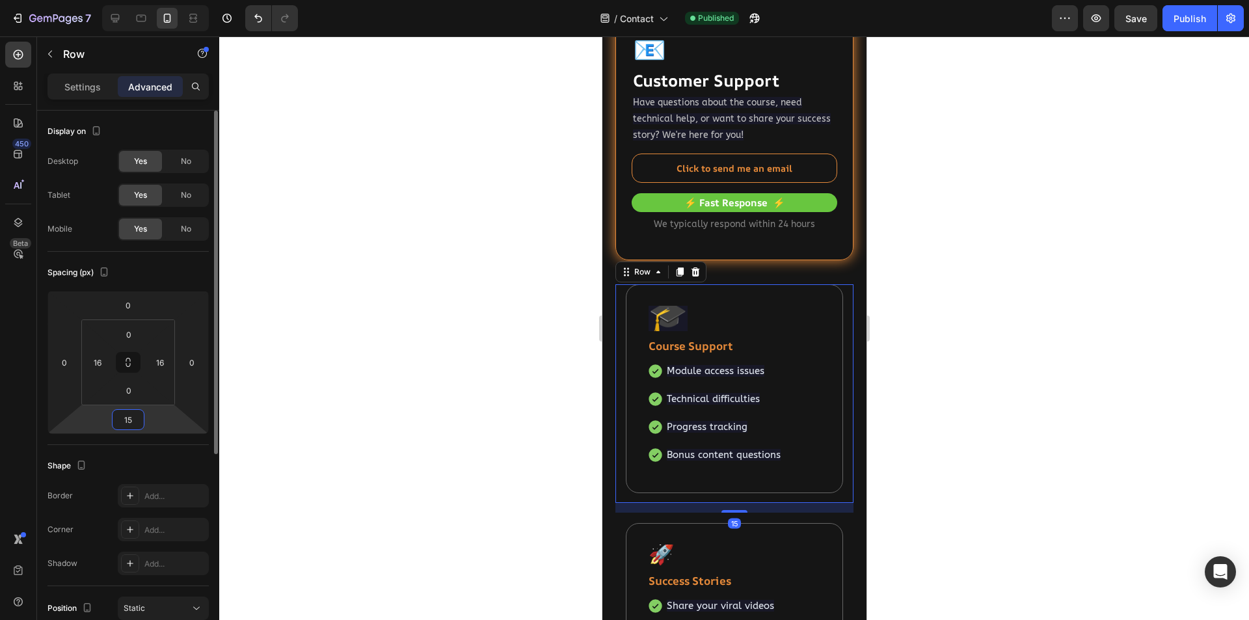
type input "15"
click at [507, 469] on div at bounding box center [734, 328] width 1030 height 584
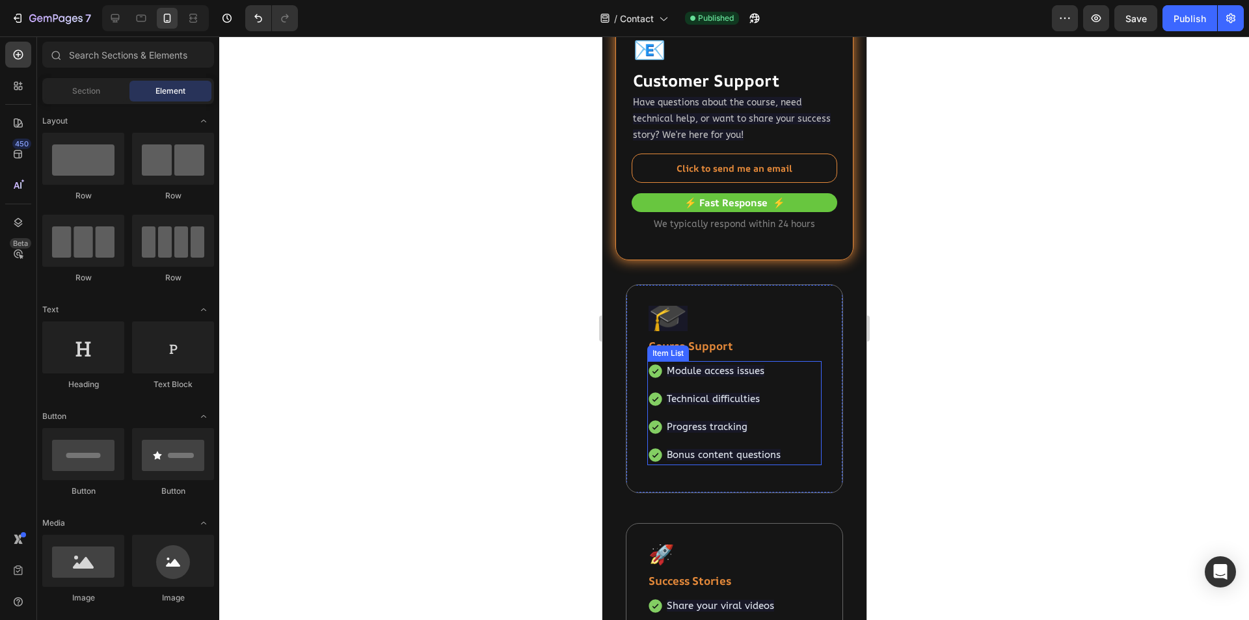
scroll to position [364, 0]
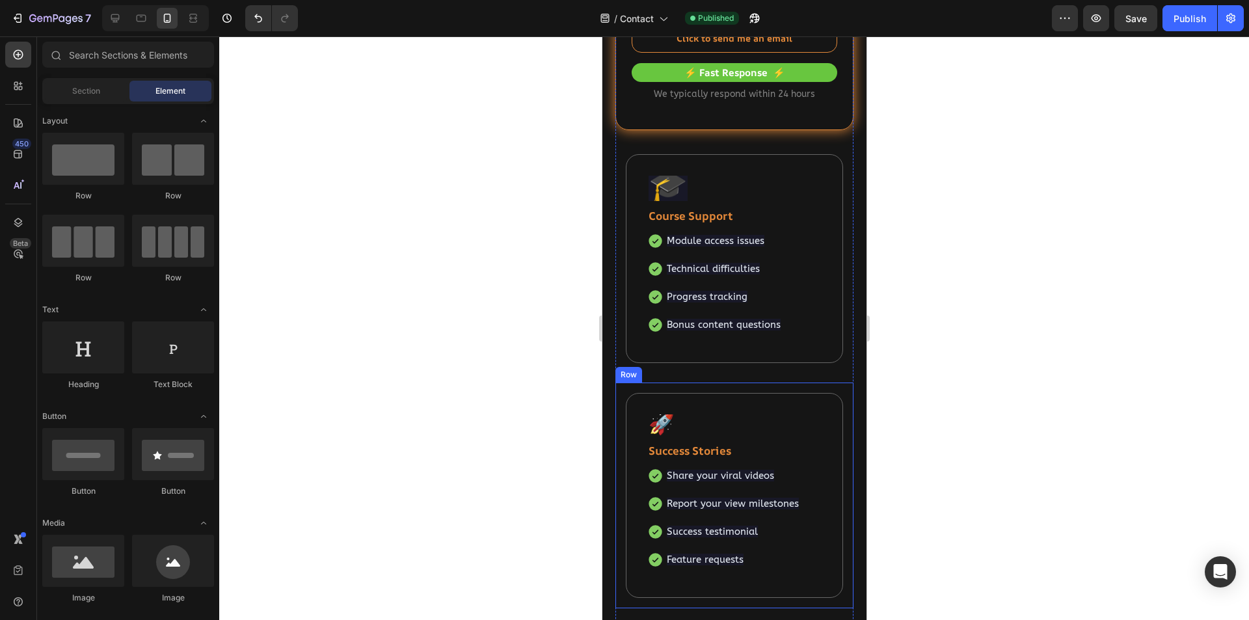
click at [830, 390] on div "🚀 Text block Success Stories Text block Share your viral videos Report your vie…" at bounding box center [734, 496] width 238 height 226
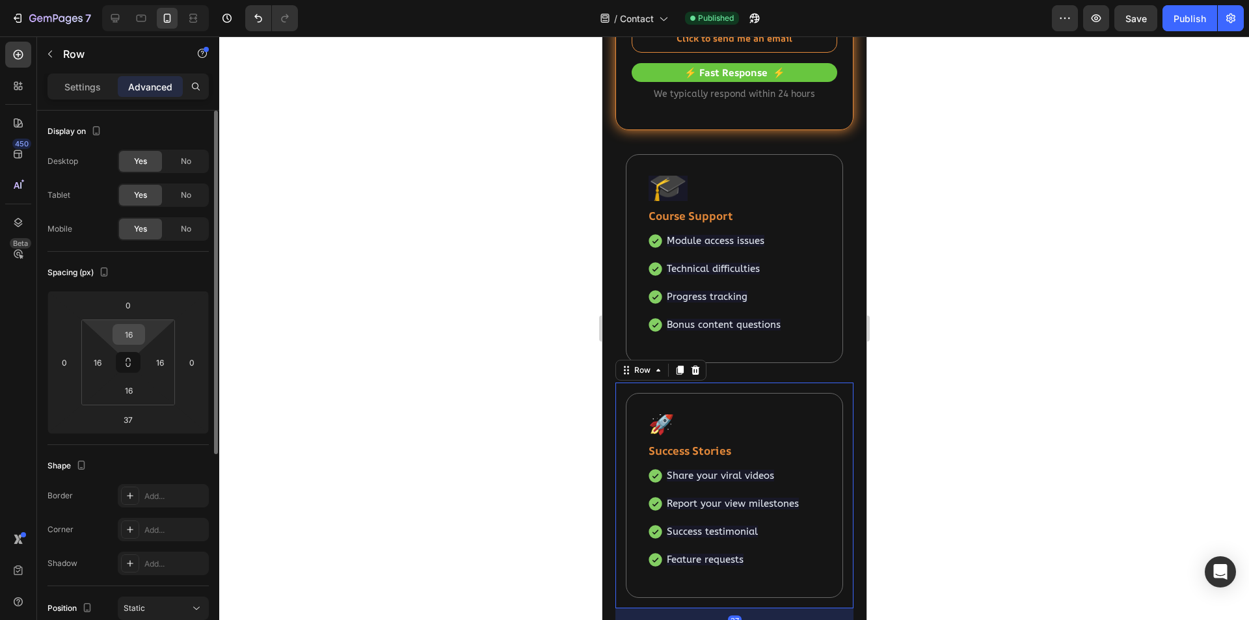
click at [136, 335] on input "16" at bounding box center [129, 335] width 26 height 20
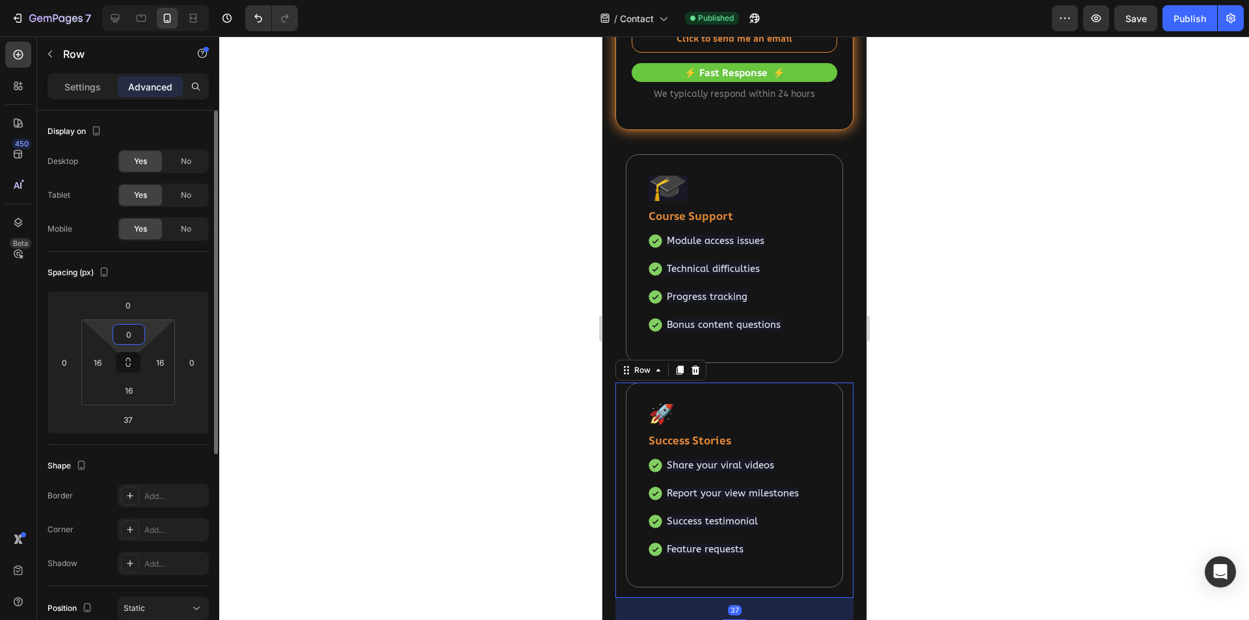
type input "0"
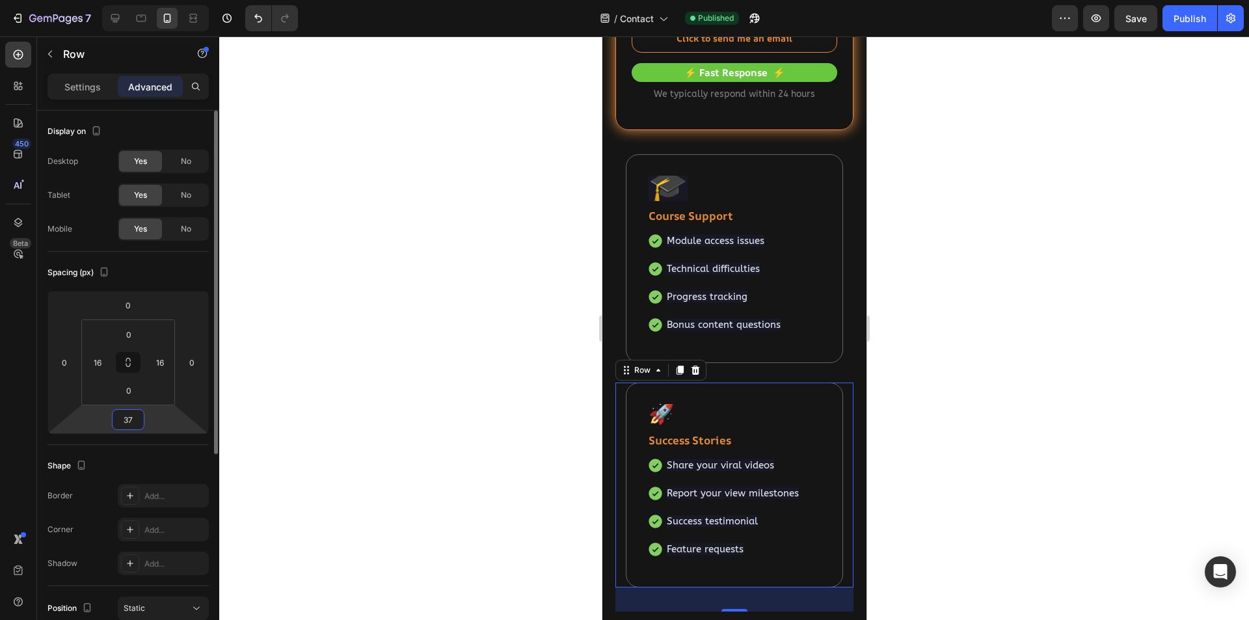
click at [131, 419] on input "37" at bounding box center [128, 420] width 26 height 20
type input "15"
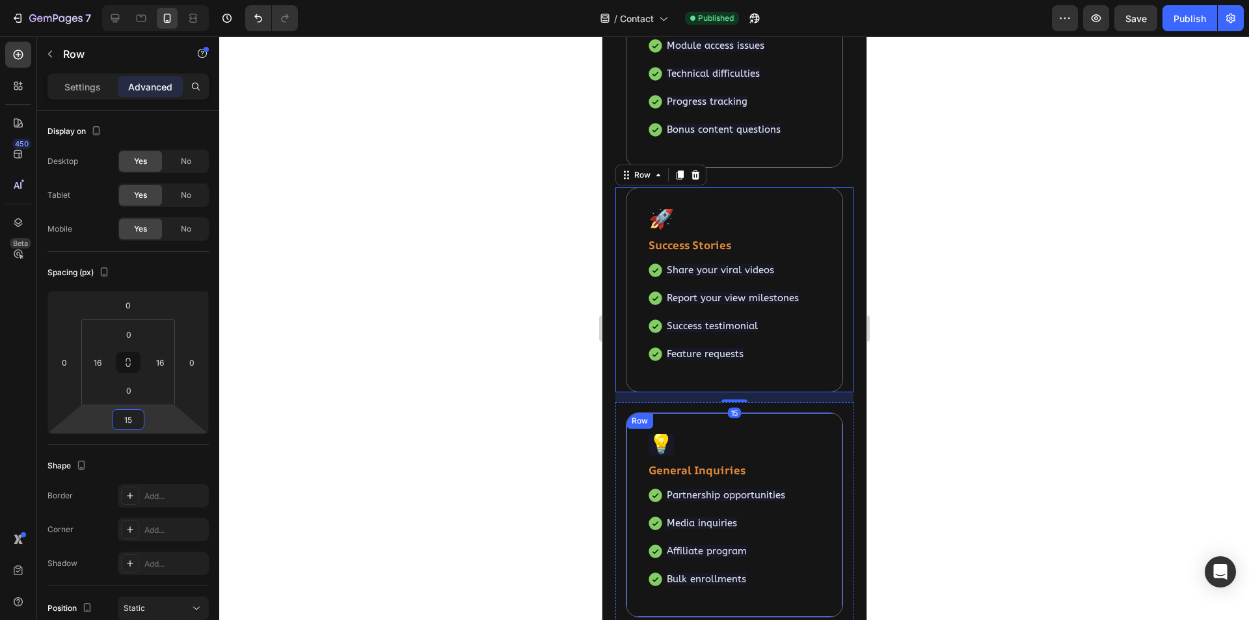
scroll to position [625, 0]
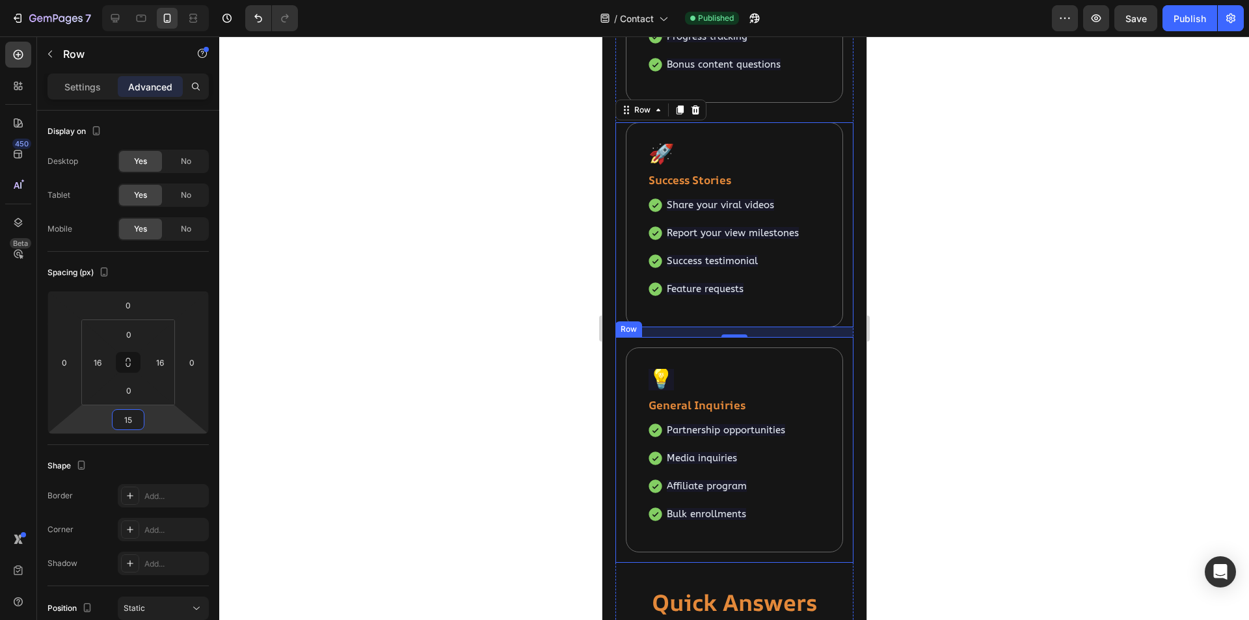
click at [831, 344] on div "💡 Text block General Inquiries Text block Partnership opportunities Media inqui…" at bounding box center [734, 450] width 238 height 226
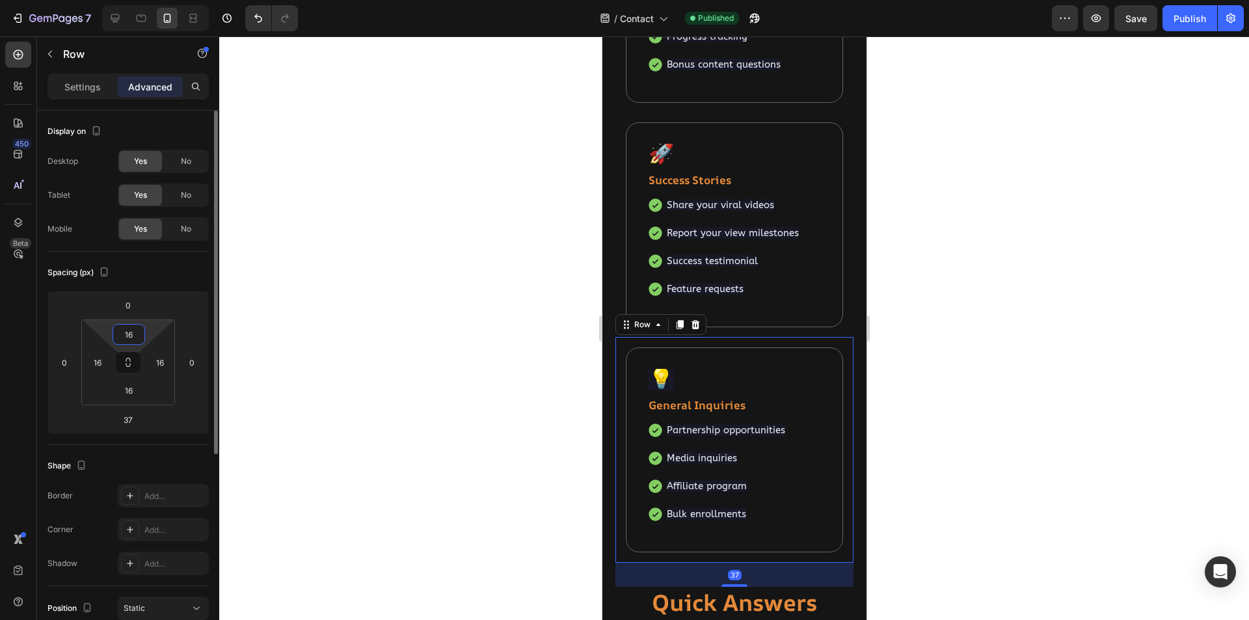
click at [138, 332] on input "16" at bounding box center [129, 335] width 26 height 20
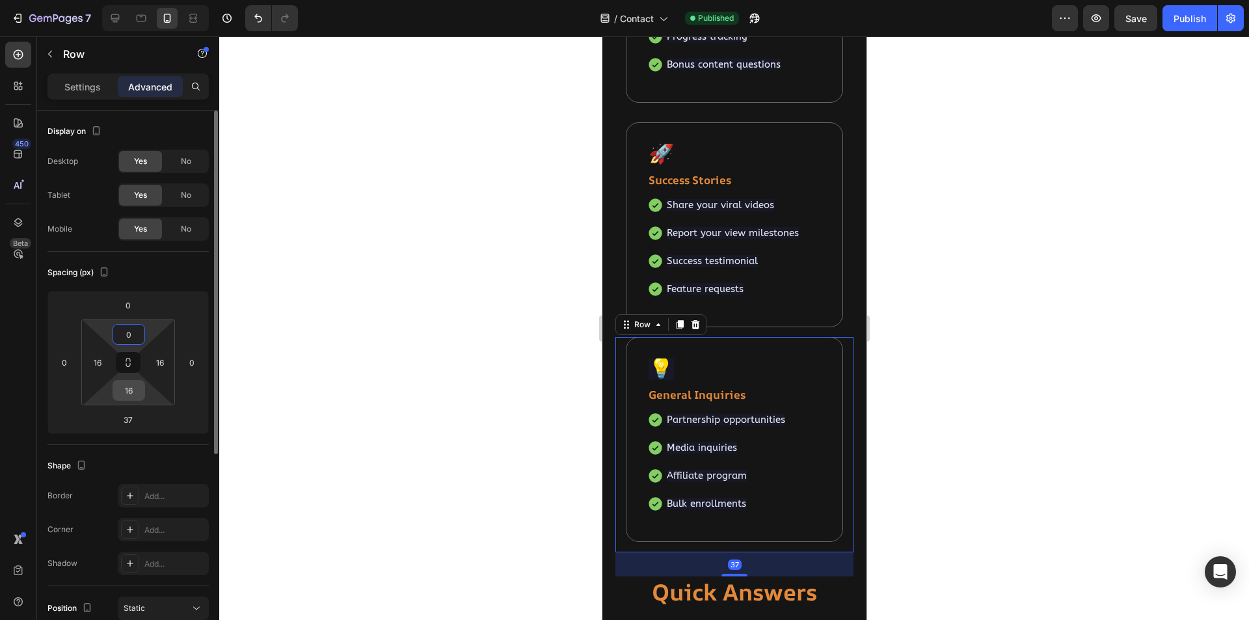
type input "0"
click at [135, 389] on input "16" at bounding box center [129, 391] width 26 height 20
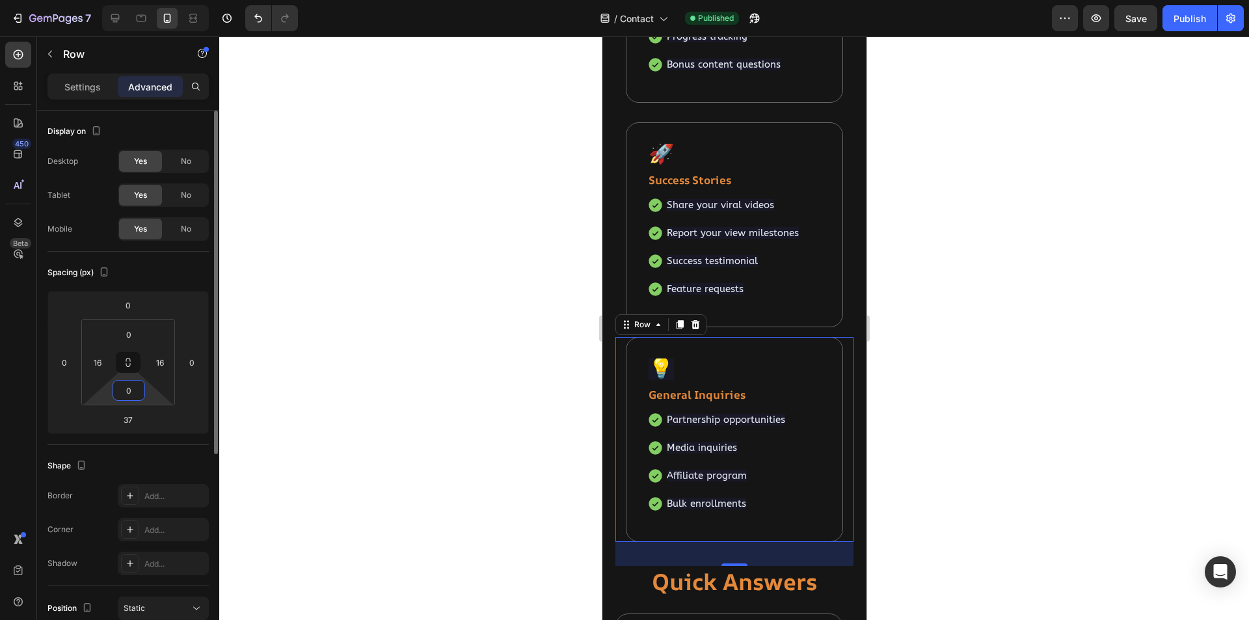
type input "0"
click at [126, 420] on input "37" at bounding box center [128, 420] width 26 height 20
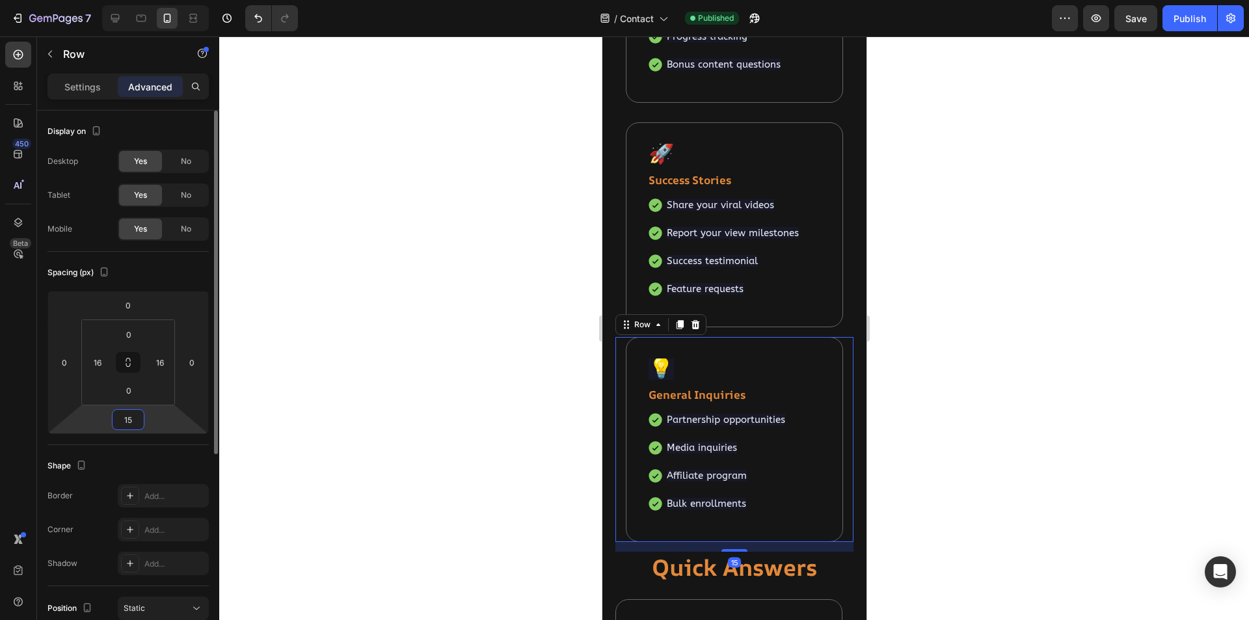
type input "15"
click at [960, 345] on div at bounding box center [734, 328] width 1030 height 584
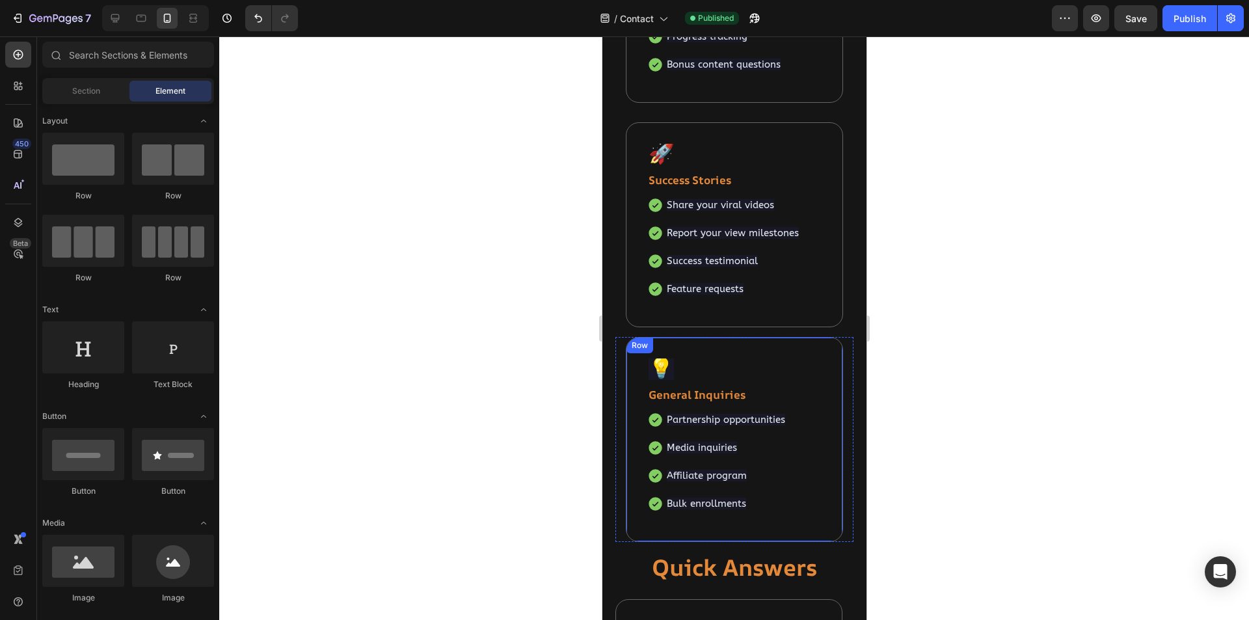
scroll to position [364, 0]
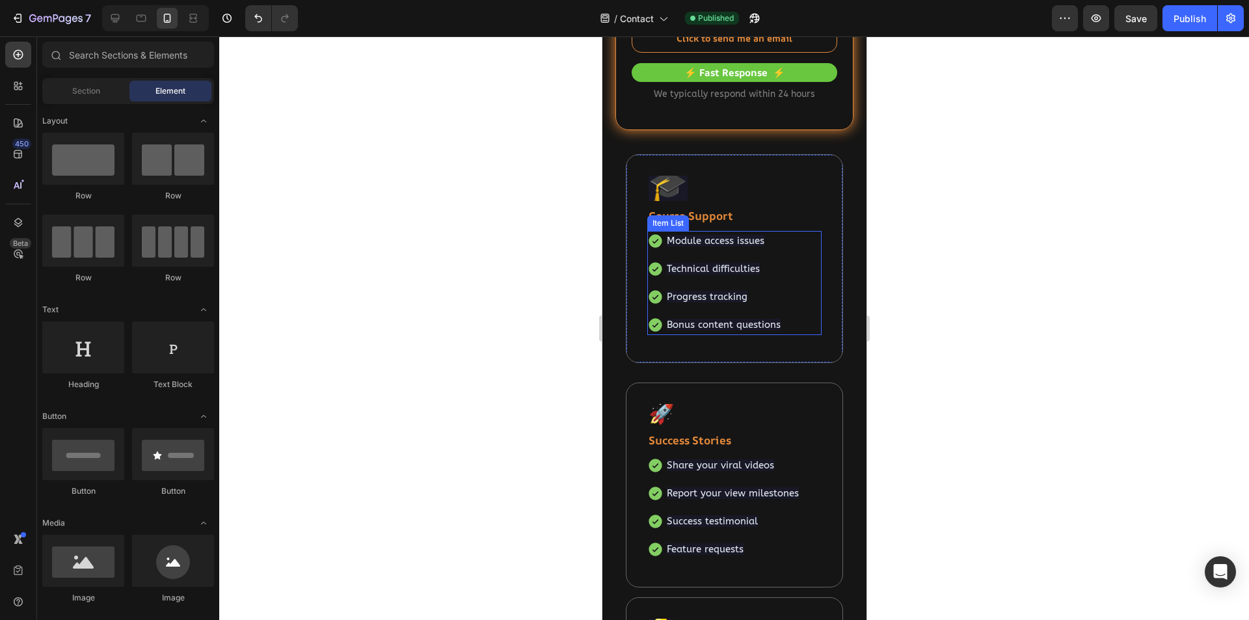
click at [796, 245] on div "Module access issues Technical difficulties Progress tracking Bonus content que…" at bounding box center [734, 283] width 174 height 105
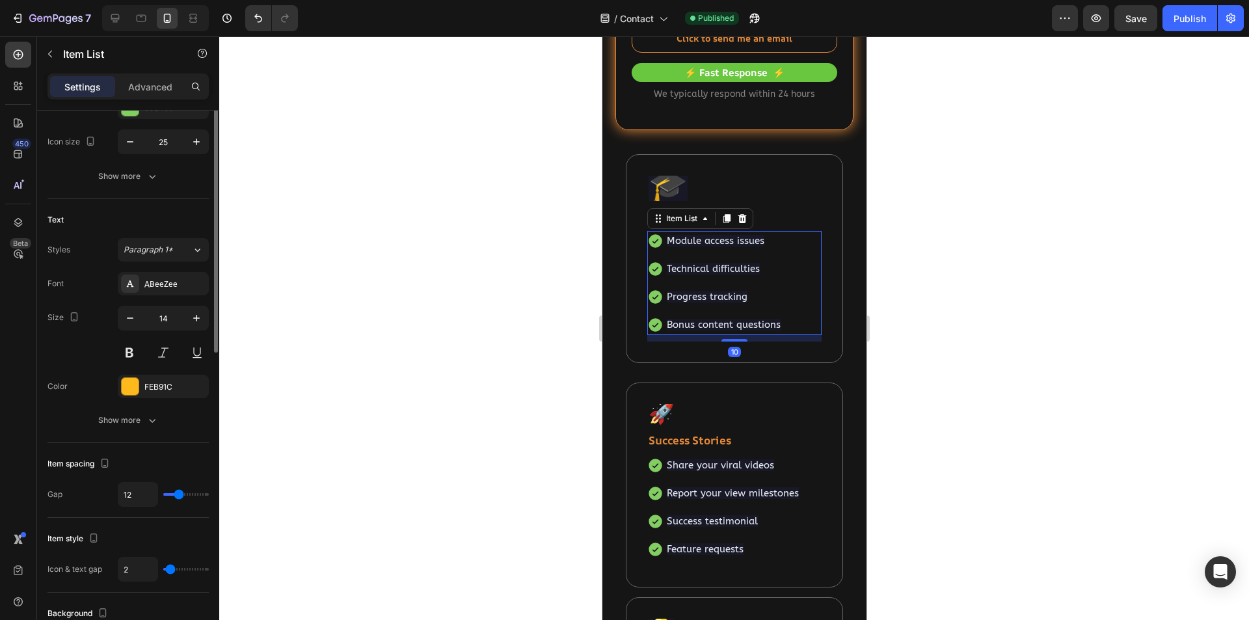
scroll to position [260, 0]
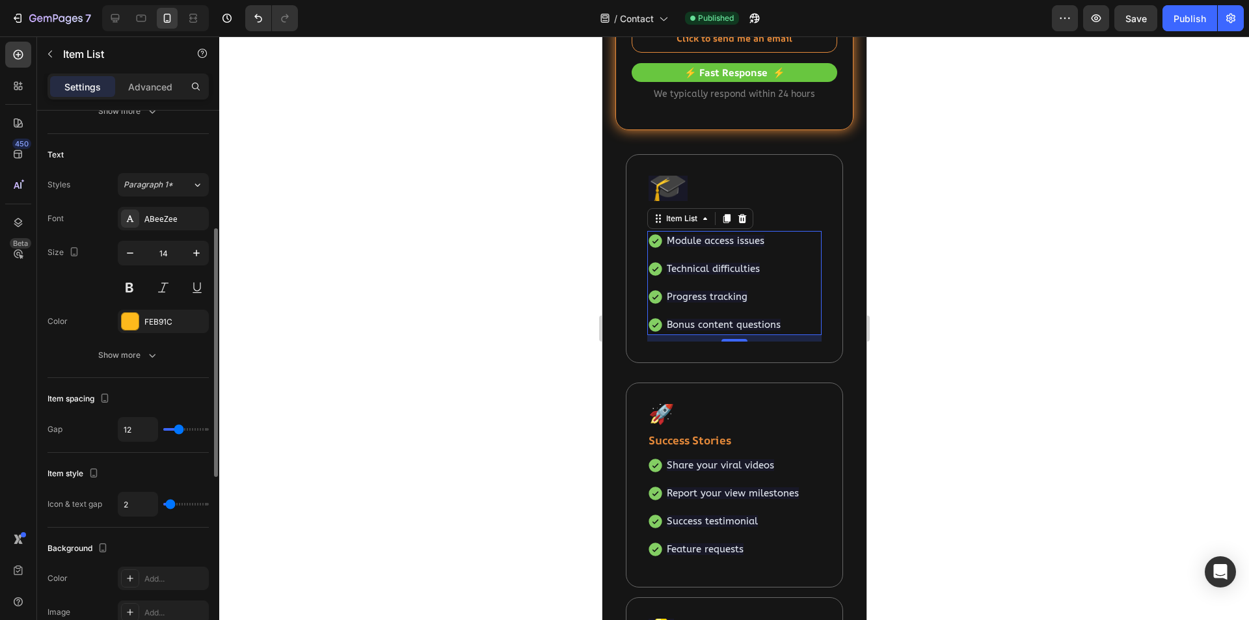
type input "10"
type input "9"
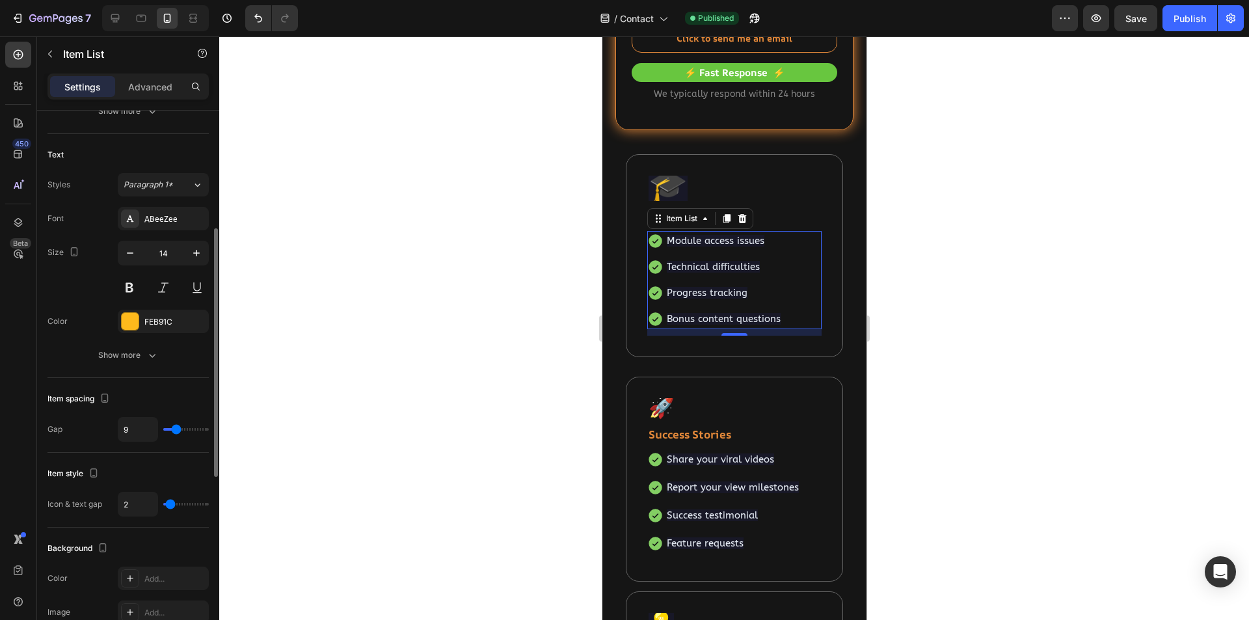
type input "8"
type input "7"
type input "6"
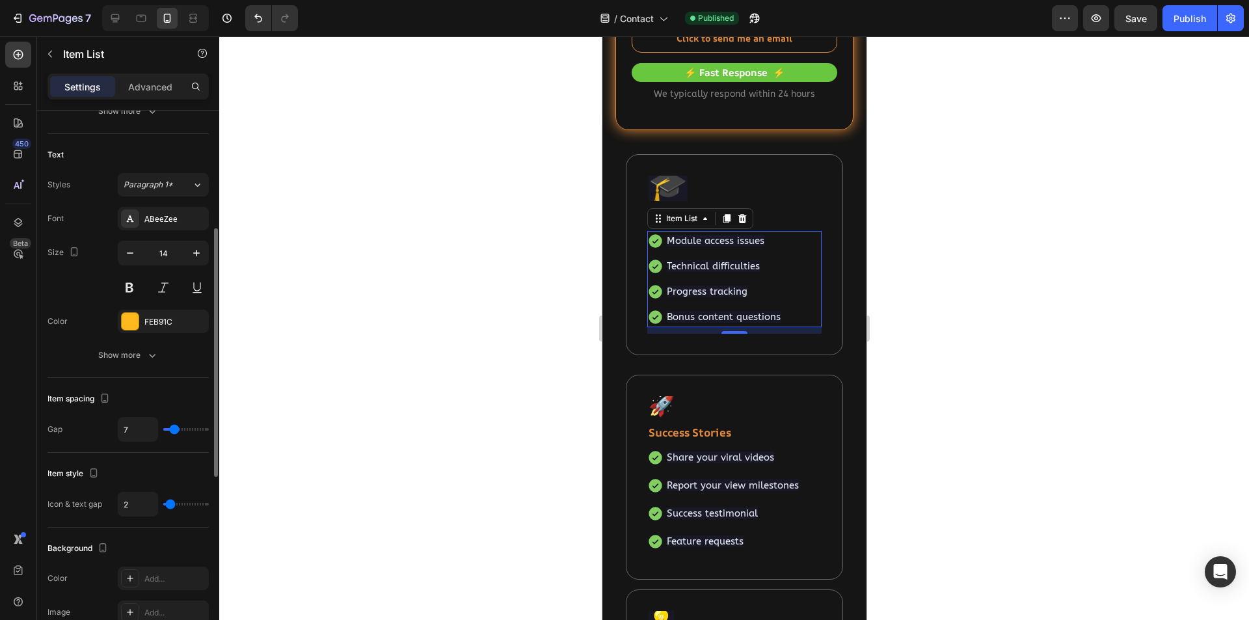
type input "6"
type input "5"
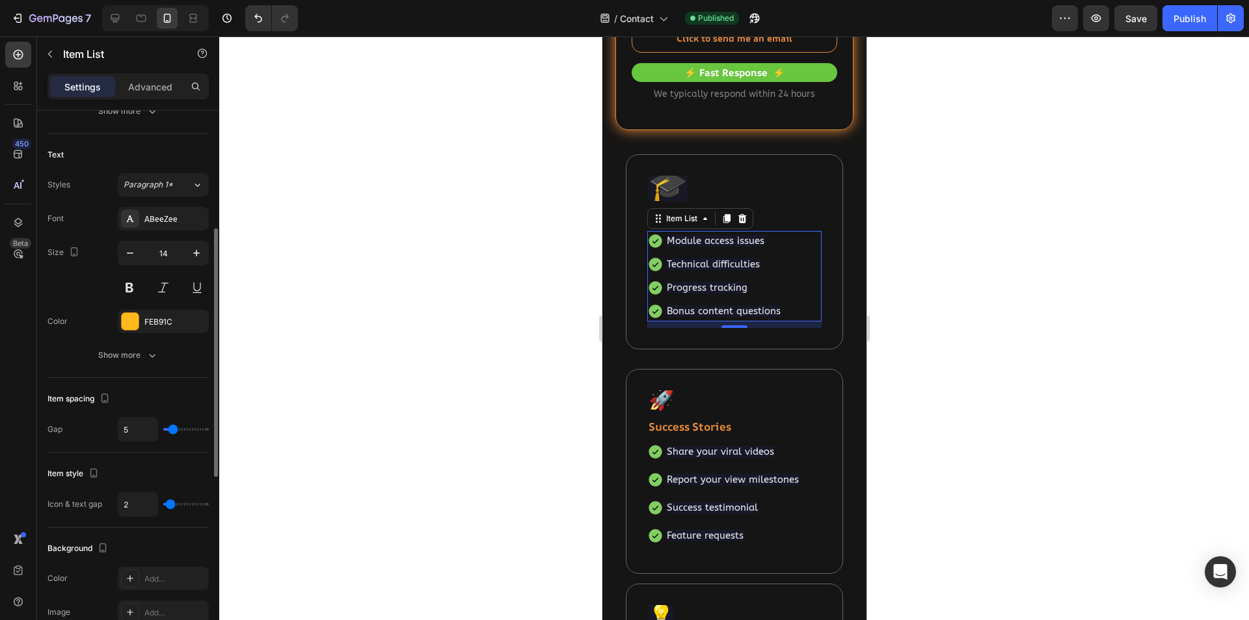
type input "4"
type input "3"
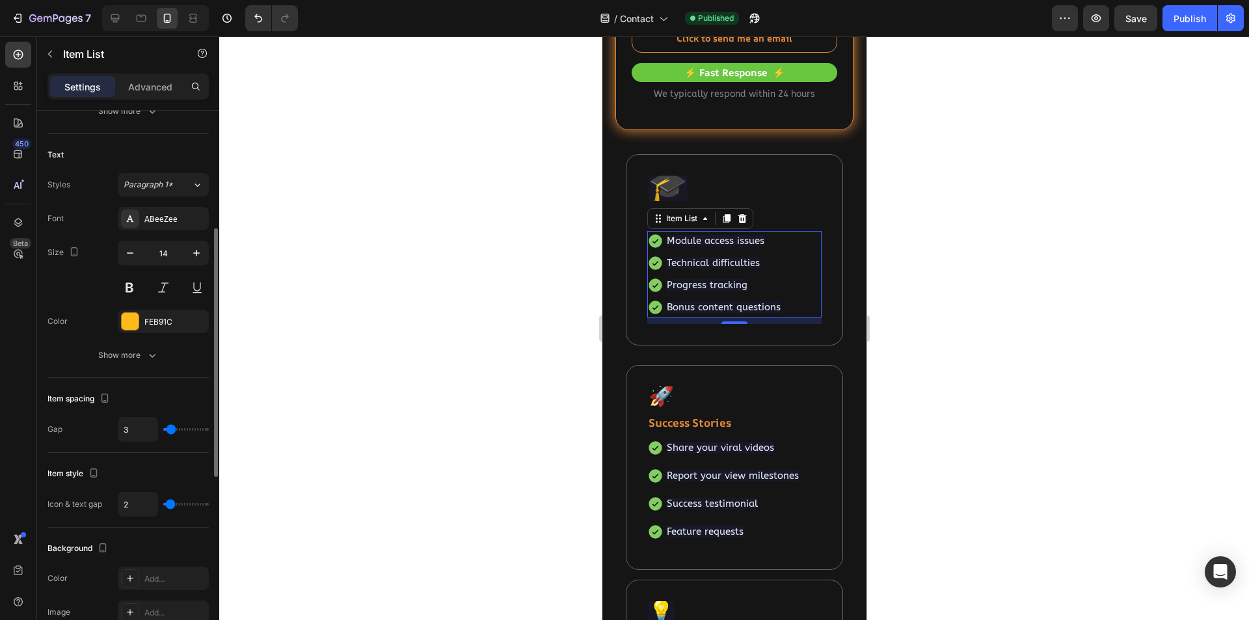
type input "2"
type input "1"
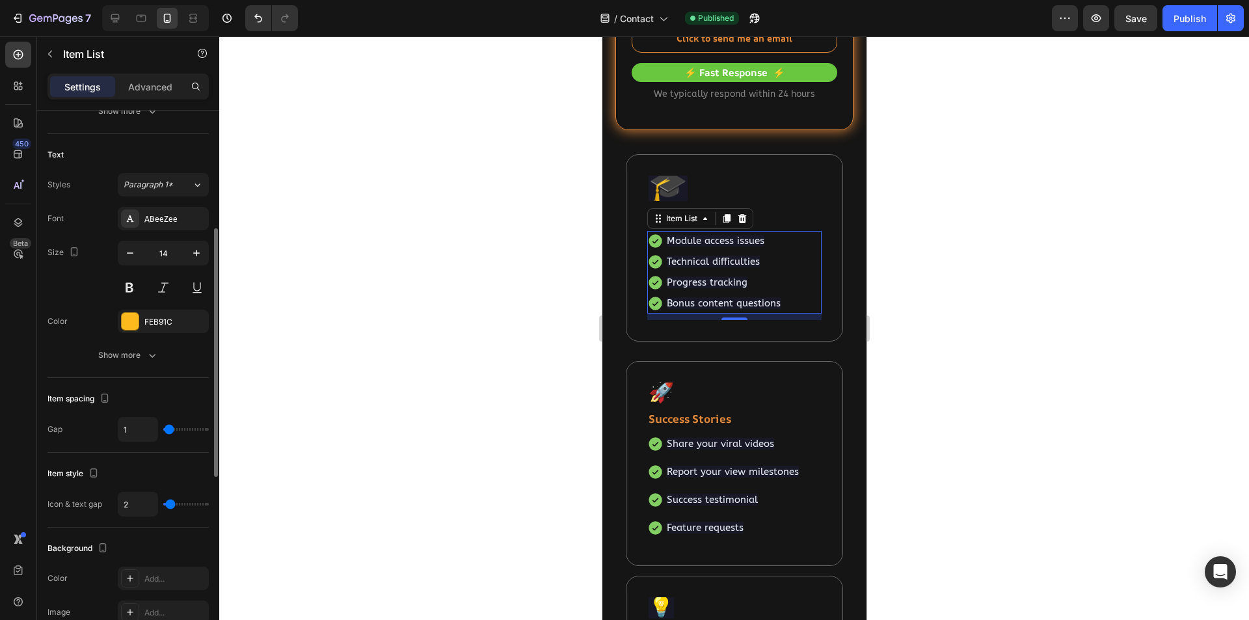
drag, startPoint x: 178, startPoint y: 432, endPoint x: 170, endPoint y: 431, distance: 7.8
type input "1"
click at [170, 431] on input "range" at bounding box center [186, 429] width 46 height 3
type input "0"
drag, startPoint x: 170, startPoint y: 431, endPoint x: 154, endPoint y: 431, distance: 16.3
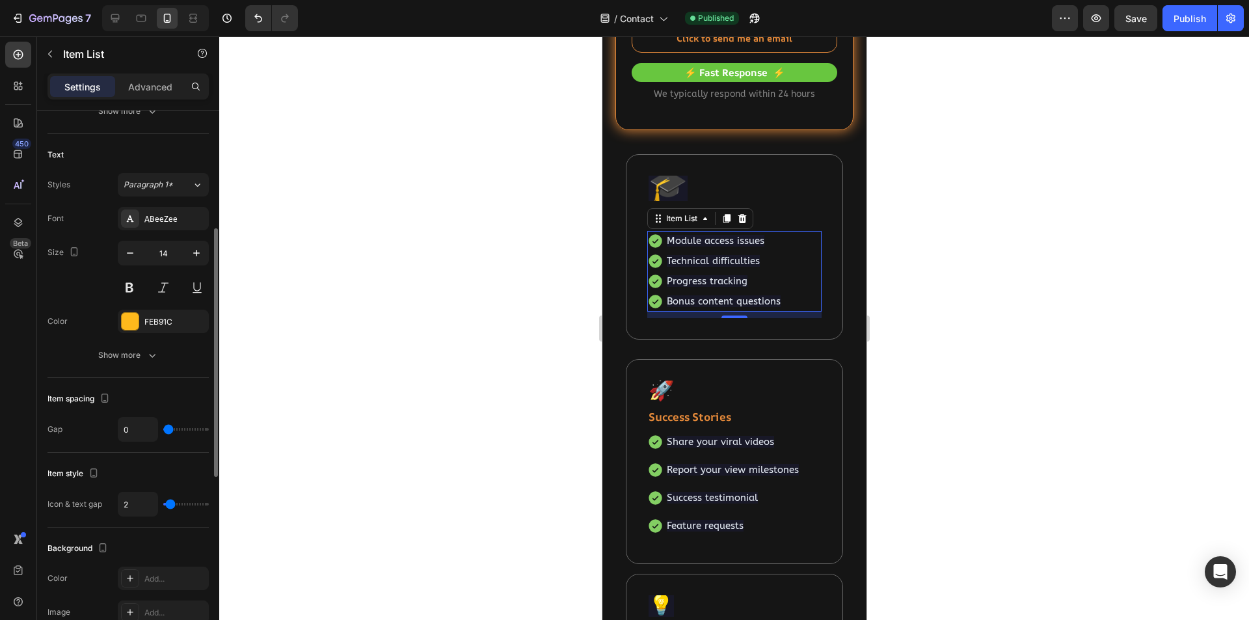
type input "0"
click at [163, 431] on input "range" at bounding box center [186, 429] width 46 height 3
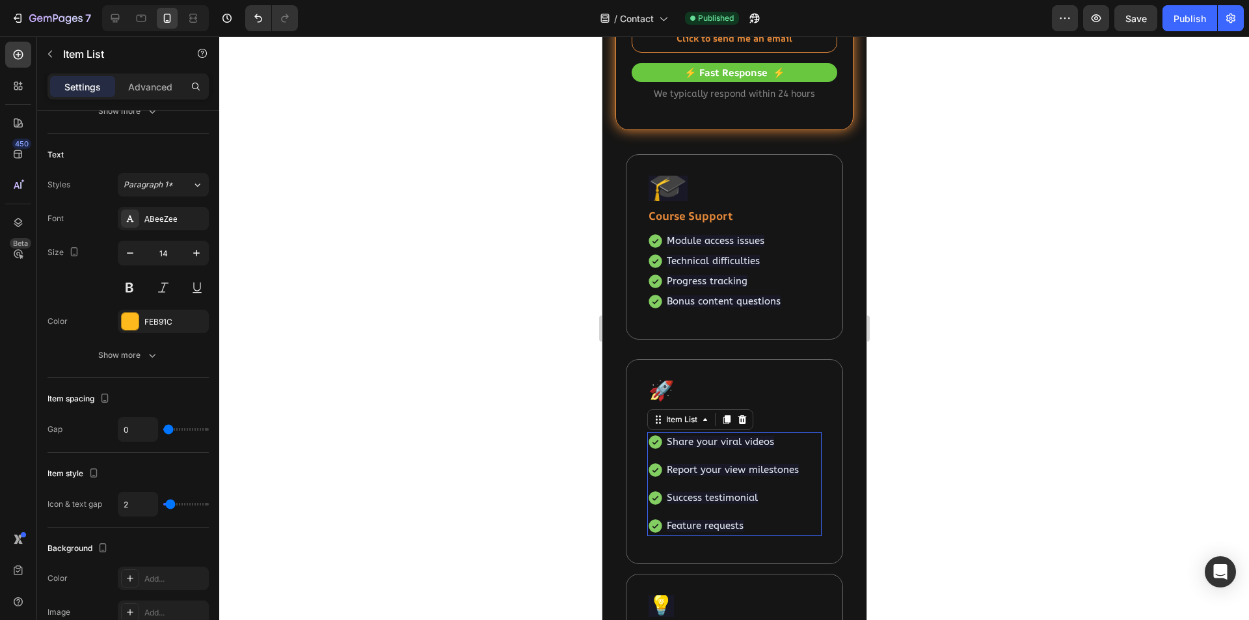
click at [806, 448] on div "Share your viral videos Report your view milestones Success testimonial Feature…" at bounding box center [734, 484] width 174 height 105
type input "7"
type input "0"
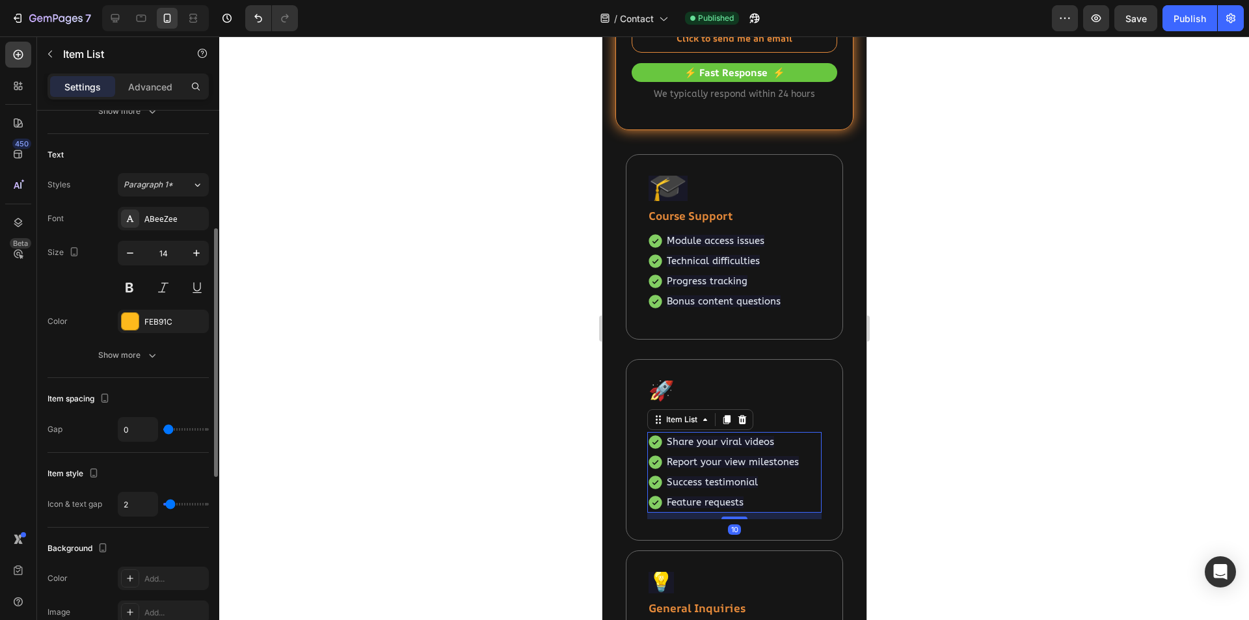
drag, startPoint x: 160, startPoint y: 429, endPoint x: 109, endPoint y: 429, distance: 51.4
type input "0"
click at [163, 429] on input "range" at bounding box center [186, 429] width 46 height 3
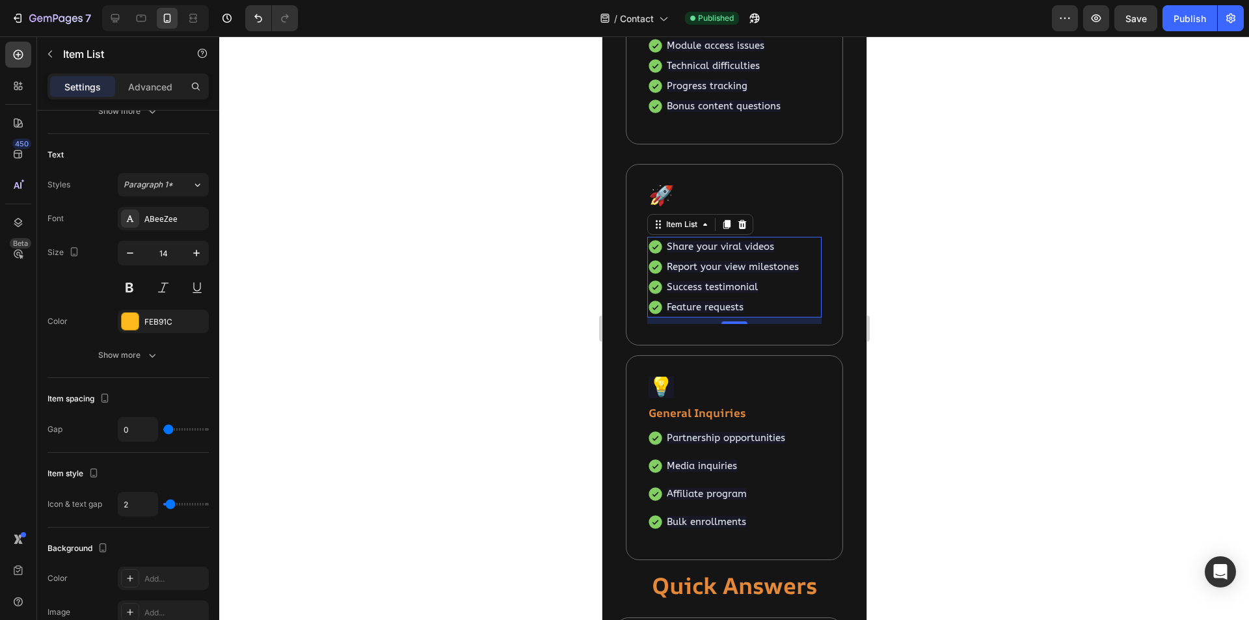
scroll to position [625, 0]
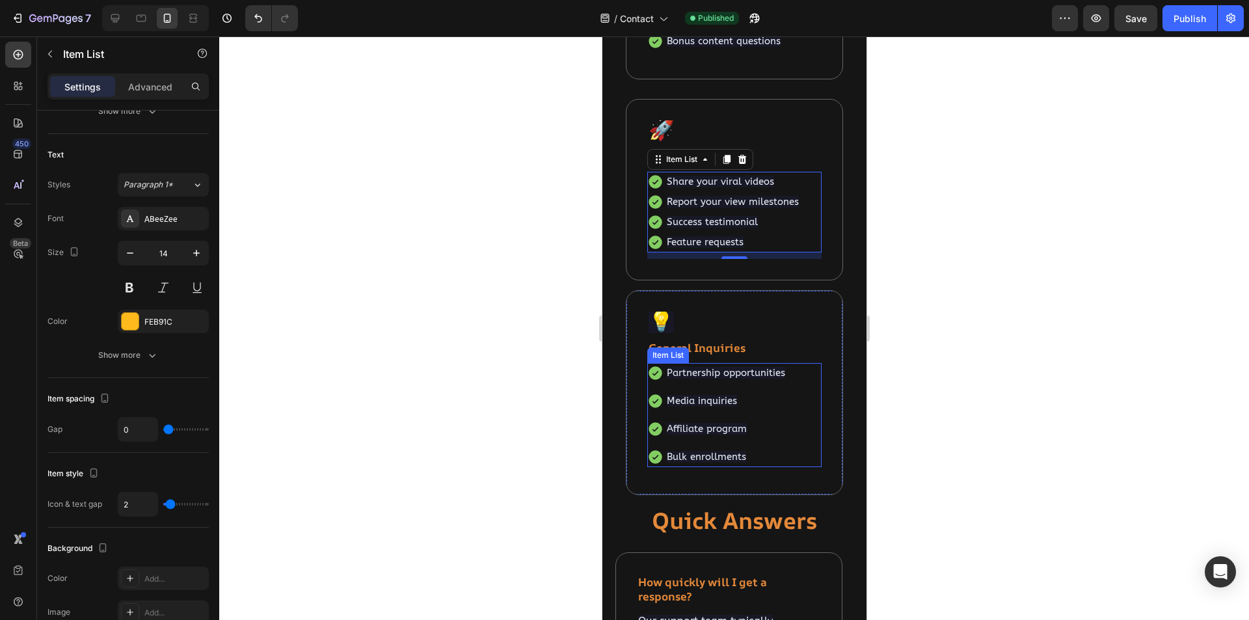
click at [782, 396] on p "Media inquiries" at bounding box center [725, 401] width 118 height 16
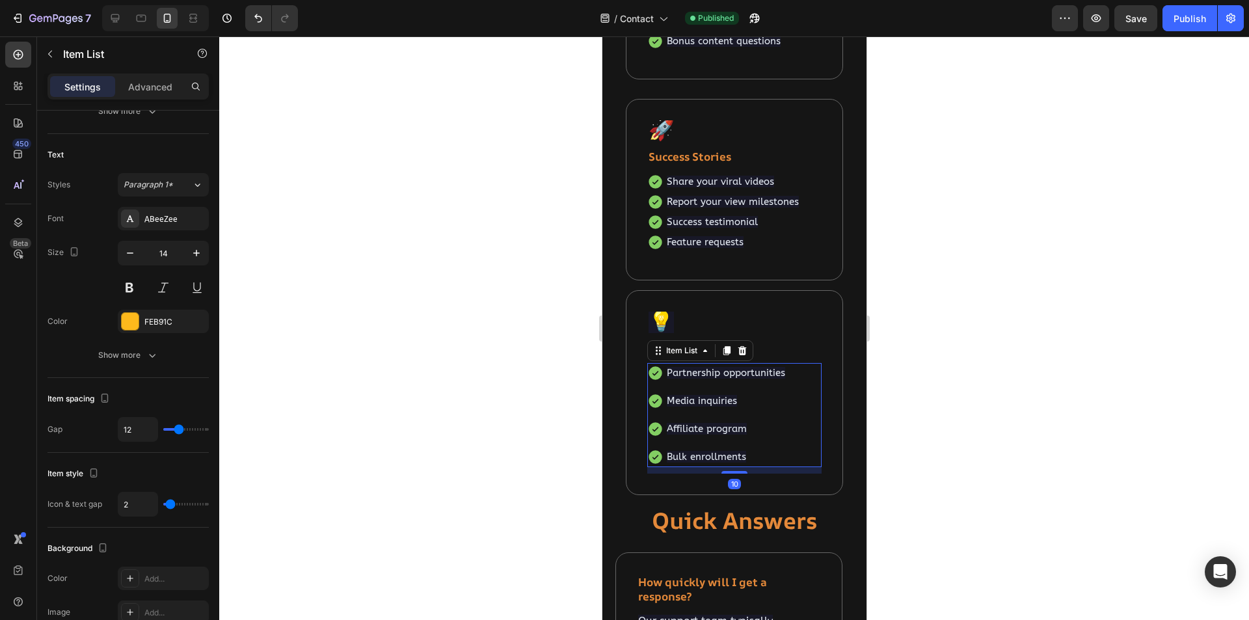
click at [802, 393] on div "Partnership opportunities Media inquiries Affiliate program Bulk enrollments" at bounding box center [734, 415] width 174 height 105
type input "0"
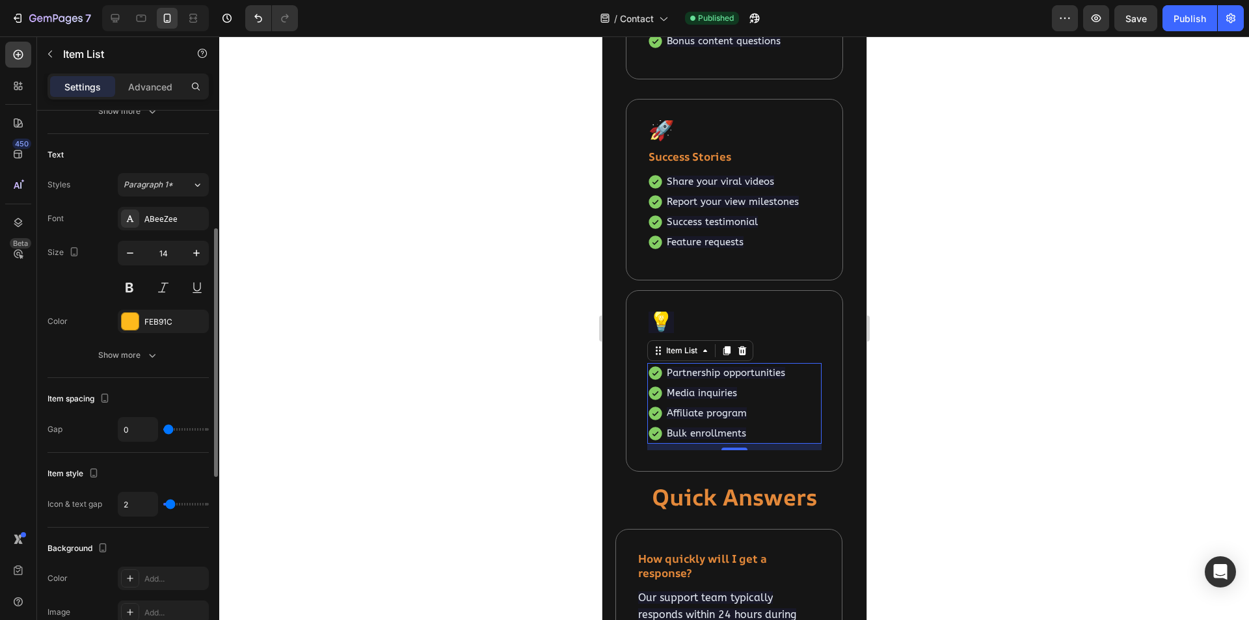
drag, startPoint x: 176, startPoint y: 429, endPoint x: 103, endPoint y: 429, distance: 72.9
type input "0"
click at [163, 429] on input "range" at bounding box center [186, 429] width 46 height 3
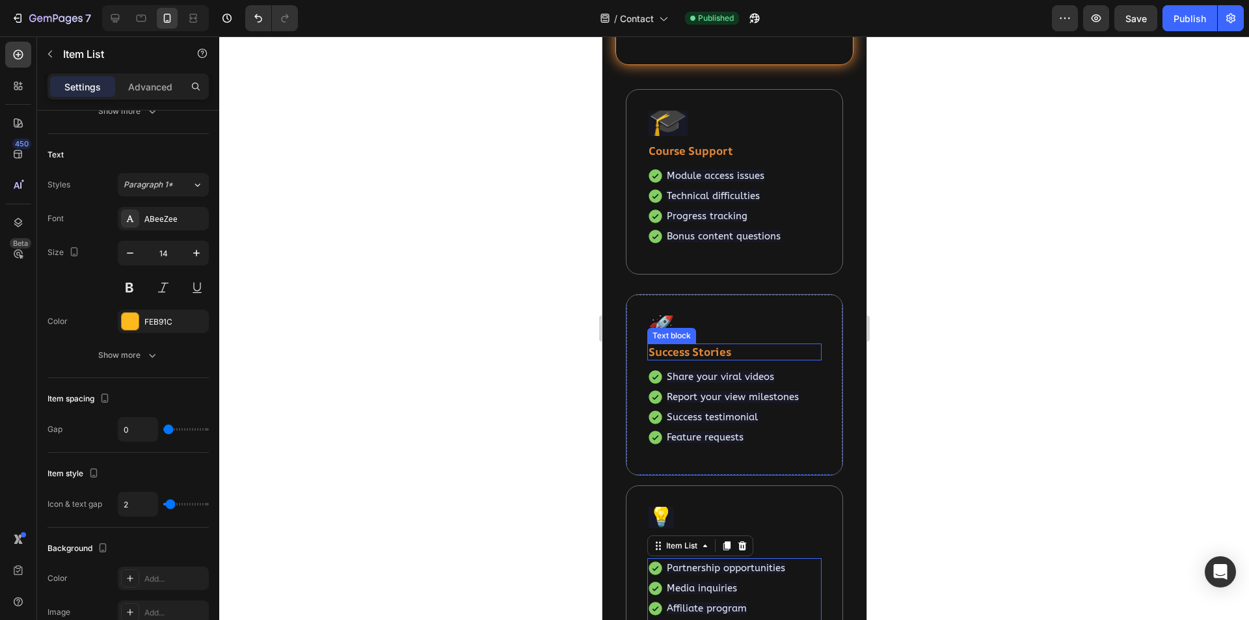
scroll to position [299, 0]
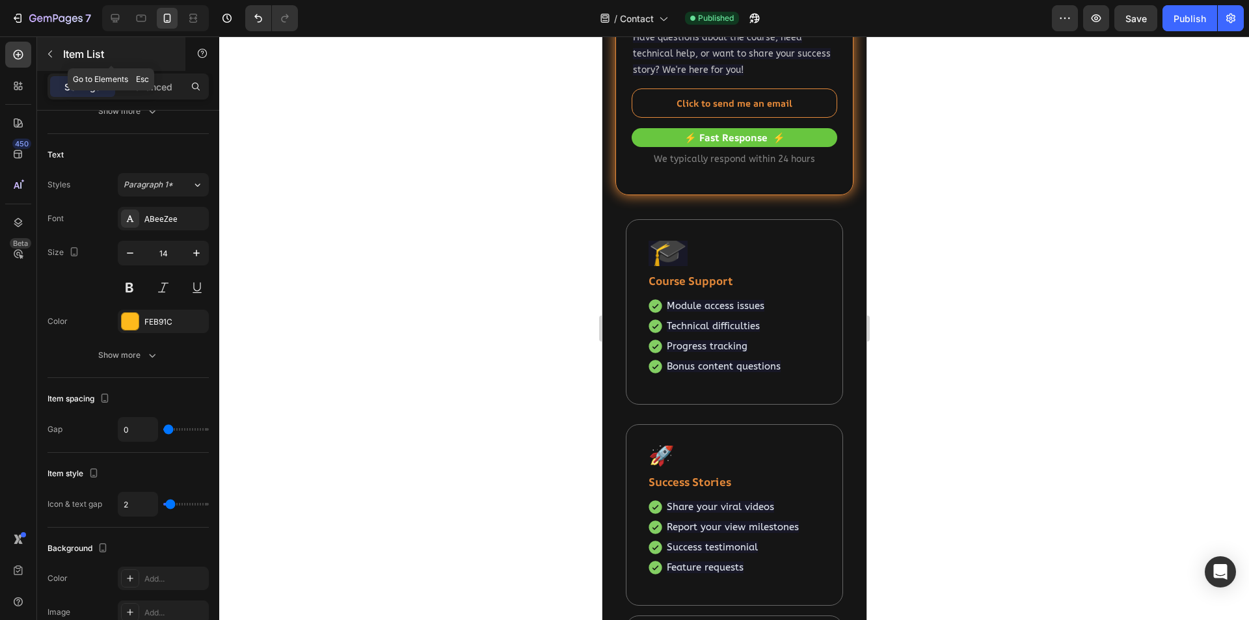
click at [55, 53] on icon "button" at bounding box center [50, 54] width 10 height 10
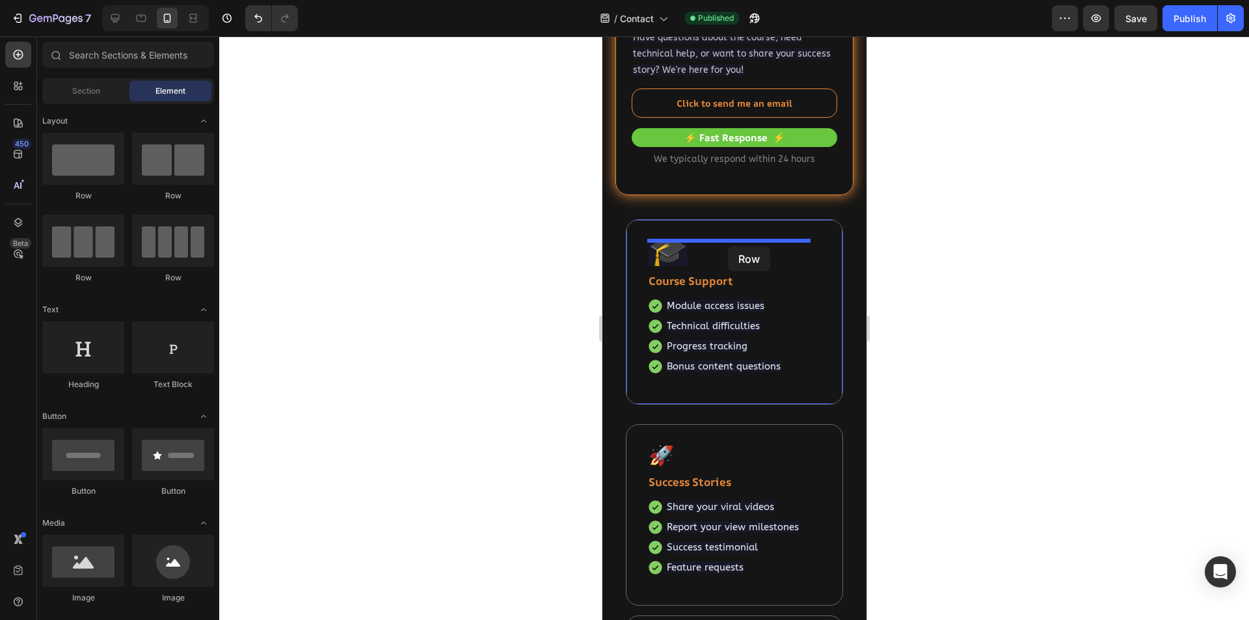
drag, startPoint x: 763, startPoint y: 206, endPoint x: 727, endPoint y: 246, distance: 53.9
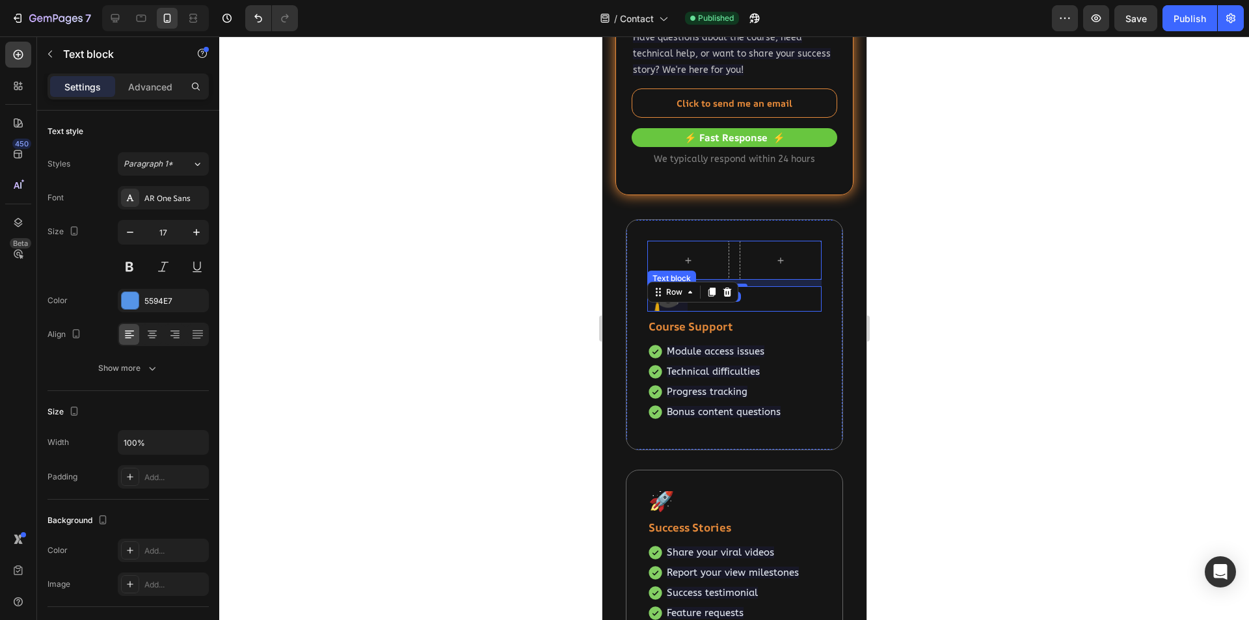
click at [663, 308] on span "🎓" at bounding box center [667, 294] width 39 height 42
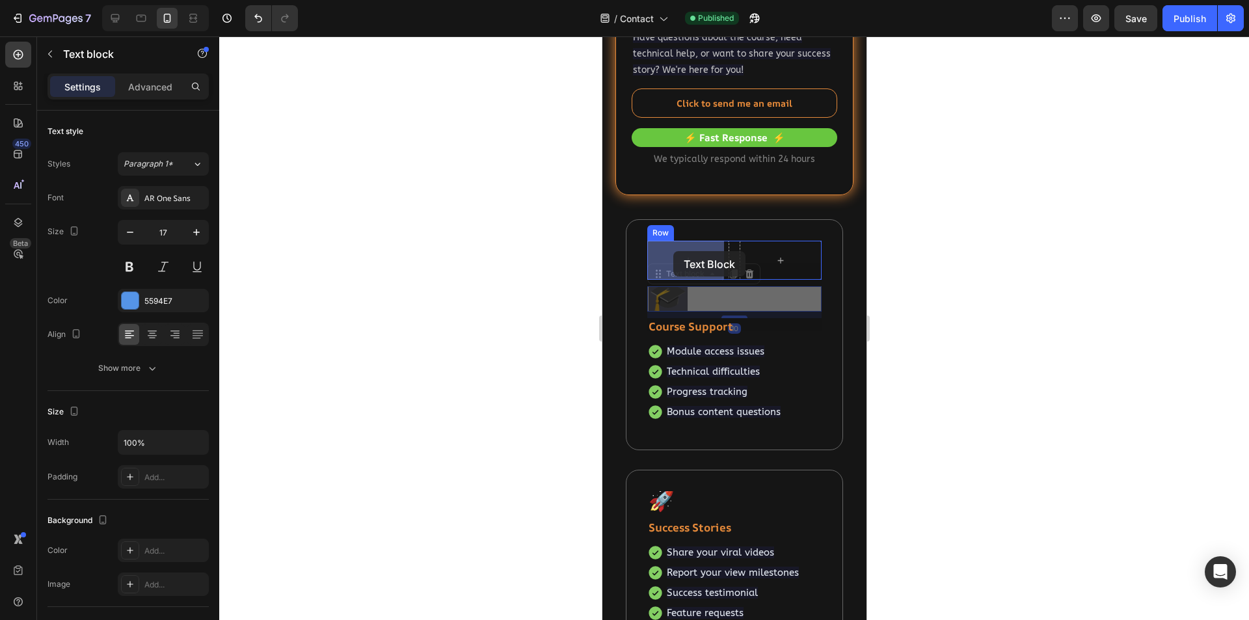
drag, startPoint x: 656, startPoint y: 276, endPoint x: 673, endPoint y: 251, distance: 29.6
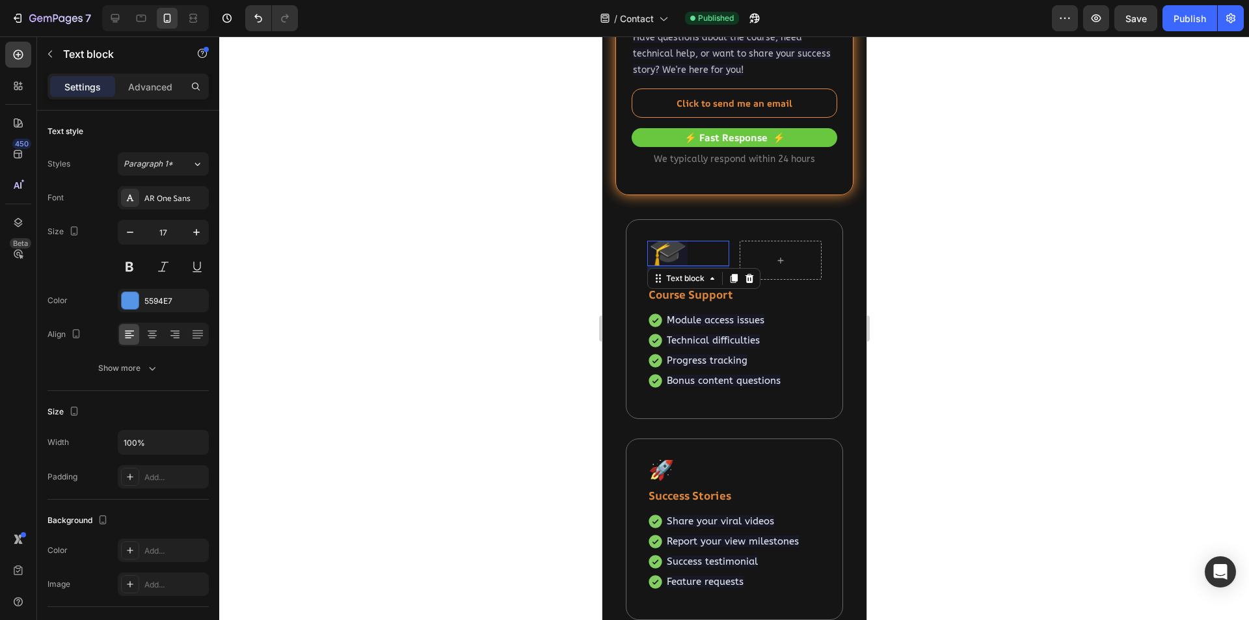
click at [703, 251] on p "🎓" at bounding box center [687, 253] width 79 height 22
click at [146, 334] on icon at bounding box center [152, 334] width 13 height 13
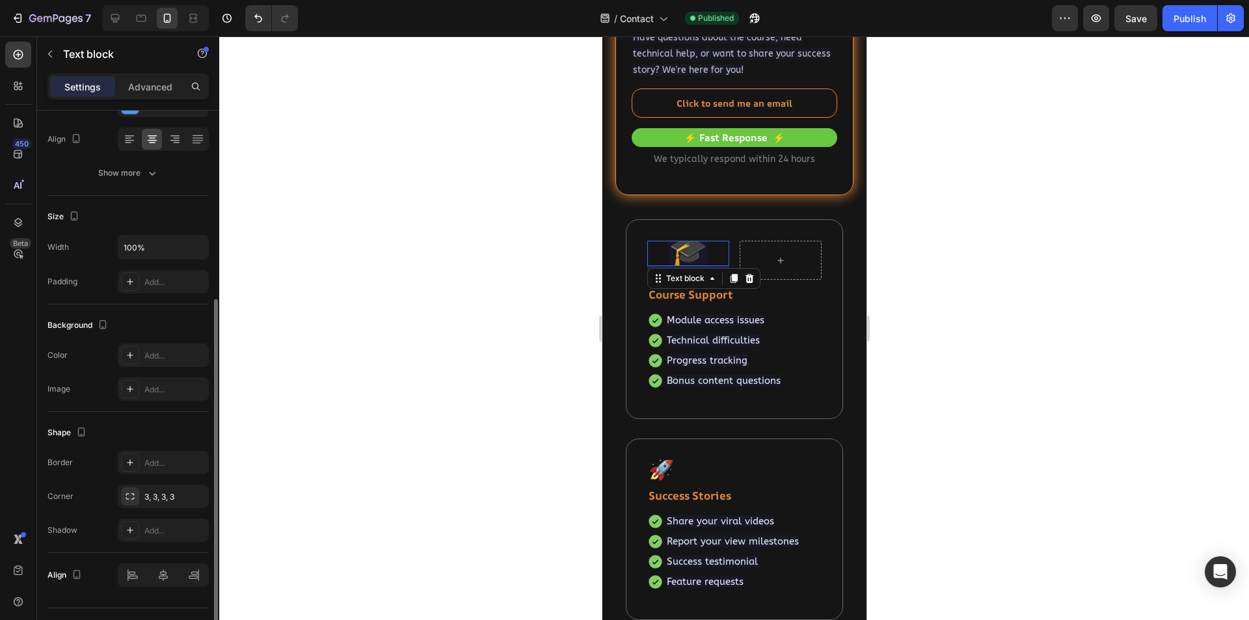
scroll to position [224, 0]
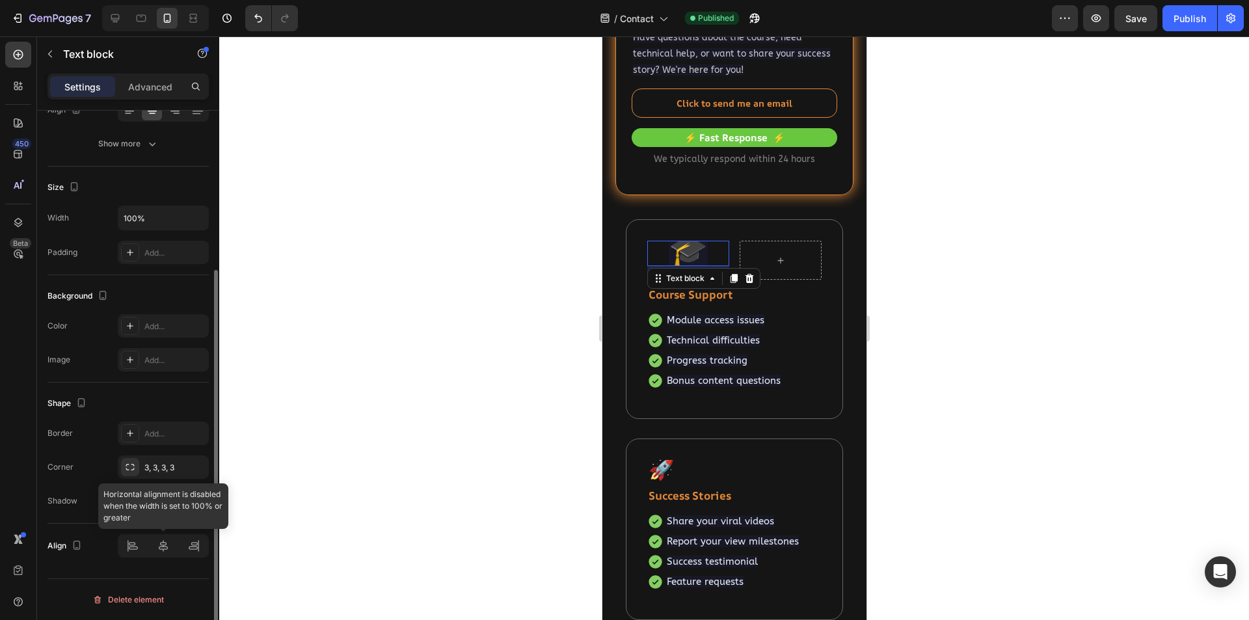
click at [163, 546] on div at bounding box center [163, 545] width 91 height 23
click at [133, 217] on input "100%" at bounding box center [163, 217] width 90 height 23
type input "95%"
click at [163, 547] on icon at bounding box center [163, 545] width 13 height 13
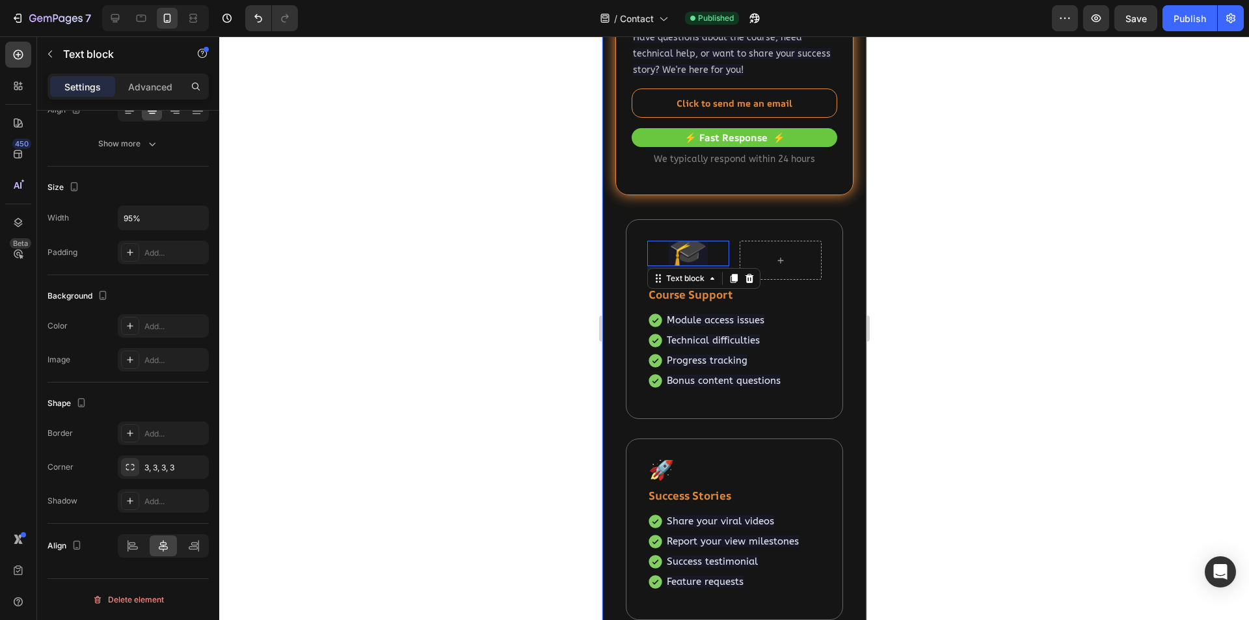
drag, startPoint x: 541, startPoint y: 264, endPoint x: 576, endPoint y: 274, distance: 37.1
click at [541, 265] on div at bounding box center [734, 328] width 1030 height 584
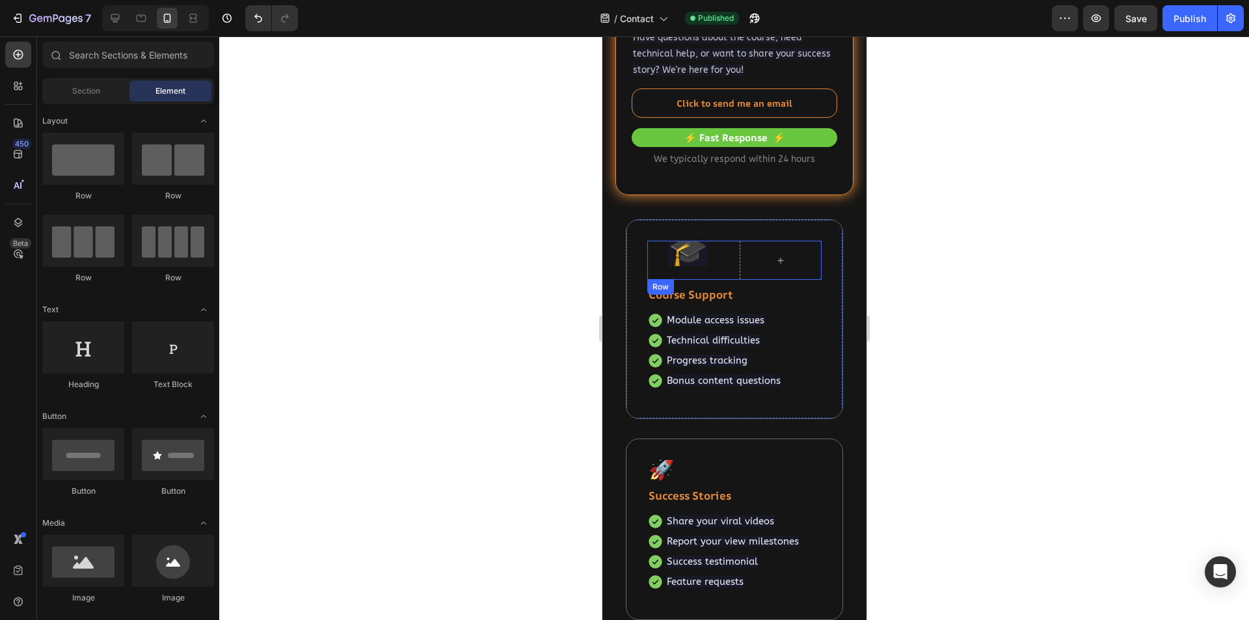
click at [729, 254] on div "🎓 Text block Row" at bounding box center [734, 260] width 174 height 39
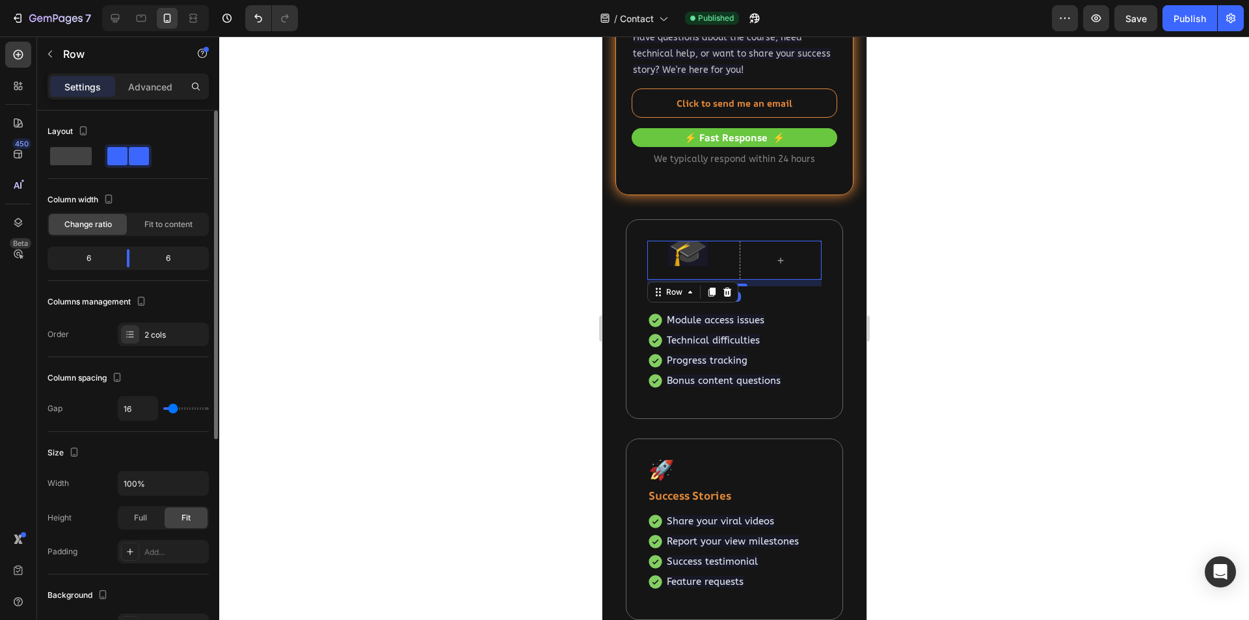
type input "0"
drag, startPoint x: 170, startPoint y: 408, endPoint x: 140, endPoint y: 407, distance: 30.0
type input "0"
click at [163, 407] on input "range" at bounding box center [186, 408] width 46 height 3
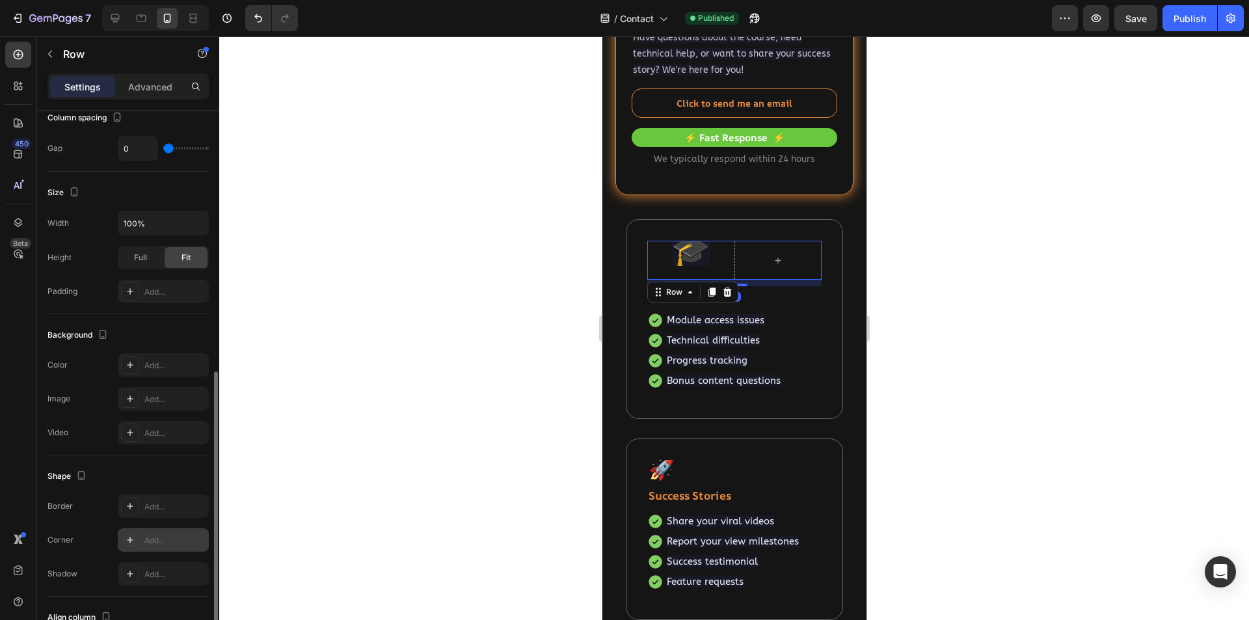
scroll to position [325, 0]
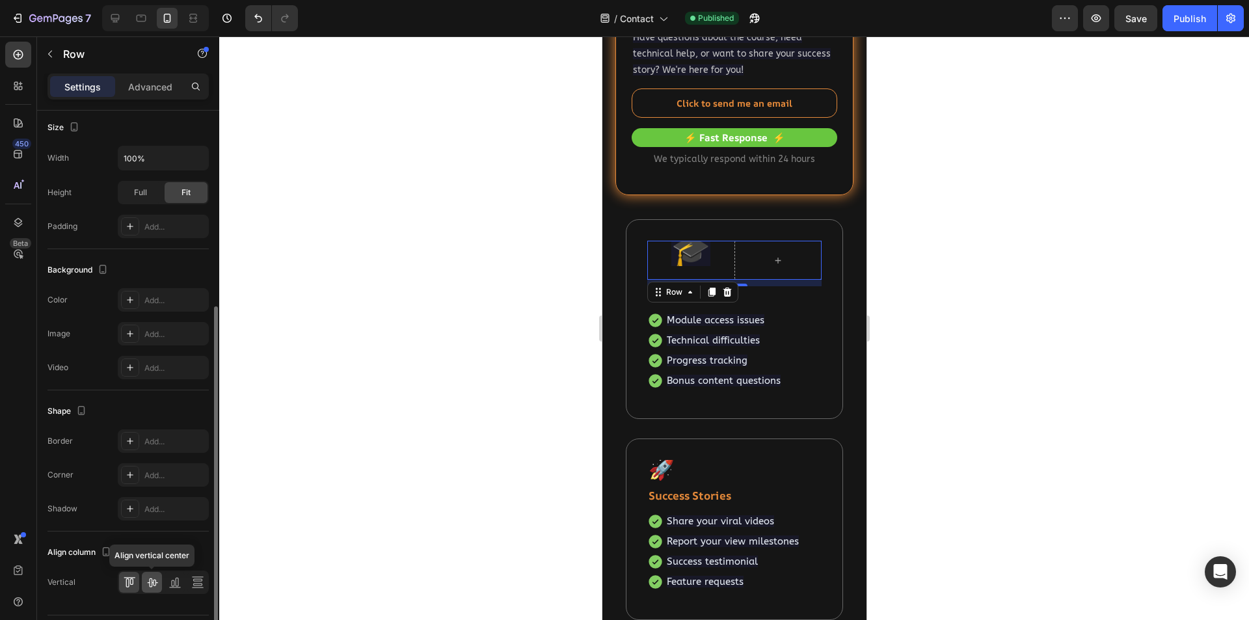
click at [147, 585] on icon at bounding box center [152, 582] width 13 height 13
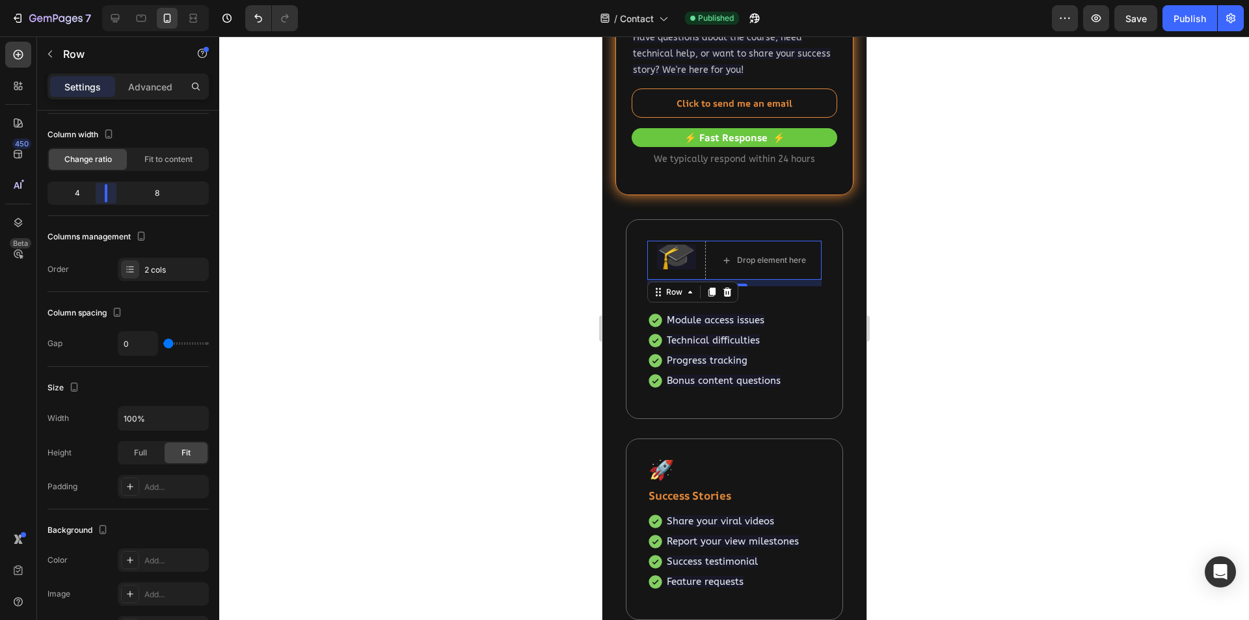
drag, startPoint x: 125, startPoint y: 196, endPoint x: 97, endPoint y: 203, distance: 28.9
click at [97, 0] on body "7 Version history / Contact Published Preview Save Publish 450 Beta Sections(18…" at bounding box center [624, 0] width 1249 height 0
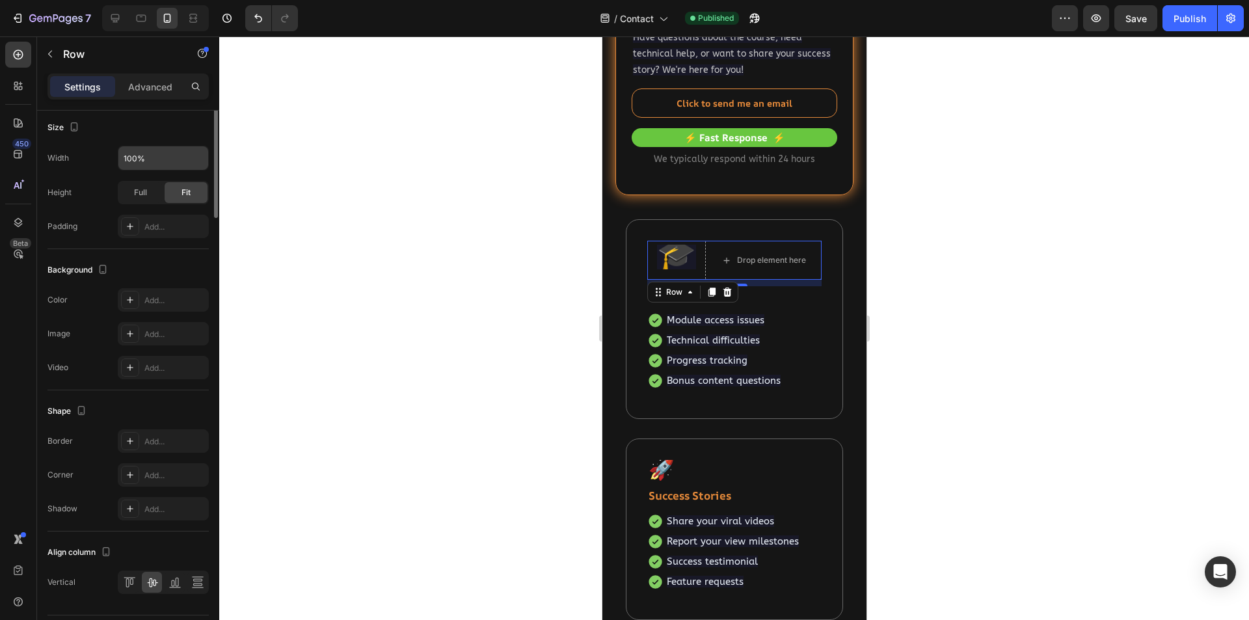
scroll to position [0, 0]
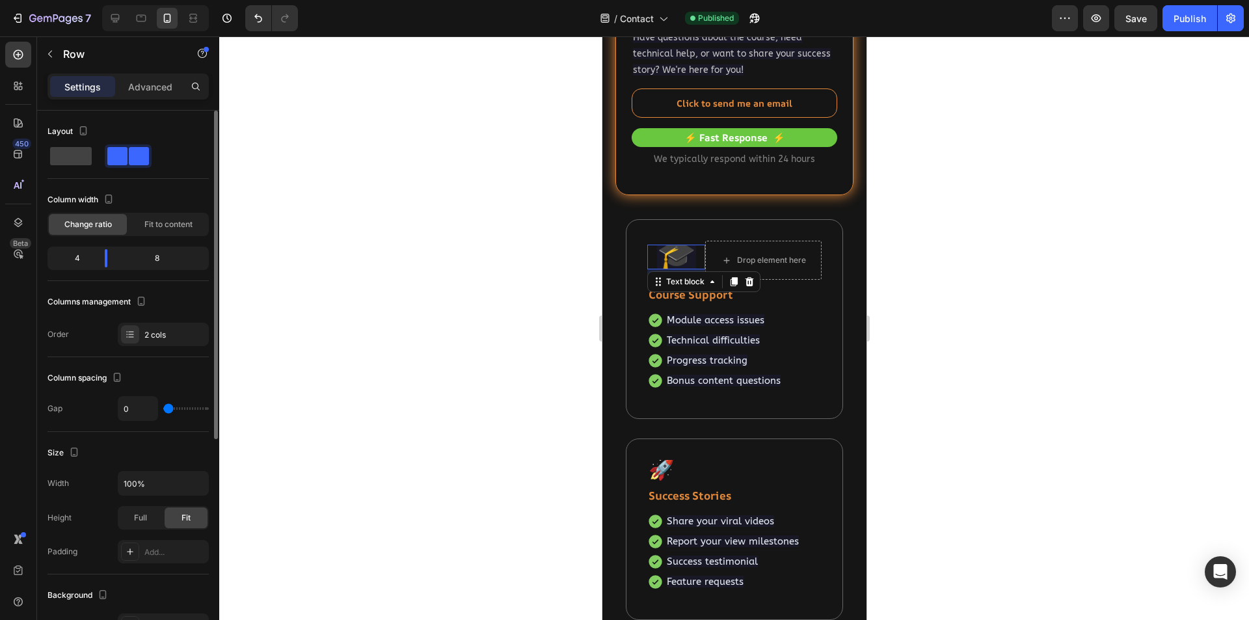
click at [673, 258] on span "🎓" at bounding box center [675, 253] width 39 height 42
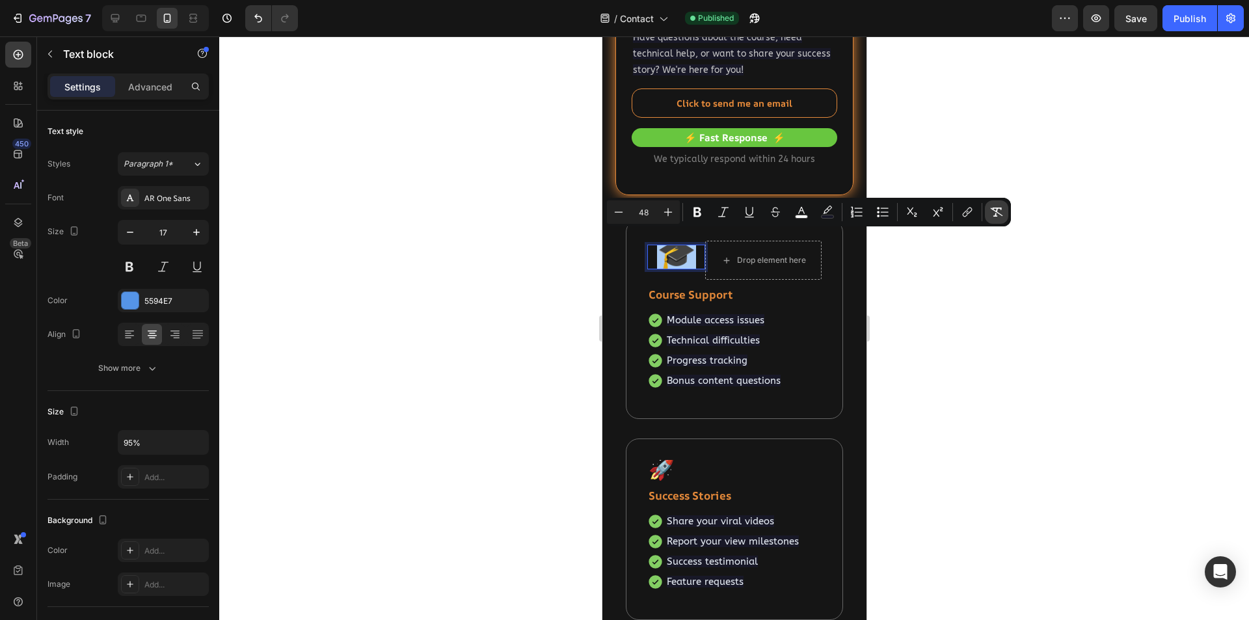
click at [997, 210] on icon "Editor contextual toolbar" at bounding box center [997, 212] width 12 height 9
type input "17"
click at [170, 232] on input "17" at bounding box center [163, 232] width 43 height 23
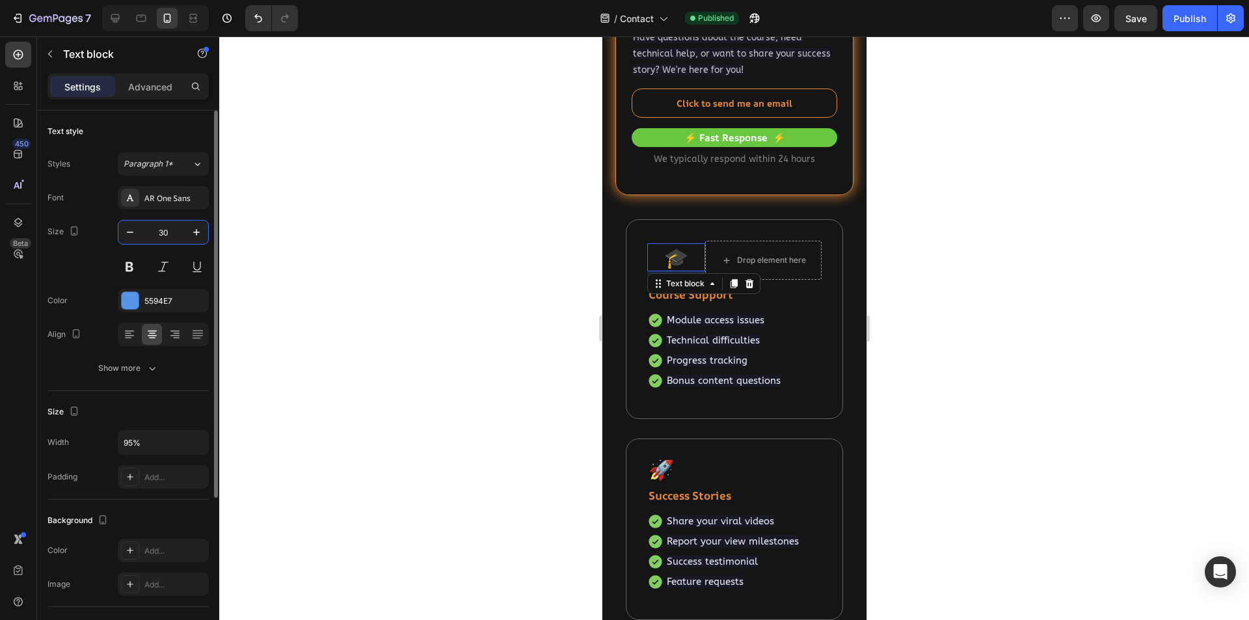
drag, startPoint x: 170, startPoint y: 232, endPoint x: 152, endPoint y: 231, distance: 18.9
click at [152, 231] on input "30" at bounding box center [163, 232] width 43 height 23
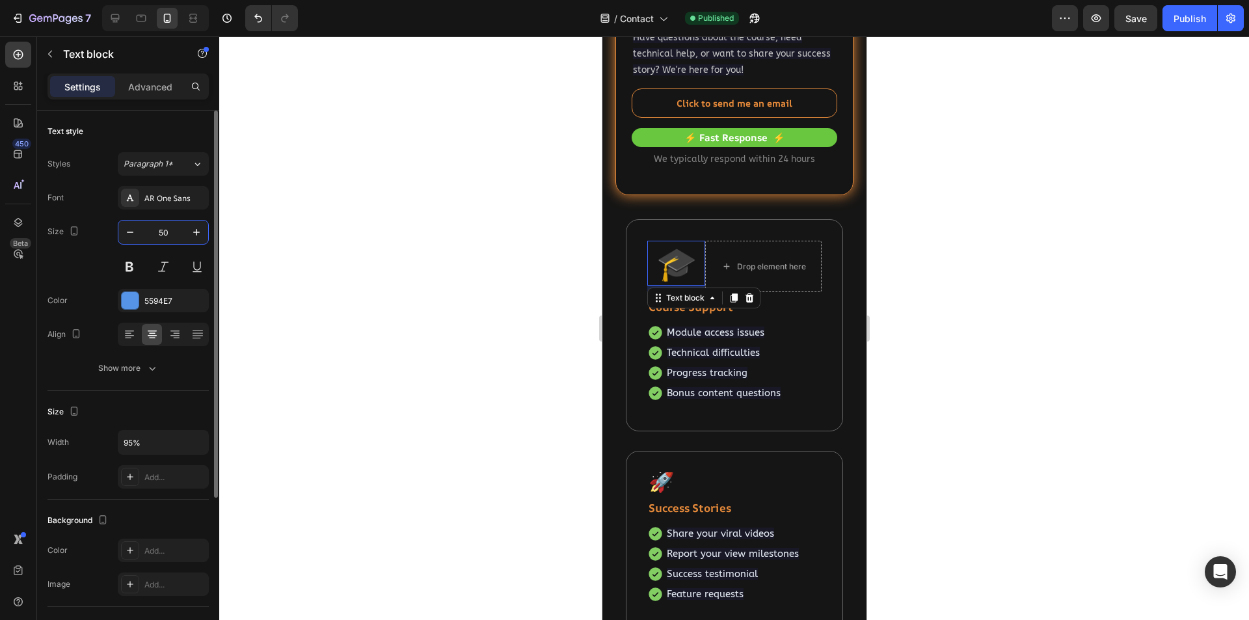
type input "50"
click at [458, 362] on div at bounding box center [734, 328] width 1030 height 584
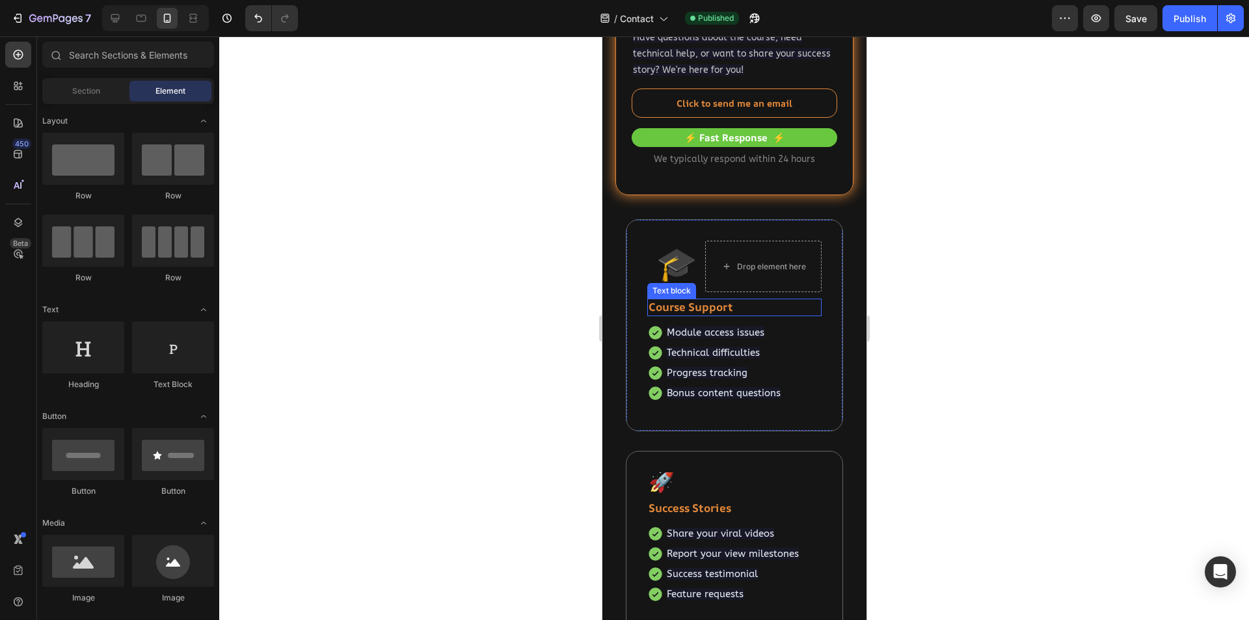
click at [704, 308] on strong "Course Support" at bounding box center [690, 306] width 85 height 15
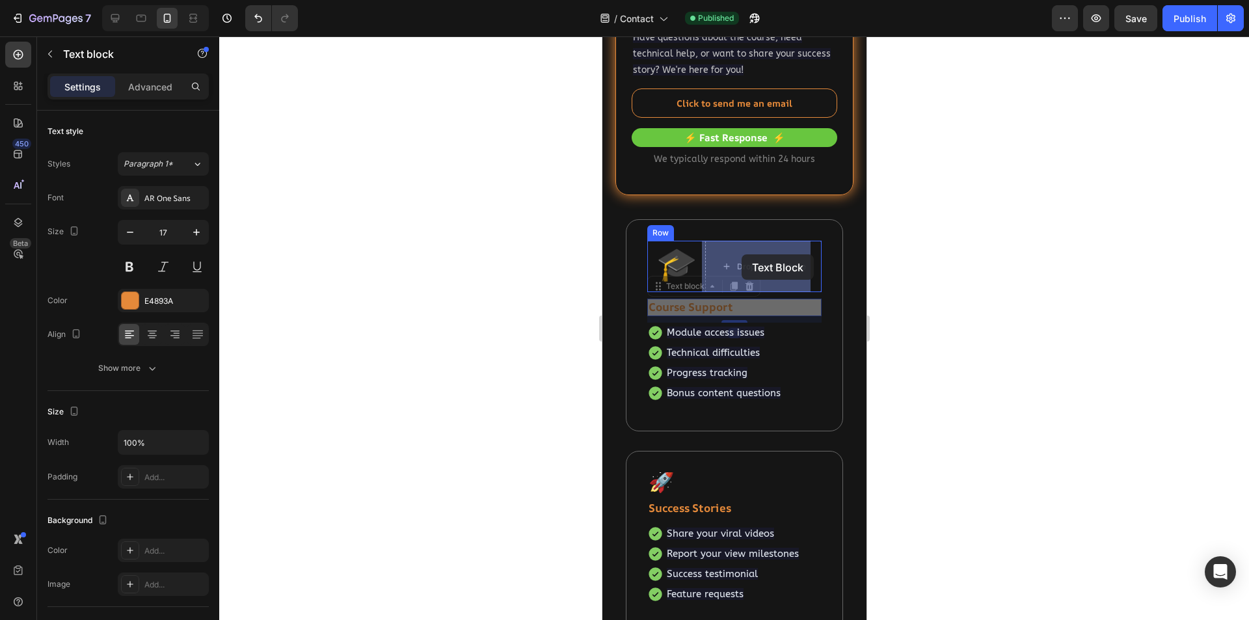
drag, startPoint x: 658, startPoint y: 289, endPoint x: 741, endPoint y: 254, distance: 90.1
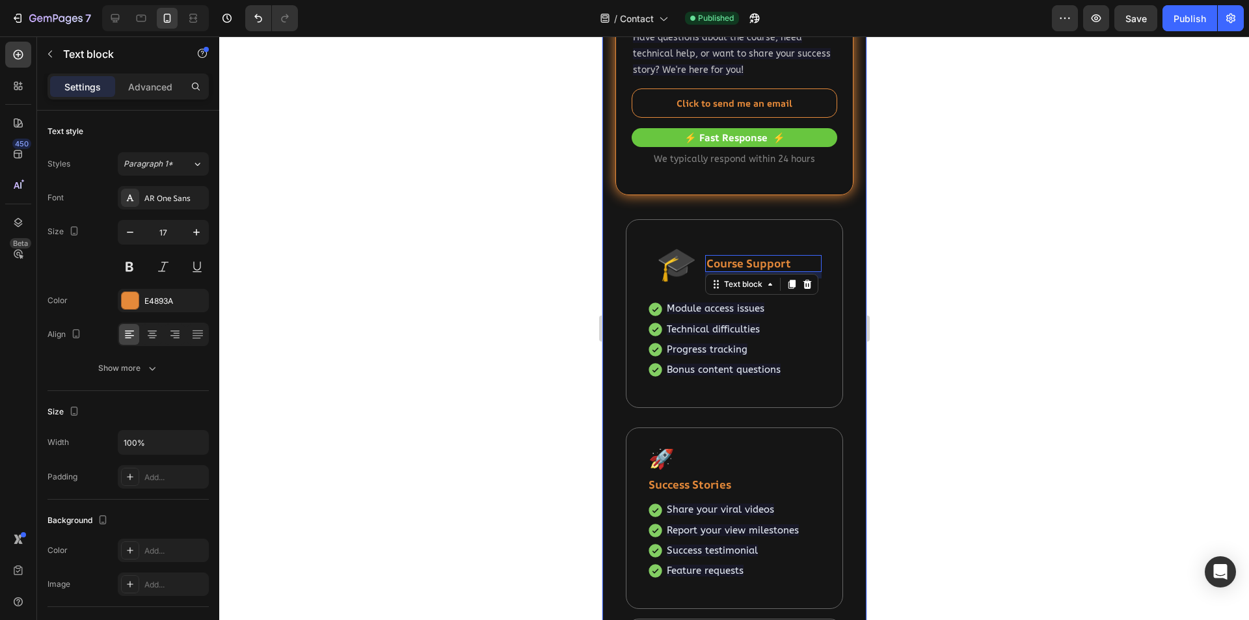
click at [929, 343] on div at bounding box center [734, 328] width 1030 height 584
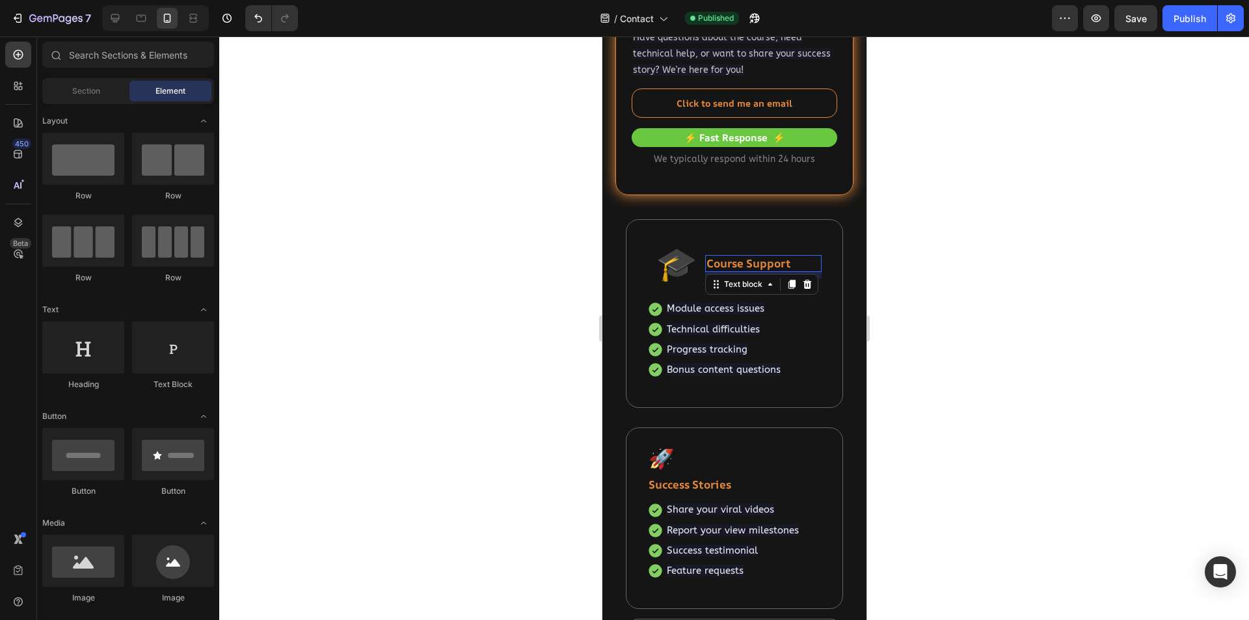
click at [759, 258] on strong "Course Support" at bounding box center [748, 263] width 85 height 15
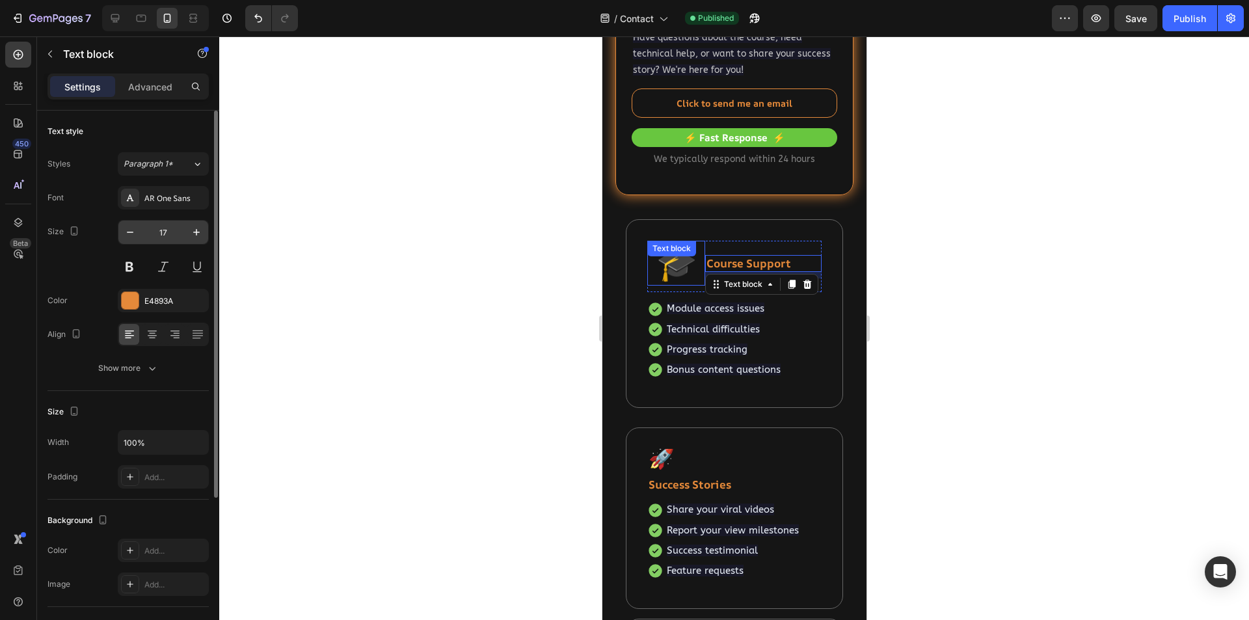
click at [169, 230] on input "17" at bounding box center [163, 232] width 43 height 23
type input "20"
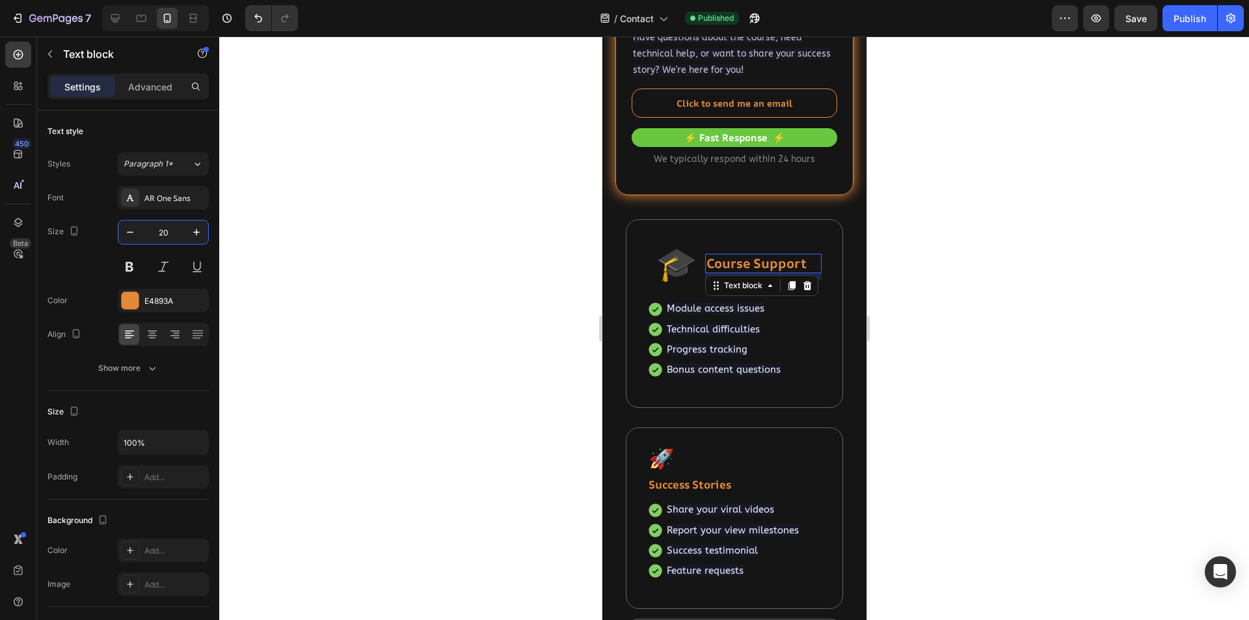
click at [911, 339] on div at bounding box center [734, 328] width 1030 height 584
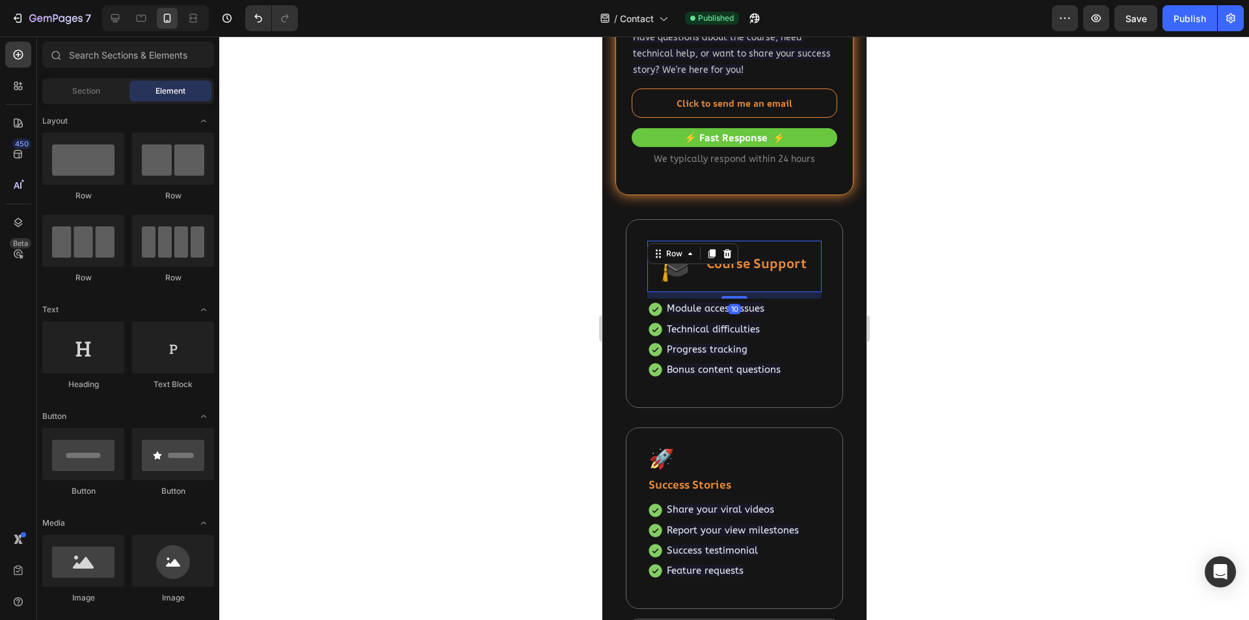
click at [738, 288] on div "Course Support Text block" at bounding box center [763, 266] width 116 height 51
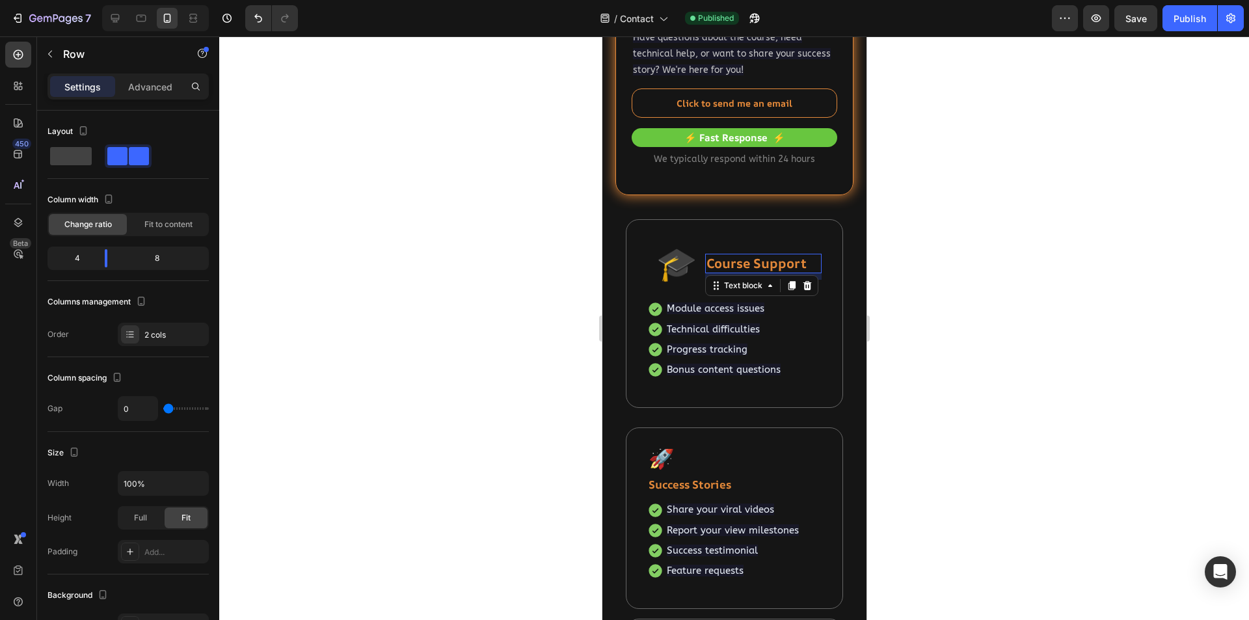
click at [755, 262] on strong "Course Support" at bounding box center [756, 263] width 100 height 18
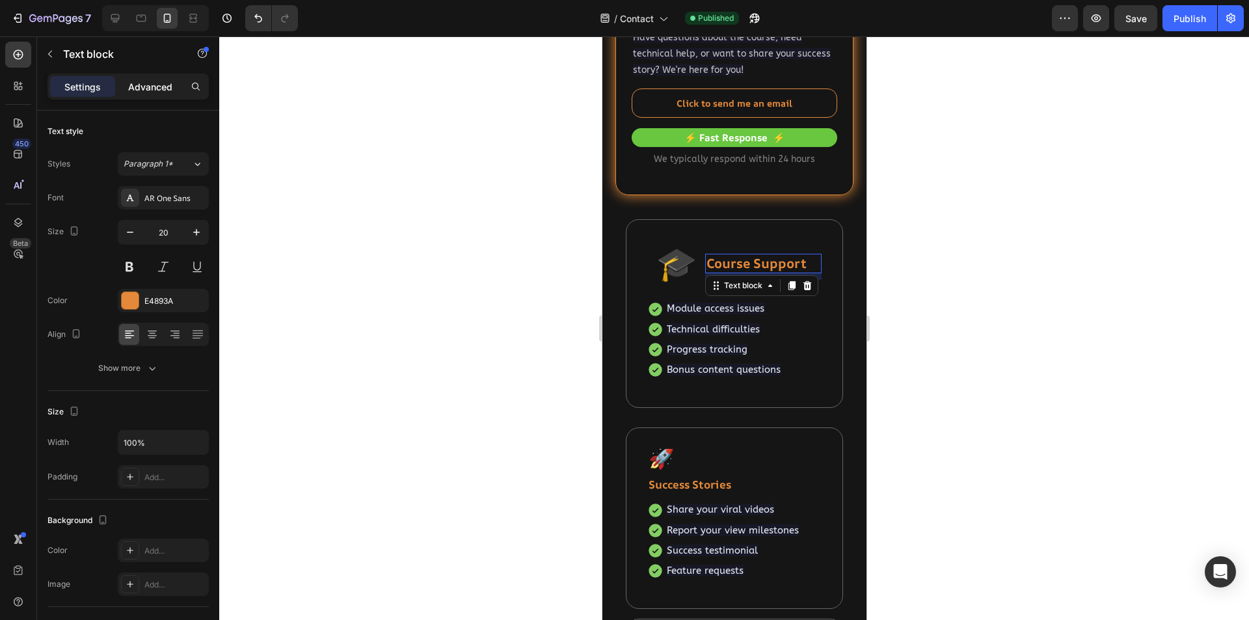
click at [150, 88] on p "Advanced" at bounding box center [150, 87] width 44 height 14
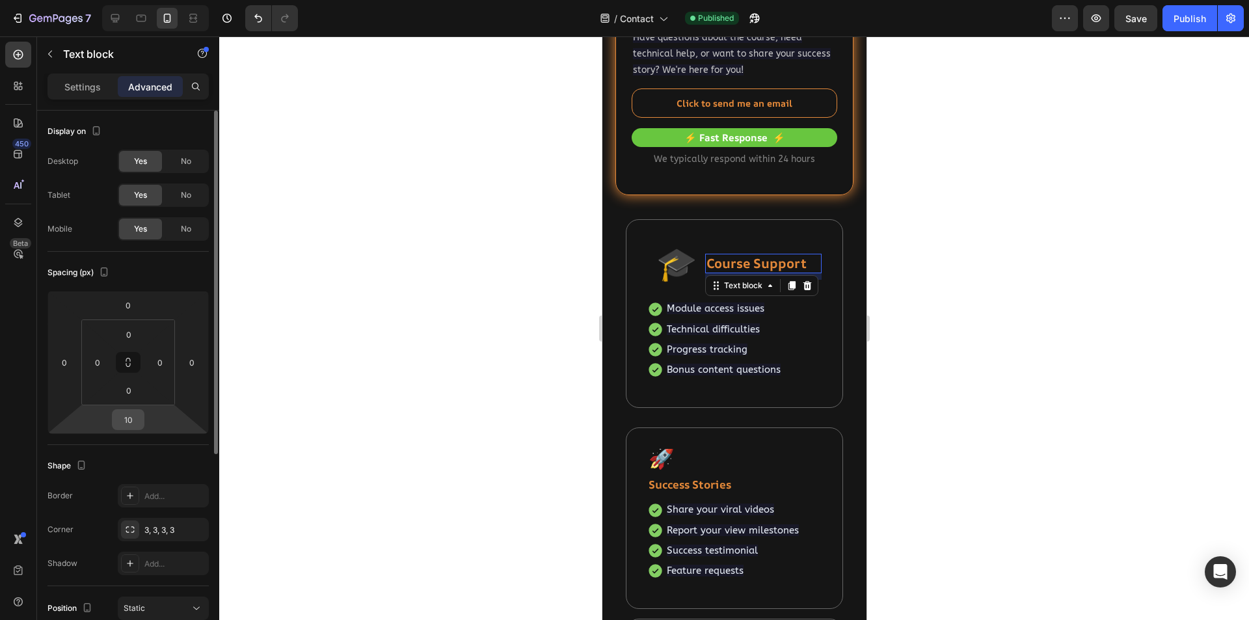
click at [133, 424] on input "10" at bounding box center [128, 420] width 26 height 20
type input "0"
click at [552, 325] on div at bounding box center [734, 328] width 1030 height 584
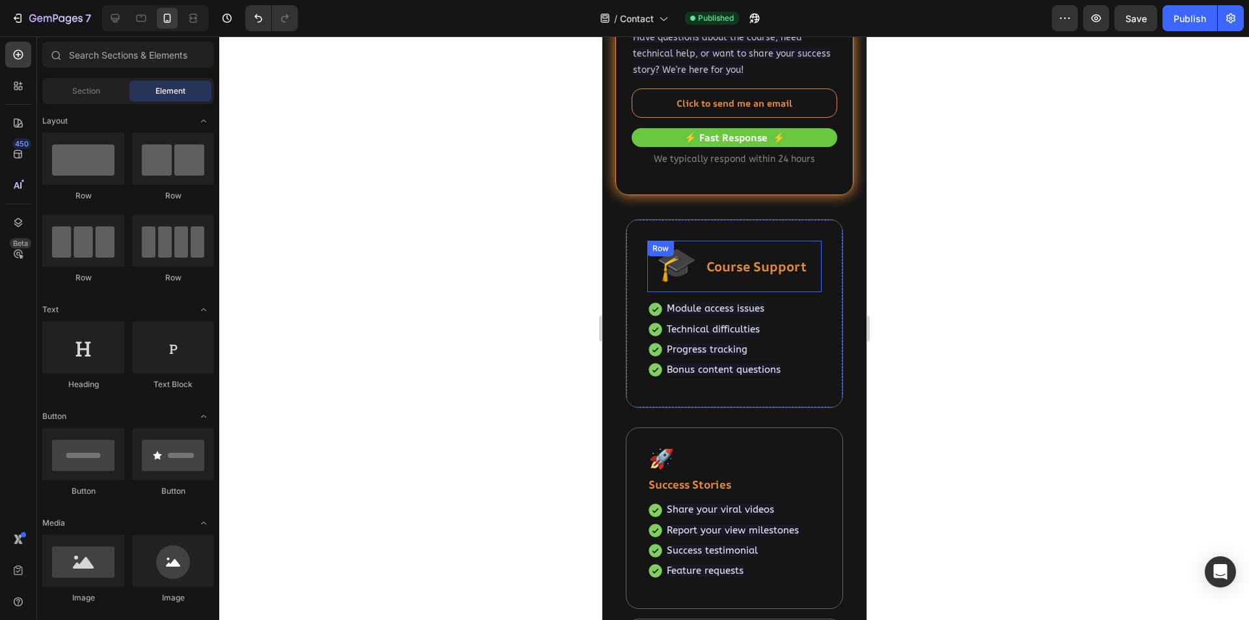
click at [791, 288] on div "Course Support Text block" at bounding box center [763, 266] width 116 height 51
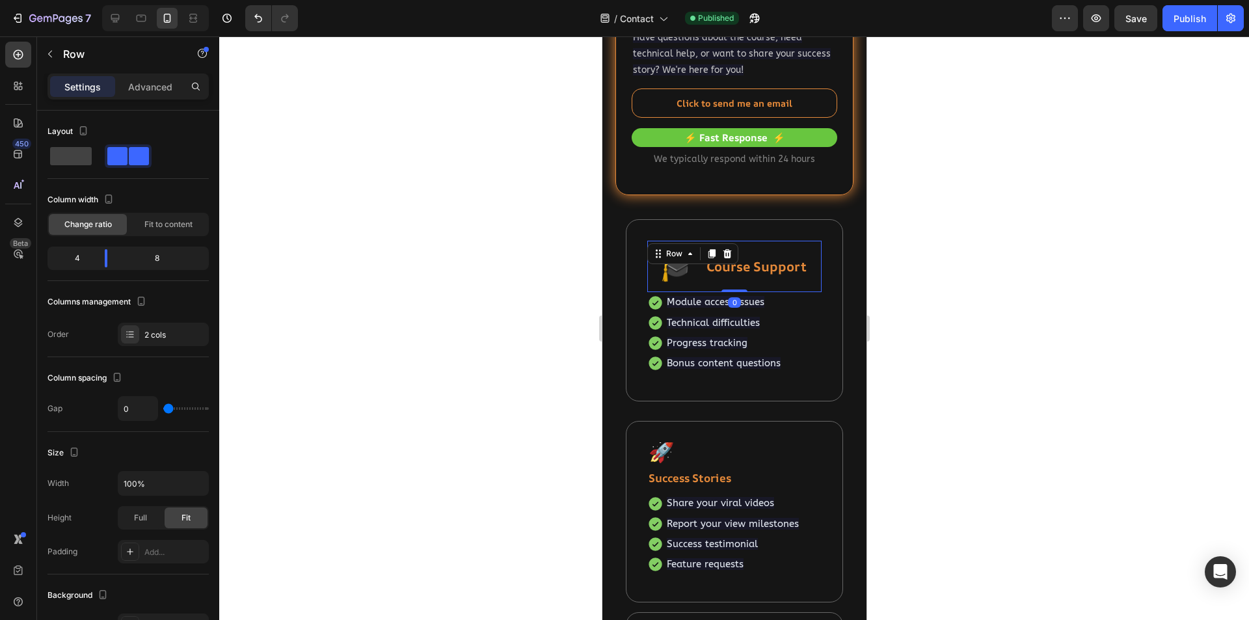
drag, startPoint x: 730, startPoint y: 298, endPoint x: 730, endPoint y: 282, distance: 16.3
click at [730, 282] on div "🎓 Text block Course Support Text block Row 0" at bounding box center [734, 266] width 174 height 51
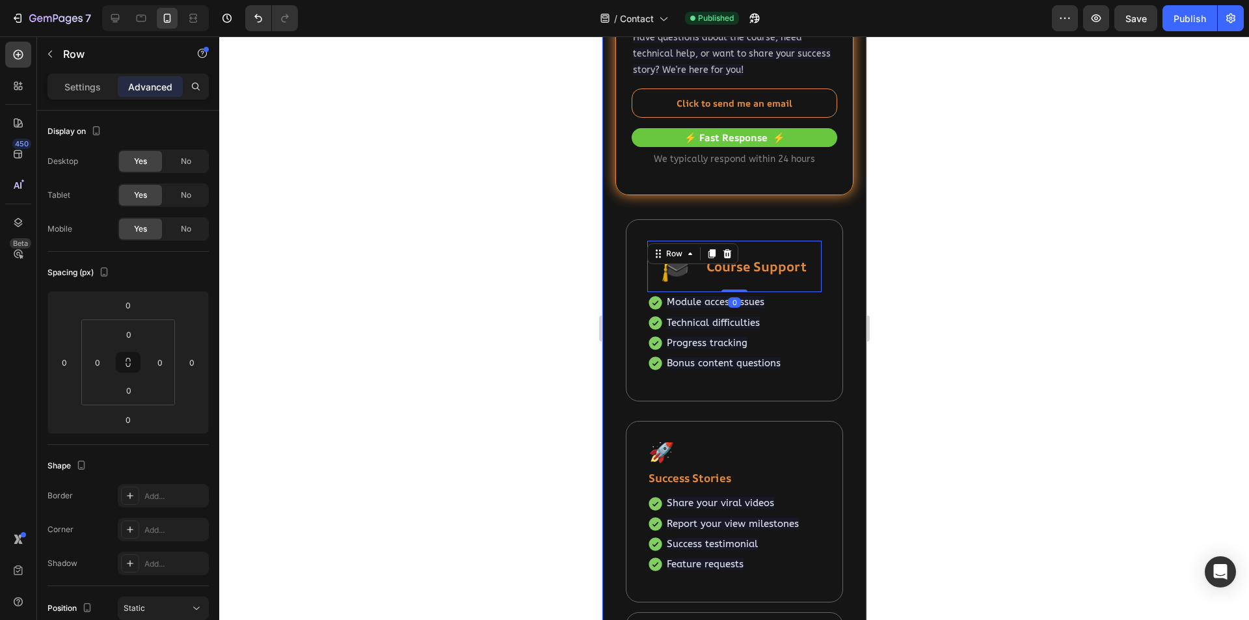
click at [956, 358] on div at bounding box center [734, 328] width 1030 height 584
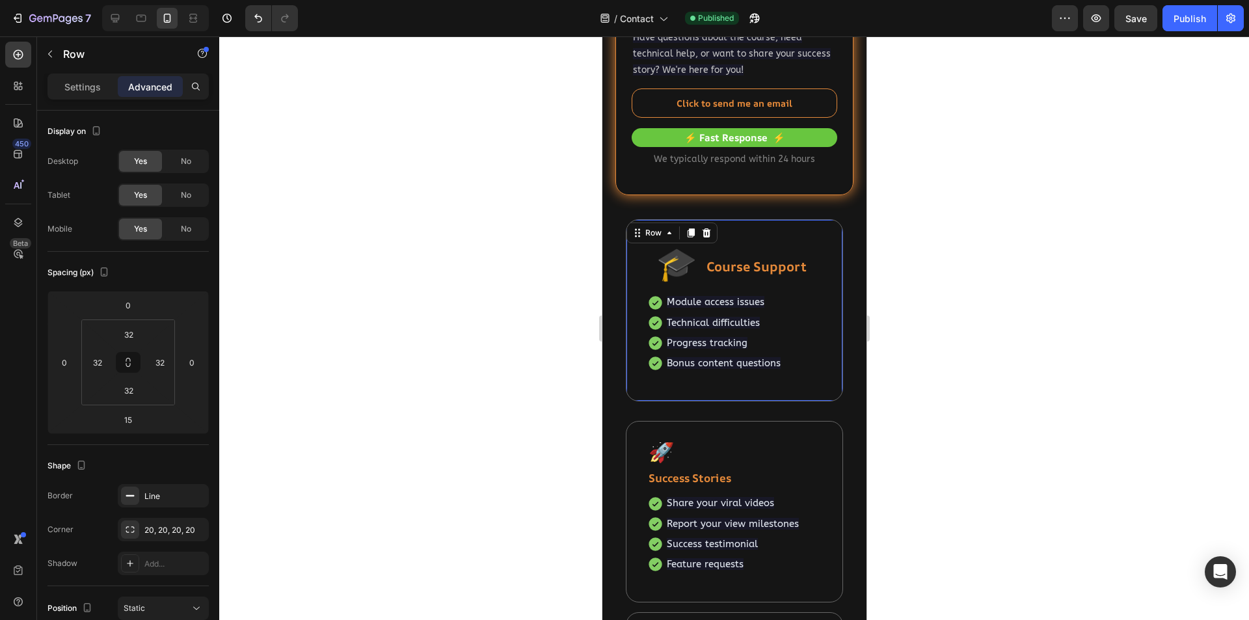
click at [807, 229] on div "🎓 Text block Course Support Text block Row Module access issues Technical diffi…" at bounding box center [733, 310] width 217 height 182
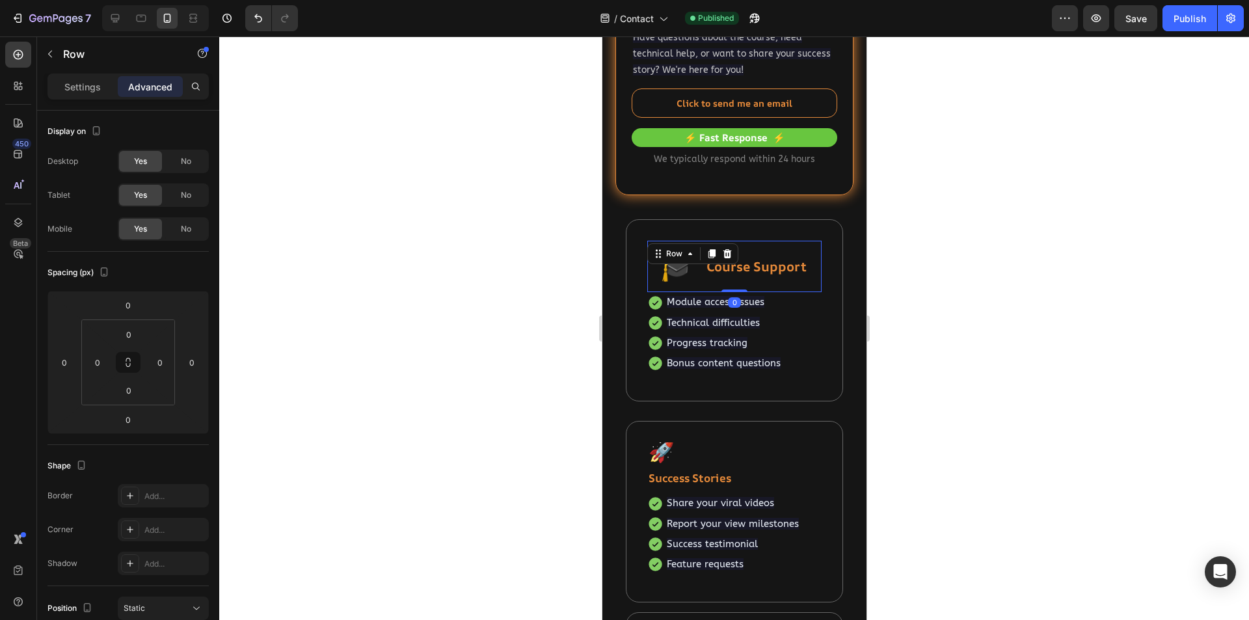
click at [796, 247] on div "Course Support Text block" at bounding box center [763, 266] width 116 height 51
click at [712, 251] on icon at bounding box center [711, 254] width 7 height 9
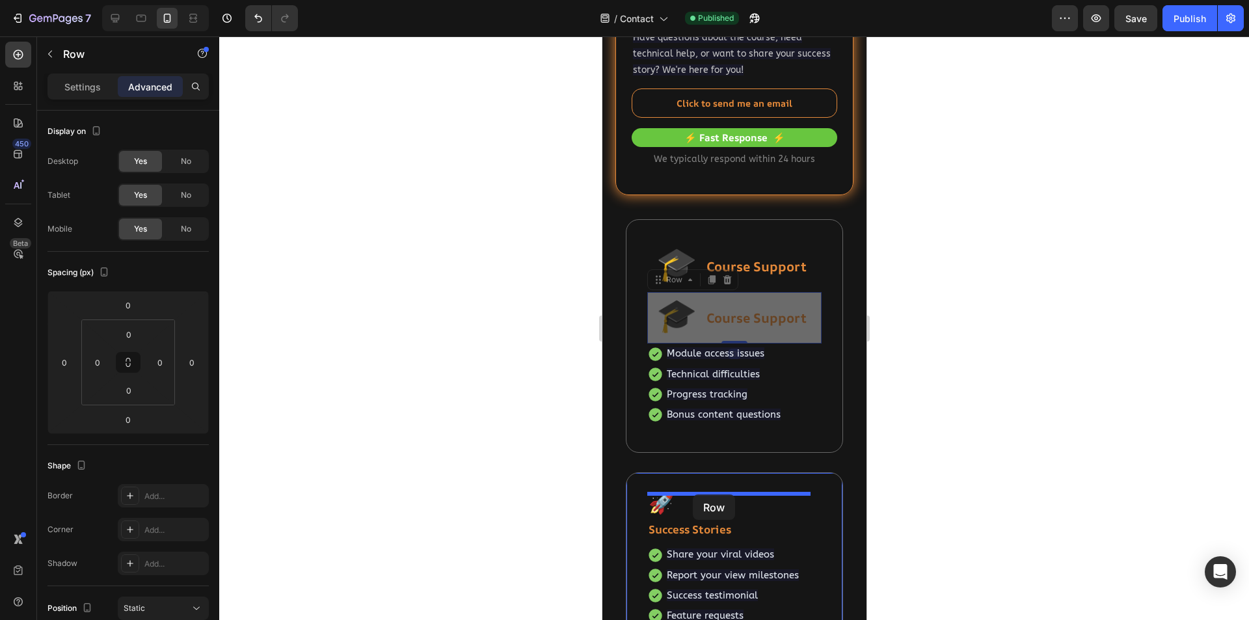
drag, startPoint x: 658, startPoint y: 283, endPoint x: 692, endPoint y: 494, distance: 214.1
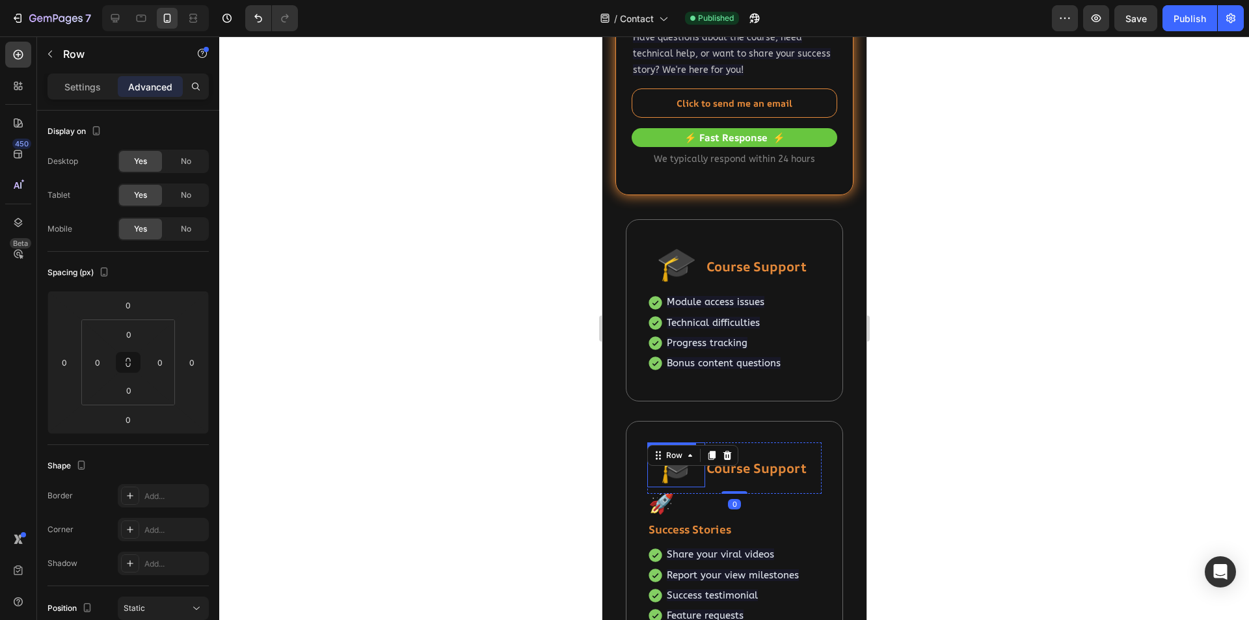
click at [677, 471] on p "🎓" at bounding box center [675, 465] width 53 height 42
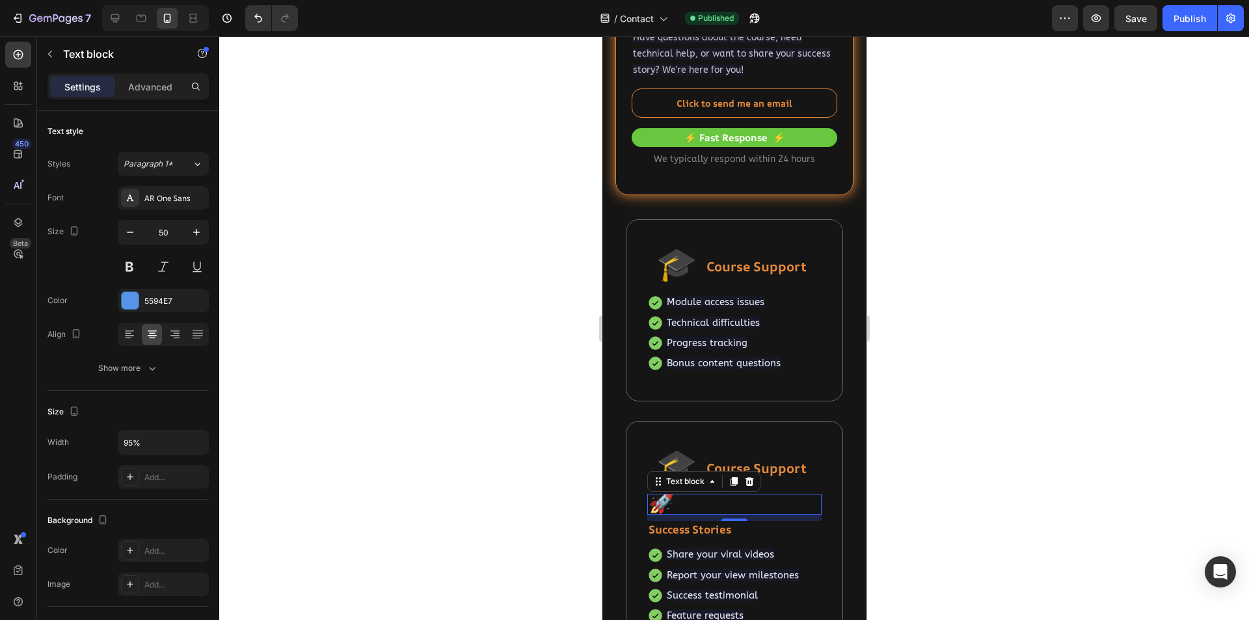
click at [658, 509] on span "🚀" at bounding box center [661, 502] width 26 height 29
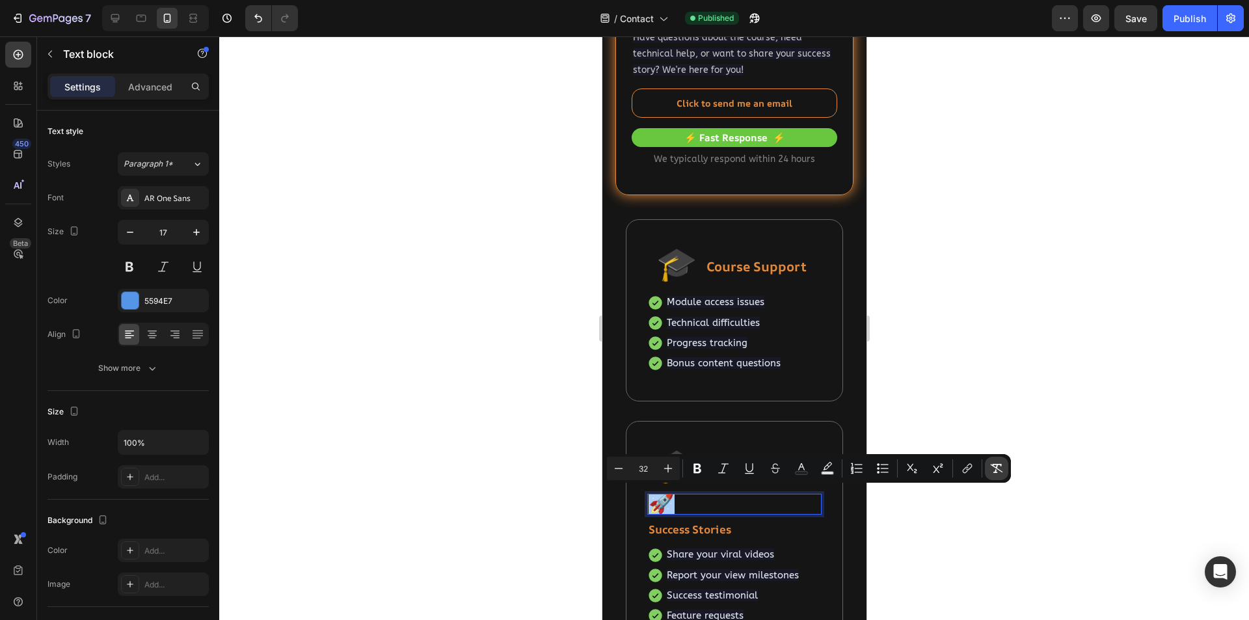
click at [997, 467] on icon "Editor contextual toolbar" at bounding box center [997, 468] width 12 height 9
type input "17"
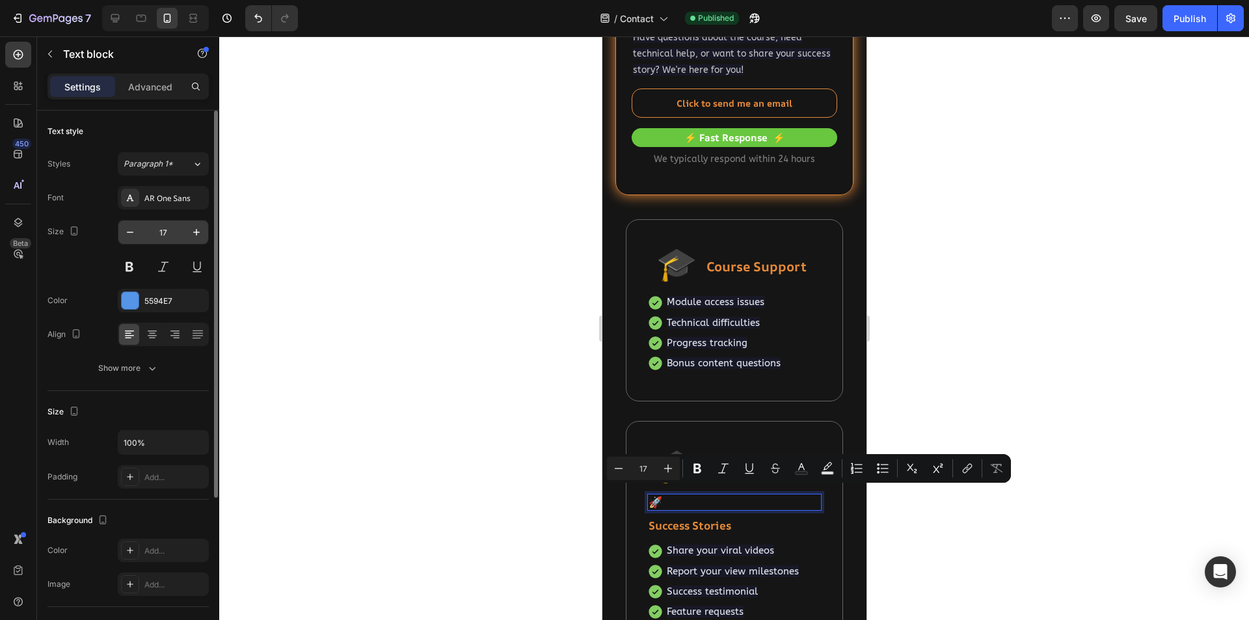
click at [176, 229] on input "17" at bounding box center [163, 232] width 43 height 23
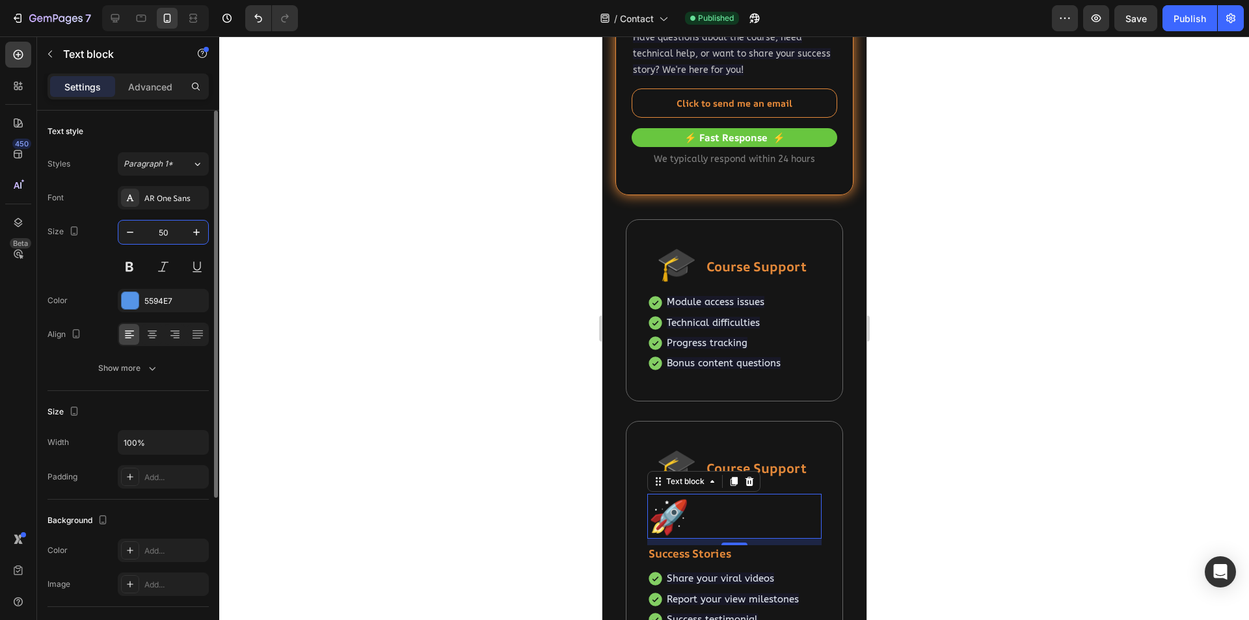
type input "50"
click at [150, 332] on icon at bounding box center [152, 334] width 13 height 13
click at [131, 442] on input "100%" at bounding box center [163, 442] width 90 height 23
type input "95%"
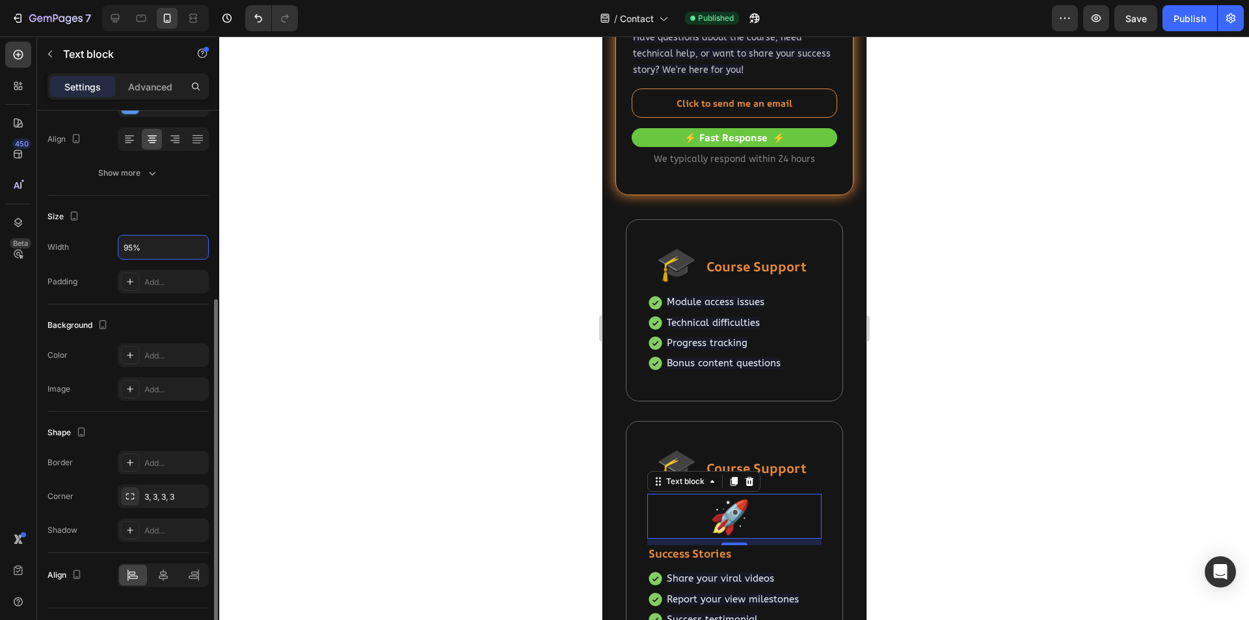
scroll to position [224, 0]
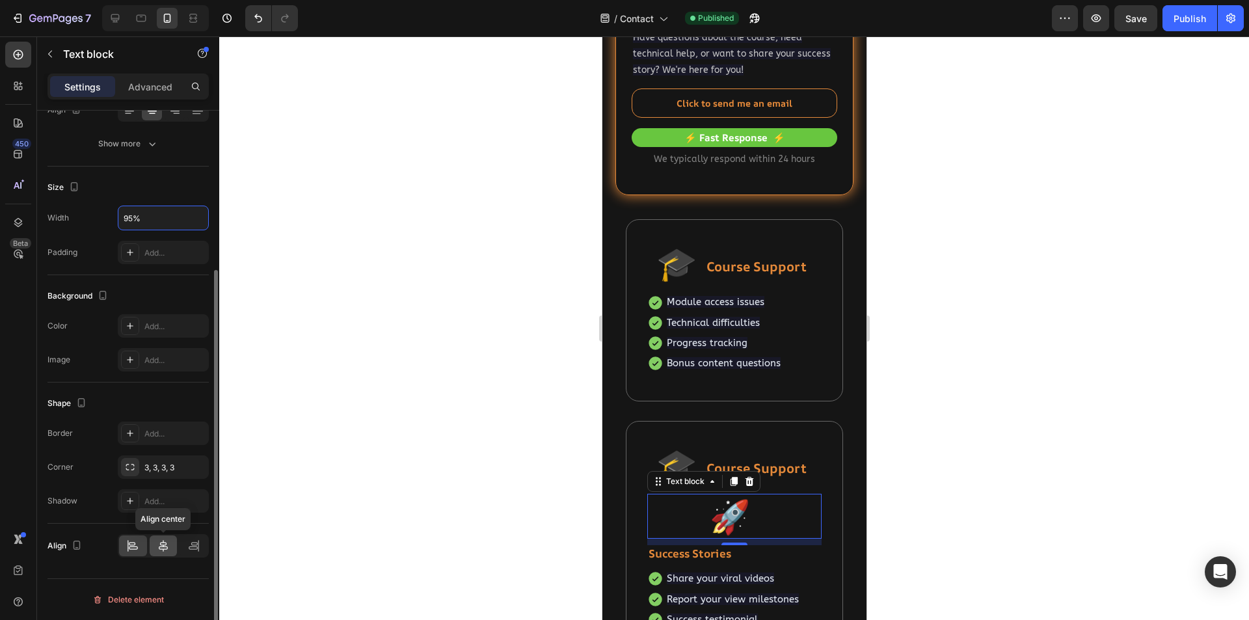
click at [168, 551] on icon at bounding box center [163, 545] width 13 height 13
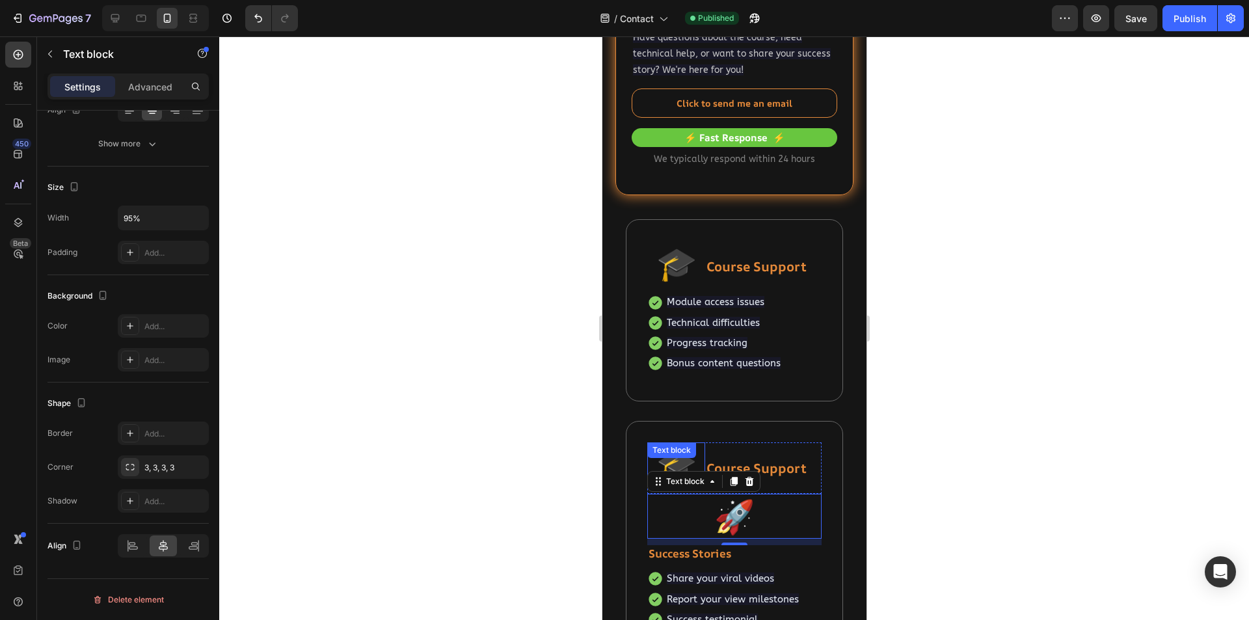
click at [685, 465] on div "🎓 Text block" at bounding box center [676, 464] width 58 height 45
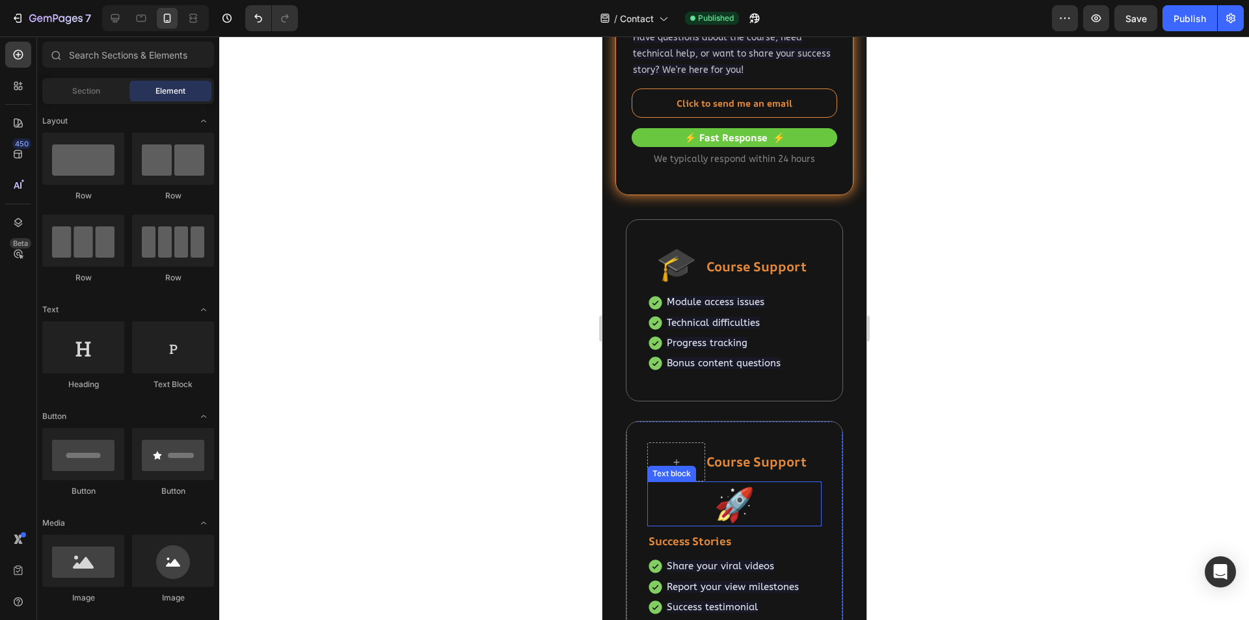
click at [726, 504] on p "🚀" at bounding box center [734, 504] width 163 height 42
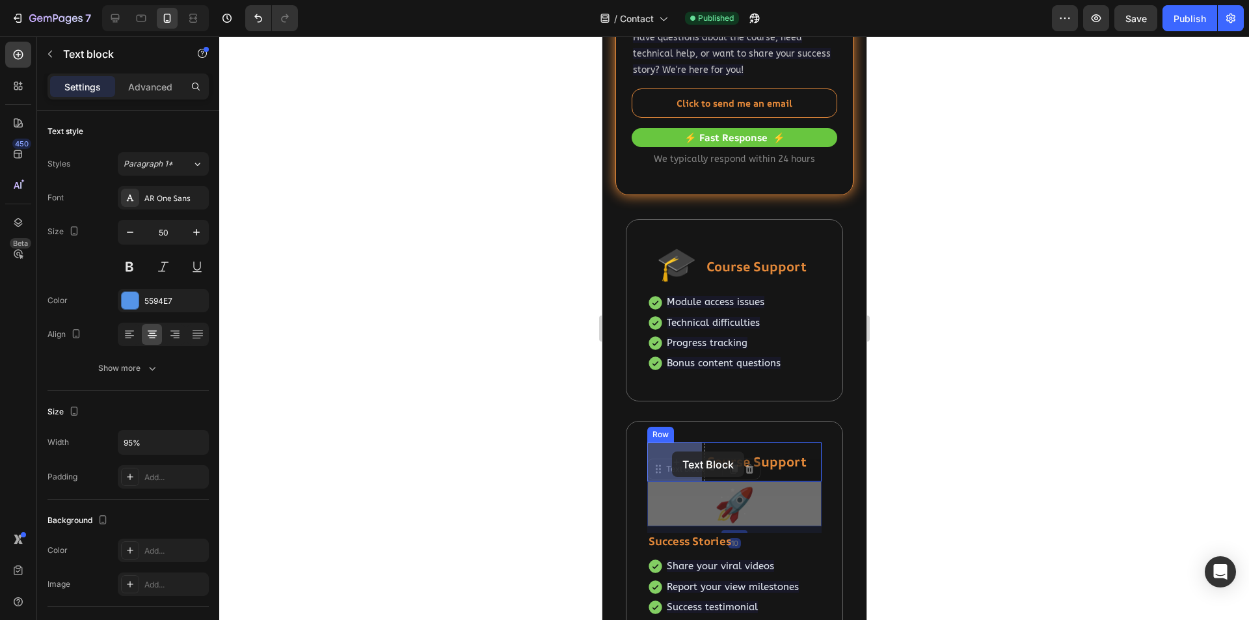
drag, startPoint x: 659, startPoint y: 474, endPoint x: 671, endPoint y: 452, distance: 25.3
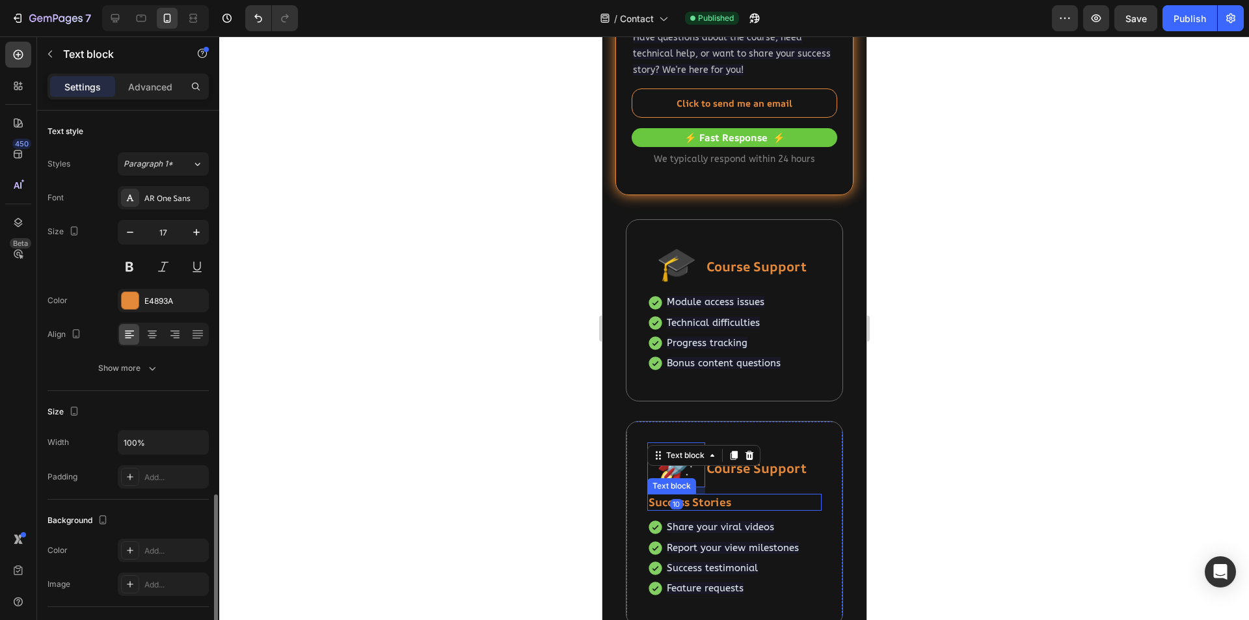
click at [727, 501] on strong "Success Stories" at bounding box center [689, 501] width 83 height 15
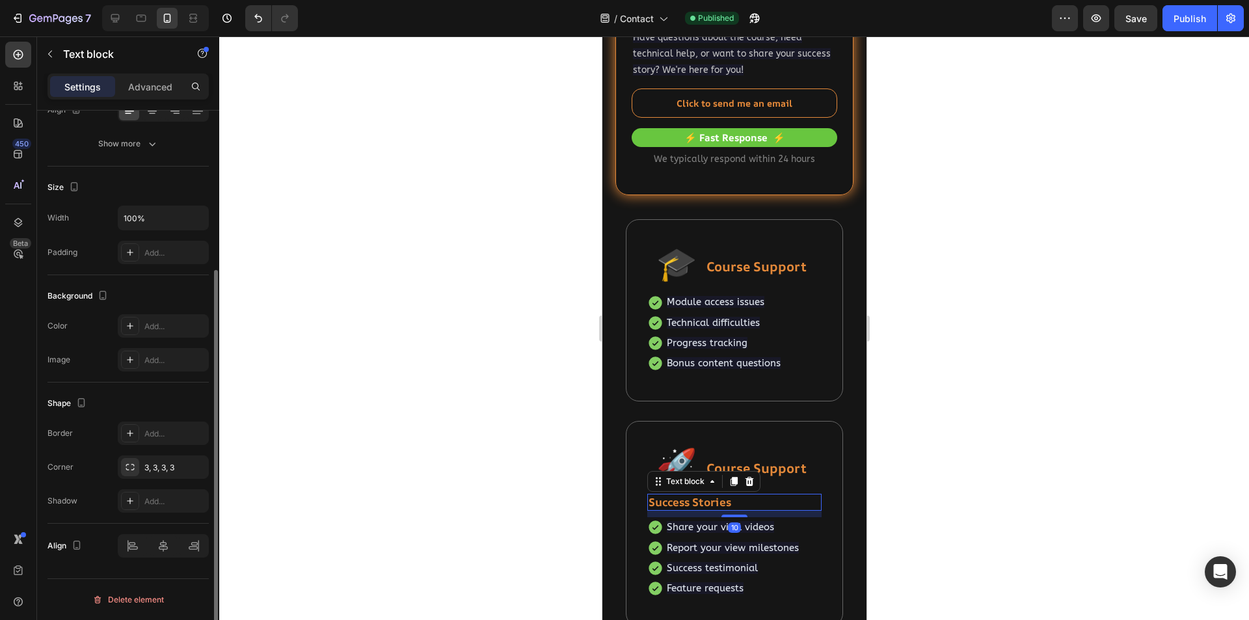
click at [727, 504] on strong "Success Stories" at bounding box center [689, 501] width 83 height 15
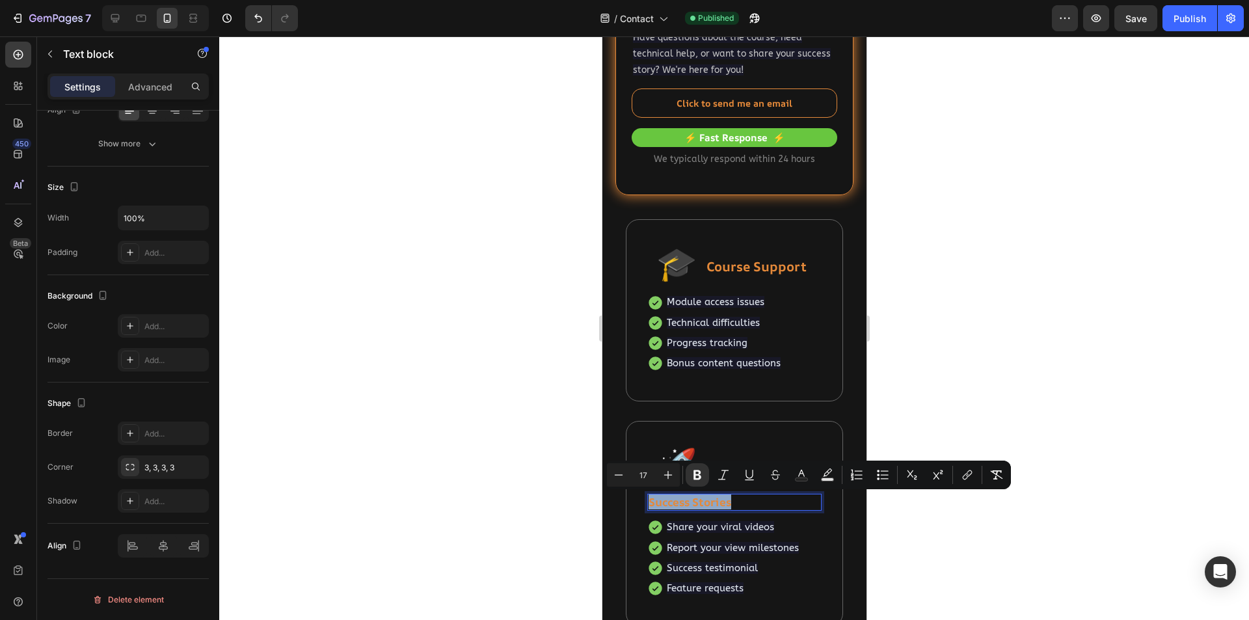
copy strong "Success Stories"
click at [975, 551] on div at bounding box center [734, 328] width 1030 height 584
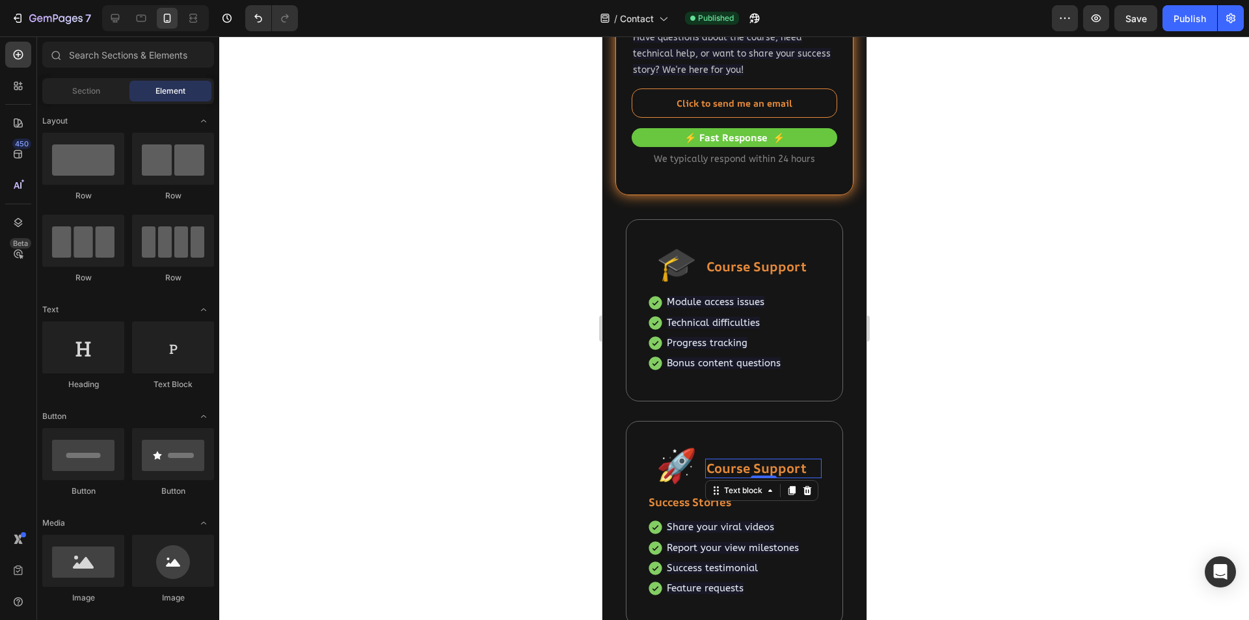
click at [762, 470] on strong "Course Support" at bounding box center [756, 468] width 100 height 18
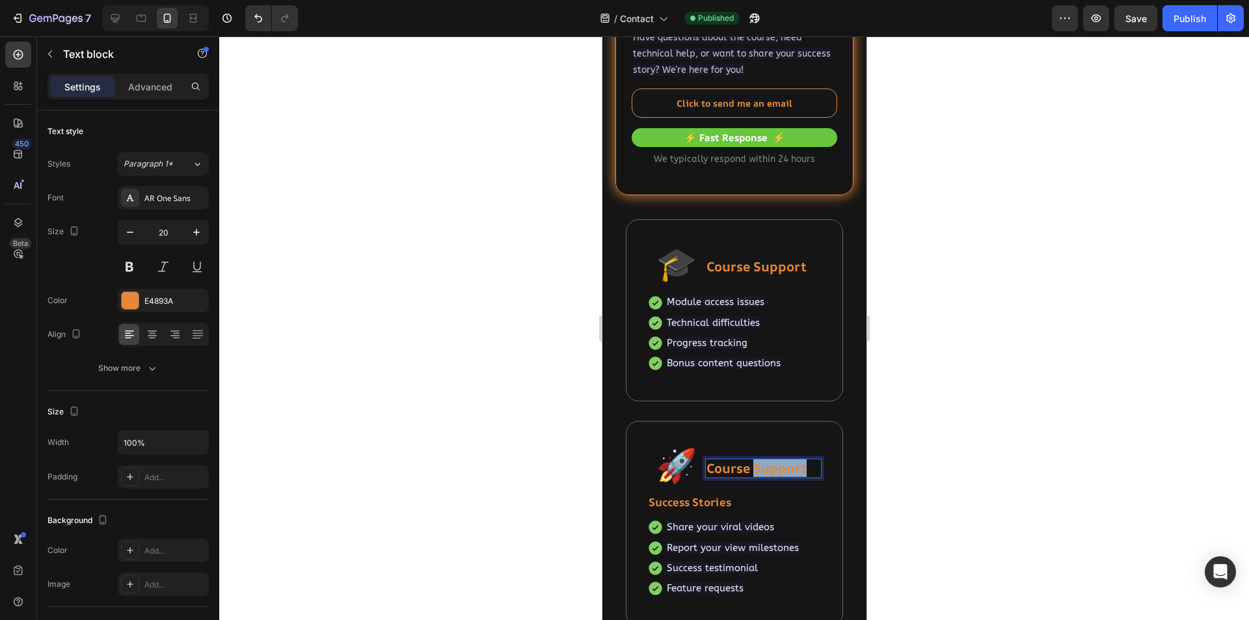
click at [762, 470] on strong "Course Support" at bounding box center [756, 468] width 100 height 18
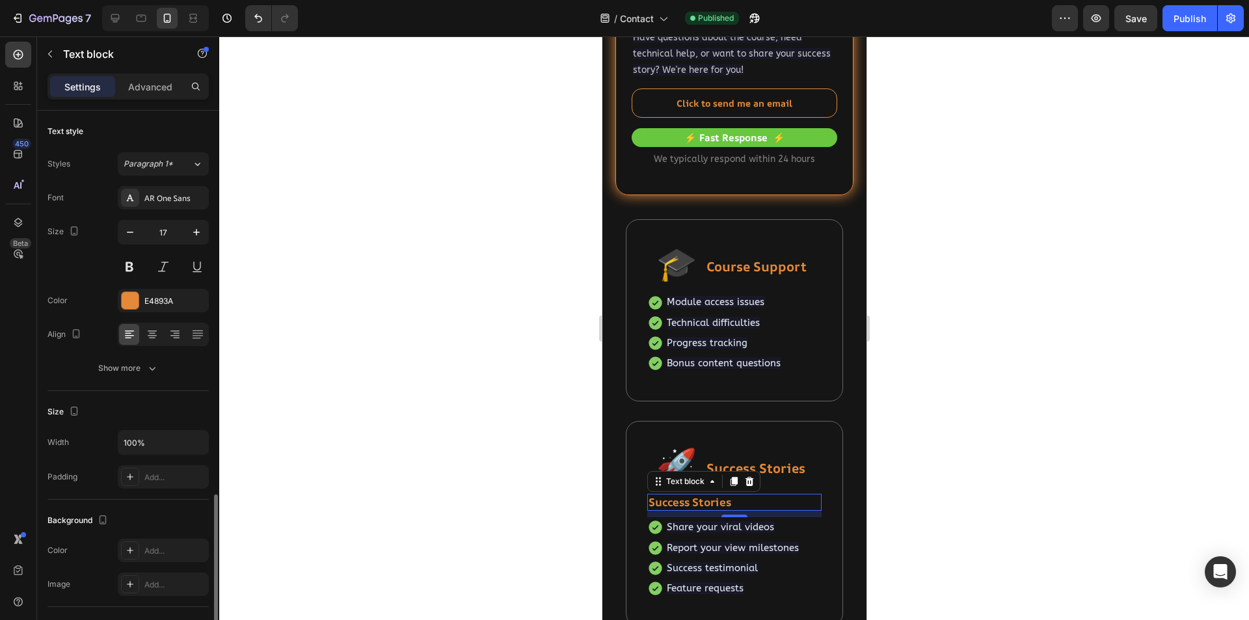
click at [735, 502] on p "Success Stories" at bounding box center [734, 502] width 172 height 14
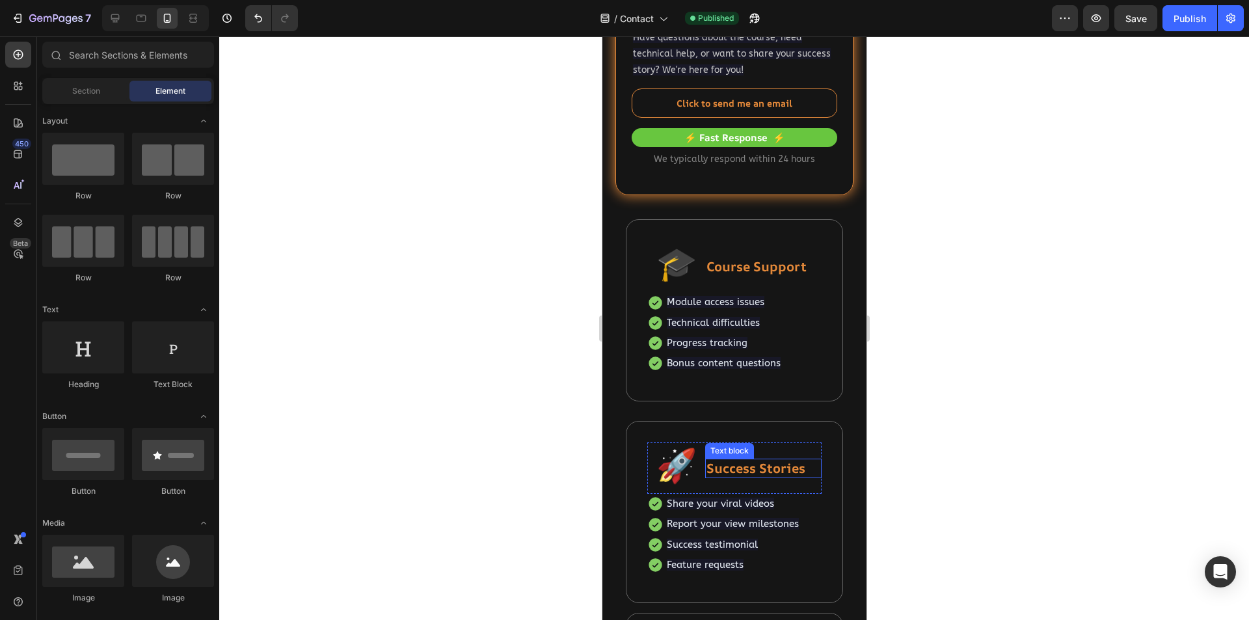
click at [758, 471] on strong "Success Stories" at bounding box center [755, 468] width 99 height 18
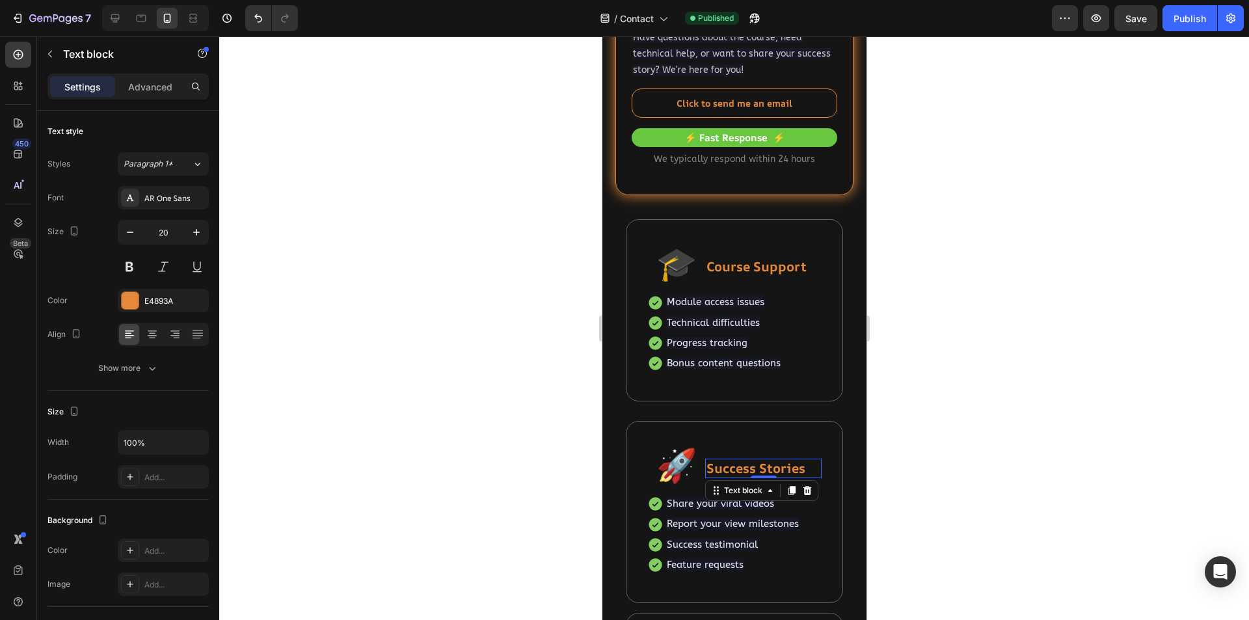
click at [938, 494] on div at bounding box center [734, 328] width 1030 height 584
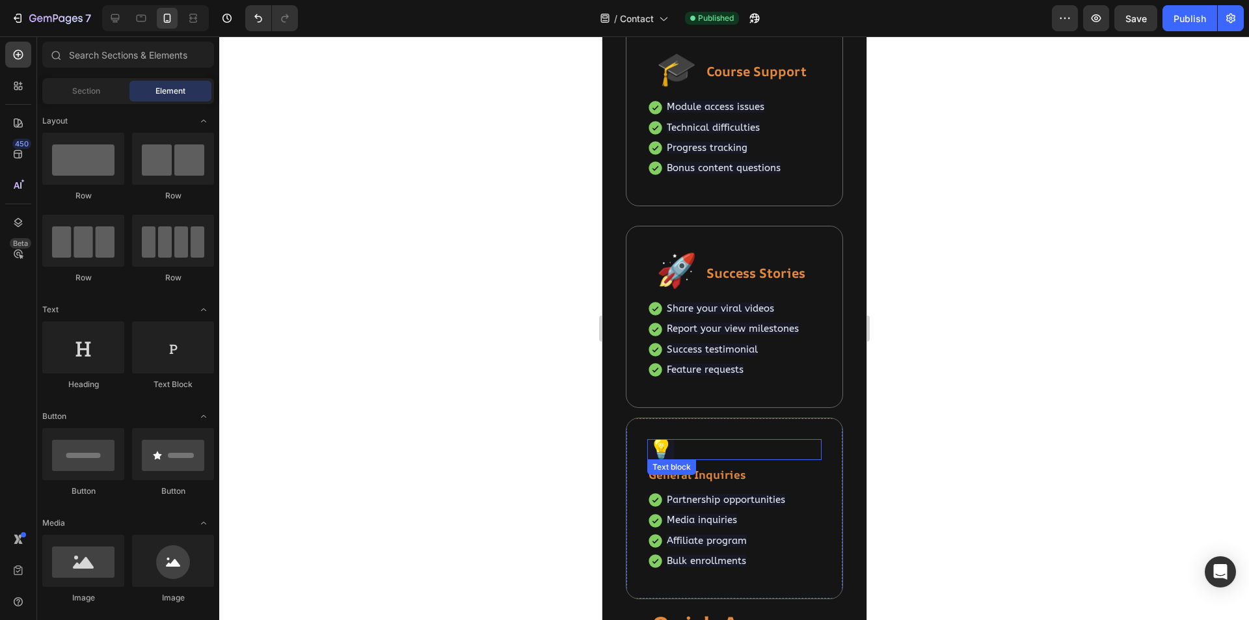
scroll to position [429, 0]
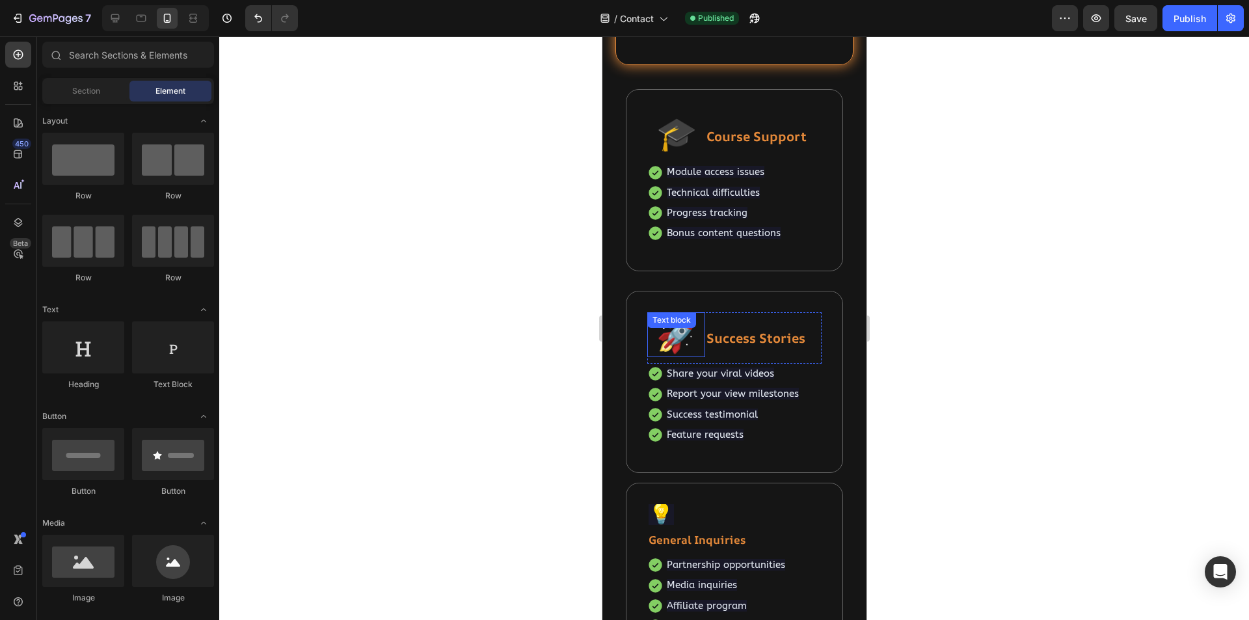
click at [675, 339] on p "🚀" at bounding box center [675, 335] width 53 height 42
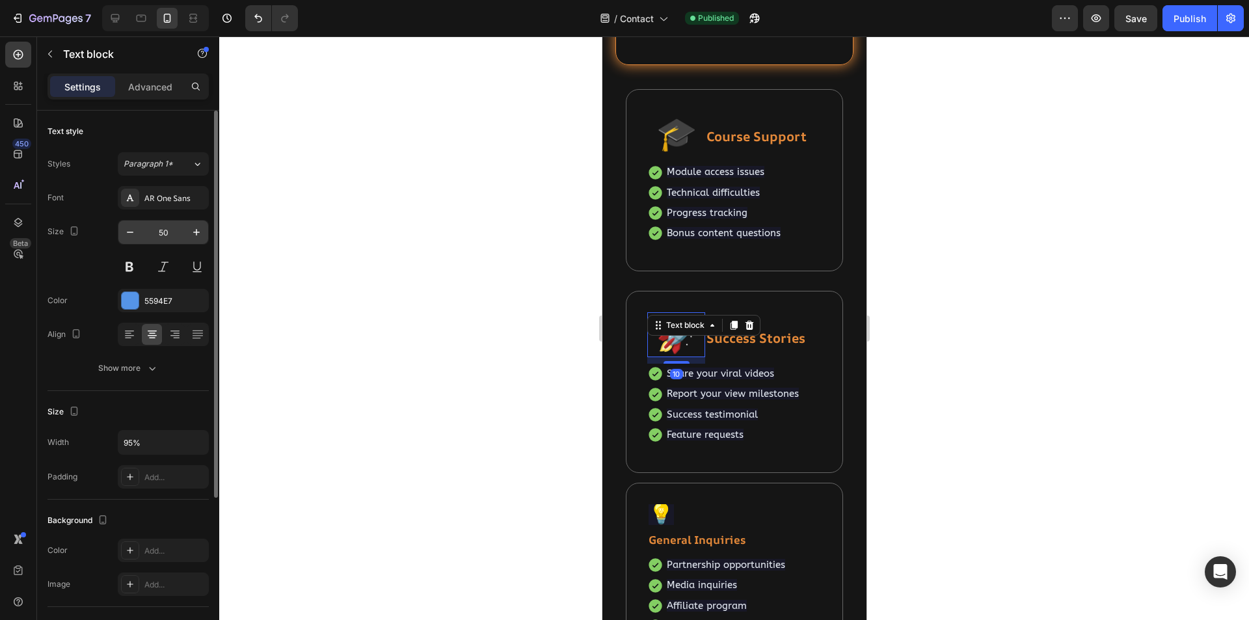
click at [164, 230] on input "50" at bounding box center [163, 232] width 43 height 23
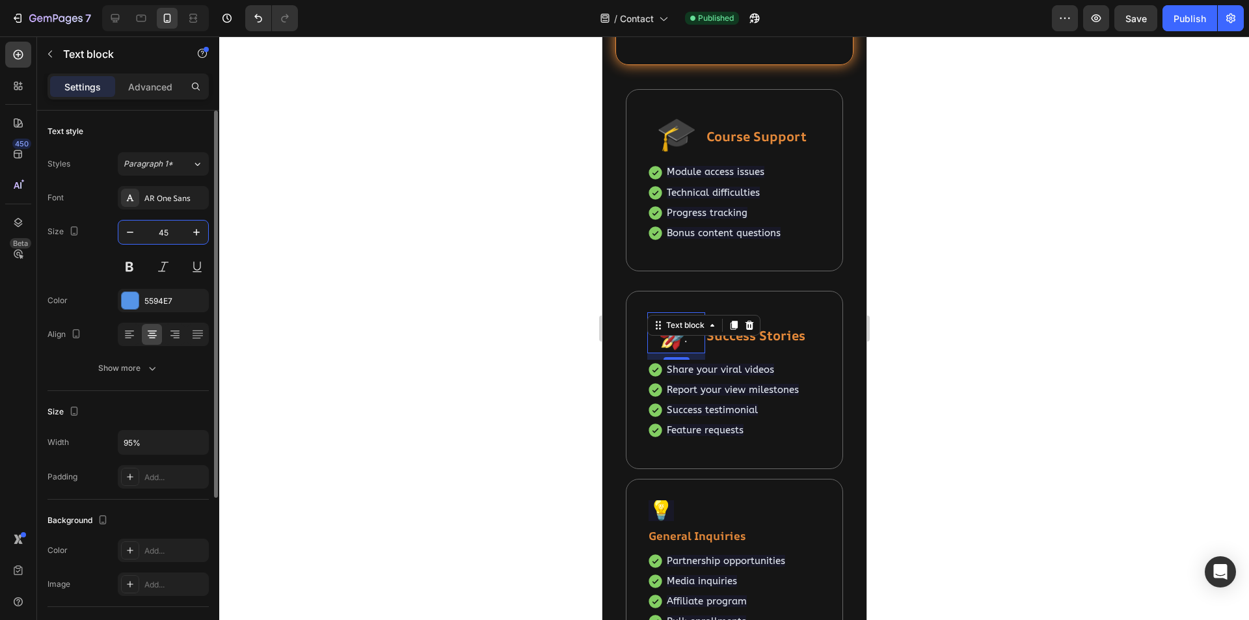
type input "45"
click at [494, 388] on div at bounding box center [734, 328] width 1030 height 584
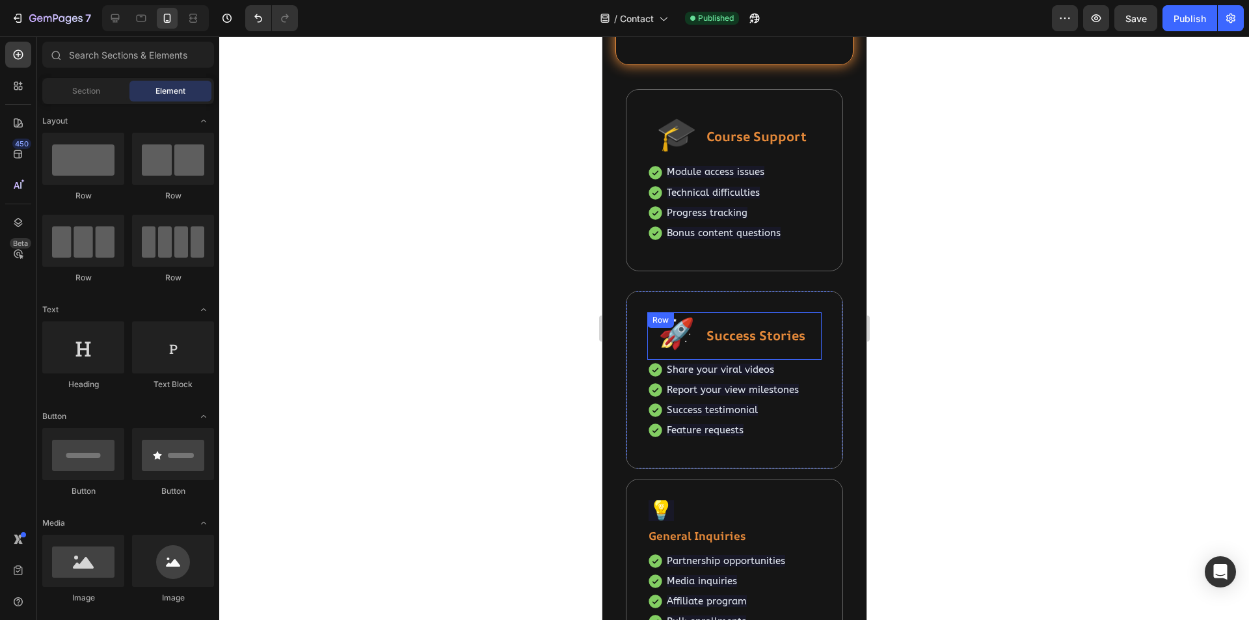
click at [739, 349] on div "Success Stories Text block" at bounding box center [763, 335] width 116 height 47
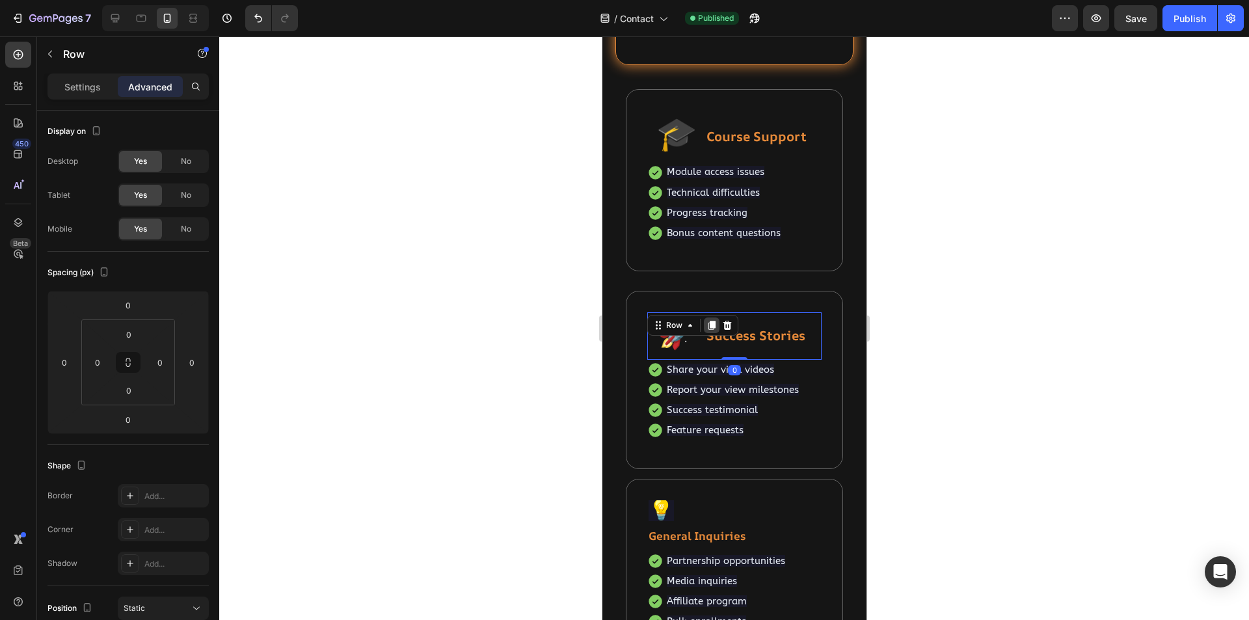
click at [711, 324] on icon at bounding box center [711, 325] width 7 height 9
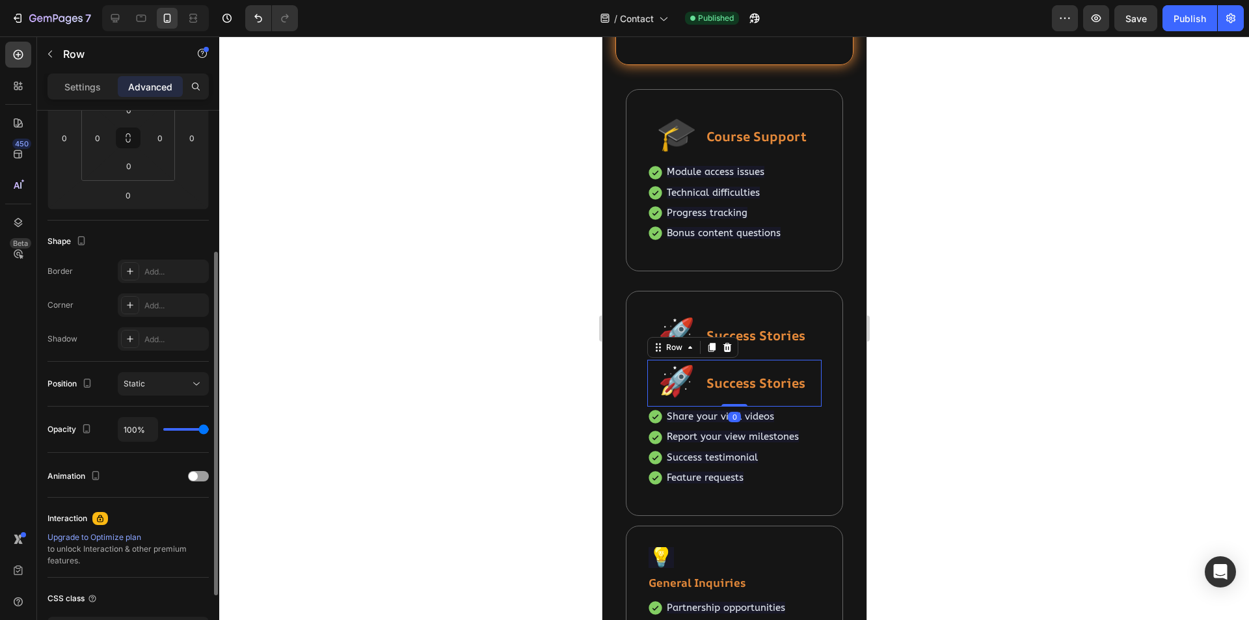
scroll to position [494, 0]
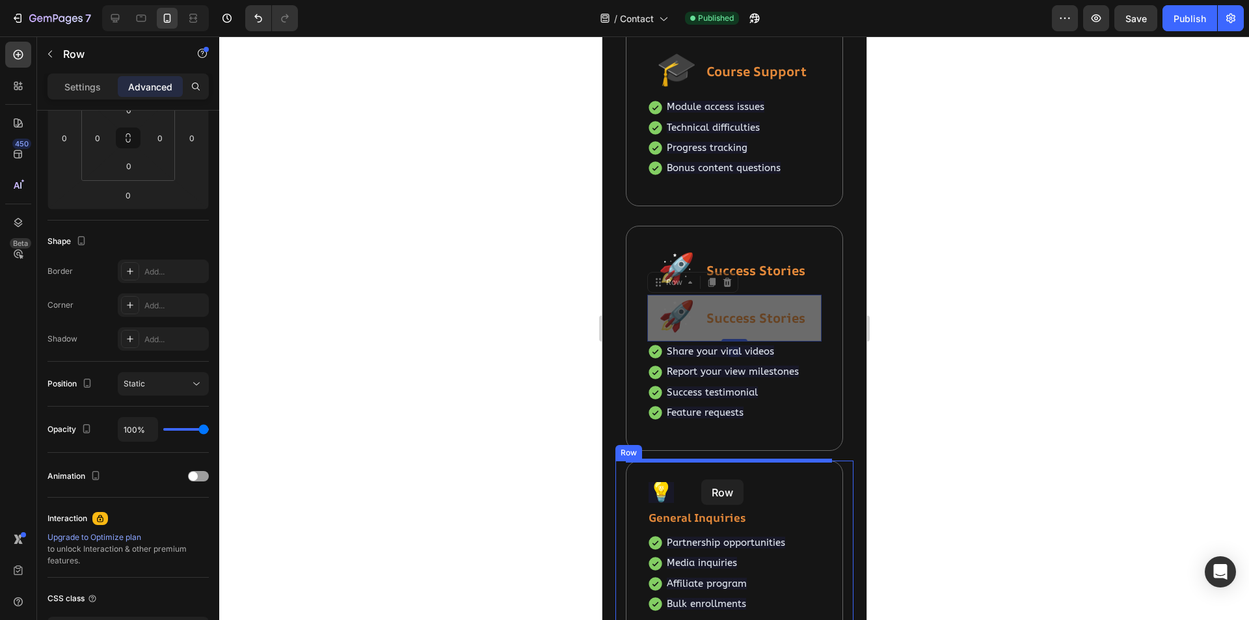
drag, startPoint x: 658, startPoint y: 284, endPoint x: 701, endPoint y: 480, distance: 199.7
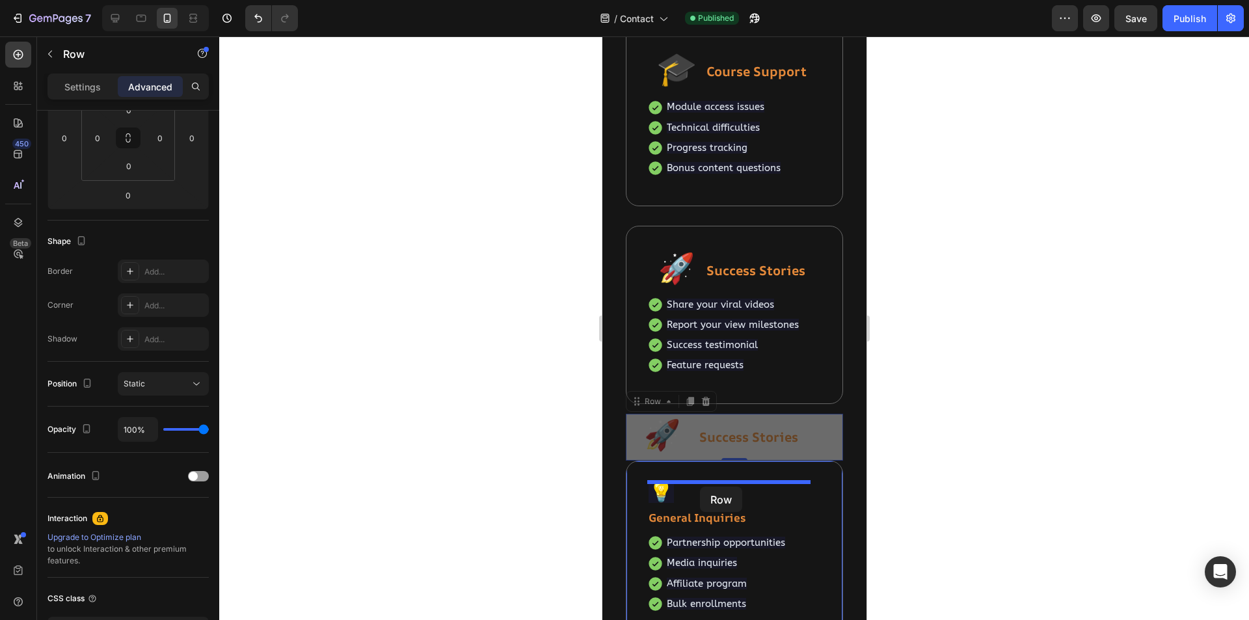
drag, startPoint x: 637, startPoint y: 403, endPoint x: 699, endPoint y: 487, distance: 104.1
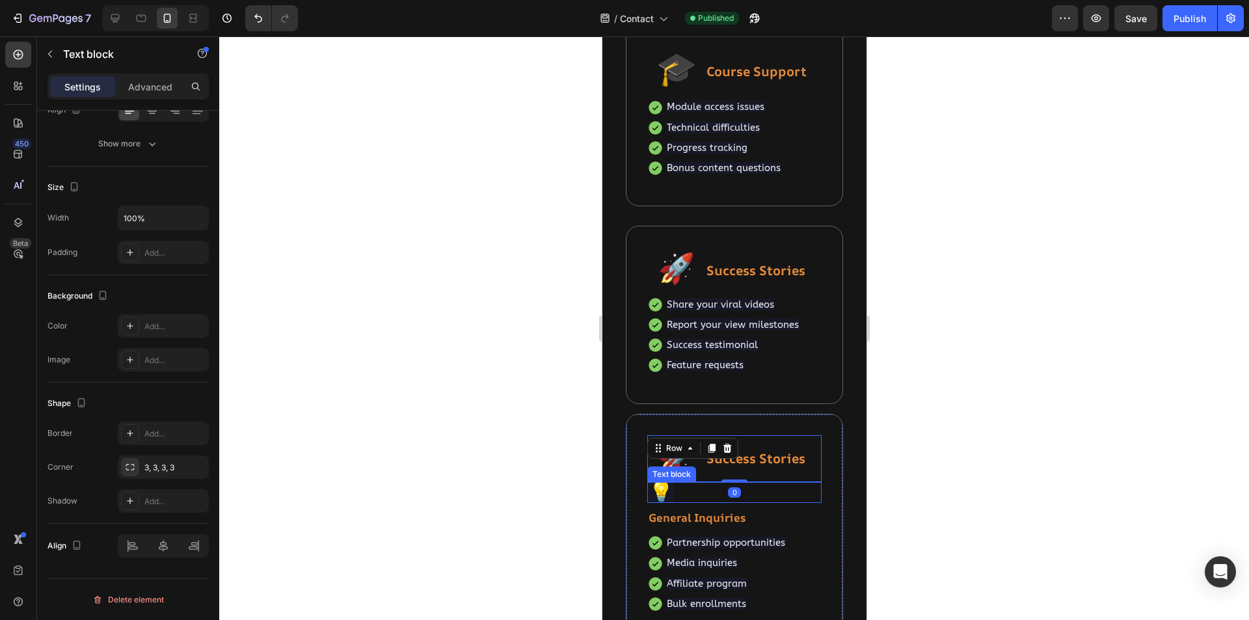
click at [664, 493] on span "💡" at bounding box center [660, 490] width 25 height 27
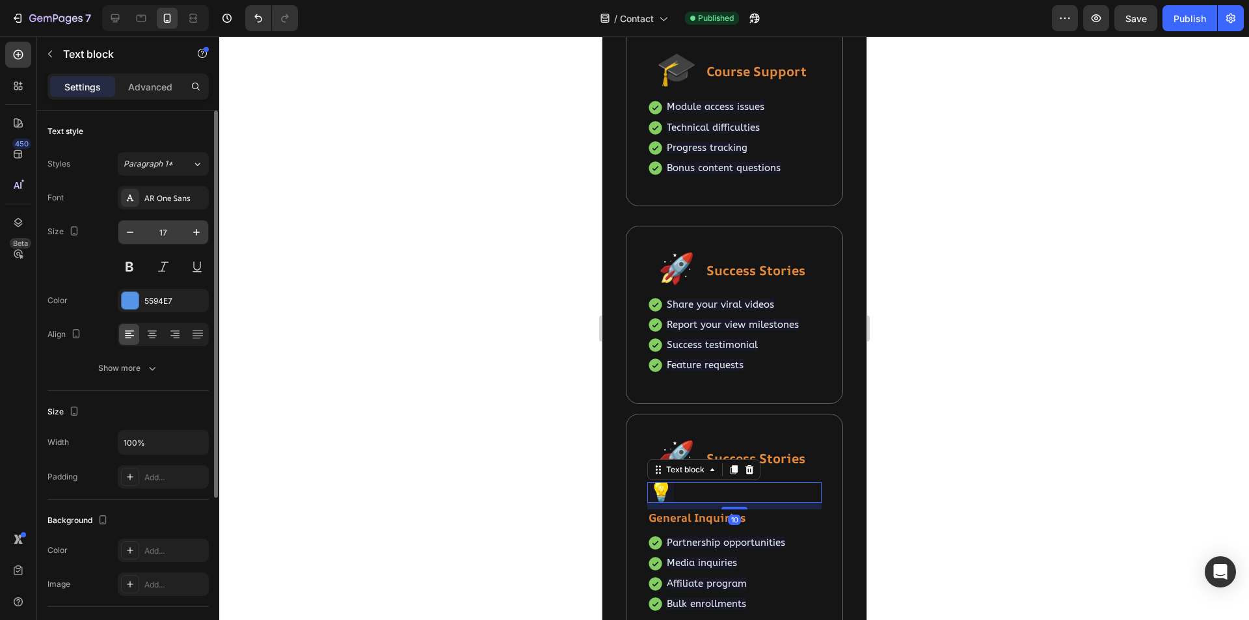
click at [167, 230] on input "17" at bounding box center [163, 232] width 43 height 23
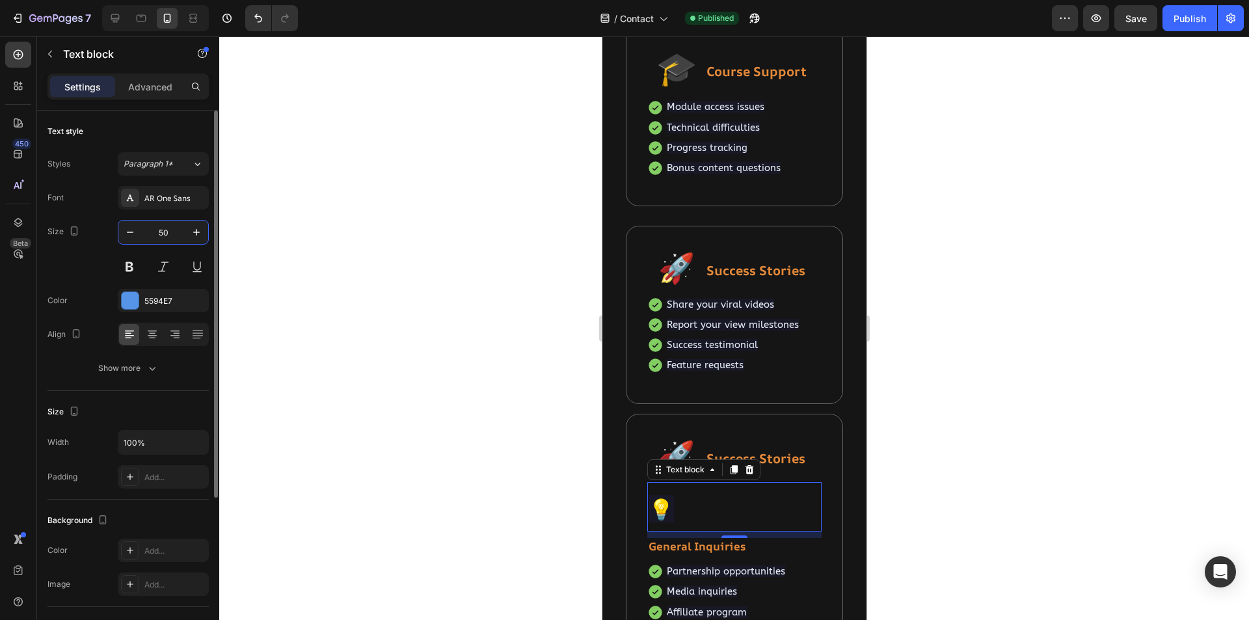
type input "50"
click at [699, 506] on p "💡" at bounding box center [734, 506] width 172 height 47
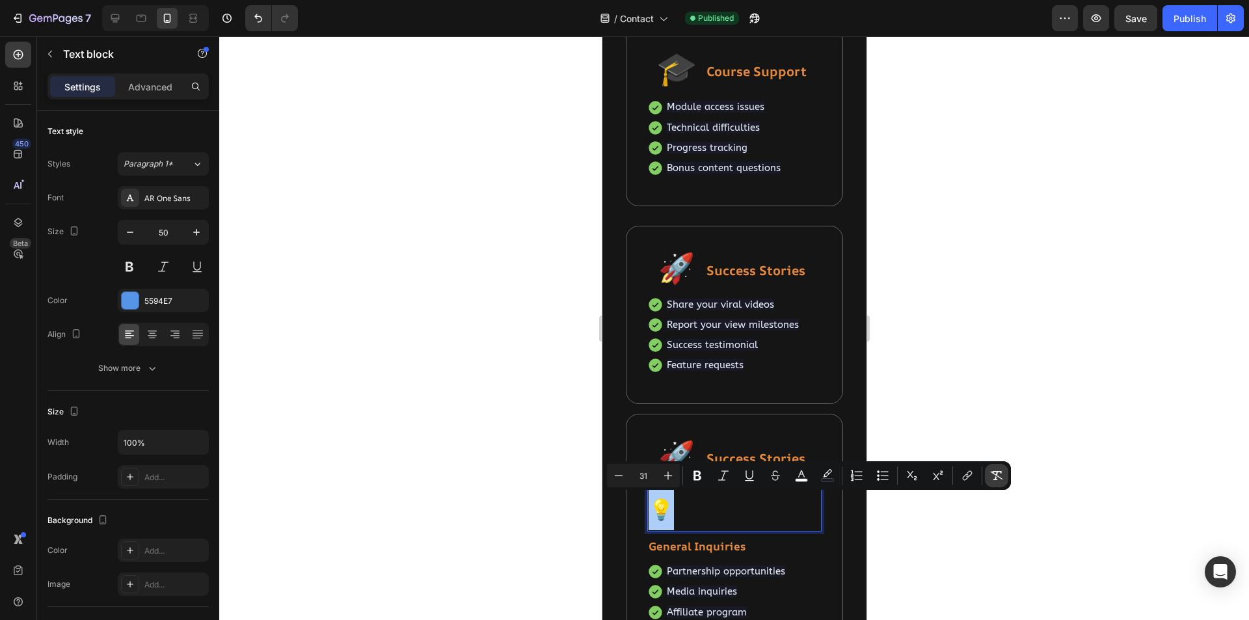
click at [996, 474] on icon "Editor contextual toolbar" at bounding box center [996, 475] width 13 height 13
type input "50"
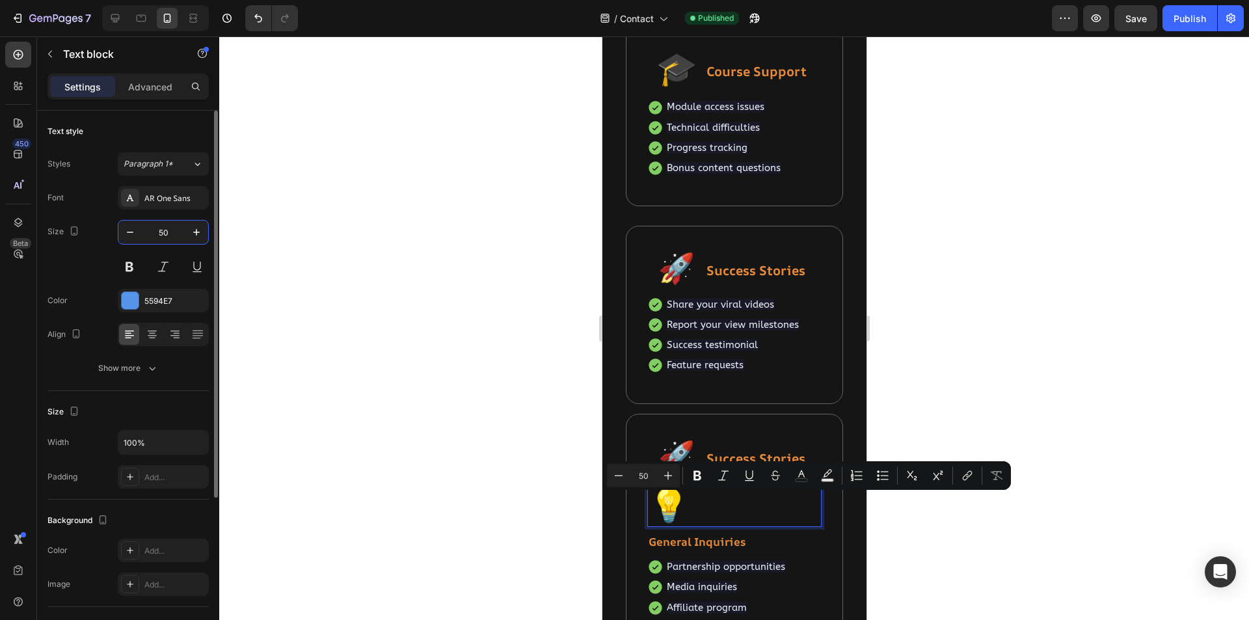
click at [157, 234] on input "50" at bounding box center [163, 232] width 43 height 23
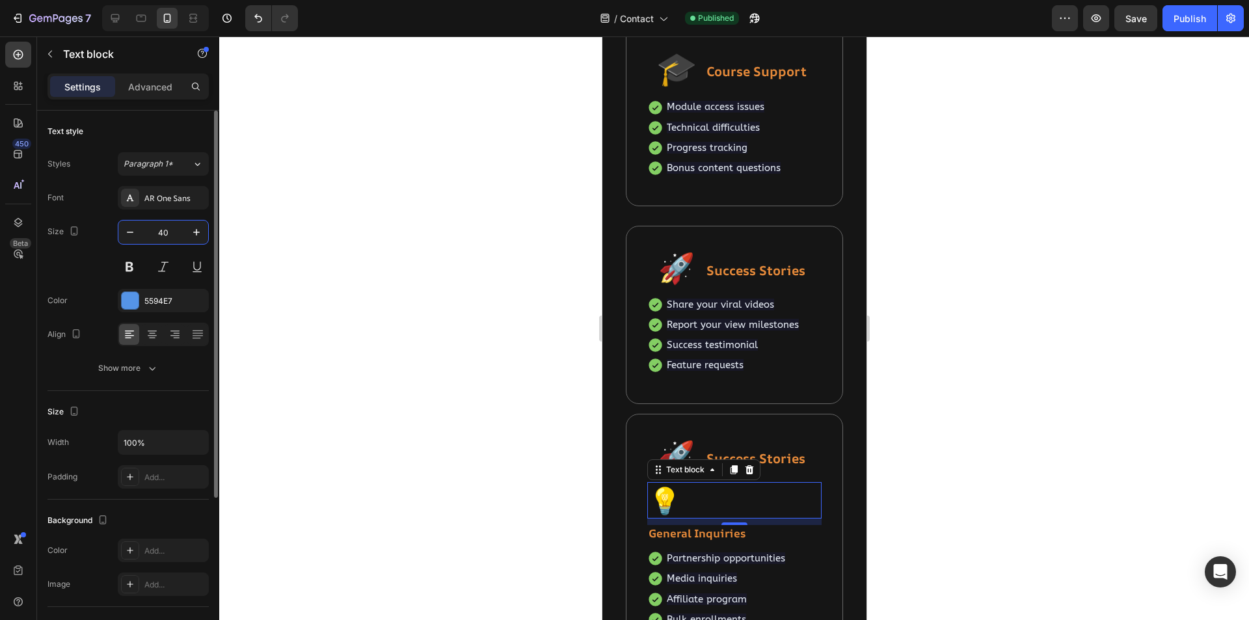
type input "40"
click at [154, 334] on icon at bounding box center [152, 334] width 13 height 13
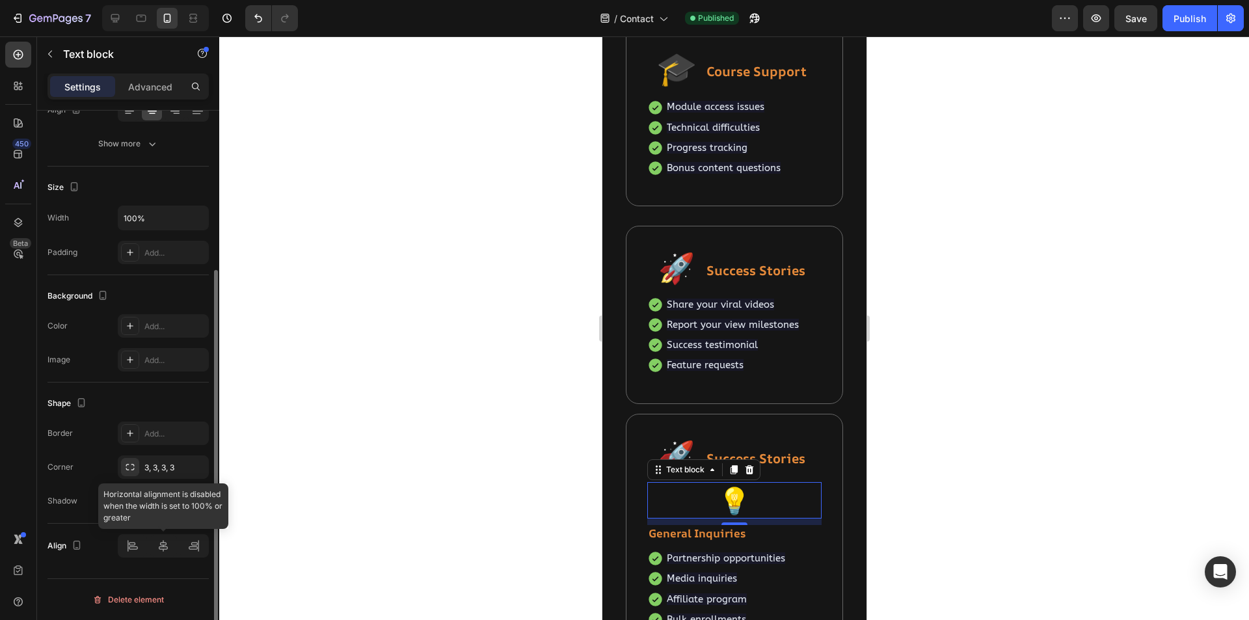
click at [159, 554] on div at bounding box center [163, 545] width 91 height 23
click at [158, 550] on div at bounding box center [163, 545] width 91 height 23
click at [131, 215] on input "100%" at bounding box center [163, 217] width 90 height 23
type input "95%"
drag, startPoint x: 164, startPoint y: 548, endPoint x: 271, endPoint y: 514, distance: 111.9
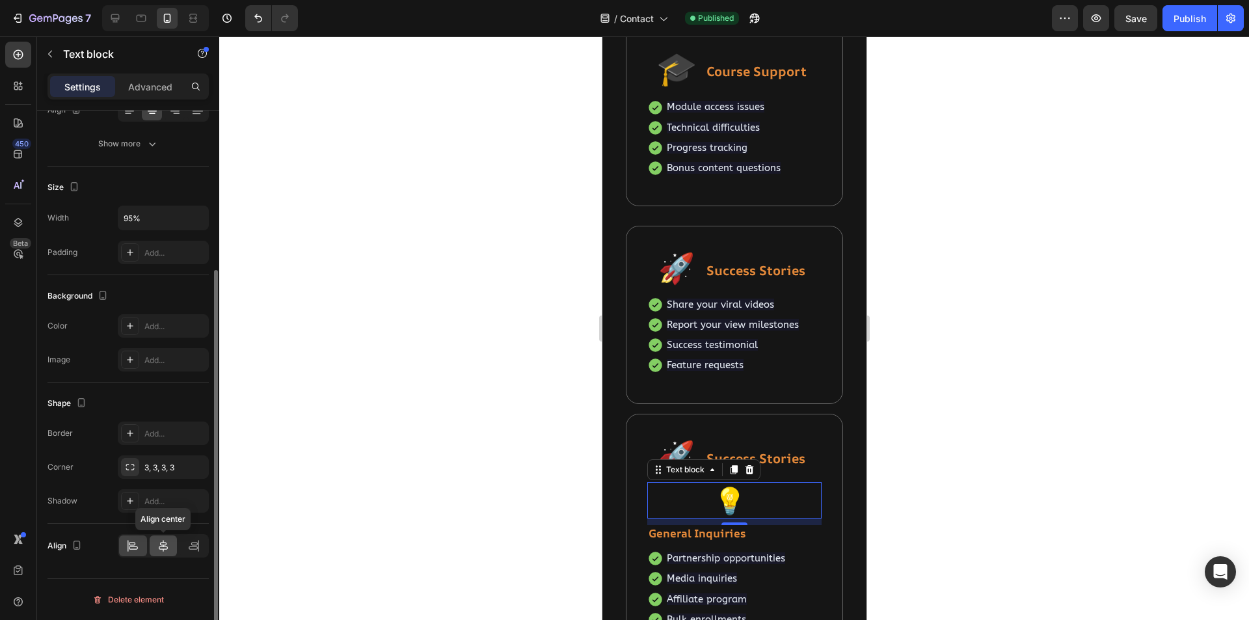
click at [164, 547] on icon at bounding box center [163, 545] width 13 height 13
click at [679, 455] on div "🚀 Text block" at bounding box center [676, 455] width 58 height 41
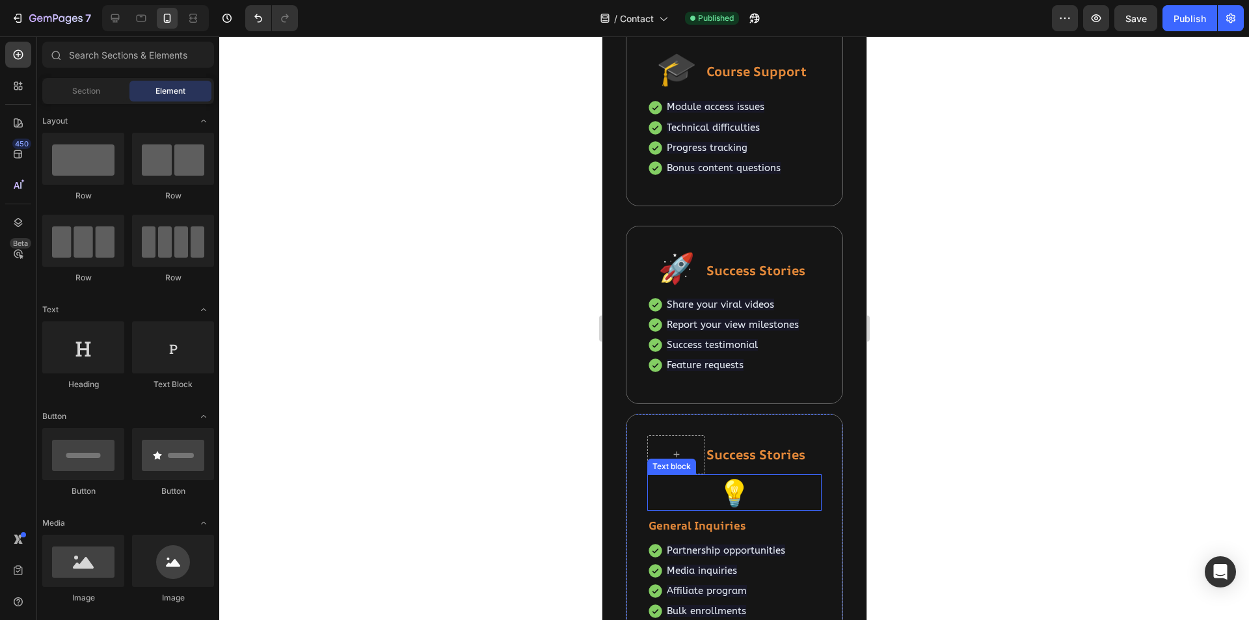
click at [723, 489] on p "💡" at bounding box center [734, 493] width 163 height 34
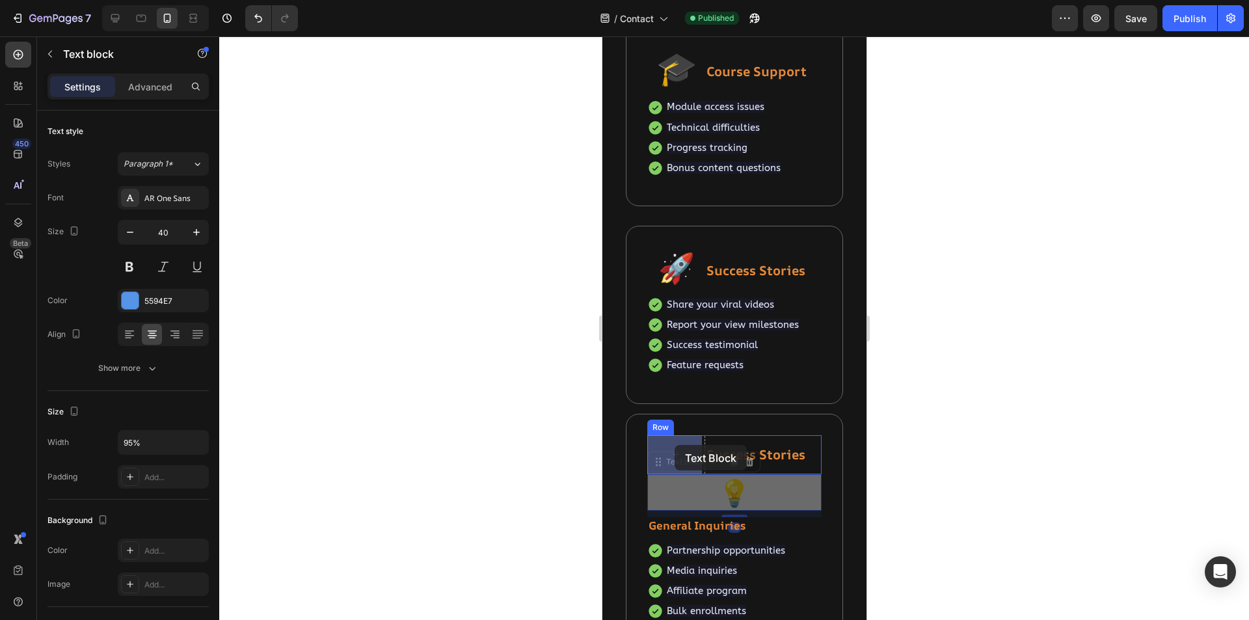
drag, startPoint x: 660, startPoint y: 466, endPoint x: 674, endPoint y: 445, distance: 25.3
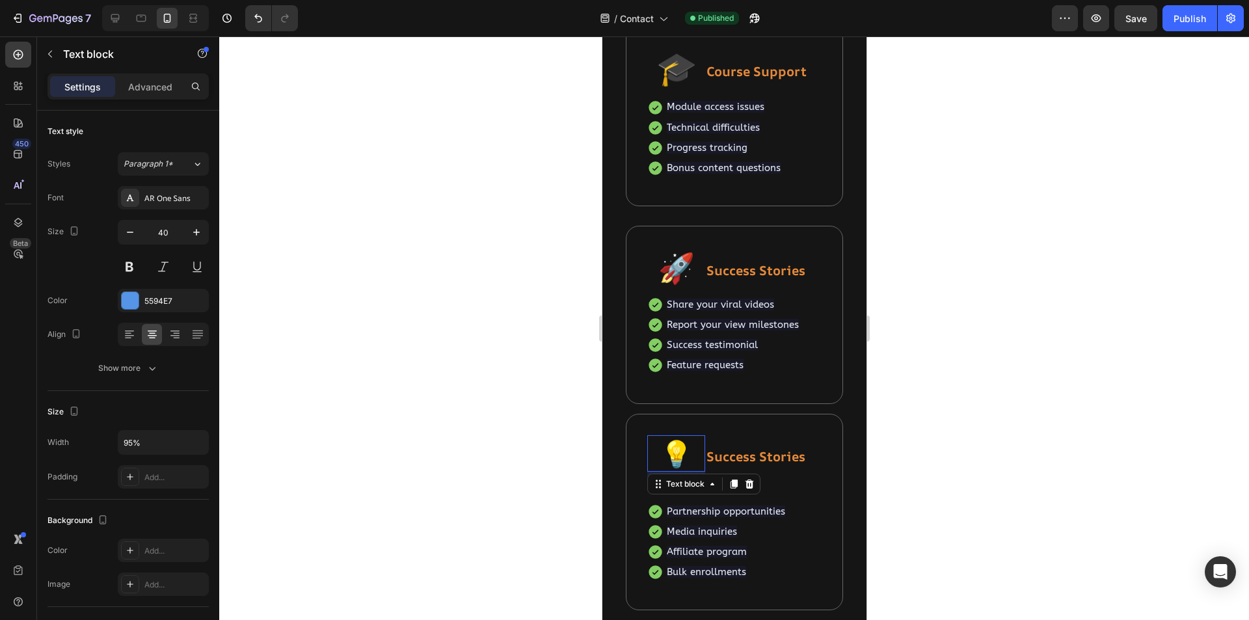
click at [949, 498] on div at bounding box center [734, 328] width 1030 height 584
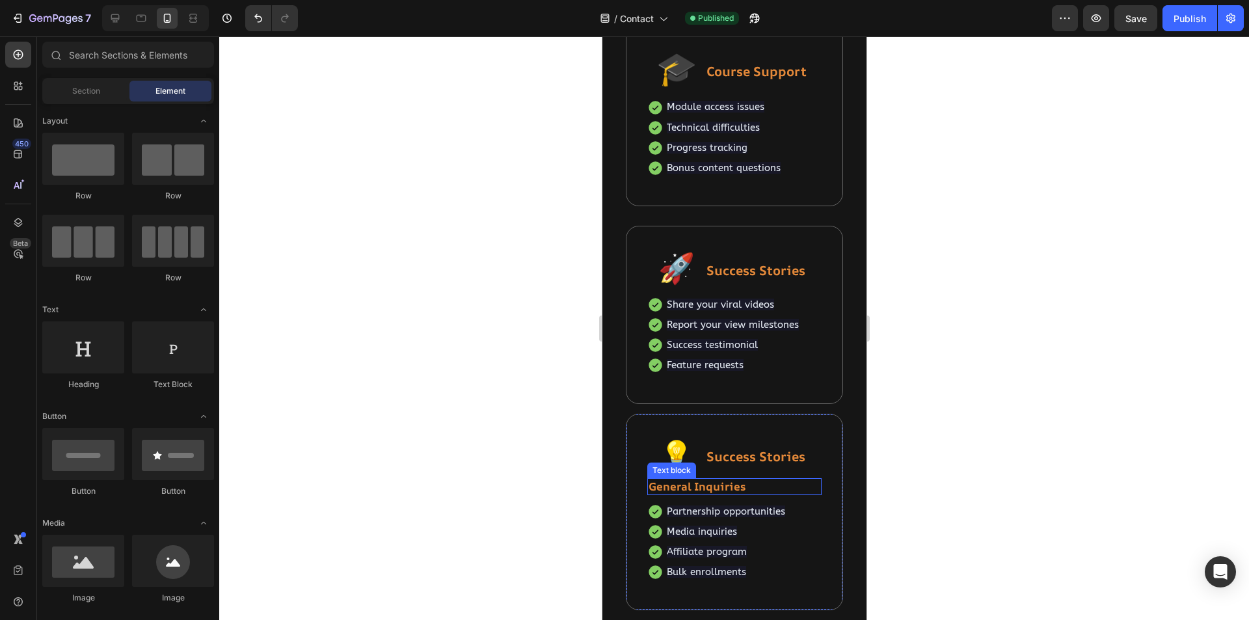
click at [722, 490] on strong "General Inquiries" at bounding box center [696, 486] width 97 height 15
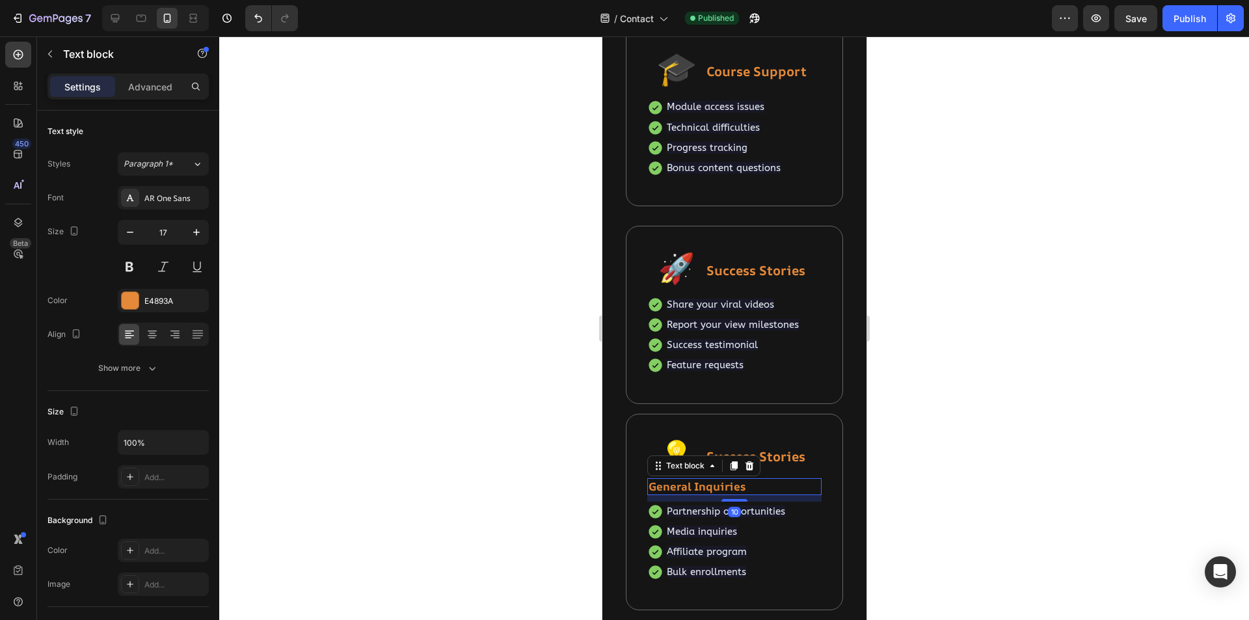
click at [722, 490] on strong "General Inquiries" at bounding box center [696, 486] width 97 height 15
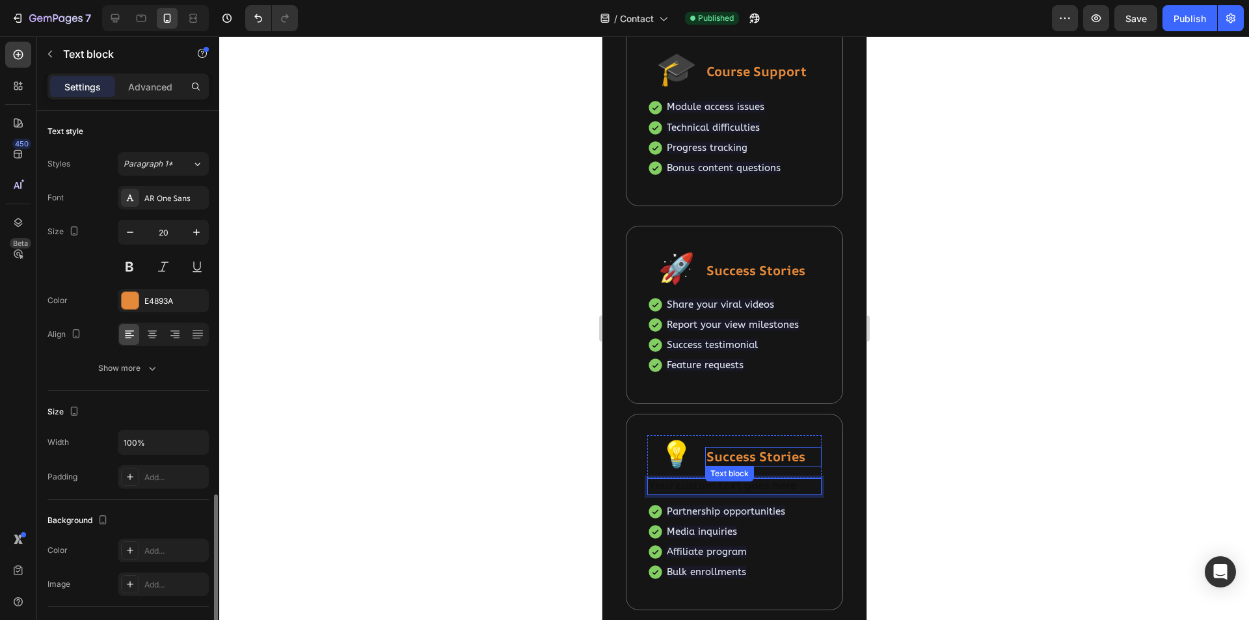
click at [773, 457] on strong "Success Stories" at bounding box center [755, 457] width 99 height 18
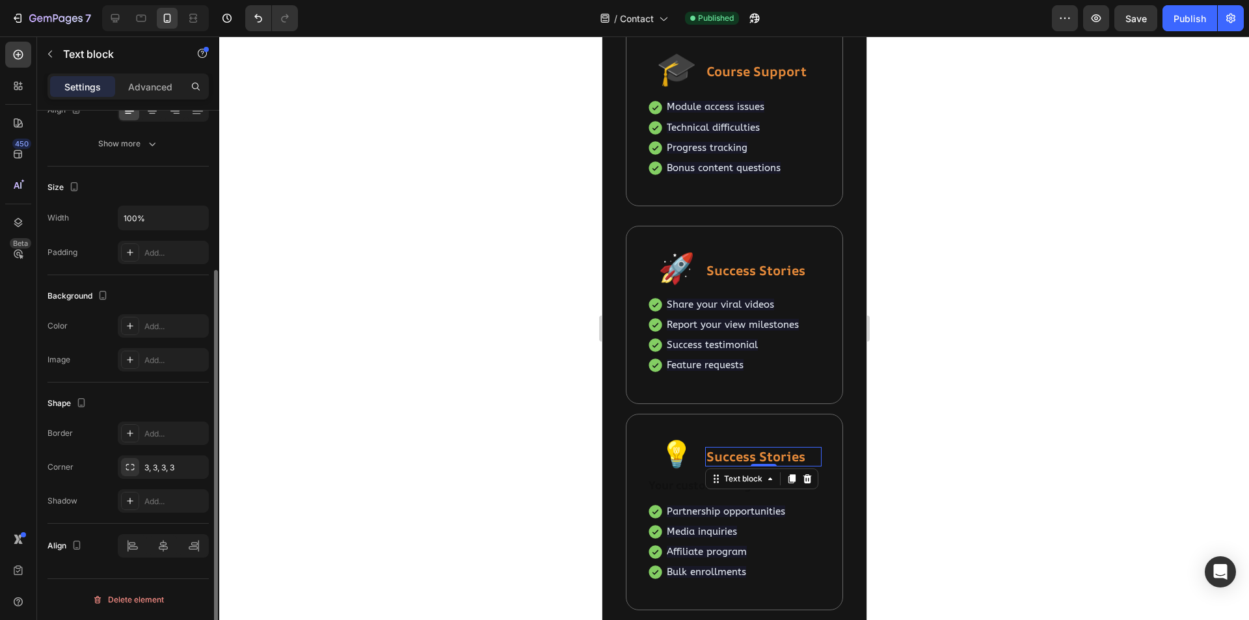
click at [773, 457] on strong "Success Stories" at bounding box center [755, 457] width 99 height 18
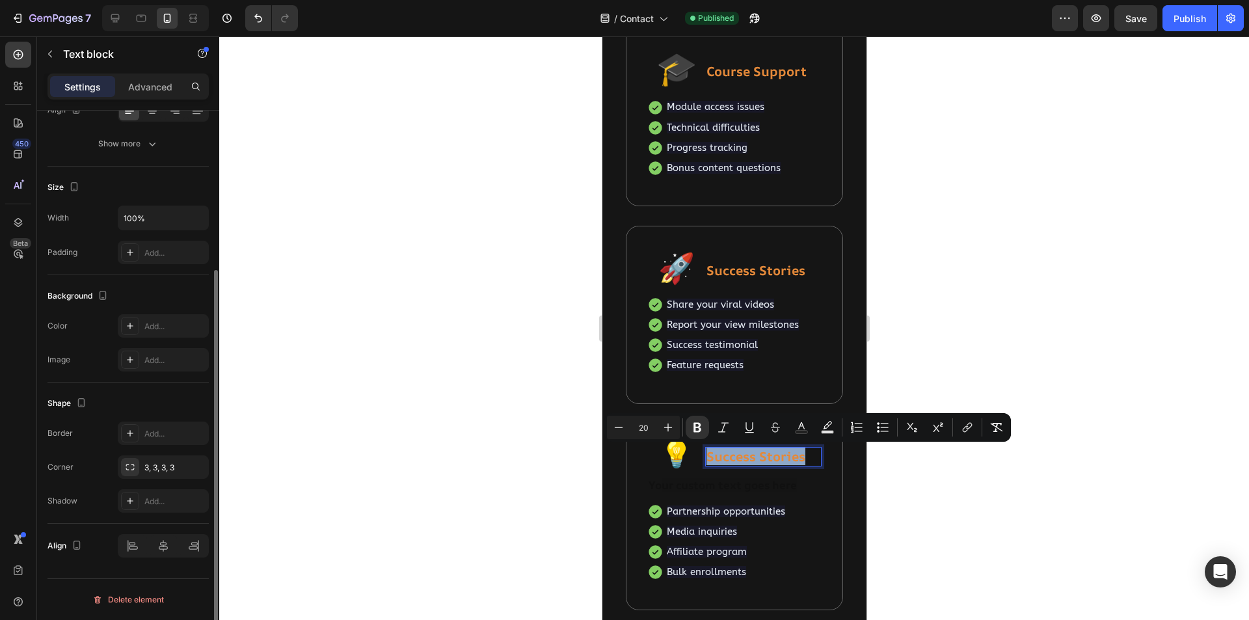
scroll to position [486, 0]
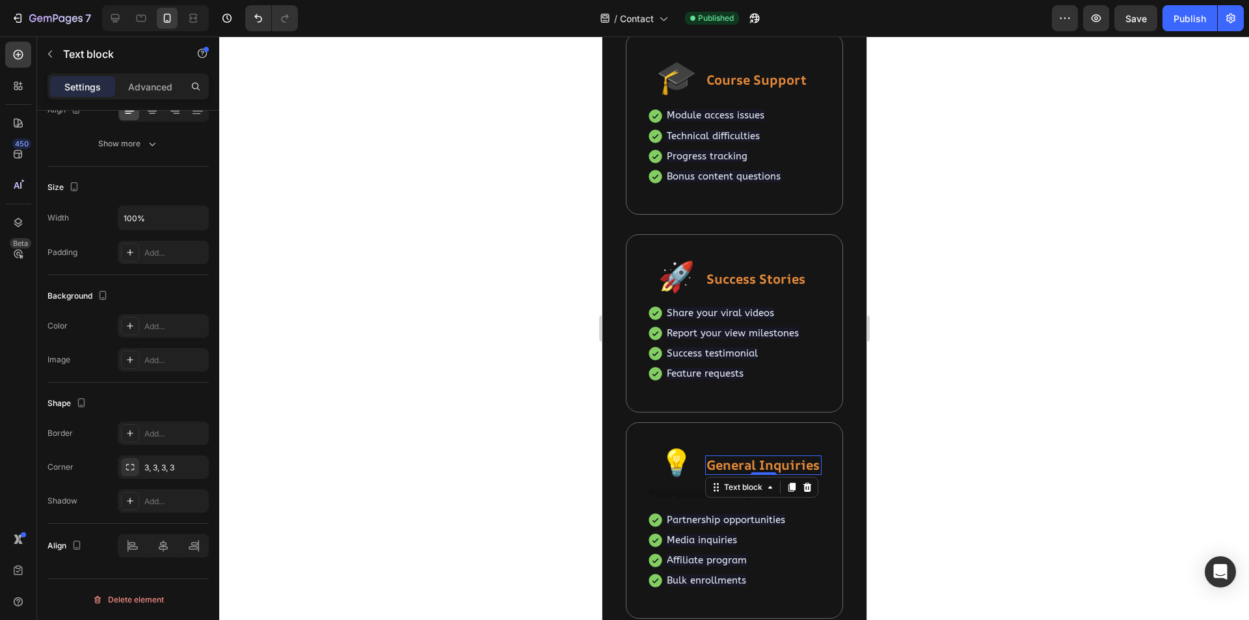
drag, startPoint x: 915, startPoint y: 506, endPoint x: 880, endPoint y: 502, distance: 35.4
click at [914, 506] on div at bounding box center [734, 328] width 1030 height 584
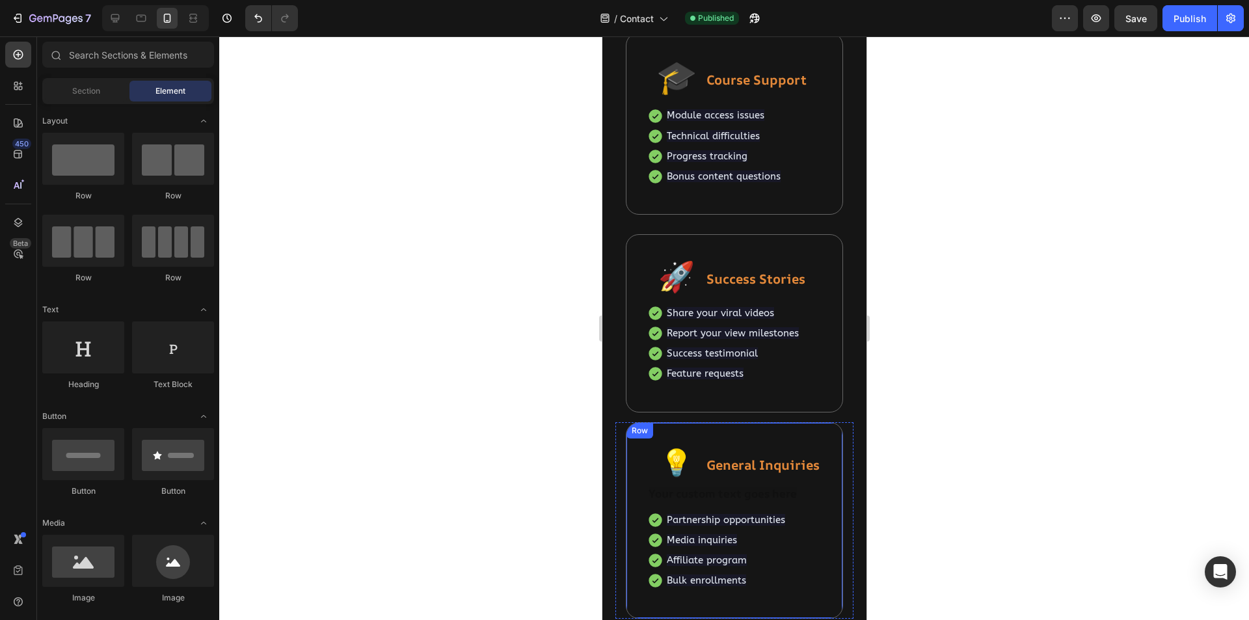
click at [739, 504] on div "💡 Text block General Inquiries Text block Row Text block Partnership opportunit…" at bounding box center [734, 521] width 174 height 154
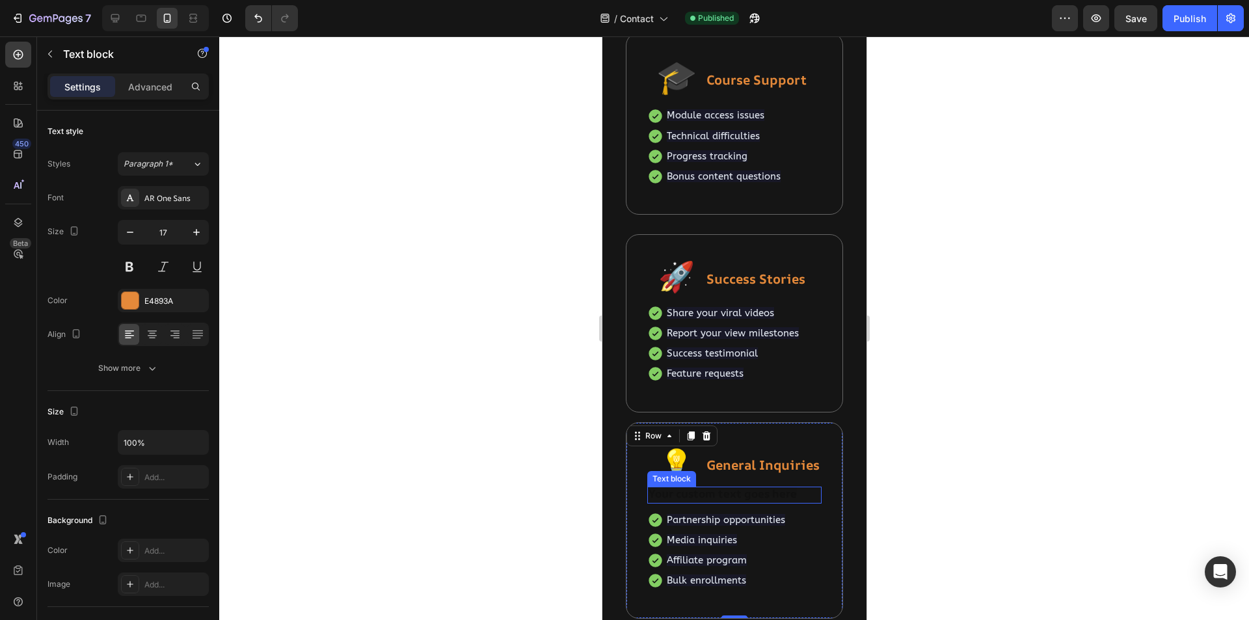
click at [746, 498] on div "Rich Text Editor. Editing area: main" at bounding box center [734, 495] width 174 height 17
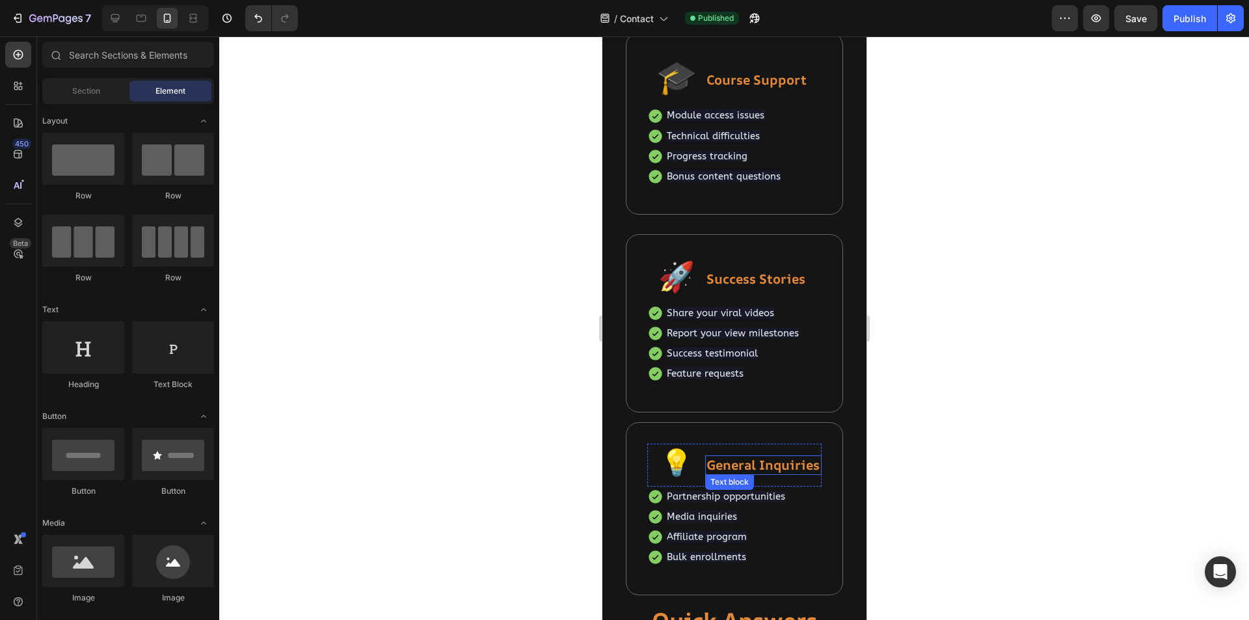
click at [750, 469] on strong "General Inquiries" at bounding box center [762, 465] width 113 height 18
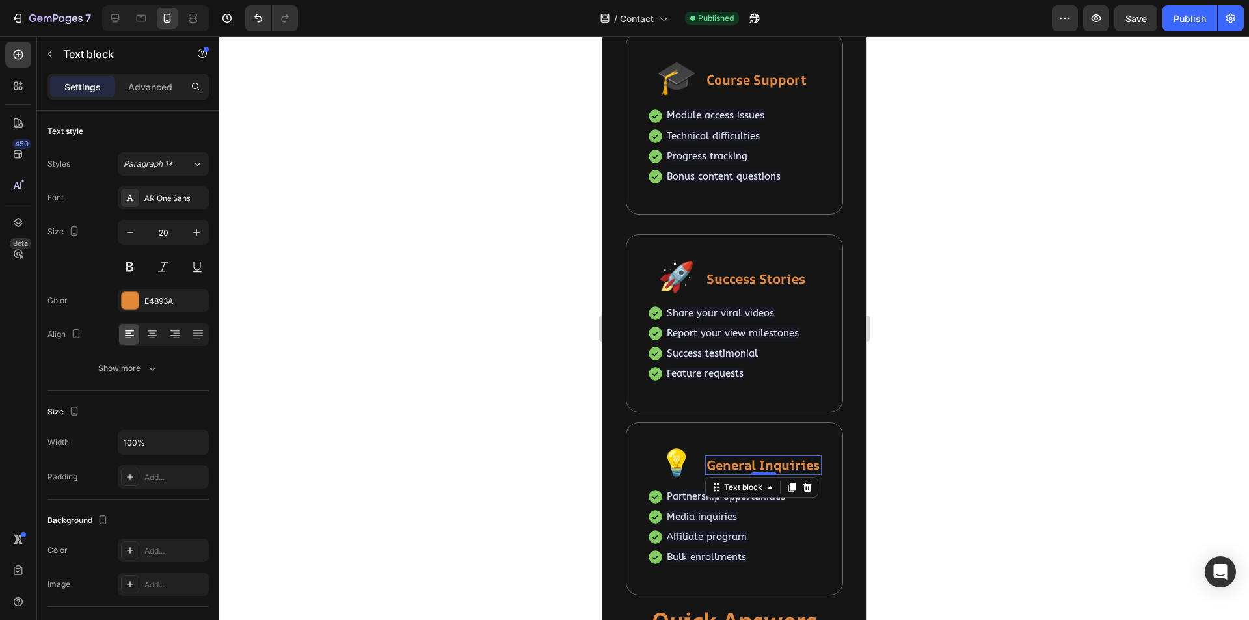
click at [755, 475] on div "General Inquiries Text block 0" at bounding box center [763, 465] width 116 height 20
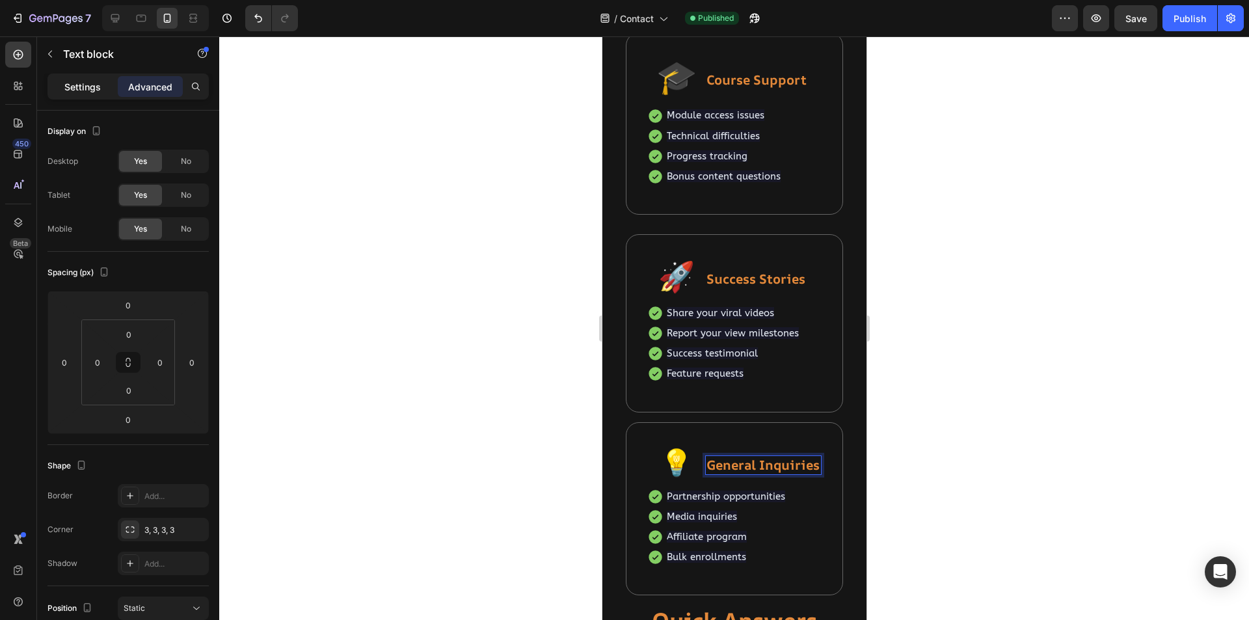
click at [77, 83] on p "Settings" at bounding box center [82, 87] width 36 height 14
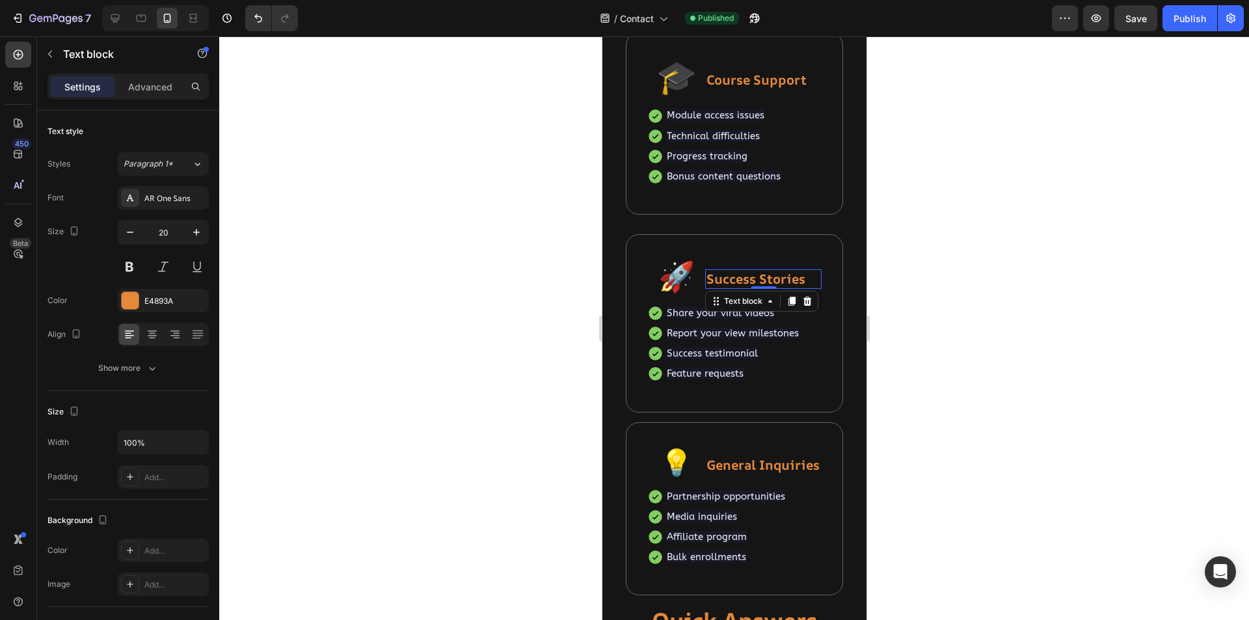
click at [772, 276] on strong "Success Stories" at bounding box center [755, 279] width 99 height 18
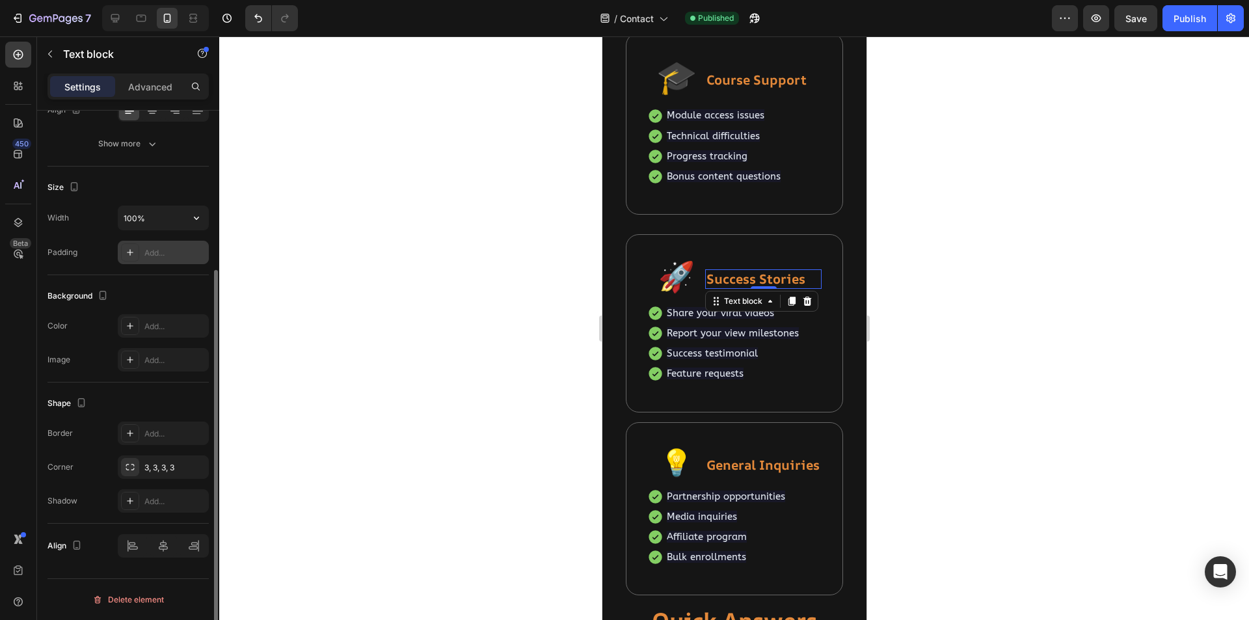
scroll to position [0, 0]
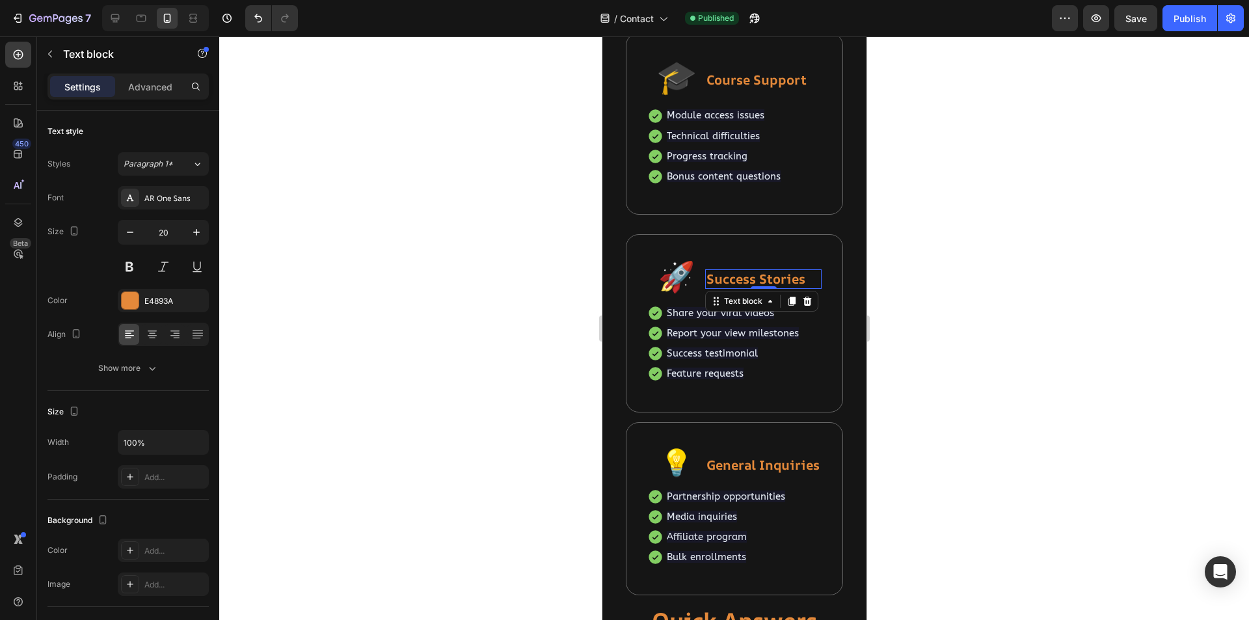
drag, startPoint x: 536, startPoint y: 382, endPoint x: 539, endPoint y: 373, distance: 8.8
click at [535, 382] on div at bounding box center [734, 328] width 1030 height 584
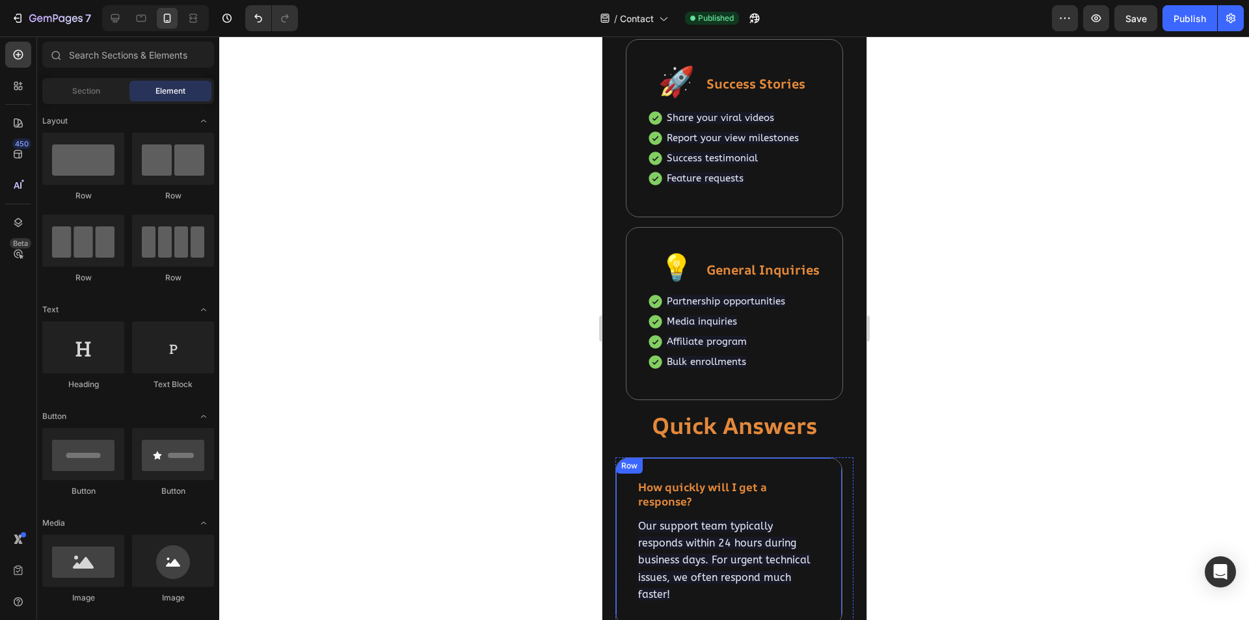
scroll to position [876, 0]
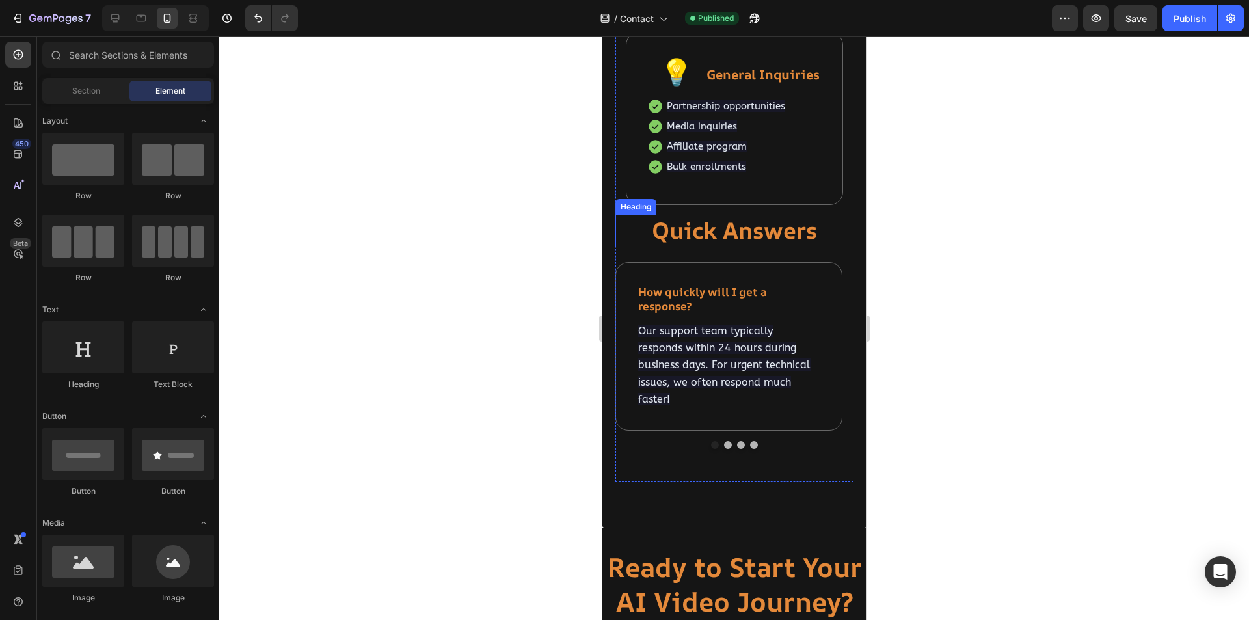
click at [737, 231] on strong "Quick Answers" at bounding box center [733, 230] width 165 height 31
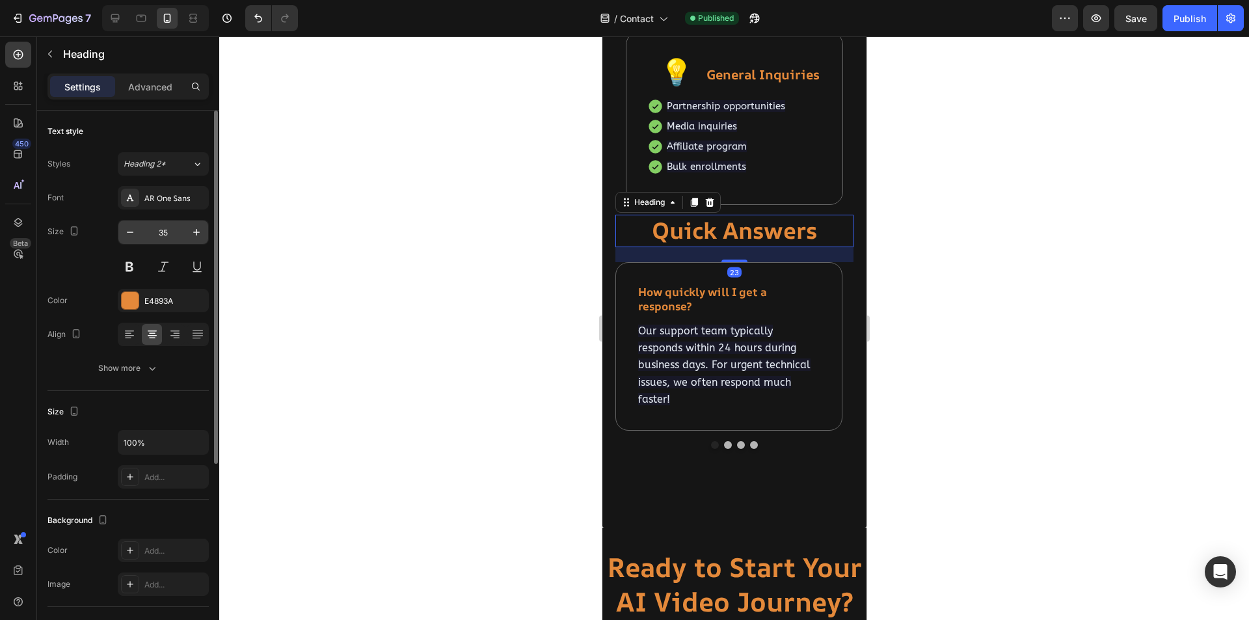
click at [173, 229] on input "35" at bounding box center [163, 232] width 43 height 23
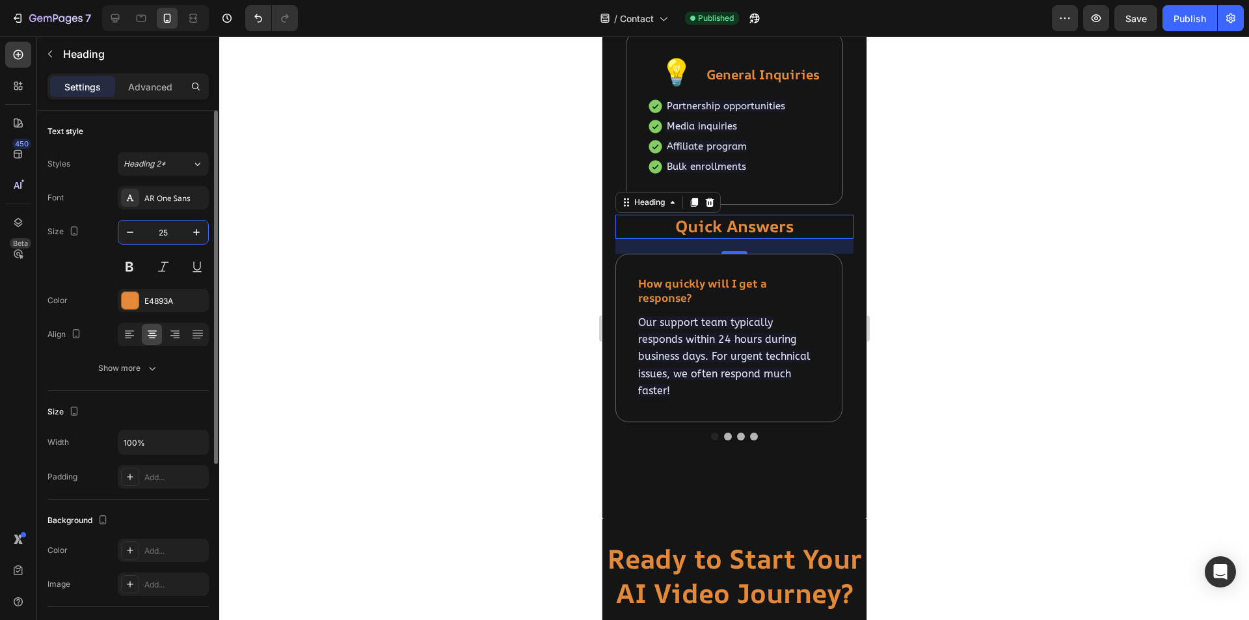
type input "25"
click at [49, 54] on icon "button" at bounding box center [50, 54] width 10 height 10
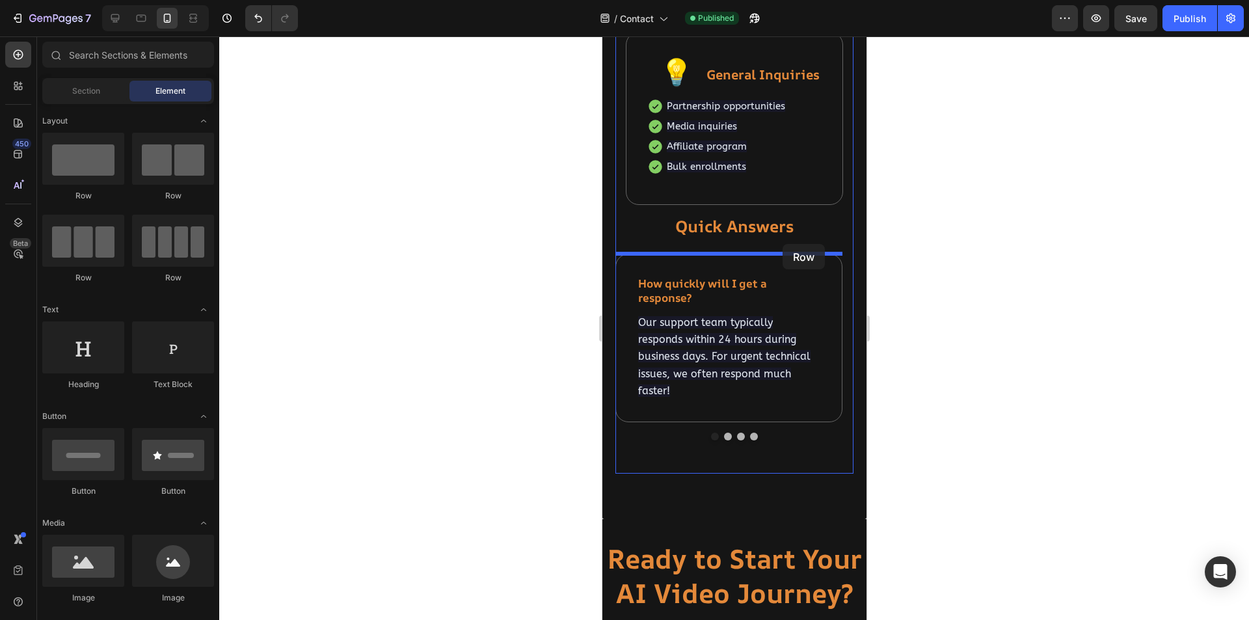
drag, startPoint x: 737, startPoint y: 213, endPoint x: 782, endPoint y: 244, distance: 54.9
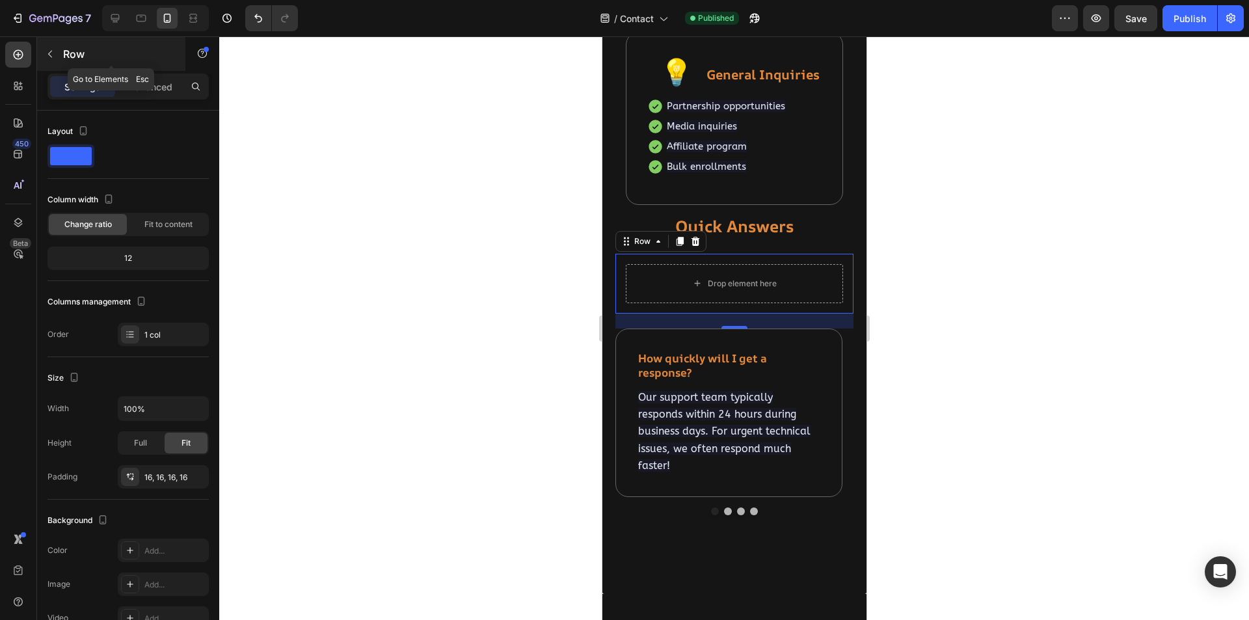
click at [53, 50] on icon "button" at bounding box center [50, 54] width 10 height 10
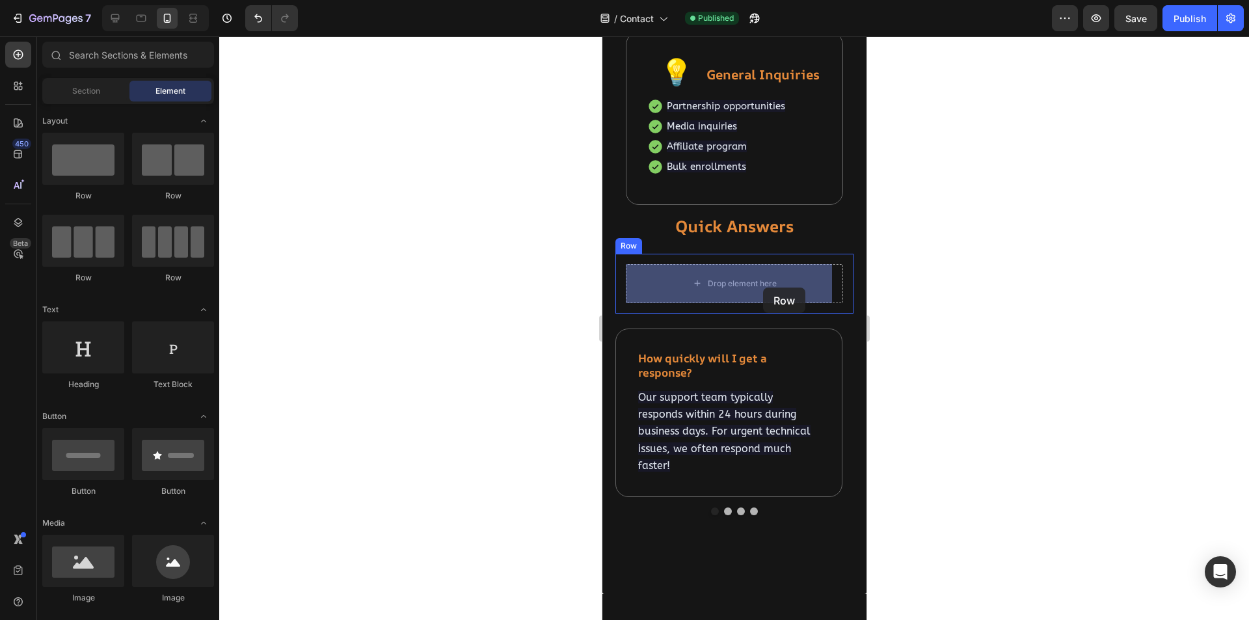
drag, startPoint x: 989, startPoint y: 271, endPoint x: 763, endPoint y: 288, distance: 227.1
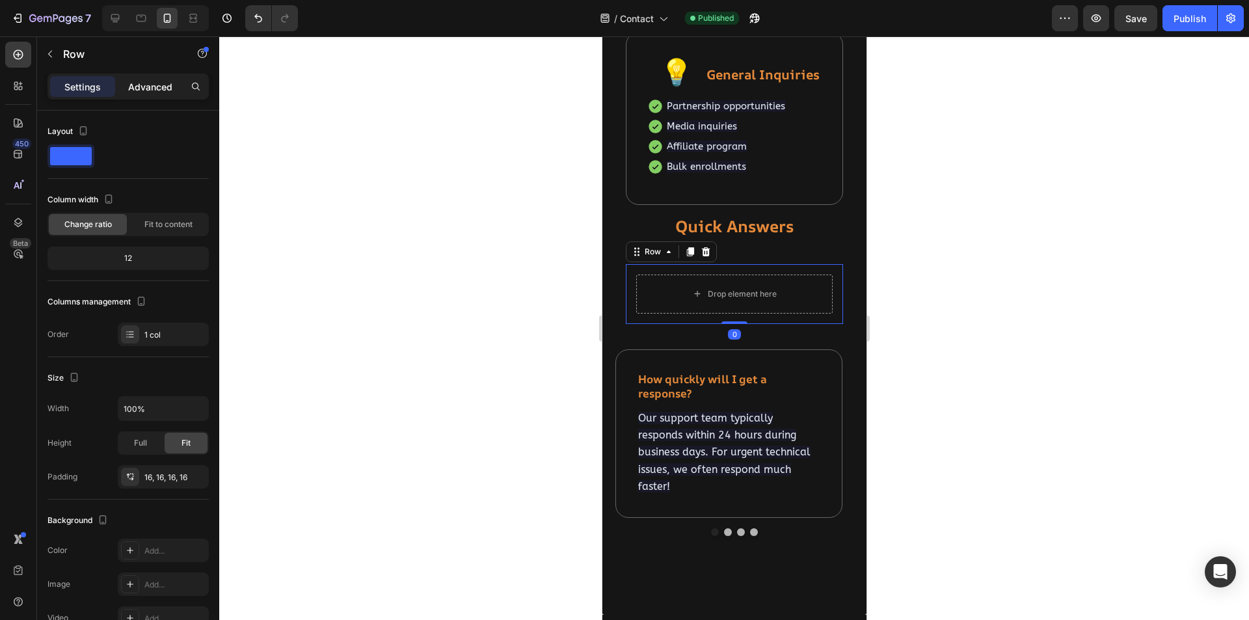
click at [145, 85] on p "Advanced" at bounding box center [150, 87] width 44 height 14
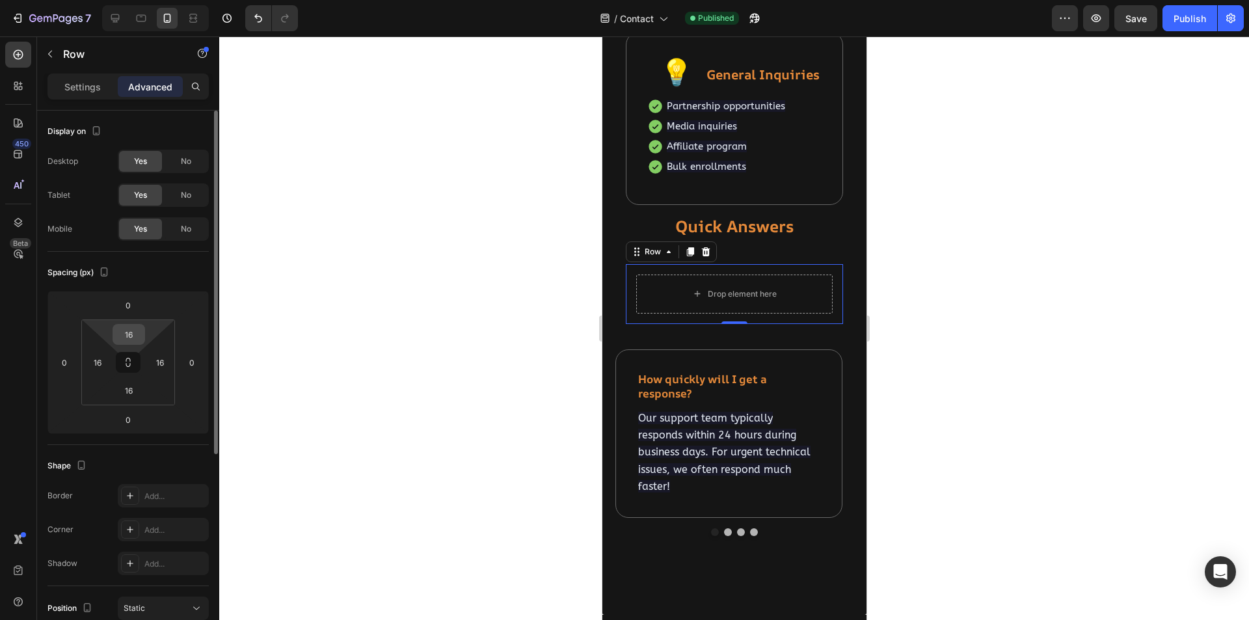
click at [129, 334] on input "16" at bounding box center [129, 335] width 26 height 20
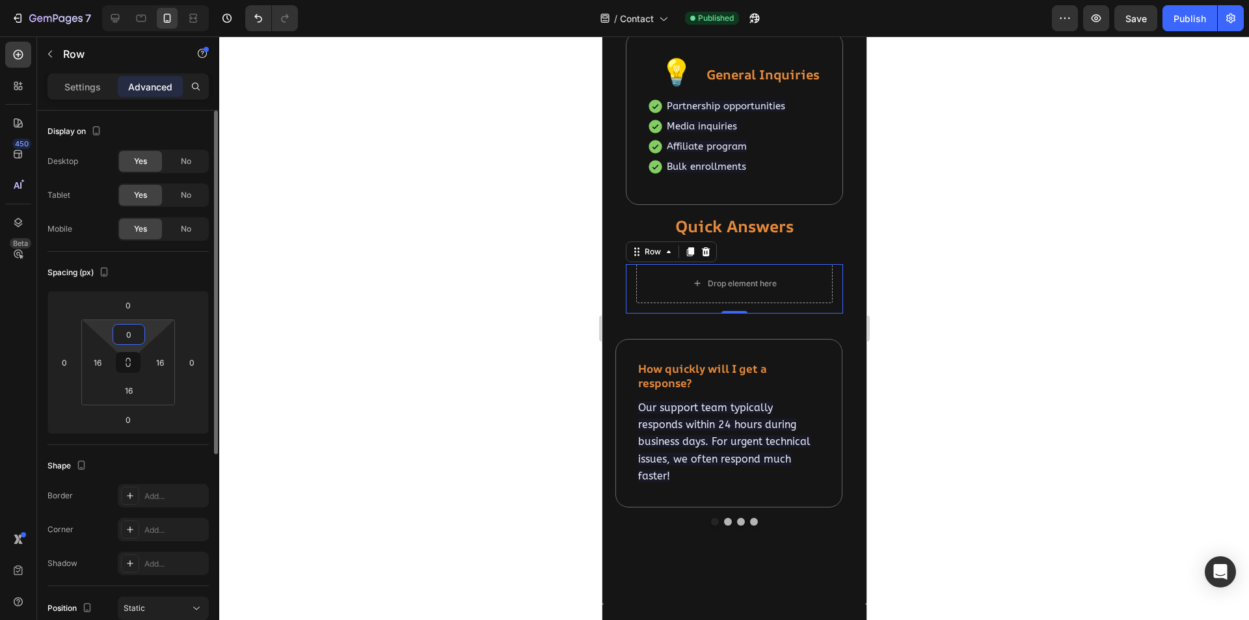
type input "0"
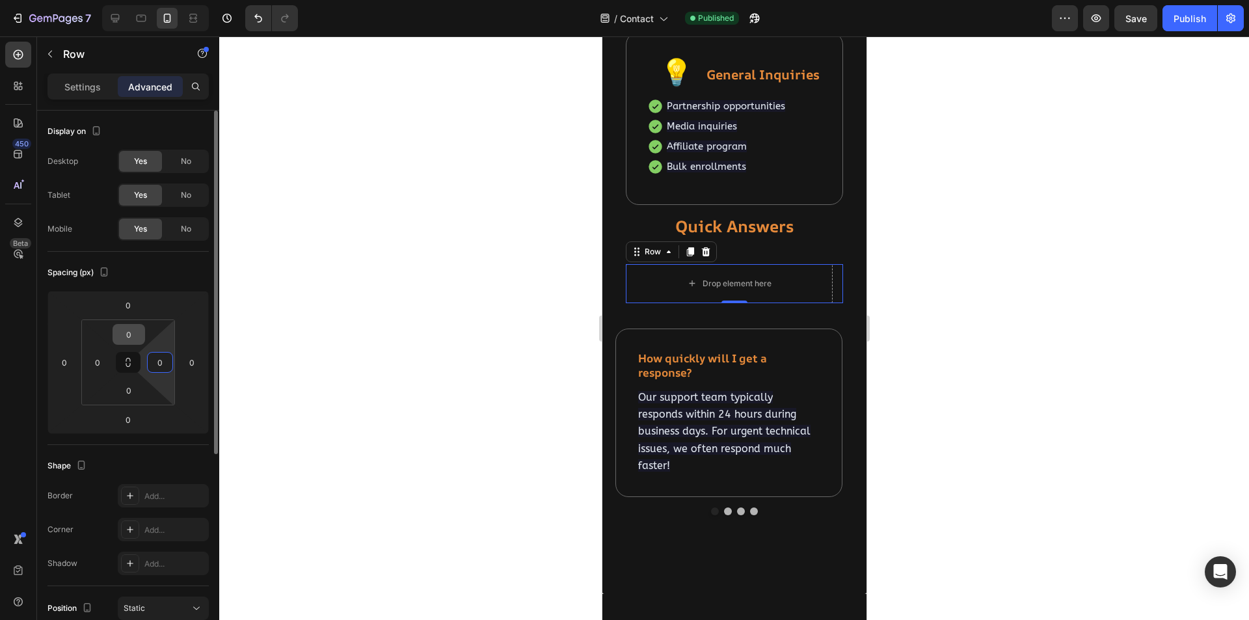
type input "0"
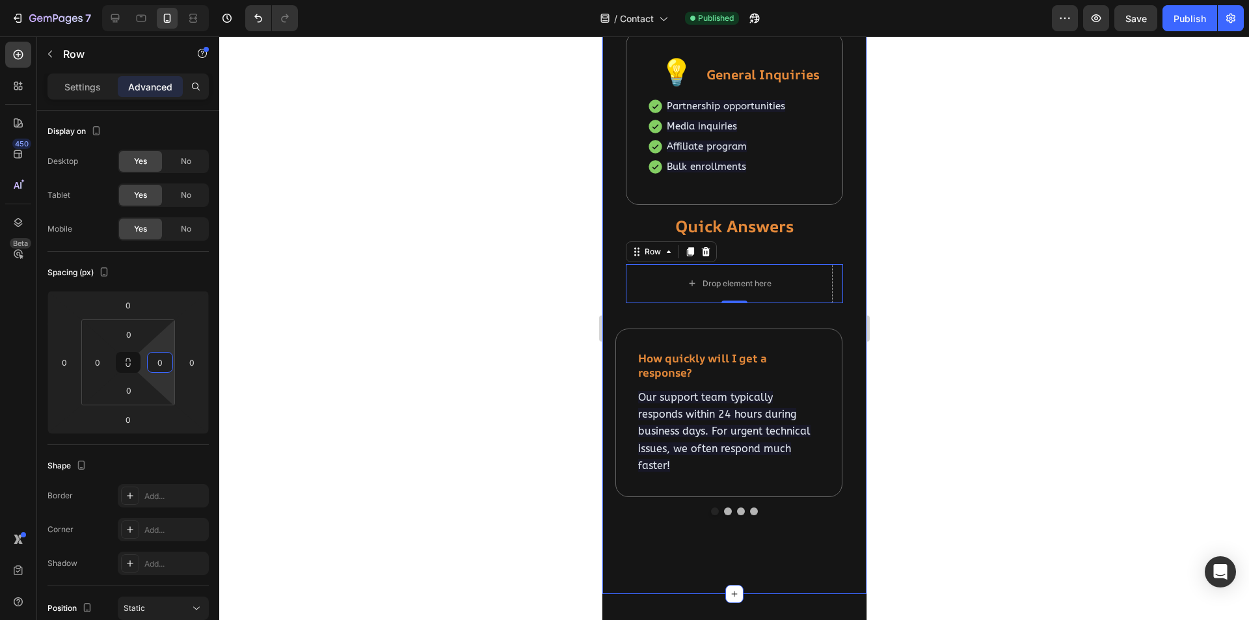
click at [516, 288] on div at bounding box center [734, 328] width 1030 height 584
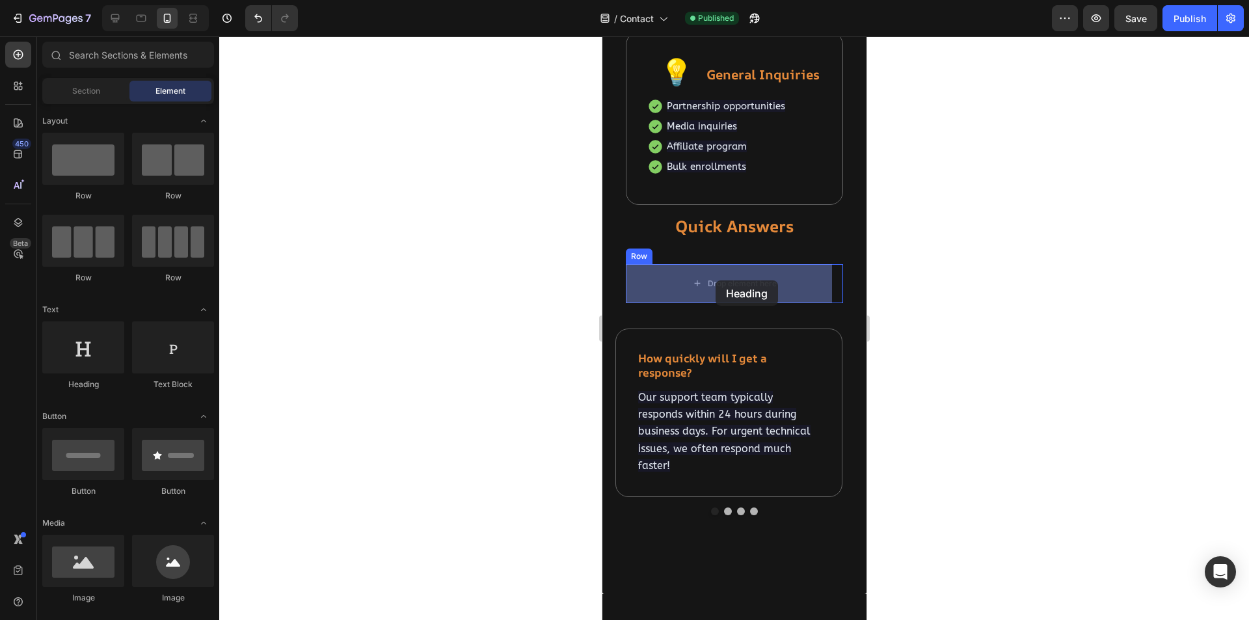
drag, startPoint x: 787, startPoint y: 385, endPoint x: 715, endPoint y: 280, distance: 126.7
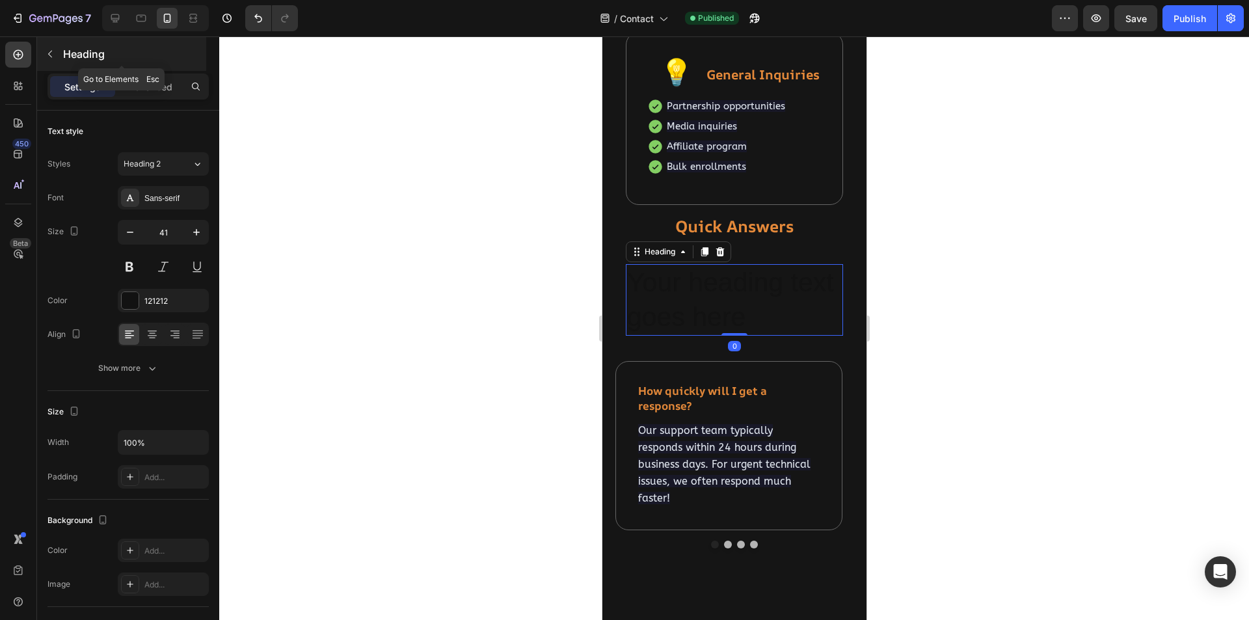
click at [51, 53] on icon "button" at bounding box center [50, 54] width 10 height 10
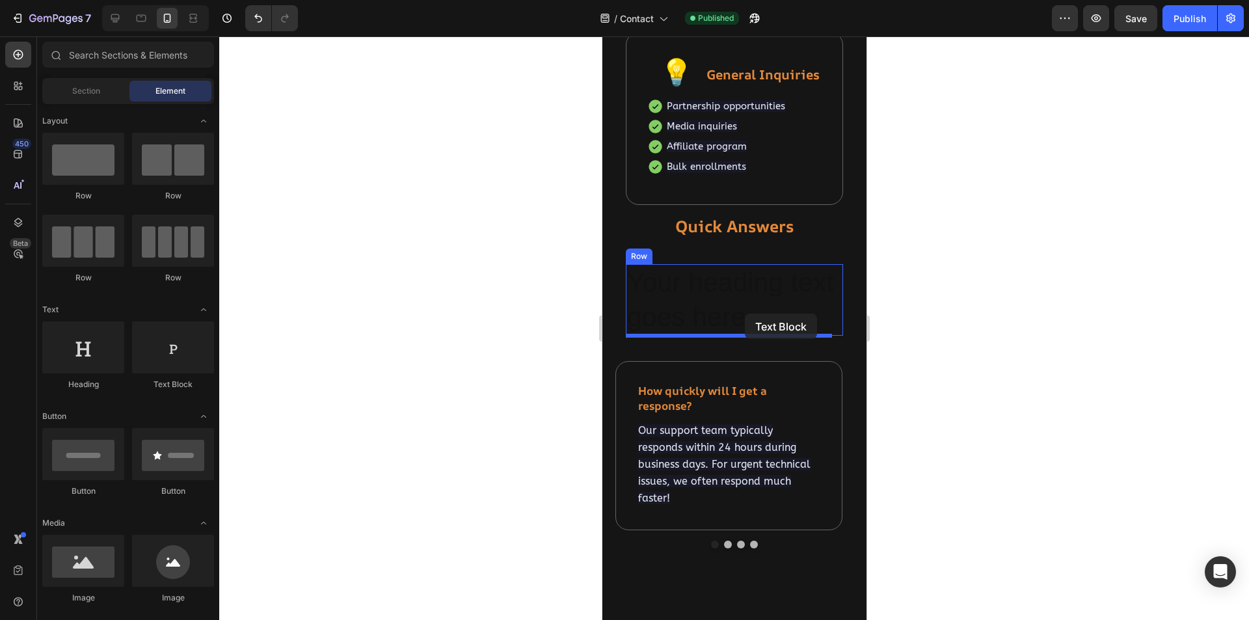
drag, startPoint x: 777, startPoint y: 398, endPoint x: 744, endPoint y: 314, distance: 90.0
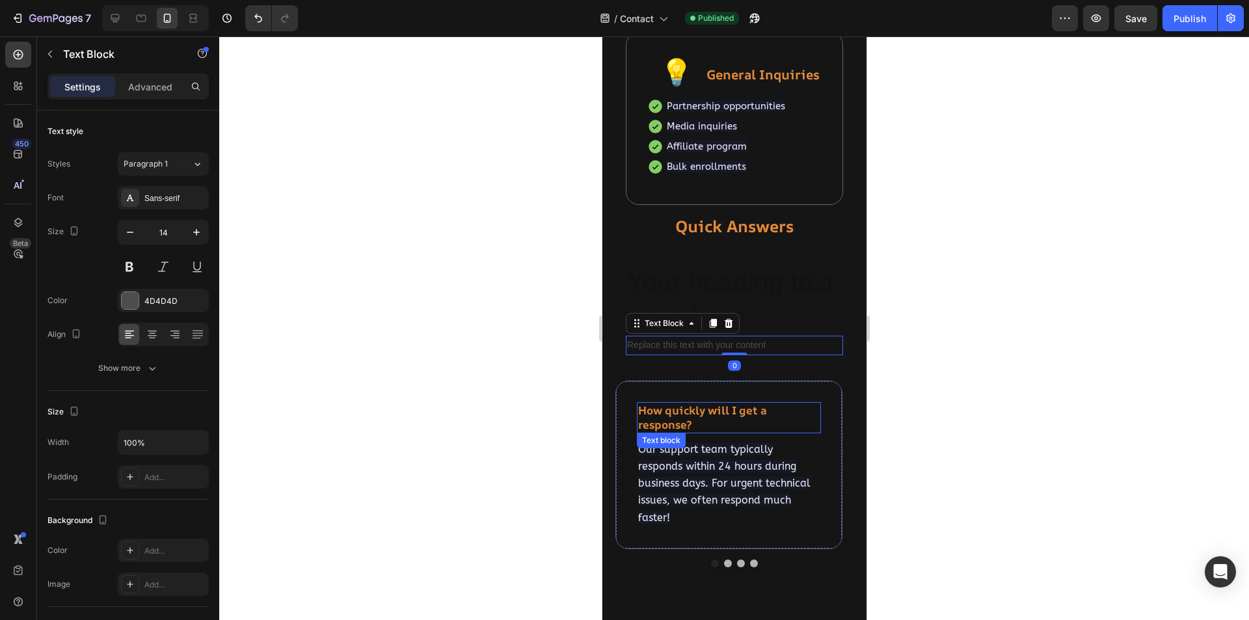
click at [717, 415] on strong "How quickly will I get a response?" at bounding box center [702, 417] width 129 height 29
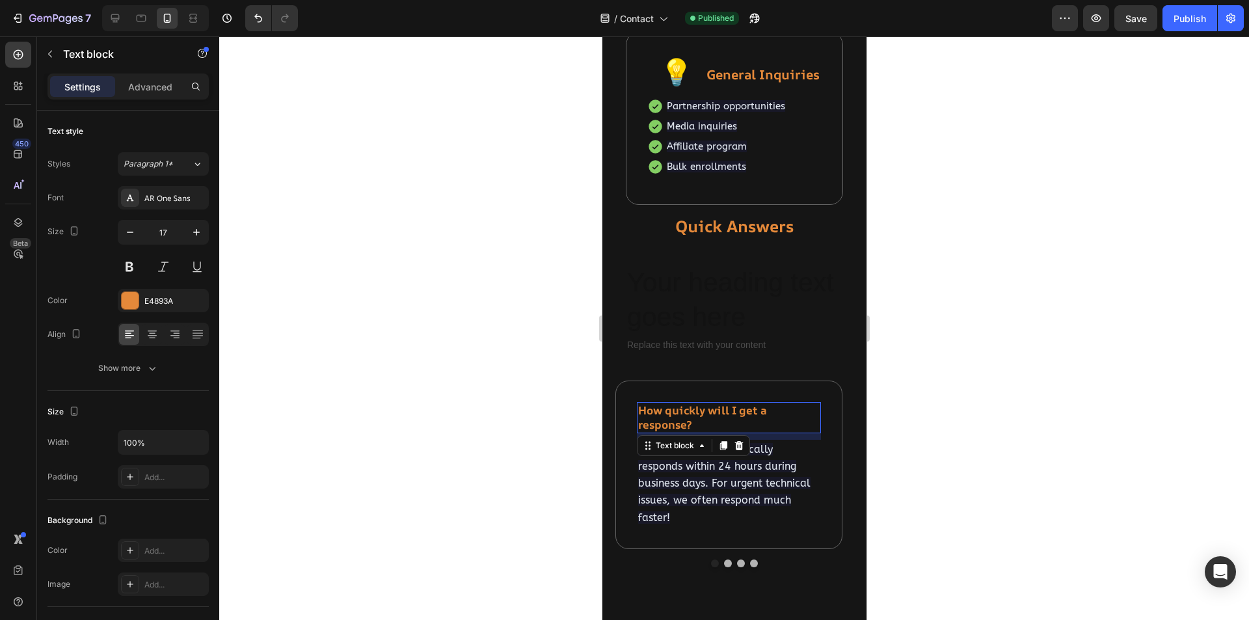
click at [717, 415] on strong "How quickly will I get a response?" at bounding box center [702, 417] width 129 height 29
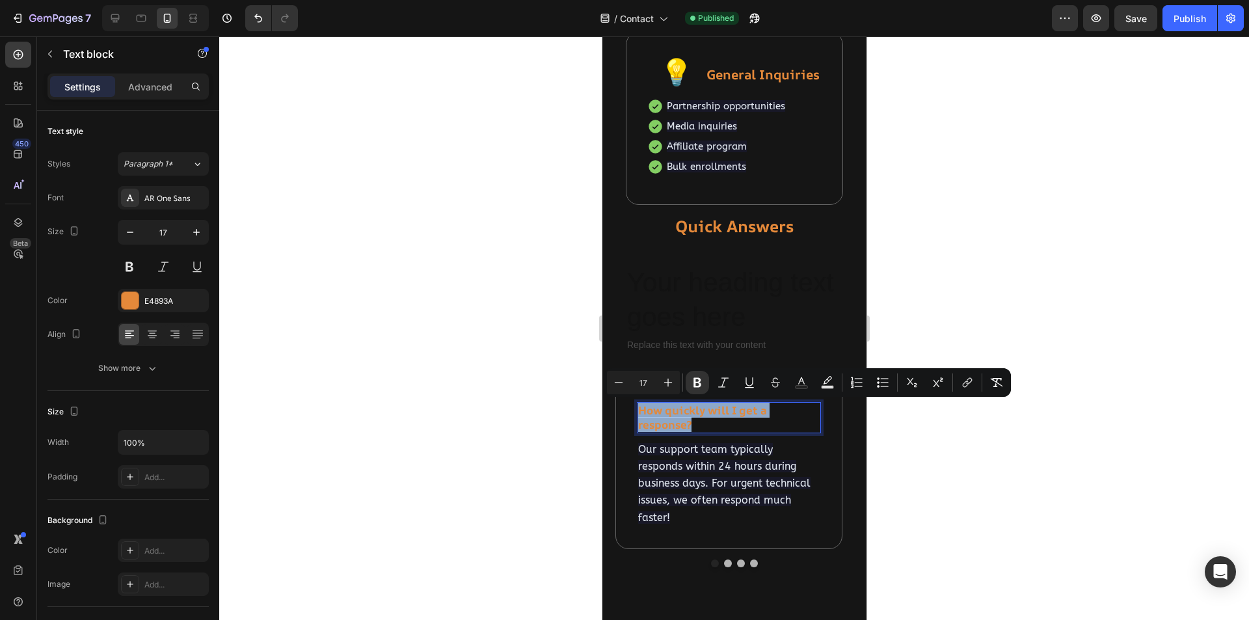
copy strong "How quickly will I get a response?"
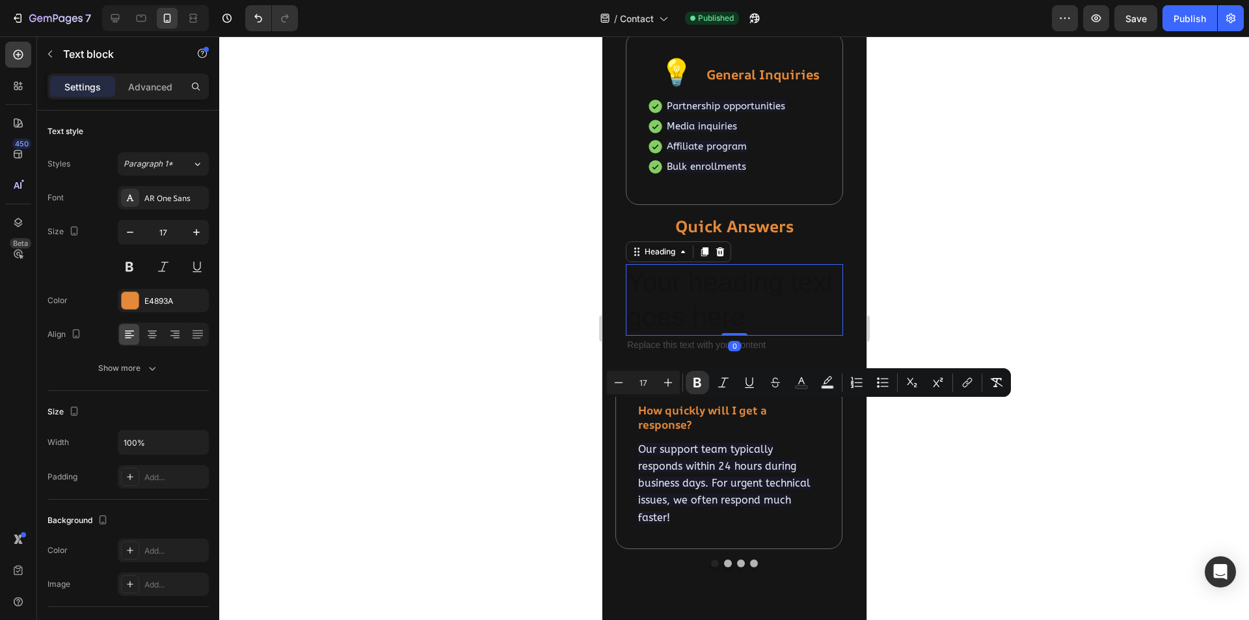
click at [742, 291] on h2 "Your heading text goes here" at bounding box center [733, 300] width 217 height 72
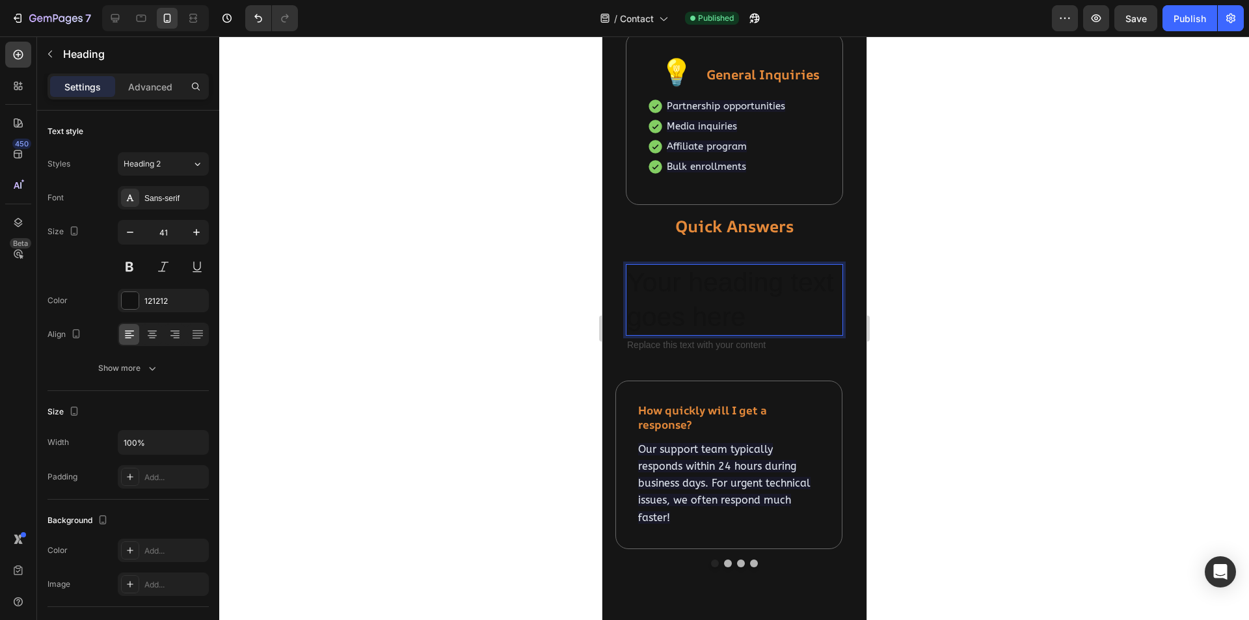
click at [742, 291] on h2 "Your heading text goes here" at bounding box center [733, 300] width 217 height 72
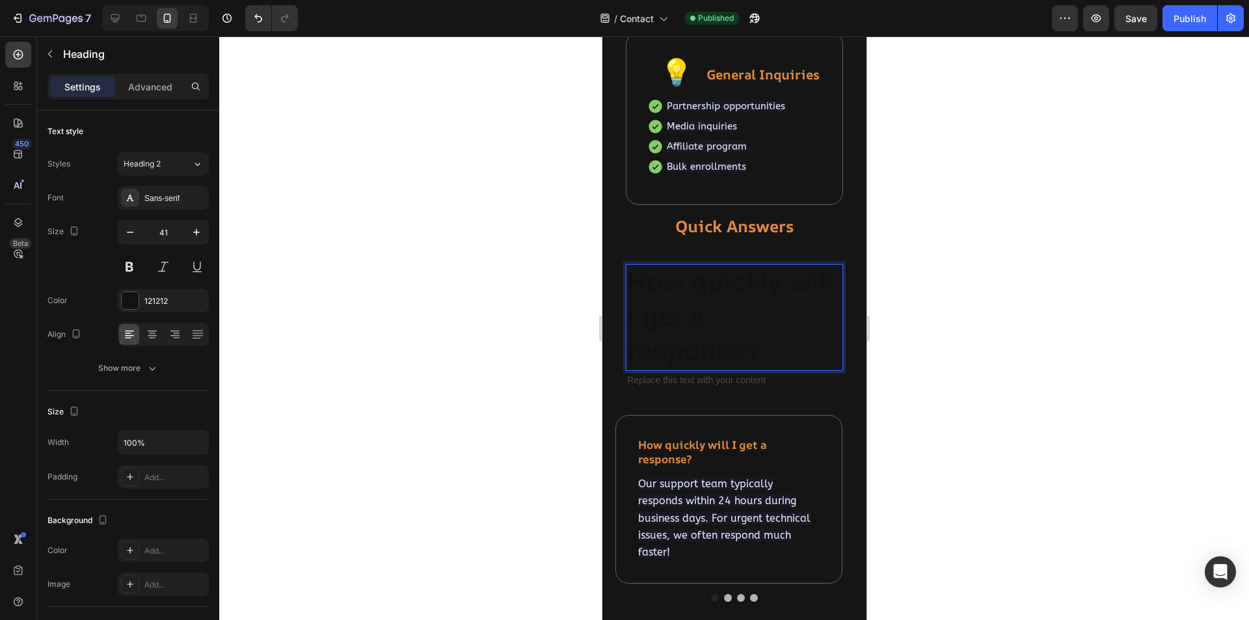
click at [750, 301] on p "How quickly will I get a response?" at bounding box center [734, 317] width 215 height 104
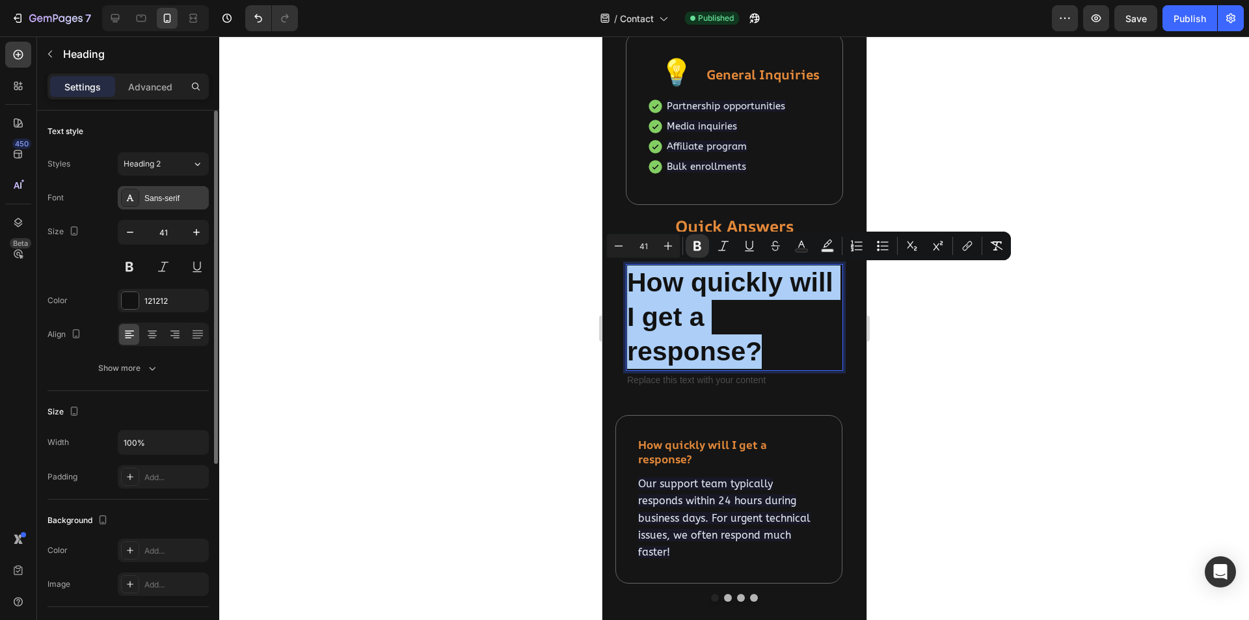
click at [161, 201] on div "Sans-serif" at bounding box center [174, 199] width 61 height 12
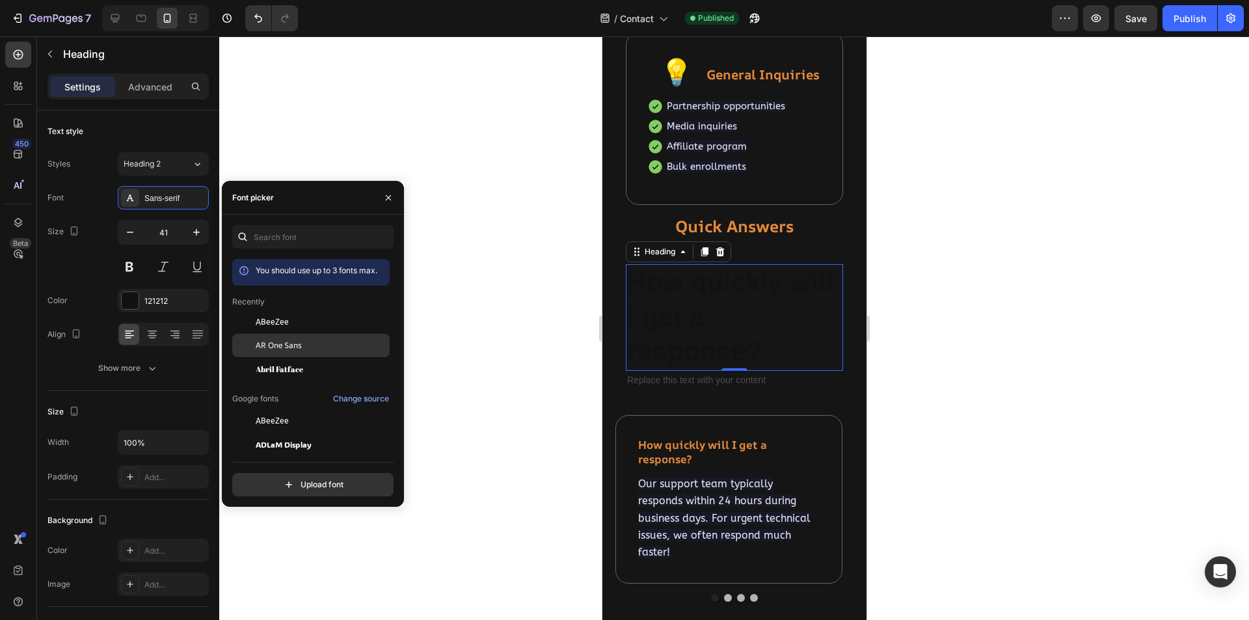
click at [288, 344] on span "AR One Sans" at bounding box center [279, 346] width 46 height 12
click at [177, 235] on input "41" at bounding box center [163, 232] width 43 height 23
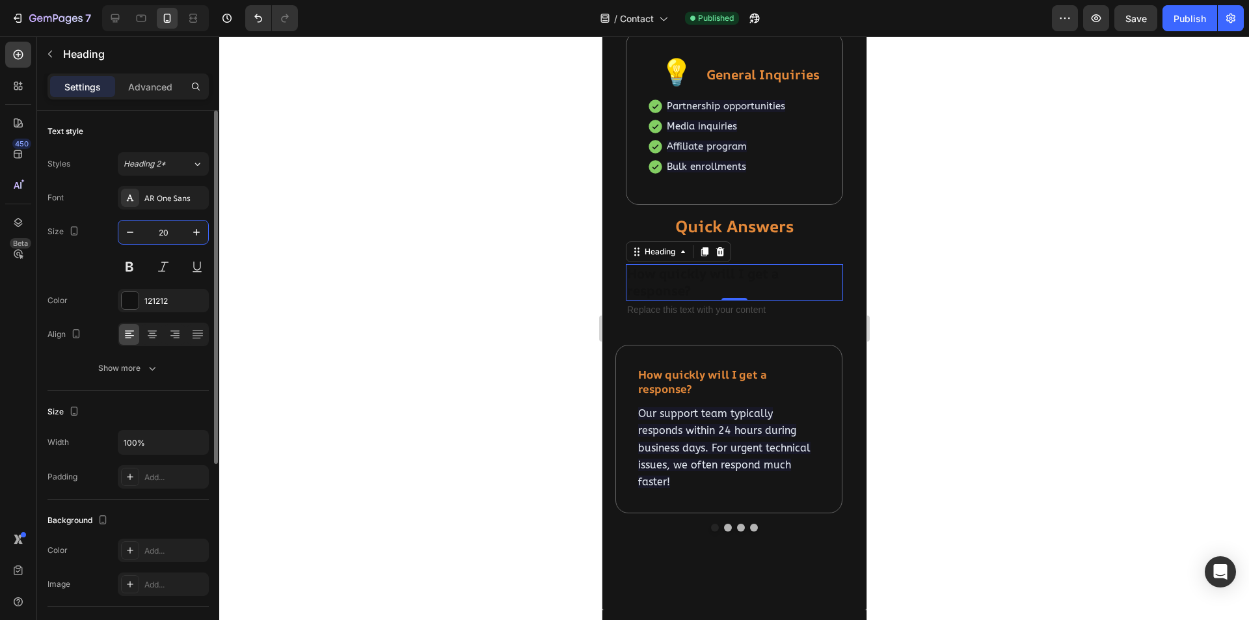
type input "20"
click at [155, 303] on div "121212" at bounding box center [163, 301] width 38 height 12
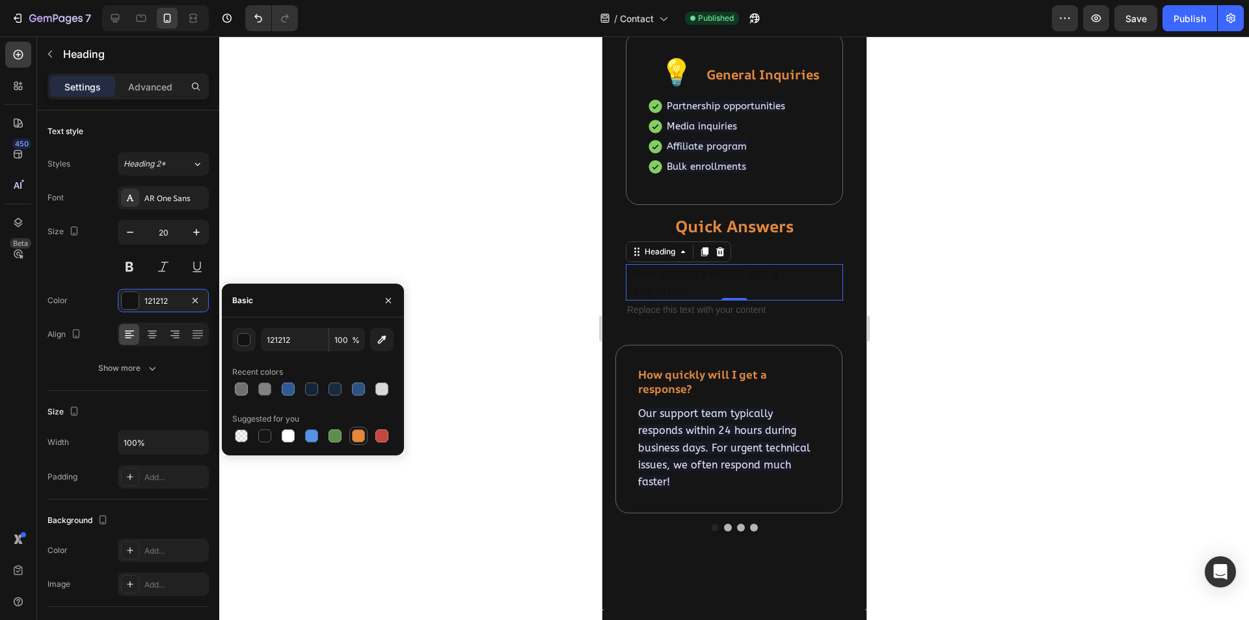
click at [355, 435] on div at bounding box center [358, 435] width 13 height 13
type input "E4893A"
click at [496, 342] on div at bounding box center [734, 328] width 1030 height 584
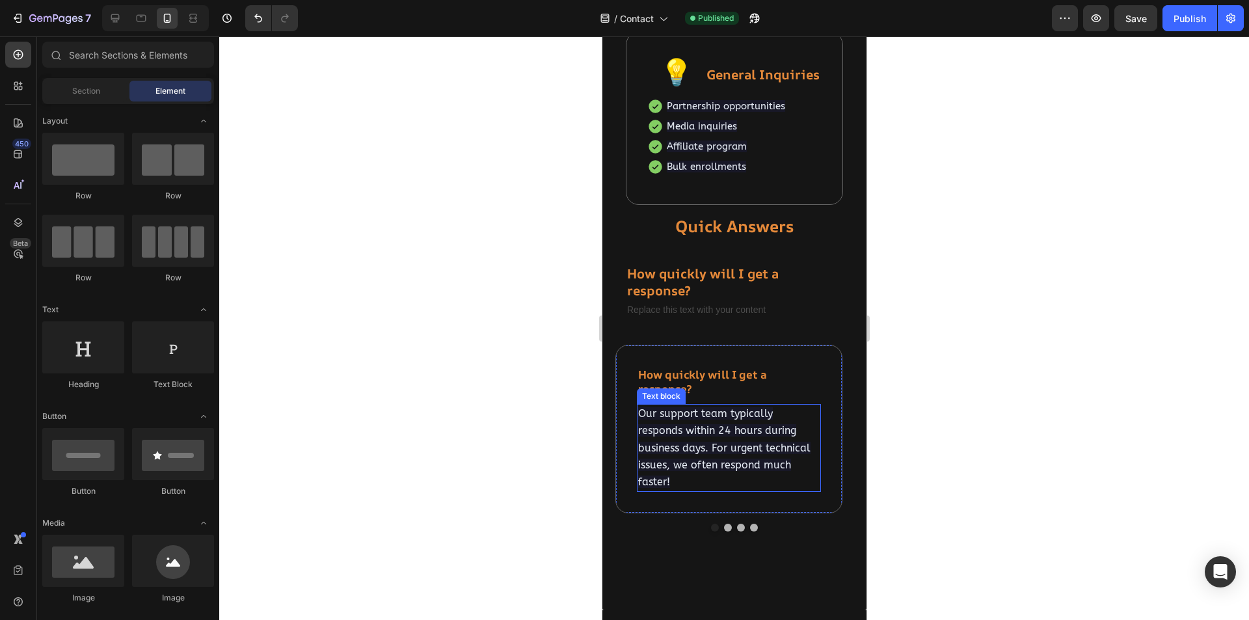
click at [710, 432] on span "Our support team typically responds within 24 hours during business days. For u…" at bounding box center [724, 447] width 172 height 81
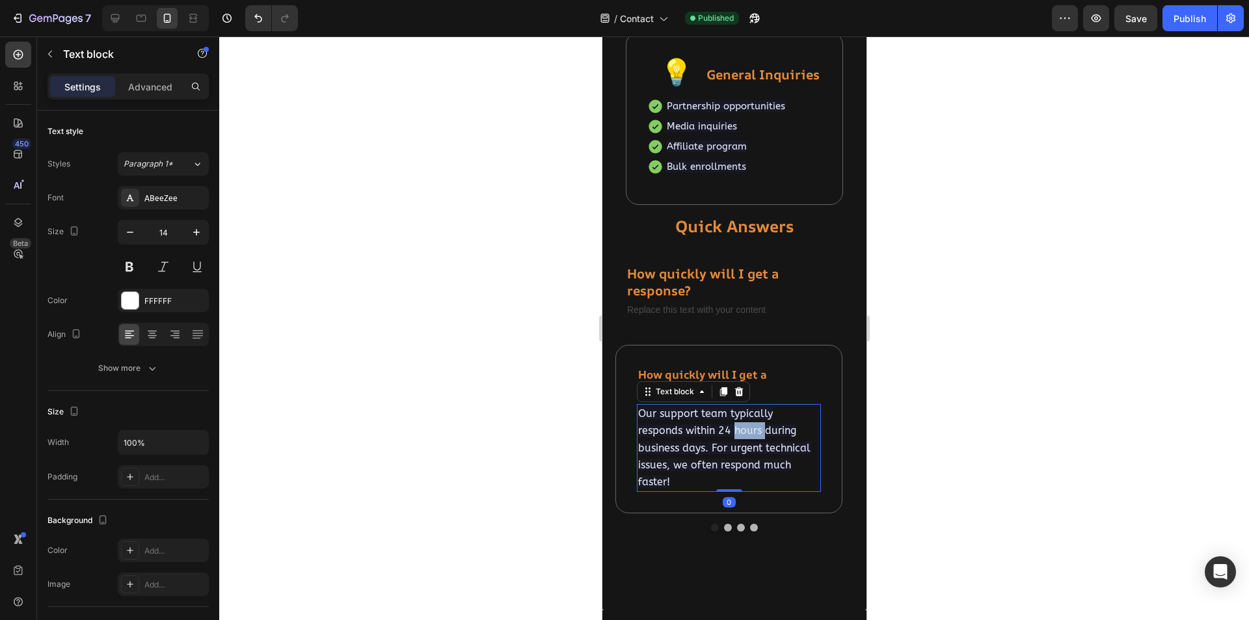
click at [710, 432] on span "Our support team typically responds within 24 hours during business days. For u…" at bounding box center [724, 447] width 172 height 81
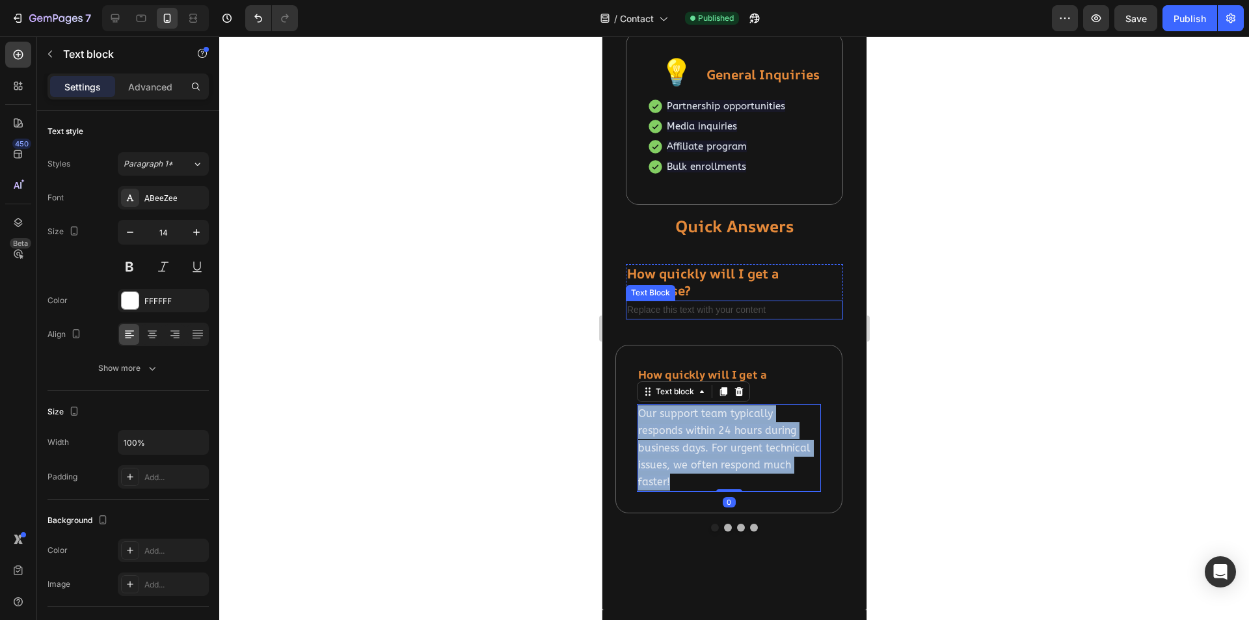
click at [729, 311] on div "Replace this text with your content" at bounding box center [733, 310] width 217 height 19
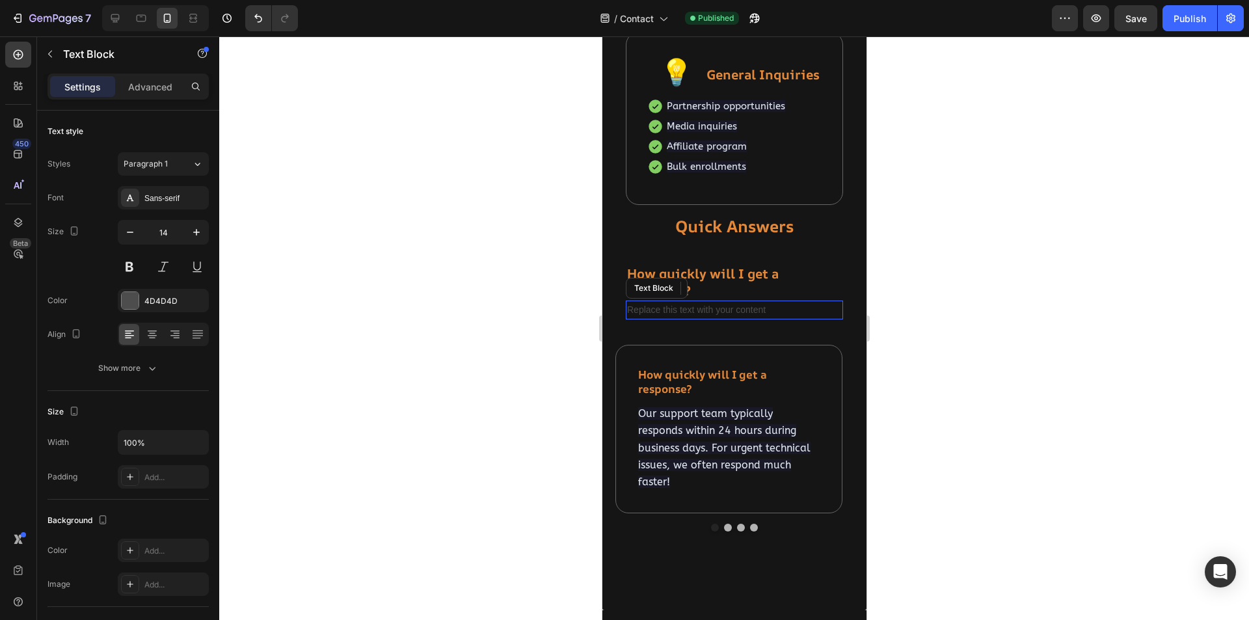
click at [729, 311] on div "Replace this text with your content" at bounding box center [733, 310] width 217 height 19
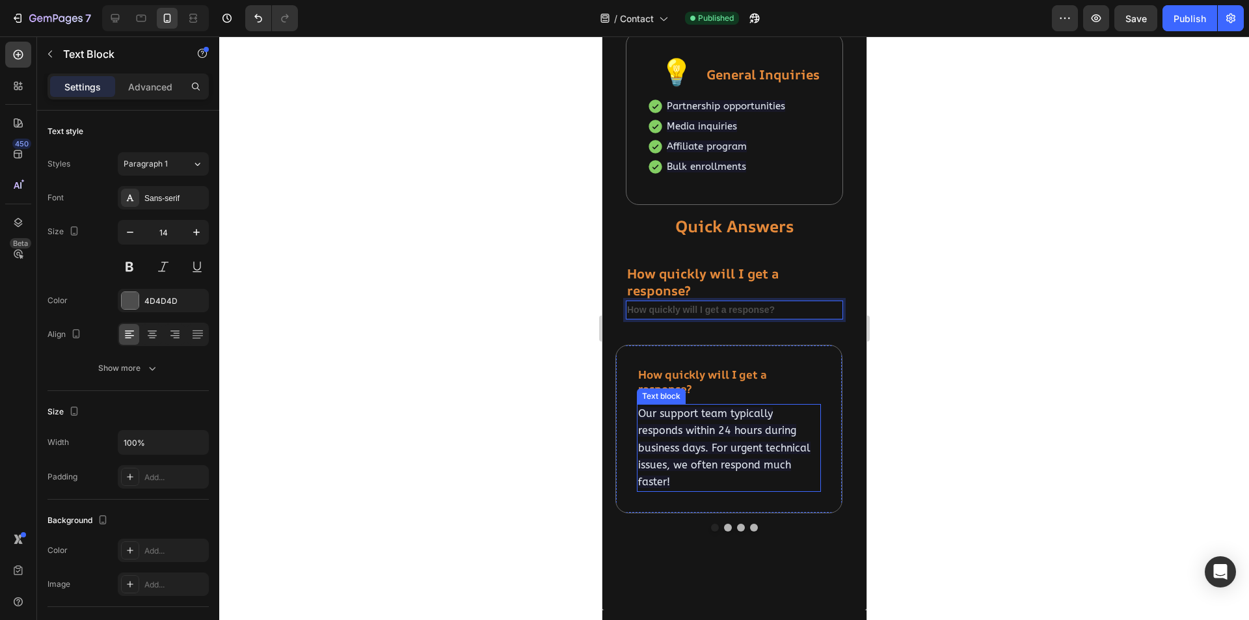
click at [728, 439] on p "Our support team typically responds within 24 hours during business days. For u…" at bounding box center [729, 447] width 182 height 85
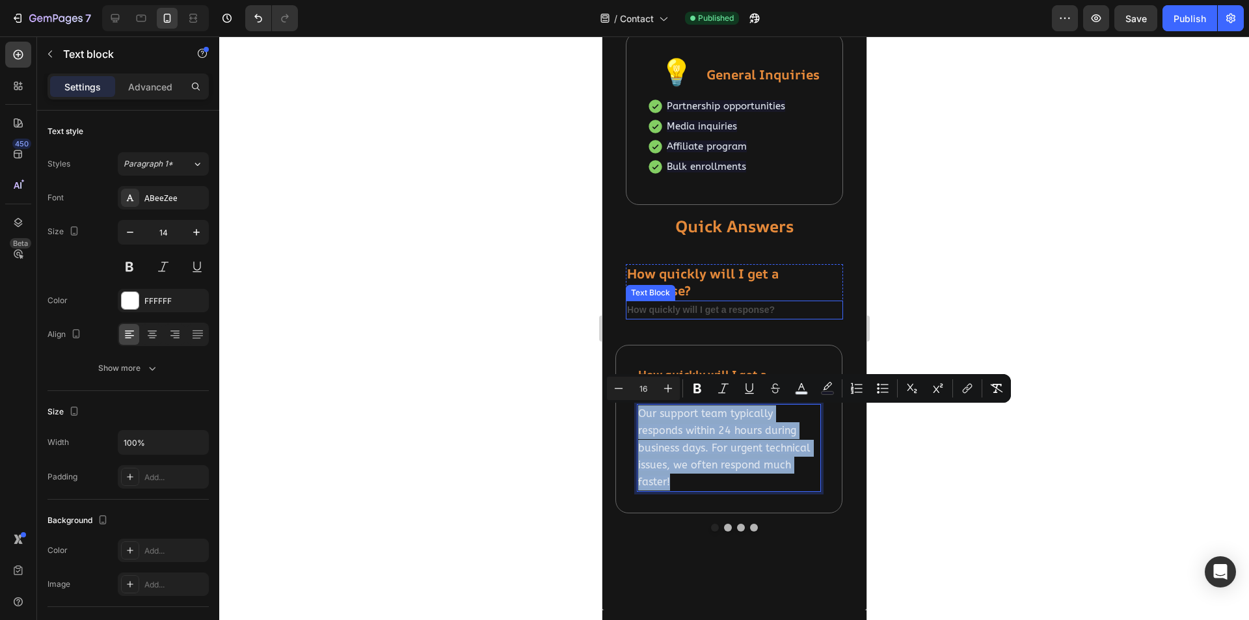
click at [722, 314] on strong "How quickly will I get a response?" at bounding box center [701, 309] width 148 height 10
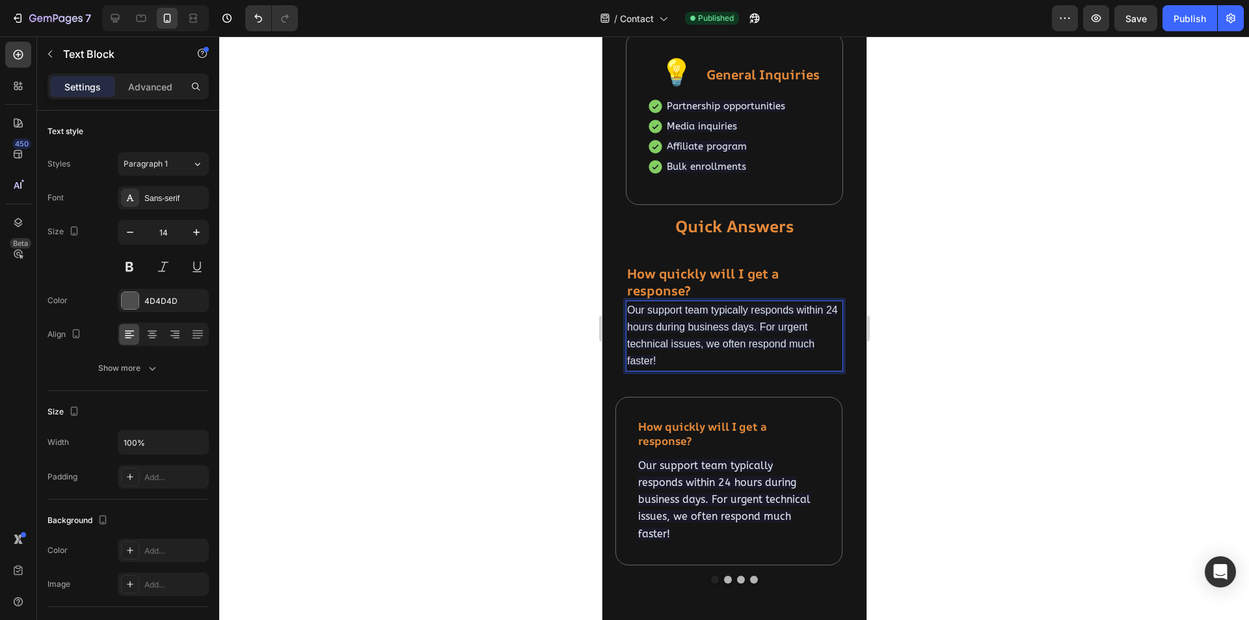
click at [725, 328] on span "Our support team typically responds within 24 hours during business days. For u…" at bounding box center [732, 335] width 211 height 62
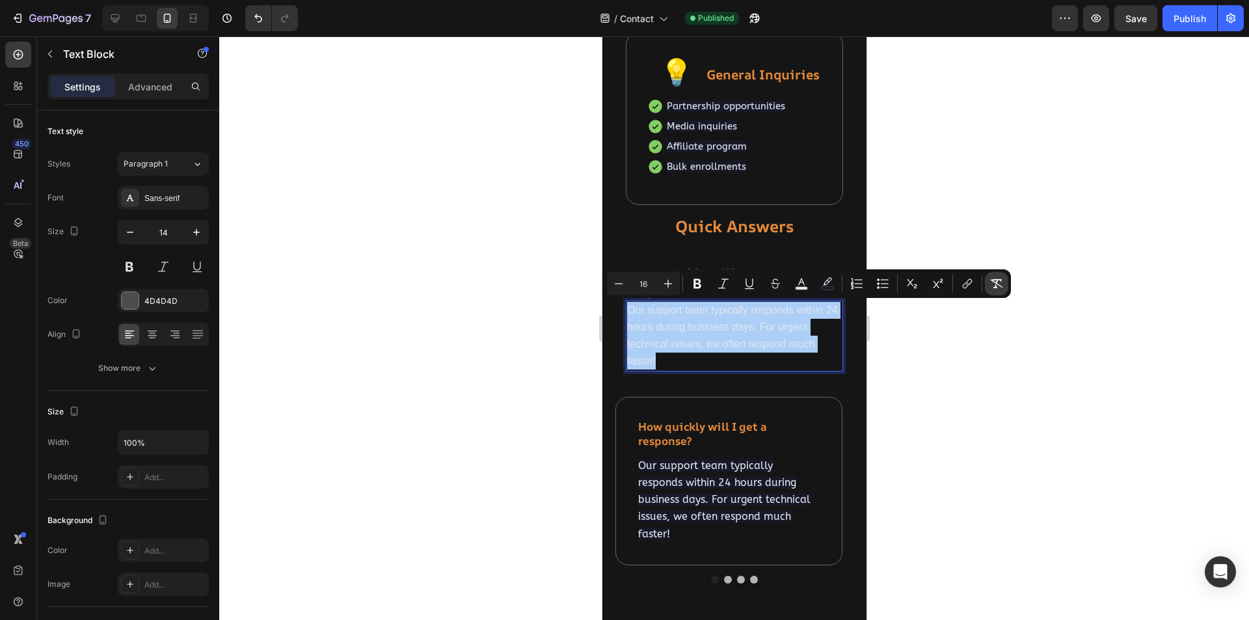
click at [996, 280] on icon "Editor contextual toolbar" at bounding box center [997, 283] width 12 height 9
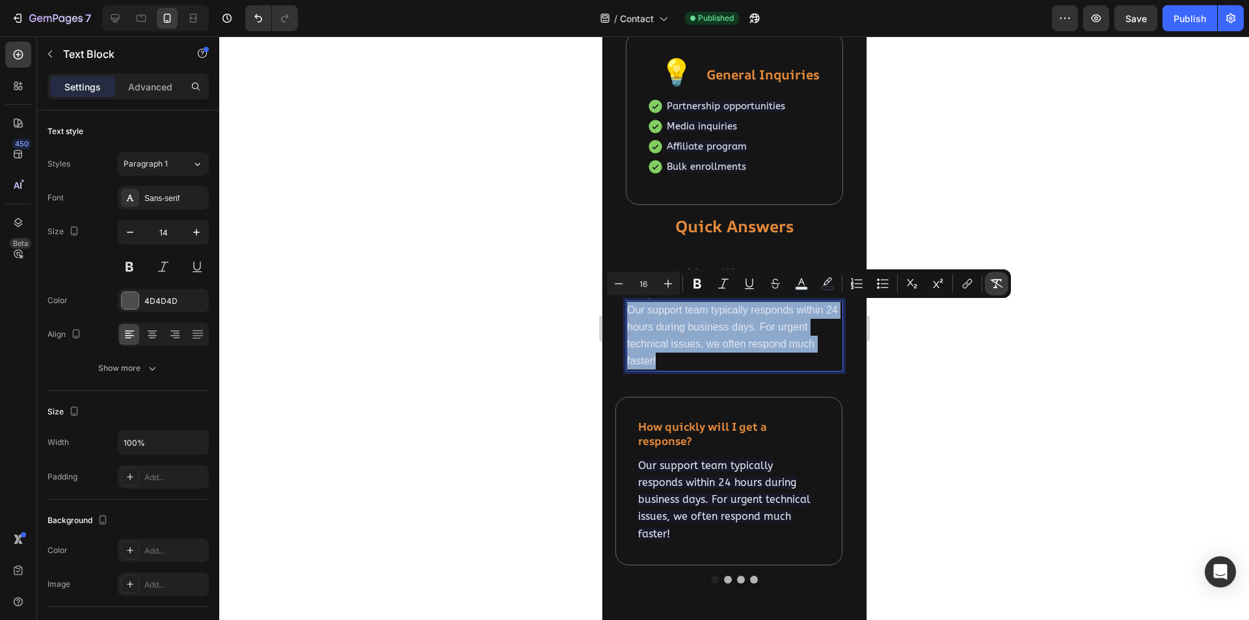
type input "14"
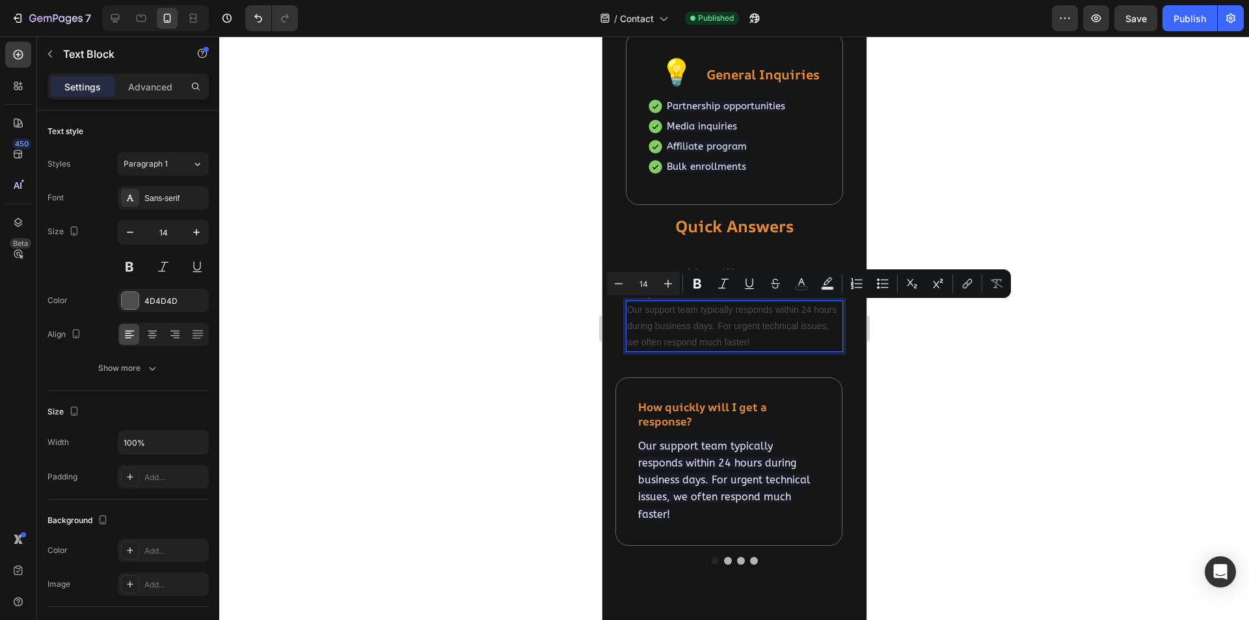
click at [455, 321] on div at bounding box center [734, 328] width 1030 height 584
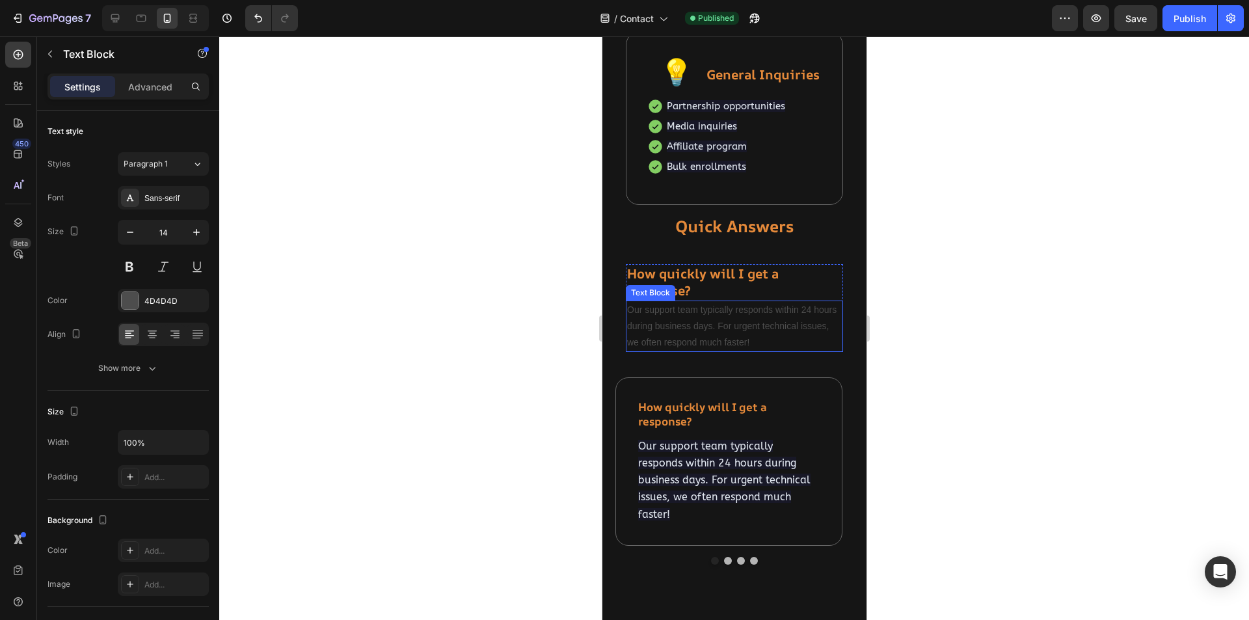
click at [650, 324] on p "Our support team typically responds within 24 hours during business days. For u…" at bounding box center [734, 326] width 215 height 49
click at [152, 198] on div "Sans-serif" at bounding box center [174, 199] width 61 height 12
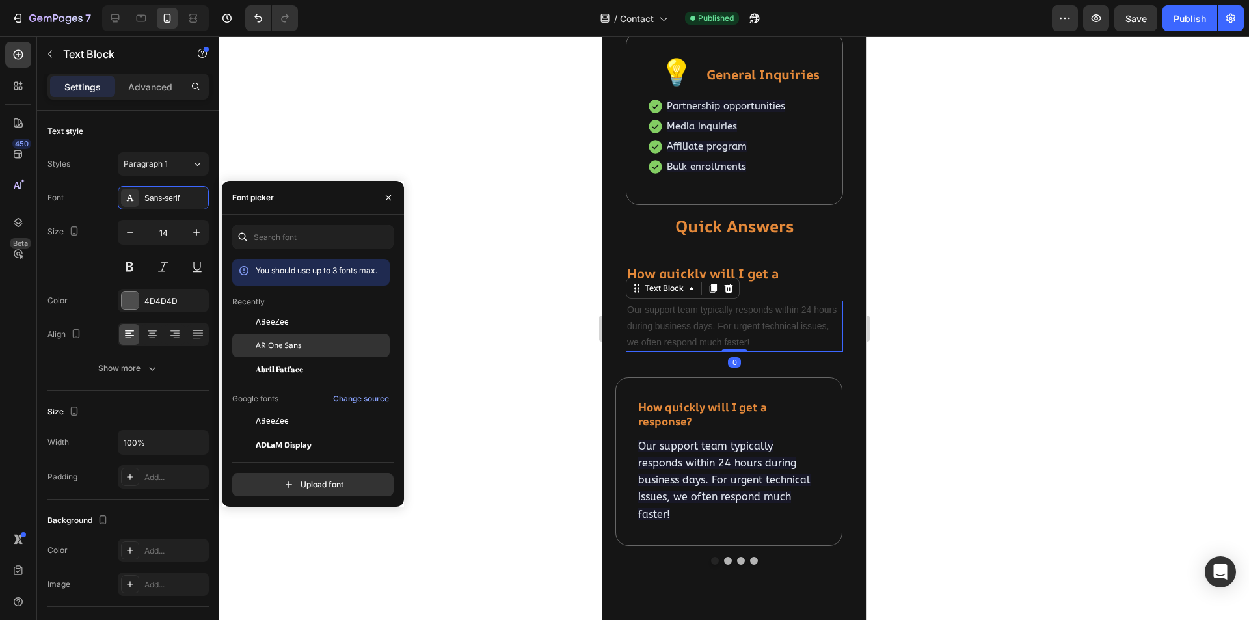
click at [278, 346] on span "AR One Sans" at bounding box center [279, 346] width 46 height 12
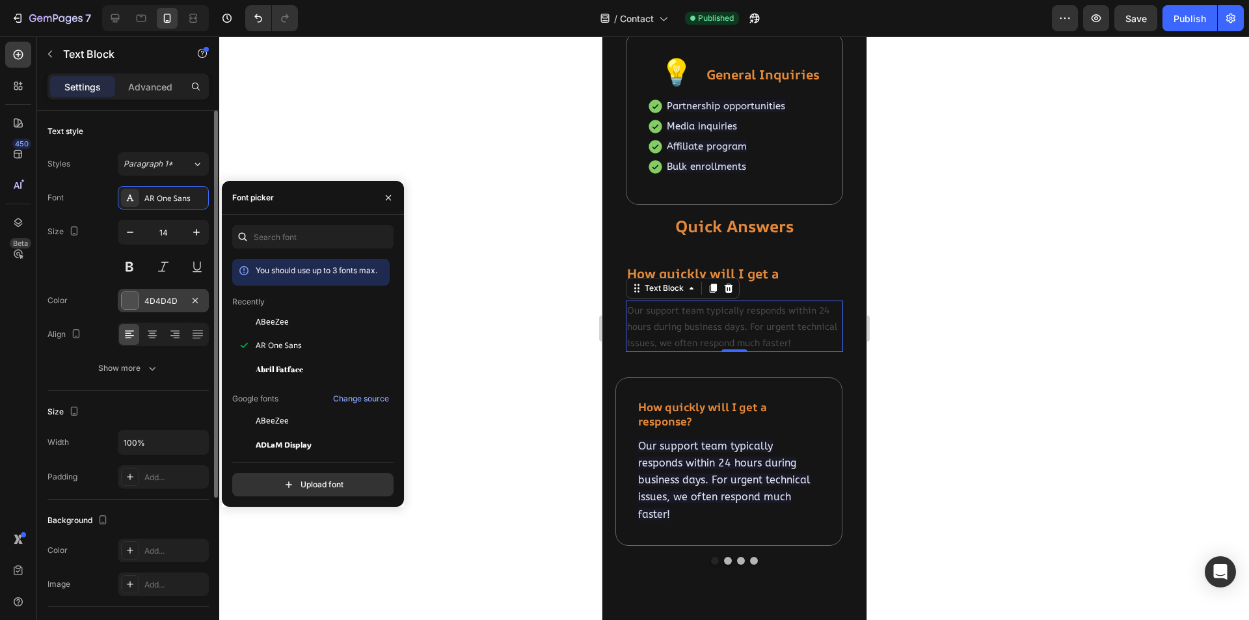
click at [135, 299] on div at bounding box center [130, 300] width 17 height 17
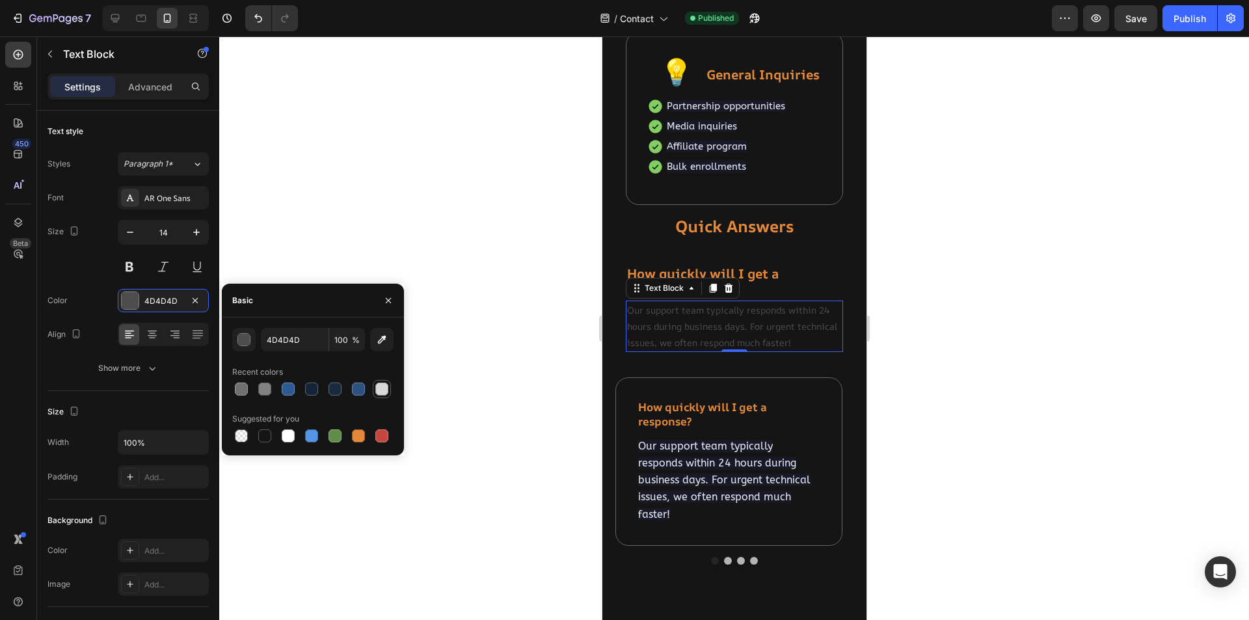
click at [380, 385] on div at bounding box center [381, 389] width 13 height 13
type input "D8D8D8"
click at [515, 411] on div at bounding box center [734, 328] width 1030 height 584
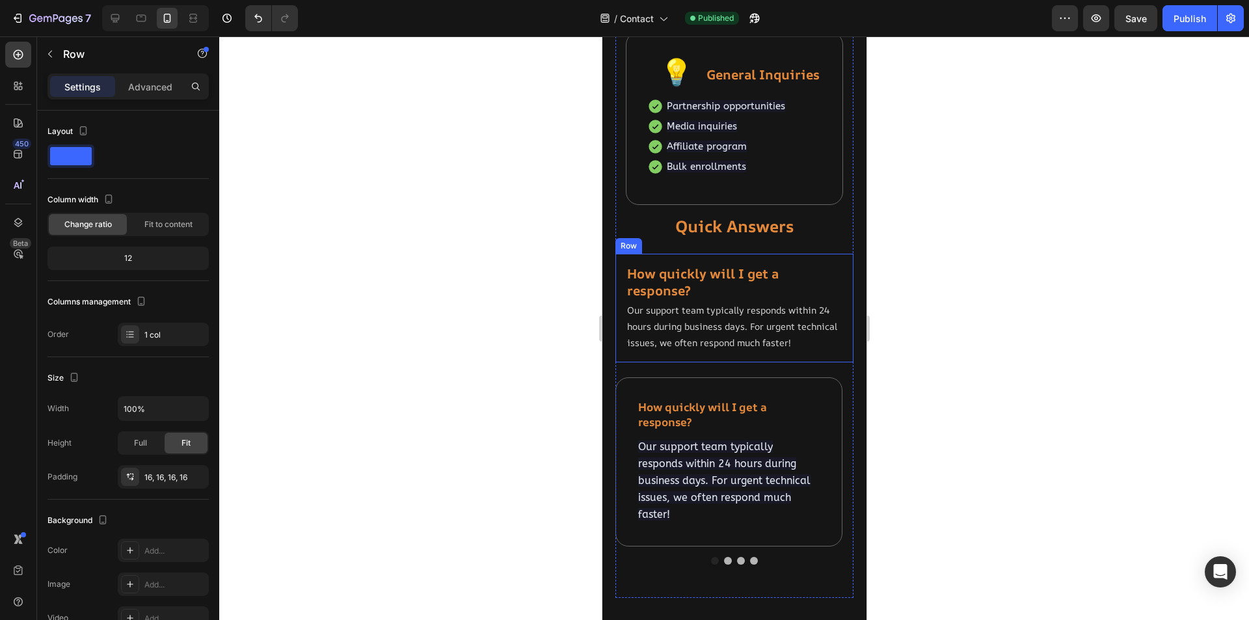
click at [813, 256] on div "⁠⁠⁠⁠⁠⁠⁠ How quickly will I get a response? Heading Our support team typically r…" at bounding box center [734, 308] width 238 height 109
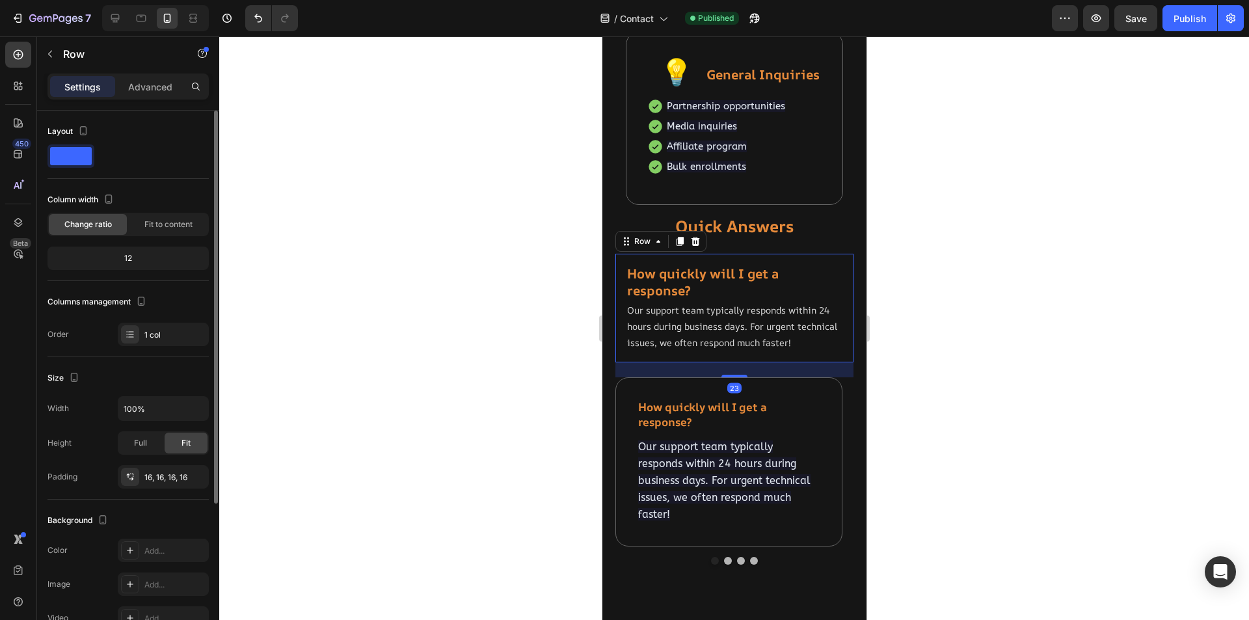
scroll to position [130, 0]
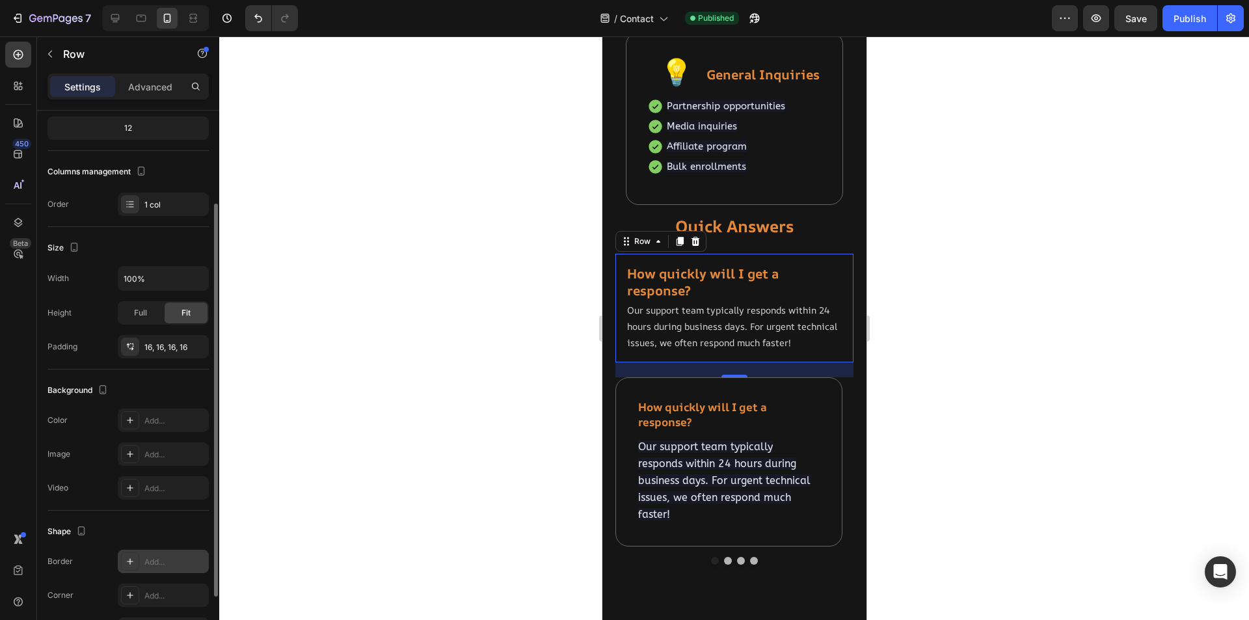
click at [157, 558] on div "Add..." at bounding box center [174, 562] width 61 height 12
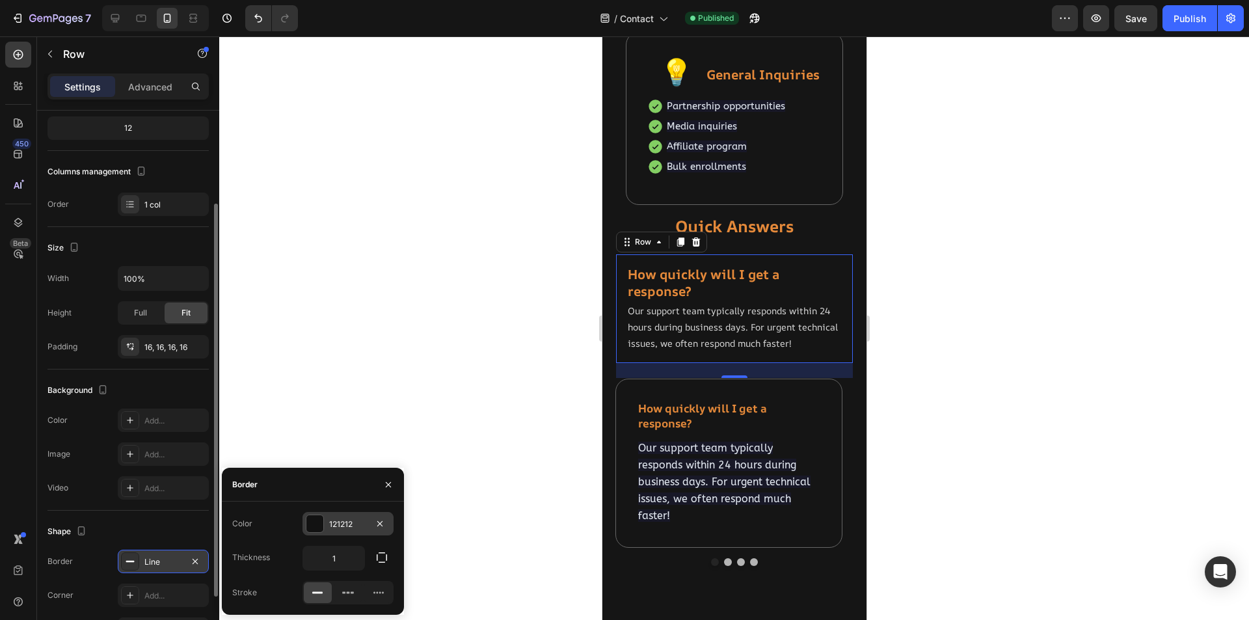
click at [339, 526] on div "121212" at bounding box center [348, 525] width 38 height 12
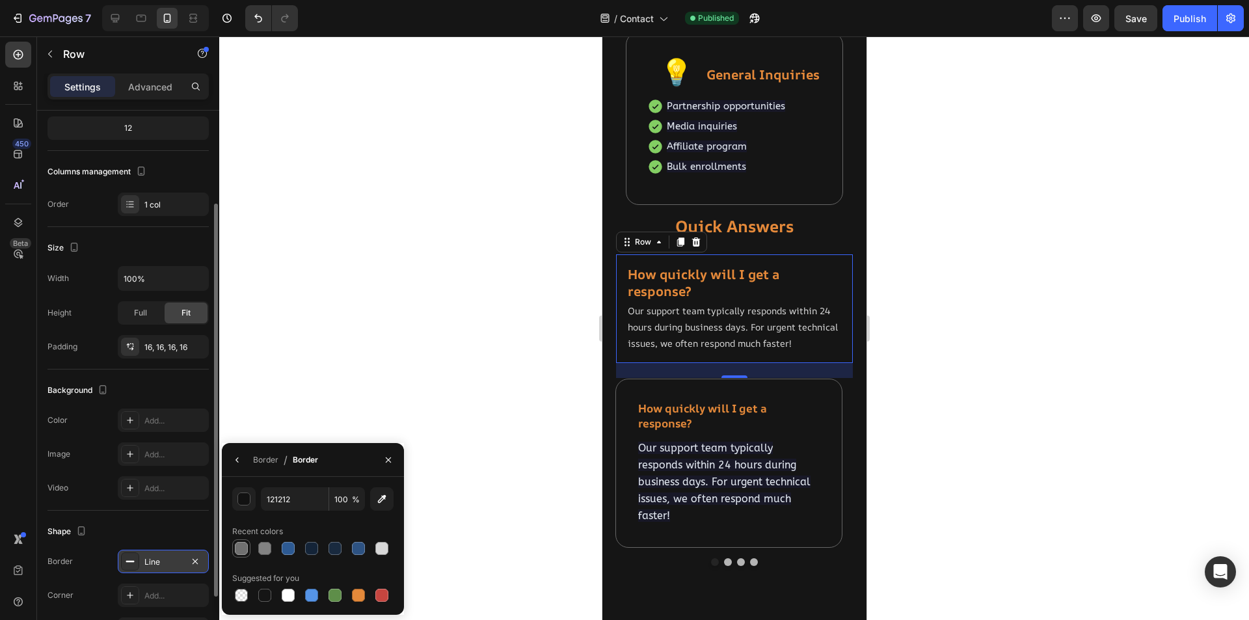
click at [242, 547] on div at bounding box center [241, 548] width 13 height 13
type input "707070"
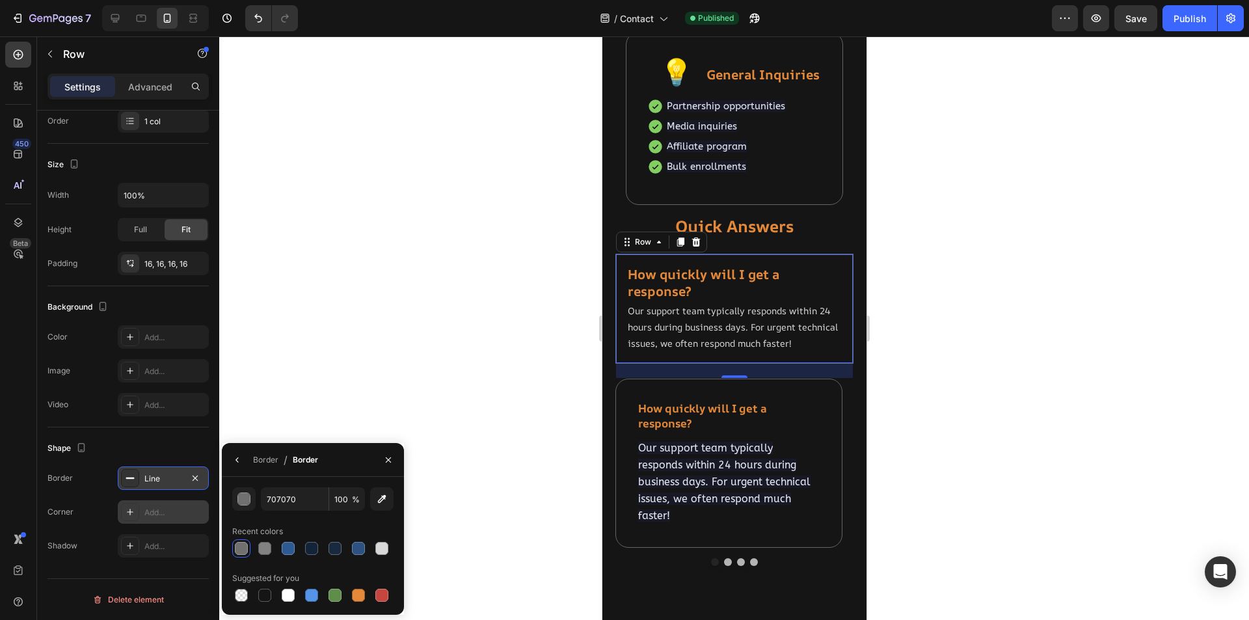
click at [149, 517] on div "Add..." at bounding box center [174, 513] width 61 height 12
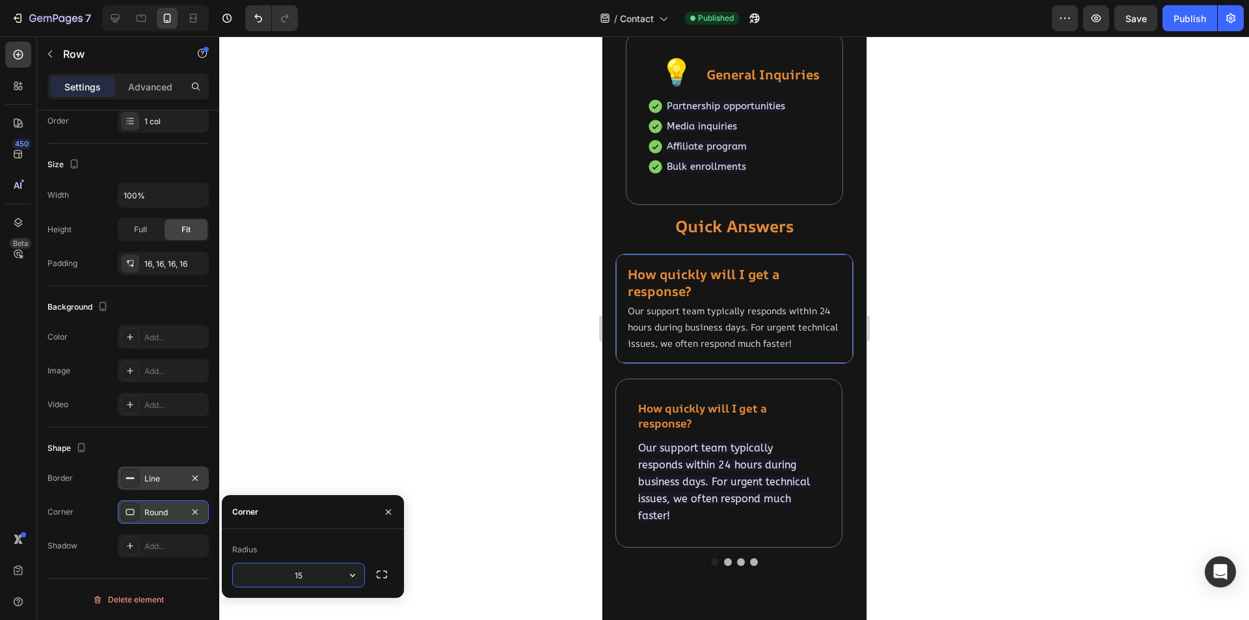
type input "15"
click at [541, 398] on div at bounding box center [734, 328] width 1030 height 584
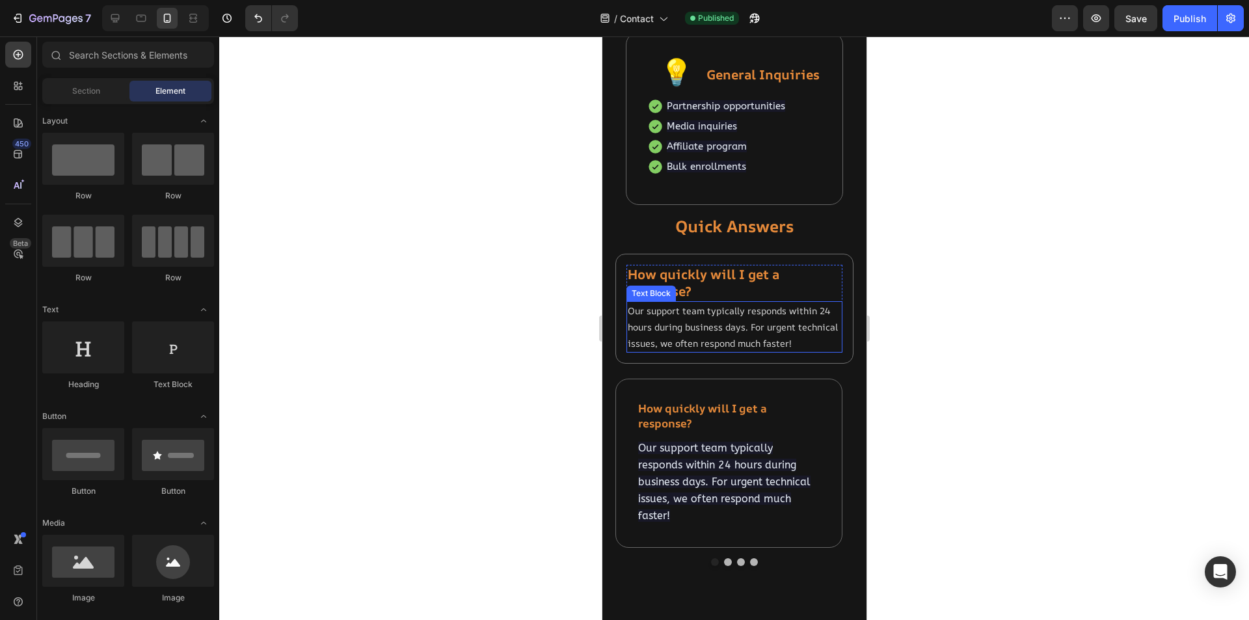
click at [724, 323] on p "Our support team typically responds within 24 hours during business days. For u…" at bounding box center [733, 327] width 213 height 49
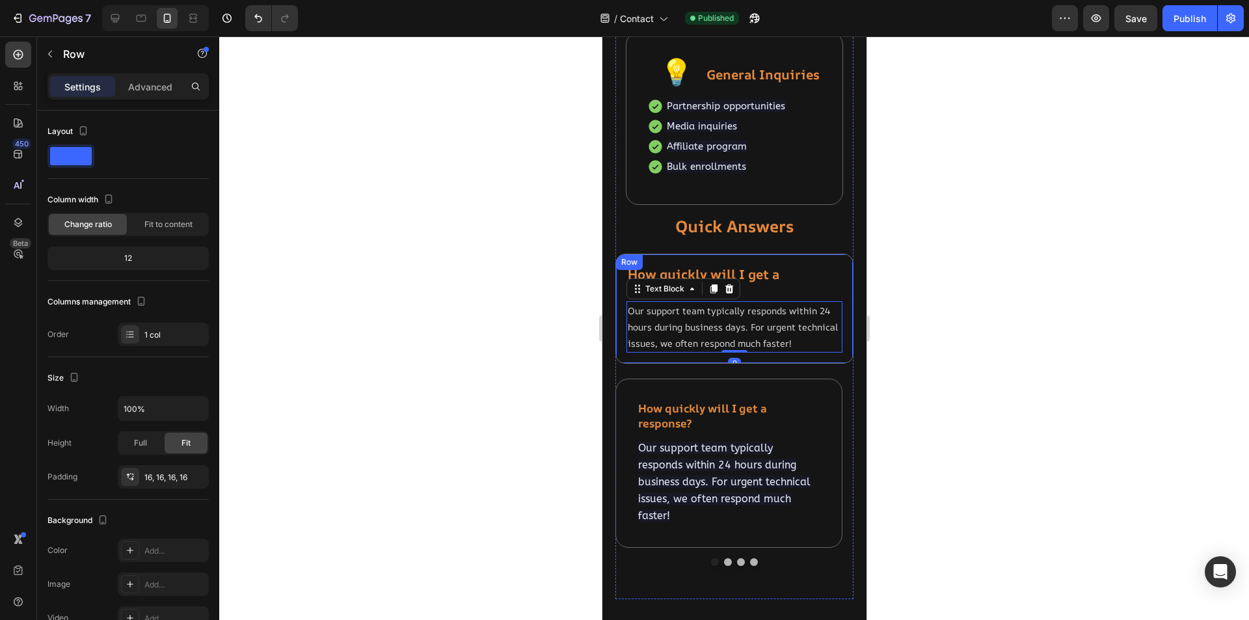
click at [765, 364] on div "⁠⁠⁠⁠⁠⁠⁠ How quickly will I get a response? Heading Our support team typically r…" at bounding box center [734, 309] width 238 height 111
click at [679, 264] on icon at bounding box center [680, 267] width 7 height 9
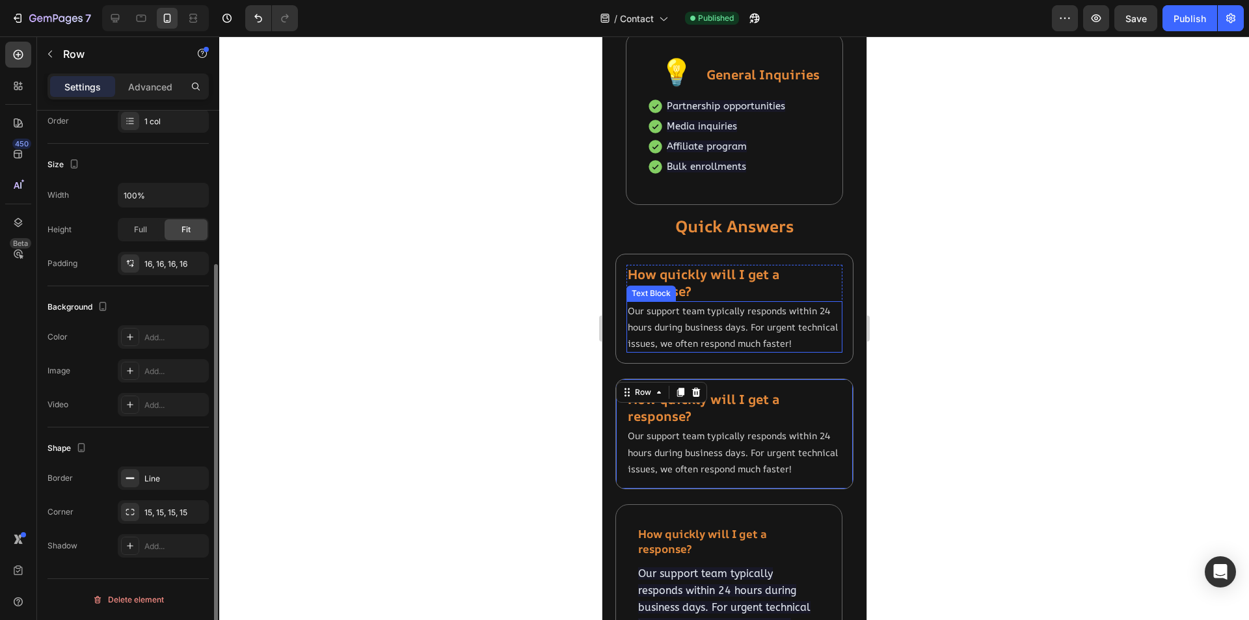
scroll to position [1007, 0]
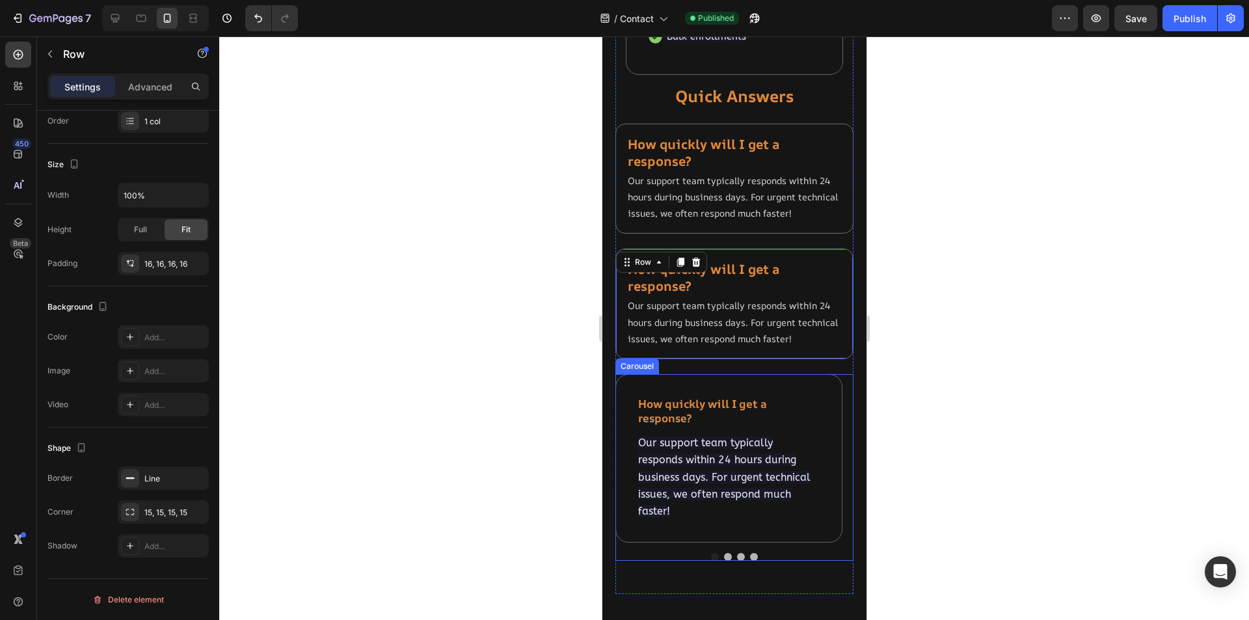
click at [724, 561] on button "Dot" at bounding box center [728, 557] width 8 height 8
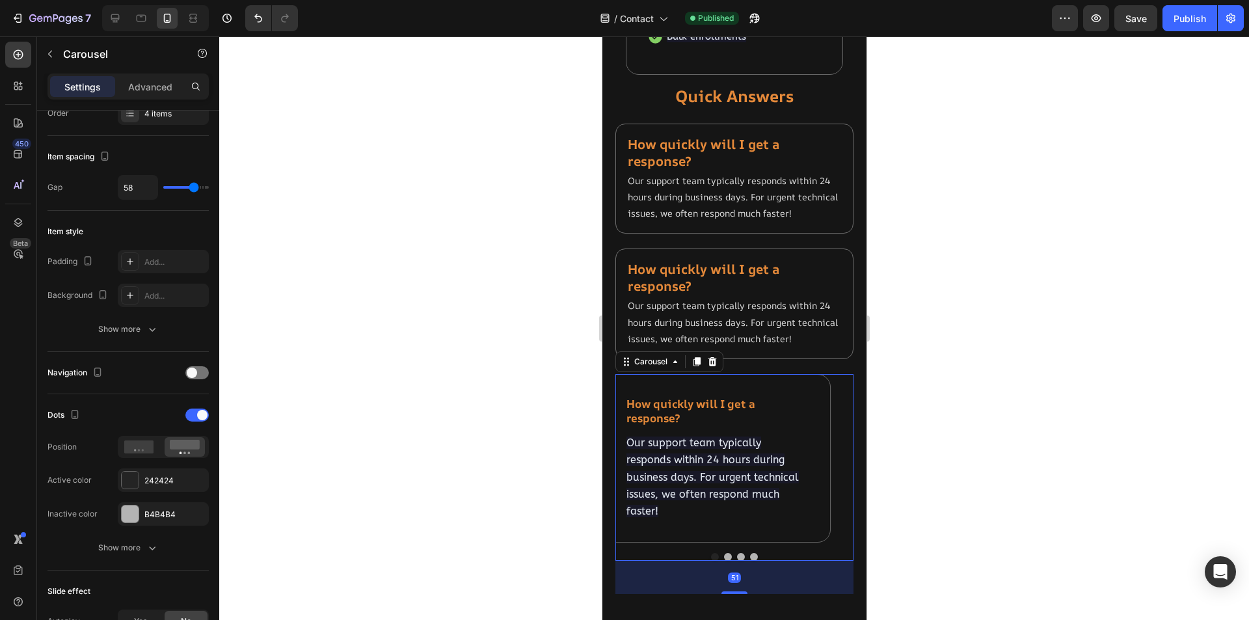
scroll to position [0, 0]
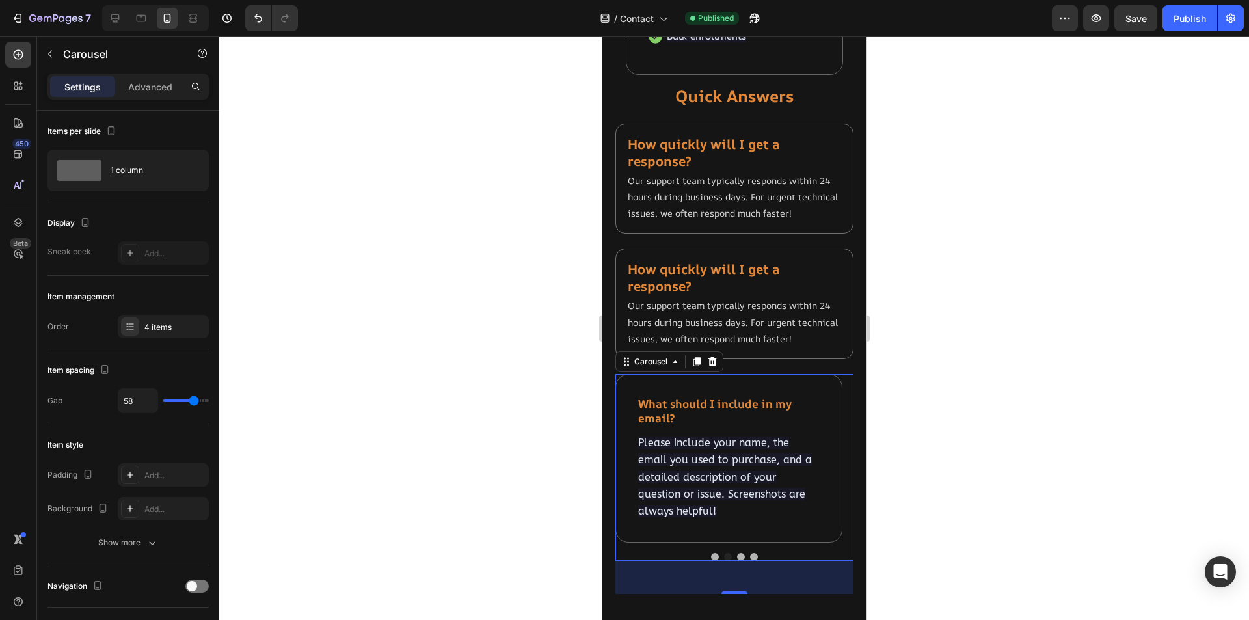
click at [710, 561] on button "Dot" at bounding box center [714, 557] width 8 height 8
click at [724, 561] on button "Dot" at bounding box center [728, 557] width 8 height 8
click at [709, 426] on strong "What should I include in my email?" at bounding box center [715, 410] width 154 height 29
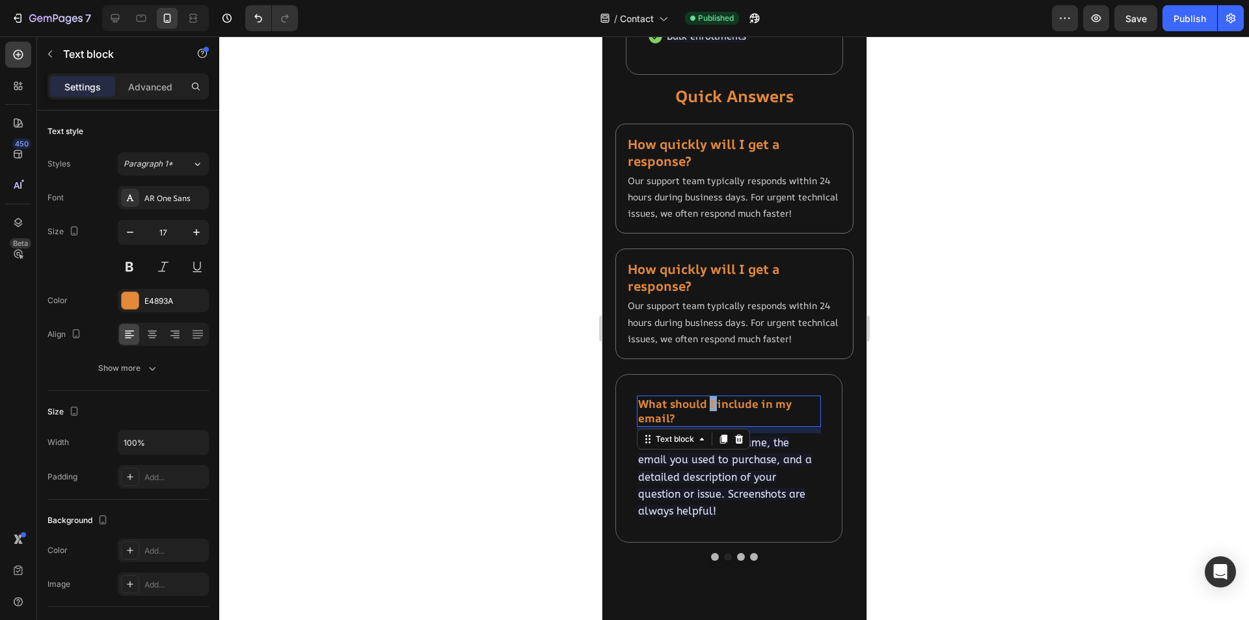
click at [709, 426] on strong "What should I include in my email?" at bounding box center [715, 410] width 154 height 29
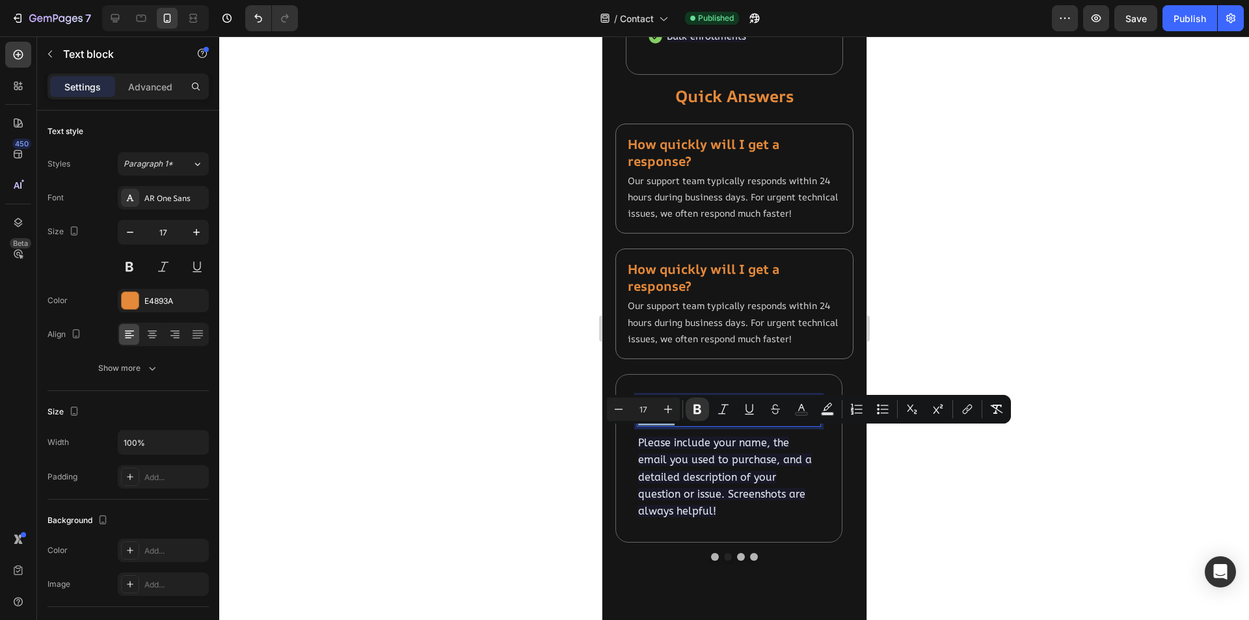
copy strong "What should I include in my email?"
click at [707, 288] on strong "How quickly will I get a response?" at bounding box center [703, 277] width 152 height 34
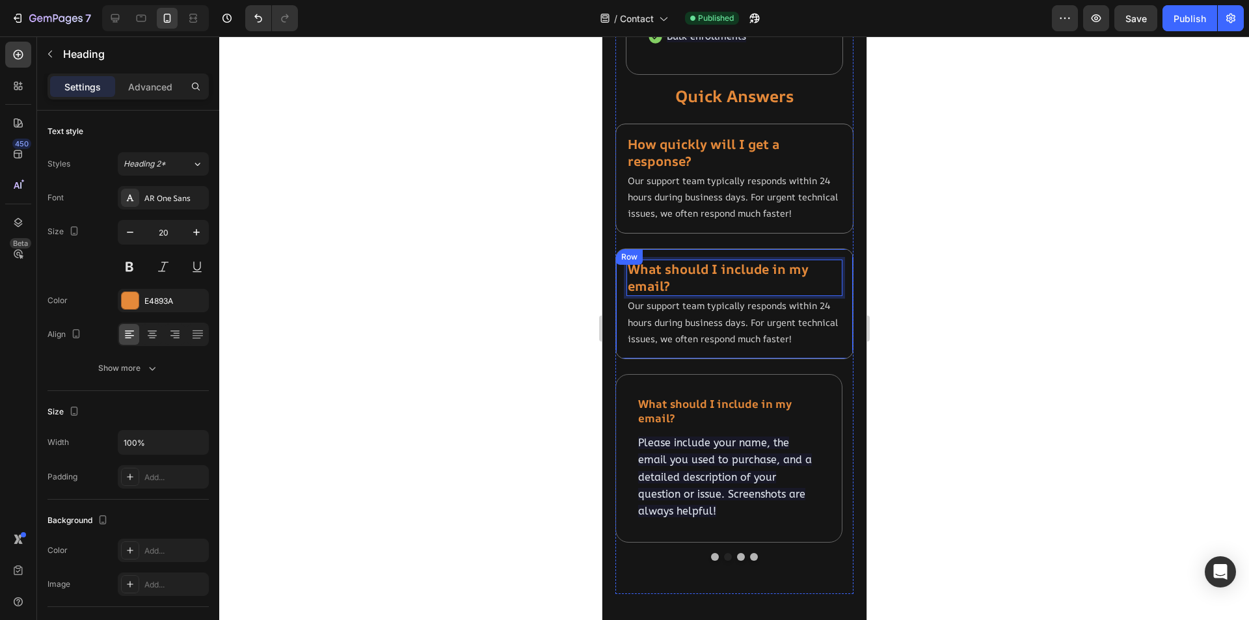
click at [959, 416] on div at bounding box center [734, 328] width 1030 height 584
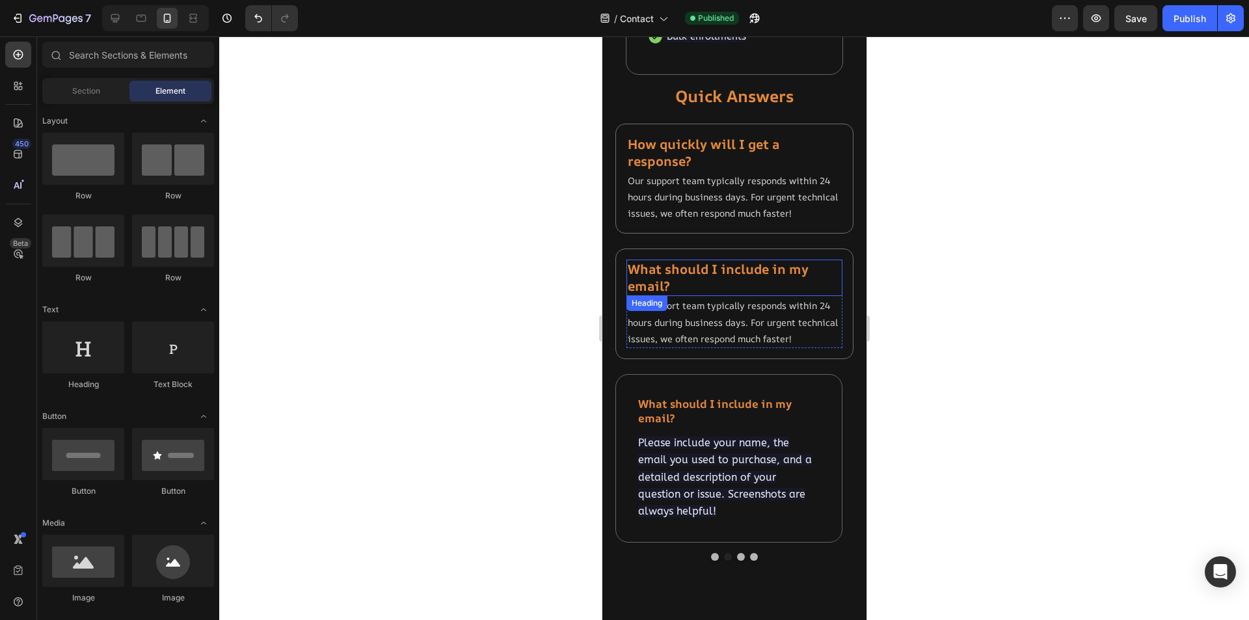
click at [679, 295] on p "⁠⁠⁠⁠⁠⁠⁠ What should I include in my email?" at bounding box center [733, 278] width 213 height 34
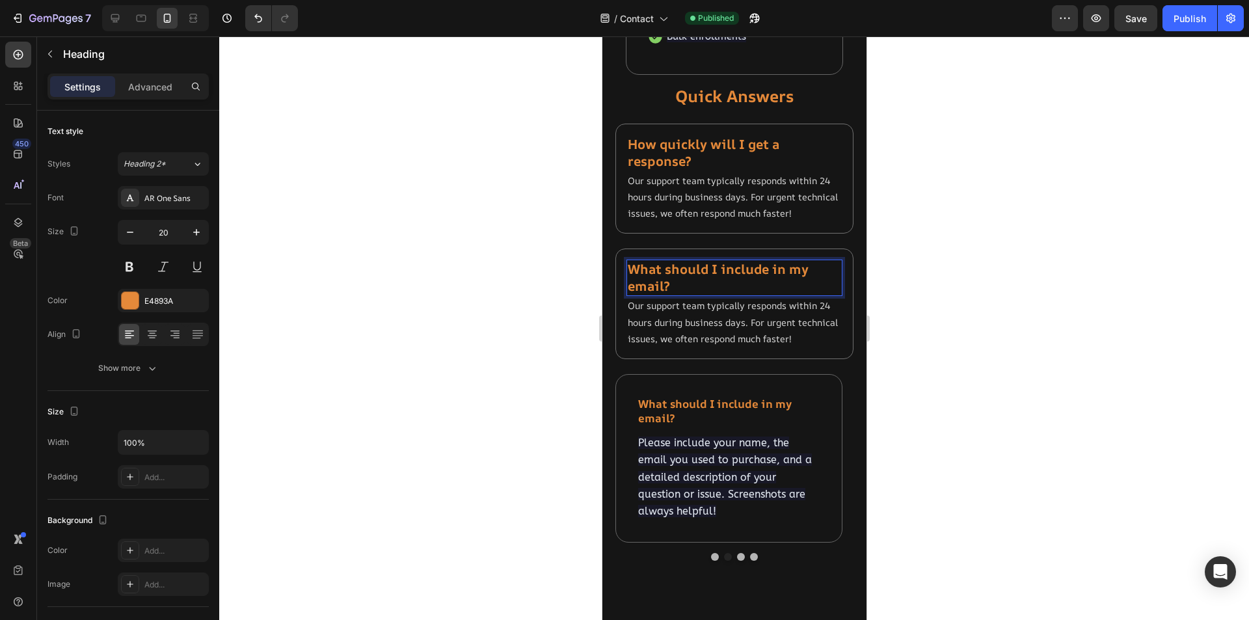
click at [665, 295] on strong "What should I include in my email?" at bounding box center [717, 277] width 181 height 34
click at [964, 380] on div at bounding box center [734, 328] width 1030 height 584
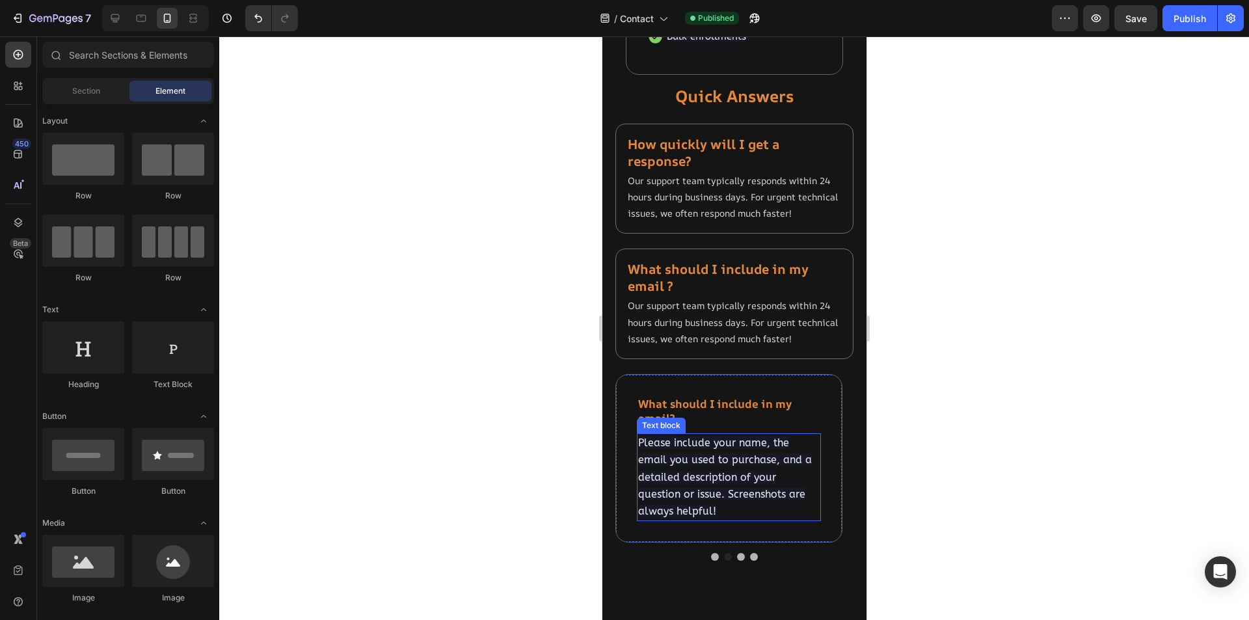
click at [694, 480] on span "Please include your name, the email you used to purchase, and a detailed descri…" at bounding box center [725, 477] width 174 height 81
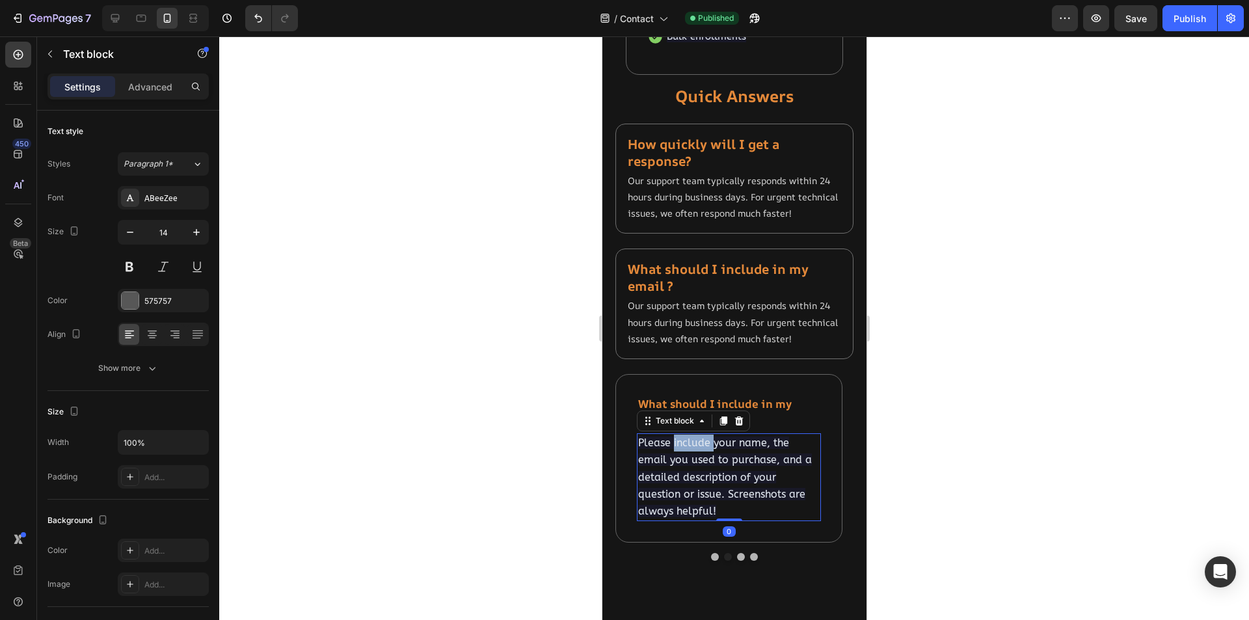
click at [694, 480] on span "Please include your name, the email you used to purchase, and a detailed descri…" at bounding box center [725, 477] width 174 height 81
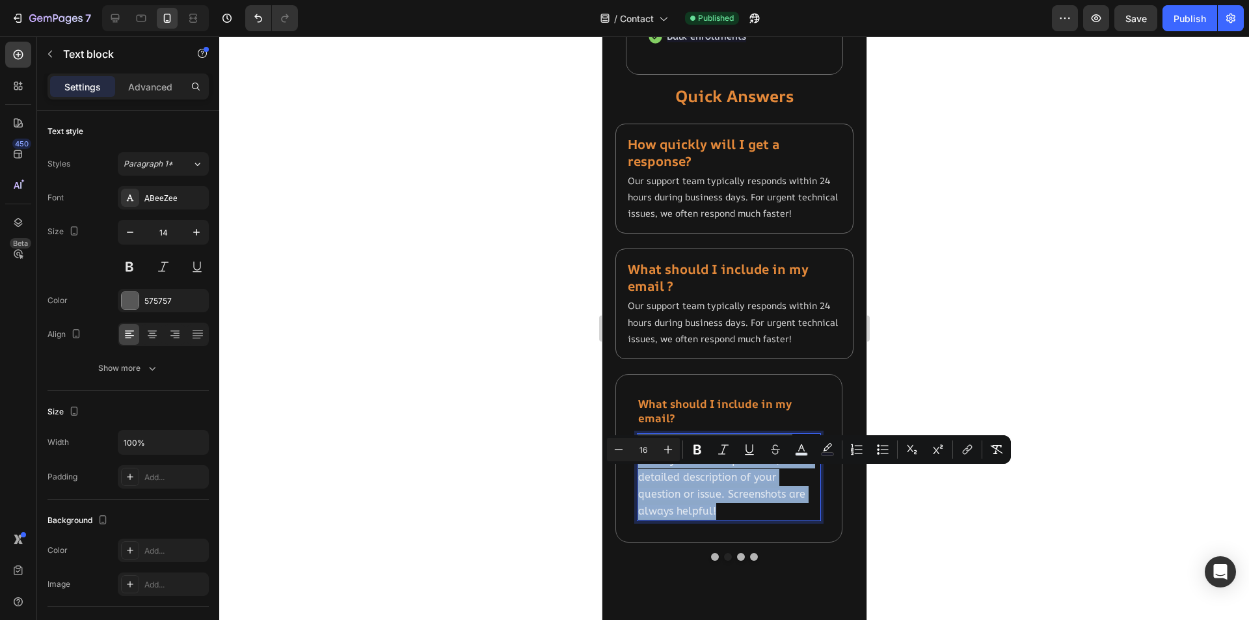
copy span "Please include your name, the email you used to purchase, and a detailed descri…"
click at [709, 342] on p "Our support team typically responds within 24 hours during business days. For u…" at bounding box center [733, 321] width 213 height 49
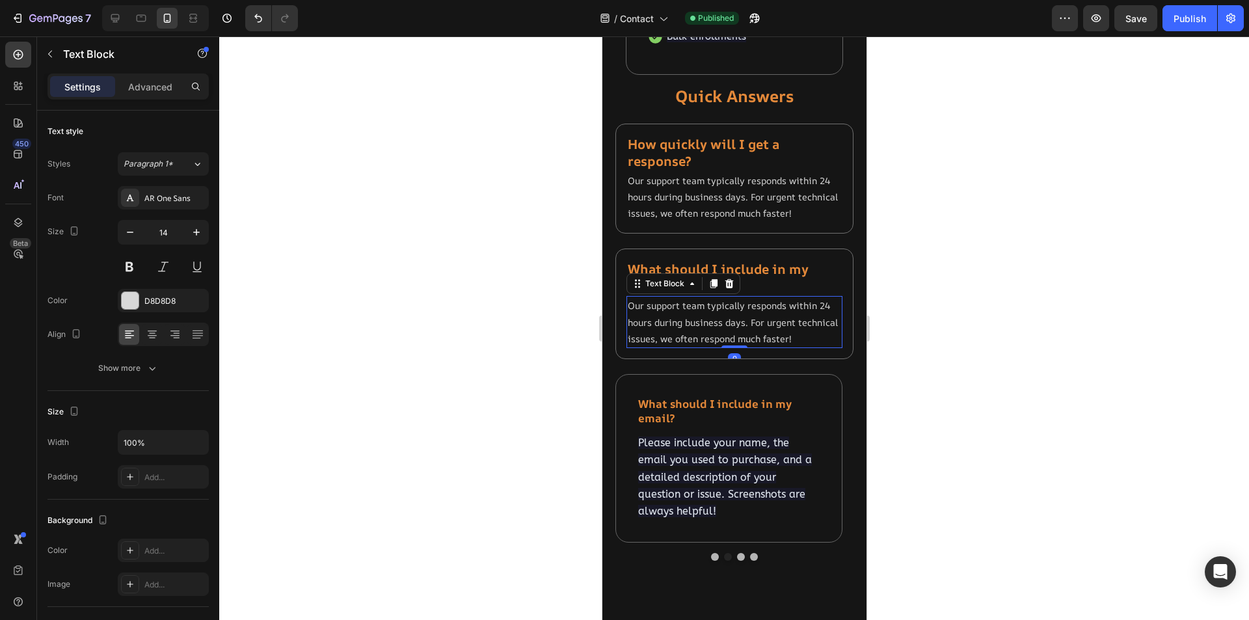
click at [709, 342] on p "Our support team typically responds within 24 hours during business days. For u…" at bounding box center [733, 321] width 213 height 49
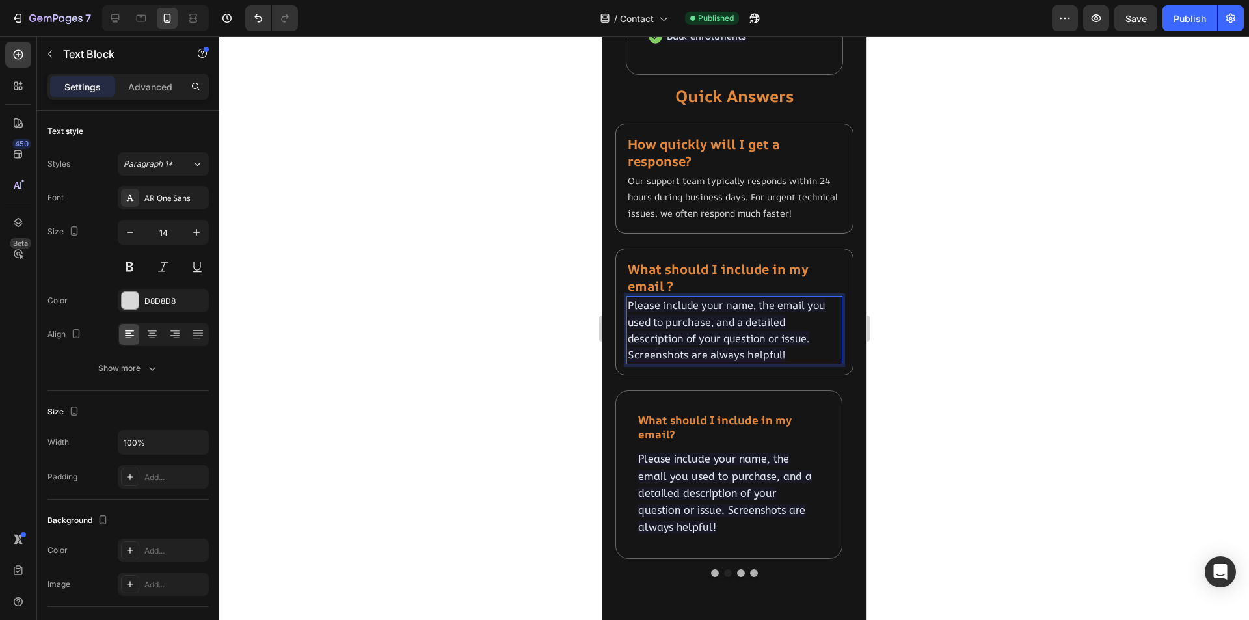
click at [768, 346] on p "Please include your name, the email you used to purchase, and a detailed descri…" at bounding box center [733, 330] width 213 height 66
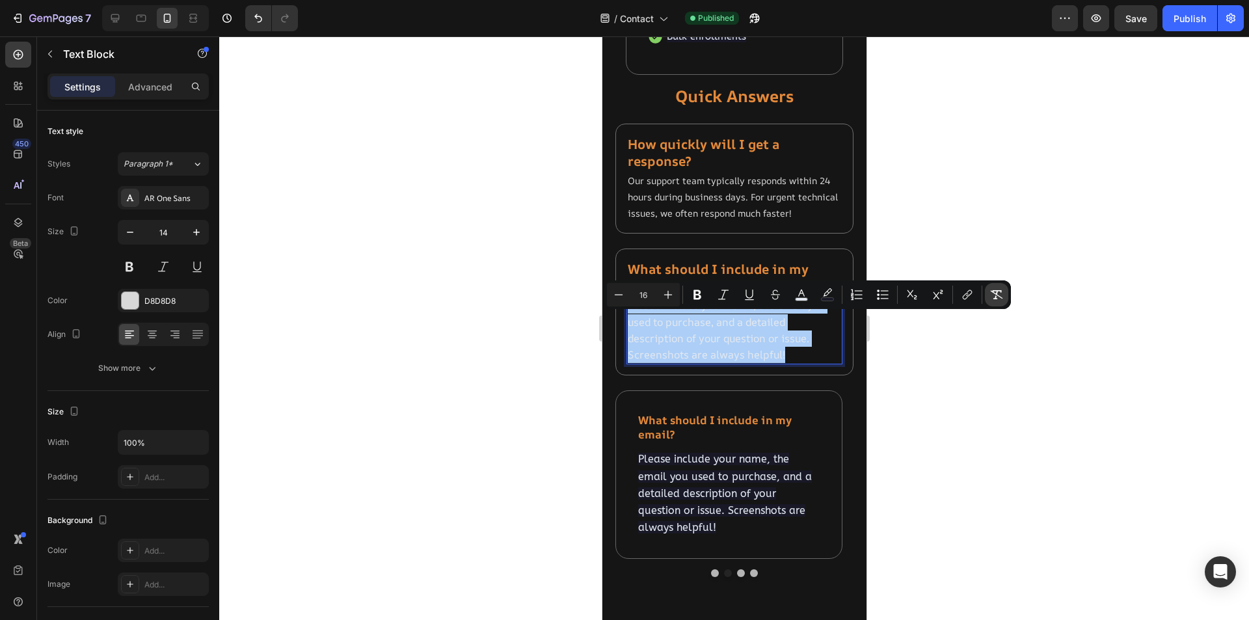
click at [999, 292] on icon "Editor contextual toolbar" at bounding box center [996, 294] width 13 height 13
type input "14"
click at [943, 435] on div at bounding box center [734, 328] width 1030 height 584
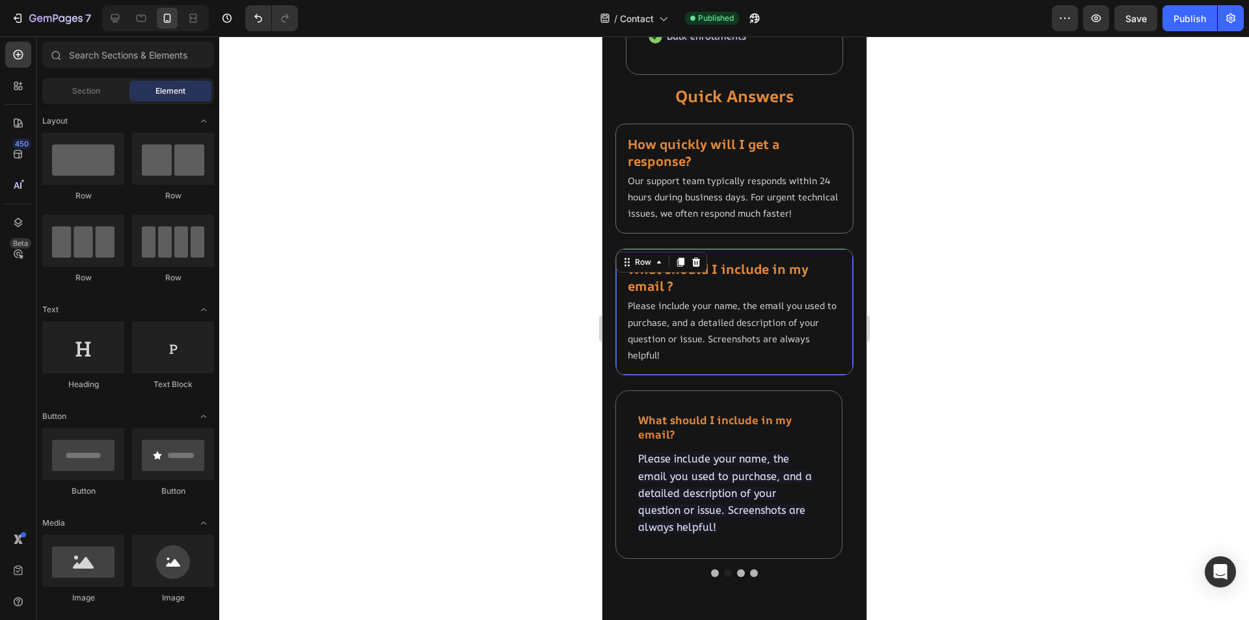
click at [774, 375] on div "⁠⁠⁠⁠⁠⁠⁠ What should I include in my email ? Heading Please include your name, t…" at bounding box center [734, 312] width 238 height 127
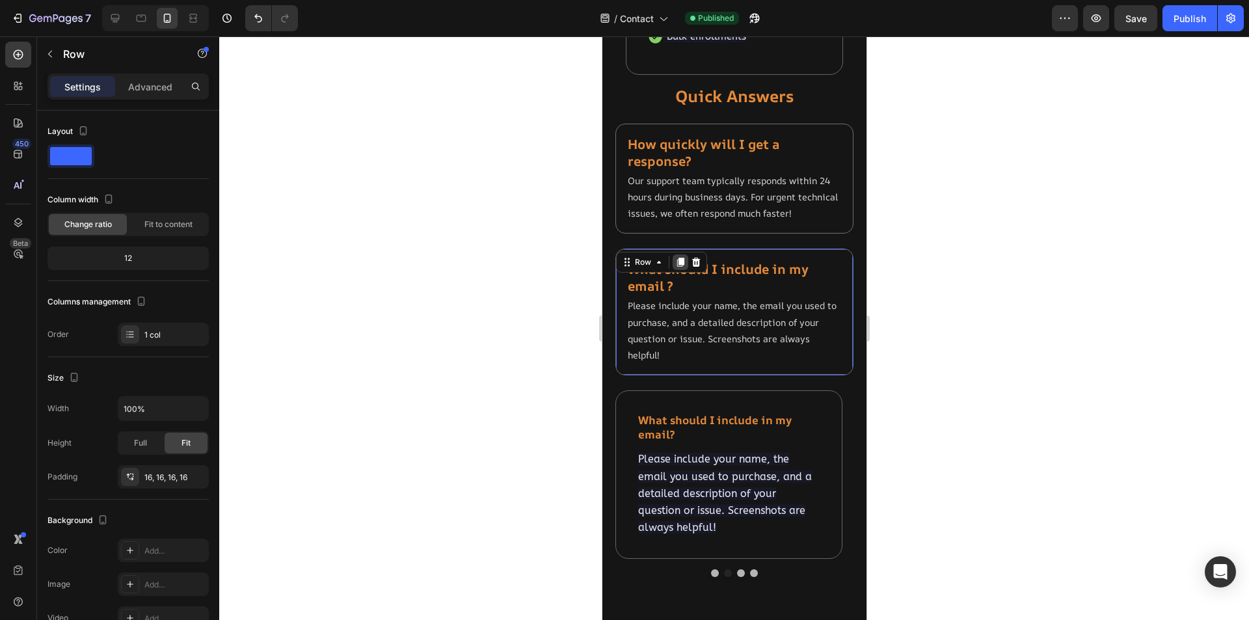
click at [681, 267] on icon at bounding box center [680, 262] width 7 height 9
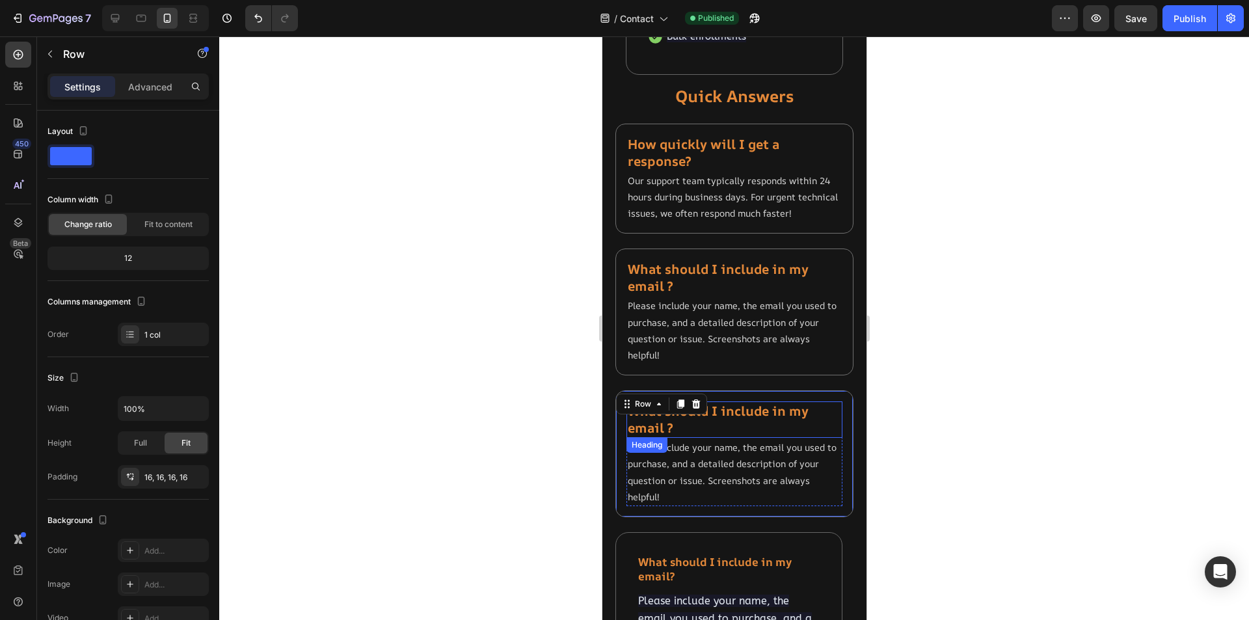
scroll to position [1202, 0]
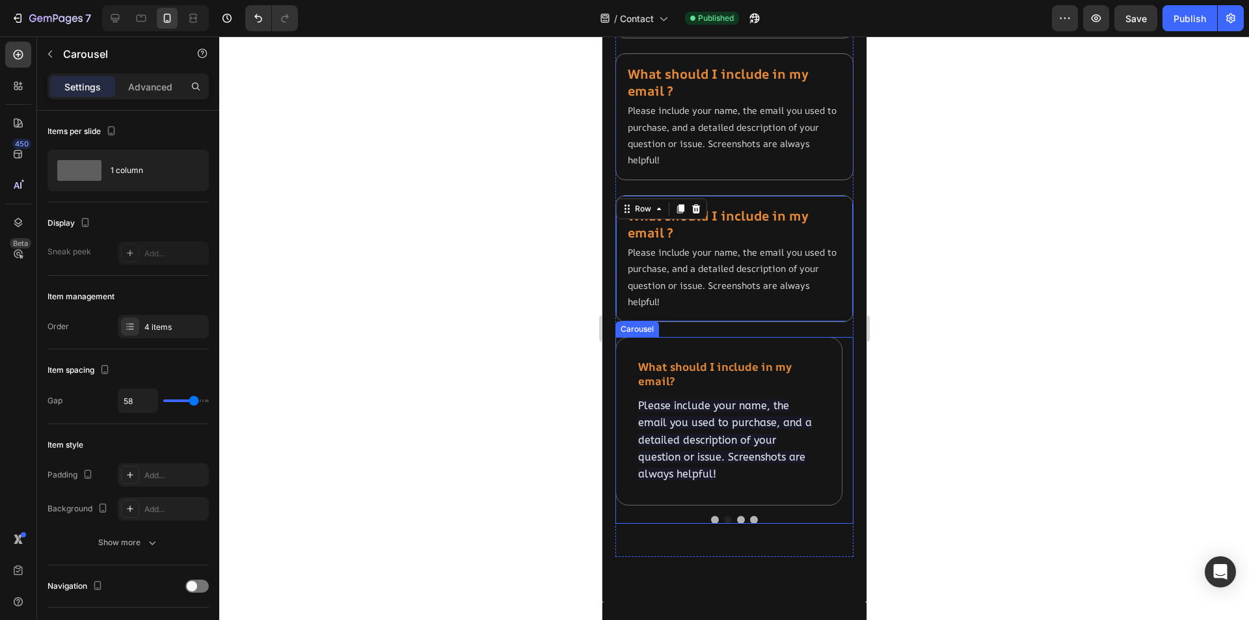
click at [737, 524] on button "Dot" at bounding box center [741, 520] width 8 height 8
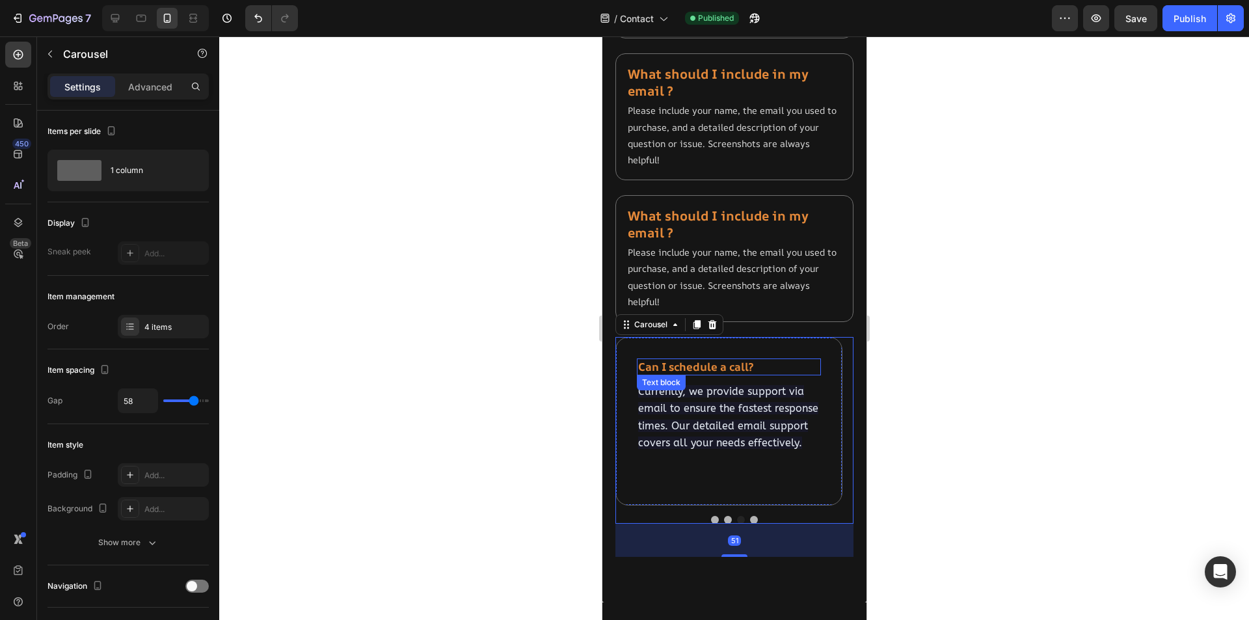
click at [718, 374] on strong "Can I schedule a call?" at bounding box center [695, 366] width 115 height 15
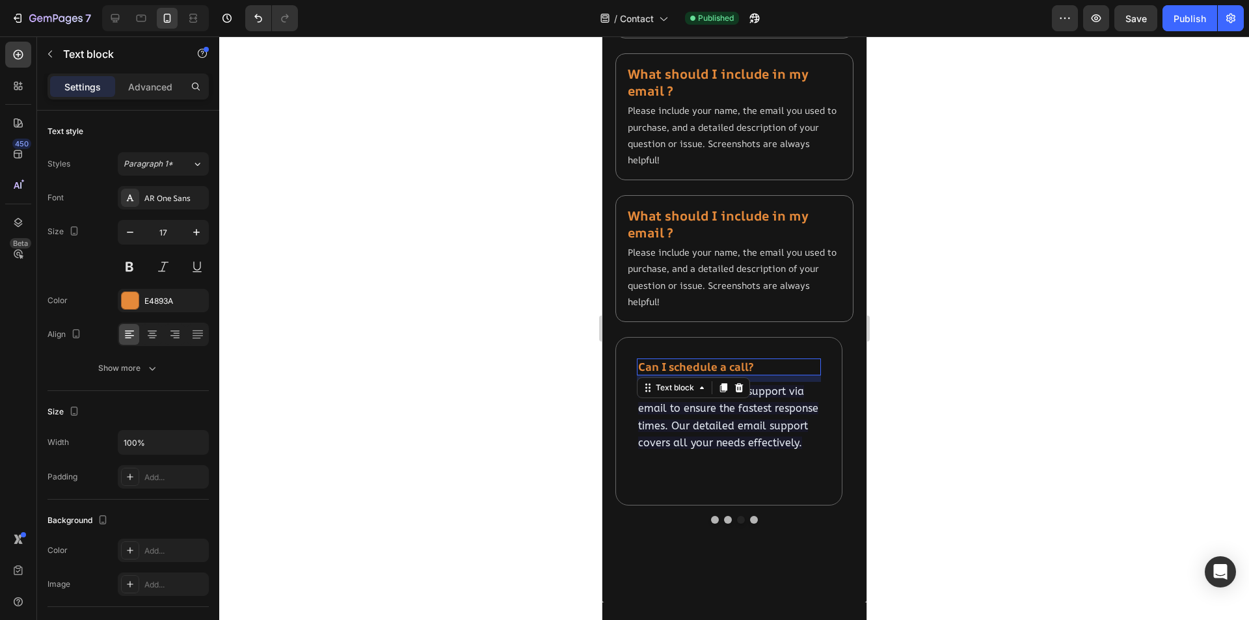
click at [718, 374] on strong "Can I schedule a call?" at bounding box center [695, 366] width 115 height 15
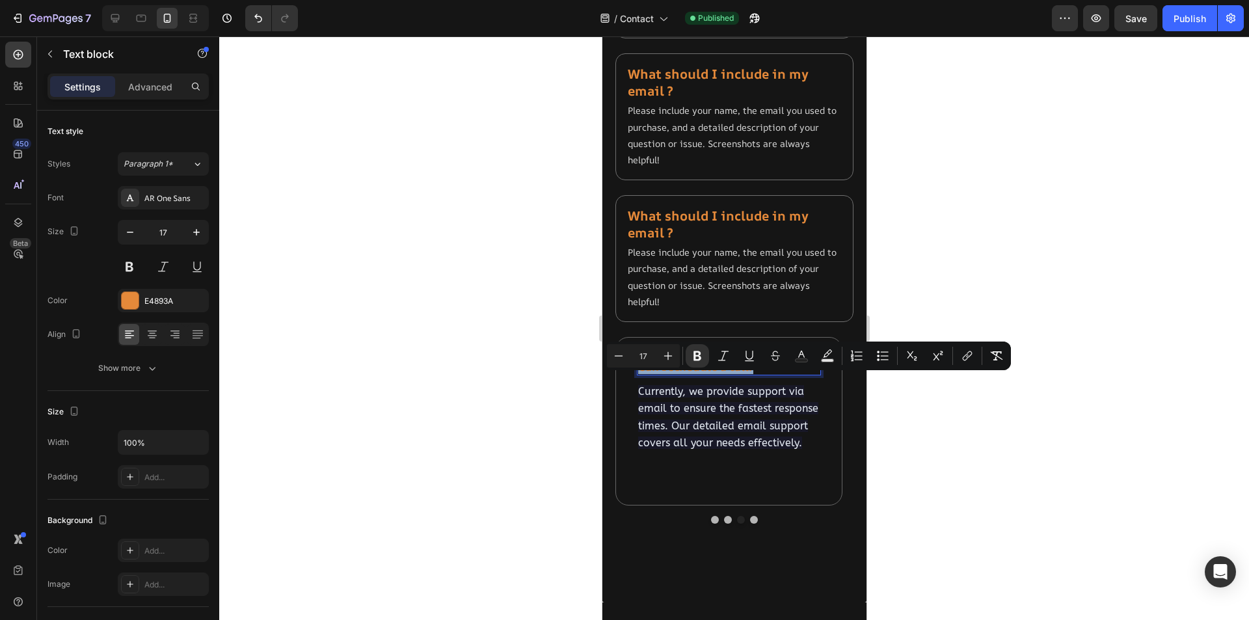
copy strong "Can I schedule a call?"
click at [695, 235] on strong "What should I include in my email ?" at bounding box center [717, 224] width 181 height 34
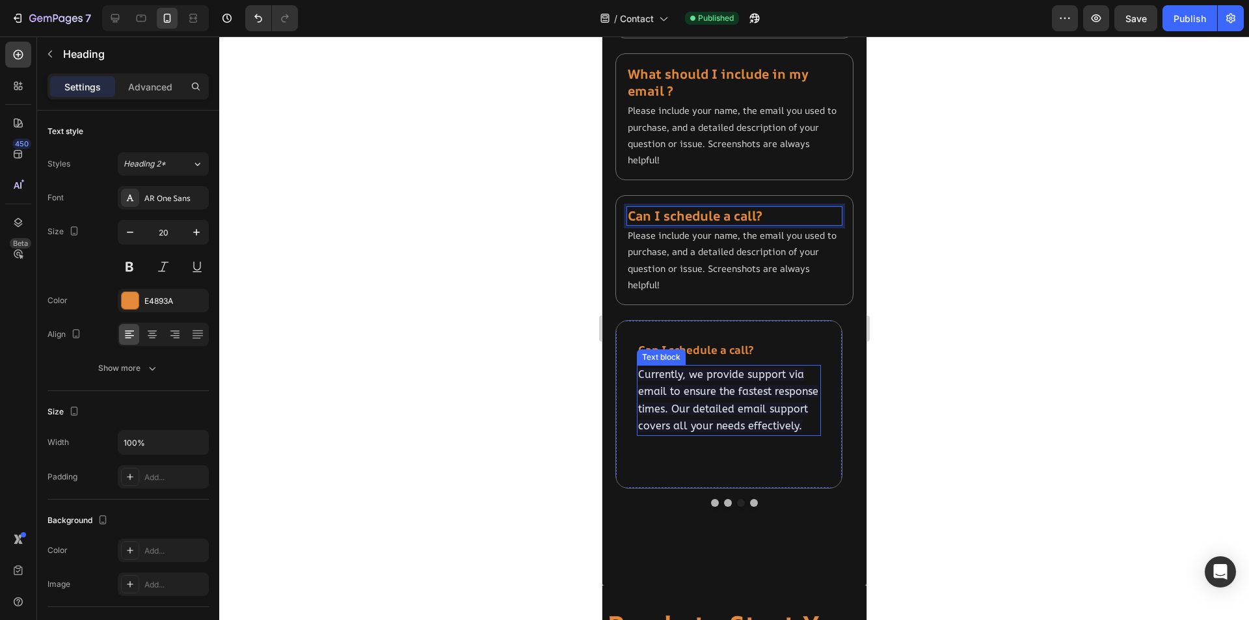
click at [724, 413] on span "Currently, we provide support via email to ensure the fastest response times. O…" at bounding box center [728, 400] width 180 height 64
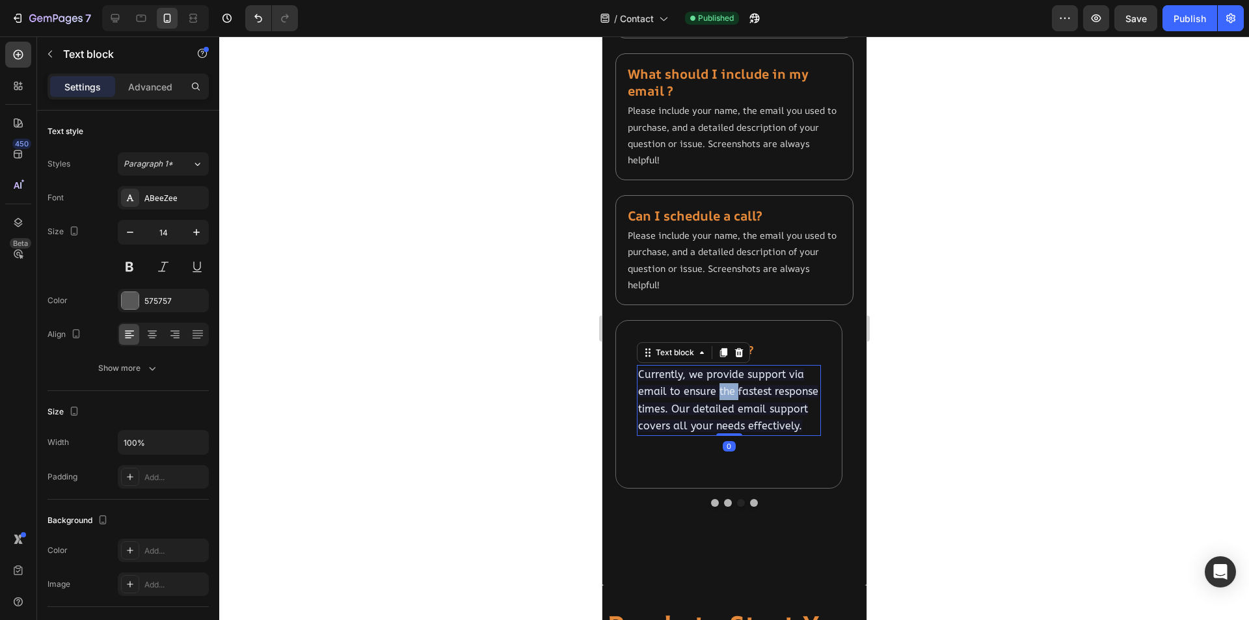
click at [724, 413] on span "Currently, we provide support via email to ensure the fastest response times. O…" at bounding box center [728, 400] width 180 height 64
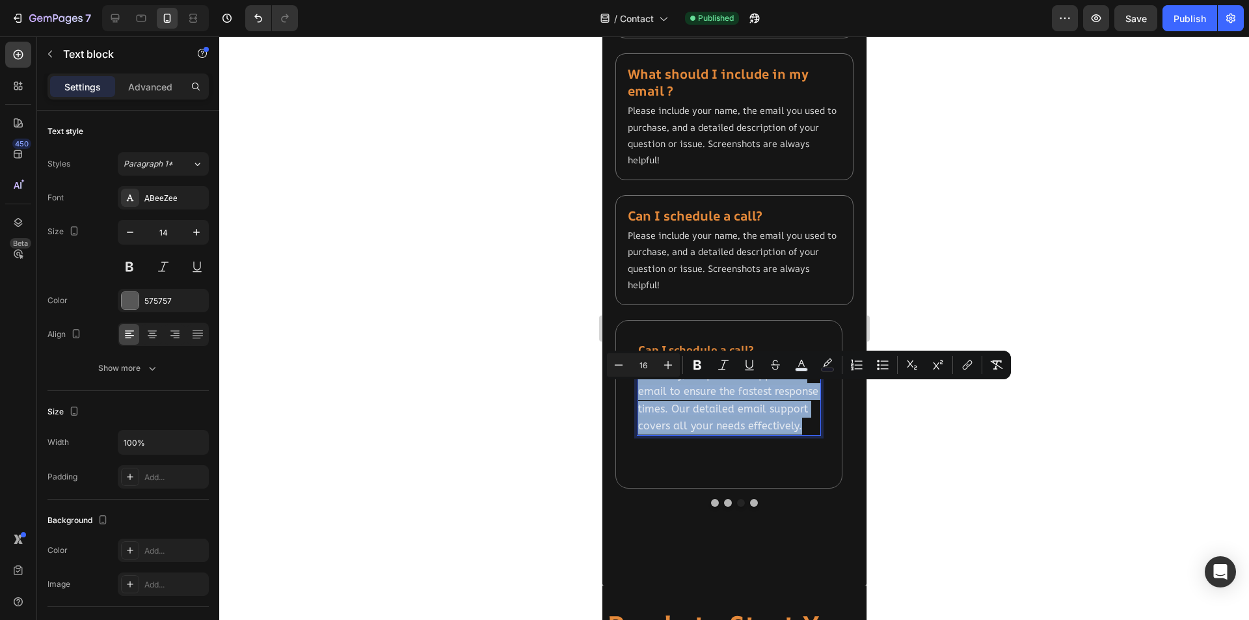
copy span "Currently, we provide support via email to ensure the fastest response times. O…"
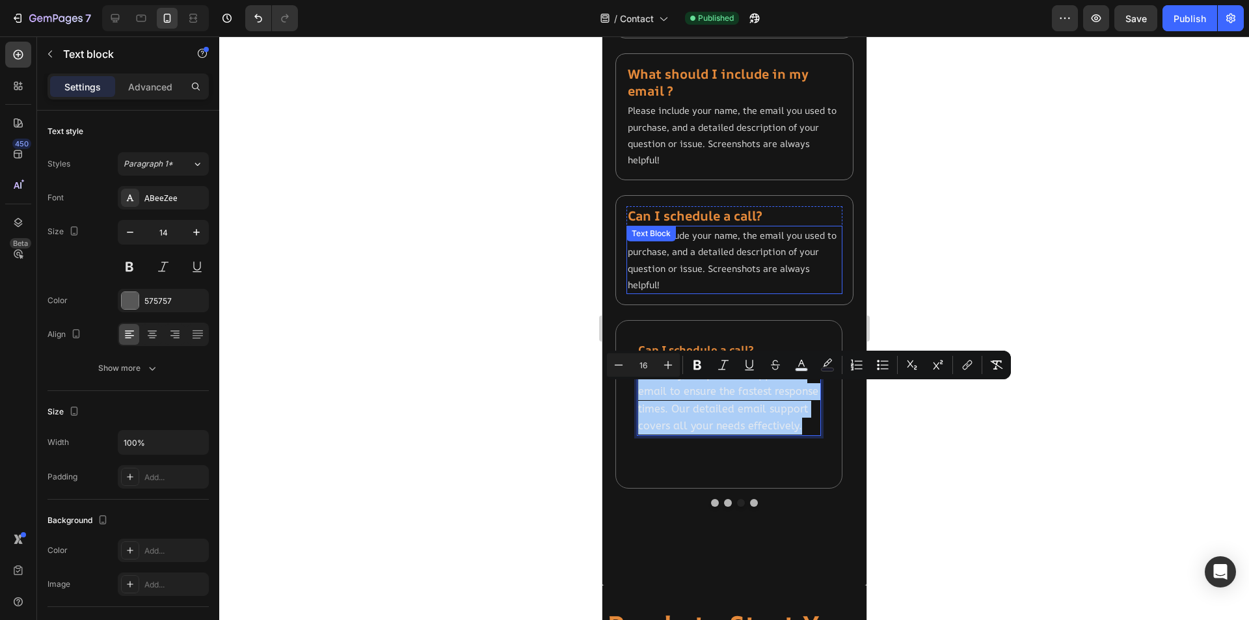
click at [708, 270] on p "Please include your name, the email you used to purchase, and a detailed descri…" at bounding box center [733, 260] width 213 height 66
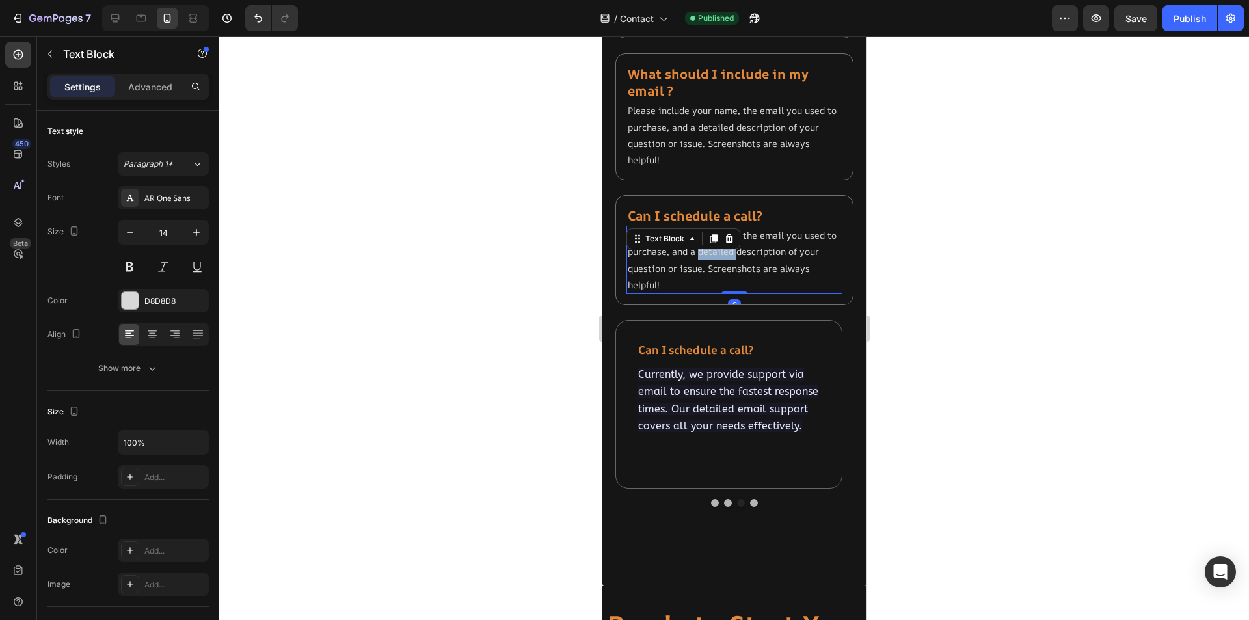
click at [708, 270] on p "Please include your name, the email you used to purchase, and a detailed descri…" at bounding box center [733, 260] width 213 height 66
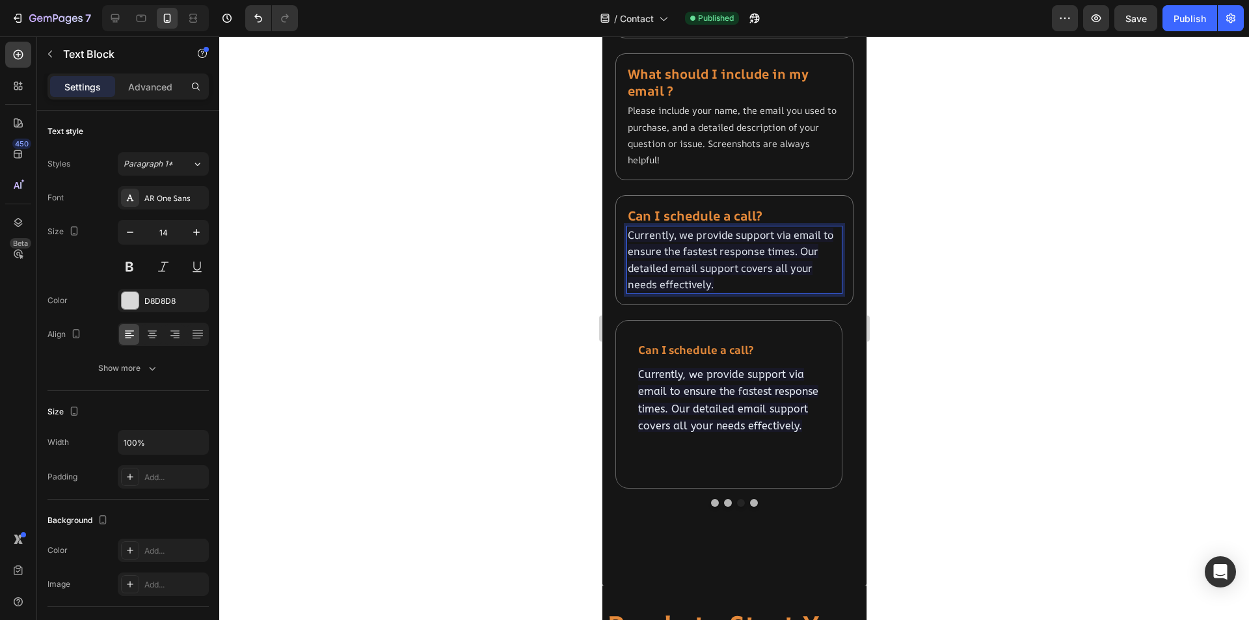
click at [770, 282] on span "Currently, we provide support via email to ensure the fastest response times. O…" at bounding box center [730, 260] width 206 height 64
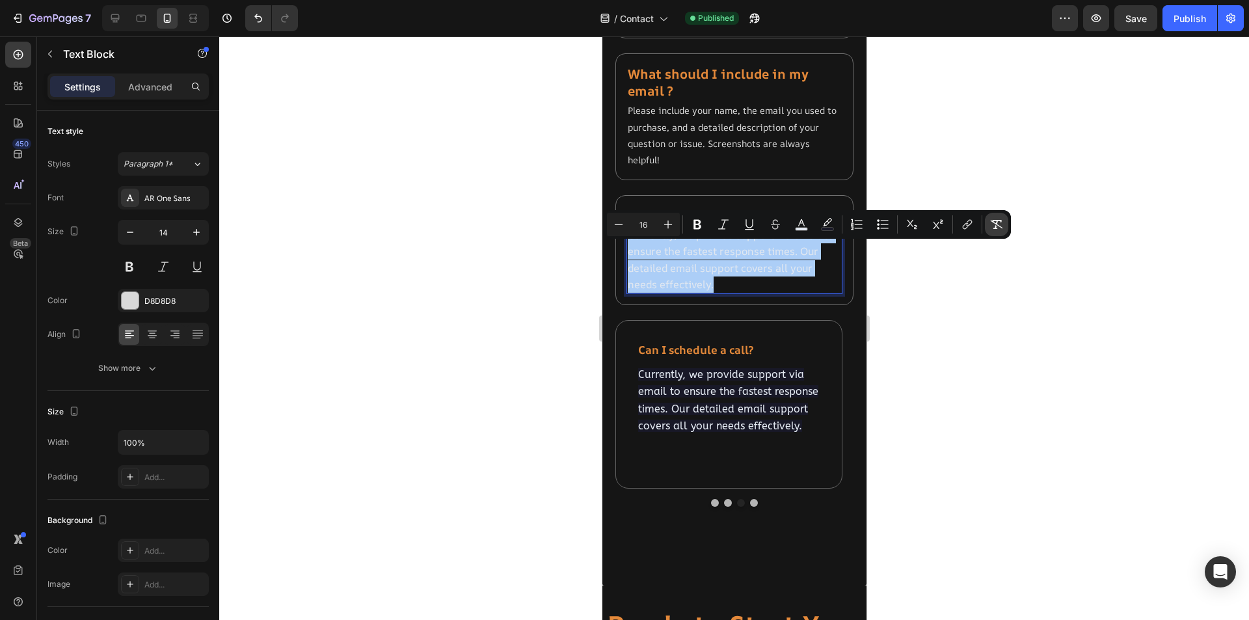
click at [997, 219] on icon "Editor contextual toolbar" at bounding box center [996, 224] width 13 height 13
type input "14"
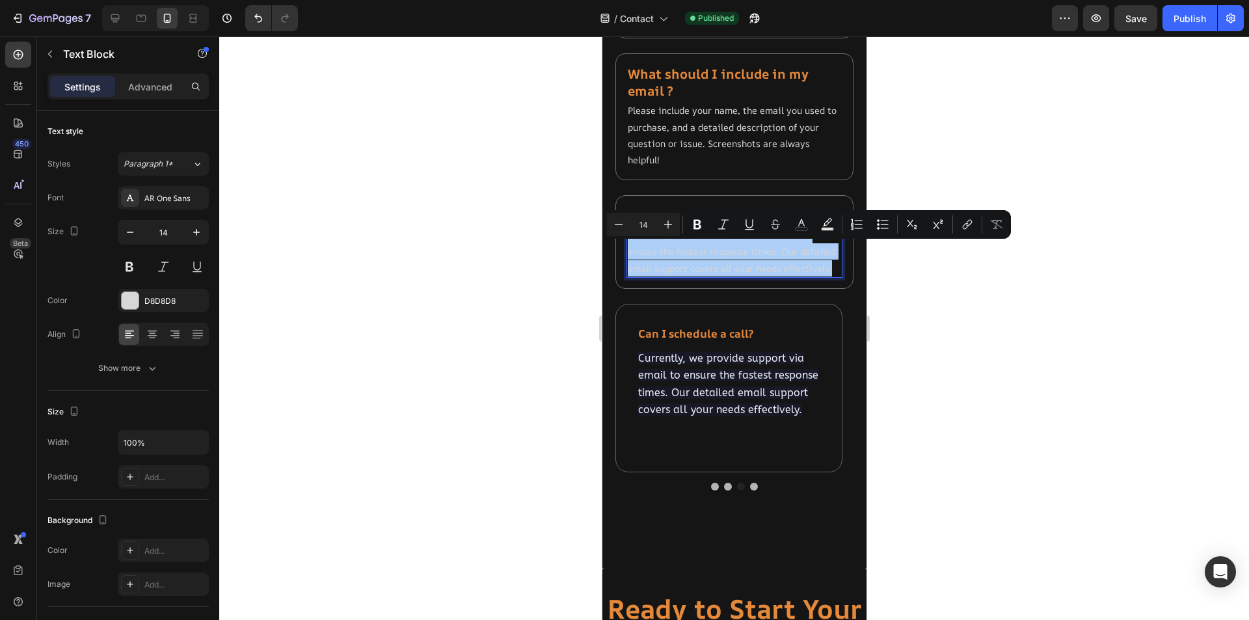
click at [967, 360] on div at bounding box center [734, 328] width 1030 height 584
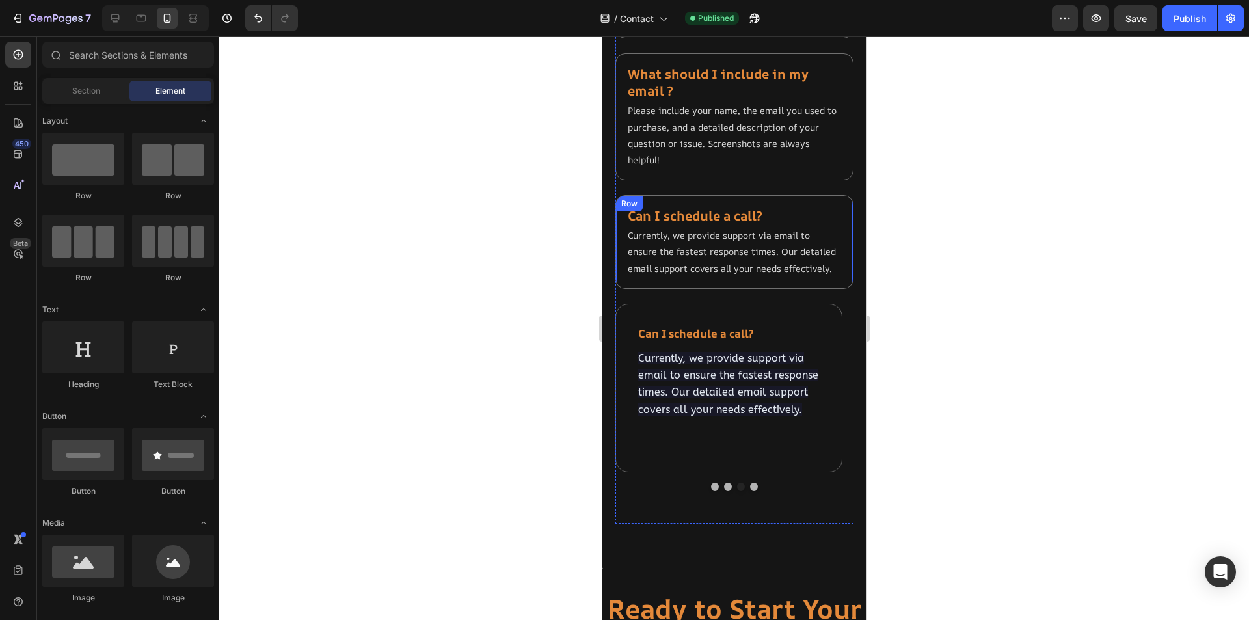
click at [811, 289] on div "⁠⁠⁠⁠⁠⁠⁠ Can I schedule a call? Heading Currently, we provide support via email …" at bounding box center [734, 242] width 238 height 94
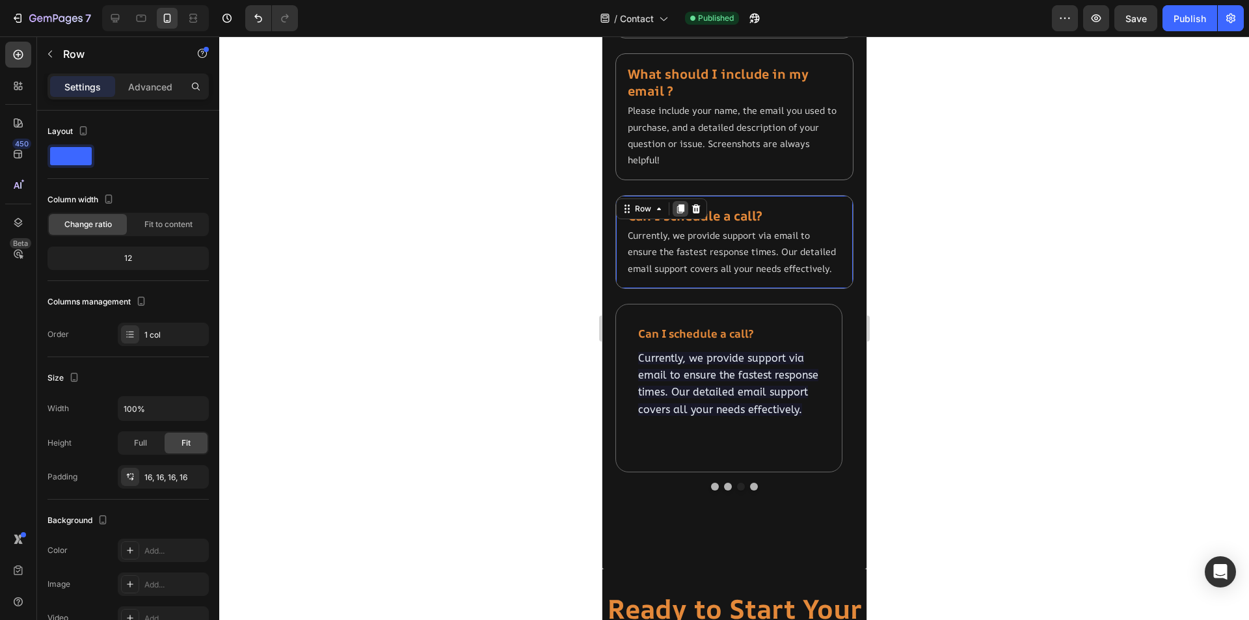
click at [681, 213] on icon at bounding box center [680, 208] width 7 height 9
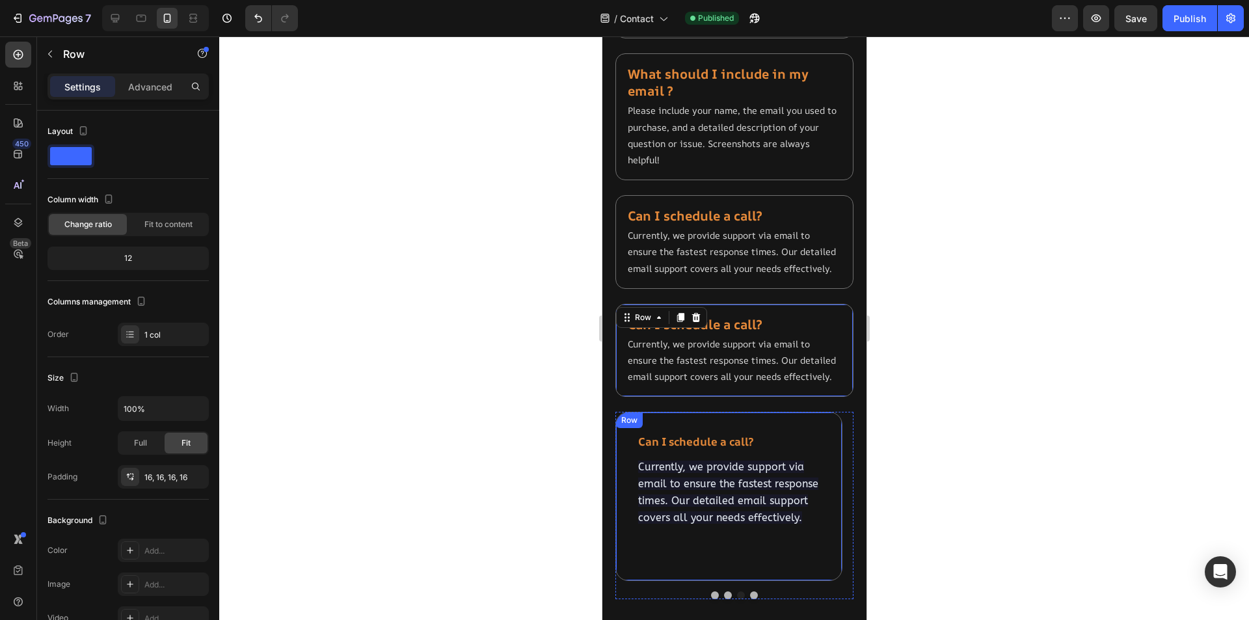
scroll to position [1397, 0]
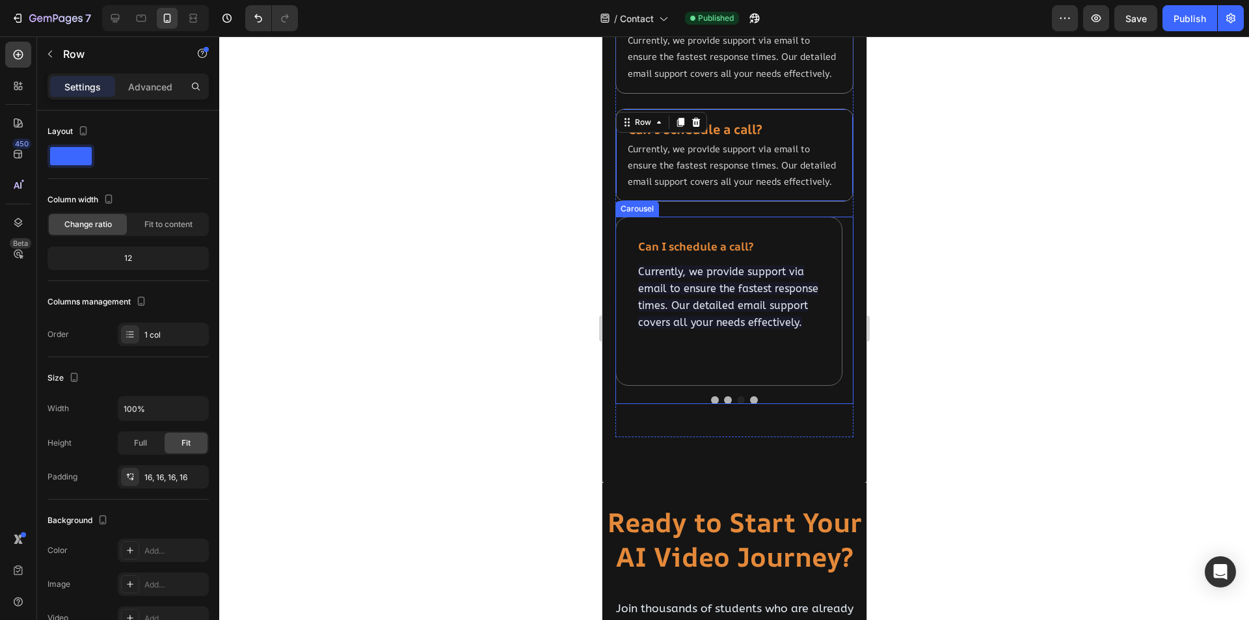
click at [750, 404] on button "Dot" at bounding box center [754, 400] width 8 height 8
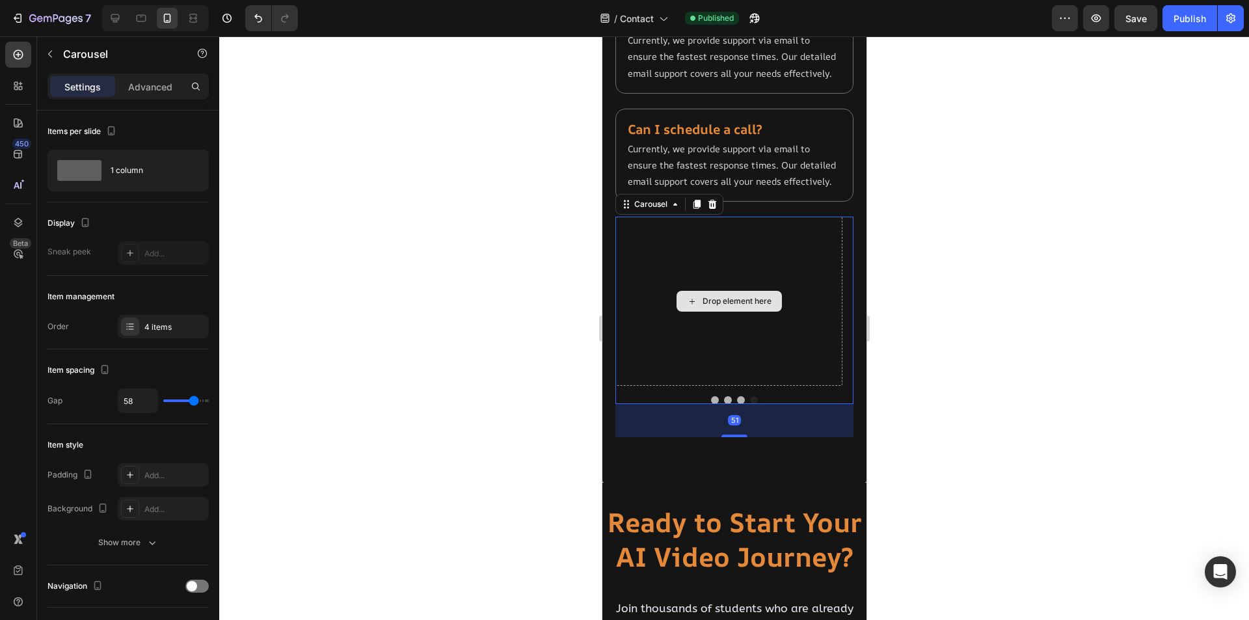
scroll to position [1332, 0]
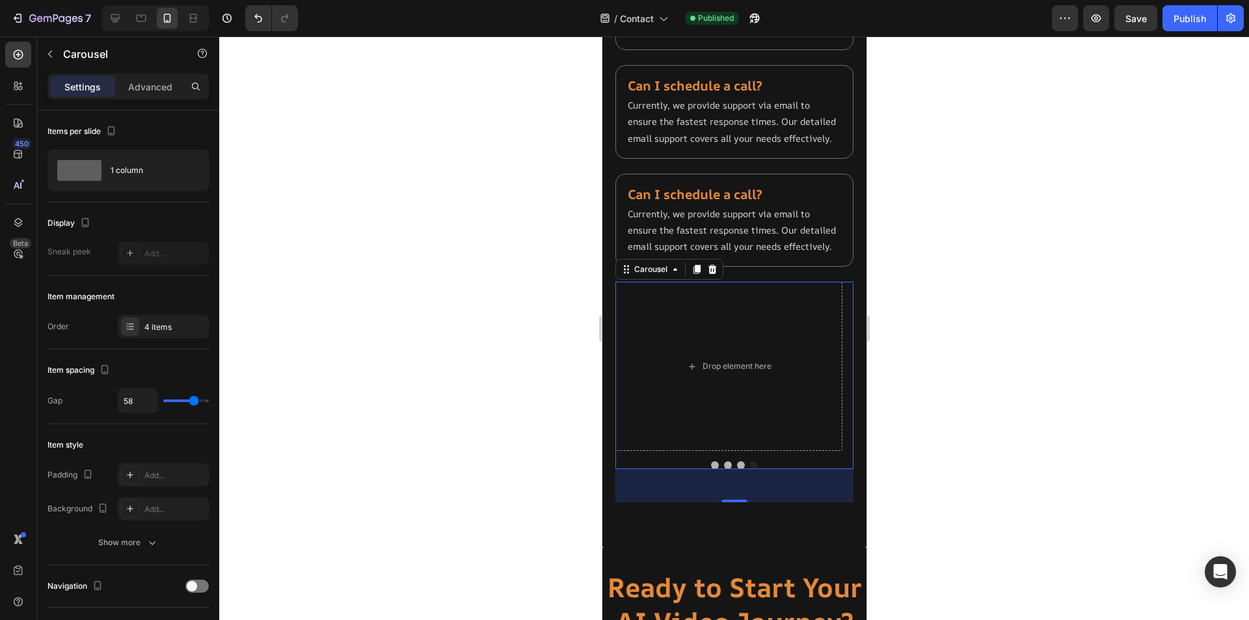
click at [811, 502] on div "51" at bounding box center [734, 485] width 238 height 33
click at [824, 468] on div "How quickly will I get a response? Text block Our support team typically respon…" at bounding box center [734, 375] width 238 height 187
click at [145, 87] on p "Advanced" at bounding box center [150, 87] width 44 height 14
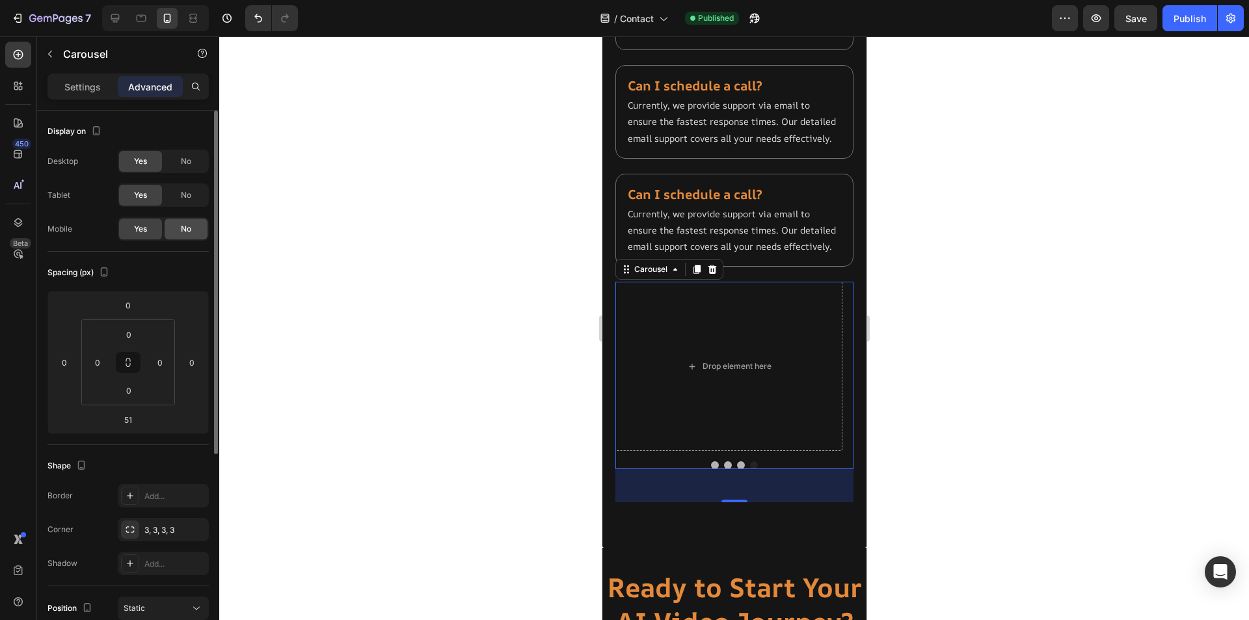
click at [187, 231] on span "No" at bounding box center [186, 229] width 10 height 12
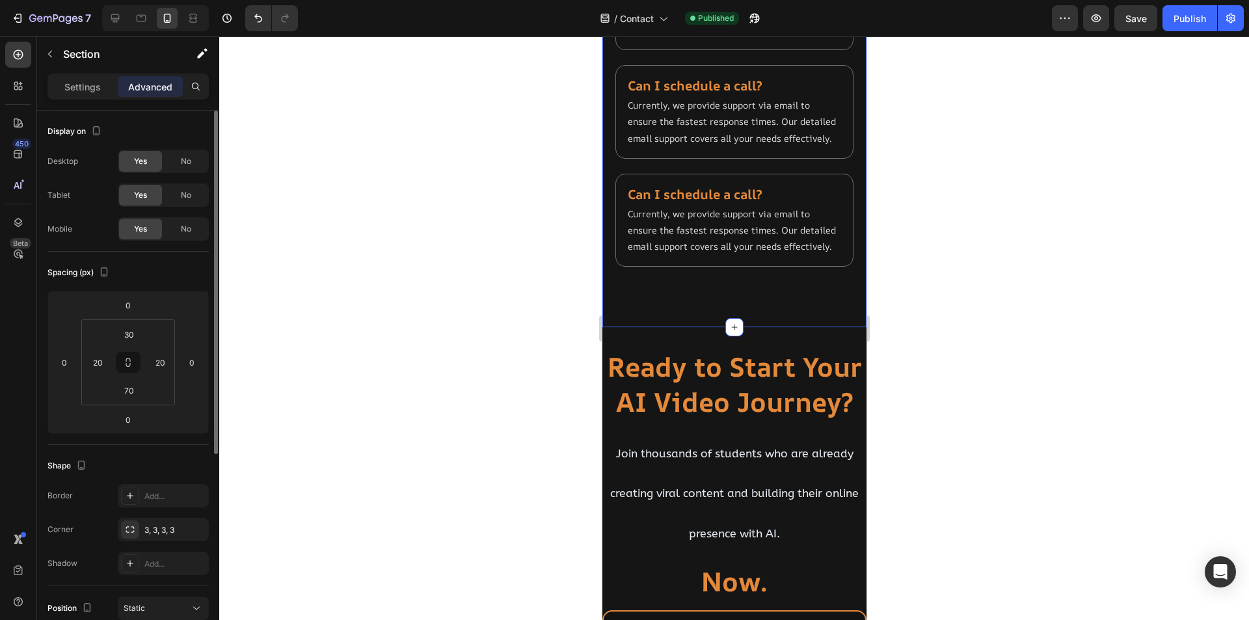
click at [133, 394] on input "70" at bounding box center [129, 391] width 26 height 20
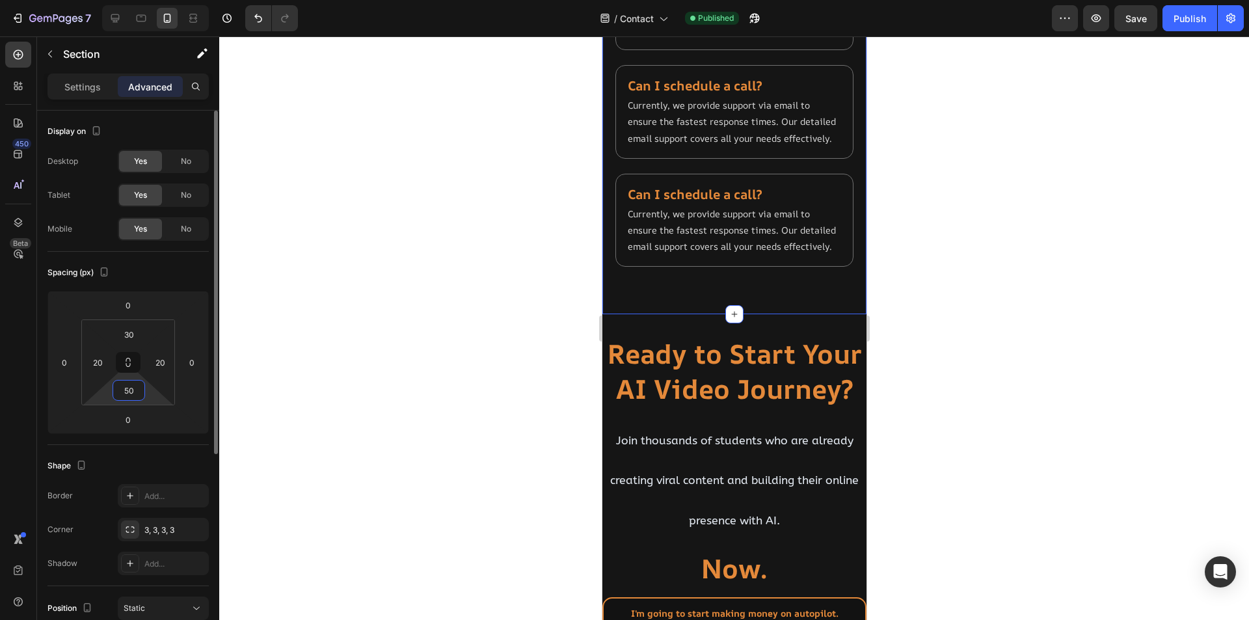
type input "5"
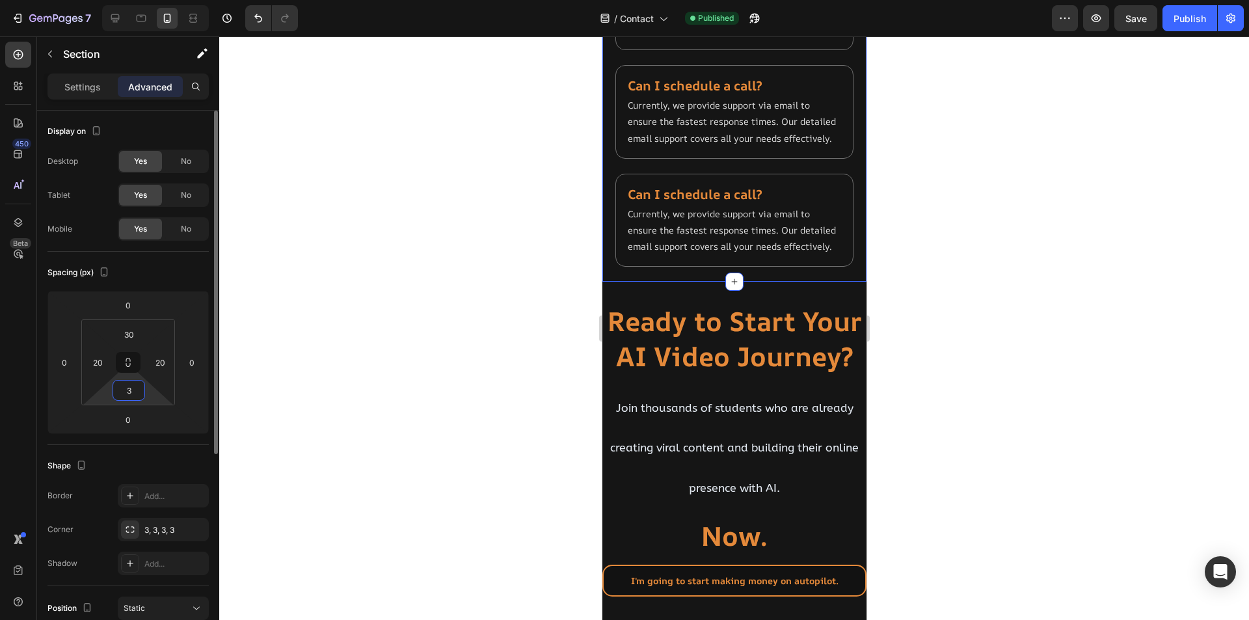
type input "30"
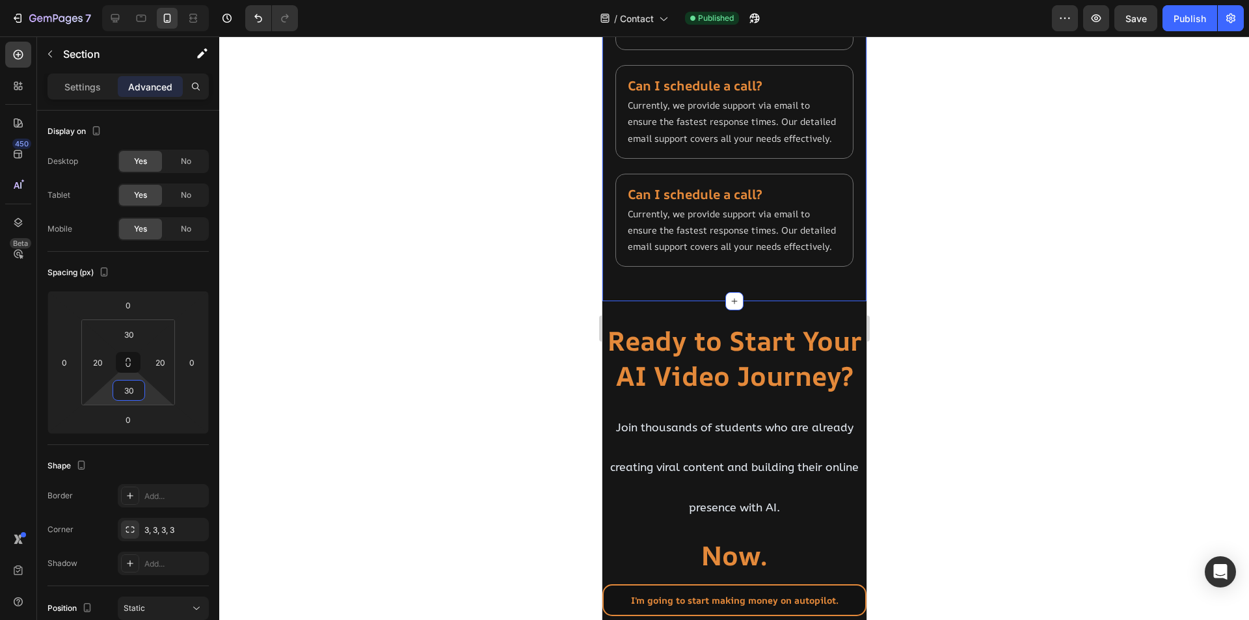
click at [504, 431] on div at bounding box center [734, 328] width 1030 height 584
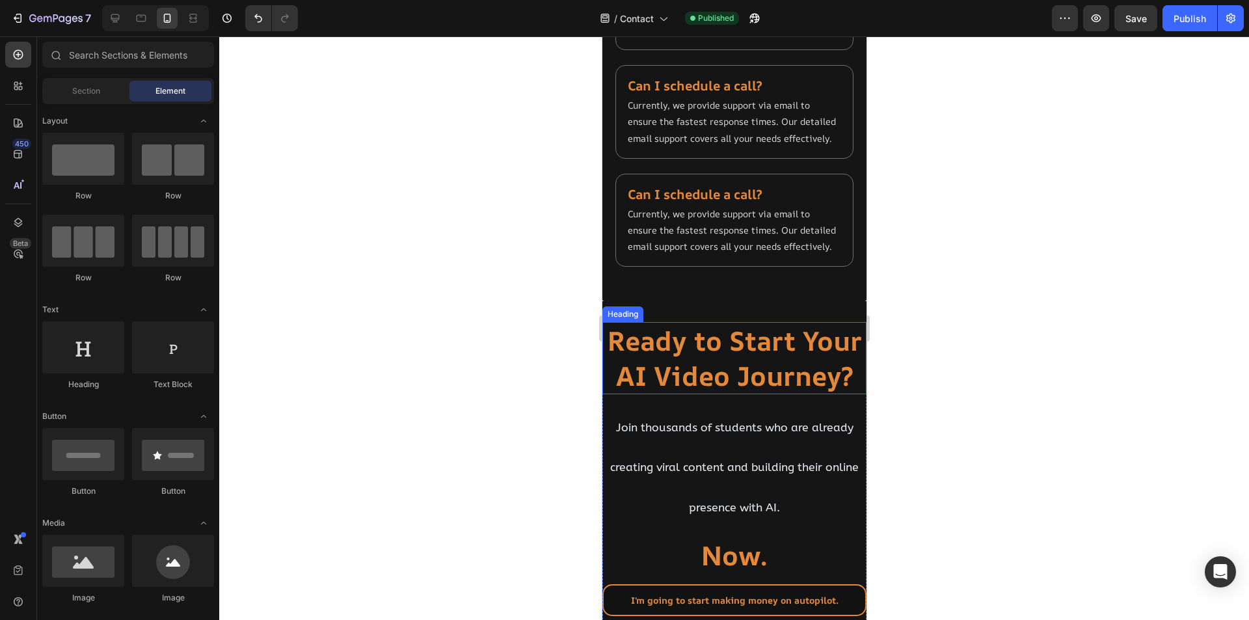
click at [777, 393] on strong "Ready to Start Your AI Video Journey?" at bounding box center [734, 358] width 254 height 70
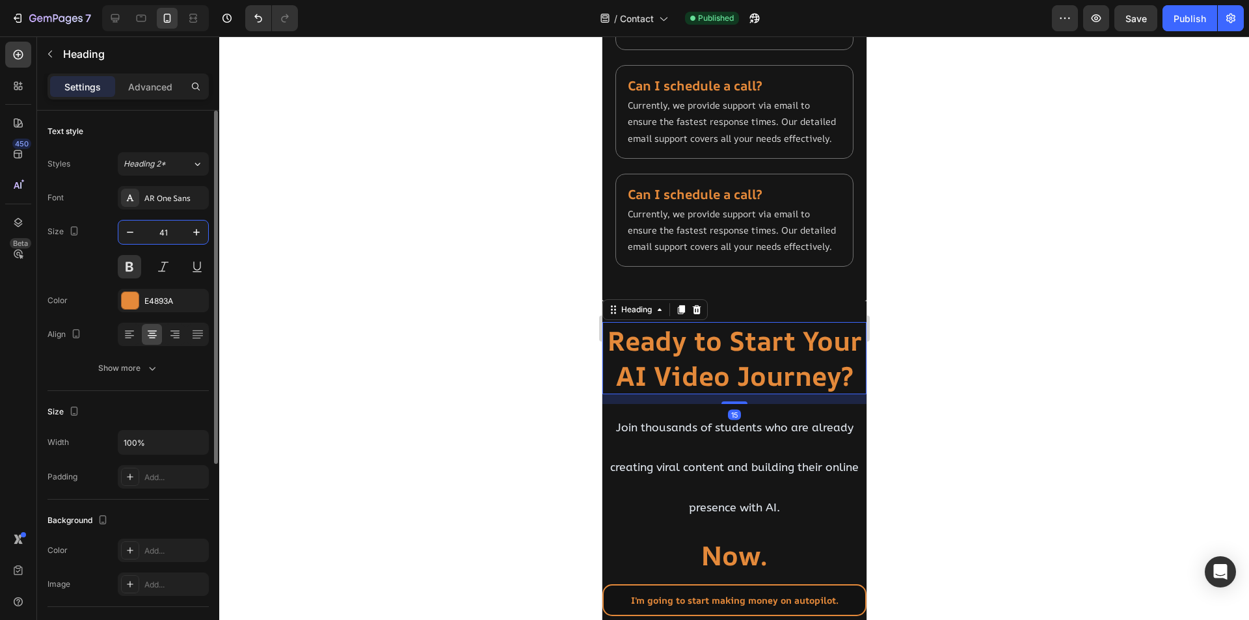
click at [172, 234] on input "41" at bounding box center [163, 232] width 43 height 23
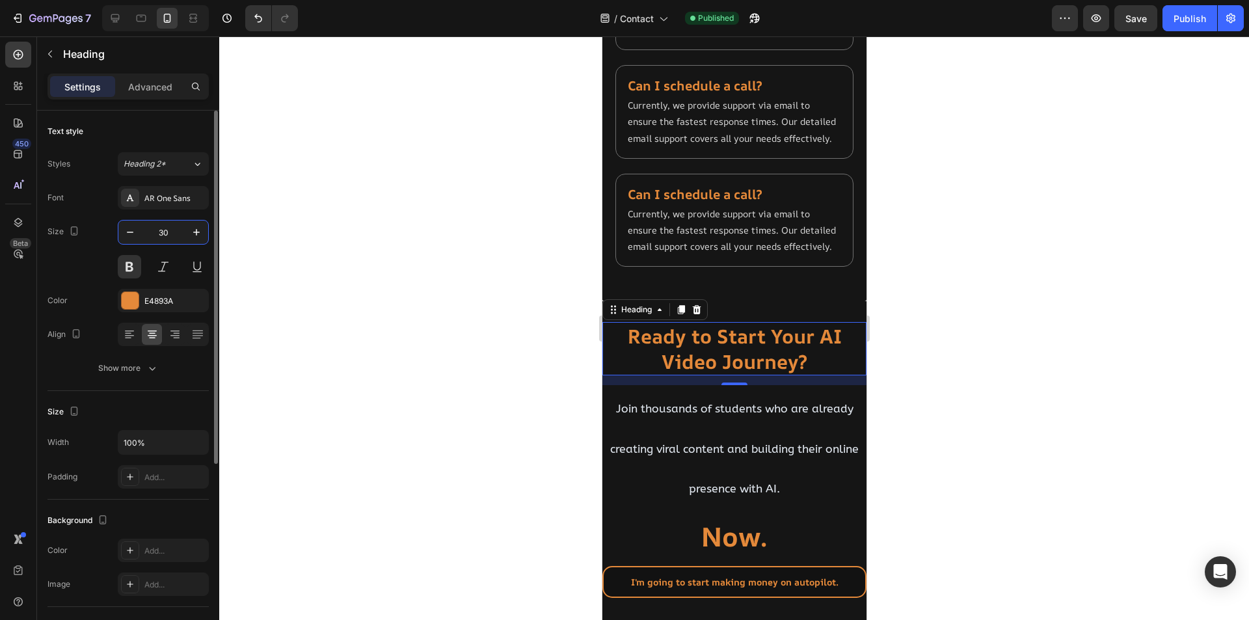
type input "30"
click at [522, 420] on div at bounding box center [734, 328] width 1030 height 584
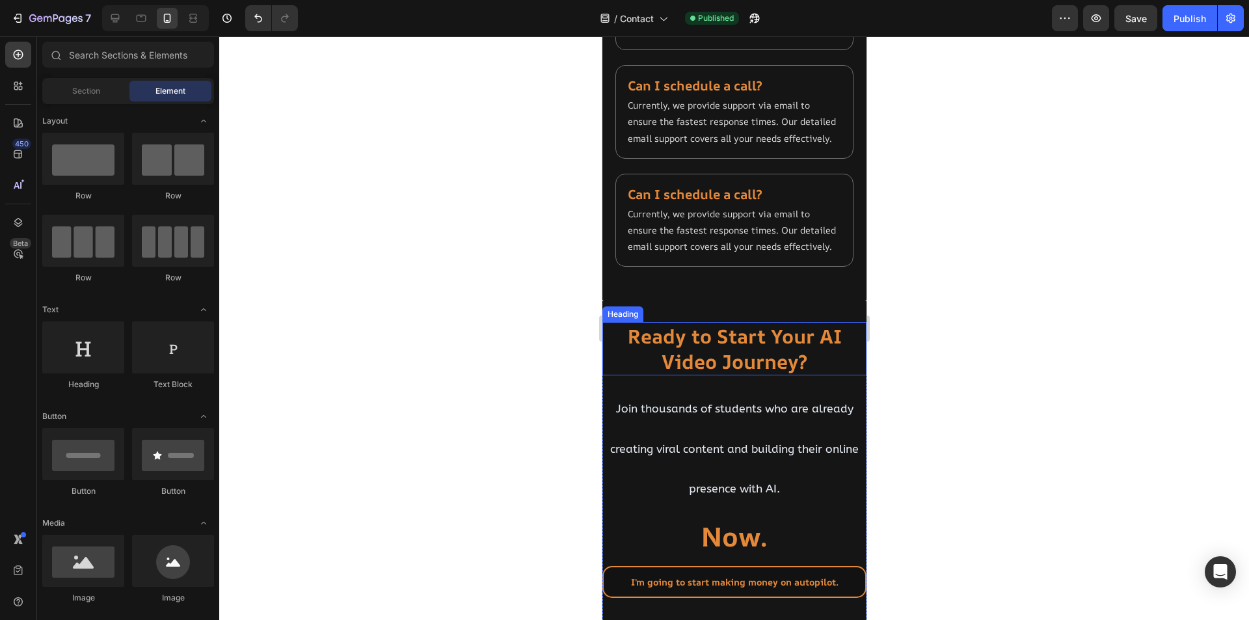
scroll to position [1462, 0]
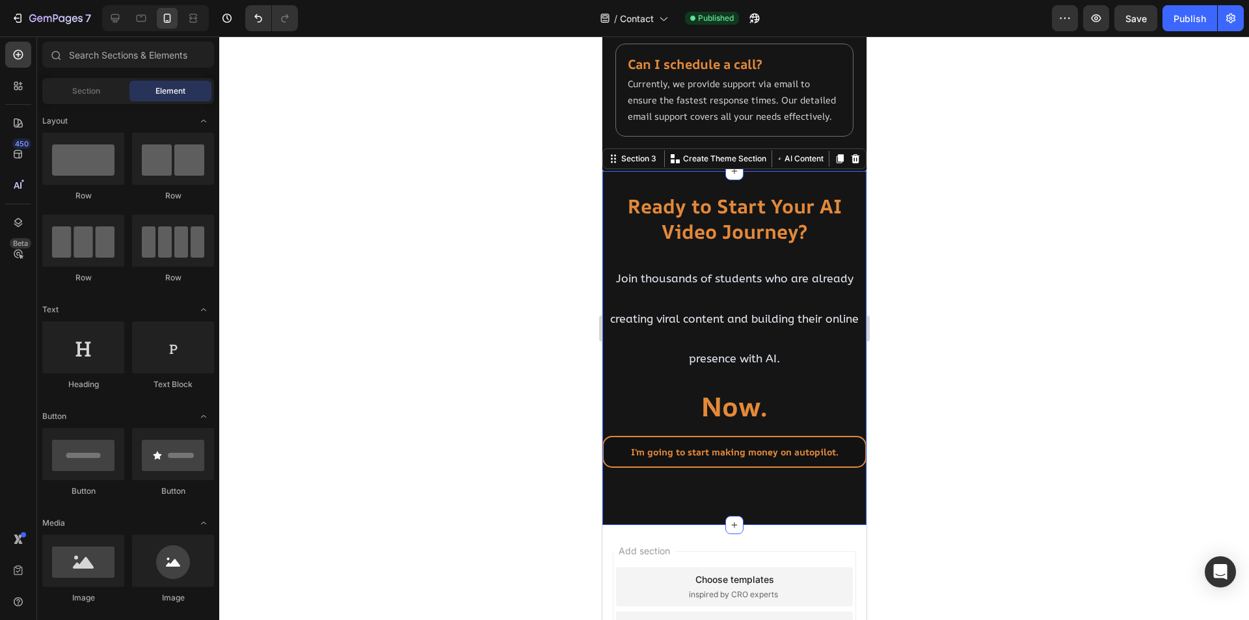
click at [683, 234] on div "Ready to Start Your AI Video Journey? Heading Join thousands of students who ar…" at bounding box center [734, 347] width 264 height 353
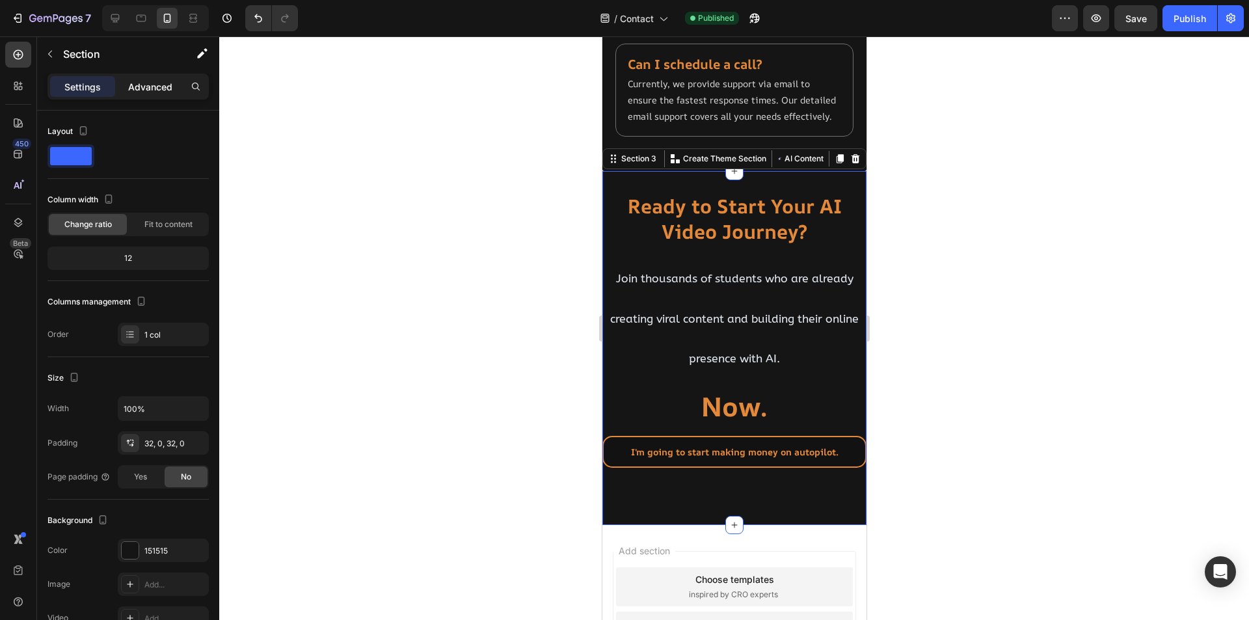
click at [155, 85] on p "Advanced" at bounding box center [150, 87] width 44 height 14
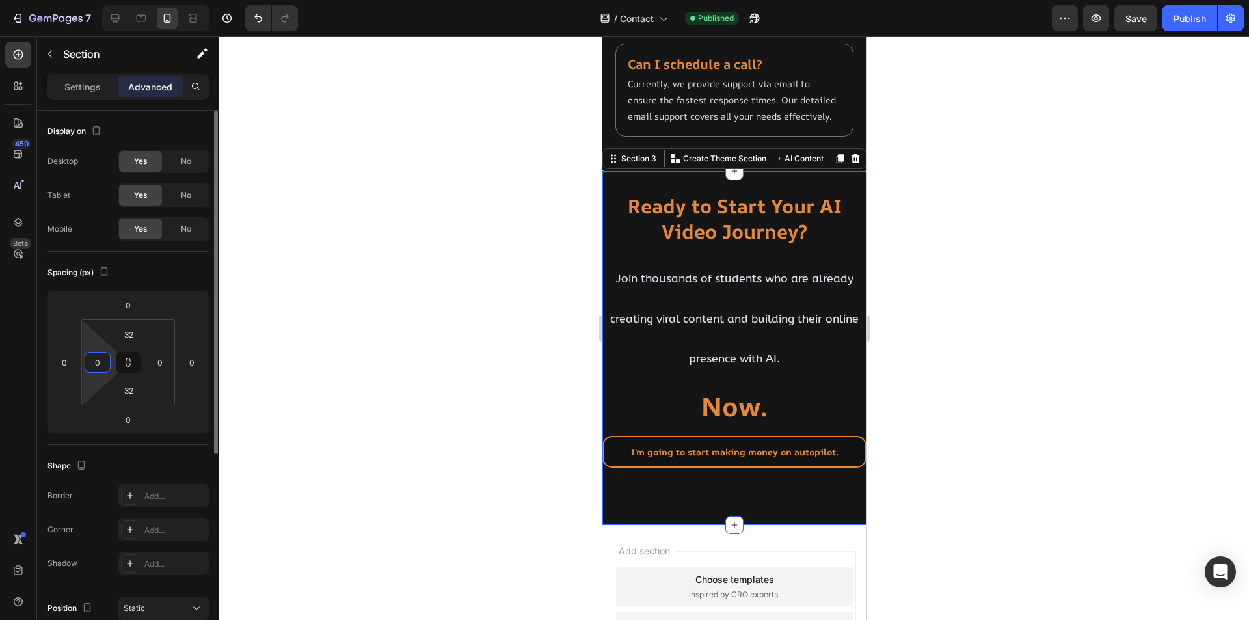
click at [98, 361] on input "0" at bounding box center [98, 363] width 20 height 20
type input "20"
type input "2"
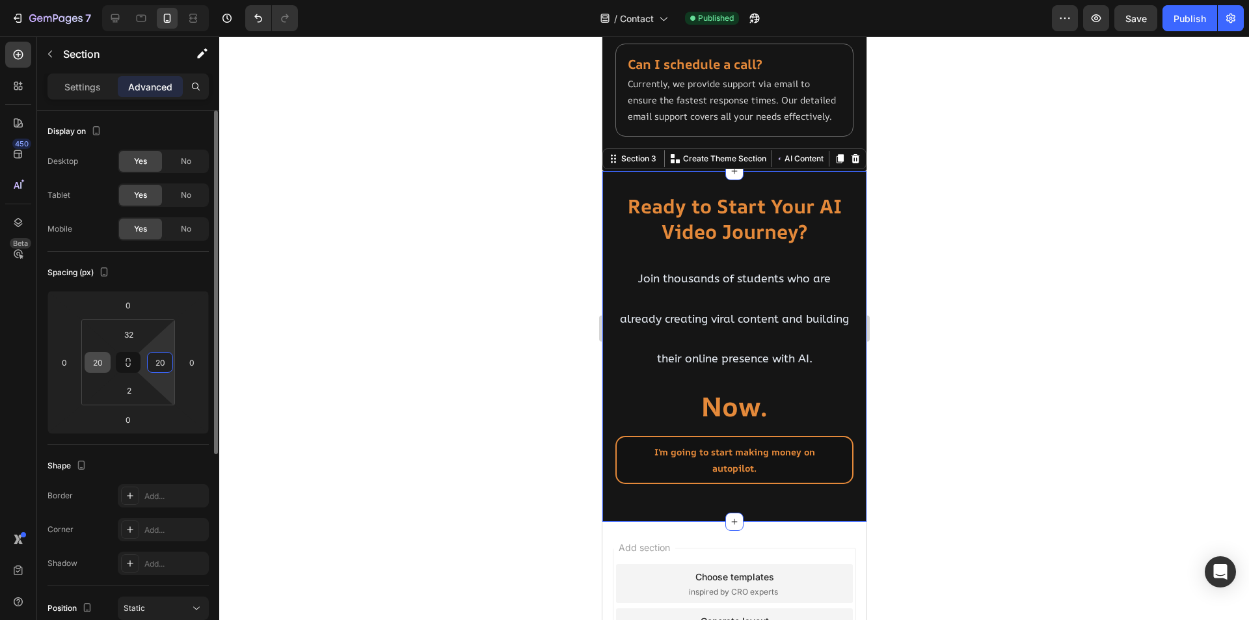
type input "20"
click at [134, 394] on input "2" at bounding box center [129, 391] width 26 height 20
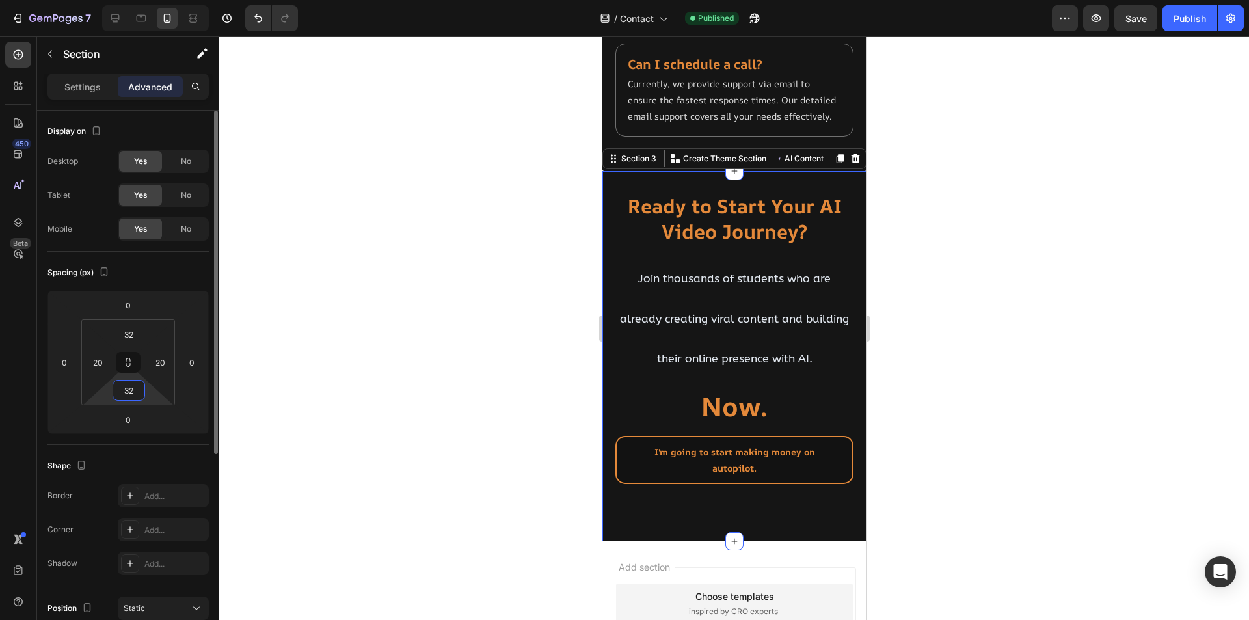
type input "32"
click at [467, 394] on div at bounding box center [734, 328] width 1030 height 584
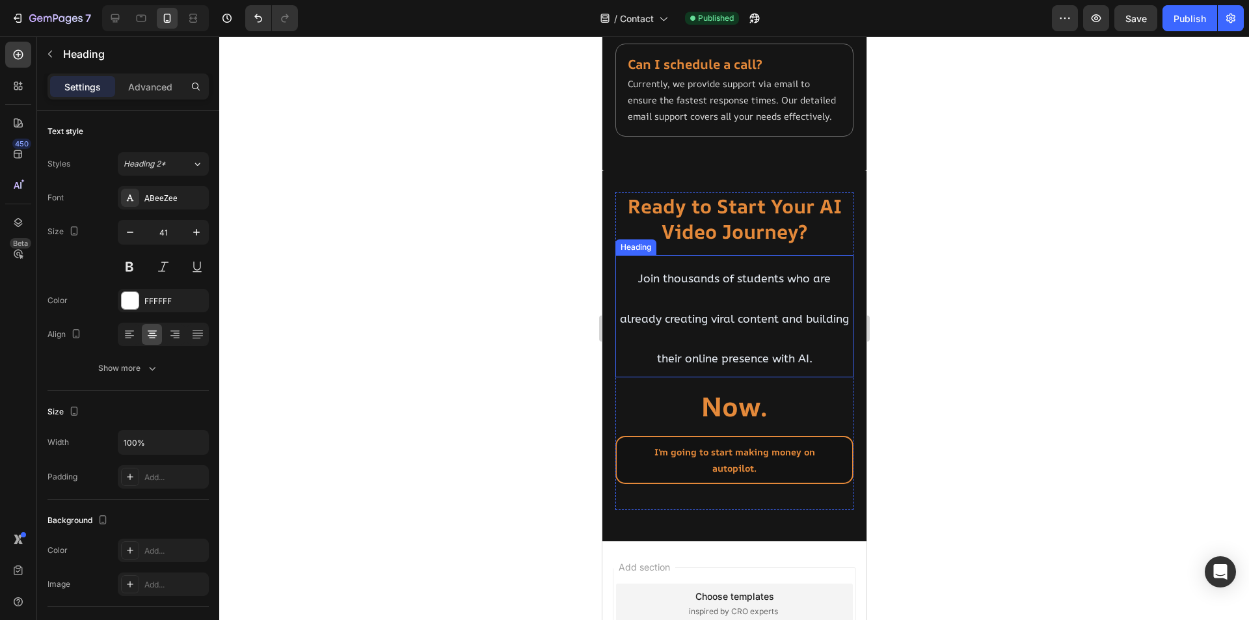
click at [781, 348] on h2 "Join thousands of students who are already creating viral content and building …" at bounding box center [734, 316] width 238 height 122
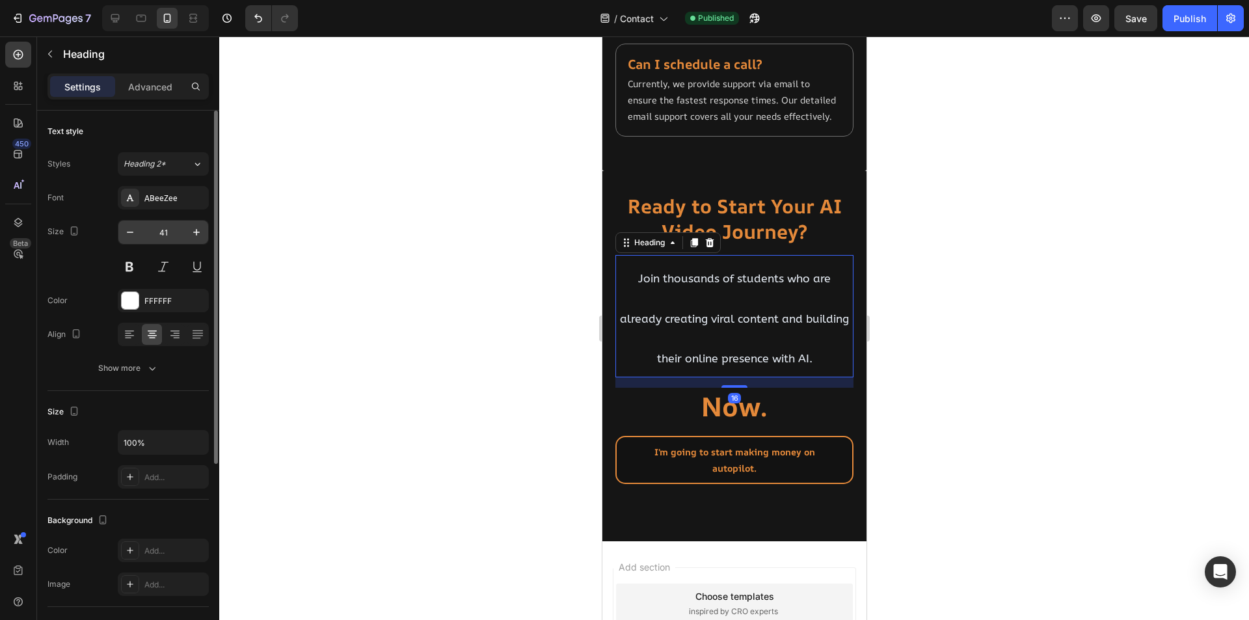
click at [176, 233] on input "41" at bounding box center [163, 232] width 43 height 23
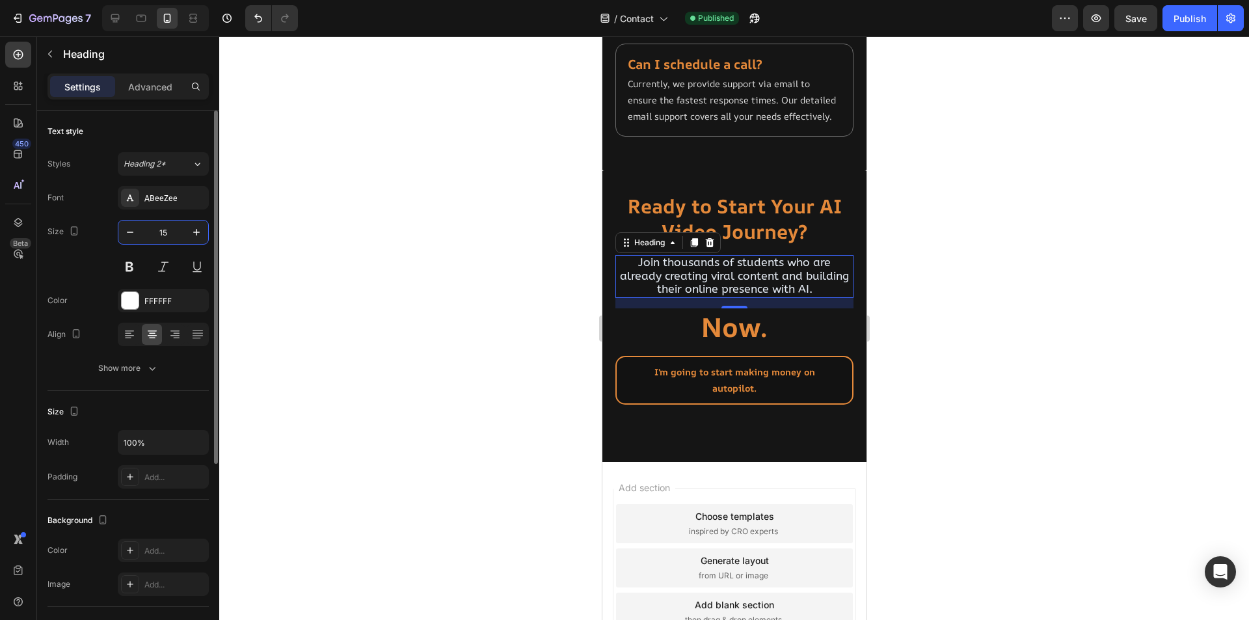
type input "15"
click at [150, 299] on div "FFFFFF" at bounding box center [163, 301] width 38 height 12
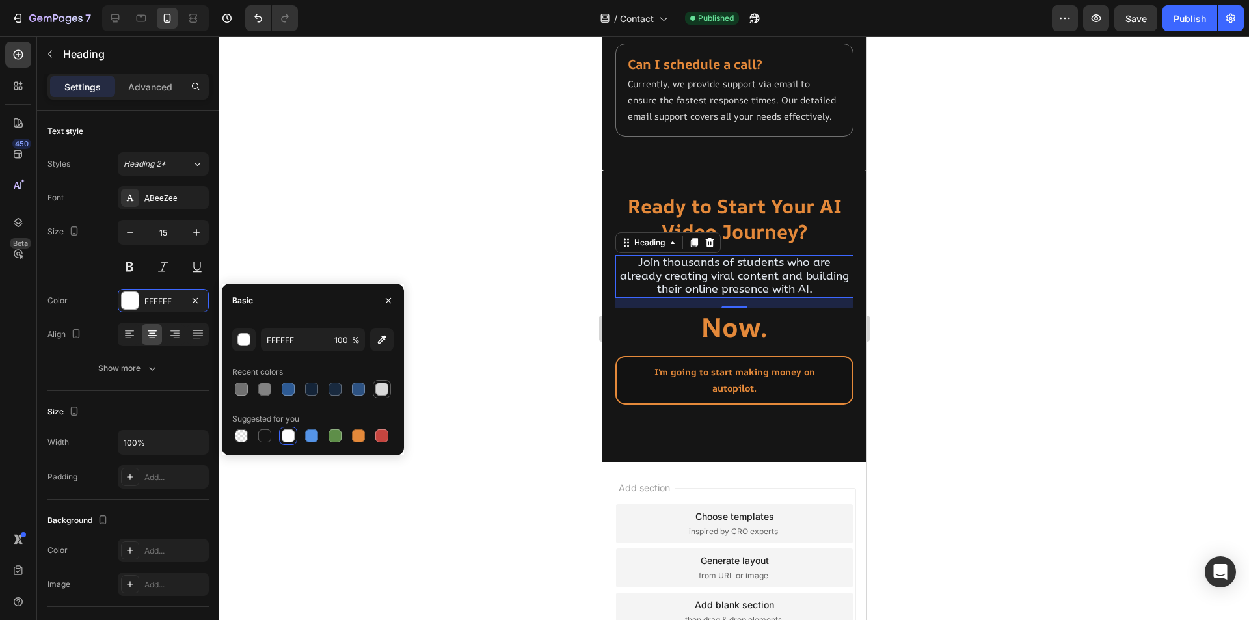
click at [383, 390] on div at bounding box center [381, 389] width 13 height 13
type input "D8D8D8"
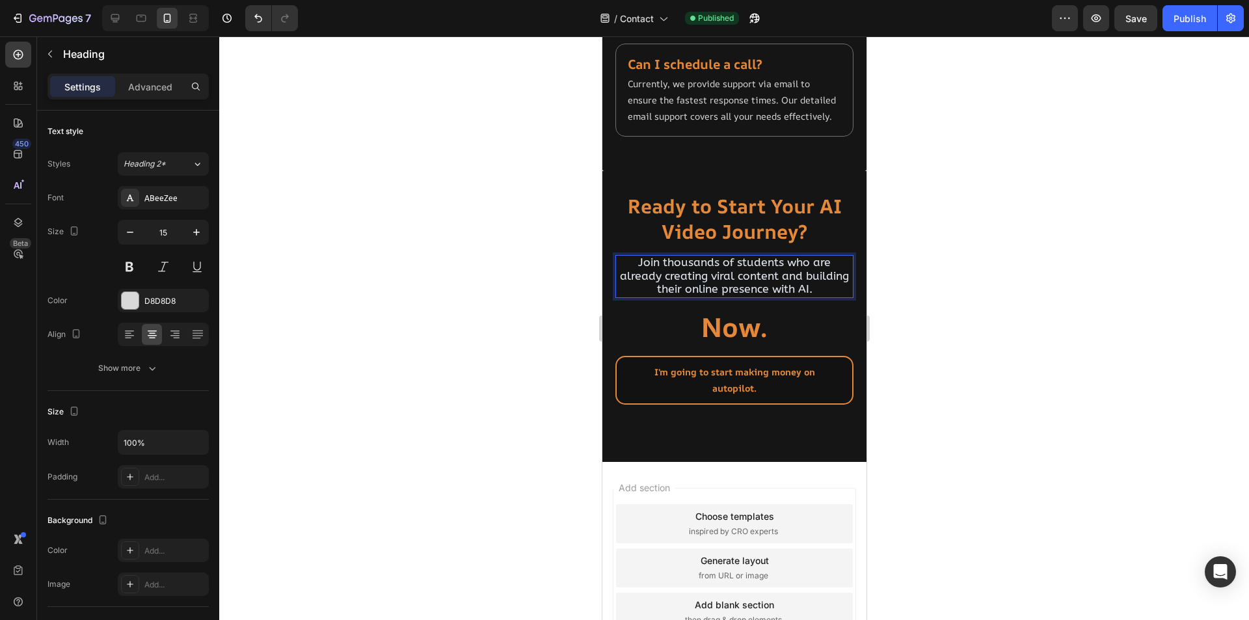
click at [773, 296] on span "Join thousands of students who are already creating viral content and building …" at bounding box center [733, 276] width 229 height 40
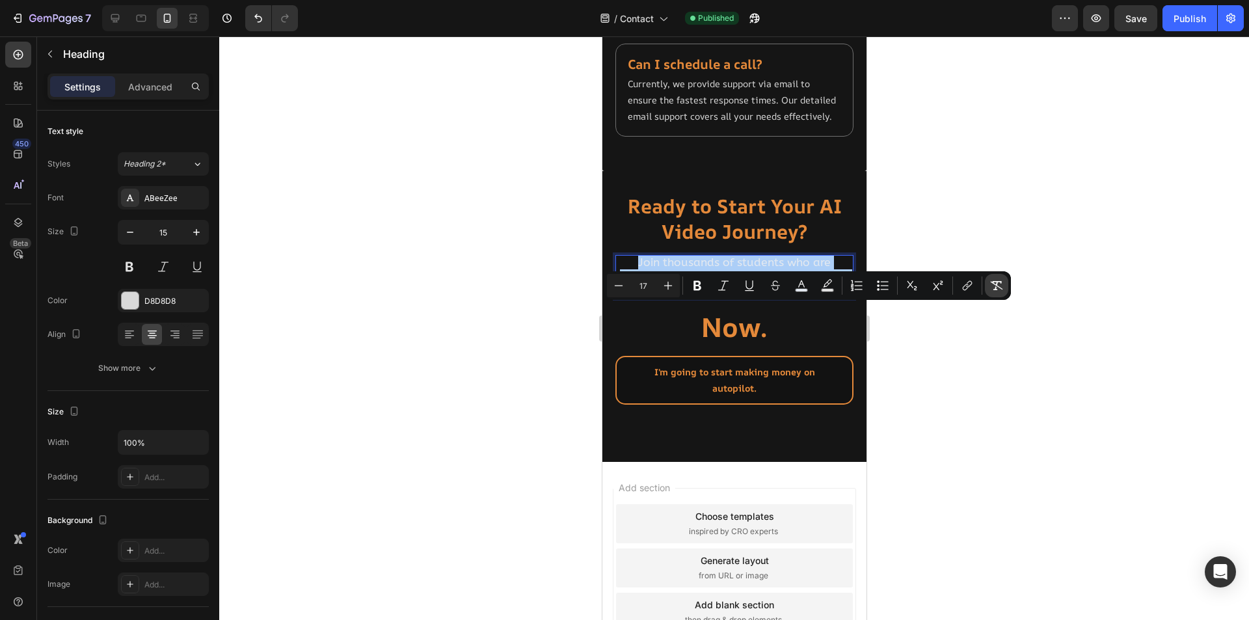
click at [998, 290] on icon "Editor contextual toolbar" at bounding box center [996, 285] width 13 height 13
type input "15"
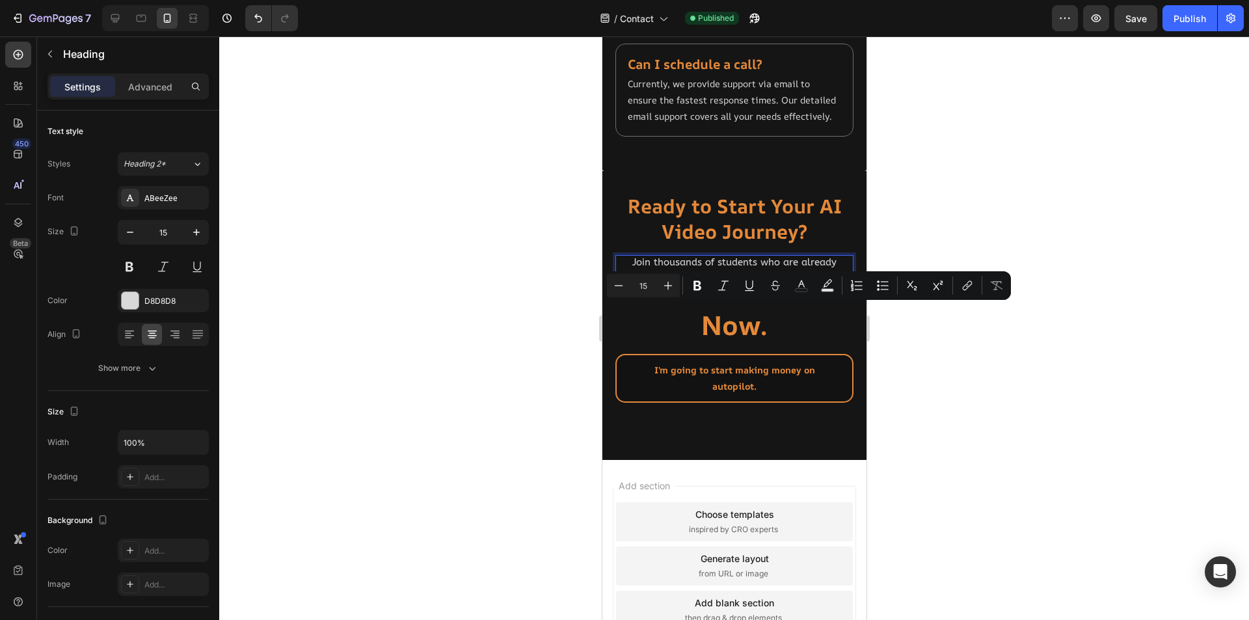
click at [483, 407] on div at bounding box center [734, 328] width 1030 height 584
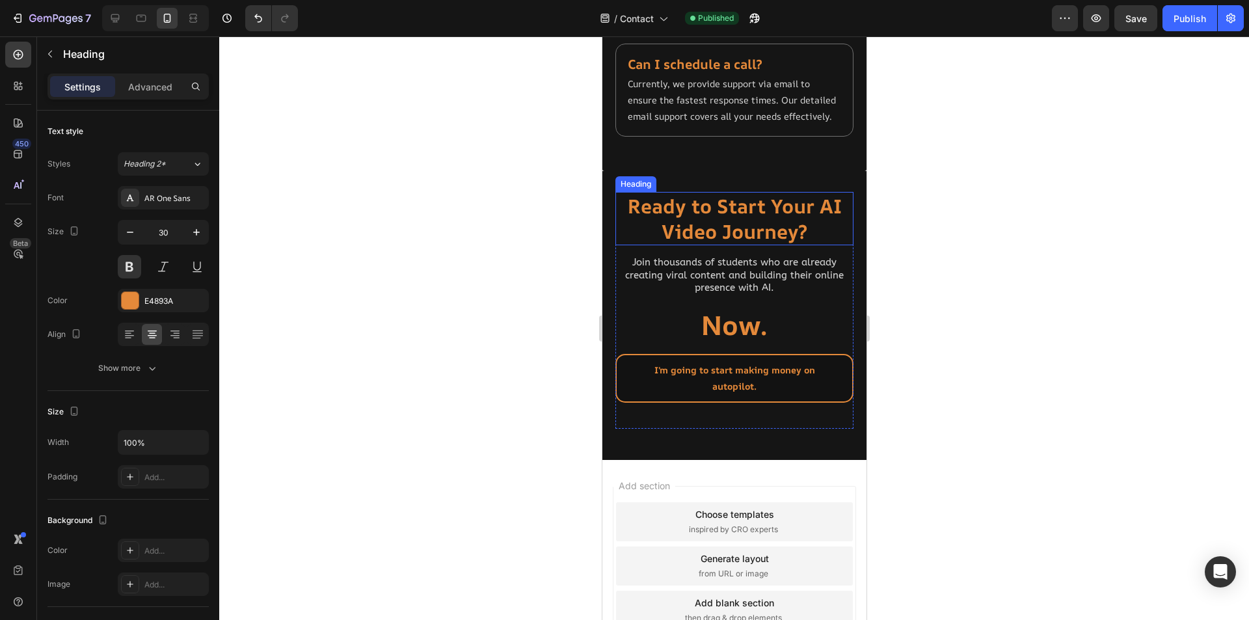
click at [738, 245] on strong "Ready to Start Your AI Video Journey?" at bounding box center [734, 219] width 214 height 52
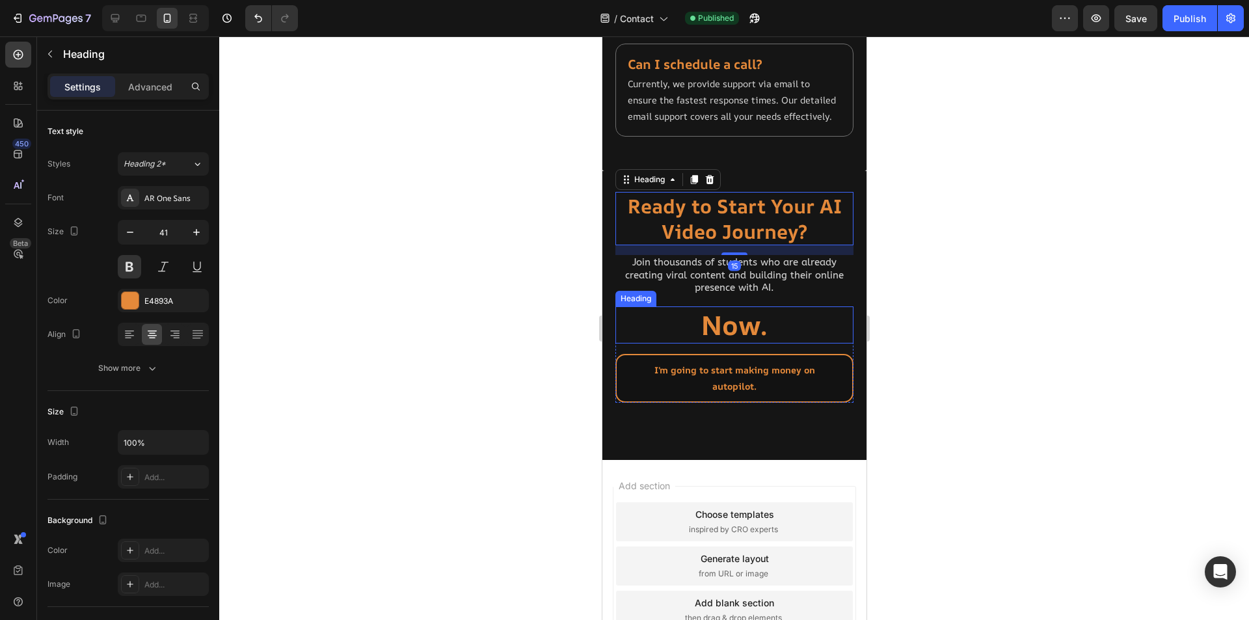
click at [738, 344] on h2 "Now." at bounding box center [734, 324] width 238 height 37
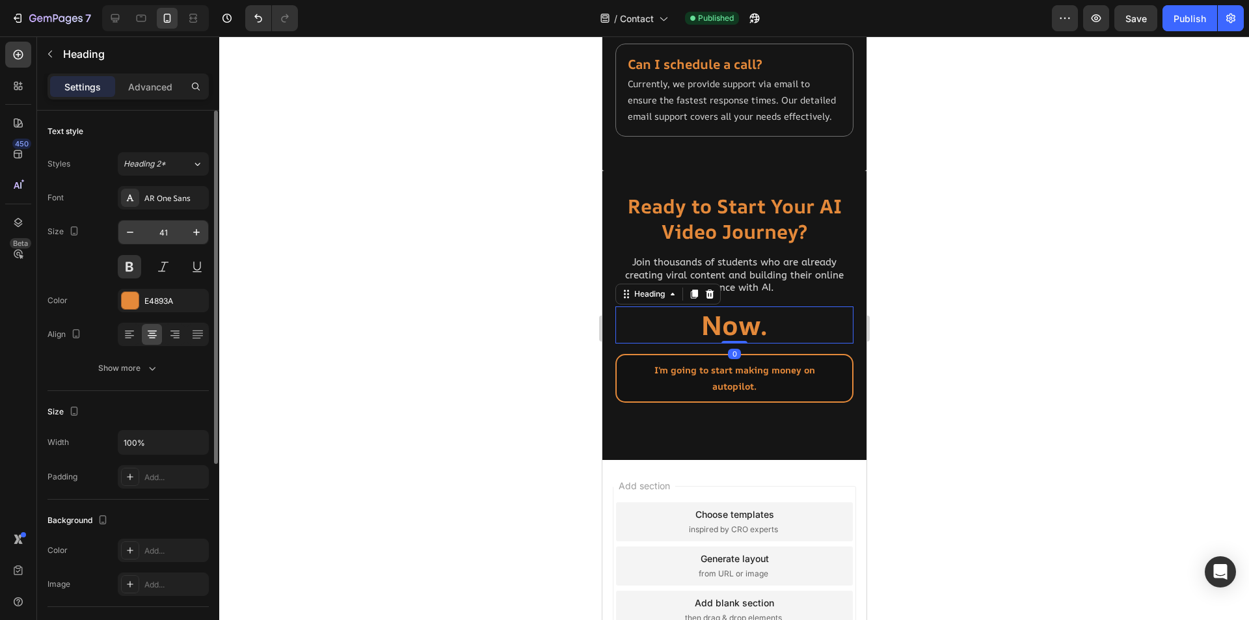
click at [167, 237] on input "41" at bounding box center [163, 232] width 43 height 23
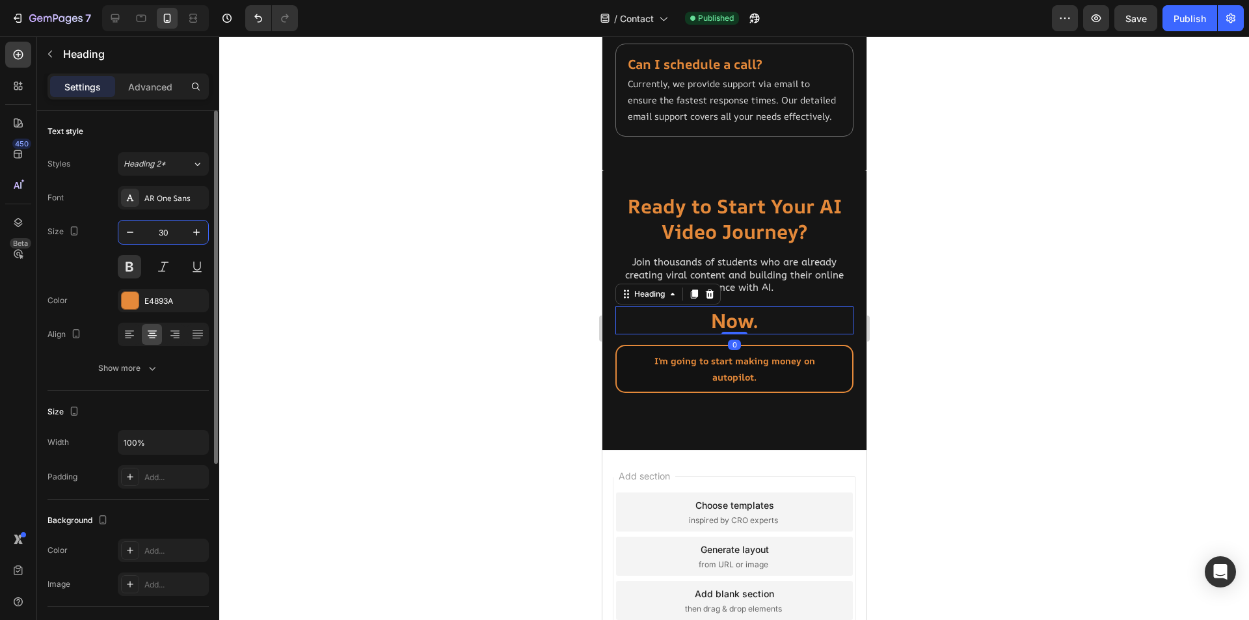
type input "30"
drag, startPoint x: 418, startPoint y: 409, endPoint x: 591, endPoint y: 422, distance: 173.6
click at [419, 409] on div at bounding box center [734, 328] width 1030 height 584
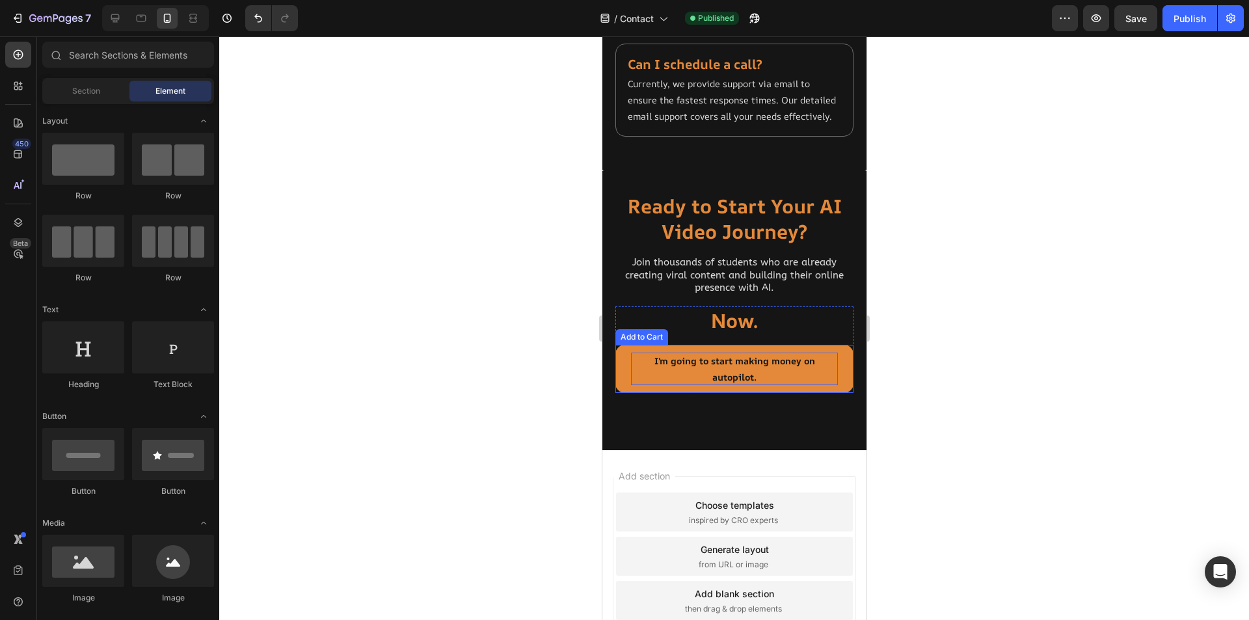
click at [724, 385] on div "I'm going to start making money on autopilot." at bounding box center [733, 369] width 207 height 33
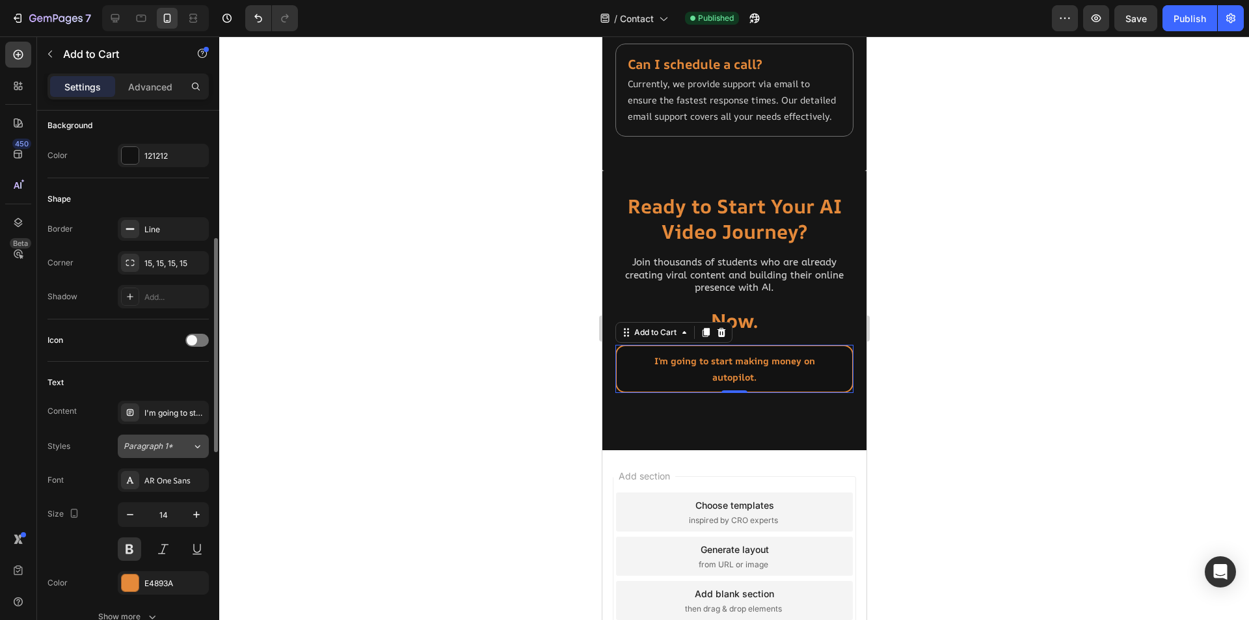
scroll to position [455, 0]
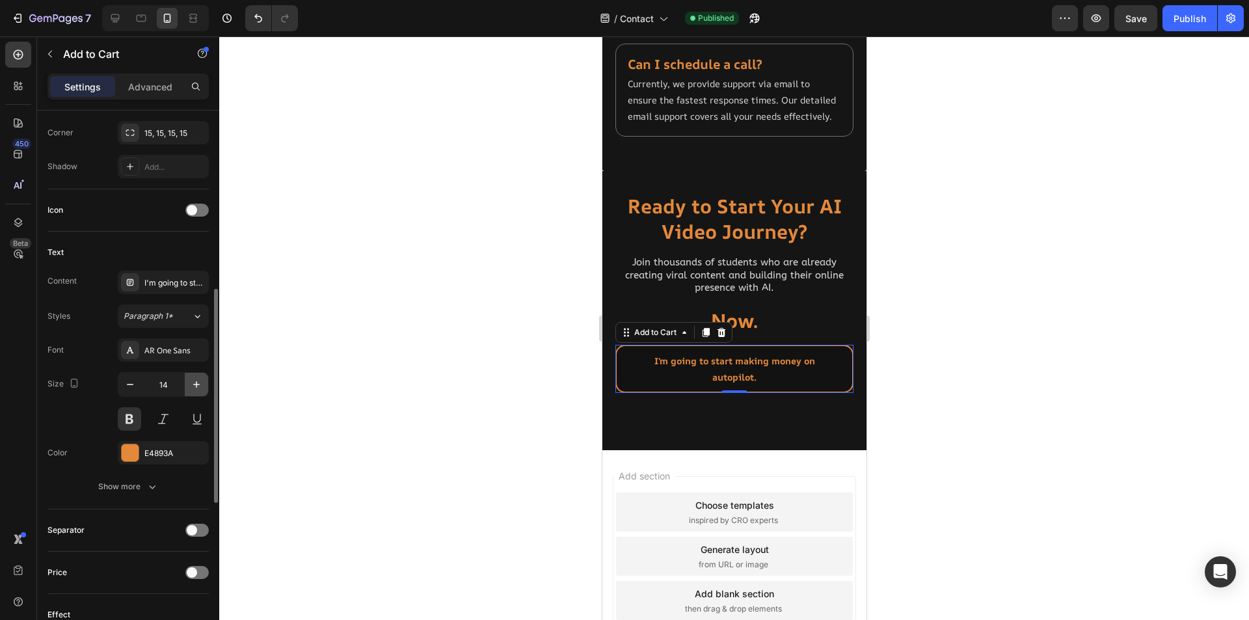
click at [193, 385] on icon "button" at bounding box center [196, 384] width 7 height 7
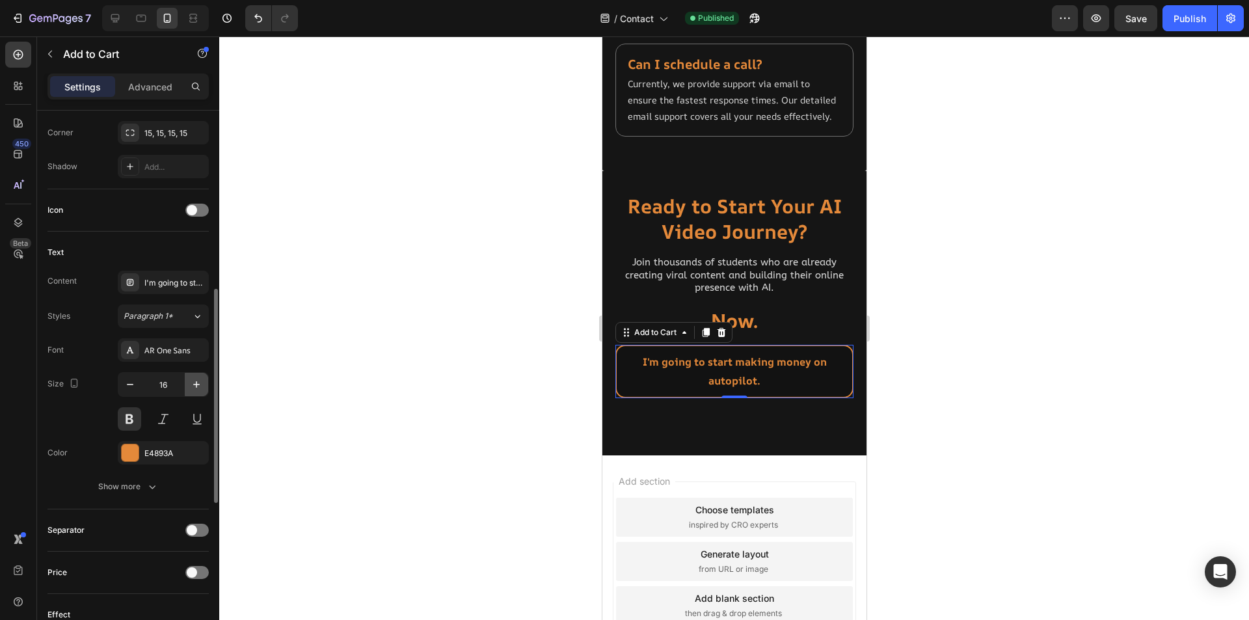
click at [193, 385] on icon "button" at bounding box center [196, 384] width 7 height 7
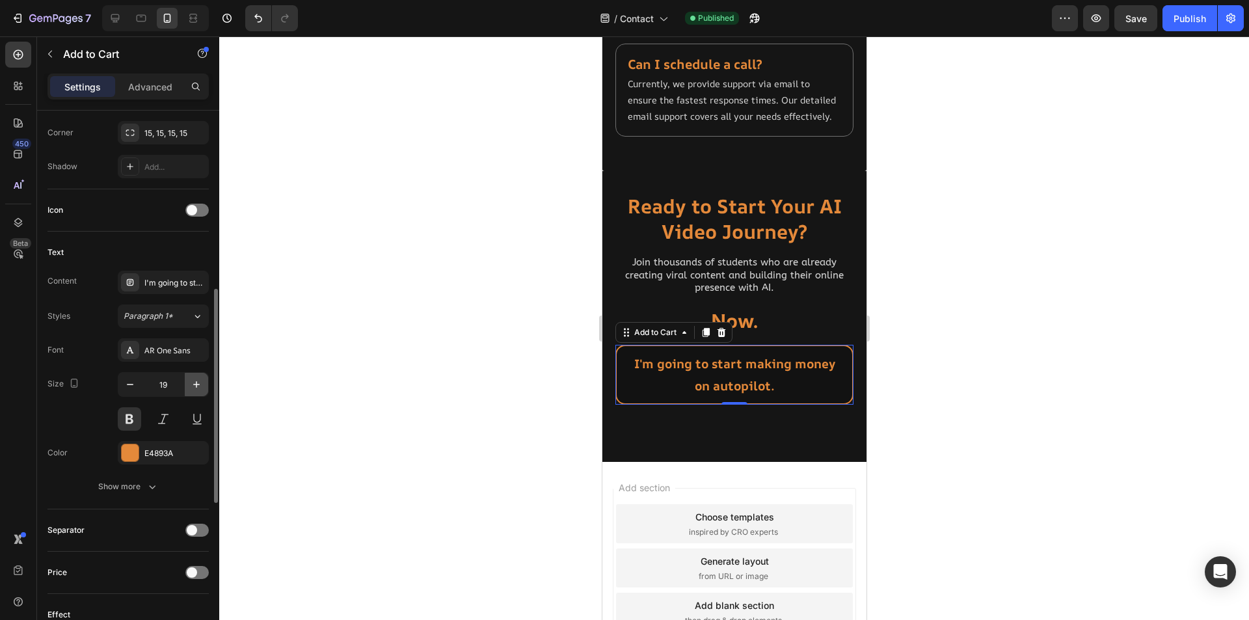
click at [193, 385] on icon "button" at bounding box center [196, 384] width 7 height 7
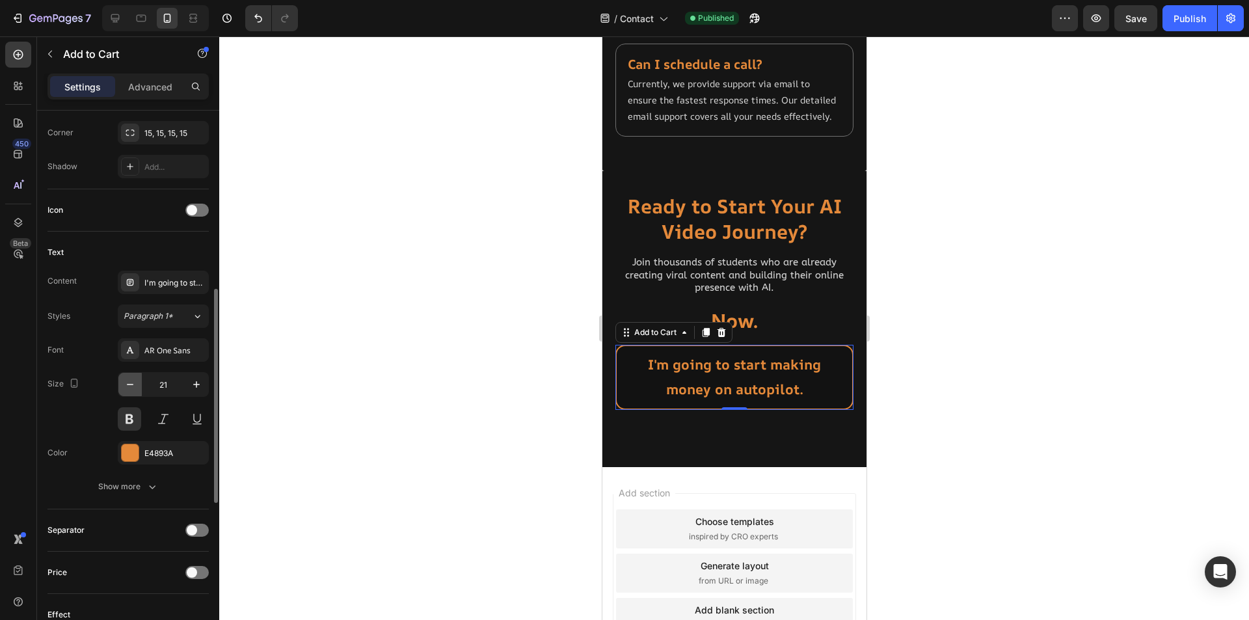
click at [131, 385] on icon "button" at bounding box center [130, 384] width 13 height 13
type input "20"
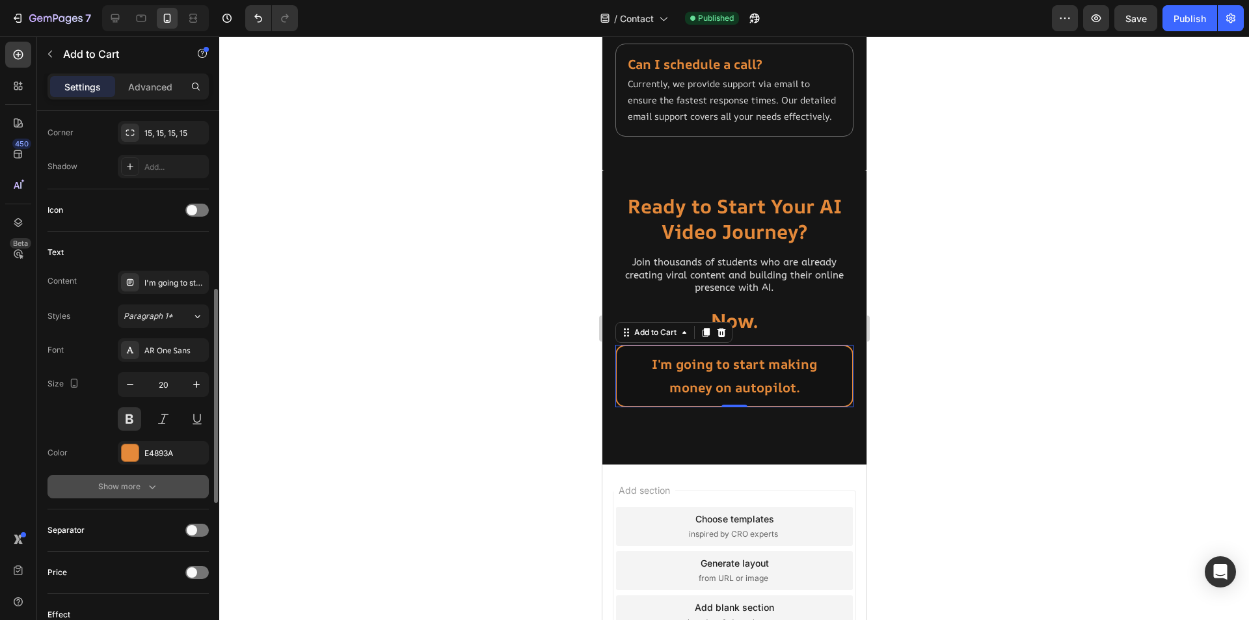
click at [142, 482] on div "Show more" at bounding box center [128, 486] width 61 height 13
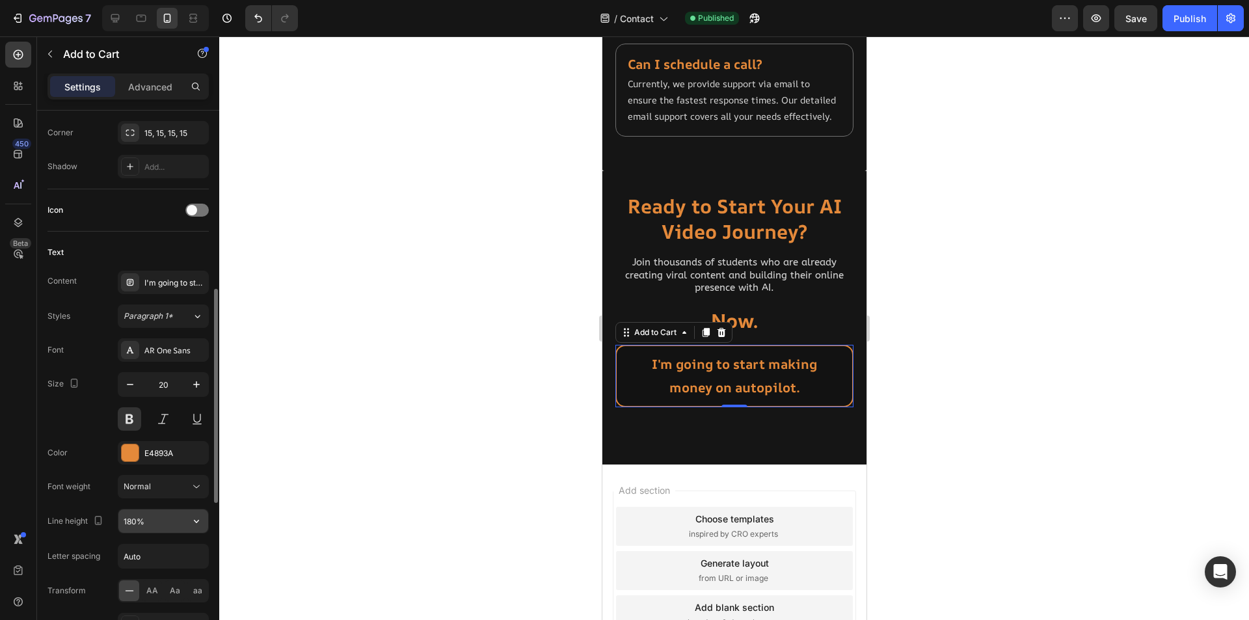
click at [129, 519] on input "180%" at bounding box center [163, 520] width 90 height 23
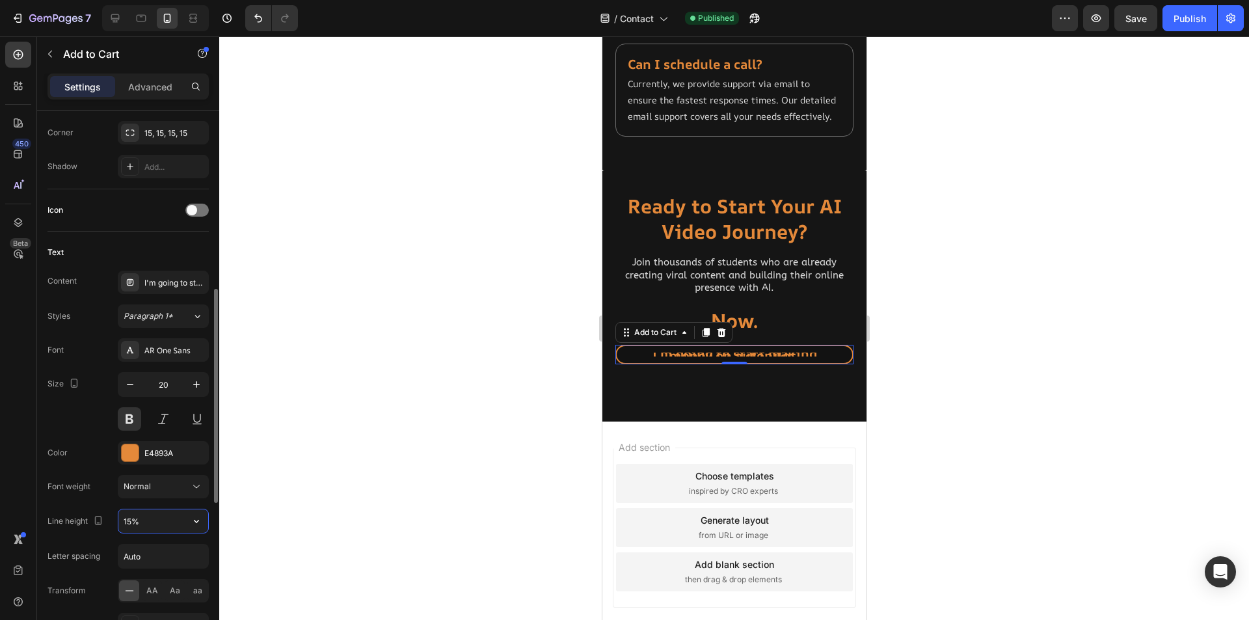
type input "150%"
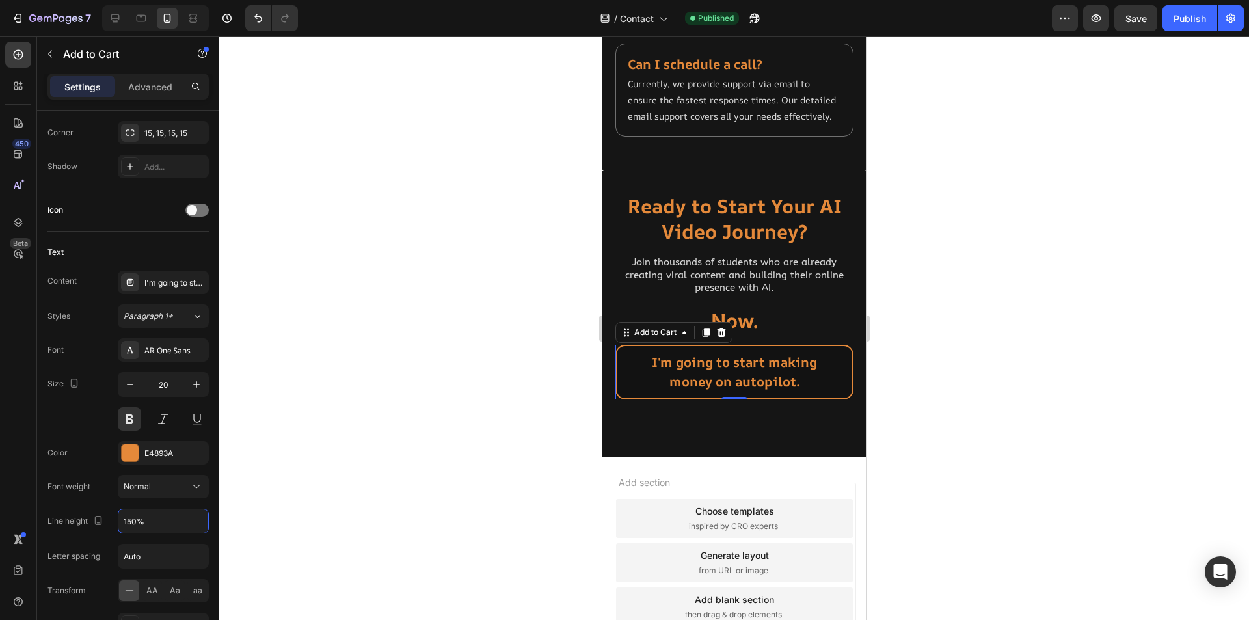
click at [539, 429] on div at bounding box center [734, 328] width 1030 height 584
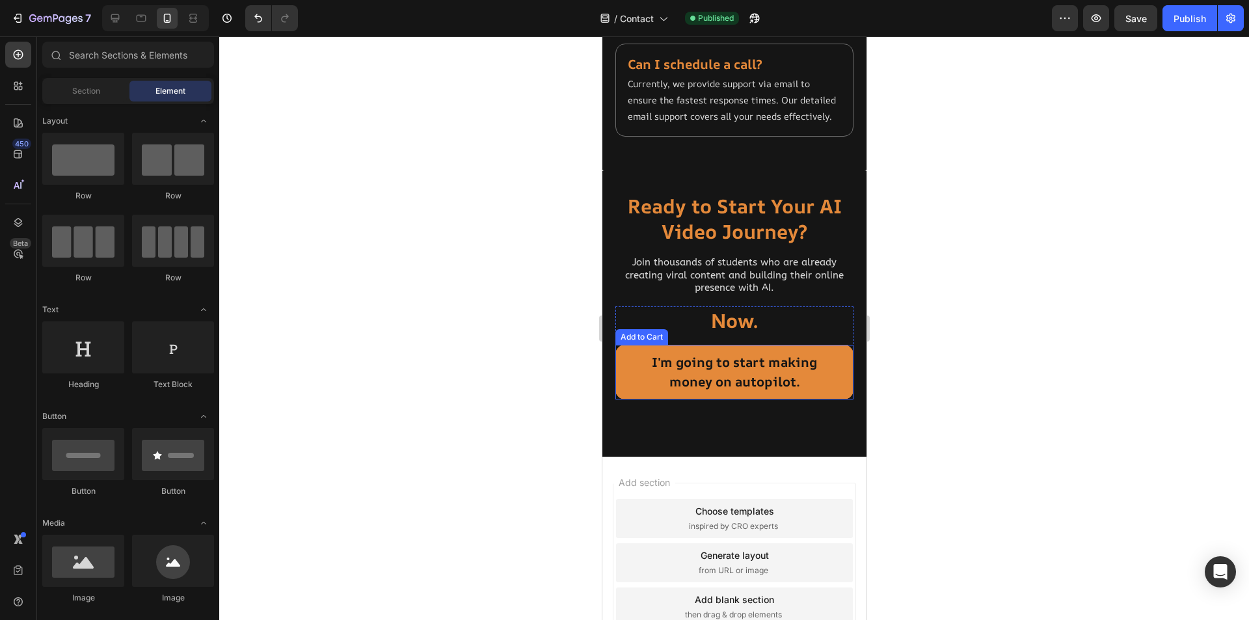
click at [624, 398] on button "I'm going to start making money on autopilot." at bounding box center [734, 372] width 238 height 55
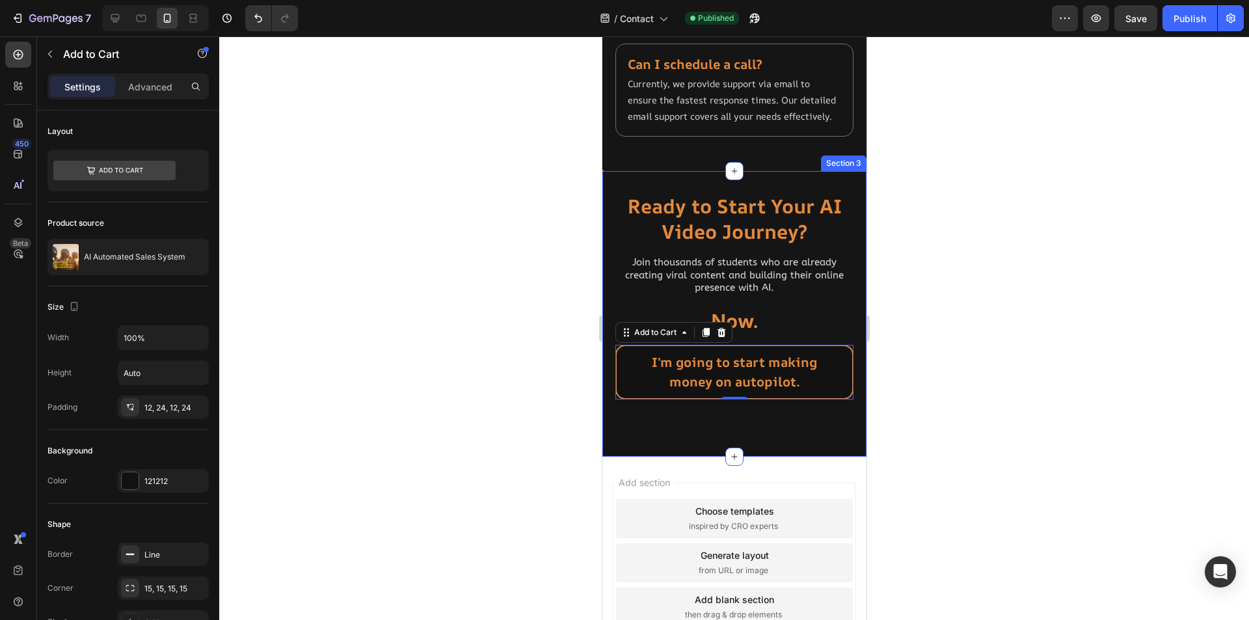
click at [469, 437] on div at bounding box center [734, 328] width 1030 height 584
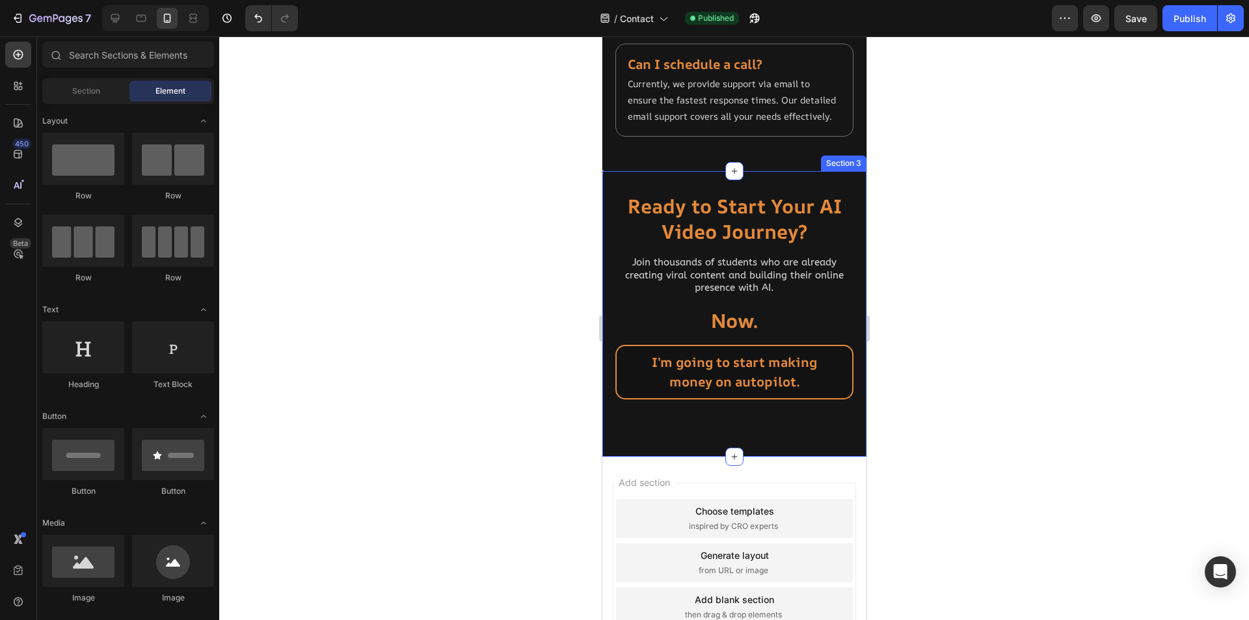
scroll to position [1527, 0]
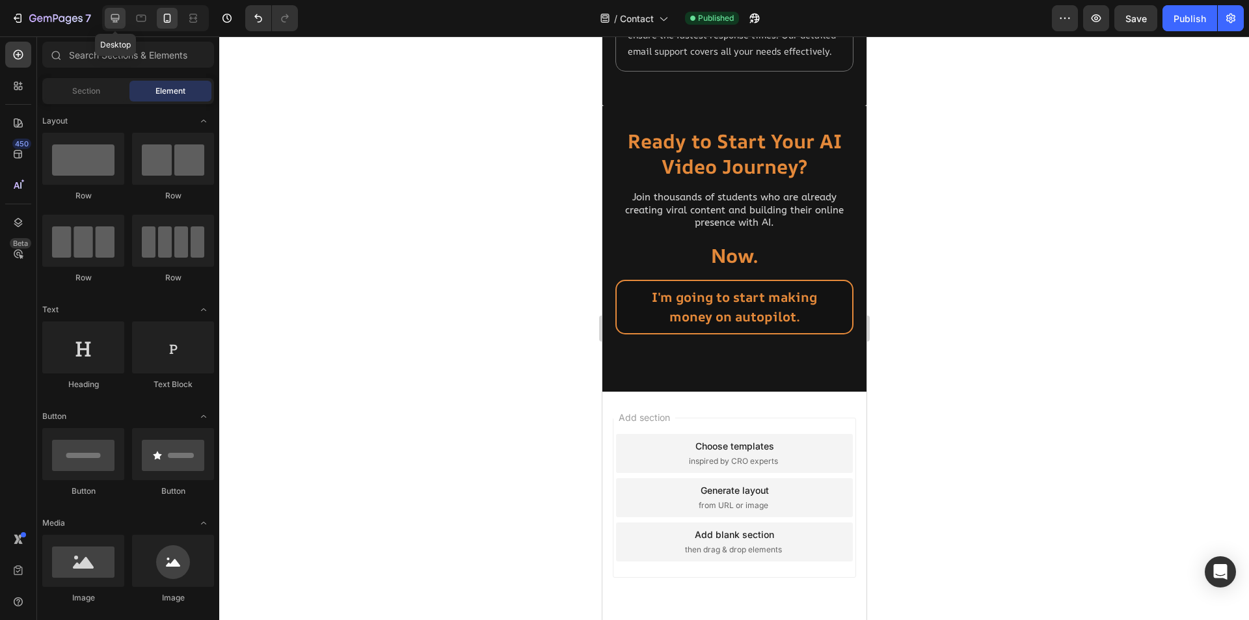
click at [115, 18] on icon at bounding box center [115, 18] width 8 height 8
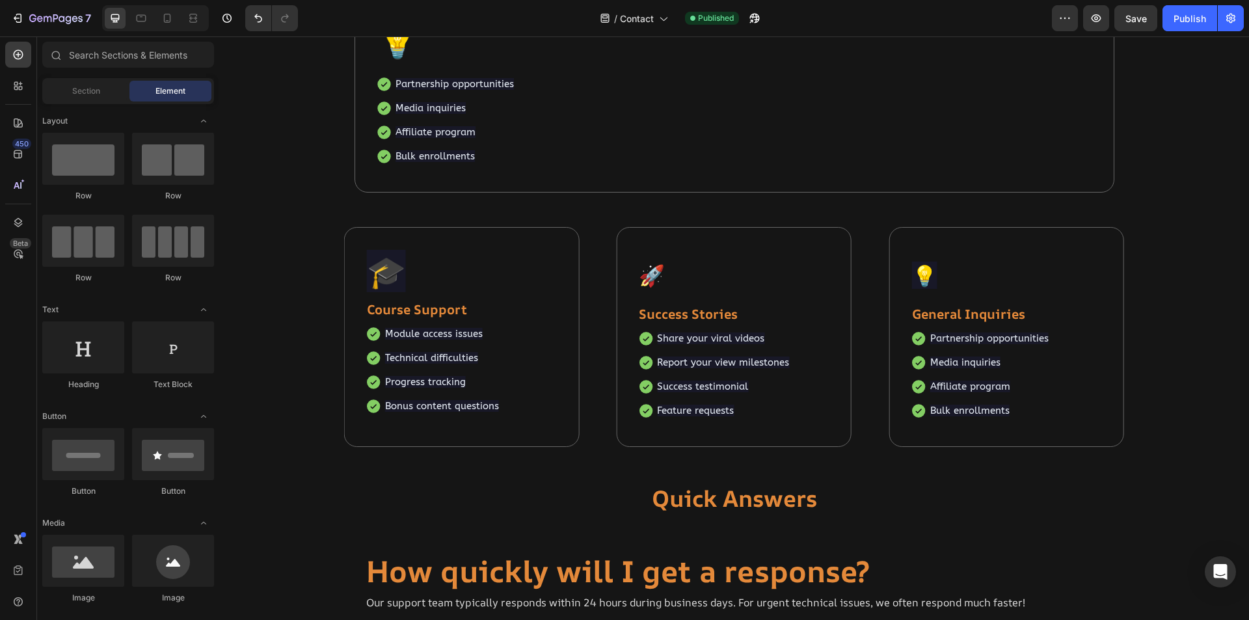
scroll to position [1362, 0]
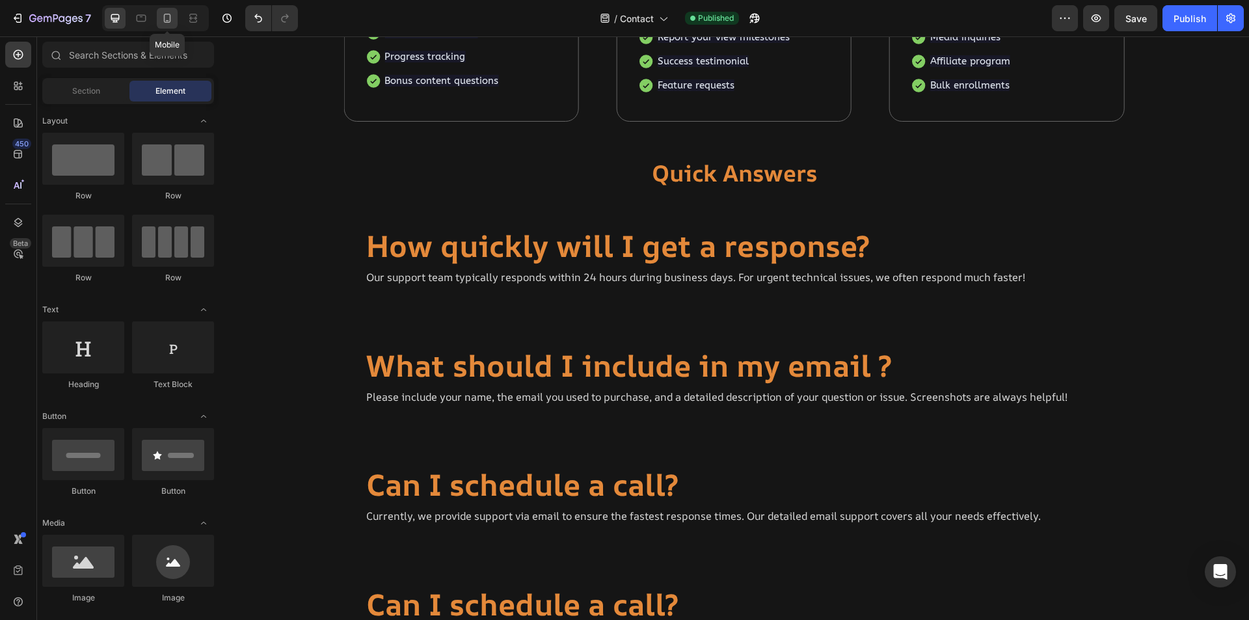
click at [165, 16] on icon at bounding box center [167, 18] width 7 height 9
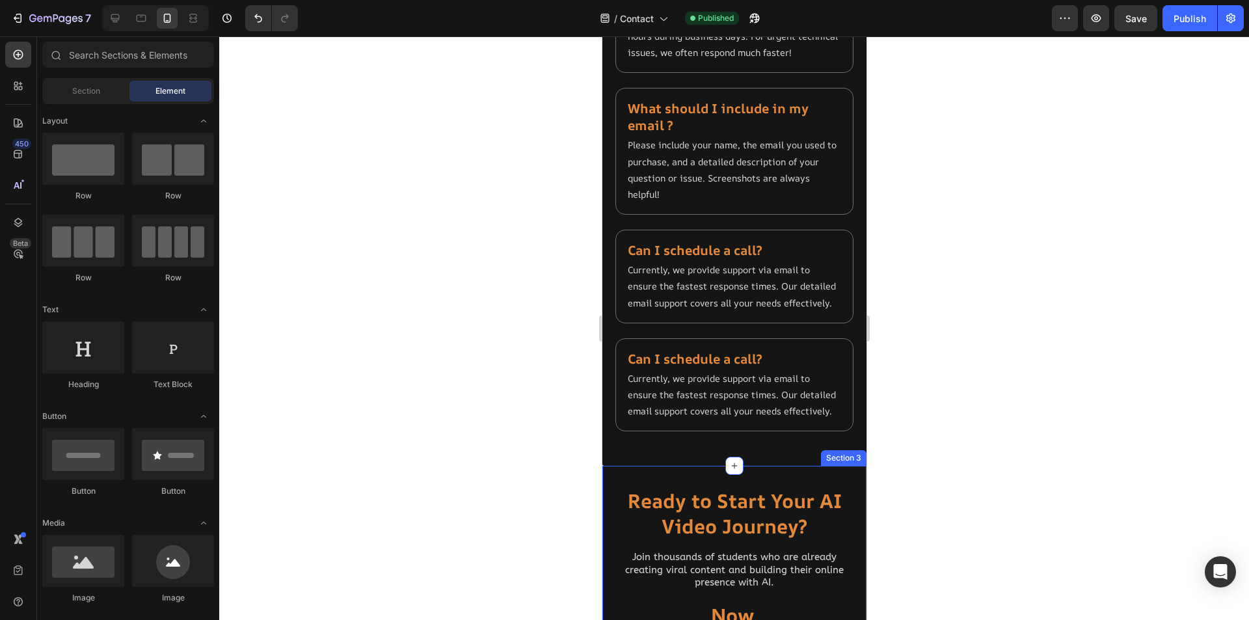
scroll to position [1102, 0]
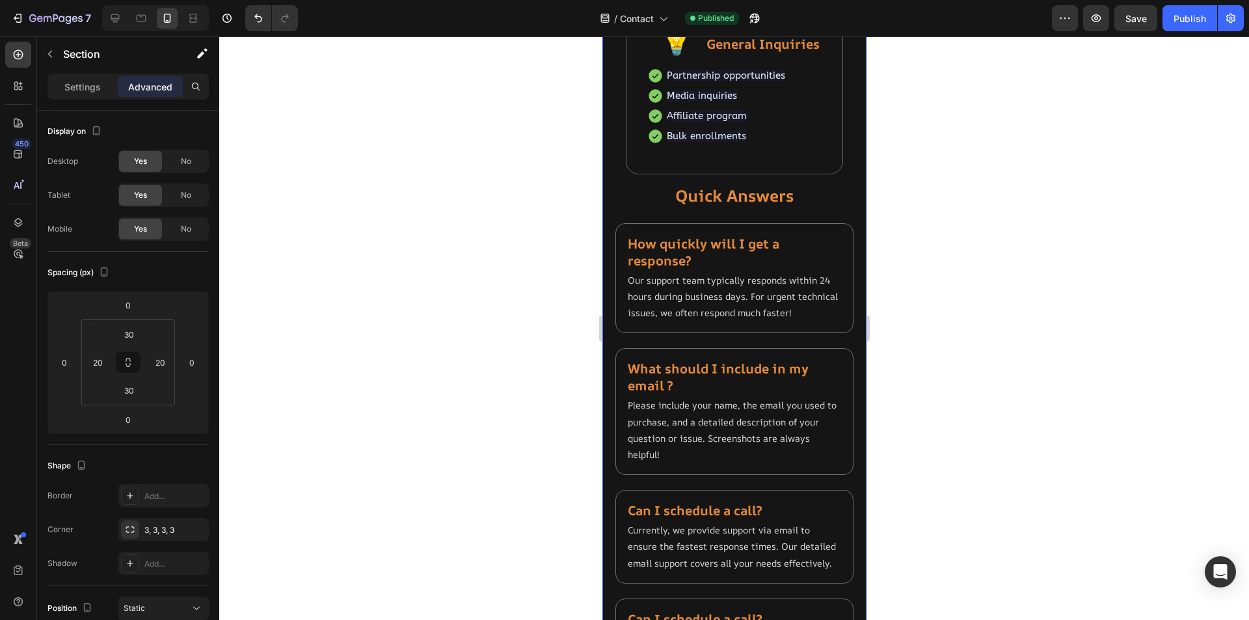
scroll to position [842, 0]
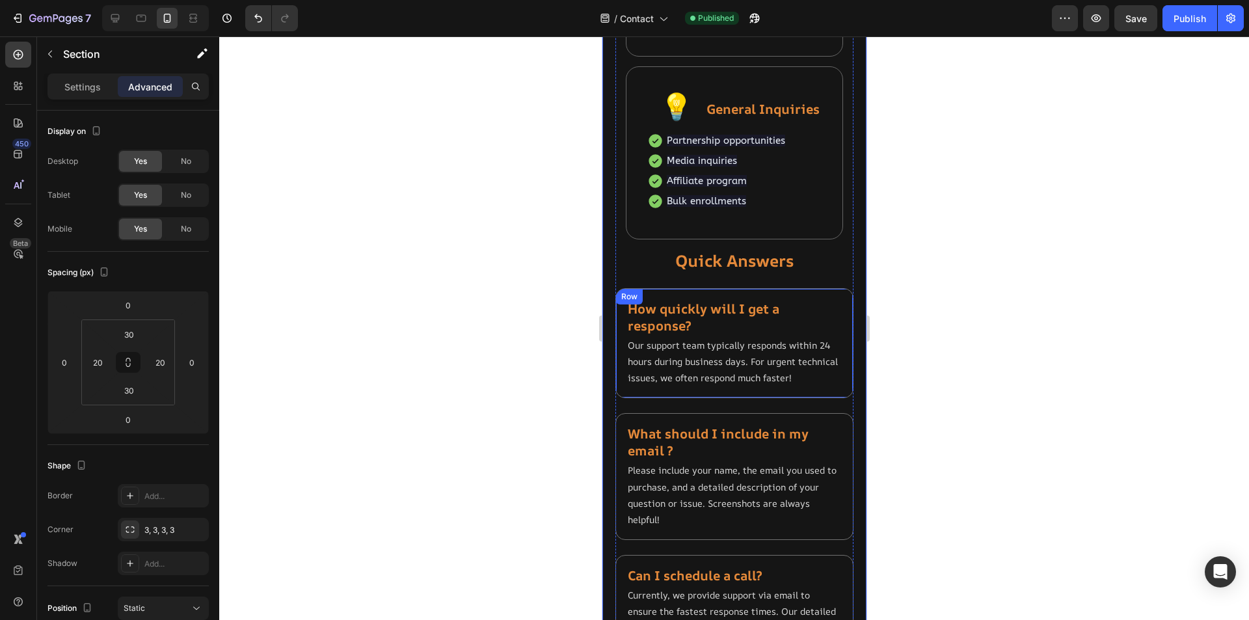
click at [824, 291] on div "⁠⁠⁠⁠⁠⁠⁠ How quickly will I get a response? Heading Our support team typically r…" at bounding box center [734, 343] width 238 height 111
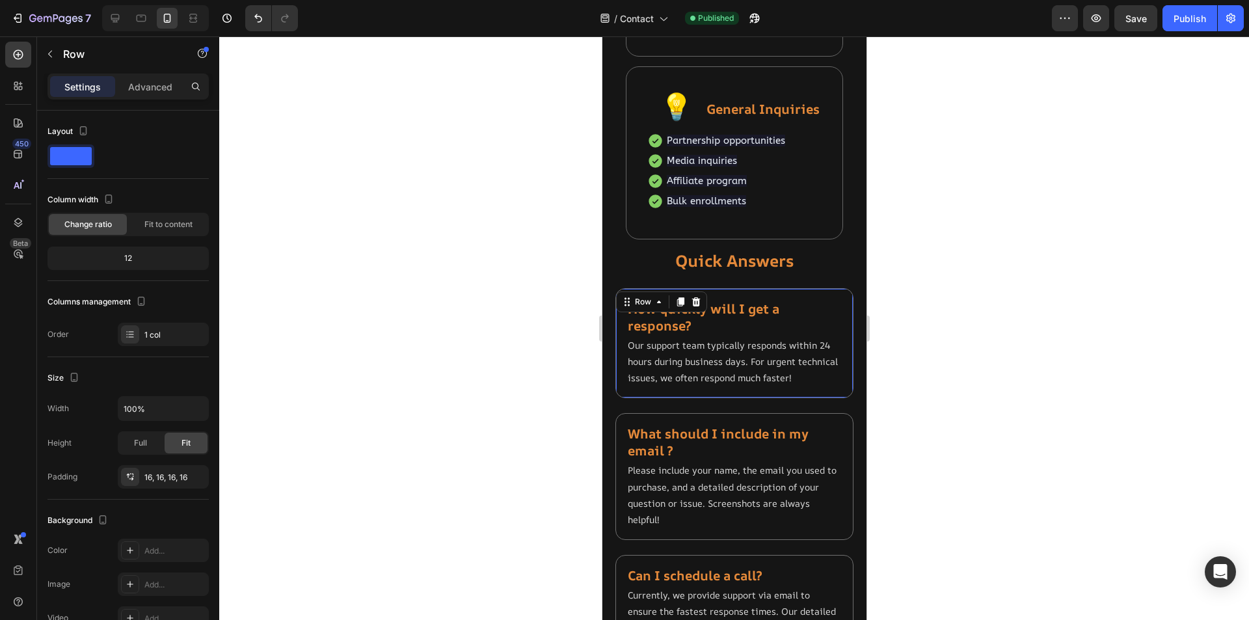
click at [834, 295] on div "⁠⁠⁠⁠⁠⁠⁠ How quickly will I get a response? Heading Our support team typically r…" at bounding box center [734, 343] width 238 height 111
click at [143, 81] on p "Advanced" at bounding box center [150, 87] width 44 height 14
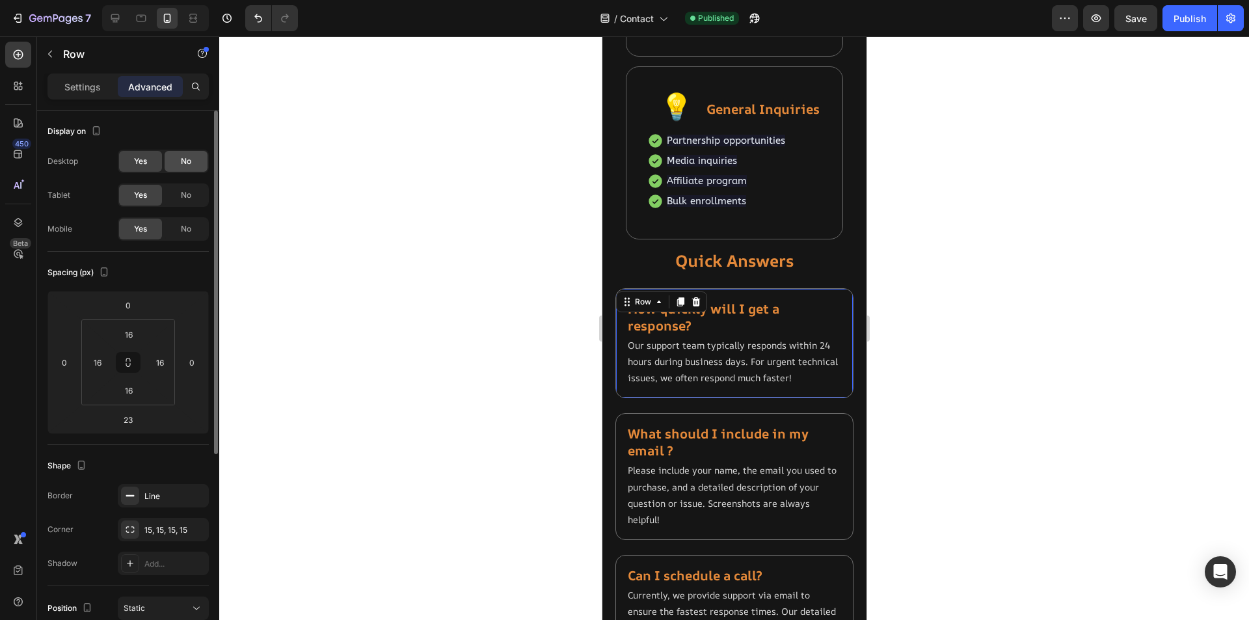
click at [187, 160] on span "No" at bounding box center [186, 162] width 10 height 12
click at [185, 198] on span "No" at bounding box center [186, 195] width 10 height 12
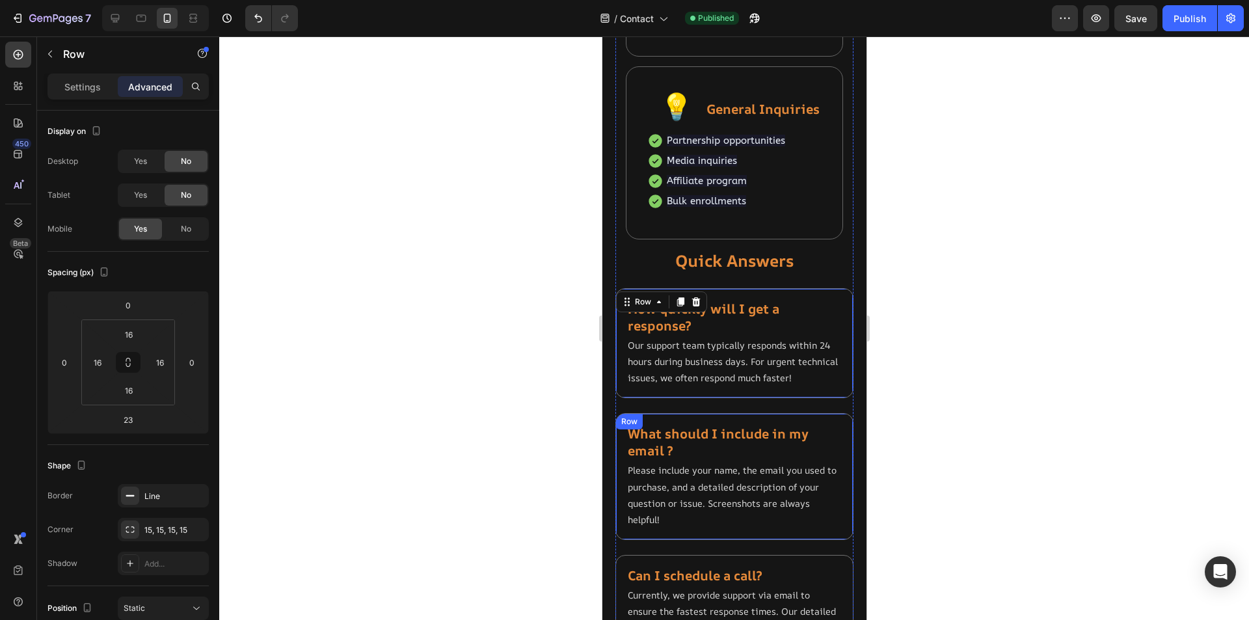
click at [837, 442] on div "⁠⁠⁠⁠⁠⁠⁠ What should I include in my email ? Heading Please include your name, t…" at bounding box center [734, 476] width 238 height 127
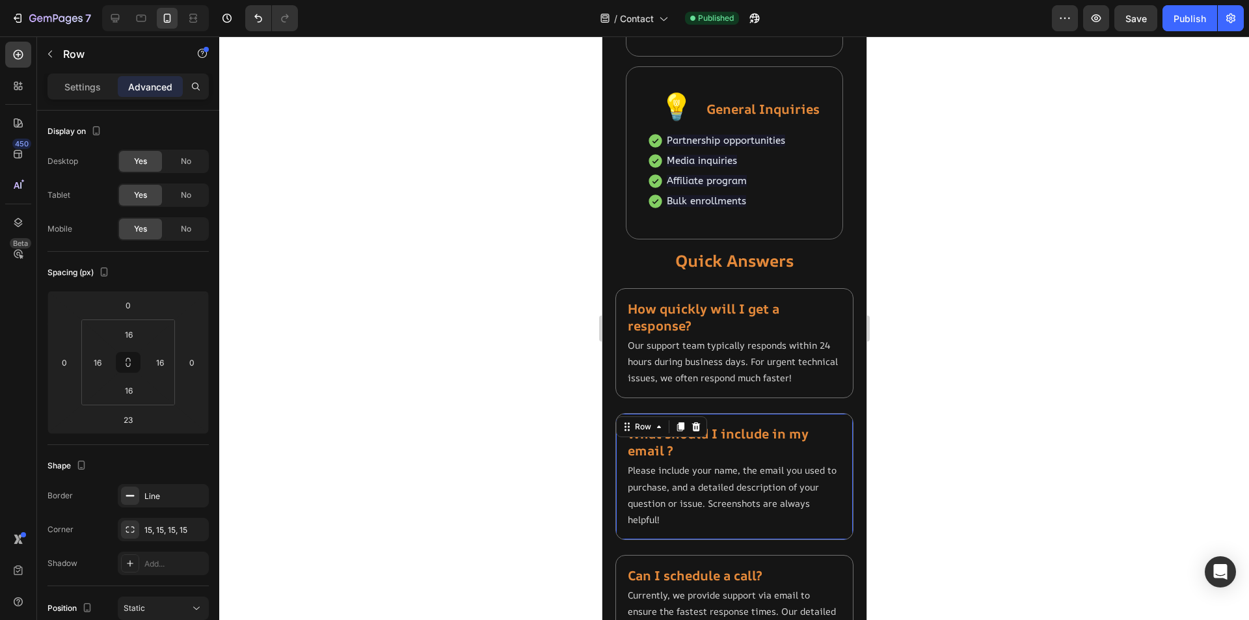
scroll to position [321, 0]
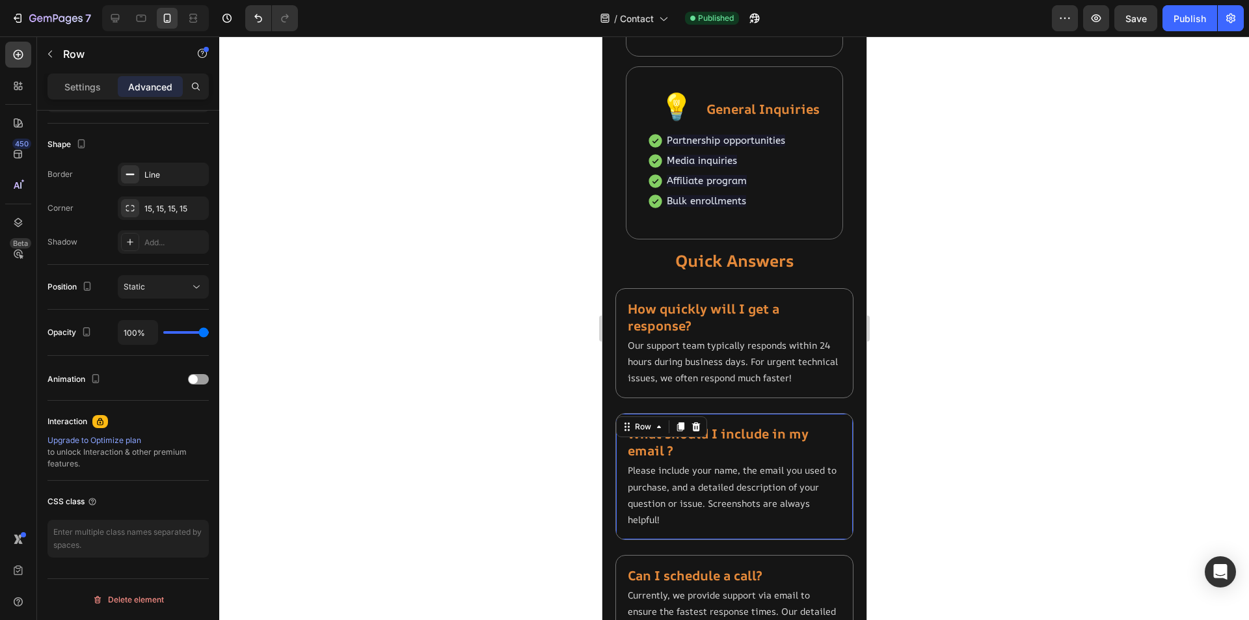
click at [165, 83] on p "Advanced" at bounding box center [150, 87] width 44 height 14
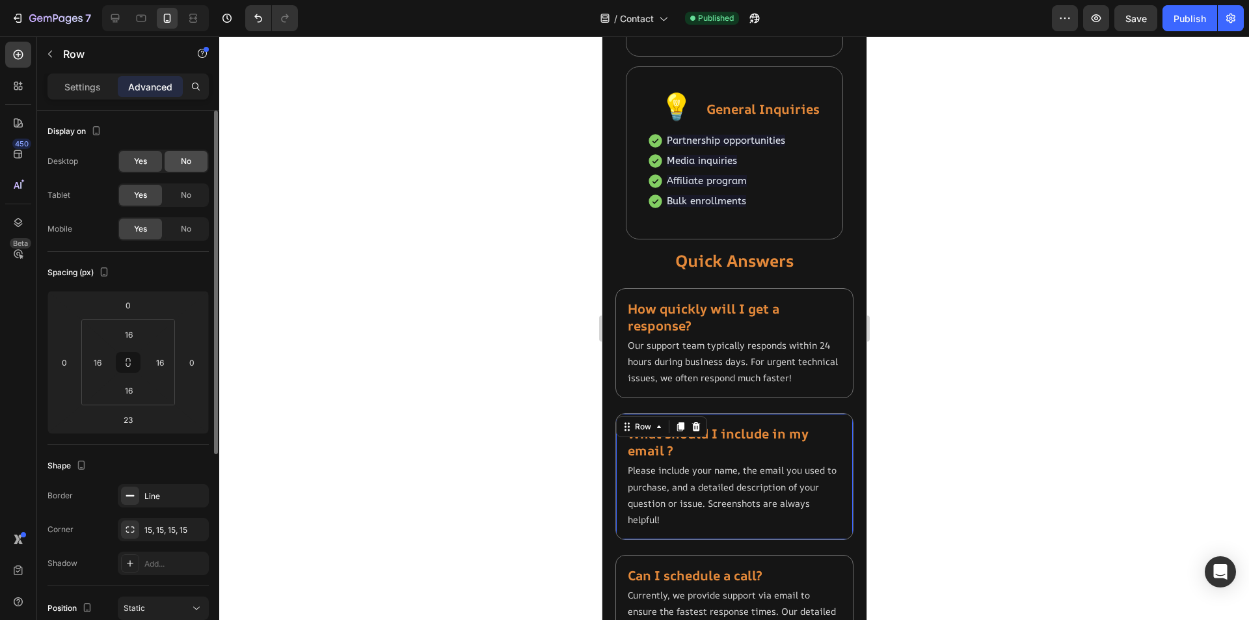
click at [185, 158] on span "No" at bounding box center [186, 162] width 10 height 12
click at [182, 193] on span "No" at bounding box center [186, 195] width 10 height 12
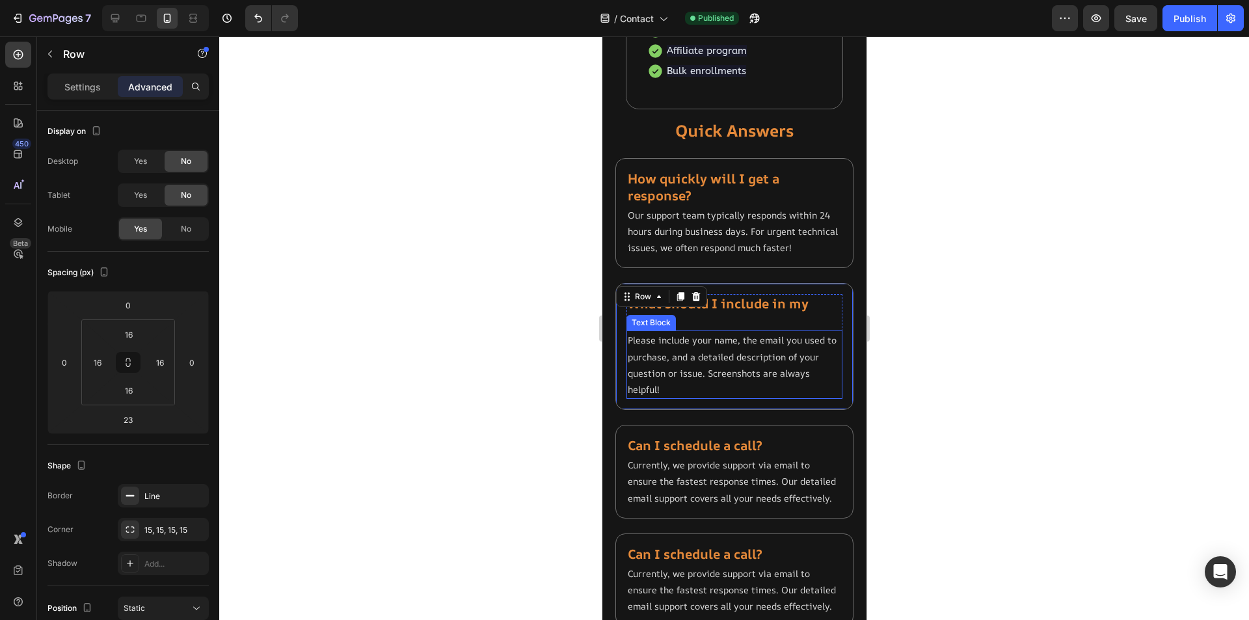
scroll to position [1037, 0]
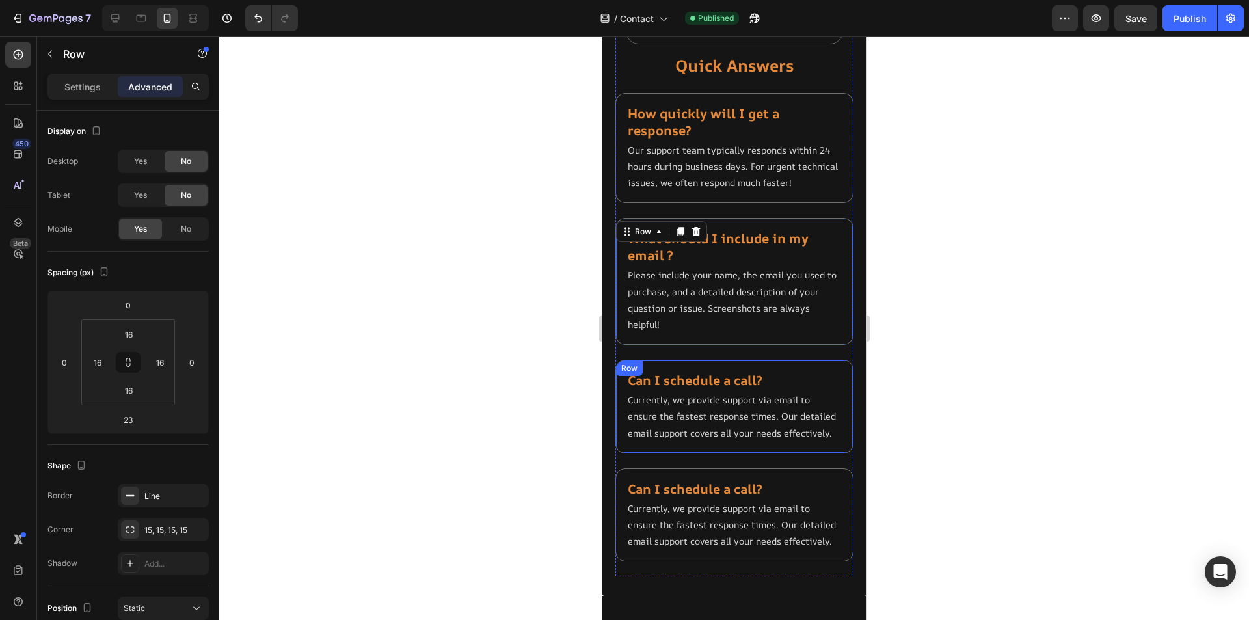
click at [834, 384] on div "⁠⁠⁠⁠⁠⁠⁠ Can I schedule a call? Heading Currently, we provide support via email …" at bounding box center [734, 407] width 238 height 94
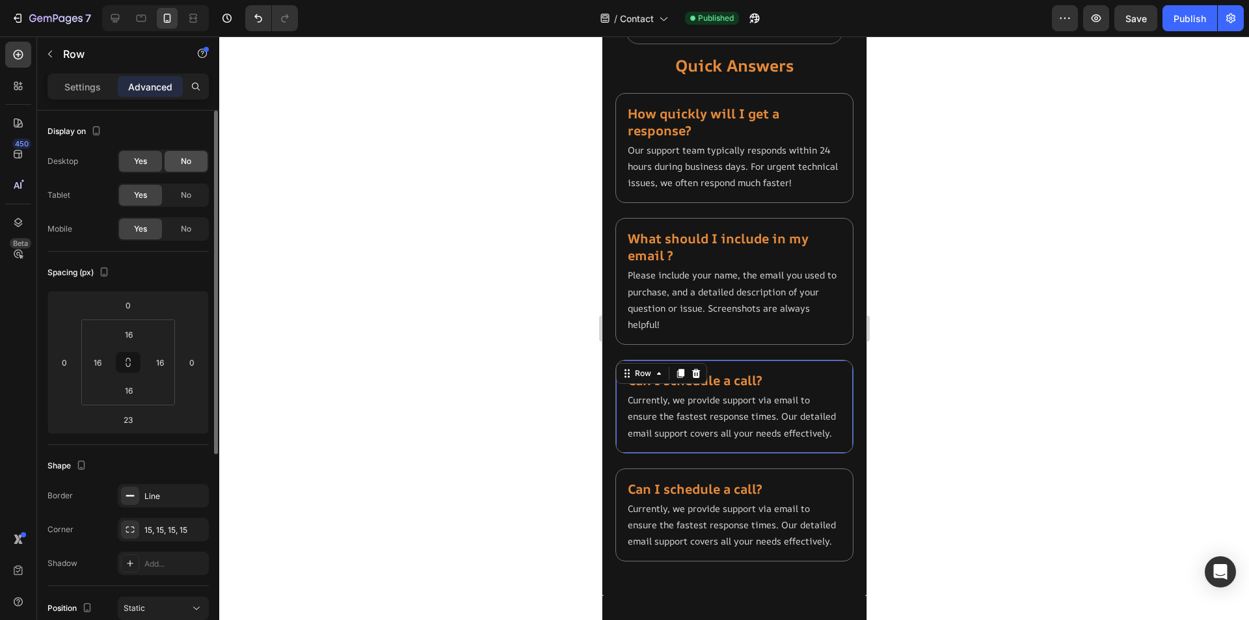
click at [185, 162] on span "No" at bounding box center [186, 162] width 10 height 12
click at [187, 192] on span "No" at bounding box center [186, 195] width 10 height 12
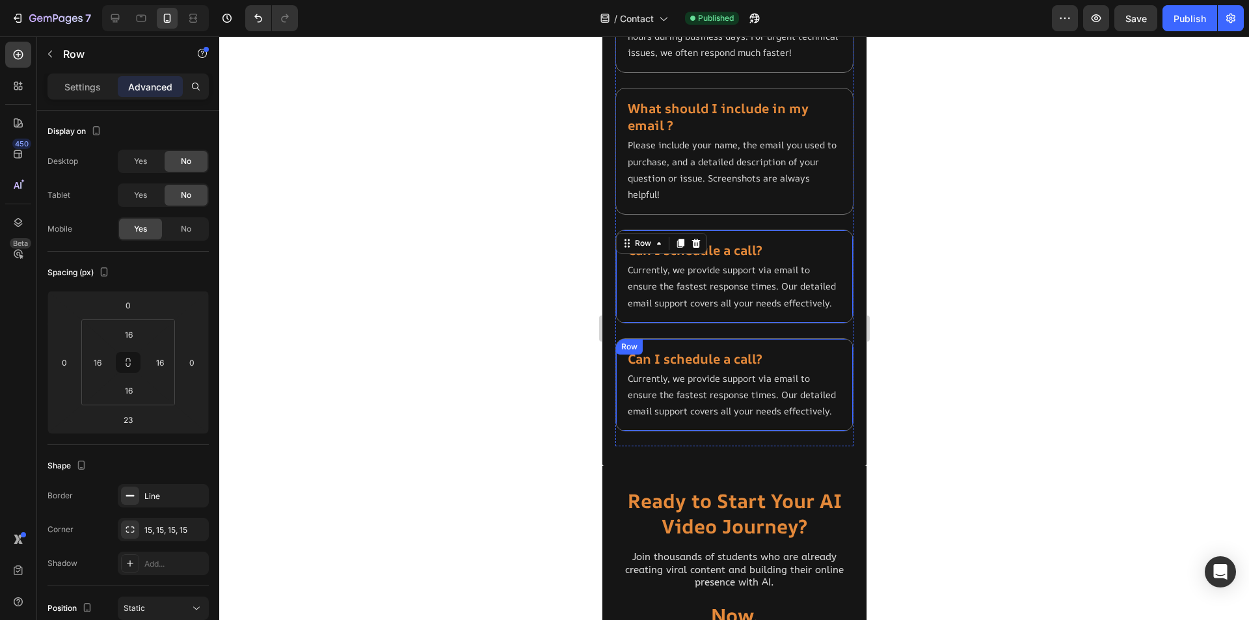
click at [838, 375] on div "Can I schedule a call? Heading Currently, we provide support via email to ensur…" at bounding box center [734, 385] width 238 height 94
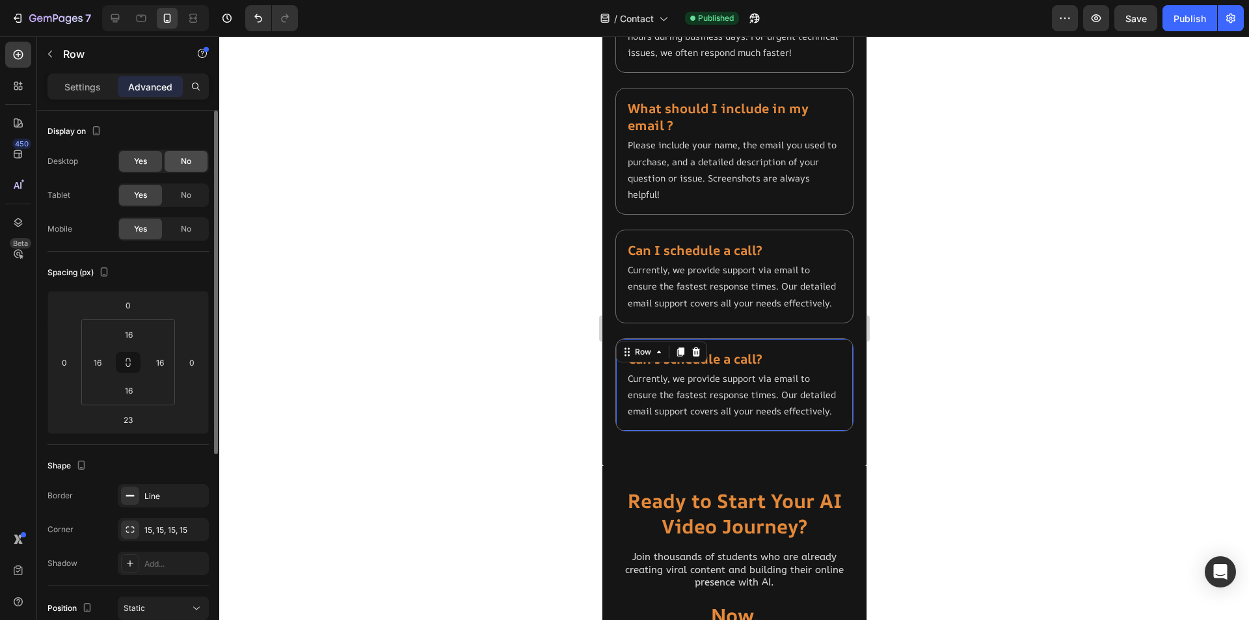
click at [184, 163] on span "No" at bounding box center [186, 162] width 10 height 12
click at [185, 194] on span "No" at bounding box center [186, 195] width 10 height 12
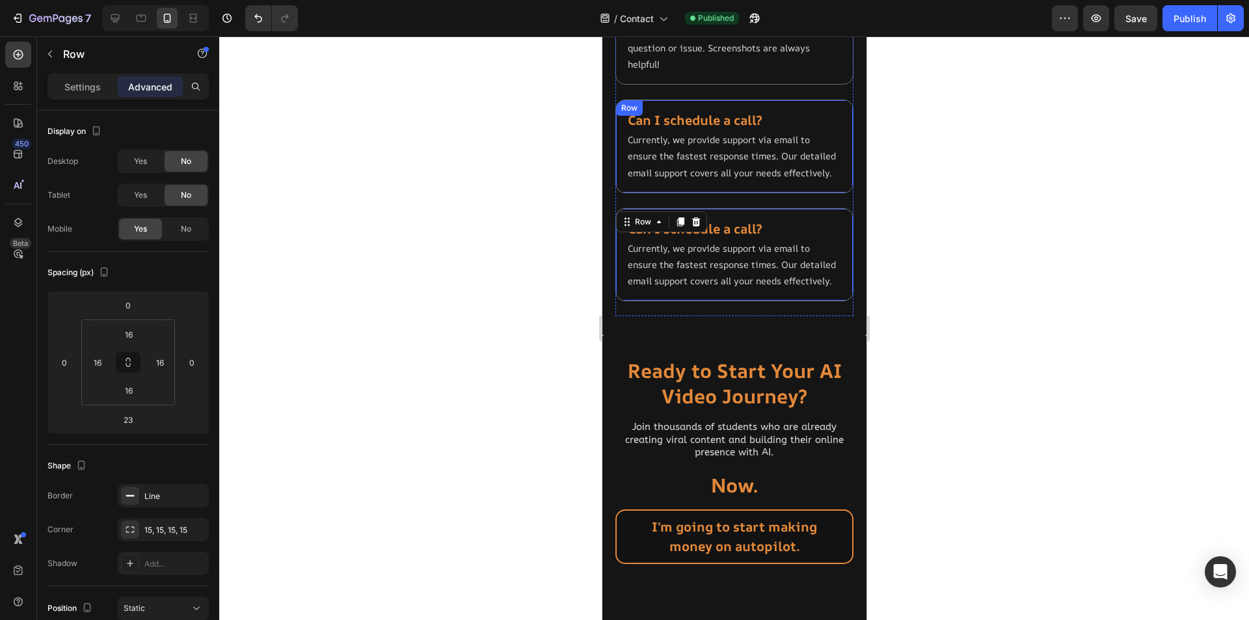
scroll to position [1362, 0]
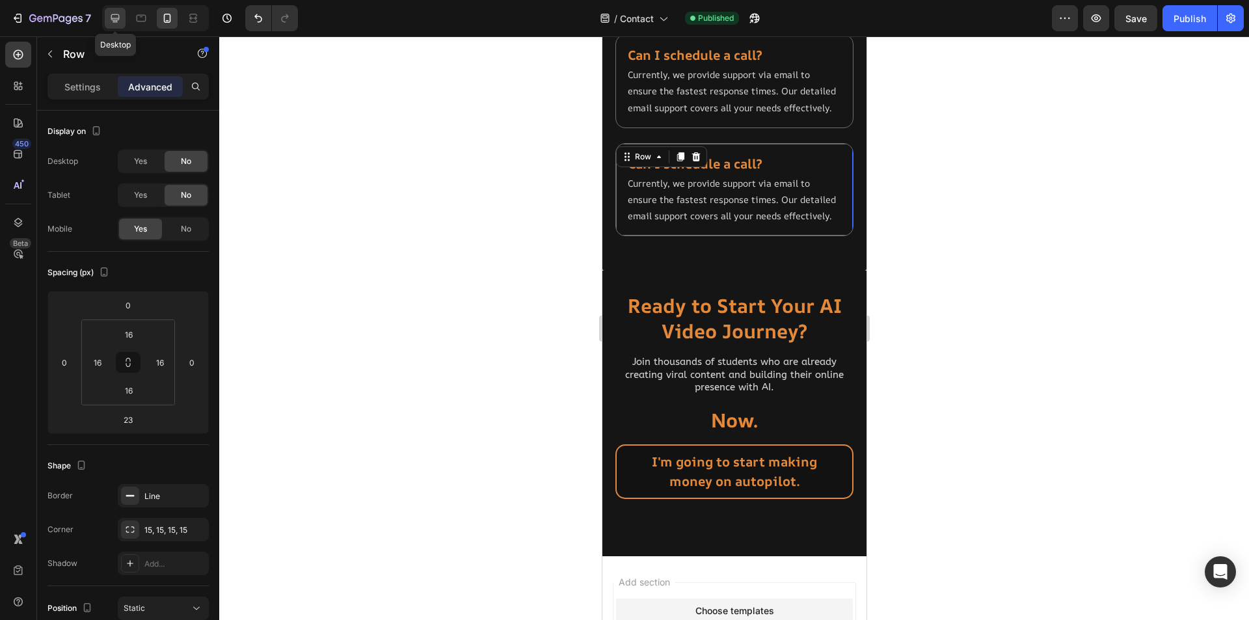
click at [111, 21] on icon at bounding box center [115, 18] width 13 height 13
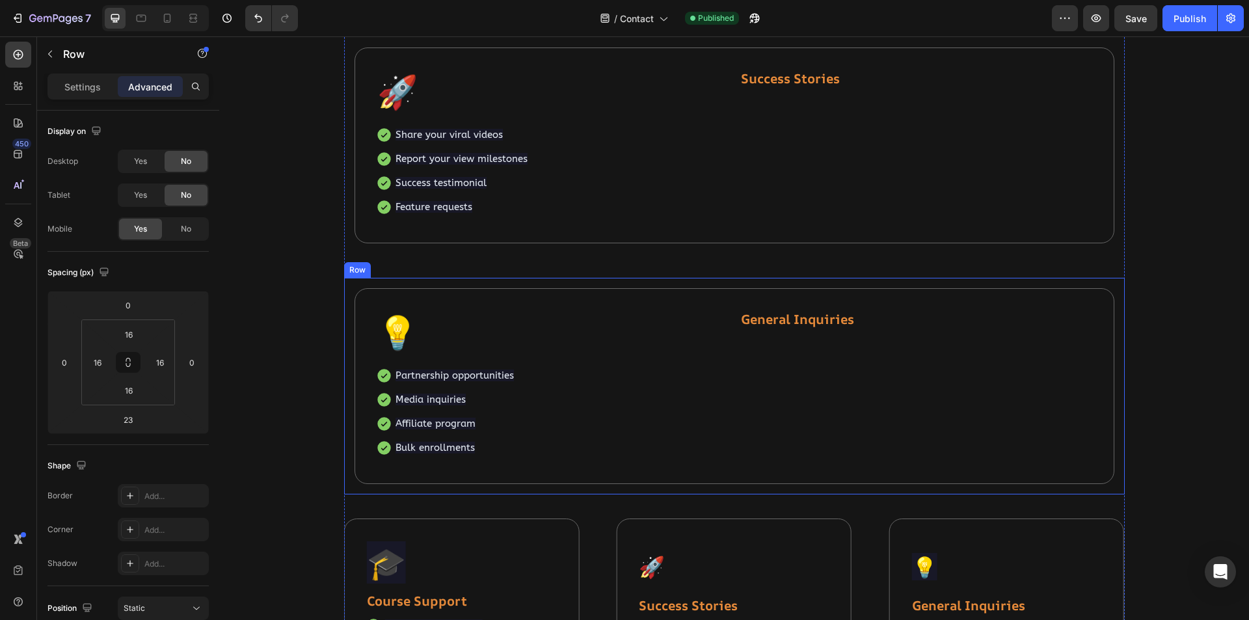
scroll to position [941, 0]
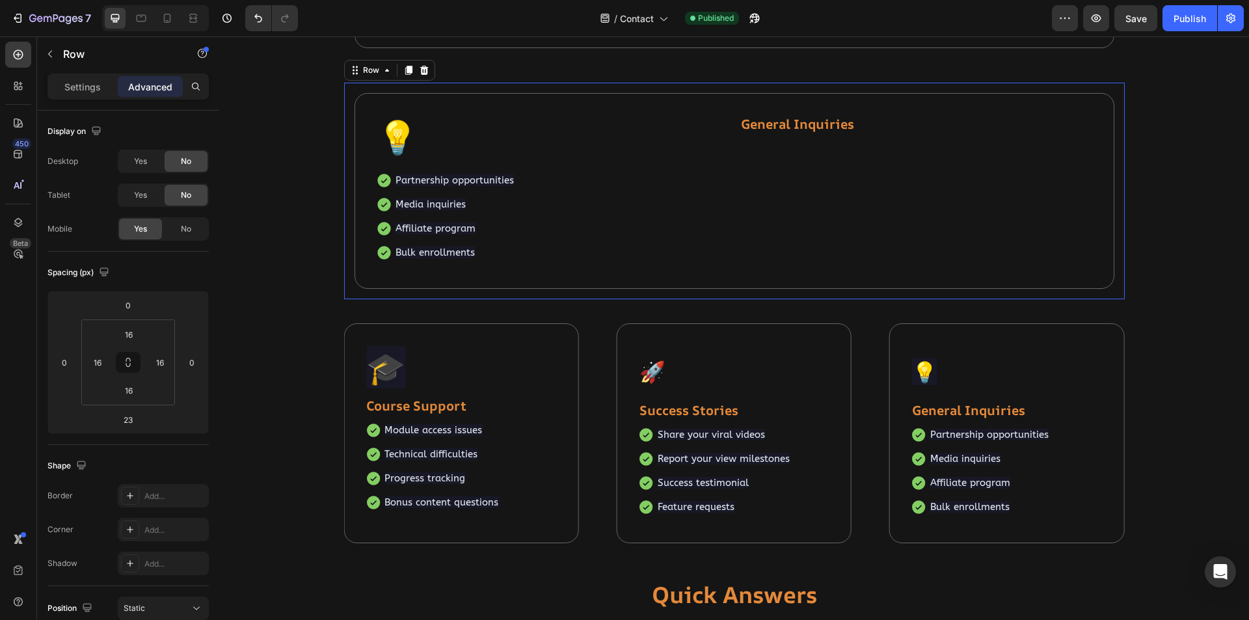
click at [785, 294] on div "💡 Text block General Inquiries Text block Row Partnership opportunities Media i…" at bounding box center [734, 191] width 781 height 217
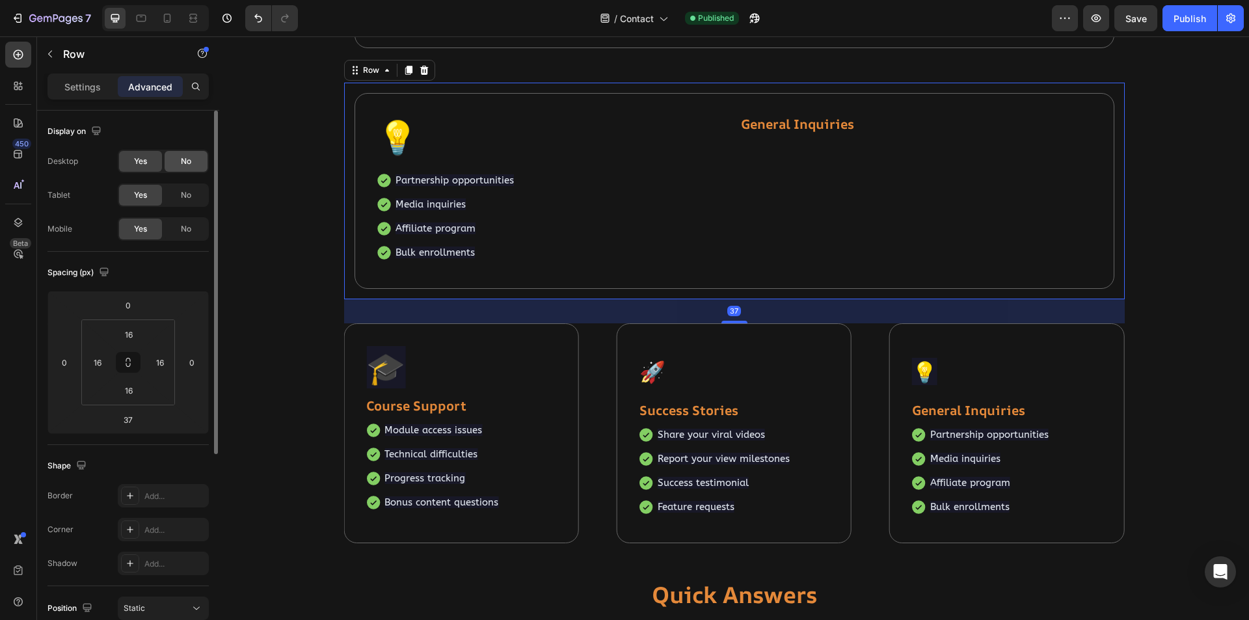
click at [185, 161] on span "No" at bounding box center [186, 162] width 10 height 12
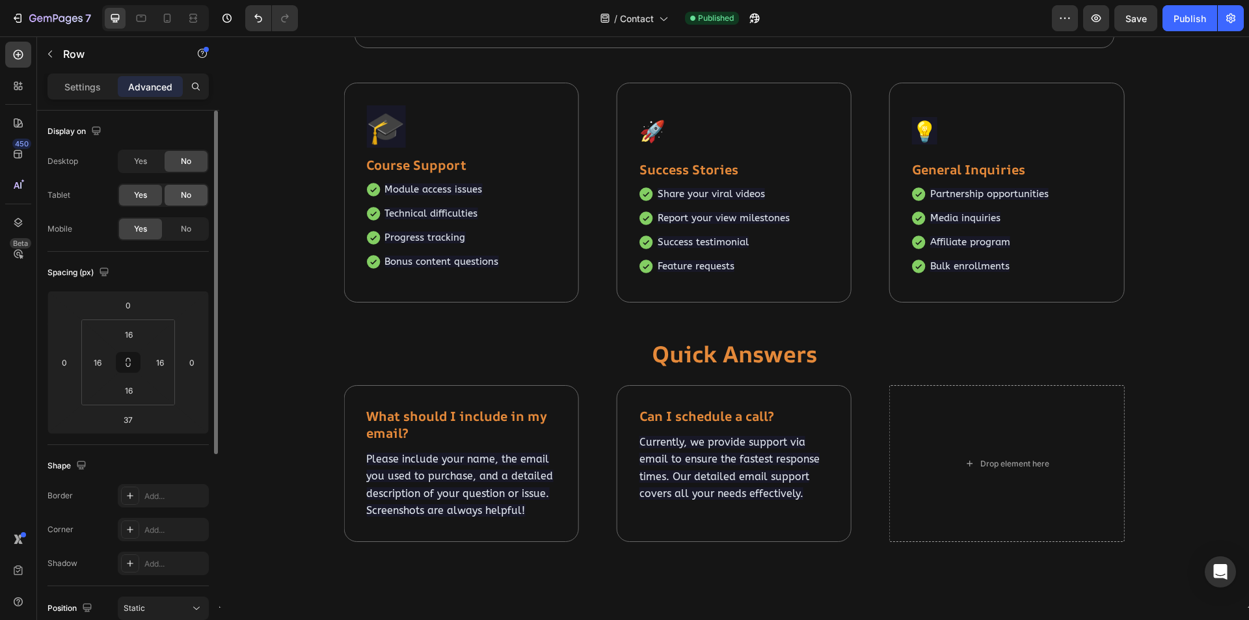
click at [182, 191] on span "No" at bounding box center [186, 195] width 10 height 12
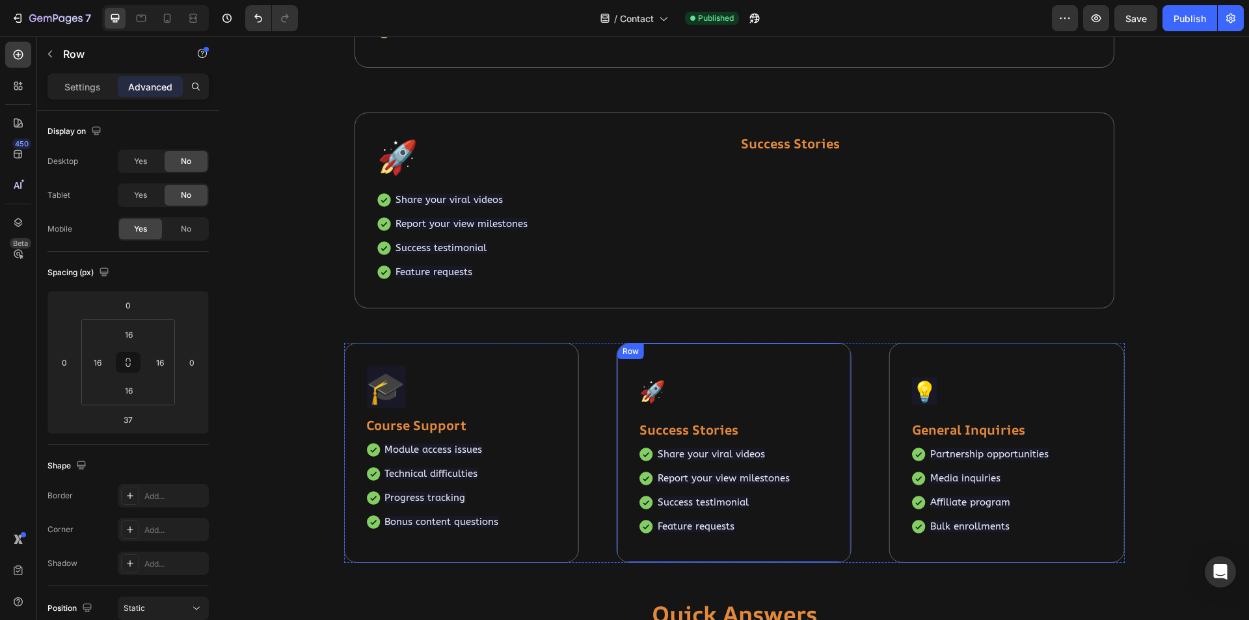
scroll to position [616, 0]
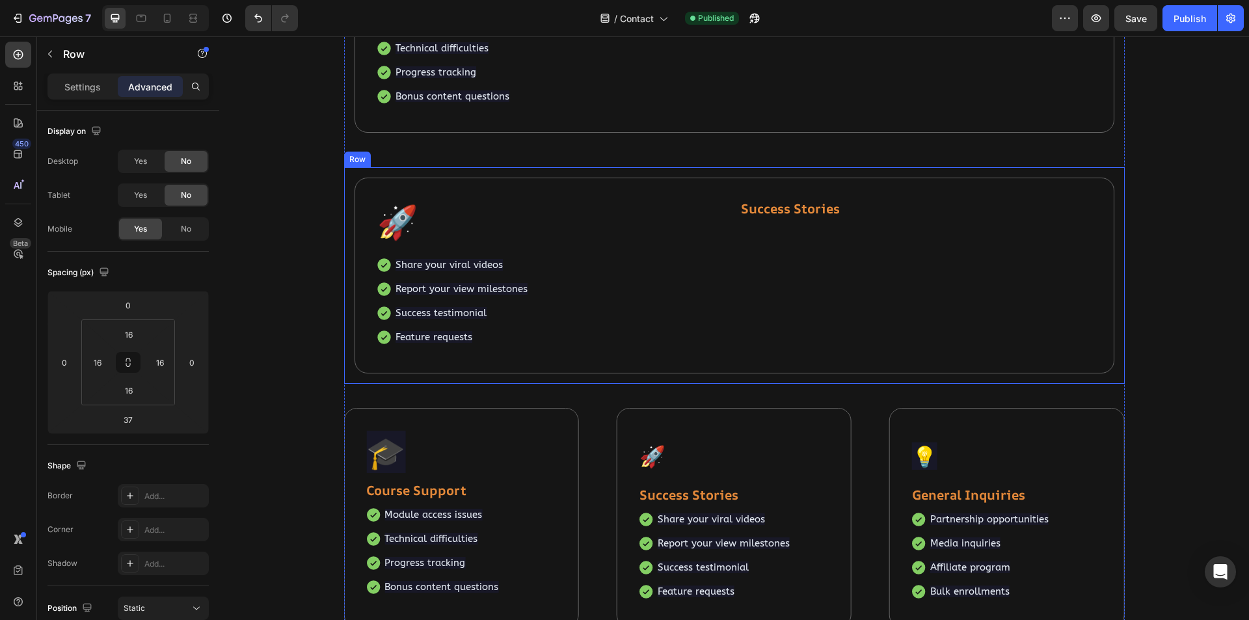
click at [623, 380] on div "🚀 Text block Success Stories Text block Row Share your viral videos Report your…" at bounding box center [734, 275] width 781 height 217
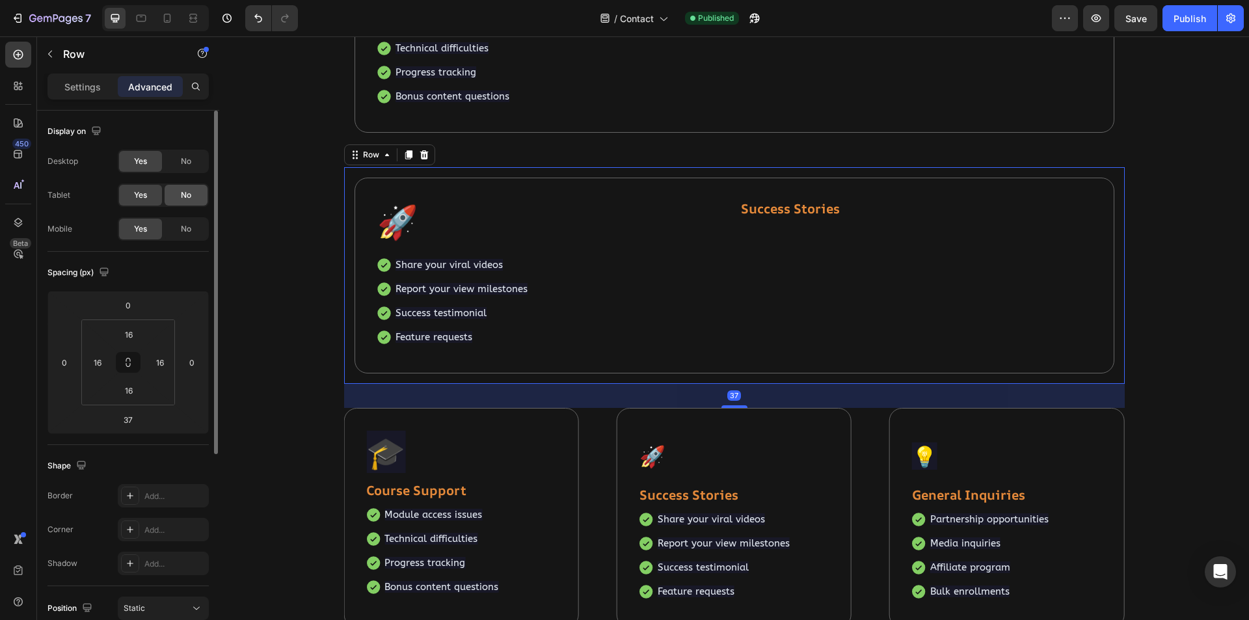
click at [190, 195] on span "No" at bounding box center [186, 195] width 10 height 12
click at [181, 159] on span "No" at bounding box center [186, 162] width 10 height 12
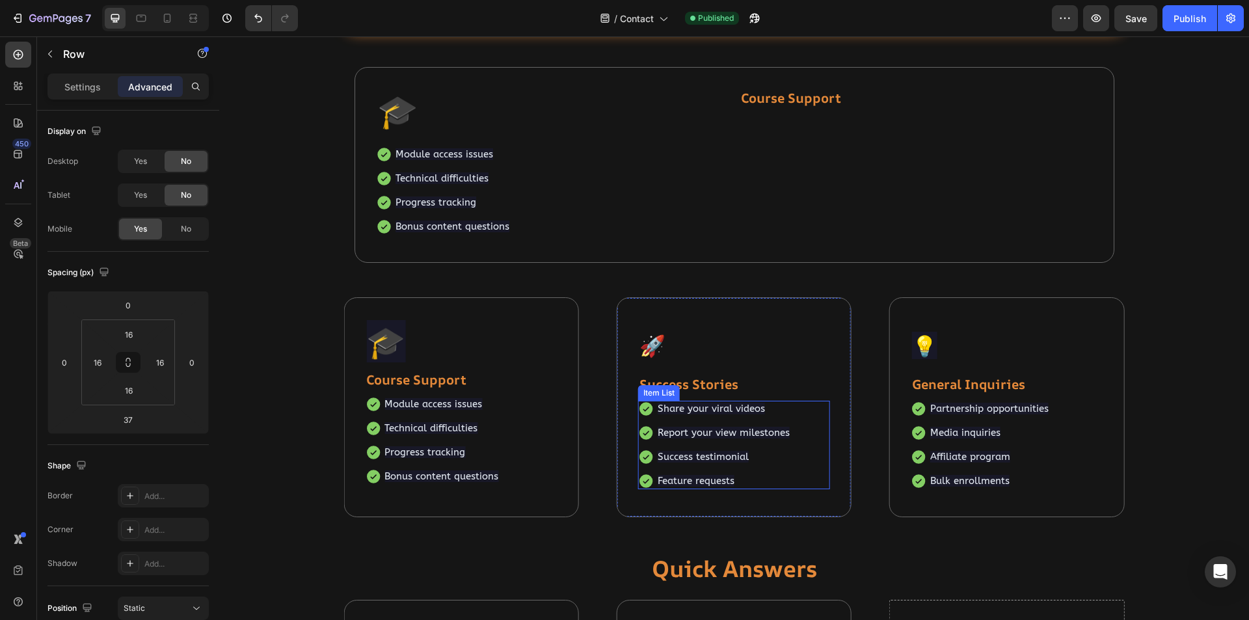
scroll to position [420, 0]
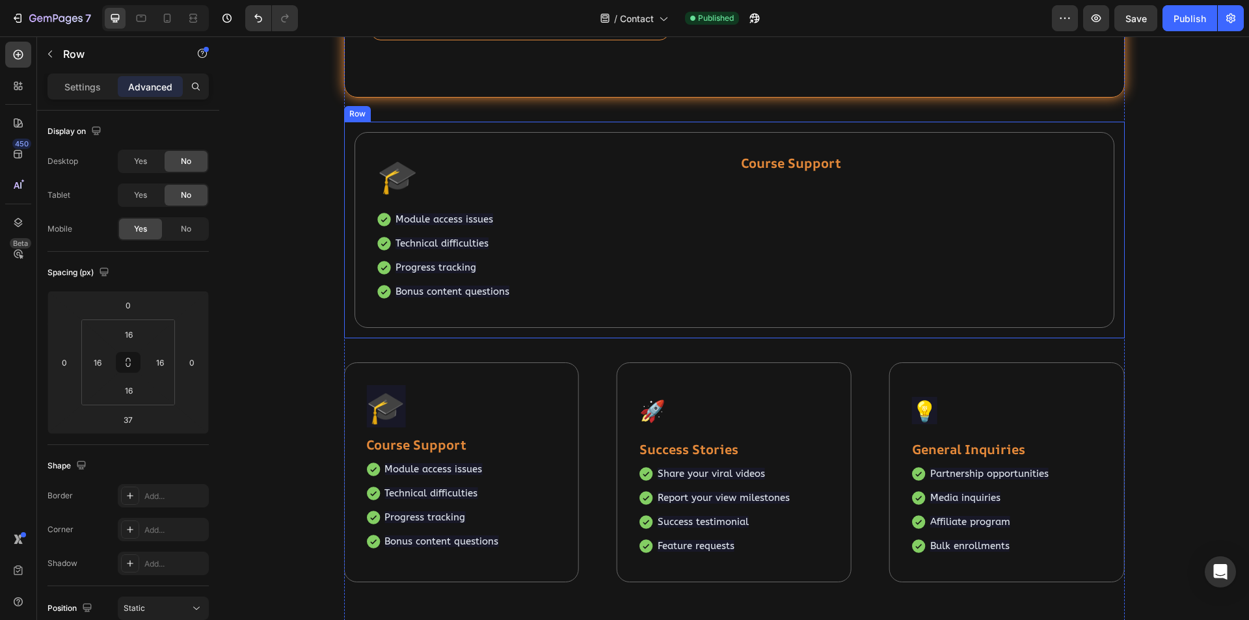
click at [660, 332] on div "🎓 Text block Course Support Text block Row Module access issues Technical diffi…" at bounding box center [734, 230] width 781 height 217
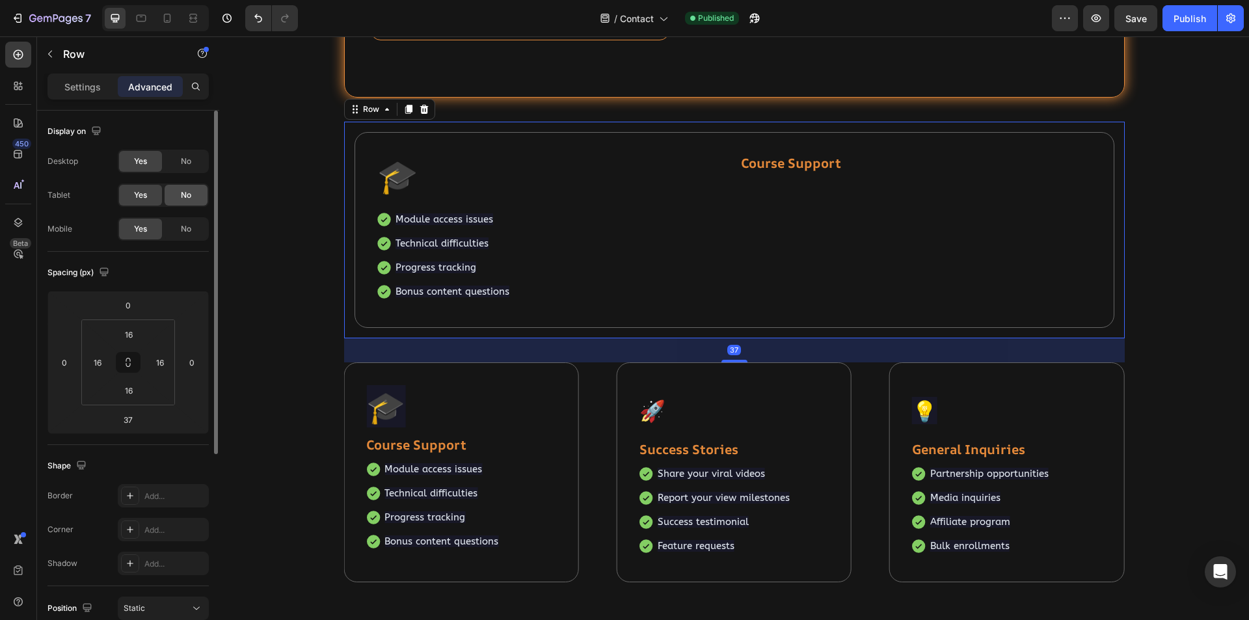
click at [186, 193] on span "No" at bounding box center [186, 195] width 10 height 12
click at [191, 156] on span "No" at bounding box center [186, 162] width 10 height 12
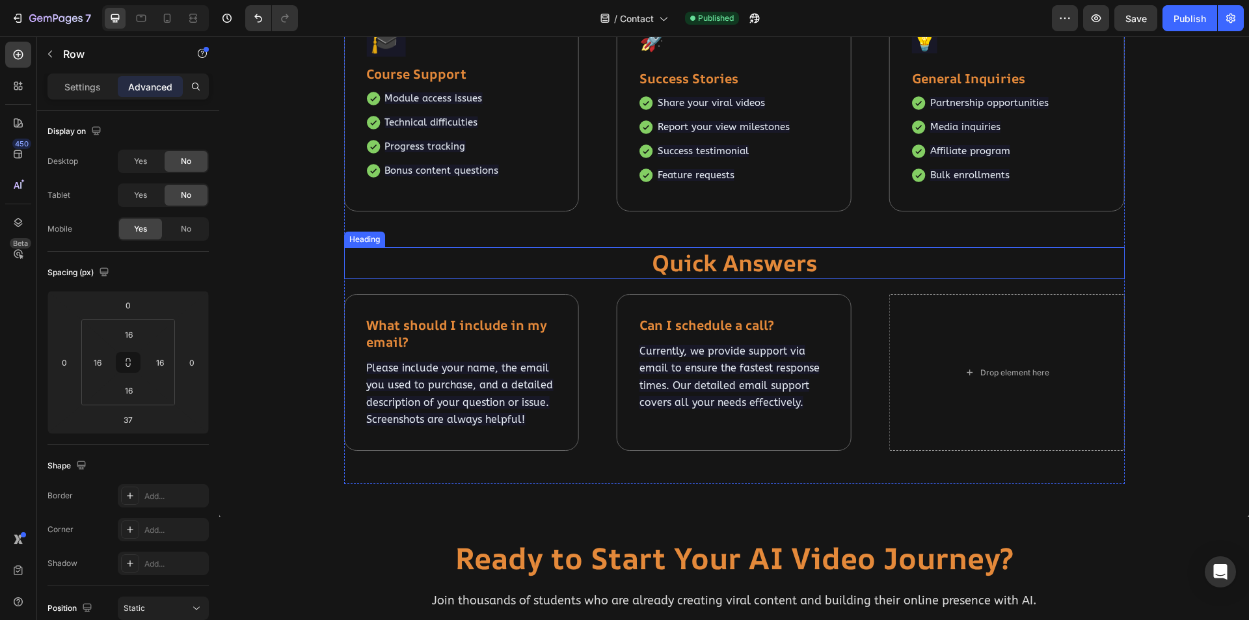
scroll to position [616, 0]
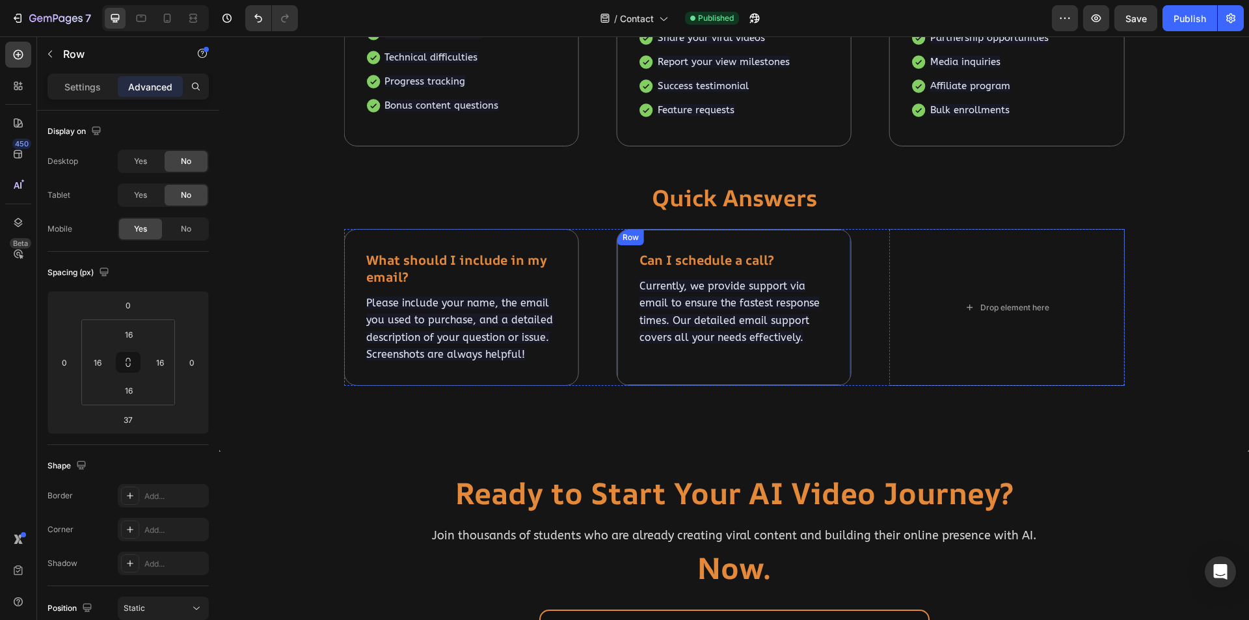
click at [690, 245] on div "Can I schedule a call? Text block Currently, we provide support via email to en…" at bounding box center [734, 307] width 235 height 157
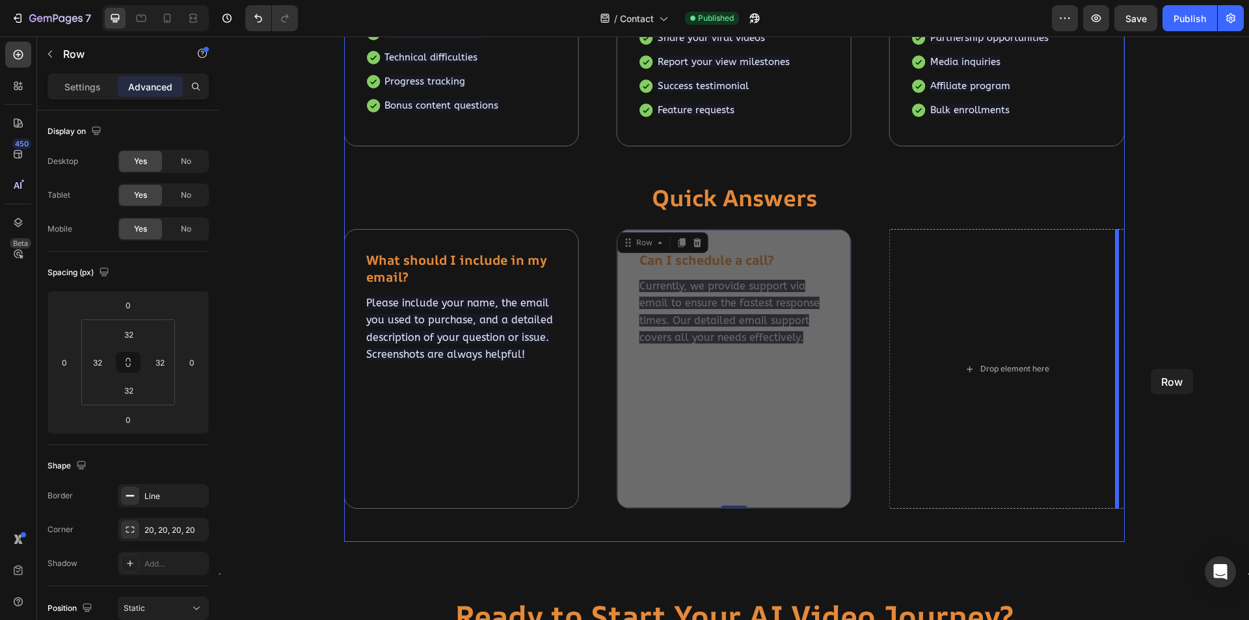
click at [1151, 369] on div at bounding box center [734, 231] width 1030 height 1620
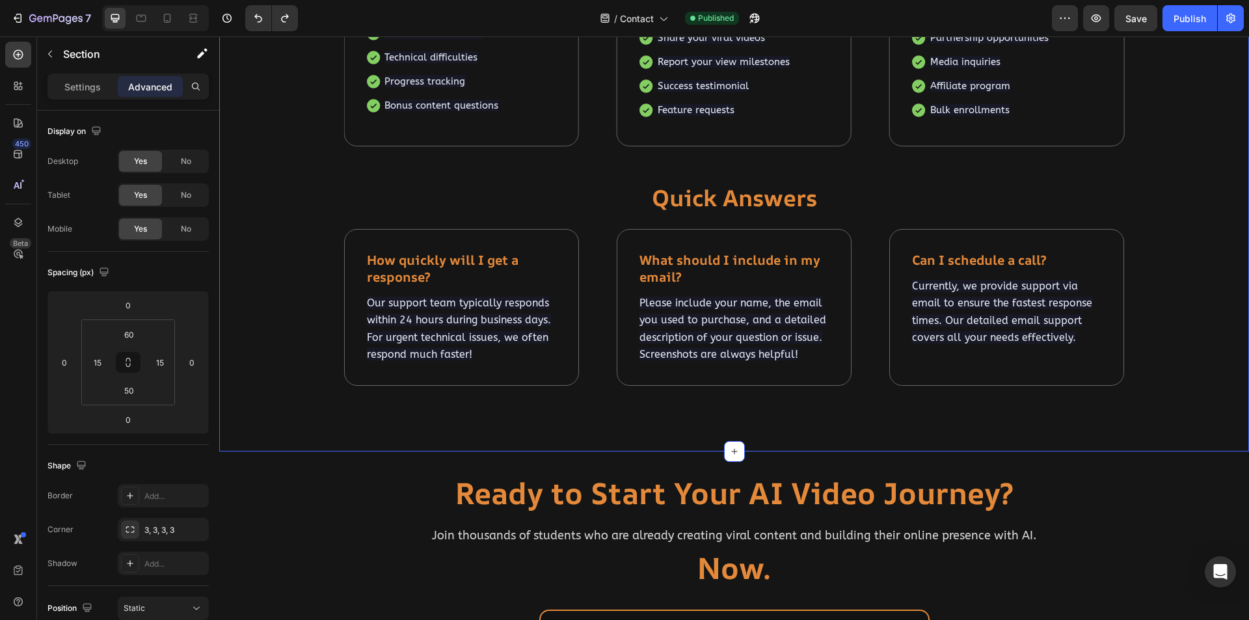
click at [1143, 367] on div "📧 Heading Customer Support Heading Have questions about the course, need techni…" at bounding box center [734, 37] width 1010 height 763
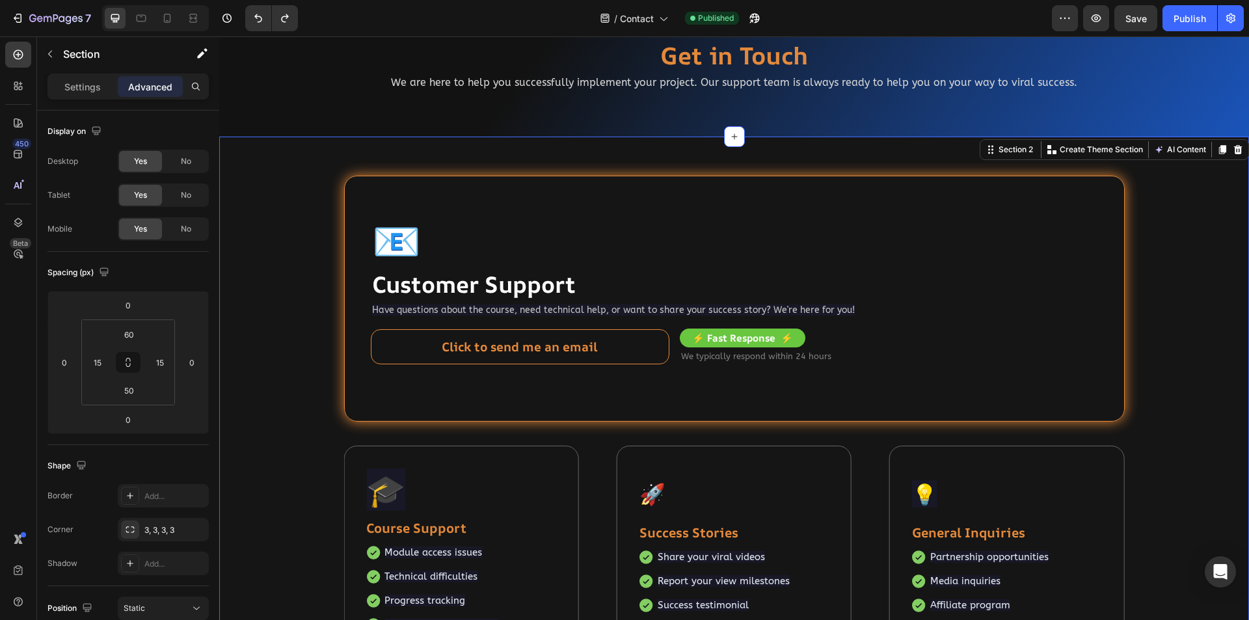
scroll to position [3, 0]
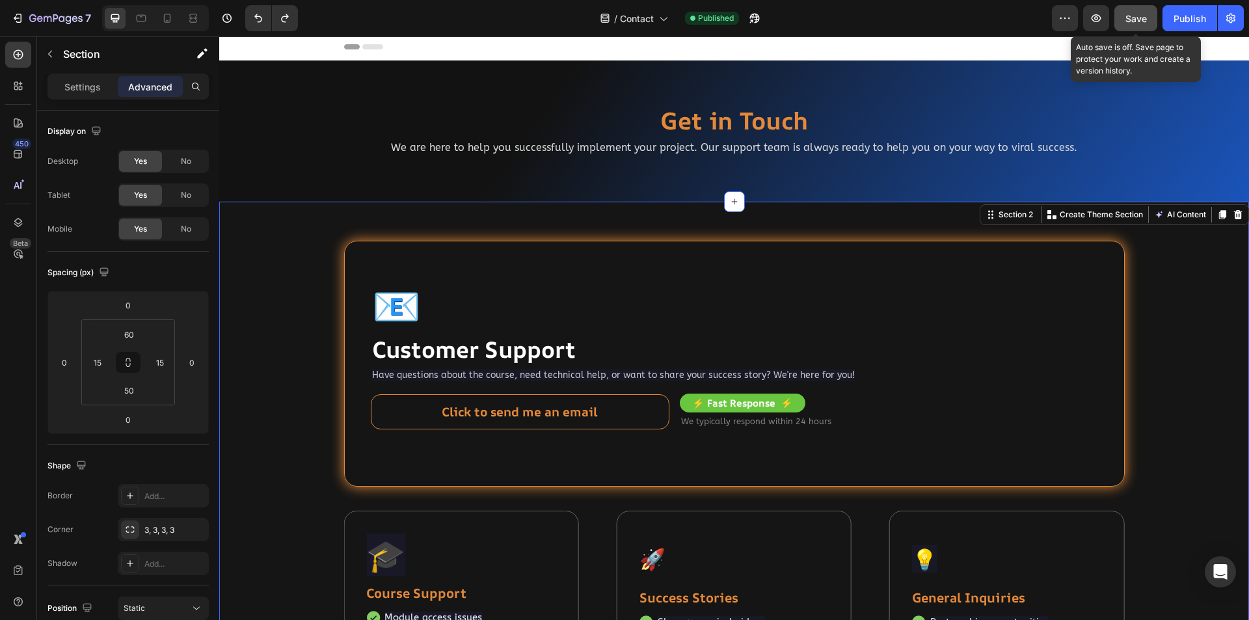
click at [1129, 18] on span "Save" at bounding box center [1136, 18] width 21 height 11
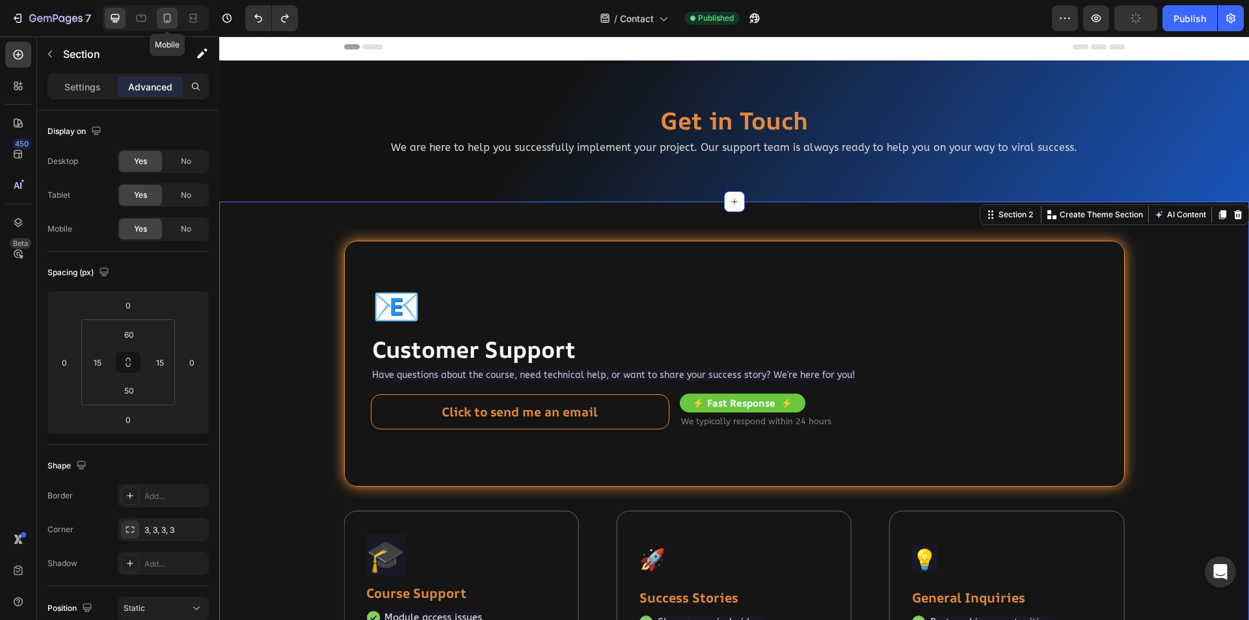
click at [167, 16] on icon at bounding box center [167, 18] width 13 height 13
type input "30"
type input "20"
type input "30"
type input "20"
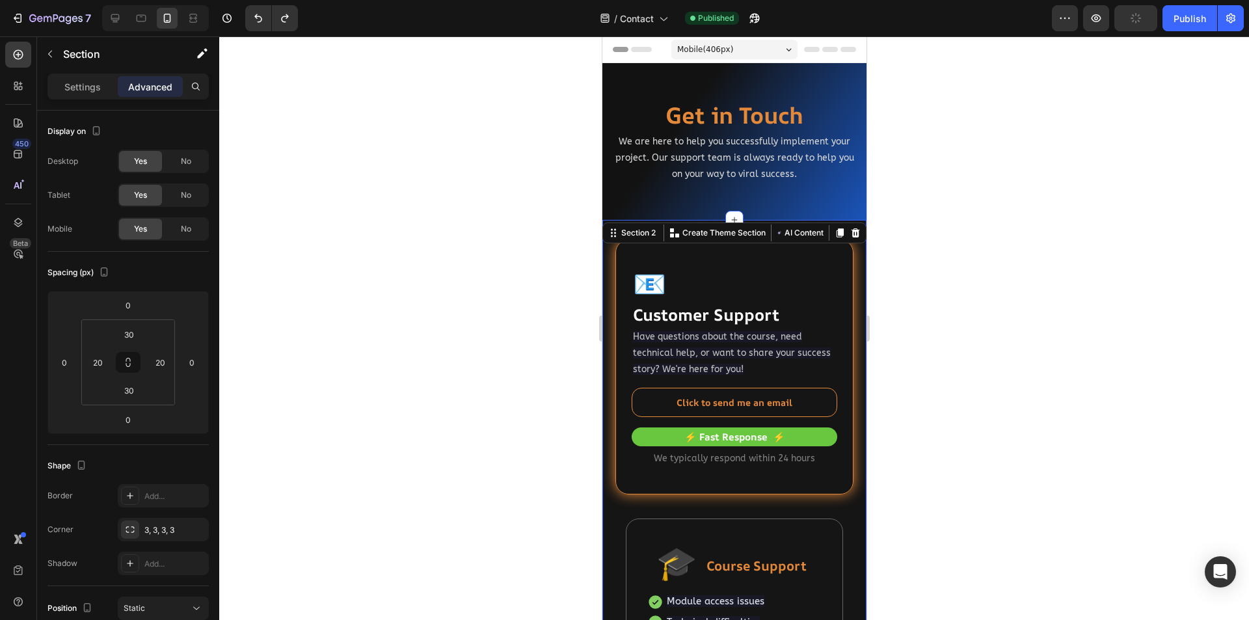
click at [966, 361] on div at bounding box center [734, 328] width 1030 height 584
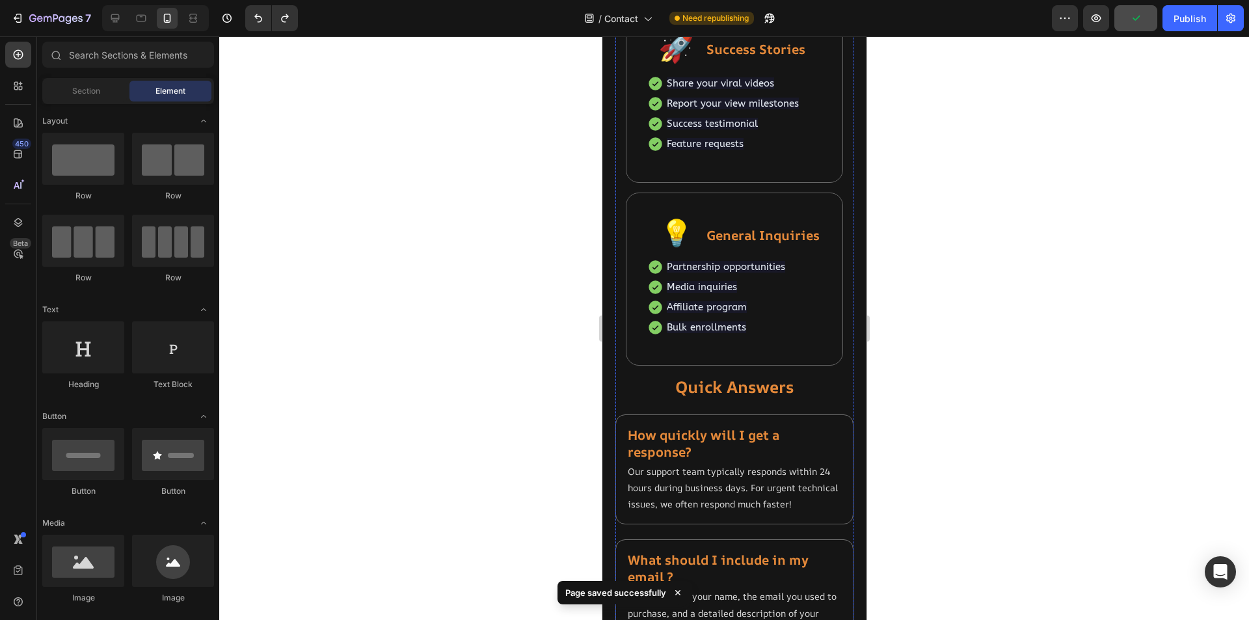
scroll to position [455, 0]
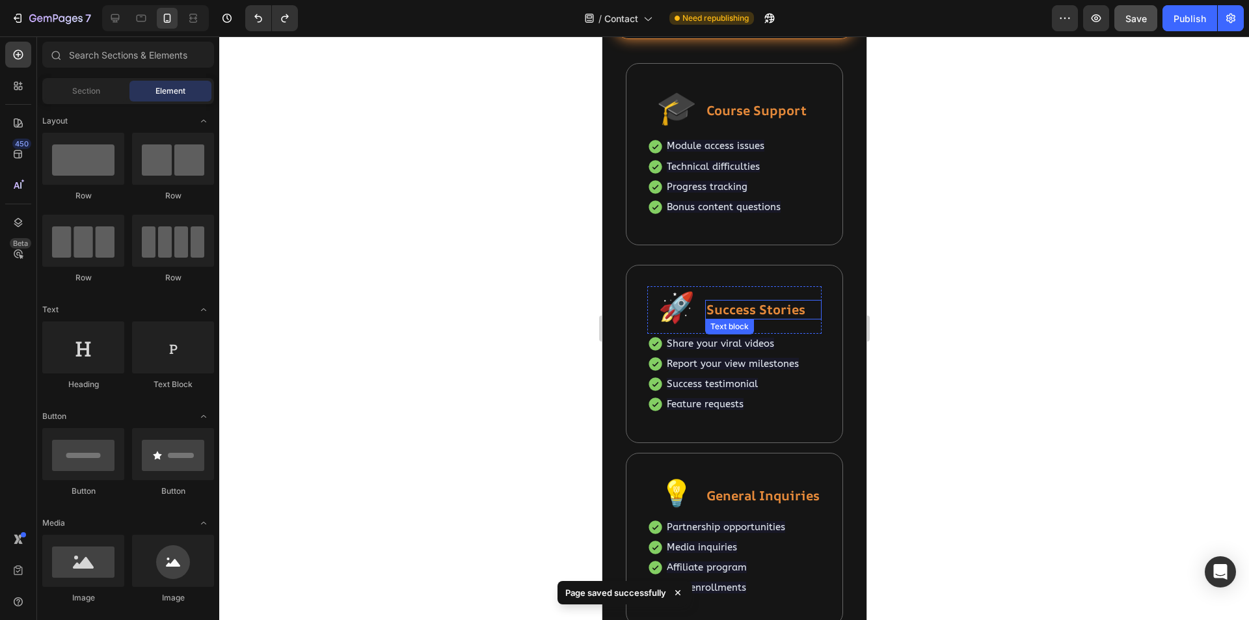
click at [763, 307] on strong "Success Stories" at bounding box center [755, 310] width 99 height 18
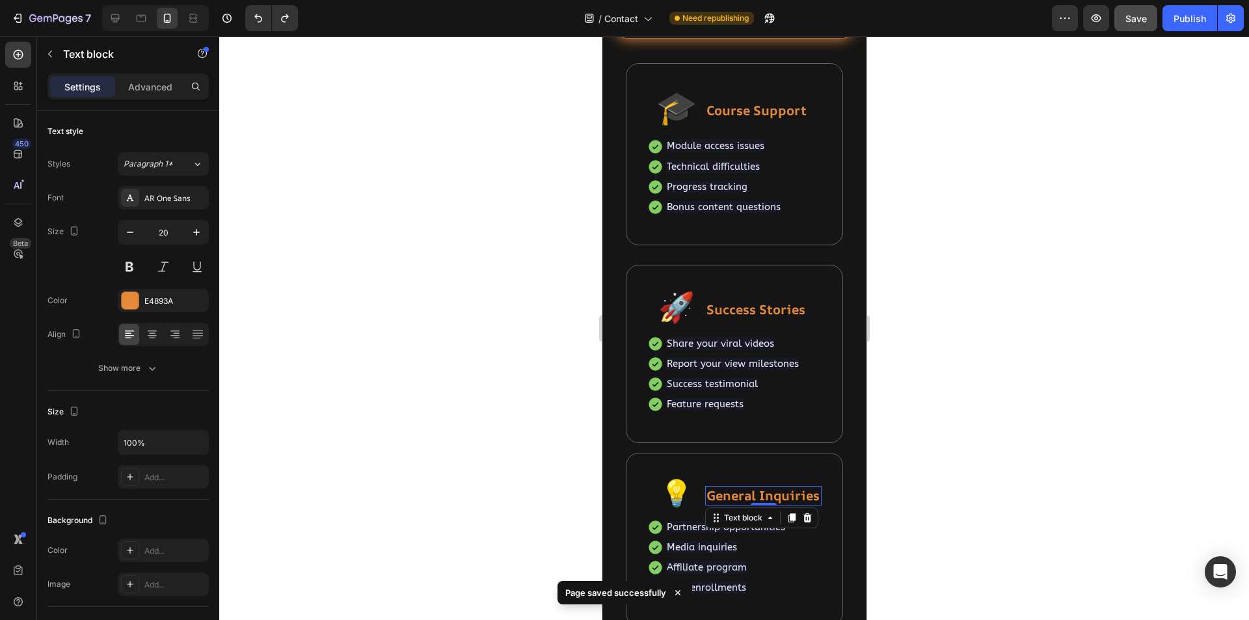
click at [745, 494] on strong "General Inquiries" at bounding box center [762, 496] width 113 height 18
click at [779, 496] on p "General Inquiries" at bounding box center [763, 495] width 114 height 17
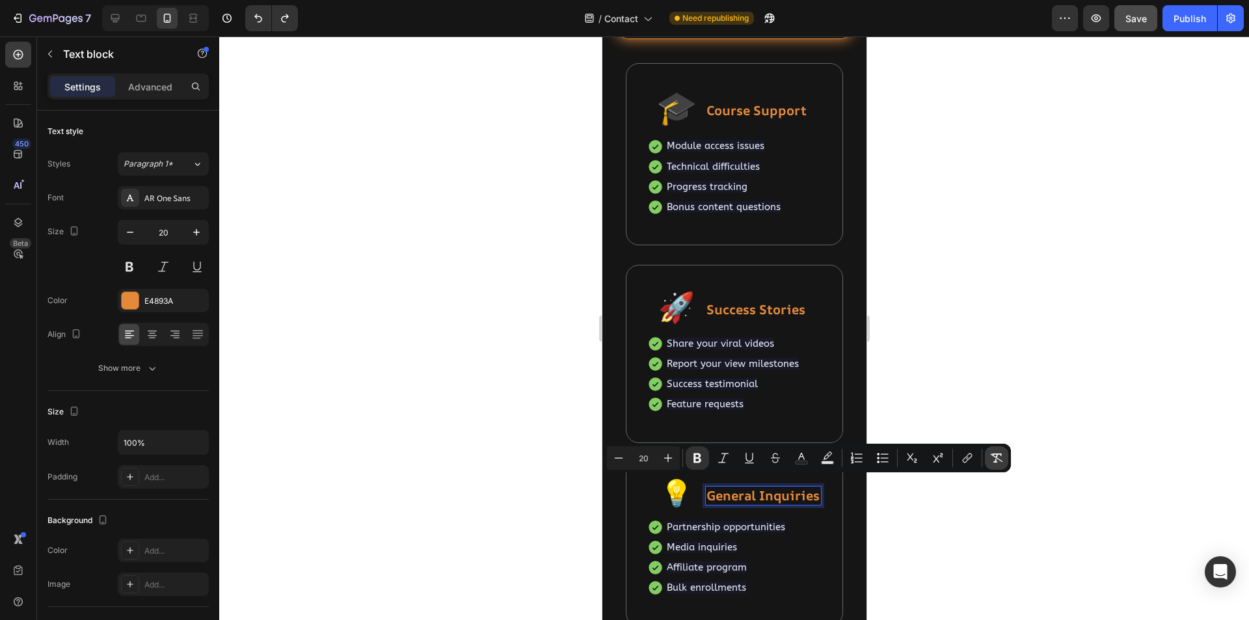
click at [1001, 459] on icon "Editor contextual toolbar" at bounding box center [996, 458] width 13 height 13
click at [958, 516] on div at bounding box center [734, 328] width 1030 height 584
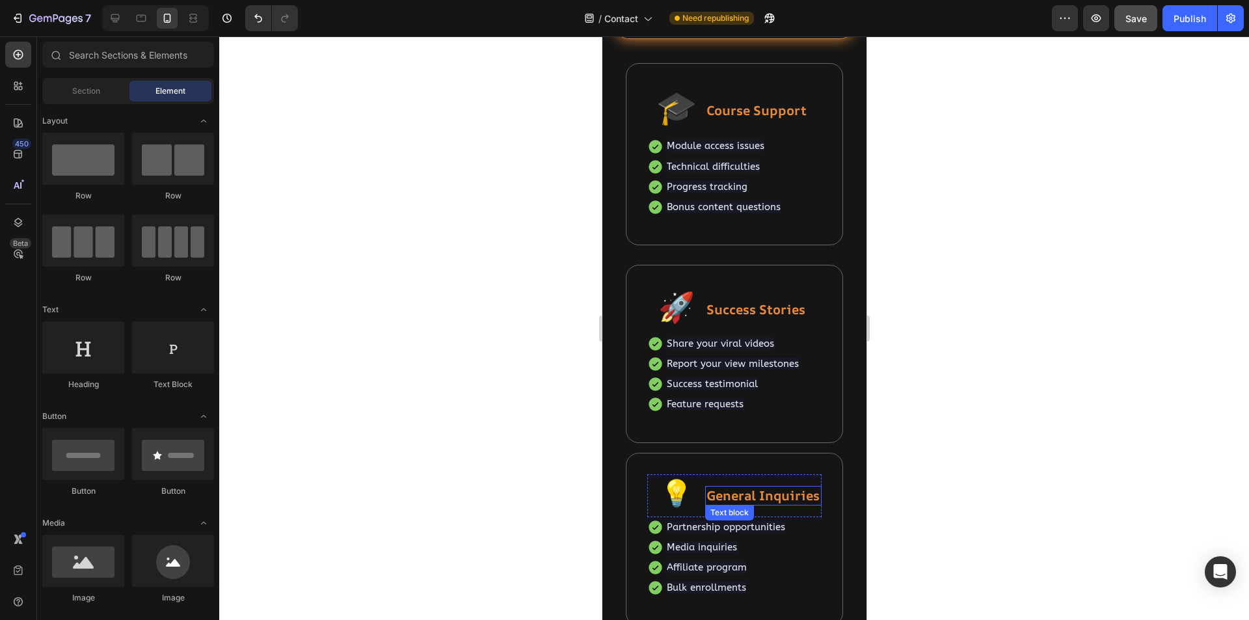
click at [765, 504] on p "General Inquiries" at bounding box center [763, 495] width 114 height 17
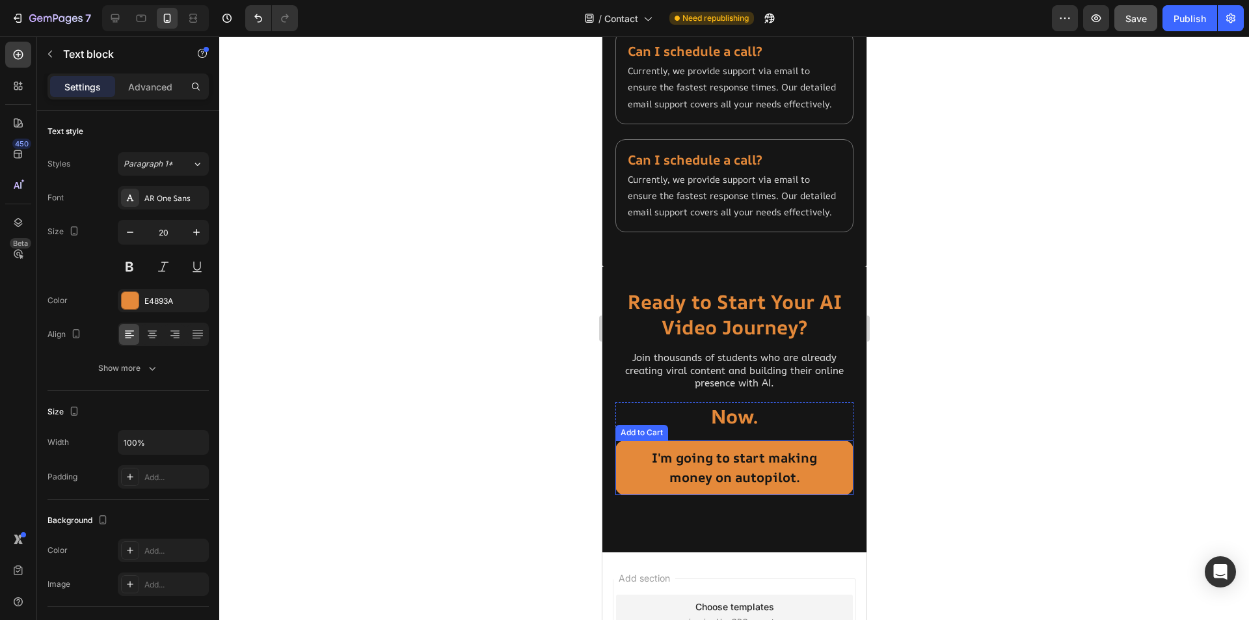
scroll to position [1496, 0]
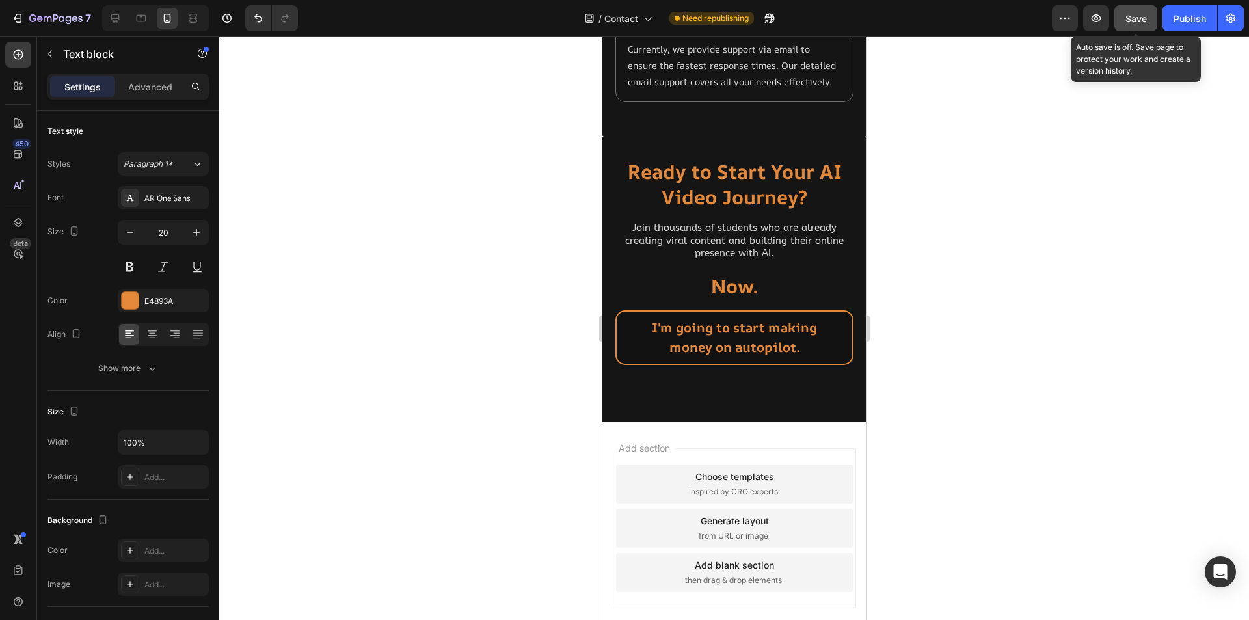
click at [1133, 20] on span "Save" at bounding box center [1136, 18] width 21 height 11
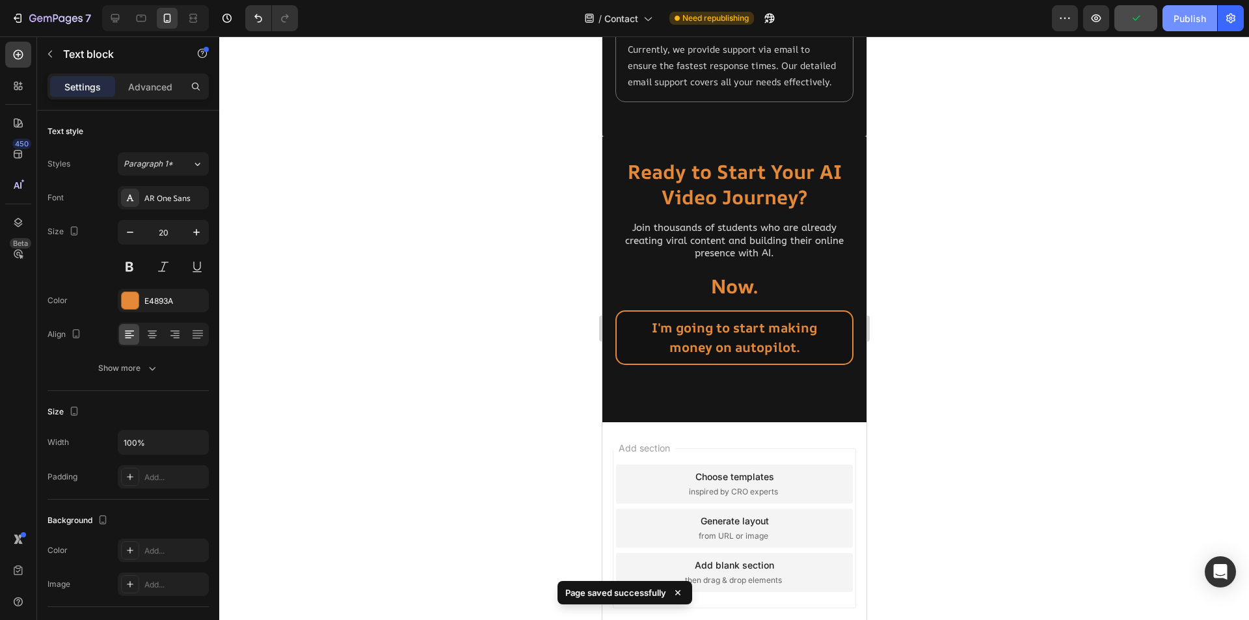
click at [1181, 23] on div "Publish" at bounding box center [1190, 19] width 33 height 14
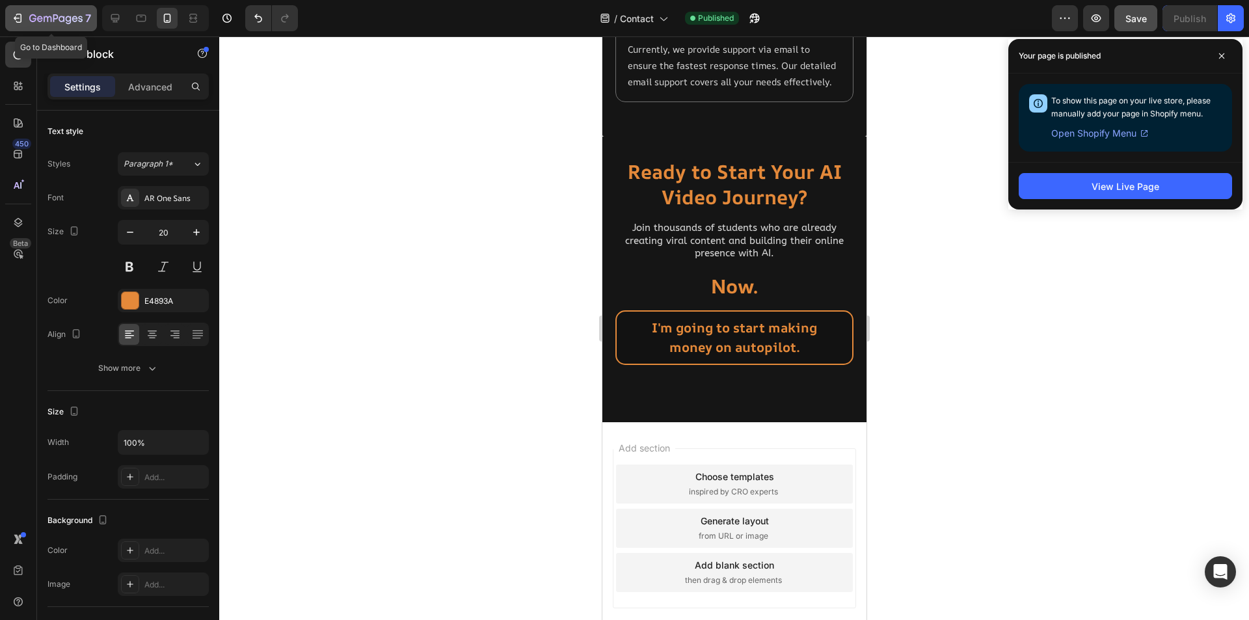
click at [53, 18] on icon "button" at bounding box center [55, 19] width 53 height 11
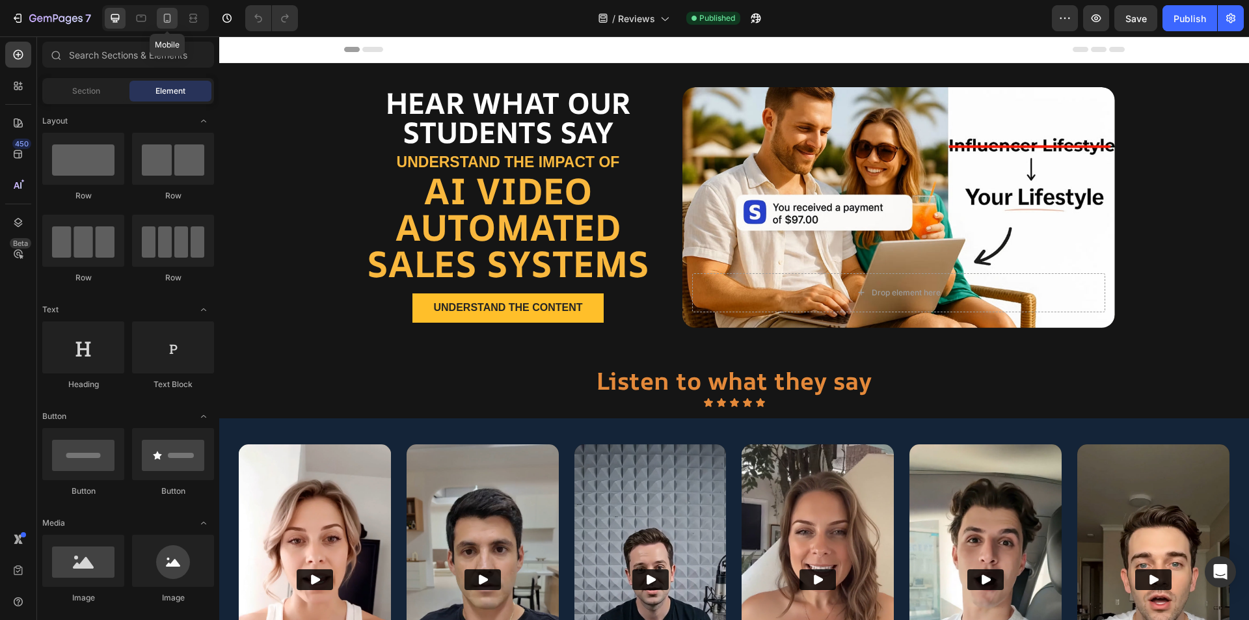
click at [167, 20] on icon at bounding box center [167, 18] width 13 height 13
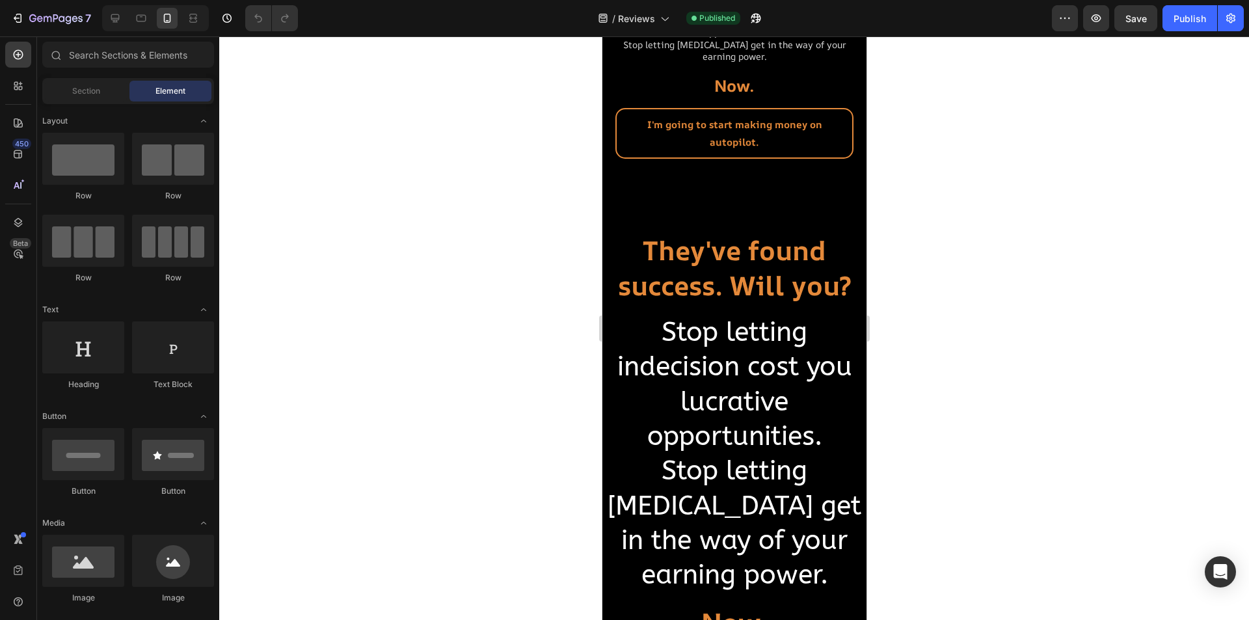
scroll to position [6340, 0]
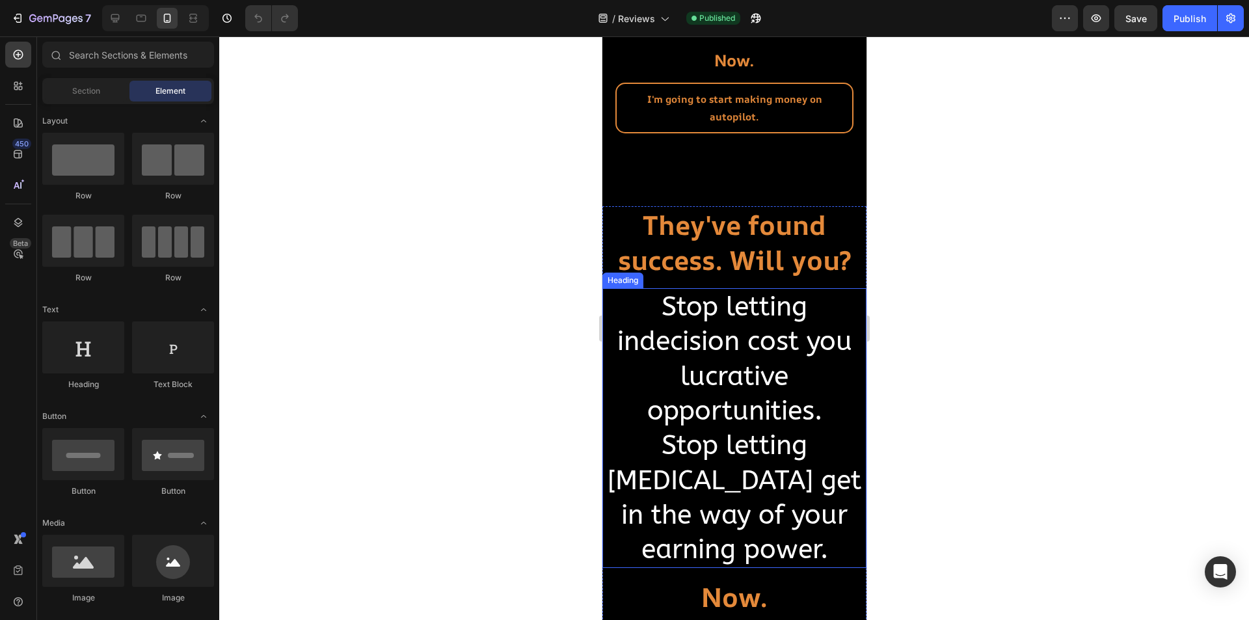
click at [737, 396] on h2 "Stop letting indecision cost you lucrative opportunities. Stop letting [MEDICAL…" at bounding box center [734, 428] width 264 height 280
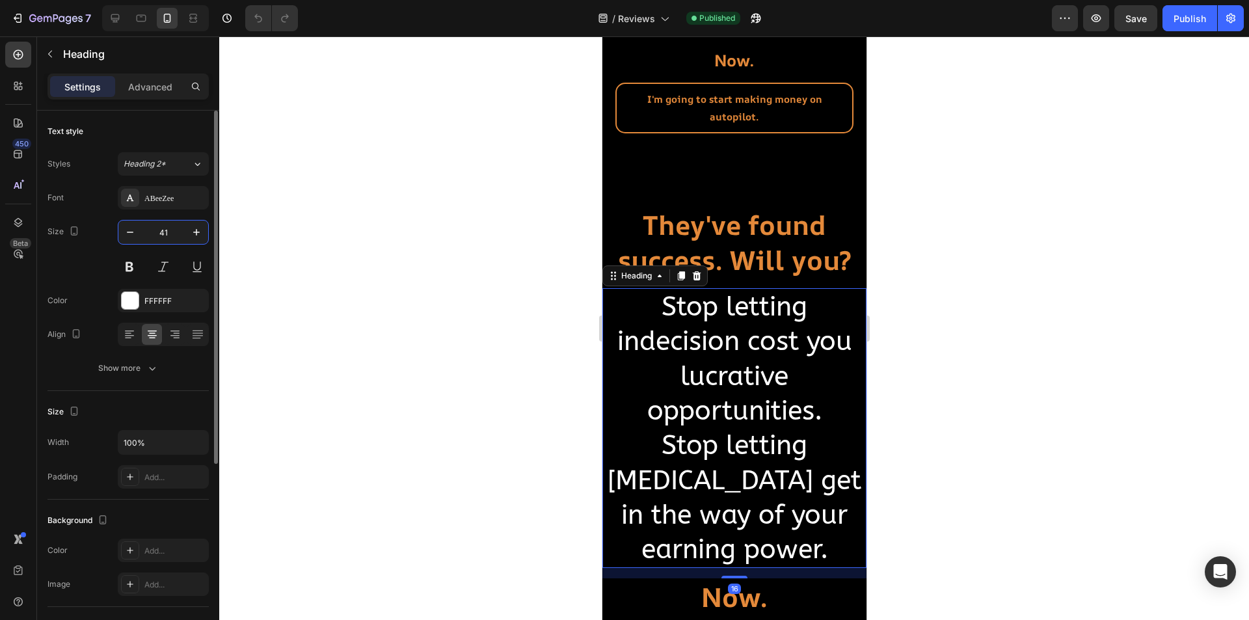
click at [170, 228] on input "41" at bounding box center [163, 232] width 43 height 23
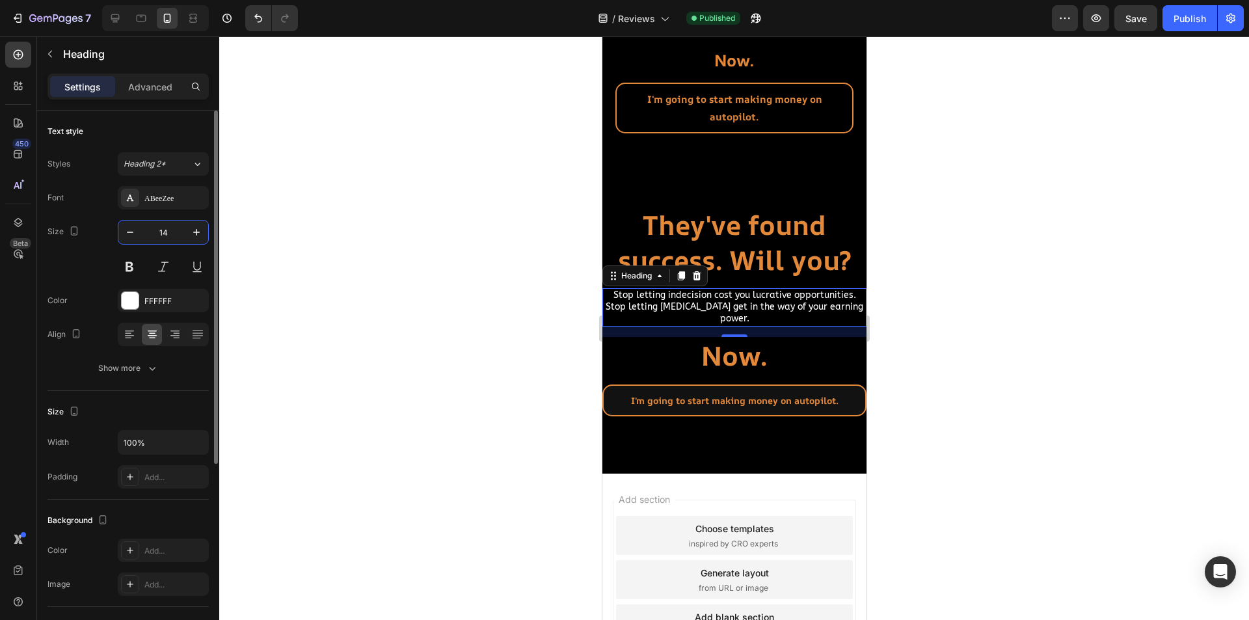
type input "14"
click at [172, 303] on div "FFFFFF" at bounding box center [163, 301] width 38 height 12
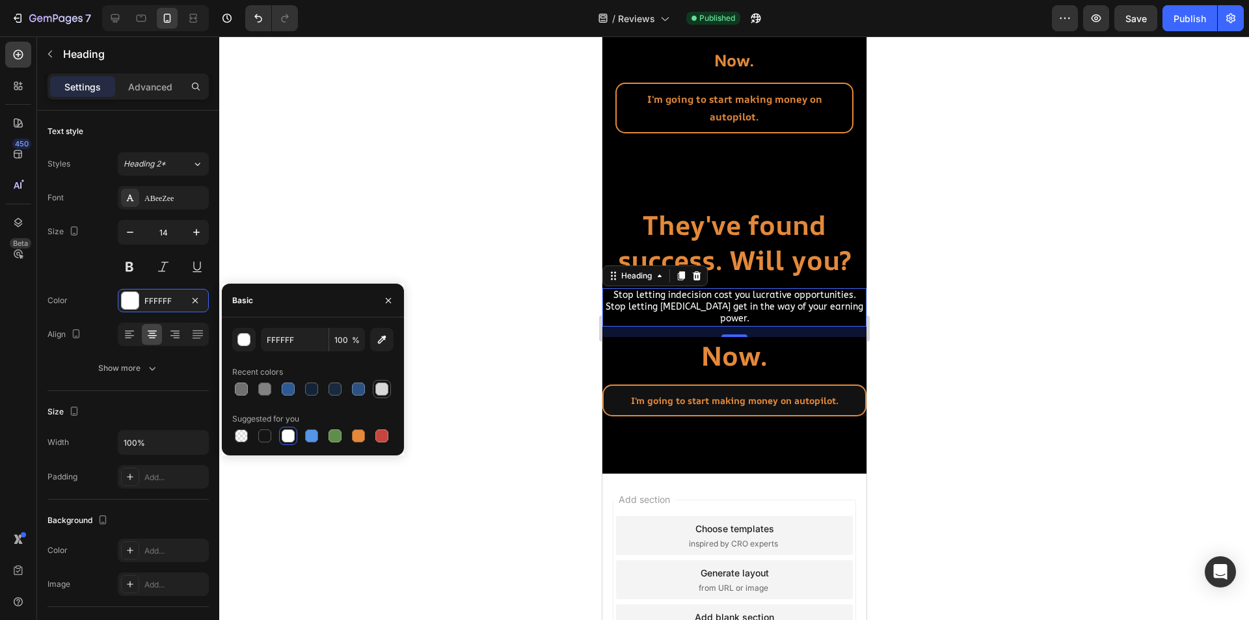
click at [381, 393] on div at bounding box center [381, 389] width 13 height 13
type input "D8D8D8"
click at [541, 355] on div at bounding box center [734, 328] width 1030 height 584
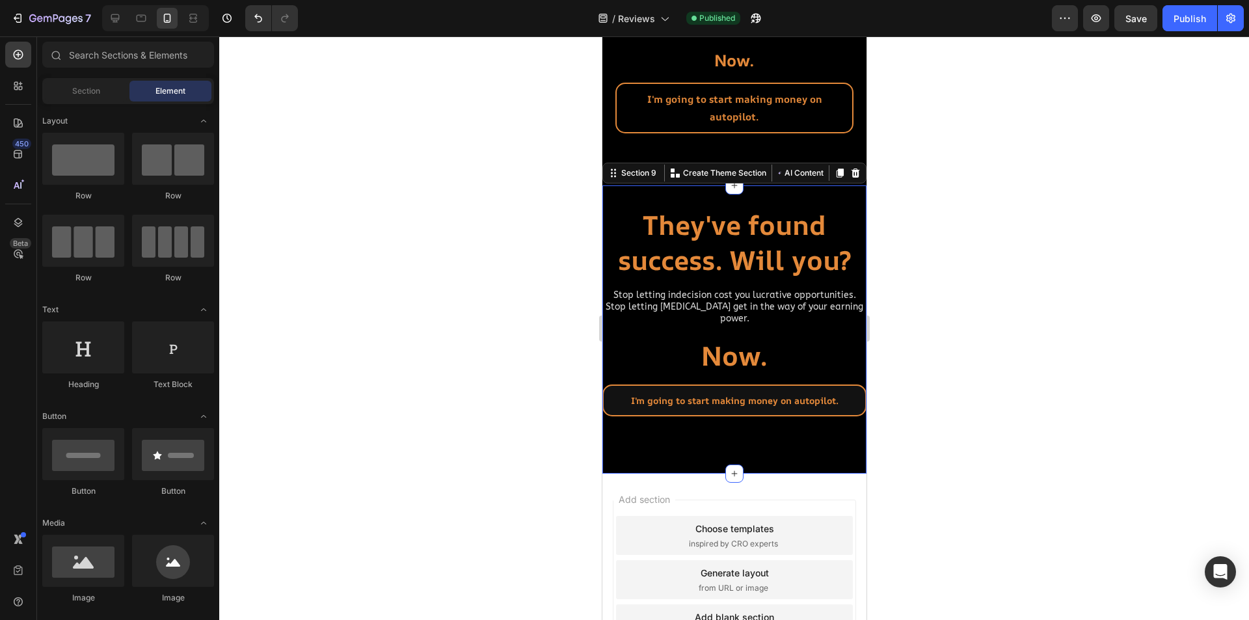
click at [807, 189] on div "They've found success. Will you? Heading Stop letting indecision cost you lucra…" at bounding box center [734, 329] width 264 height 288
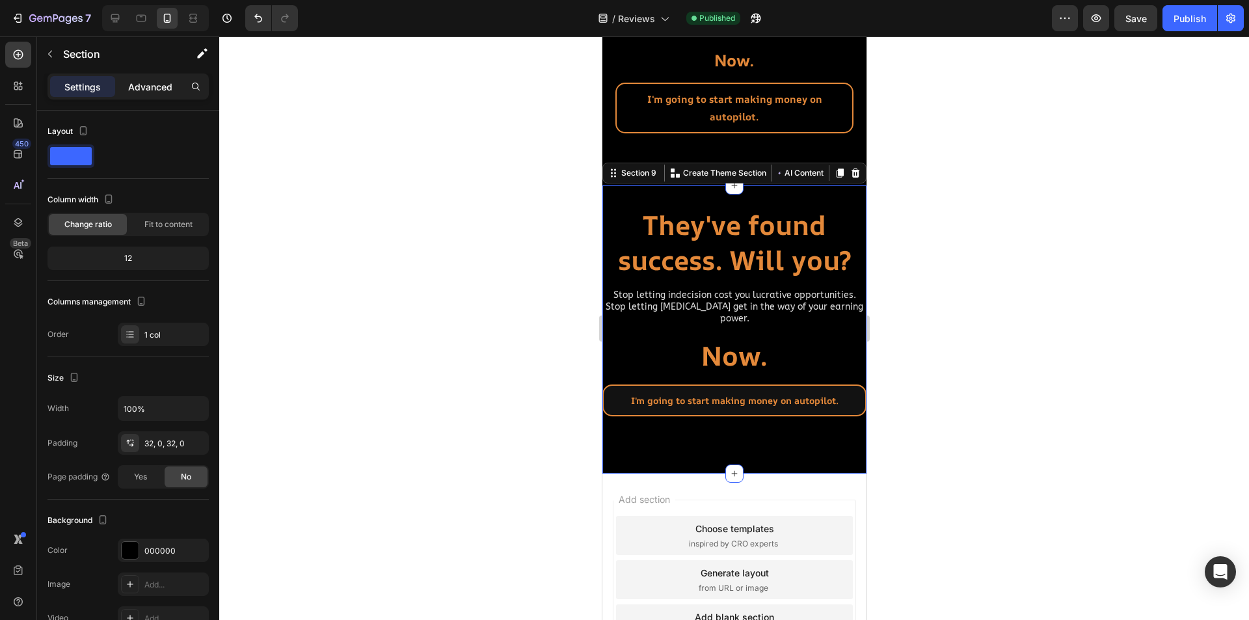
click at [163, 89] on p "Advanced" at bounding box center [150, 87] width 44 height 14
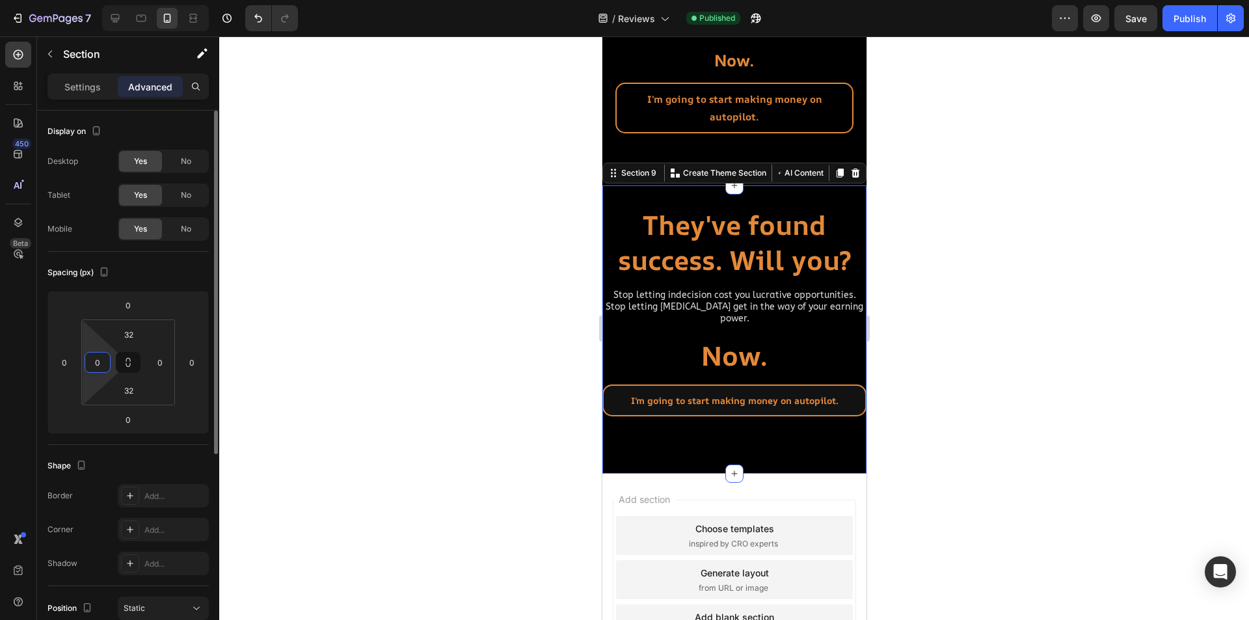
click at [98, 365] on input "0" at bounding box center [98, 363] width 20 height 20
type input "20"
type input "2"
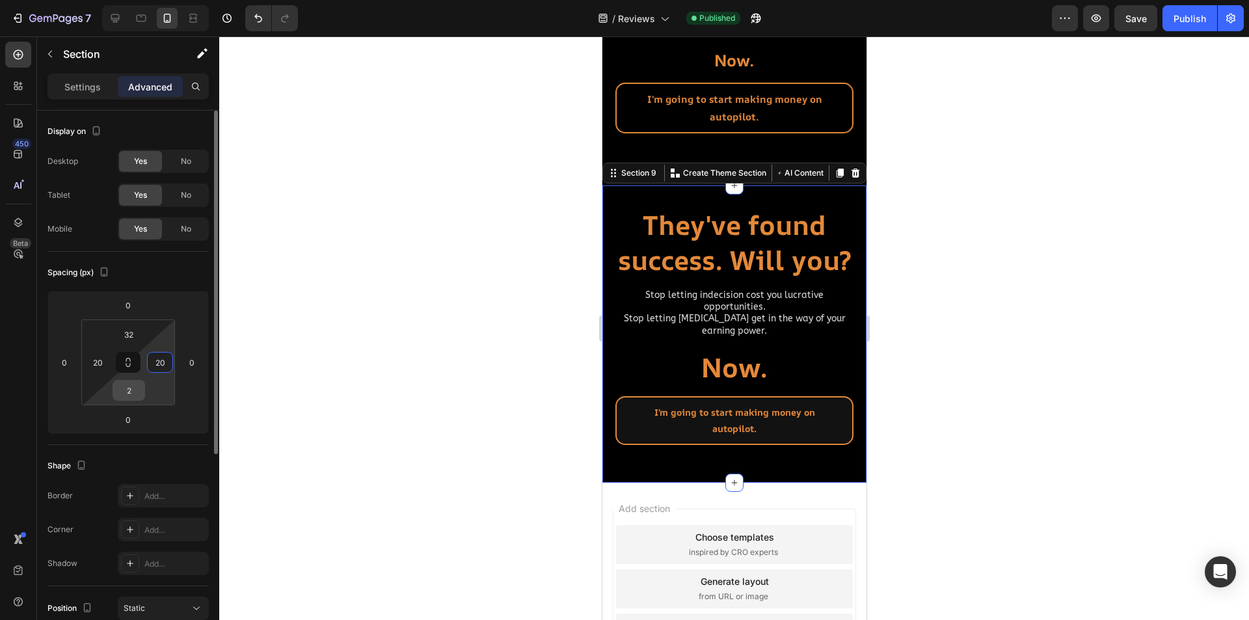
type input "20"
click at [122, 394] on input "2" at bounding box center [129, 391] width 26 height 20
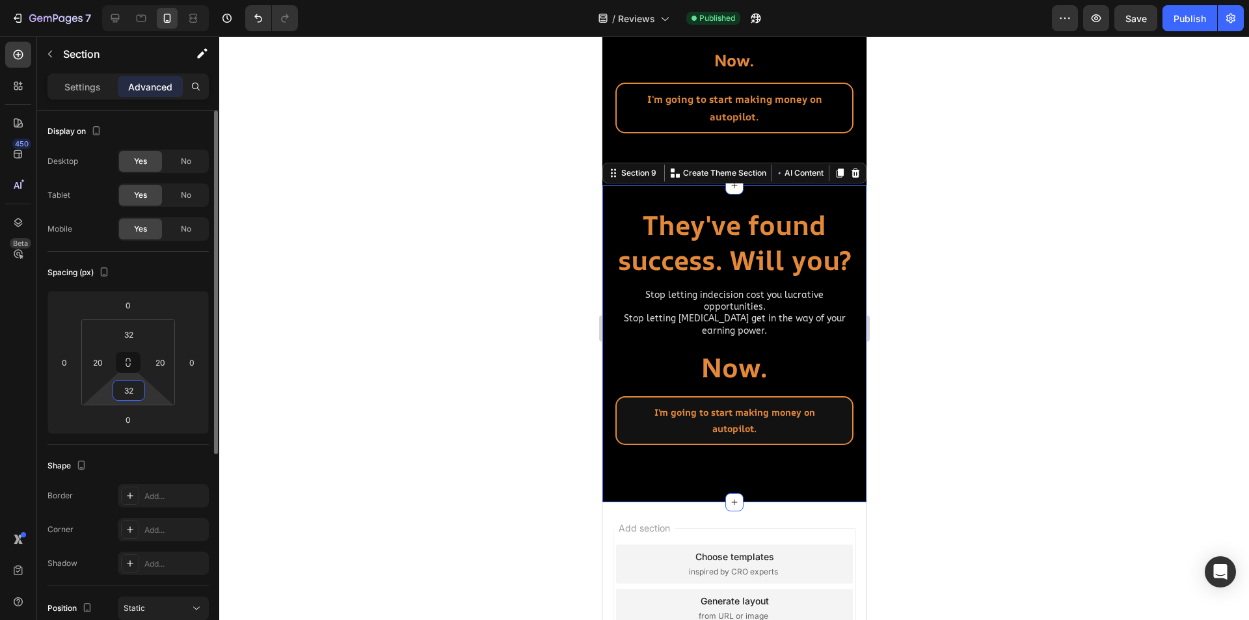
type input "32"
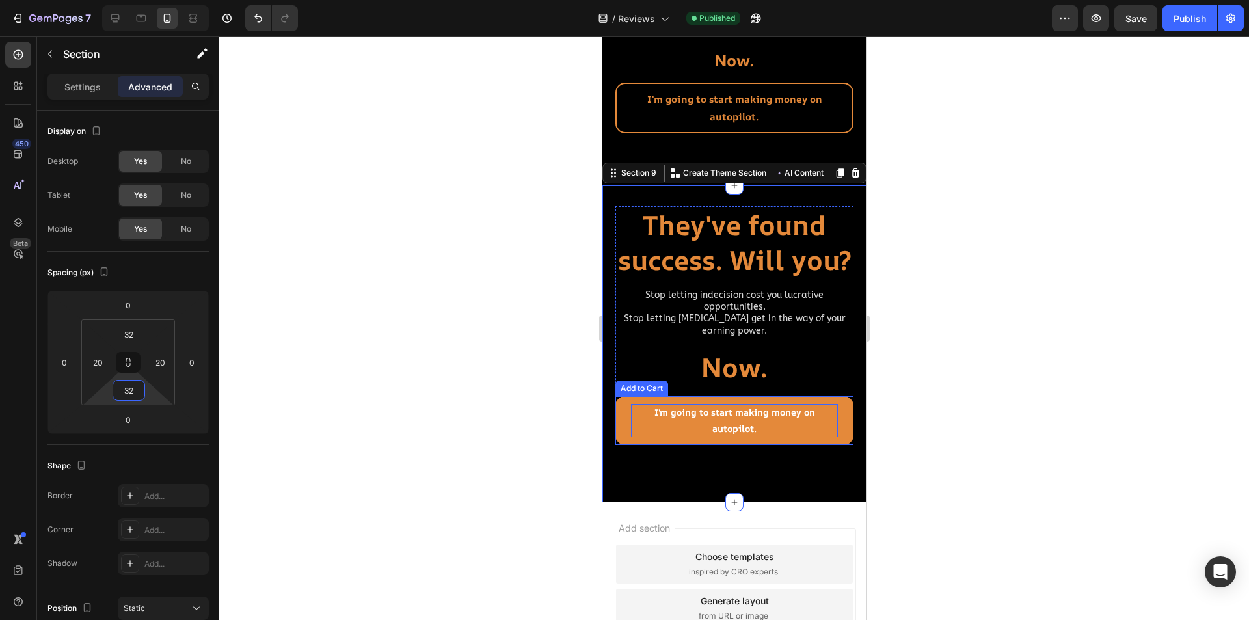
click at [774, 437] on div "I'm going to start making money on autopilot." at bounding box center [733, 420] width 207 height 33
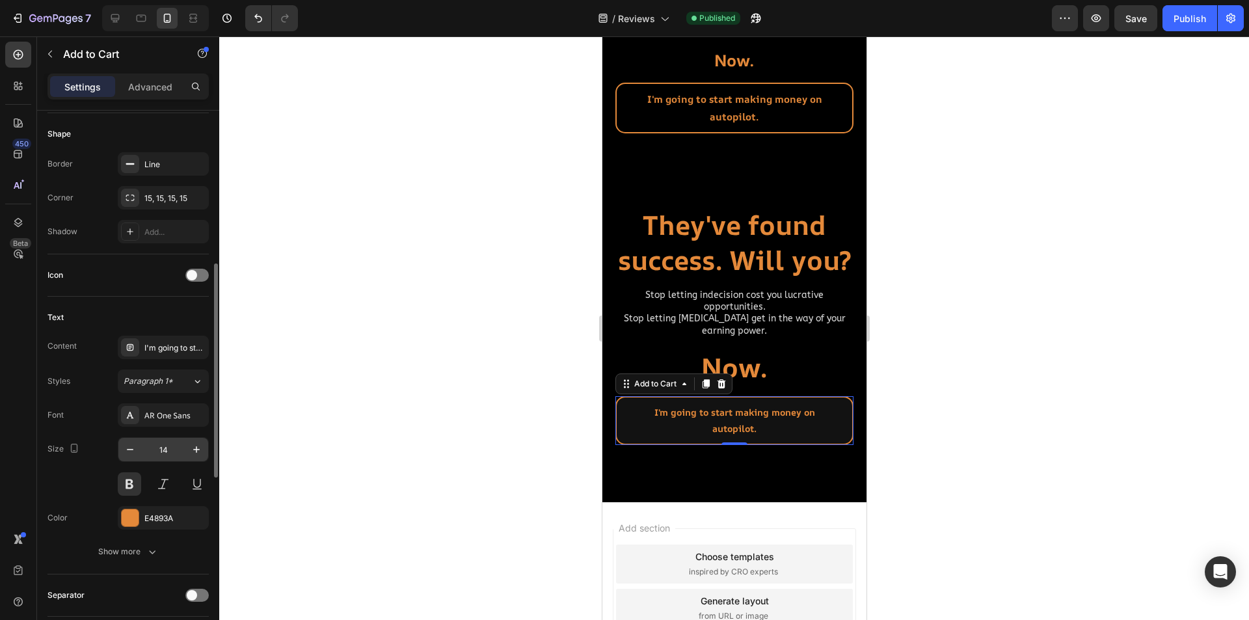
scroll to position [455, 0]
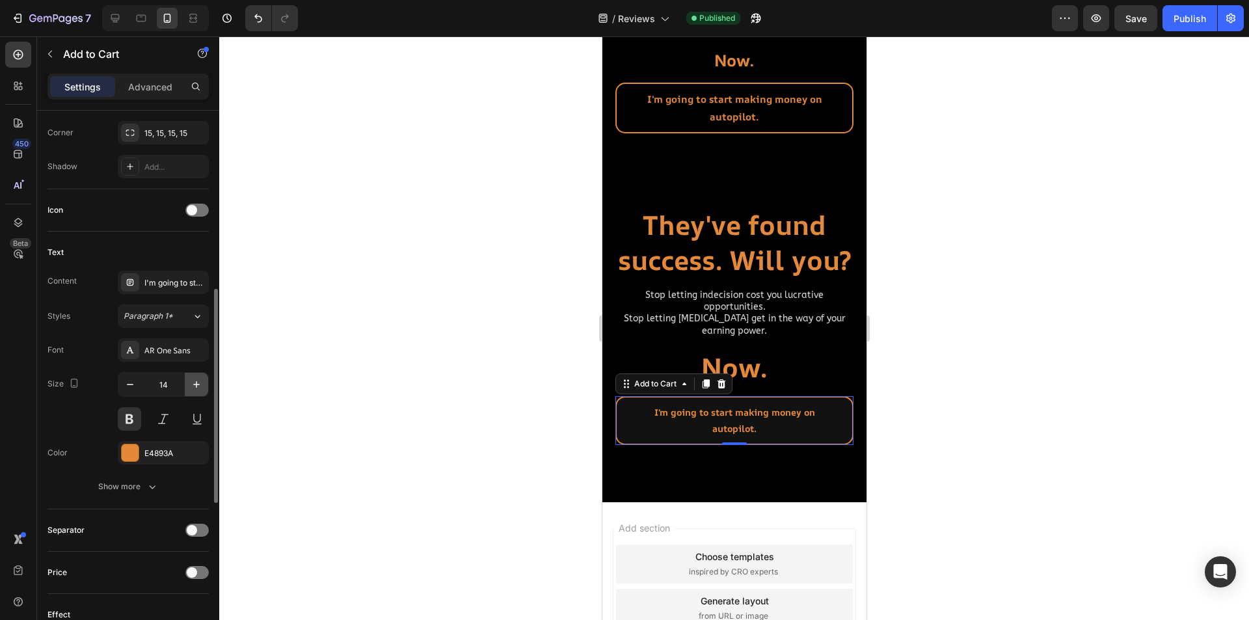
click at [196, 388] on icon "button" at bounding box center [196, 384] width 13 height 13
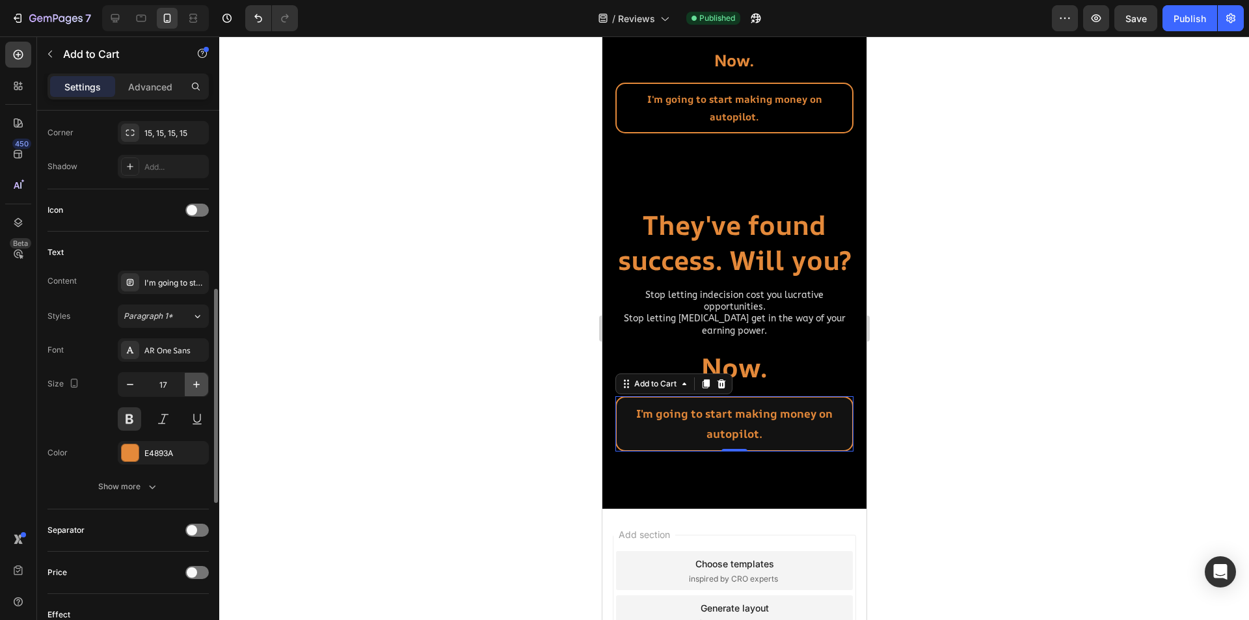
click at [196, 388] on icon "button" at bounding box center [196, 384] width 13 height 13
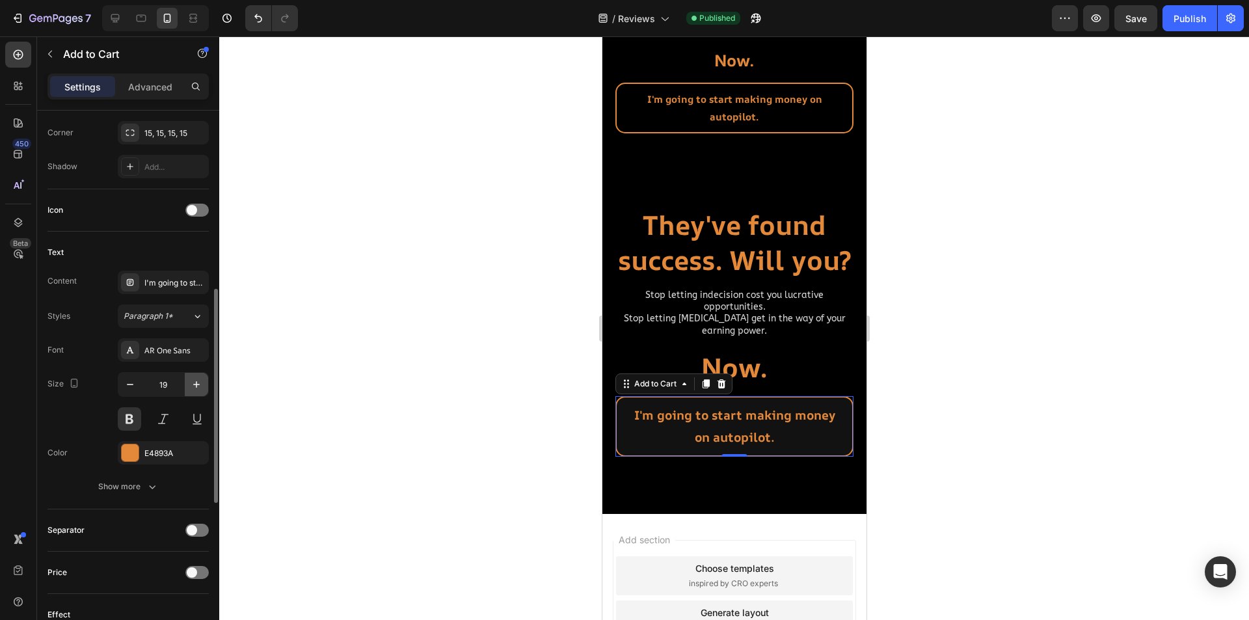
click at [196, 388] on icon "button" at bounding box center [196, 384] width 13 height 13
type input "20"
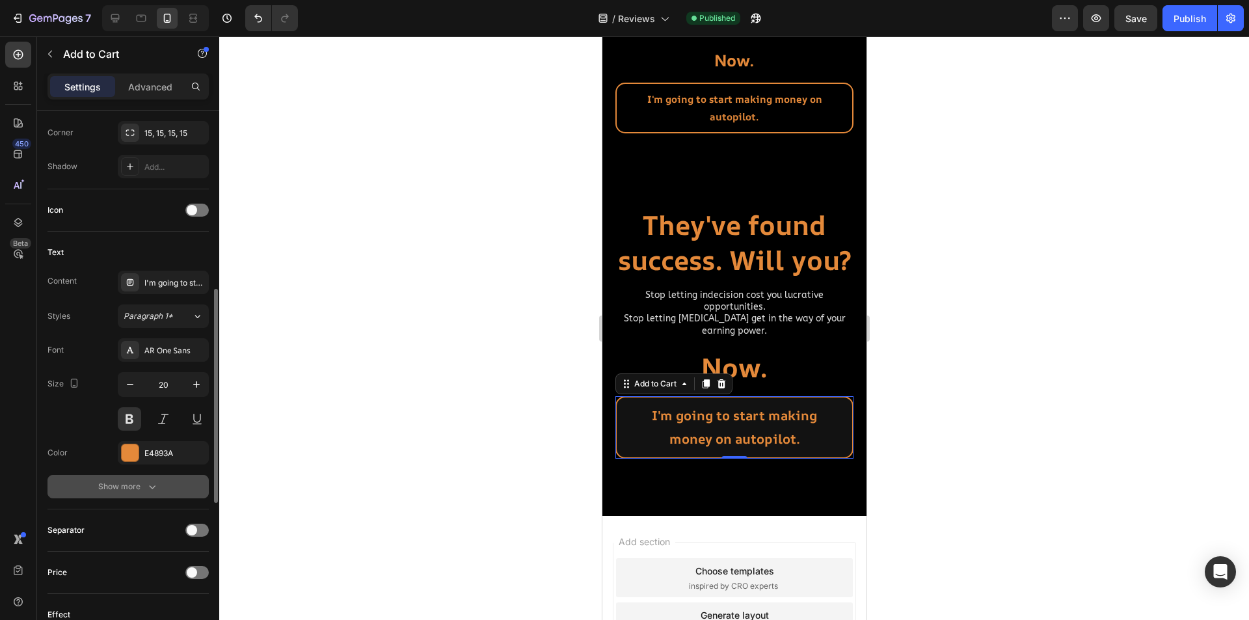
click at [129, 486] on div "Show more" at bounding box center [128, 486] width 61 height 13
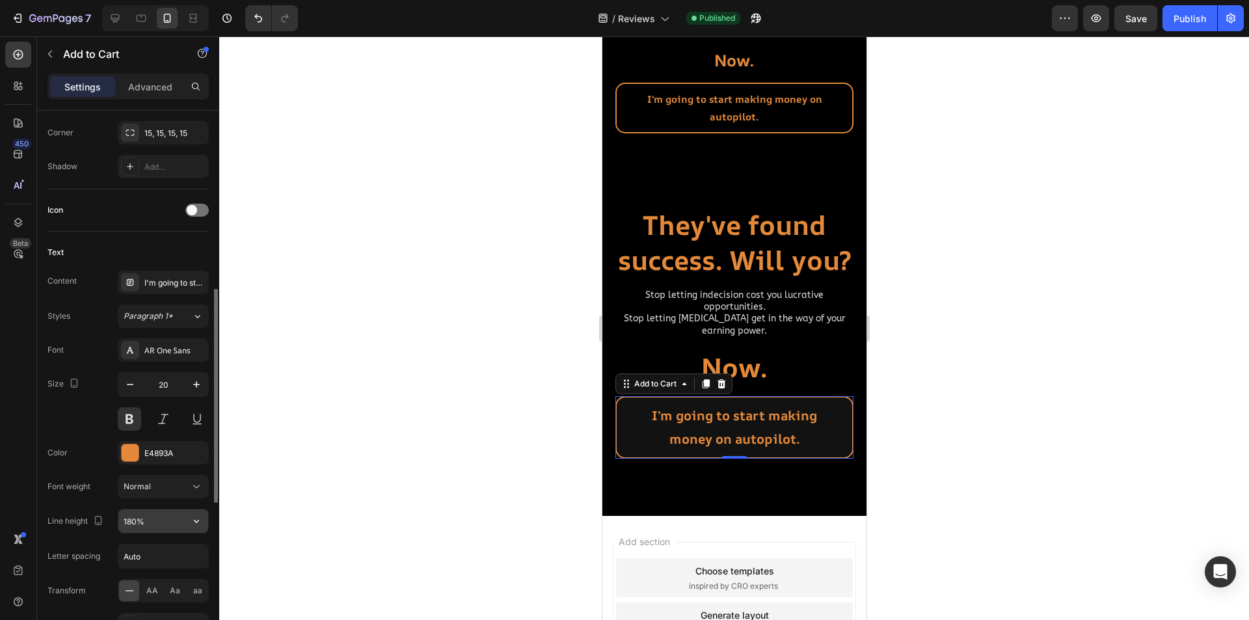
click at [129, 522] on input "180%" at bounding box center [163, 520] width 90 height 23
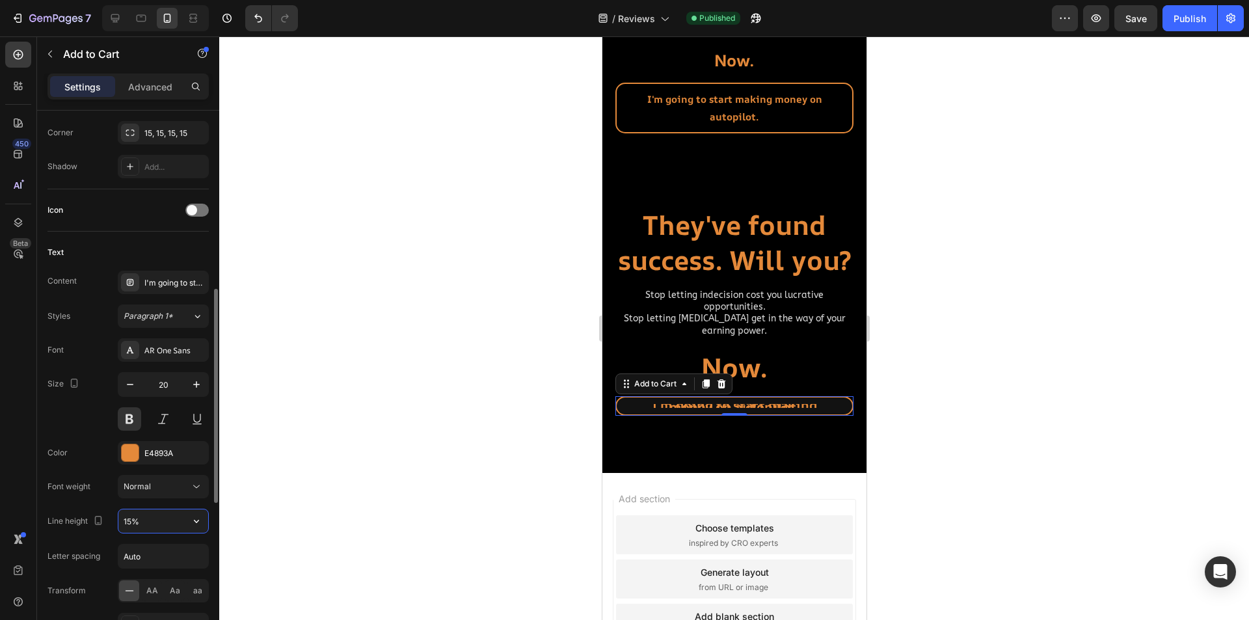
type input "150%"
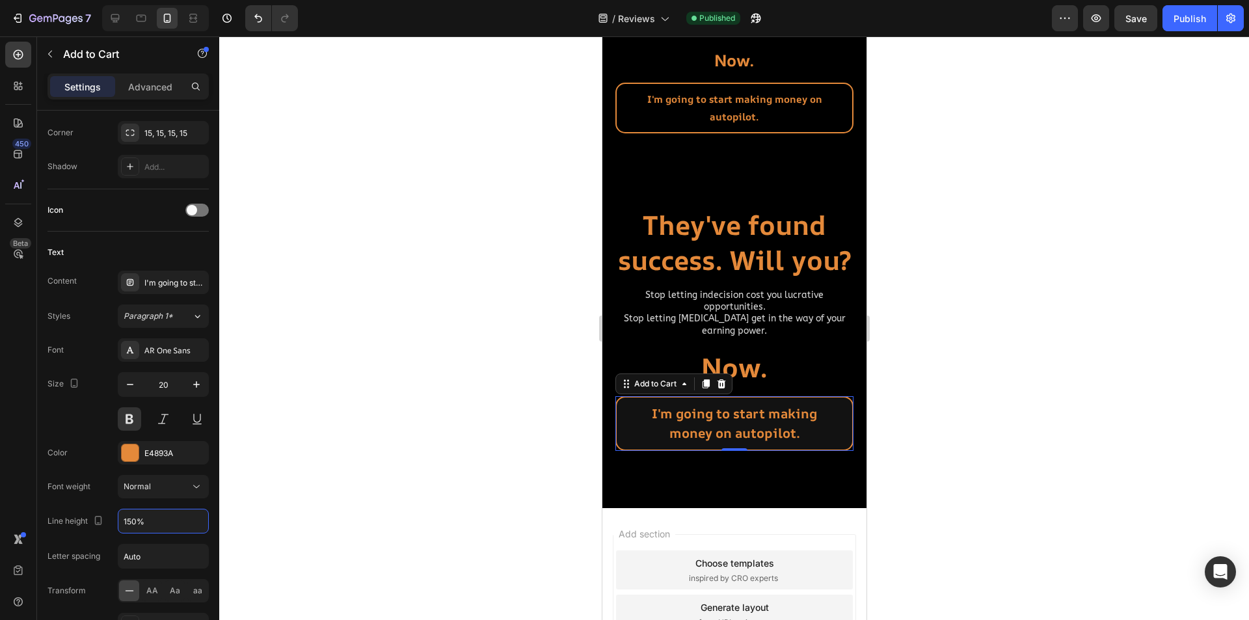
click at [496, 321] on div at bounding box center [734, 328] width 1030 height 584
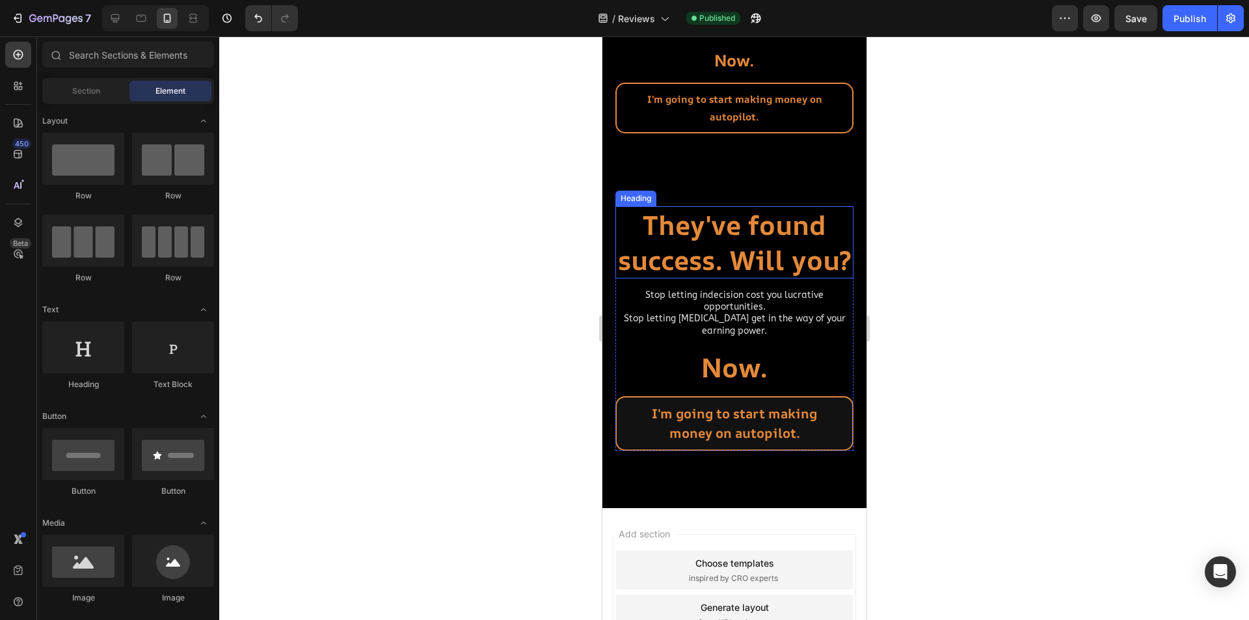
click at [766, 256] on h2 "They've found success. Will you?" at bounding box center [734, 242] width 238 height 72
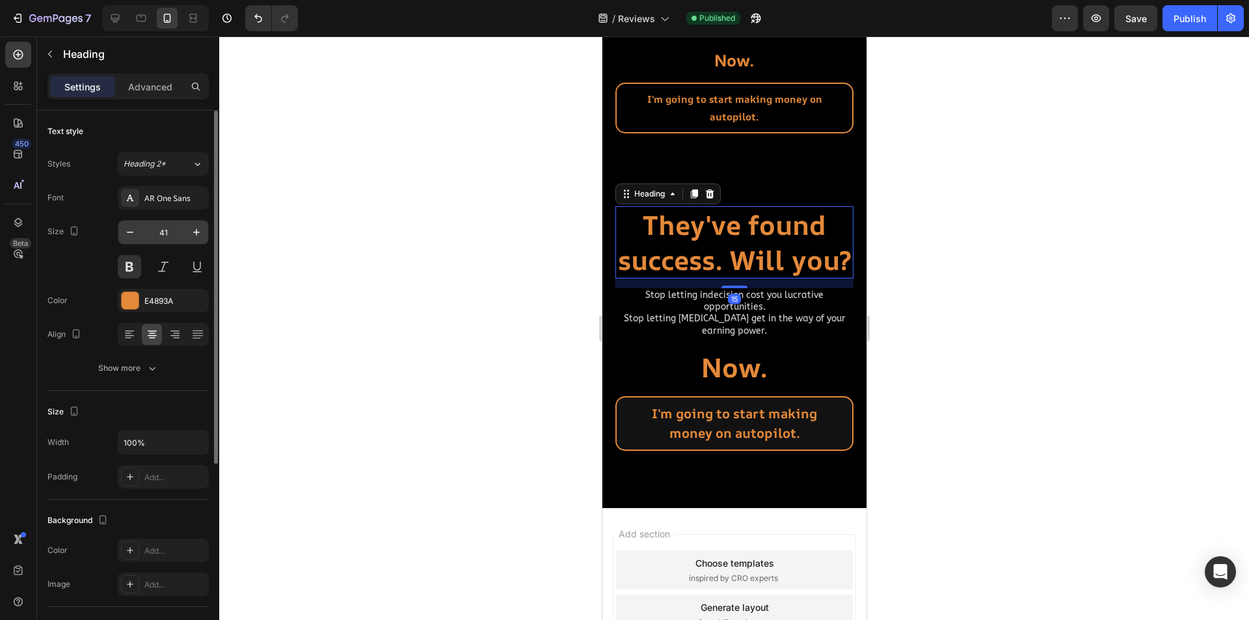
click at [174, 232] on input "41" at bounding box center [163, 232] width 43 height 23
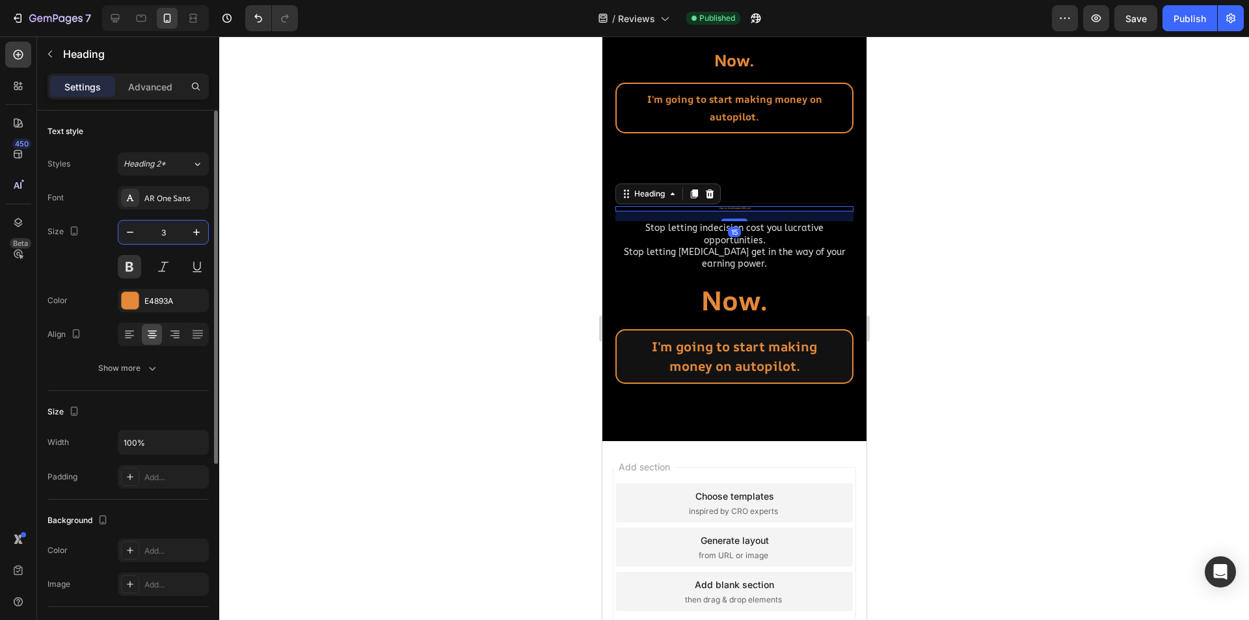
type input "30"
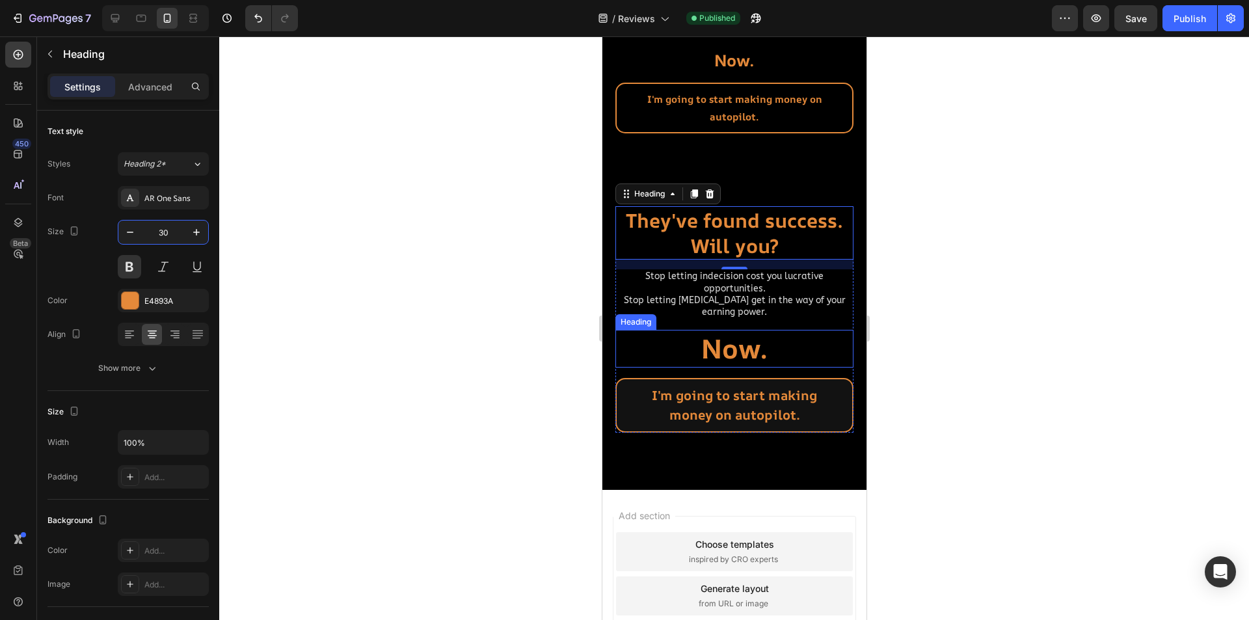
click at [746, 351] on h2 "Now." at bounding box center [734, 348] width 238 height 37
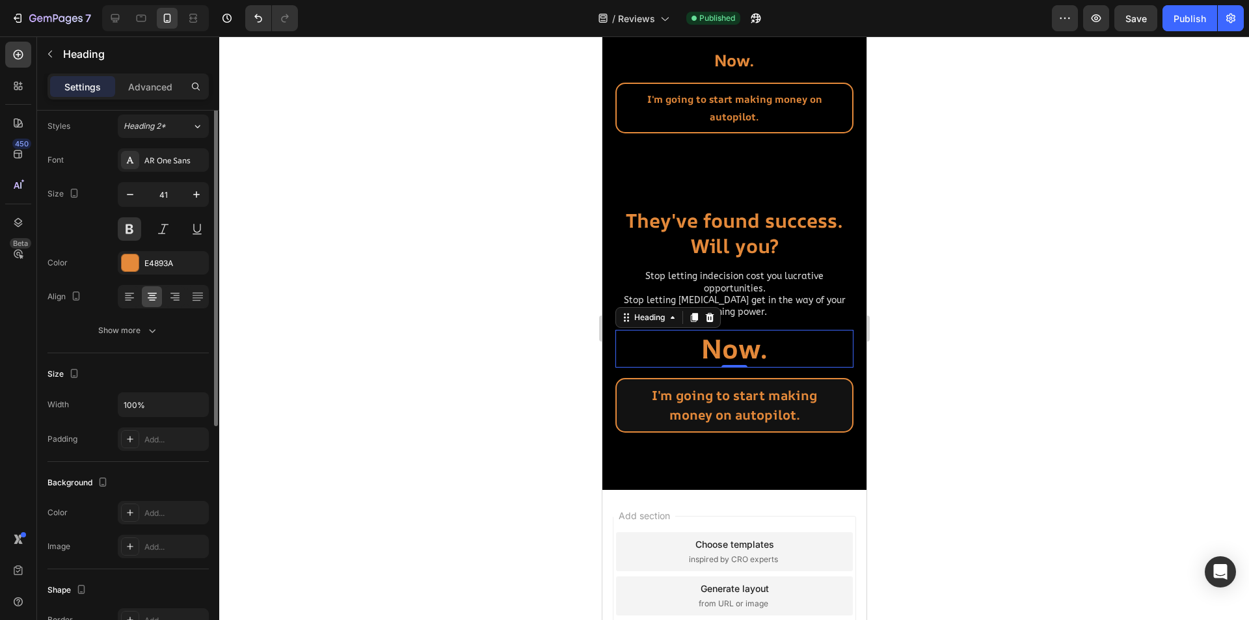
scroll to position [0, 0]
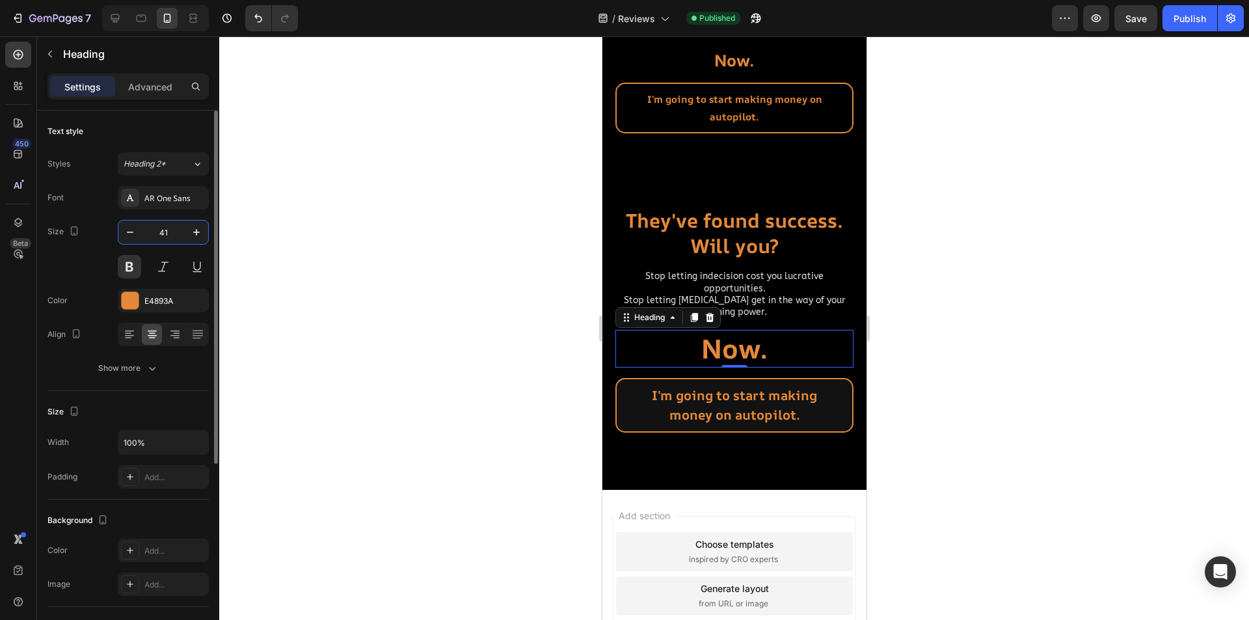
click at [167, 240] on input "41" at bounding box center [163, 232] width 43 height 23
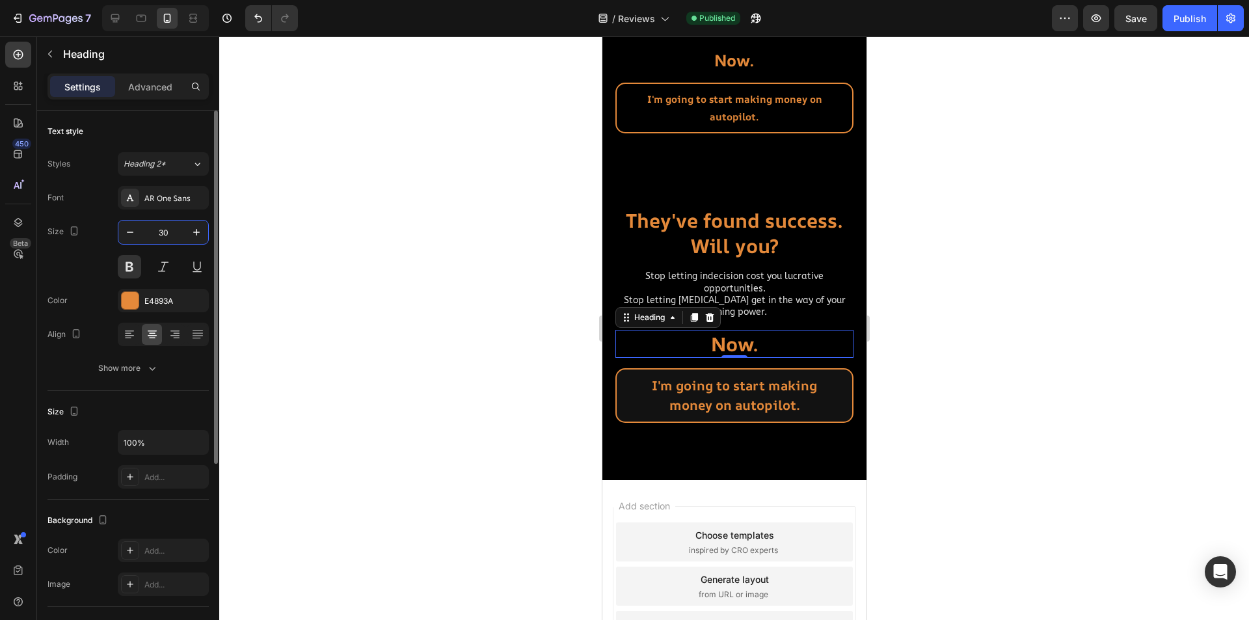
type input "30"
click at [779, 300] on h2 "Stop letting indecision cost you lucrative opportunities. Stop letting [MEDICAL…" at bounding box center [734, 294] width 238 height 50
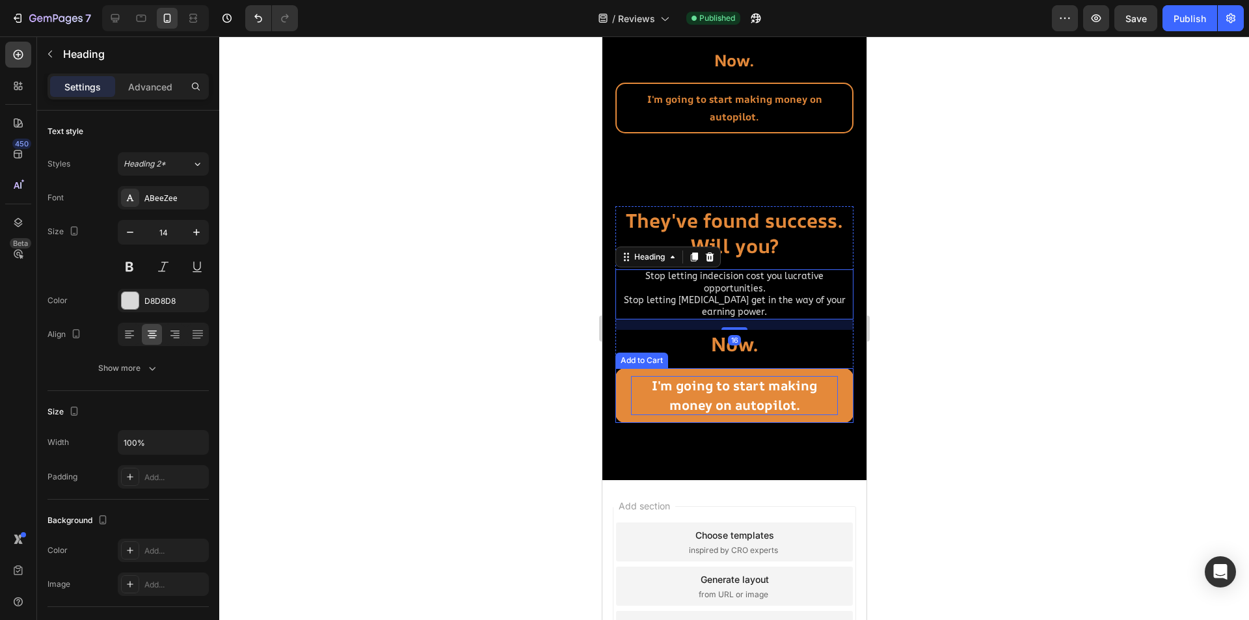
click at [779, 397] on div "I'm going to start making money on autopilot." at bounding box center [733, 395] width 207 height 39
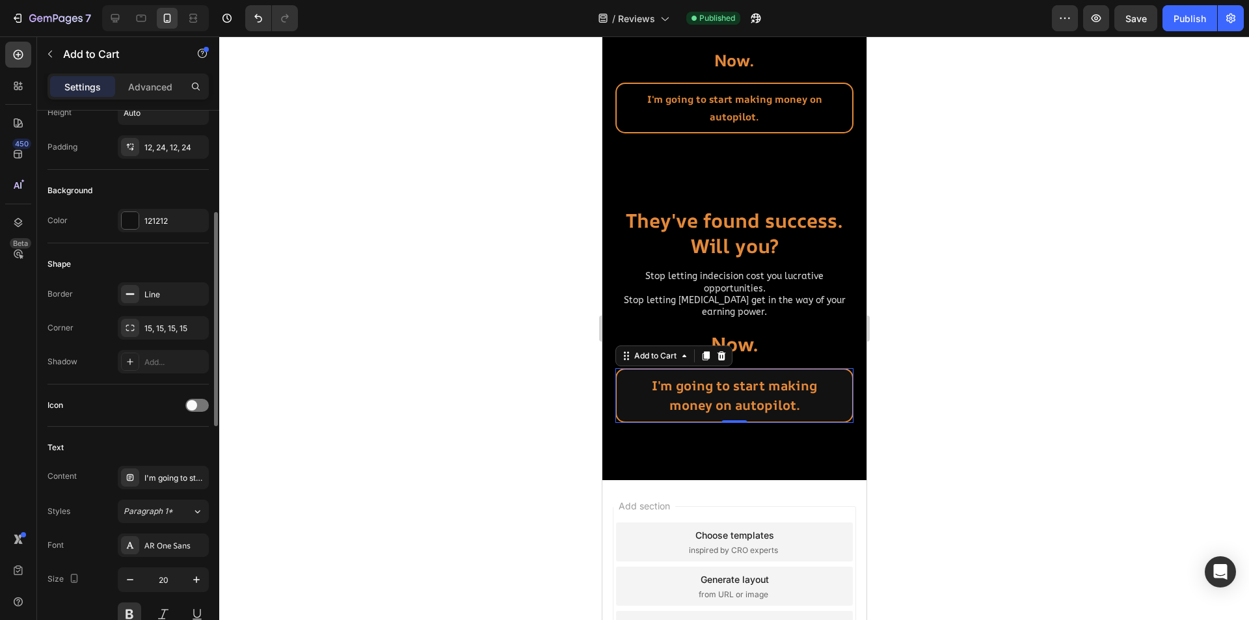
scroll to position [325, 0]
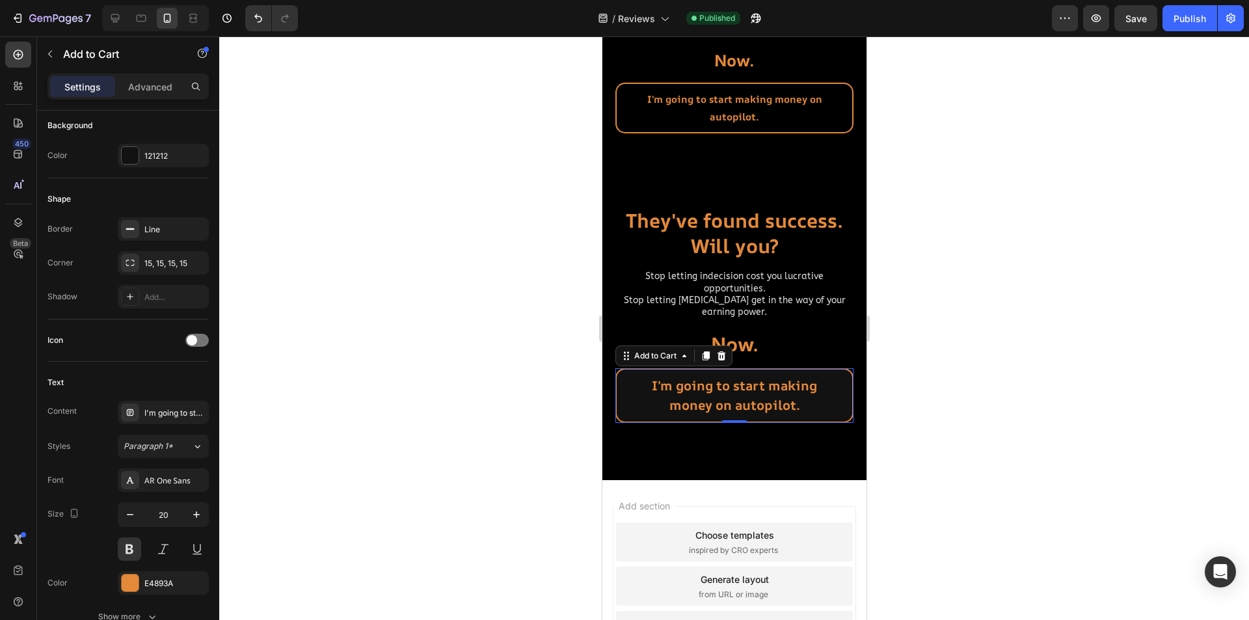
click at [413, 418] on div at bounding box center [734, 328] width 1030 height 584
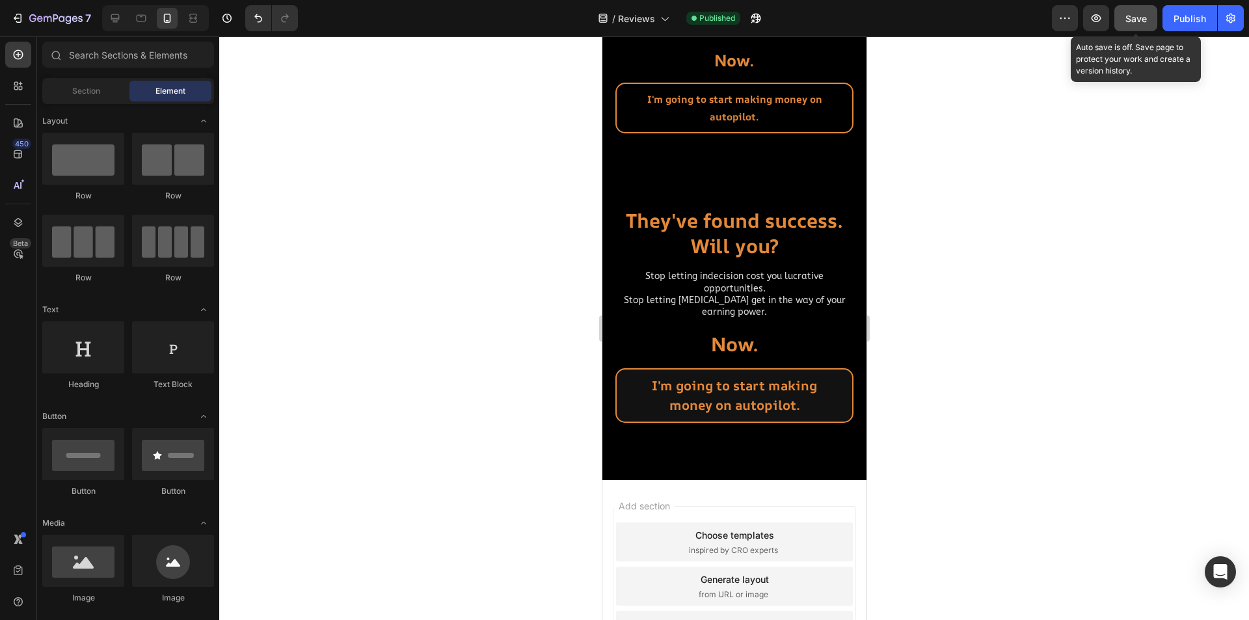
click at [1142, 19] on span "Save" at bounding box center [1136, 18] width 21 height 11
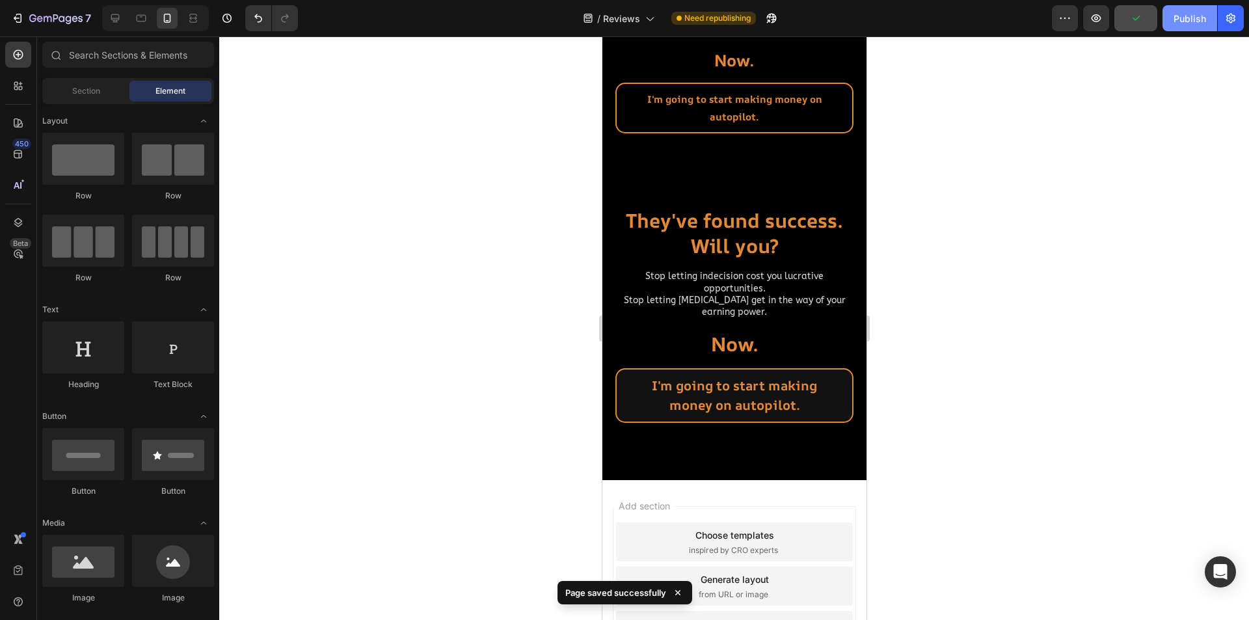
click at [1191, 18] on div "Publish" at bounding box center [1190, 19] width 33 height 14
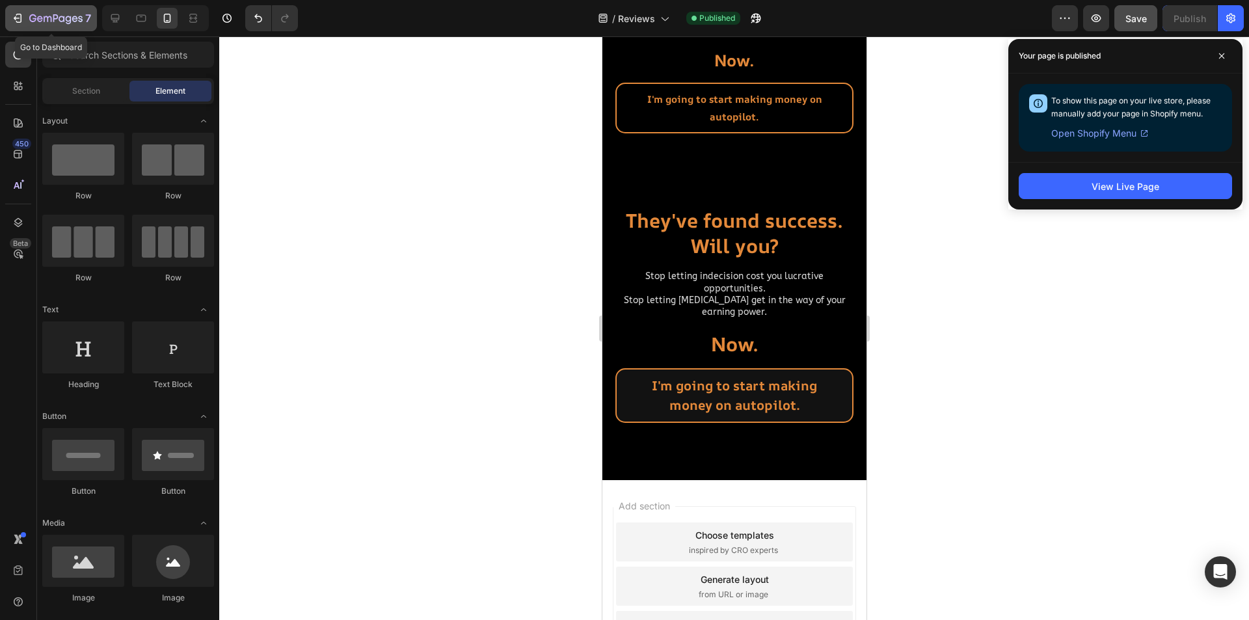
click at [60, 16] on icon "button" at bounding box center [55, 19] width 53 height 11
